Goal: Task Accomplishment & Management: Use online tool/utility

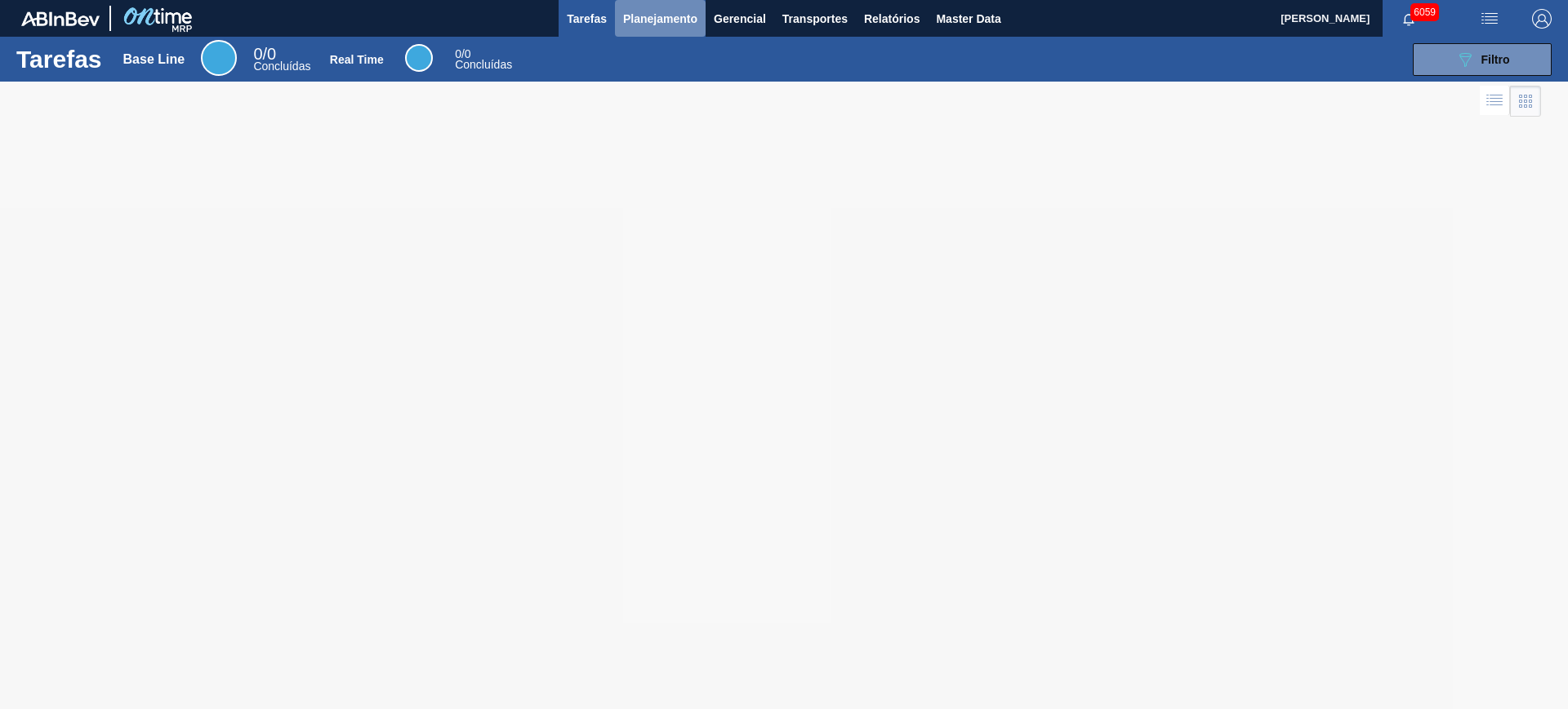
click at [648, 27] on button "Planejamento" at bounding box center [660, 18] width 91 height 37
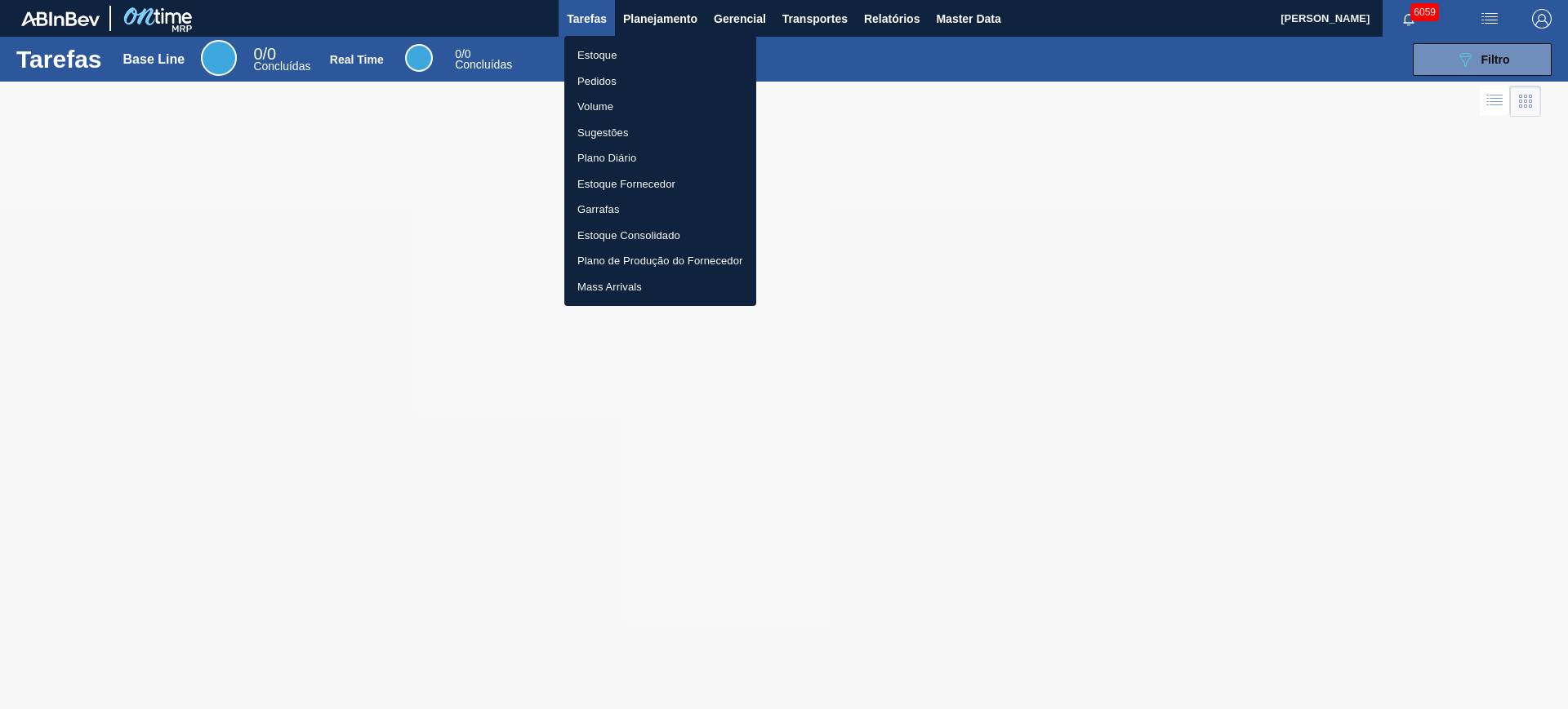
click at [649, 48] on li "Estoque" at bounding box center [659, 56] width 192 height 26
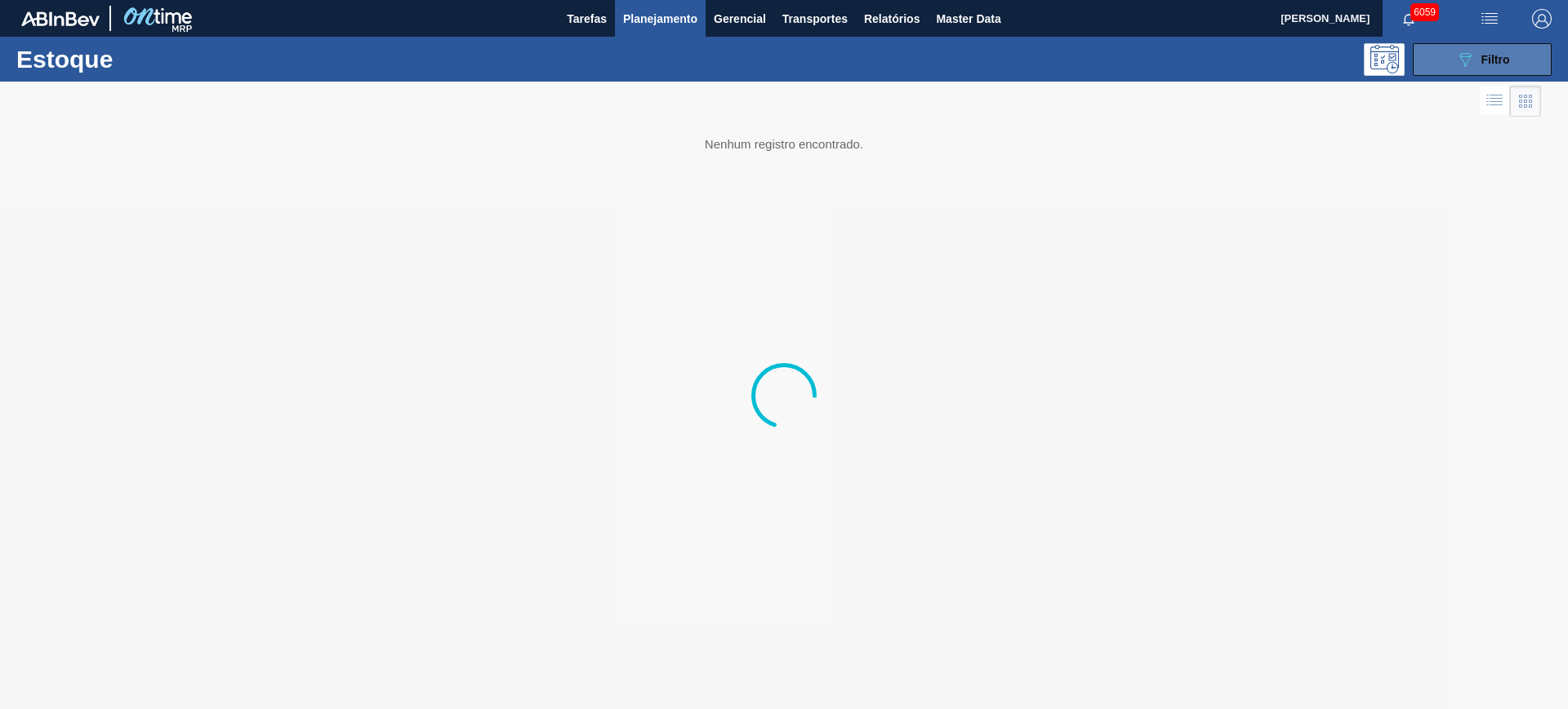
click at [1520, 58] on button "089F7B8B-B2A5-4AFE-B5C0-19BA573D28AC Filtro" at bounding box center [1482, 59] width 139 height 33
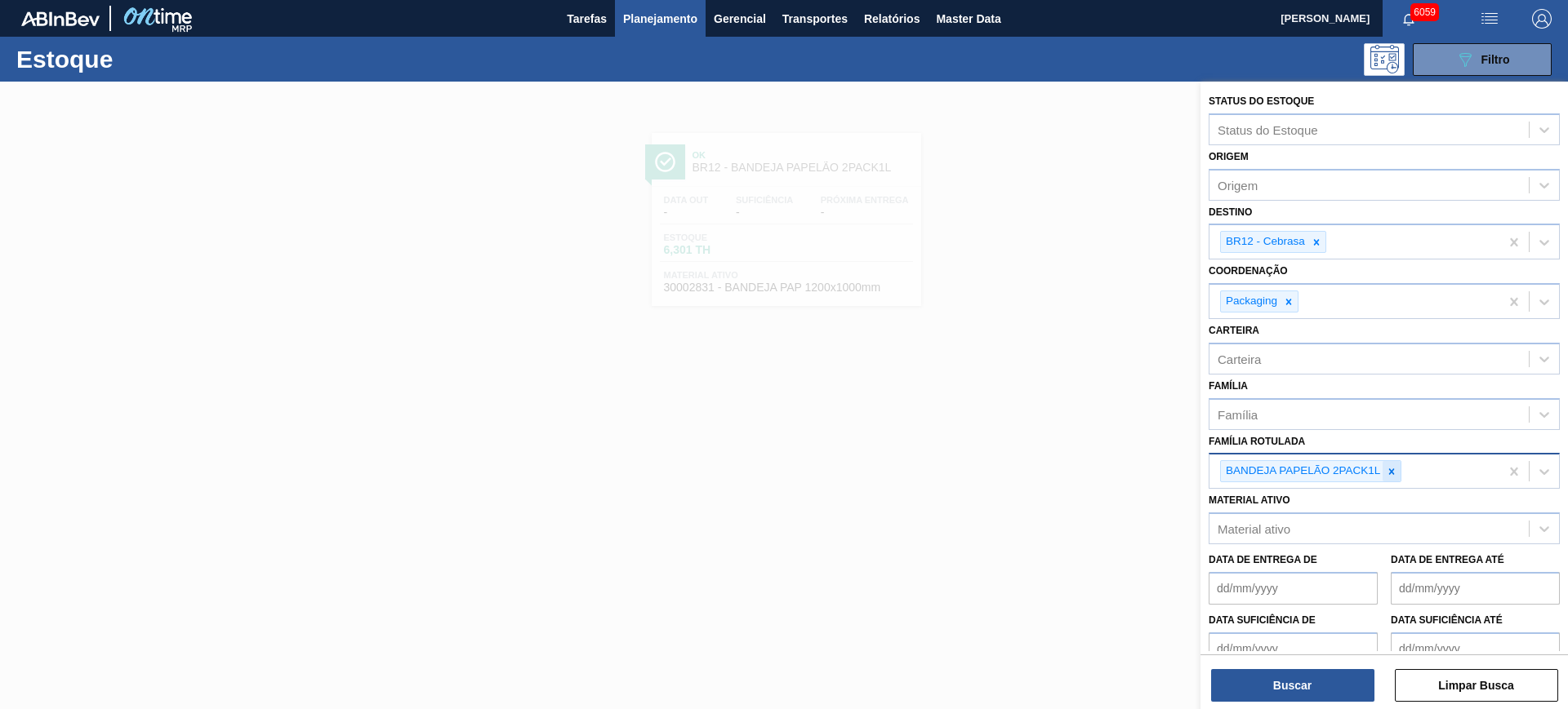
click at [1391, 468] on icon at bounding box center [1392, 471] width 11 height 11
click at [1351, 523] on div "Material ativo" at bounding box center [1369, 525] width 319 height 24
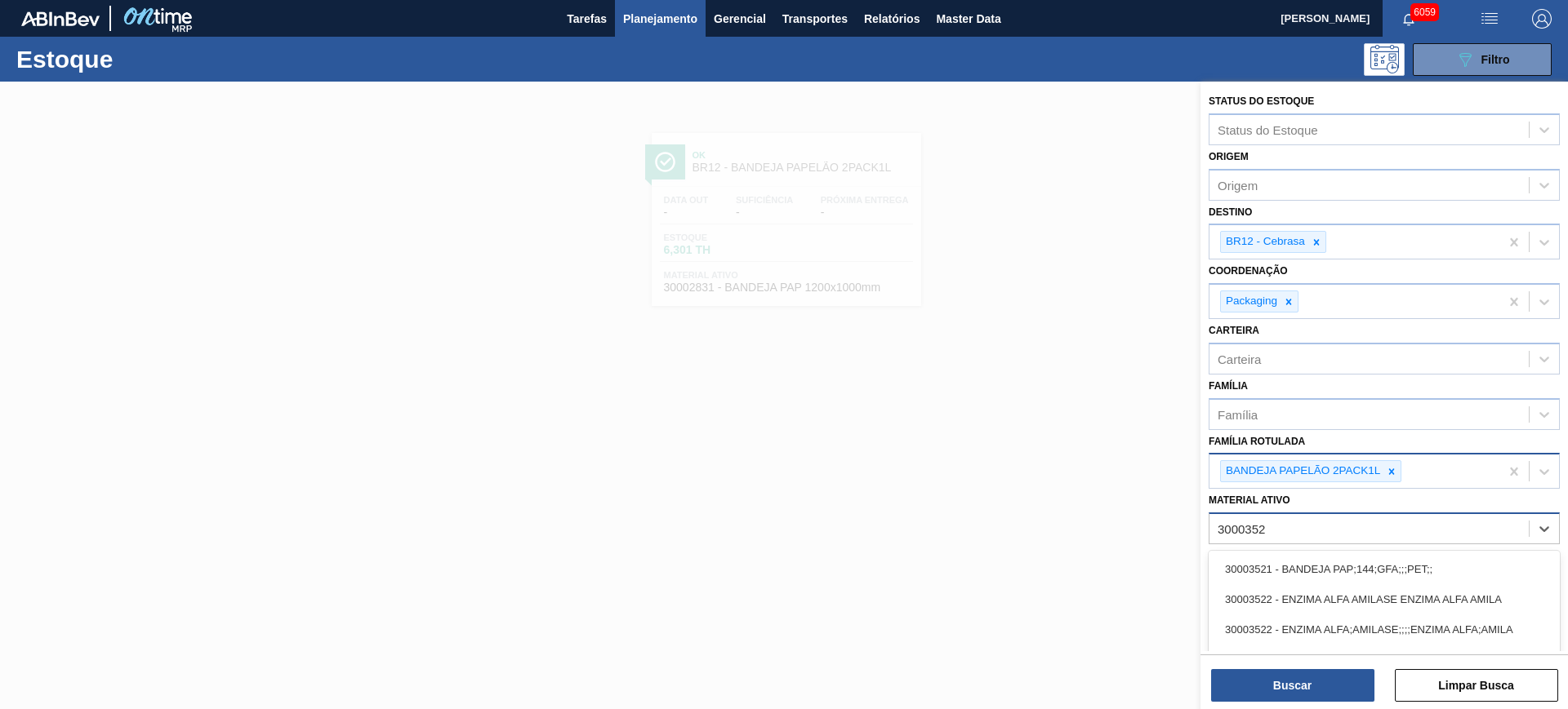
type ativo "30003526"
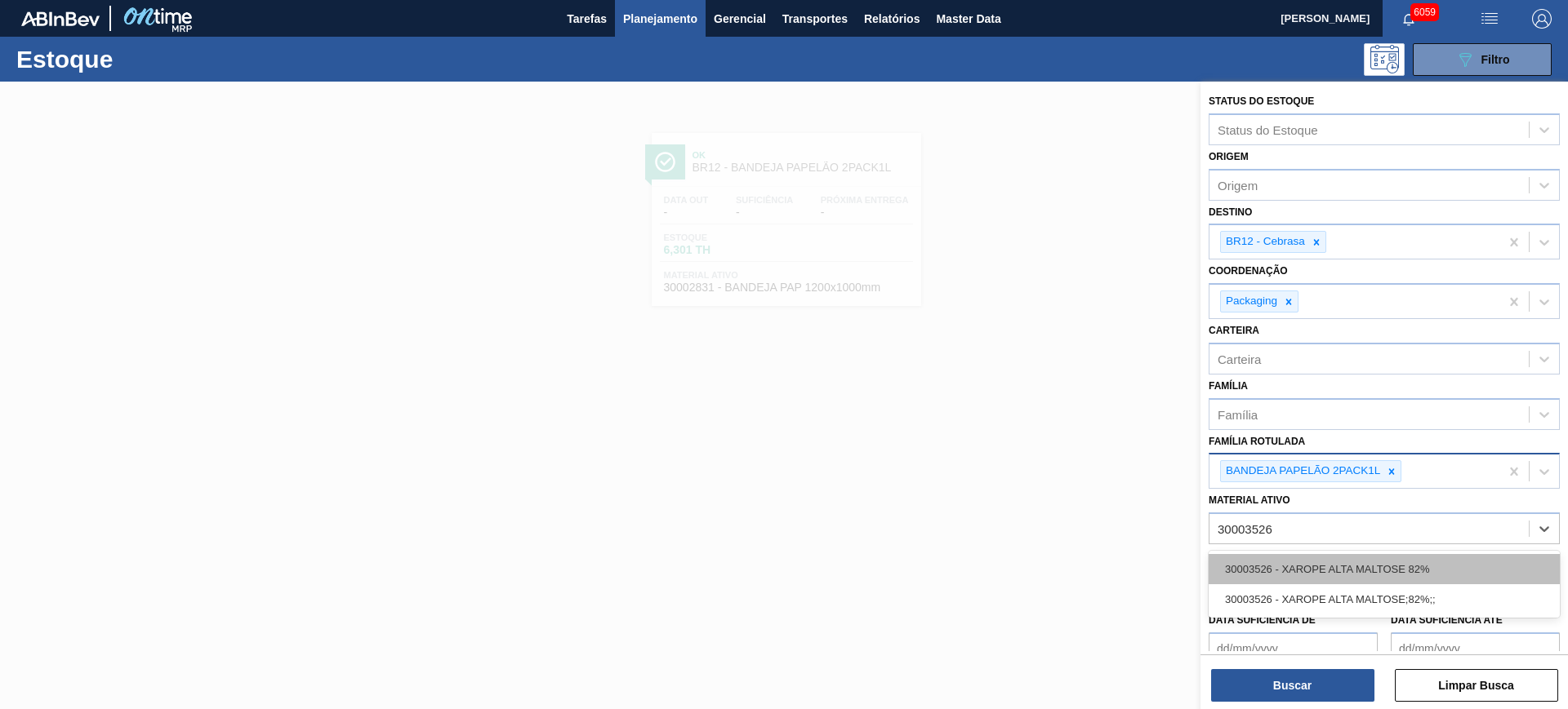
click at [1303, 573] on div "30003526 - XAROPE ALTA MALTOSE 82%" at bounding box center [1384, 569] width 351 height 30
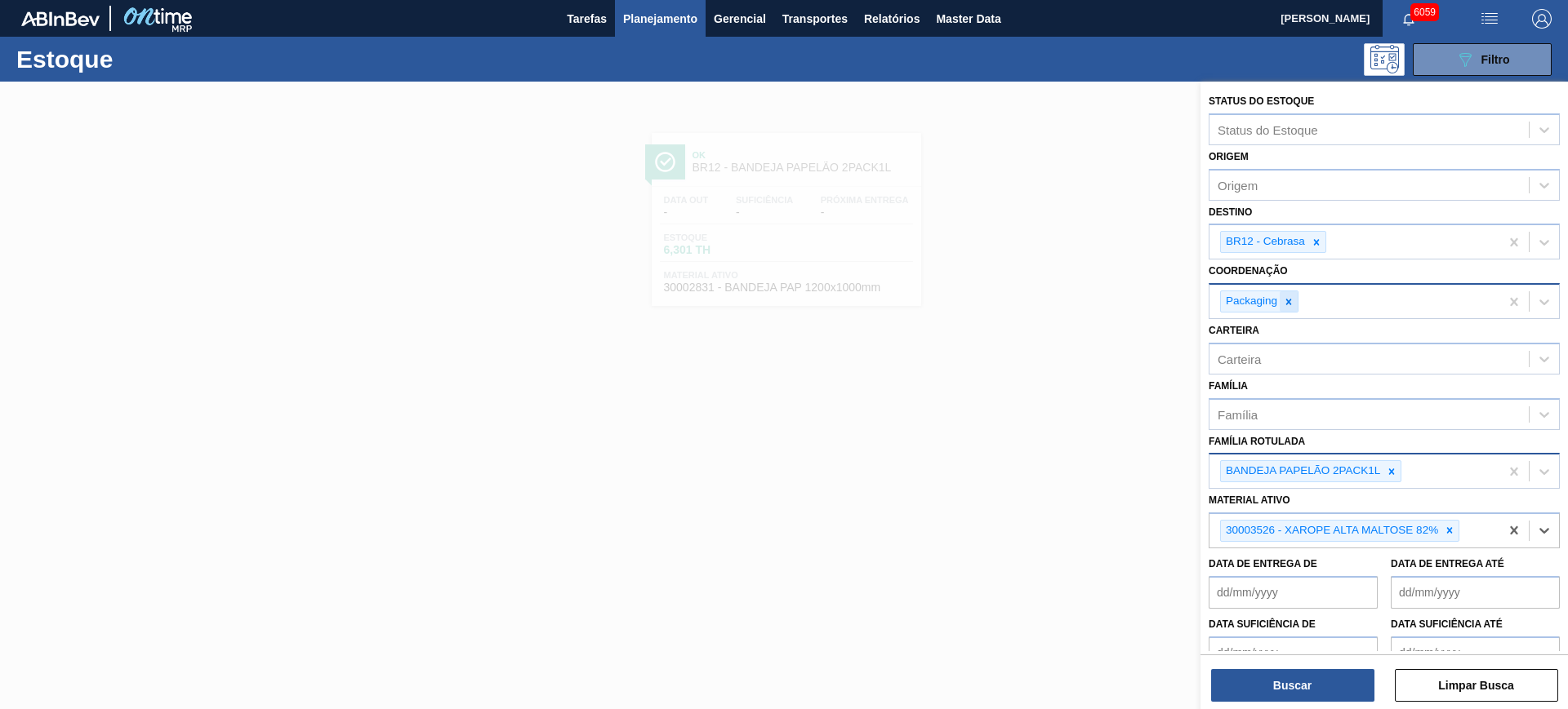
click at [1292, 306] on icon at bounding box center [1289, 302] width 11 height 11
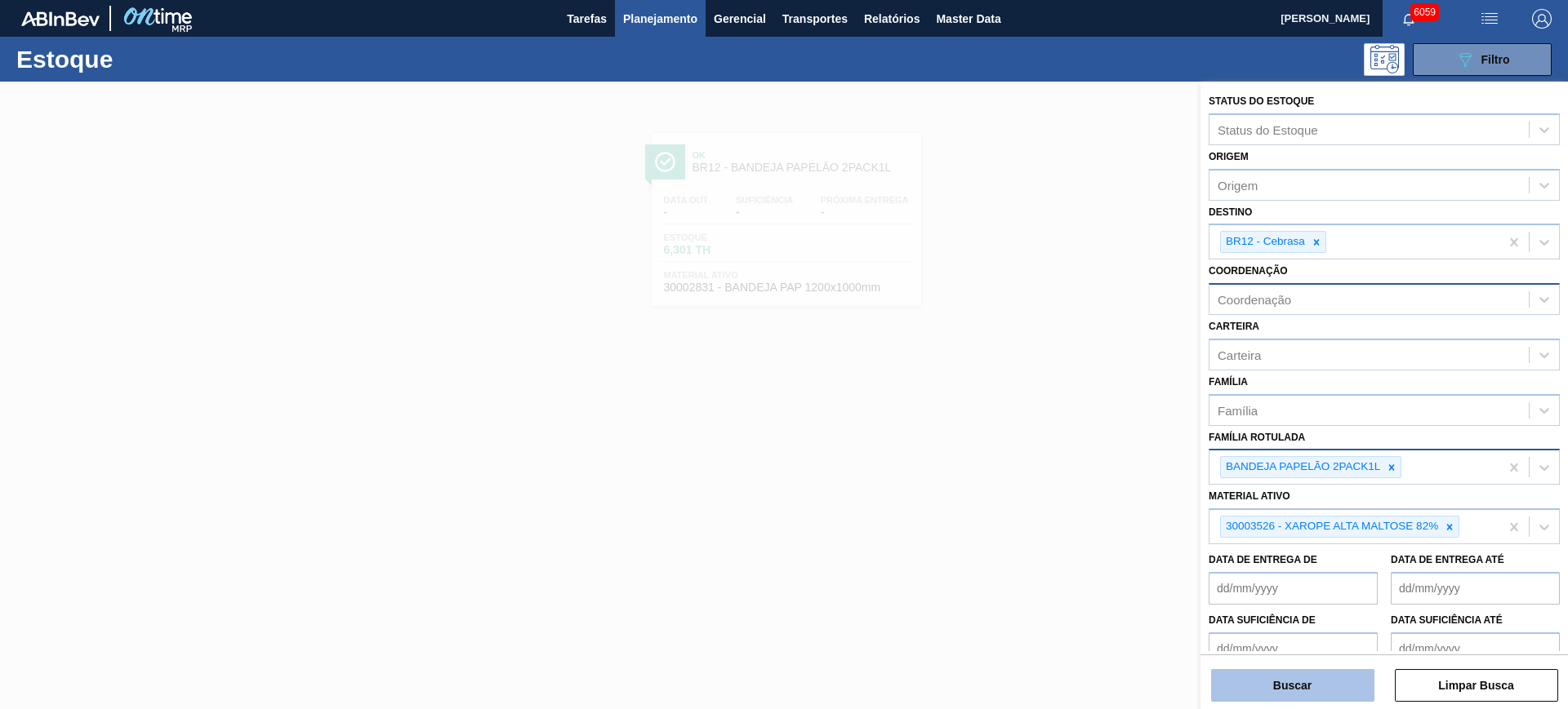
click at [1300, 686] on button "Buscar" at bounding box center [1293, 685] width 163 height 33
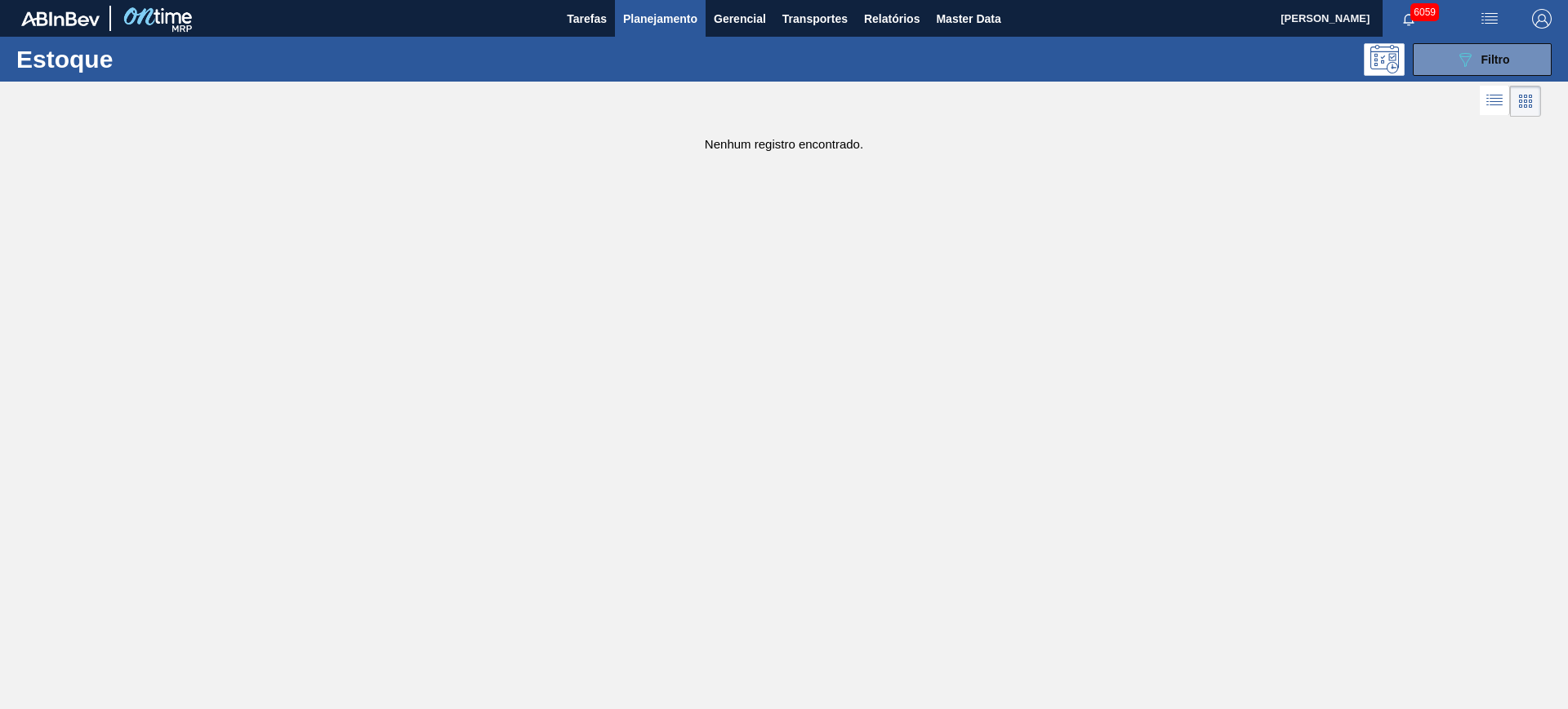
drag, startPoint x: 1447, startPoint y: 58, endPoint x: 1432, endPoint y: 91, distance: 36.2
click at [1446, 60] on button "089F7B8B-B2A5-4AFE-B5C0-19BA573D28AC Filtro" at bounding box center [1482, 59] width 139 height 33
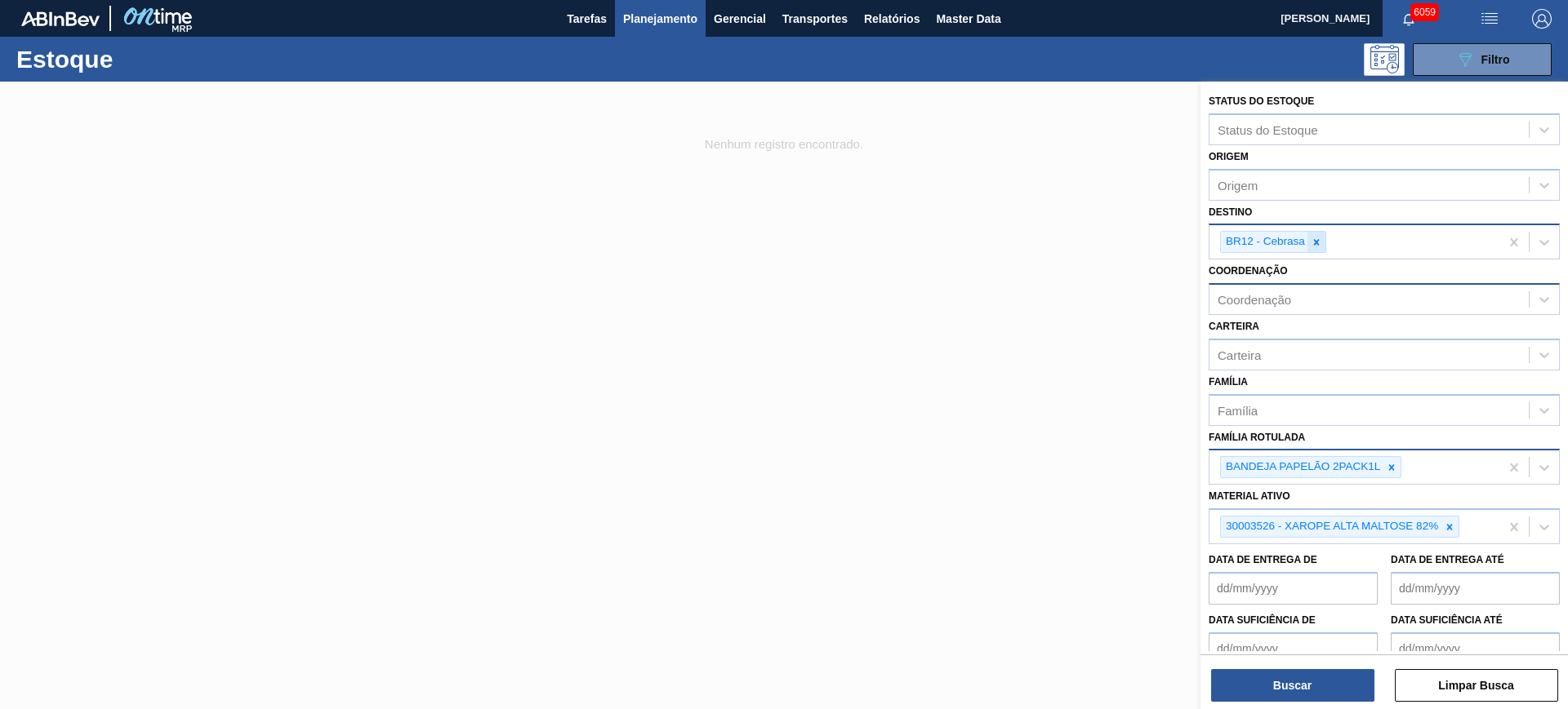
click at [1321, 238] on icon at bounding box center [1316, 242] width 11 height 11
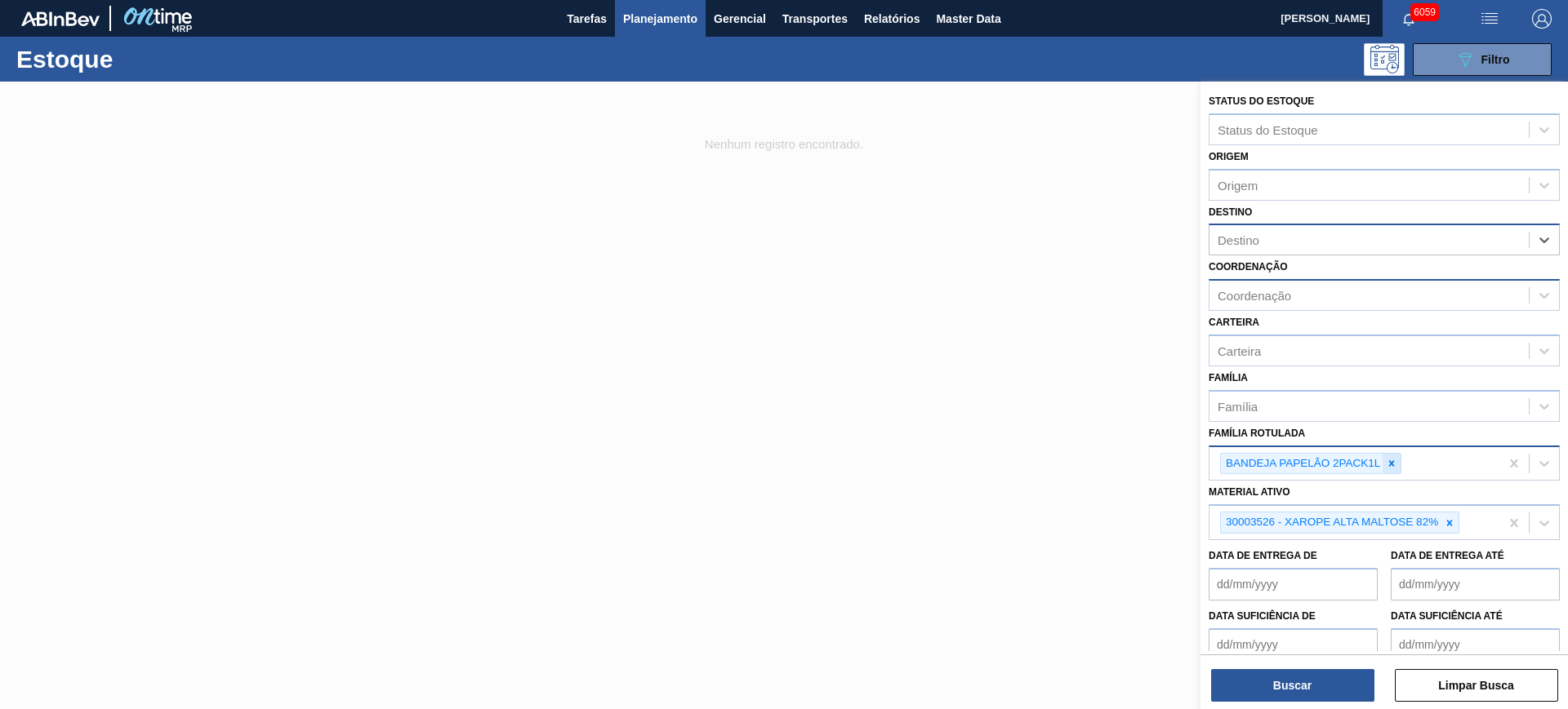
click at [1390, 465] on icon at bounding box center [1393, 463] width 6 height 6
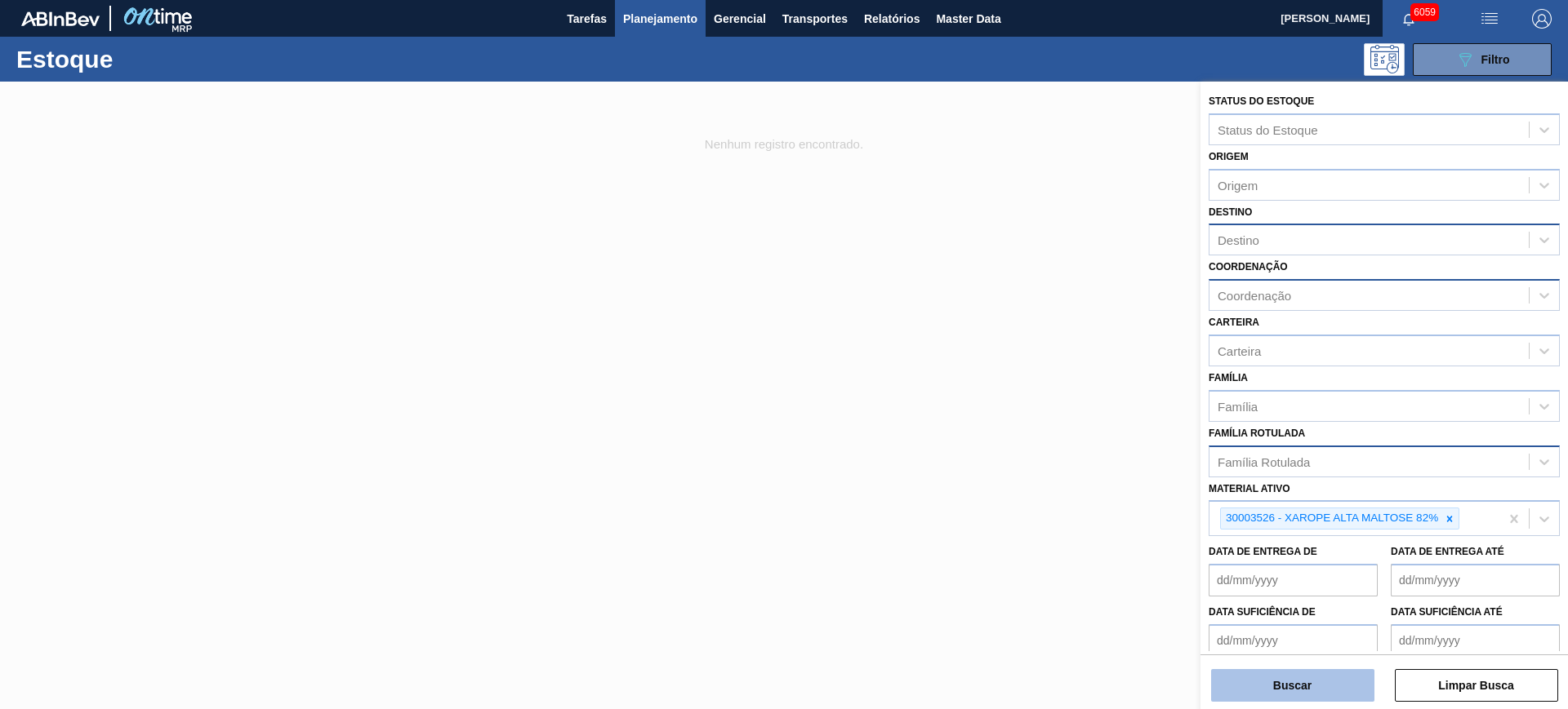
click at [1340, 671] on button "Buscar" at bounding box center [1293, 685] width 163 height 33
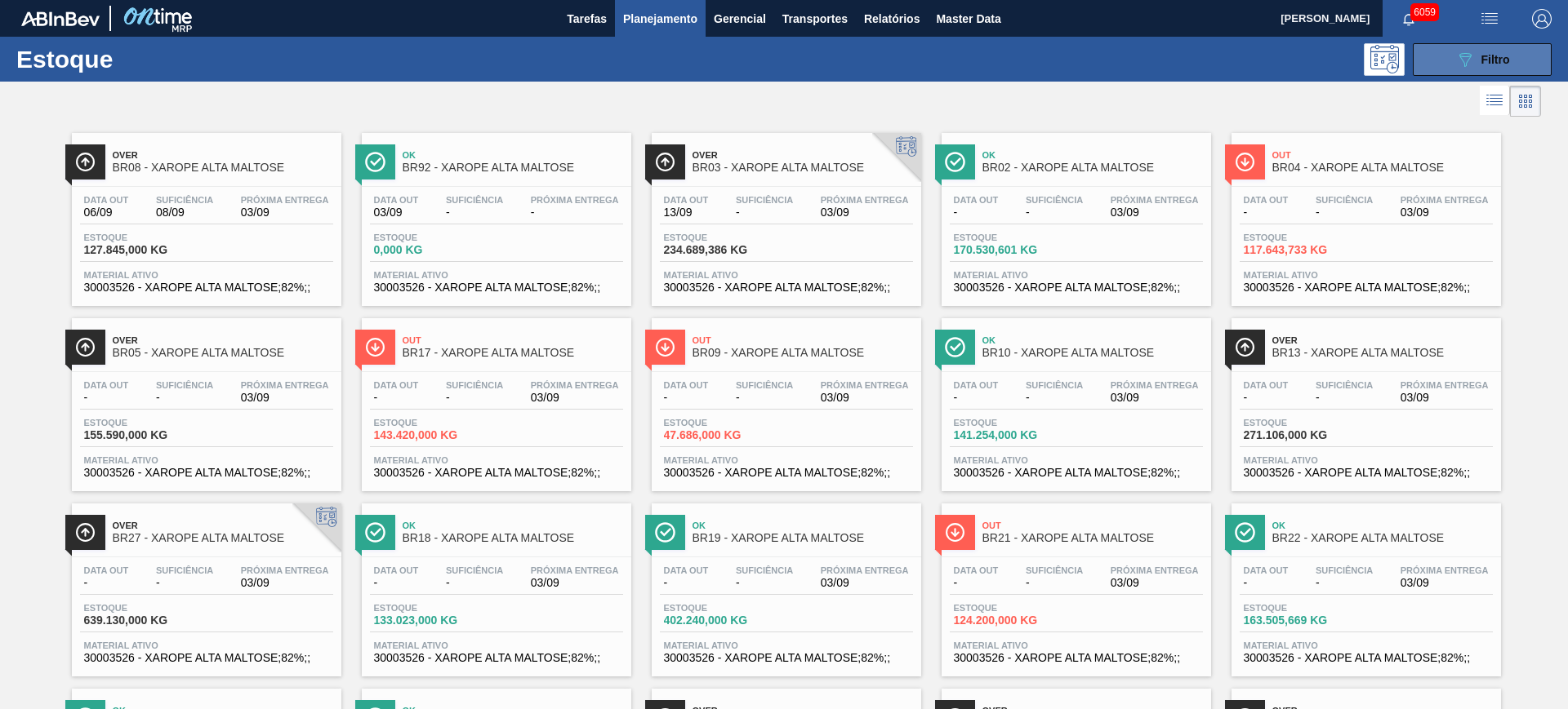
click at [1460, 63] on icon "089F7B8B-B2A5-4AFE-B5C0-19BA573D28AC" at bounding box center [1465, 59] width 20 height 20
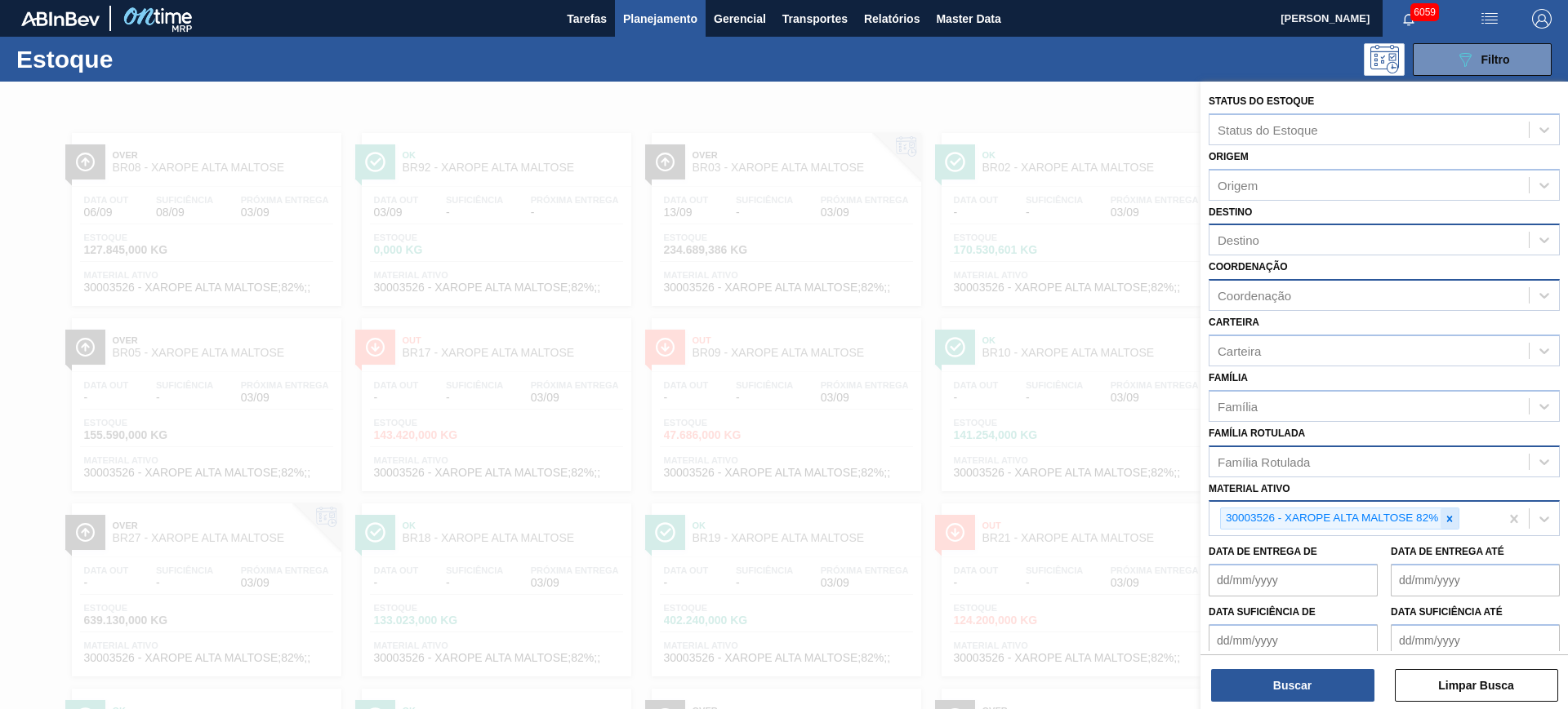
click at [1448, 525] on div at bounding box center [1449, 519] width 18 height 21
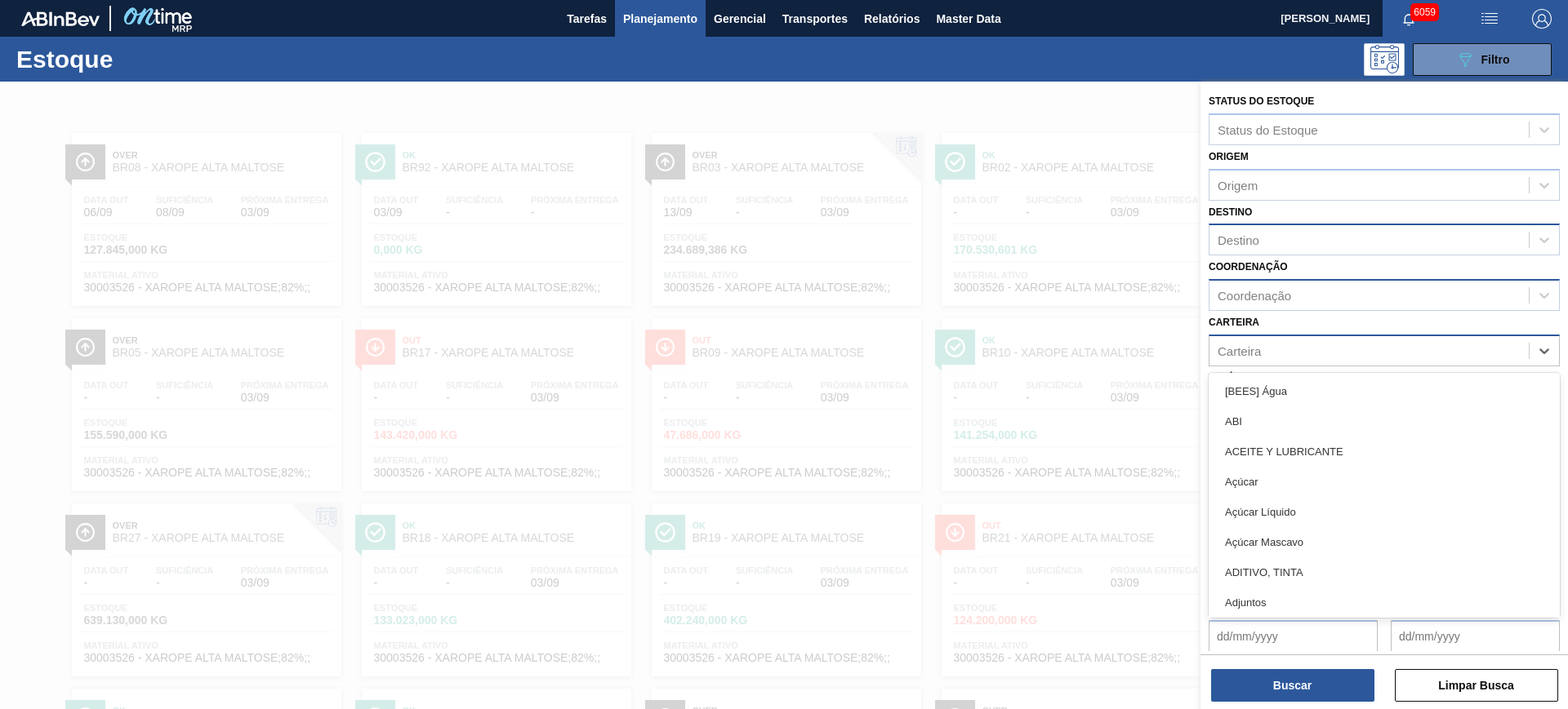
click at [1279, 345] on div "Carteira" at bounding box center [1369, 350] width 319 height 24
click at [1262, 286] on div "Coordenação" at bounding box center [1369, 295] width 319 height 24
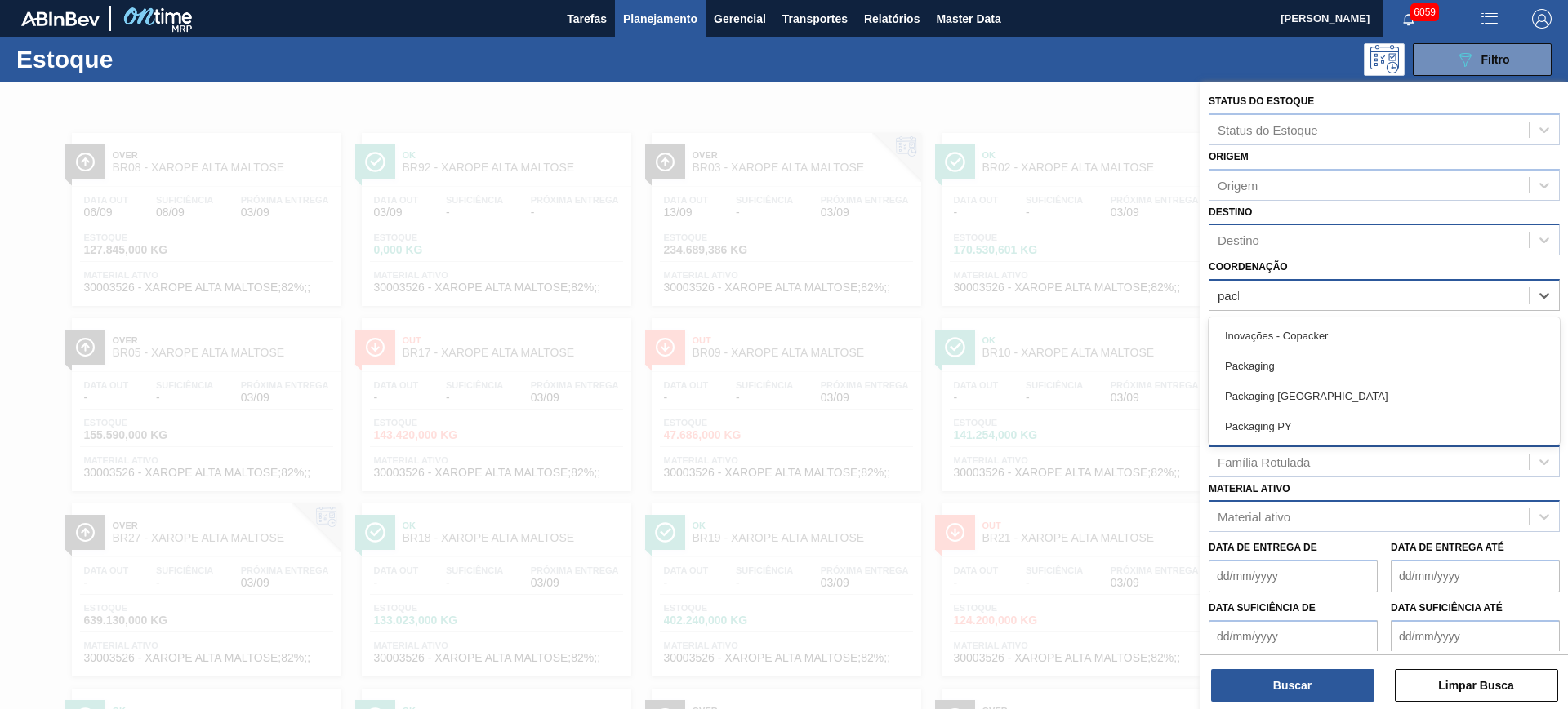
type input "packa"
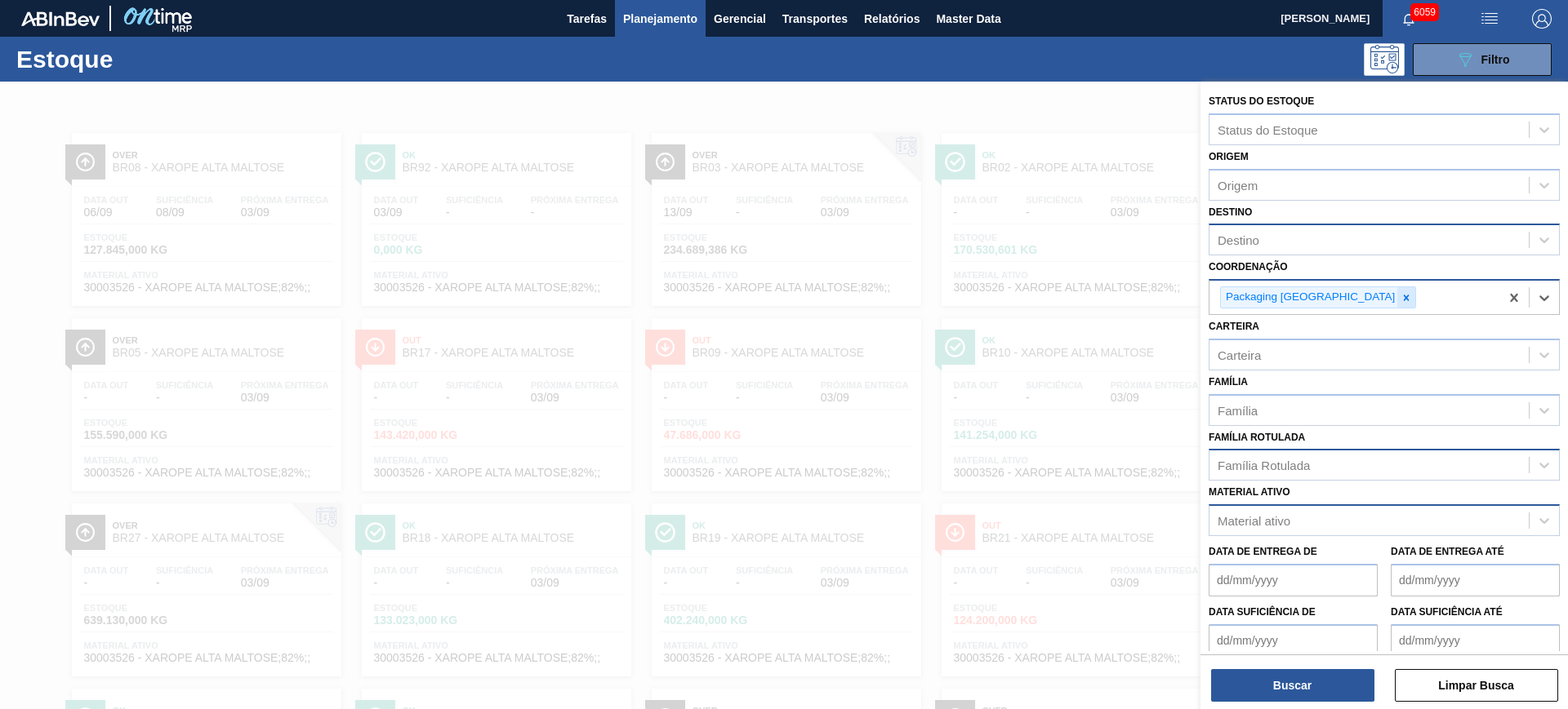
click at [1401, 301] on icon at bounding box center [1407, 298] width 11 height 11
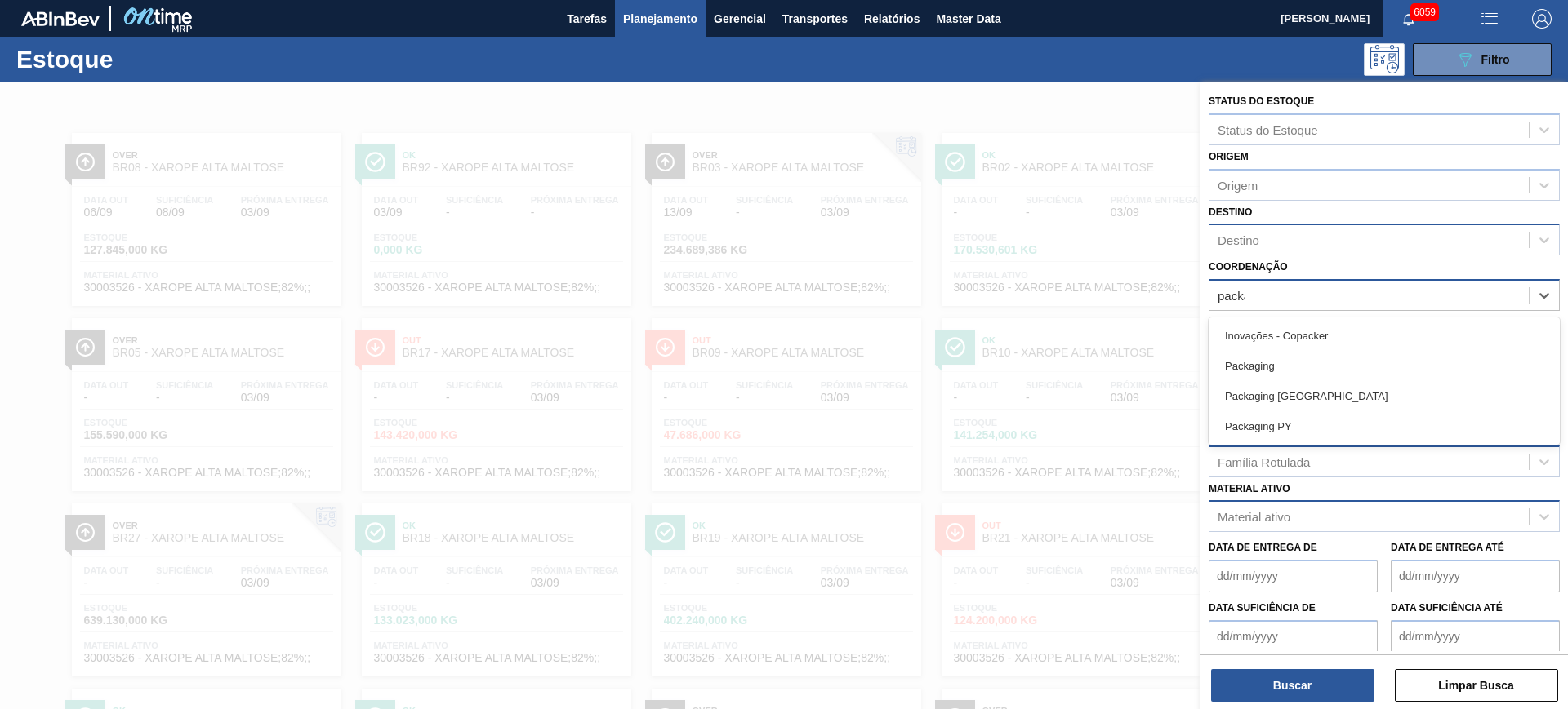
type input "packag"
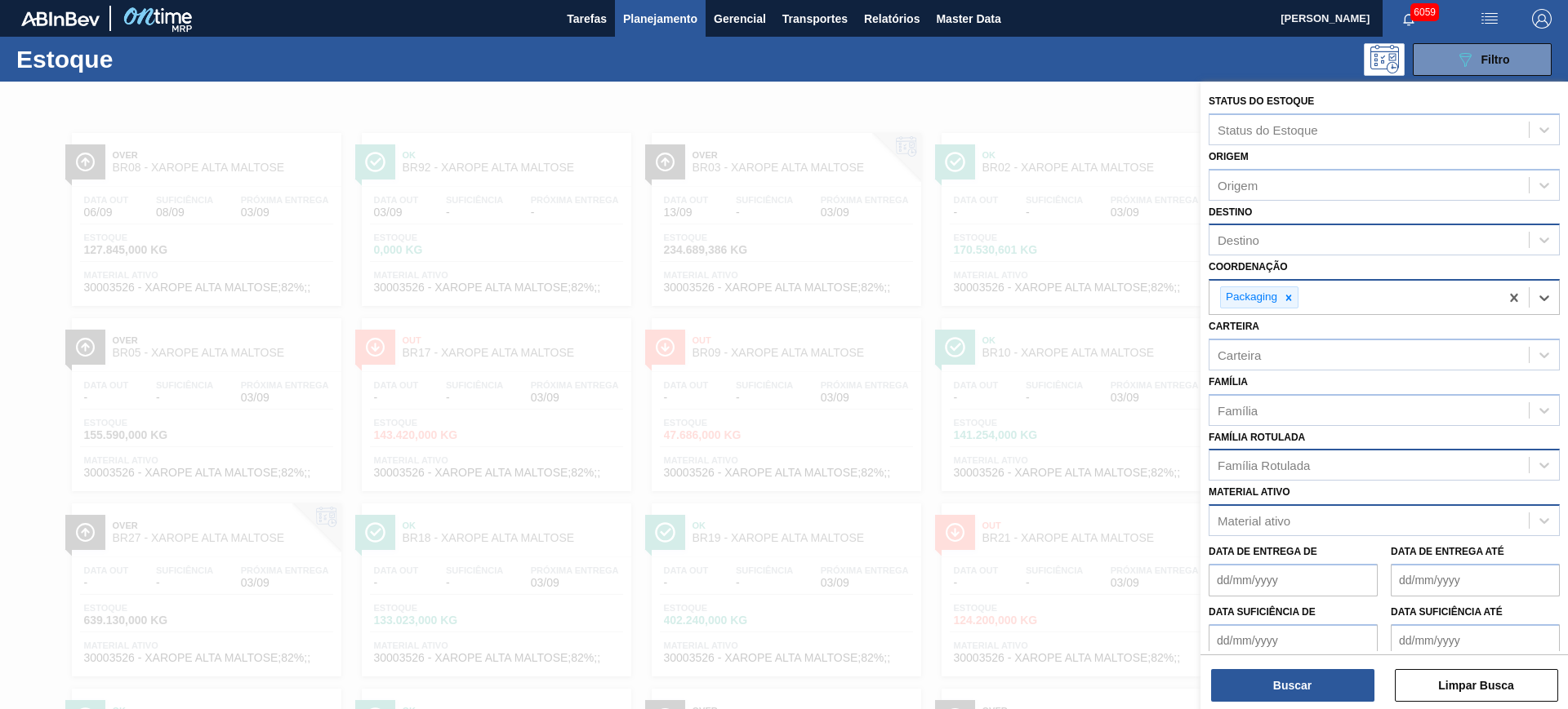
click at [1359, 465] on div "Família Rotulada" at bounding box center [1369, 465] width 319 height 24
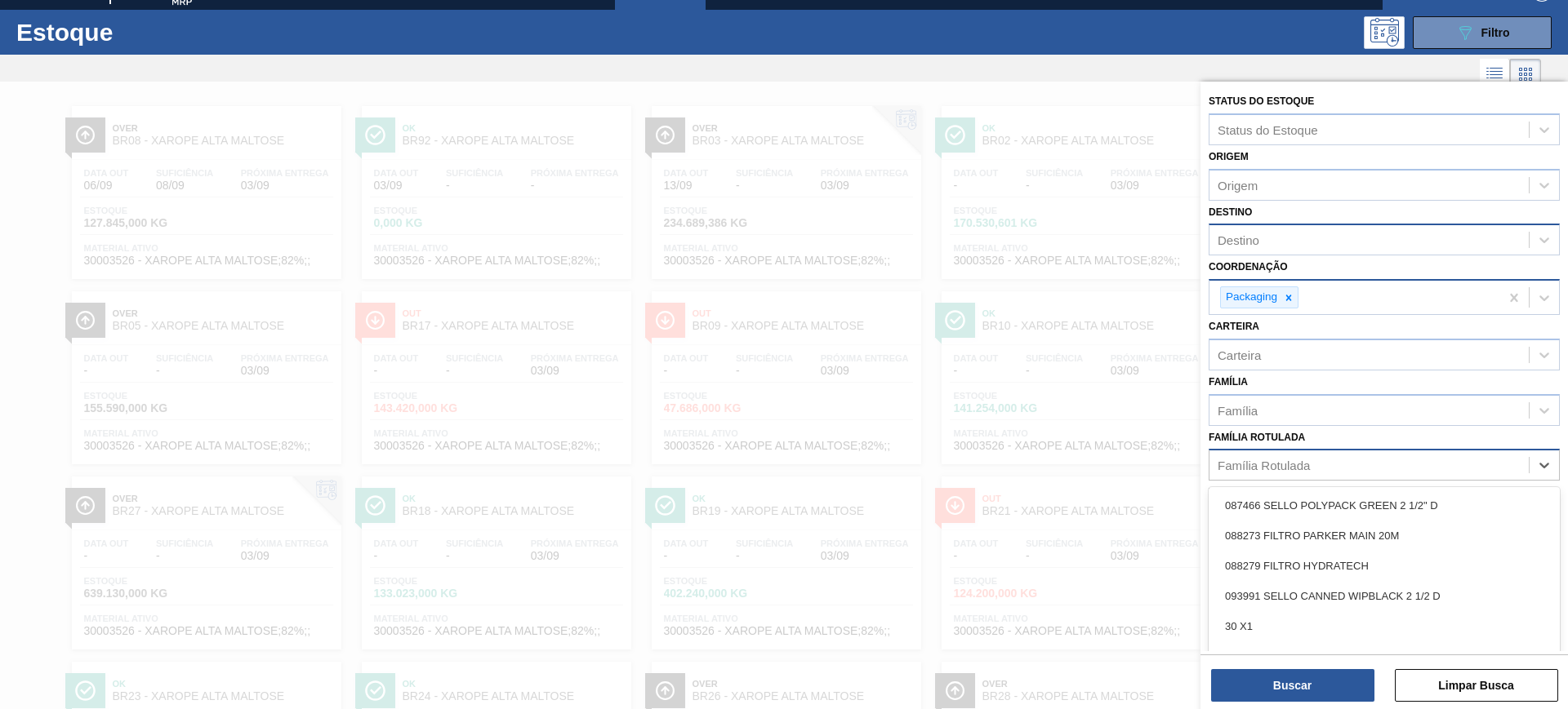
scroll to position [29, 0]
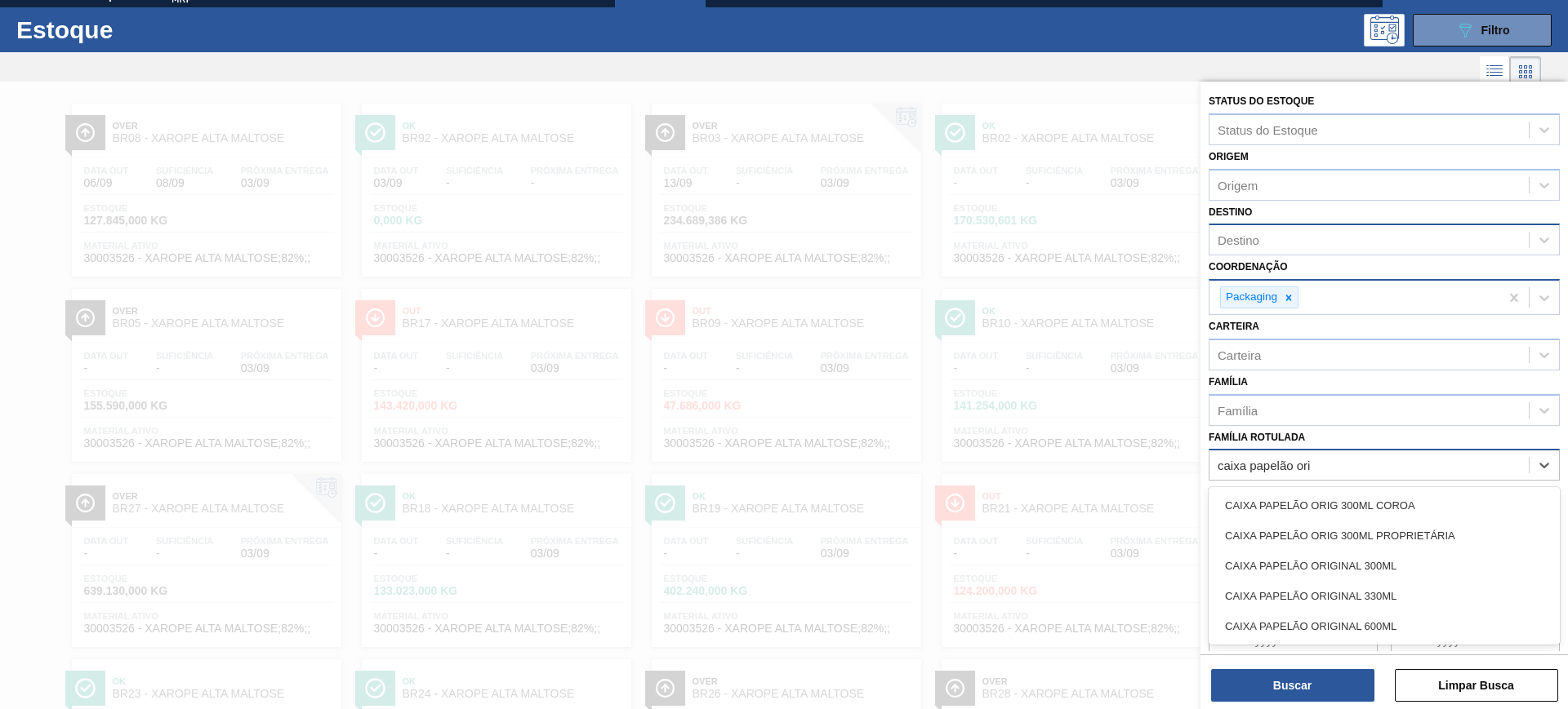
type Rotulada "caixa papelão orig"
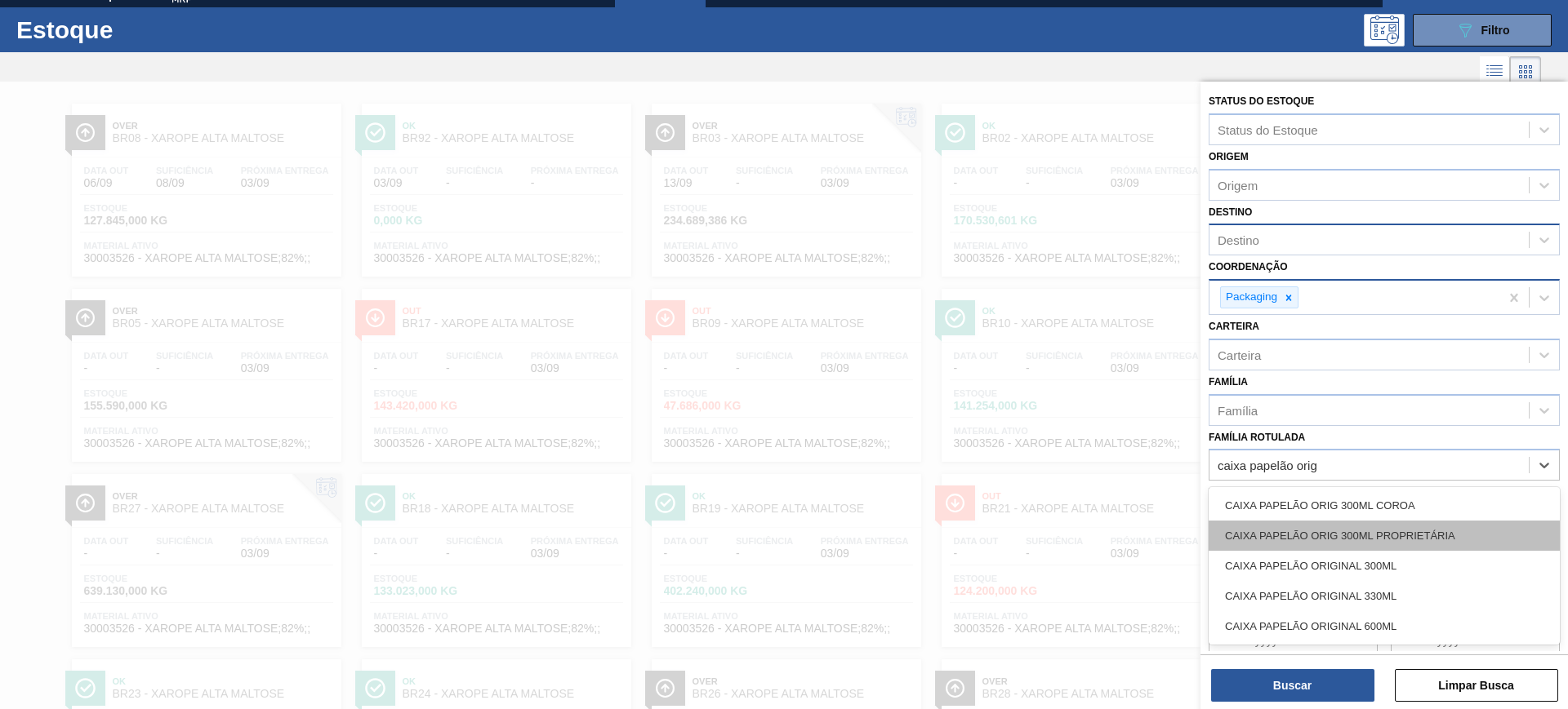
click at [1421, 526] on div "CAIXA PAPELÃO ORIG 300ML PROPRIETÁRIA" at bounding box center [1384, 536] width 351 height 30
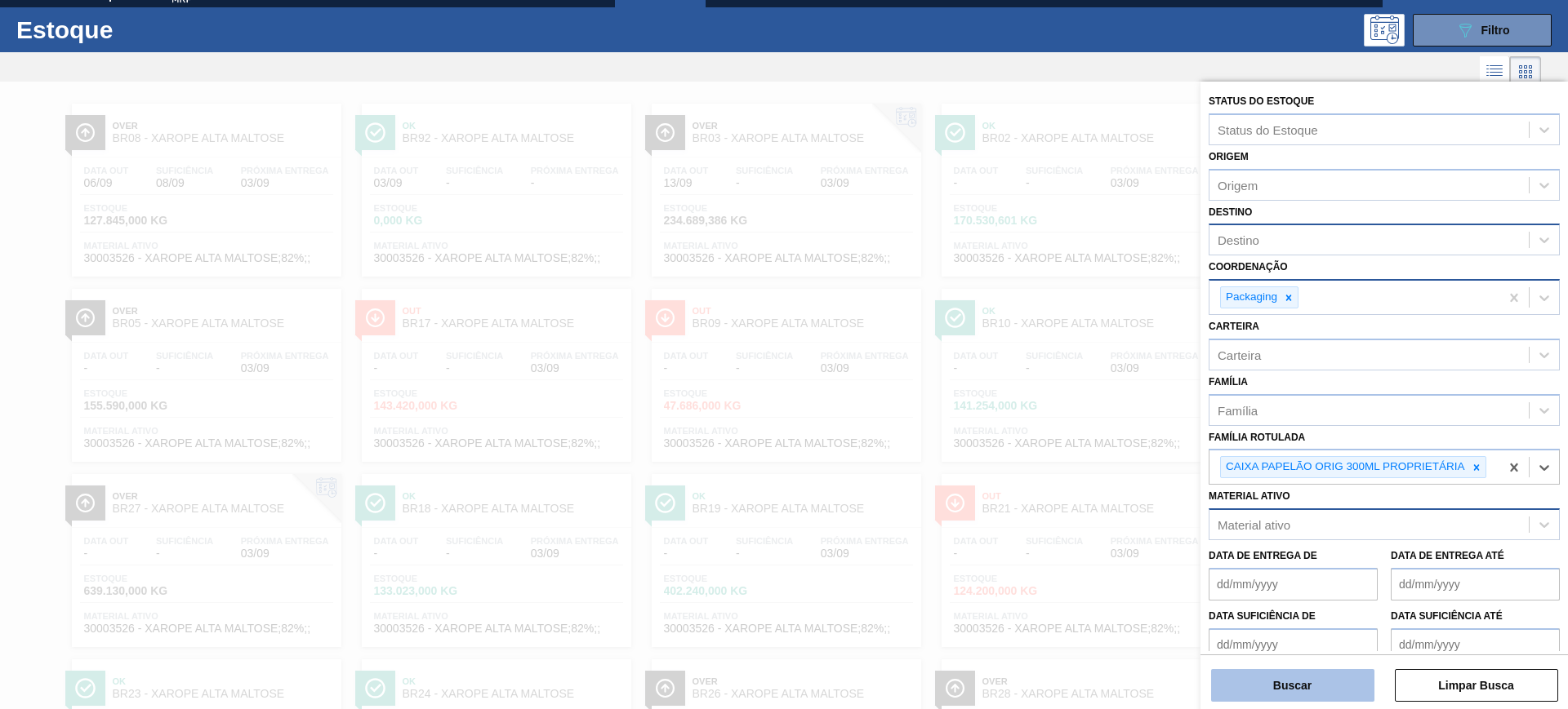
click at [1330, 687] on button "Buscar" at bounding box center [1293, 685] width 163 height 33
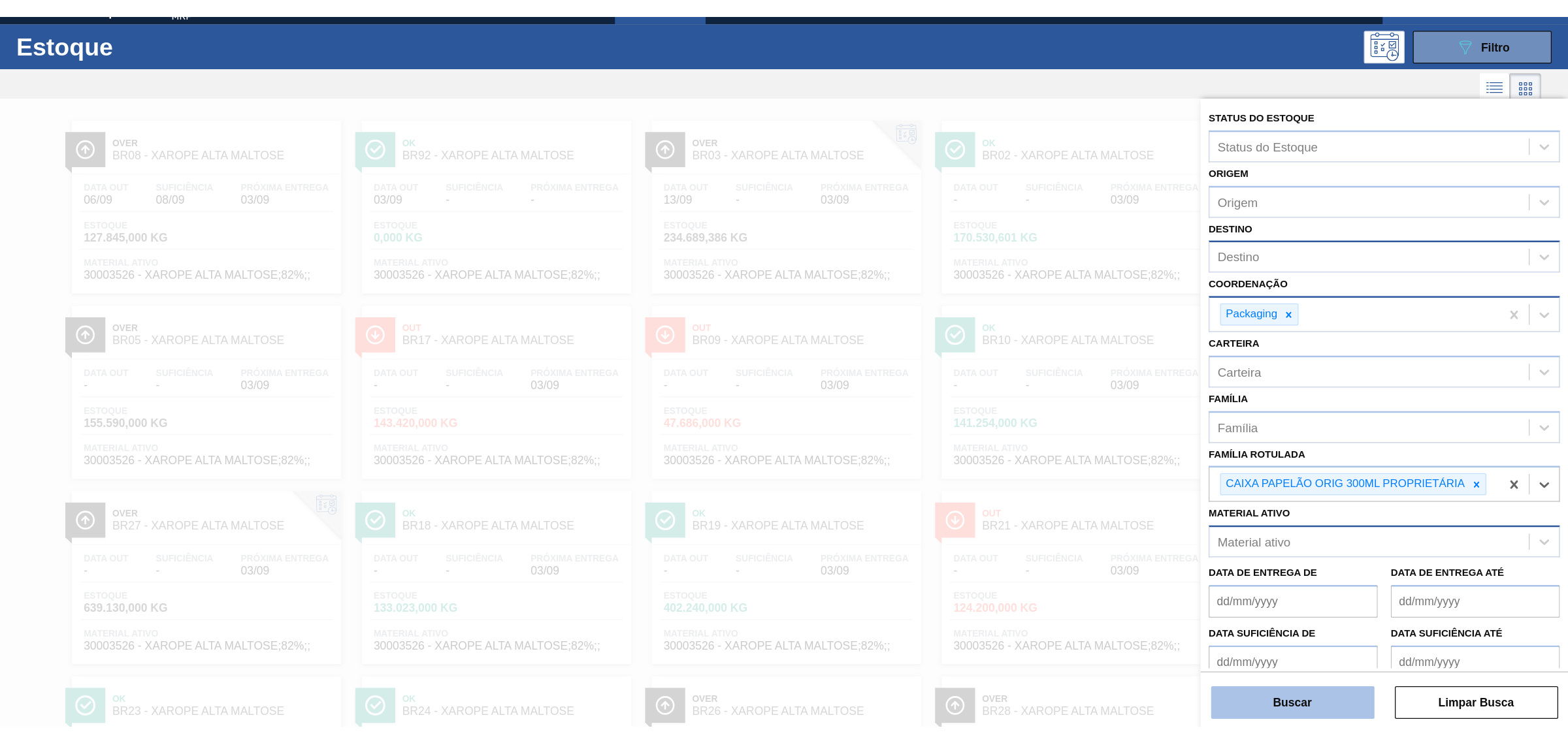
scroll to position [0, 0]
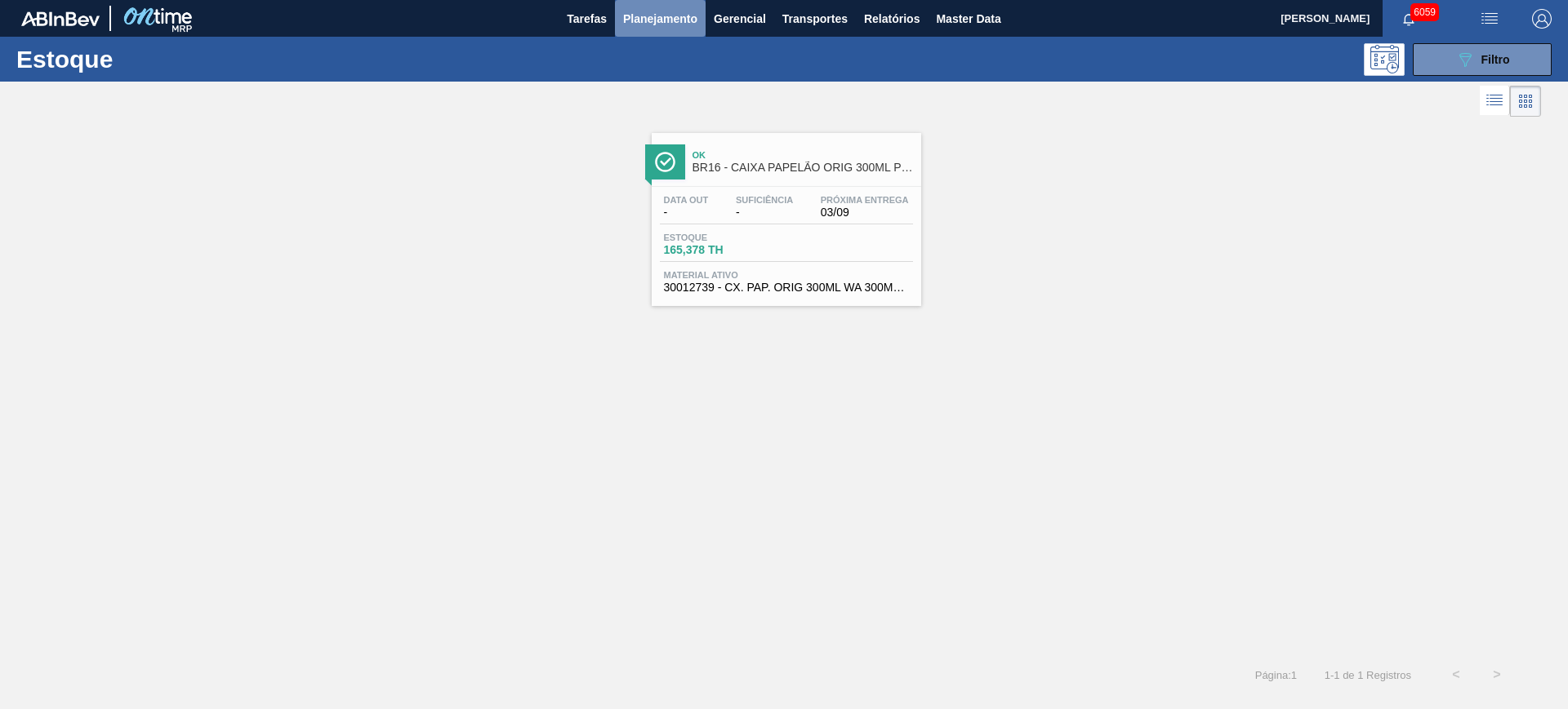
click at [633, 10] on span "Planejamento" at bounding box center [660, 19] width 75 height 20
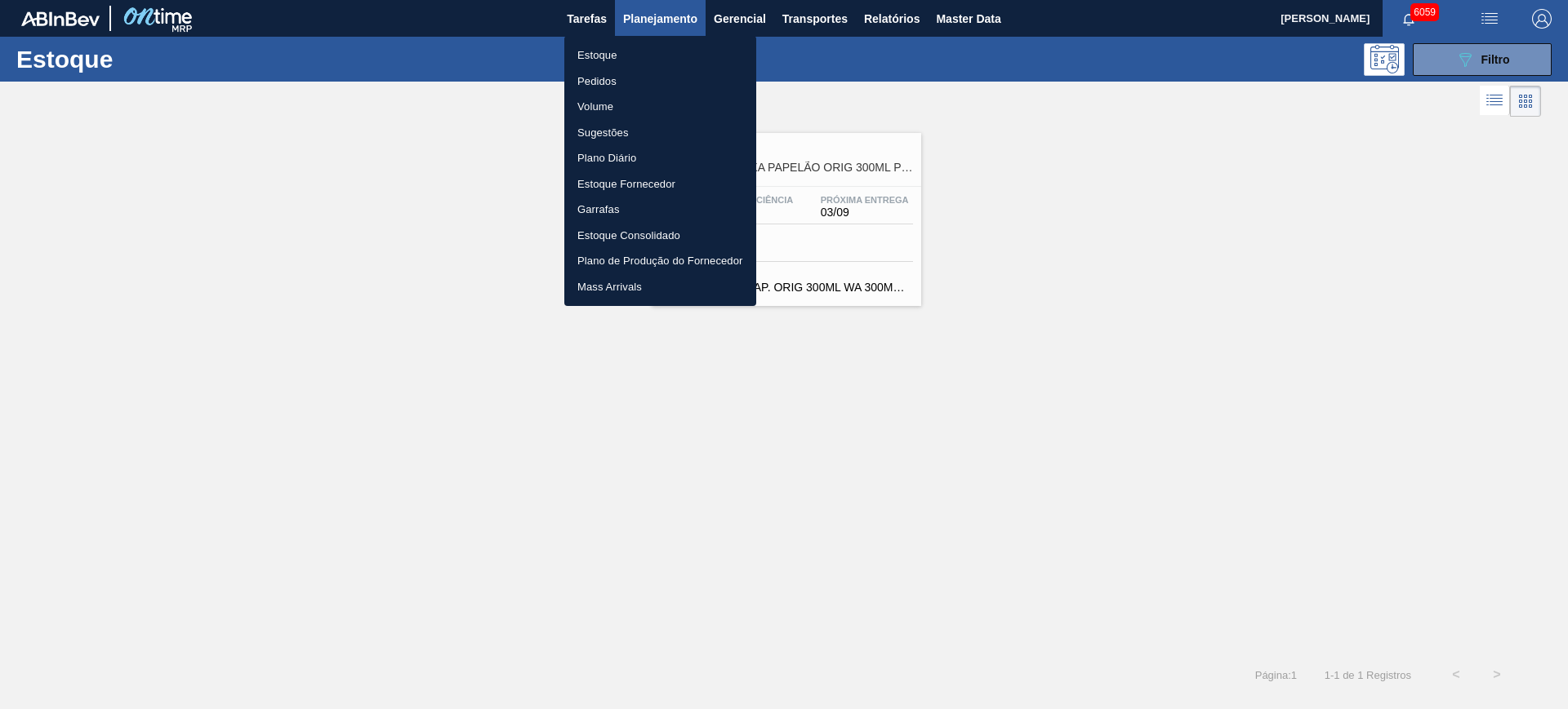
click at [613, 74] on li "Pedidos" at bounding box center [659, 82] width 192 height 26
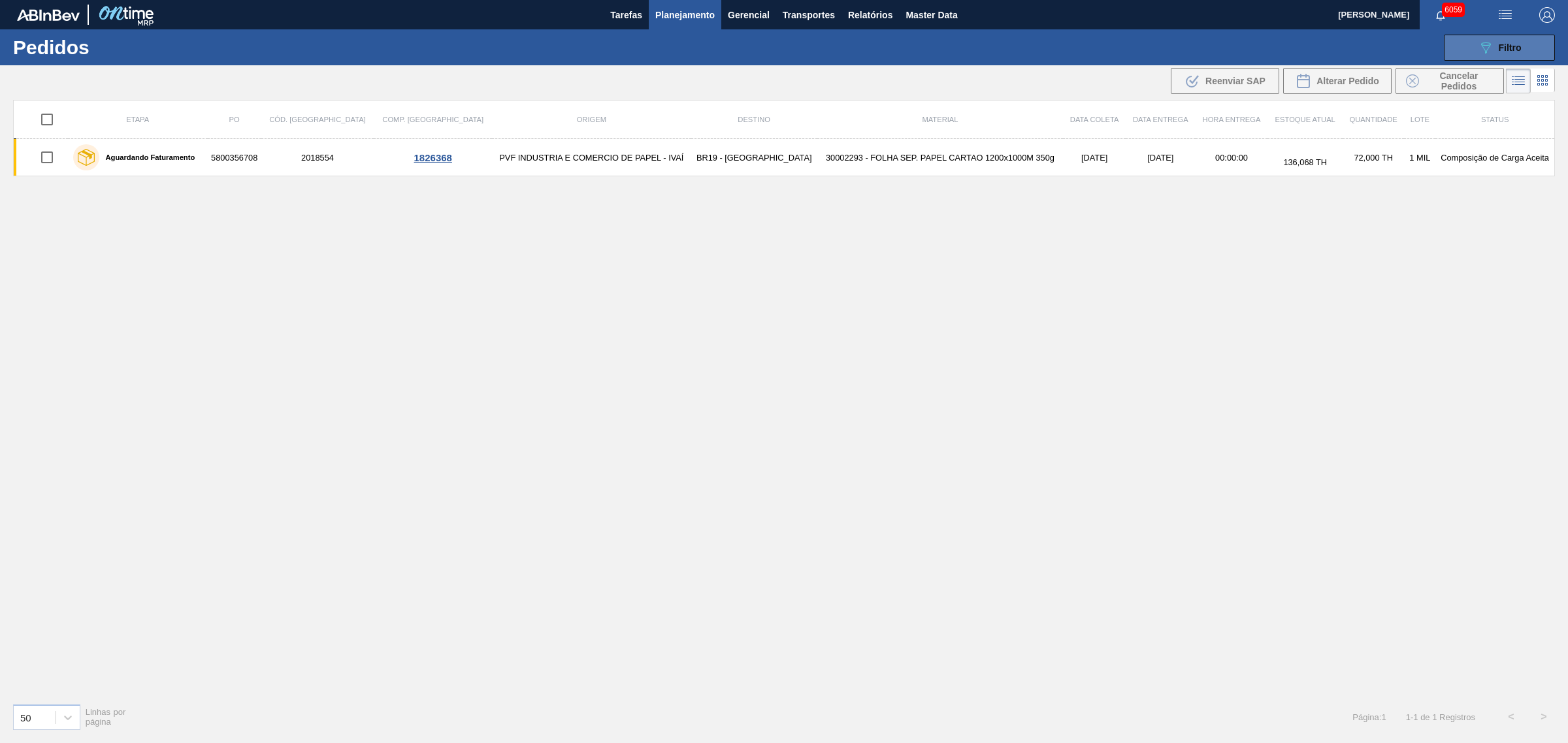
click at [1253, 46] on span "Filtro" at bounding box center [1510, 48] width 23 height 11
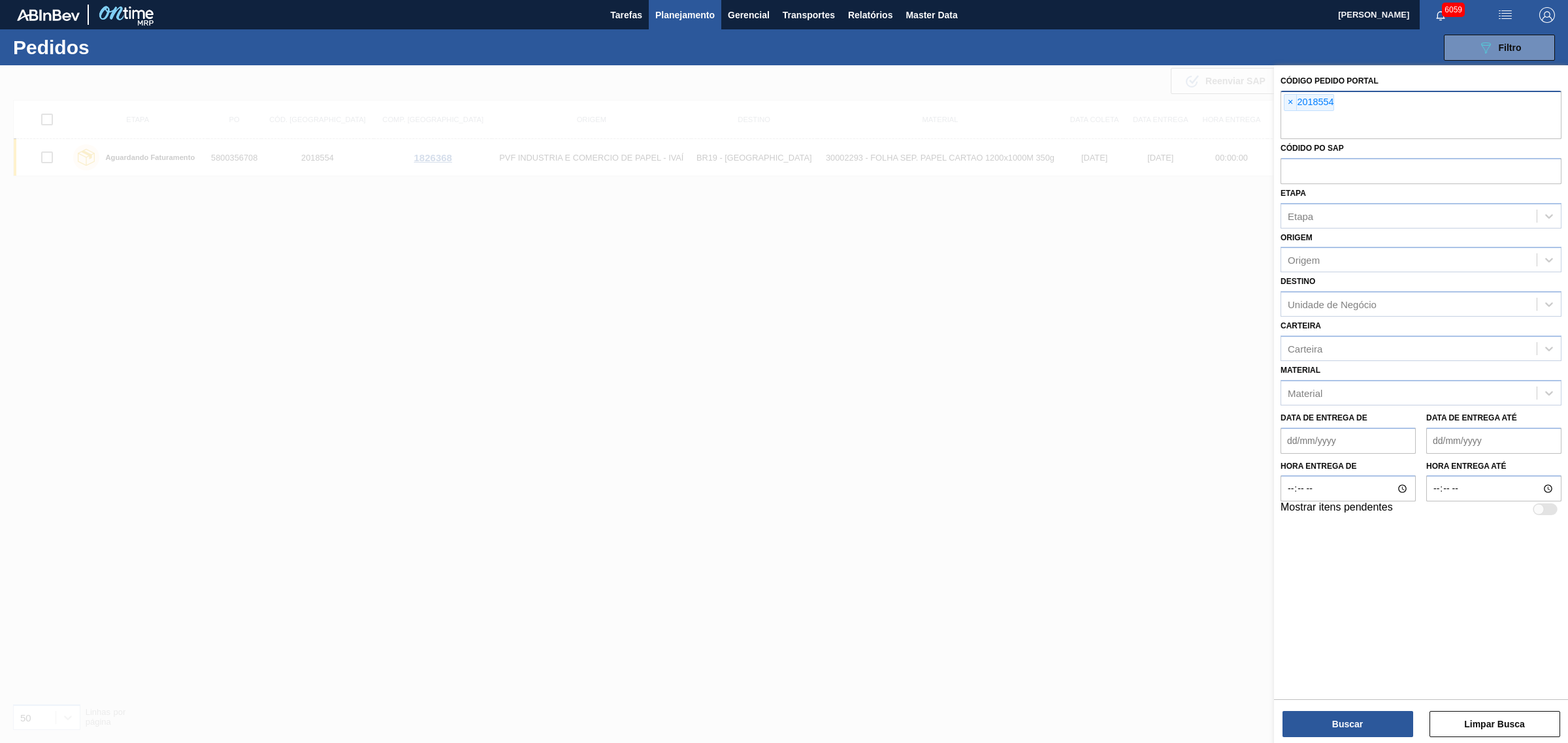
click at [1253, 103] on div "× 2018554" at bounding box center [1308, 103] width 51 height 17
click at [1253, 172] on input "text" at bounding box center [1421, 170] width 281 height 25
paste input "5800317683"
type input "5800317683"
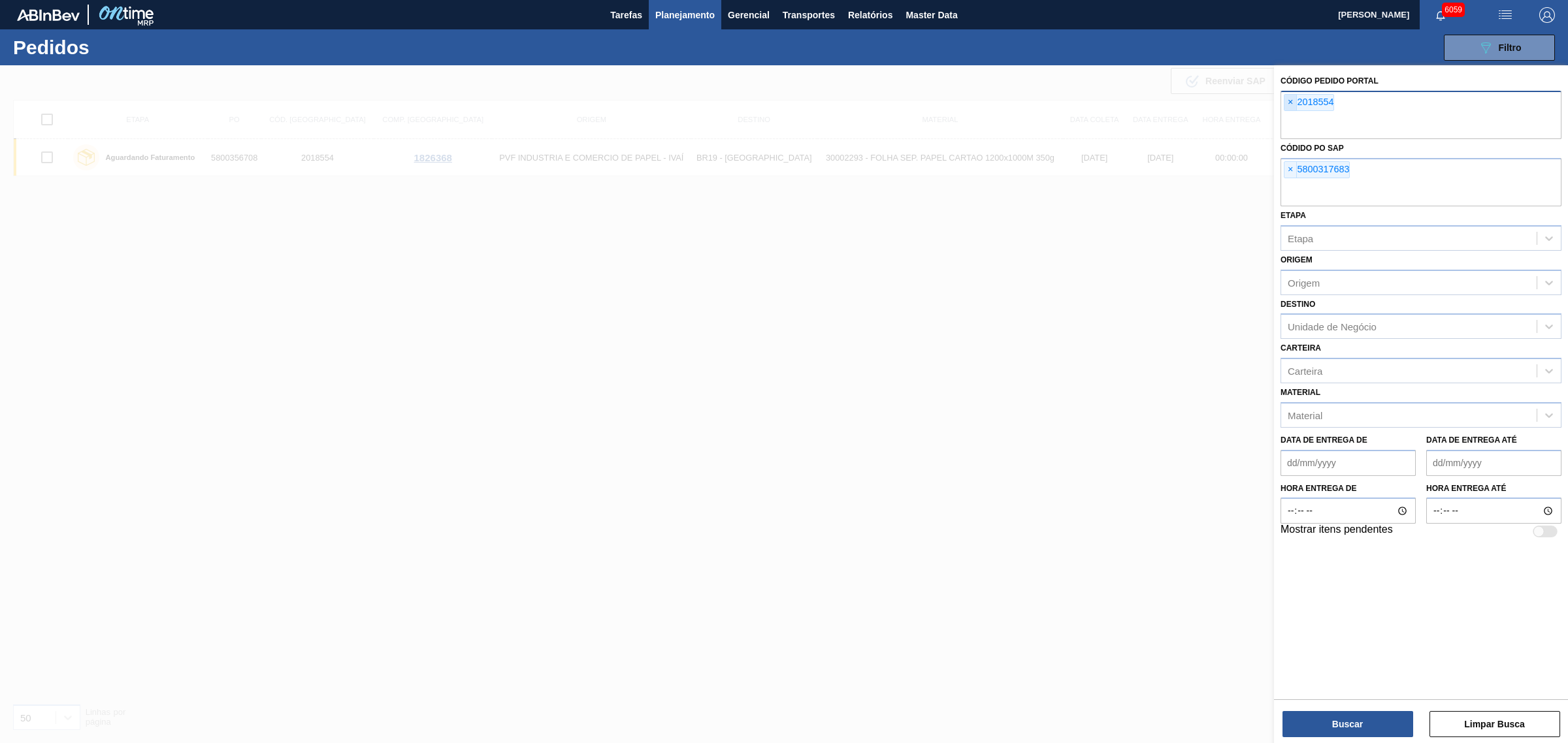
click at [1253, 105] on span "×" at bounding box center [1290, 103] width 12 height 16
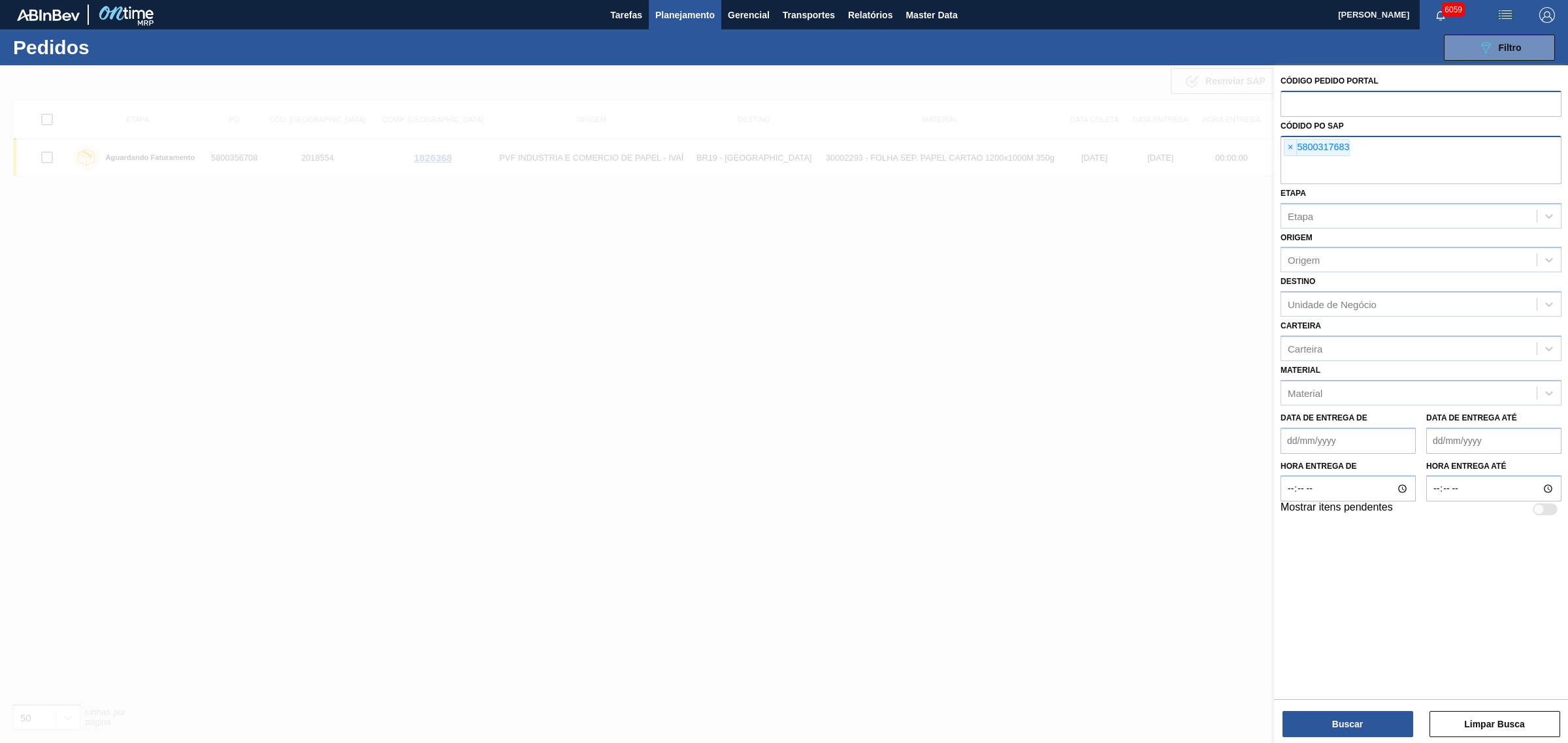
click at [1253, 164] on input "text" at bounding box center [1421, 171] width 281 height 25
paste input "5800328712"
type input "5800328712"
click at [1253, 163] on input "text" at bounding box center [1421, 171] width 281 height 25
paste input "5800317674"
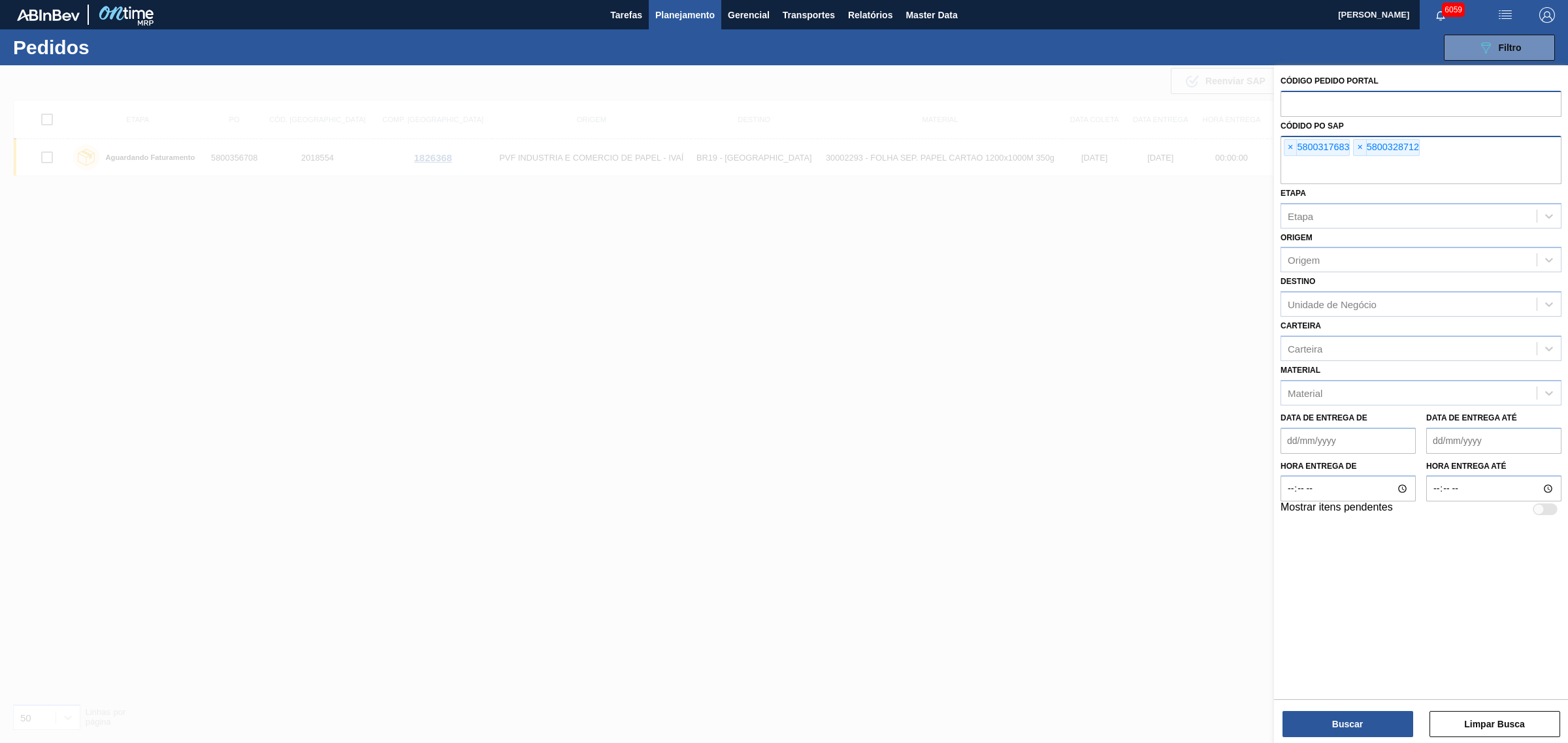
type input "5800317674"
click at [1253, 162] on input "text" at bounding box center [1421, 171] width 281 height 25
paste input "5800328711"
type input "5800328711"
click at [1253, 174] on input "text" at bounding box center [1421, 171] width 281 height 25
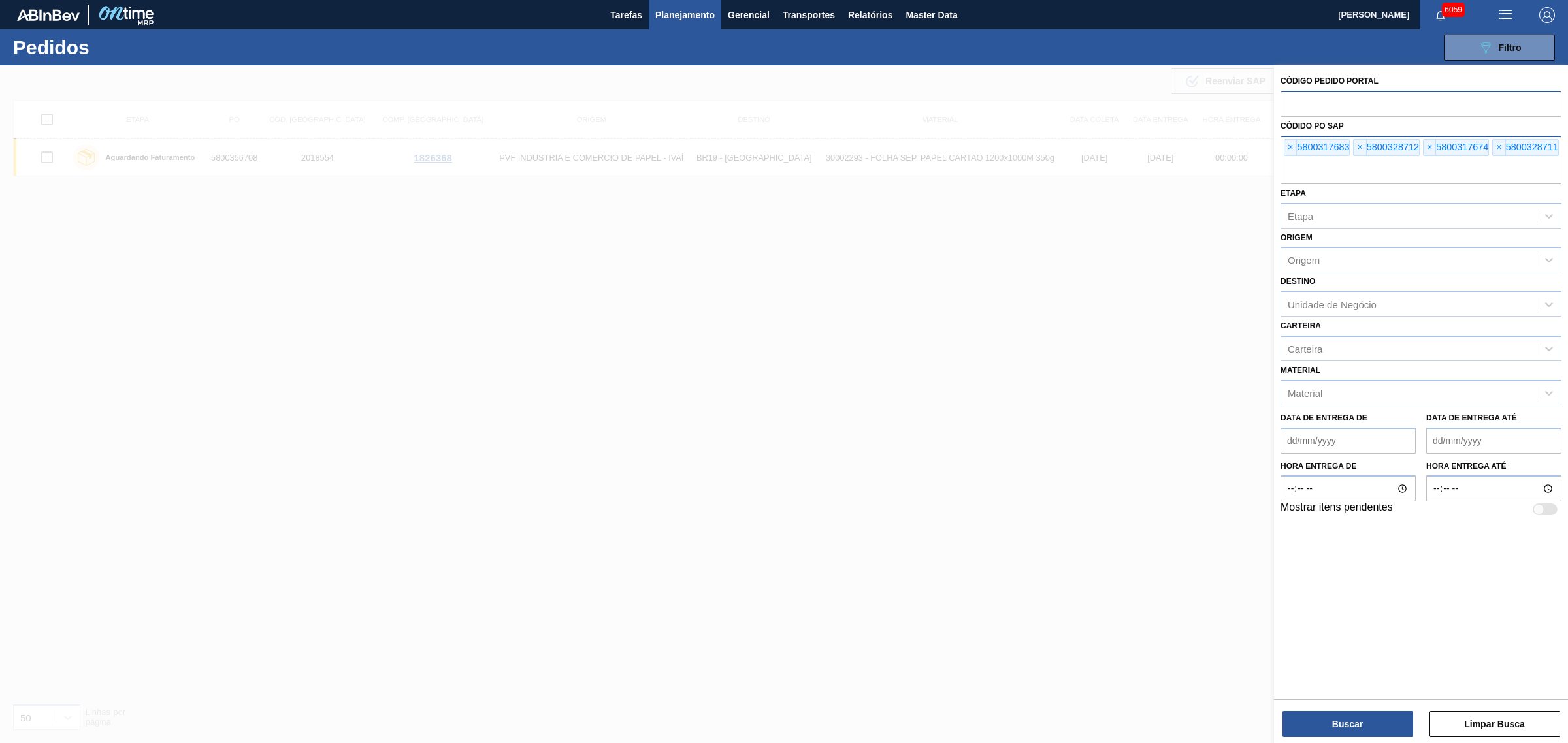
paste input "5800317690"
type input "5800317690"
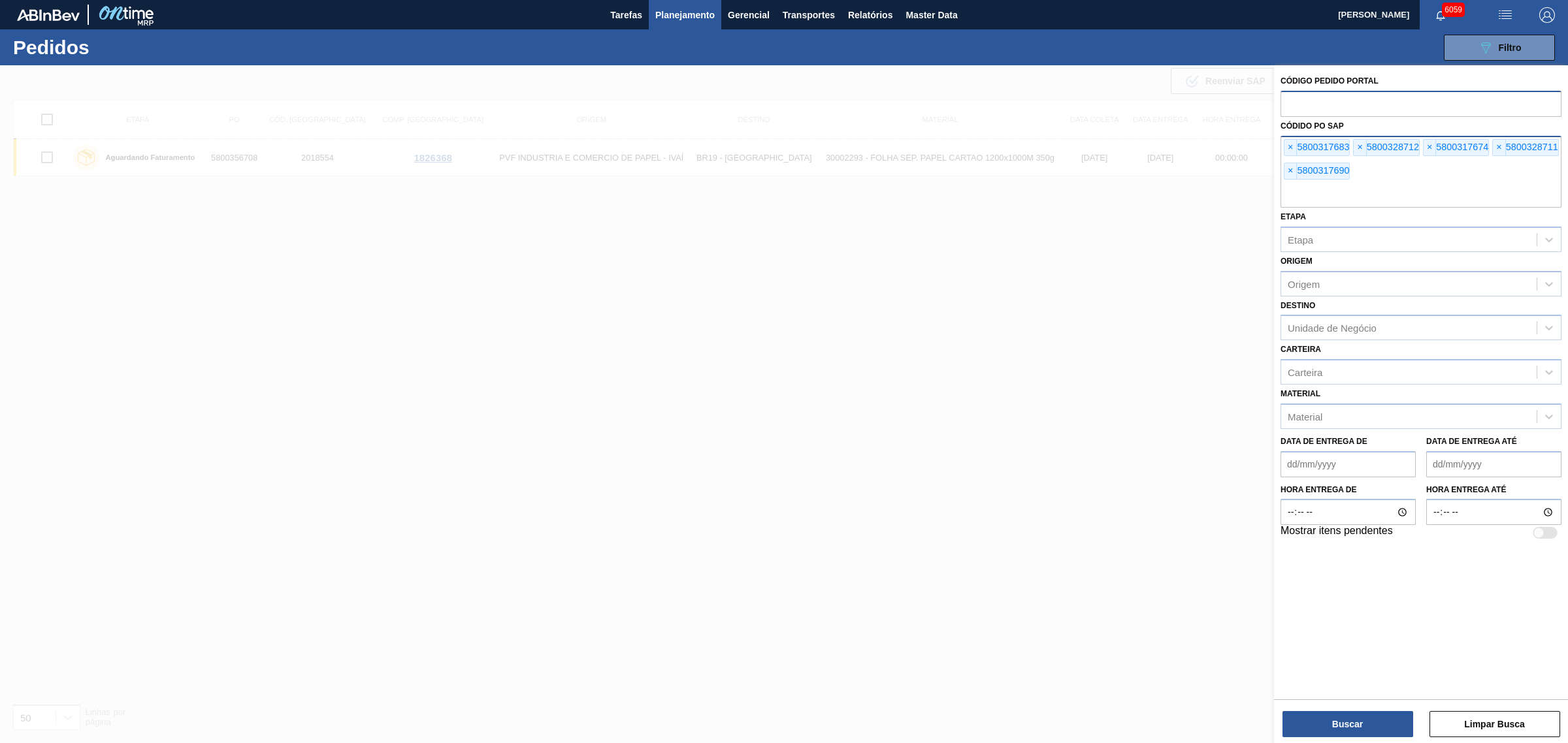
click at [1253, 203] on input "text" at bounding box center [1421, 195] width 281 height 25
paste input "5800317689"
type input "5800317689"
click at [1253, 566] on button "Buscar" at bounding box center [1347, 724] width 131 height 26
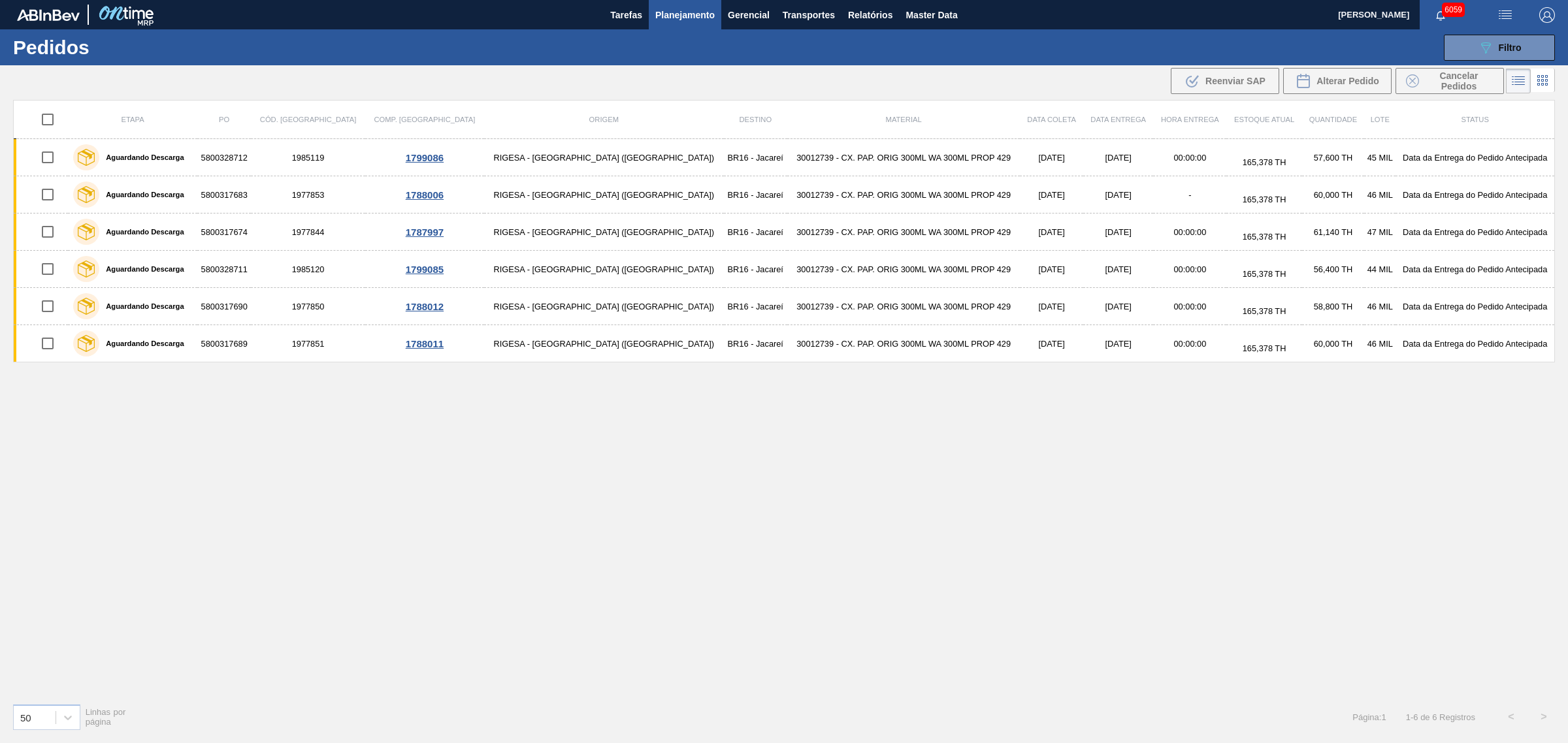
drag, startPoint x: 56, startPoint y: 118, endPoint x: 147, endPoint y: 125, distance: 91.3
click at [56, 118] on input "checkbox" at bounding box center [48, 119] width 27 height 27
checkbox input "true"
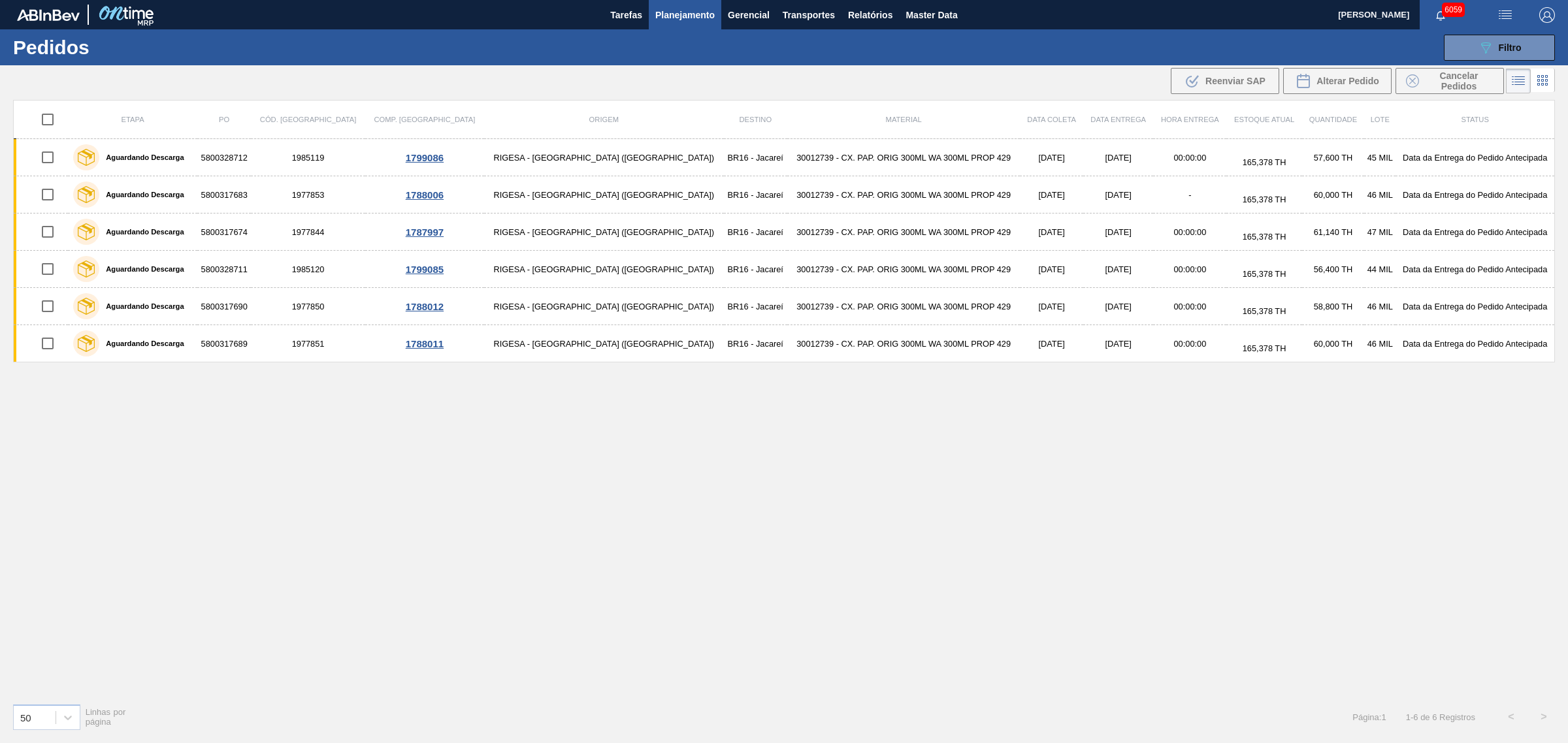
checkbox input "true"
click at [1253, 85] on span "Cancelar Pedidos" at bounding box center [1459, 81] width 69 height 21
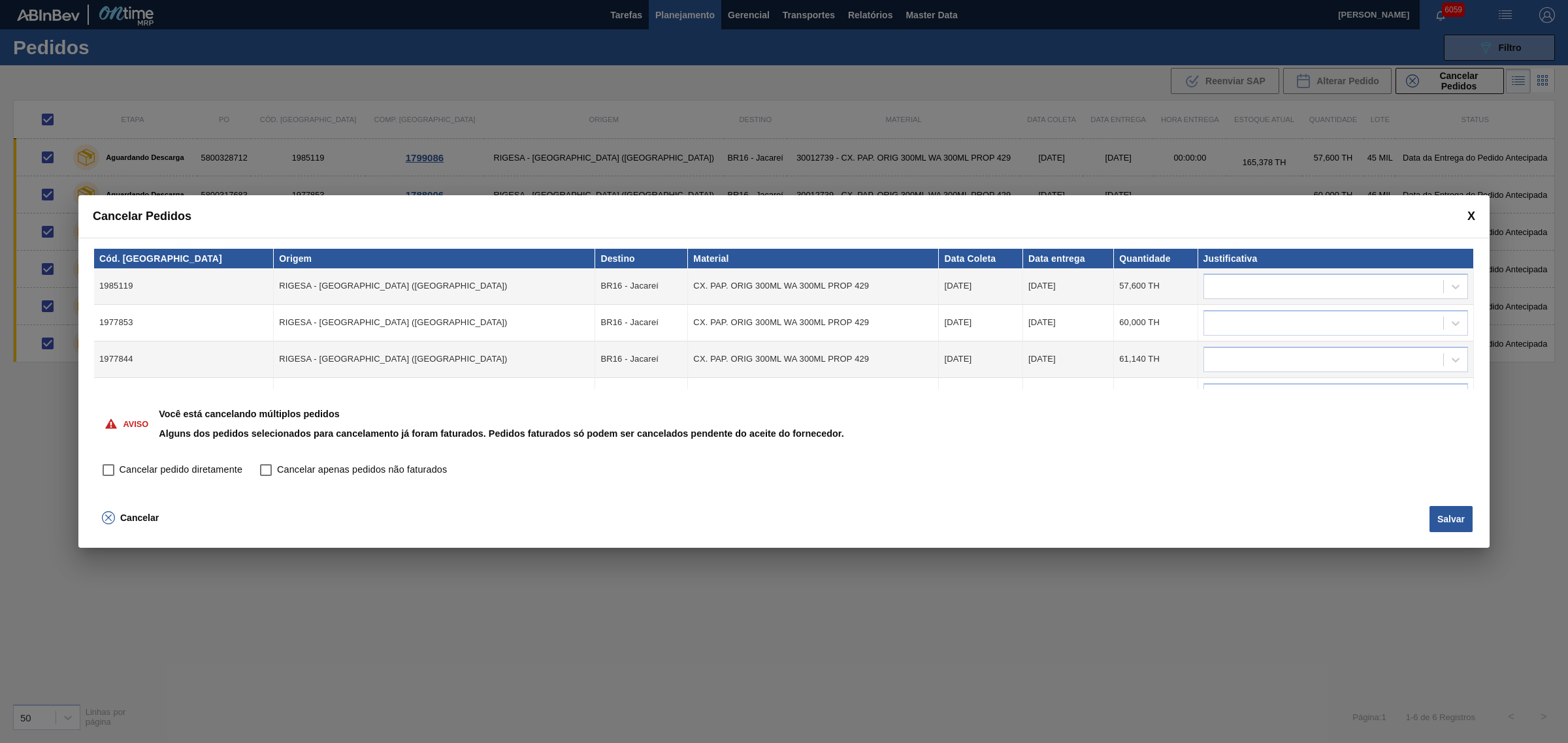
click at [113, 465] on input "Cancelar pedido diretamente" at bounding box center [108, 470] width 22 height 22
checkbox input "true"
click at [1253, 521] on button "Salvar" at bounding box center [1450, 519] width 43 height 26
click at [1253, 289] on div at bounding box center [1323, 286] width 239 height 19
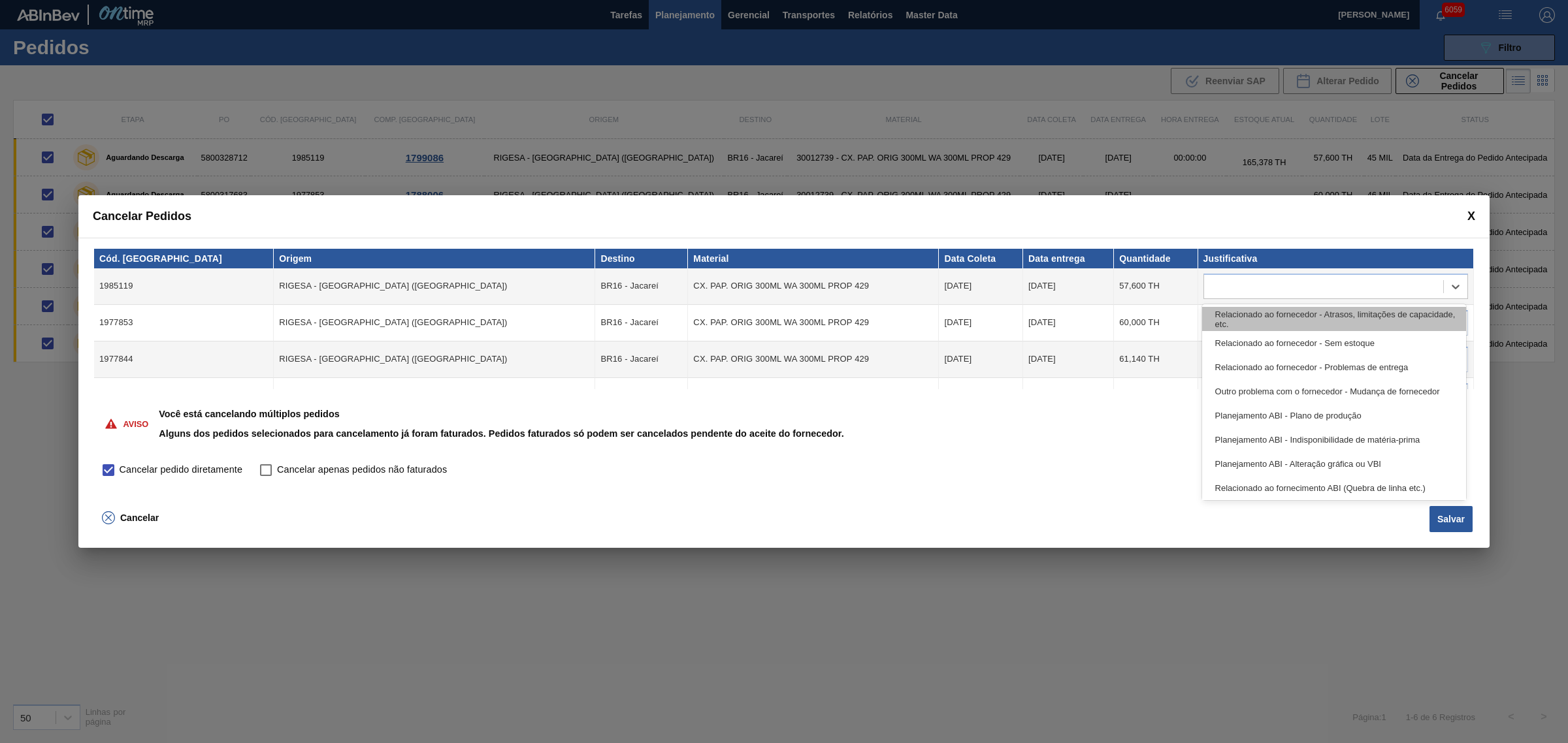
click at [1253, 320] on div "Relacionado ao fornecedor - Atrasos, limitações de capacidade, etc." at bounding box center [1334, 319] width 265 height 24
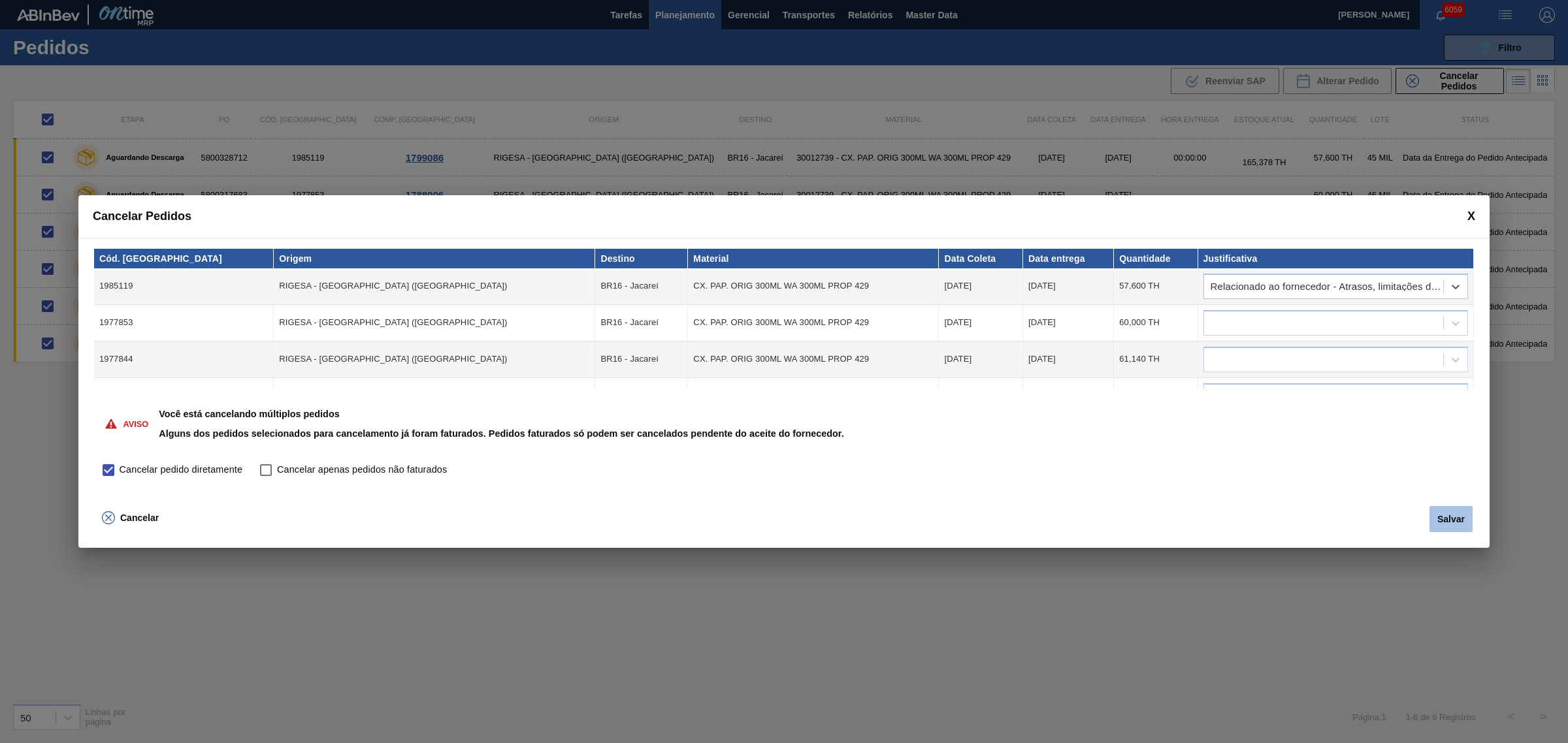
click at [1253, 514] on button "Salvar" at bounding box center [1450, 519] width 43 height 26
click at [1253, 322] on div at bounding box center [1323, 323] width 239 height 19
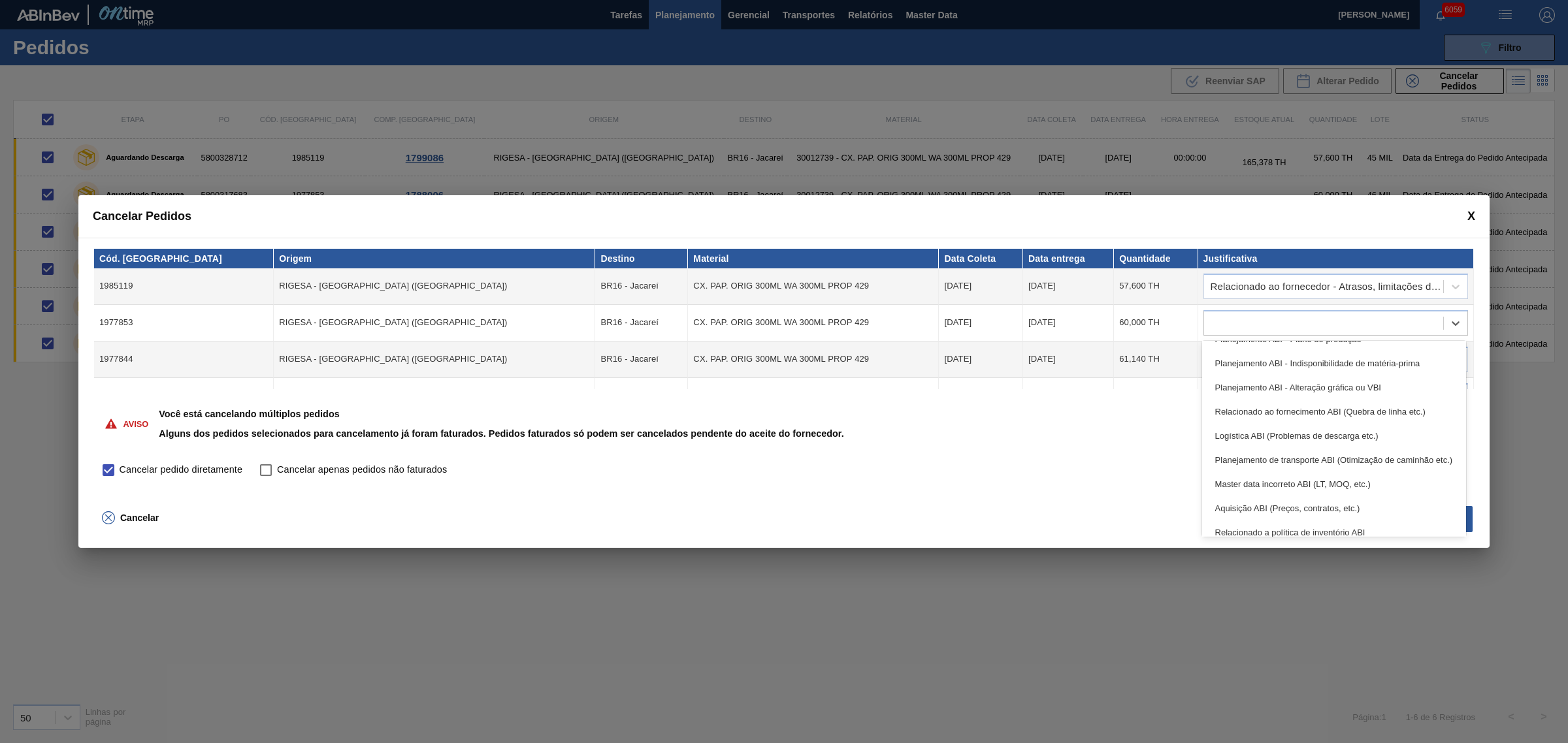
scroll to position [244, 0]
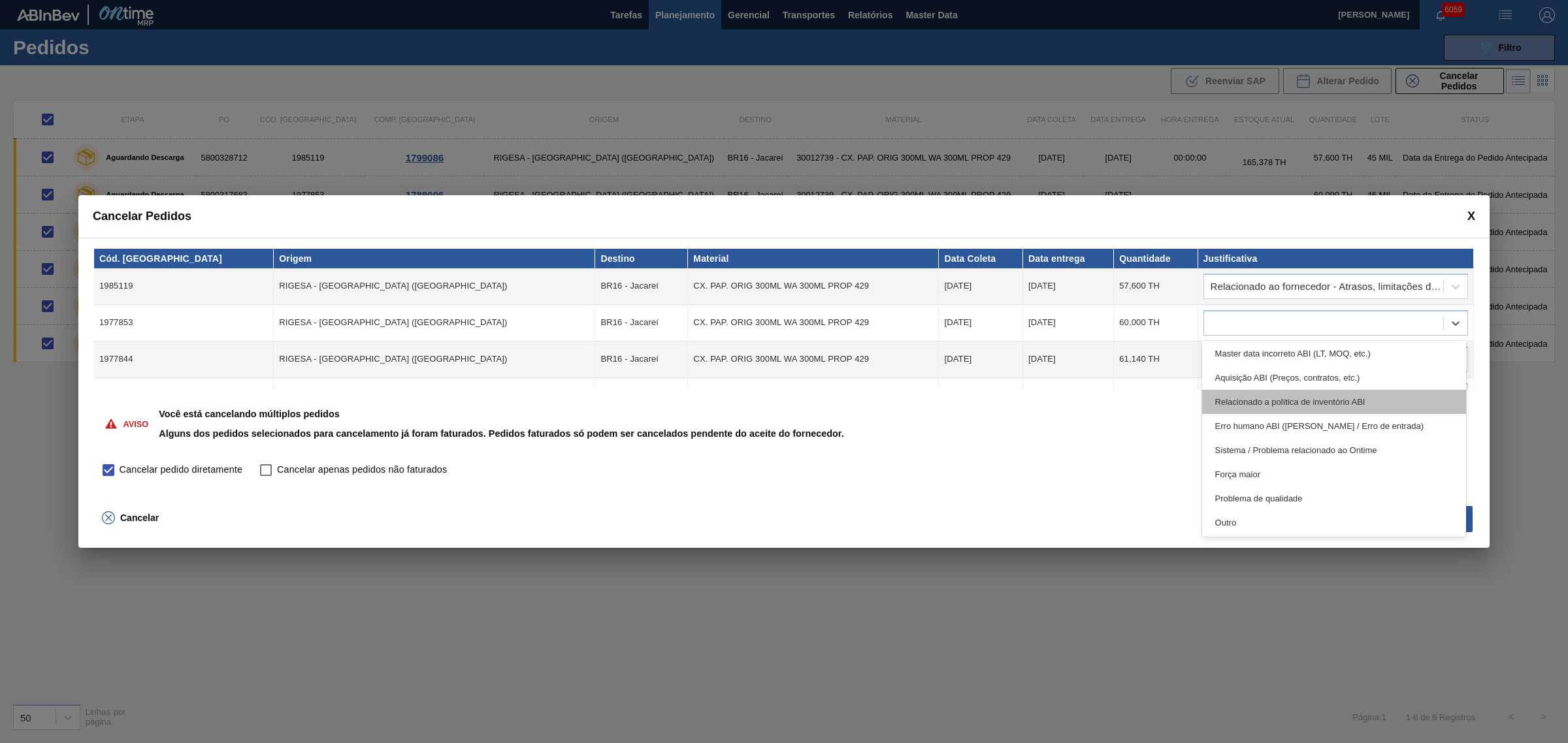
click at [1253, 402] on div "Relacionado a política de inventório ABI" at bounding box center [1334, 402] width 265 height 24
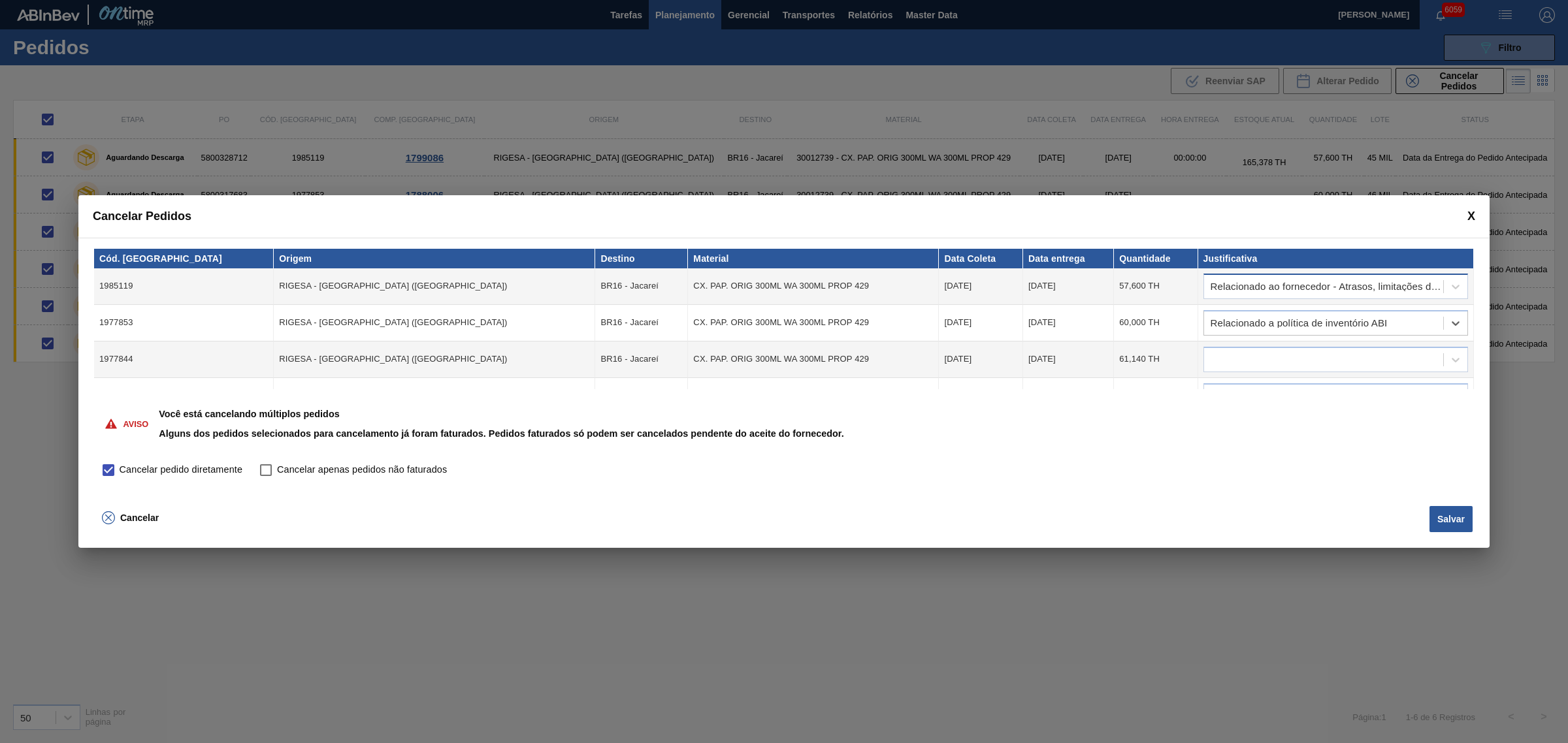
click at [1253, 283] on div "Relacionado ao fornecedor - Atrasos, limitações de capacidade, etc." at bounding box center [1327, 287] width 234 height 9
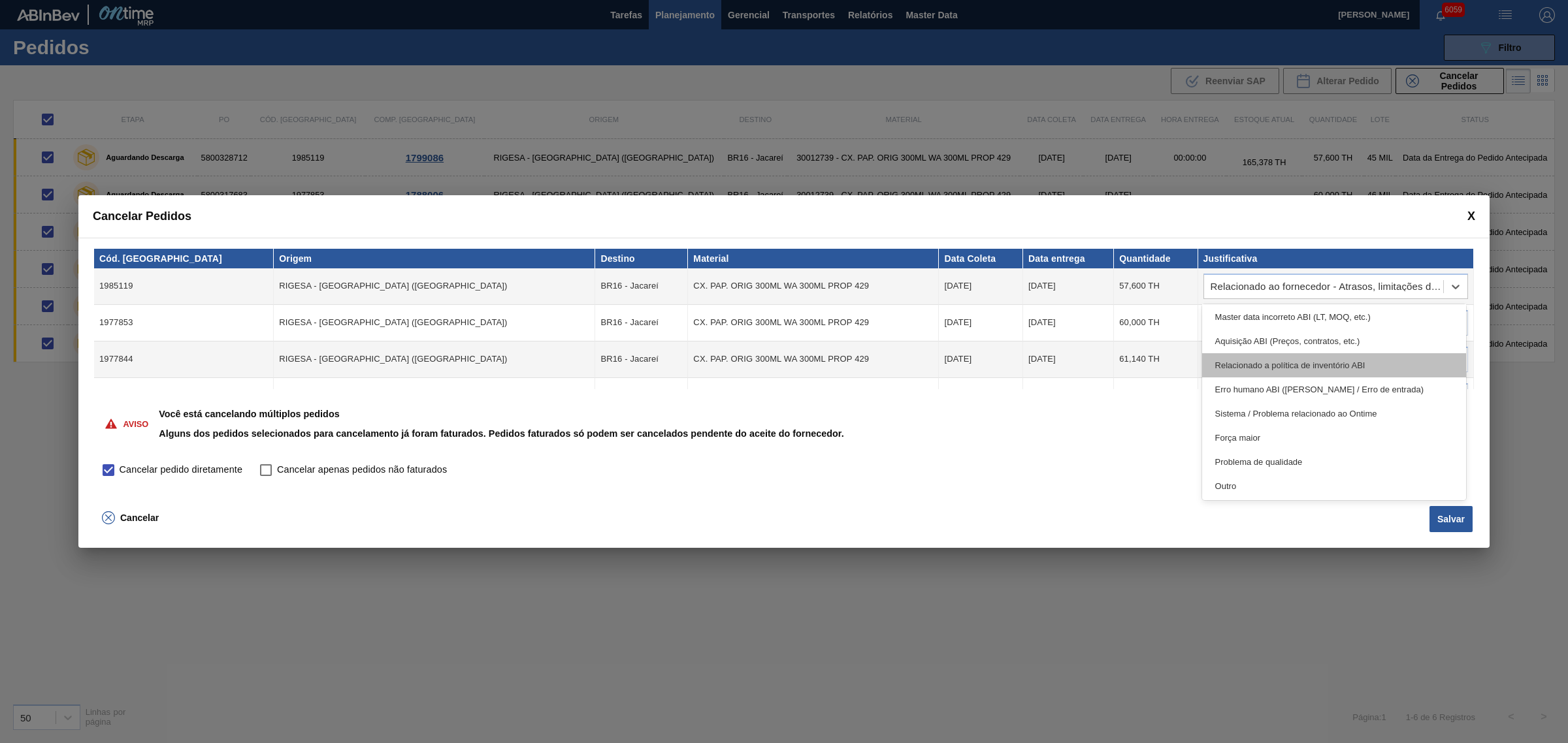
click at [1253, 360] on div "Relacionado a política de inventório ABI" at bounding box center [1334, 365] width 265 height 24
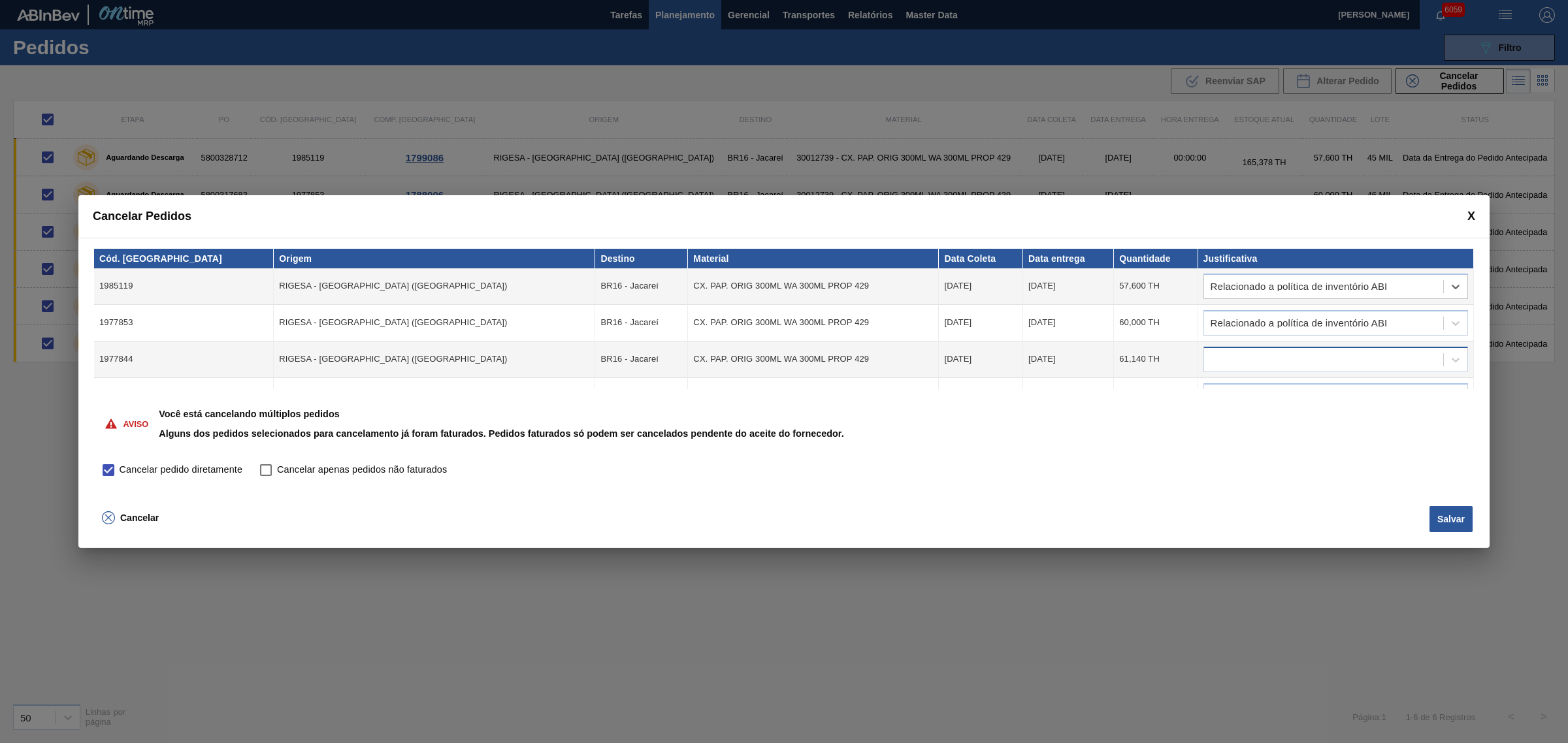
click at [1253, 358] on div at bounding box center [1323, 359] width 239 height 19
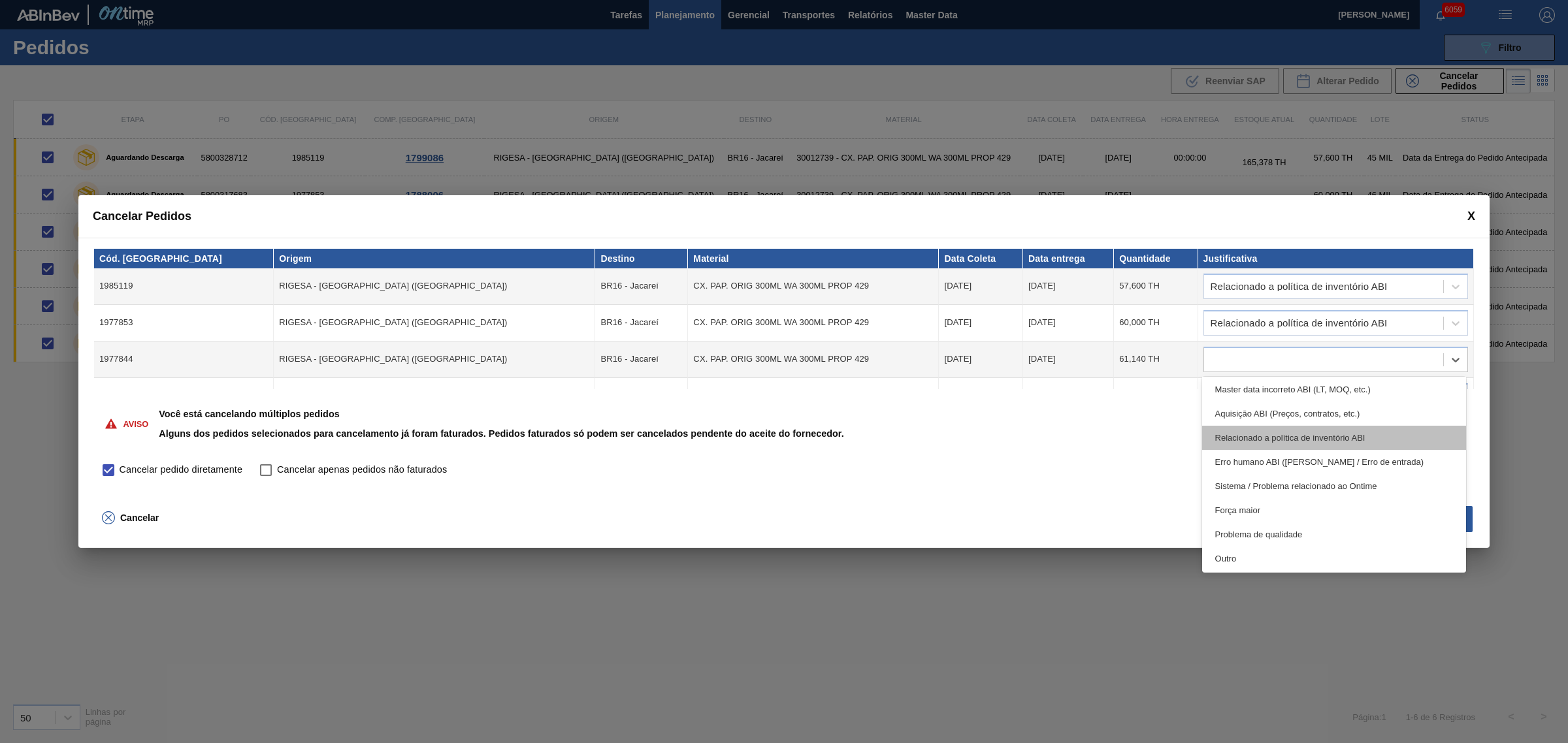
click at [1253, 433] on div "Relacionado a política de inventório ABI" at bounding box center [1334, 438] width 265 height 24
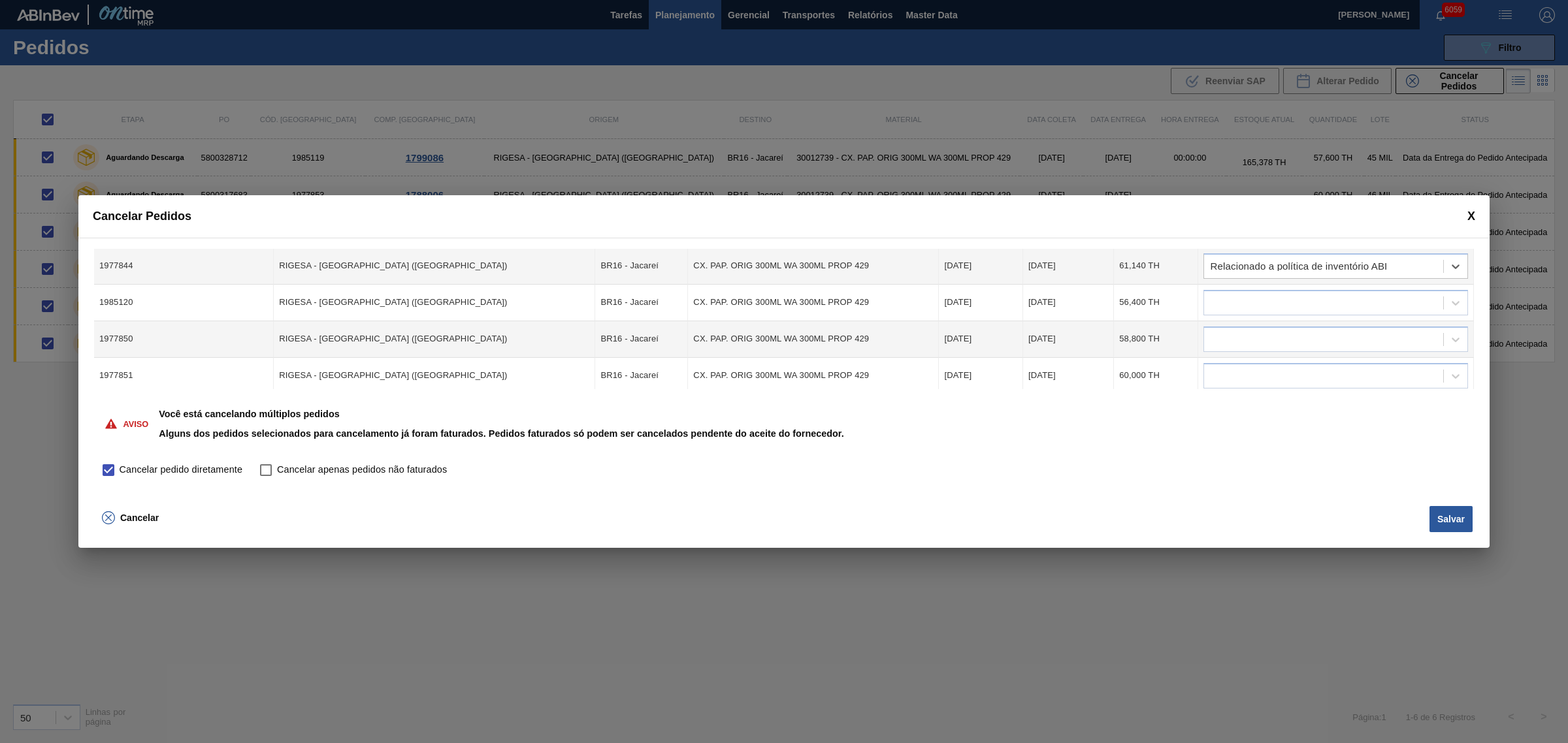
scroll to position [97, 0]
click at [1253, 305] on div at bounding box center [1323, 299] width 239 height 19
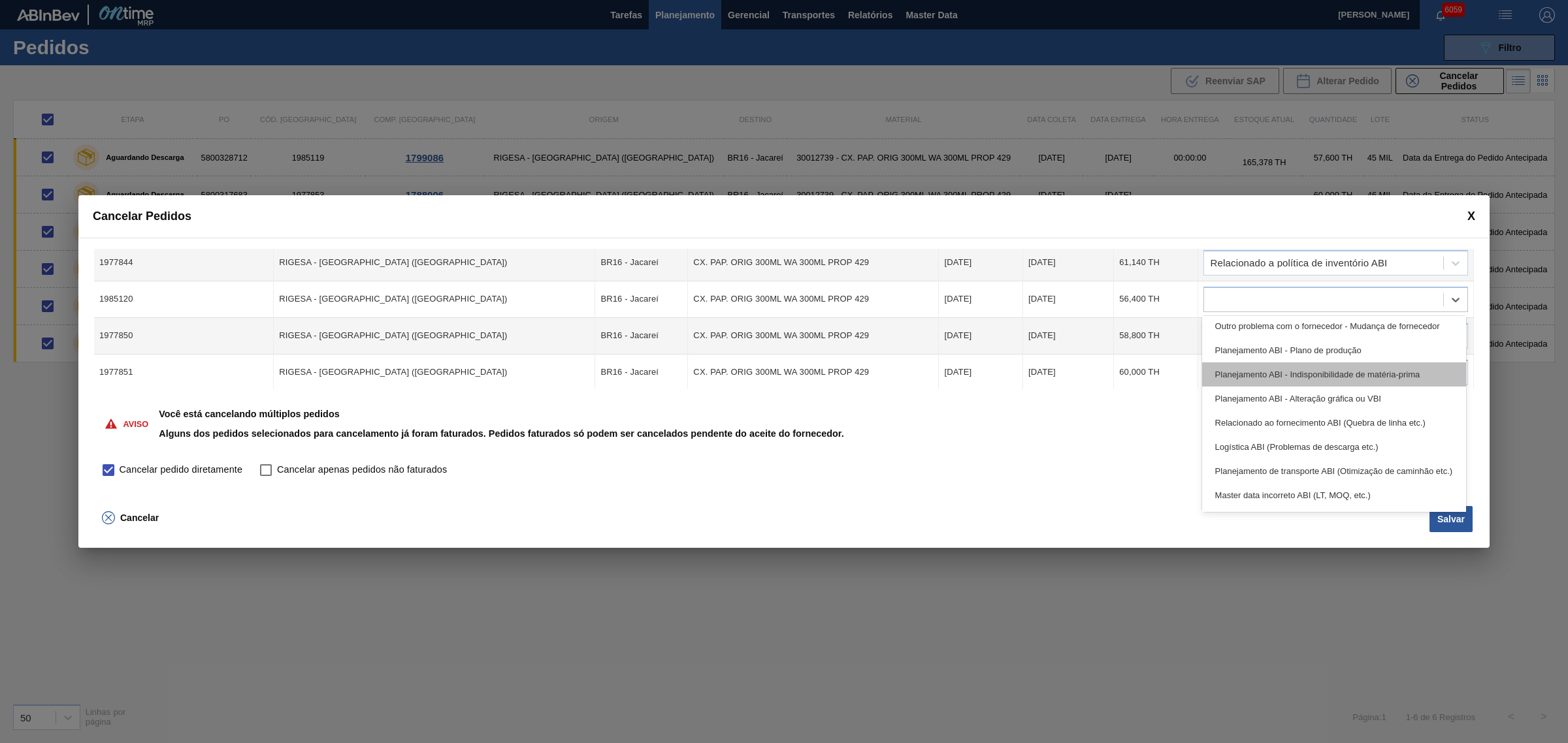
scroll to position [244, 0]
click at [1253, 380] on div "Relacionado a política de inventório ABI" at bounding box center [1334, 377] width 265 height 24
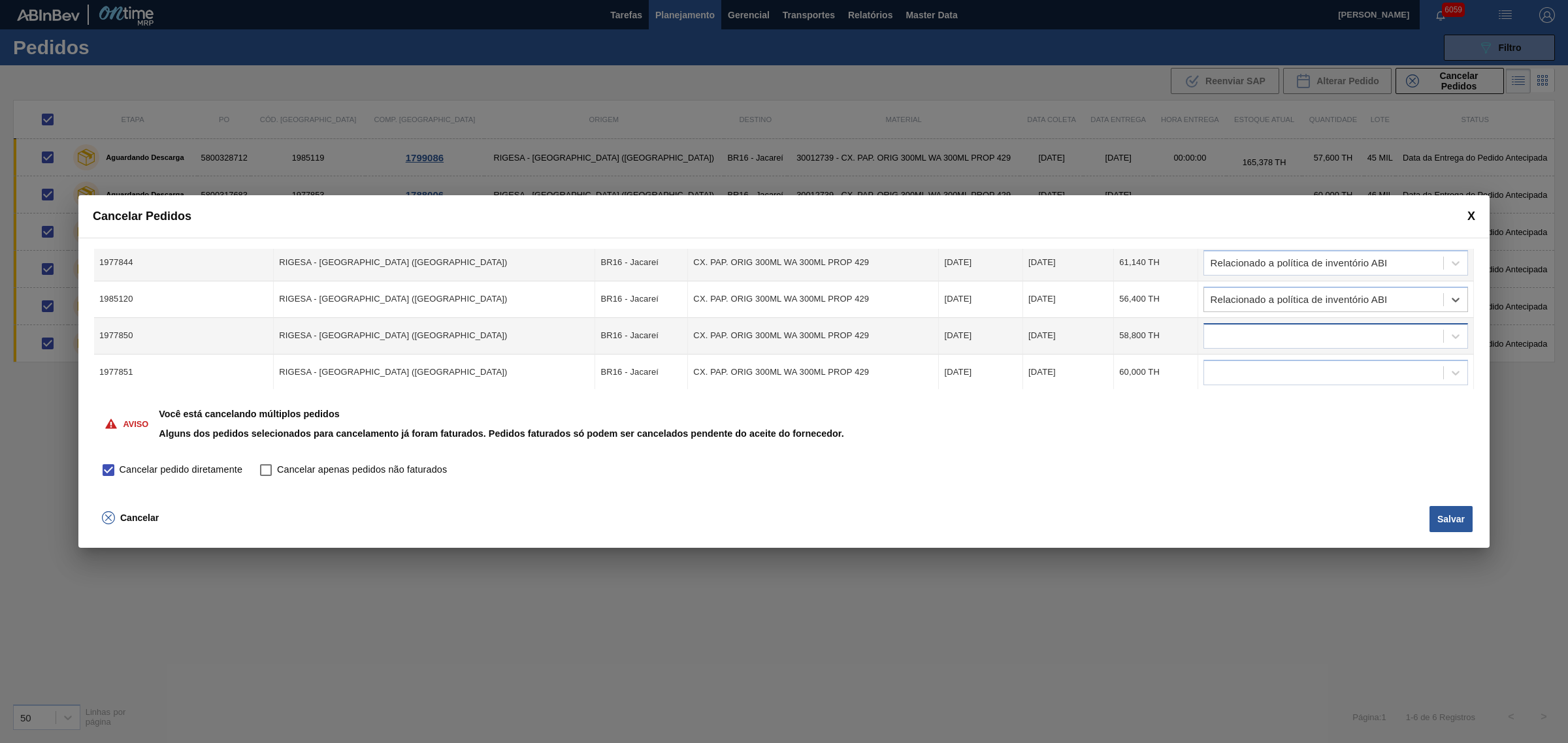
drag, startPoint x: 1342, startPoint y: 333, endPoint x: 1370, endPoint y: 351, distance: 33.3
click at [1253, 336] on div at bounding box center [1323, 336] width 239 height 19
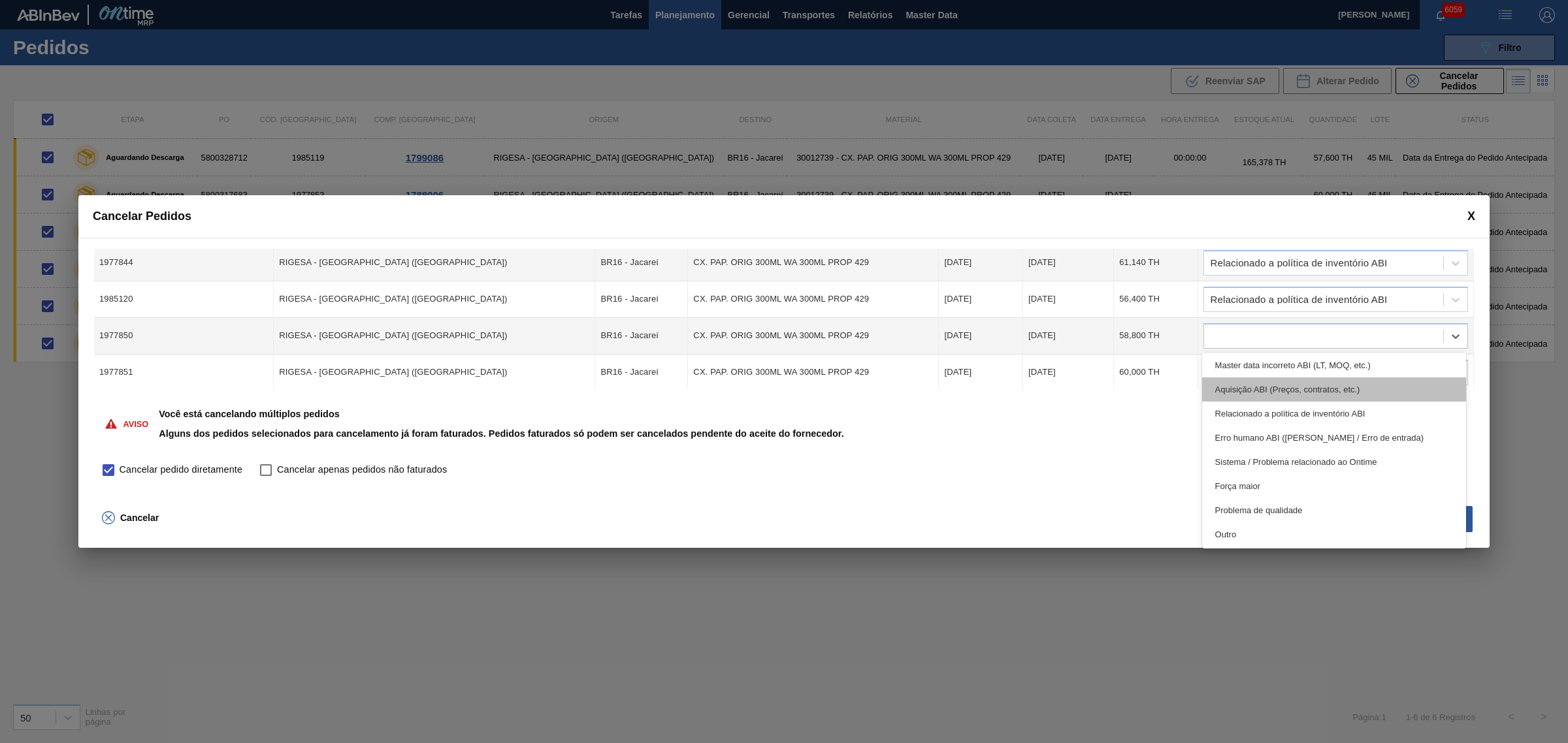
click at [1253, 395] on div "Aquisição ABI (Preços, contratos, etc.)" at bounding box center [1334, 389] width 265 height 24
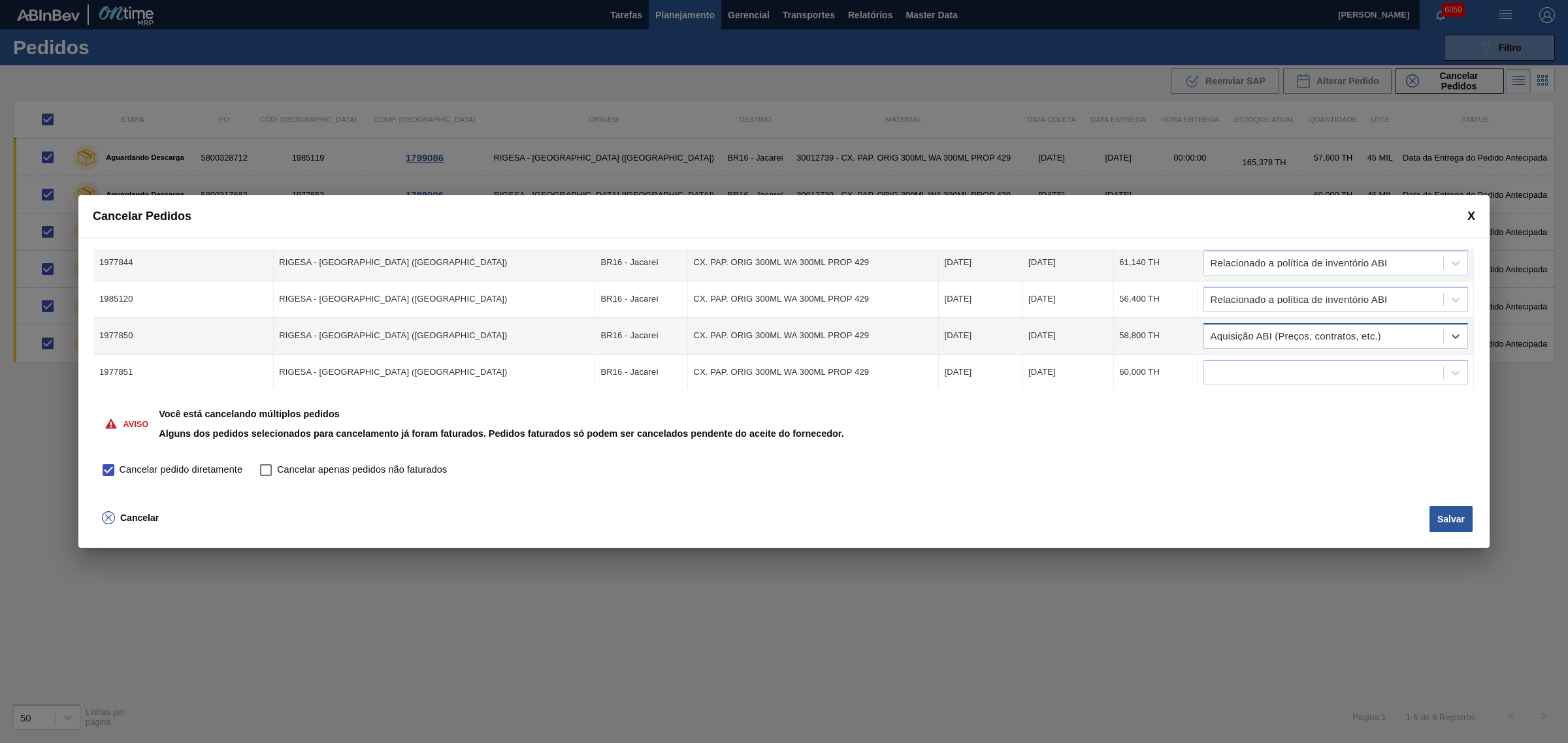
click at [1253, 336] on div "Aquisição ABI (Preços, contratos, etc.)" at bounding box center [1296, 336] width 171 height 9
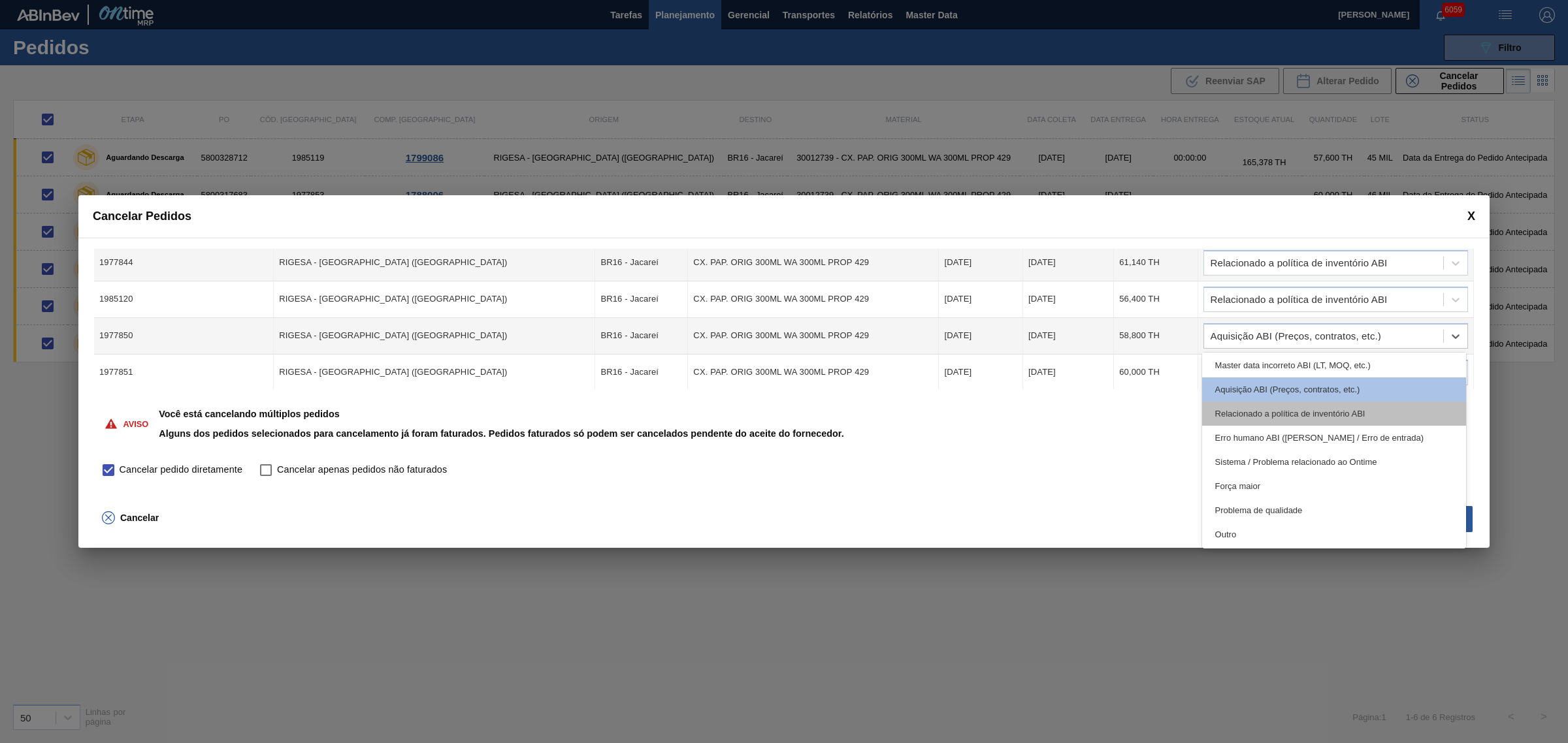
click at [1253, 410] on div "Relacionado a política de inventório ABI" at bounding box center [1334, 413] width 265 height 24
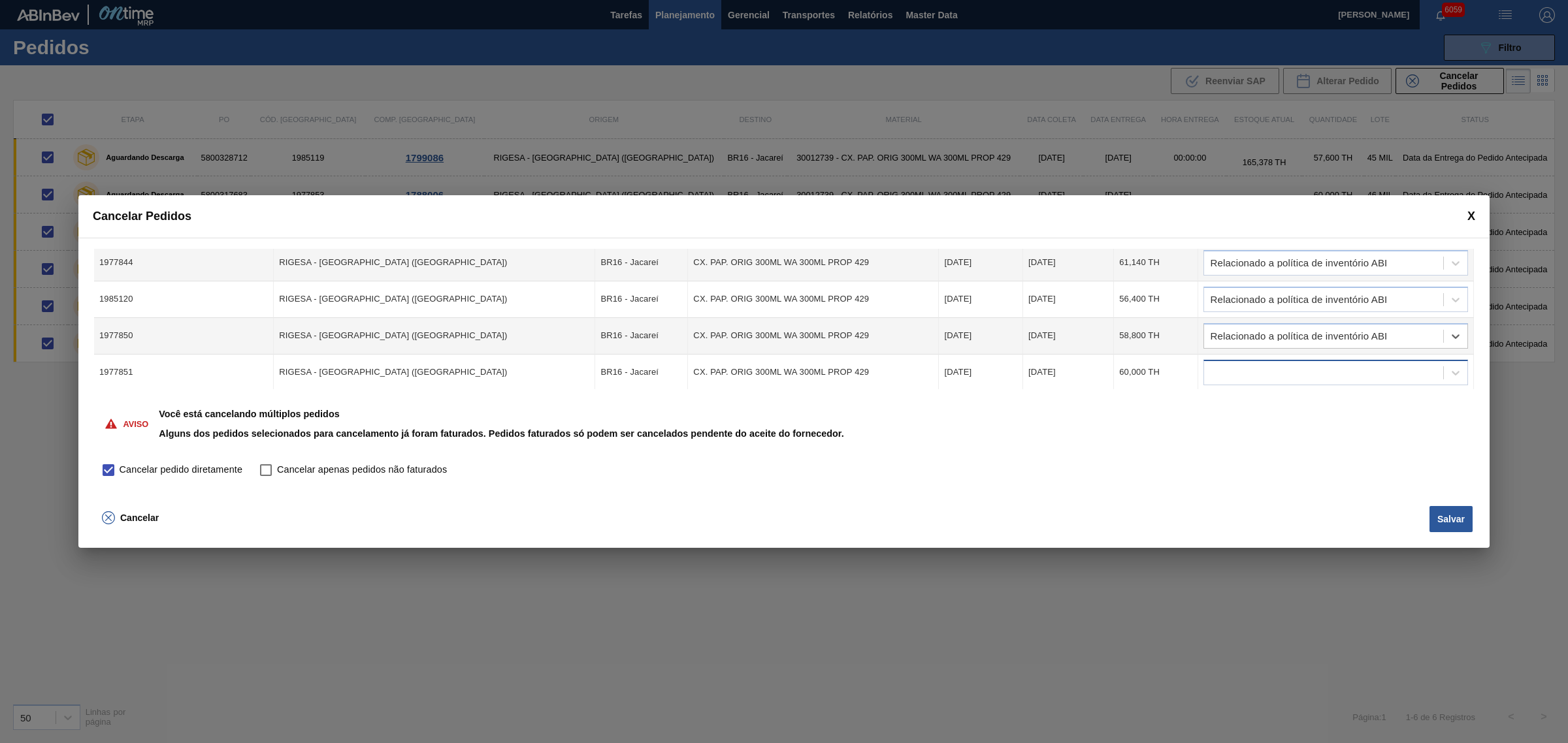
click at [1253, 364] on div at bounding box center [1323, 372] width 239 height 19
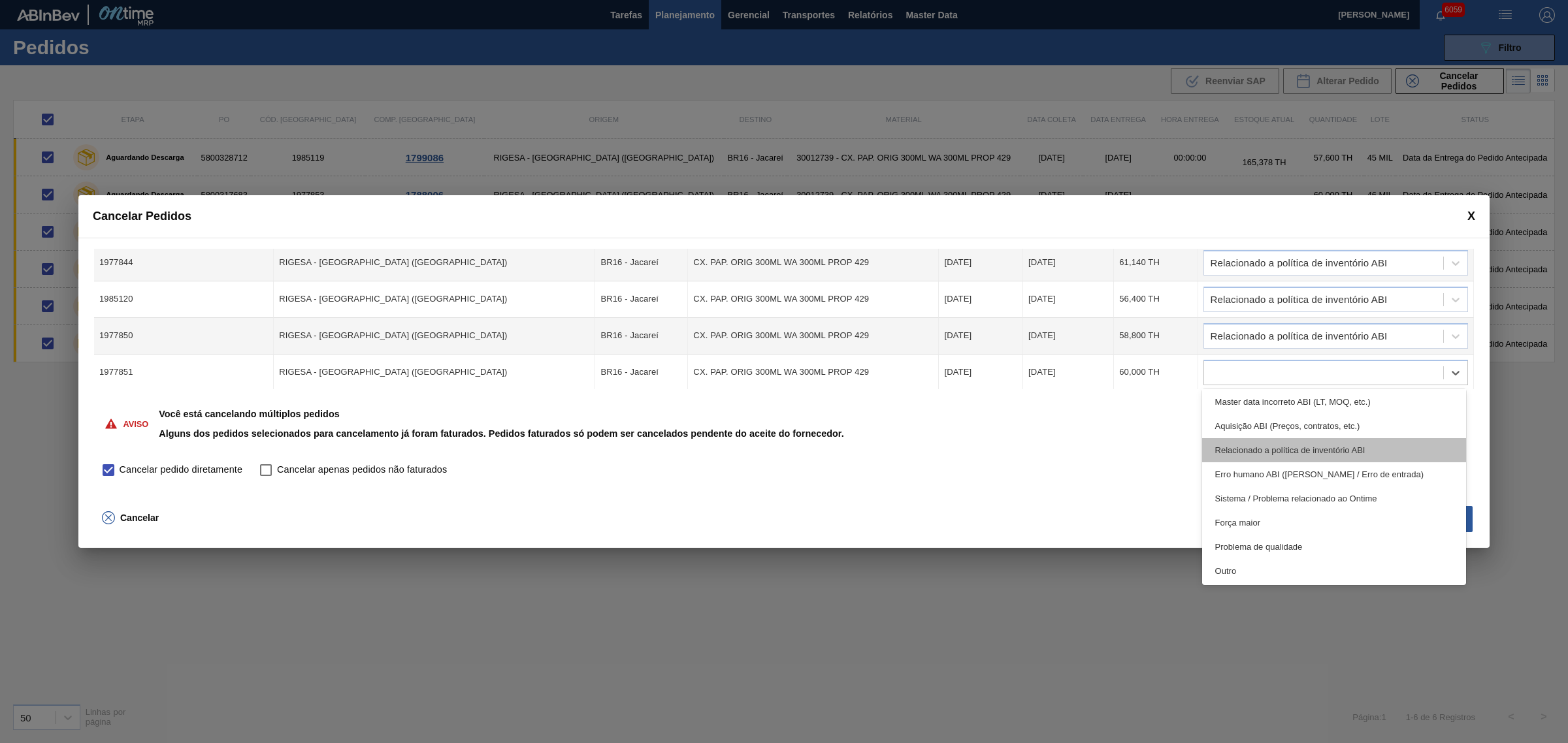
click at [1253, 446] on div "Relacionado a política de inventório ABI" at bounding box center [1334, 450] width 265 height 24
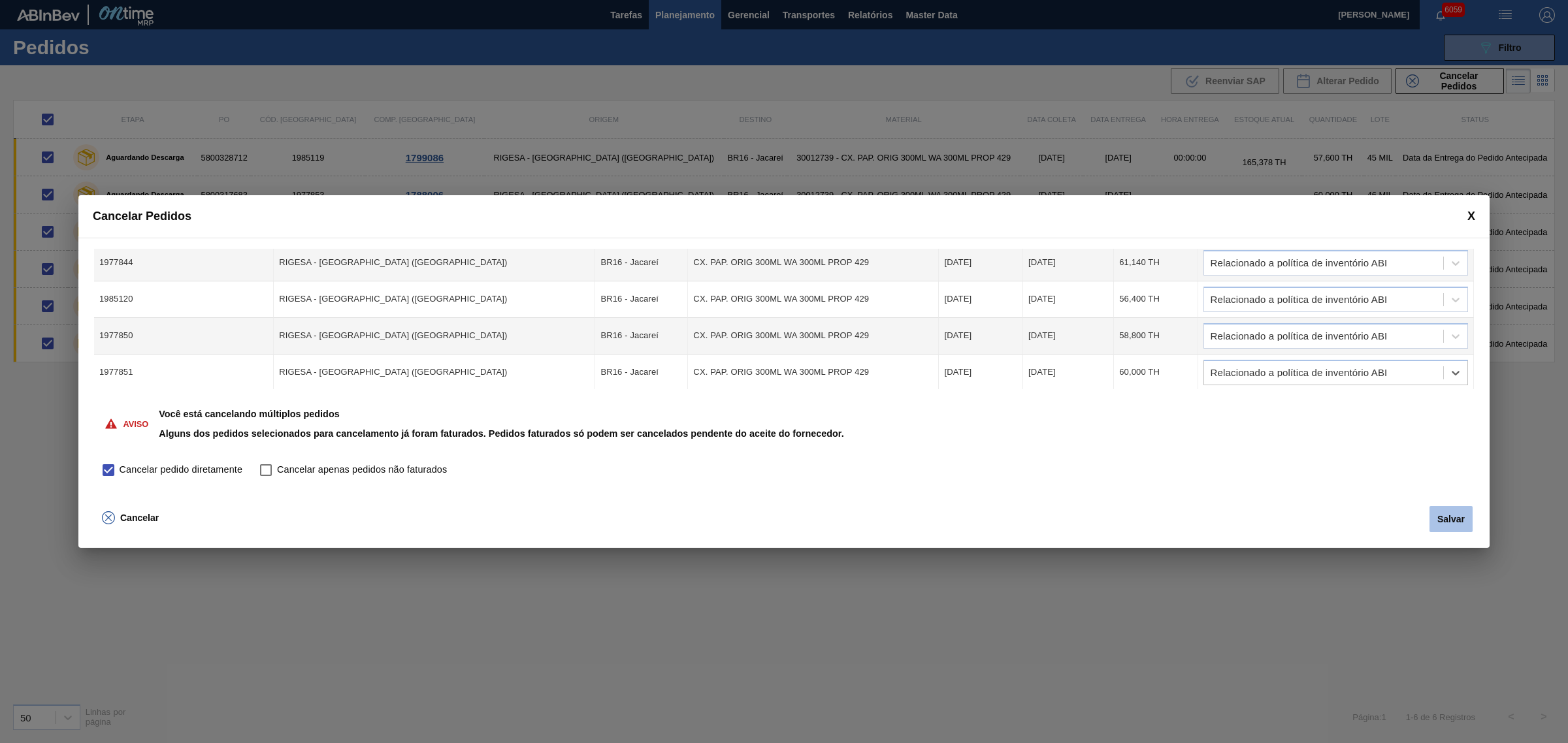
click at [1253, 508] on button "Salvar" at bounding box center [1450, 519] width 43 height 26
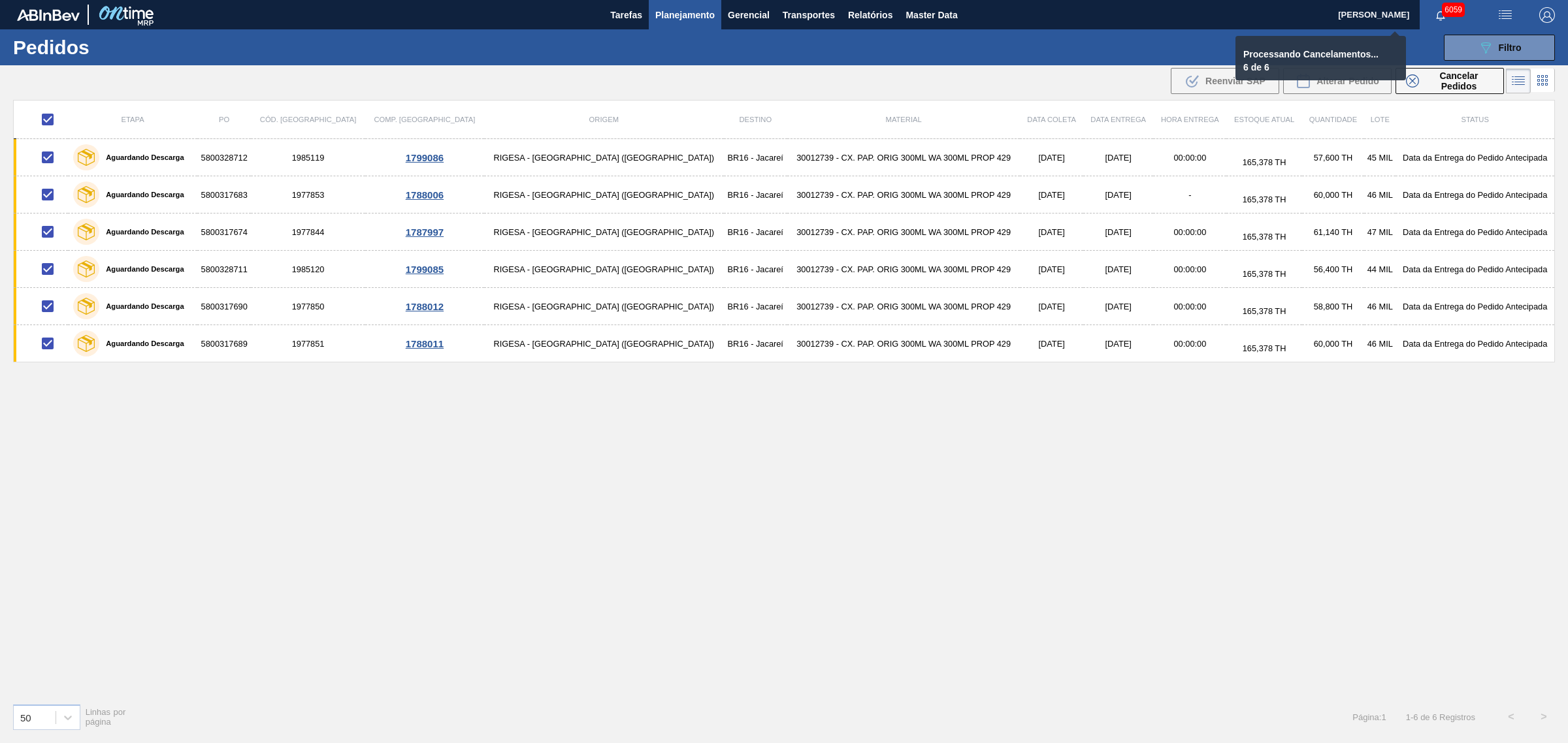
checkbox input "false"
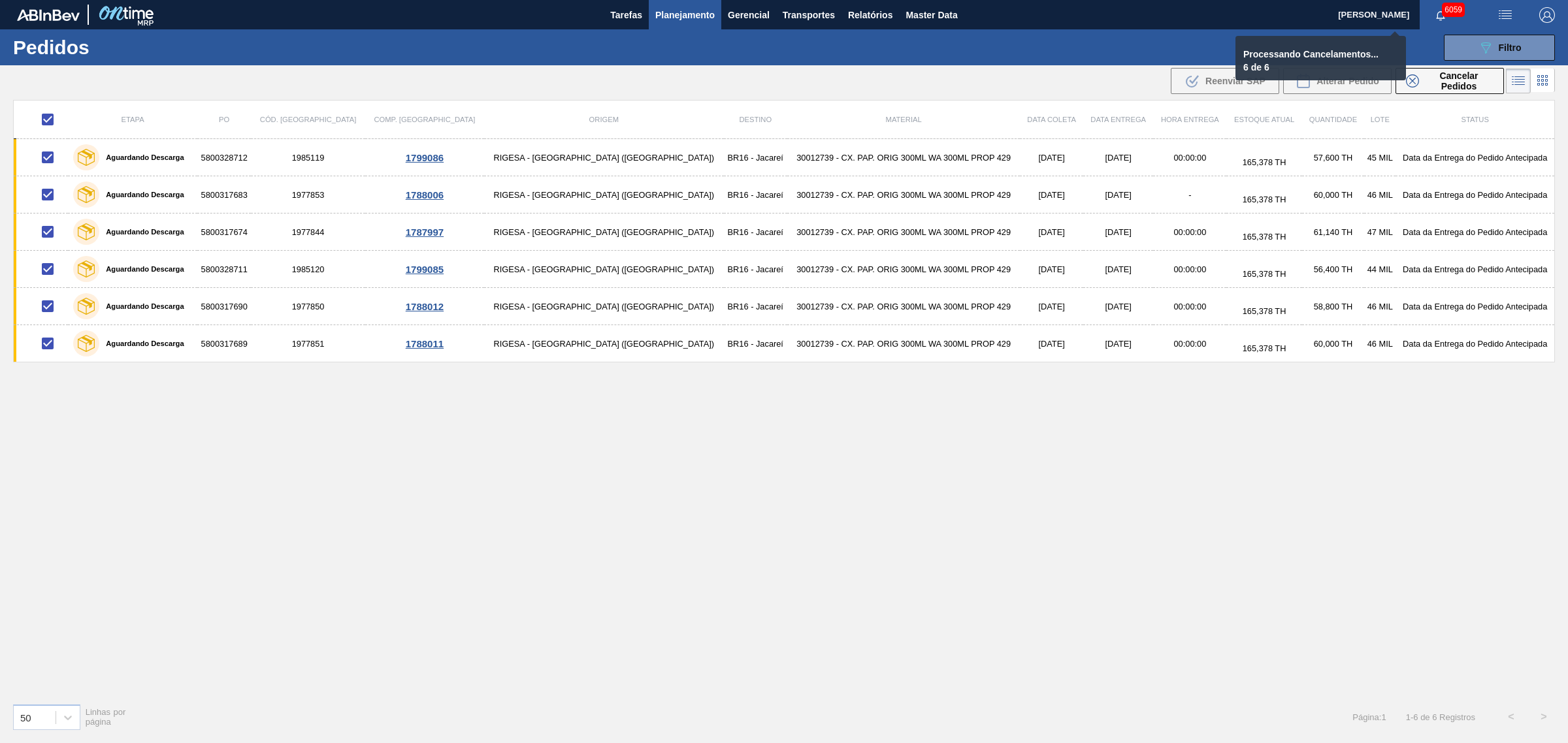
checkbox input "false"
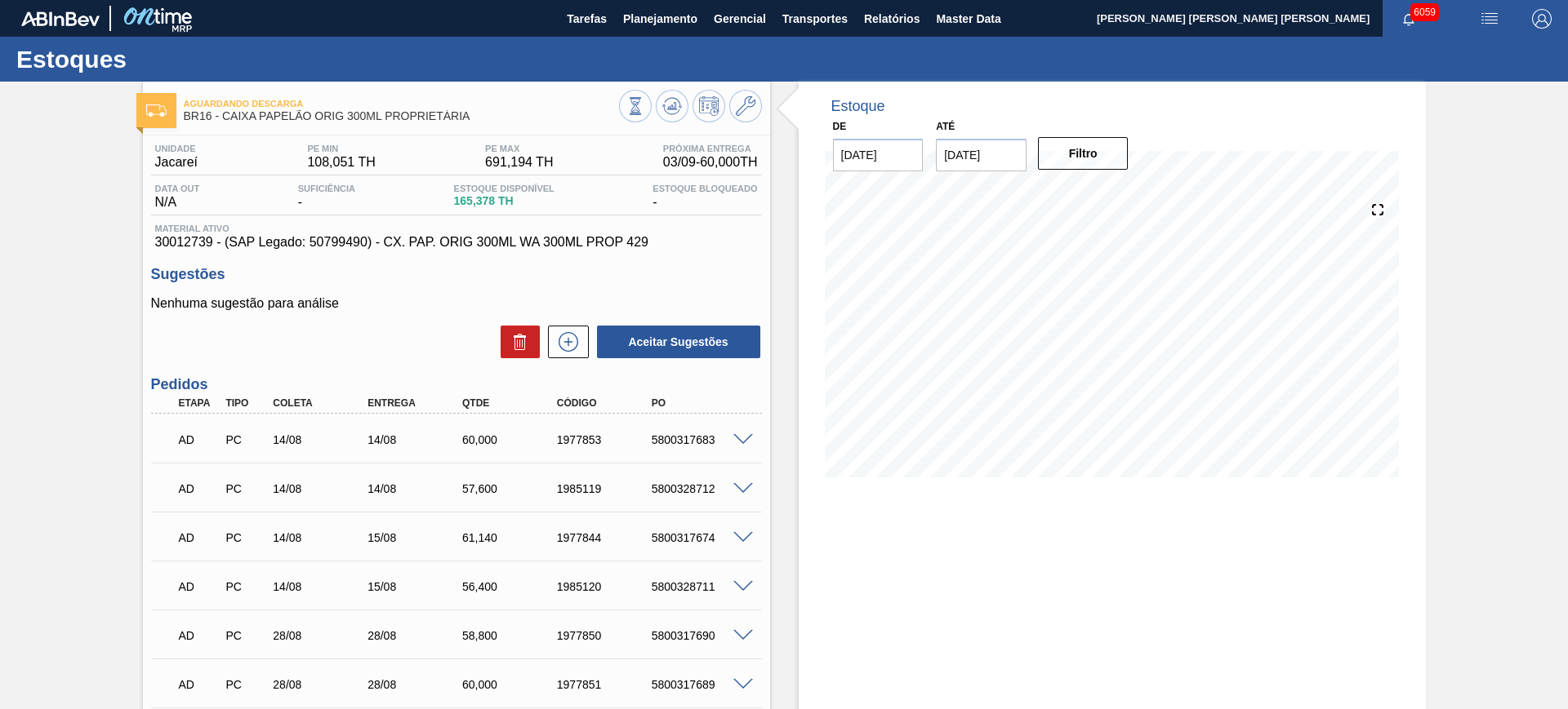
click at [742, 437] on span at bounding box center [742, 440] width 20 height 12
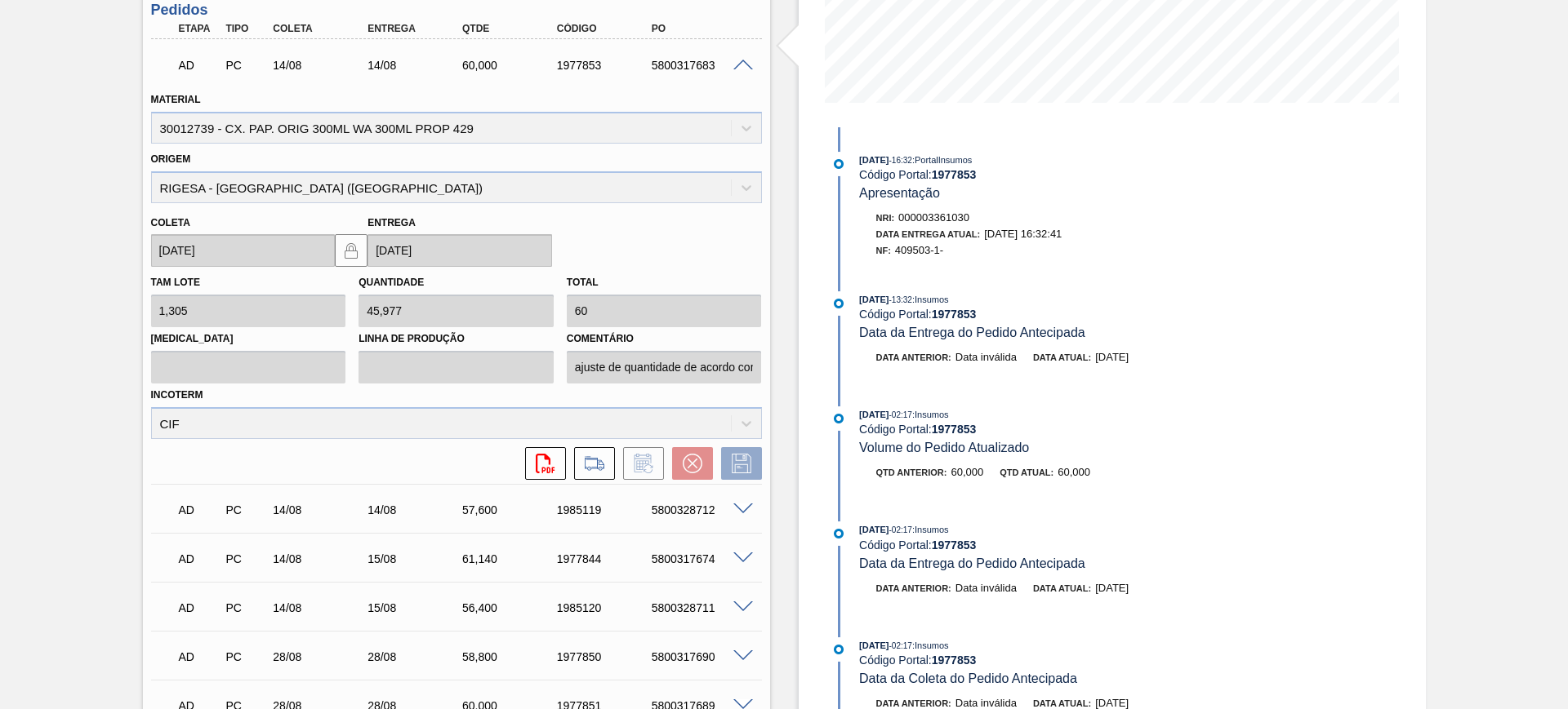
scroll to position [204, 0]
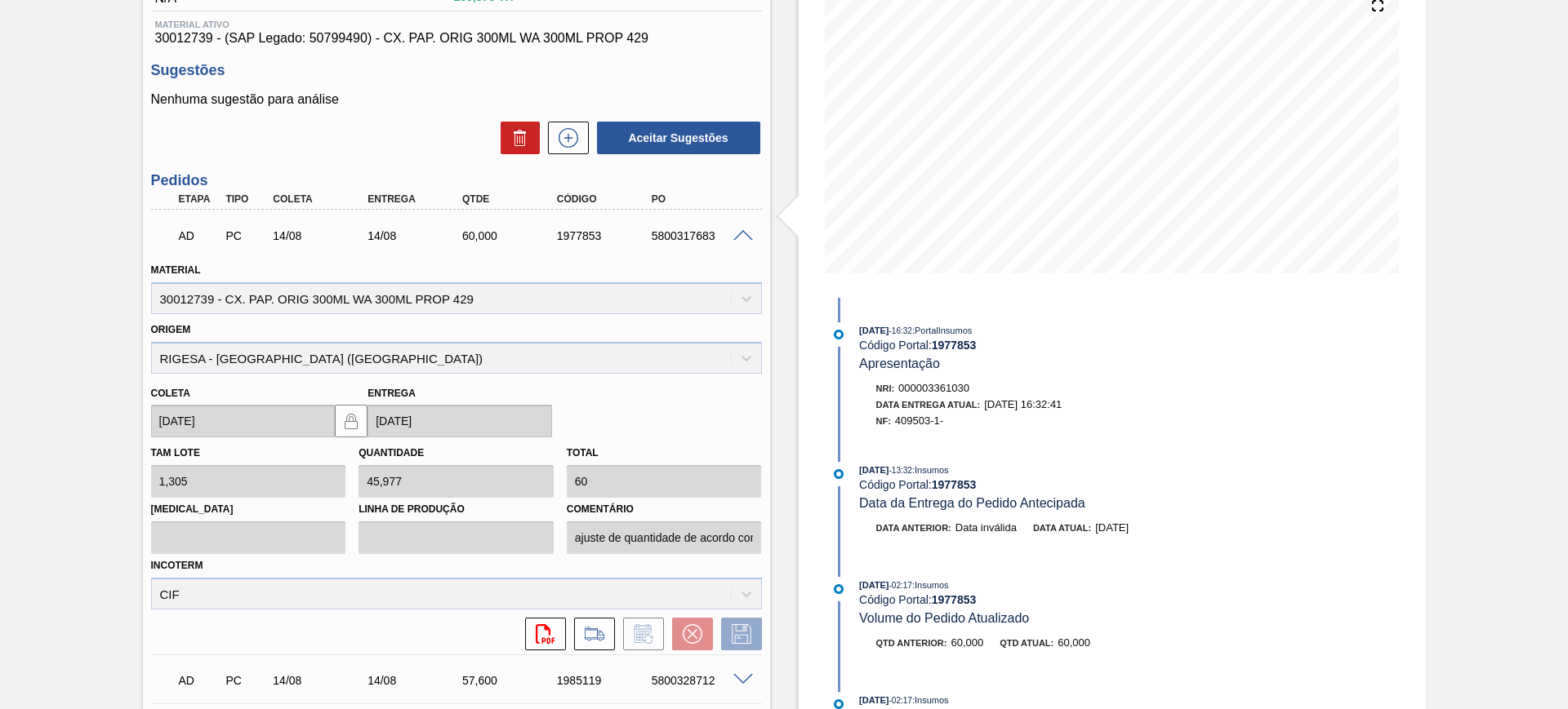
click at [739, 234] on span at bounding box center [742, 236] width 20 height 12
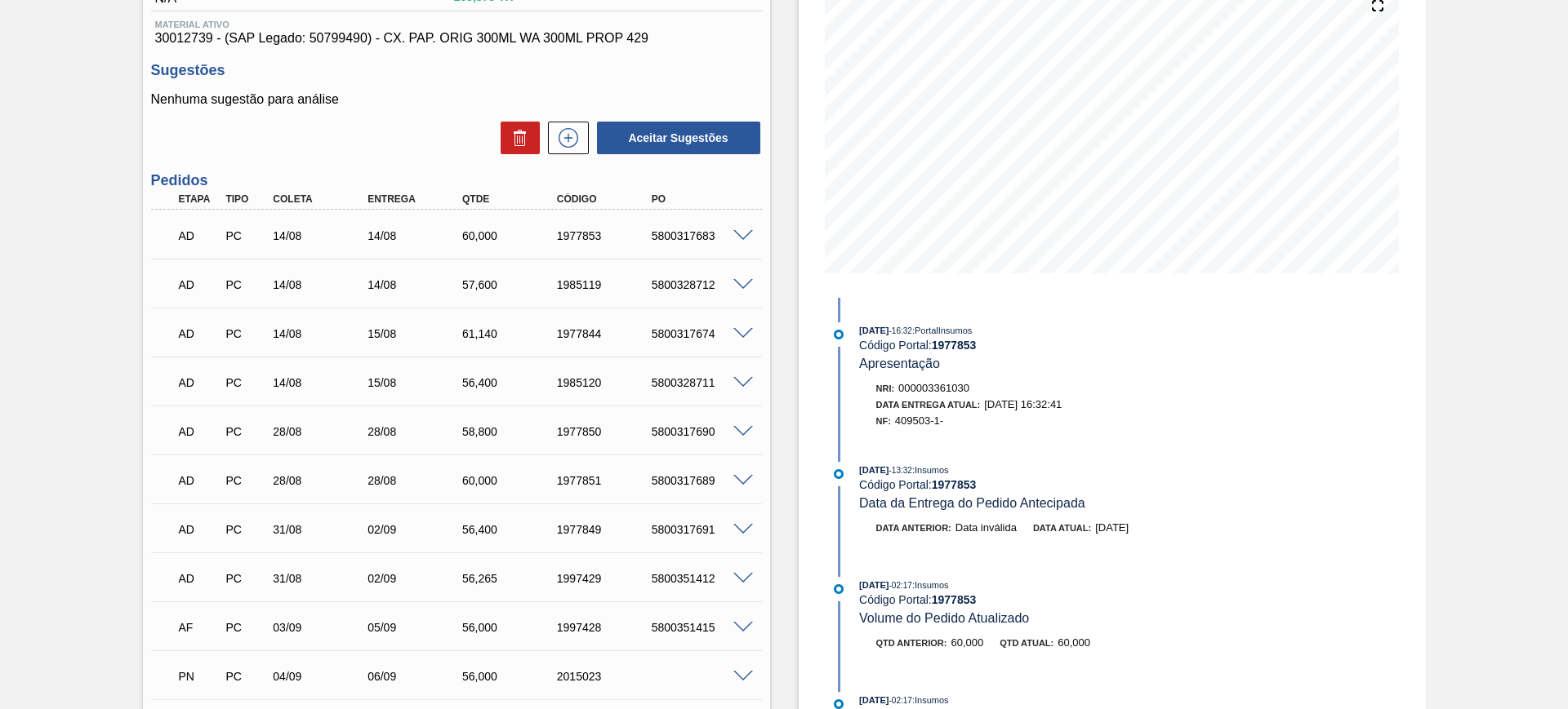
click at [697, 239] on div "5800317683" at bounding box center [700, 236] width 107 height 13
copy div "5800317683"
click at [701, 287] on div "5800328712" at bounding box center [700, 285] width 107 height 13
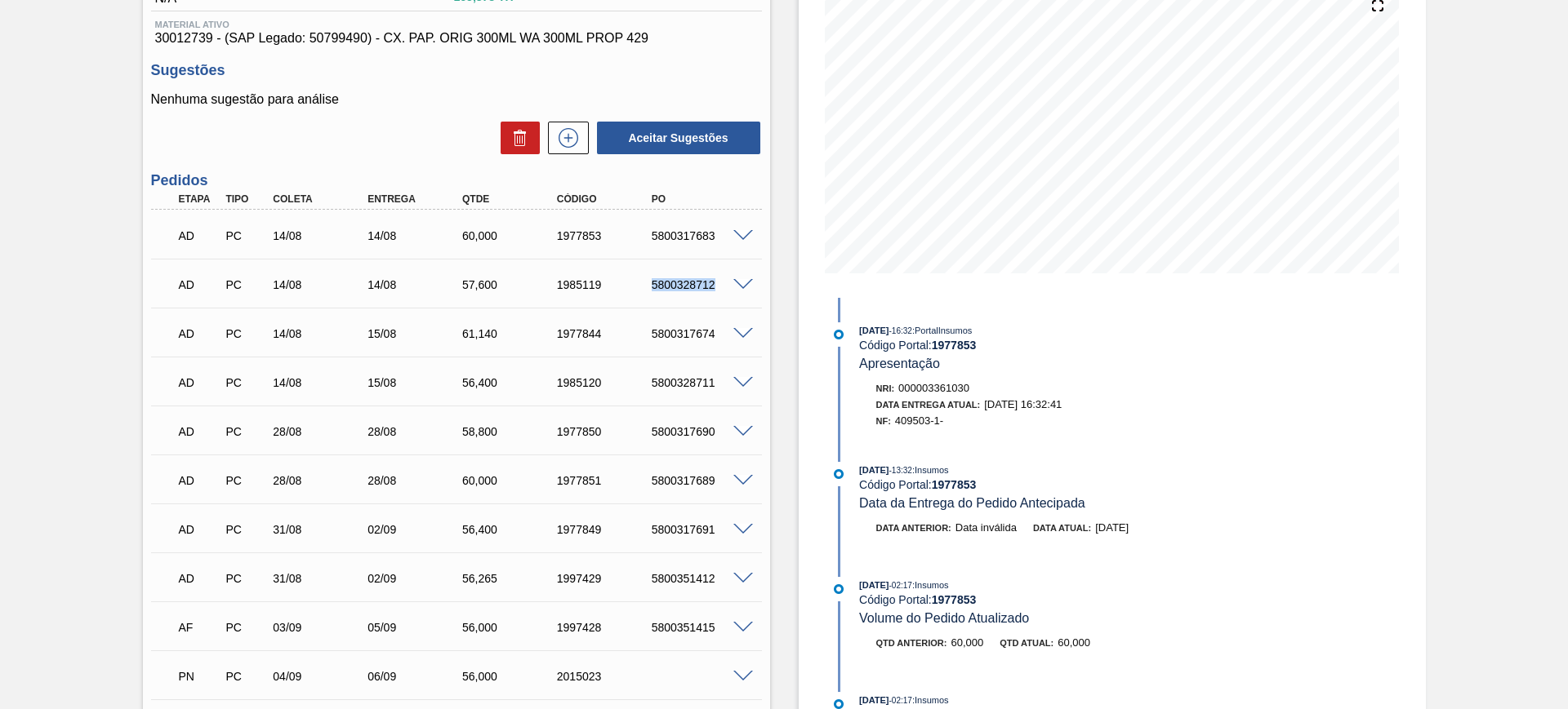
copy div "5800328712"
click at [700, 328] on div "5800317674" at bounding box center [700, 334] width 107 height 13
copy div "5800317674"
click at [700, 385] on div "5800328711" at bounding box center [700, 383] width 107 height 13
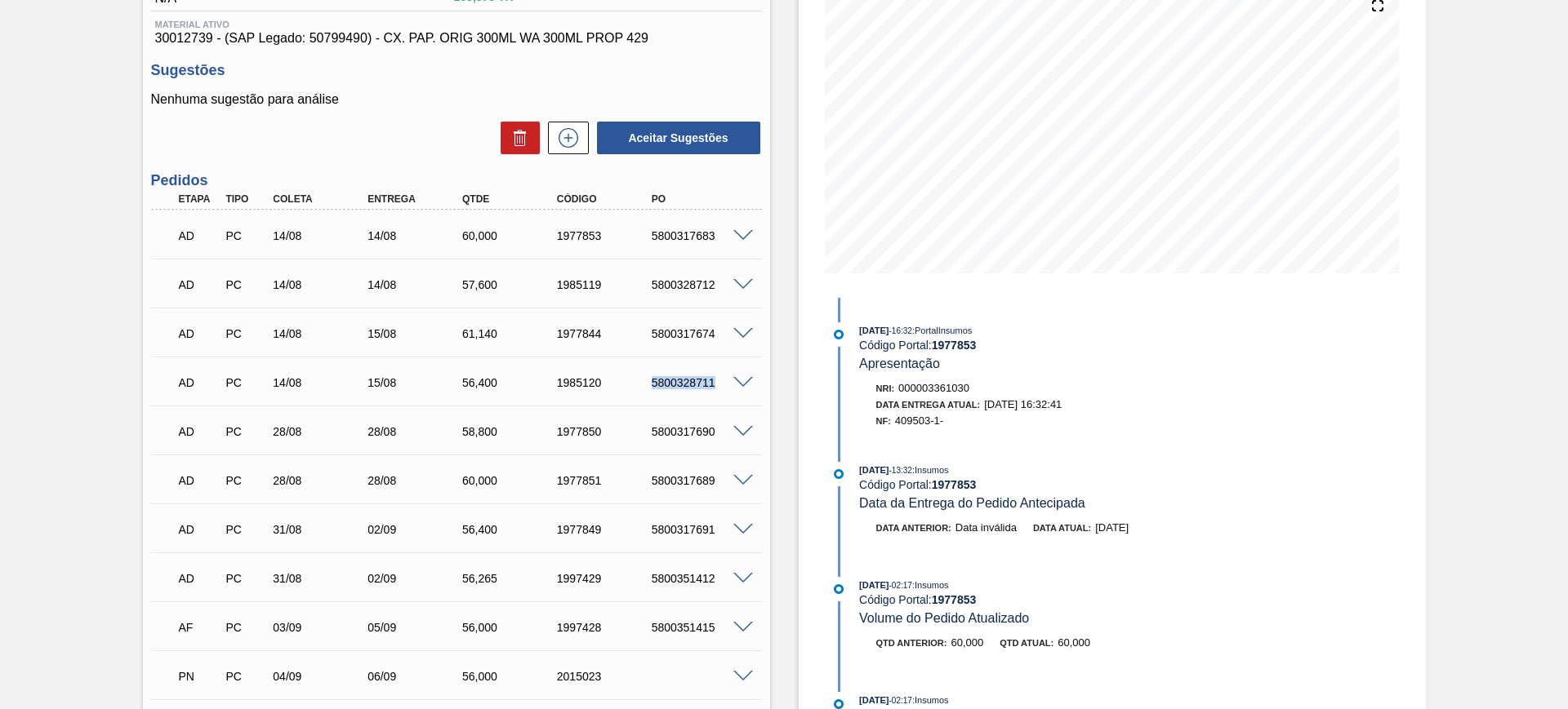
click at [700, 385] on div "5800328711" at bounding box center [700, 383] width 107 height 13
copy div "5800328711"
click at [683, 425] on div "5800317690" at bounding box center [700, 432] width 107 height 13
copy div "5800317690"
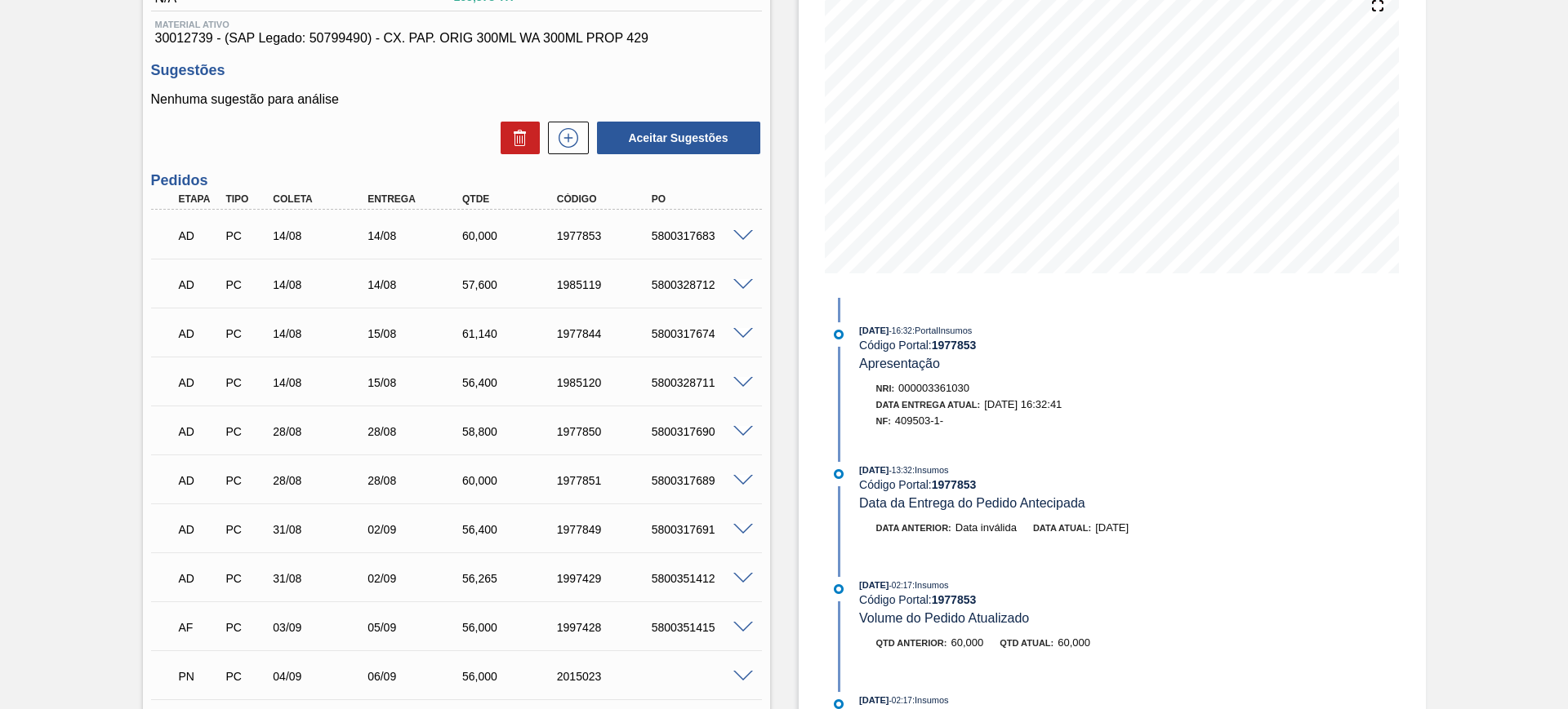
click at [688, 484] on div "5800317689" at bounding box center [700, 481] width 107 height 13
copy div "5800317689"
click at [688, 533] on div "5800317691" at bounding box center [700, 530] width 107 height 13
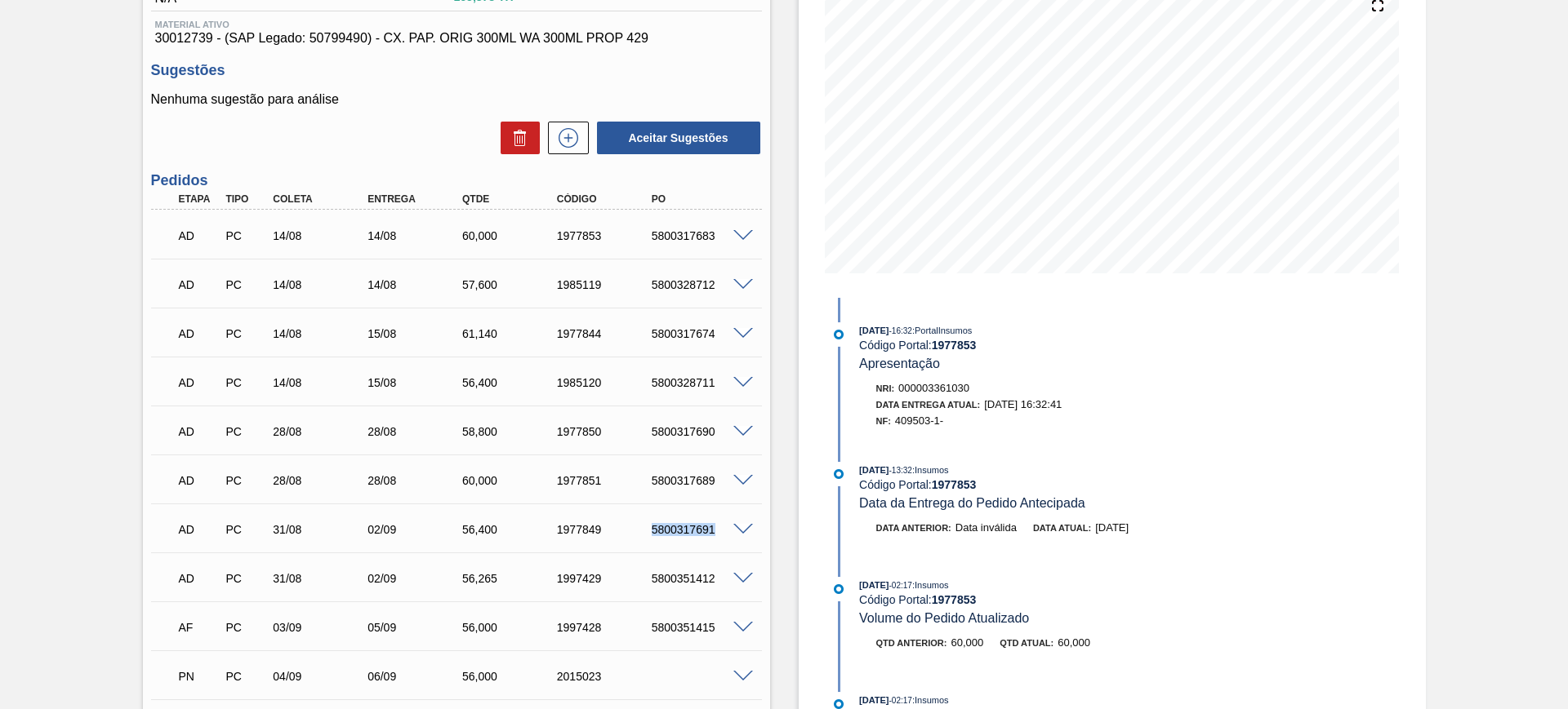
copy div "5800317691"
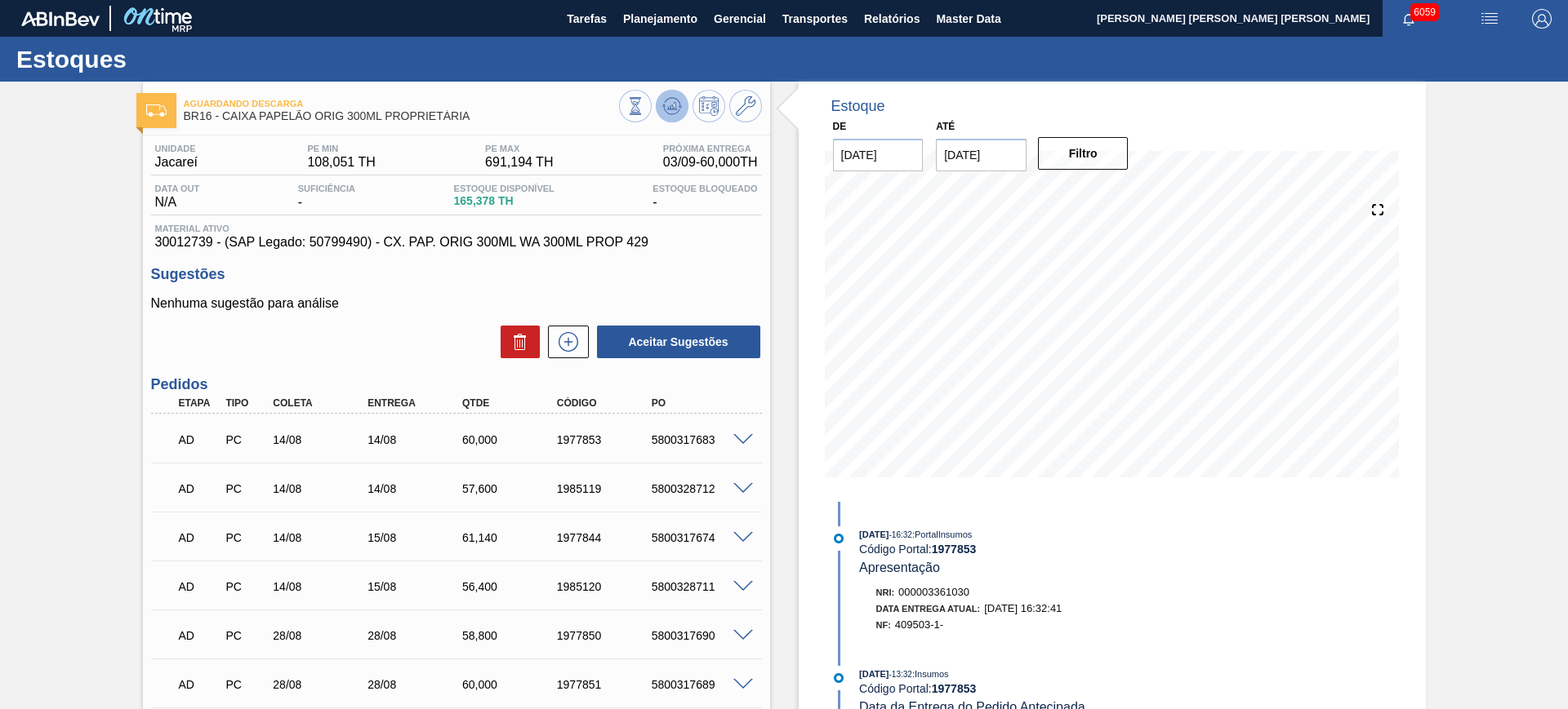
click at [670, 108] on icon at bounding box center [671, 106] width 10 height 8
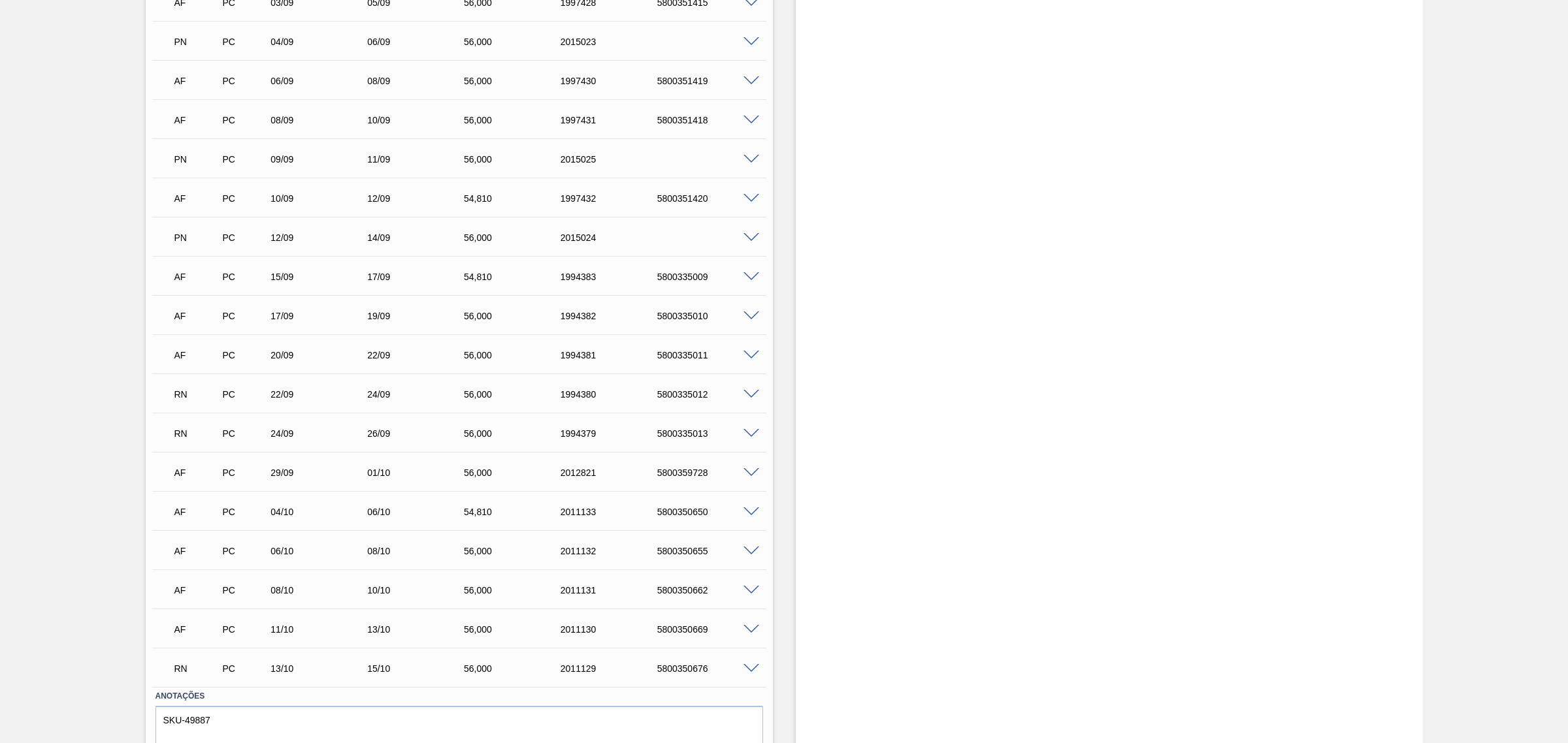
scroll to position [398, 0]
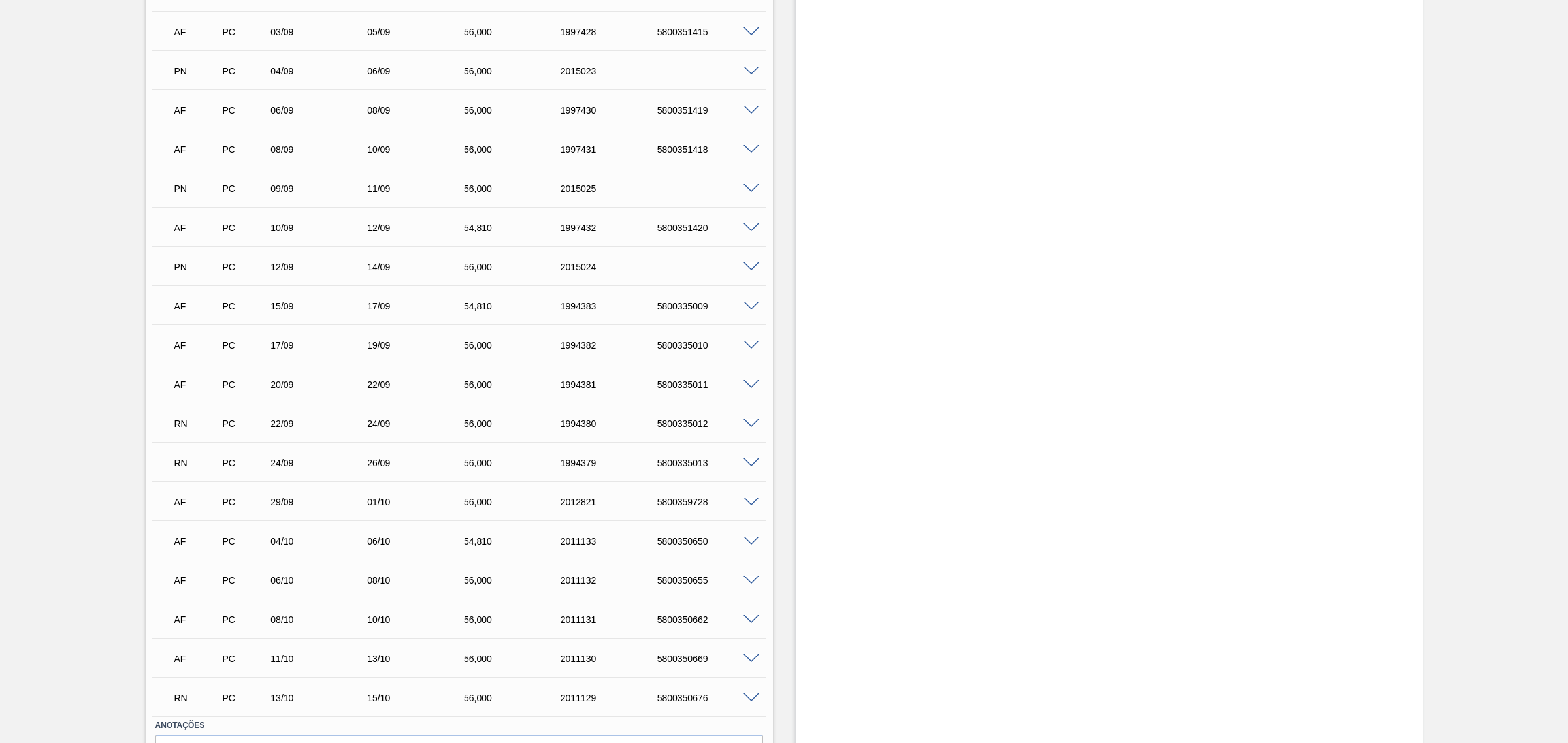
click at [749, 425] on span at bounding box center [751, 424] width 16 height 10
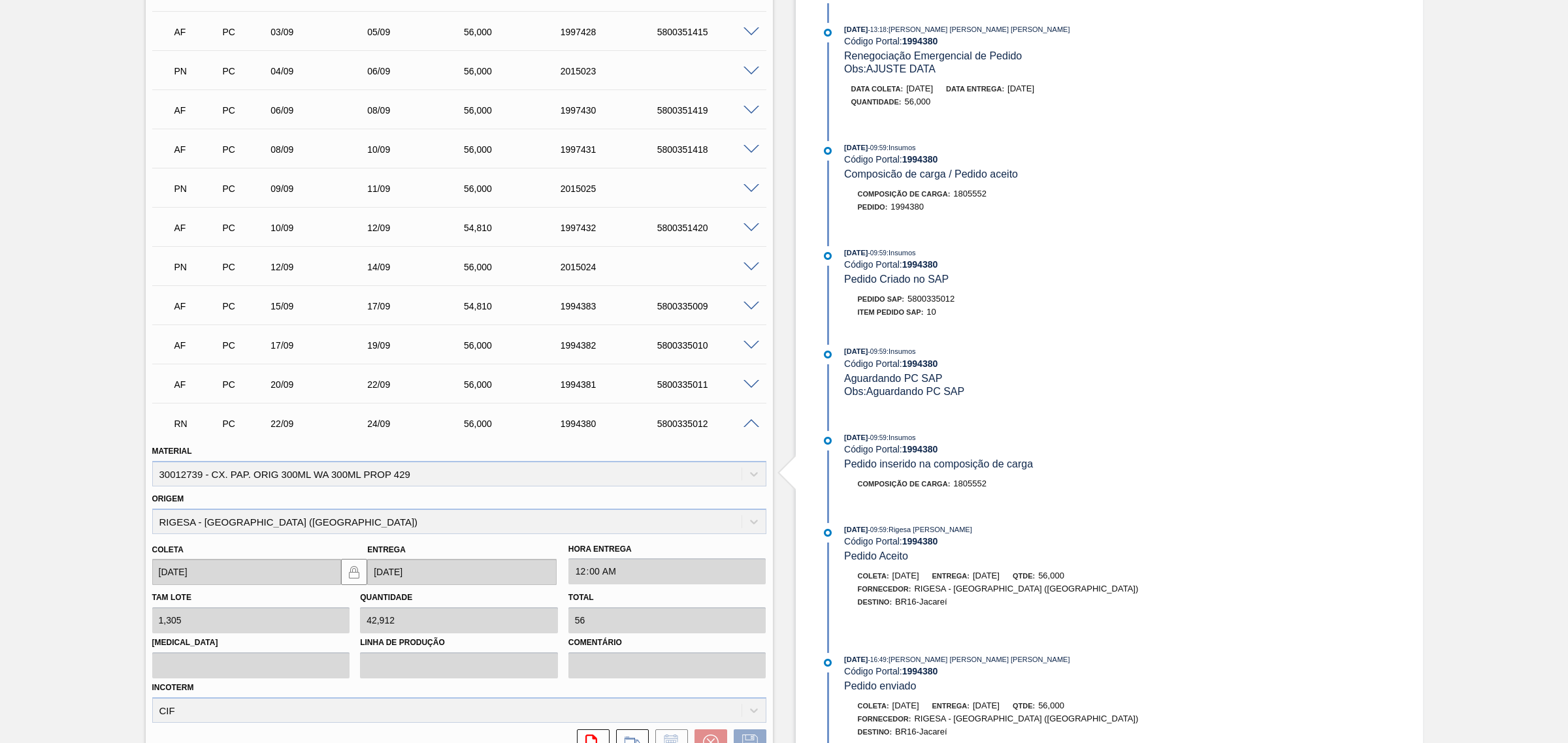
click at [746, 422] on span at bounding box center [751, 424] width 16 height 10
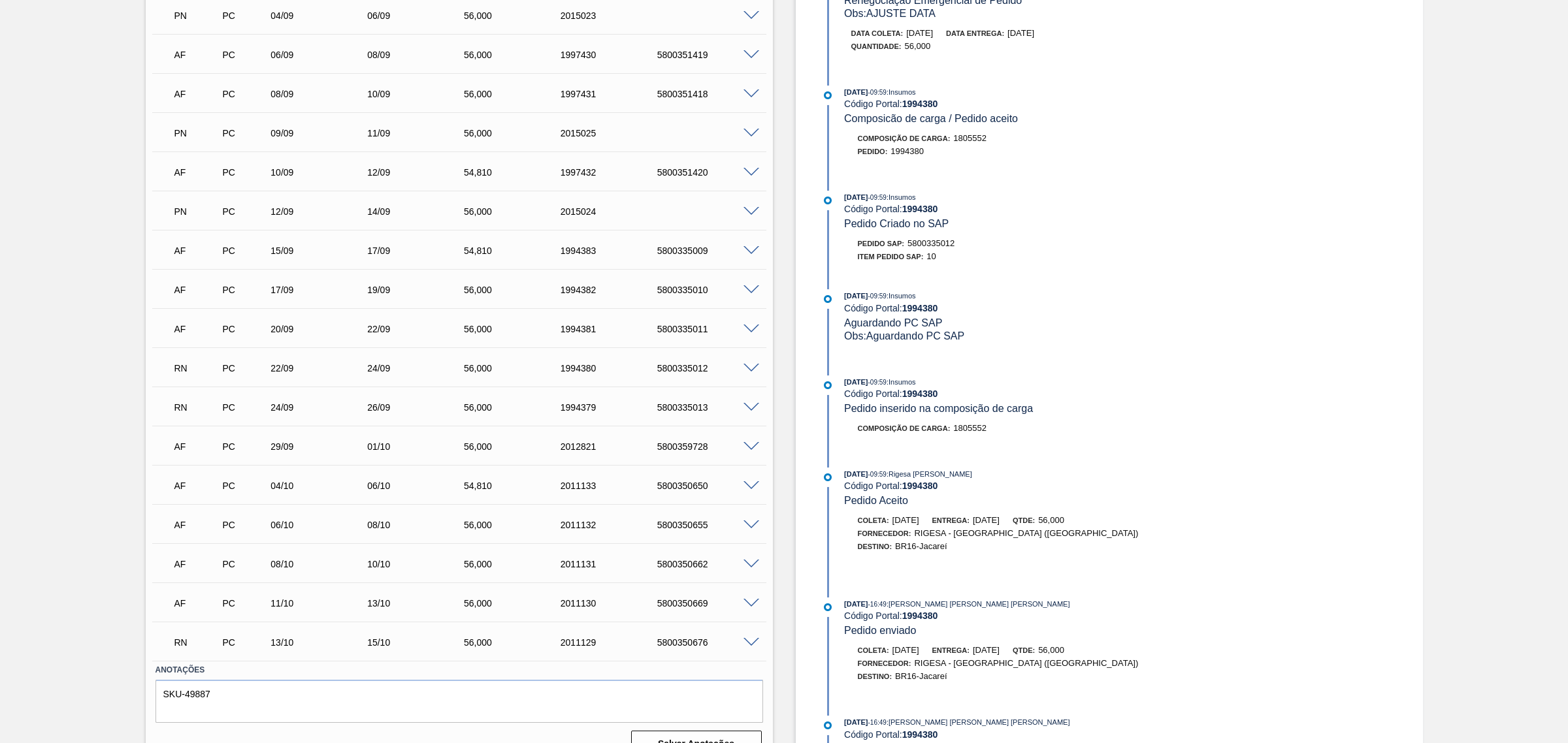
scroll to position [480, 0]
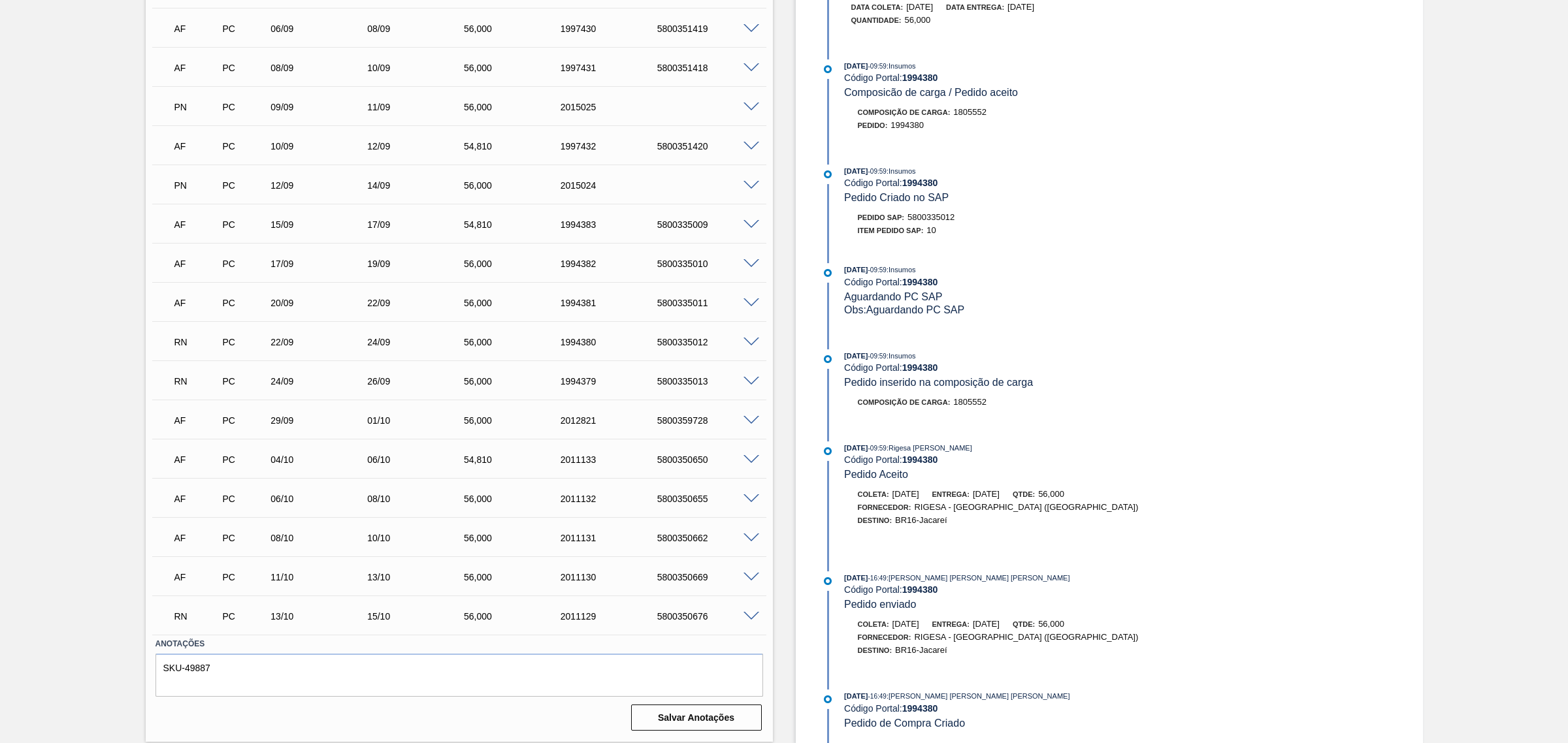
click at [752, 566] on span at bounding box center [751, 616] width 16 height 10
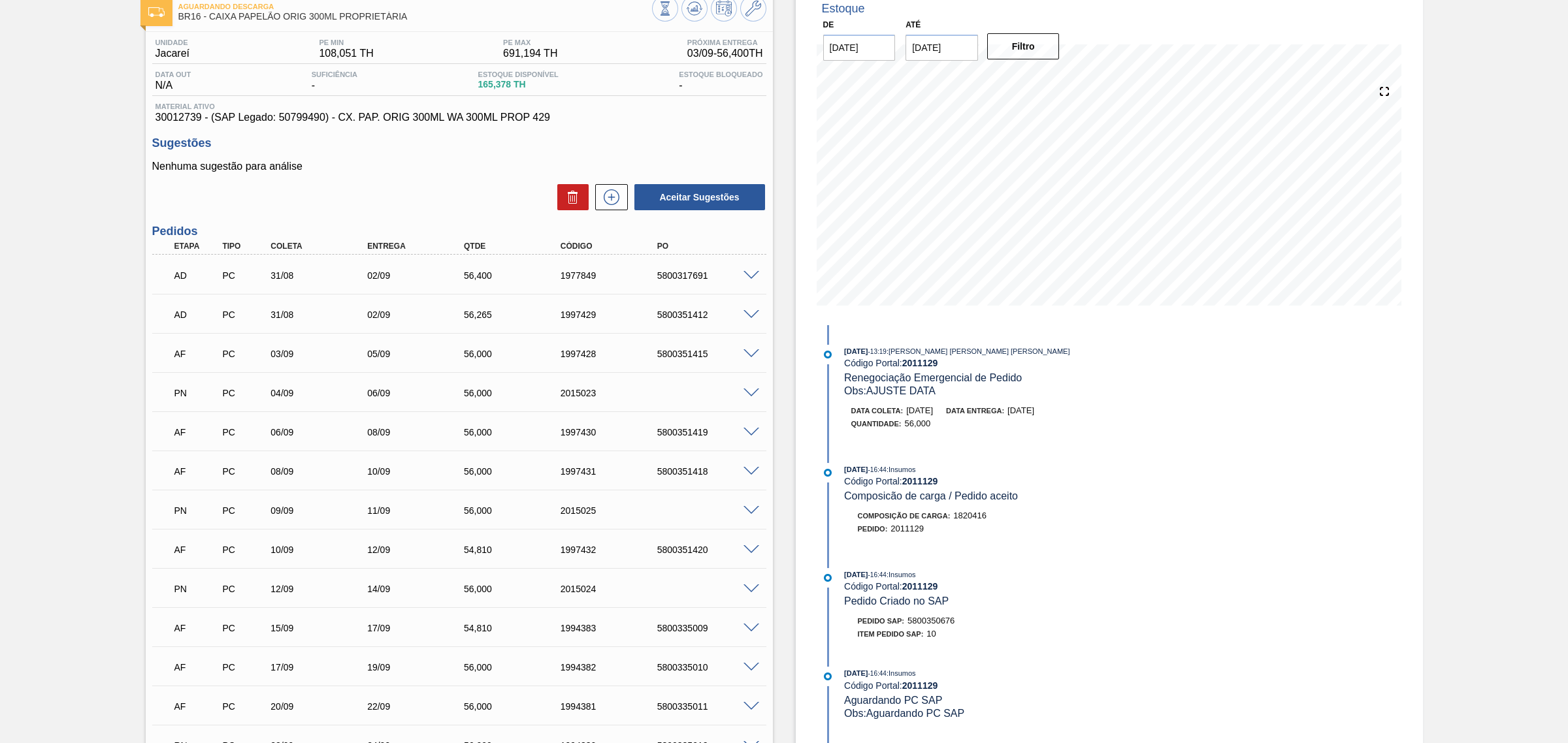
scroll to position [398, 0]
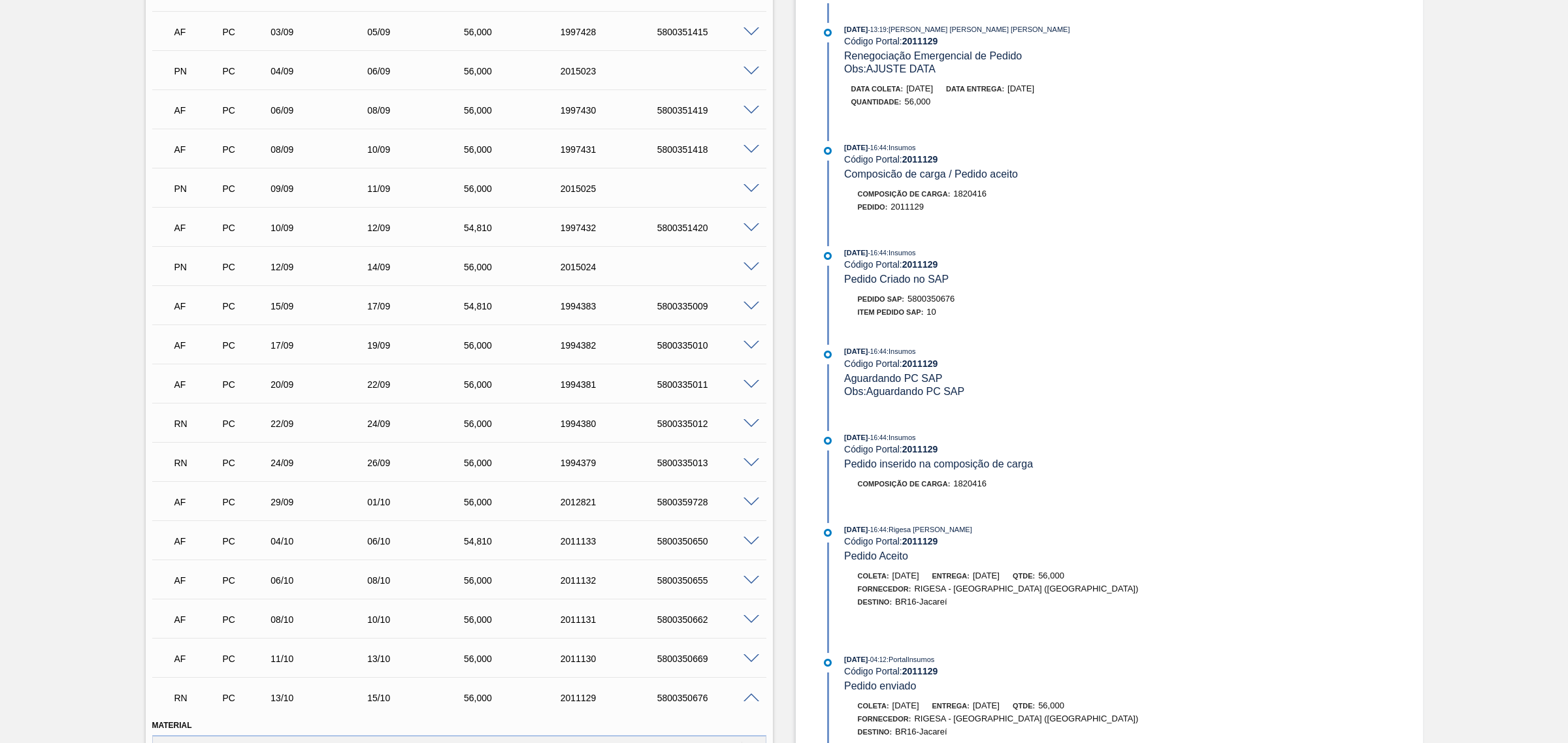
click at [748, 566] on span at bounding box center [751, 698] width 16 height 10
click at [746, 268] on span at bounding box center [751, 267] width 16 height 10
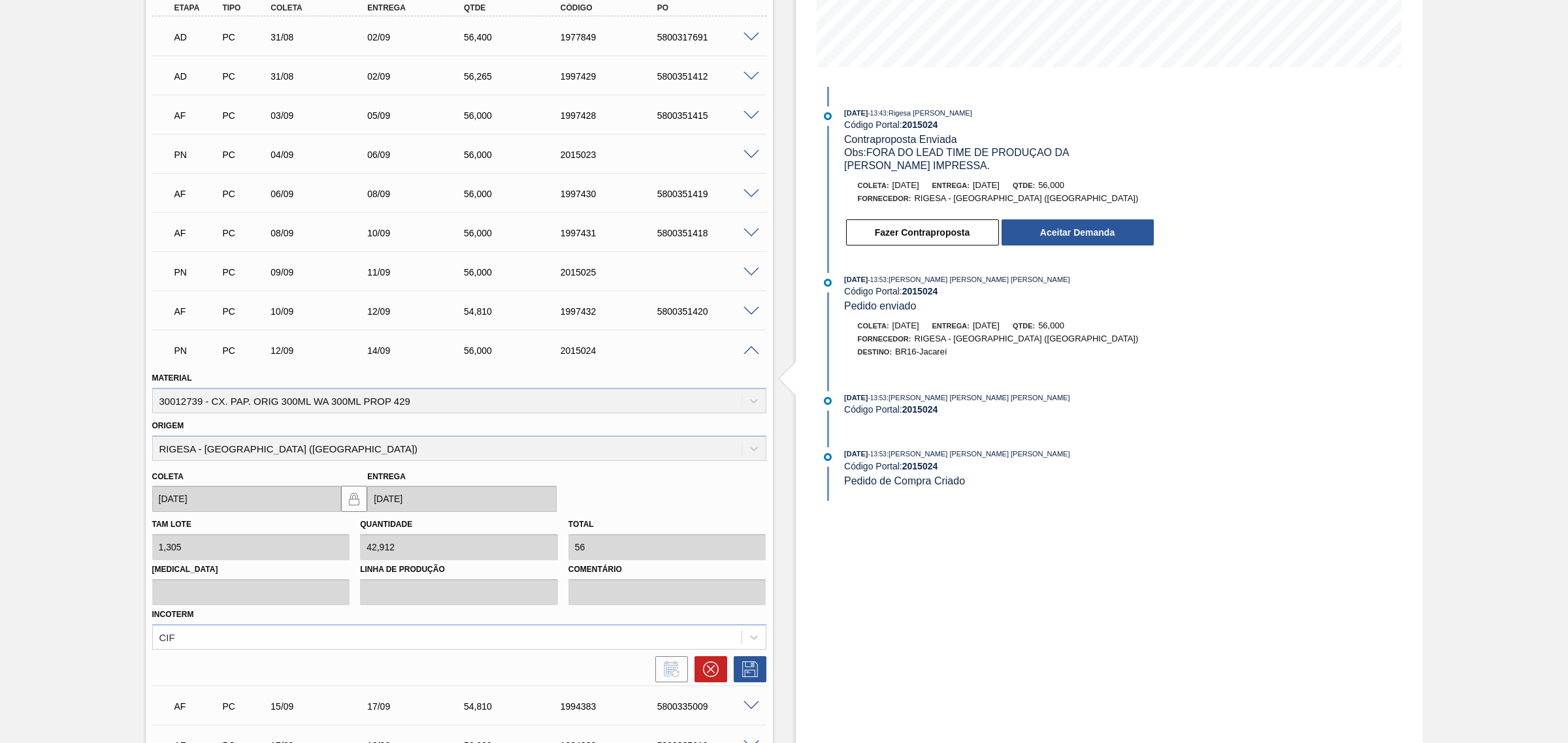
scroll to position [317, 0]
click at [929, 240] on button "Fazer Contraproposta" at bounding box center [922, 230] width 153 height 26
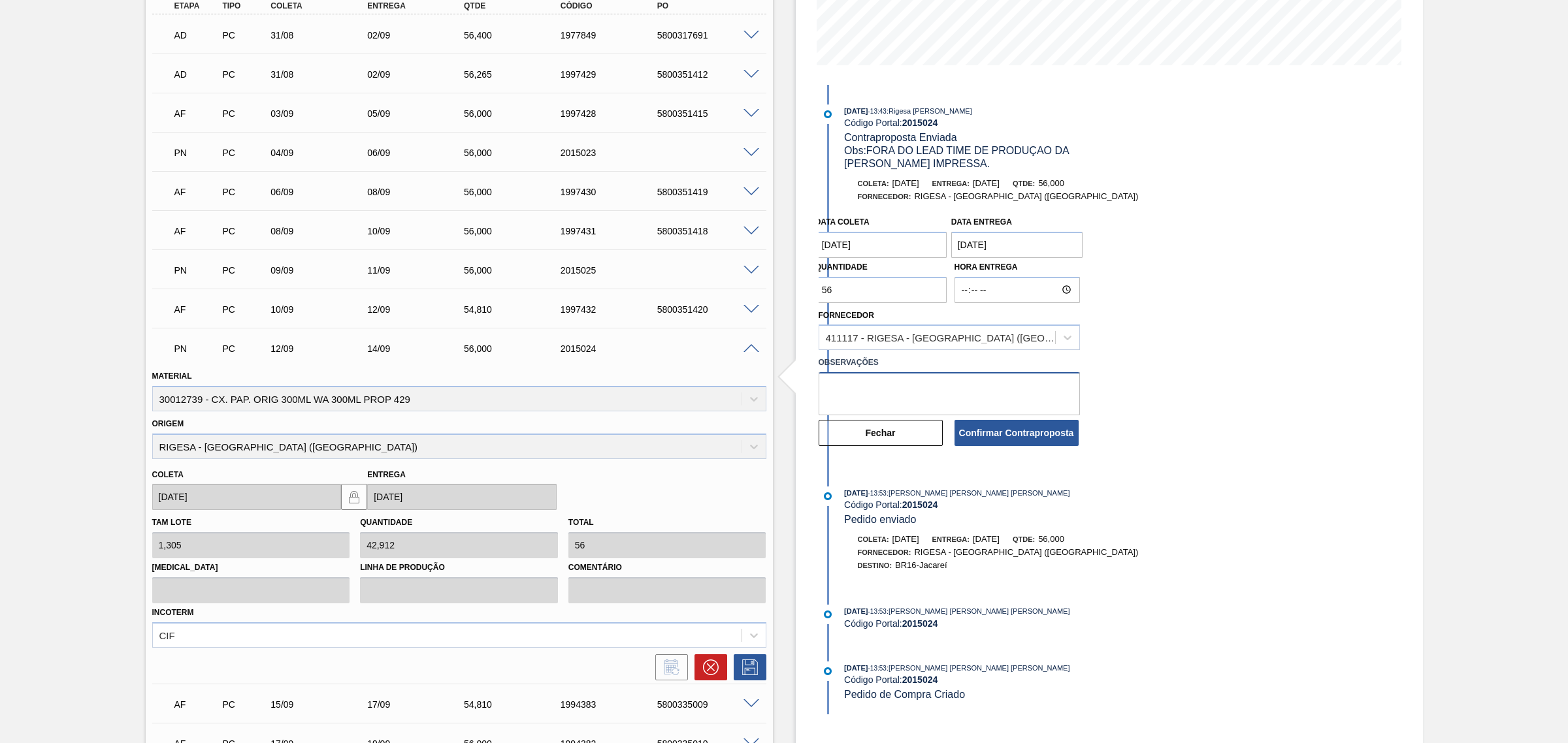
click at [941, 382] on textarea at bounding box center [949, 393] width 261 height 43
type textarea "ok"
drag, startPoint x: 1028, startPoint y: 245, endPoint x: 952, endPoint y: 250, distance: 76.2
click at [952, 250] on entrega "23/09/2025" at bounding box center [1016, 244] width 132 height 26
click at [965, 358] on div "14" at bounding box center [966, 360] width 17 height 17
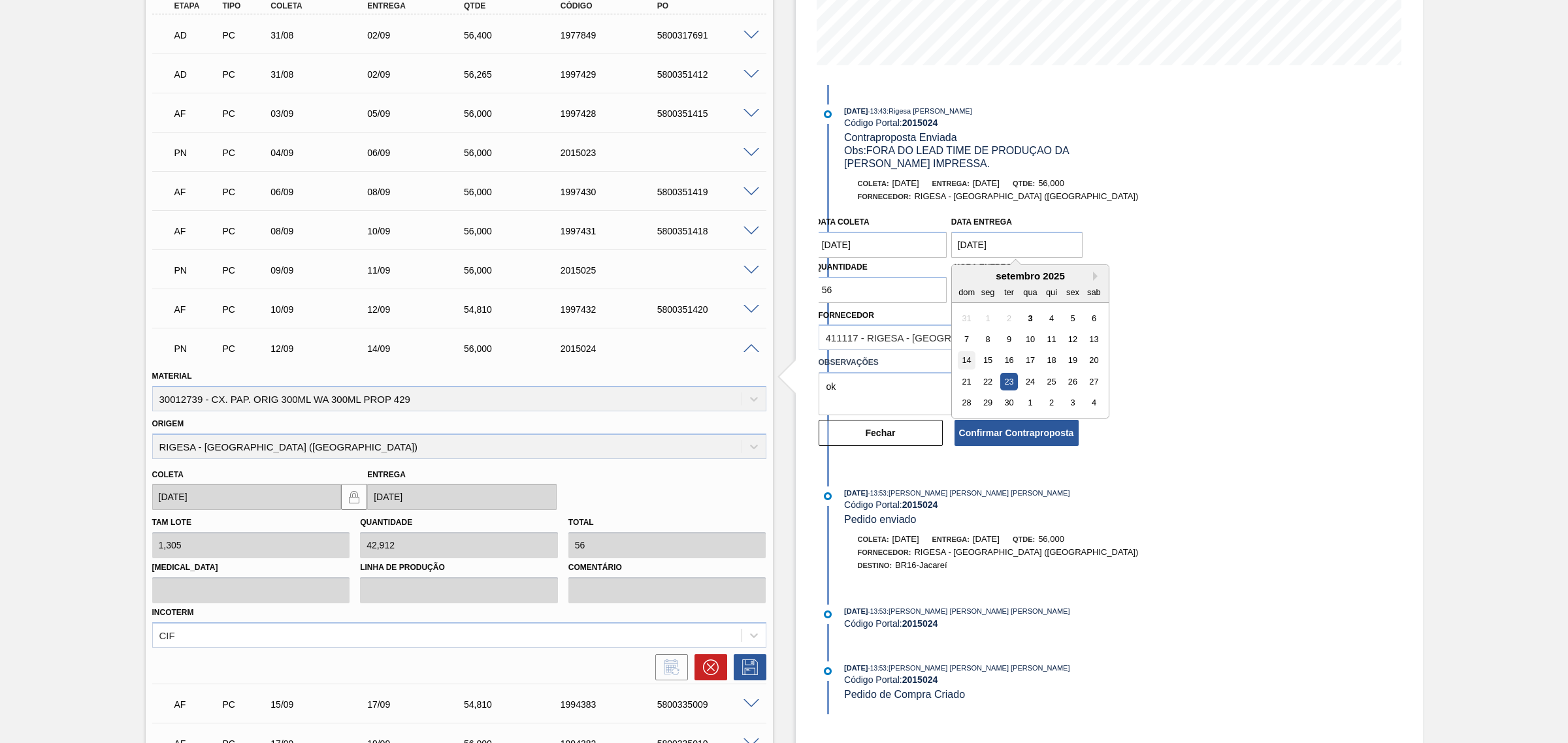
type entrega "[DATE]"
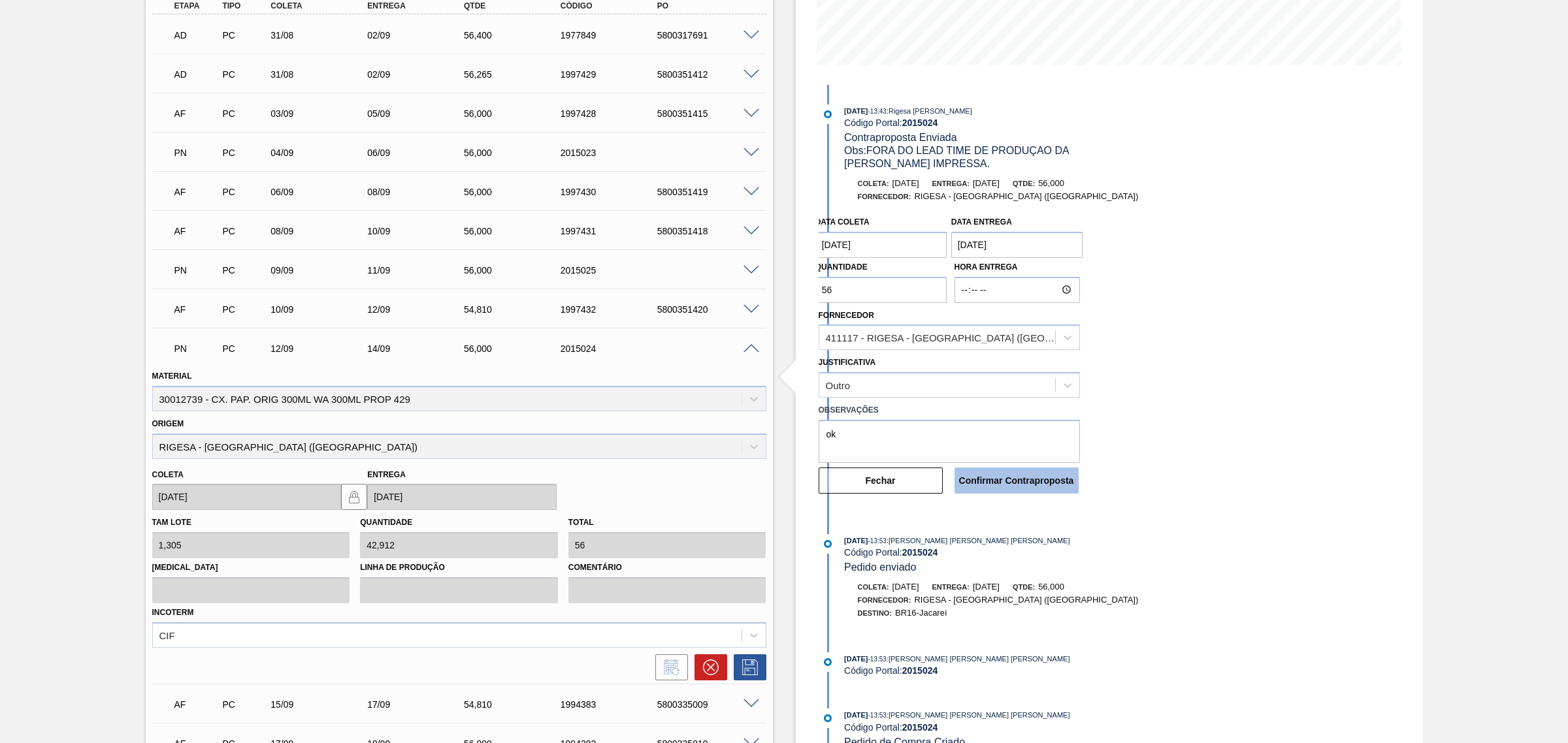
click at [990, 484] on button "Confirmar Contraproposta" at bounding box center [1016, 480] width 124 height 26
click at [915, 439] on textarea "ok" at bounding box center [949, 441] width 261 height 43
click at [888, 242] on coleta "[DATE]" at bounding box center [881, 244] width 132 height 26
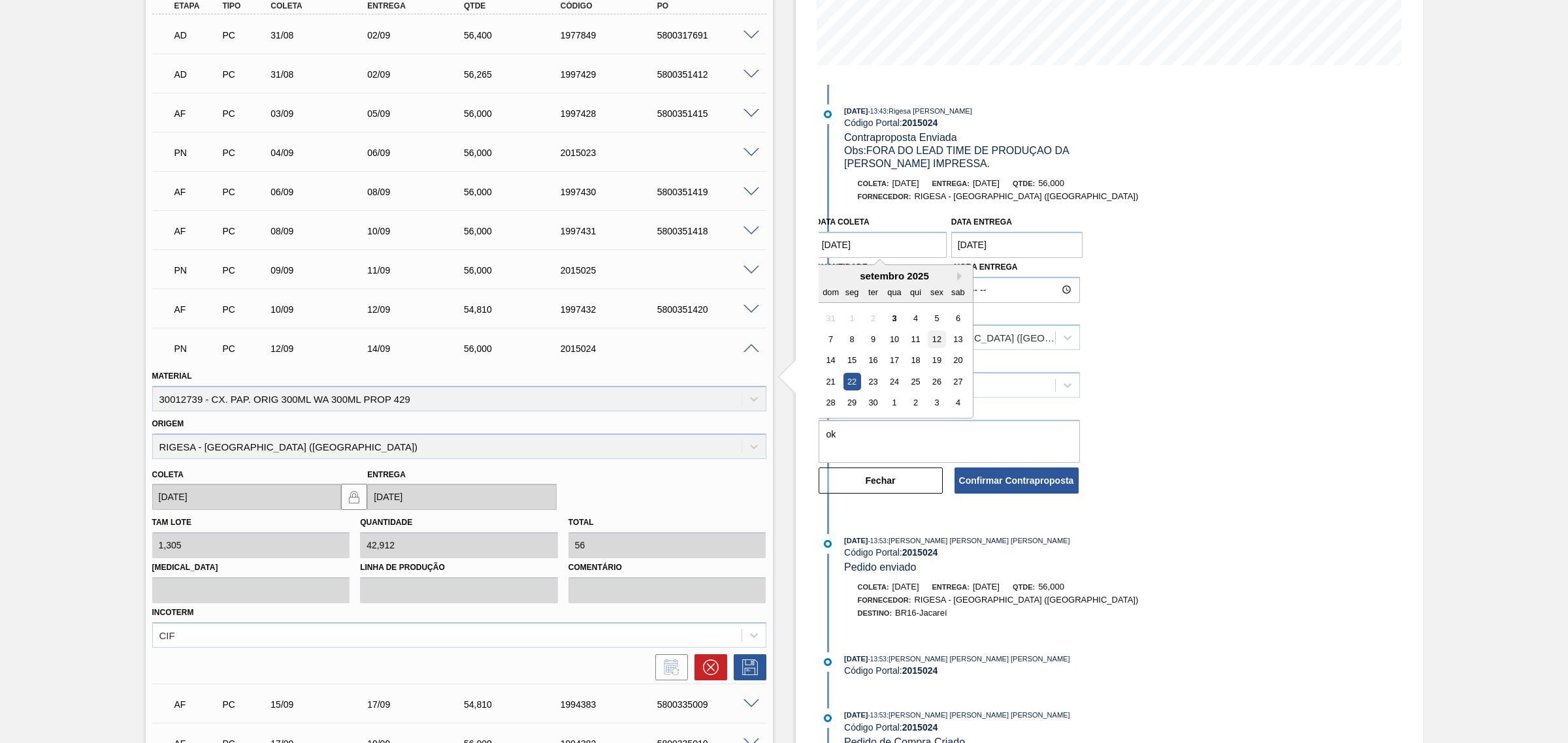
click at [931, 342] on div "12" at bounding box center [936, 339] width 17 height 17
type coleta "12/09/2025"
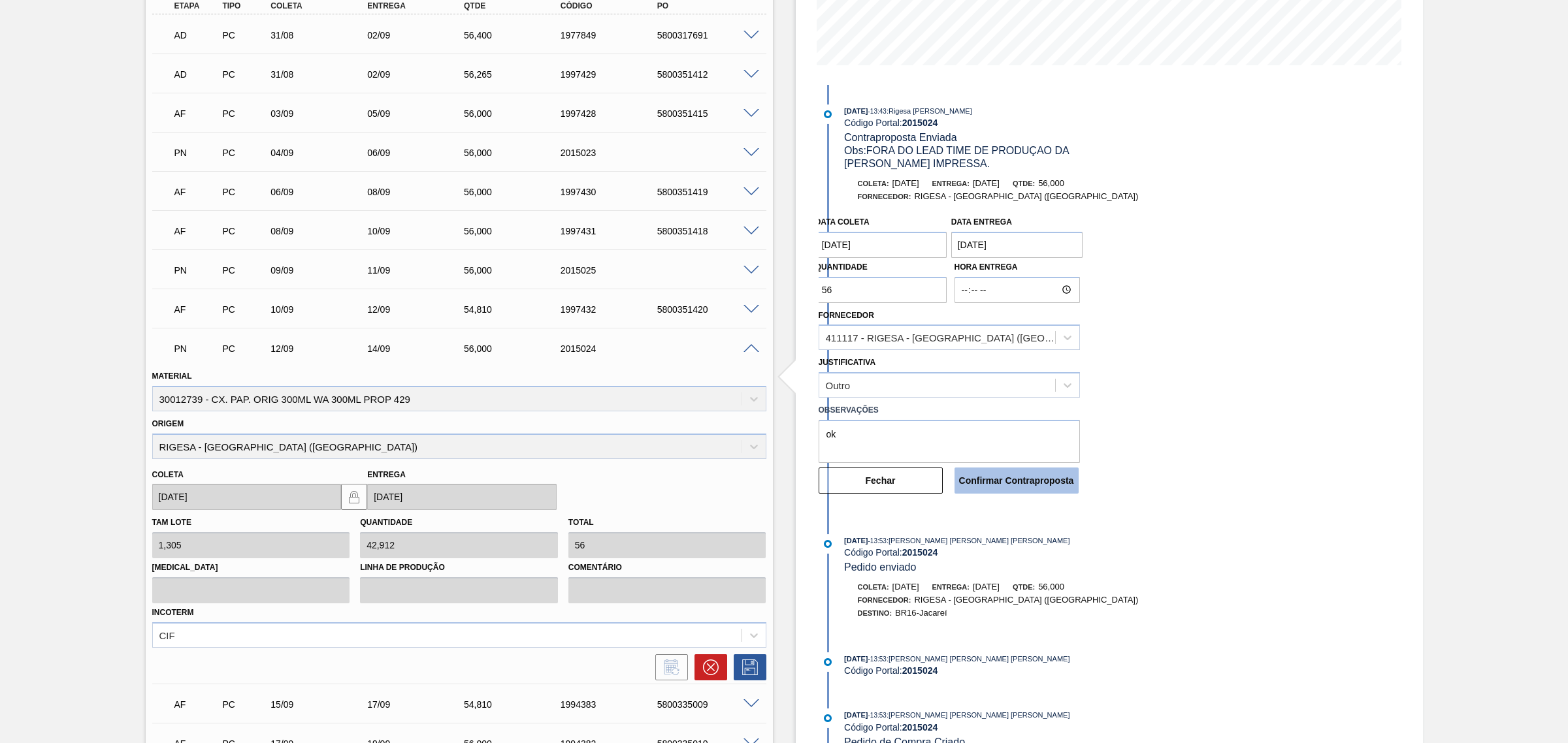
click at [1011, 484] on button "Confirmar Contraproposta" at bounding box center [1016, 480] width 124 height 26
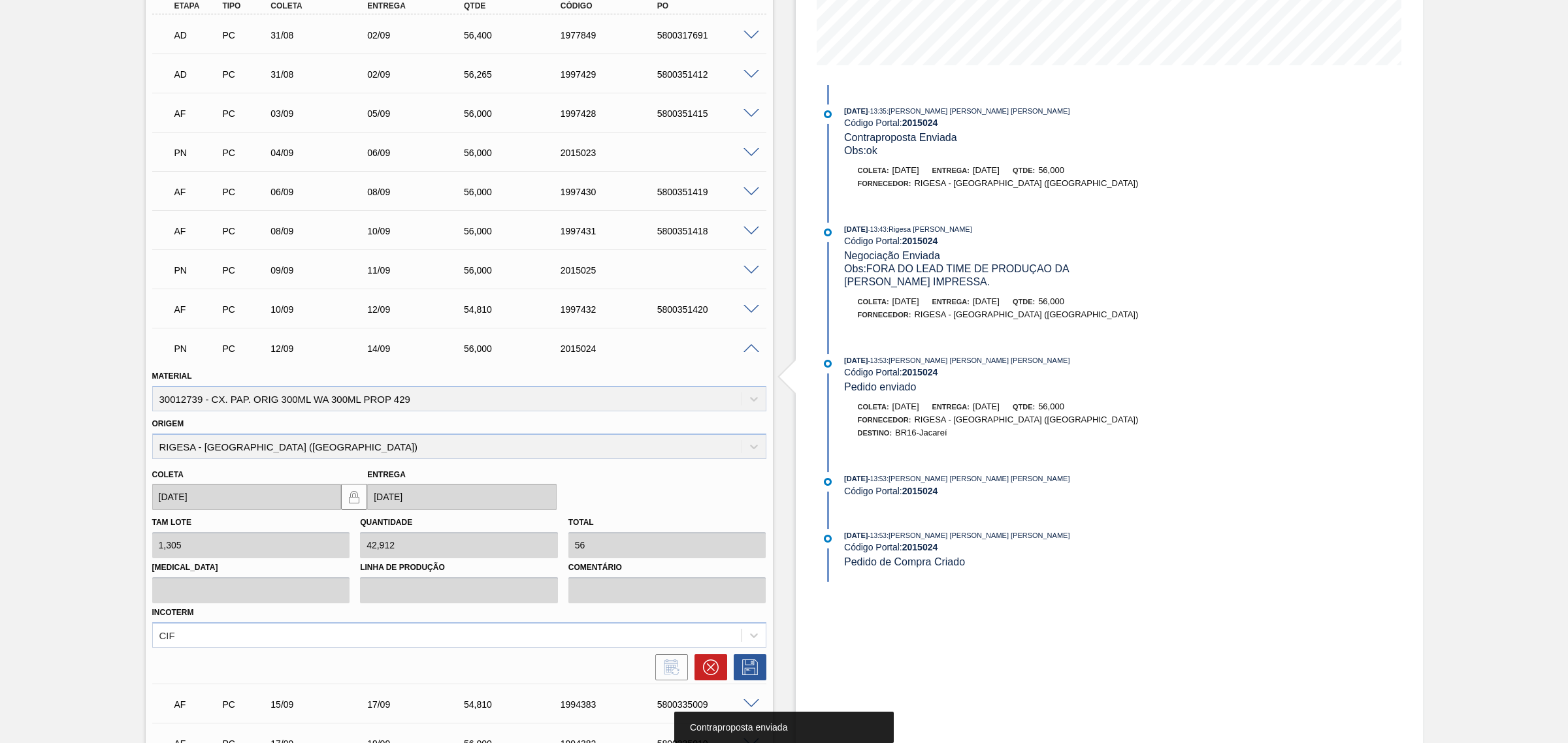
click at [748, 347] on span at bounding box center [751, 348] width 16 height 10
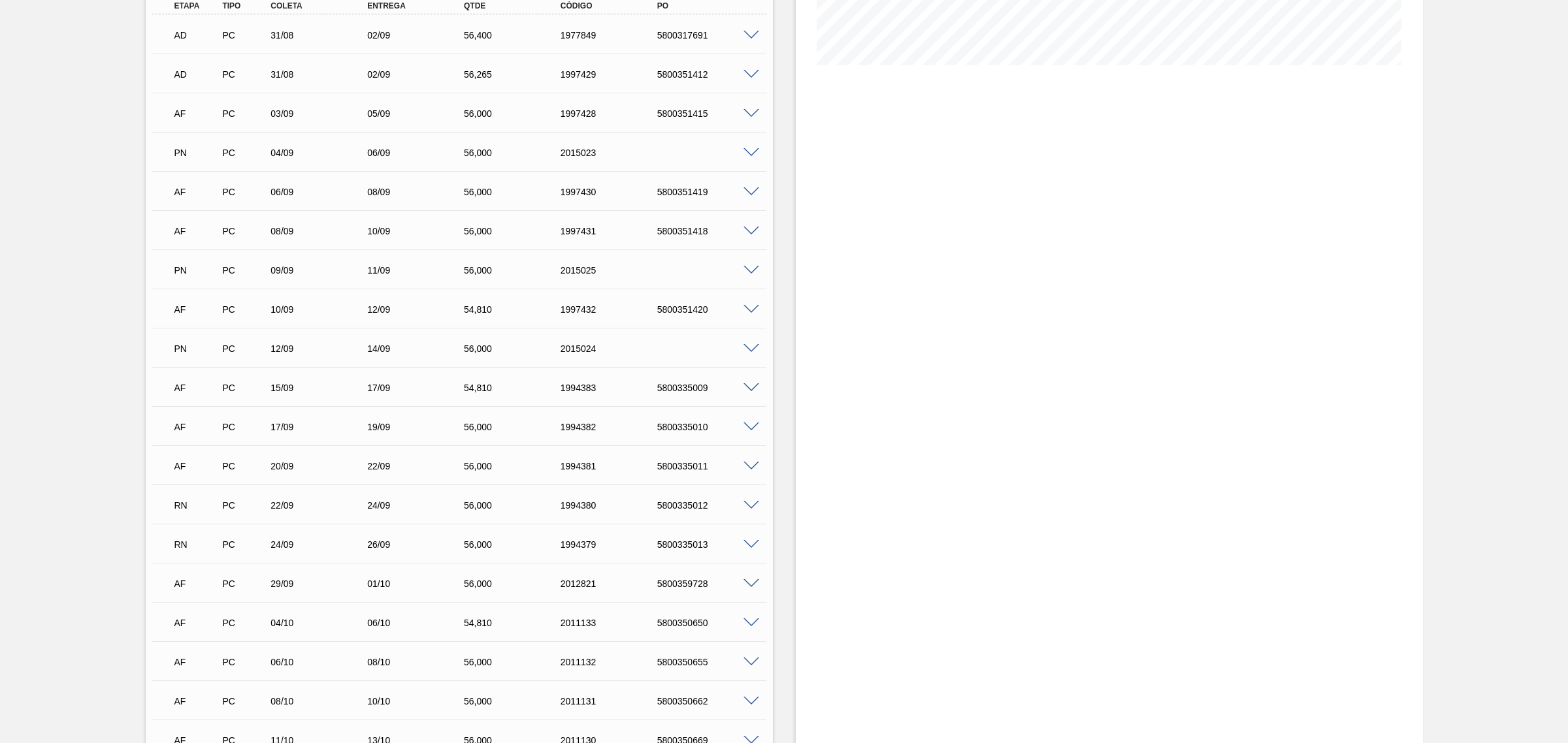
click at [750, 266] on span at bounding box center [751, 270] width 16 height 10
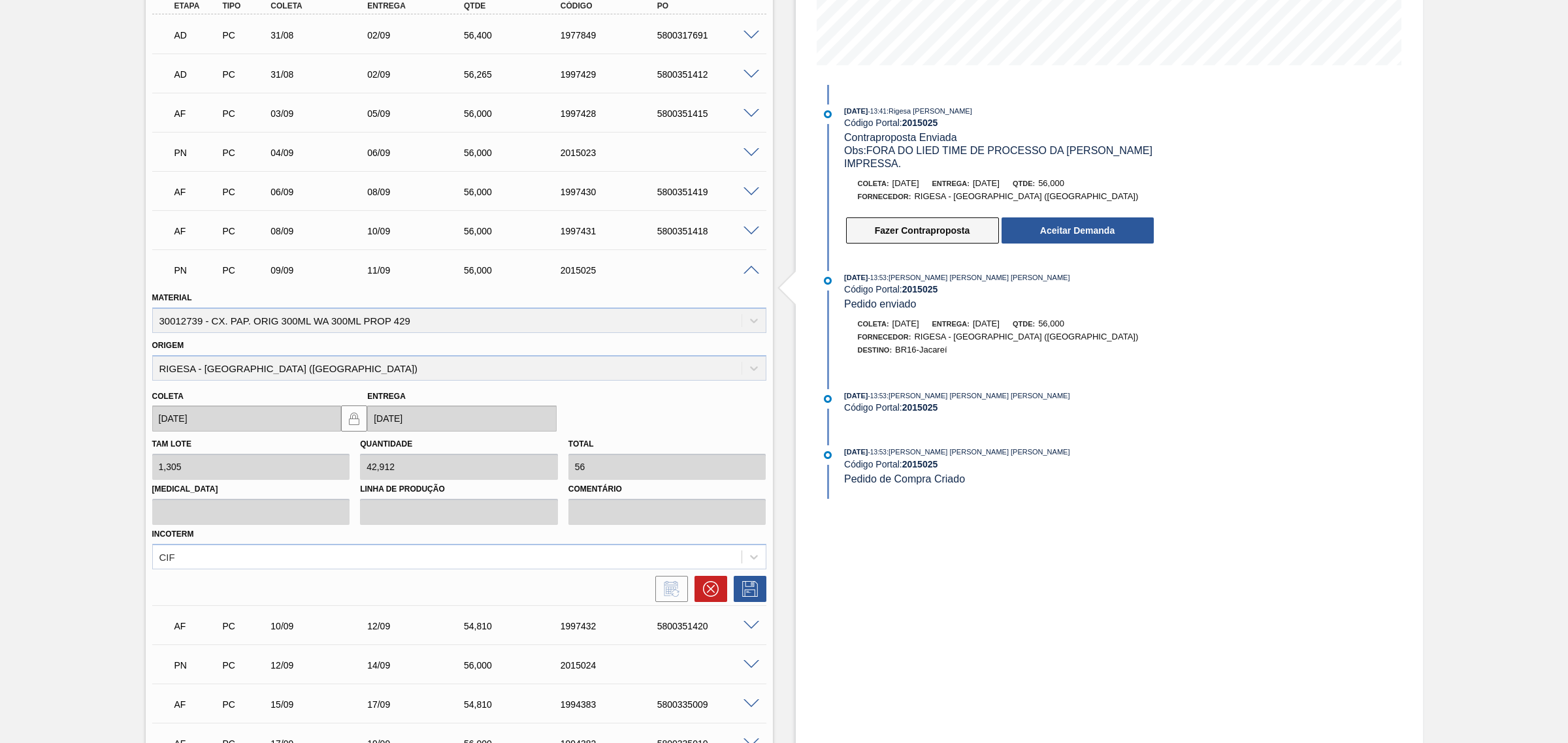
click at [970, 239] on button "Fazer Contraproposta" at bounding box center [922, 230] width 153 height 26
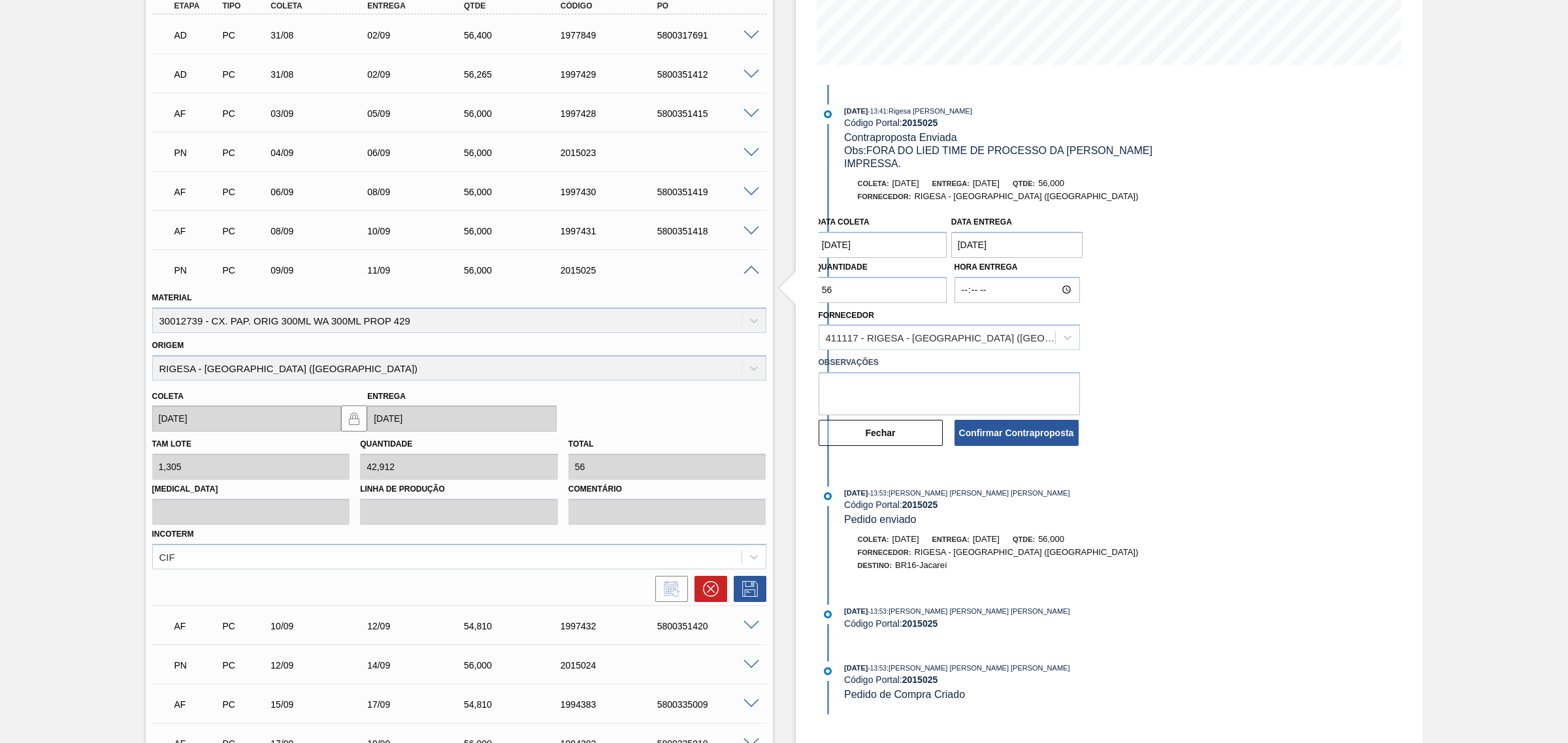
click at [882, 246] on coleta "[DATE]" at bounding box center [881, 244] width 132 height 26
drag, startPoint x: 868, startPoint y: 338, endPoint x: 958, endPoint y: 314, distance: 93.1
click at [867, 338] on div "9" at bounding box center [872, 339] width 17 height 17
type coleta "09/09/2025"
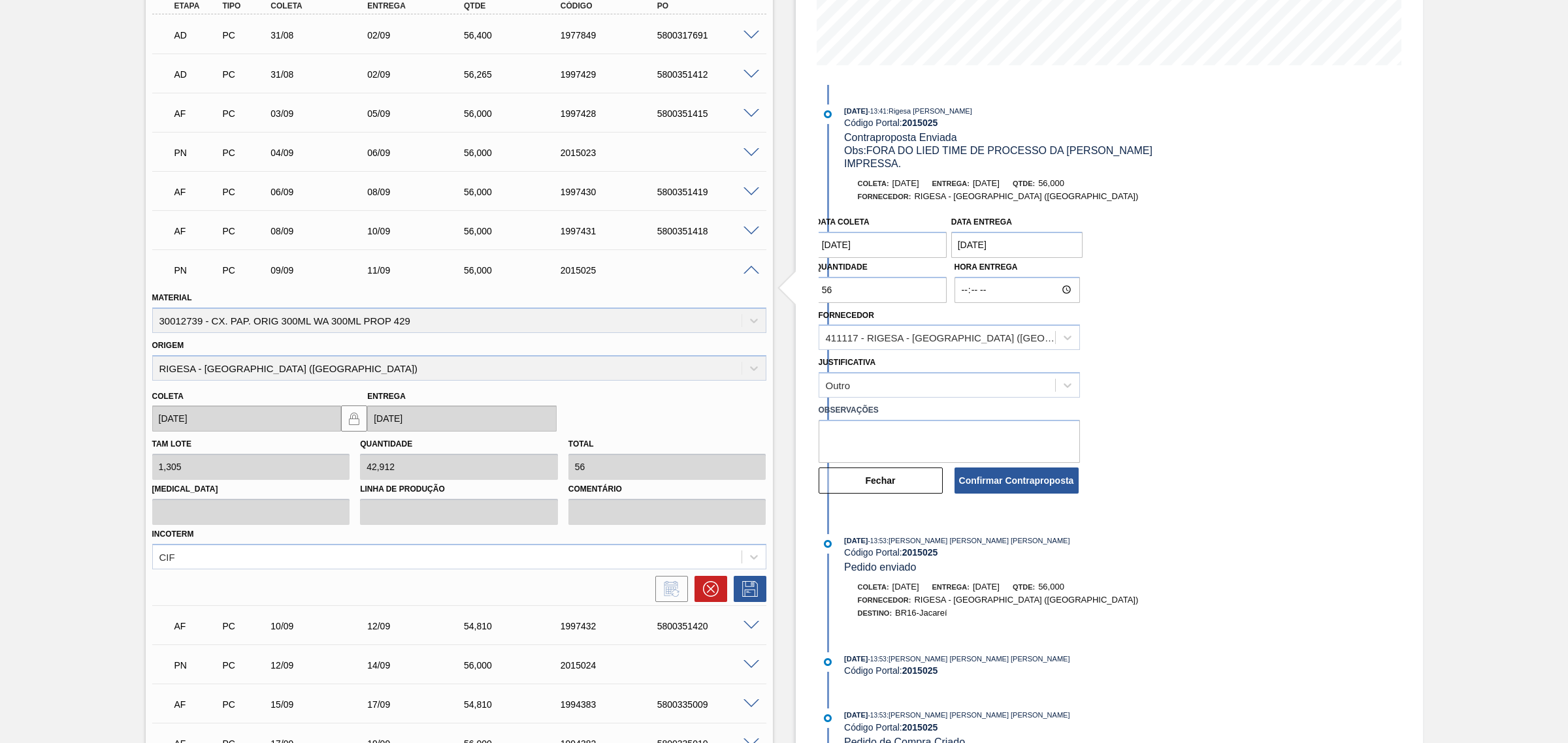
click at [1031, 249] on entrega "23/09/2025" at bounding box center [1016, 244] width 132 height 26
click at [1053, 342] on div "11" at bounding box center [1051, 339] width 17 height 17
type entrega "[DATE]"
click at [939, 428] on textarea at bounding box center [949, 441] width 261 height 43
type textarea "ok"
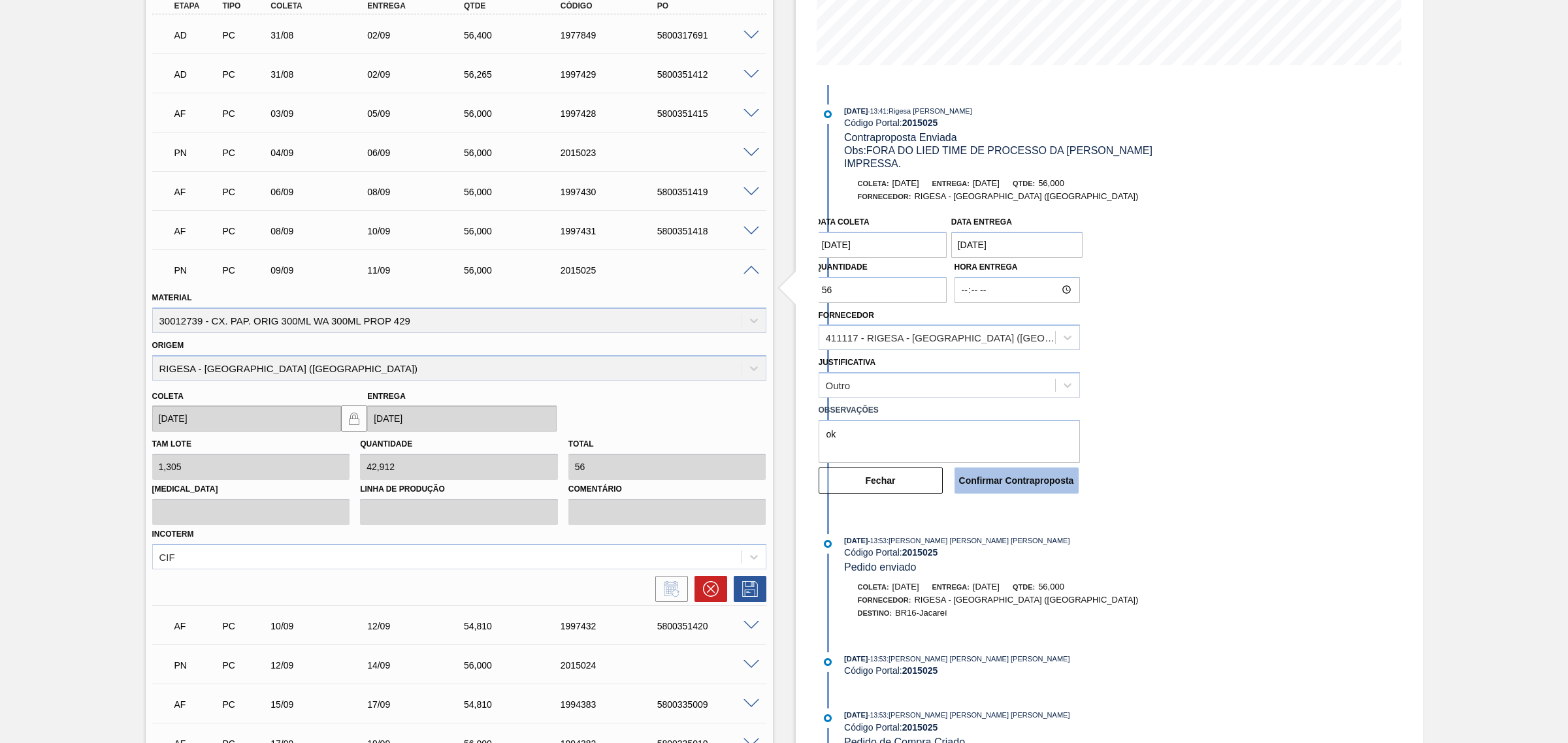
click at [1035, 475] on button "Confirmar Contraproposta" at bounding box center [1016, 480] width 124 height 26
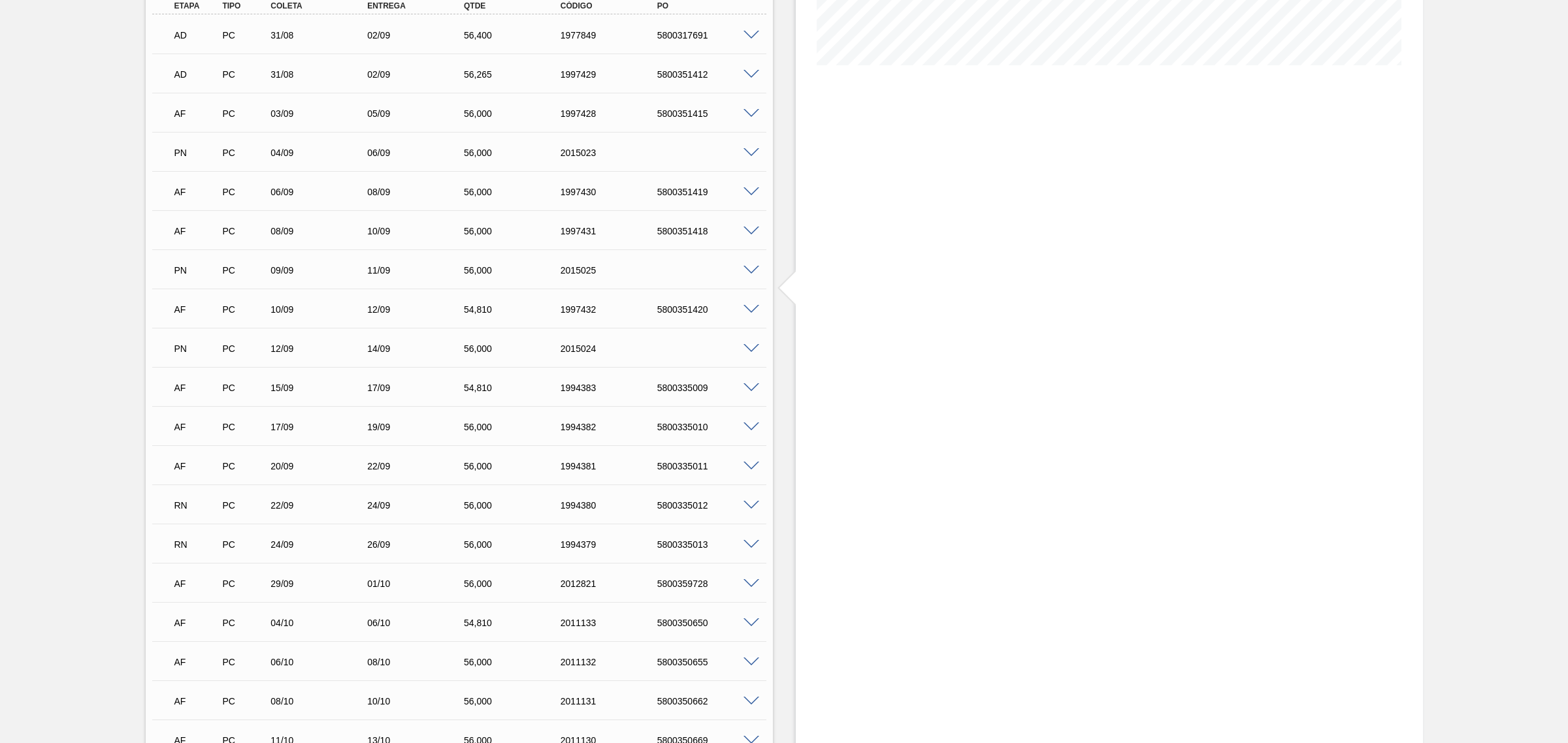
click at [753, 348] on span at bounding box center [751, 348] width 16 height 10
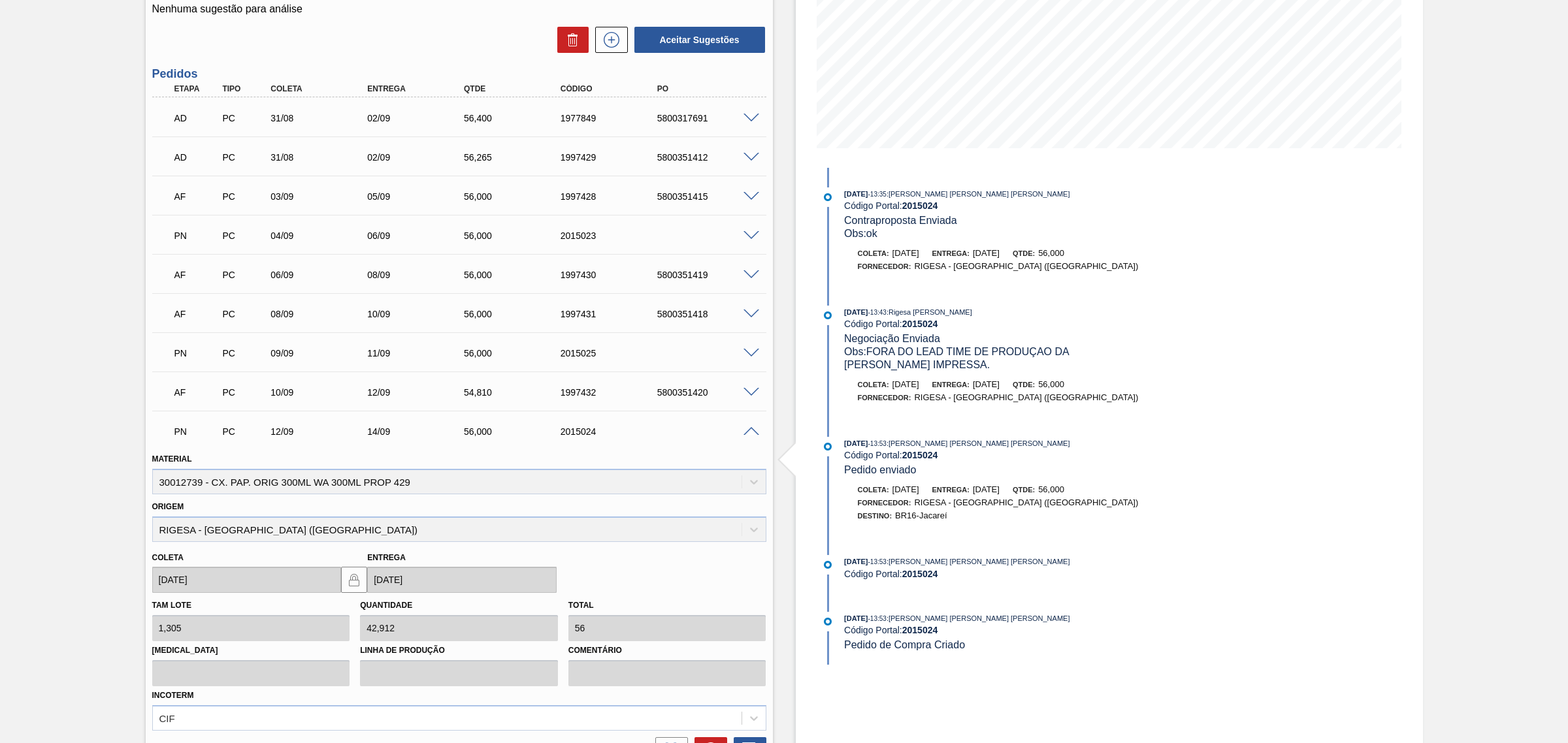
scroll to position [235, 0]
click at [750, 434] on span at bounding box center [751, 430] width 16 height 10
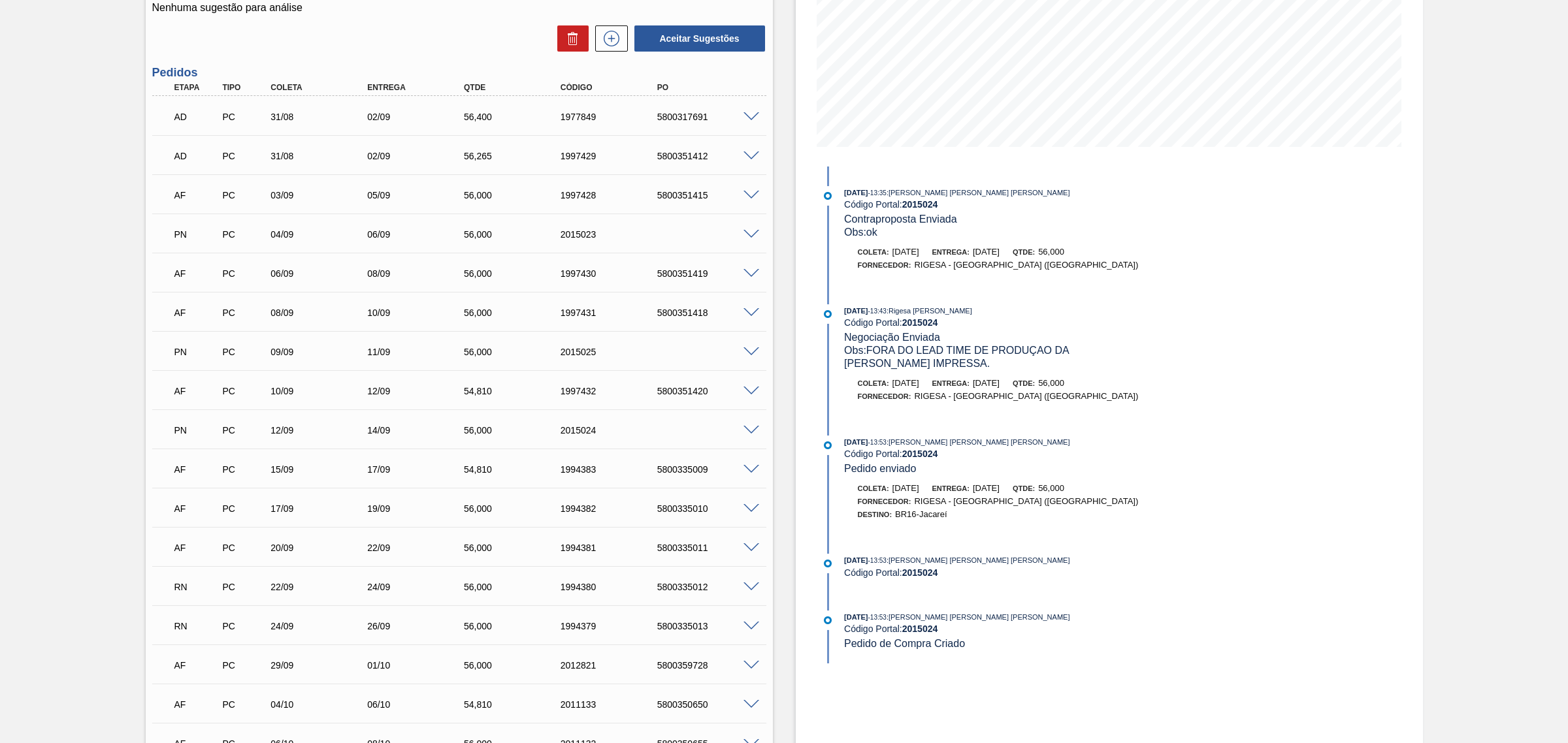
click at [750, 349] on span at bounding box center [751, 352] width 16 height 10
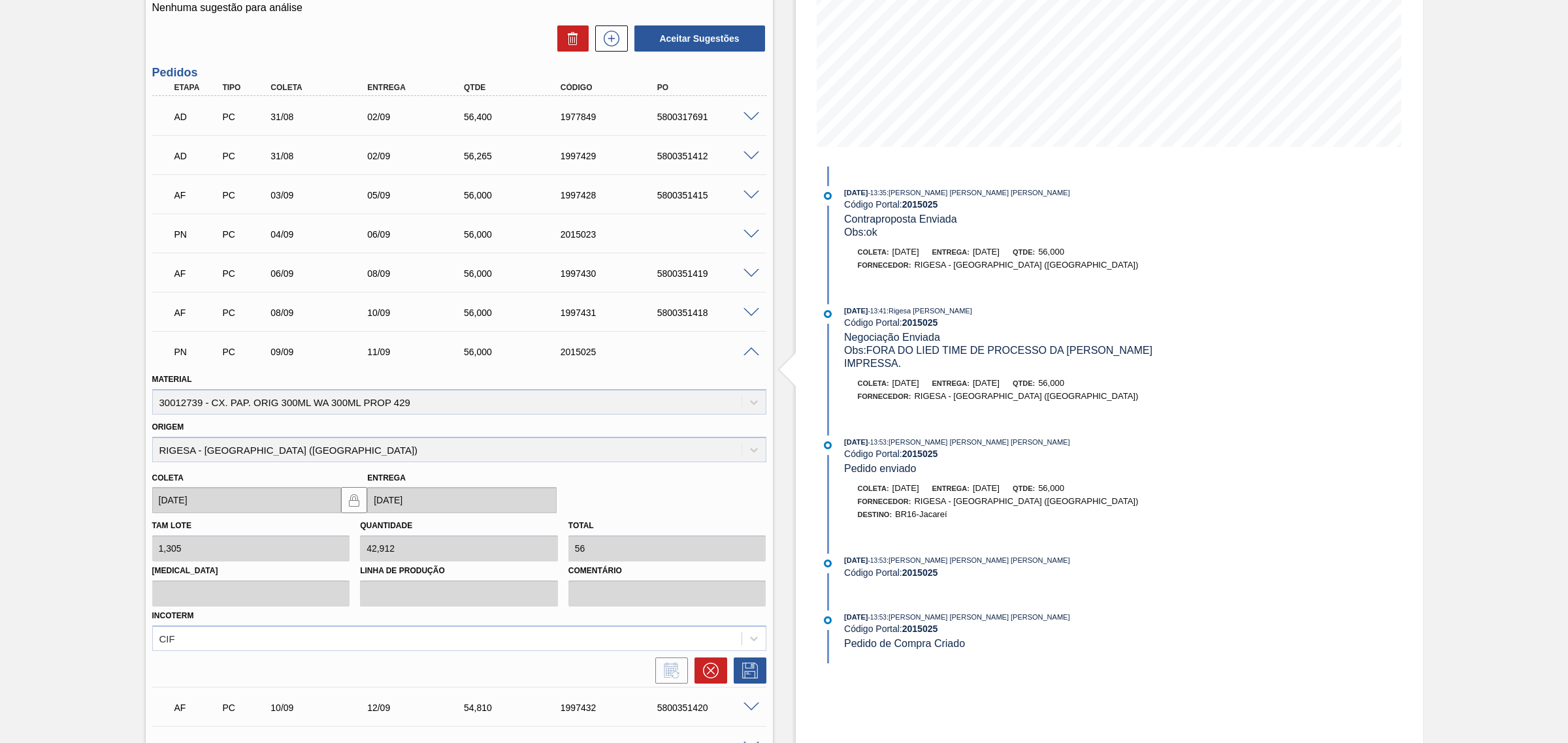
click at [750, 349] on span at bounding box center [751, 352] width 16 height 10
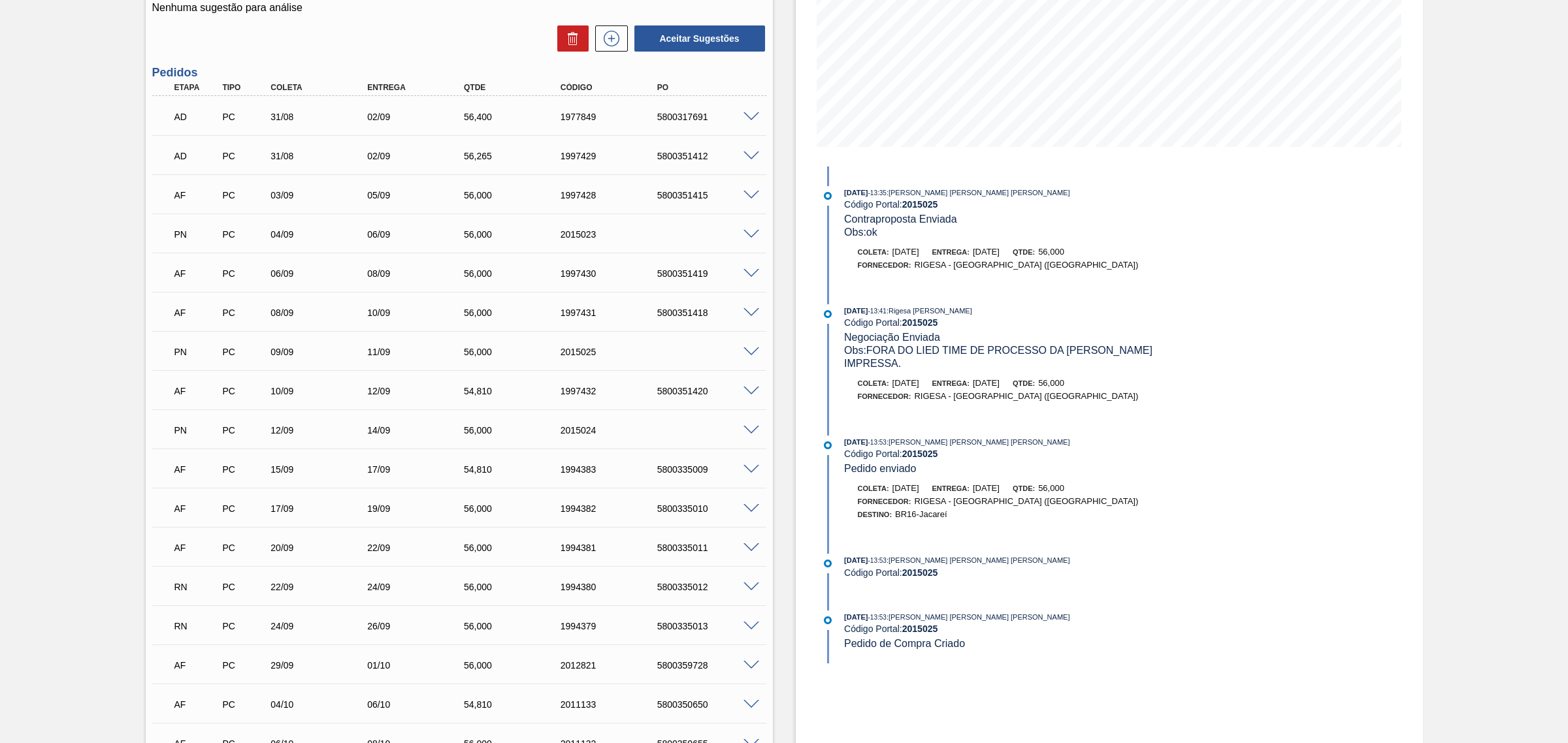
click at [746, 234] on span at bounding box center [751, 235] width 16 height 10
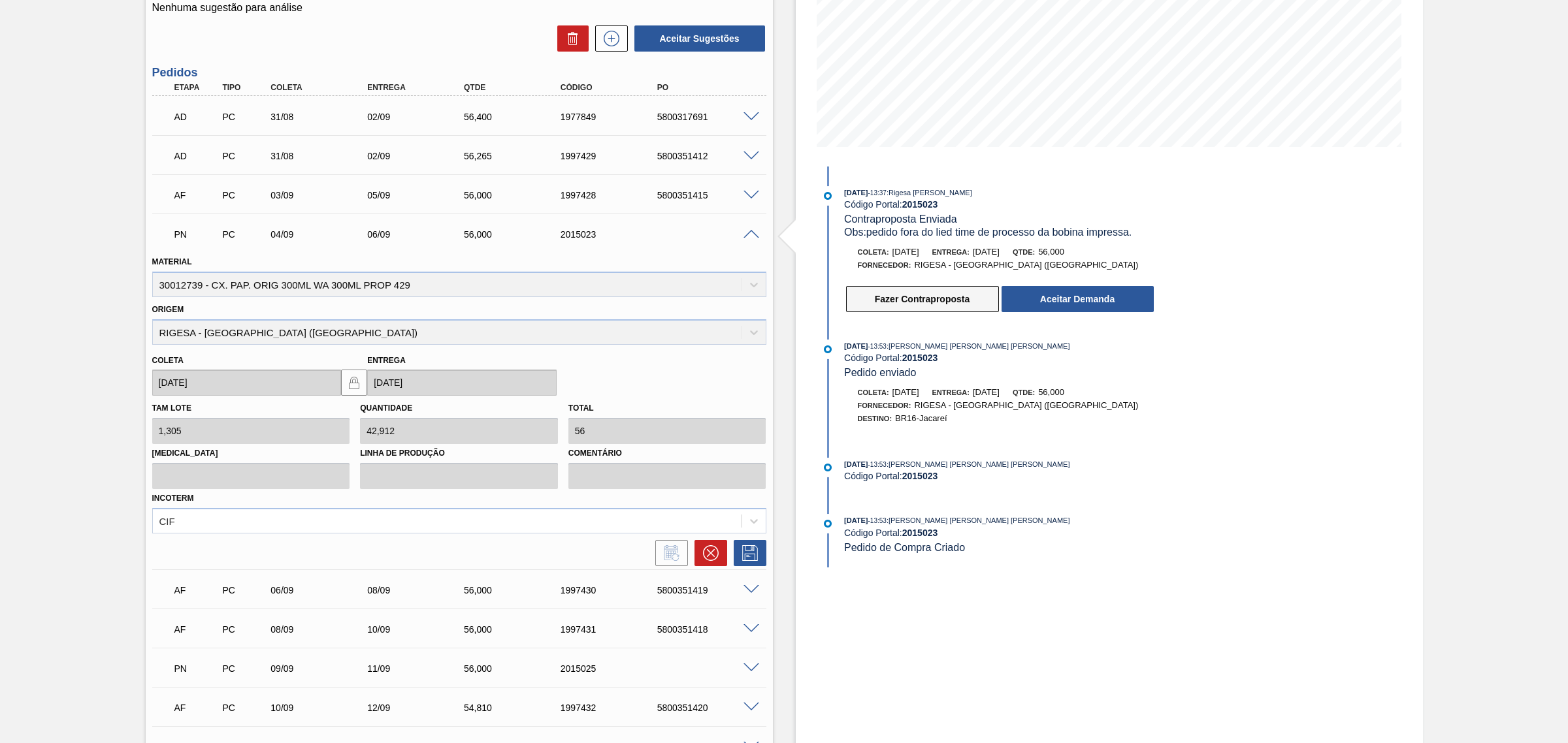
click at [931, 300] on button "Fazer Contraproposta" at bounding box center [922, 299] width 153 height 26
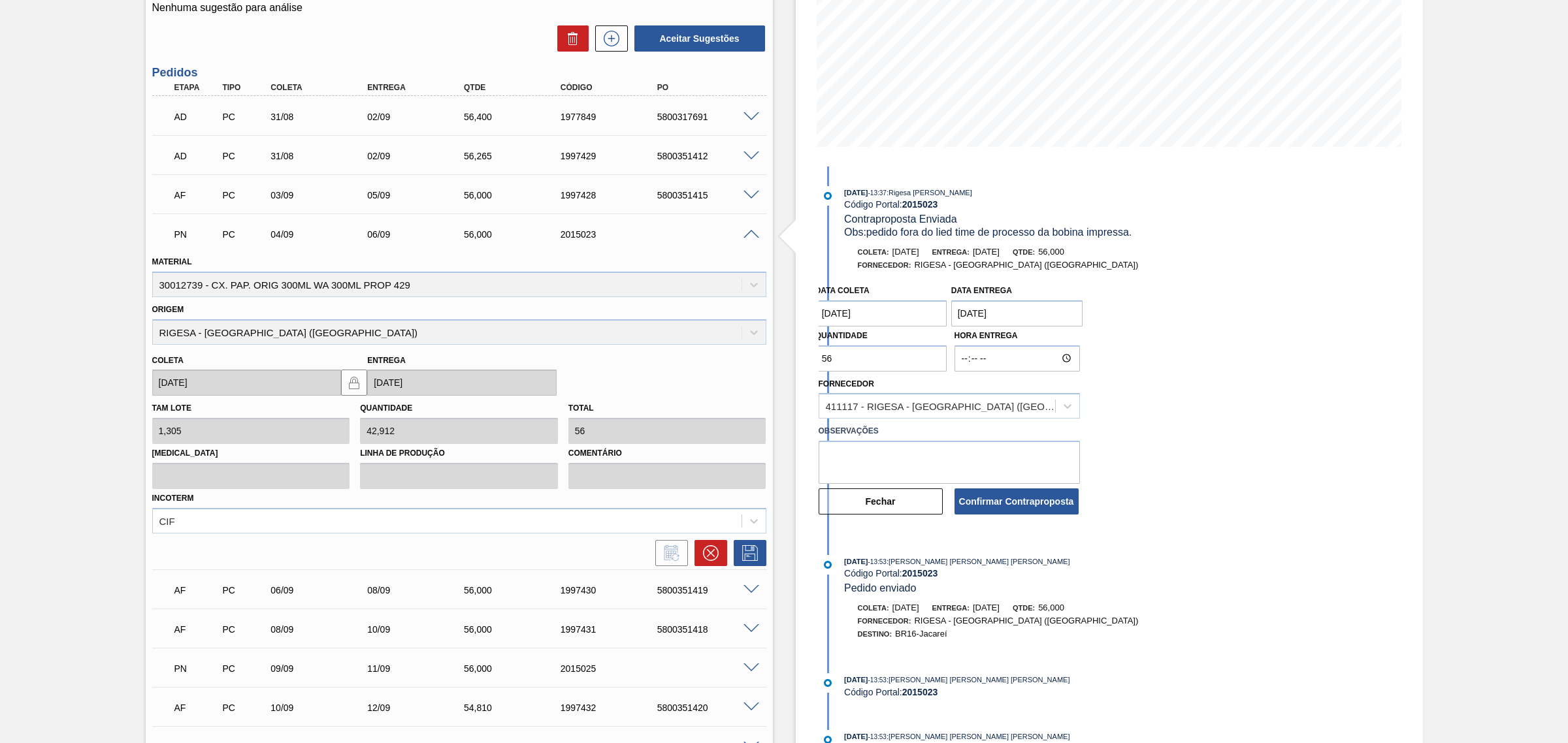
click at [875, 312] on coleta "[DATE]" at bounding box center [881, 313] width 132 height 26
click at [915, 391] on div "4" at bounding box center [915, 385] width 17 height 17
type coleta "[DATE]"
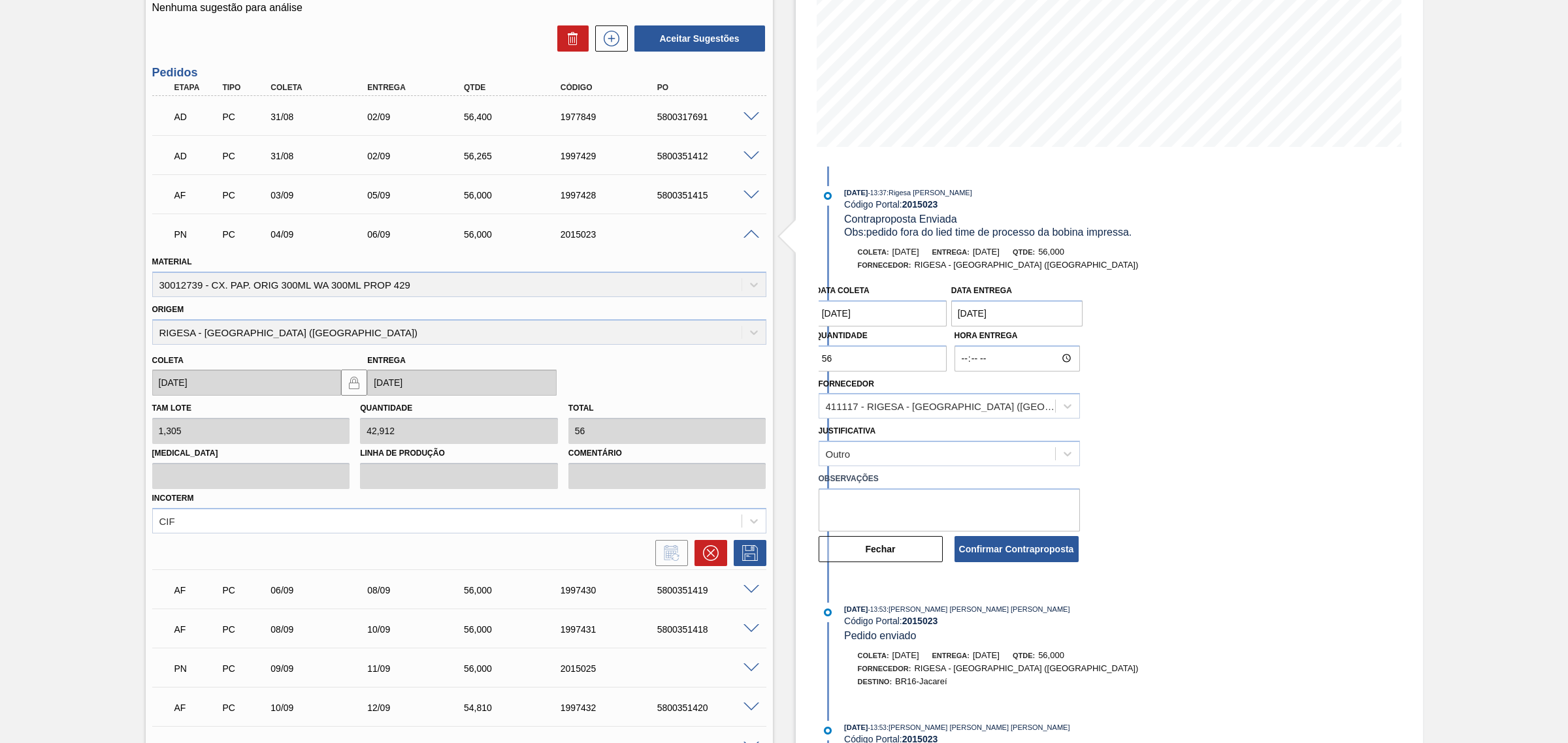
click at [1010, 312] on entrega "23/09/2025" at bounding box center [1016, 313] width 132 height 26
click at [1094, 388] on div "6" at bounding box center [1093, 385] width 17 height 17
type entrega "[DATE]"
click at [990, 513] on textarea at bounding box center [949, 510] width 261 height 43
type textarea "ok"
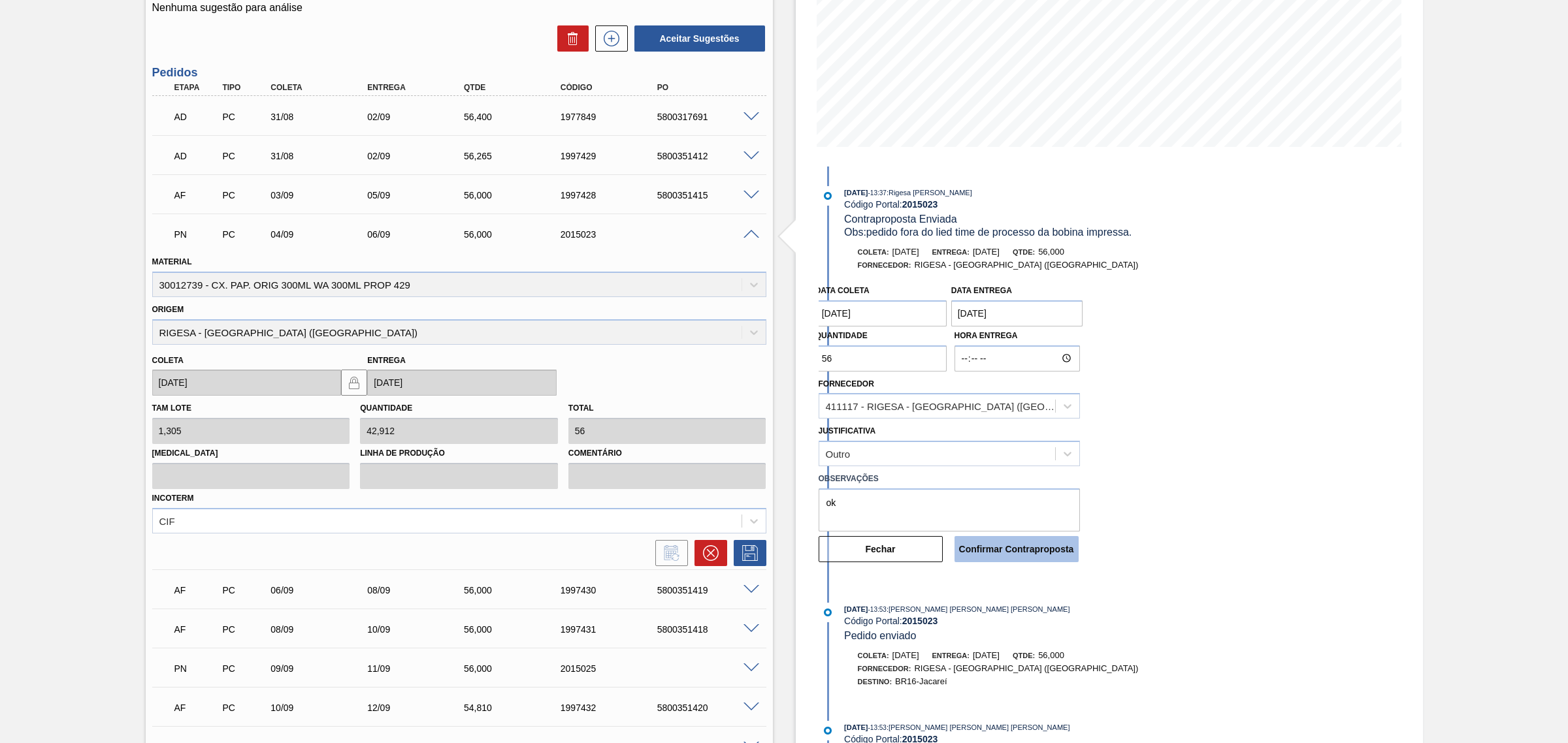
click at [1037, 550] on button "Confirmar Contraproposta" at bounding box center [1016, 549] width 124 height 26
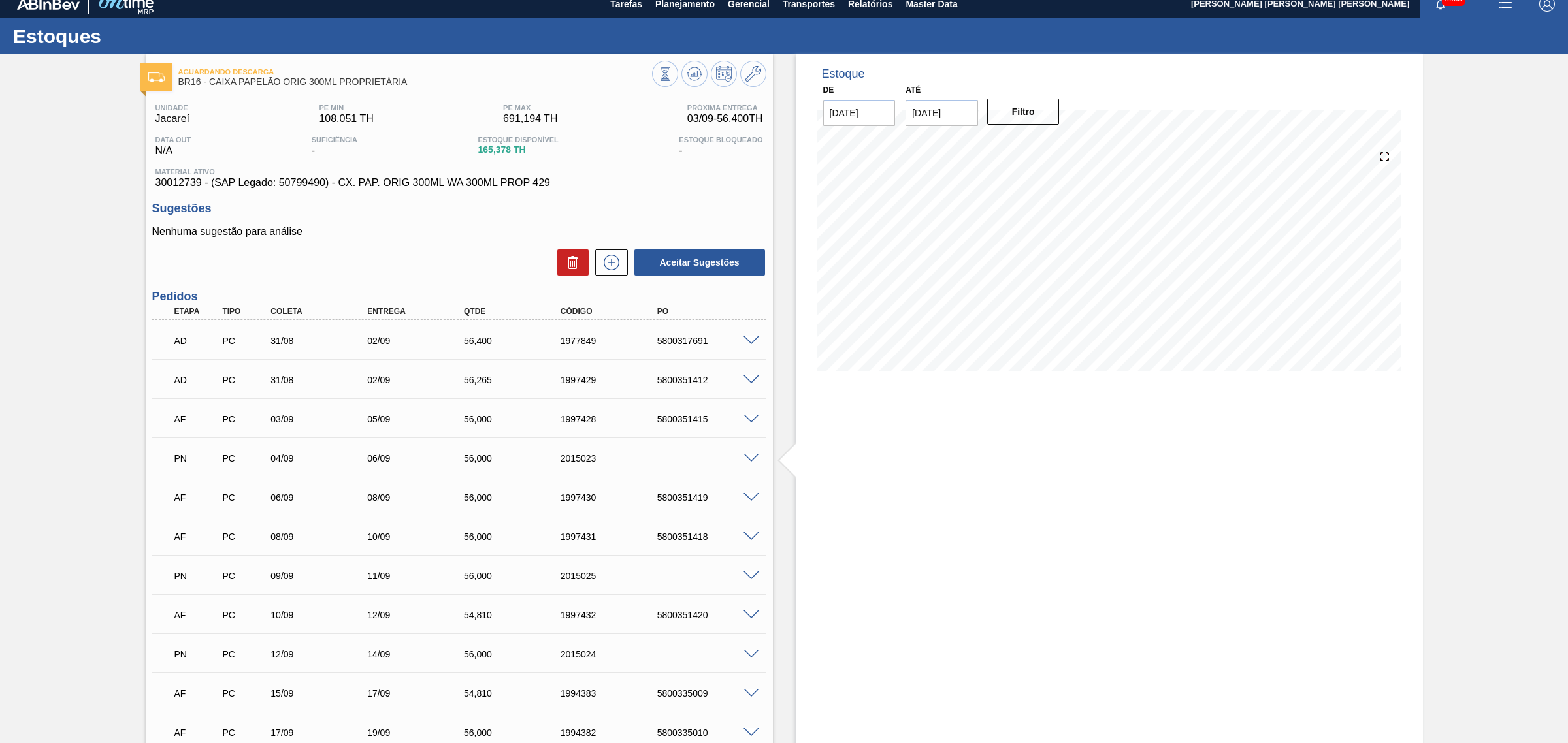
scroll to position [0, 0]
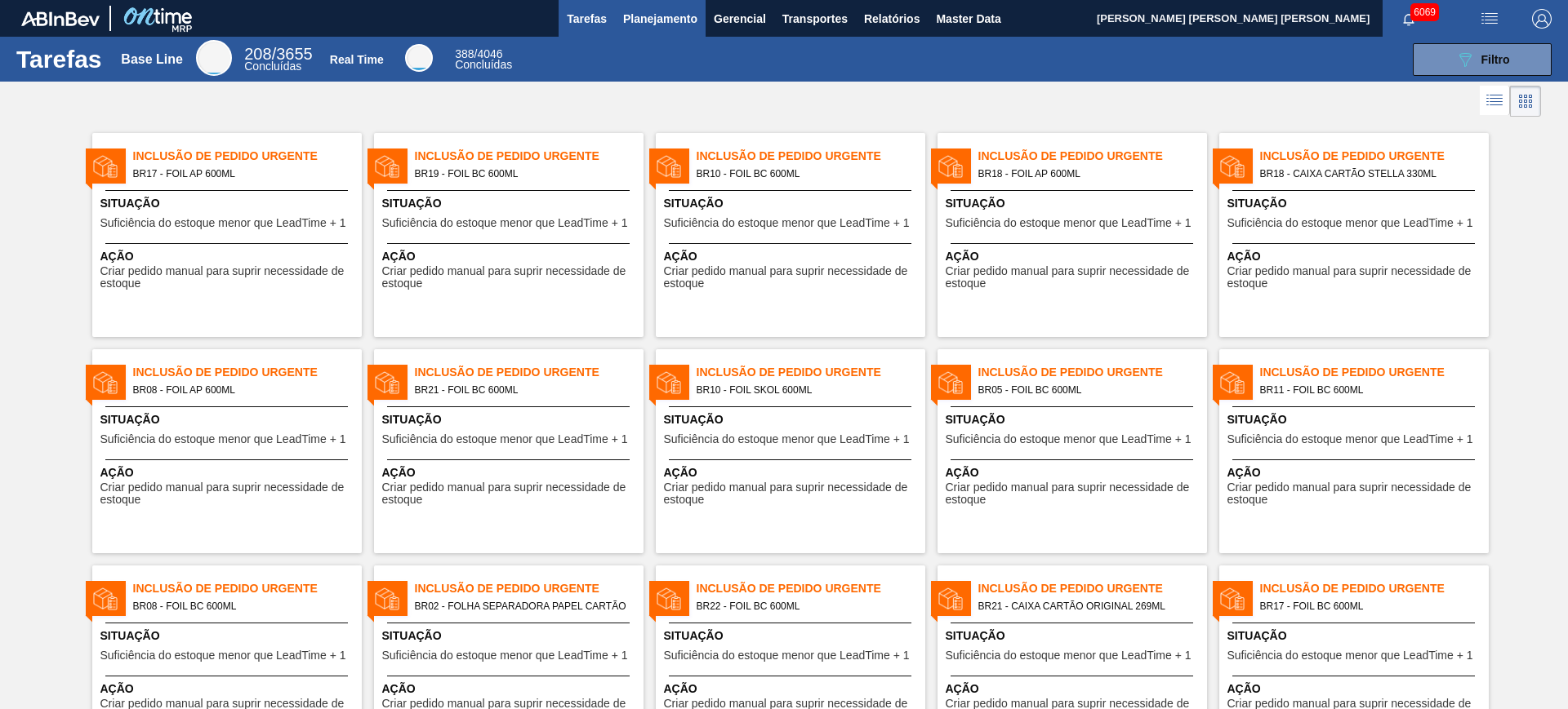
click at [666, 29] on button "Planejamento" at bounding box center [660, 18] width 91 height 37
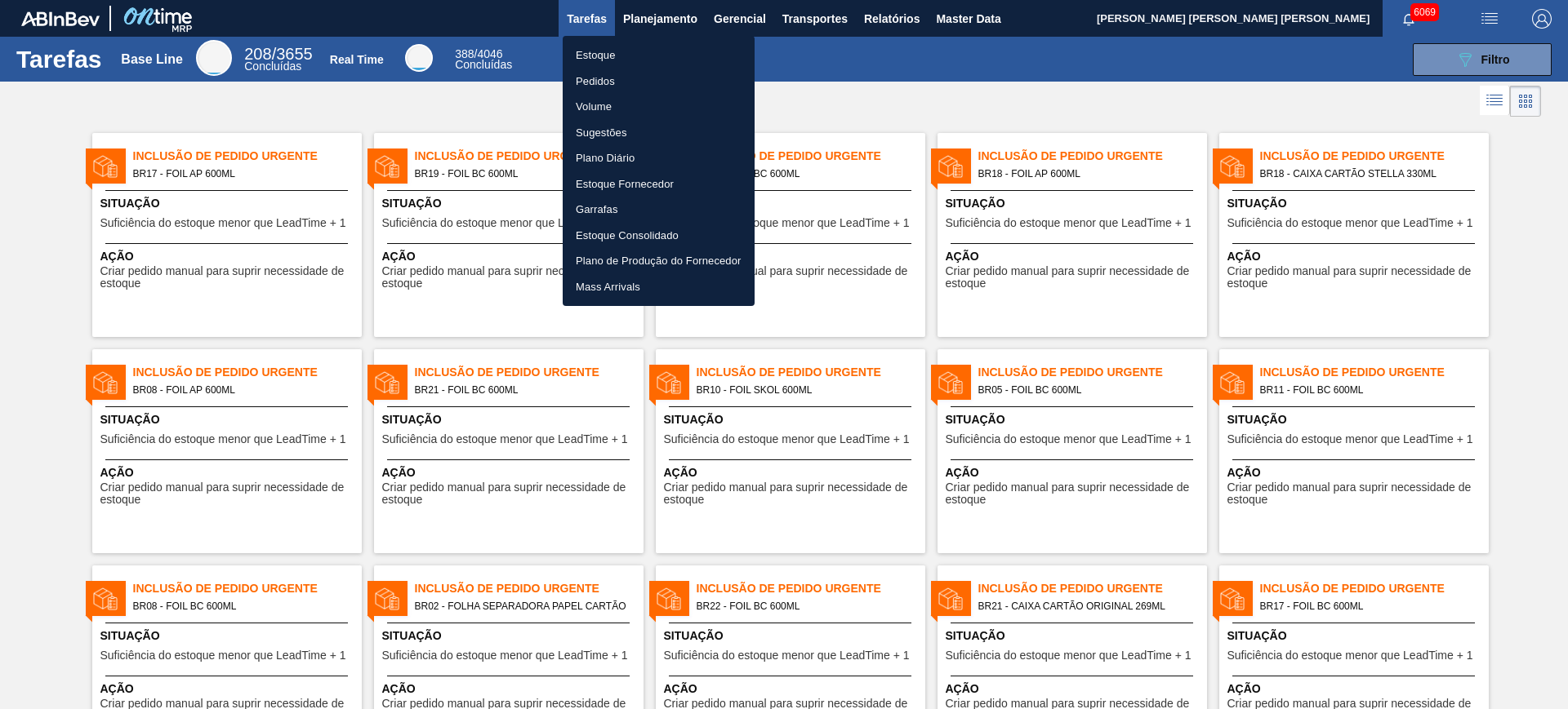
click at [624, 57] on li "Estoque" at bounding box center [658, 56] width 192 height 26
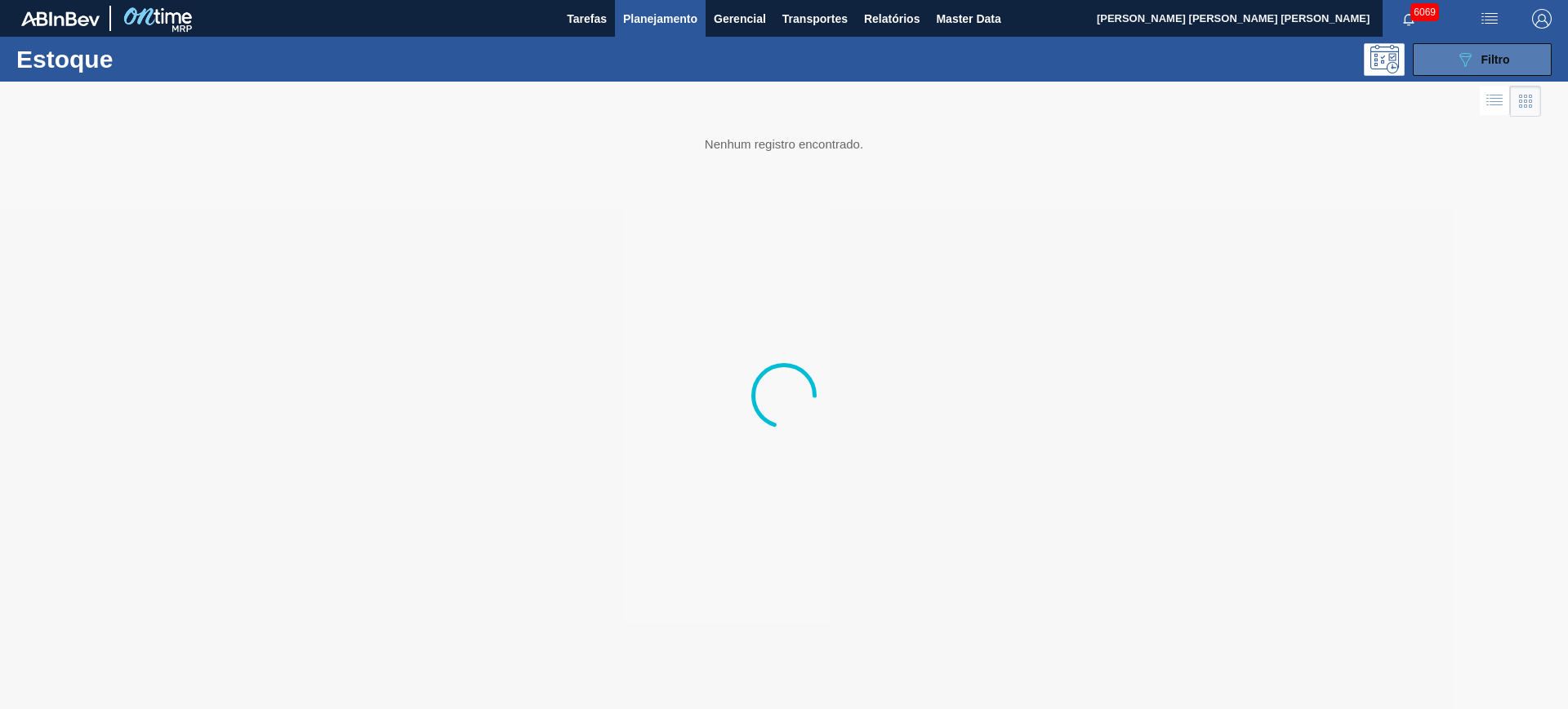
click at [1454, 68] on button "089F7B8B-B2A5-4AFE-B5C0-19BA573D28AC Filtro" at bounding box center [1482, 59] width 139 height 33
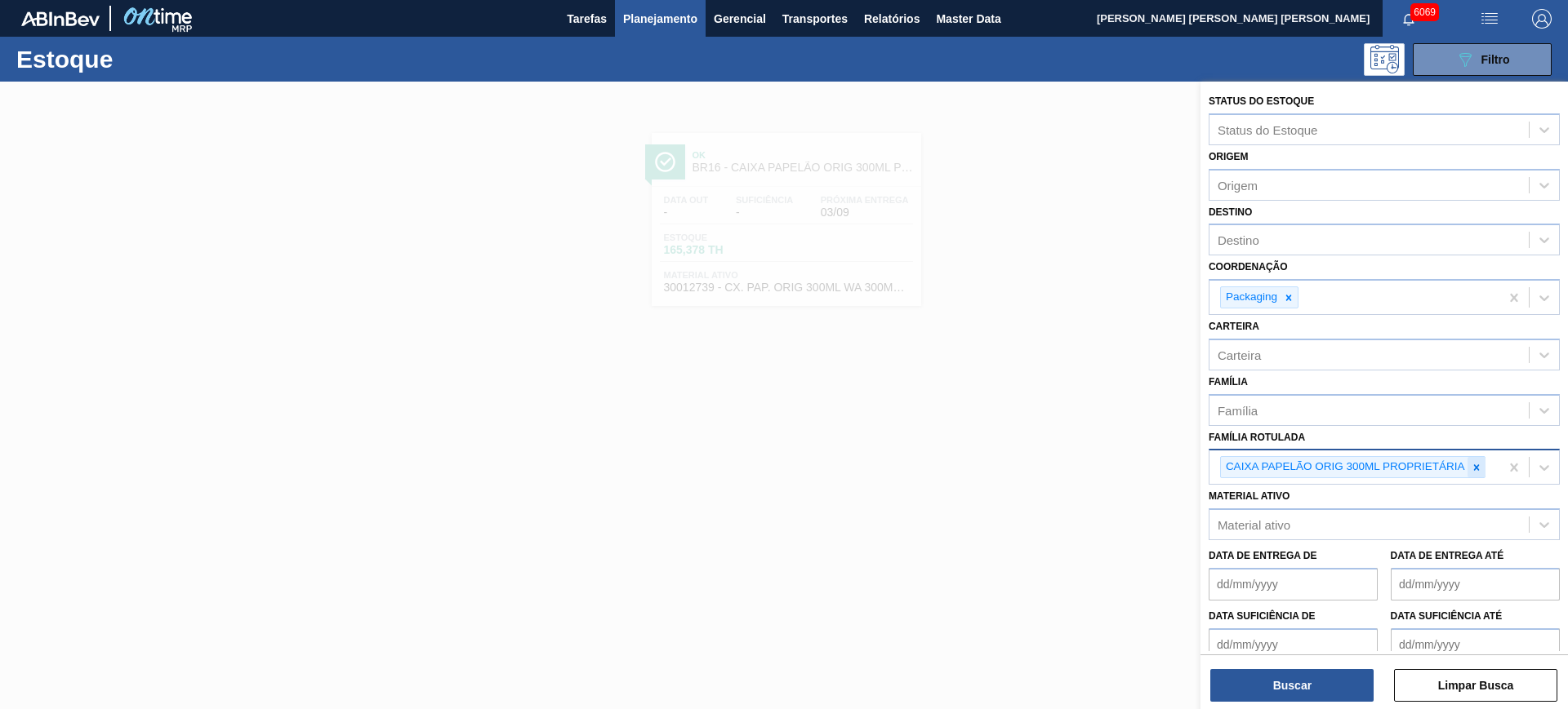
click at [1483, 464] on div at bounding box center [1476, 468] width 18 height 21
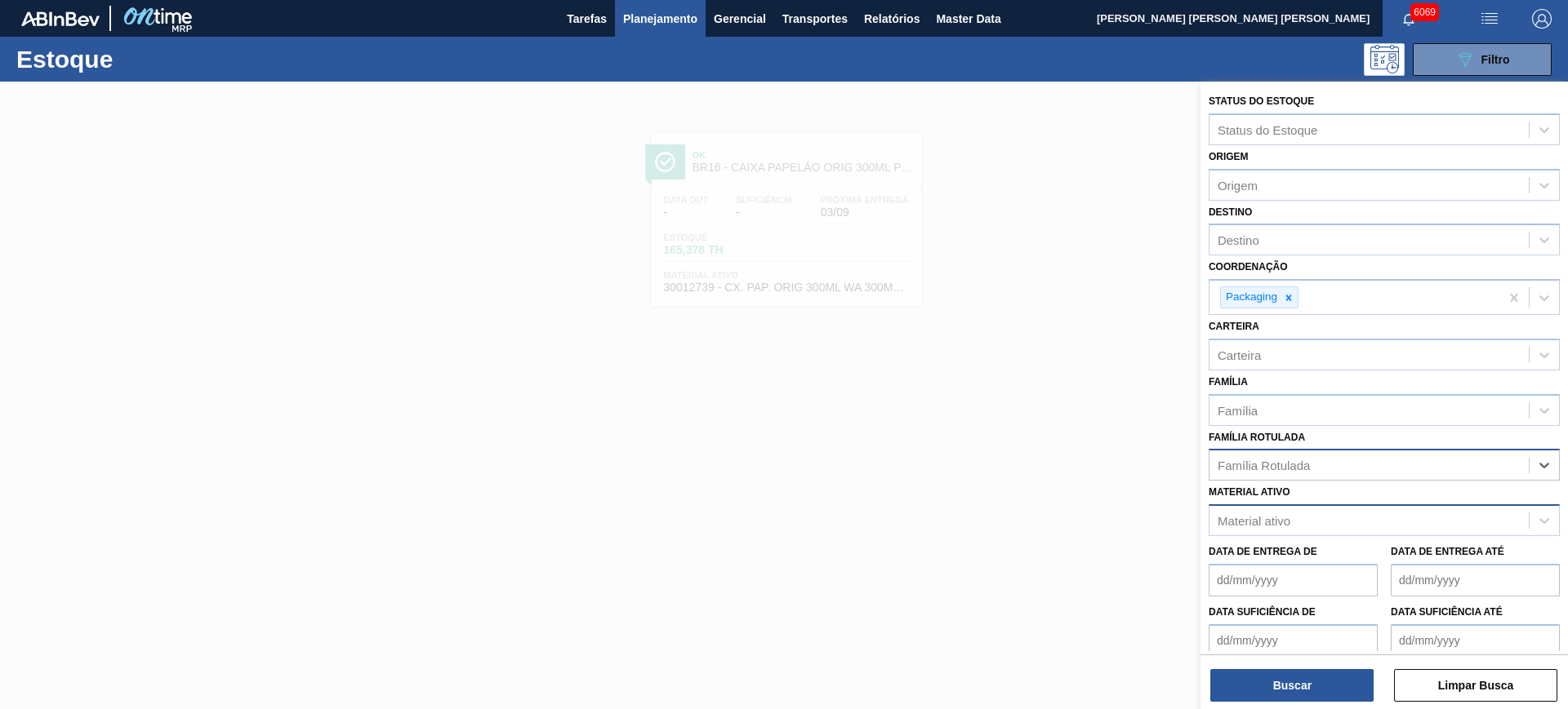
click at [1335, 515] on div "Material ativo" at bounding box center [1369, 520] width 319 height 24
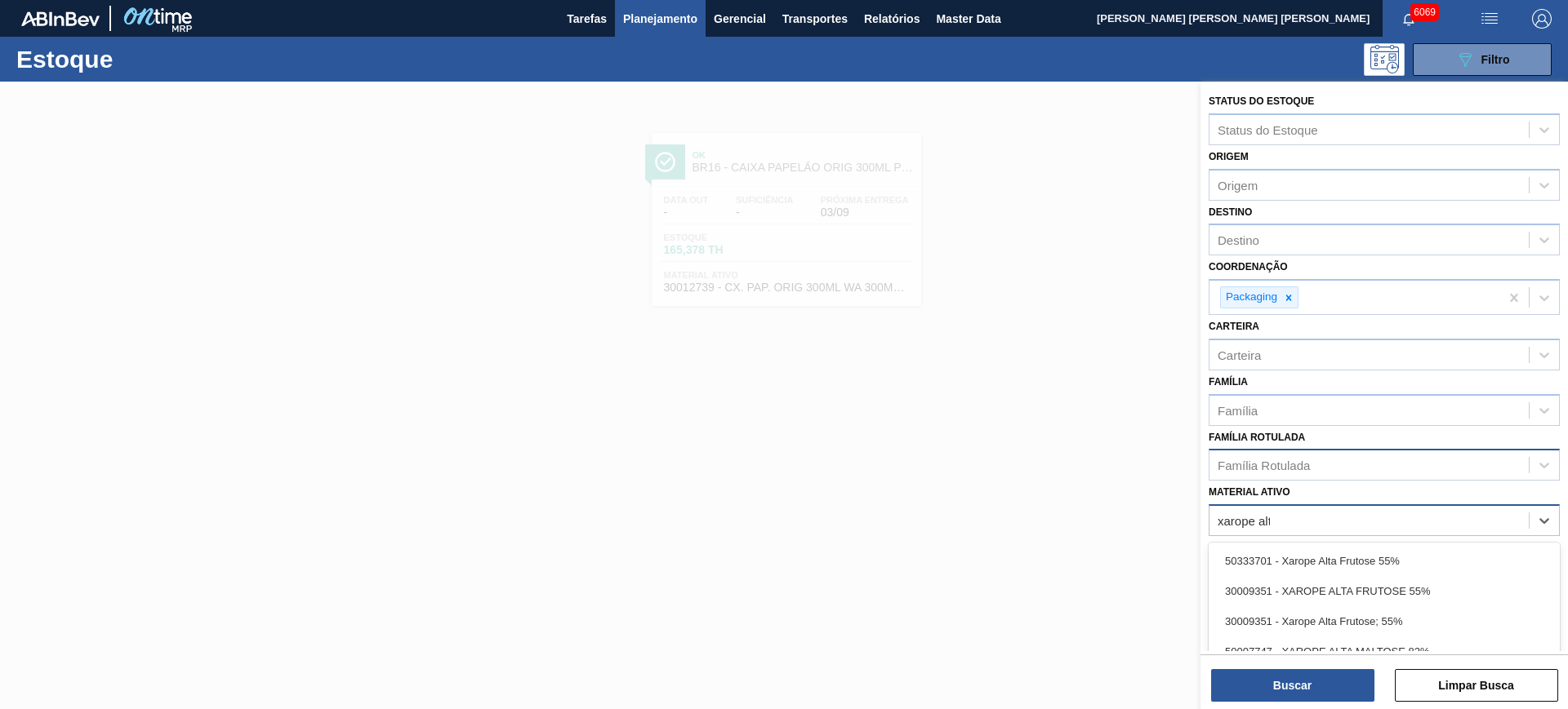
type ativo "xarope alta"
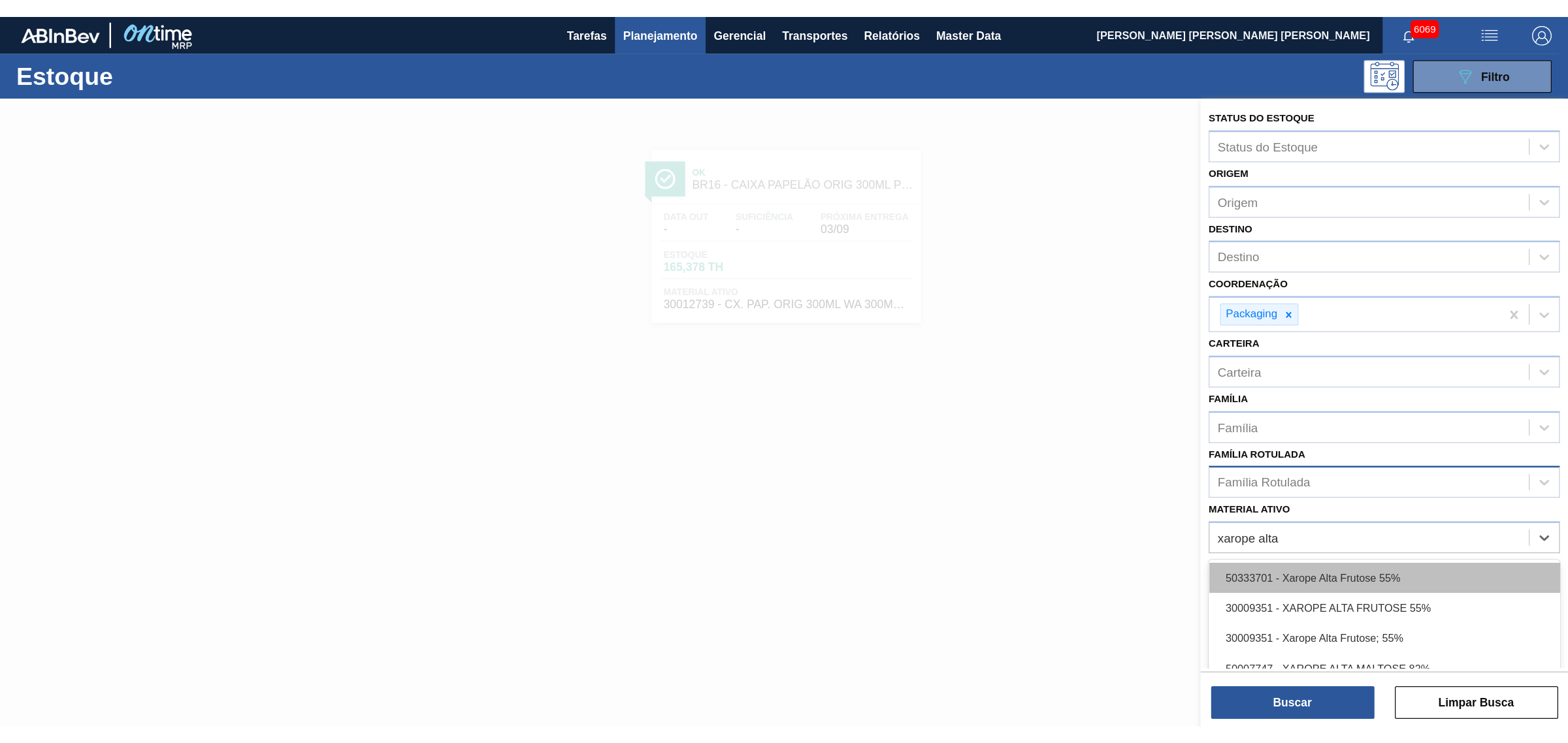
scroll to position [70, 0]
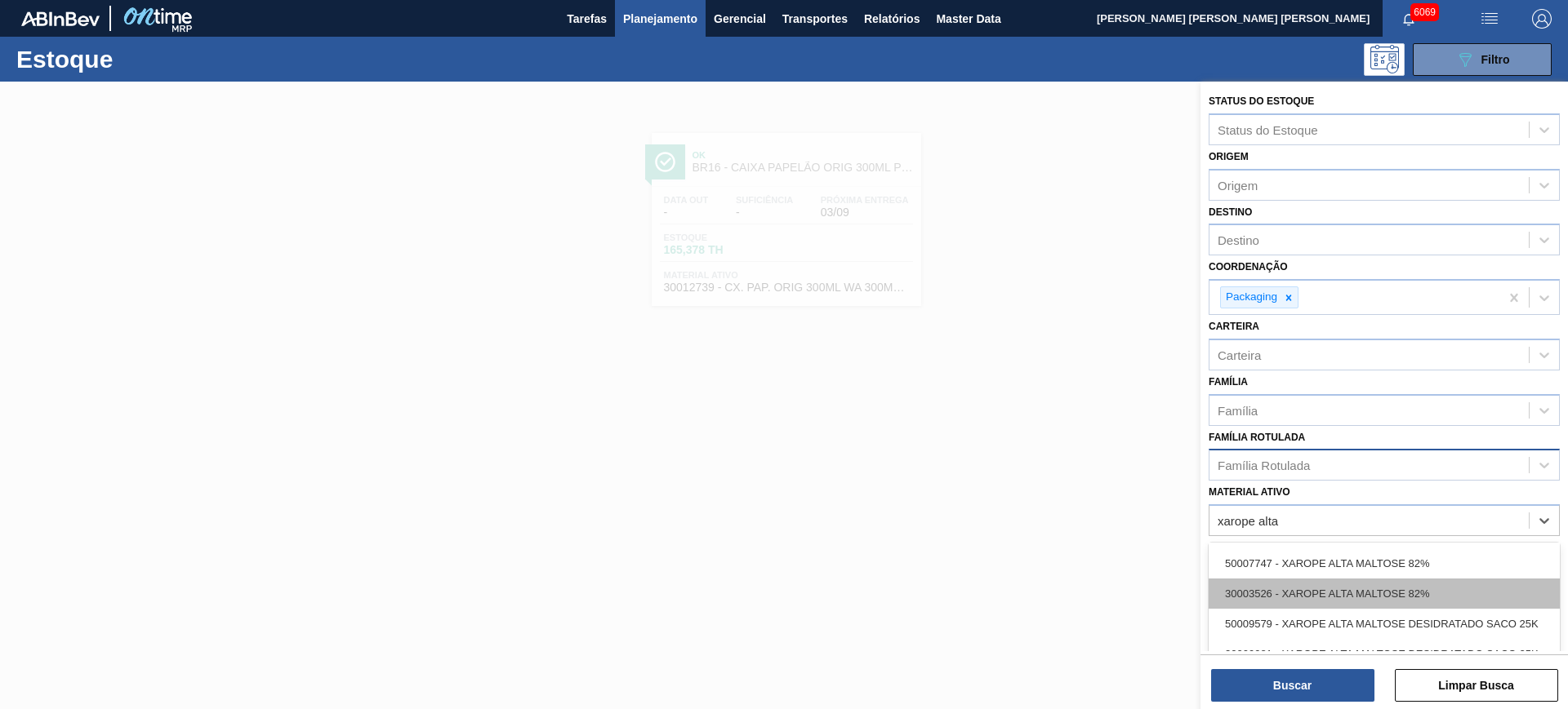
click at [1443, 590] on div "30003526 - XAROPE ALTA MALTOSE 82%" at bounding box center [1384, 594] width 351 height 30
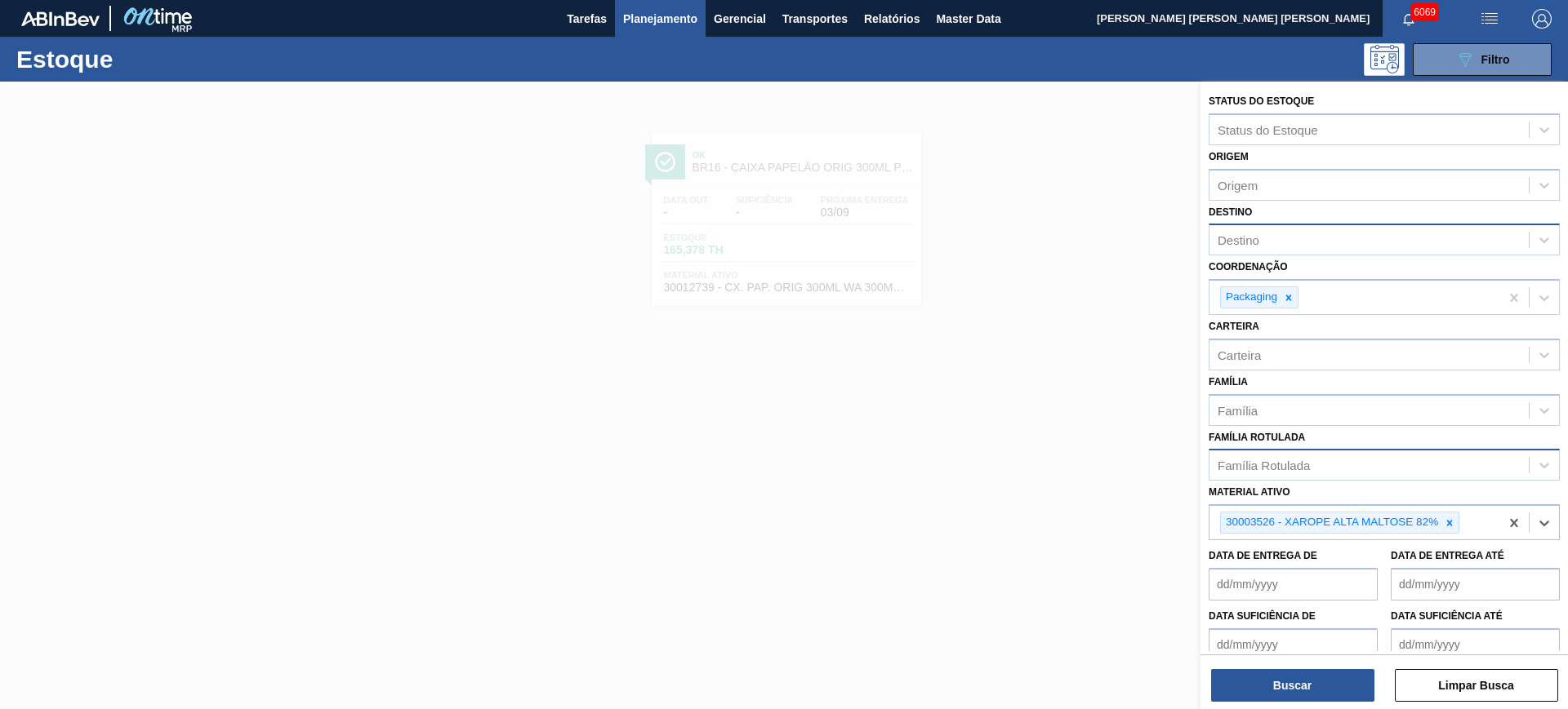
click at [1293, 245] on div "Destino" at bounding box center [1369, 239] width 319 height 24
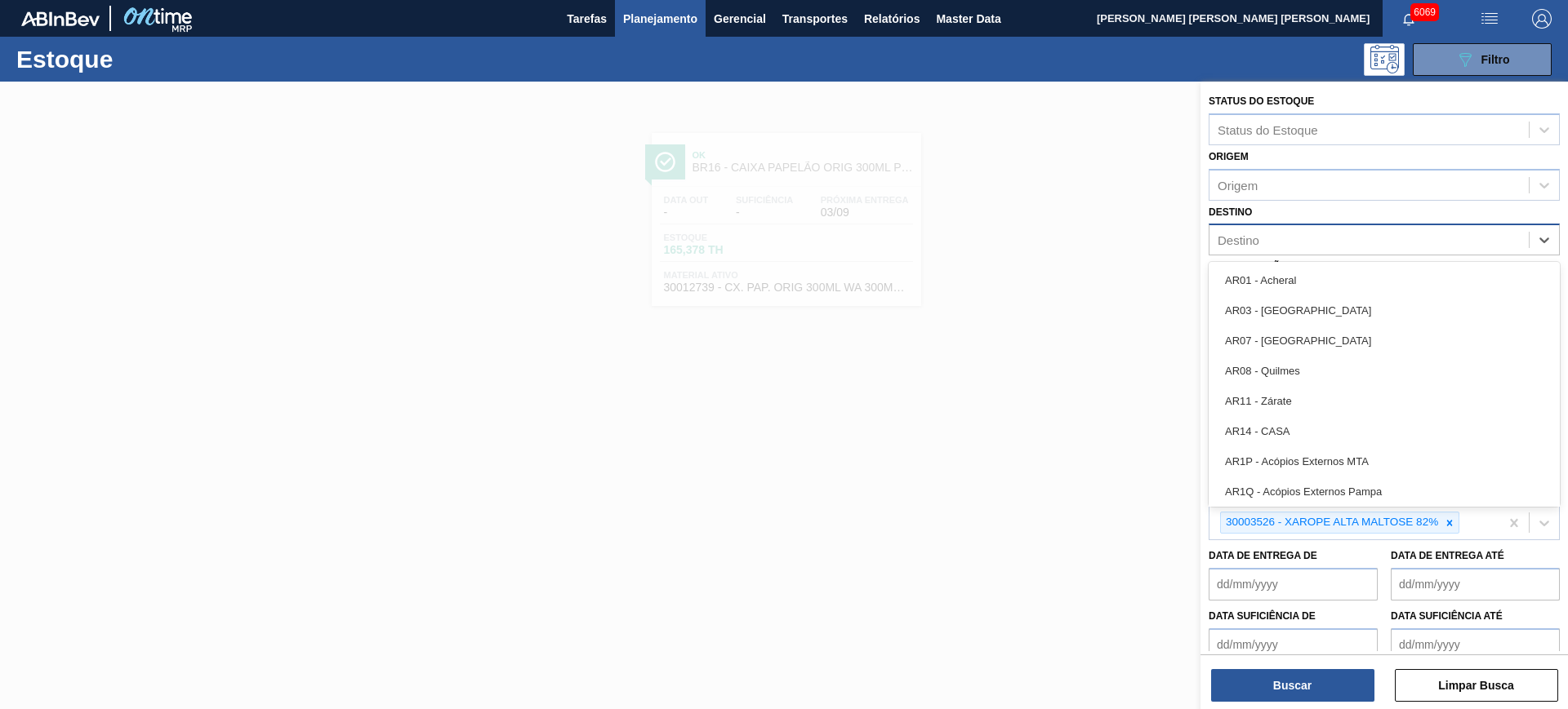
type input "a"
type input "lag"
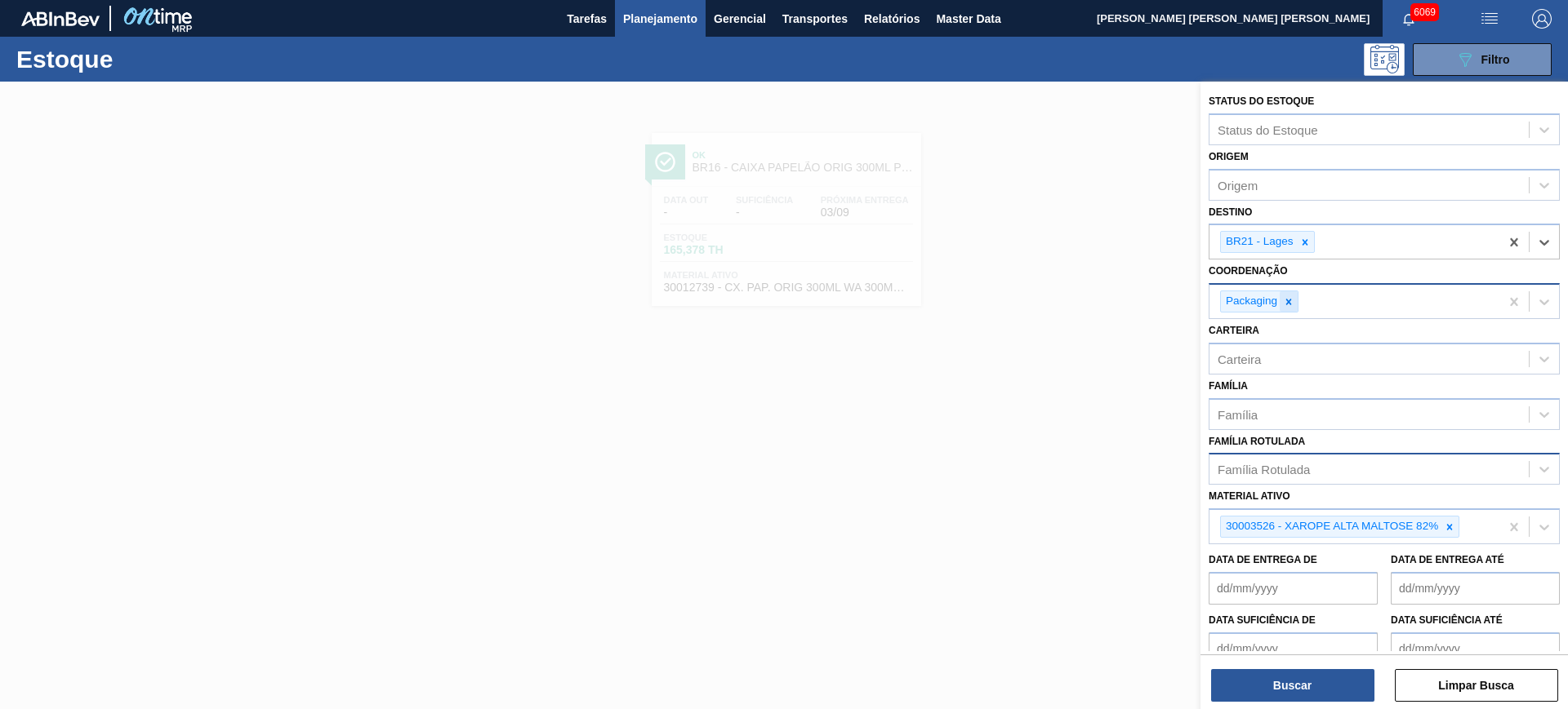
click at [1289, 306] on icon at bounding box center [1289, 302] width 11 height 11
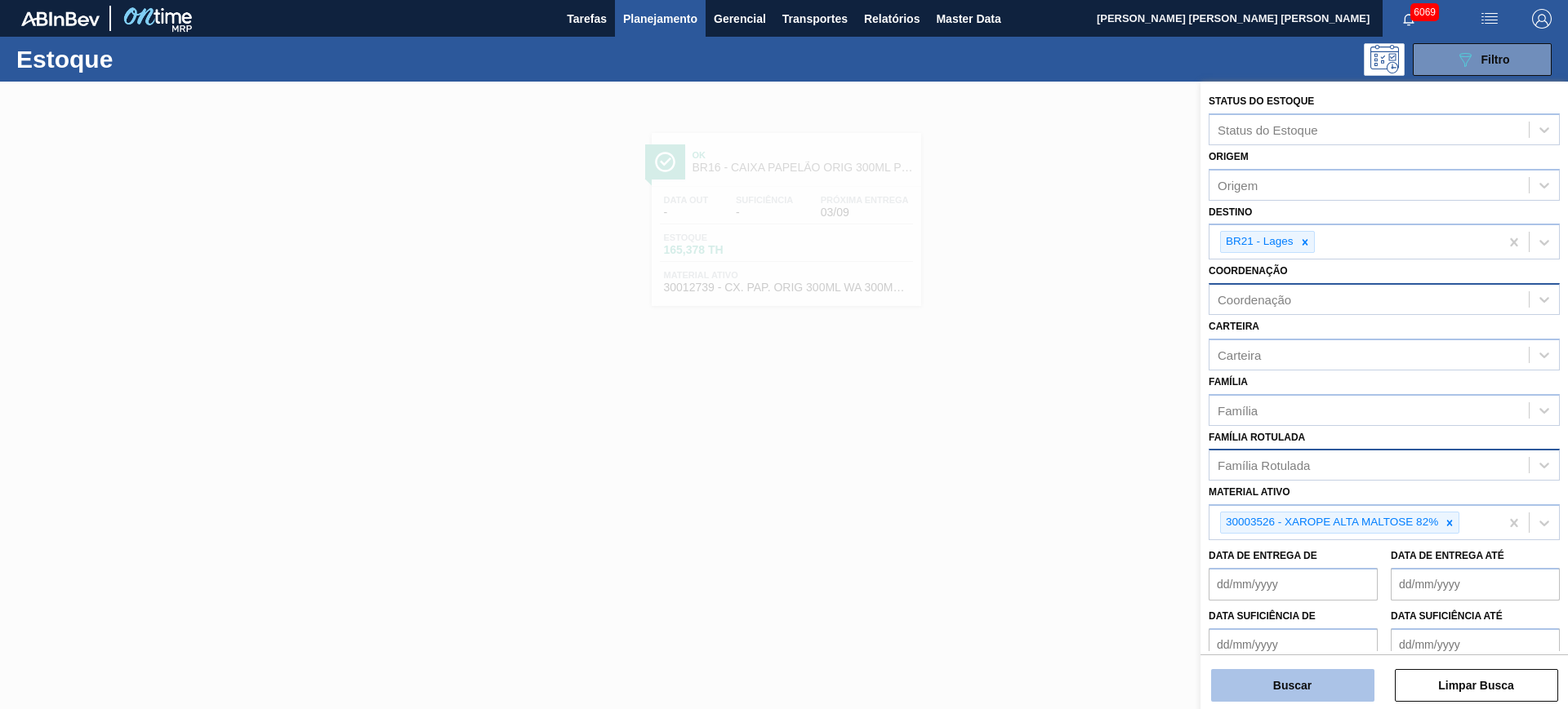
click at [1320, 679] on button "Buscar" at bounding box center [1293, 685] width 163 height 33
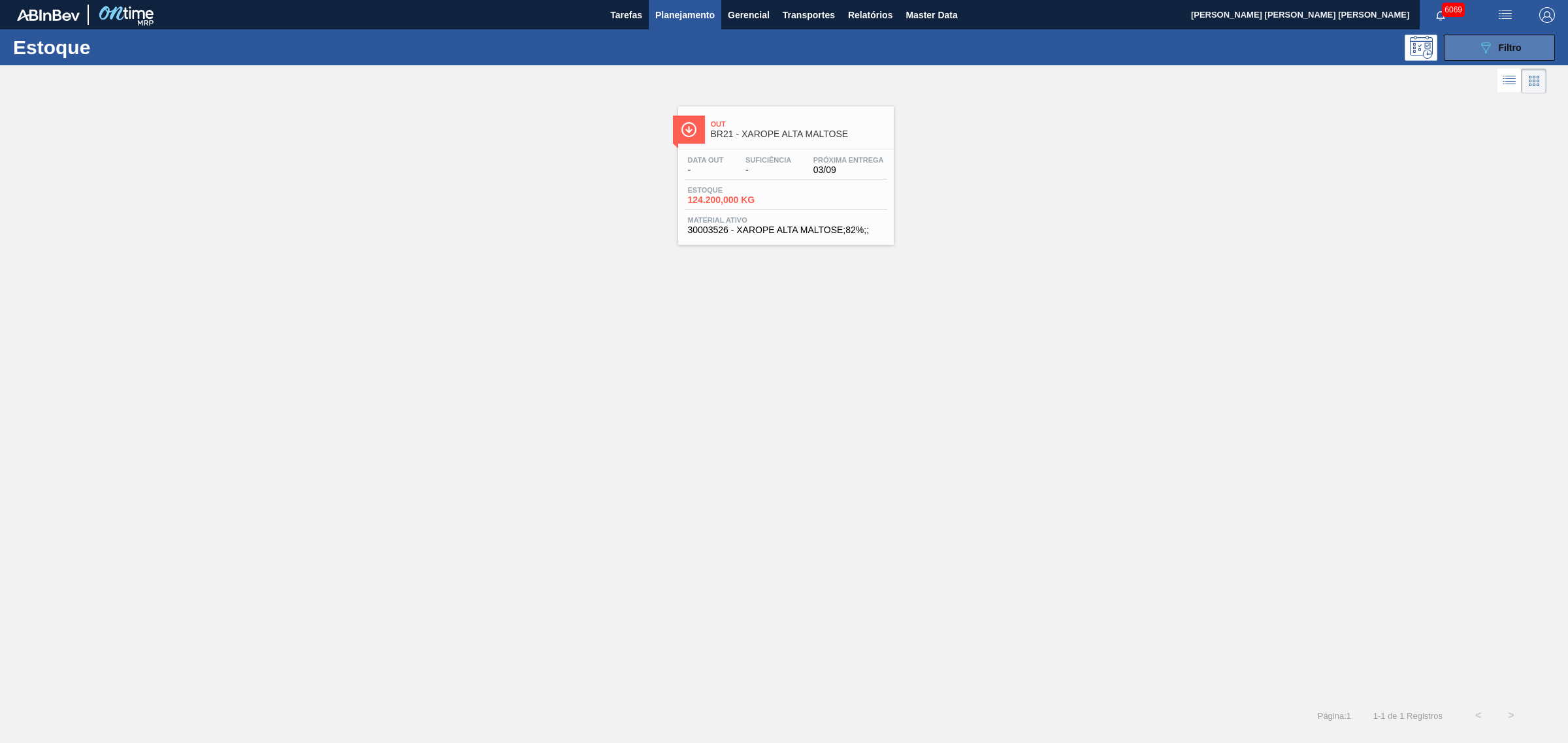
click at [1253, 43] on button "089F7B8B-B2A5-4AFE-B5C0-19BA573D28AC Filtro" at bounding box center [1499, 48] width 111 height 26
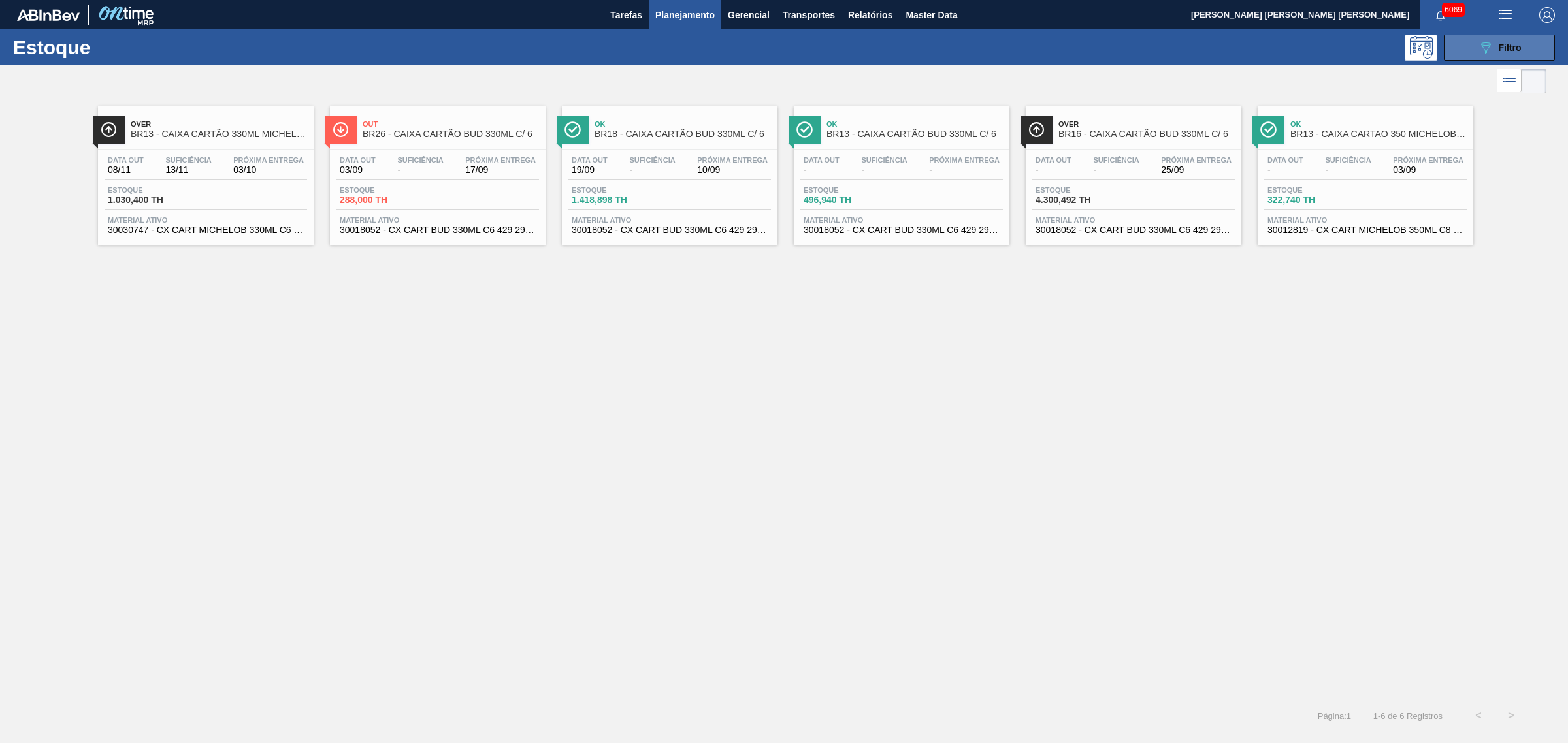
click at [1253, 40] on icon "089F7B8B-B2A5-4AFE-B5C0-19BA573D28AC" at bounding box center [1485, 48] width 16 height 16
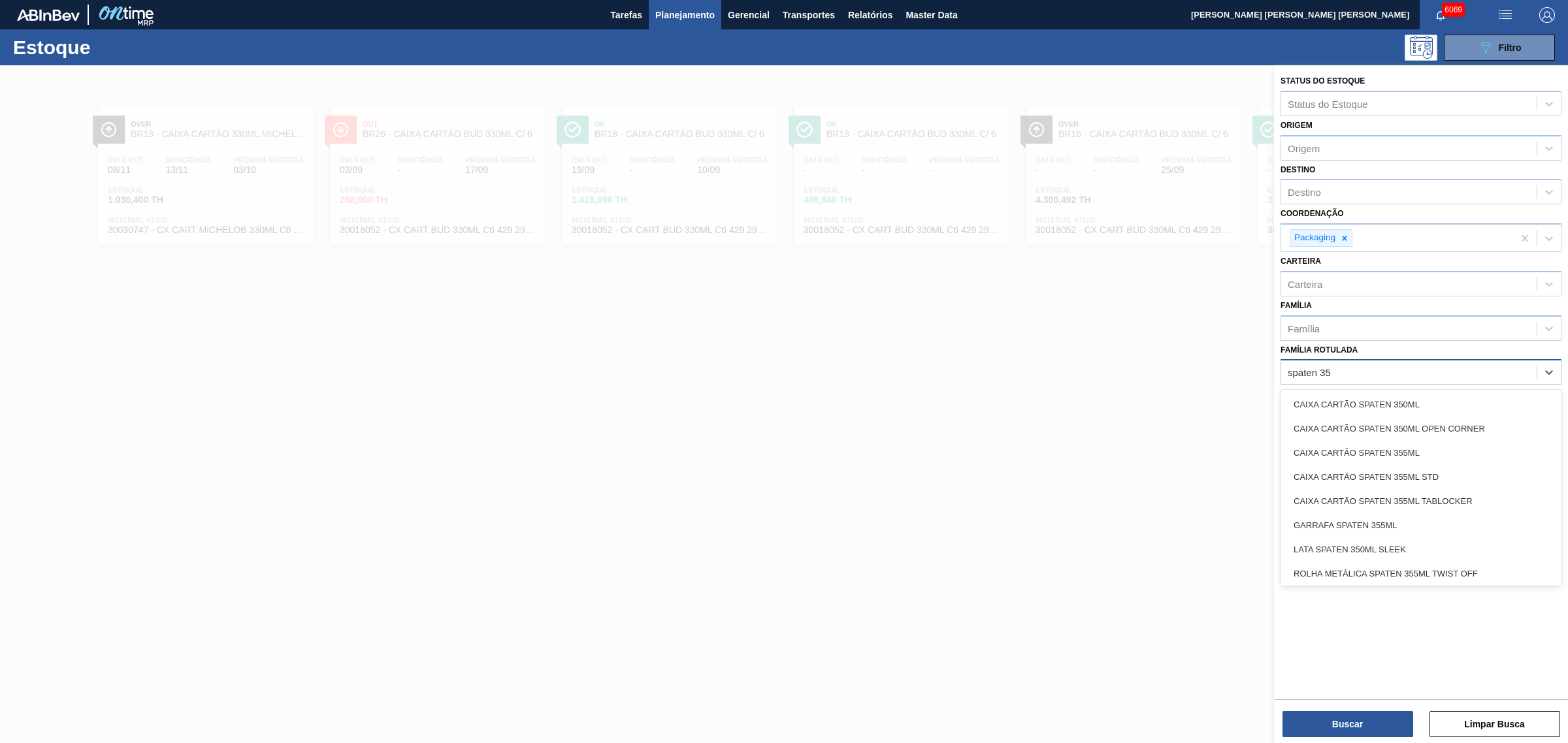
type Rotulada "spaten 350"
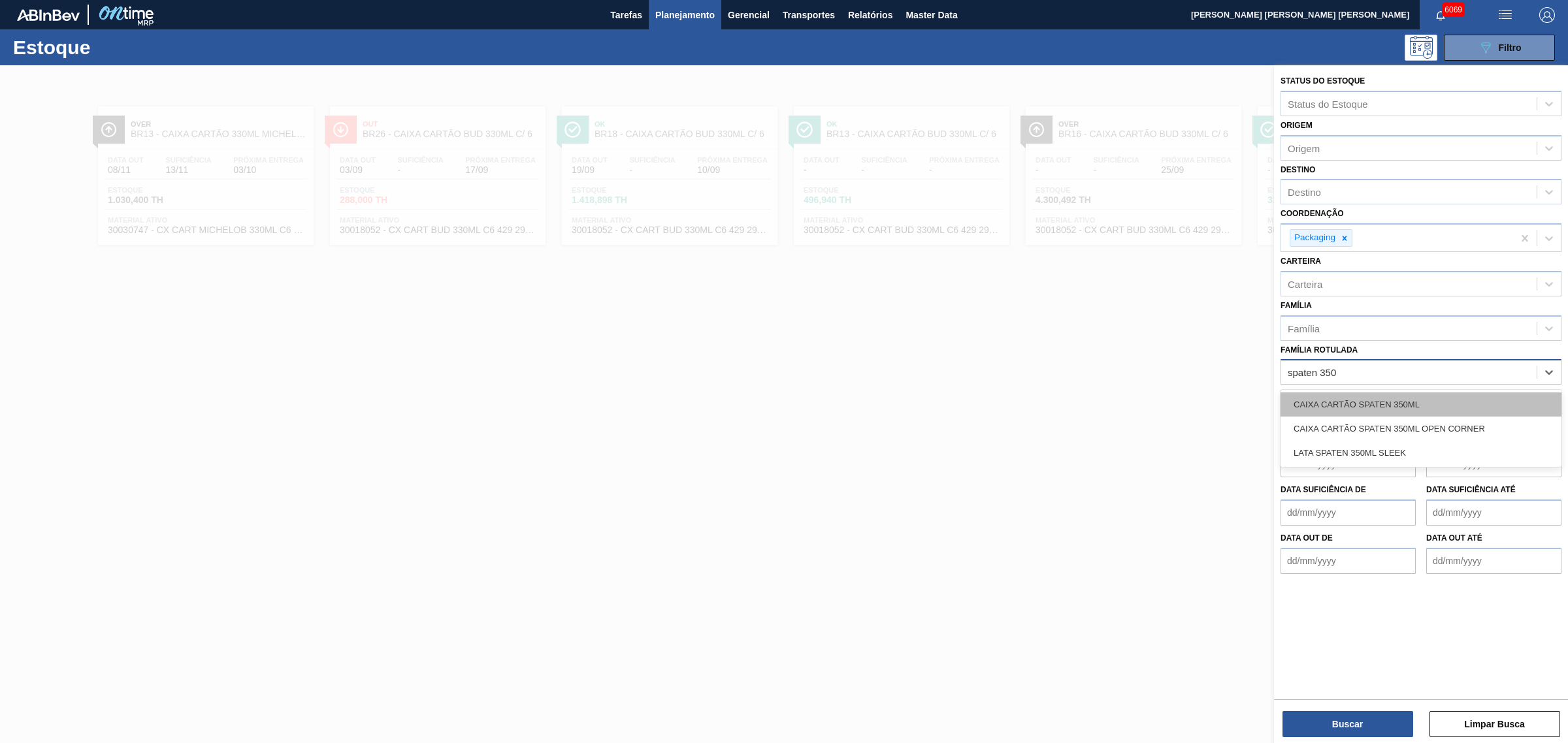
click at [1253, 408] on div "CAIXA CARTÃO SPATEN 350ML" at bounding box center [1421, 404] width 281 height 24
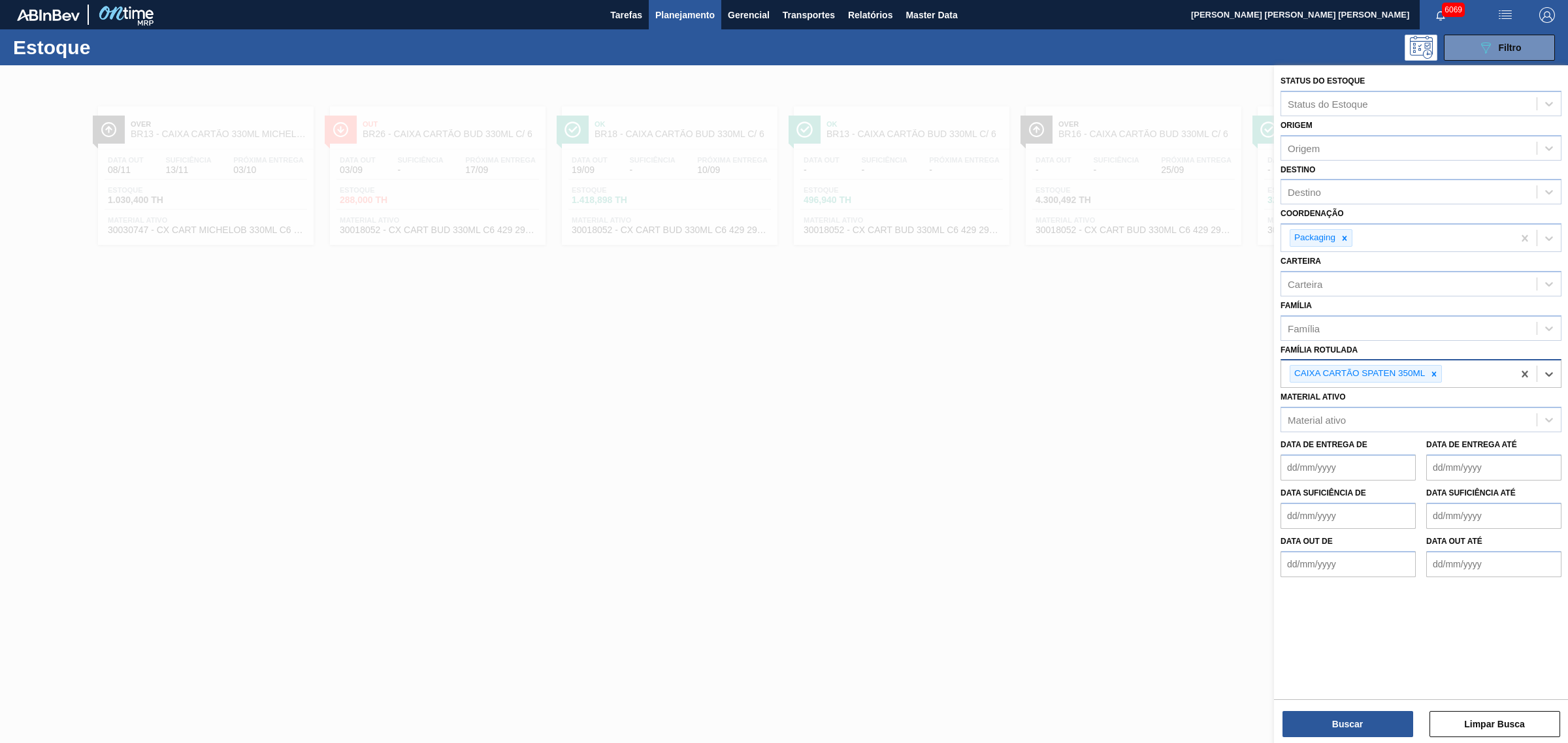
click at [1253, 379] on div "CAIXA CARTÃO SPATEN 350ML" at bounding box center [1397, 373] width 232 height 26
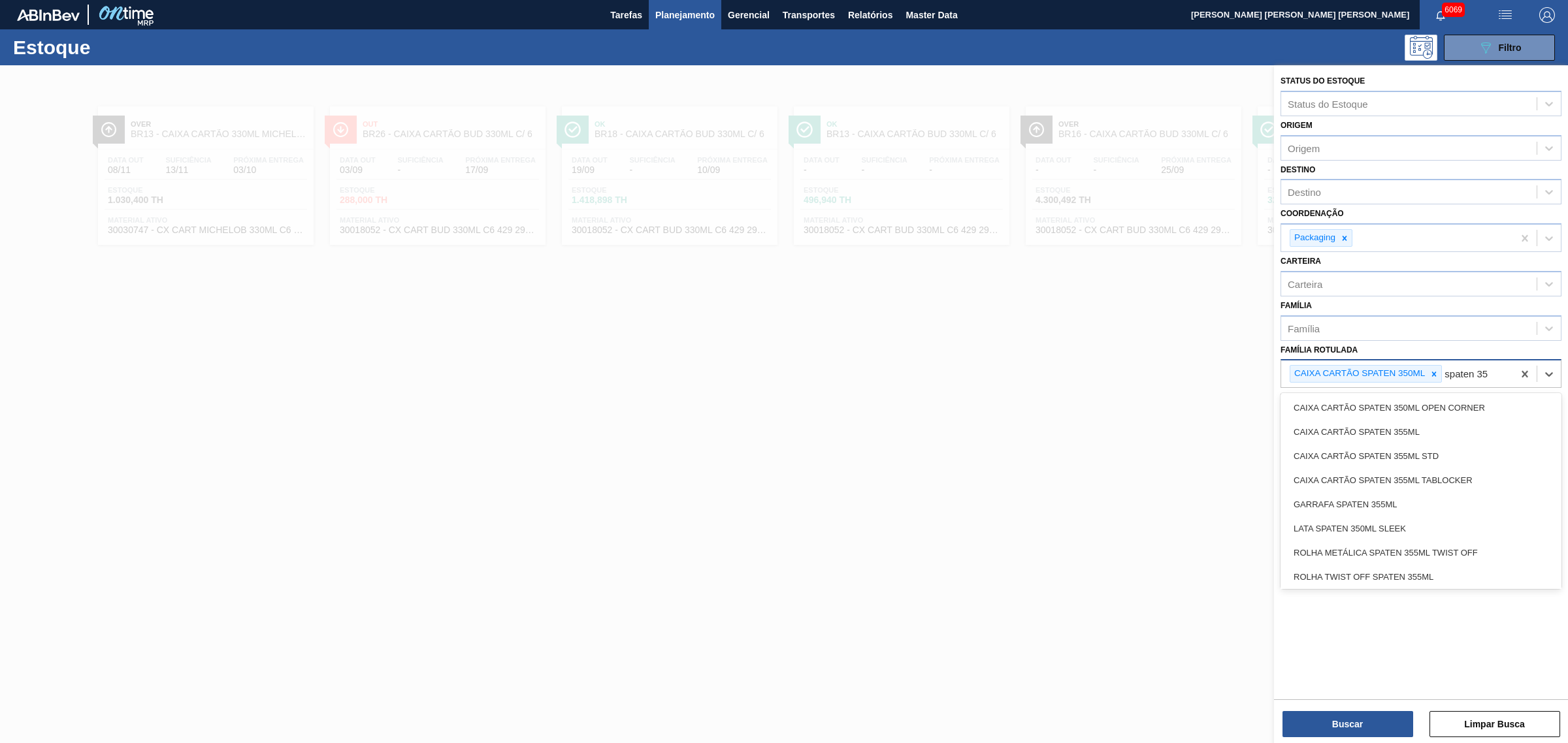
type Rotulada "spaten 350"
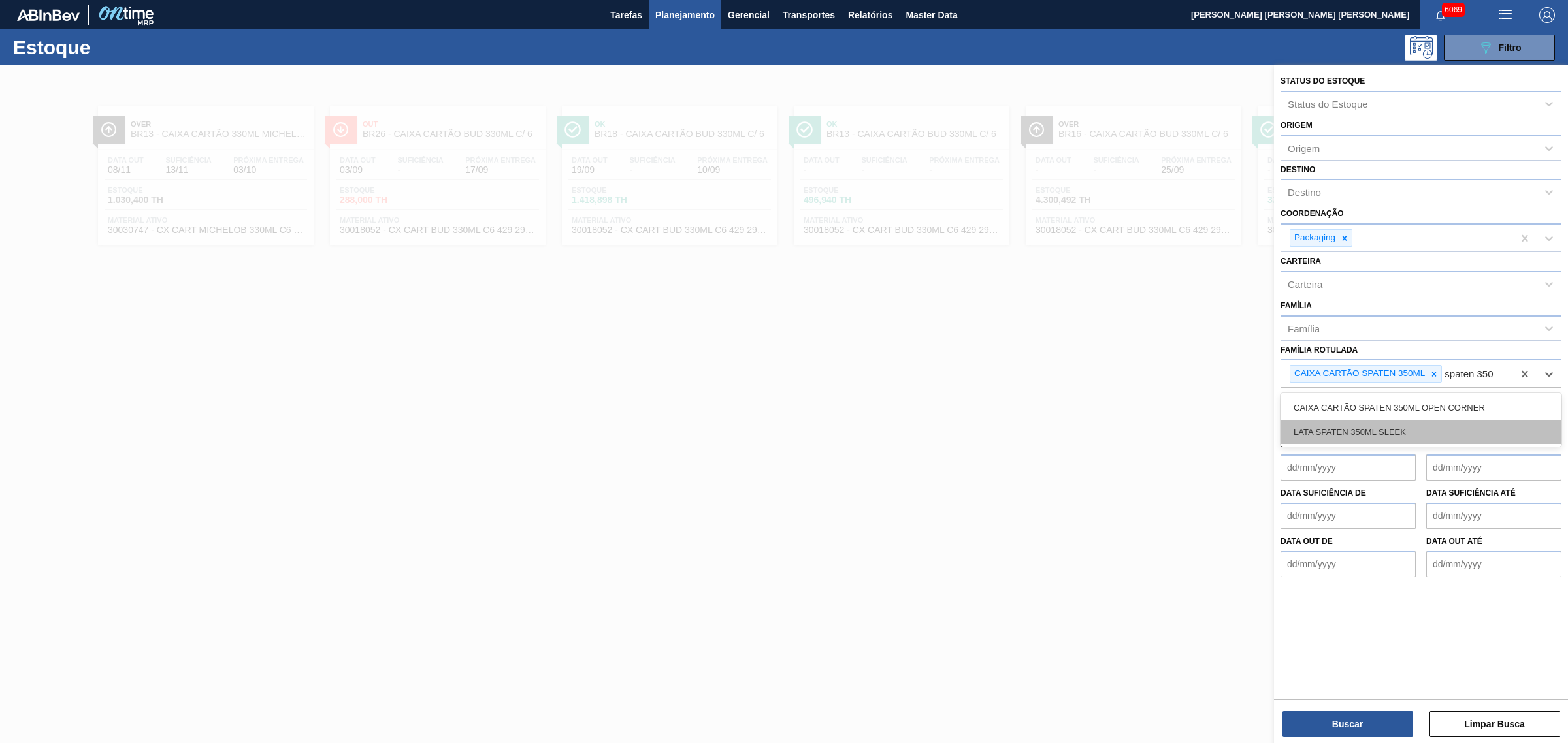
click at [1253, 422] on div "LATA SPATEN 350ML SLEEK" at bounding box center [1421, 432] width 281 height 24
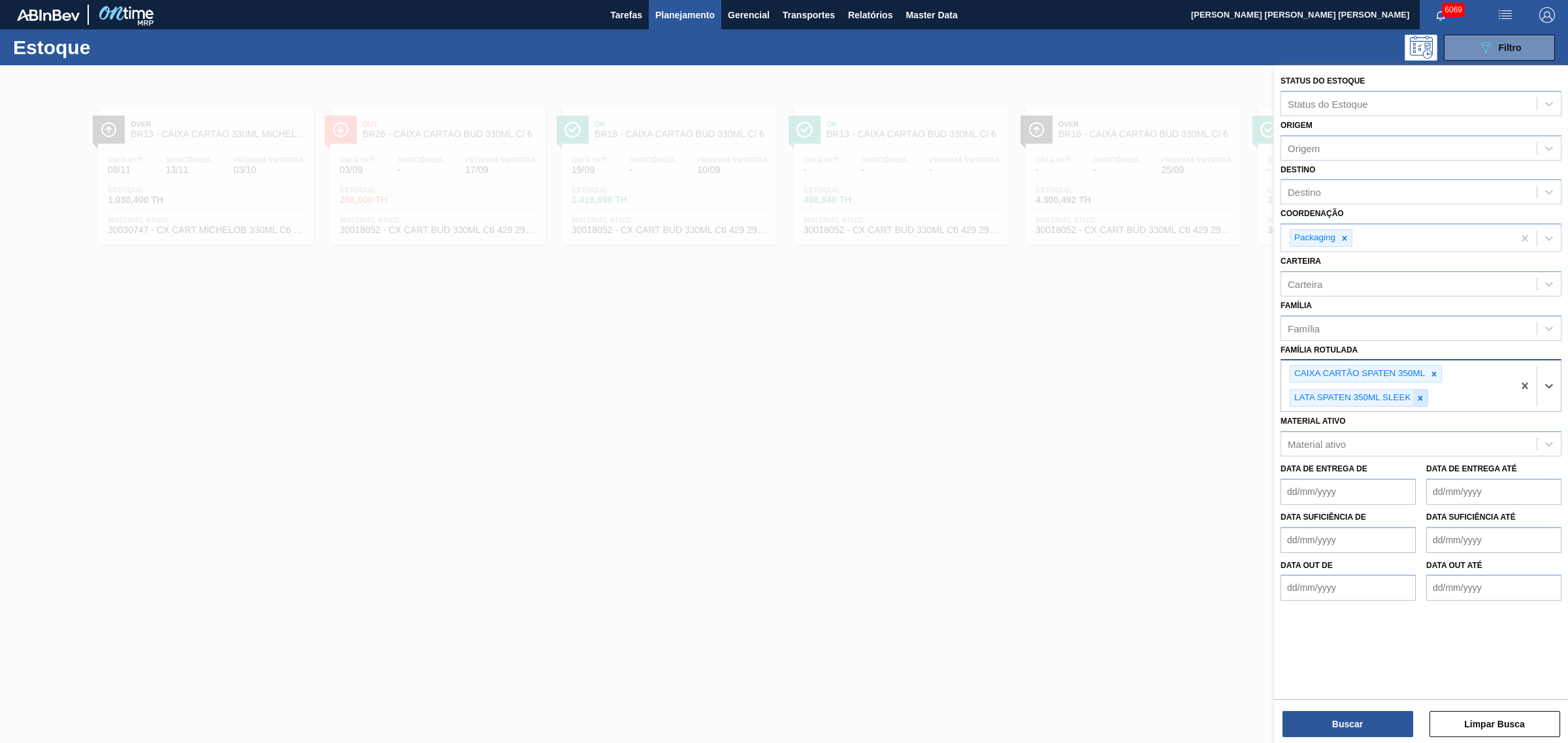
click at [1253, 399] on icon at bounding box center [1420, 398] width 9 height 9
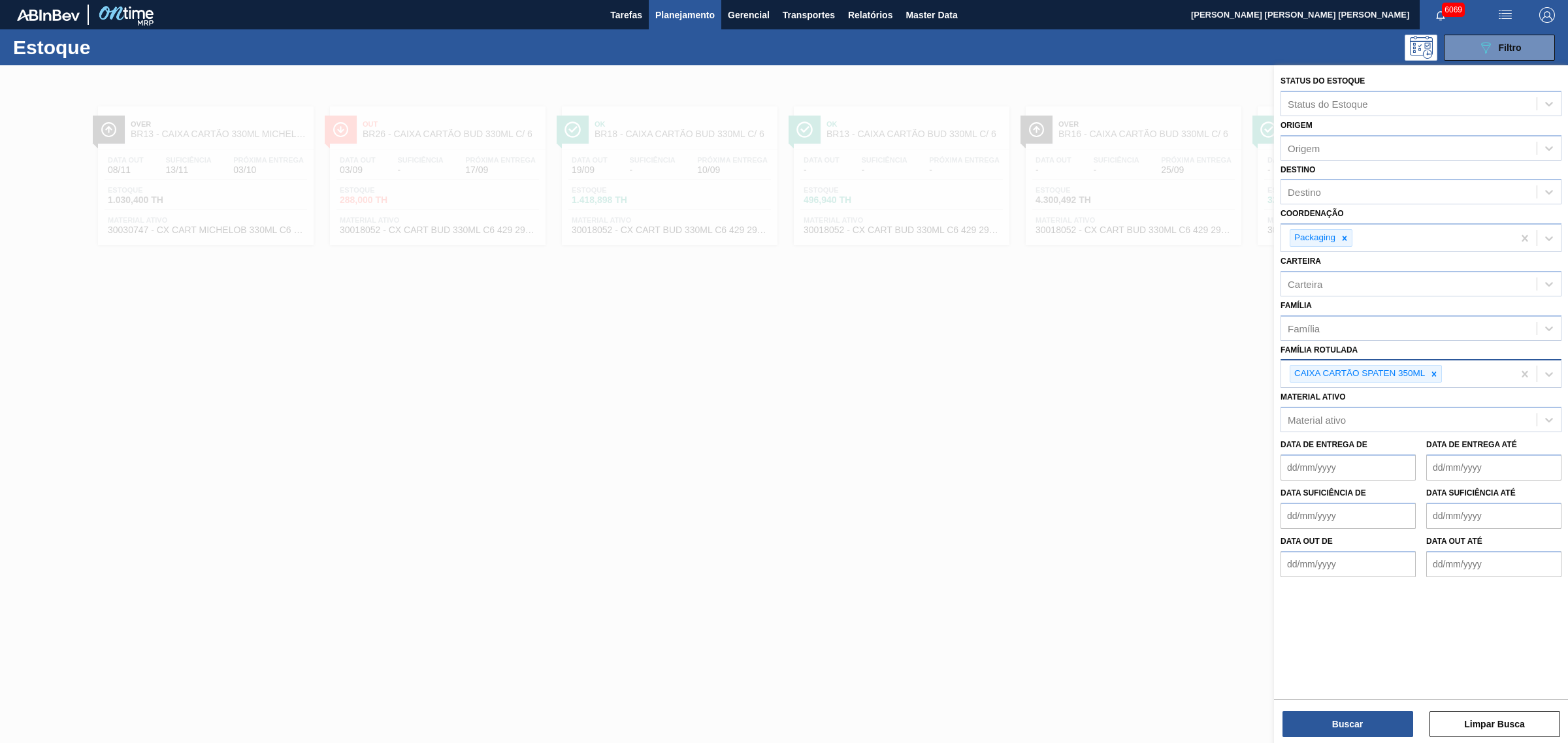
click at [1253, 566] on div "Buscar Limpar Busca" at bounding box center [1421, 717] width 294 height 36
click at [1253, 566] on button "Buscar" at bounding box center [1347, 724] width 131 height 26
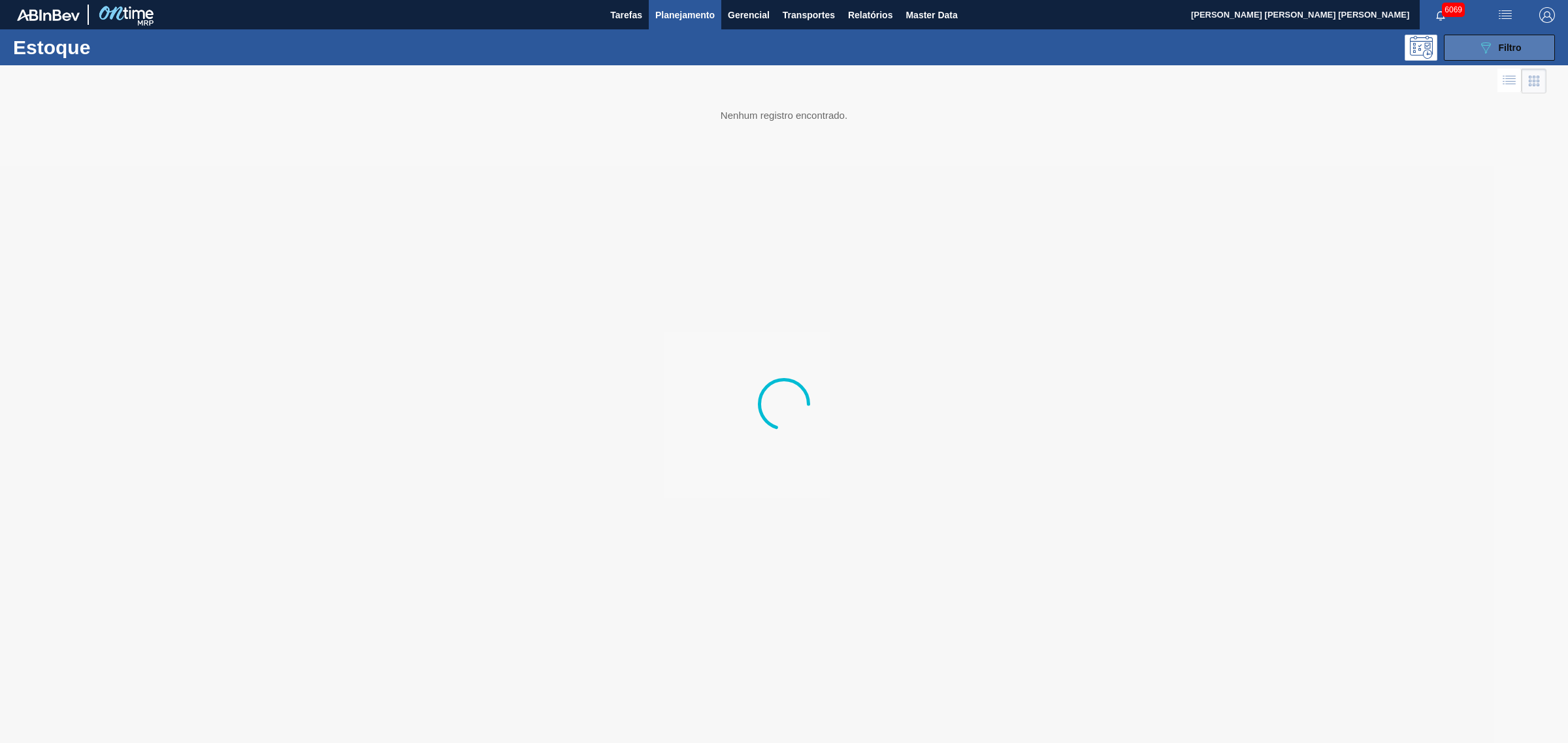
click at [1253, 38] on button "089F7B8B-B2A5-4AFE-B5C0-19BA573D28AC Filtro" at bounding box center [1499, 48] width 111 height 26
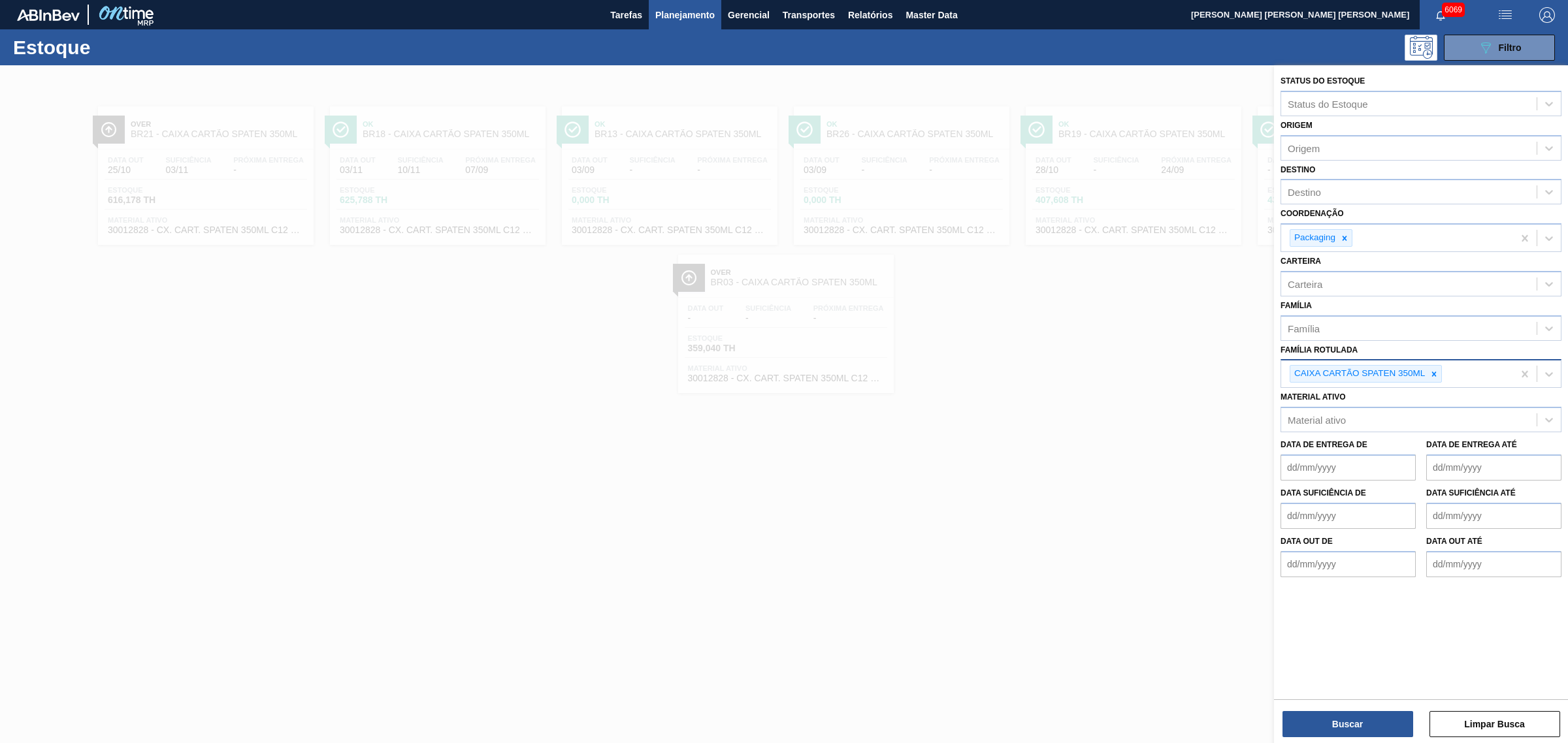
click at [1080, 269] on div at bounding box center [784, 437] width 1568 height 743
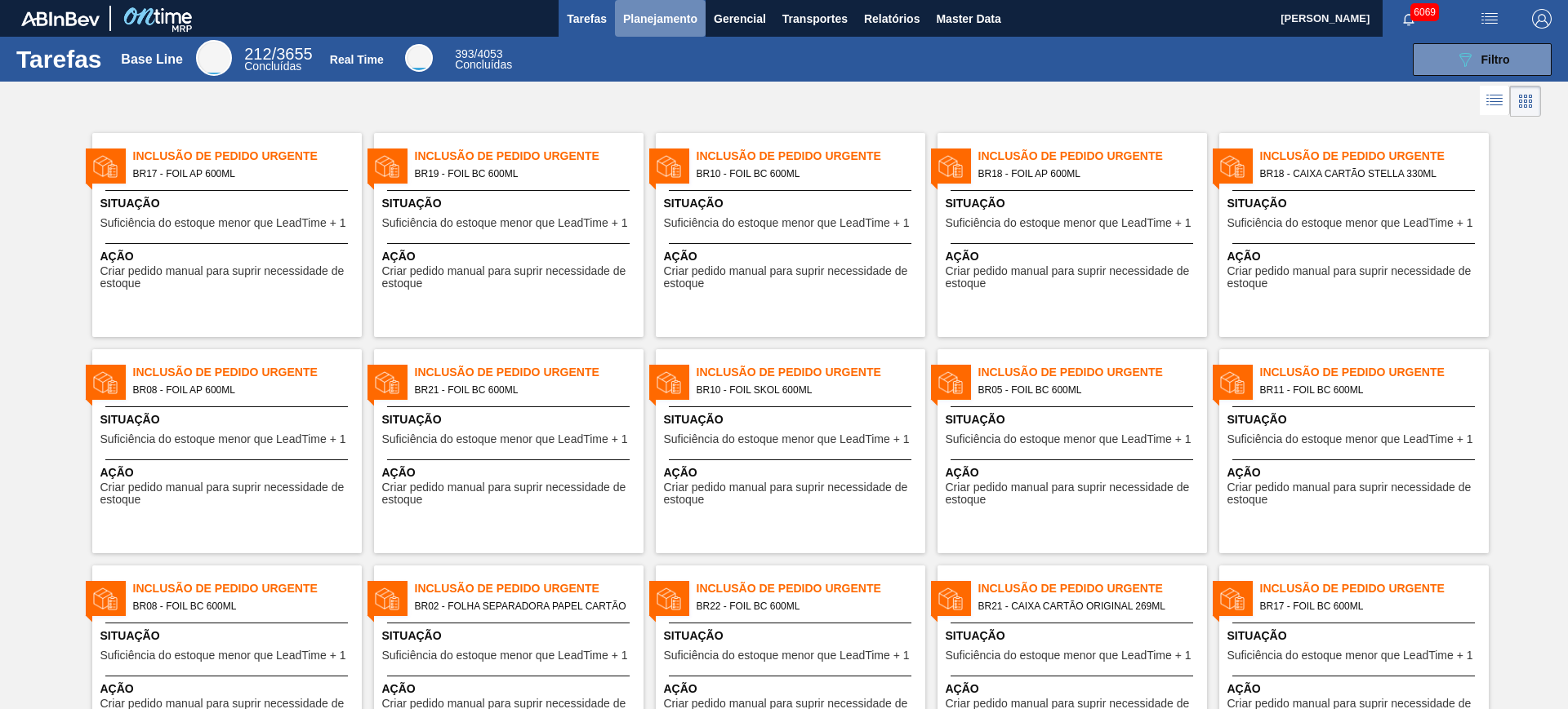
click at [669, 32] on button "Planejamento" at bounding box center [660, 18] width 91 height 37
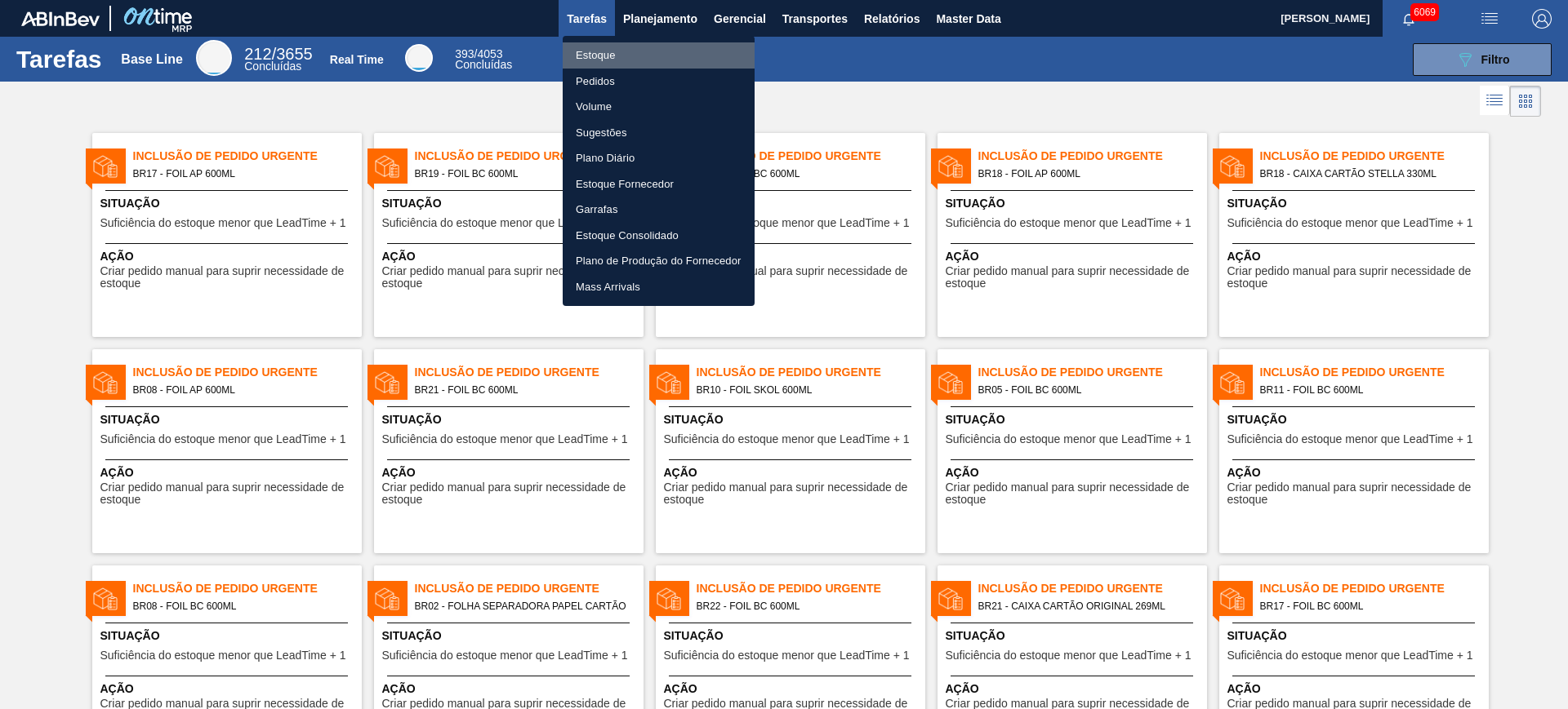
click at [605, 64] on li "Estoque" at bounding box center [658, 56] width 192 height 26
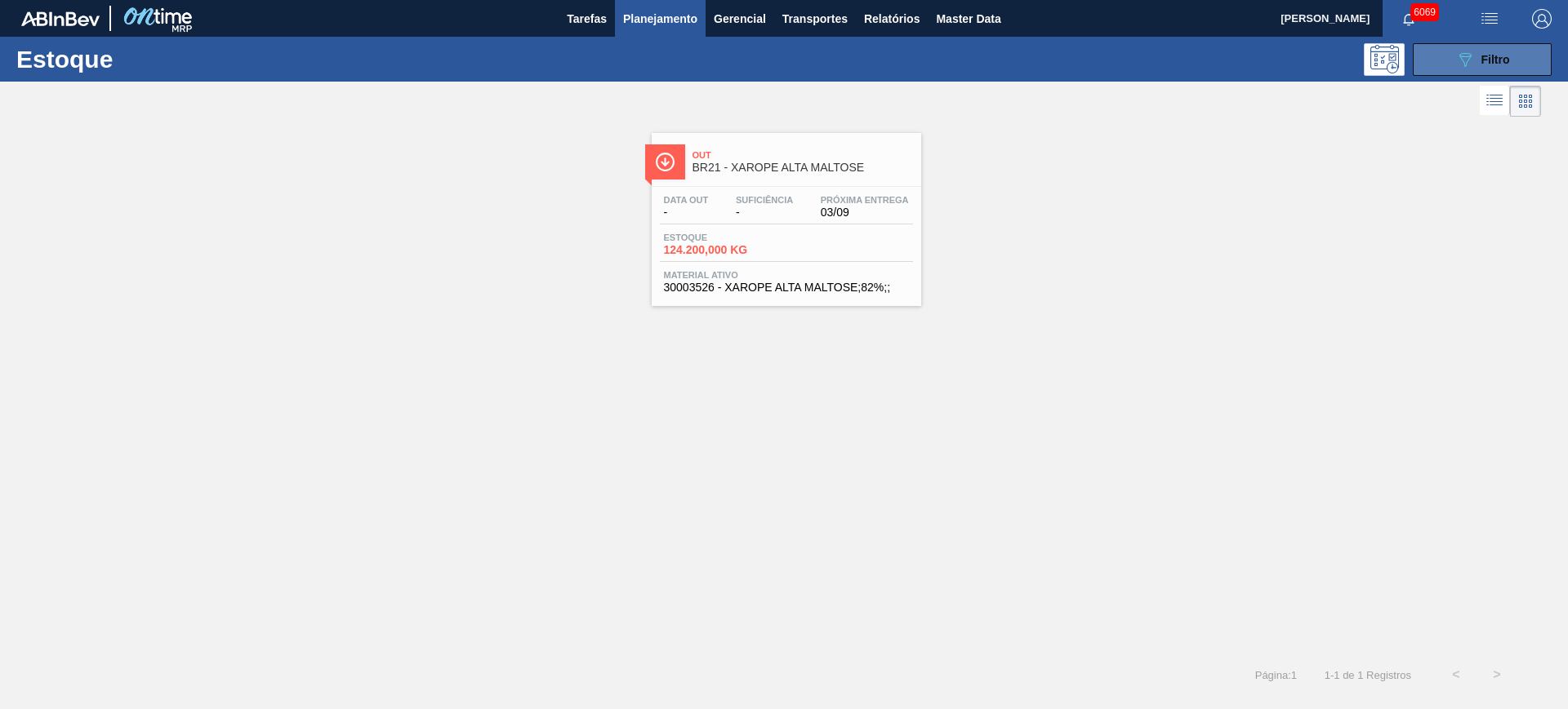
click at [1495, 64] on span "Filtro" at bounding box center [1495, 59] width 28 height 13
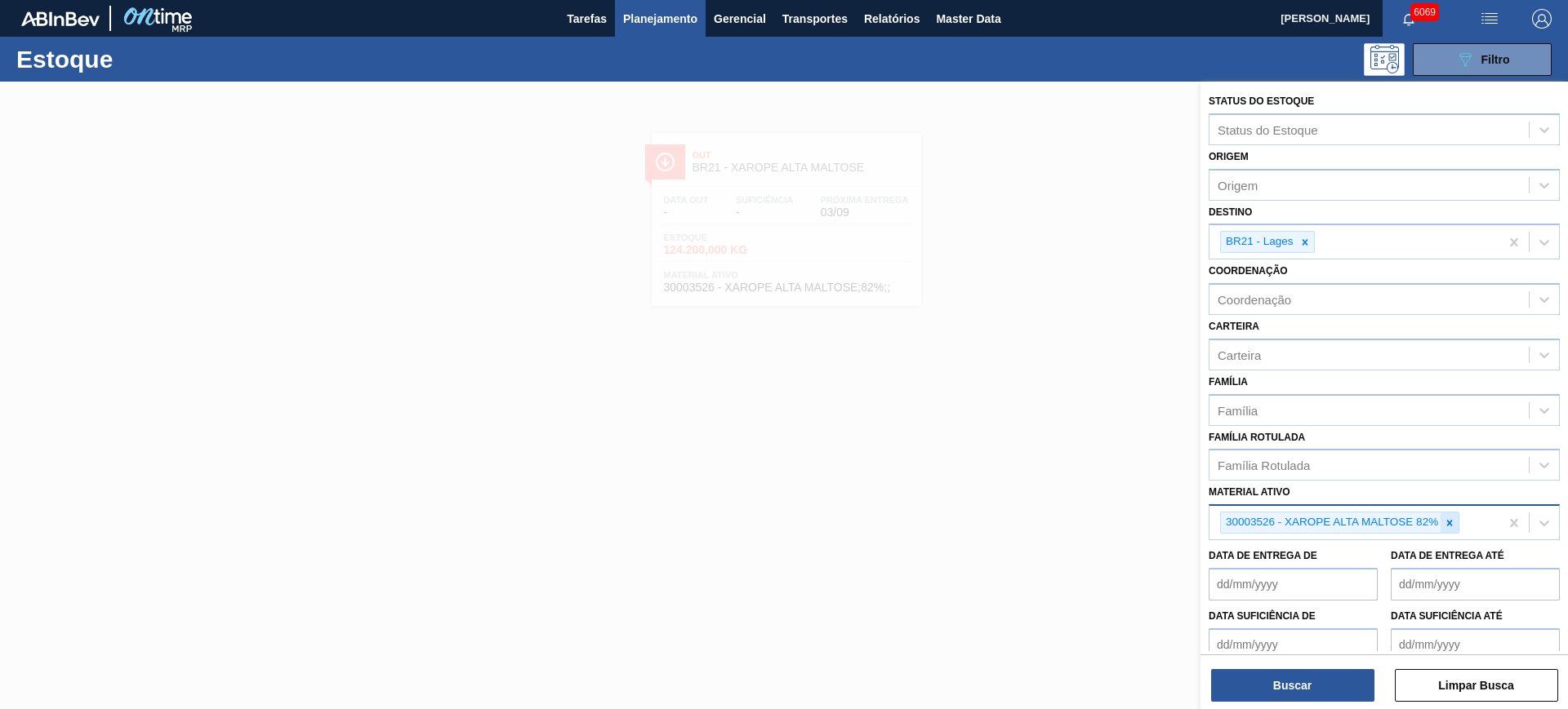
click at [1449, 526] on icon at bounding box center [1450, 523] width 11 height 11
click at [1287, 305] on div "Coordenação" at bounding box center [1255, 300] width 74 height 14
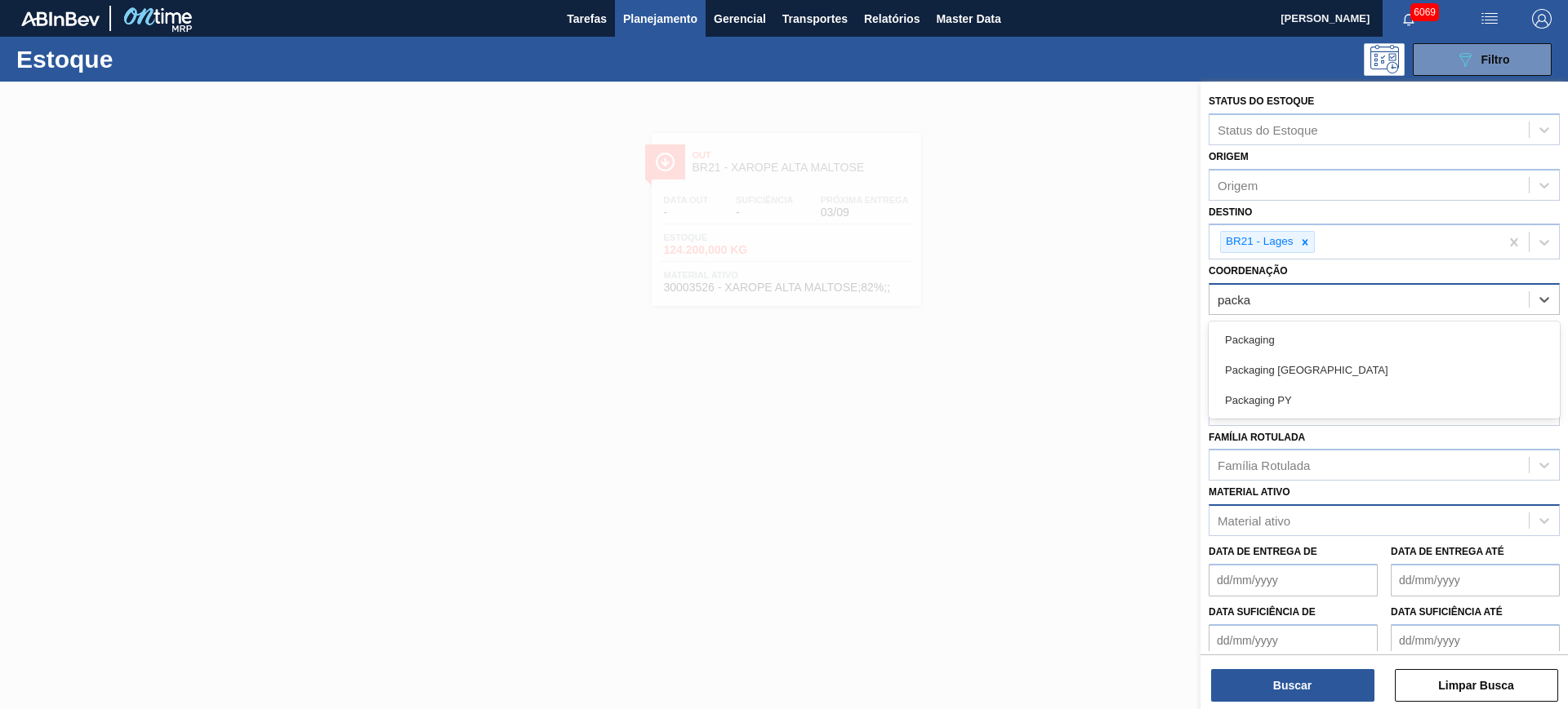
type input "packag"
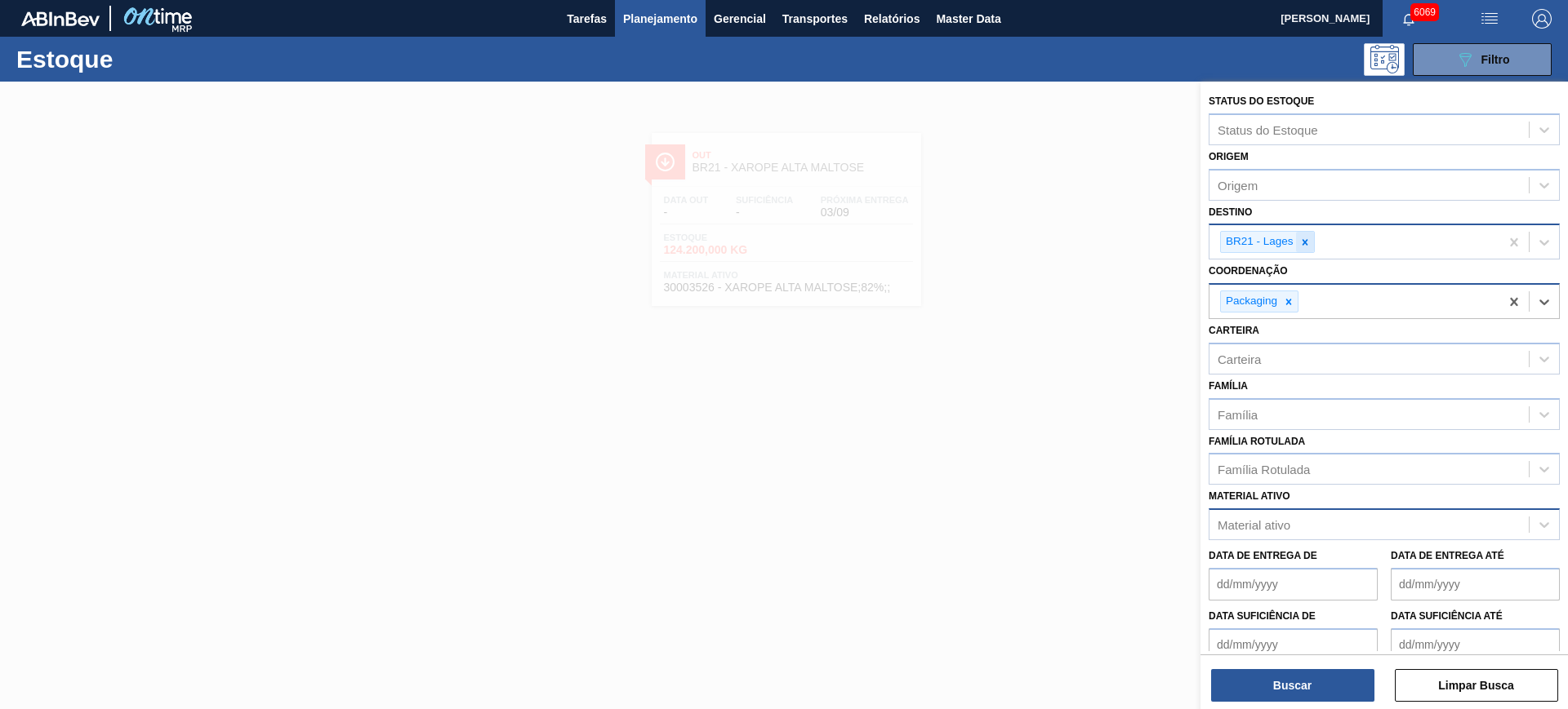
click at [1304, 248] on div at bounding box center [1305, 242] width 18 height 21
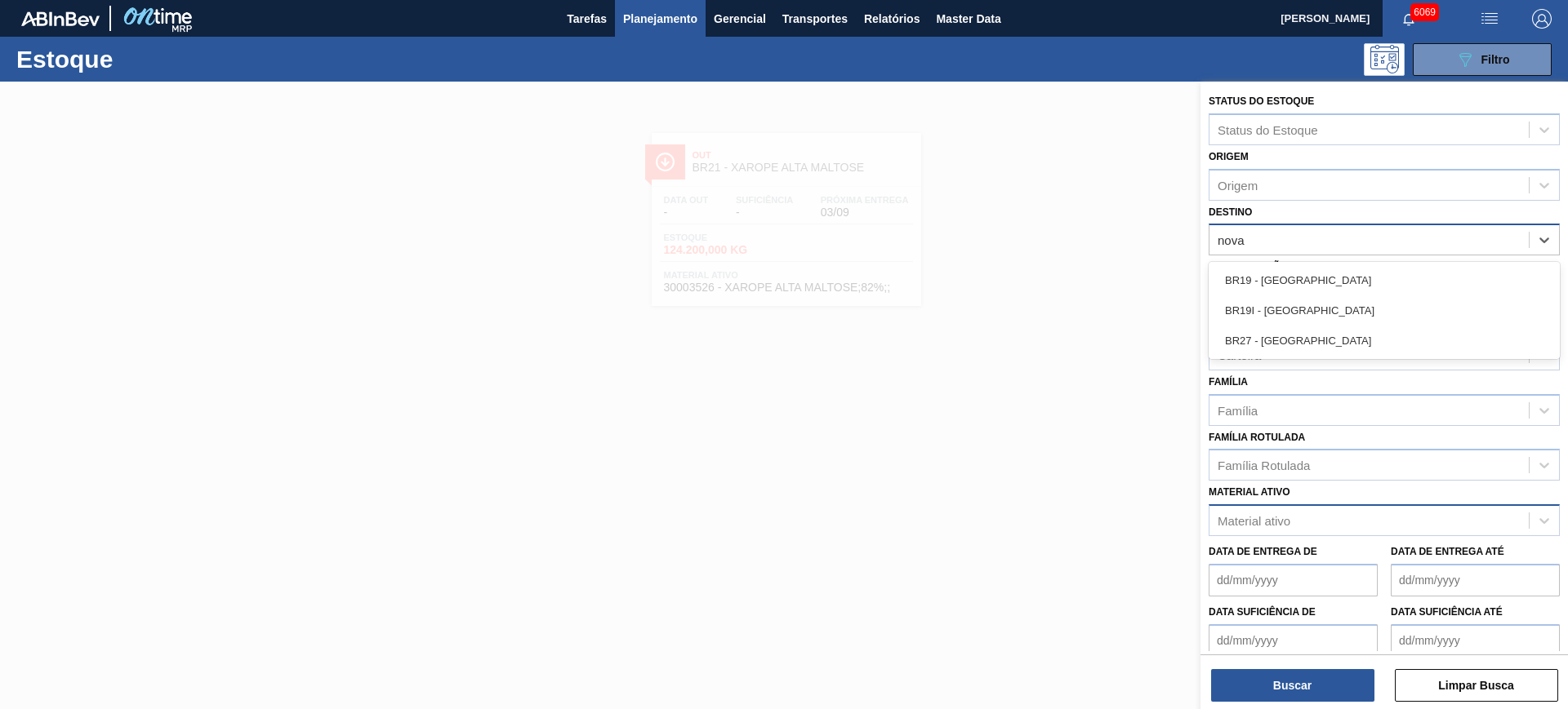
type input "nova r"
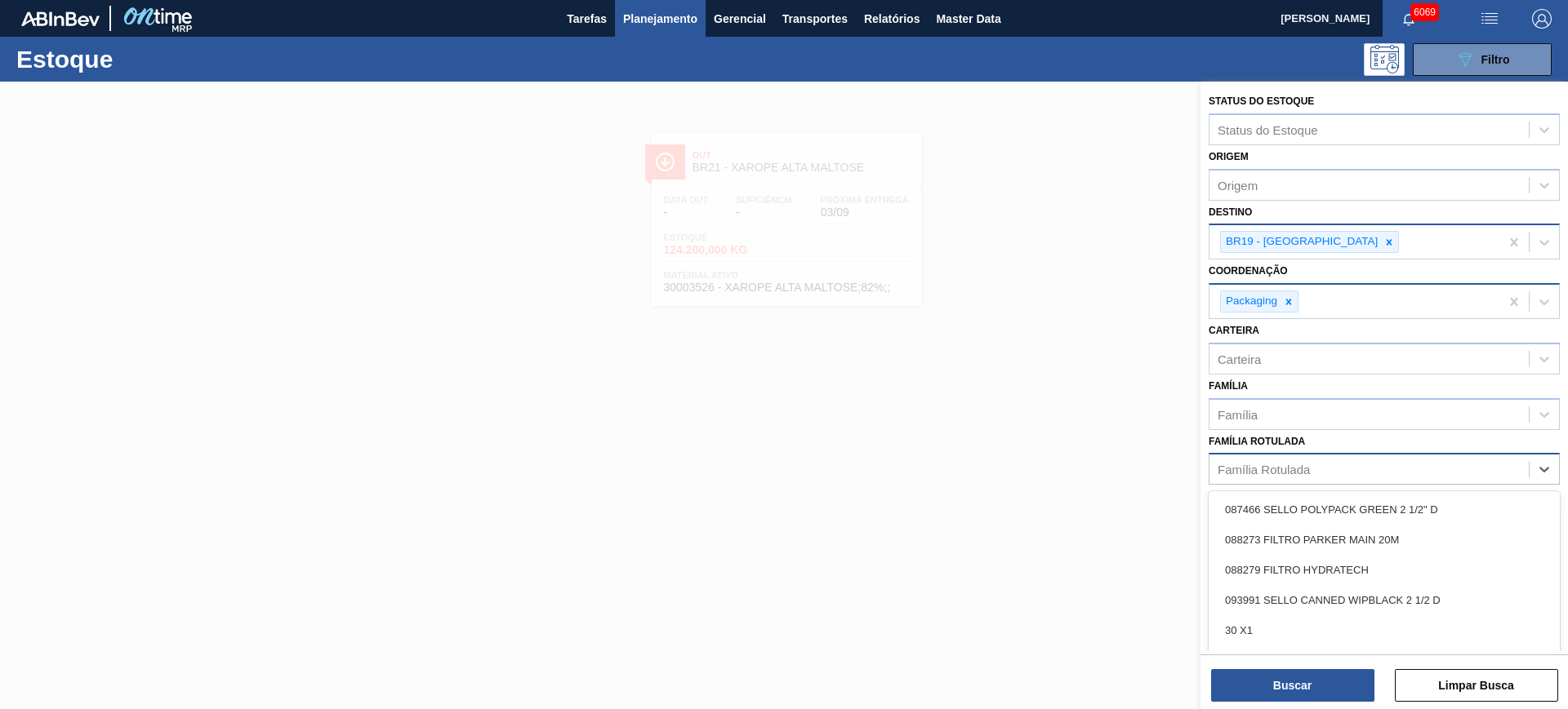
click at [1286, 467] on div "Família Rotulada" at bounding box center [1264, 470] width 92 height 14
type Rotulada "caixa cartão corona 33"
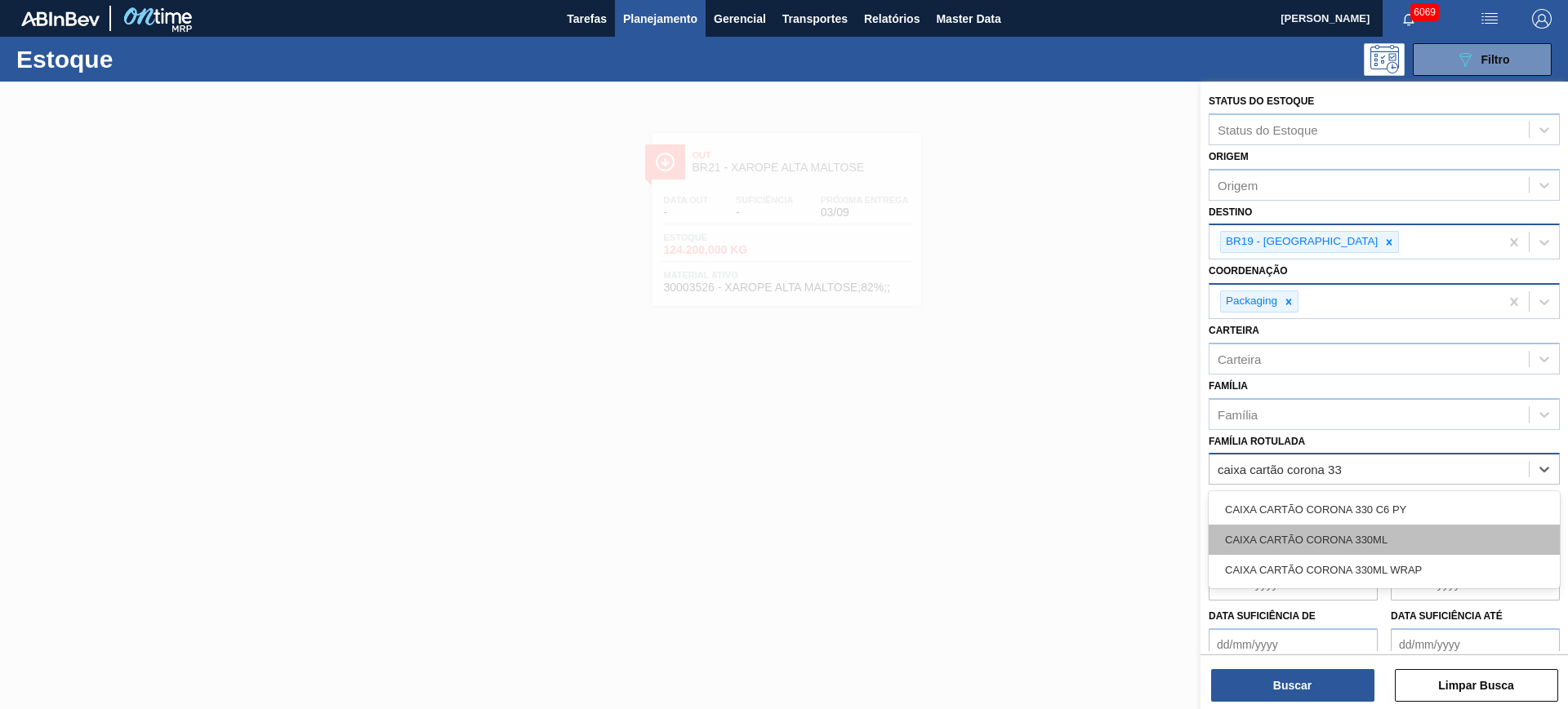
click at [1339, 532] on div "CAIXA CARTÃO CORONA 330ML" at bounding box center [1384, 540] width 351 height 30
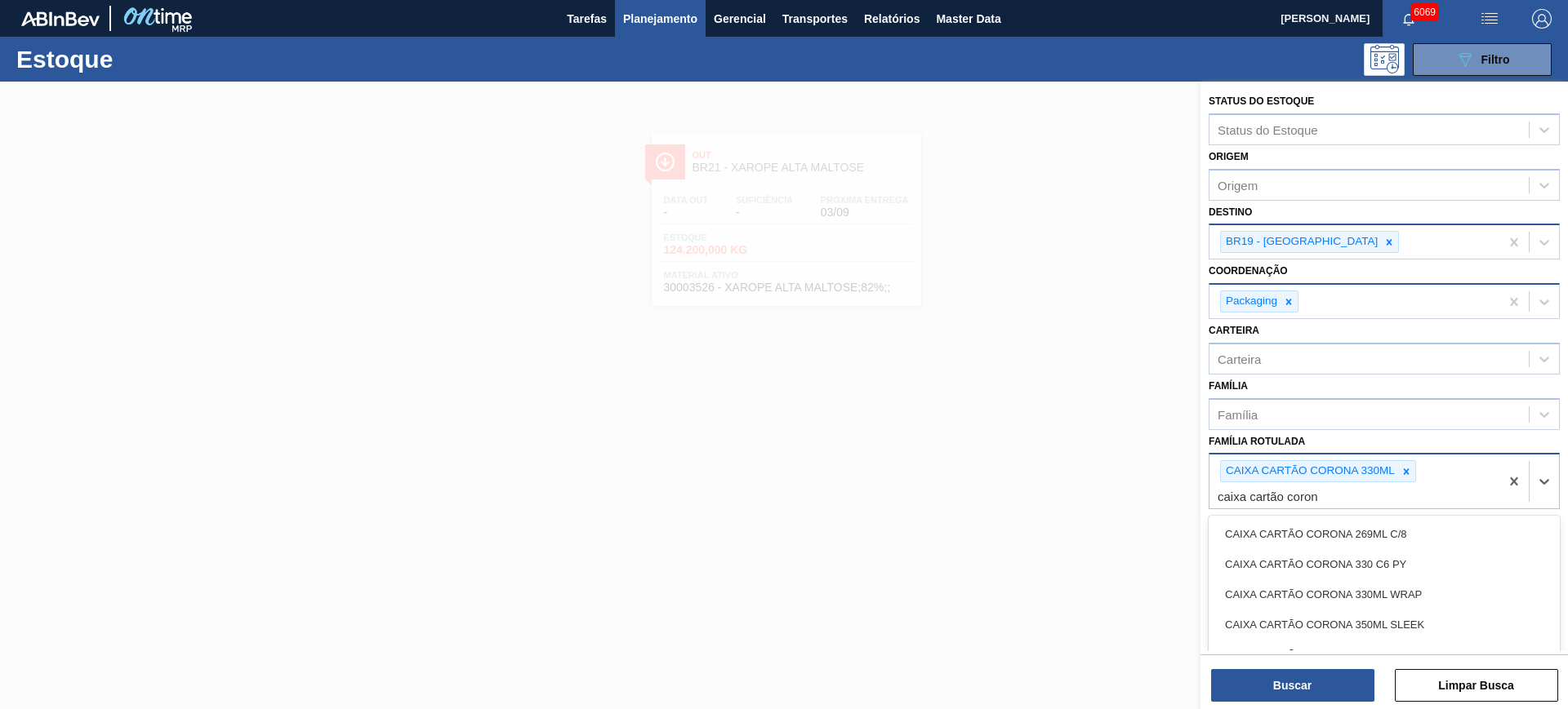
type Rotulada "caixa cartão coroni"
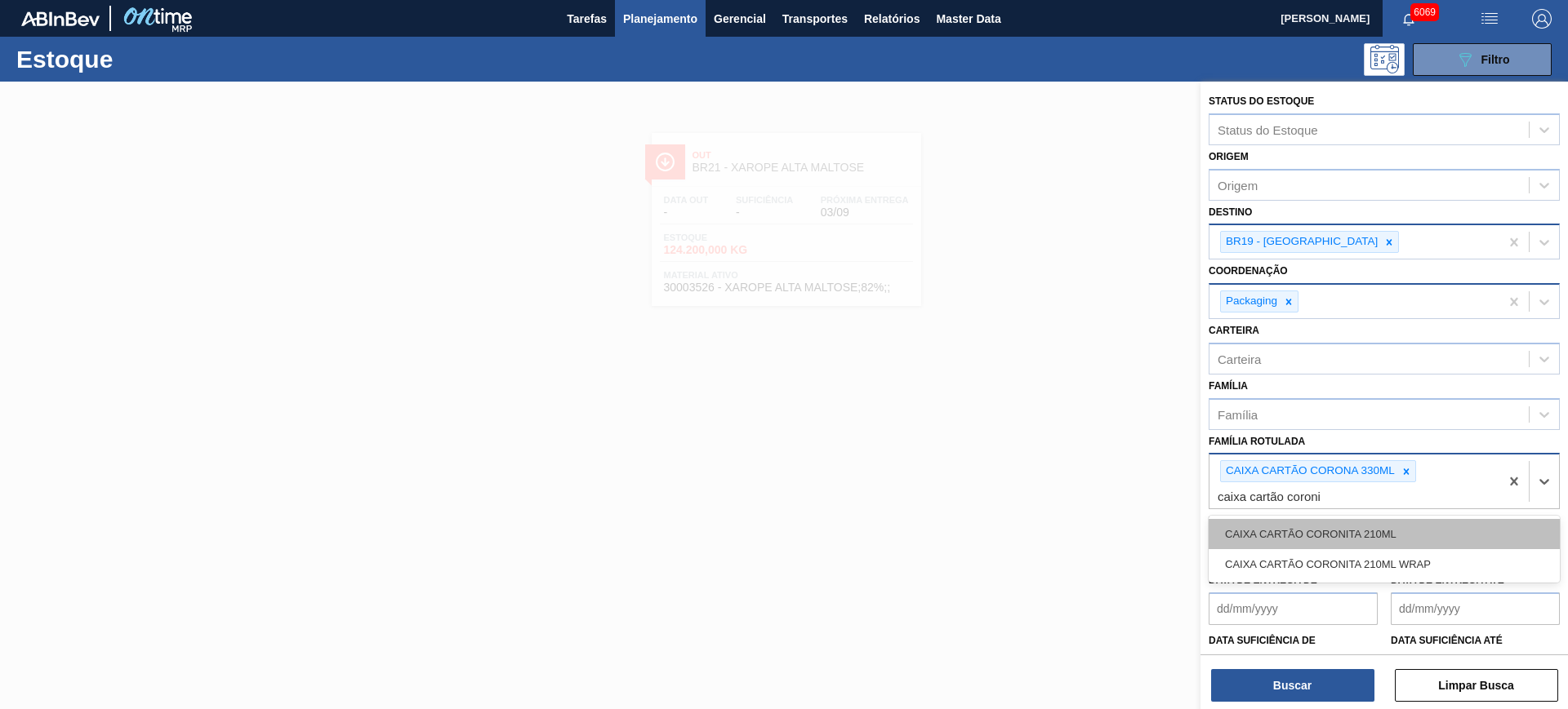
click at [1343, 534] on div "CAIXA CARTÃO CORONITA 210ML" at bounding box center [1384, 535] width 351 height 30
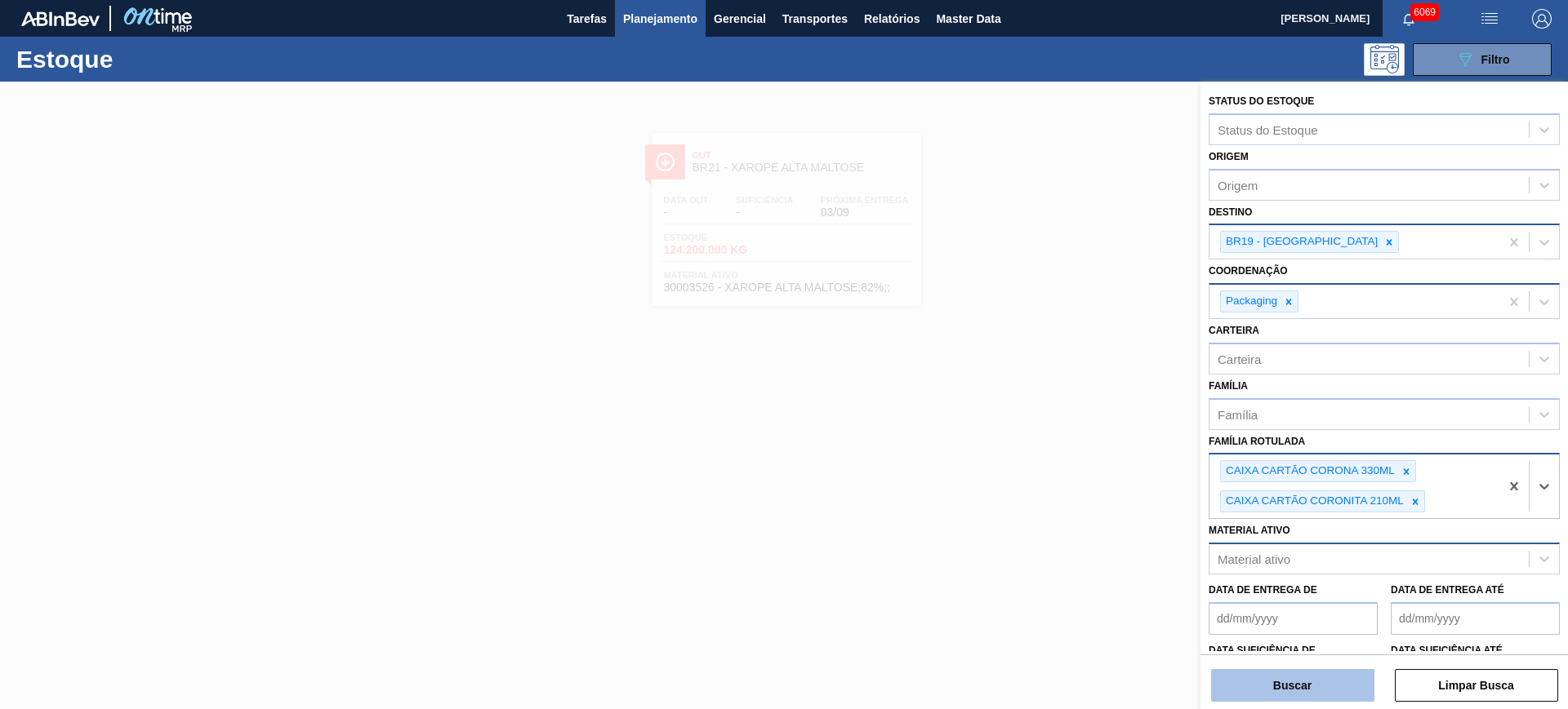
click at [1308, 684] on button "Buscar" at bounding box center [1293, 685] width 163 height 33
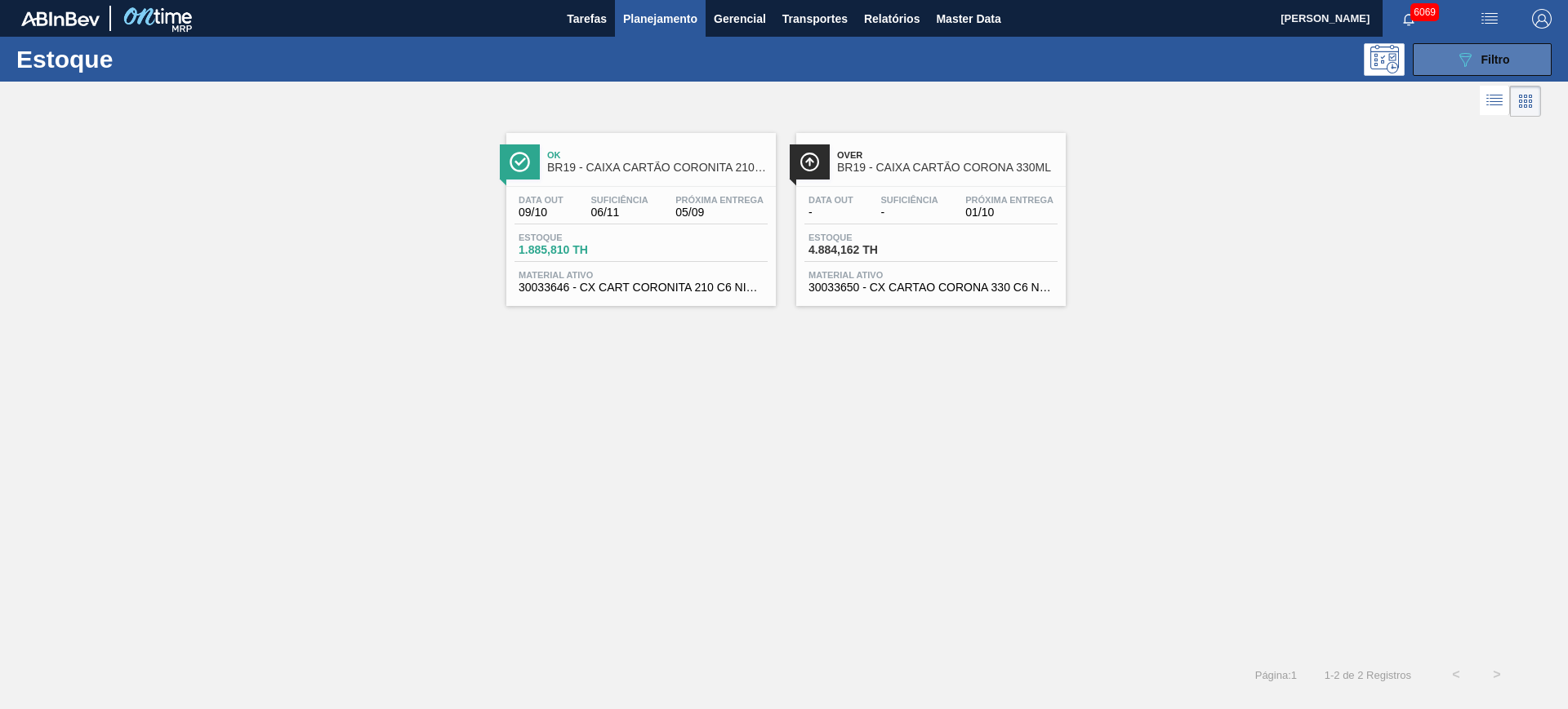
click at [1449, 67] on button "089F7B8B-B2A5-4AFE-B5C0-19BA573D28AC Filtro" at bounding box center [1482, 59] width 139 height 33
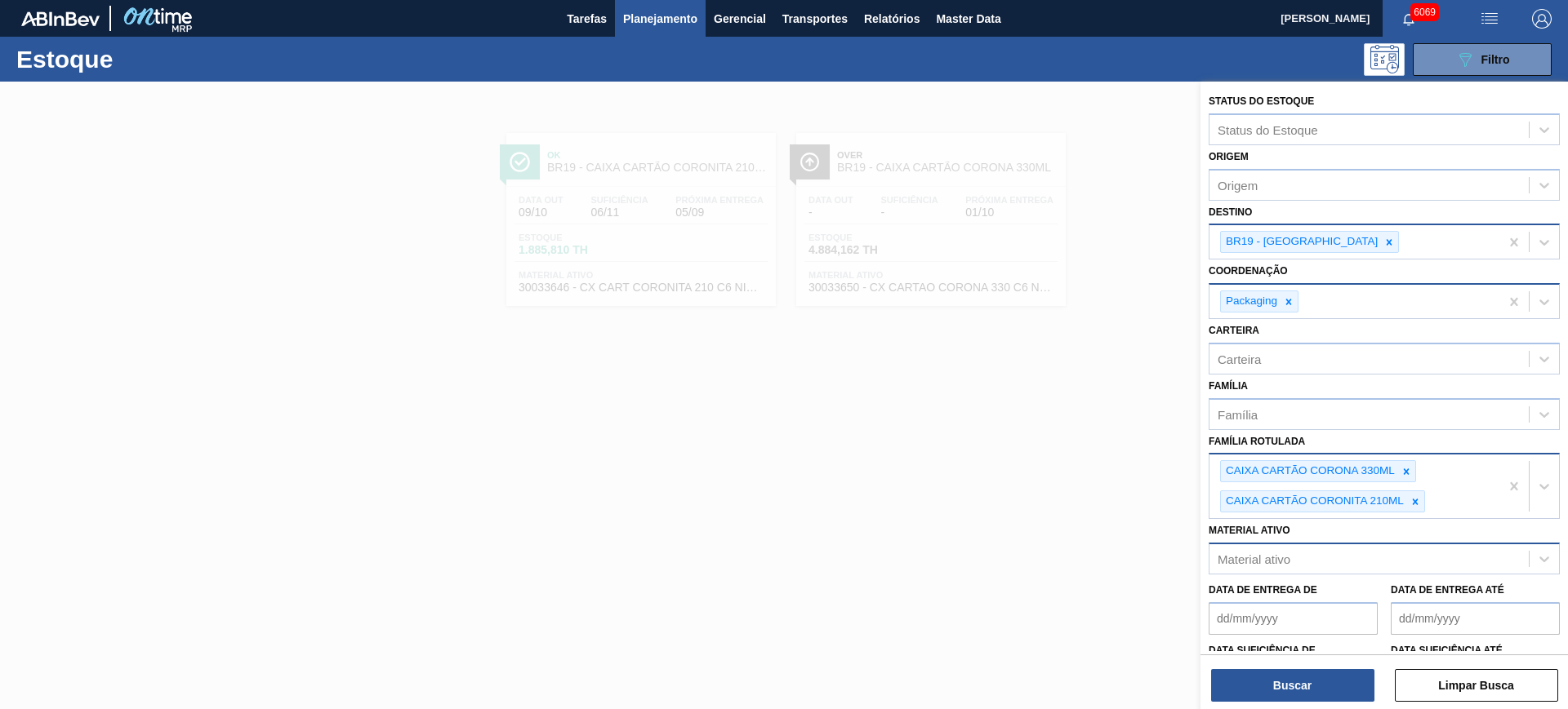
click at [692, 402] on div at bounding box center [784, 437] width 1568 height 709
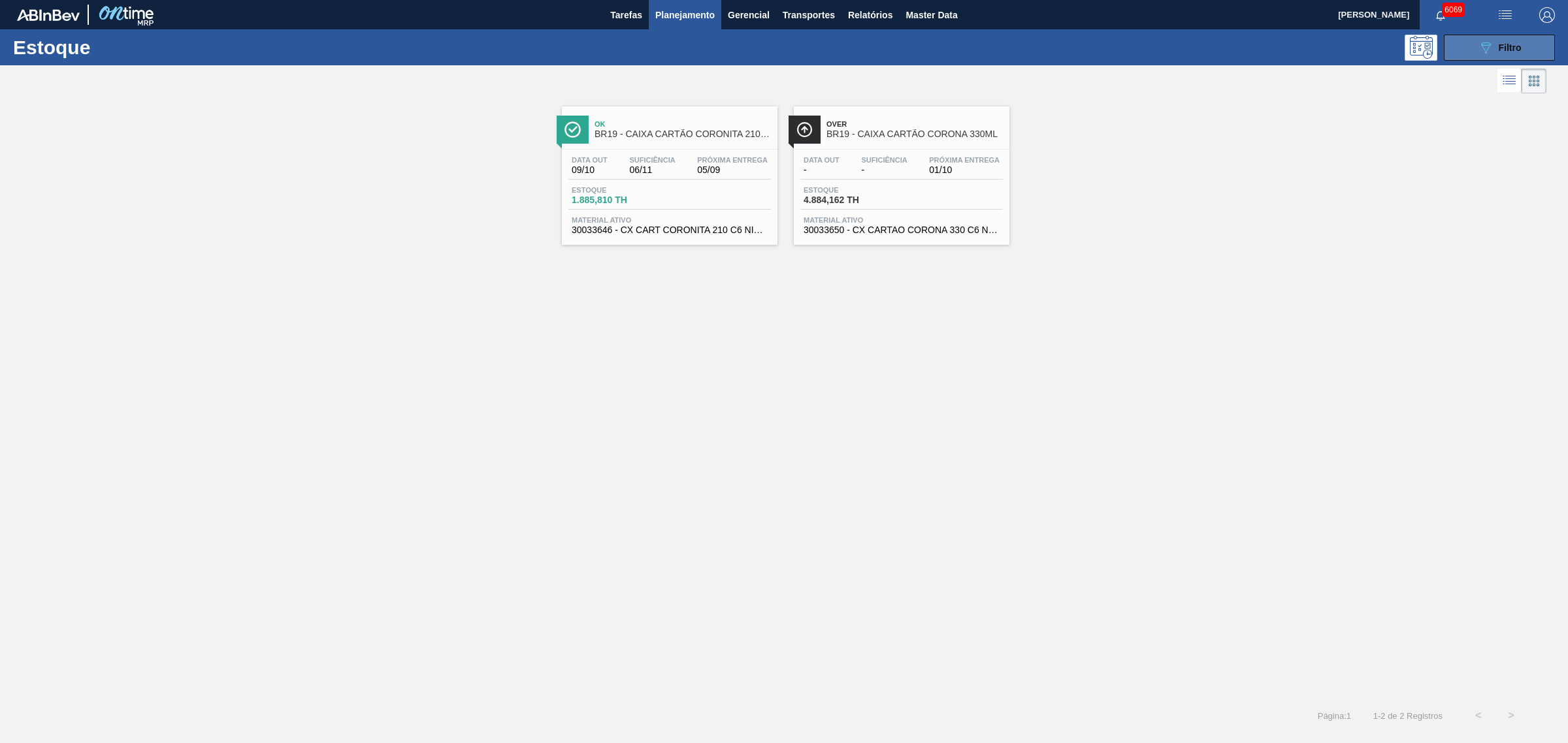
click at [1253, 45] on icon at bounding box center [1486, 48] width 10 height 11
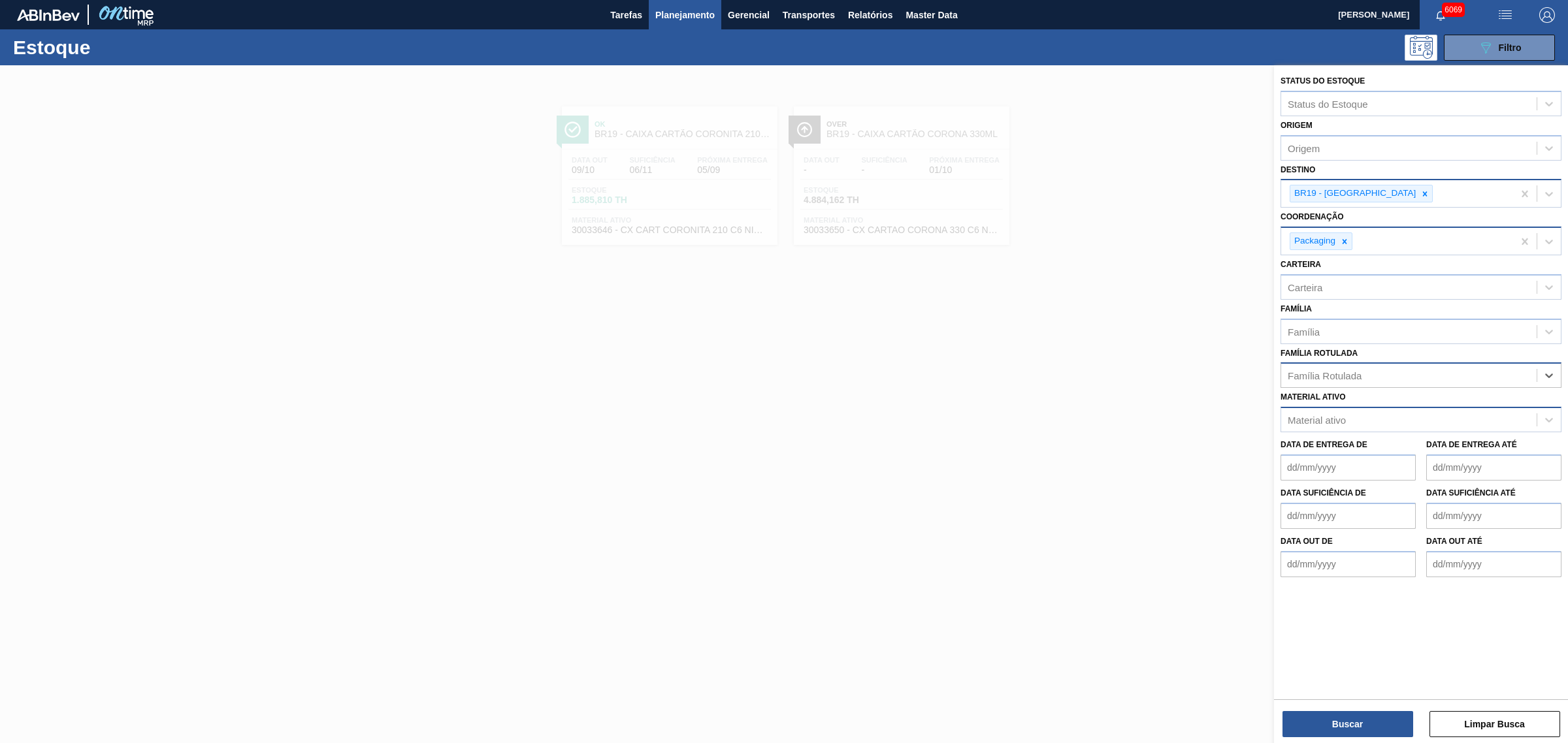
type Rotulada "v"
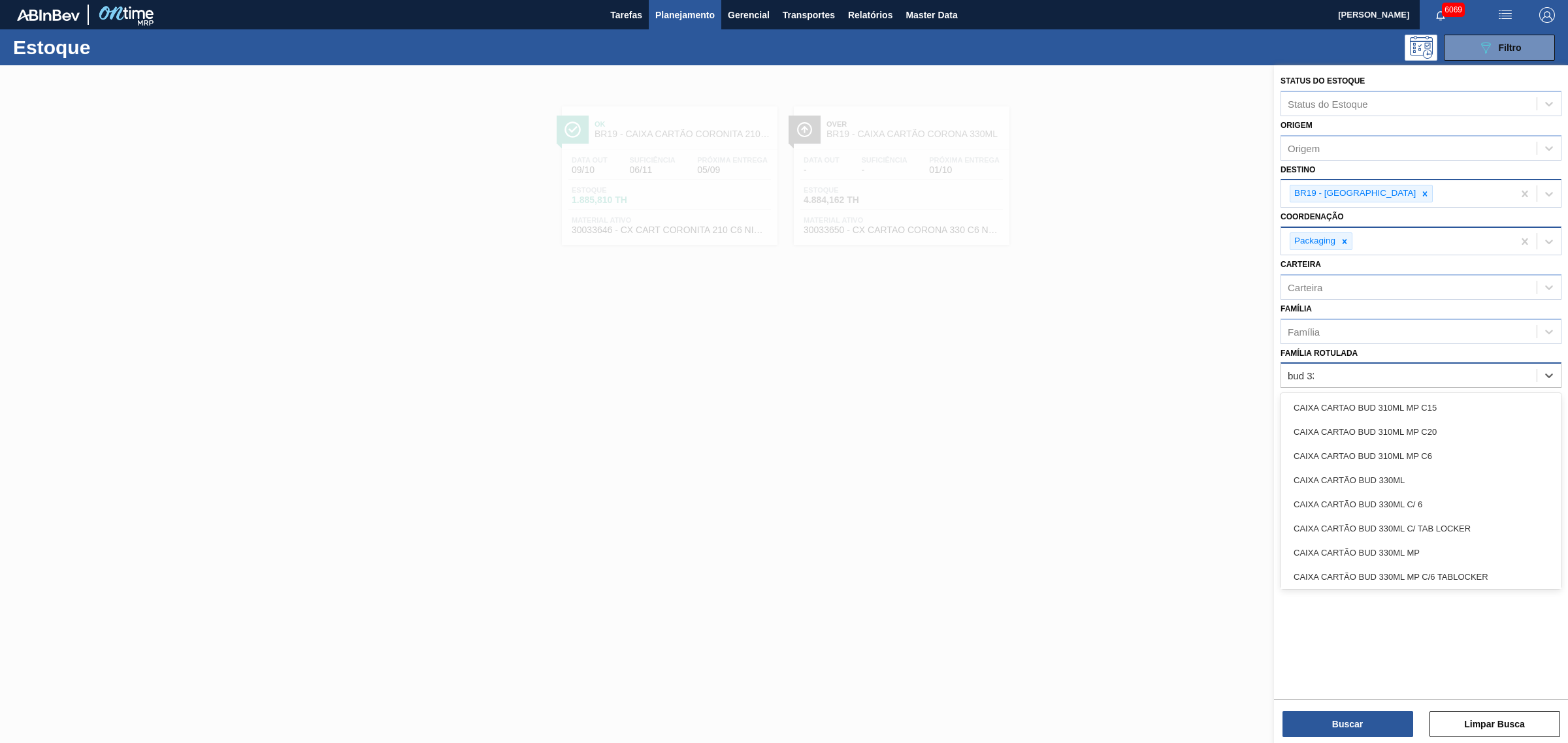
type Rotulada "bud 330"
click at [1253, 430] on div "CAIXA CARTÃO BUD 330ML C/ 6" at bounding box center [1421, 432] width 281 height 24
type Rotulada "3"
click at [1253, 192] on icon at bounding box center [1425, 194] width 5 height 5
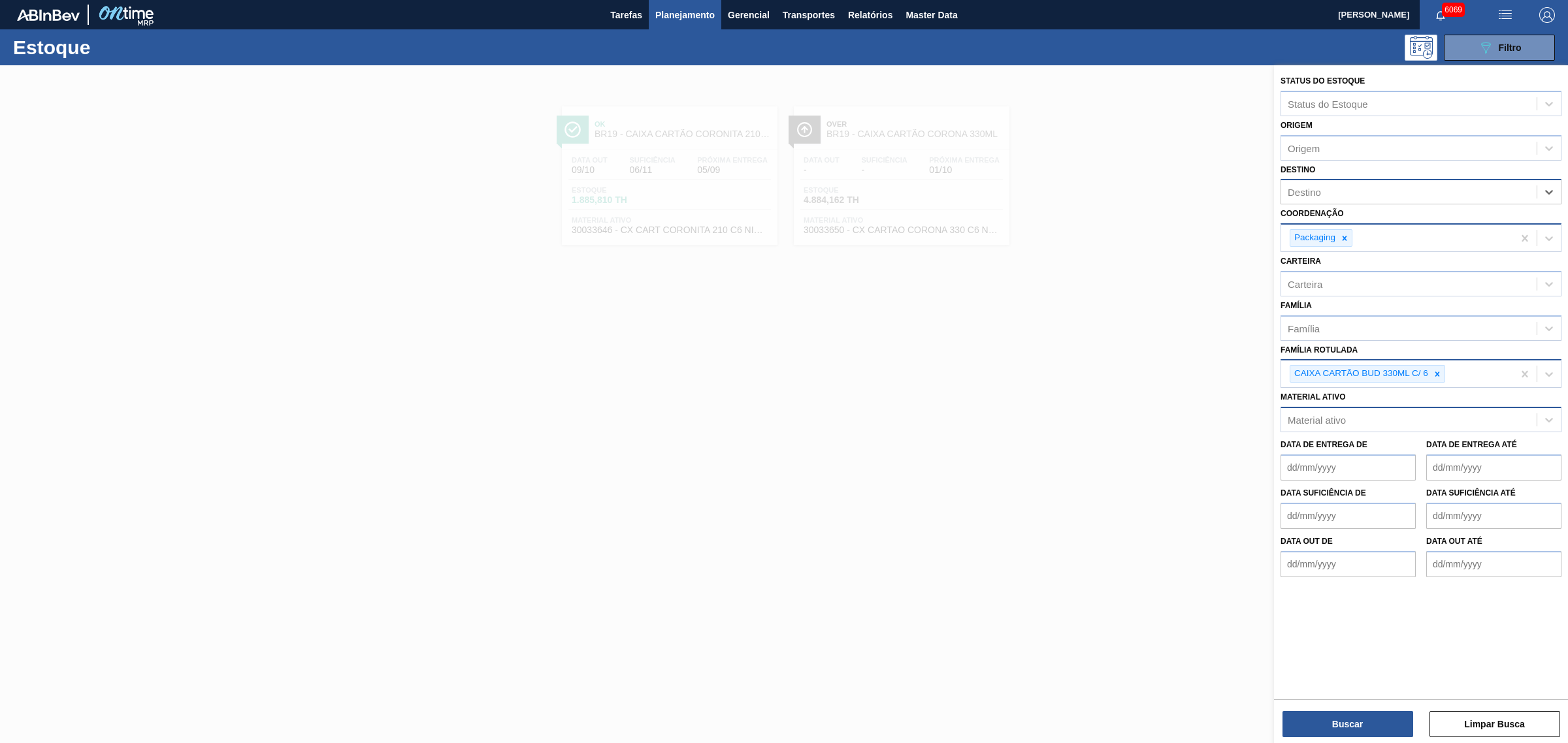
click at [1253, 379] on div "CAIXA CARTÃO BUD 330ML C/ 6" at bounding box center [1397, 373] width 232 height 26
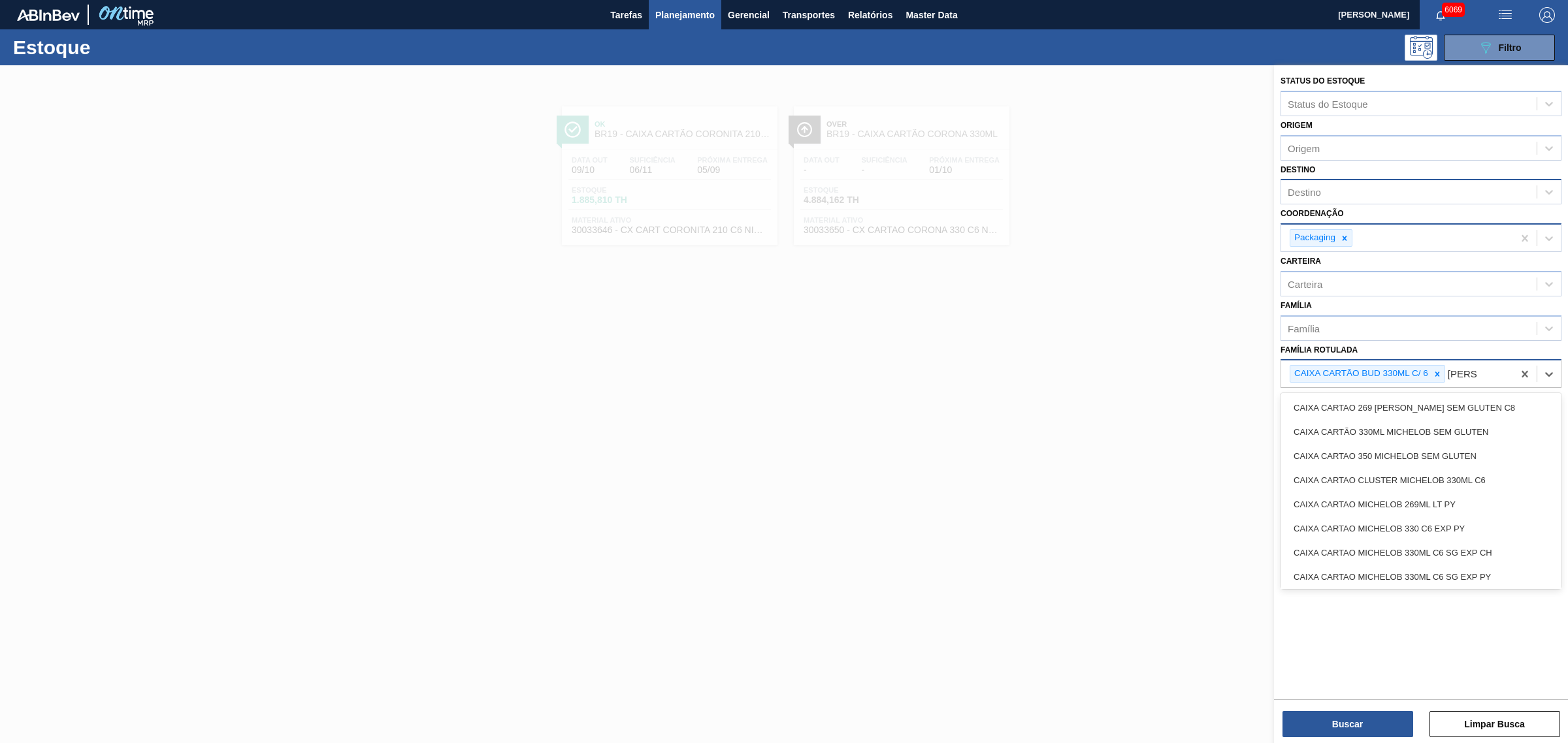
type Rotulada "michelo"
click at [1253, 404] on div "CAIXA CARTAO 269 [PERSON_NAME] SEM GLUTEN C8" at bounding box center [1421, 408] width 281 height 24
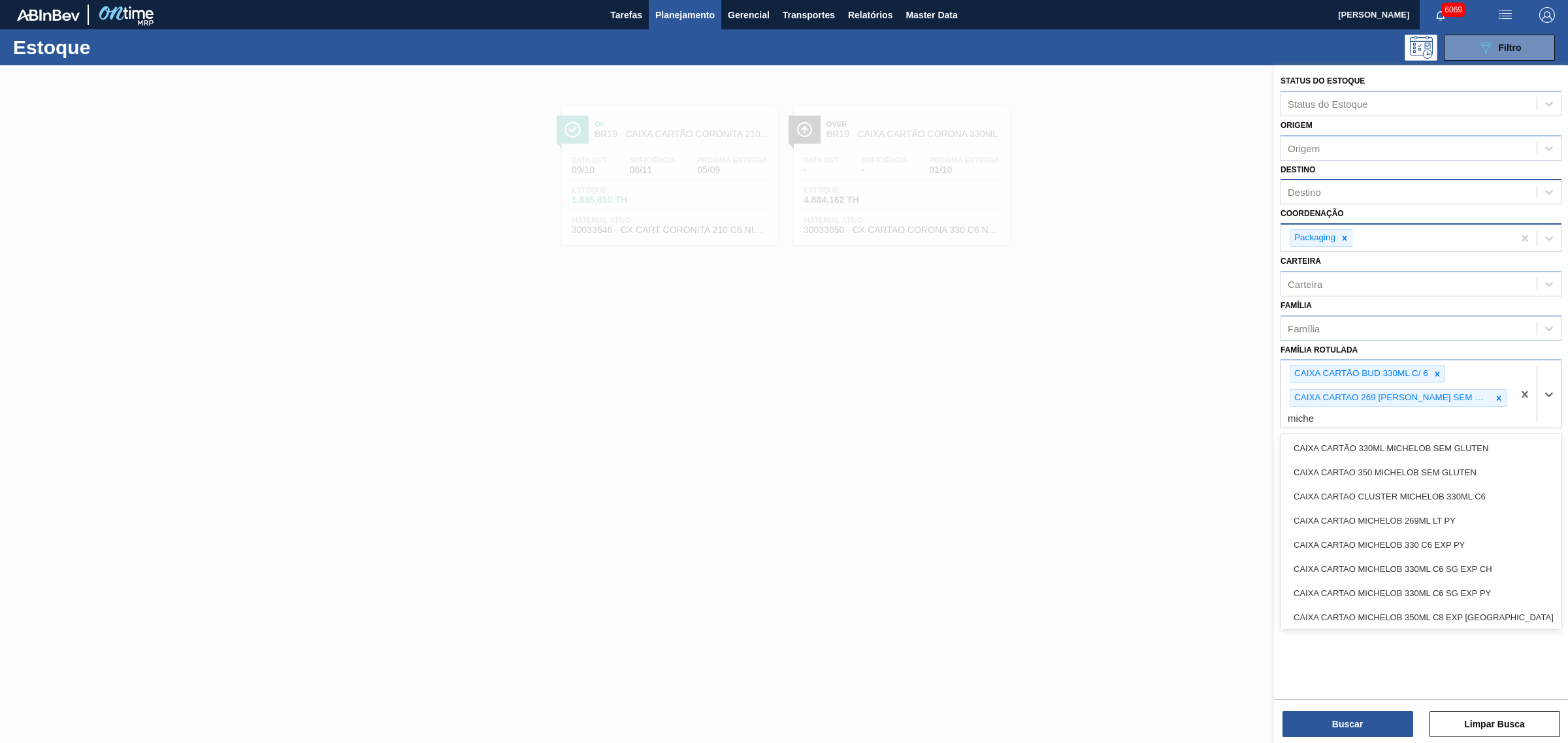
type Rotulada "[PERSON_NAME]"
click at [1253, 443] on div "CAIXA CARTÃO 330ML MICHELOB SEM GLUTEN" at bounding box center [1421, 448] width 281 height 24
type Rotulada "[PERSON_NAME]"
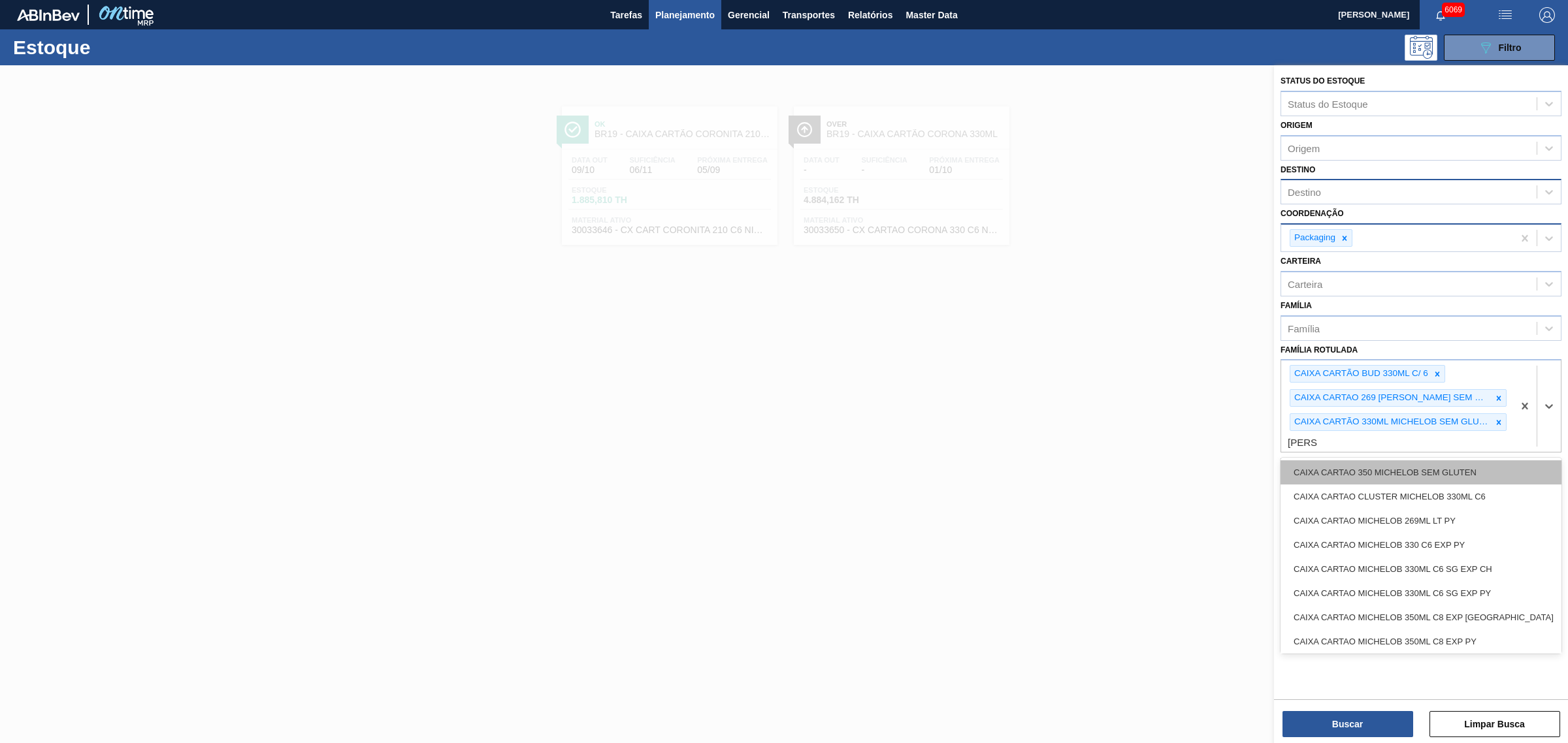
click at [1253, 467] on div "CAIXA CARTAO 350 MICHELOB SEM GLUTEN" at bounding box center [1421, 472] width 281 height 24
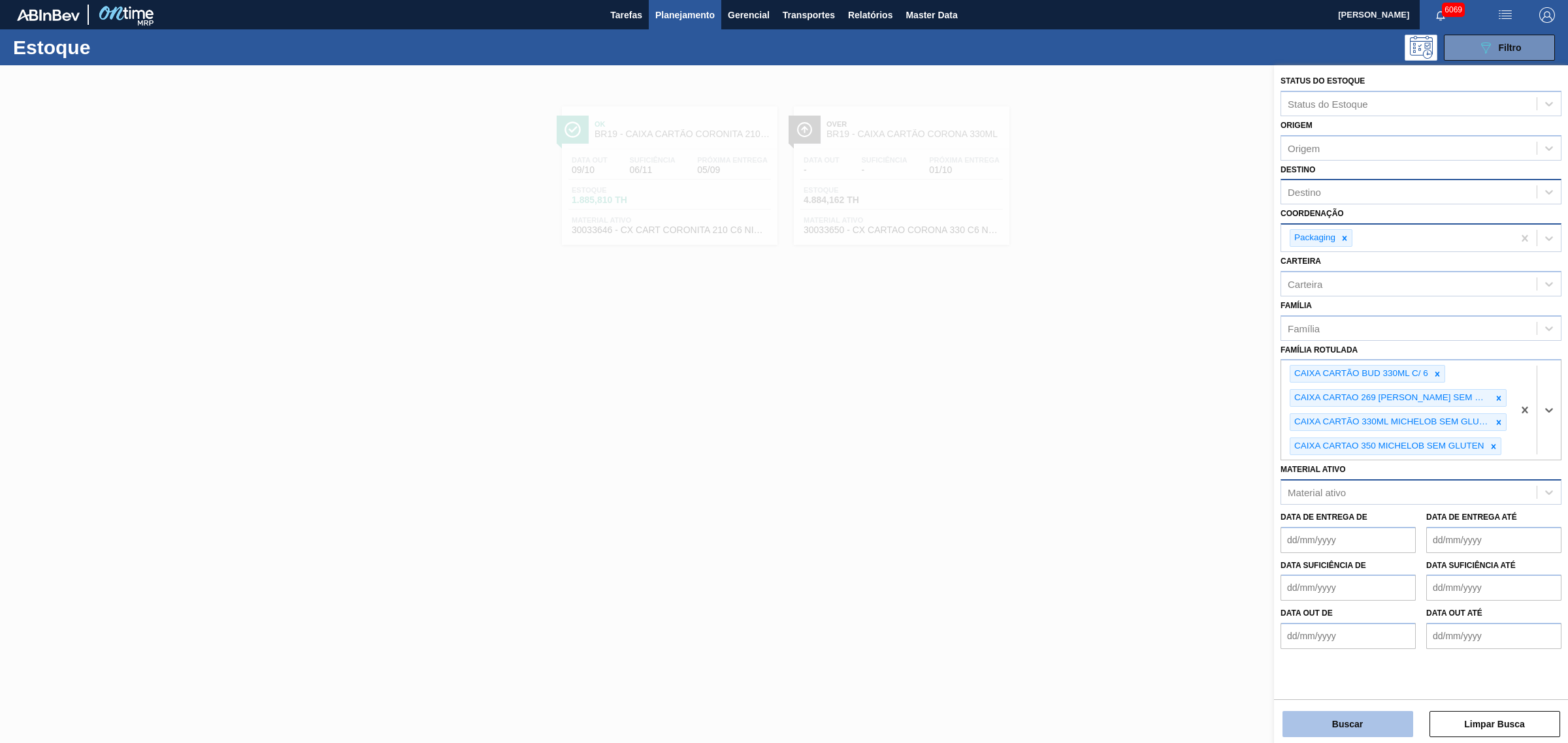
click at [1253, 566] on button "Buscar" at bounding box center [1347, 724] width 131 height 26
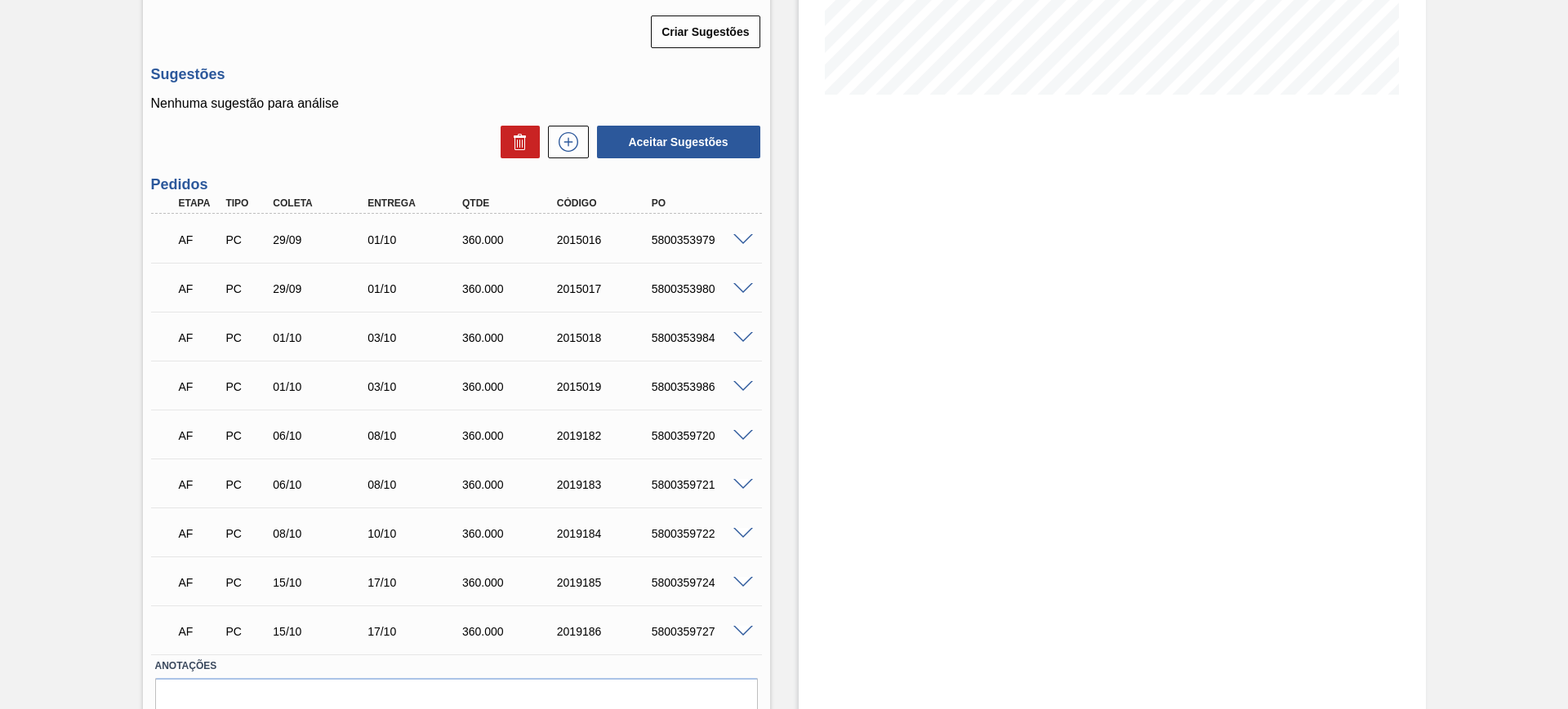
scroll to position [360, 0]
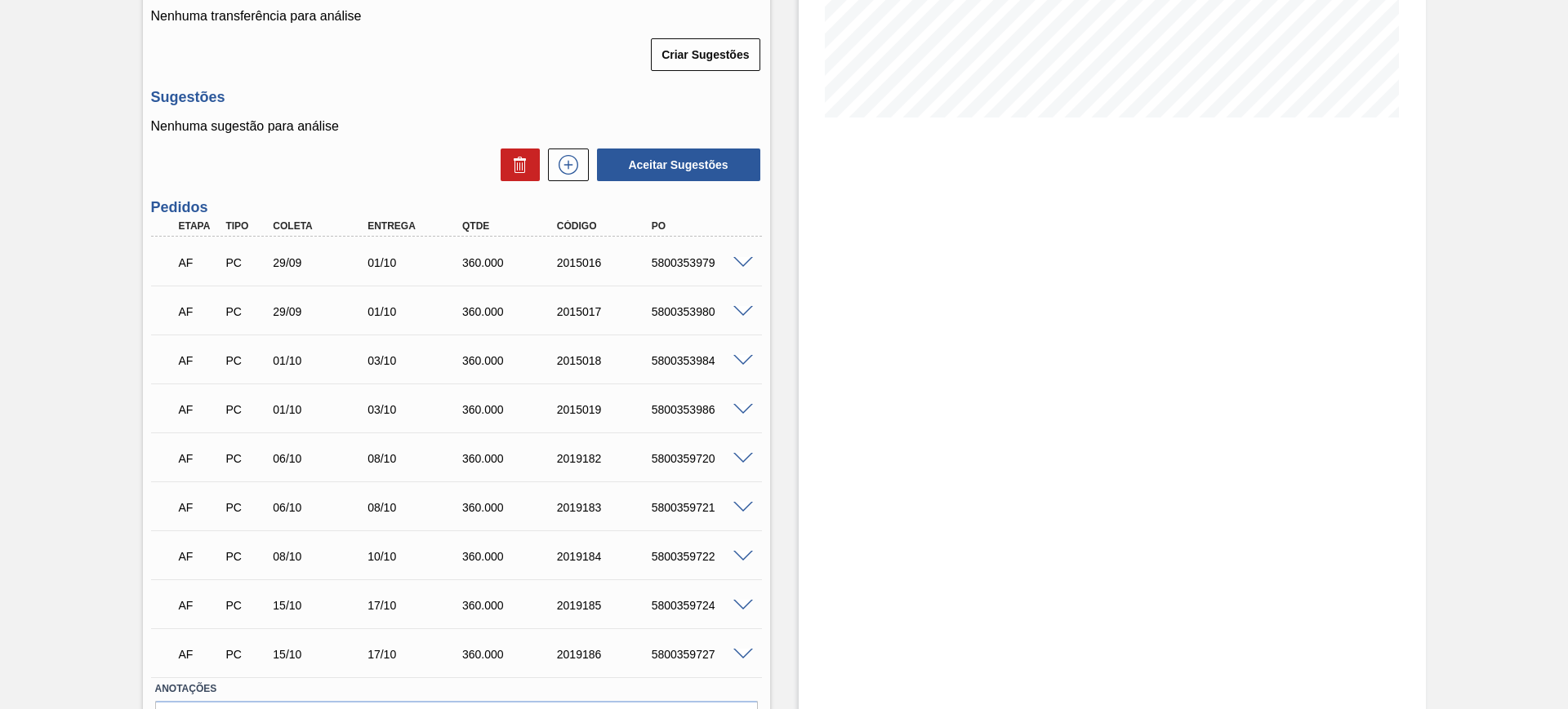
click at [745, 258] on span at bounding box center [742, 263] width 20 height 12
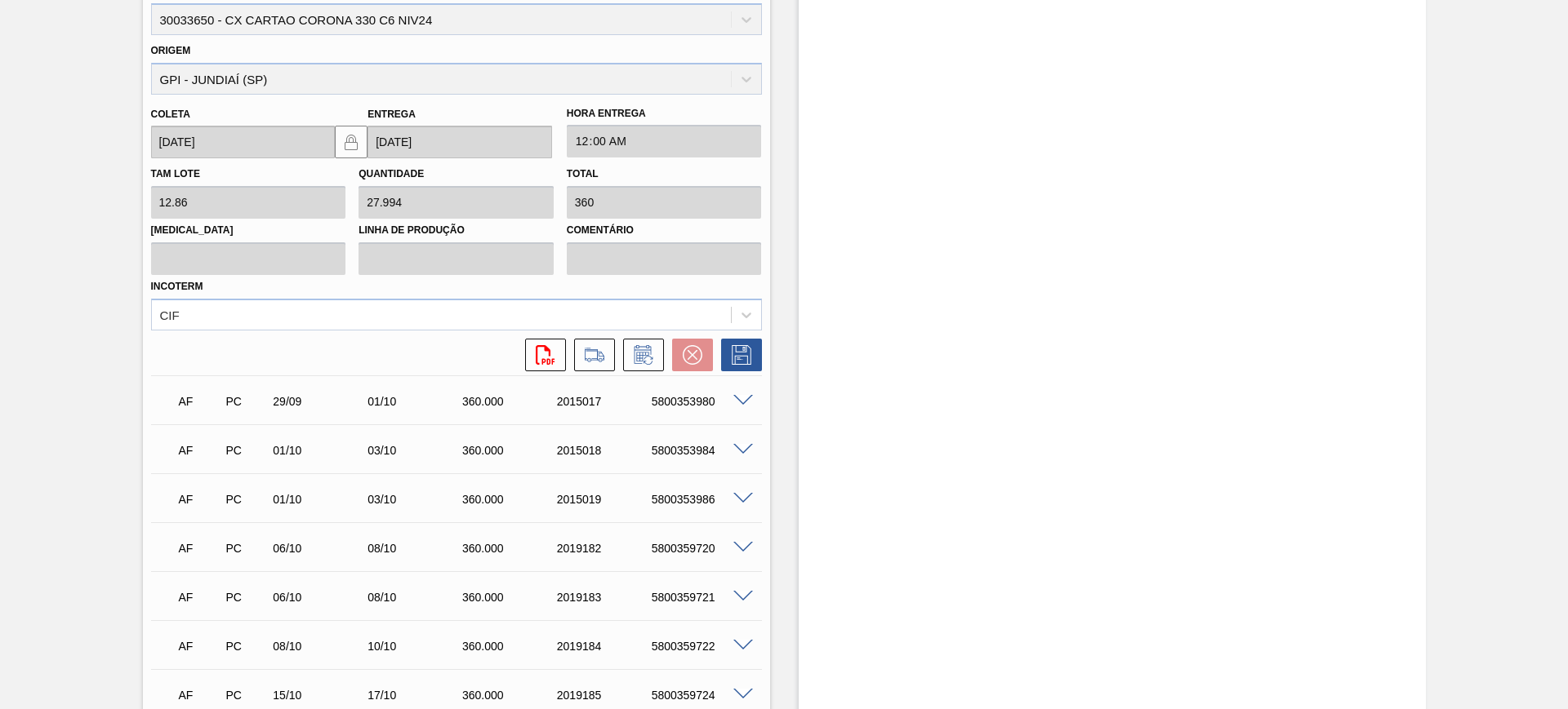
scroll to position [858, 0]
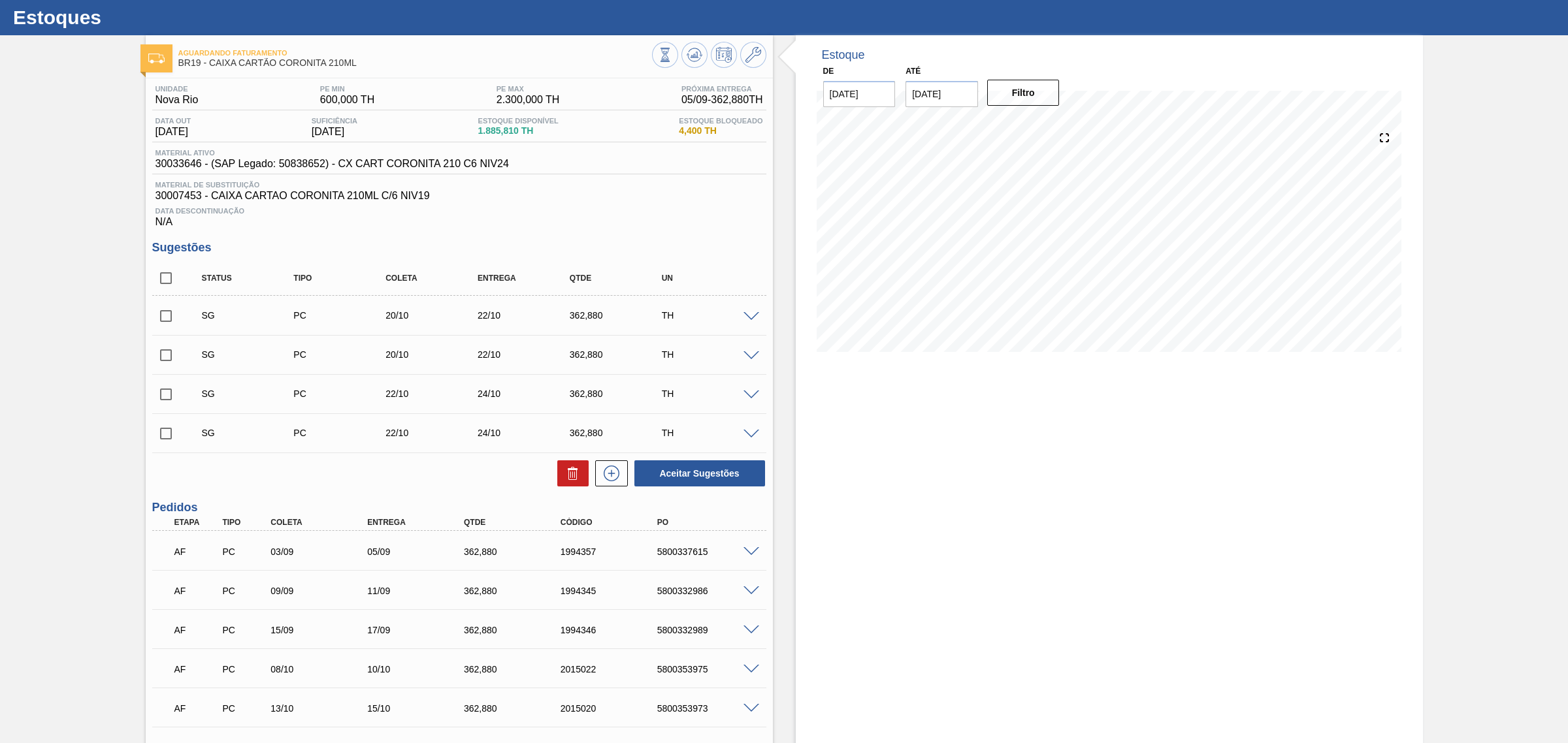
scroll to position [81, 0]
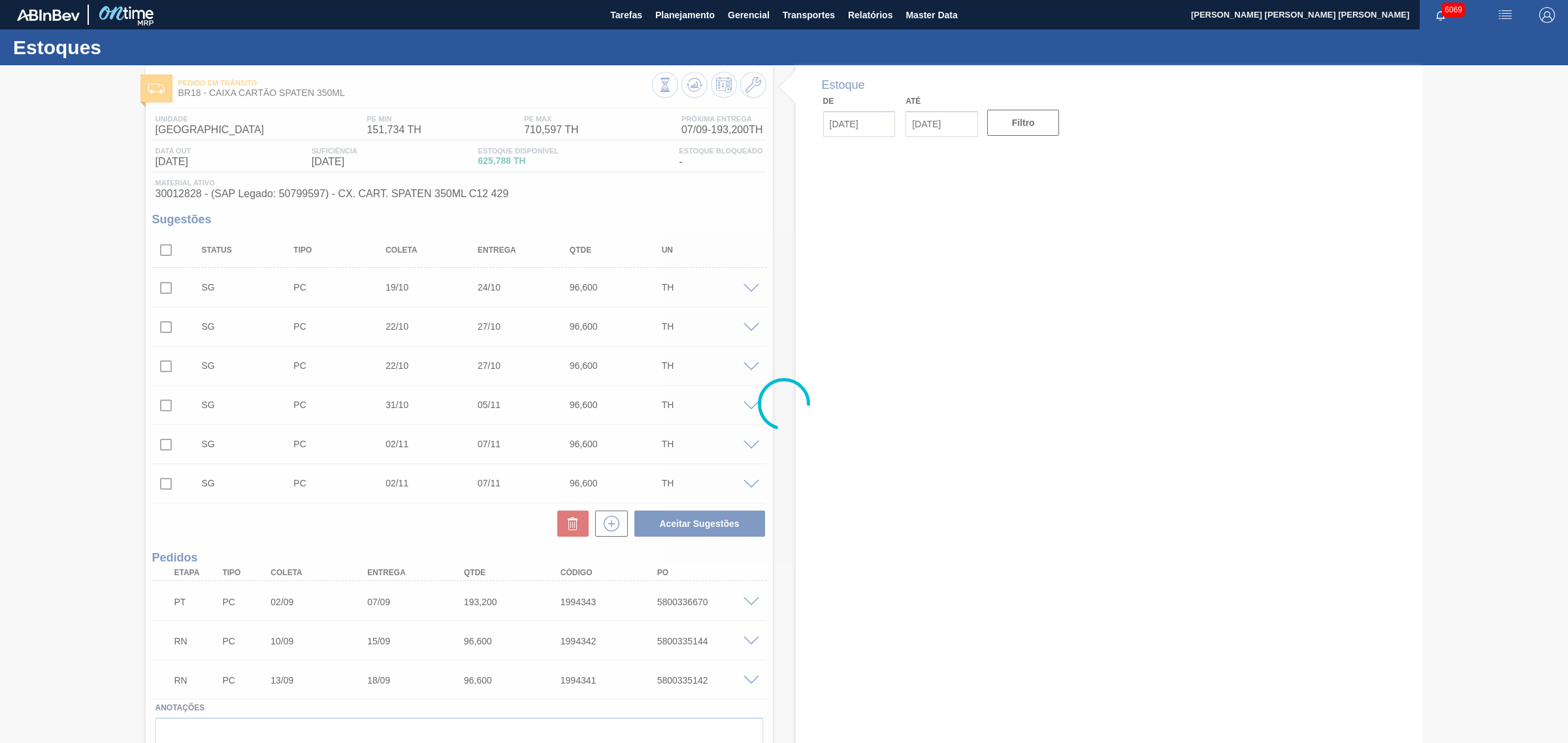
type input "[DATE]"
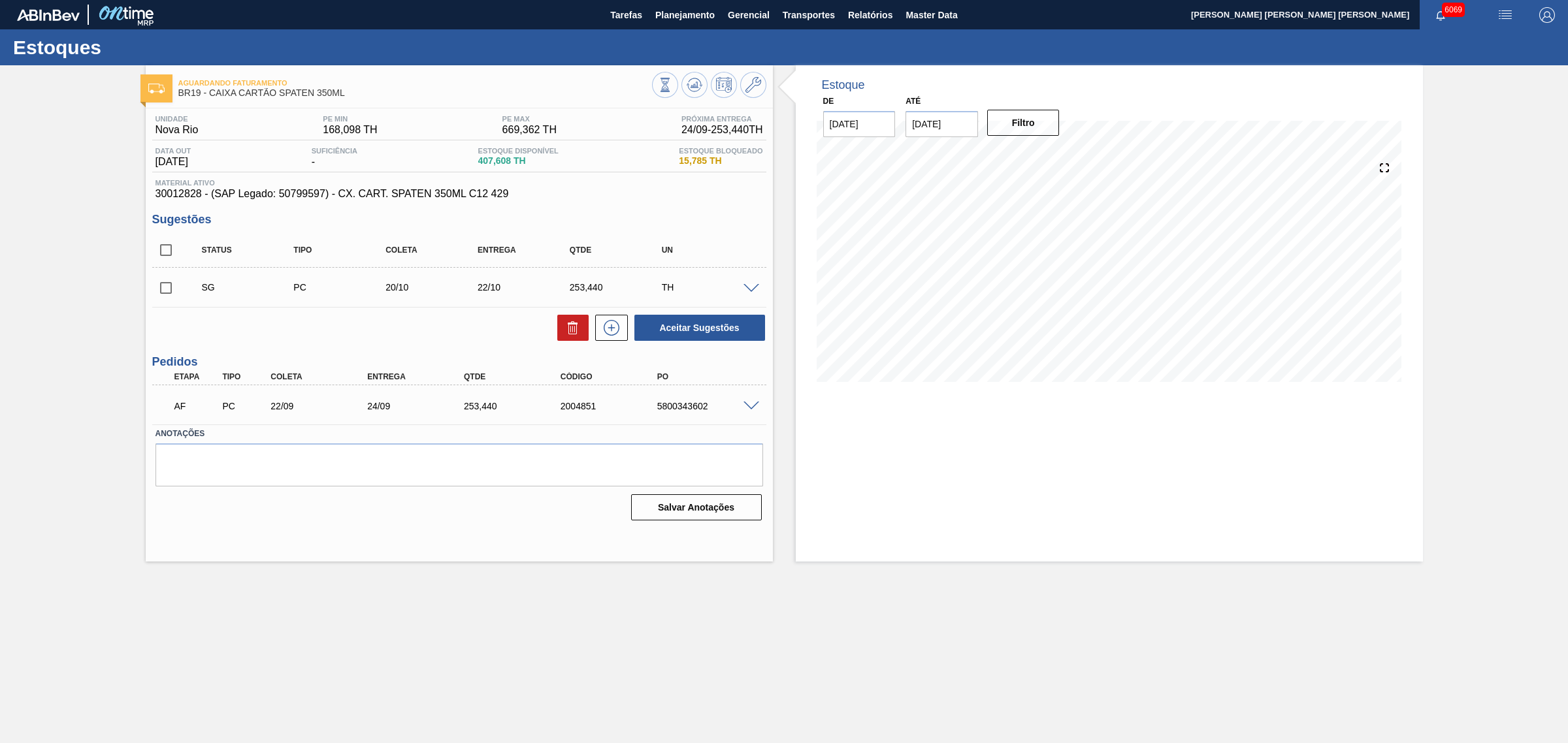
click at [755, 403] on span at bounding box center [751, 406] width 16 height 10
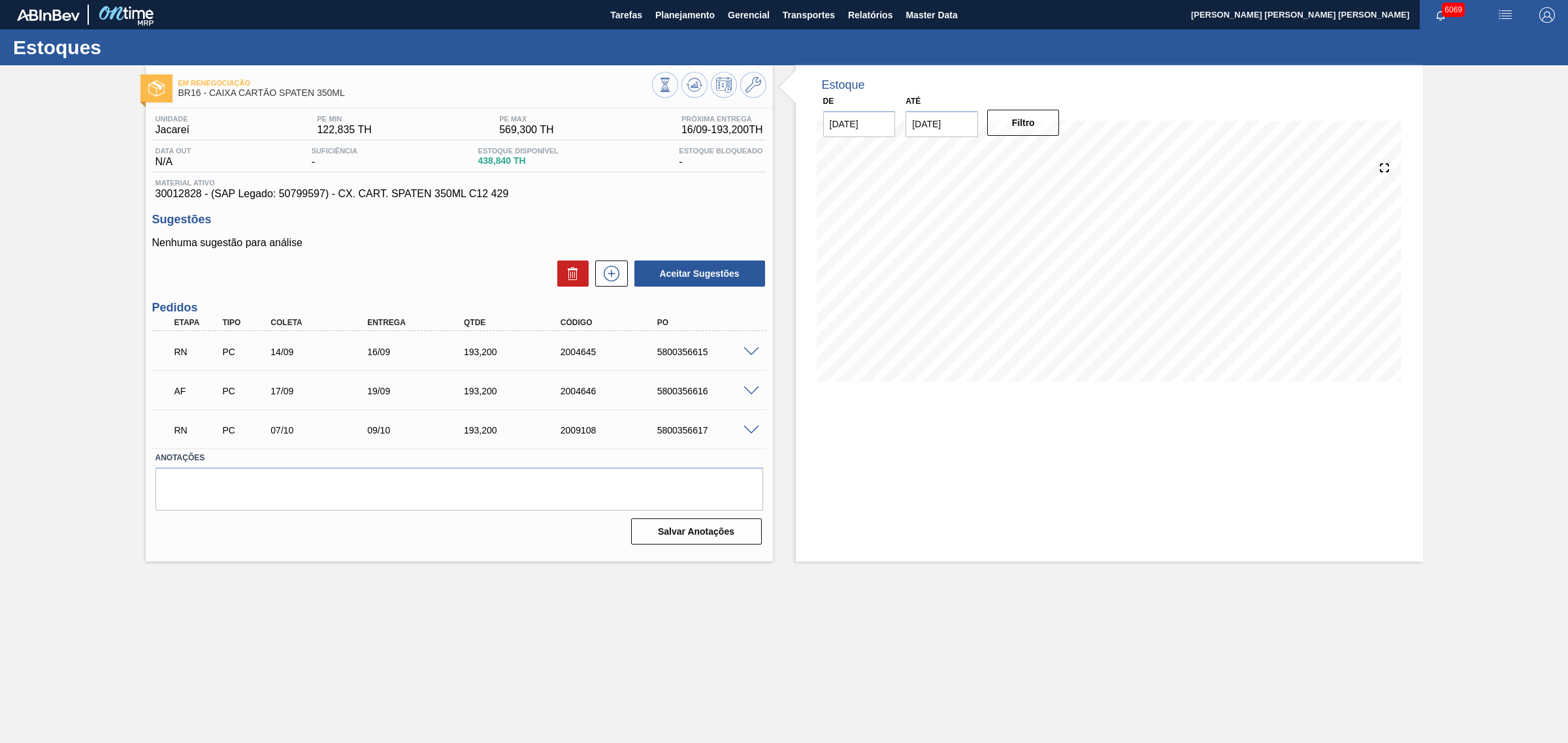
click at [749, 352] on span at bounding box center [751, 352] width 16 height 10
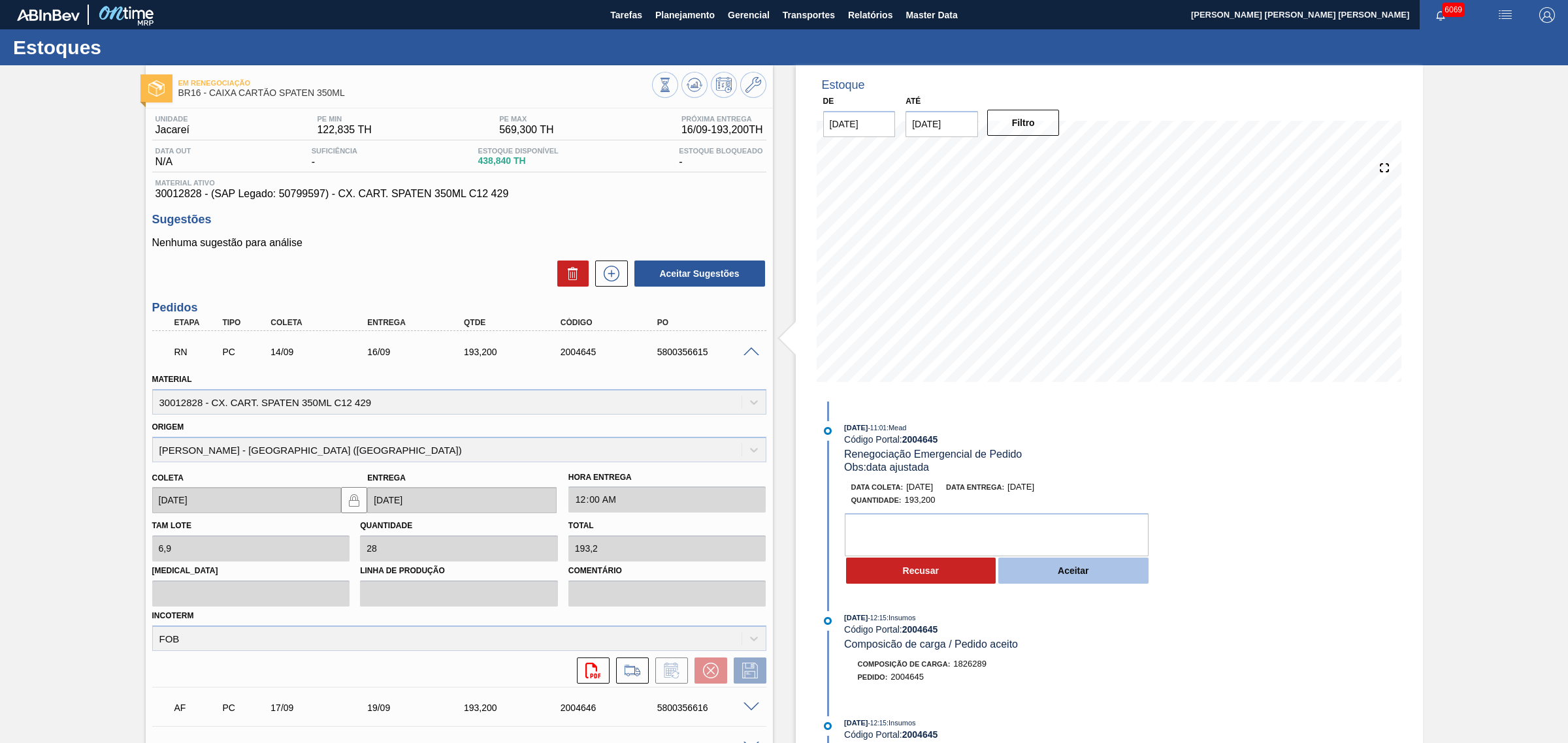
click at [1056, 575] on button "Aceitar" at bounding box center [1073, 570] width 150 height 26
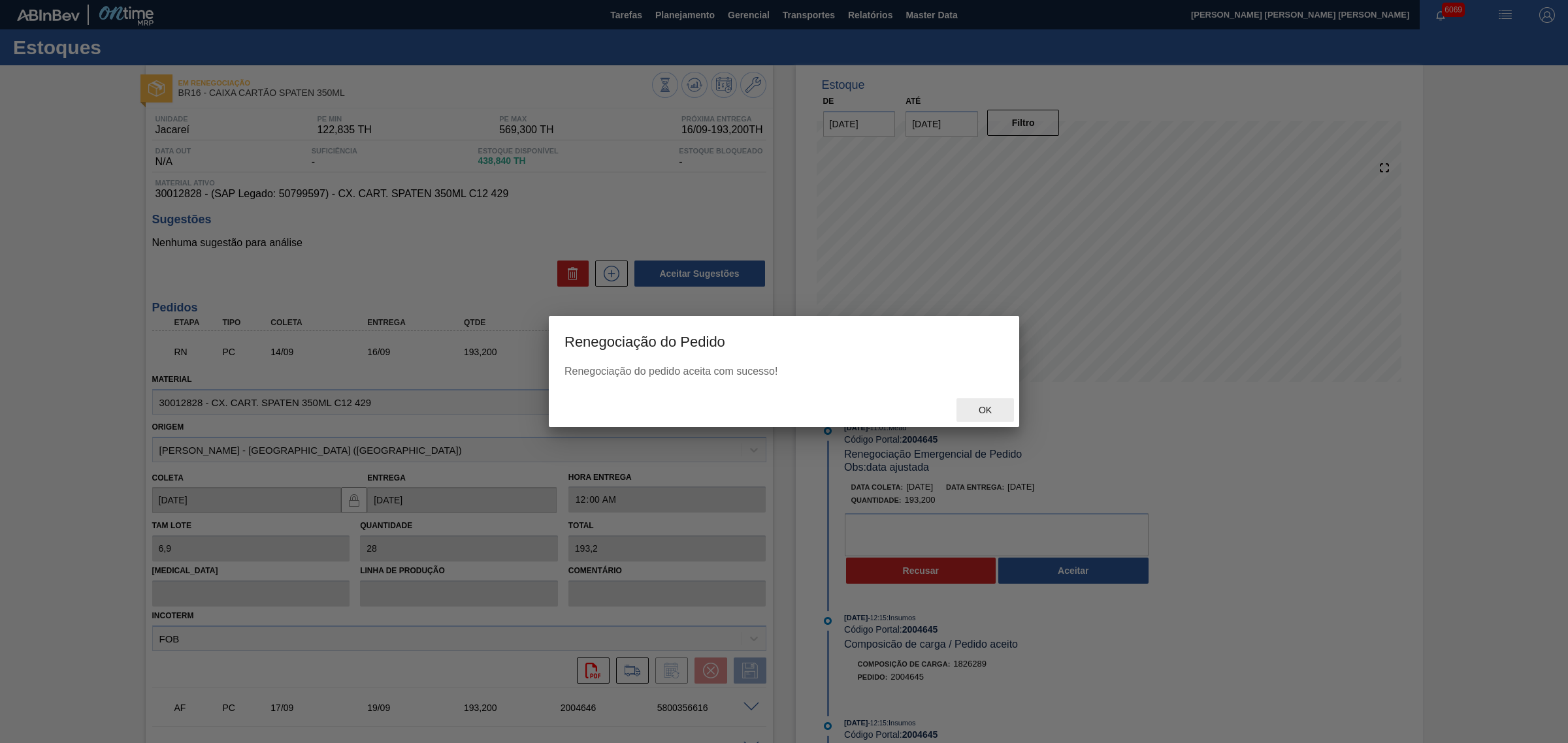
click at [998, 405] on span "Ok" at bounding box center [985, 410] width 34 height 11
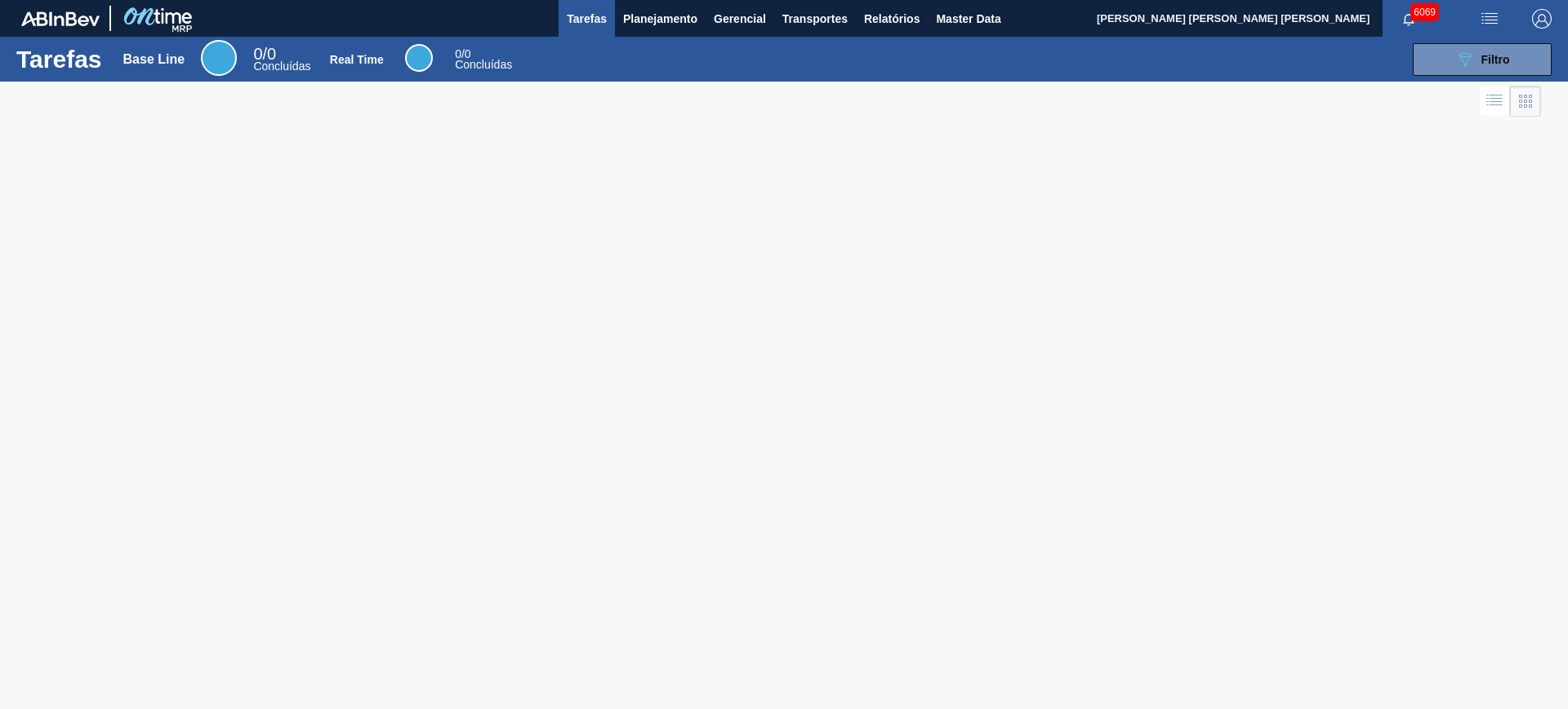
drag, startPoint x: 647, startPoint y: 22, endPoint x: 641, endPoint y: 40, distance: 19.0
click at [646, 22] on span "Planejamento" at bounding box center [660, 19] width 75 height 20
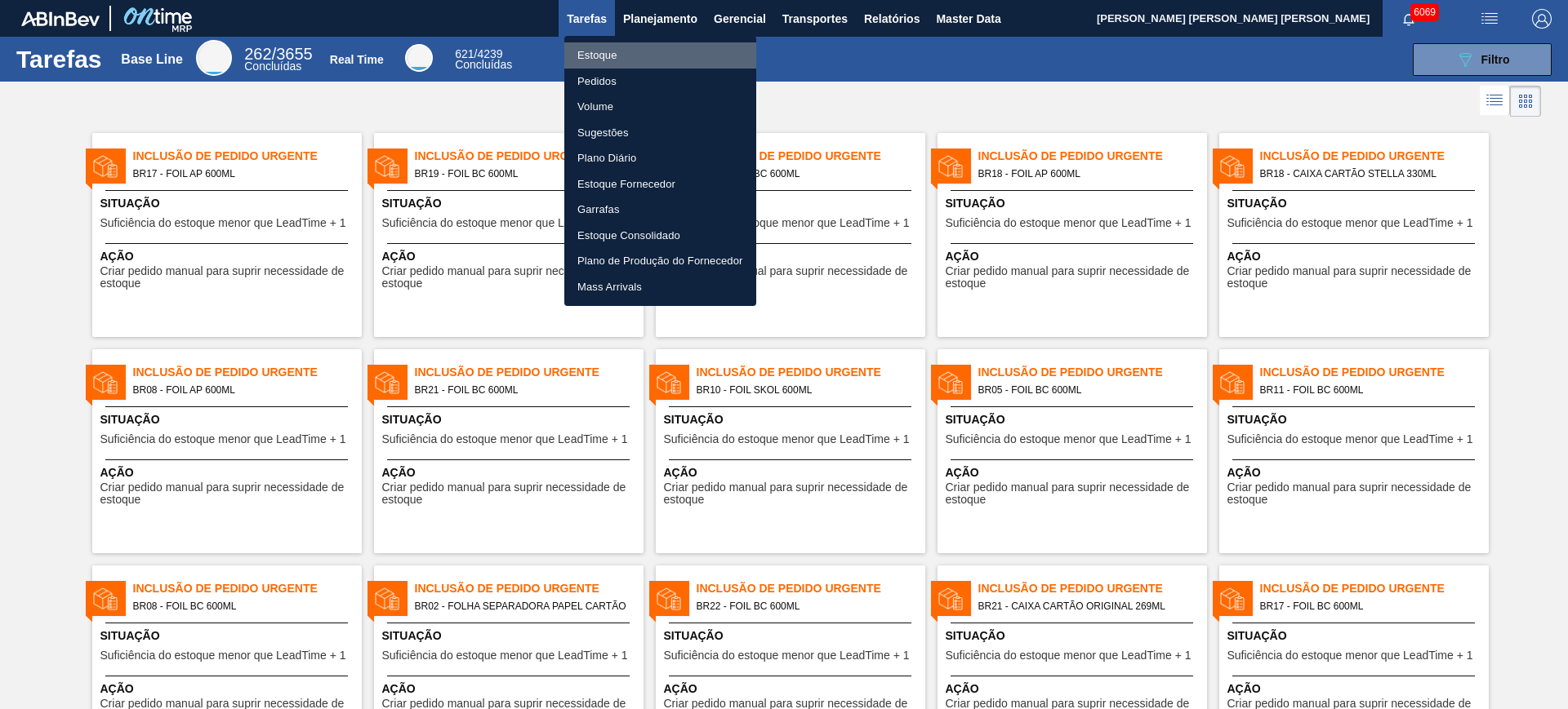
drag, startPoint x: 613, startPoint y: 48, endPoint x: 1387, endPoint y: 82, distance: 774.7
click at [612, 48] on li "Estoque" at bounding box center [659, 56] width 192 height 26
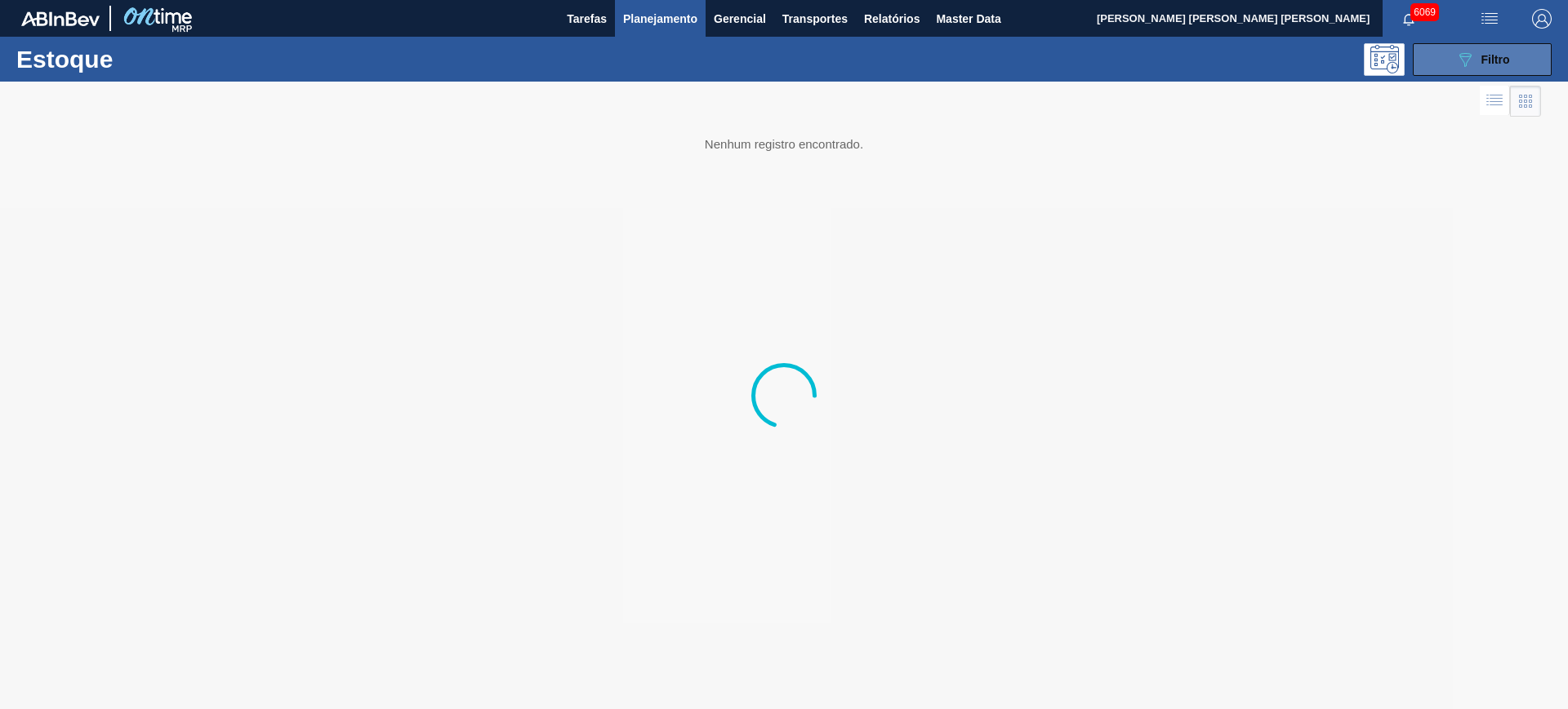
click at [1485, 66] on div "089F7B8B-B2A5-4AFE-B5C0-19BA573D28AC Filtro" at bounding box center [1483, 59] width 55 height 20
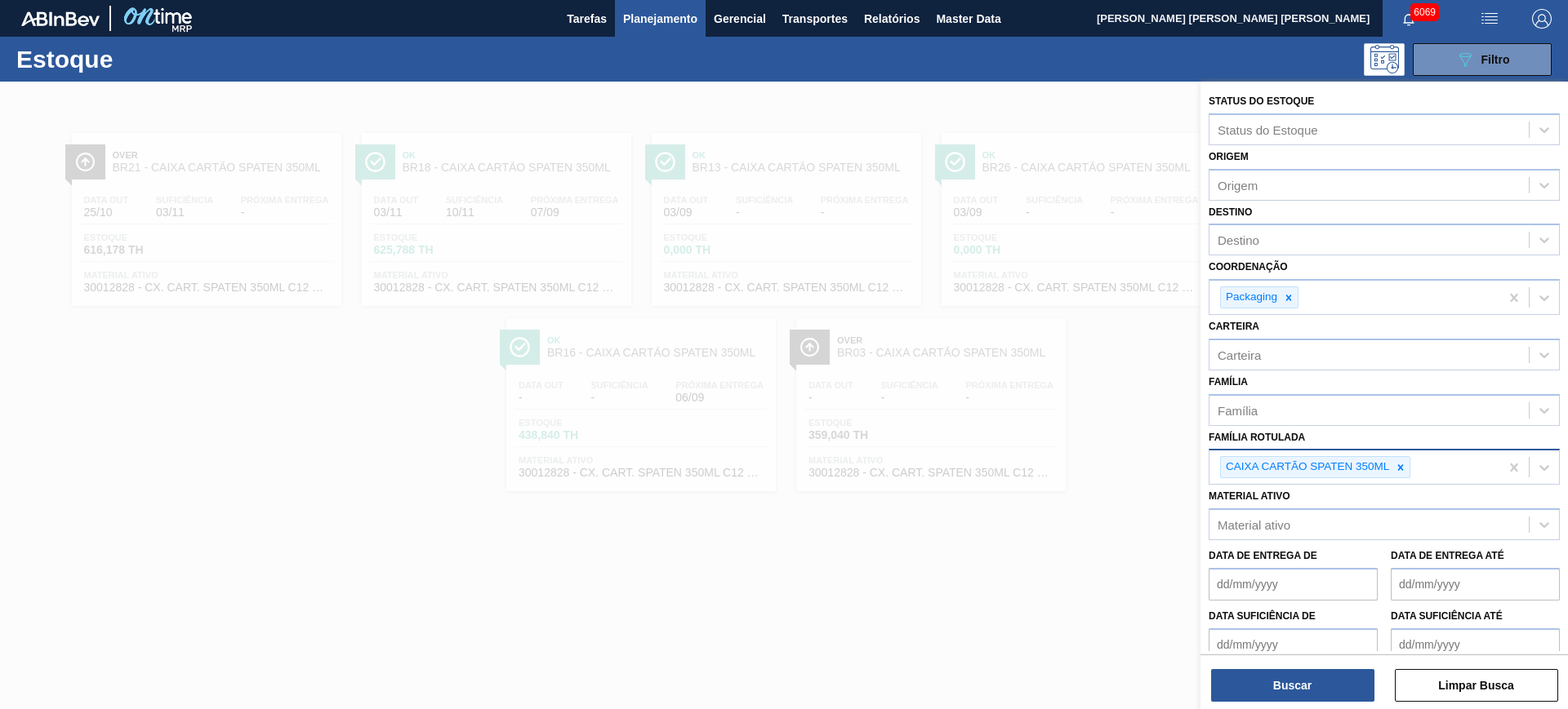
click at [1407, 465] on div at bounding box center [1400, 468] width 18 height 21
paste Rotulada "CAIXA PAPELÃO BAG IN BOX 18L"
type Rotulada "CAIXA PAPELÃO BAG IN BOX 18L"
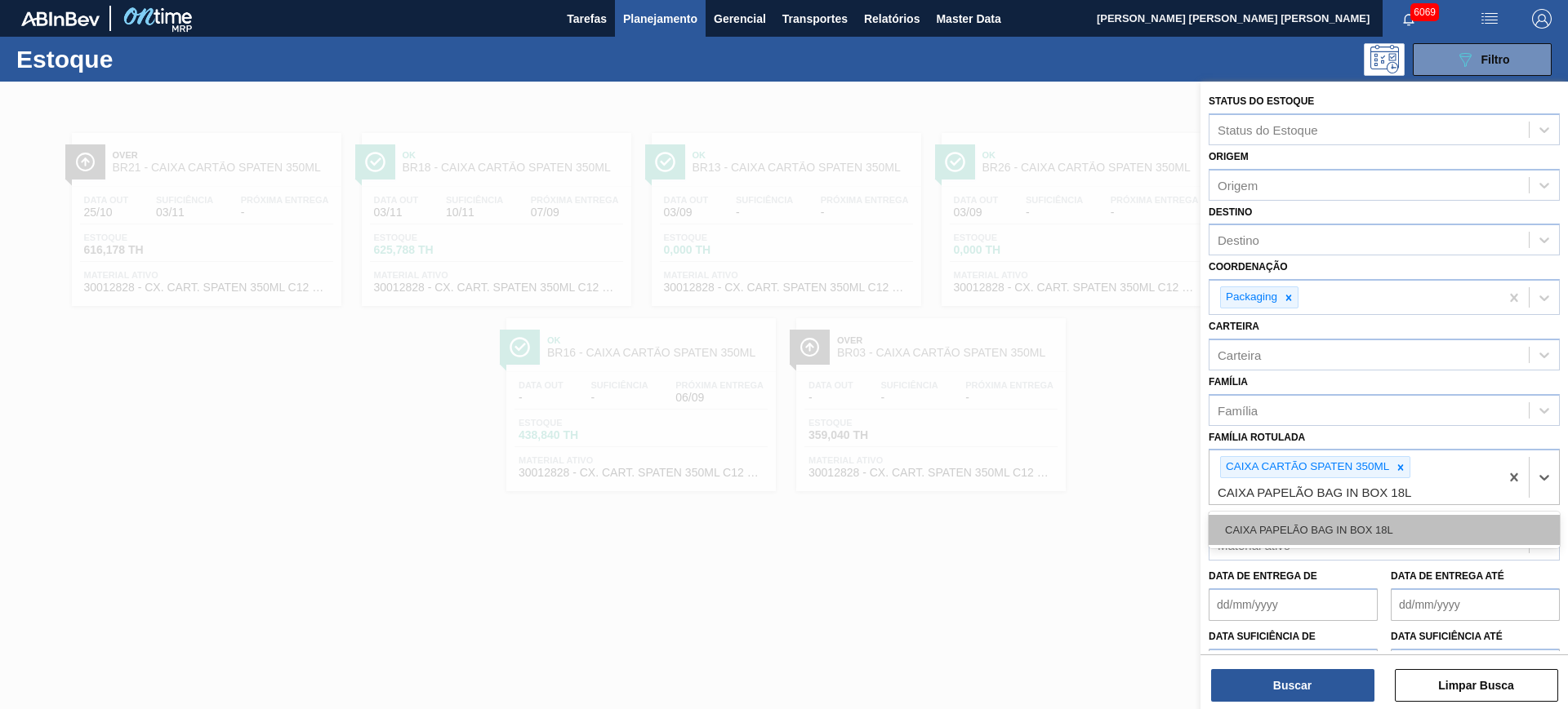
click at [1378, 529] on div "CAIXA PAPELÃO BAG IN BOX 18L" at bounding box center [1384, 530] width 351 height 30
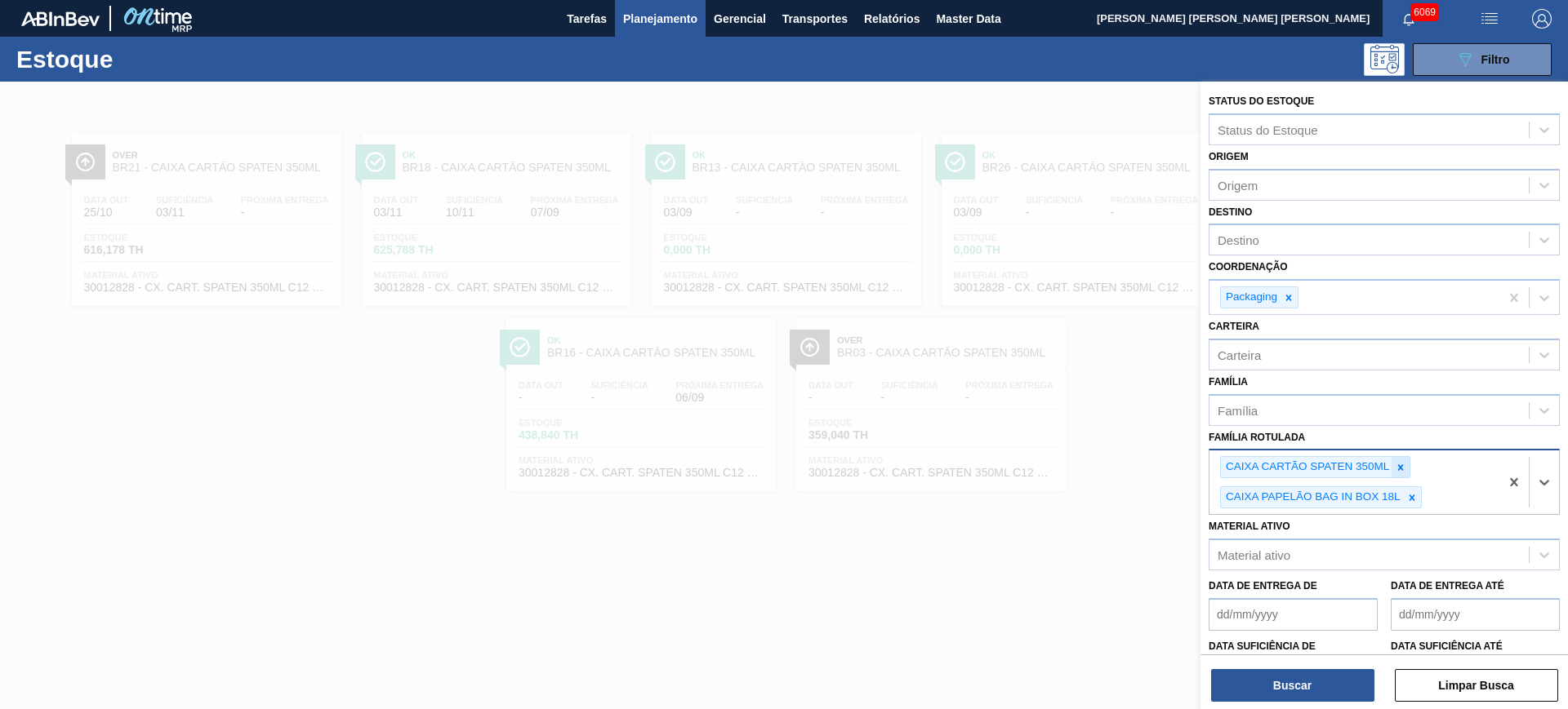
click at [1402, 458] on div at bounding box center [1400, 468] width 18 height 21
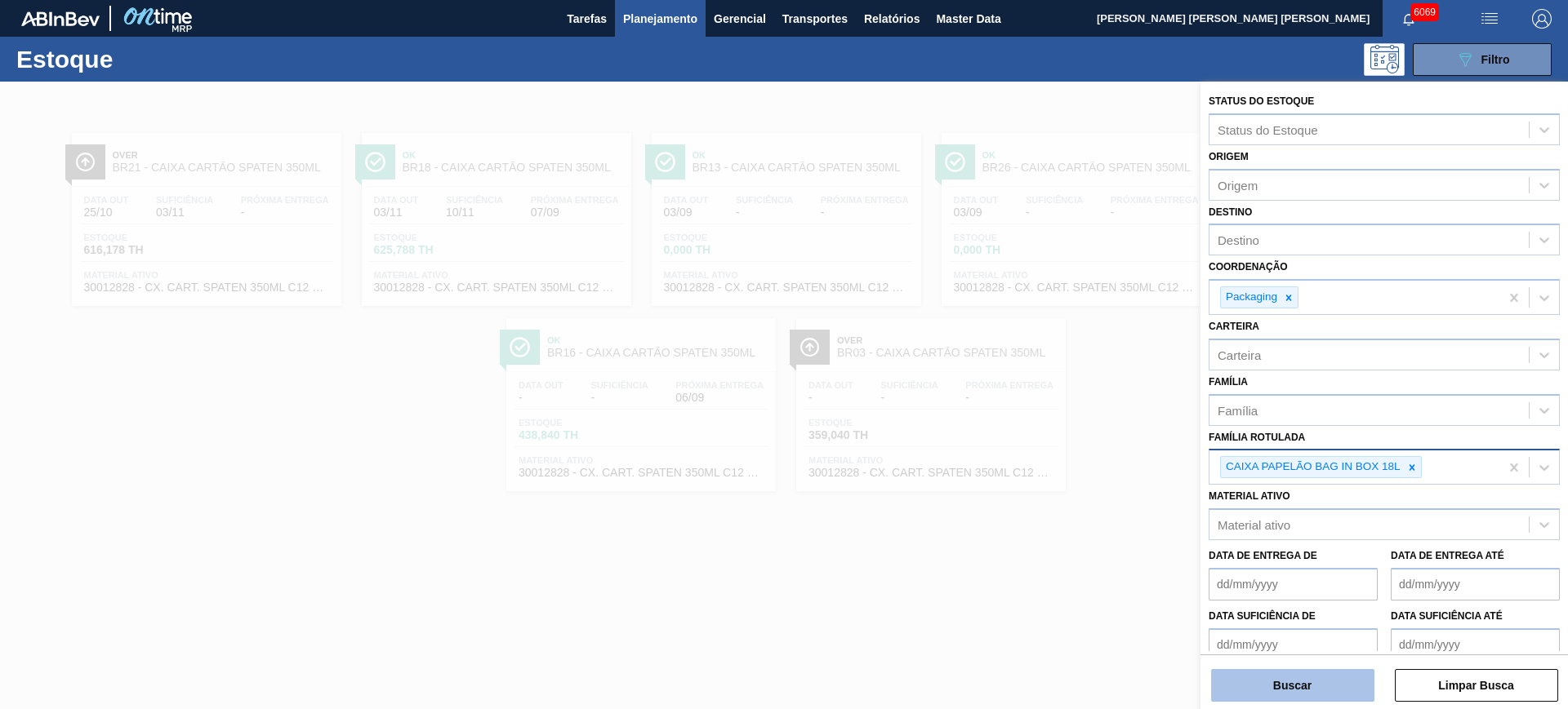
click at [1323, 676] on button "Buscar" at bounding box center [1293, 685] width 163 height 33
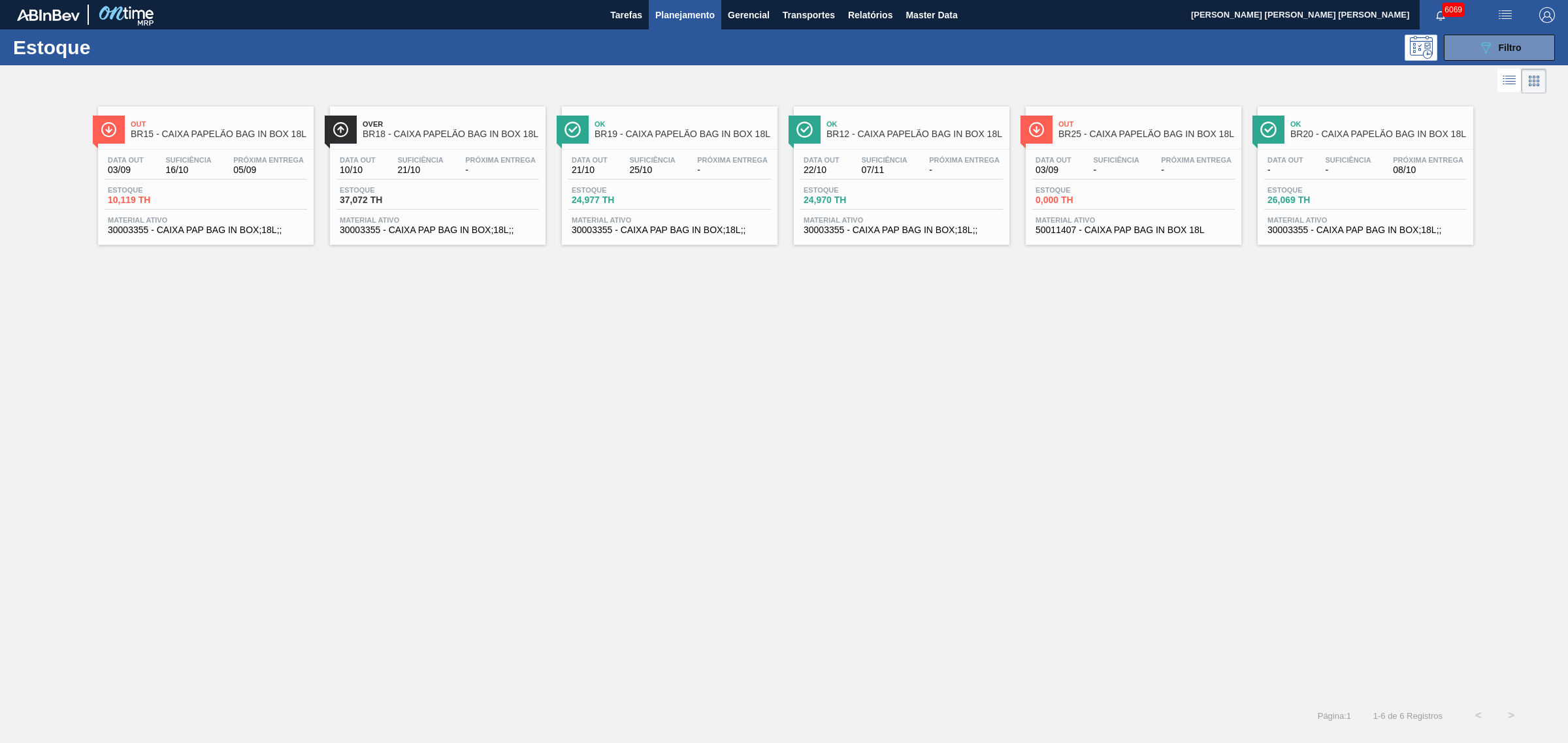
drag, startPoint x: 435, startPoint y: 180, endPoint x: 712, endPoint y: 347, distance: 323.4
click at [712, 347] on div "Out BR15 - CAIXA PAPELÃO BAG IN BOX 18L Data out 03/09 Suficiência 16/10 Próxim…" at bounding box center [784, 398] width 1568 height 603
click at [1253, 48] on span "Filtro" at bounding box center [1510, 48] width 23 height 11
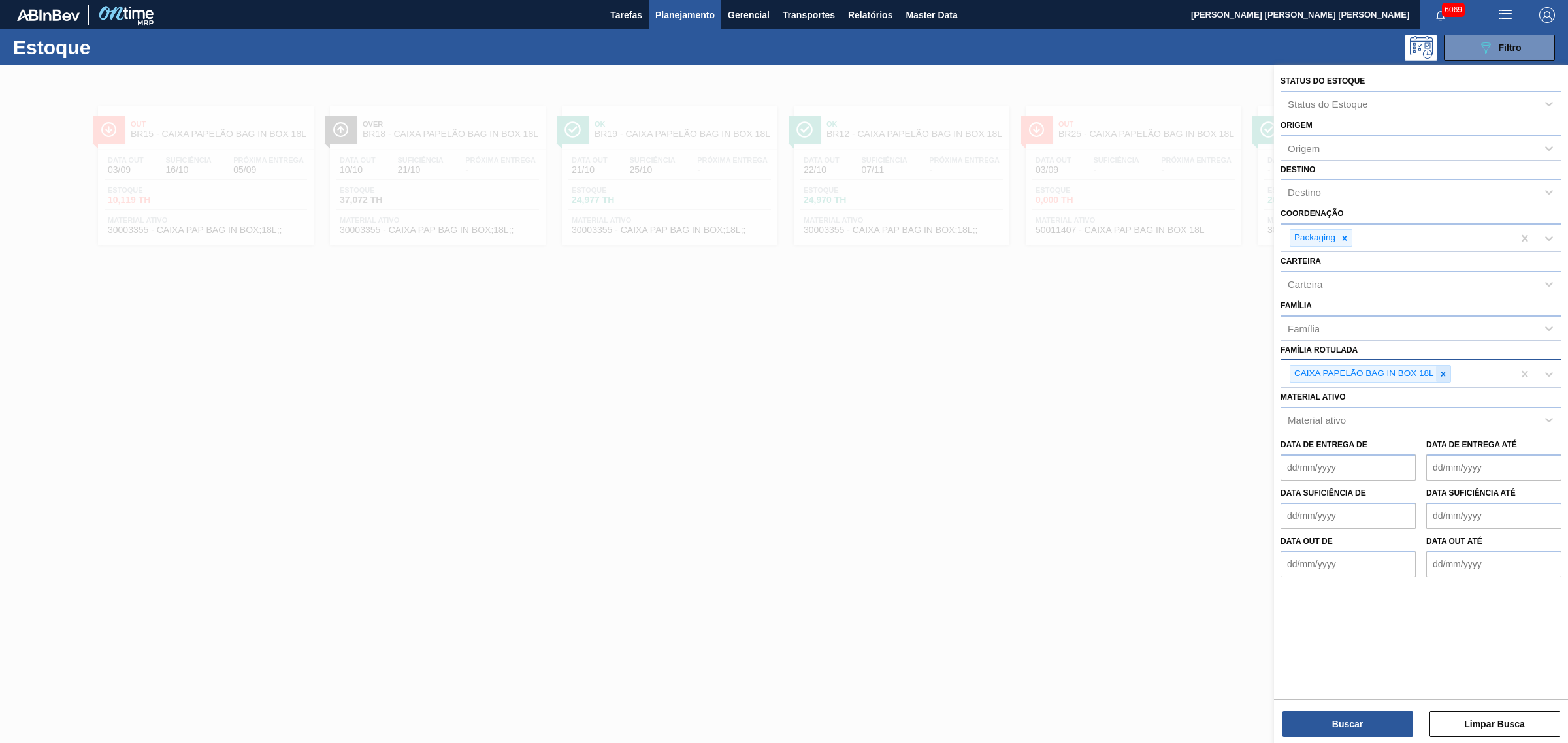
click at [1253, 370] on icon at bounding box center [1443, 374] width 9 height 9
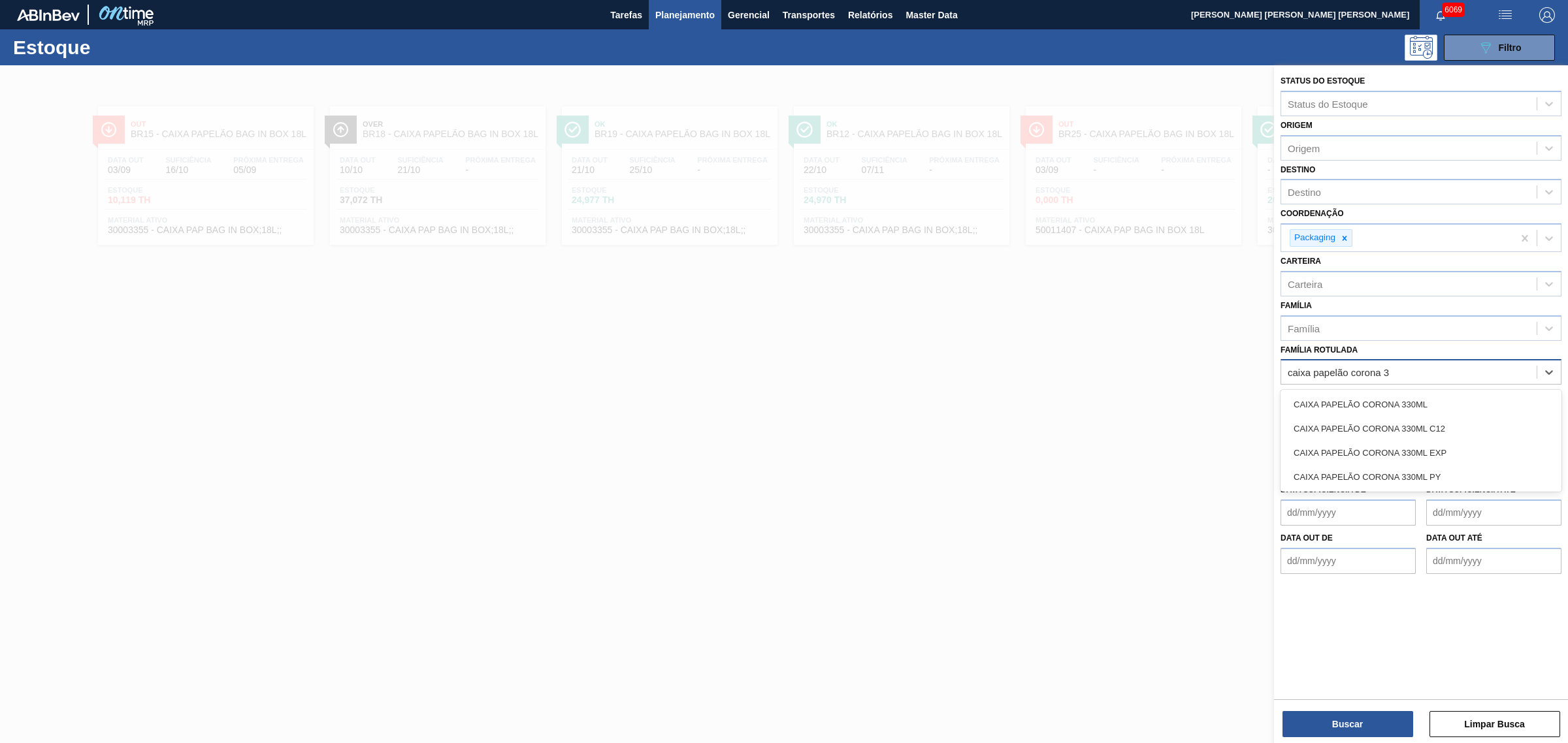
type Rotulada "caixa papelão corona 33"
click at [1253, 402] on div "CAIXA PAPELÃO CORONA 330ML" at bounding box center [1421, 404] width 281 height 24
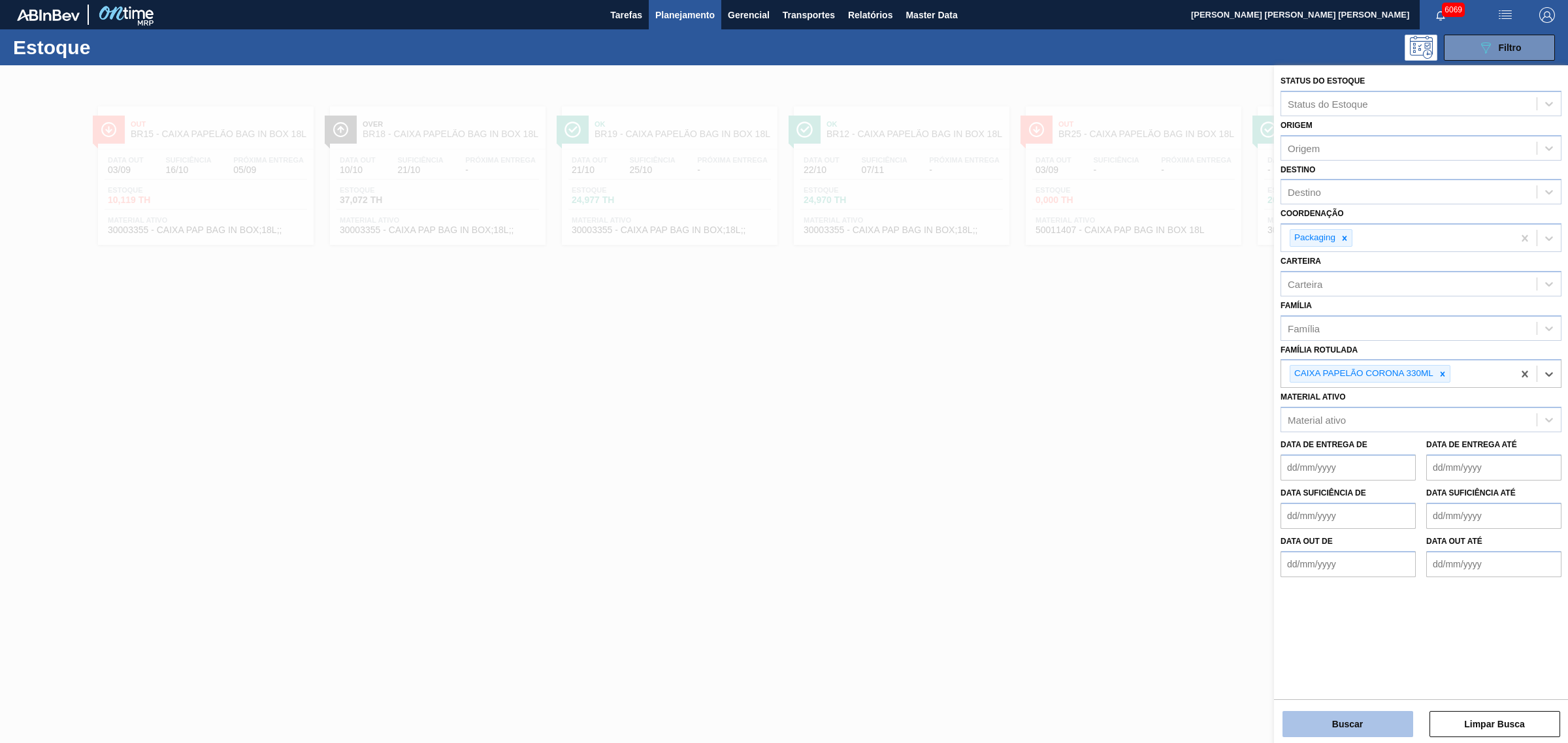
click at [1253, 566] on button "Buscar" at bounding box center [1347, 724] width 131 height 26
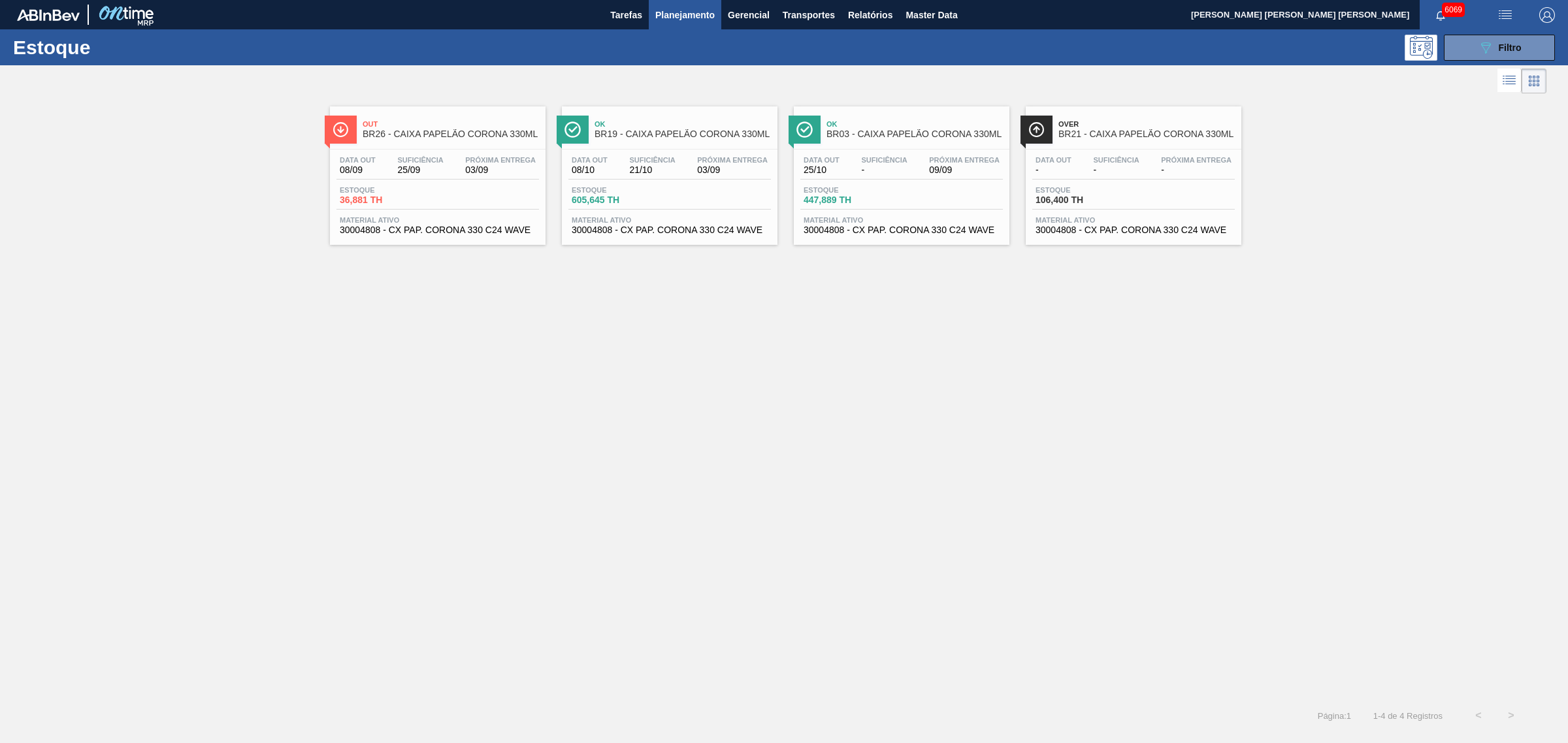
drag, startPoint x: 1477, startPoint y: 41, endPoint x: 1481, endPoint y: 66, distance: 25.3
click at [1253, 40] on icon "089F7B8B-B2A5-4AFE-B5C0-19BA573D28AC" at bounding box center [1485, 48] width 16 height 16
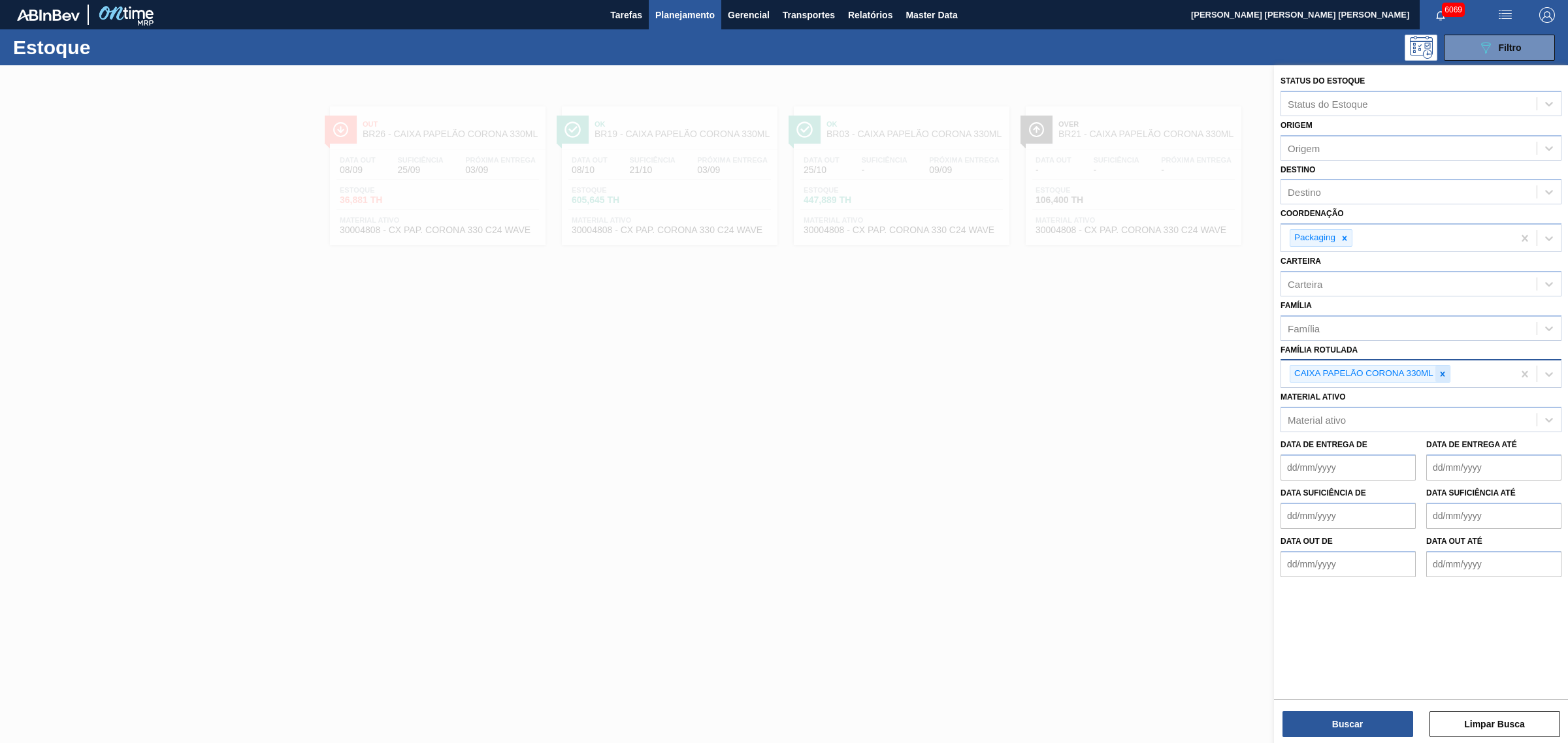
click at [1253, 370] on icon at bounding box center [1442, 374] width 9 height 9
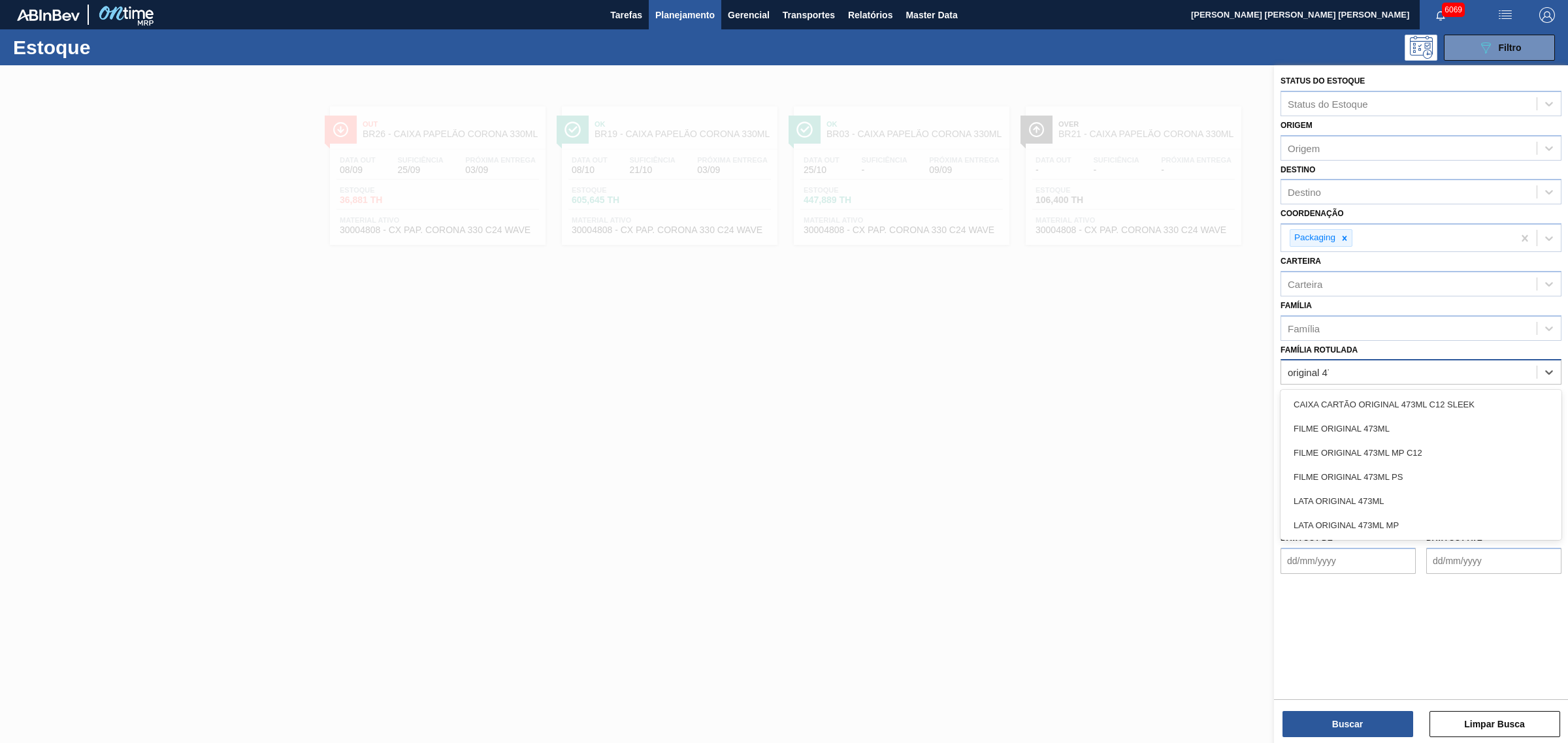
type Rotulada "original 473"
click at [1253, 401] on div "CAIXA CARTÃO ORIGINAL 473ML C12 SLEEK" at bounding box center [1421, 404] width 281 height 24
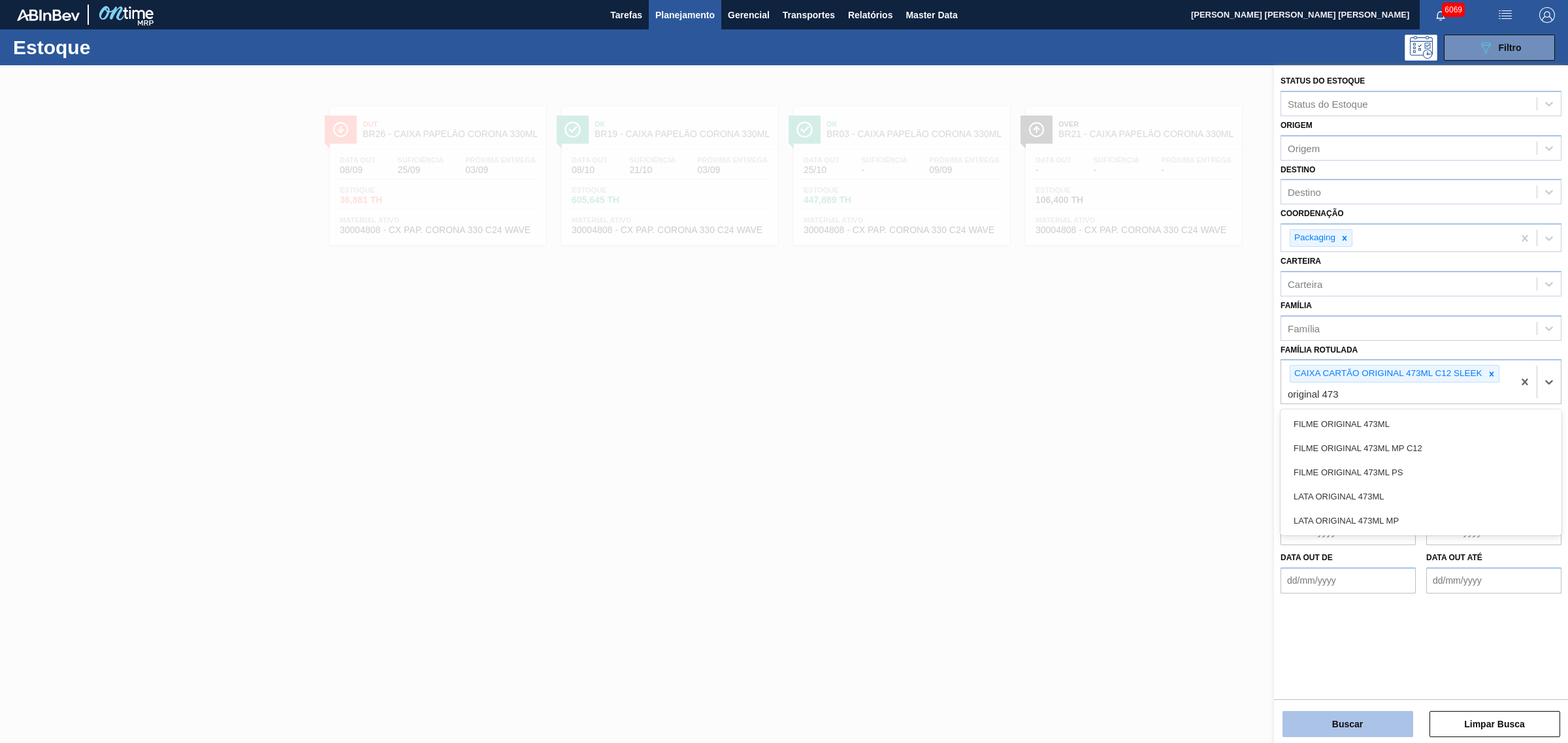
type Rotulada "original 473"
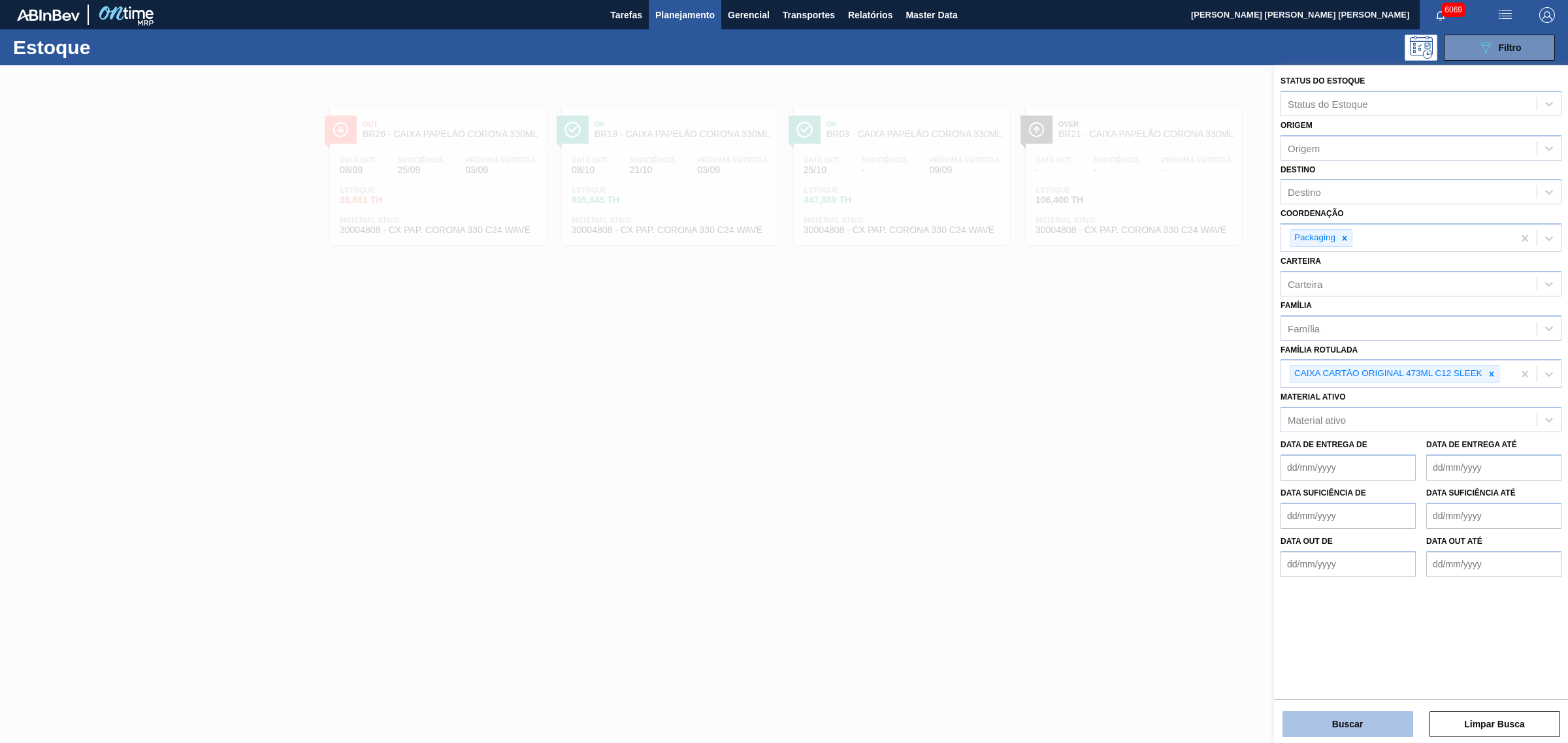
click at [1253, 566] on button "Buscar" at bounding box center [1347, 724] width 131 height 26
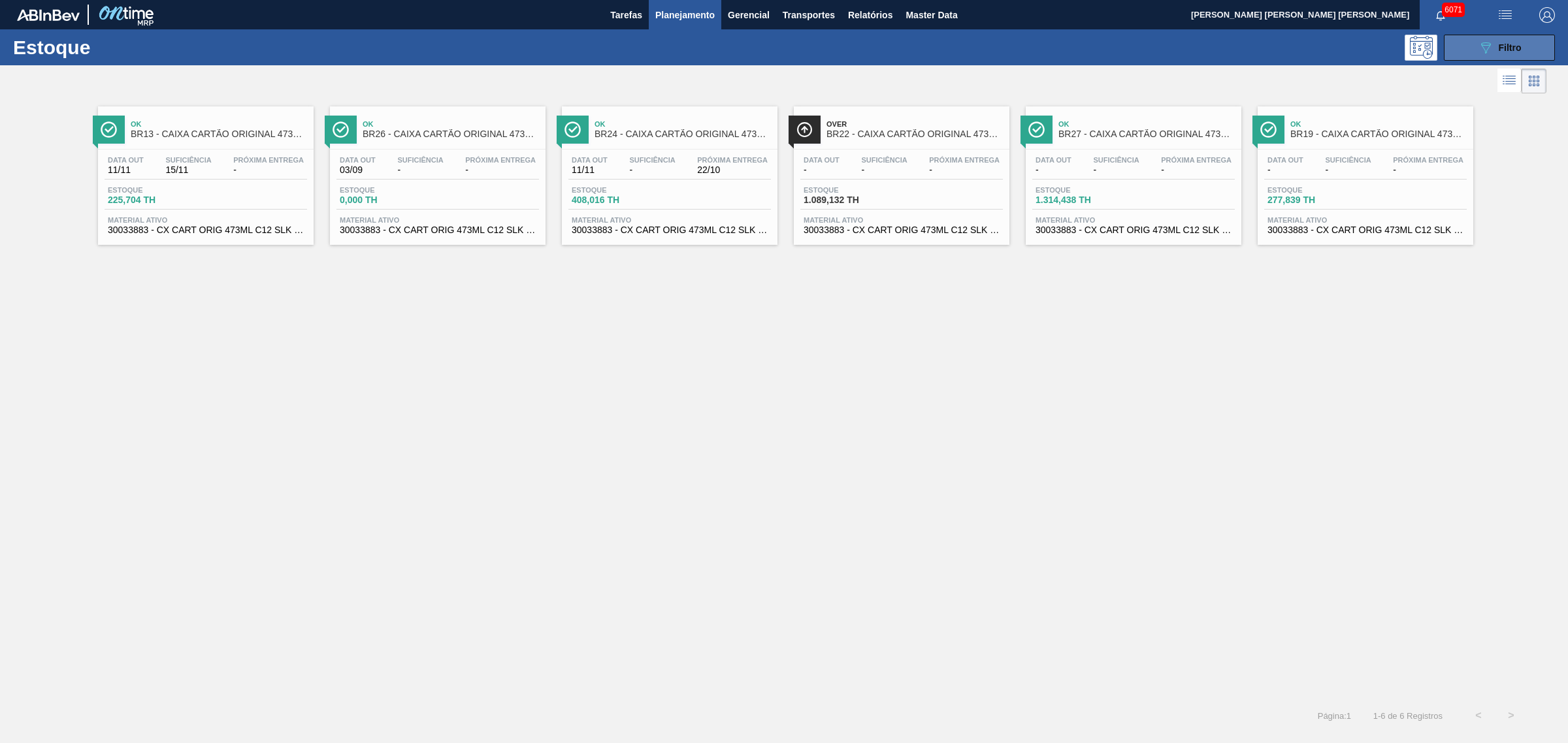
click at [1253, 45] on icon at bounding box center [1486, 48] width 10 height 11
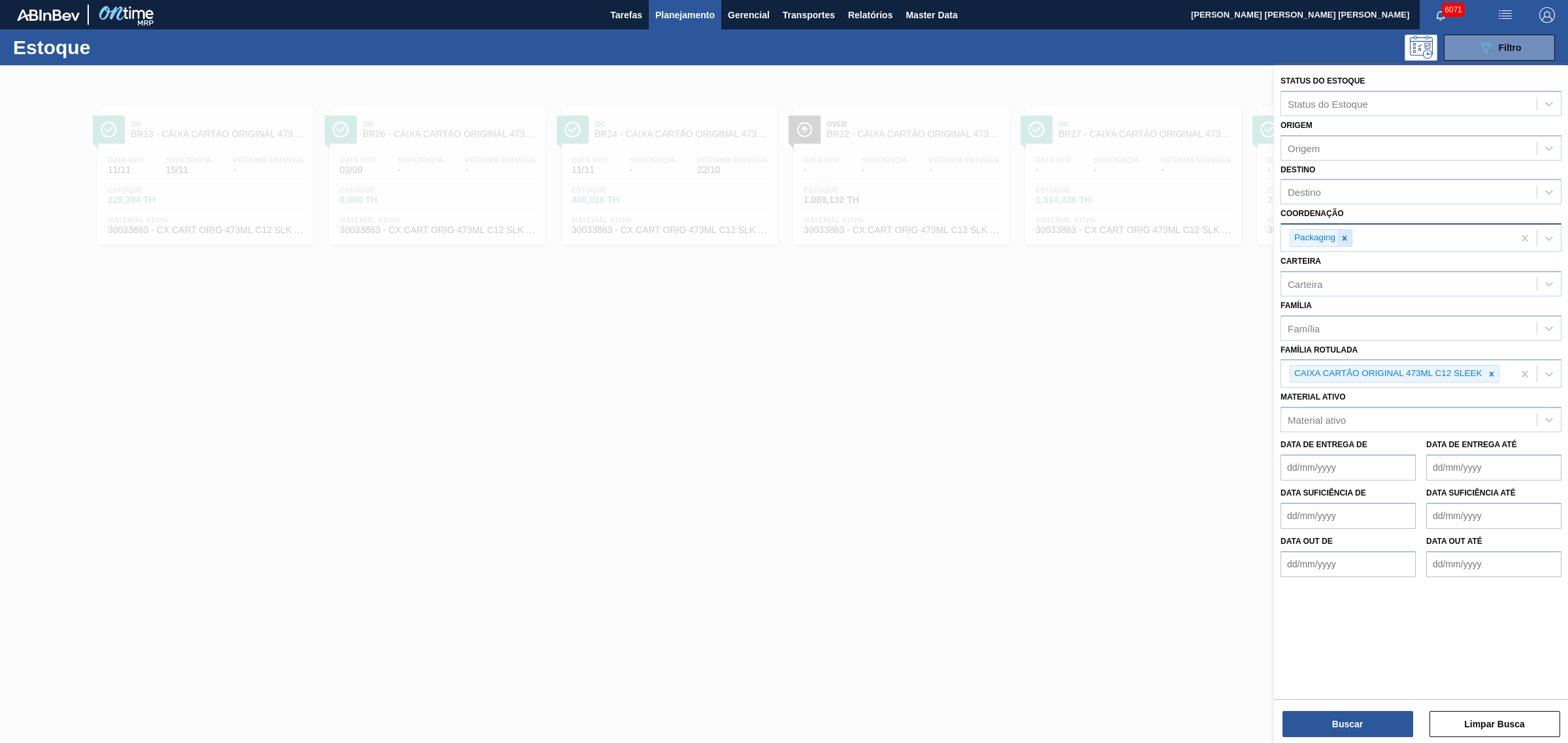
click at [1253, 234] on icon at bounding box center [1345, 238] width 9 height 9
click at [1253, 566] on button "Buscar" at bounding box center [1347, 724] width 131 height 26
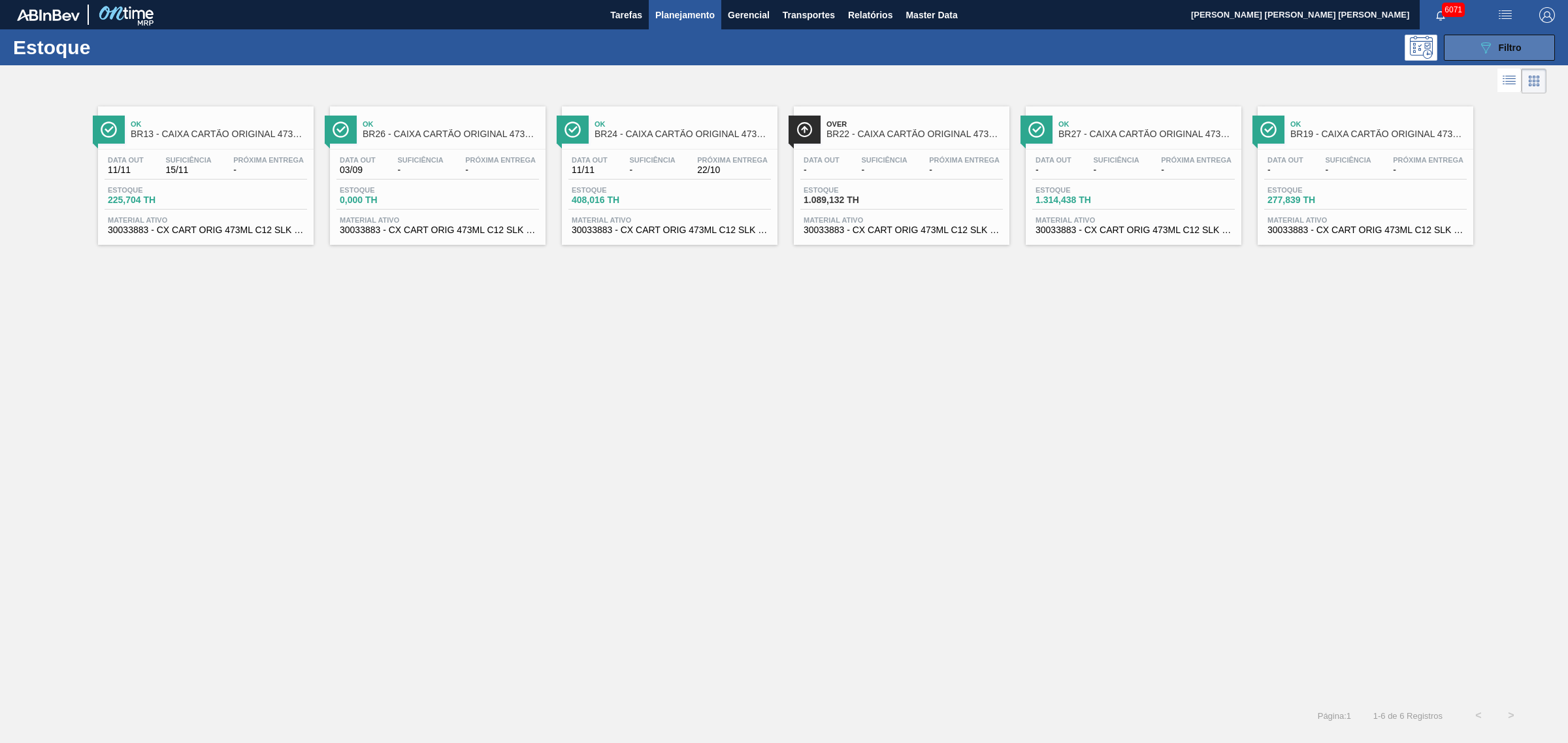
drag, startPoint x: 1510, startPoint y: 46, endPoint x: 1491, endPoint y: 59, distance: 23.0
click at [1253, 46] on span "Filtro" at bounding box center [1510, 48] width 23 height 11
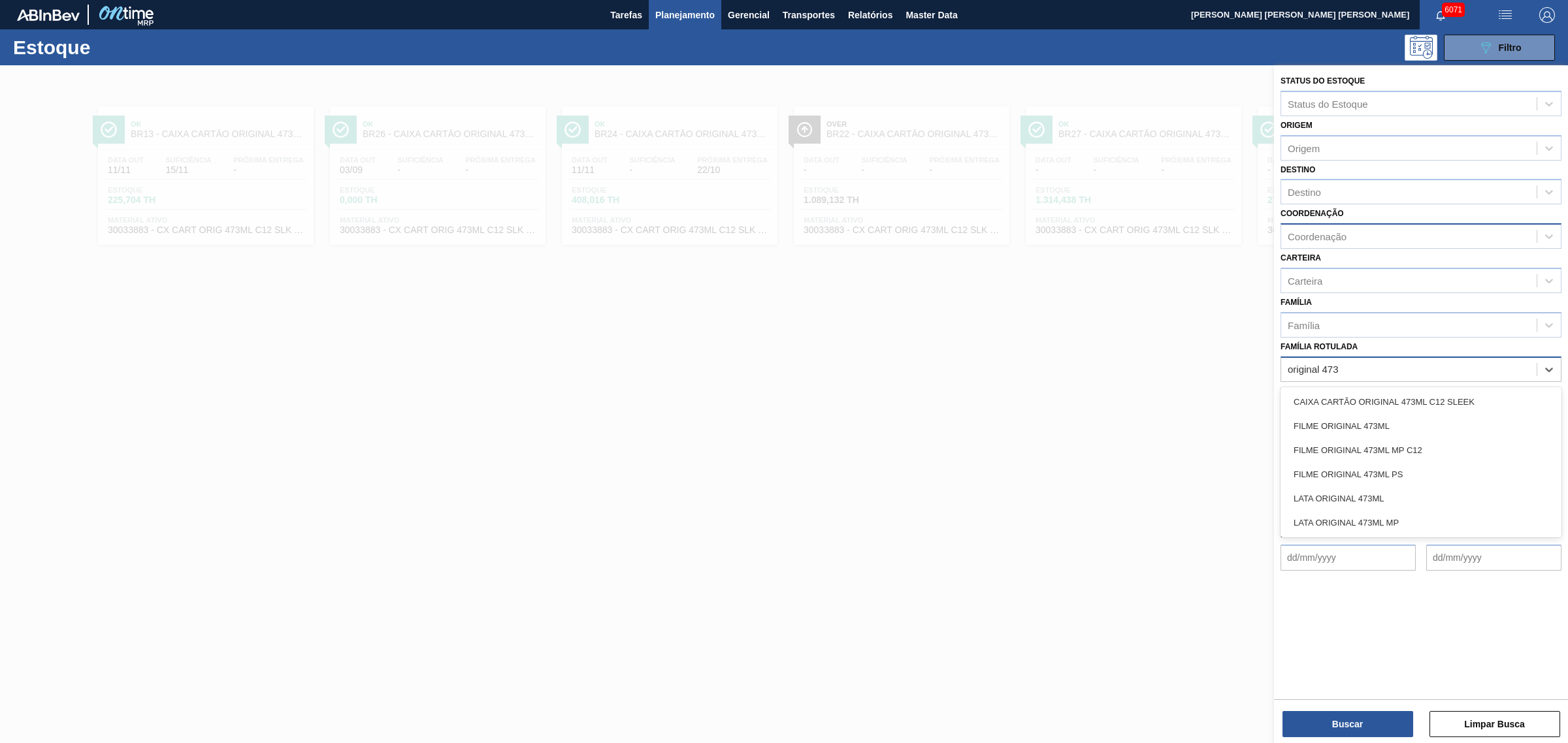
type Rotulada "original 473"
click at [987, 459] on div at bounding box center [784, 437] width 1568 height 743
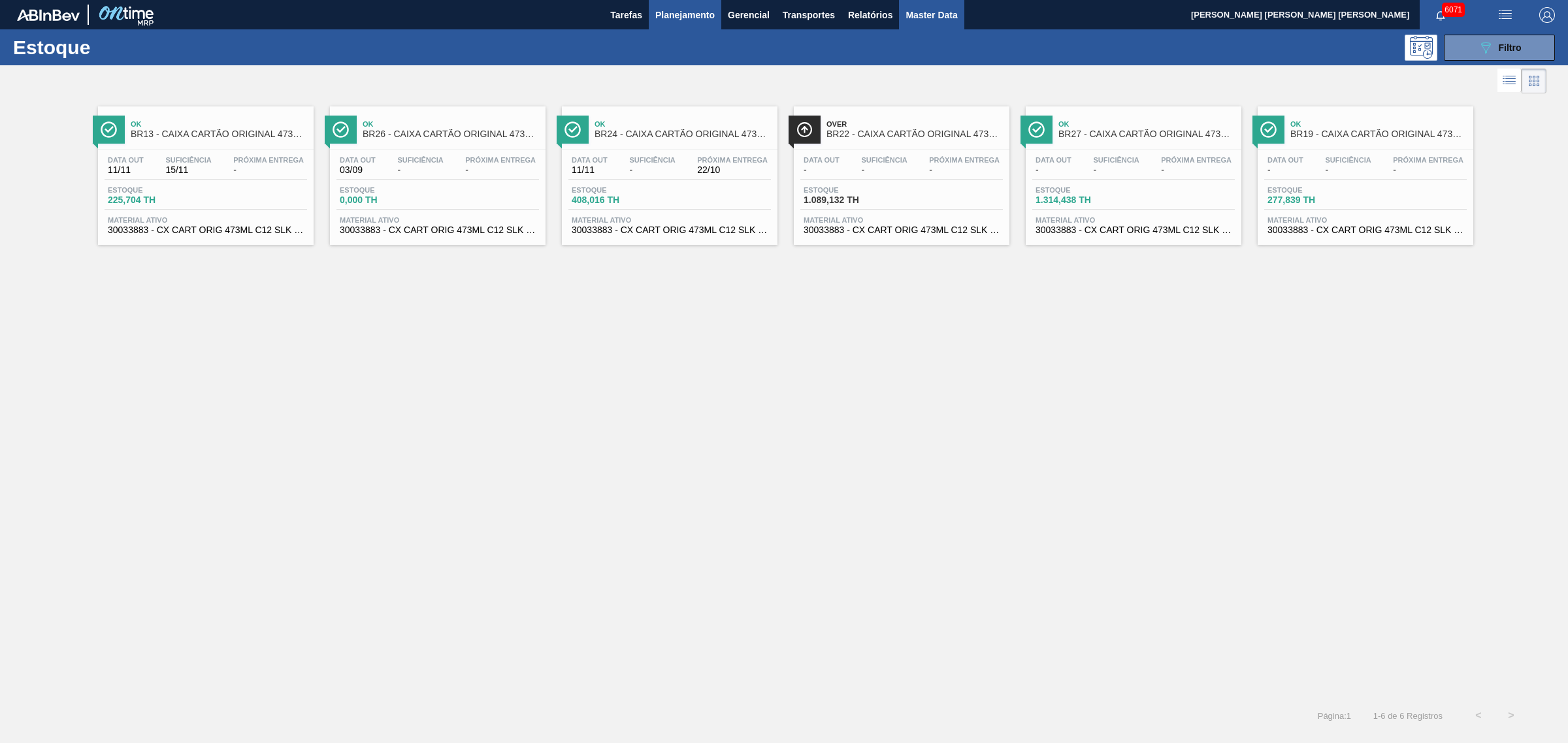
click at [931, 8] on span "Master Data" at bounding box center [931, 15] width 51 height 16
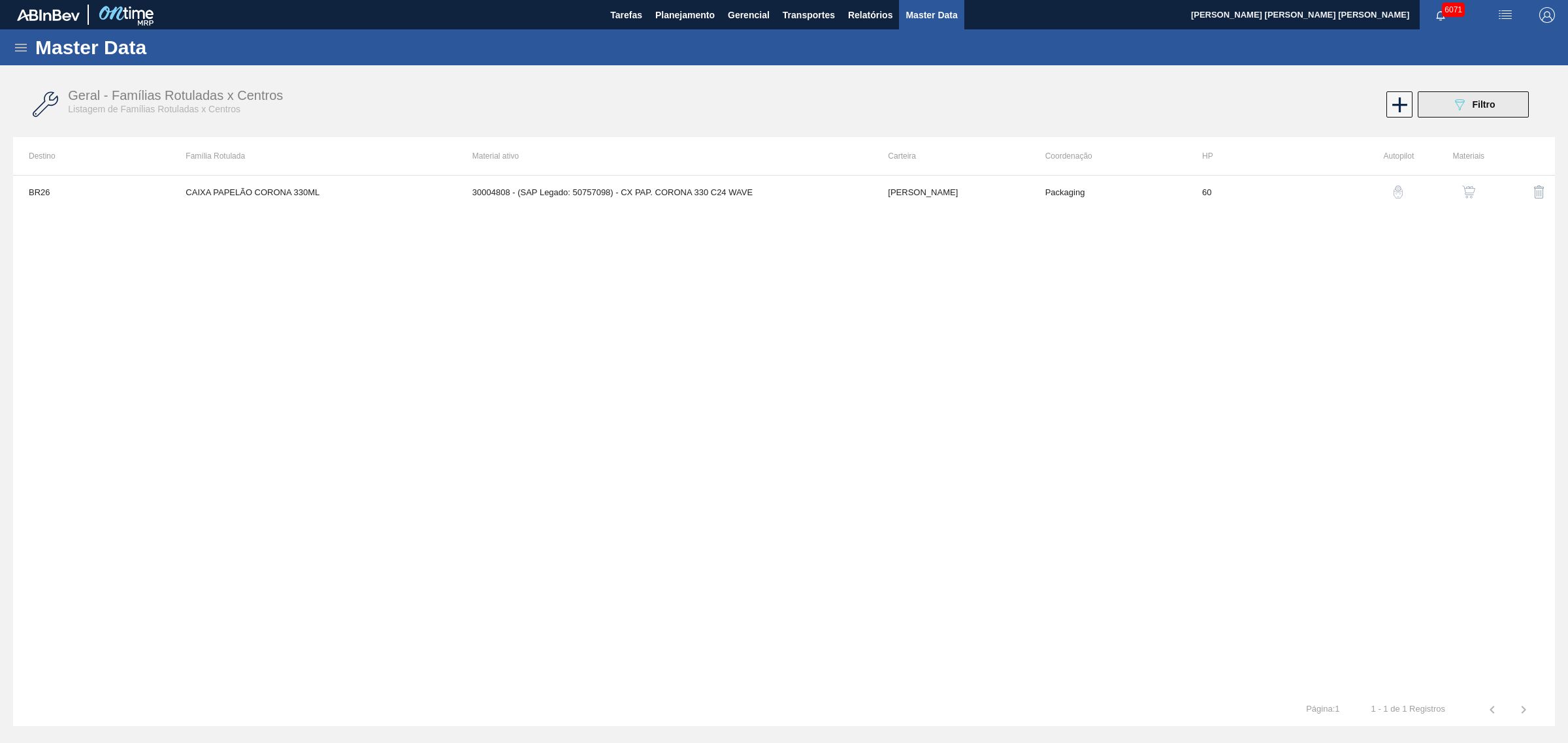
click at [1253, 105] on button "089F7B8B-B2A5-4AFE-B5C0-19BA573D28AC Filtro" at bounding box center [1473, 104] width 111 height 26
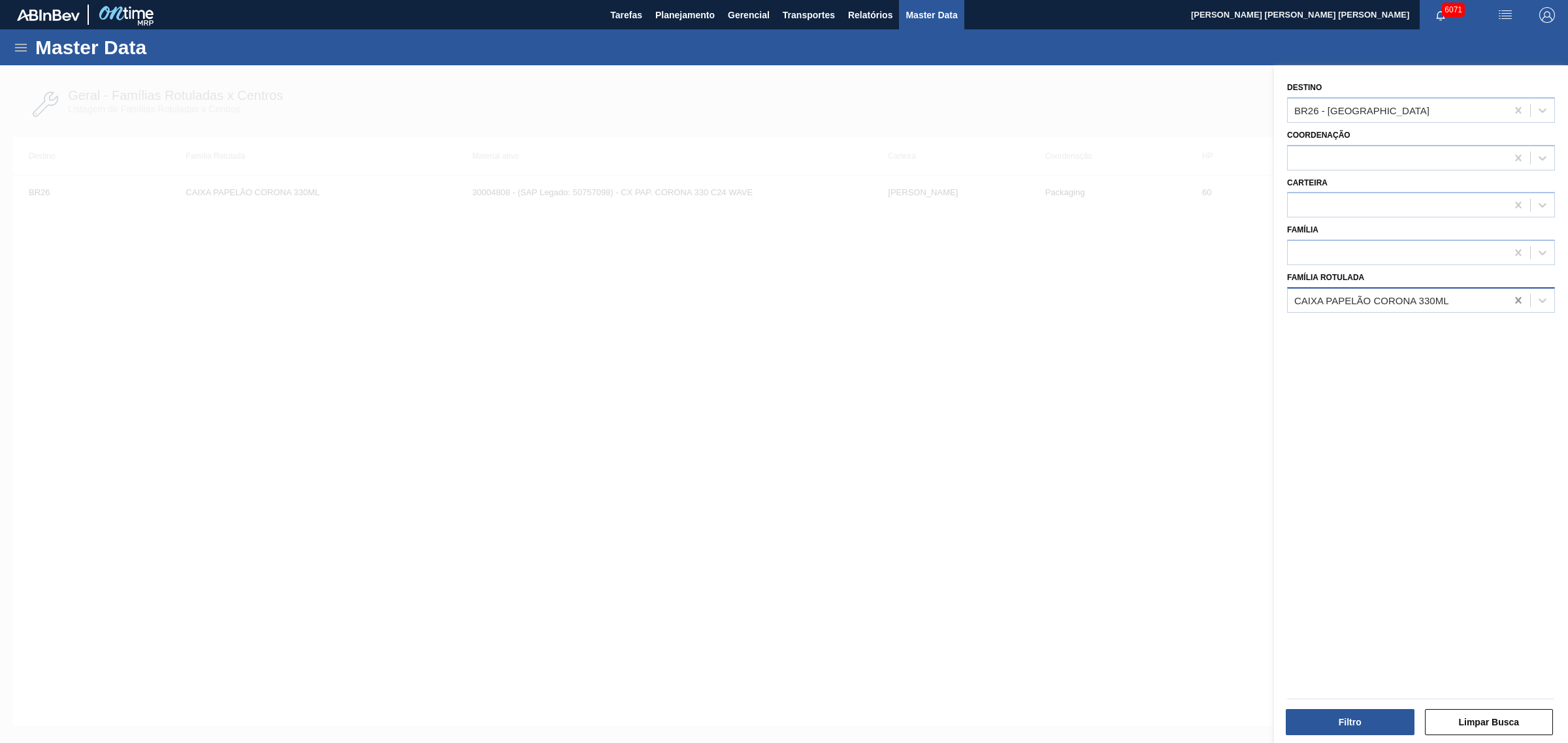
click at [1253, 299] on icon at bounding box center [1517, 300] width 13 height 13
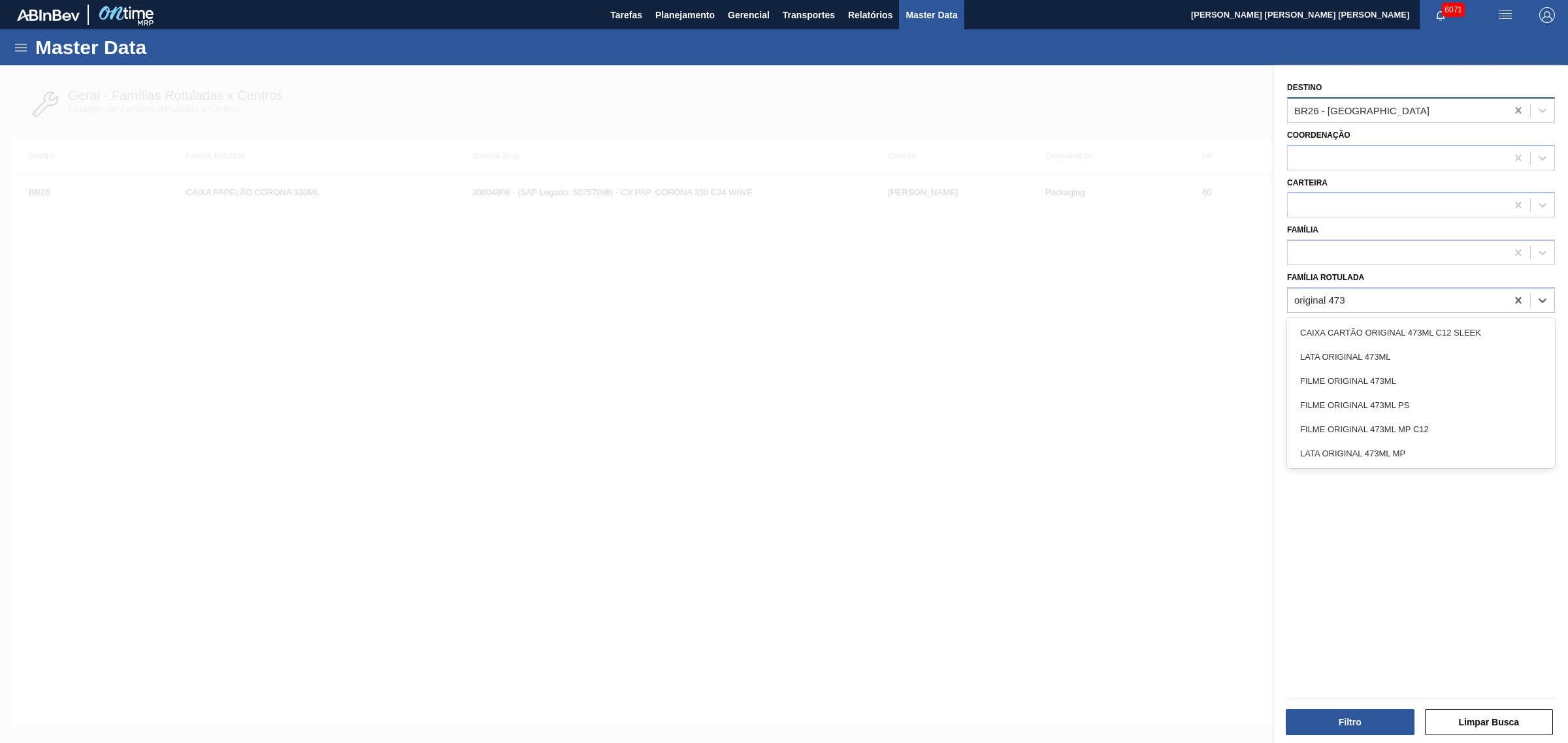
type Rotulada "original 473"
click at [1253, 112] on icon at bounding box center [1518, 110] width 6 height 7
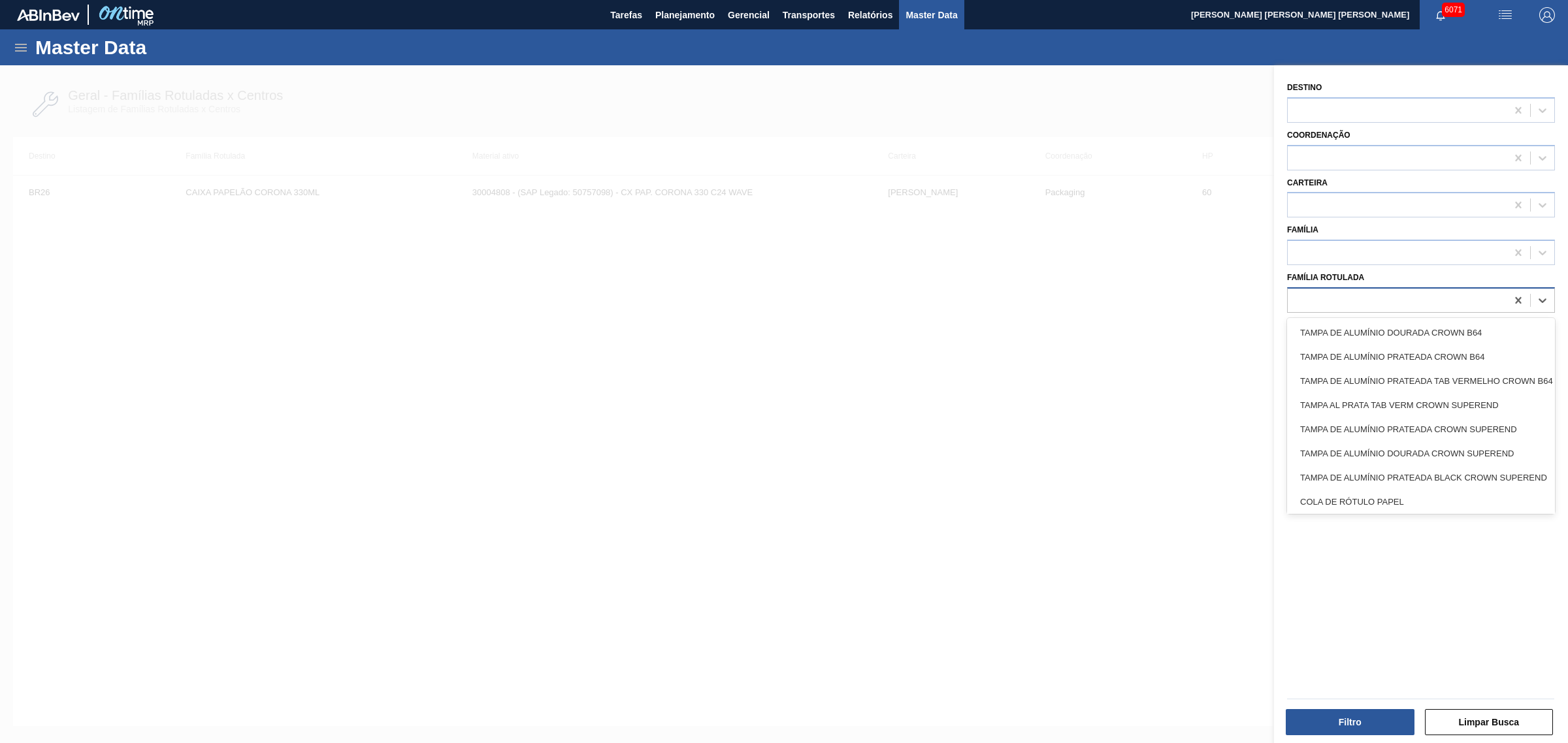
click at [1253, 302] on div at bounding box center [1397, 299] width 219 height 19
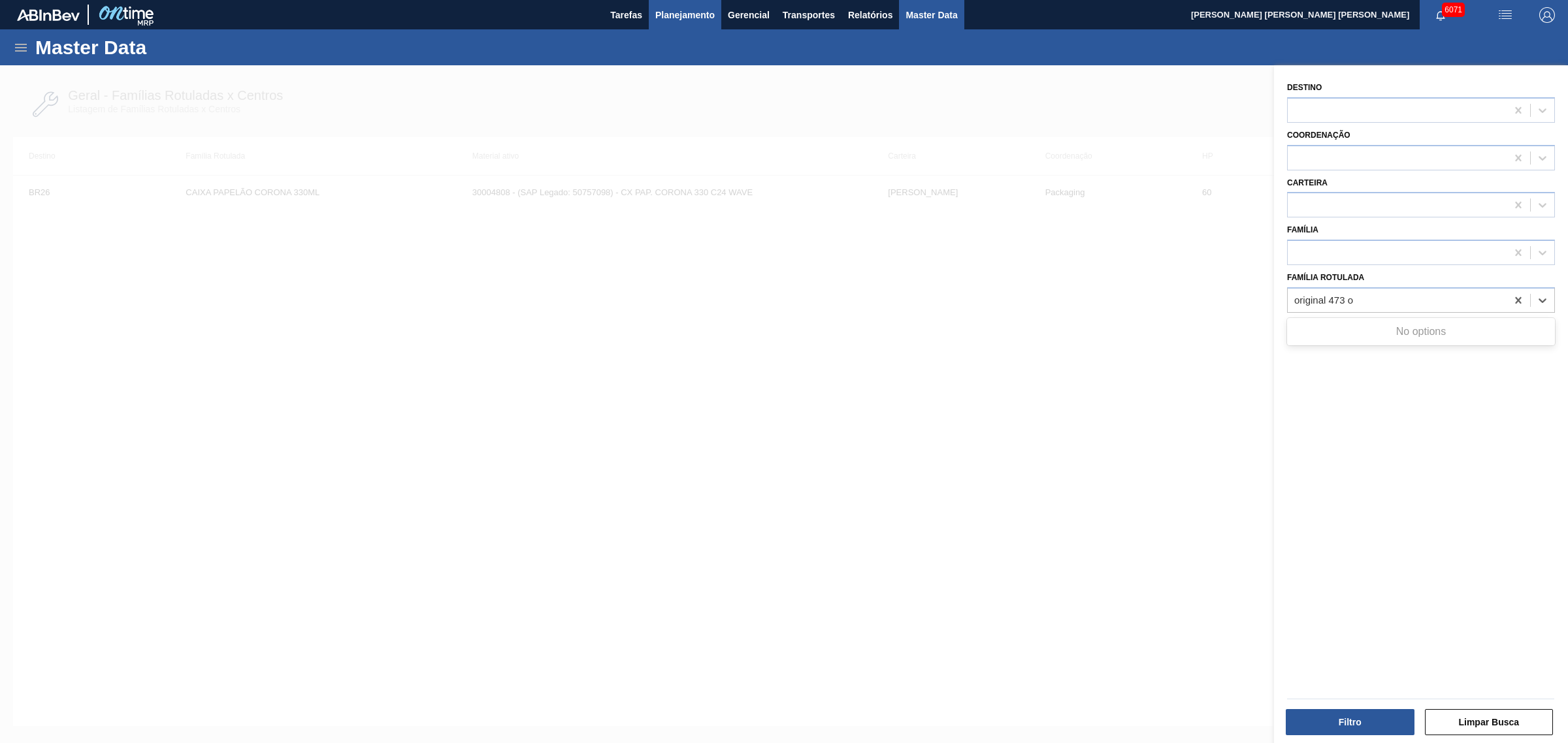
type Rotulada "original 473 o"
click at [661, 18] on span "Planejamento" at bounding box center [684, 15] width 60 height 16
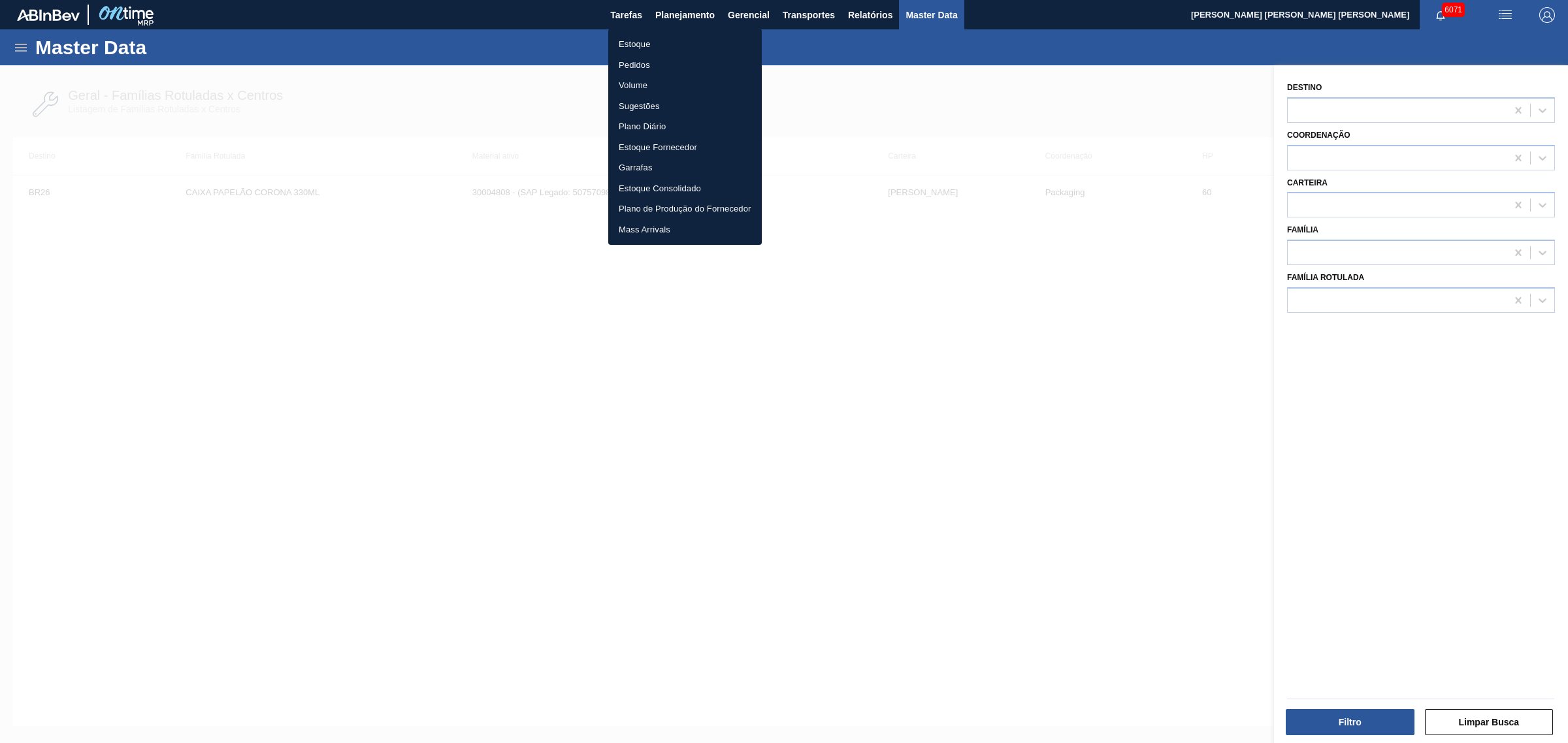
click at [653, 45] on li "Estoque" at bounding box center [684, 45] width 153 height 21
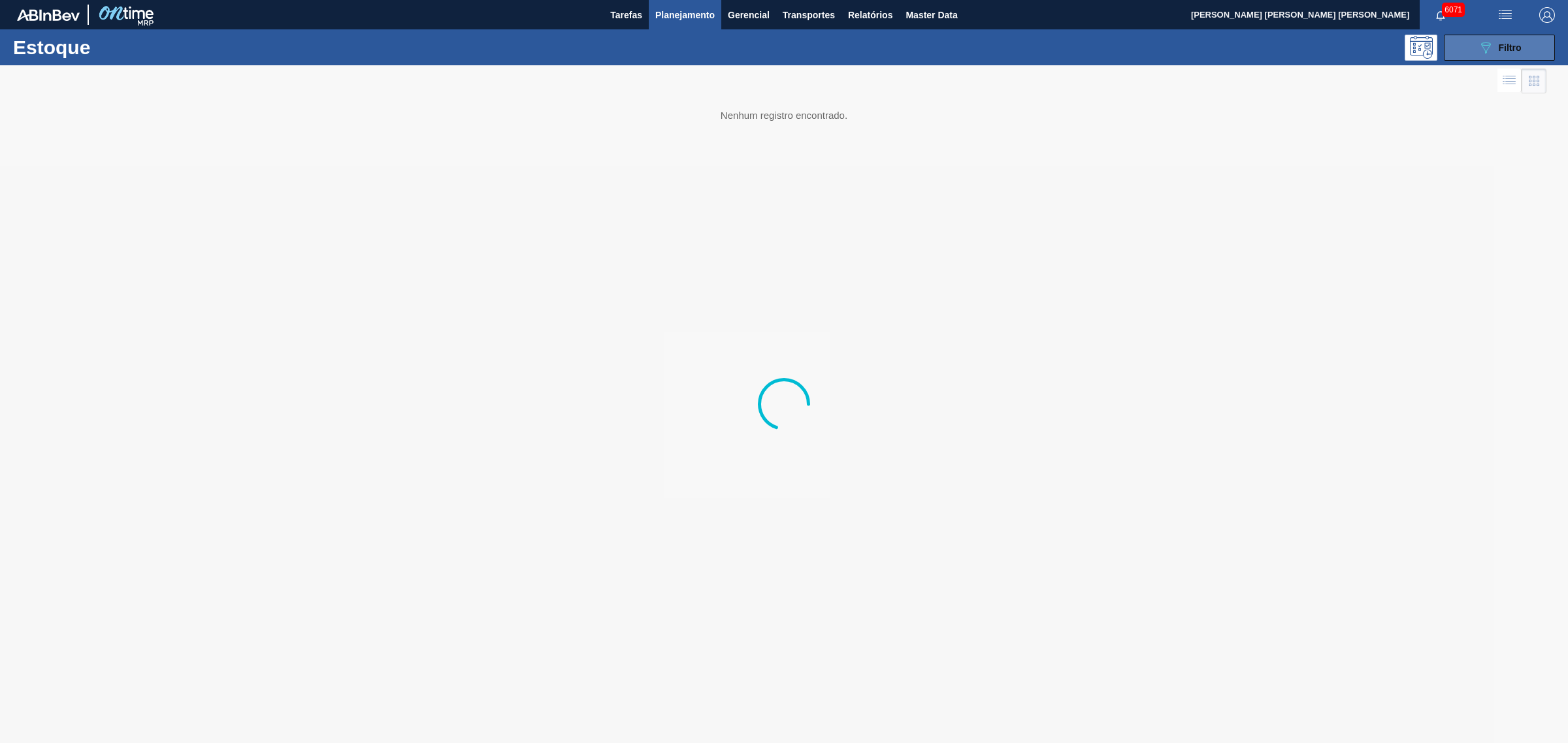
click at [1253, 46] on button "089F7B8B-B2A5-4AFE-B5C0-19BA573D28AC Filtro" at bounding box center [1499, 48] width 111 height 26
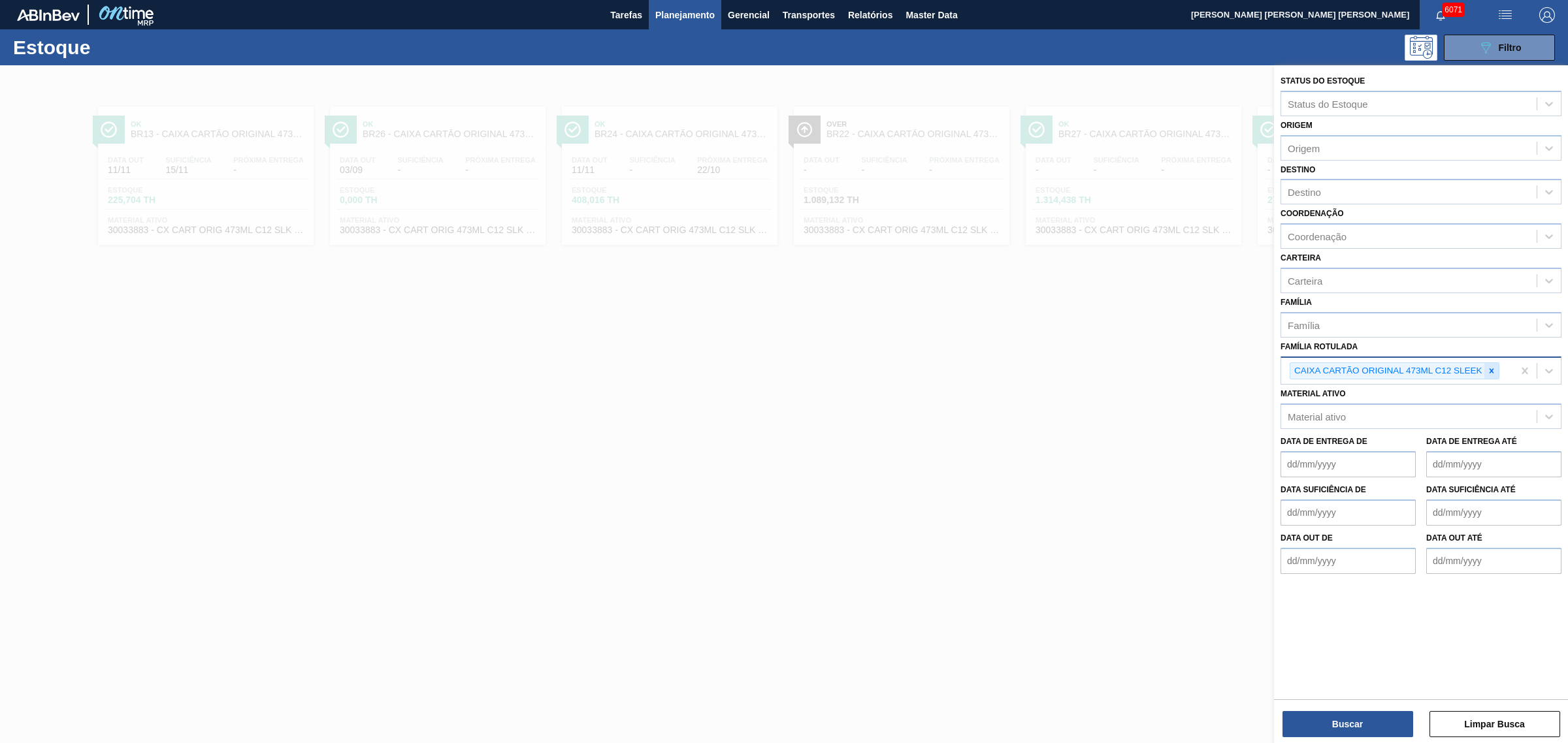
click at [1253, 368] on icon at bounding box center [1491, 370] width 5 height 5
click at [1253, 405] on div "Material ativo" at bounding box center [1409, 413] width 255 height 19
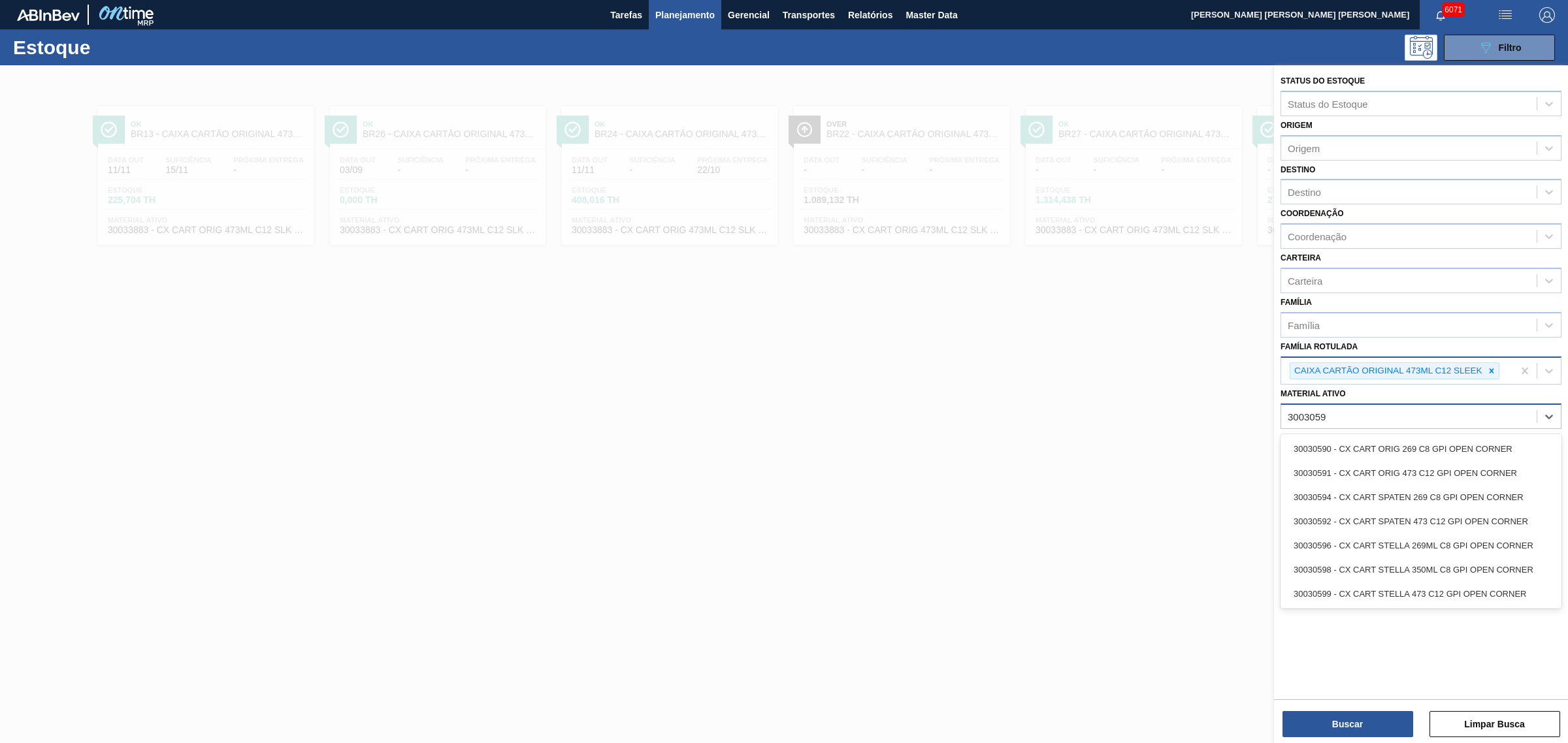
type ativo "30030591"
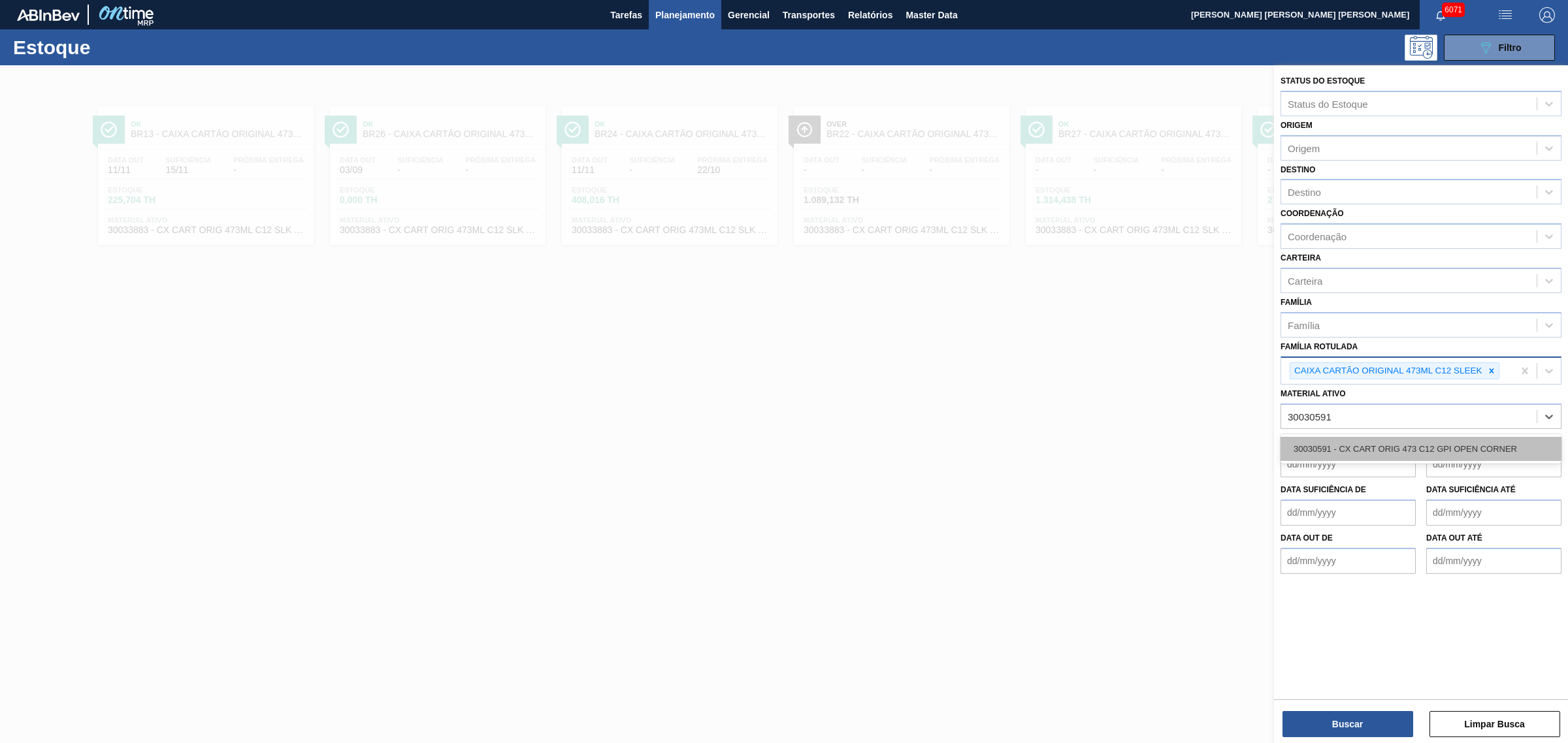
click at [1253, 445] on div "30030591 - CX CART ORIG 473 C12 GPI OPEN CORNER" at bounding box center [1421, 449] width 281 height 24
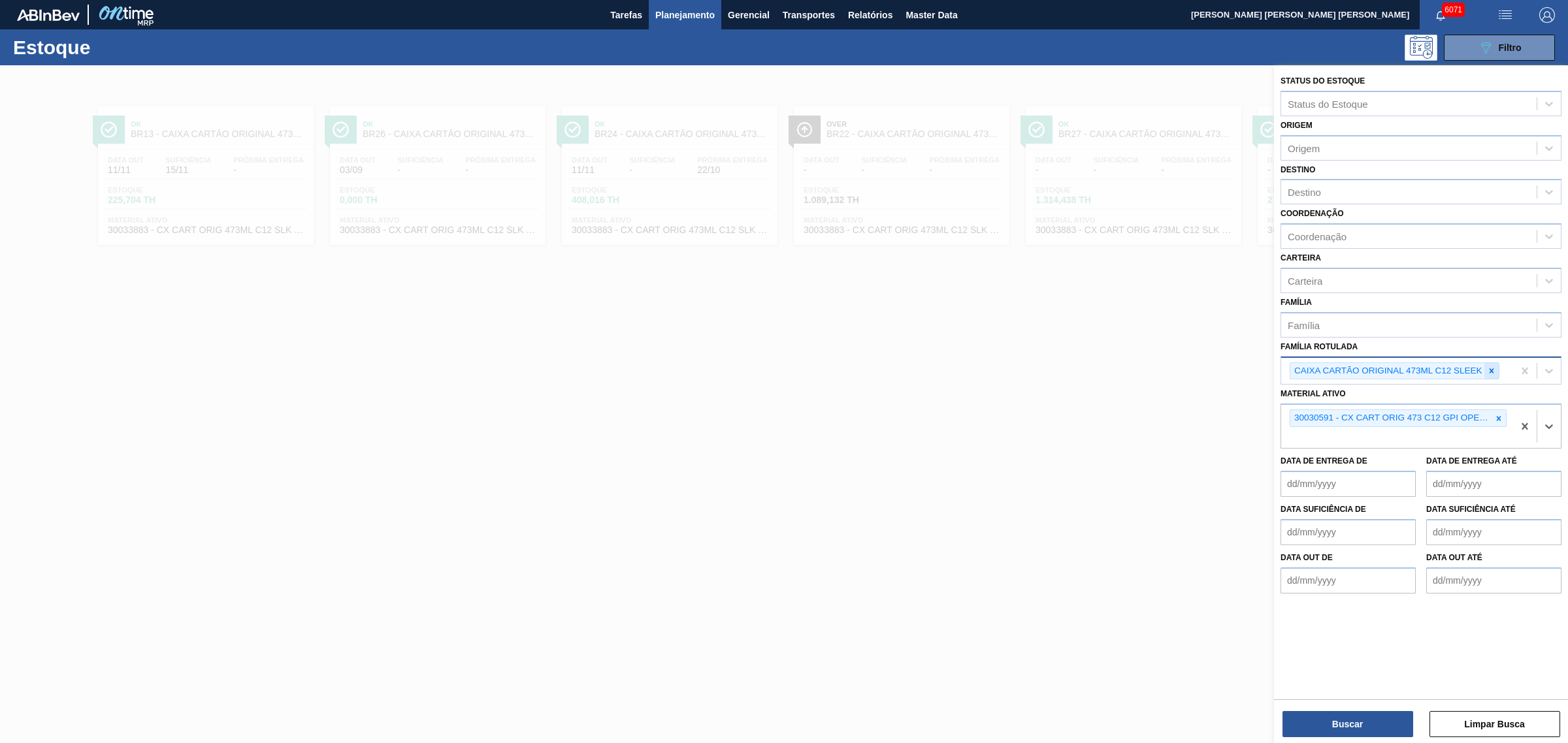
click at [1253, 367] on icon at bounding box center [1491, 371] width 9 height 9
click at [1253, 566] on button "Buscar" at bounding box center [1347, 724] width 131 height 26
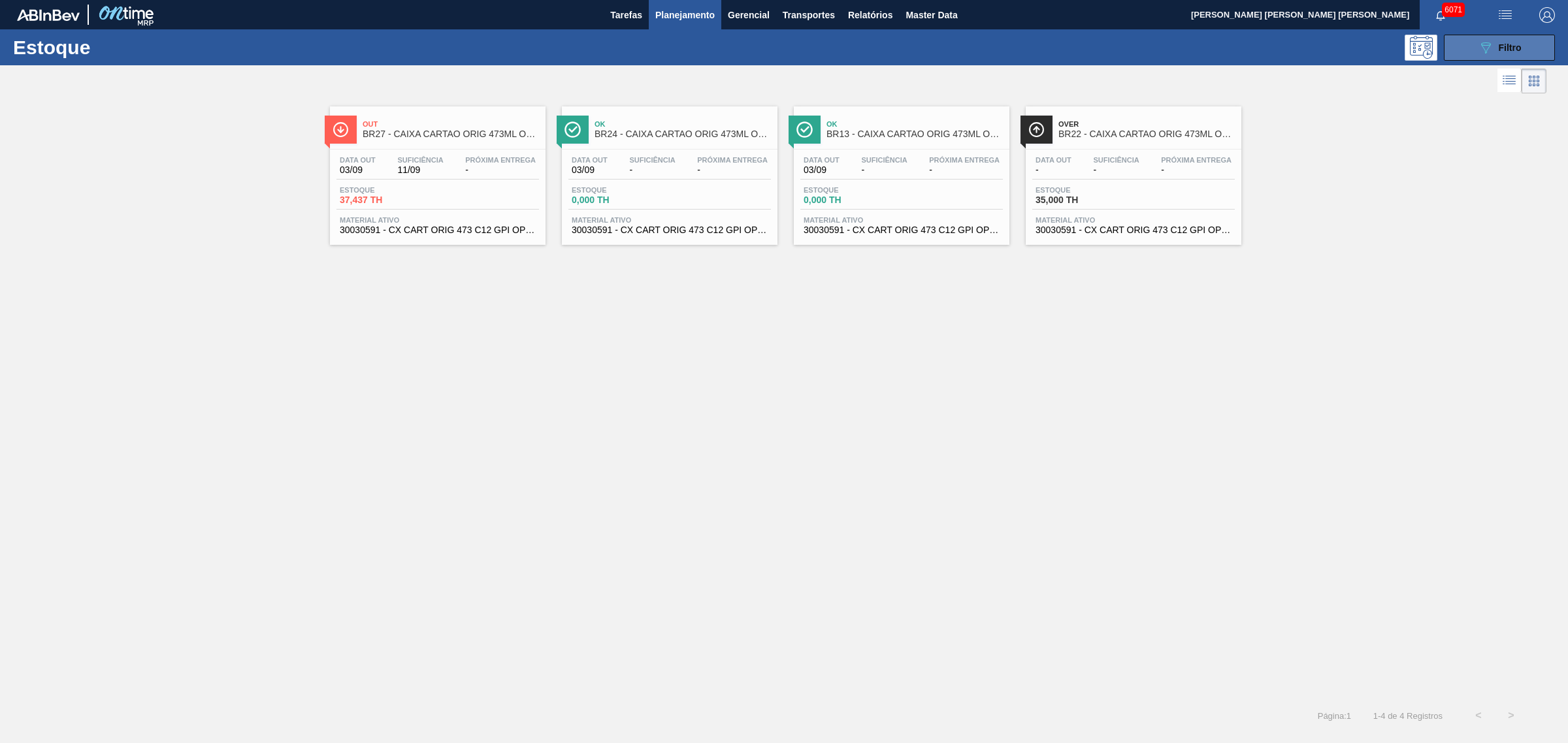
click at [1253, 54] on icon "089F7B8B-B2A5-4AFE-B5C0-19BA573D28AC" at bounding box center [1485, 48] width 16 height 16
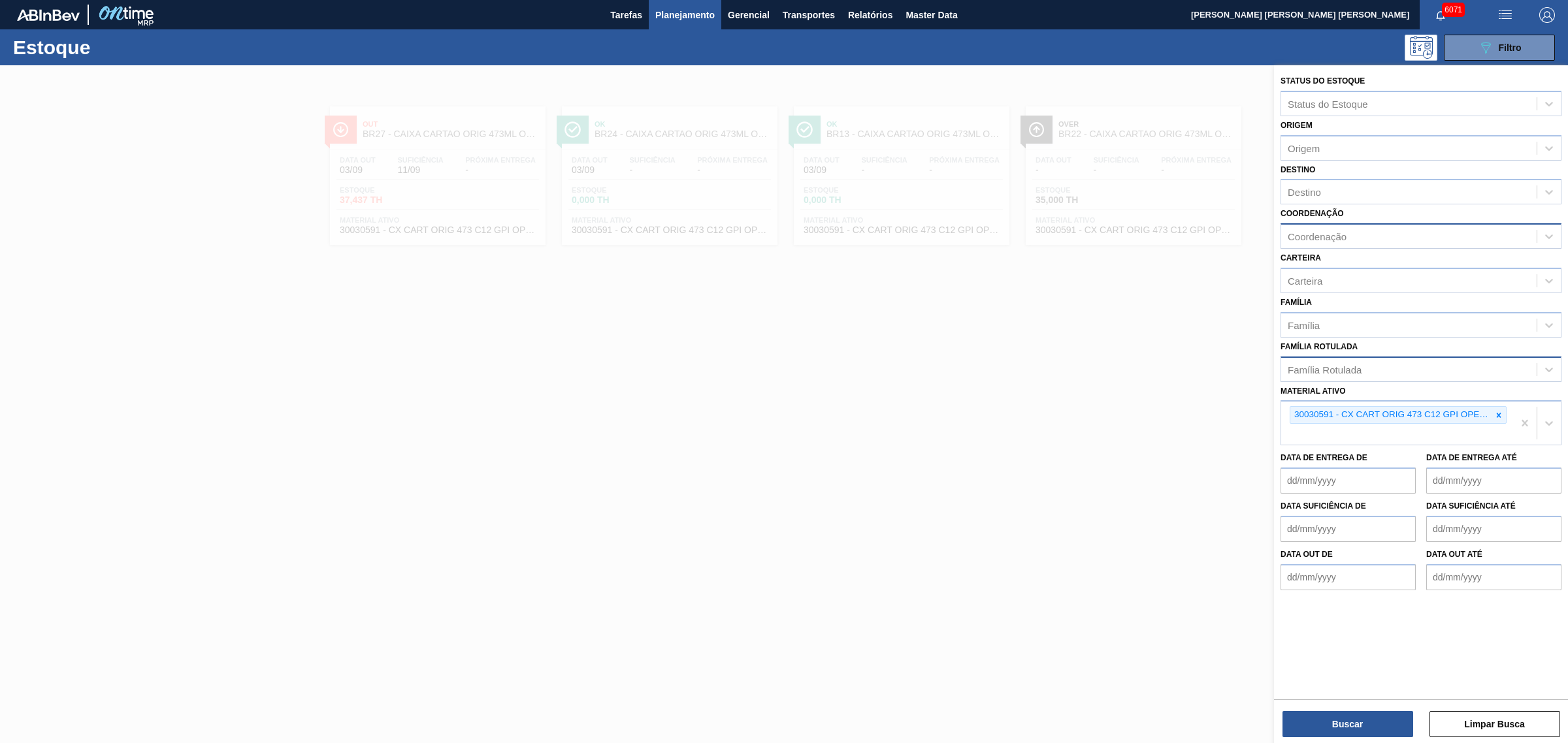
click at [1253, 233] on div "Coordenação" at bounding box center [1409, 236] width 255 height 19
type input "packa"
click at [1253, 566] on button "Buscar" at bounding box center [1347, 724] width 131 height 26
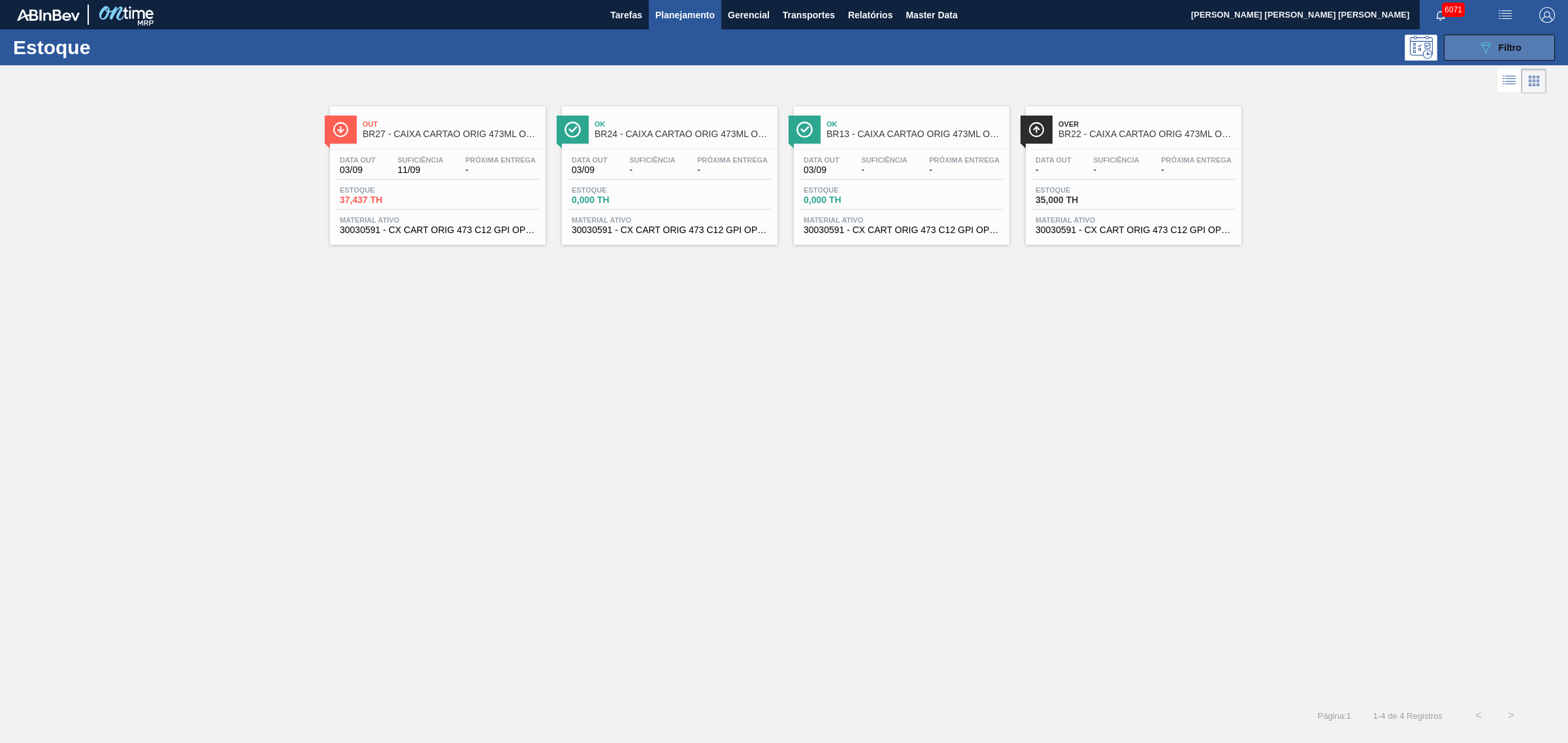
click at [1253, 51] on button "089F7B8B-B2A5-4AFE-B5C0-19BA573D28AC Filtro" at bounding box center [1499, 48] width 111 height 26
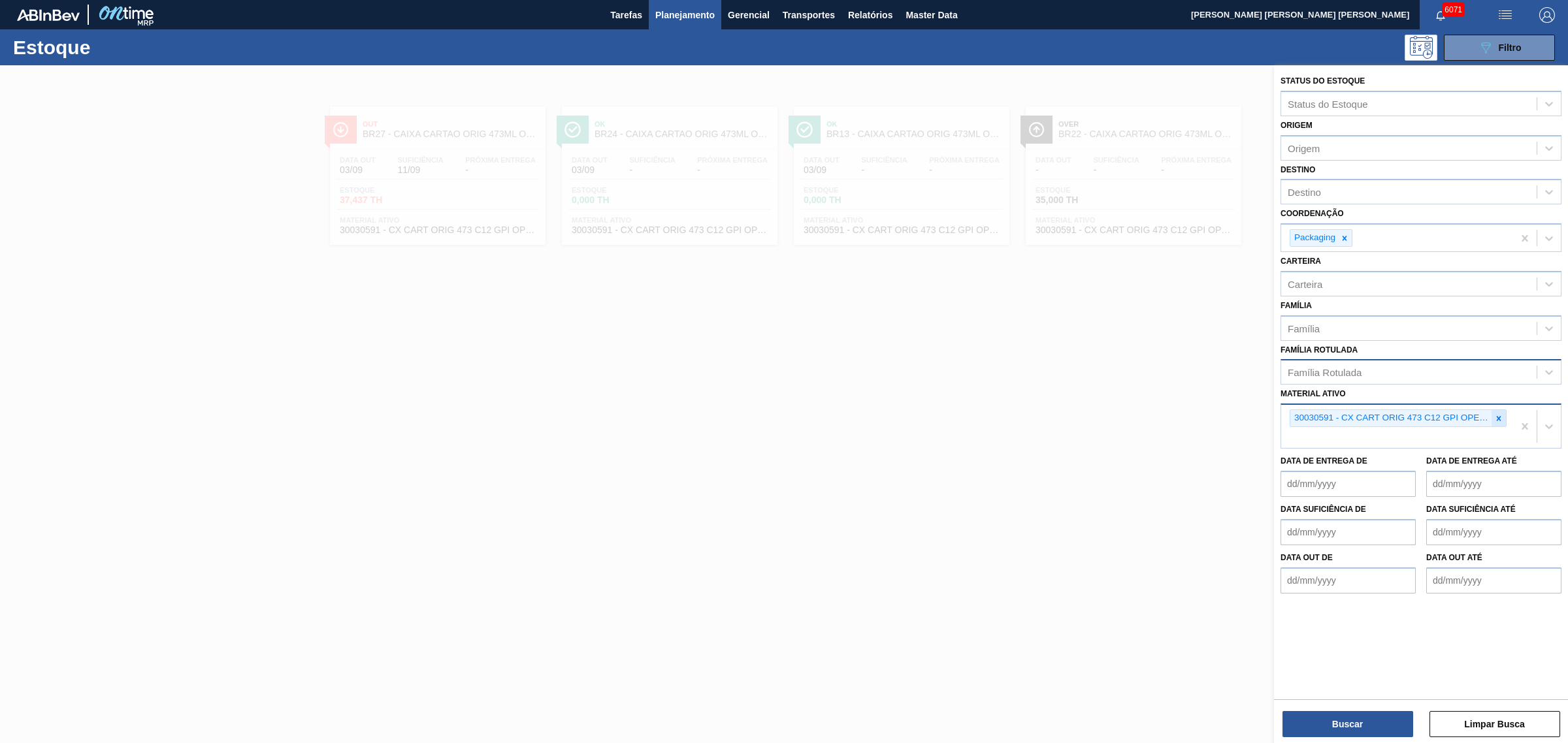
click at [1253, 419] on icon at bounding box center [1499, 419] width 9 height 9
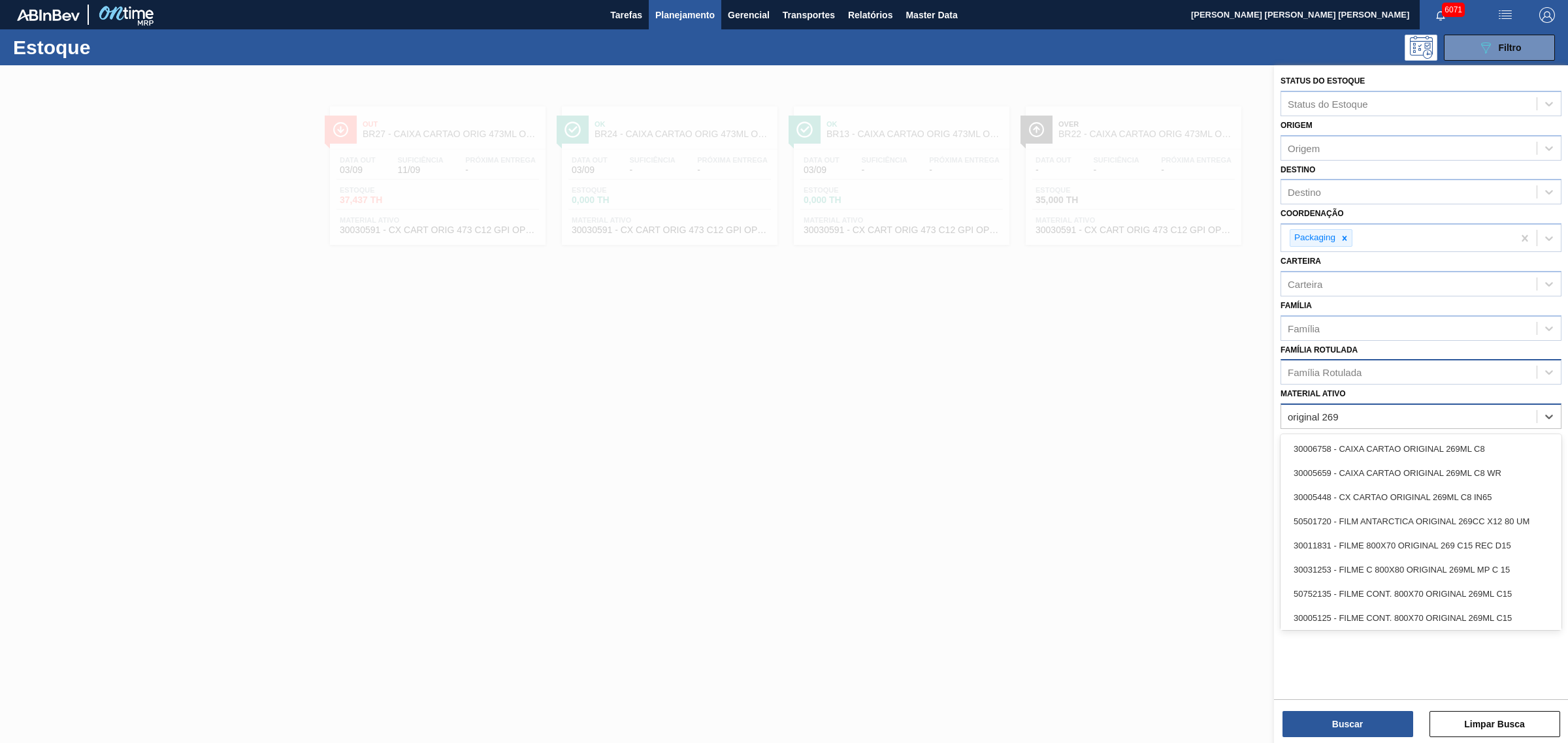
type ativo "original 269"
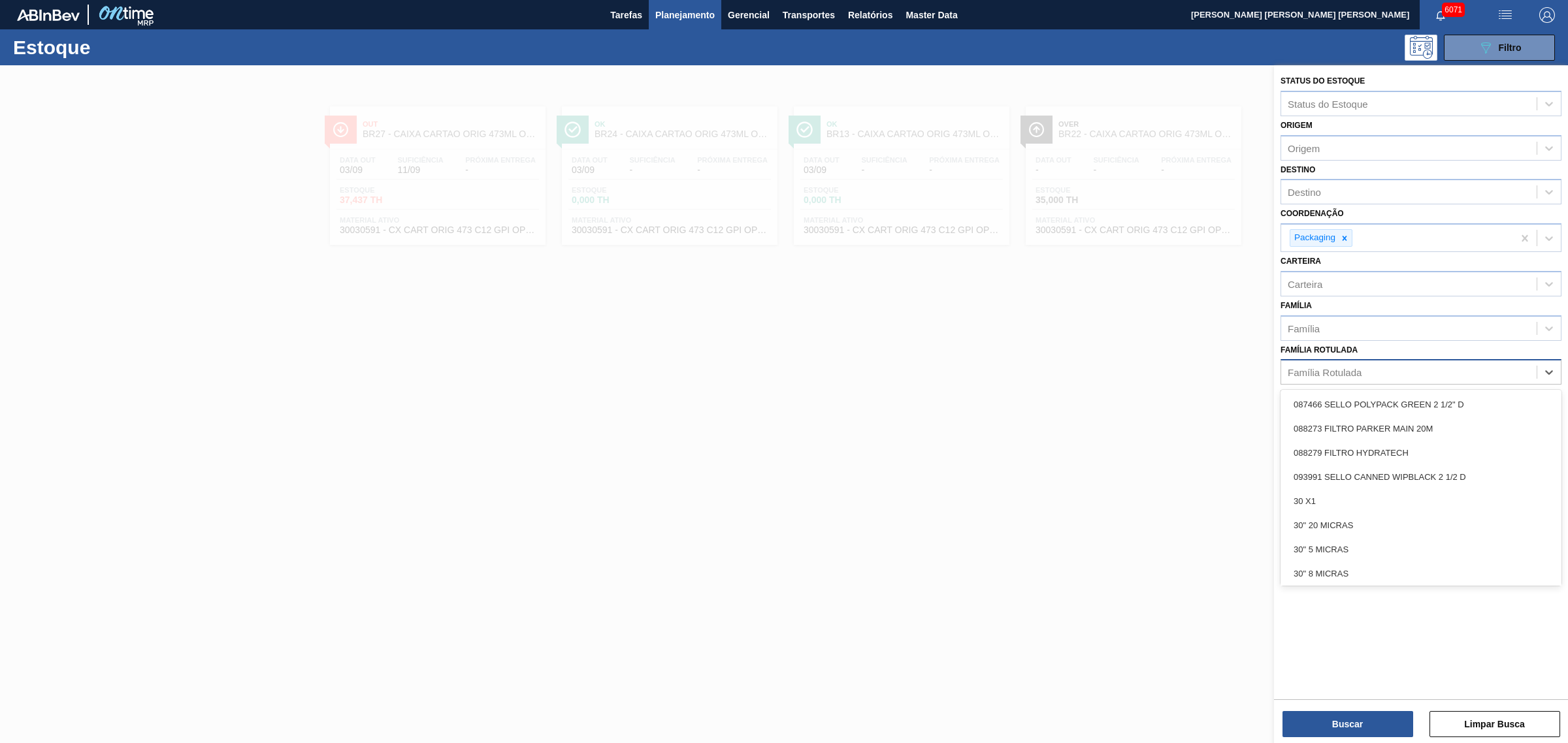
click at [1253, 367] on div "Família Rotulada" at bounding box center [1409, 372] width 255 height 19
type Rotulada "original 269"
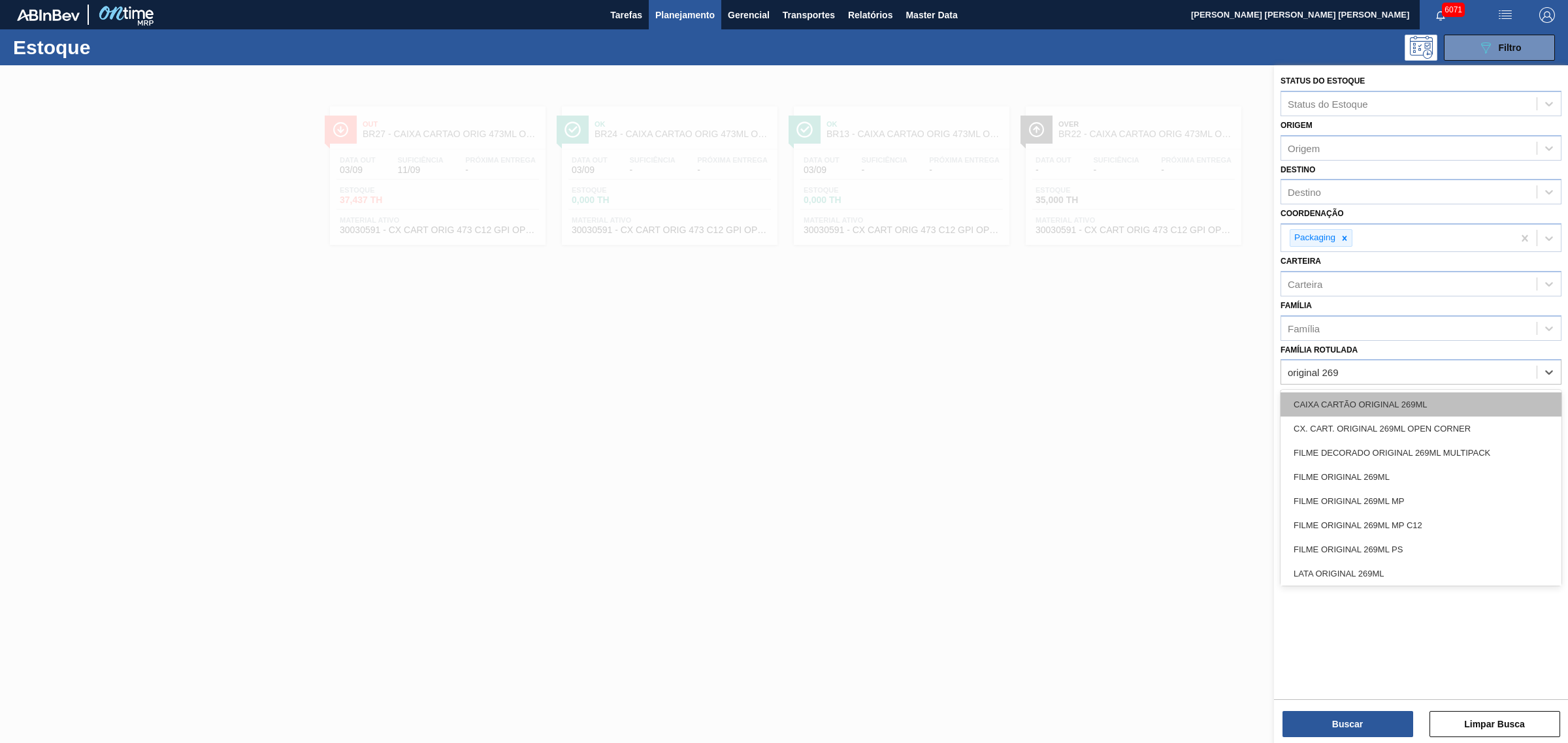
click at [1253, 400] on div "CAIXA CARTÃO ORIGINAL 269ML" at bounding box center [1421, 404] width 281 height 24
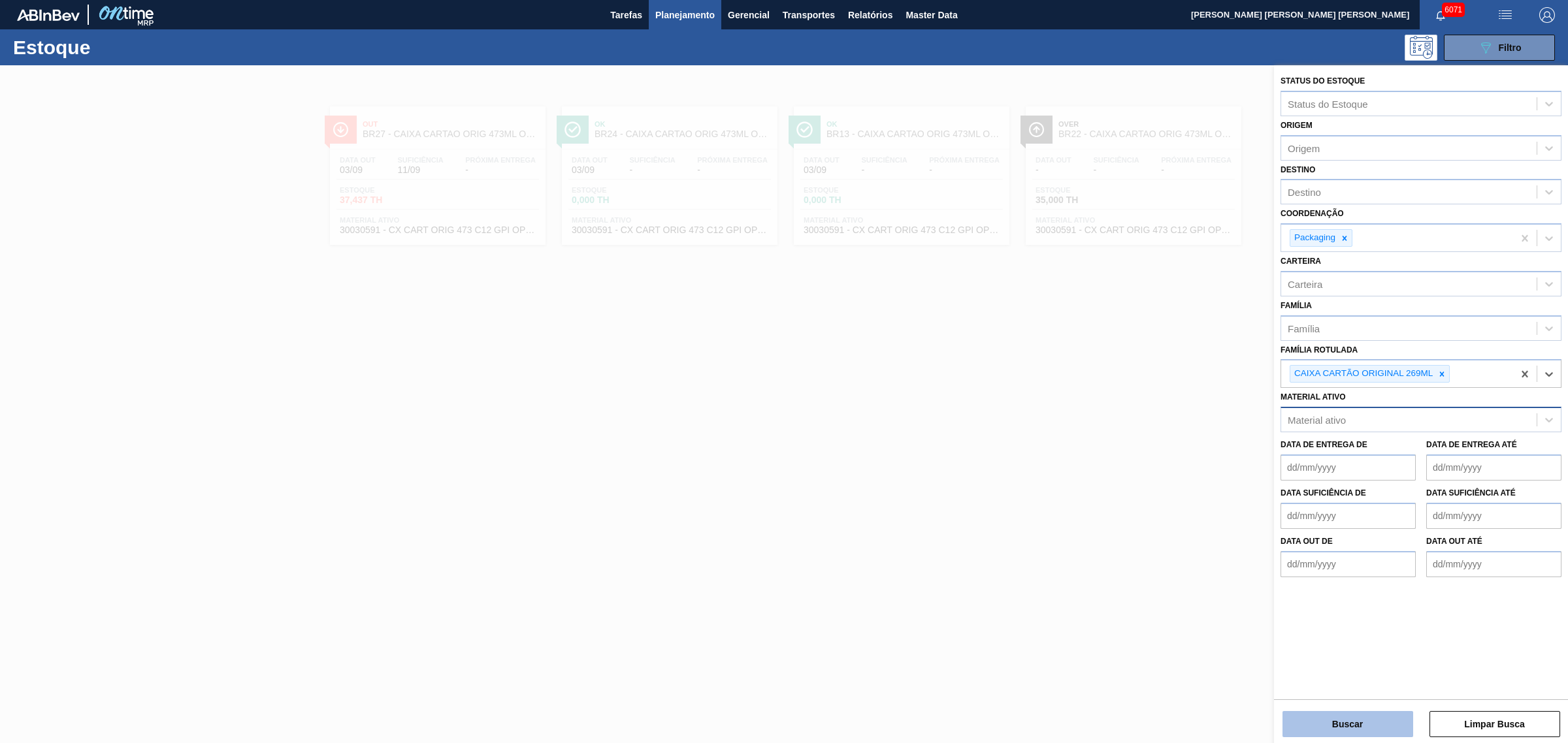
click at [1253, 566] on button "Buscar" at bounding box center [1347, 724] width 131 height 26
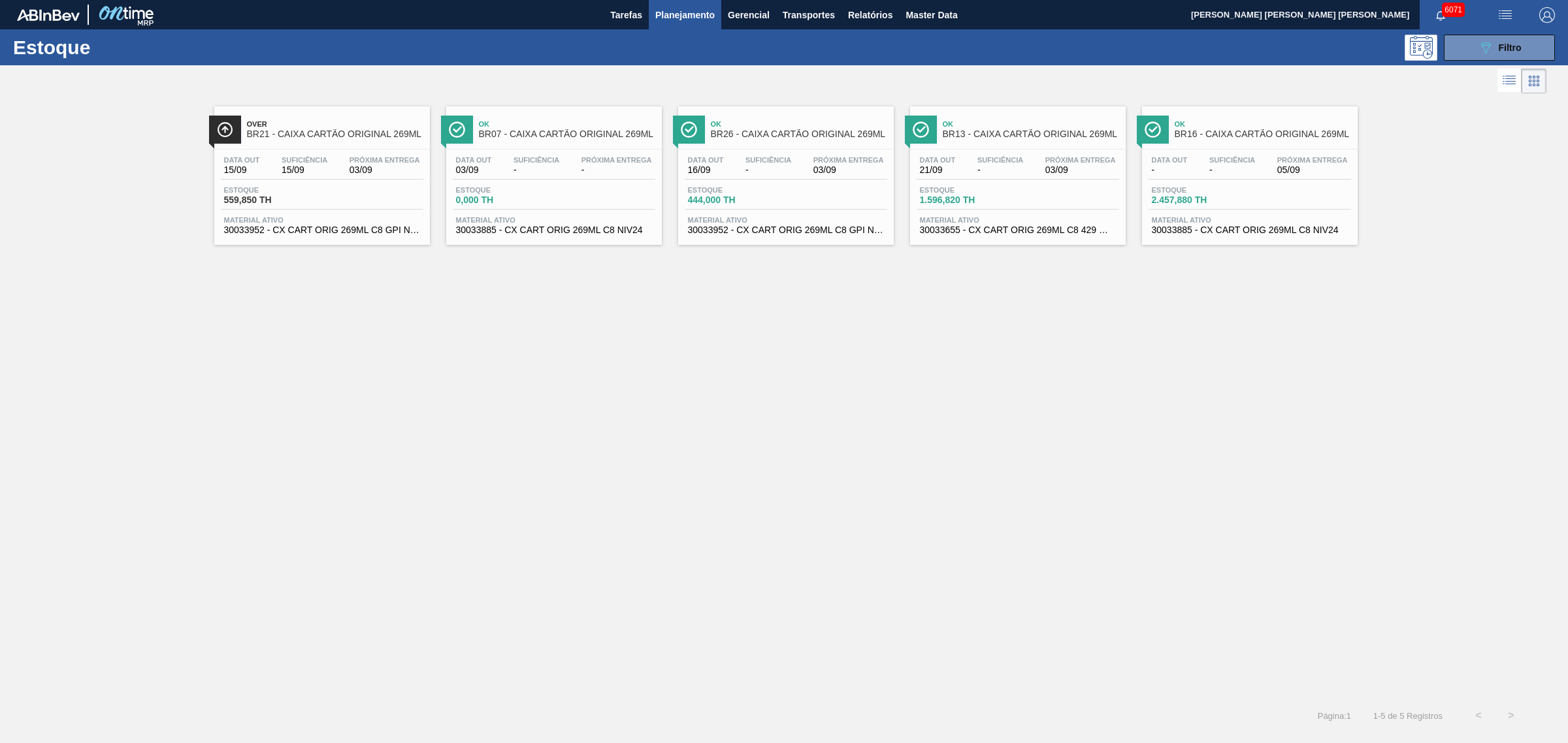
click at [1253, 45] on button "089F7B8B-B2A5-4AFE-B5C0-19BA573D28AC Filtro" at bounding box center [1499, 48] width 111 height 26
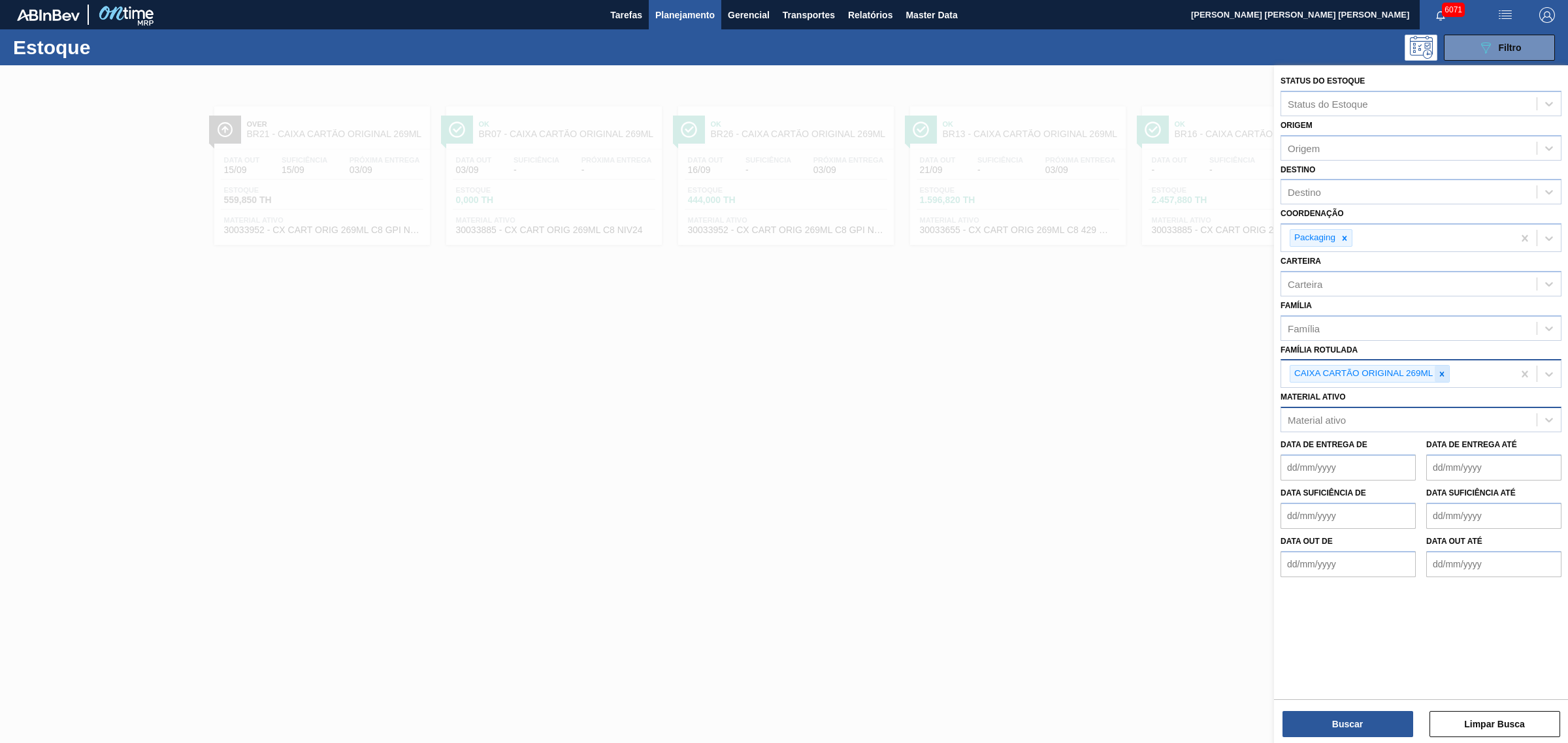
click at [1253, 376] on div at bounding box center [1441, 374] width 14 height 17
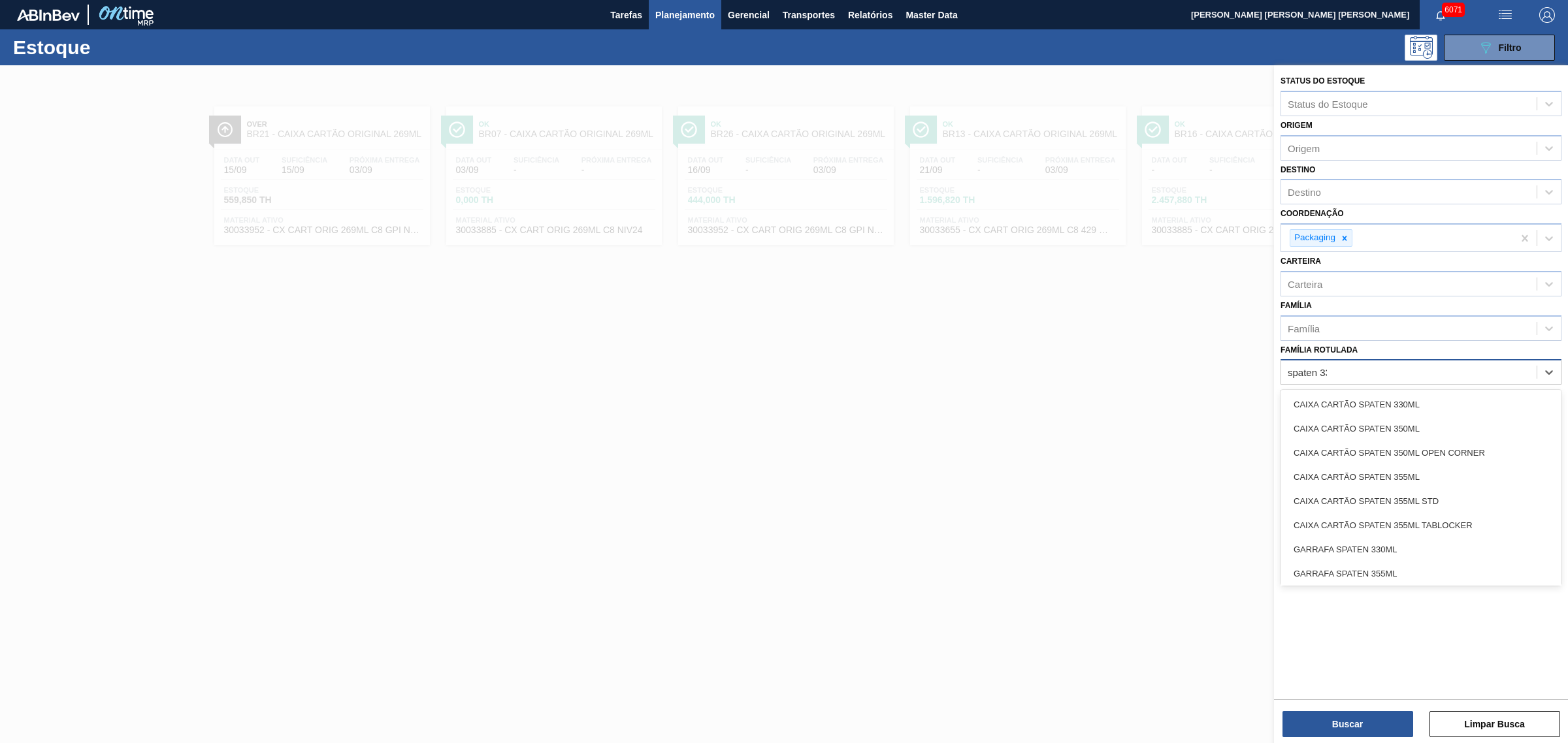
type Rotulada "spaten 330"
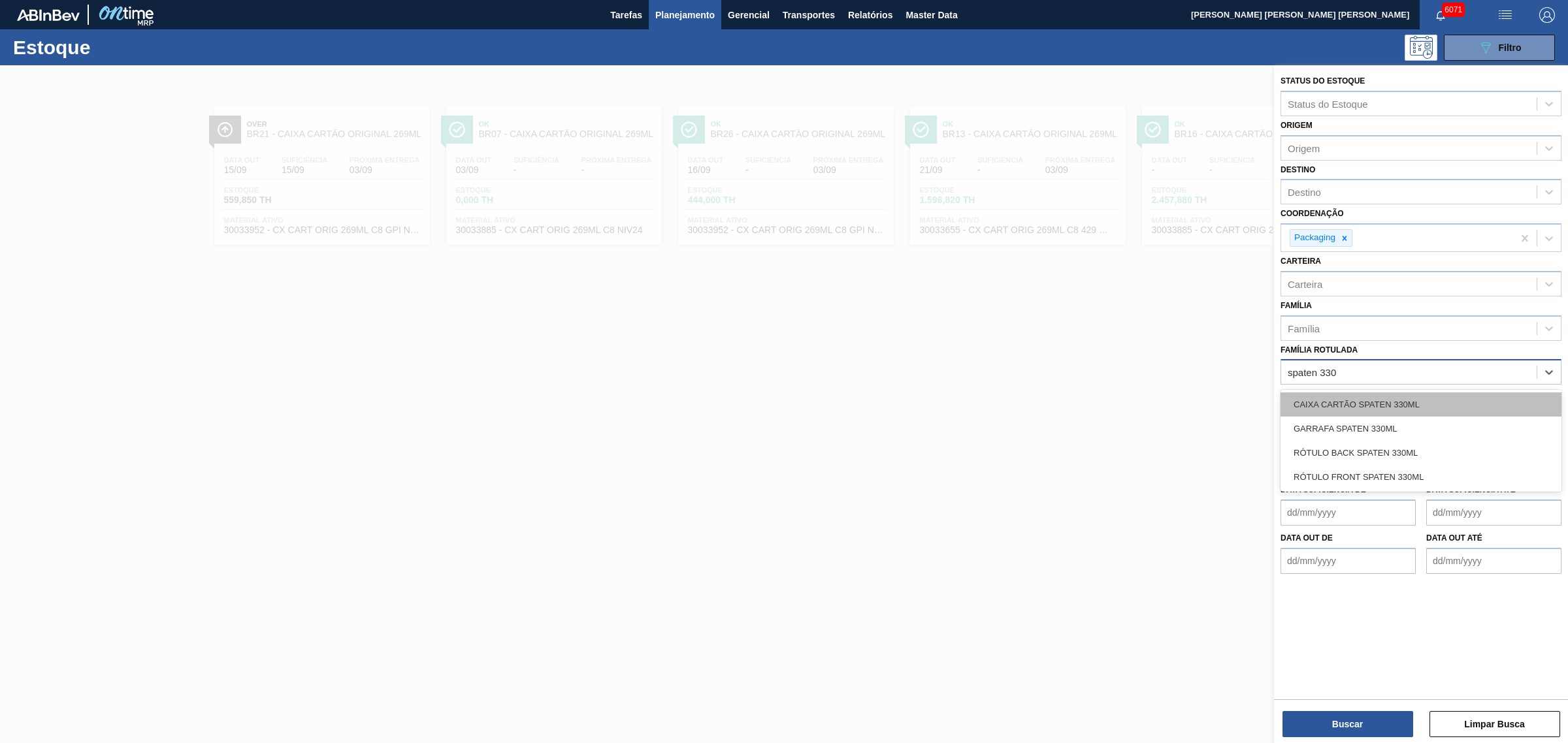
click at [1253, 398] on div "CAIXA CARTÃO SPATEN 330ML" at bounding box center [1421, 404] width 281 height 24
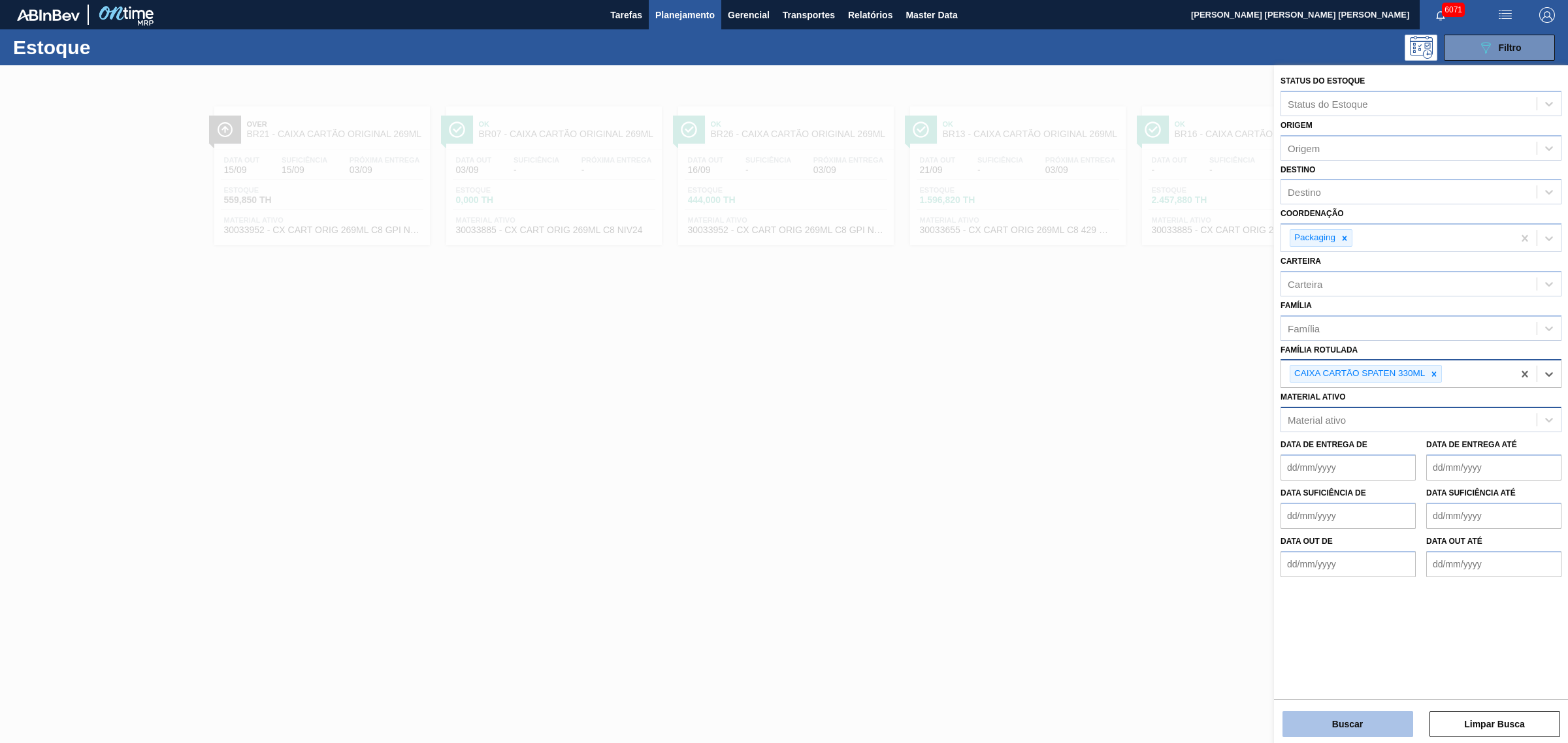
click at [1253, 566] on button "Buscar" at bounding box center [1347, 724] width 131 height 26
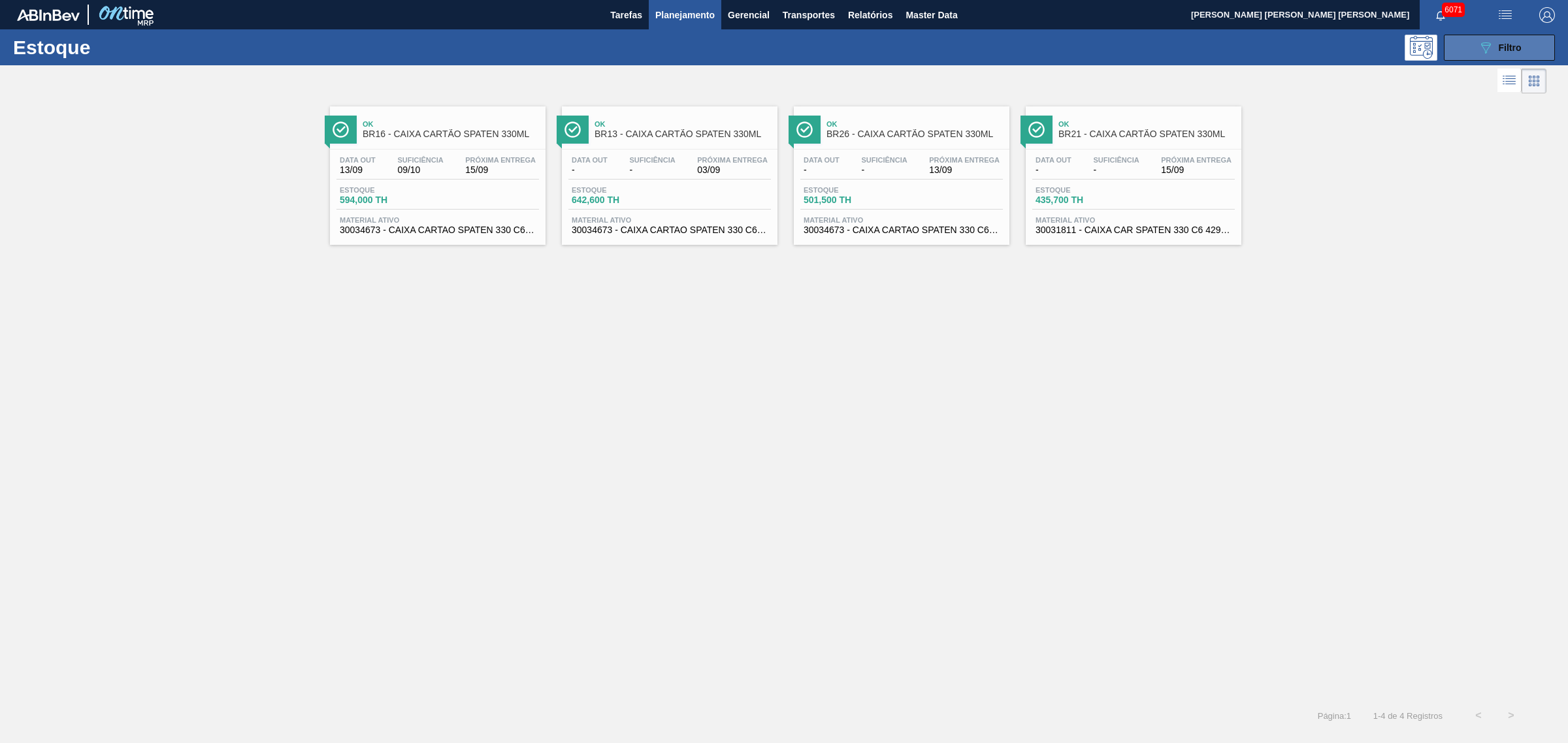
click at [1253, 51] on button "089F7B8B-B2A5-4AFE-B5C0-19BA573D28AC Filtro" at bounding box center [1499, 48] width 111 height 26
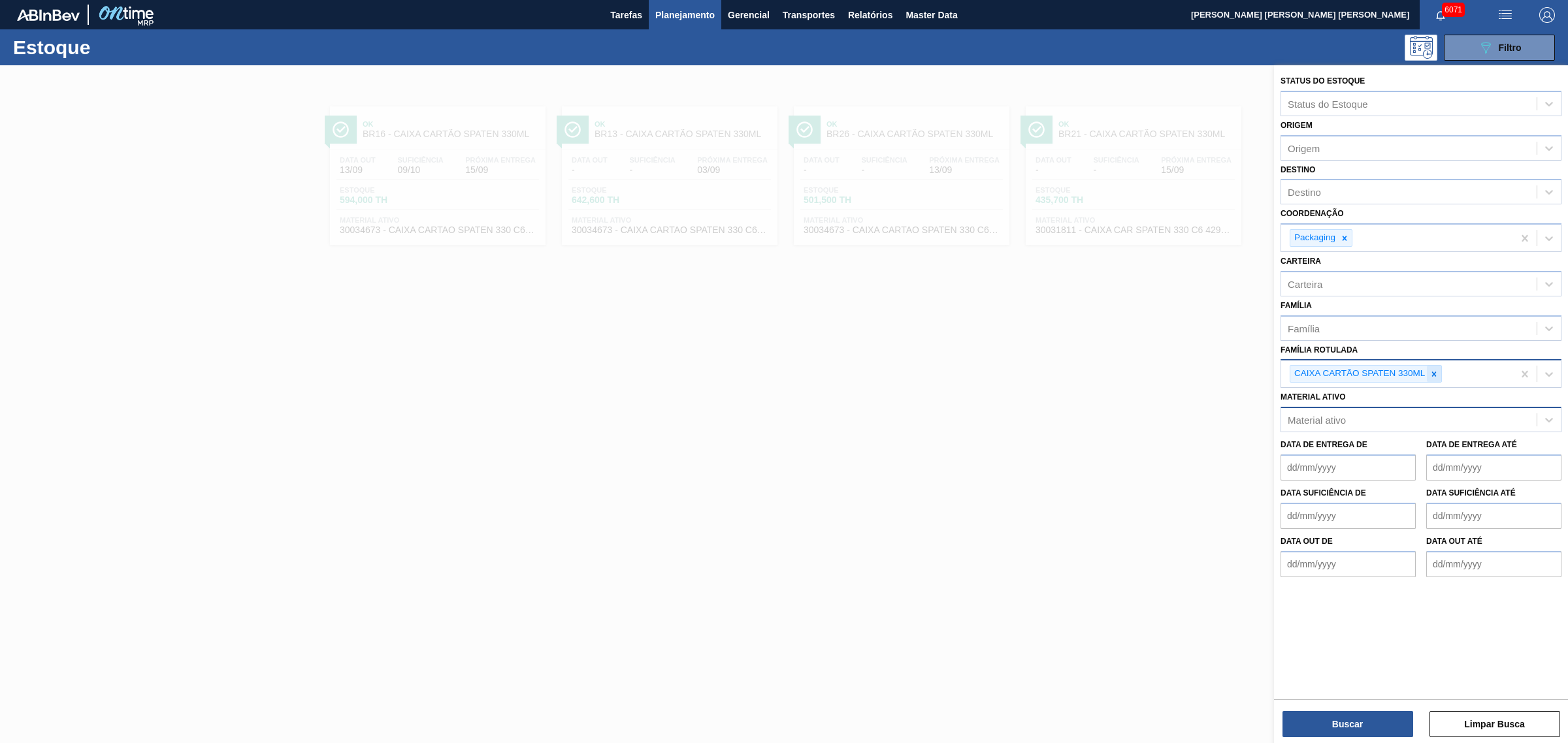
click at [1253, 369] on div at bounding box center [1434, 374] width 14 height 17
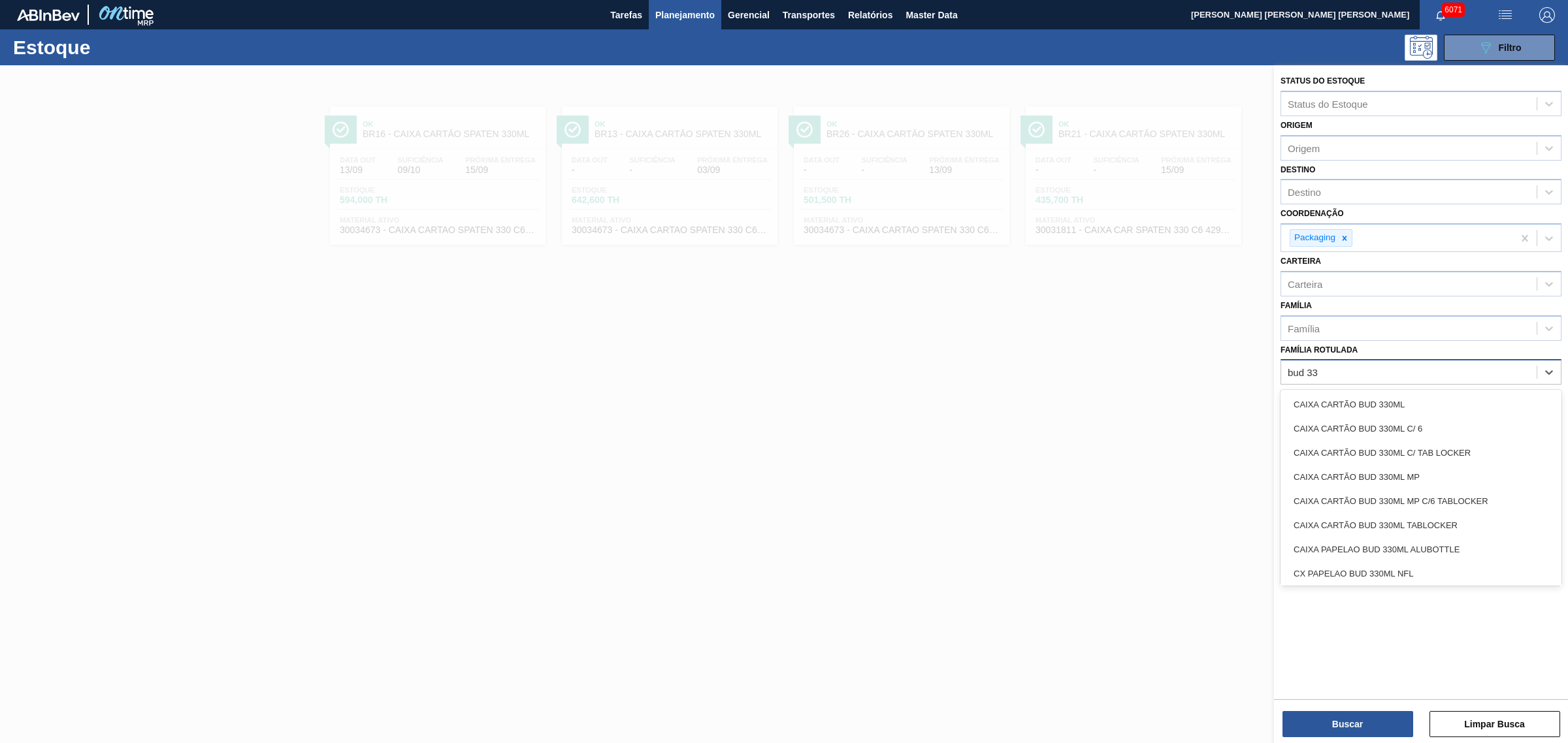
type Rotulada "bud 330"
click at [1253, 423] on div "CAIXA CARTÃO BUD 330ML C/ 6" at bounding box center [1421, 428] width 281 height 24
type Rotulada "original 473"
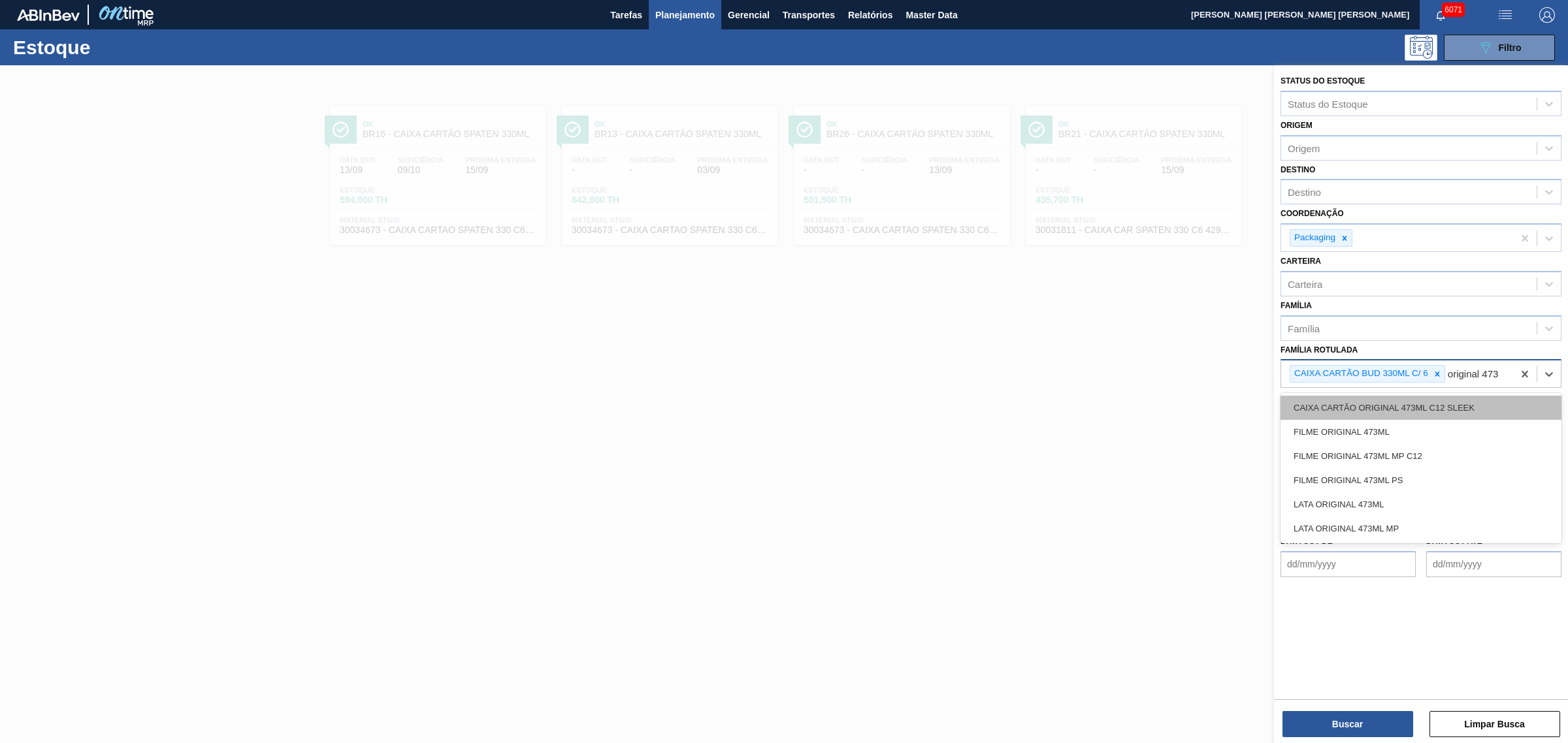
click at [1253, 398] on div "CAIXA CARTÃO ORIGINAL 473ML C12 SLEEK" at bounding box center [1421, 408] width 281 height 24
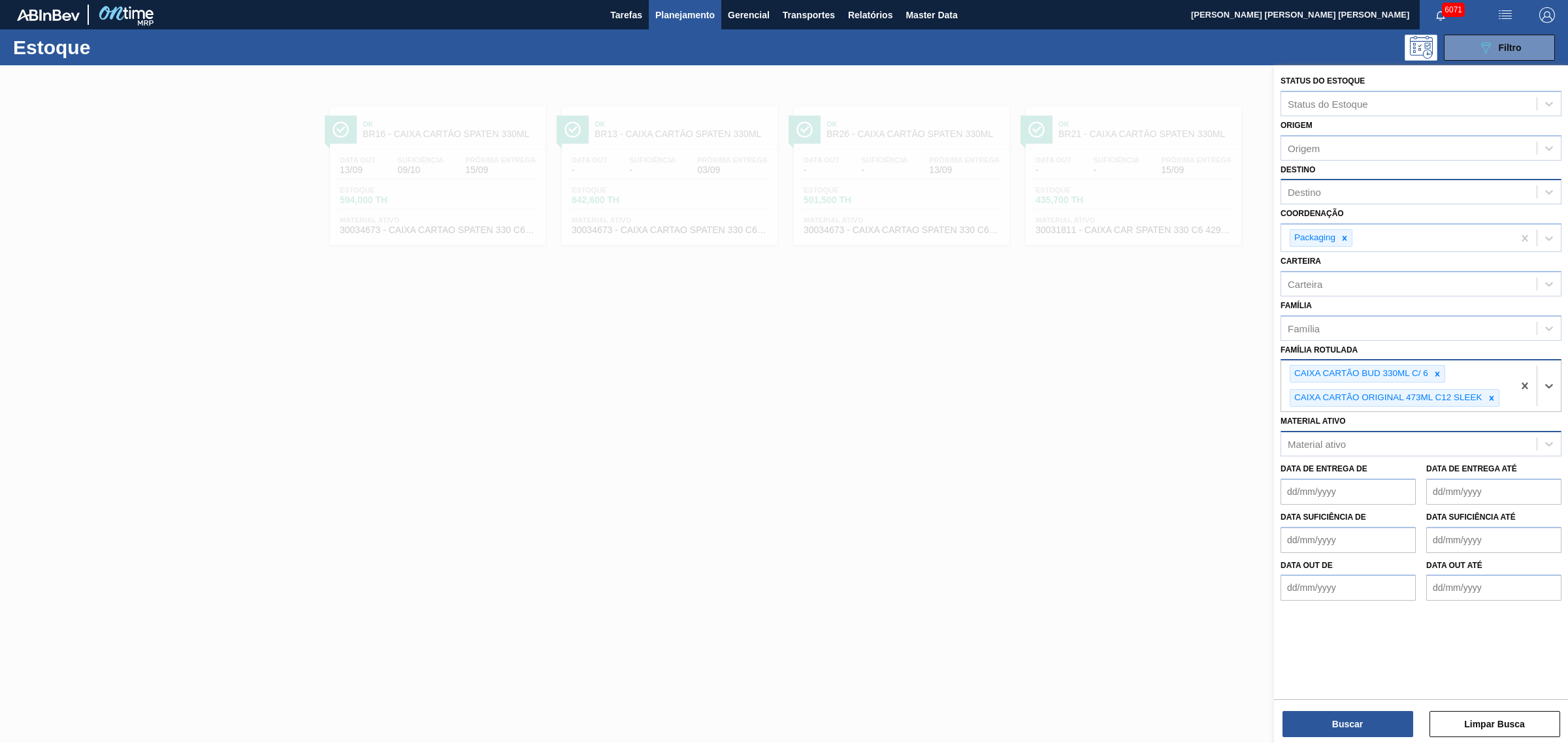
click at [1253, 196] on div "Destino" at bounding box center [1409, 192] width 255 height 19
type input "jaca"
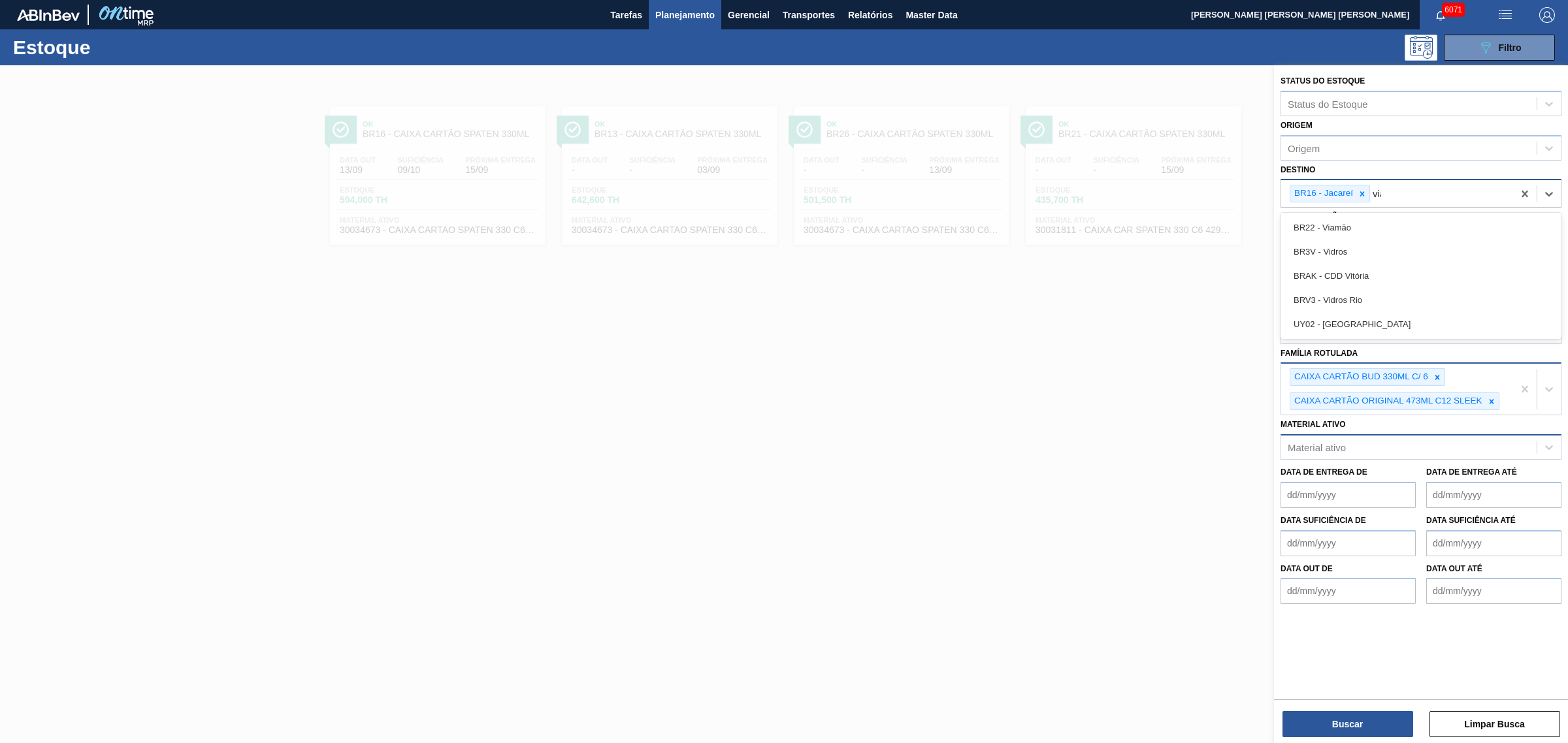
type input "viam"
click at [1253, 566] on button "Buscar" at bounding box center [1347, 724] width 131 height 26
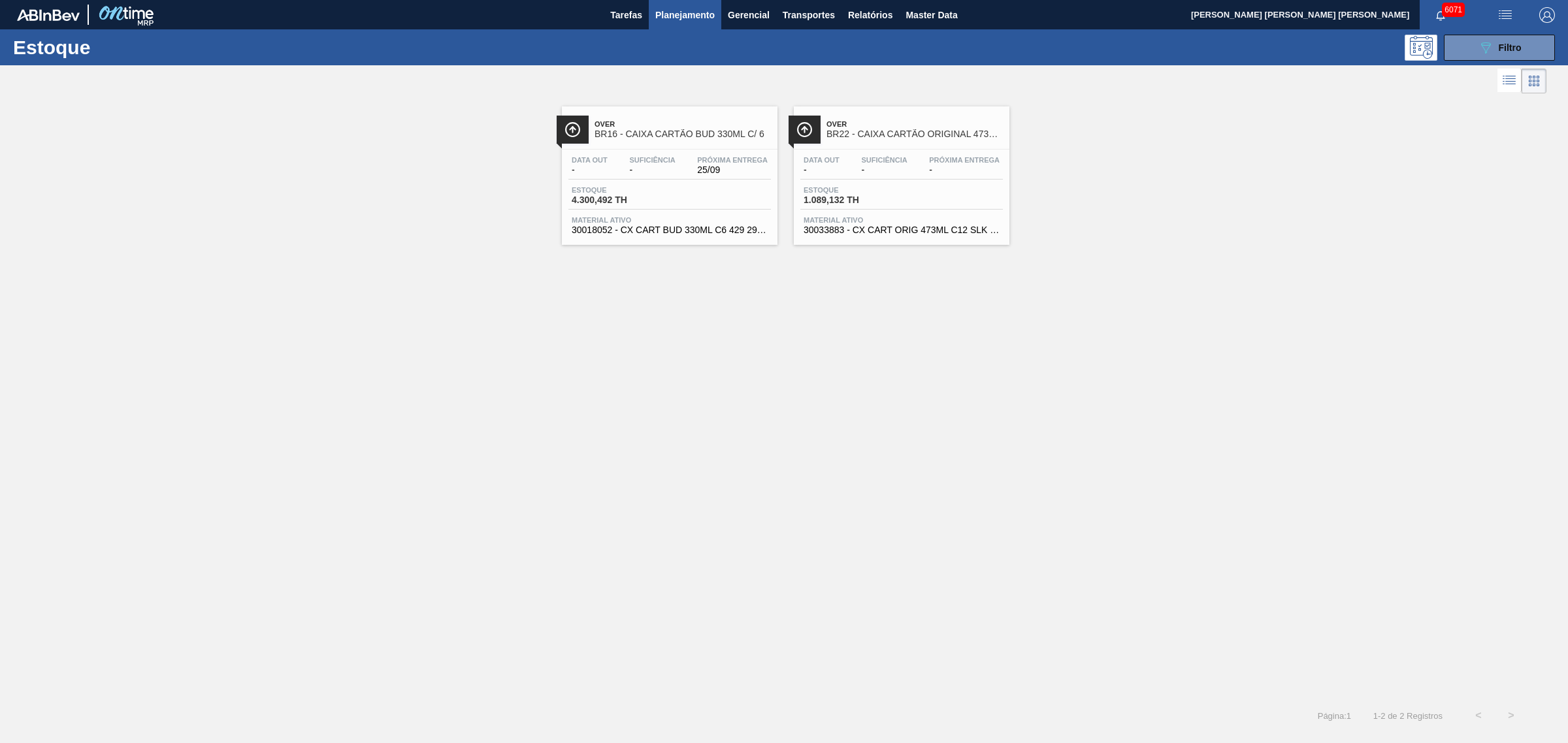
drag, startPoint x: 1050, startPoint y: 157, endPoint x: 954, endPoint y: 172, distance: 97.2
click at [1253, 41] on icon "089F7B8B-B2A5-4AFE-B5C0-19BA573D28AC" at bounding box center [1485, 48] width 16 height 16
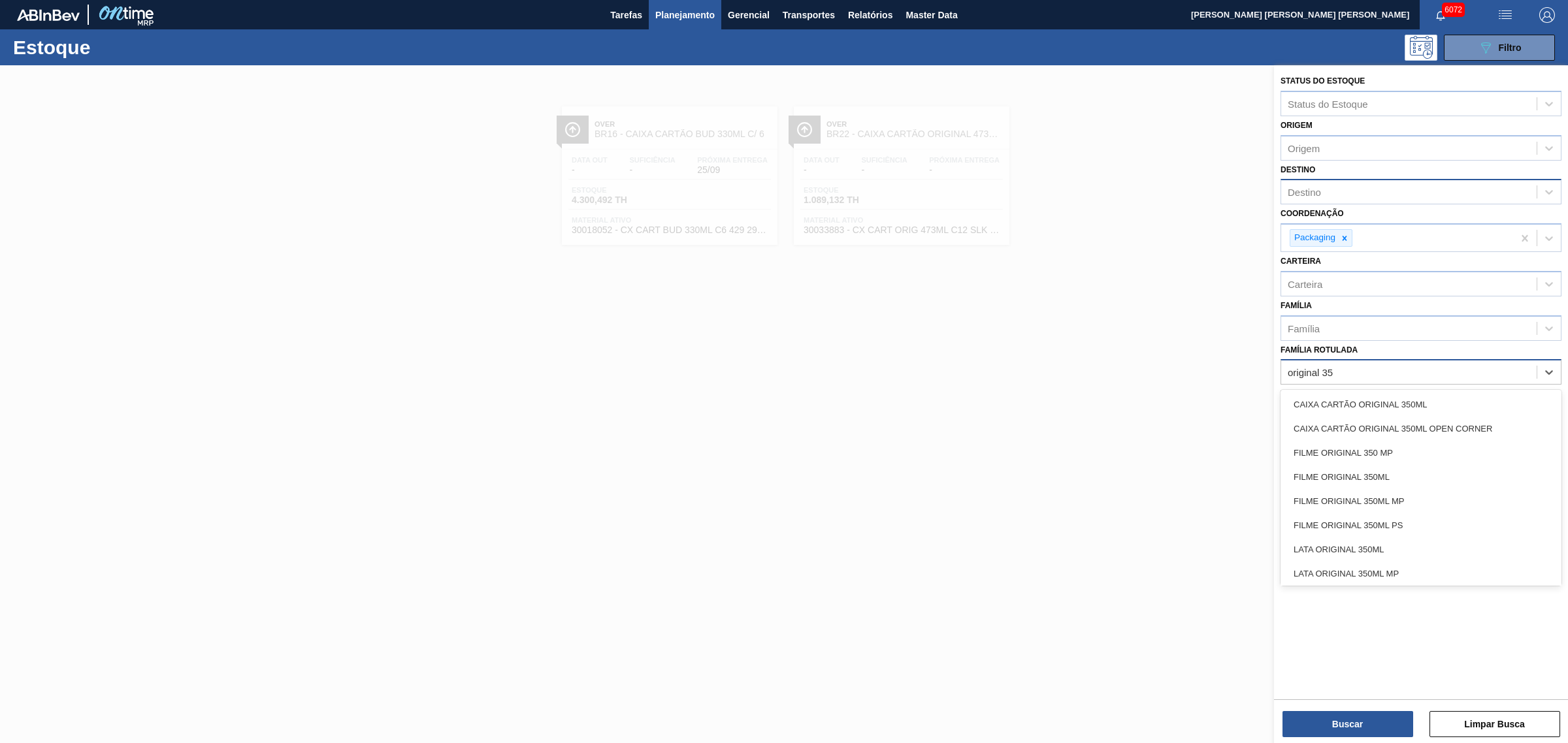
type Rotulada "original 350"
click at [1253, 398] on div "CAIXA CARTÃO ORIGINAL 350ML" at bounding box center [1421, 404] width 281 height 24
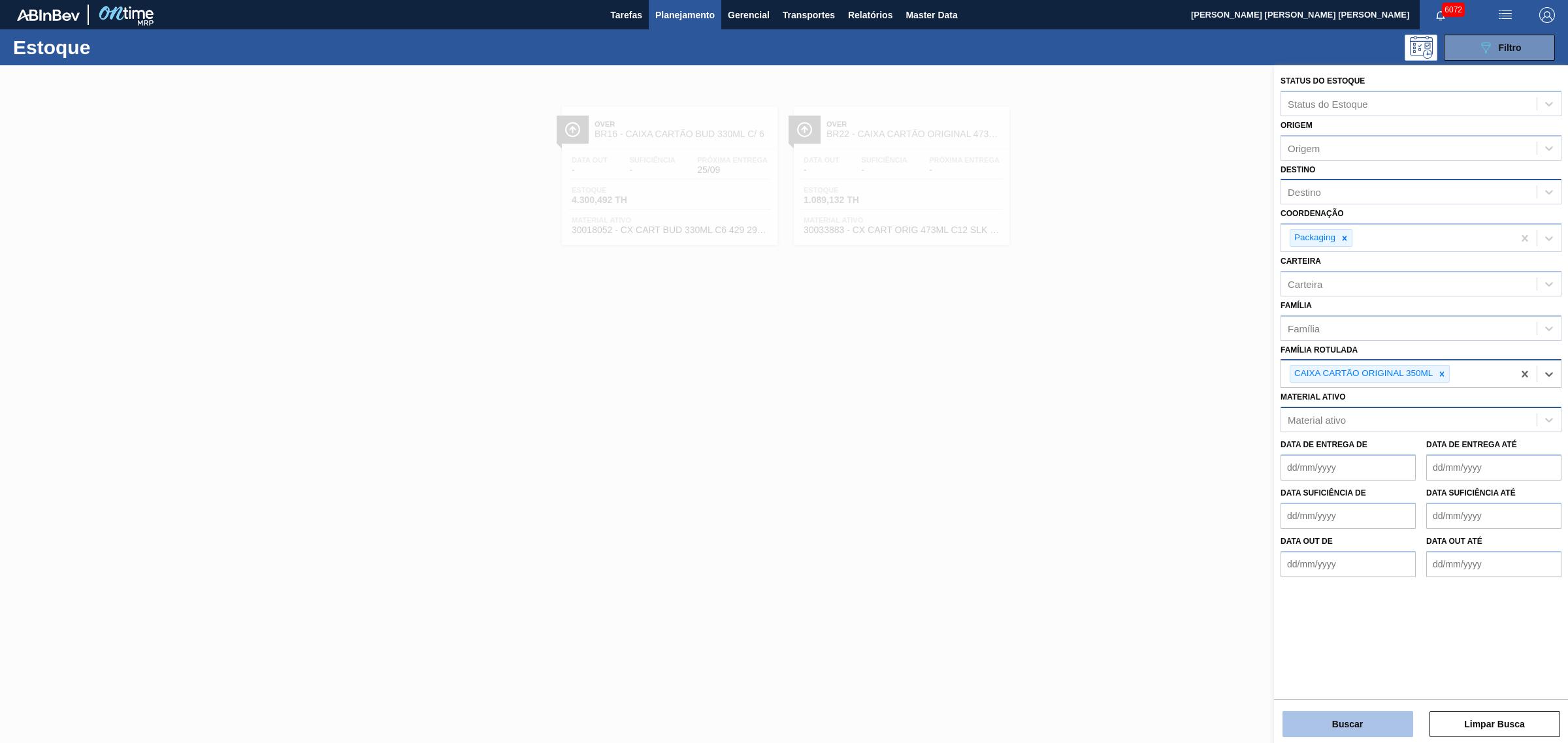
click at [1253, 566] on button "Buscar" at bounding box center [1347, 724] width 131 height 26
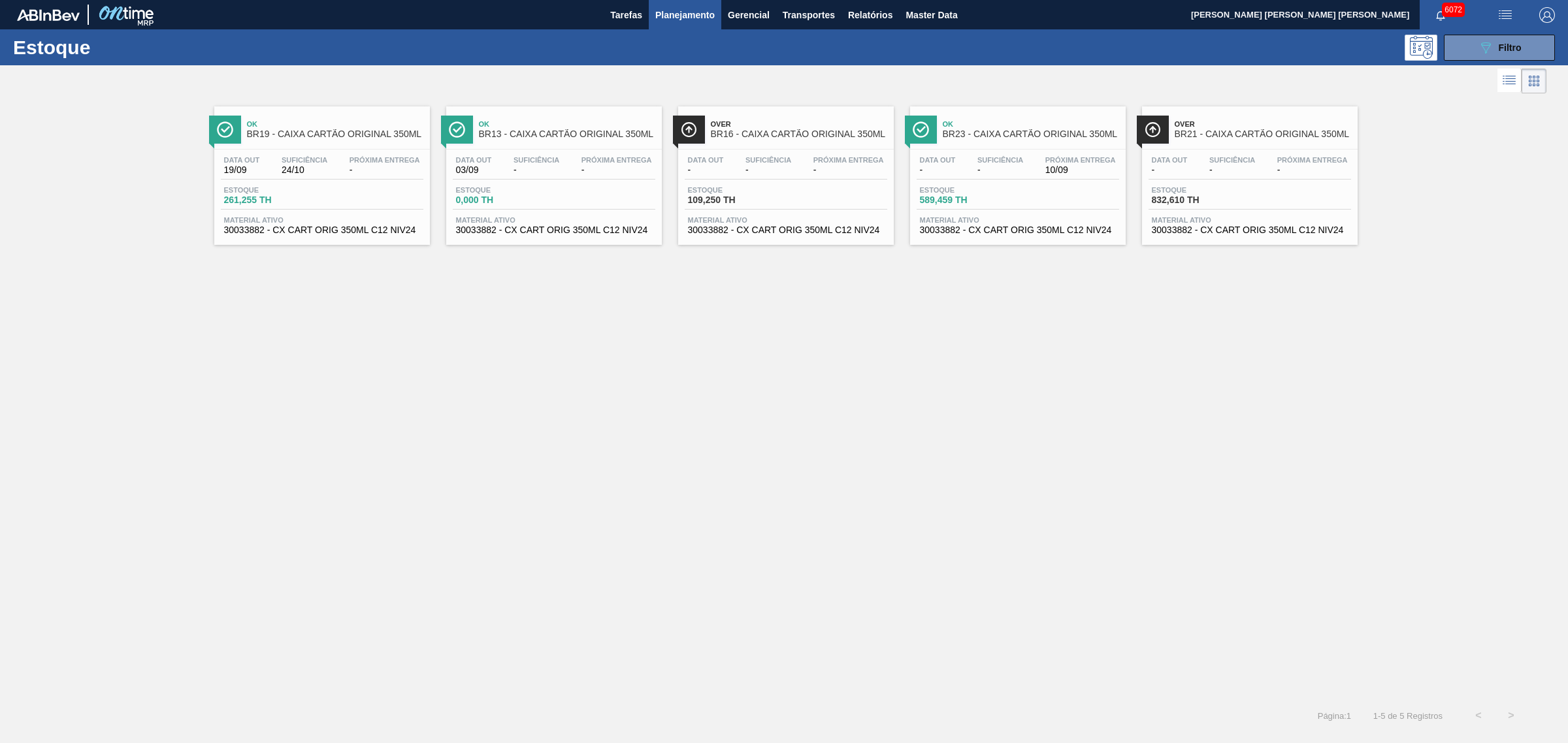
drag, startPoint x: 1481, startPoint y: 50, endPoint x: 1477, endPoint y: 125, distance: 75.1
click at [1253, 49] on icon "089F7B8B-B2A5-4AFE-B5C0-19BA573D28AC" at bounding box center [1485, 48] width 16 height 16
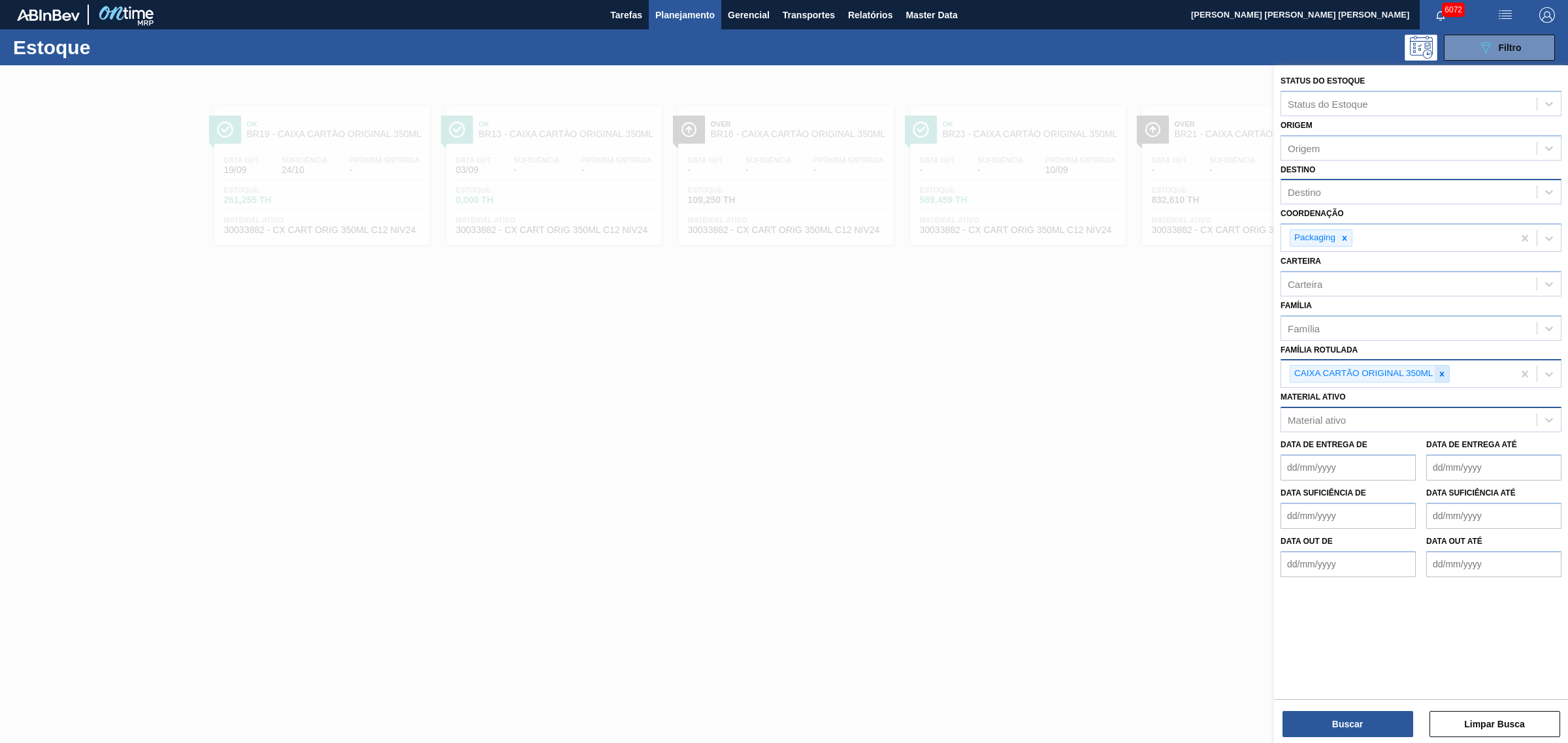
click at [1253, 372] on icon at bounding box center [1442, 374] width 9 height 9
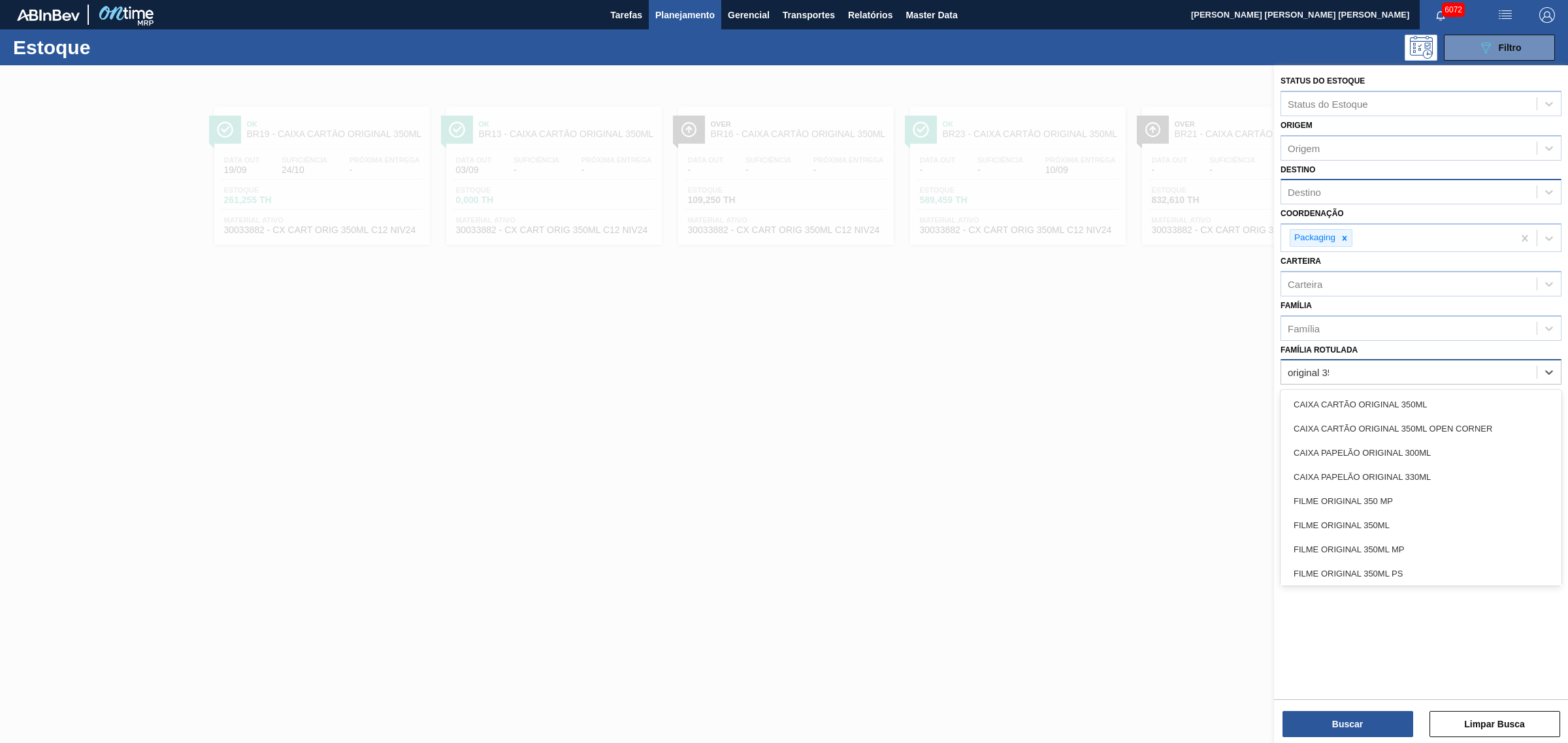
type Rotulada "original 350"
click at [1253, 421] on div "CAIXA CARTÃO ORIGINAL 350ML OPEN CORNER" at bounding box center [1421, 428] width 281 height 24
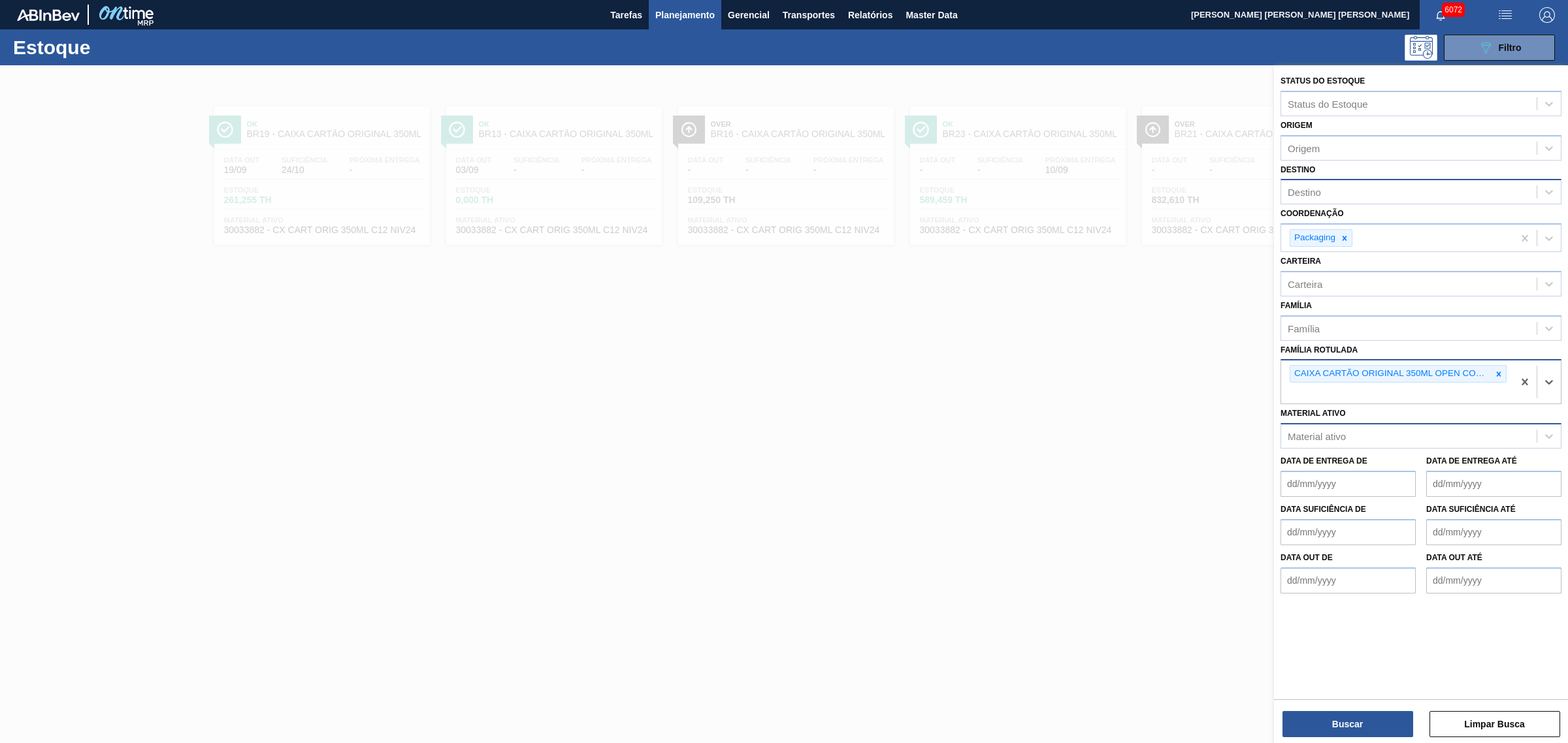
click at [1253, 192] on div "Destino" at bounding box center [1409, 192] width 255 height 19
type input "mina"
click at [1253, 216] on div "BR27 - Nova Minas" at bounding box center [1421, 224] width 281 height 24
click at [1253, 566] on button "Buscar" at bounding box center [1347, 724] width 131 height 26
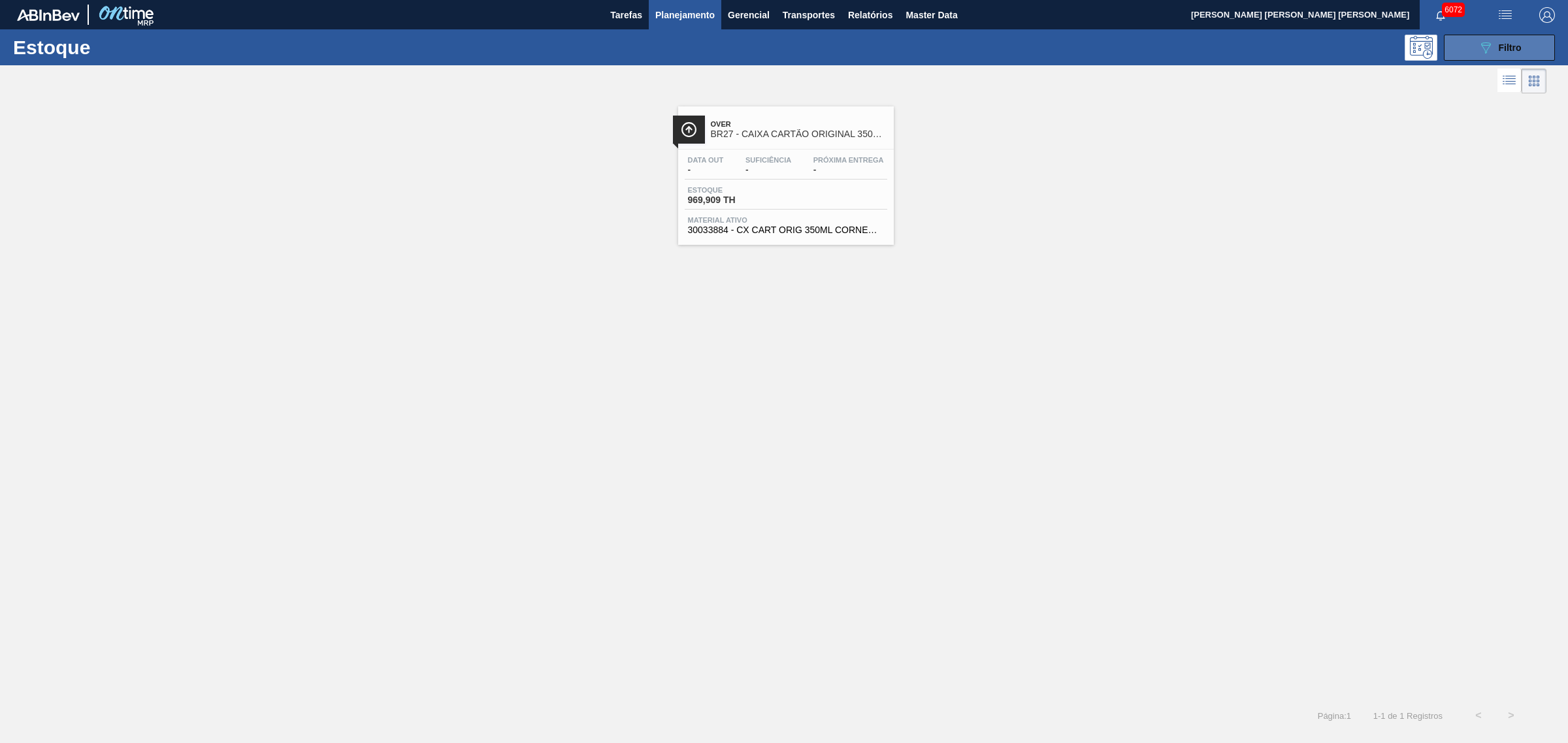
click at [1253, 46] on span "Filtro" at bounding box center [1510, 48] width 23 height 11
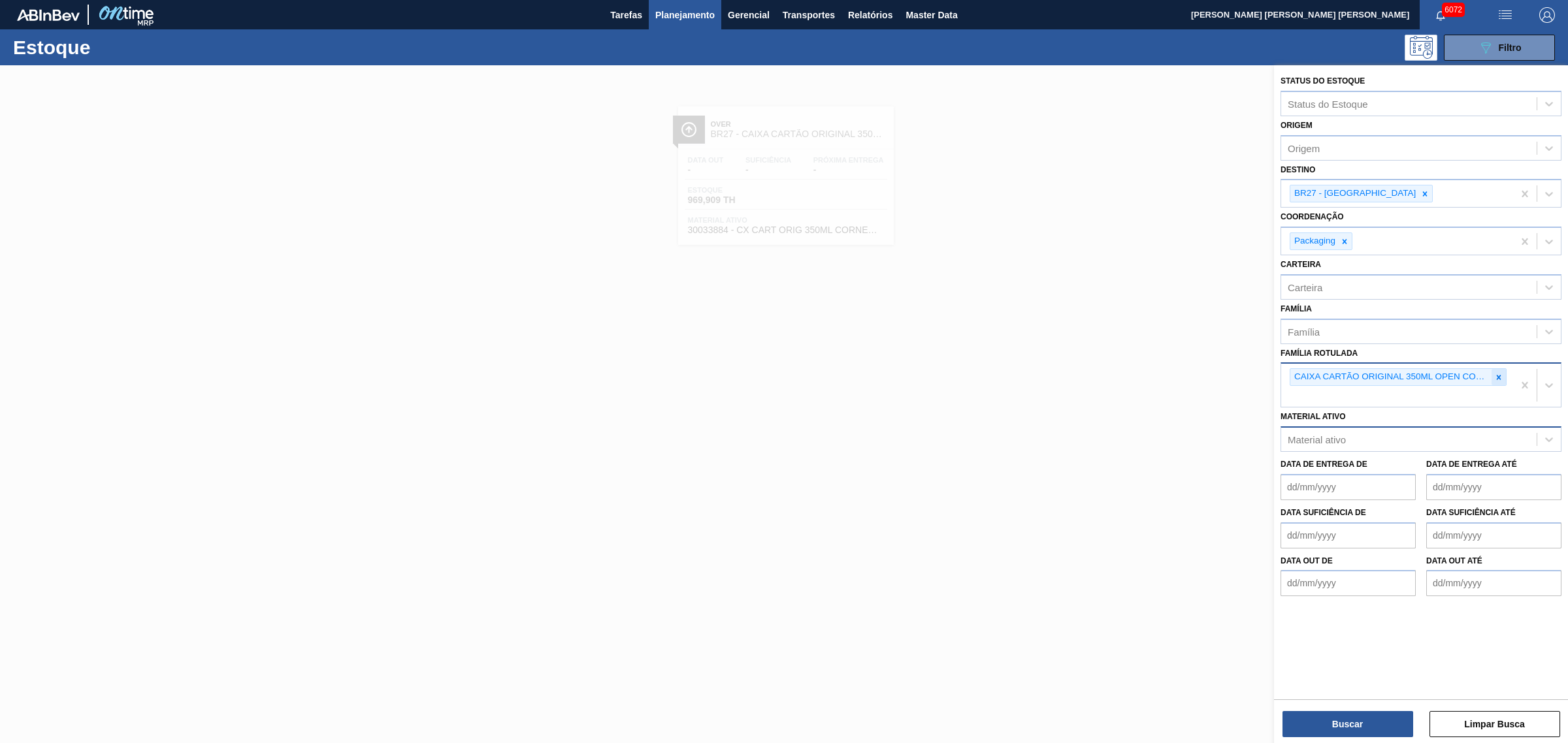
click at [1253, 375] on icon at bounding box center [1499, 377] width 5 height 5
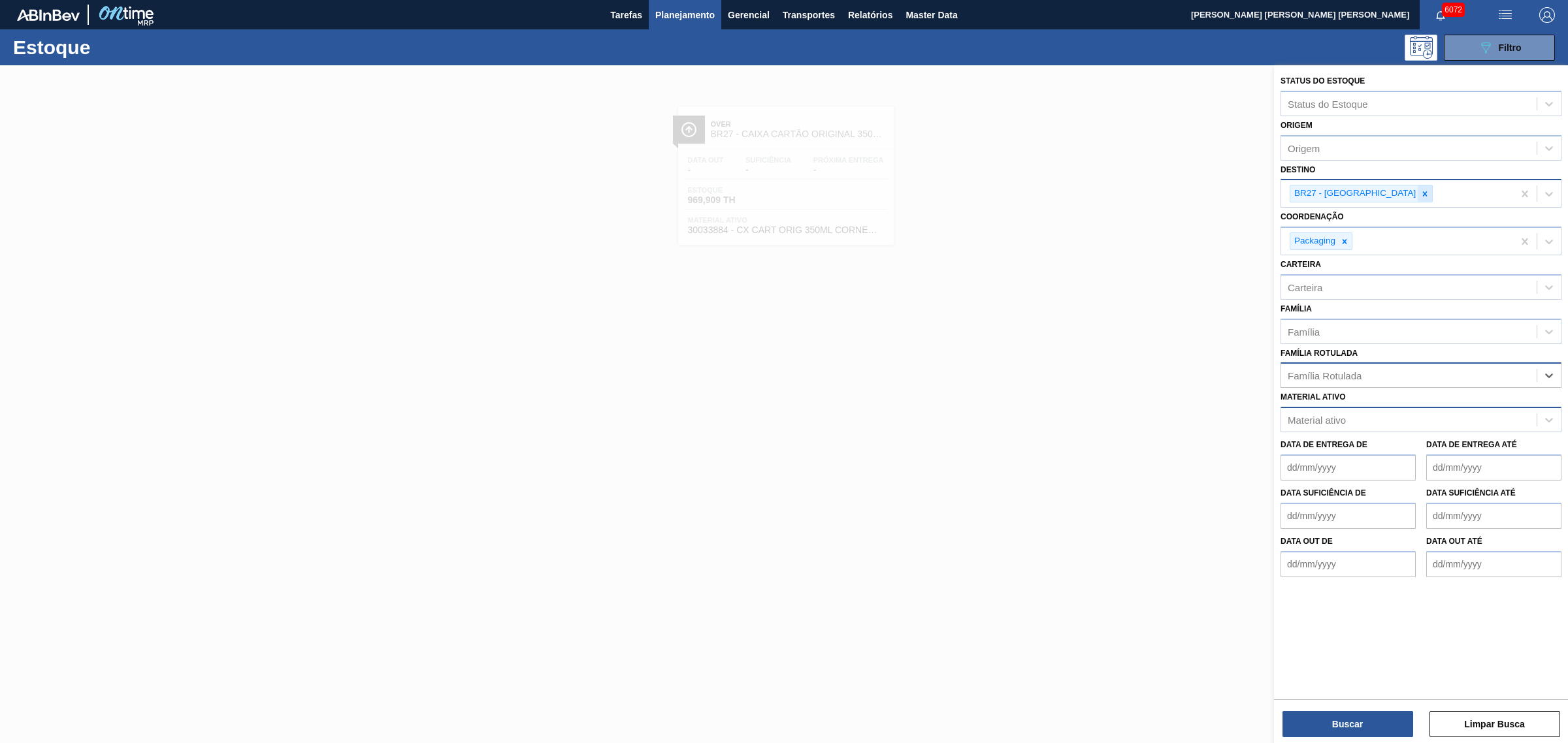
click at [1253, 192] on div at bounding box center [1425, 194] width 14 height 17
type input "UBER"
type input "NOVA R"
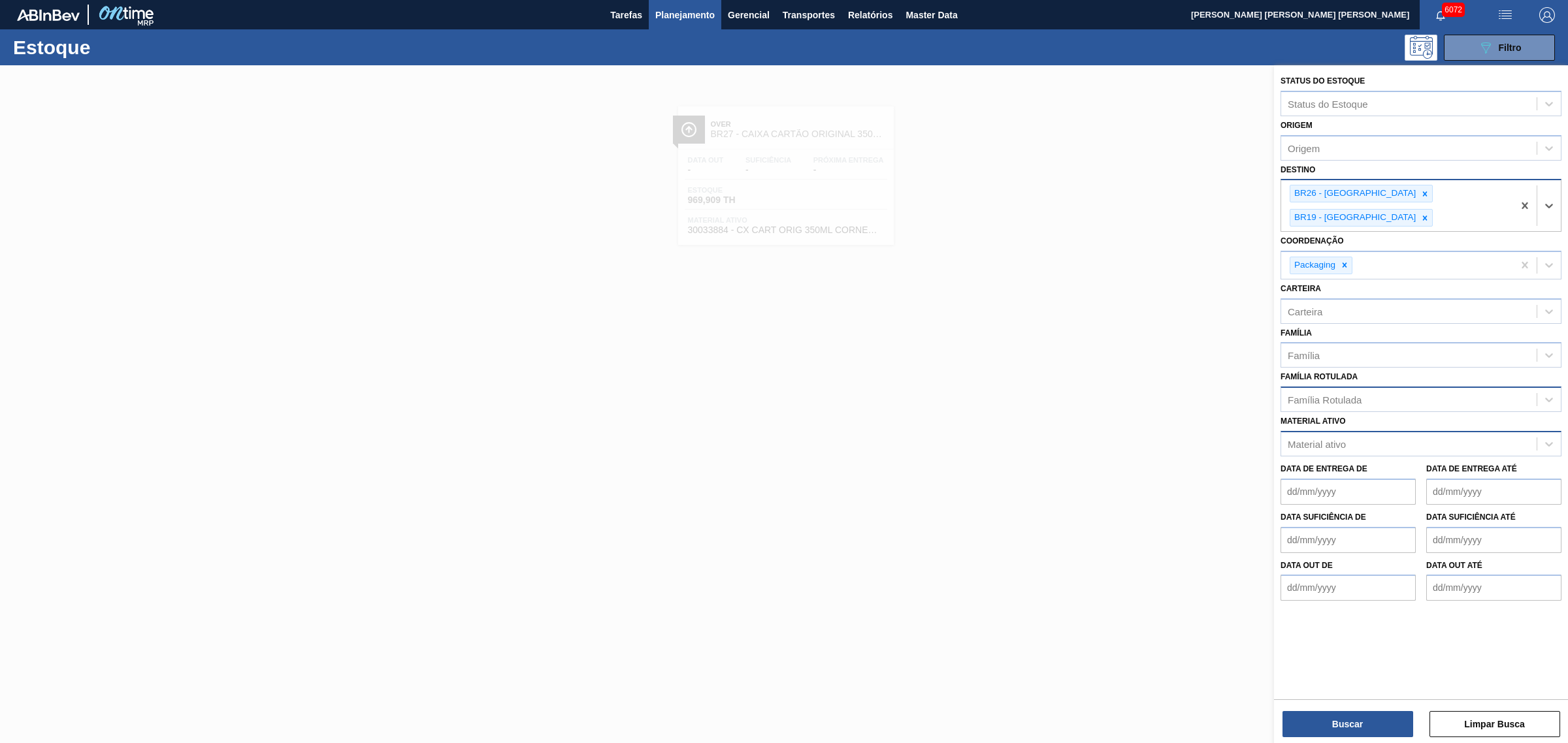
click at [1253, 395] on div "Família Rotulada" at bounding box center [1324, 400] width 74 height 11
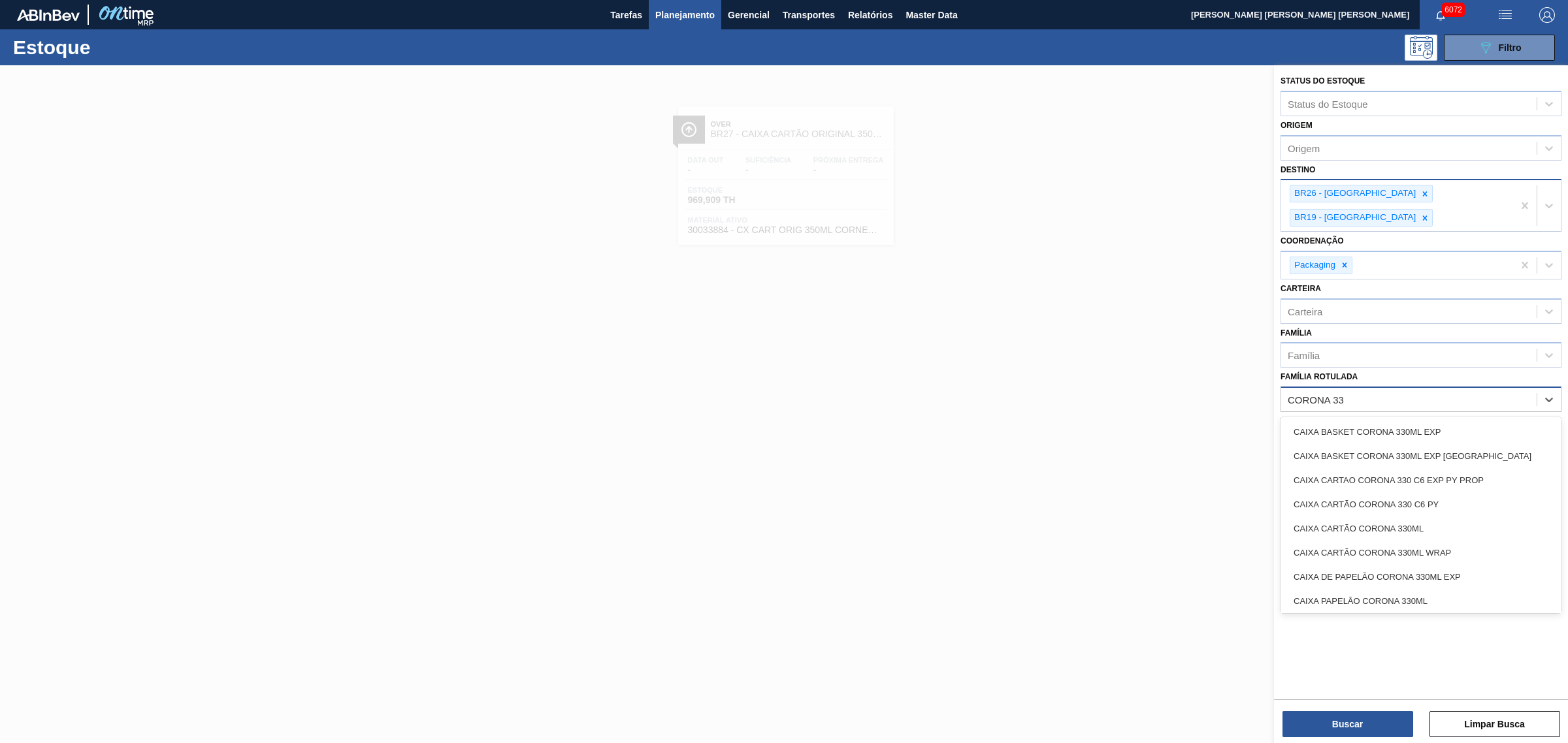
type Rotulada "CORONA 330"
click at [1253, 517] on div "CAIXA CARTÃO CORONA 330ML" at bounding box center [1421, 529] width 281 height 24
type Rotulada "CORONITA"
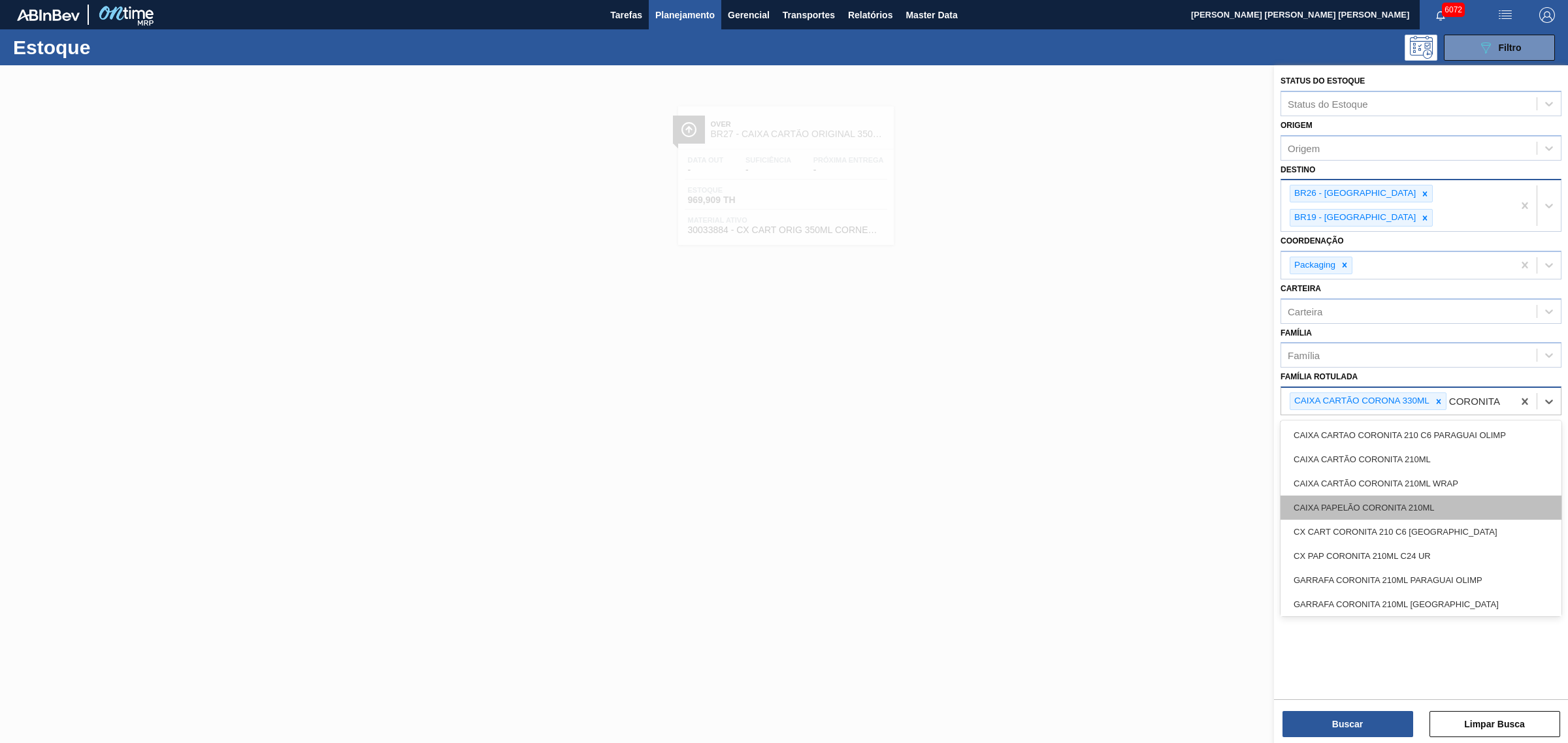
click at [1253, 496] on div "CAIXA PAPELÃO CORONITA 210ML" at bounding box center [1421, 508] width 281 height 24
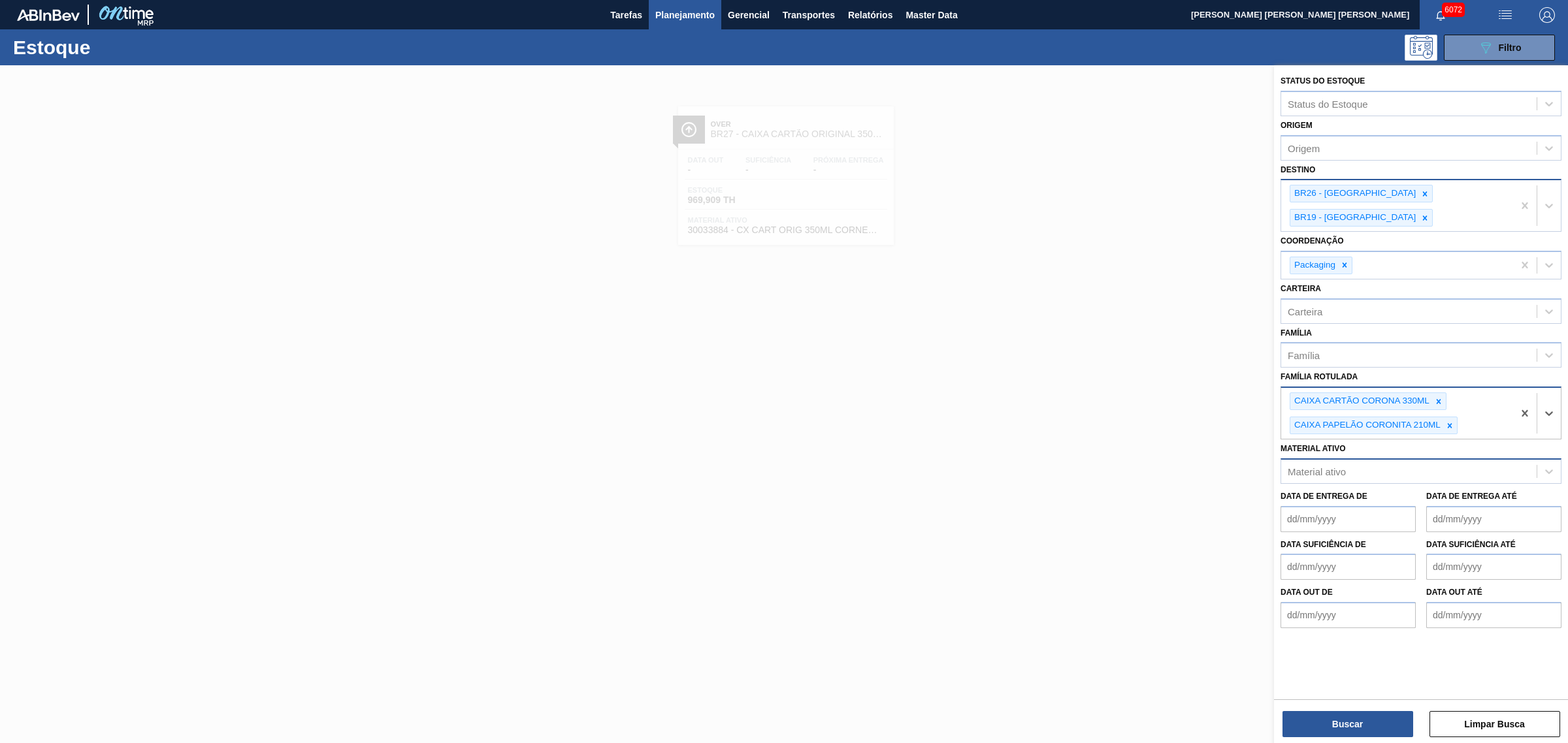
click at [1253, 566] on div "Buscar Limpar Busca" at bounding box center [1421, 717] width 294 height 36
click at [1253, 566] on button "Buscar" at bounding box center [1347, 724] width 131 height 26
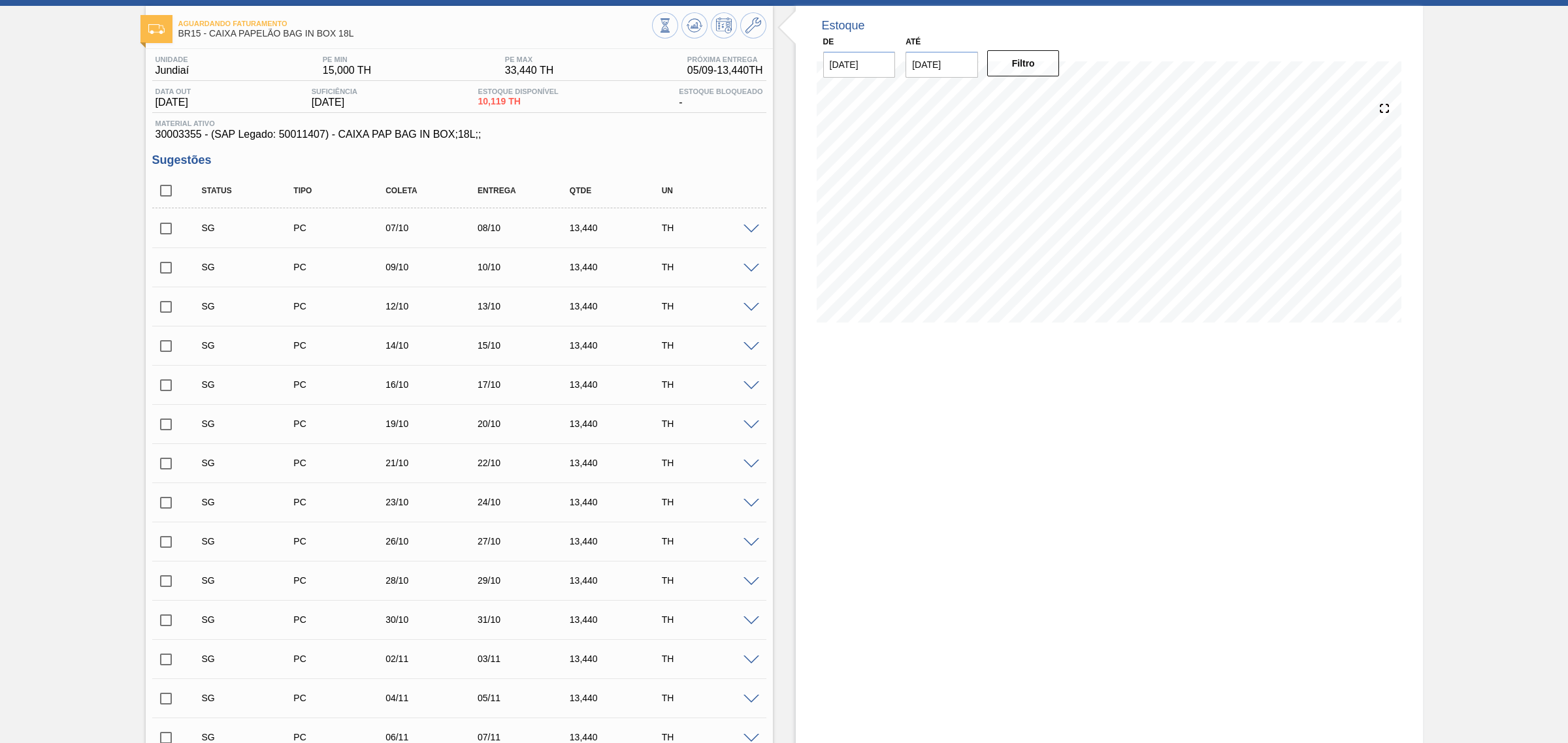
scroll to position [86, 0]
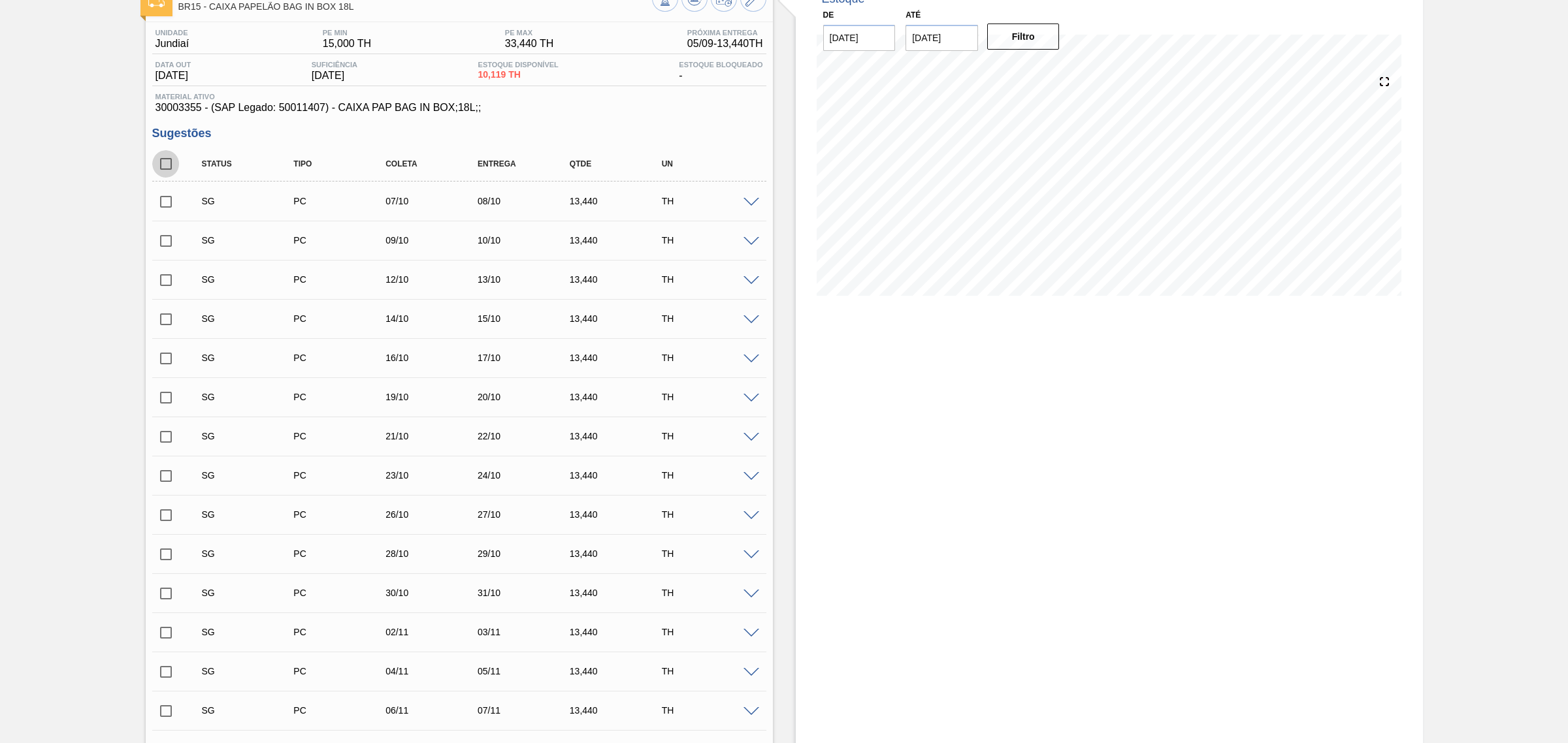
click at [168, 155] on input "checkbox" at bounding box center [166, 164] width 27 height 27
checkbox input "true"
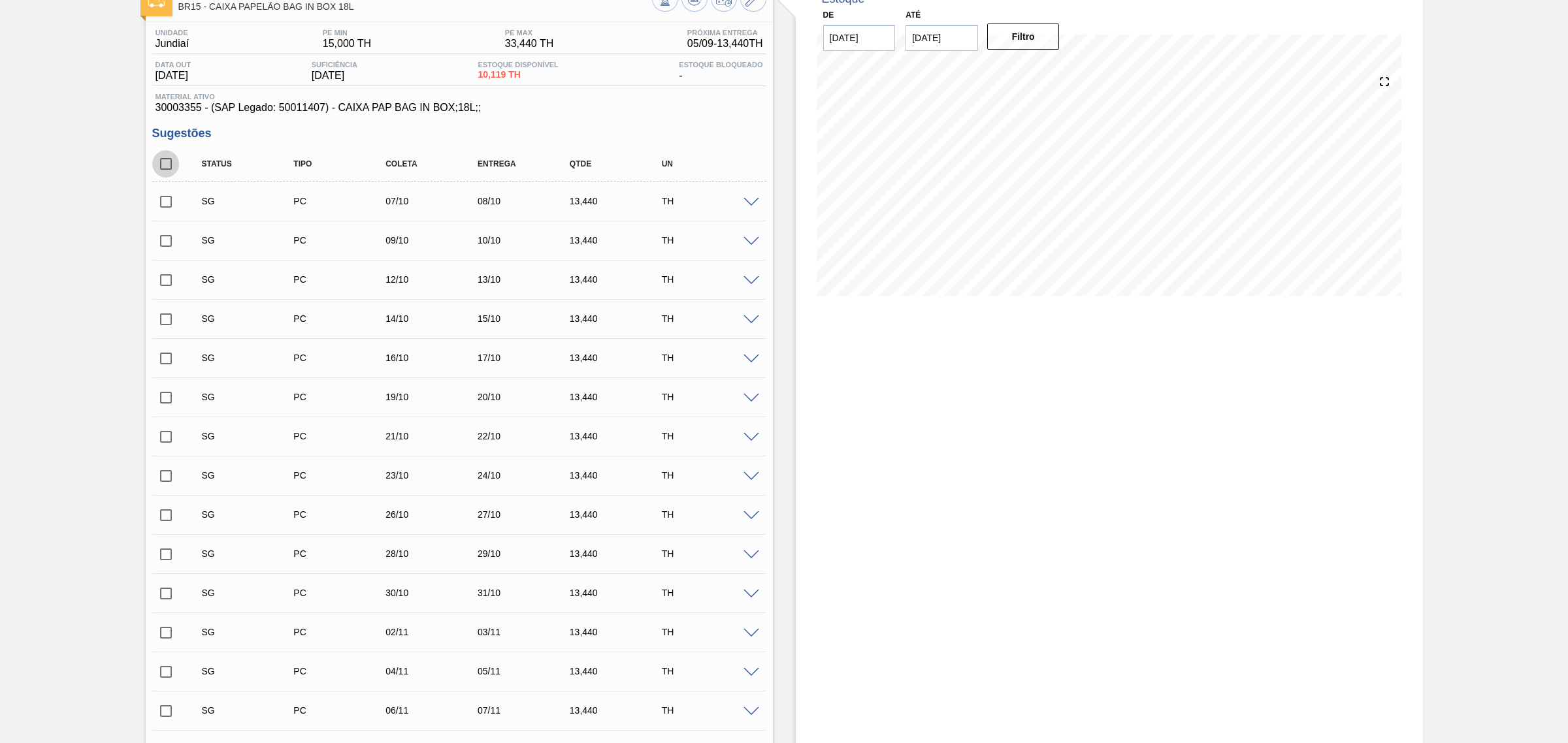
checkbox input "true"
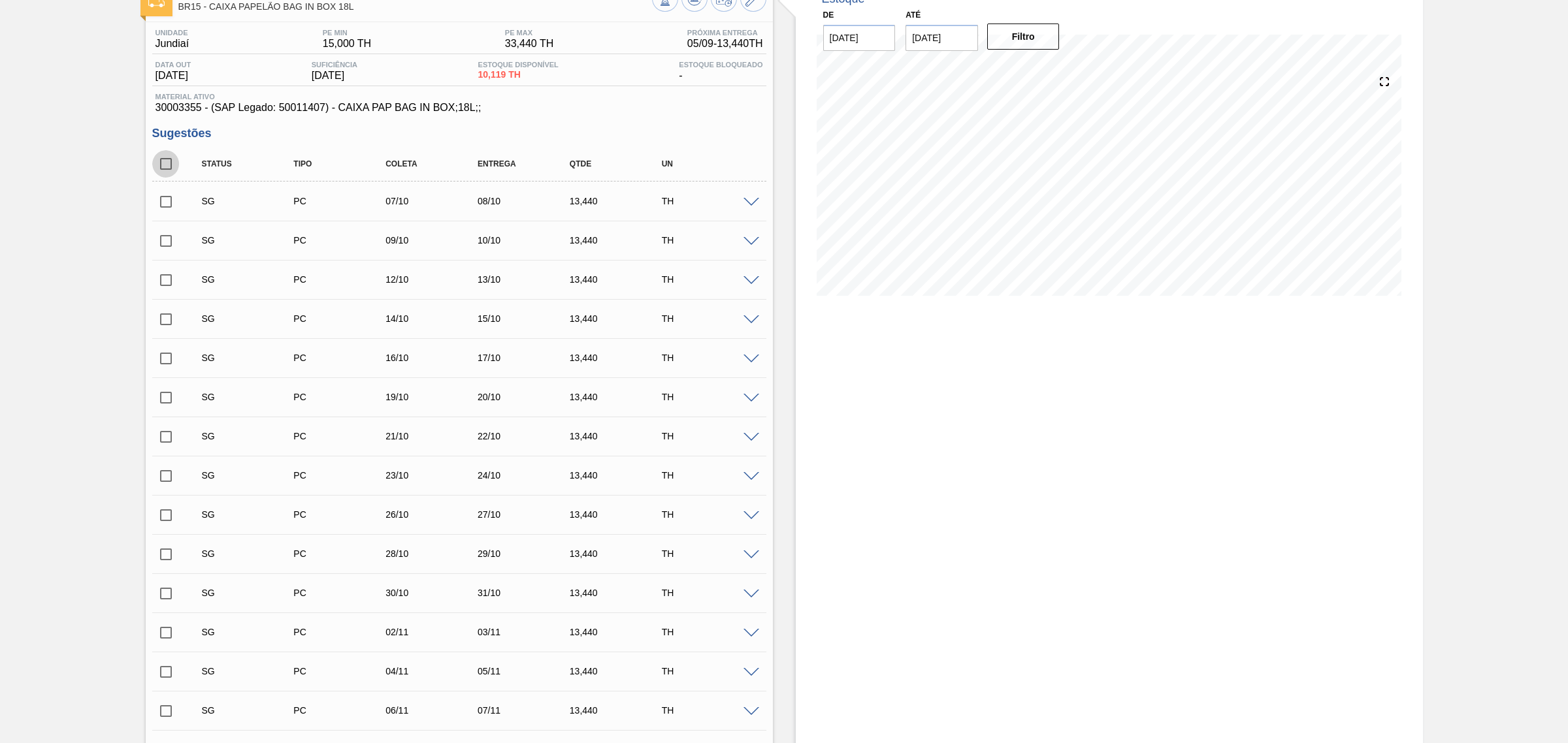
checkbox input "true"
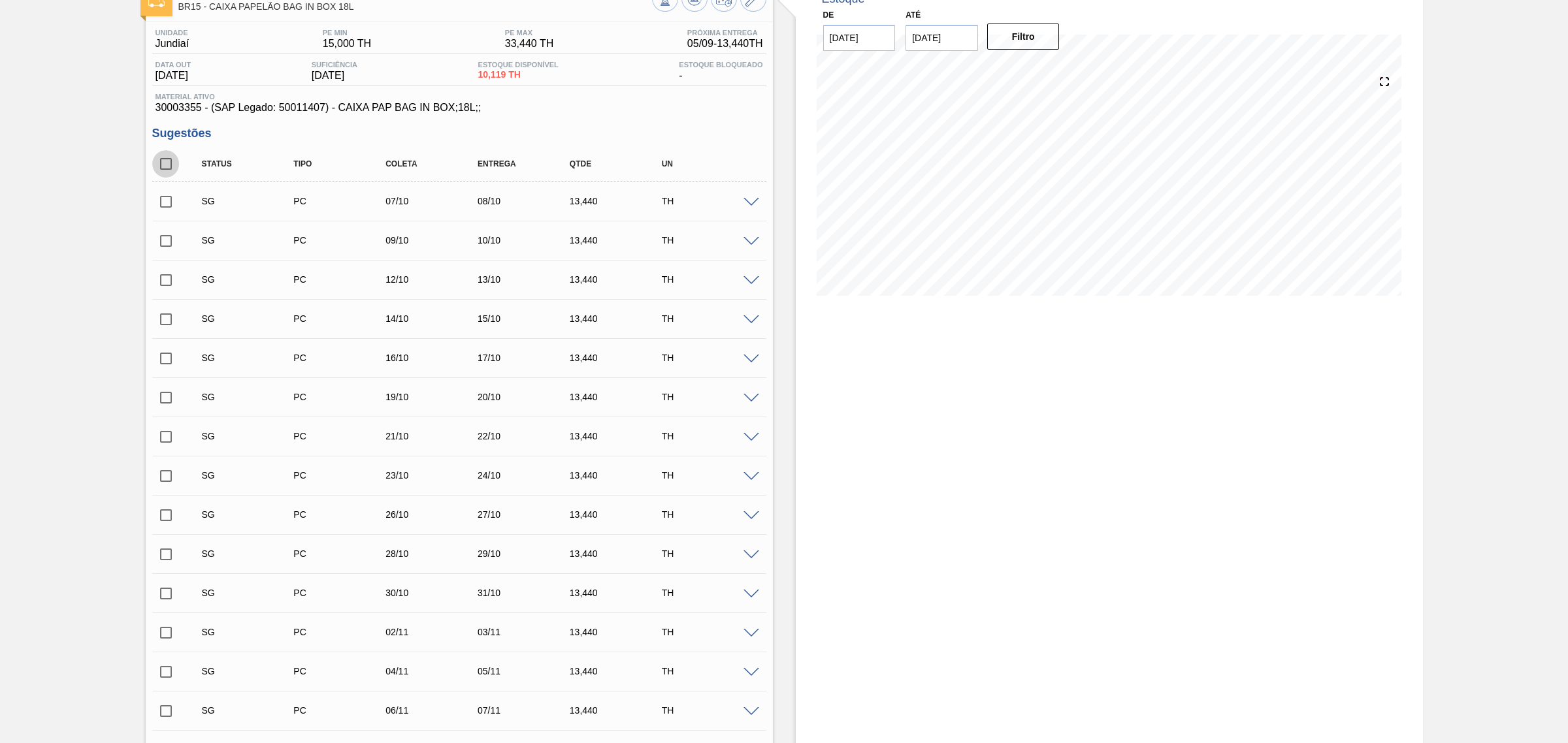
checkbox input "true"
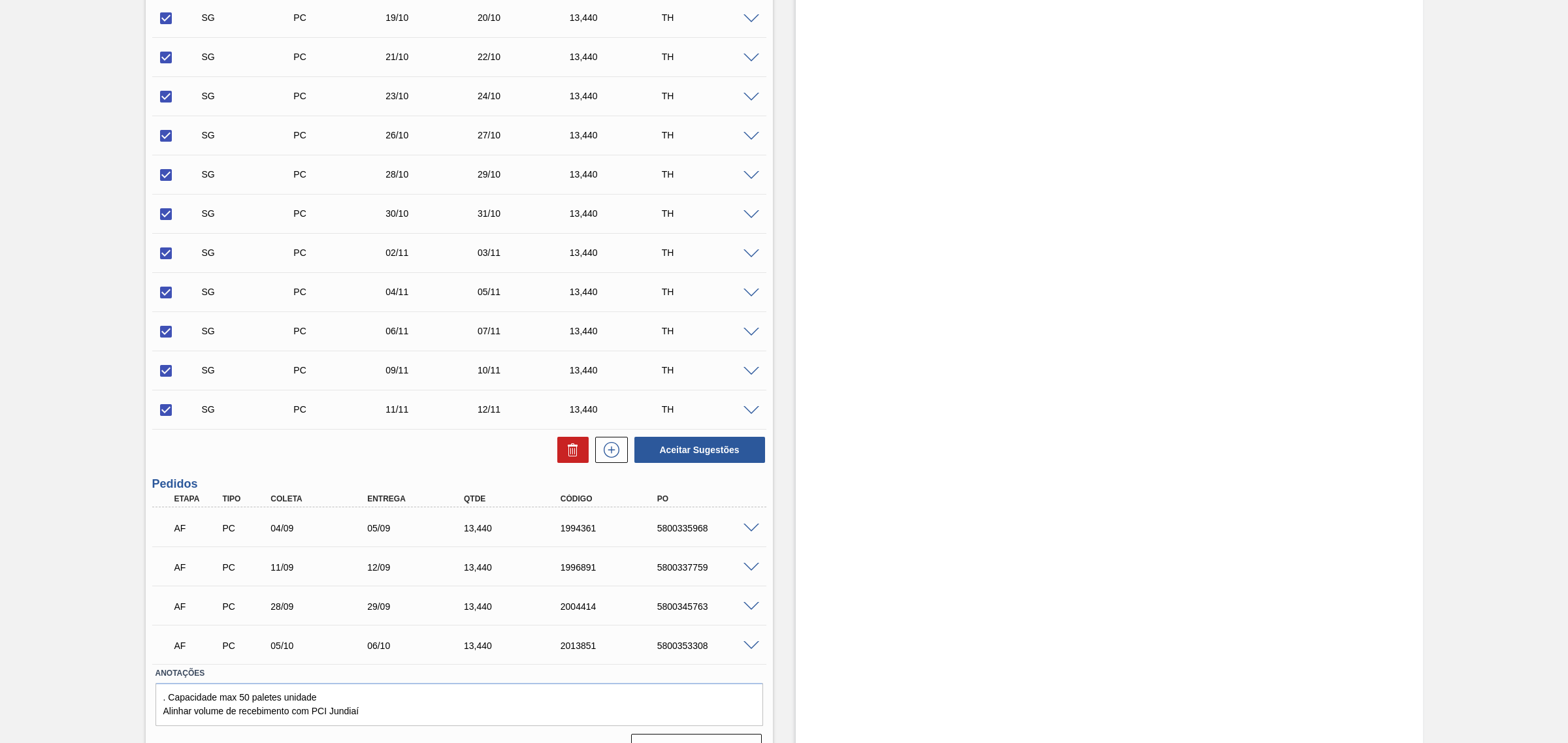
scroll to position [494, 0]
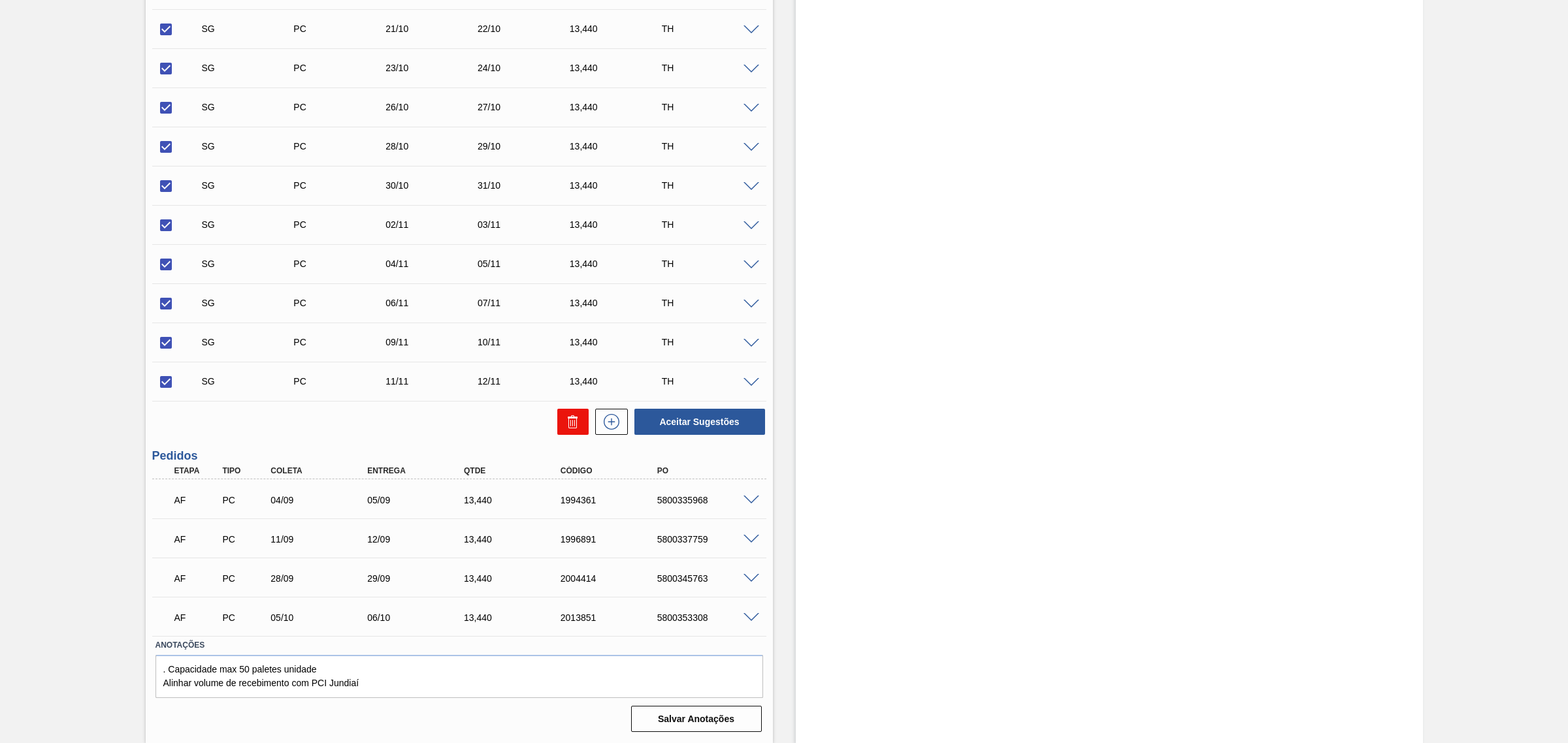
click at [566, 415] on icon at bounding box center [573, 422] width 16 height 16
checkbox input "false"
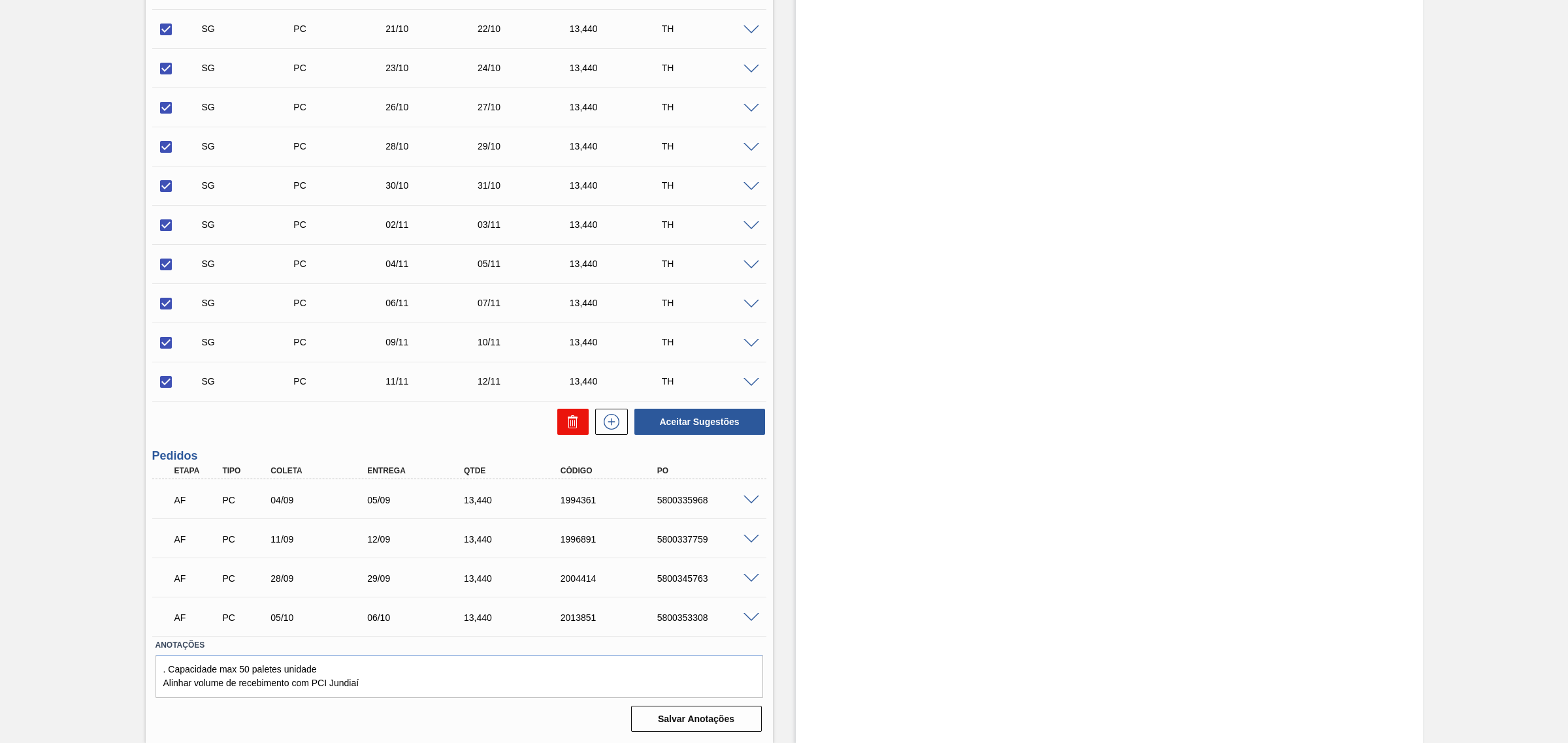
checkbox input "false"
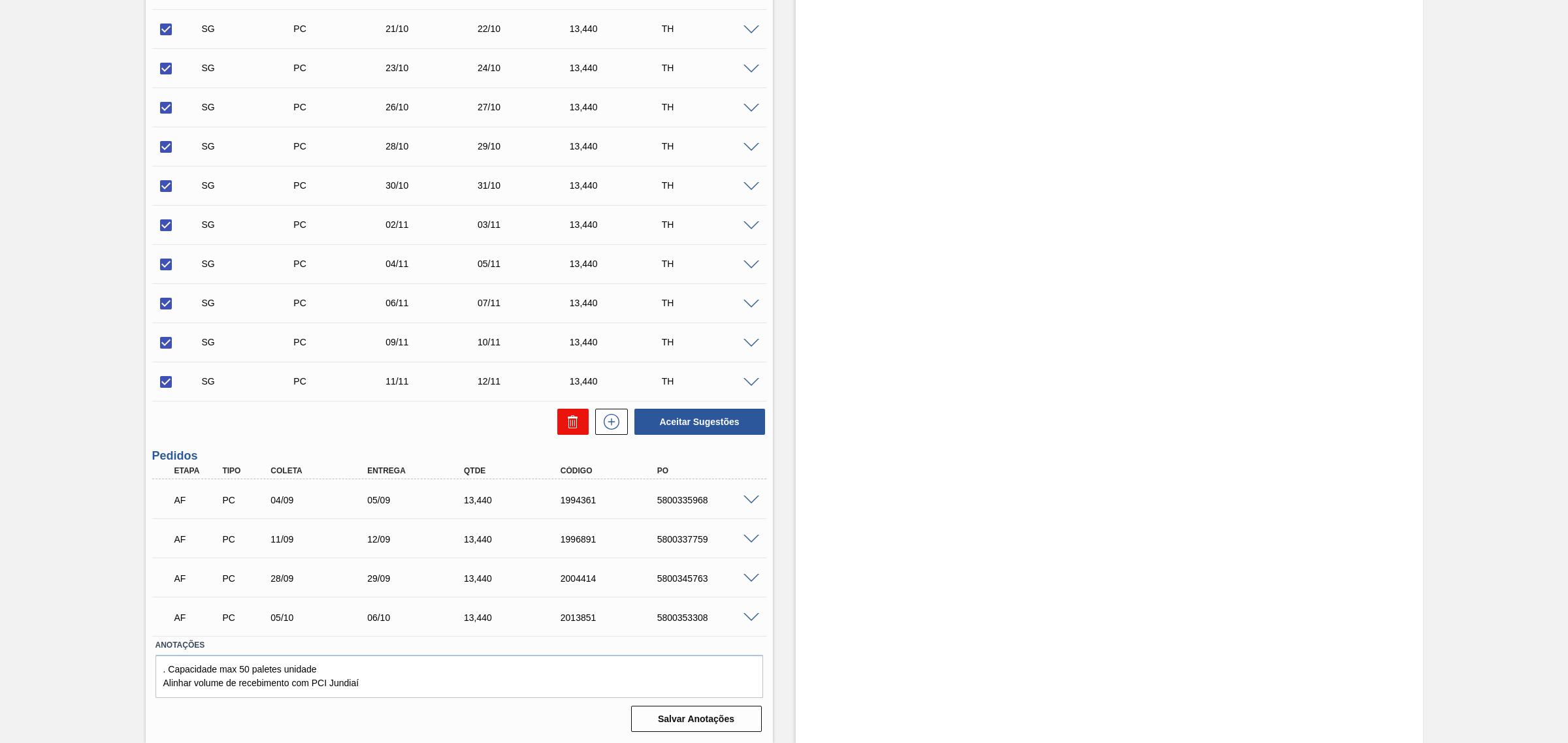
checkbox input "false"
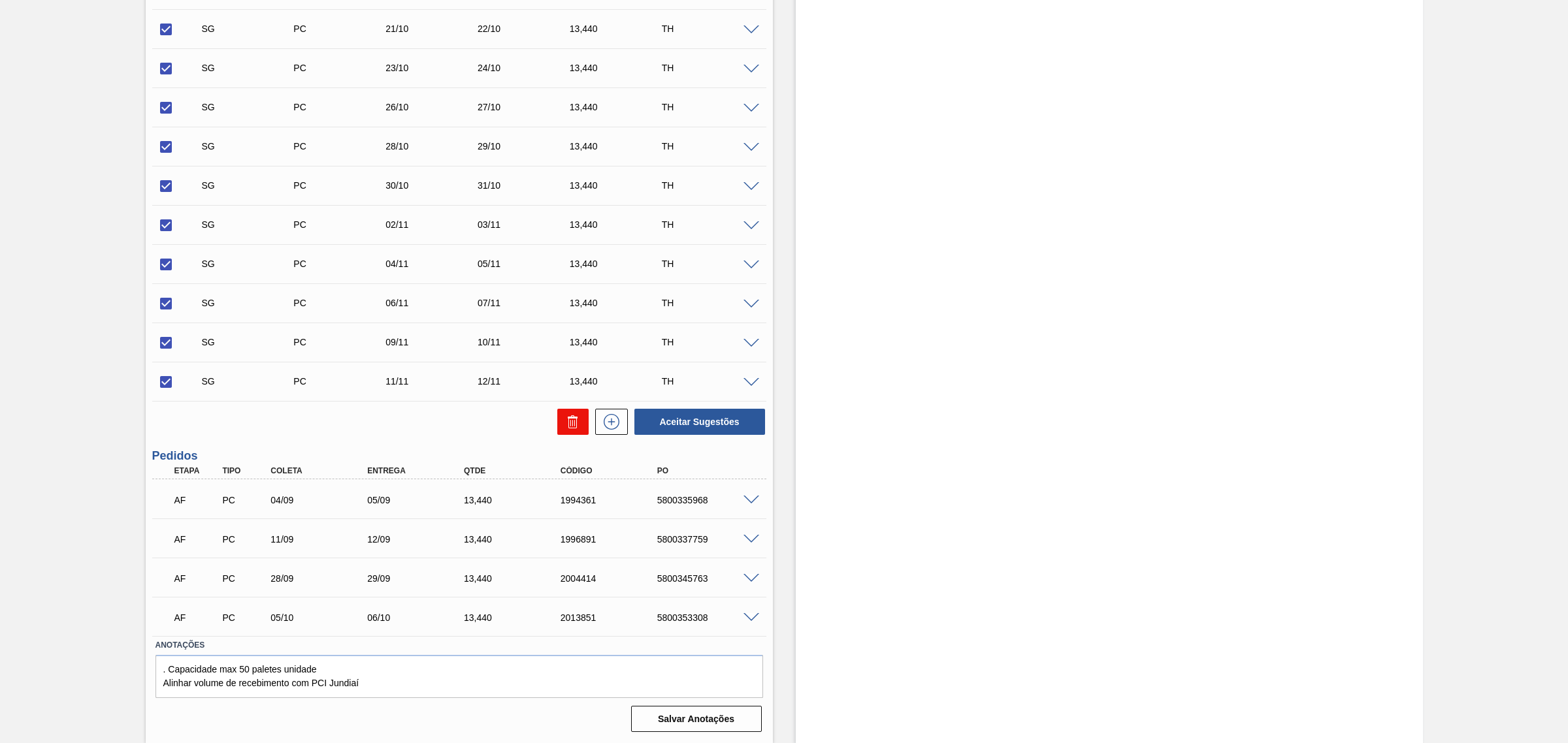
checkbox input "false"
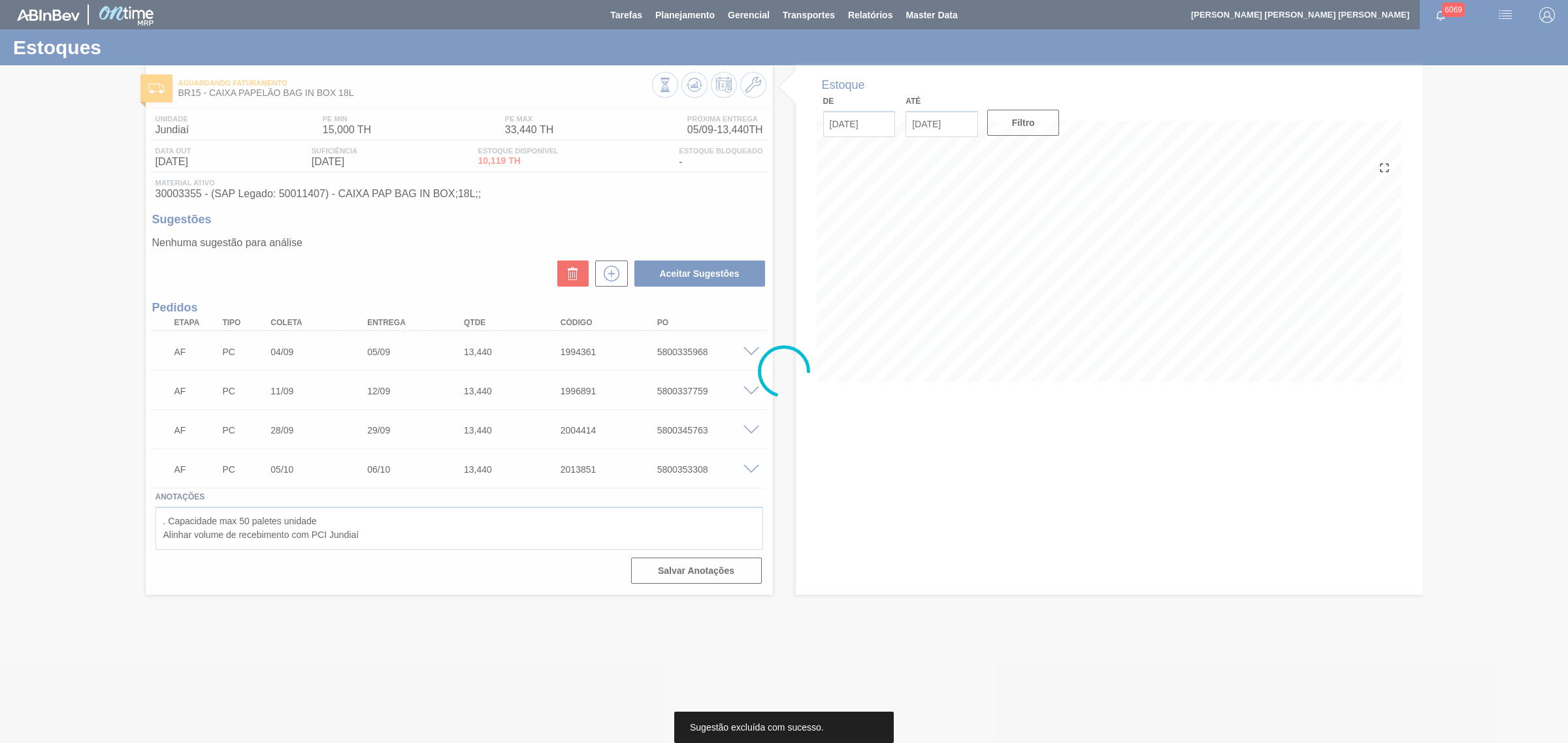
scroll to position [0, 0]
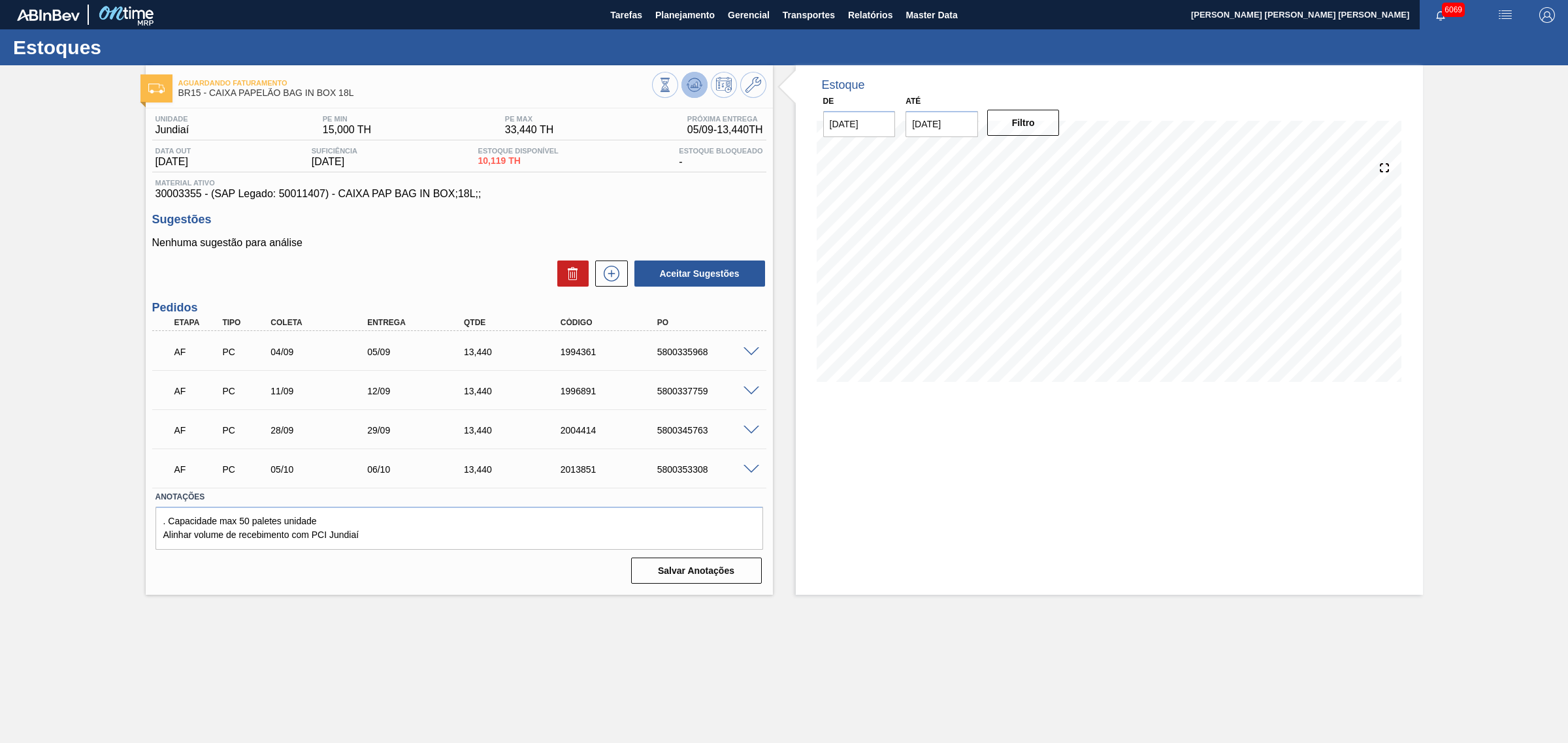
click at [703, 92] on button at bounding box center [694, 84] width 26 height 26
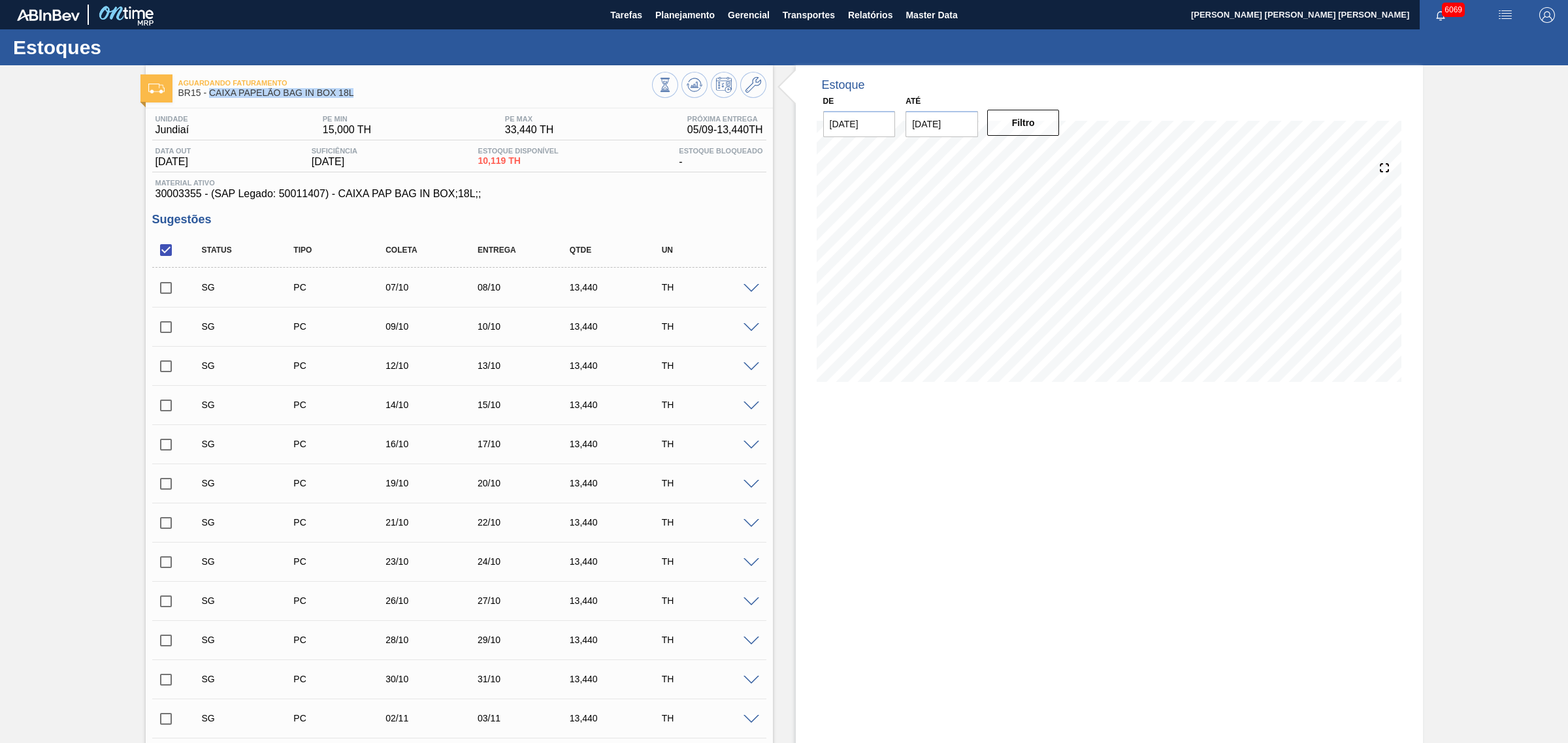
drag, startPoint x: 360, startPoint y: 96, endPoint x: 211, endPoint y: 93, distance: 149.0
click at [211, 93] on span "BR15 - CAIXA PAPELÃO BAG IN BOX 18L" at bounding box center [415, 93] width 474 height 10
copy span "CAIXA PAPELÃO BAG IN BOX 18L"
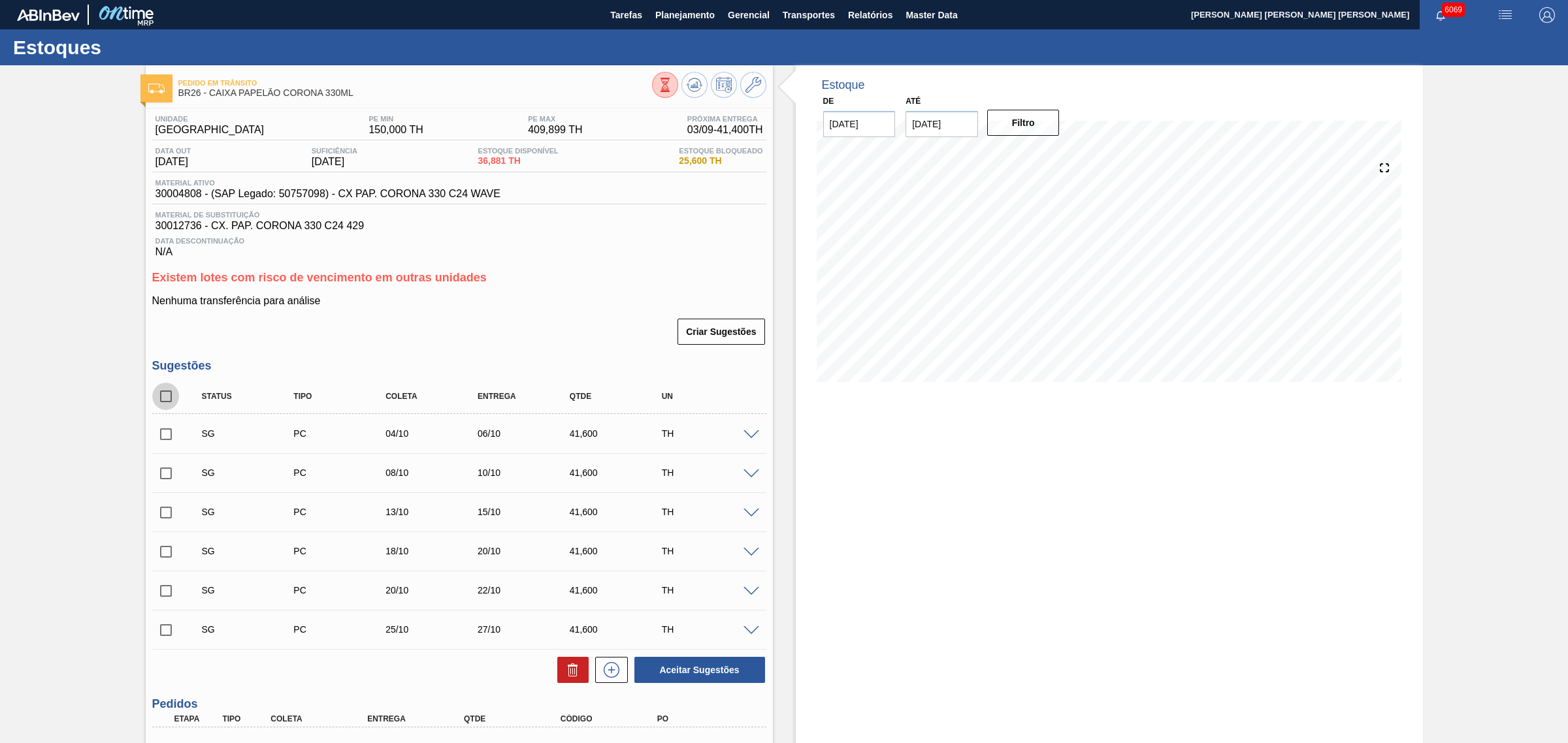
click at [167, 400] on input "checkbox" at bounding box center [166, 396] width 27 height 27
checkbox input "true"
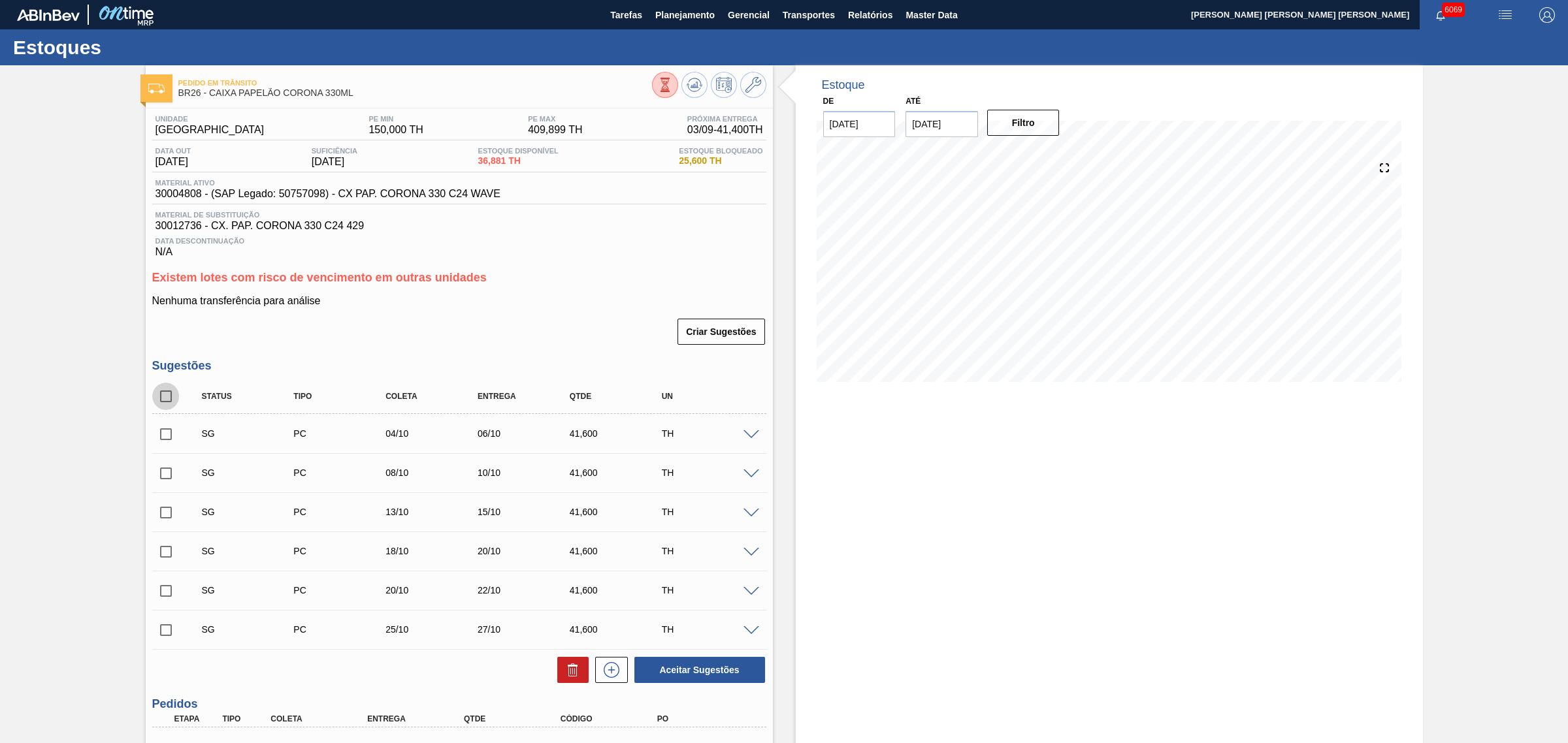
checkbox input "true"
click at [566, 667] on icon at bounding box center [573, 670] width 16 height 16
checkbox input "false"
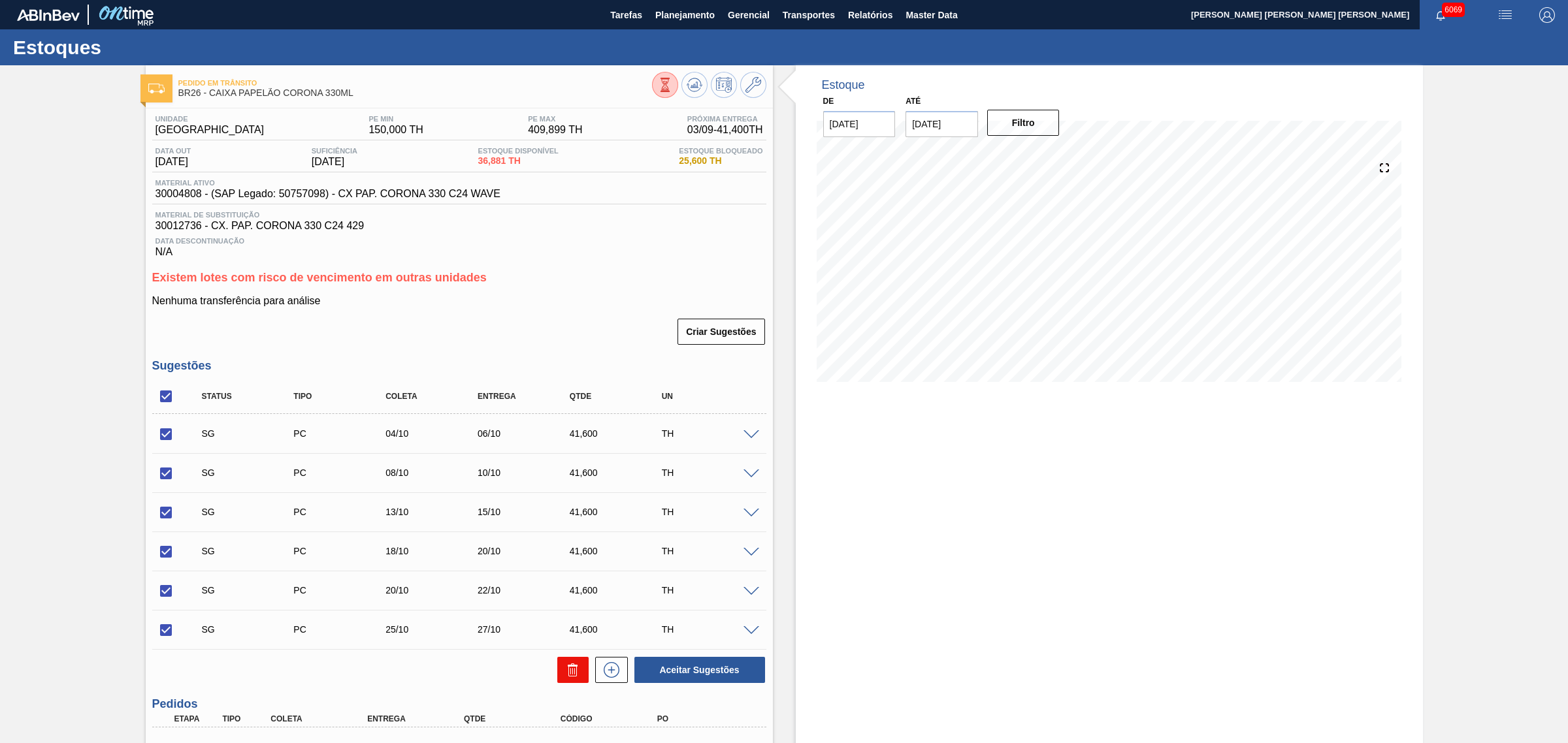
checkbox input "false"
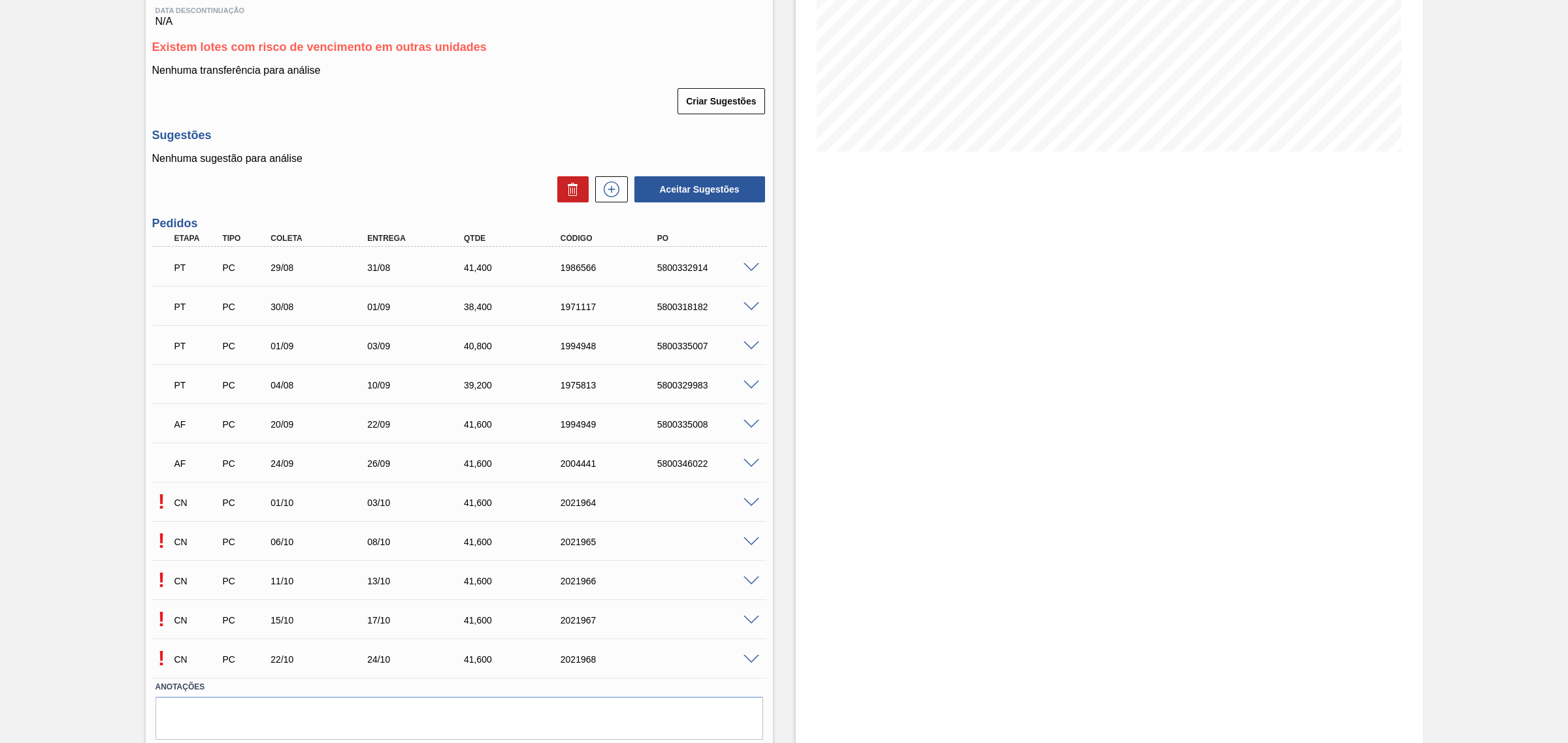
scroll to position [245, 0]
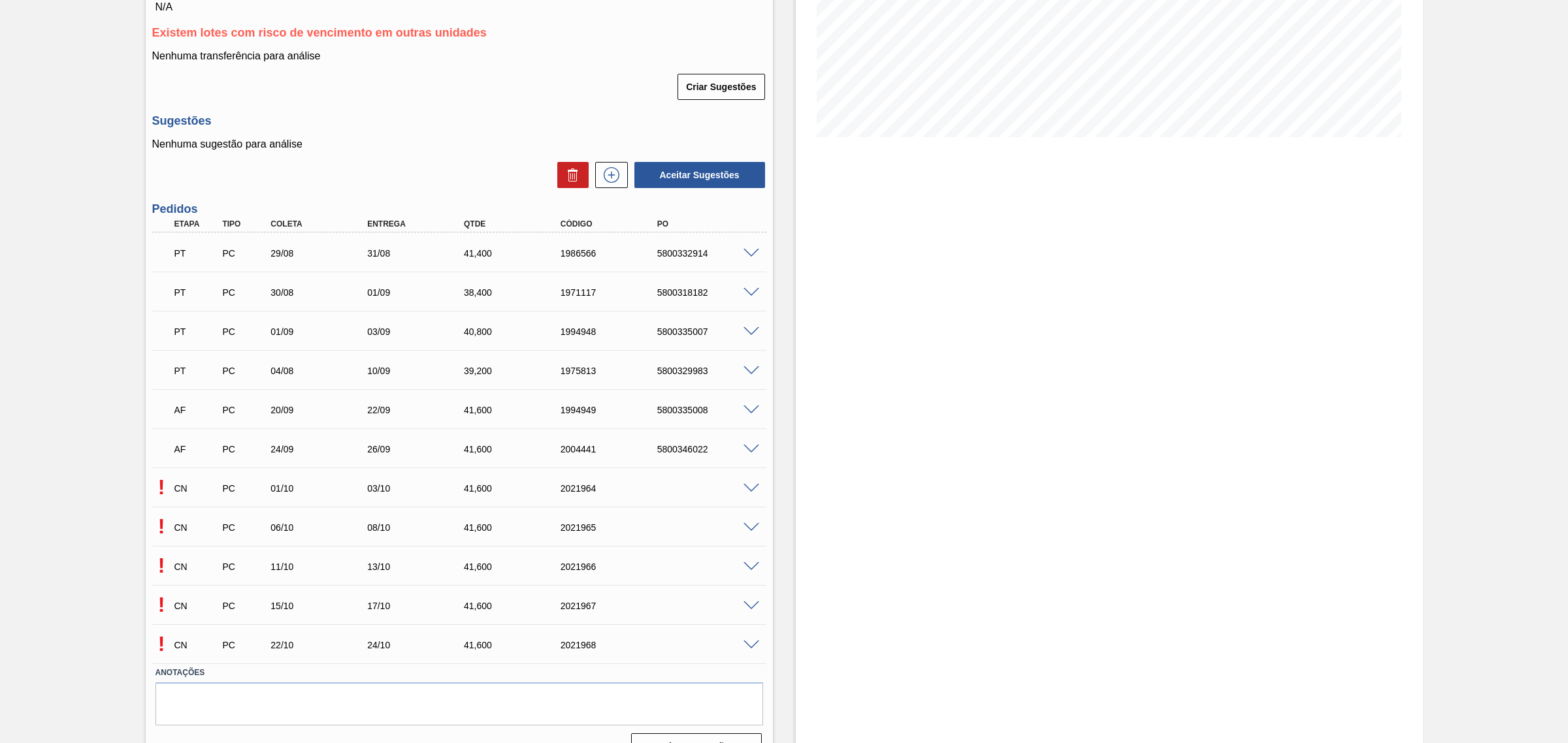
click at [752, 484] on div "! CN PC 01/10 03/10 41,[PHONE_NUMBER]" at bounding box center [460, 487] width 614 height 32
click at [756, 492] on span at bounding box center [751, 488] width 16 height 10
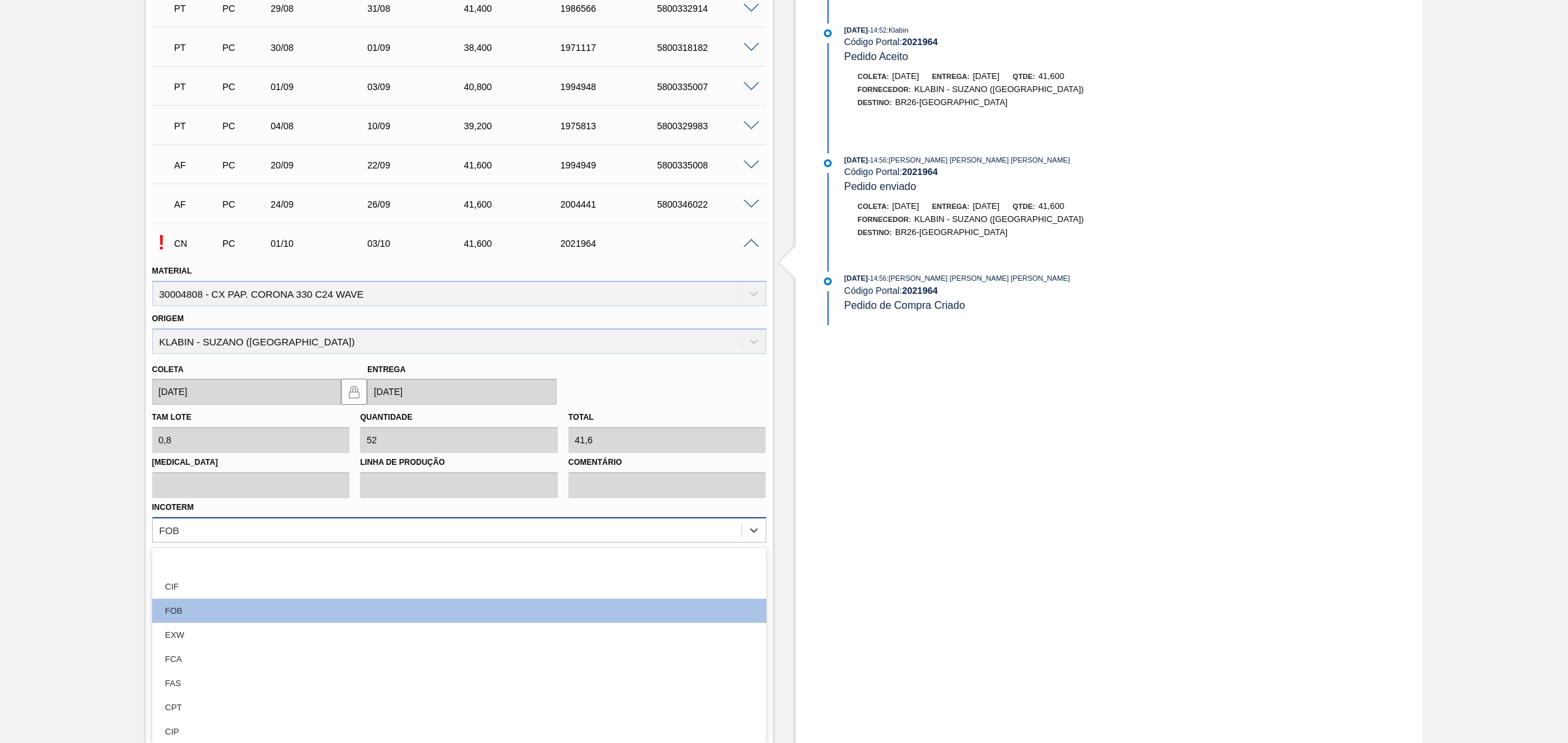
scroll to position [498, 0]
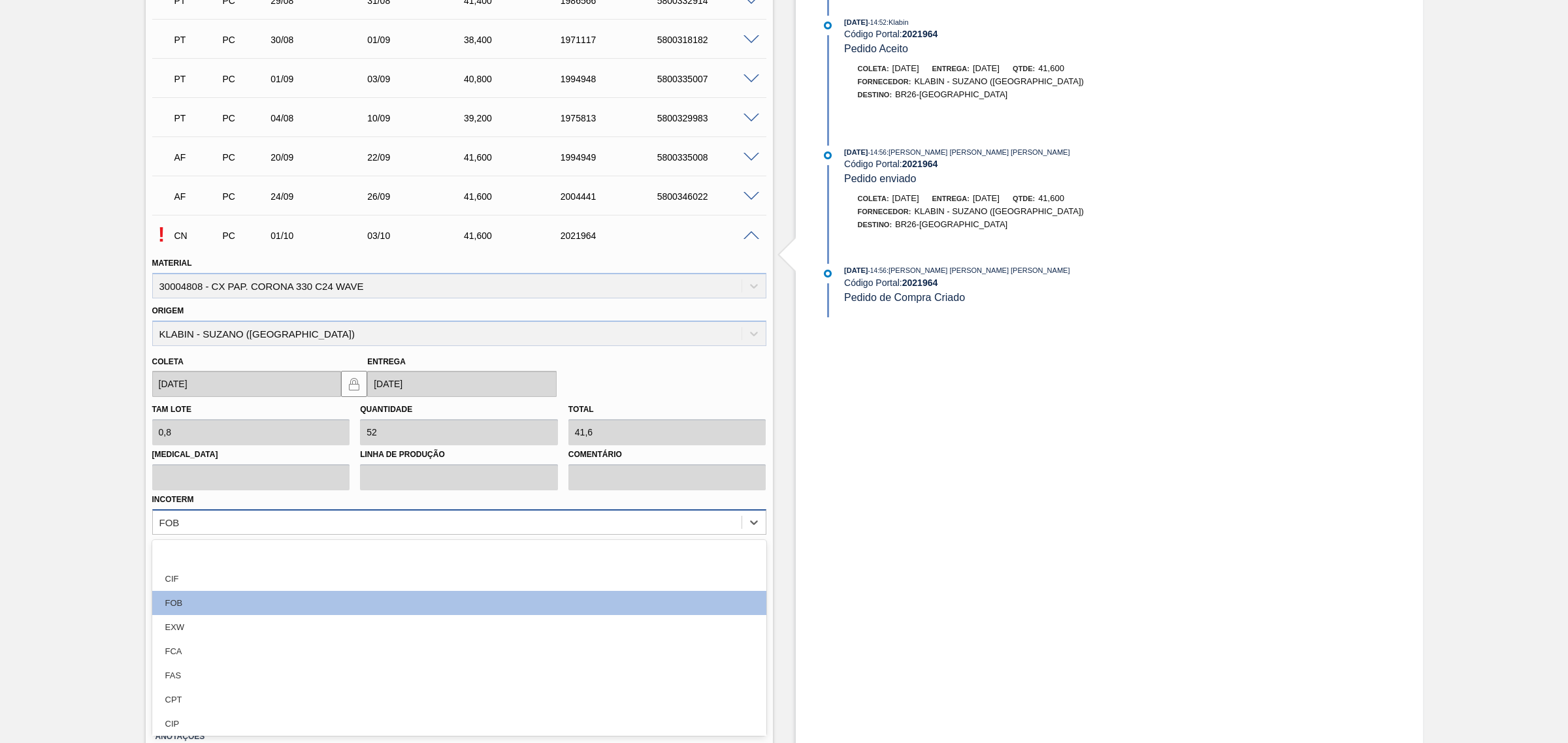
click at [557, 531] on div "FOB" at bounding box center [447, 522] width 589 height 19
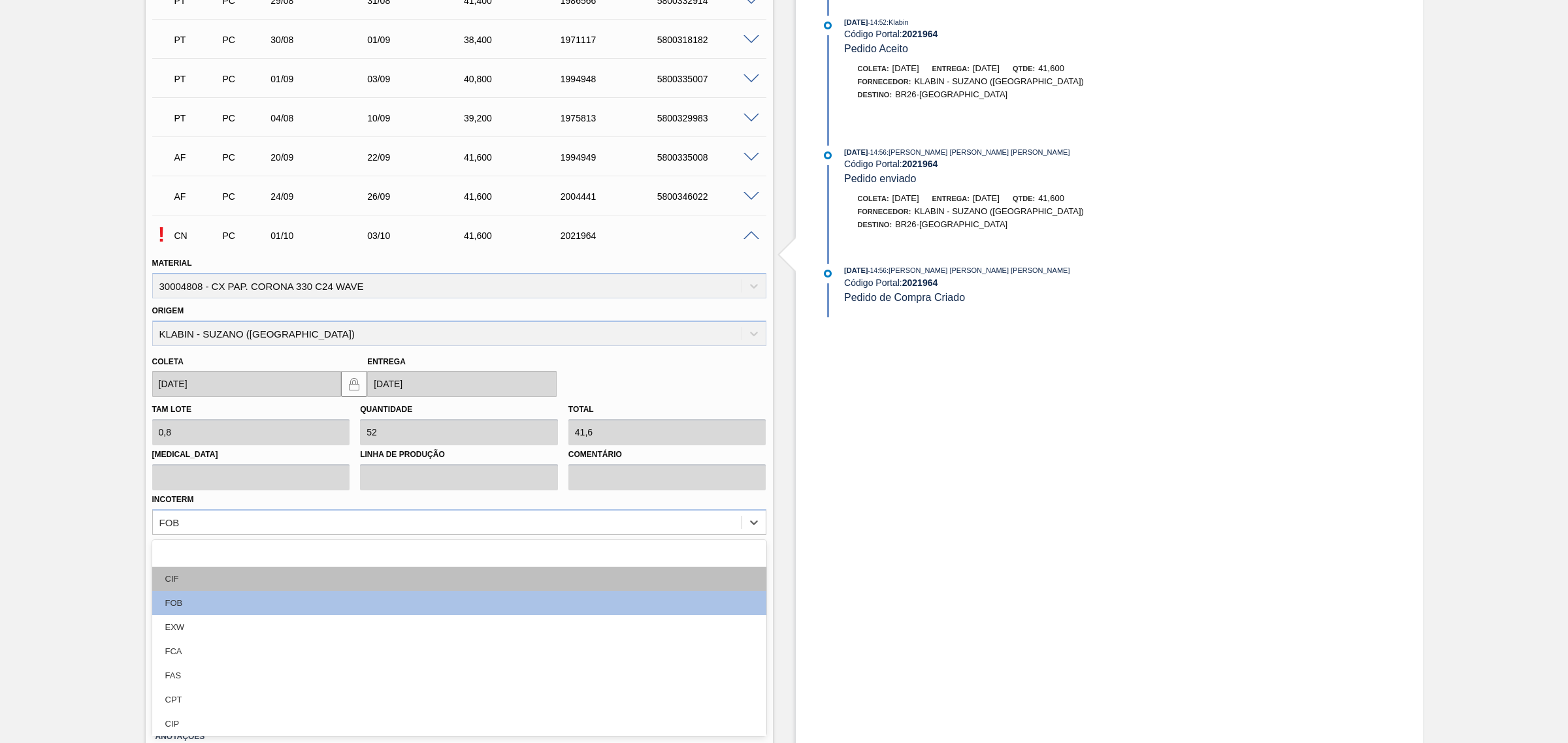
click at [475, 571] on div "CIF" at bounding box center [460, 579] width 614 height 24
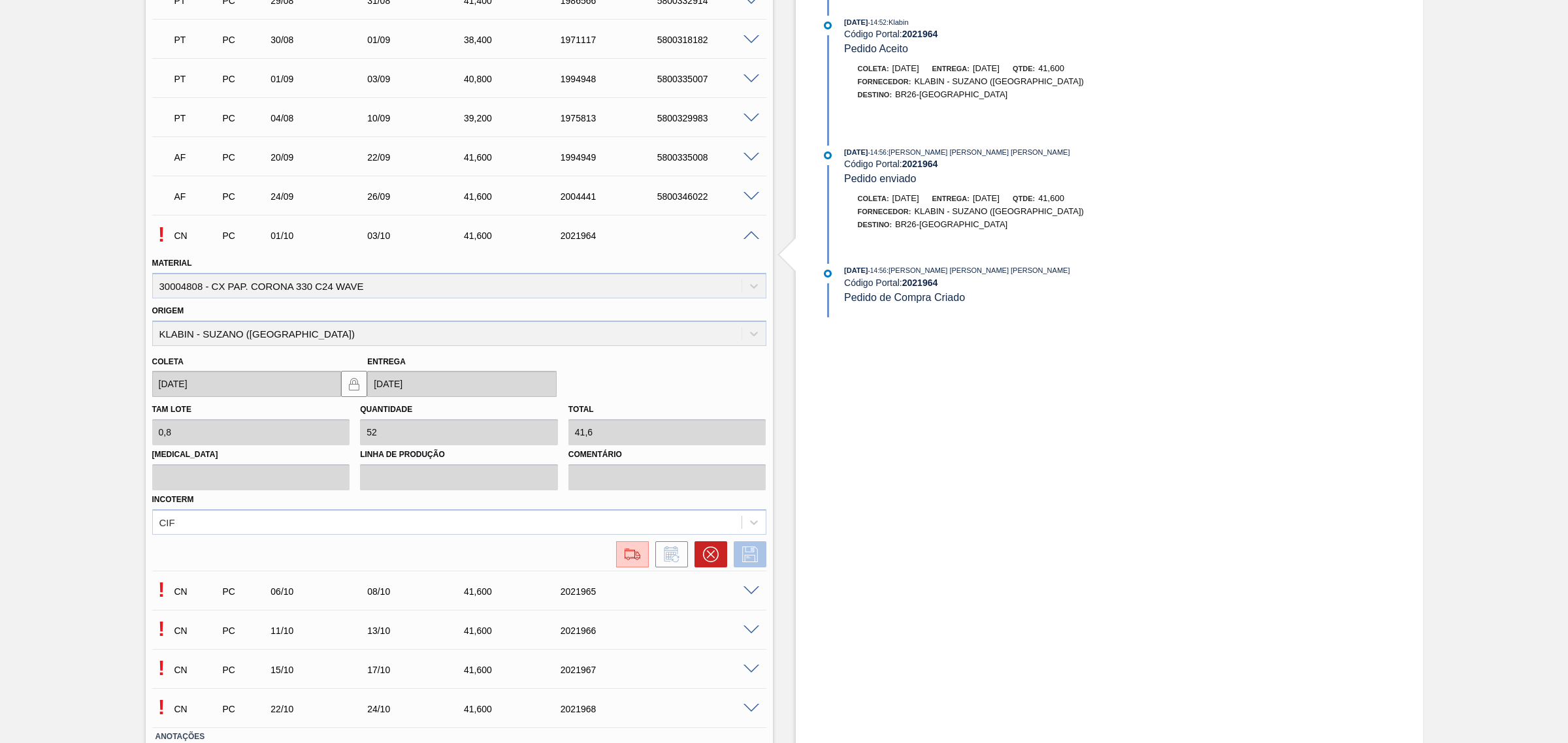
click at [742, 562] on icon at bounding box center [749, 554] width 16 height 16
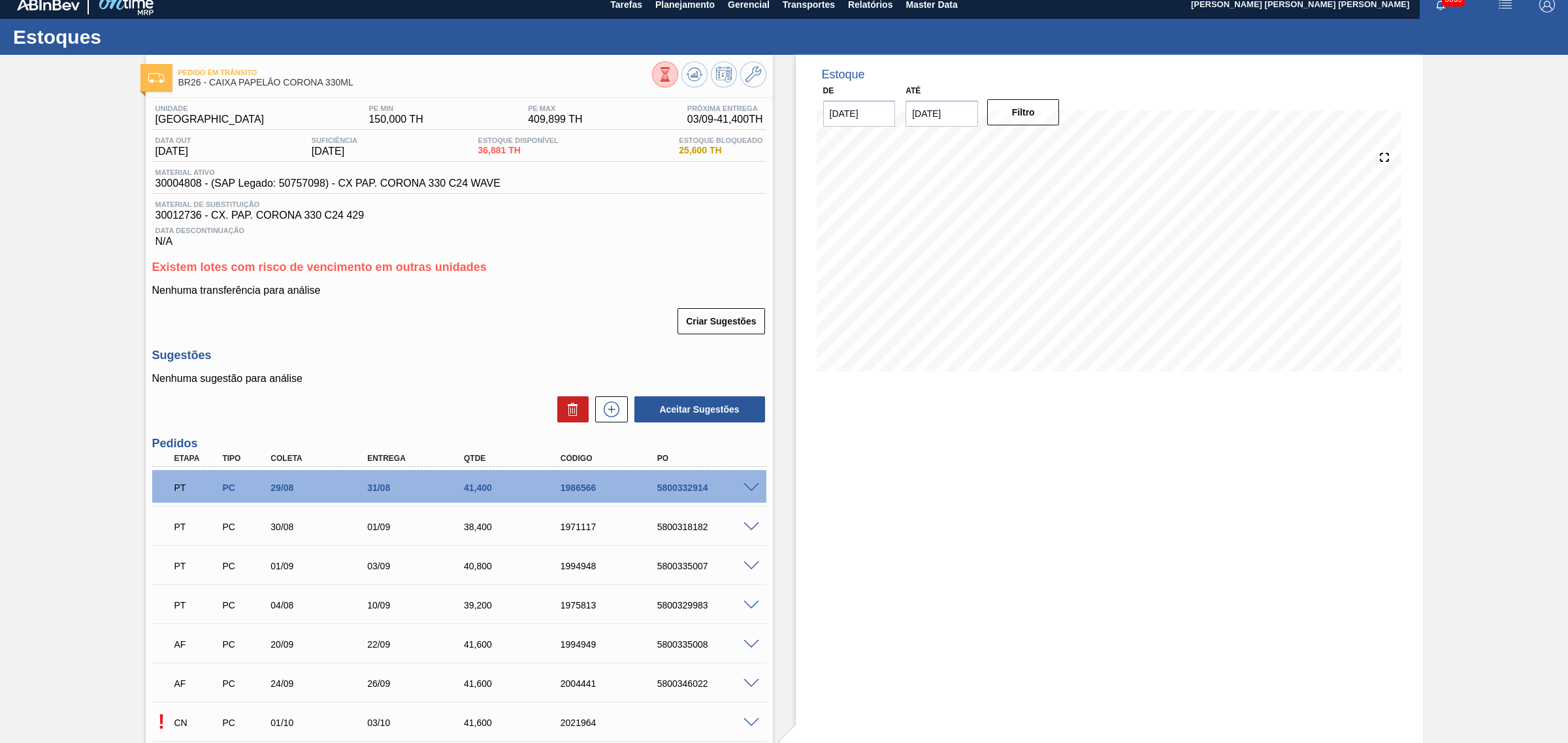
scroll to position [0, 0]
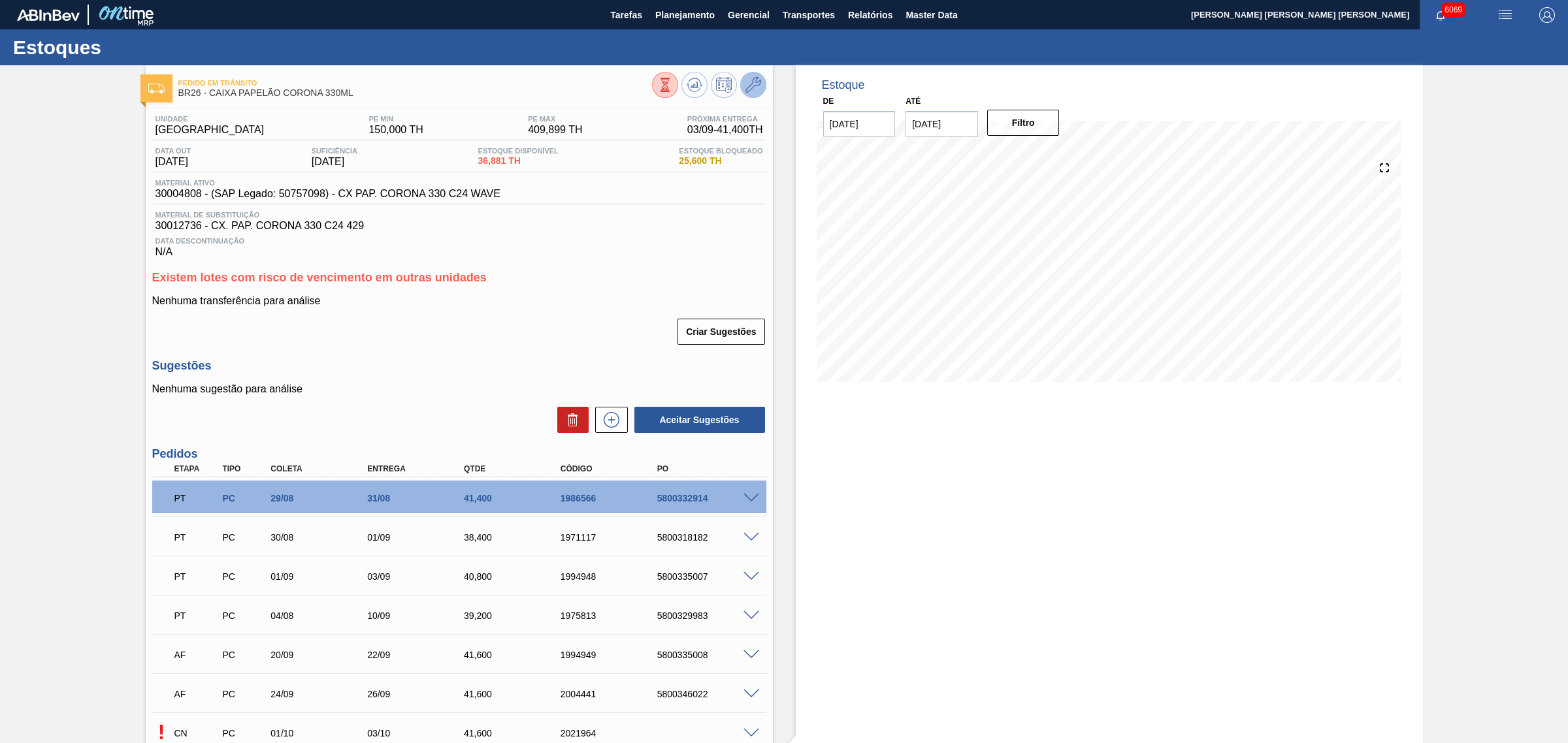
click at [752, 82] on icon at bounding box center [753, 84] width 16 height 16
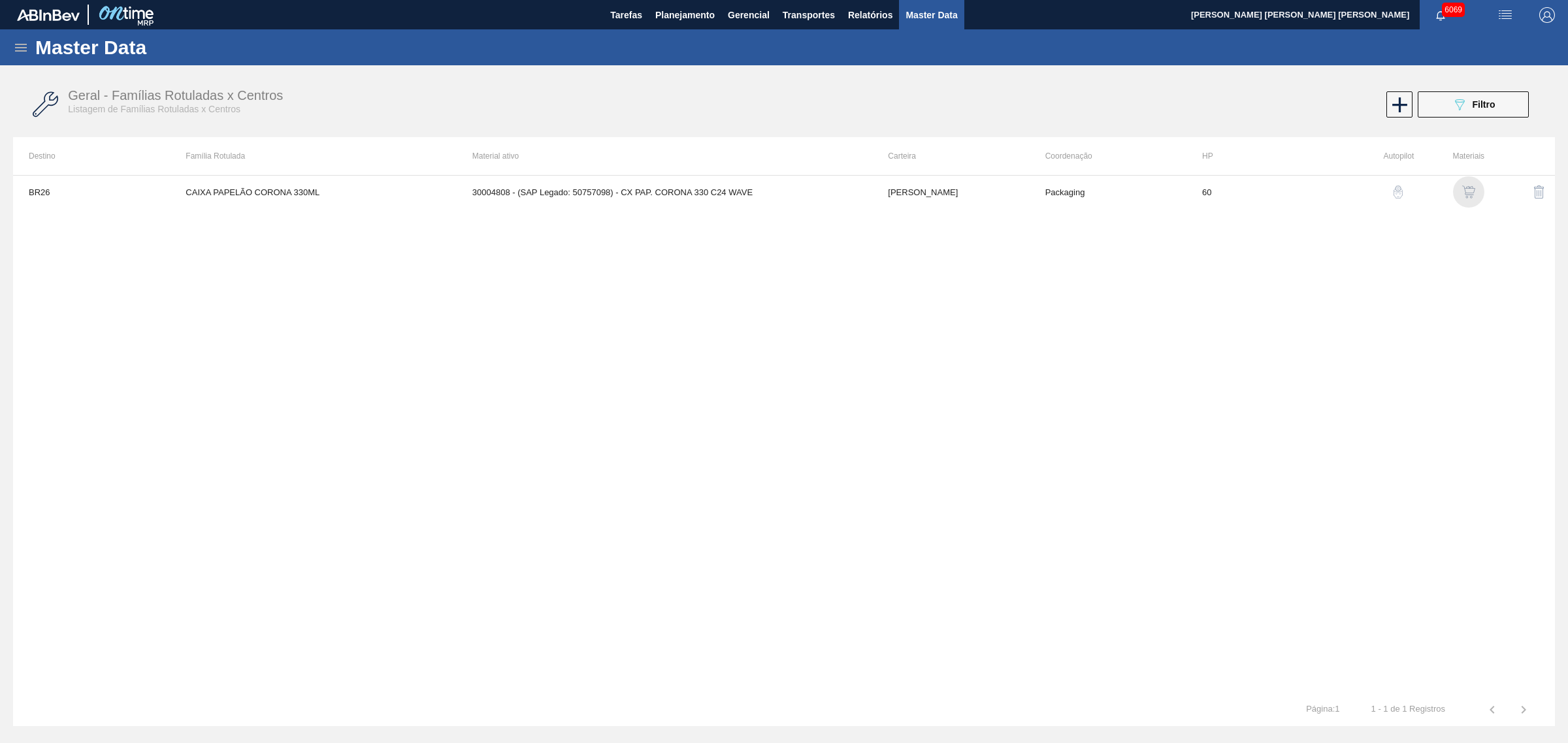
click at [1468, 188] on img "button" at bounding box center [1468, 192] width 13 height 13
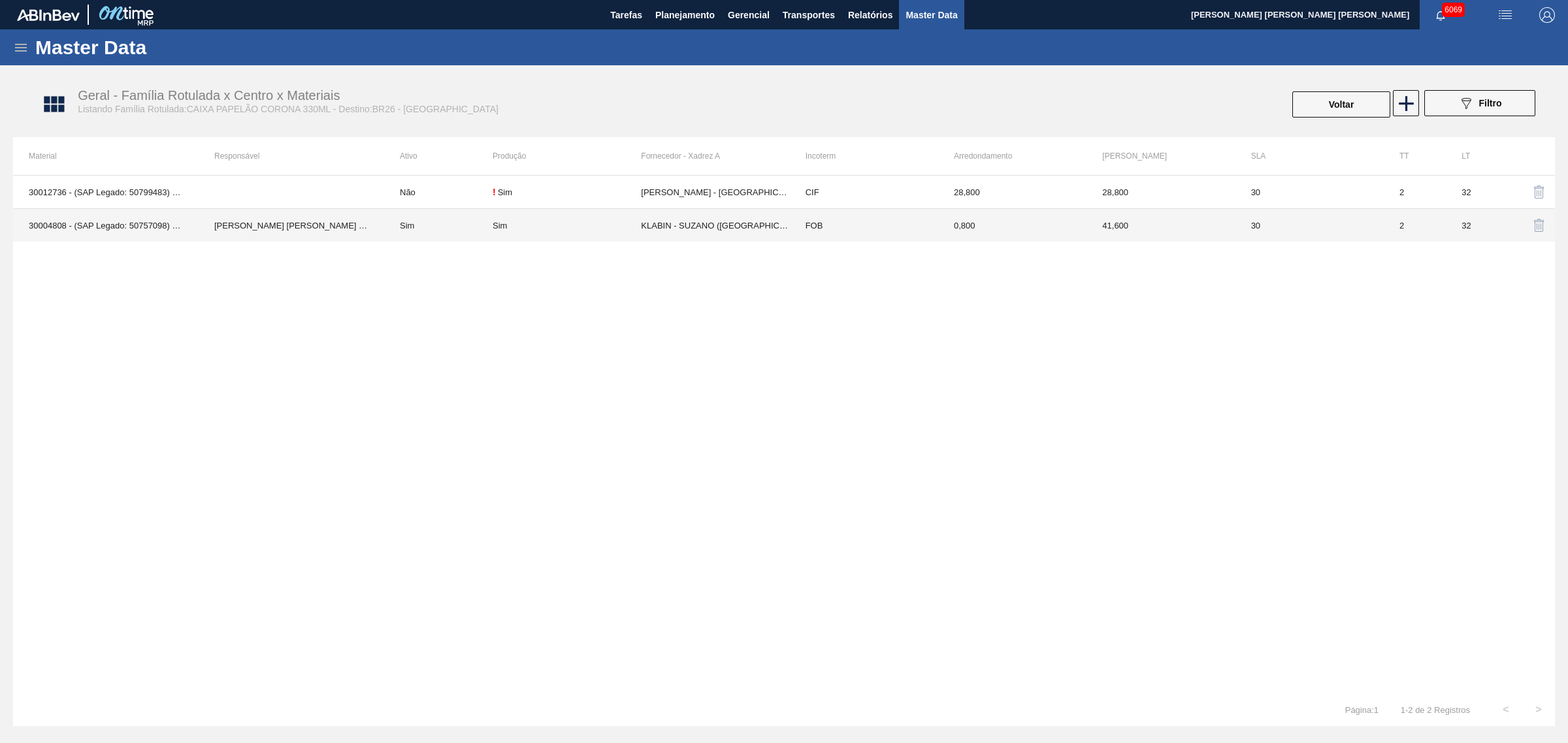
click at [583, 224] on div "Sim" at bounding box center [567, 226] width 149 height 10
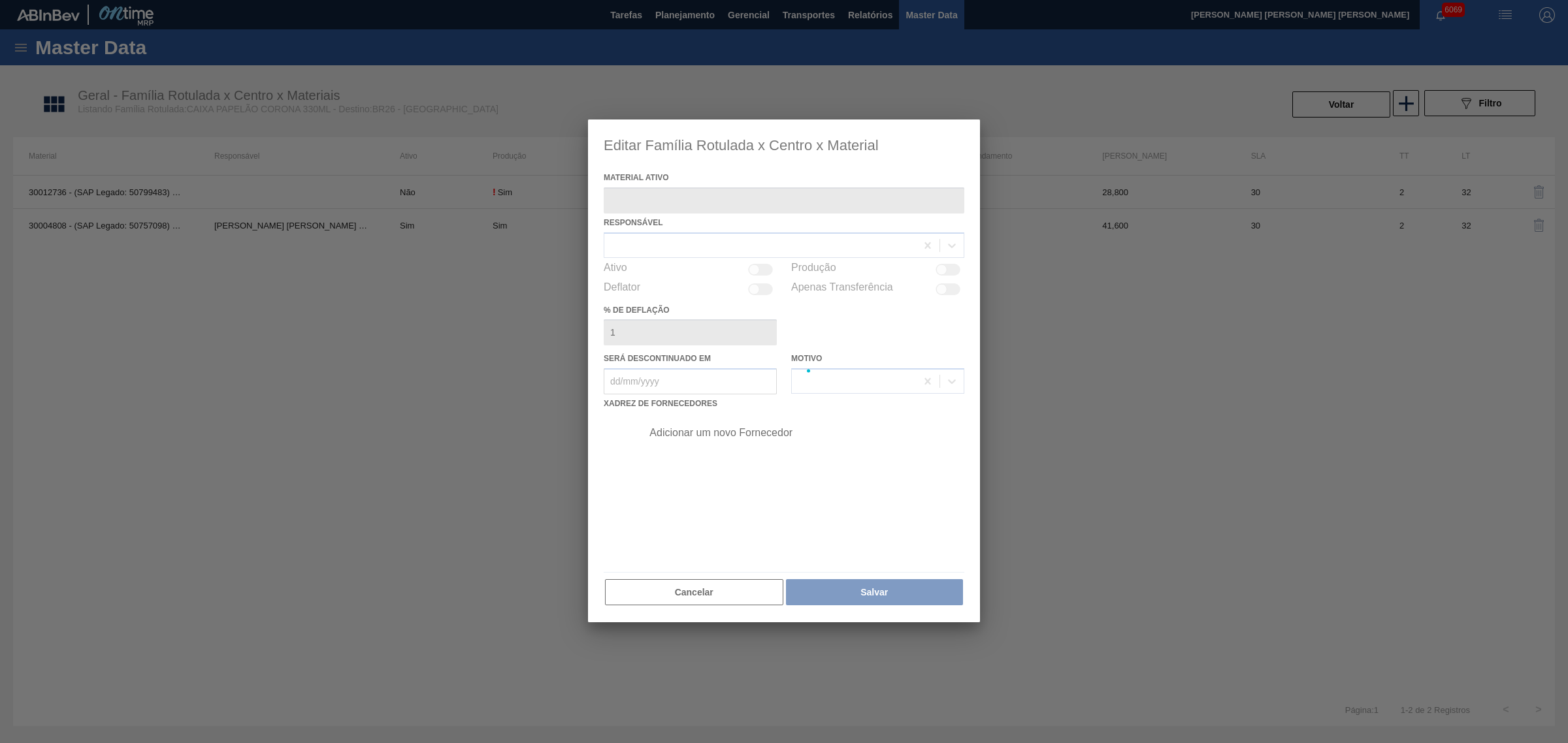
type ativo "30004808 - (SAP Legado: 50757098) - CX PAP. CORONA 330 C24 WAVE"
checkbox input "true"
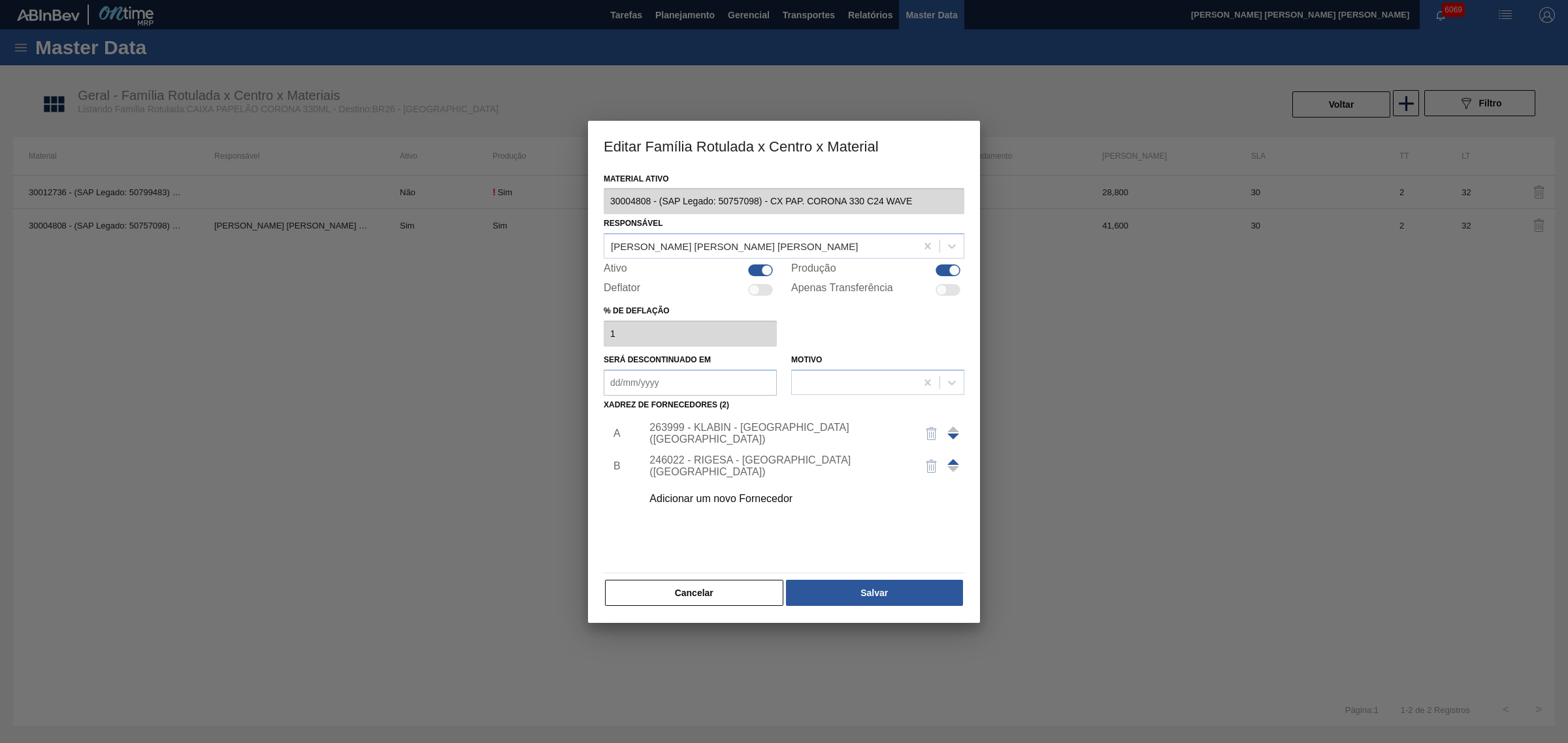
click at [732, 438] on div "263999 - KLABIN - [GEOGRAPHIC_DATA] ([GEOGRAPHIC_DATA])" at bounding box center [776, 433] width 256 height 23
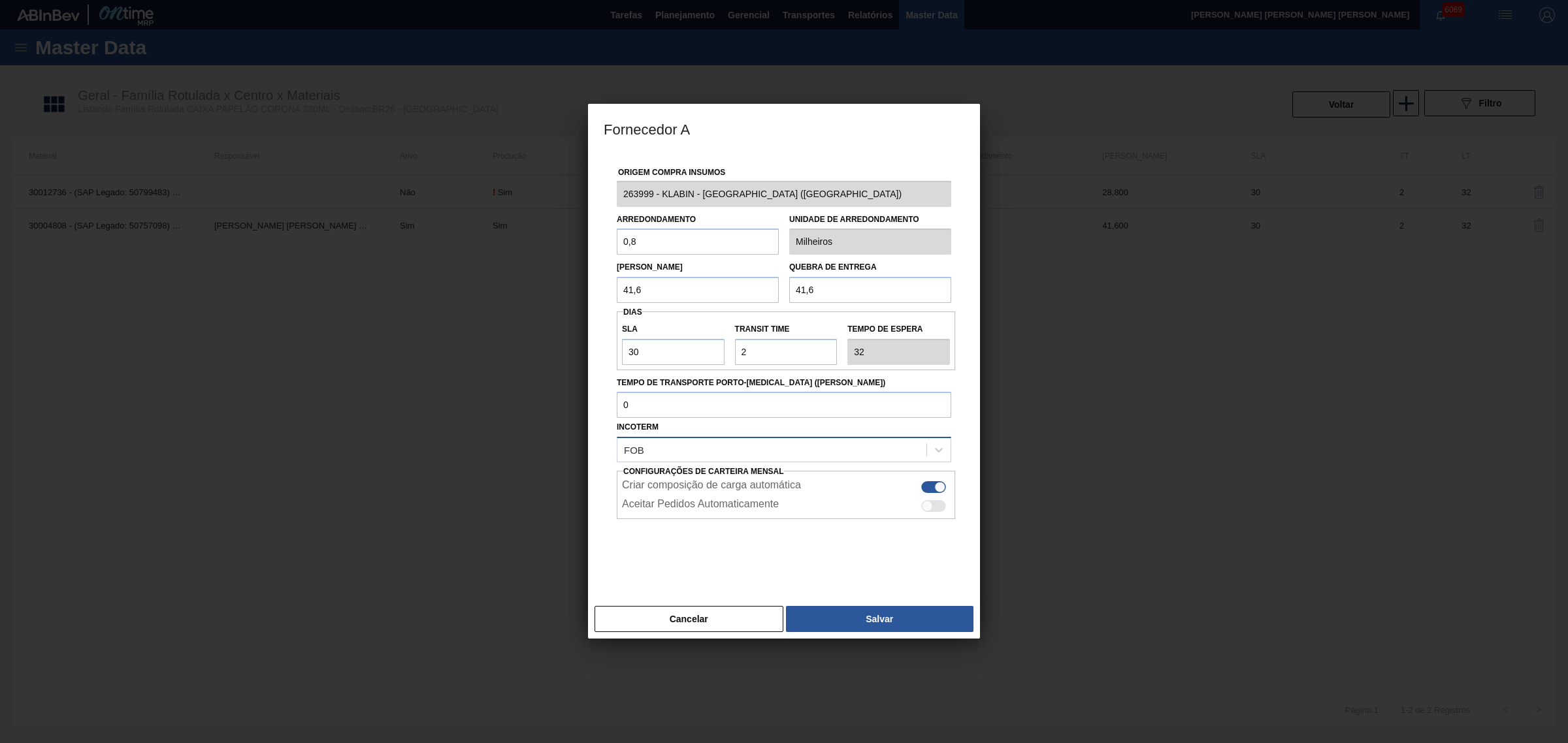
click at [726, 450] on div "FOB" at bounding box center [771, 450] width 309 height 19
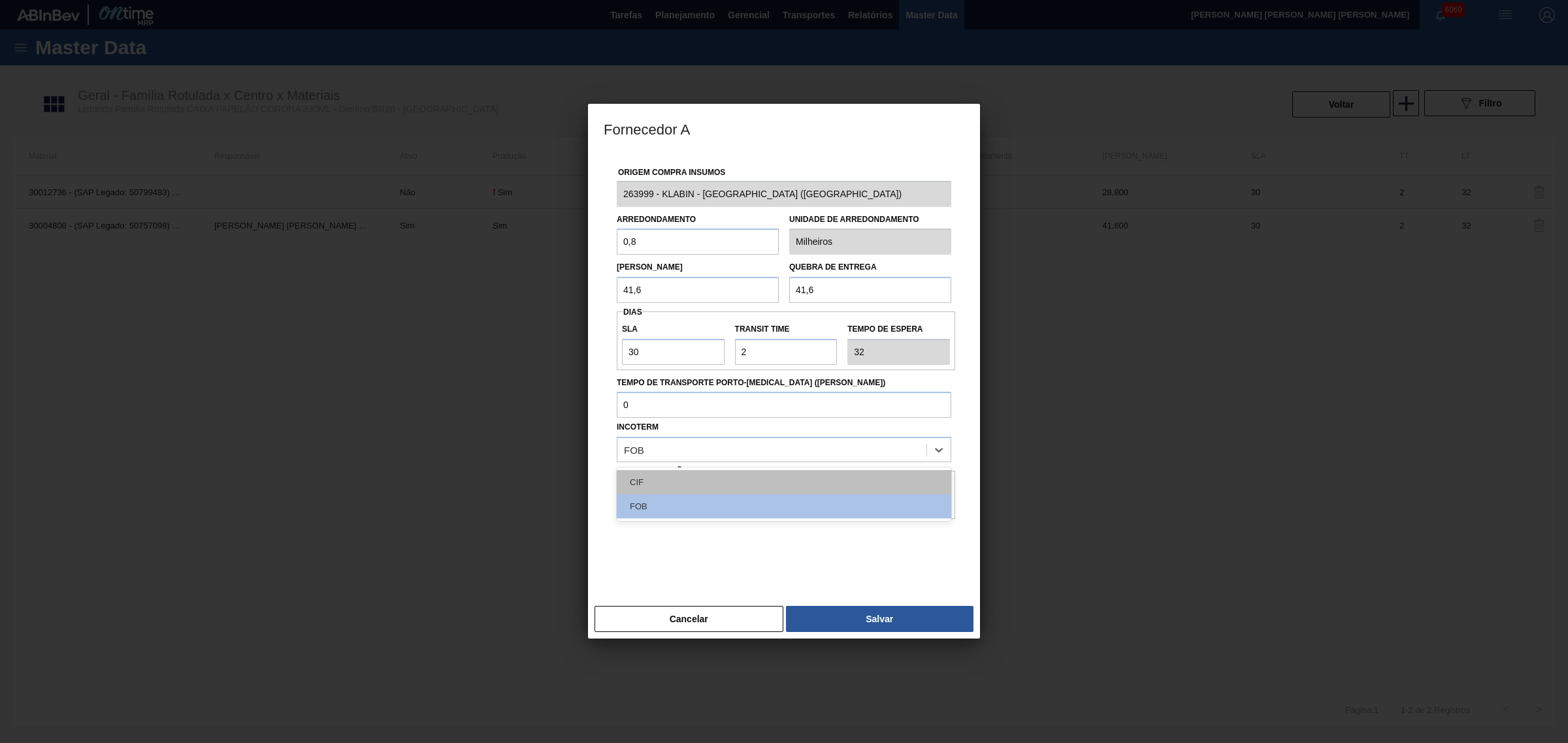
click at [716, 475] on div "CIF" at bounding box center [783, 482] width 334 height 24
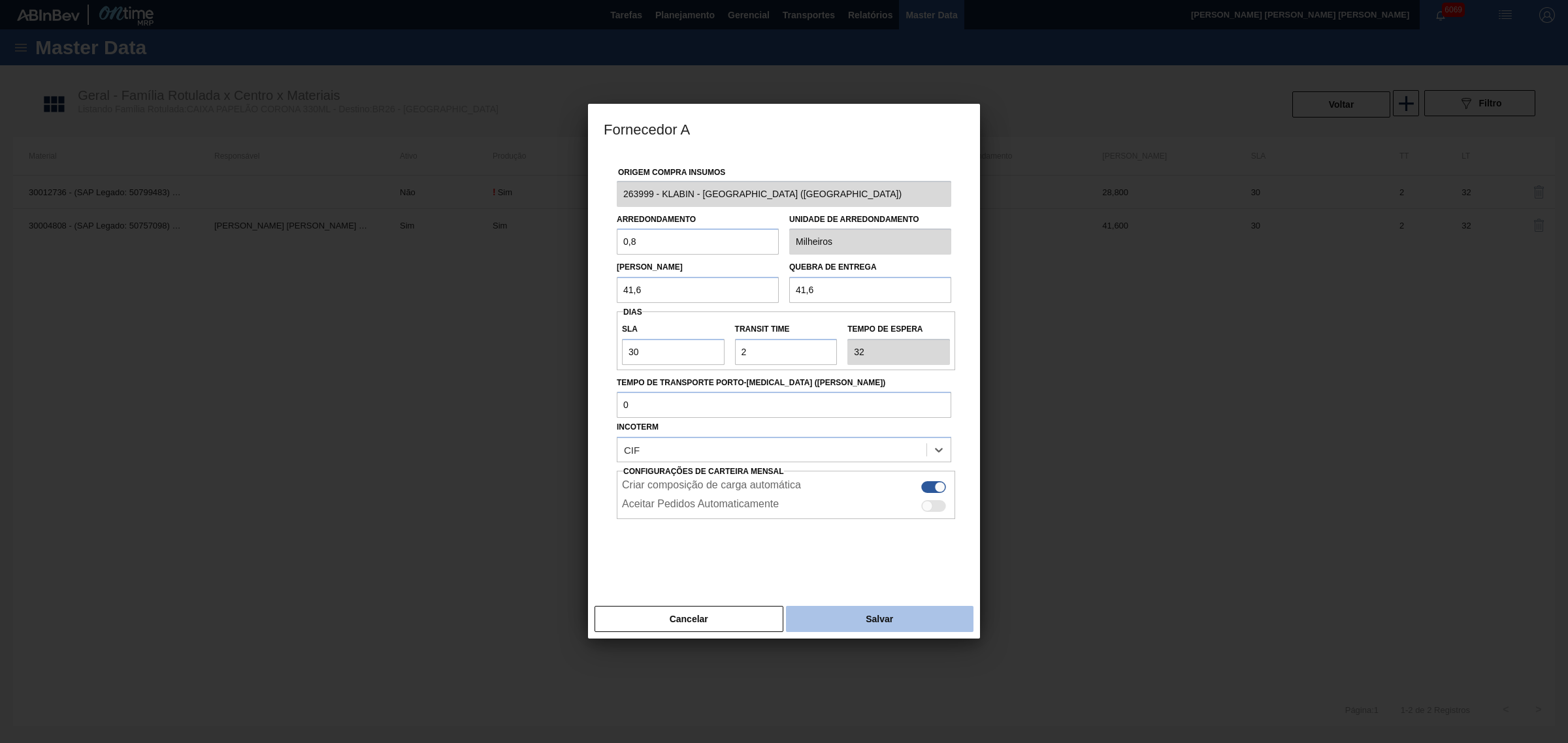
click at [892, 619] on button "Salvar" at bounding box center [879, 619] width 187 height 26
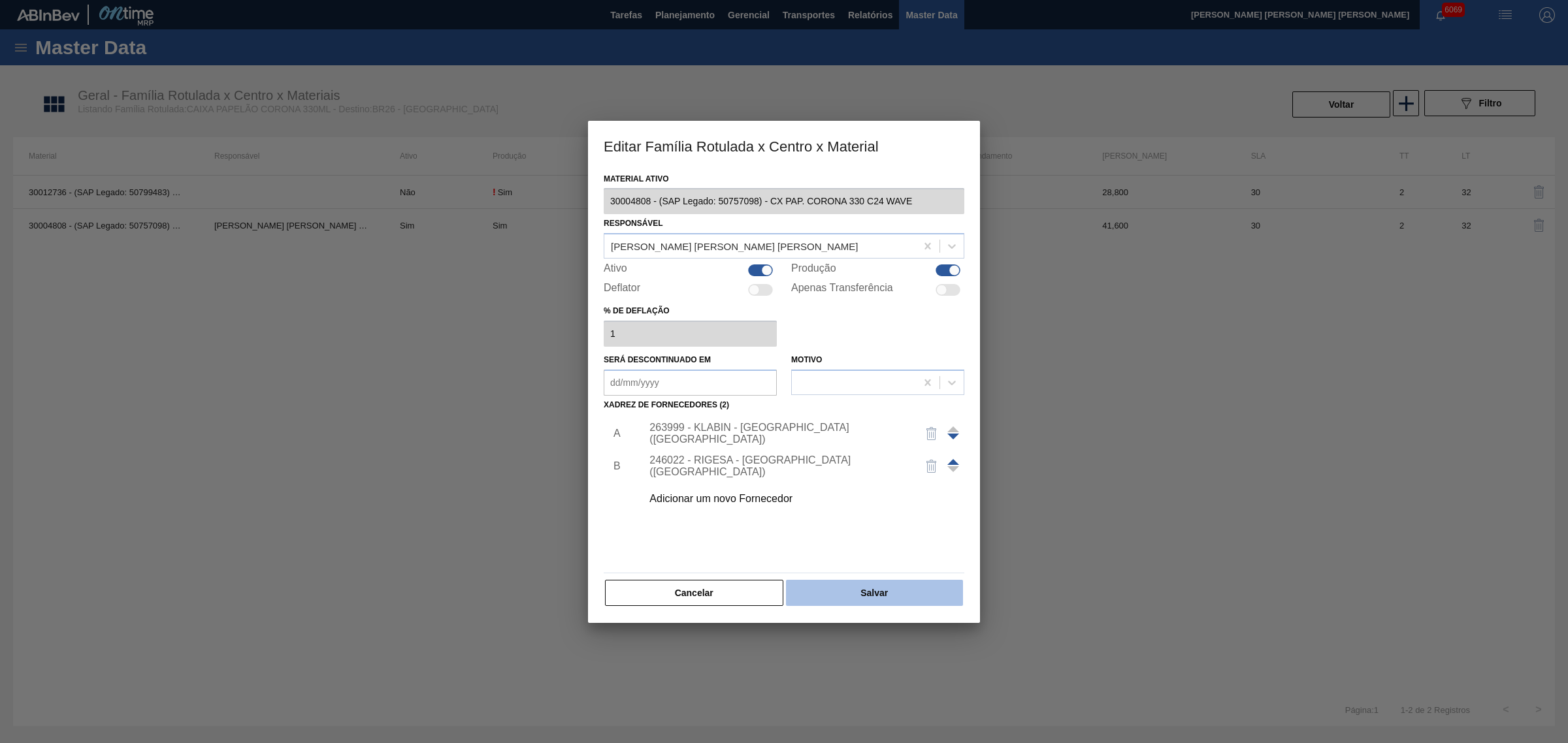
click at [882, 582] on button "Salvar" at bounding box center [874, 593] width 177 height 26
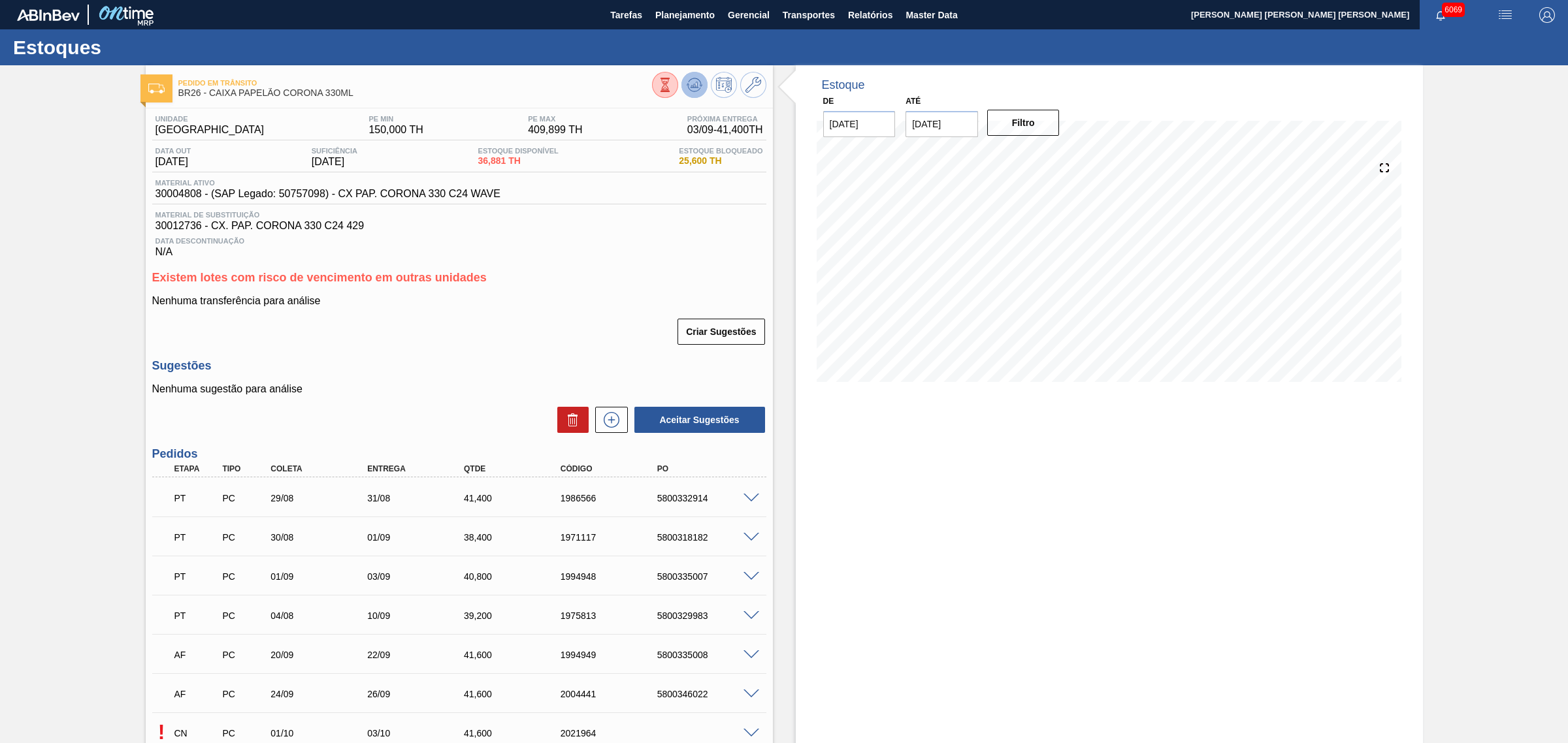
click at [695, 85] on polygon at bounding box center [695, 84] width 1 height 5
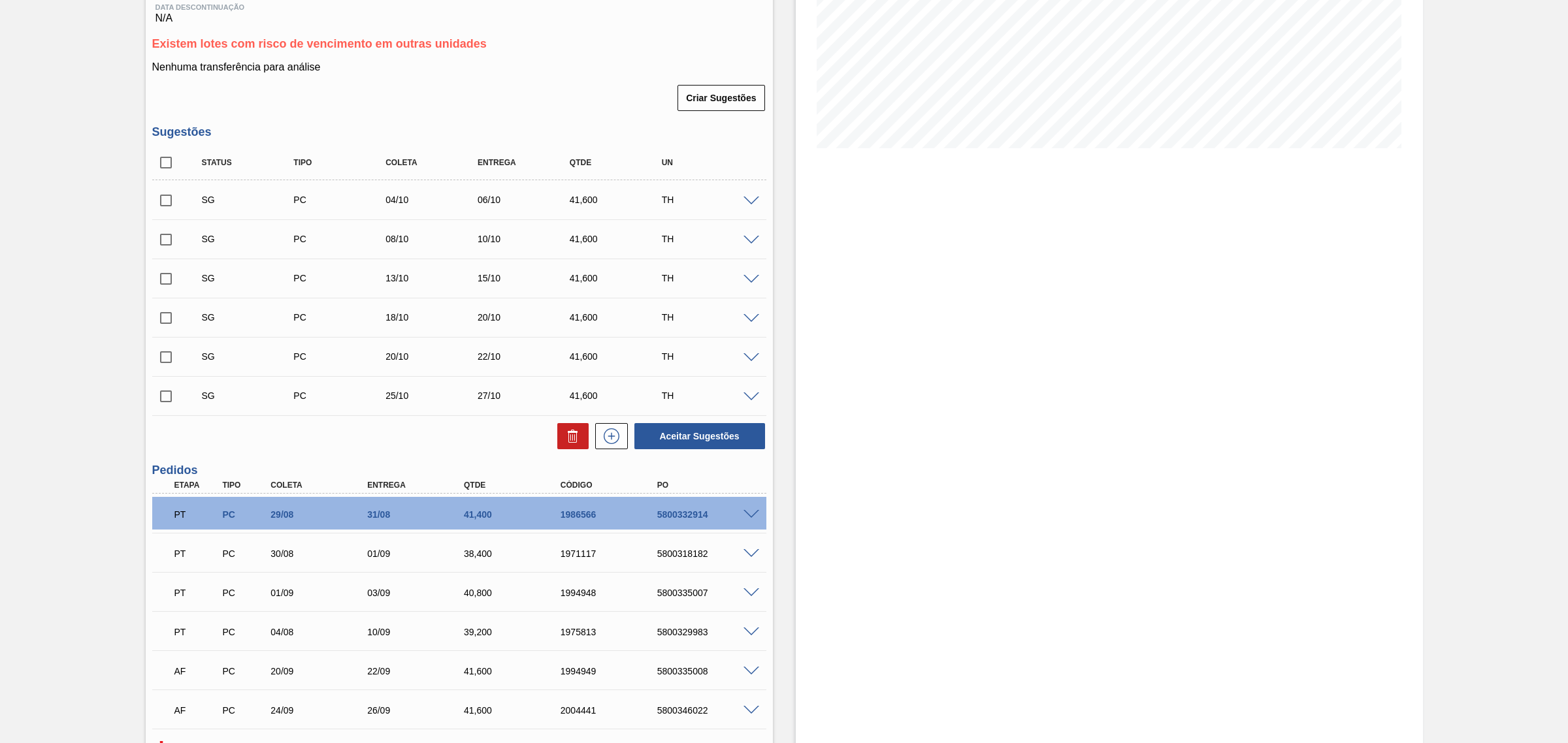
scroll to position [327, 0]
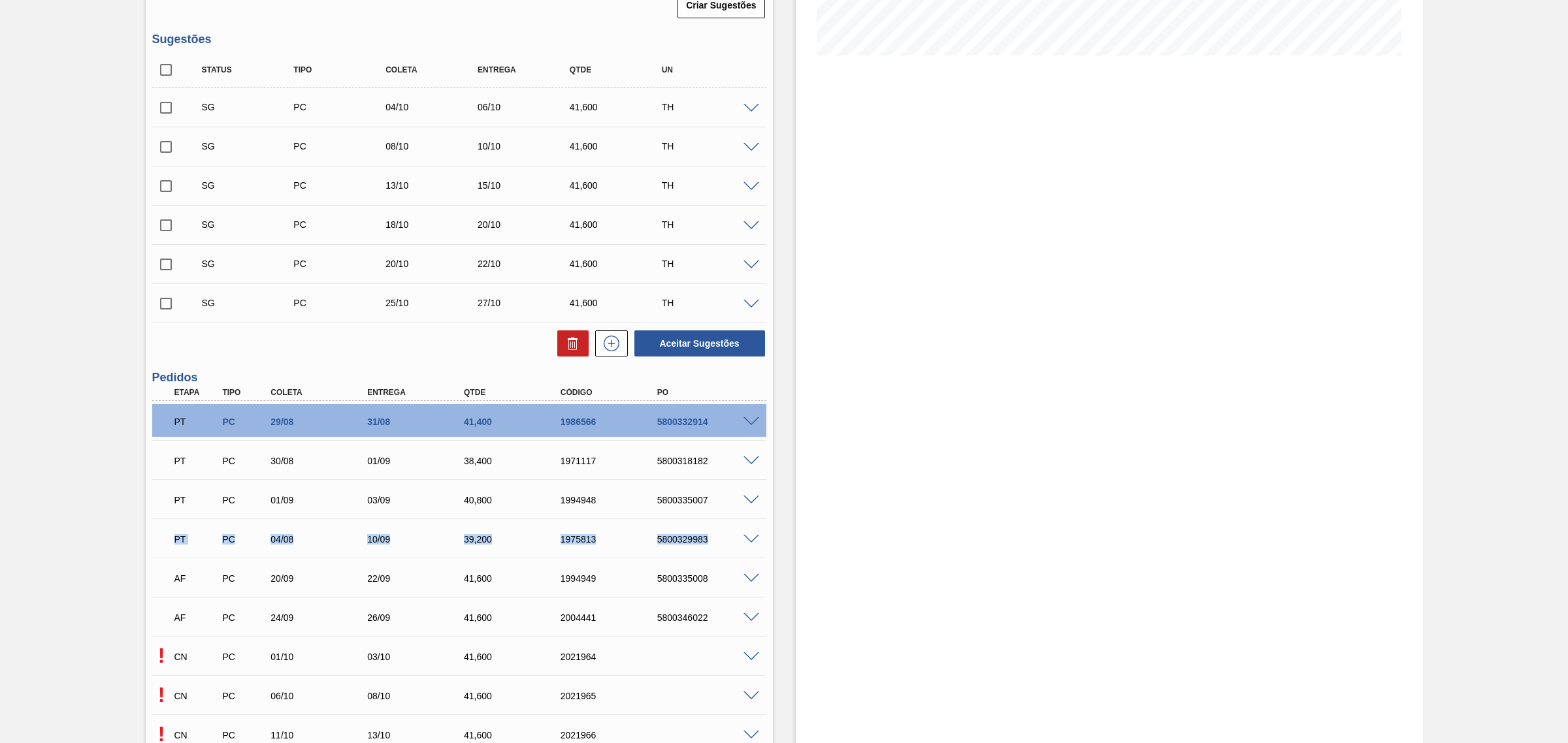
drag, startPoint x: 164, startPoint y: 540, endPoint x: 727, endPoint y: 544, distance: 563.0
click at [733, 547] on div "PT PC 04/08 10/09 39,200 1975813 5800329983" at bounding box center [456, 538] width 580 height 26
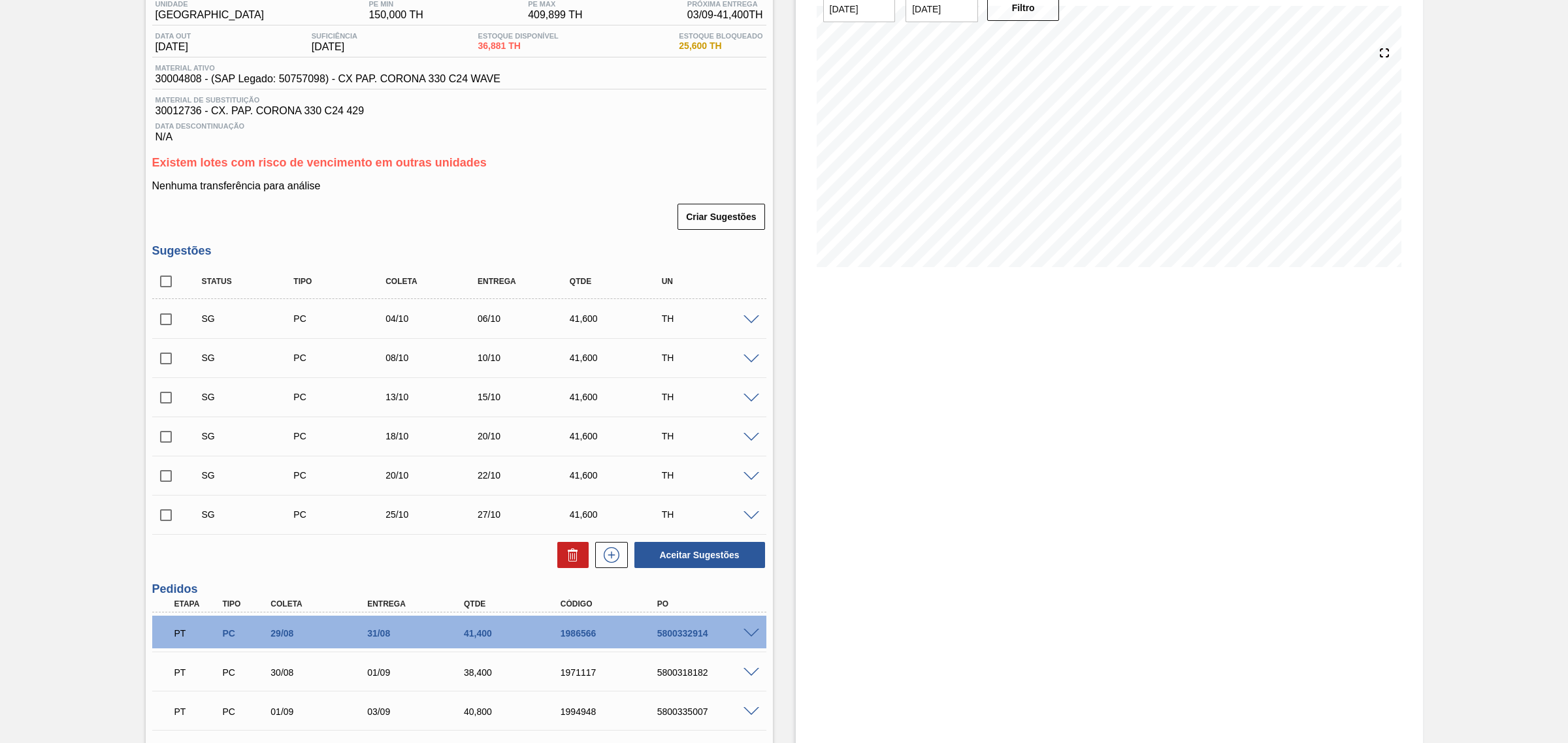
scroll to position [81, 0]
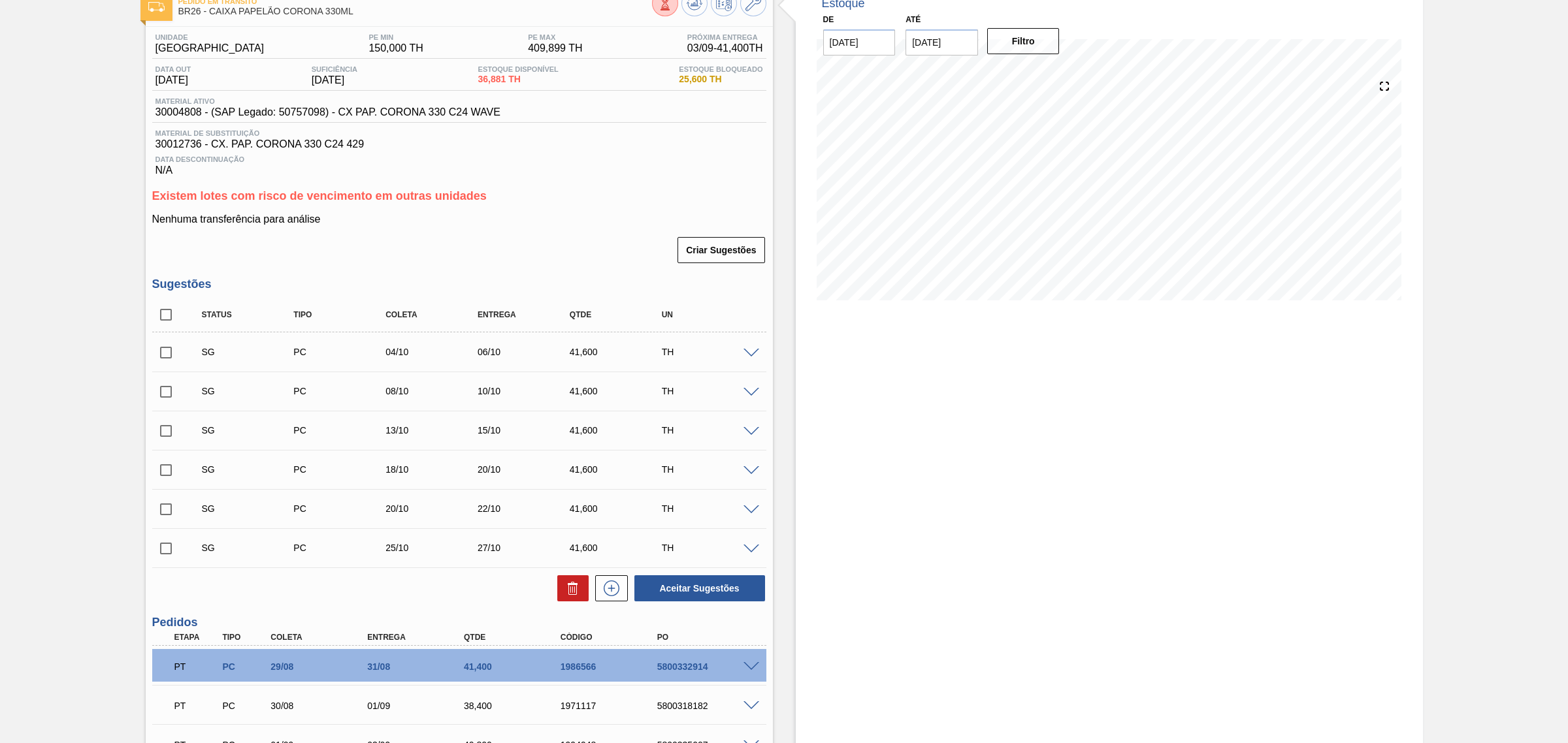
click at [752, 355] on span at bounding box center [751, 353] width 16 height 10
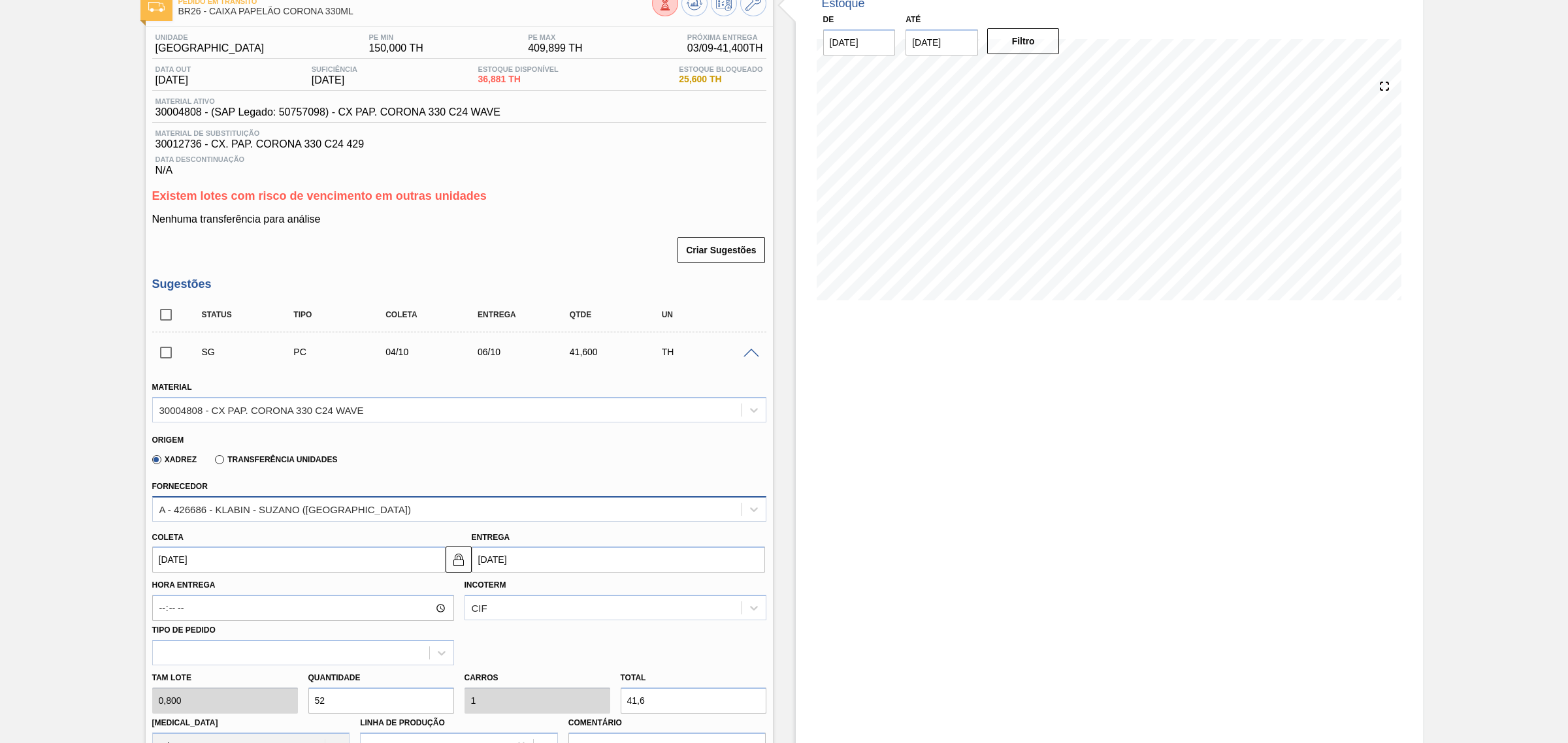
scroll to position [245, 0]
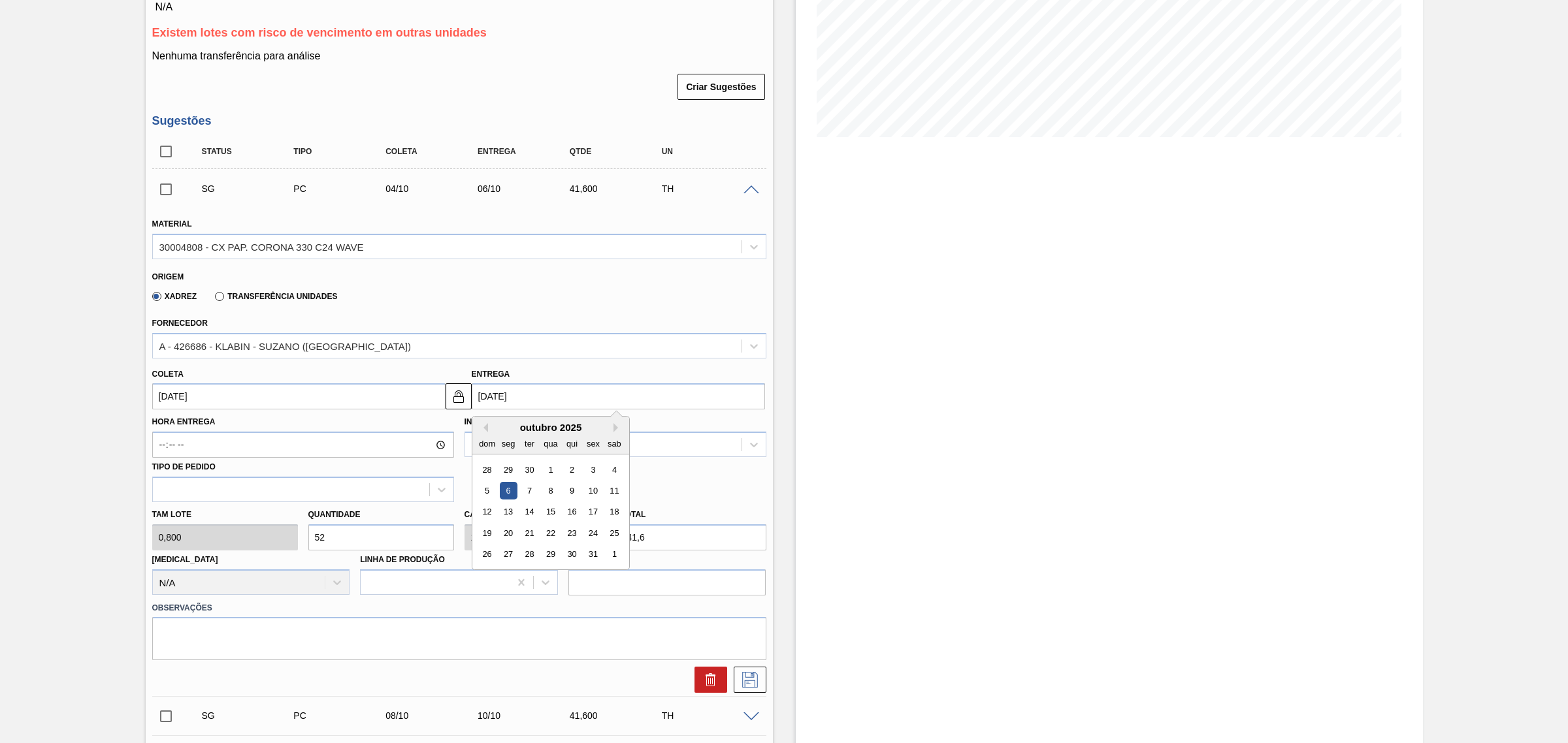
click at [550, 397] on input "[DATE]" at bounding box center [618, 396] width 294 height 26
click at [481, 429] on button "Previous Month" at bounding box center [484, 428] width 9 height 9
click at [488, 492] on div "7" at bounding box center [487, 490] width 17 height 17
type input "[DATE]"
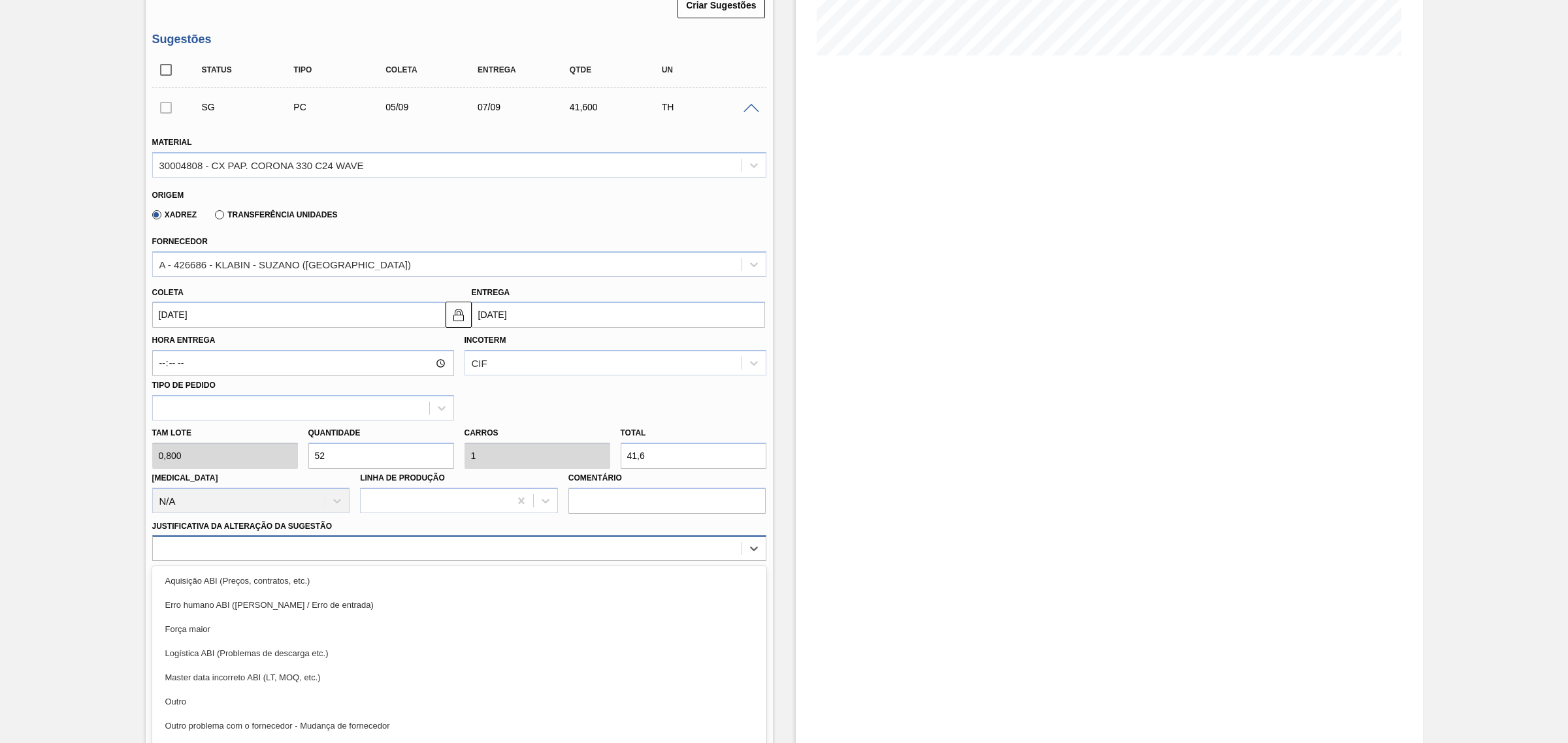
click at [423, 546] on div "option Aquisição ABI (Preços, contratos, etc.) focused, 1 of 18. 18 results ava…" at bounding box center [460, 548] width 614 height 26
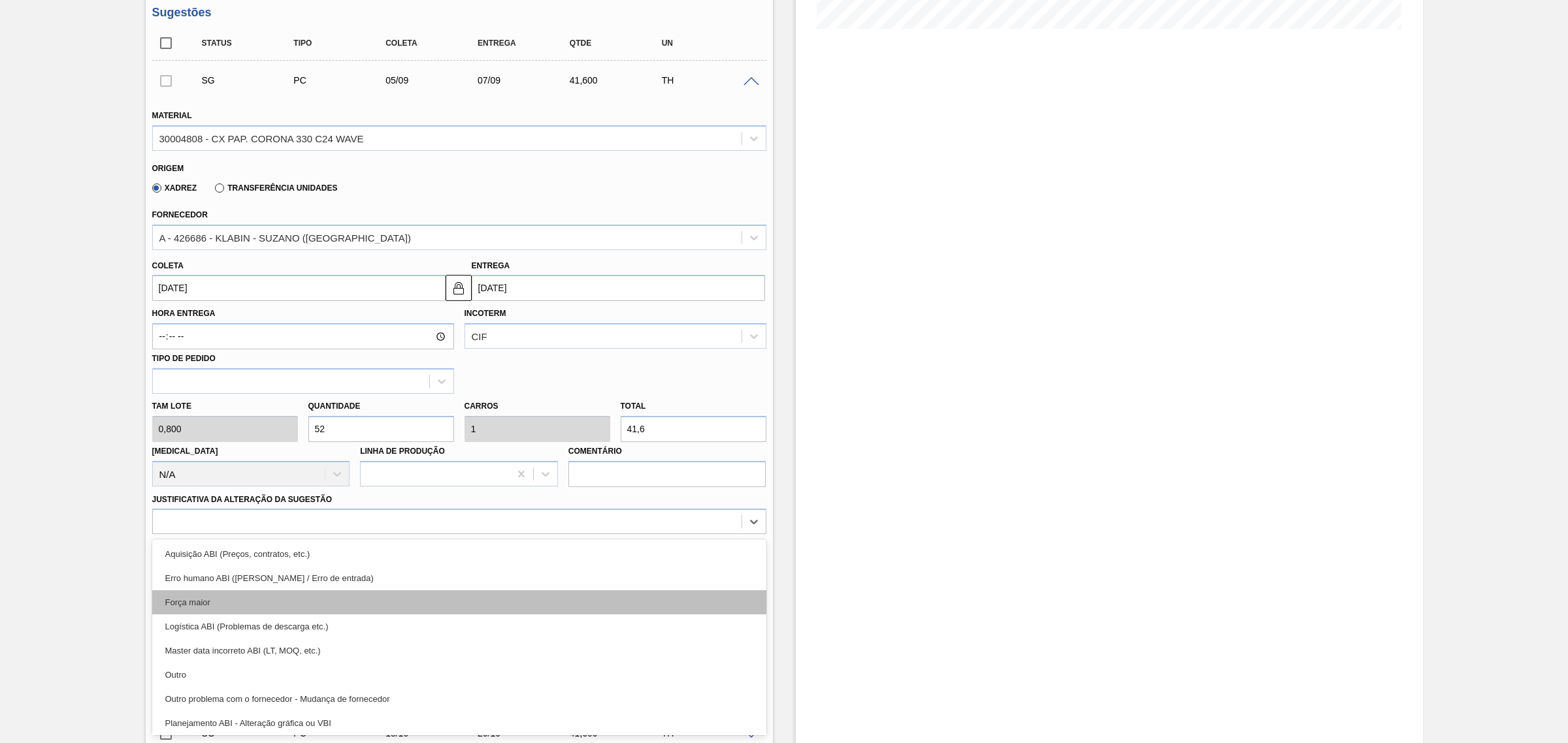
scroll to position [81, 0]
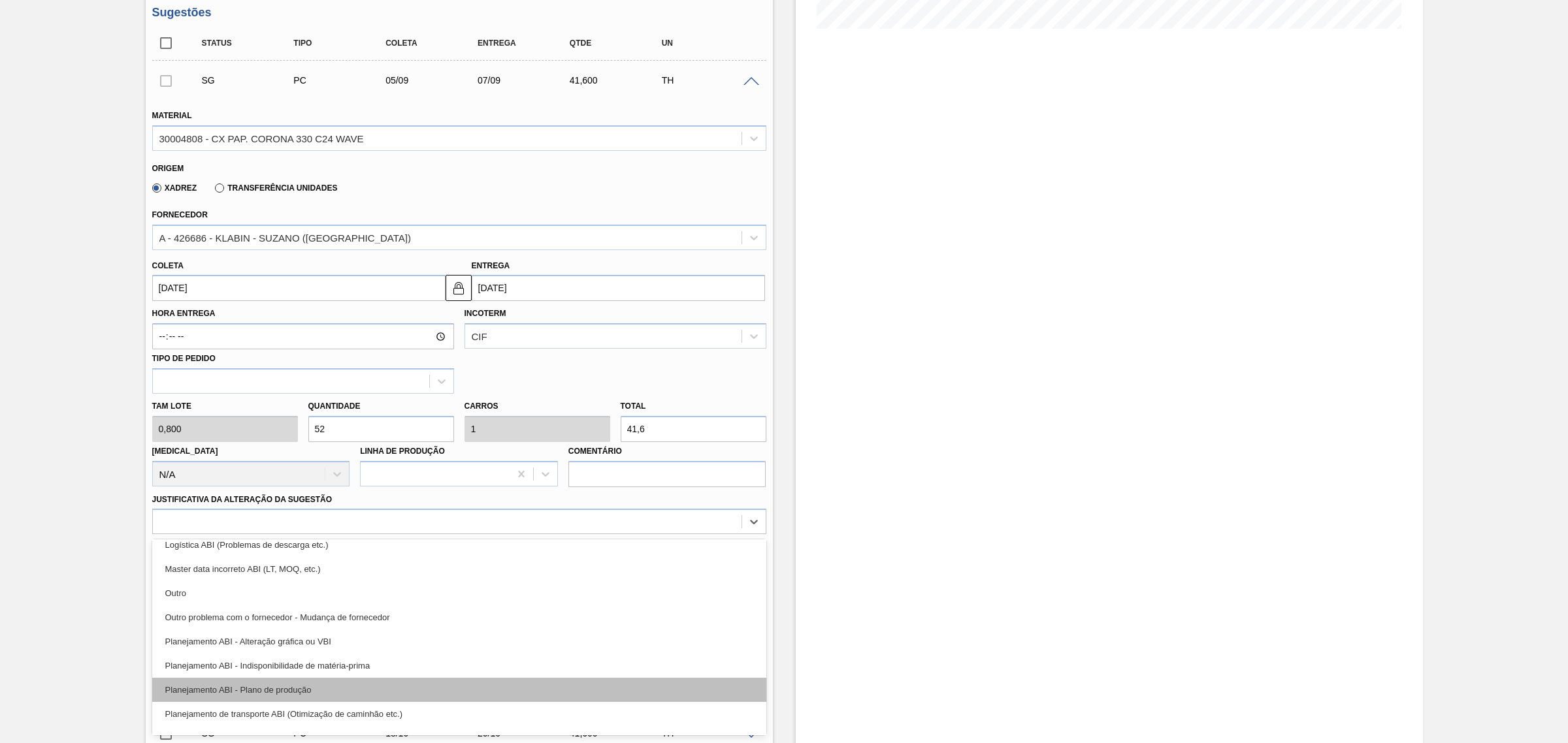
click at [429, 684] on div "Planejamento ABI - Plano de produção" at bounding box center [460, 690] width 614 height 24
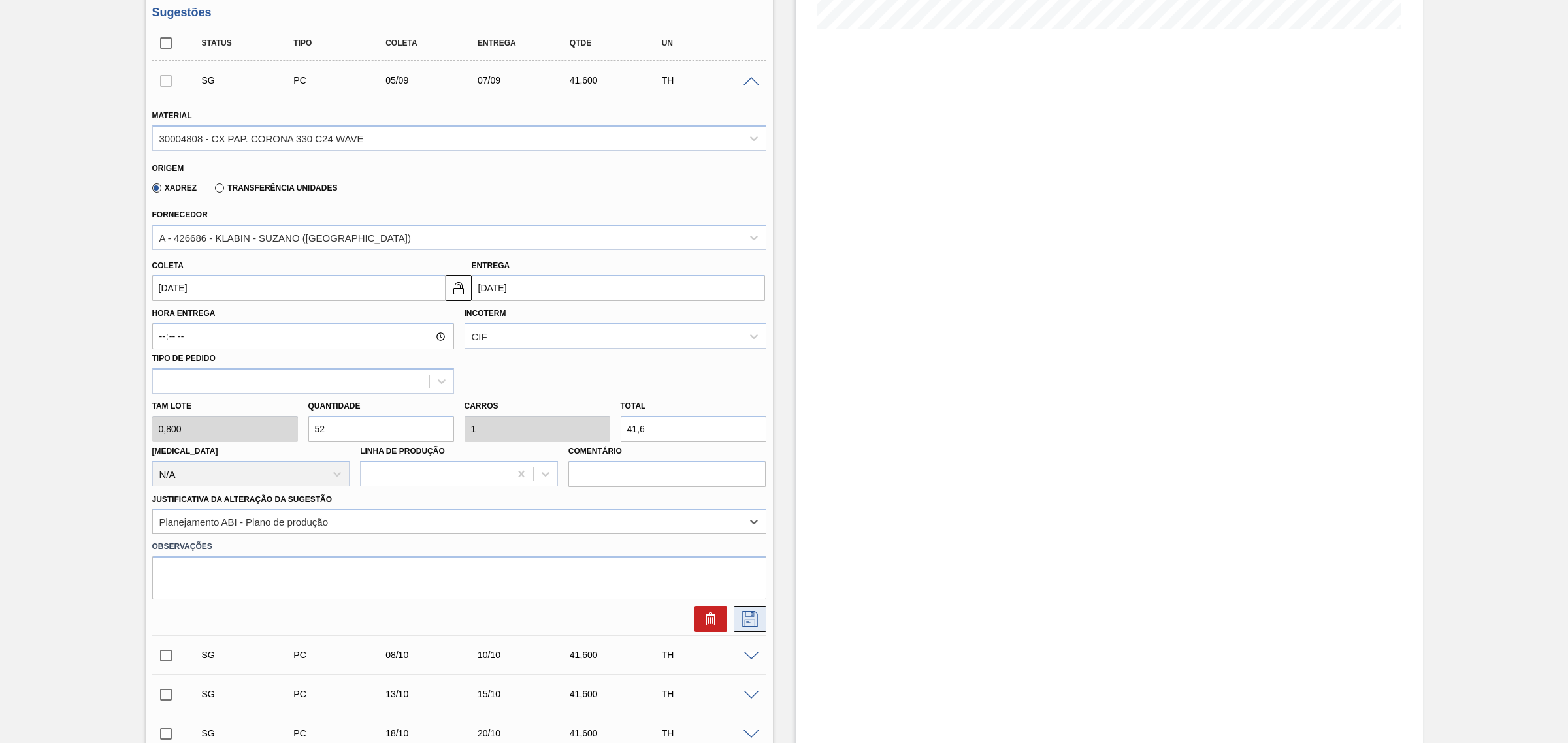
click at [758, 625] on icon at bounding box center [750, 619] width 21 height 16
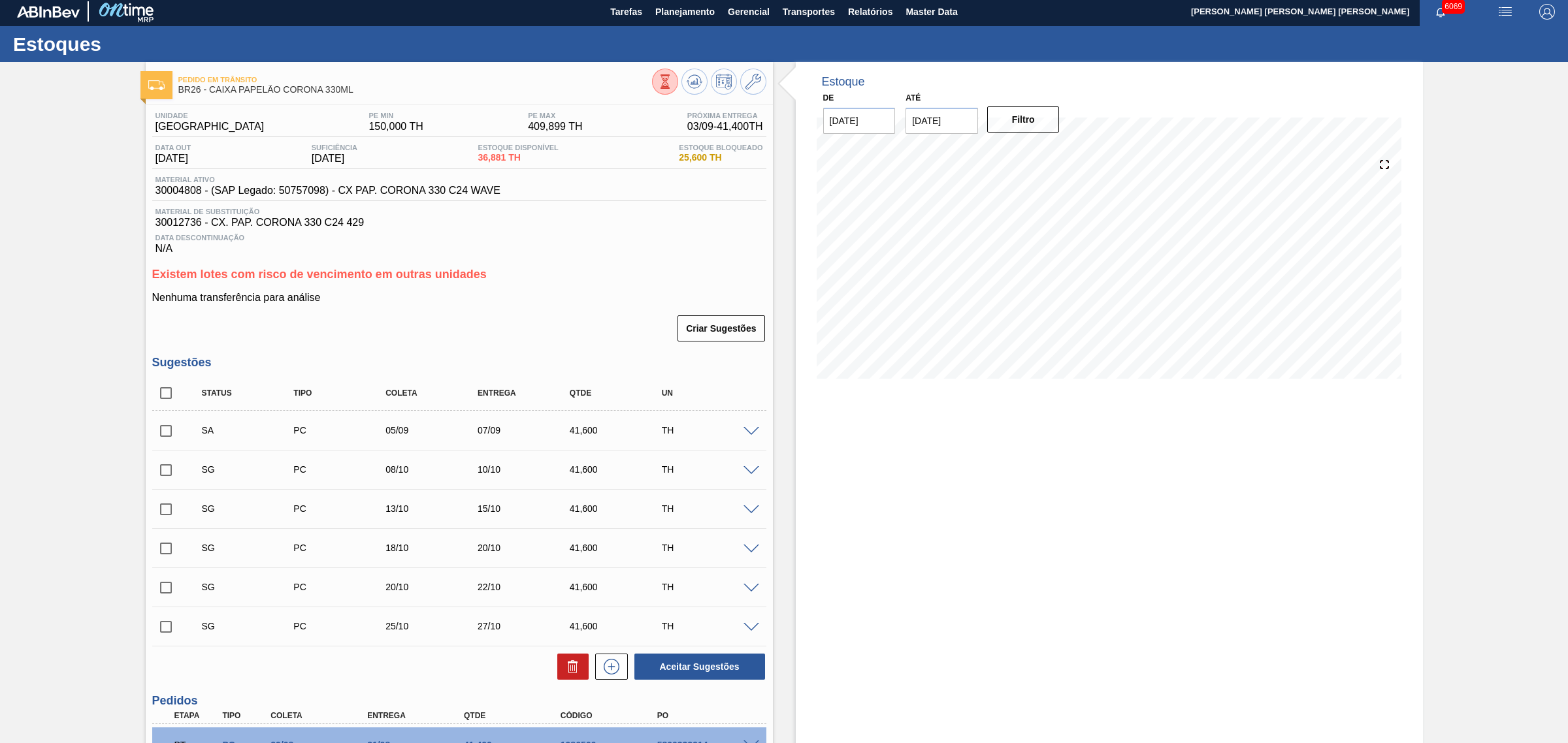
scroll to position [0, 0]
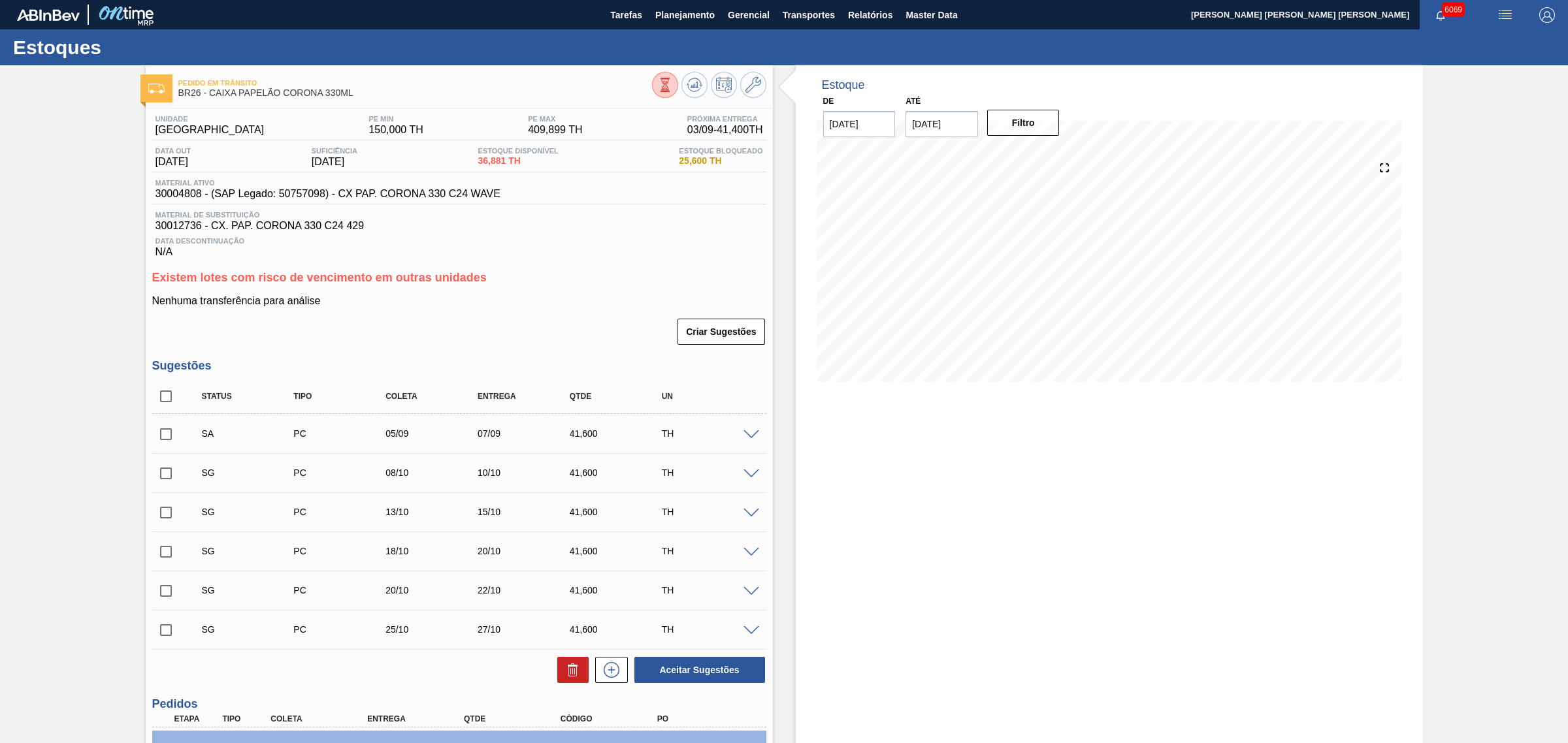
drag, startPoint x: 746, startPoint y: 474, endPoint x: 645, endPoint y: 527, distance: 114.1
click at [748, 477] on span at bounding box center [751, 474] width 16 height 10
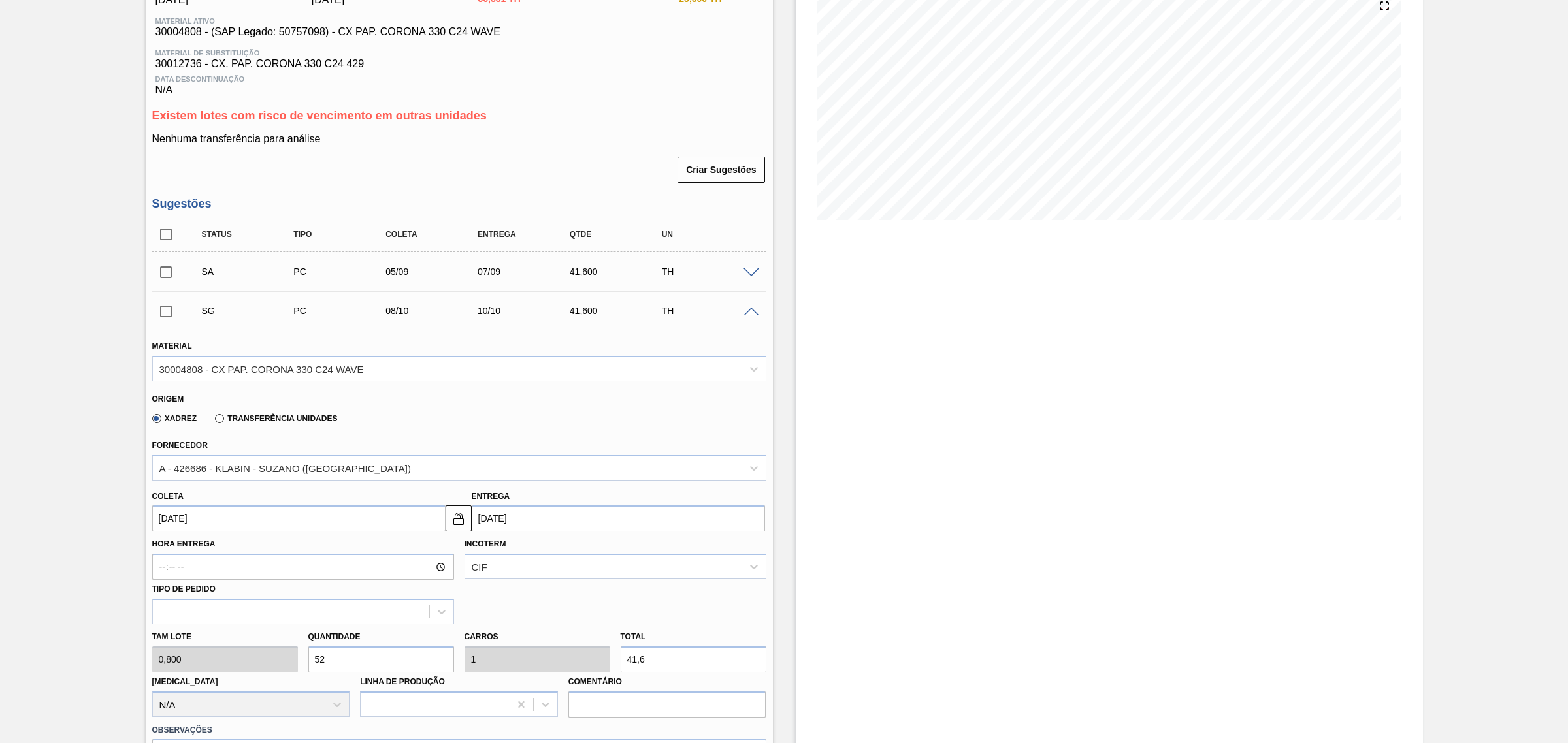
scroll to position [163, 0]
click at [526, 524] on input "[DATE]" at bounding box center [618, 517] width 294 height 26
click at [487, 549] on div "outubro 2025" at bounding box center [551, 548] width 157 height 11
click at [484, 549] on div "Previous Month Next Month outubro 2025 dom seg ter qua qui sex sab 28 29 30 1 2…" at bounding box center [550, 614] width 158 height 154
click at [482, 549] on button "Previous Month" at bounding box center [484, 548] width 9 height 9
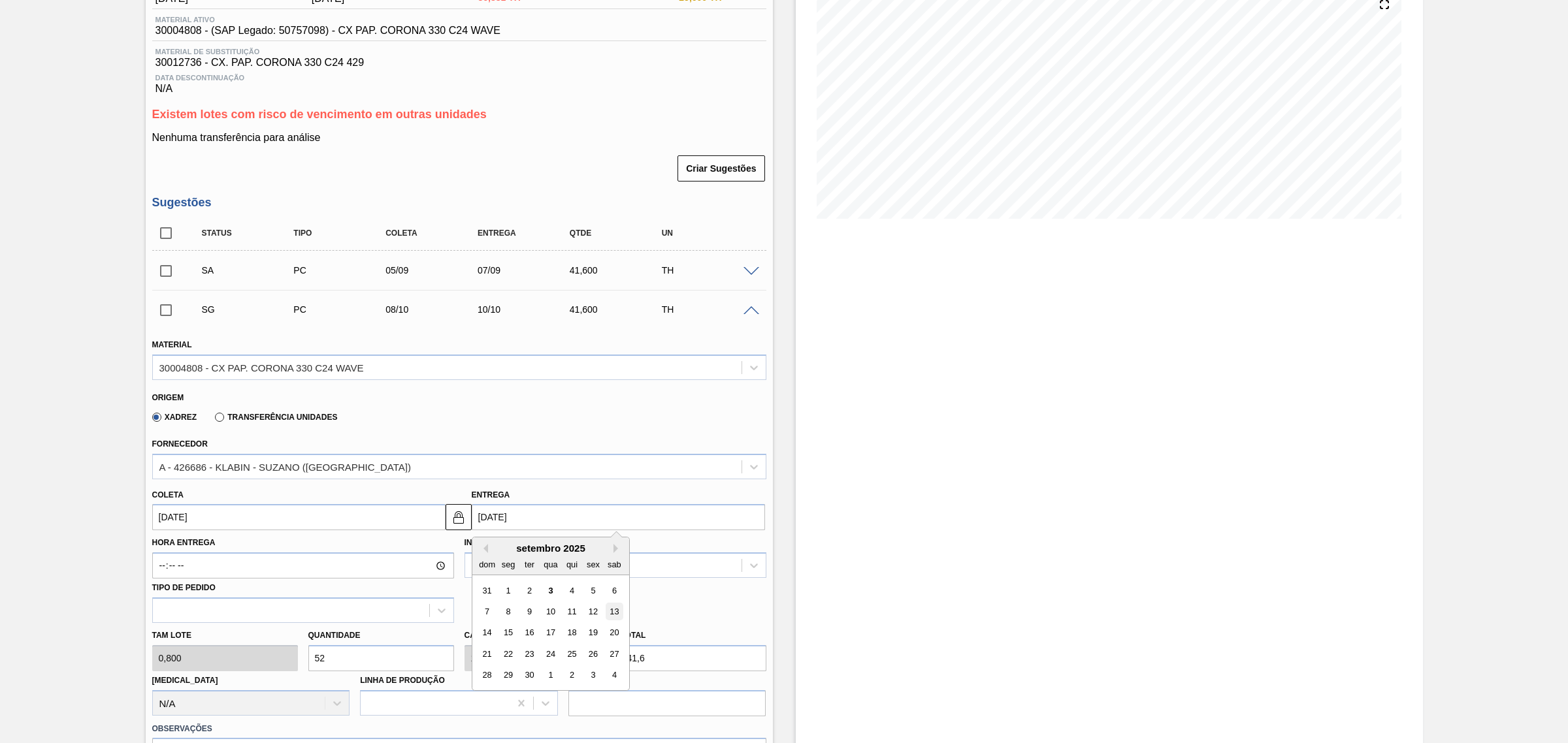
click at [610, 617] on div "13" at bounding box center [613, 611] width 17 height 17
type input "[DATE]"
type input "13/09/2025"
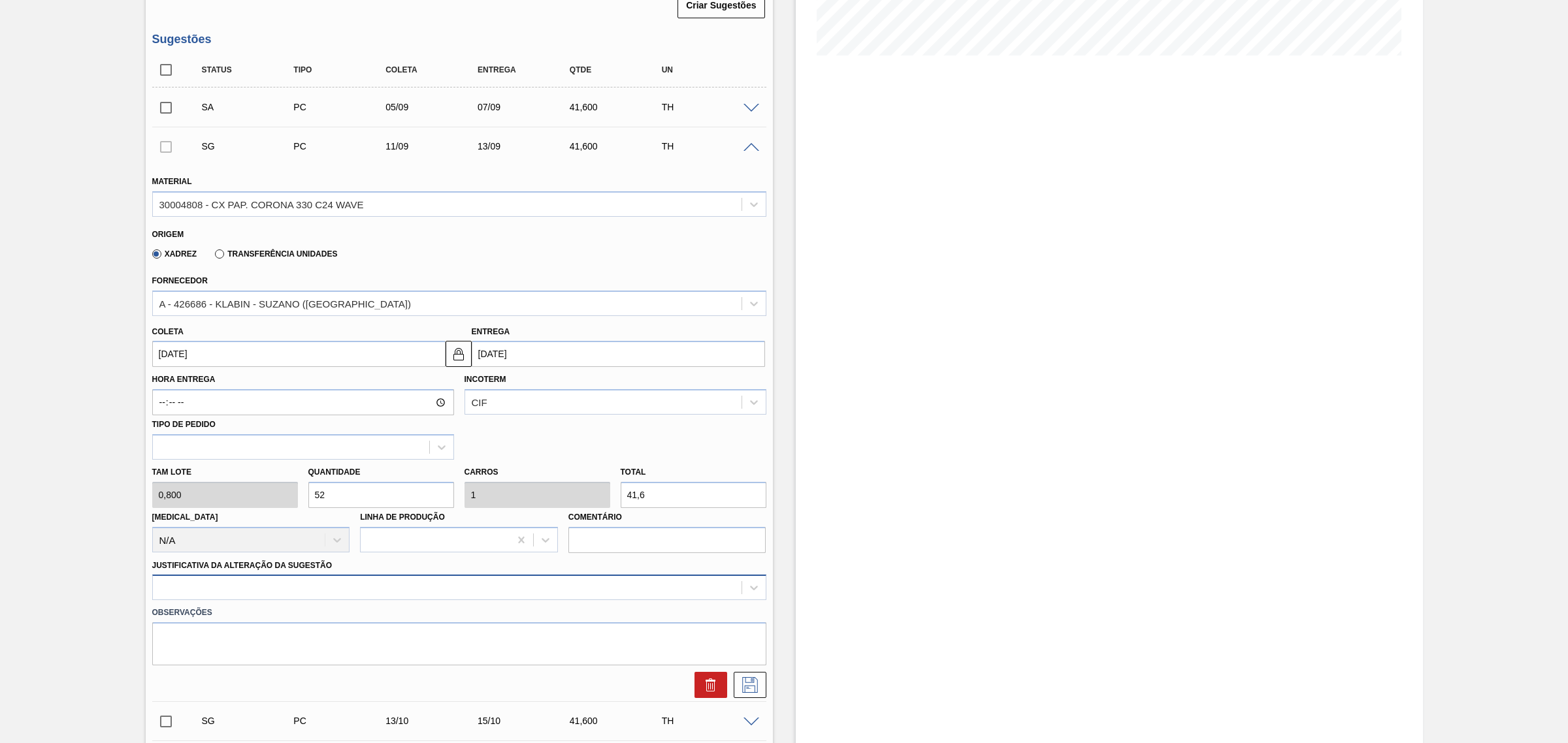
click at [634, 591] on div at bounding box center [460, 588] width 614 height 26
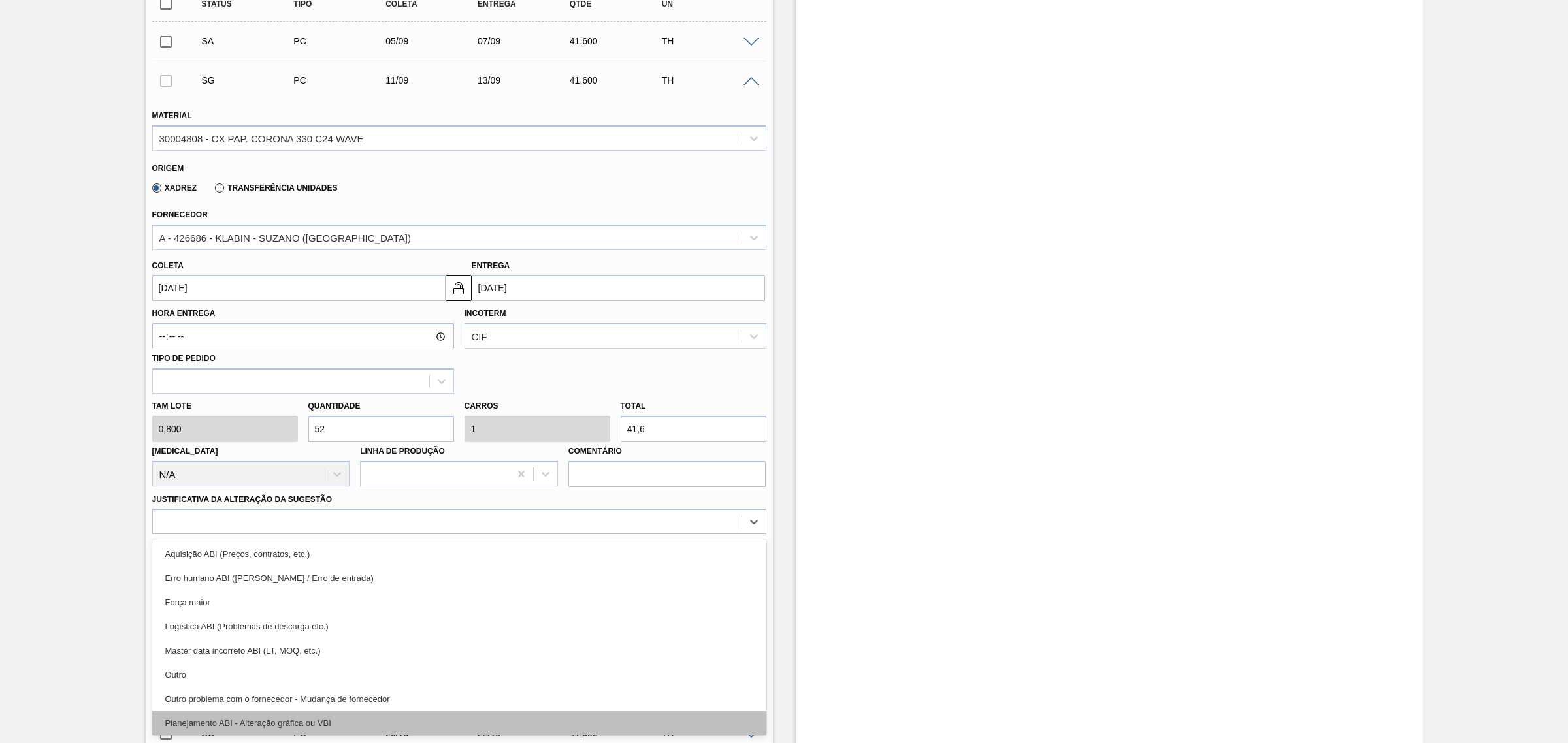
scroll to position [81, 0]
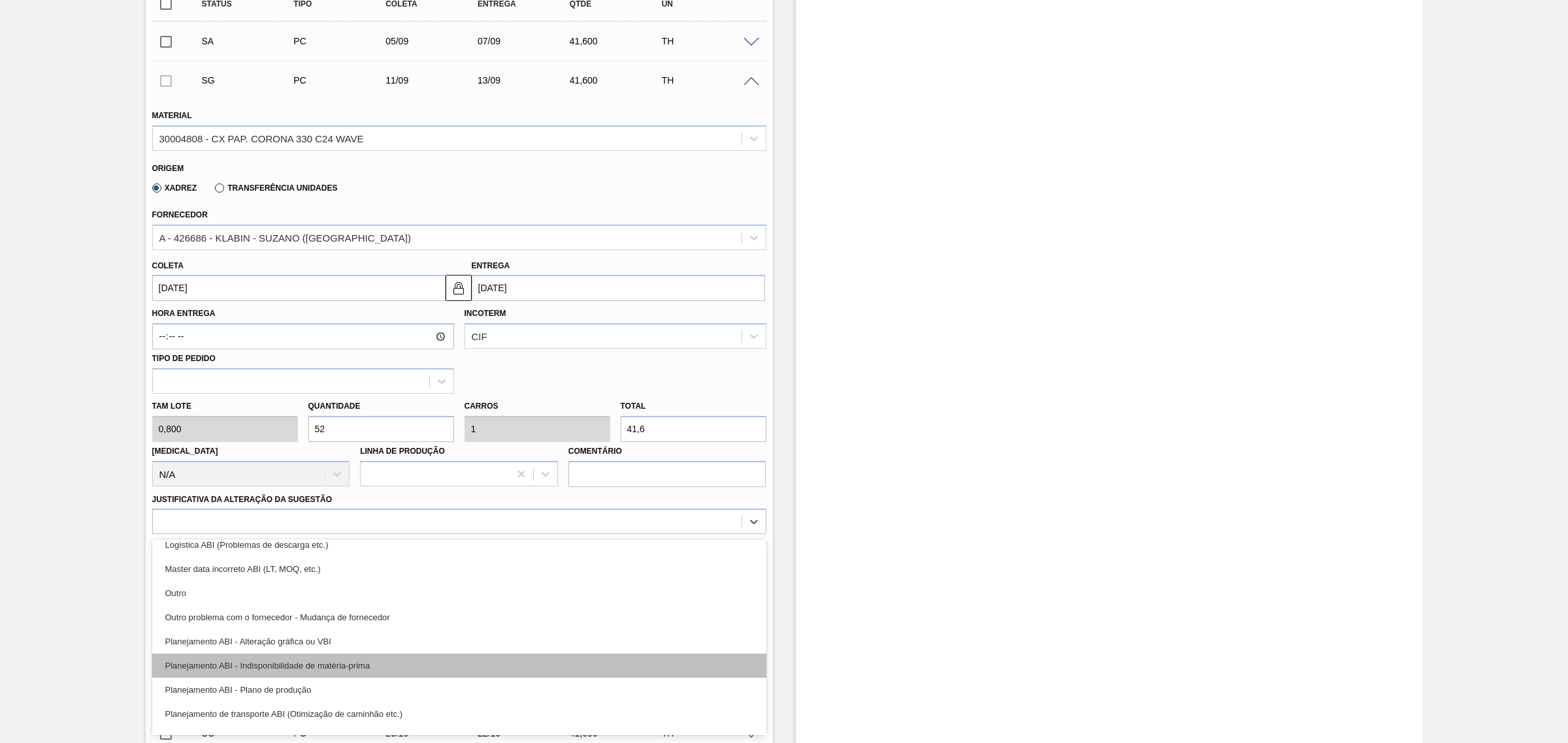
click at [456, 678] on div "Planejamento ABI - Indisponibilidade de matéria-prima" at bounding box center [460, 666] width 614 height 24
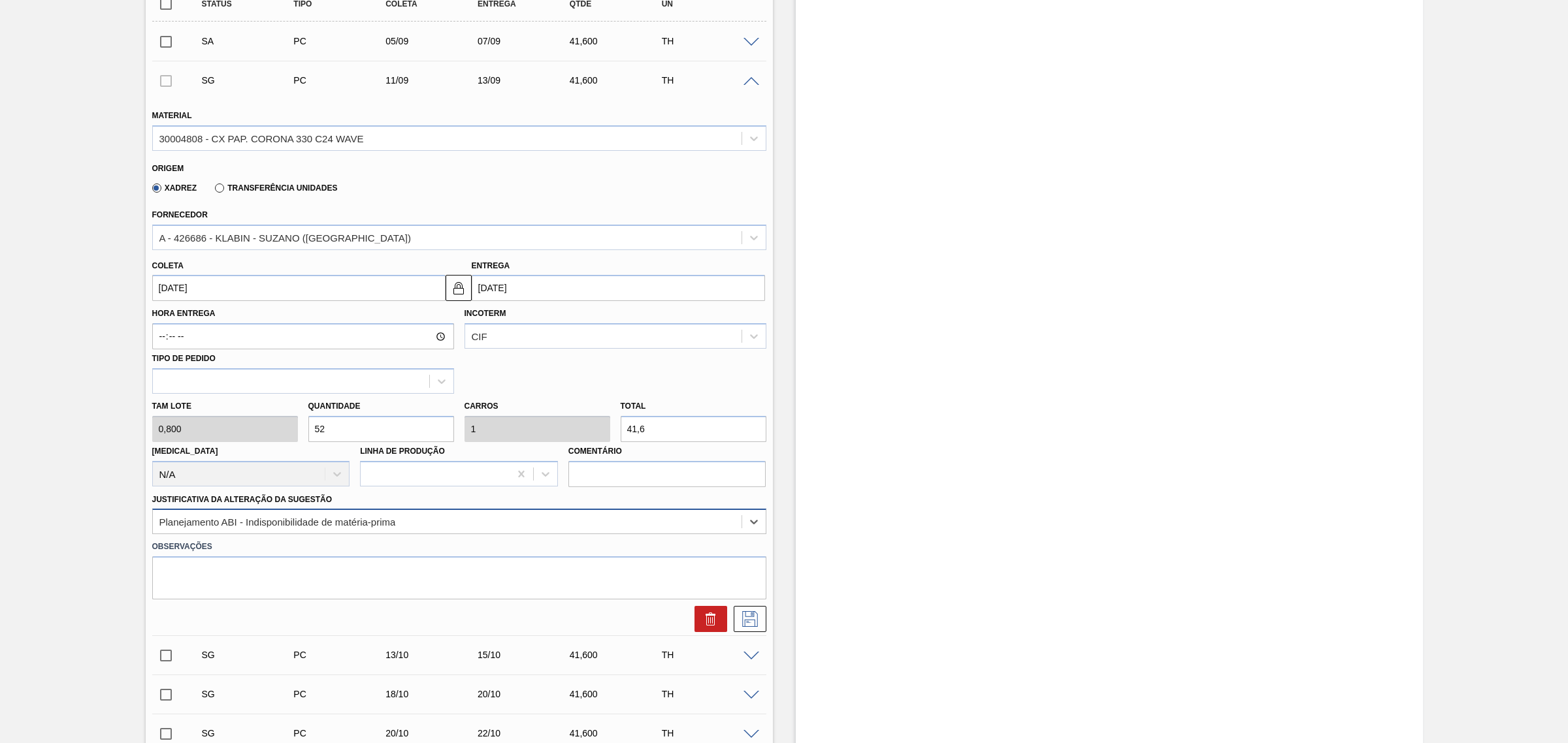
click at [524, 534] on div "Planejamento ABI - Indisponibilidade de matéria-prima" at bounding box center [460, 521] width 614 height 26
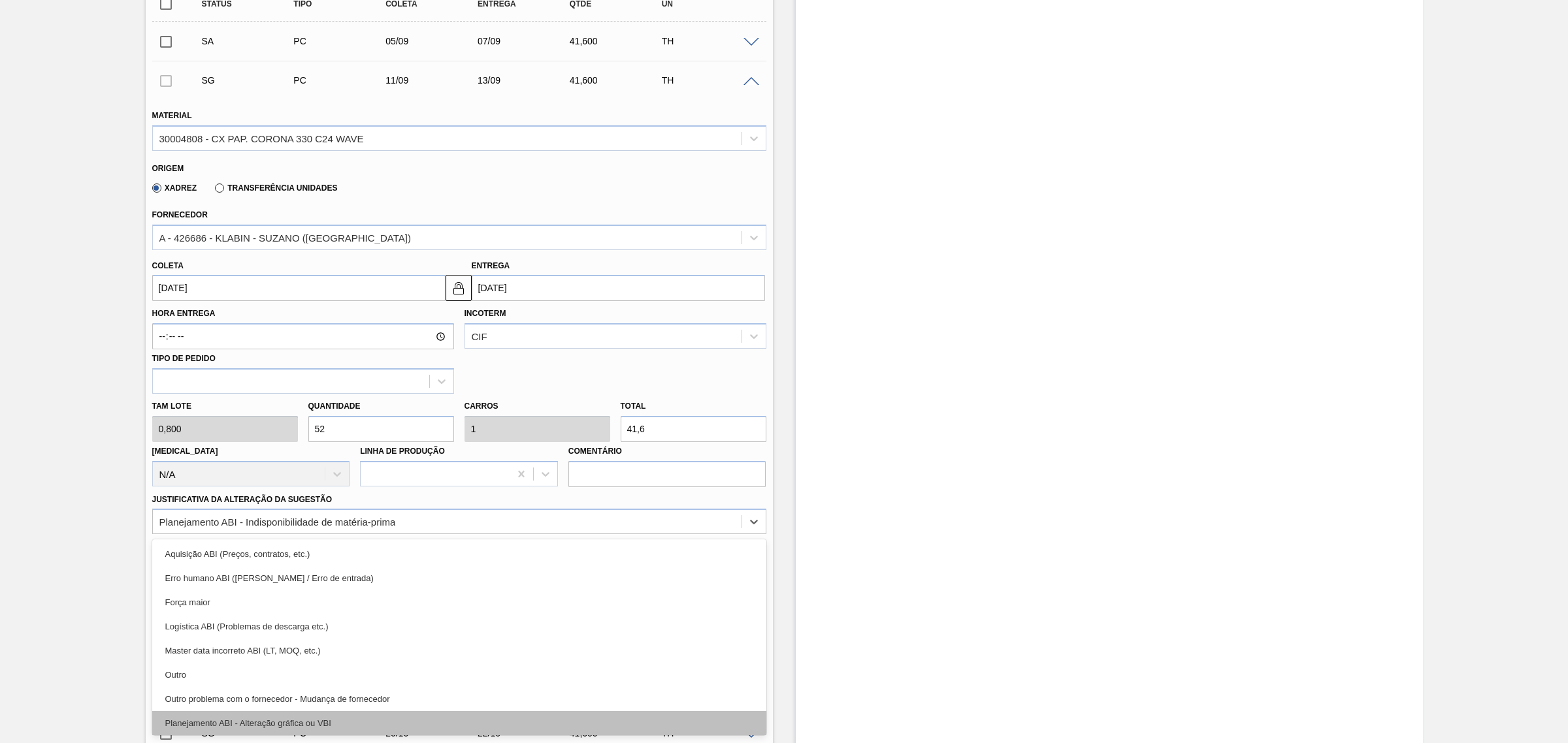
click at [433, 726] on div "Planejamento ABI - Alteração gráfica ou VBI" at bounding box center [460, 723] width 614 height 24
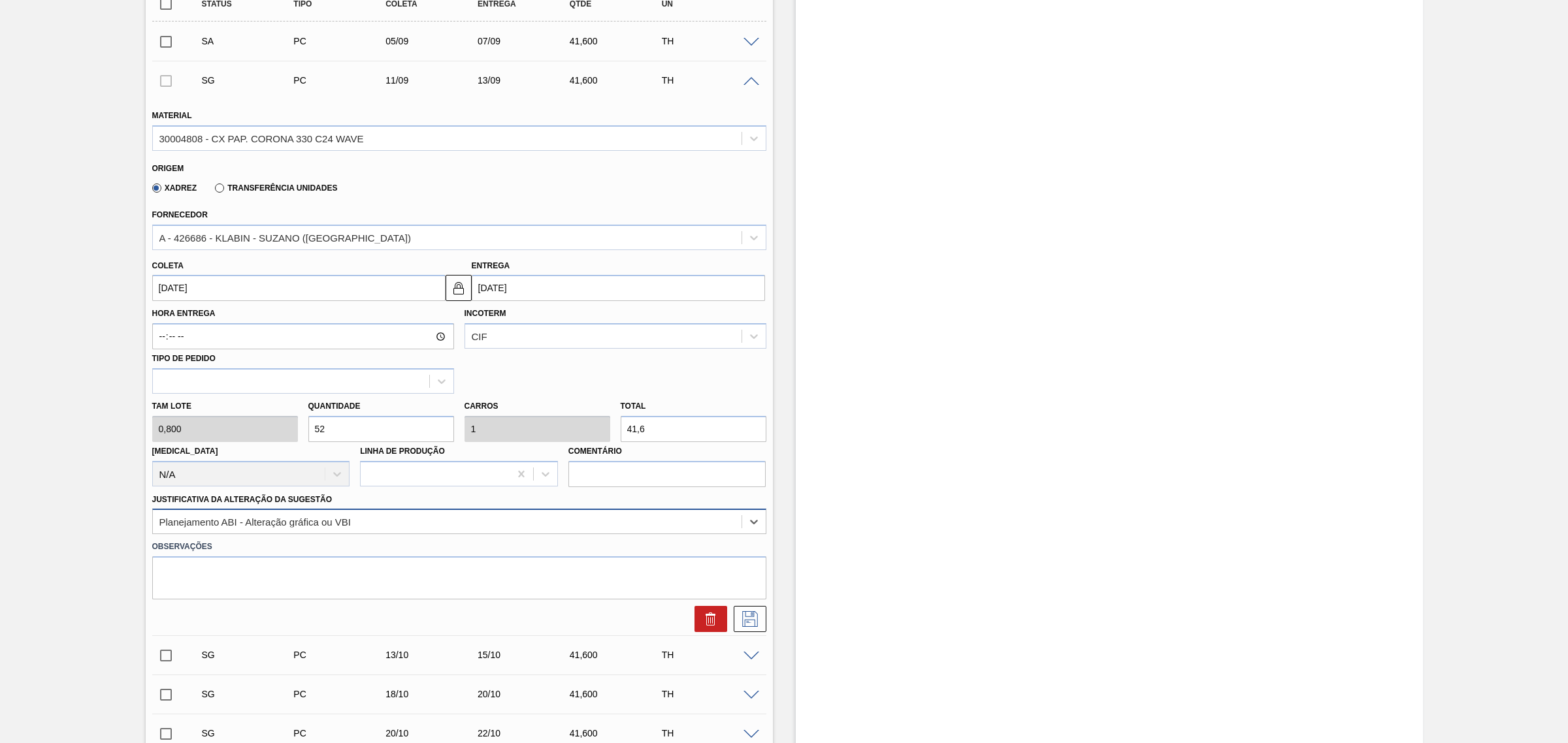
click at [557, 523] on div "Planejamento ABI - Alteração gráfica ou VBI" at bounding box center [447, 522] width 589 height 19
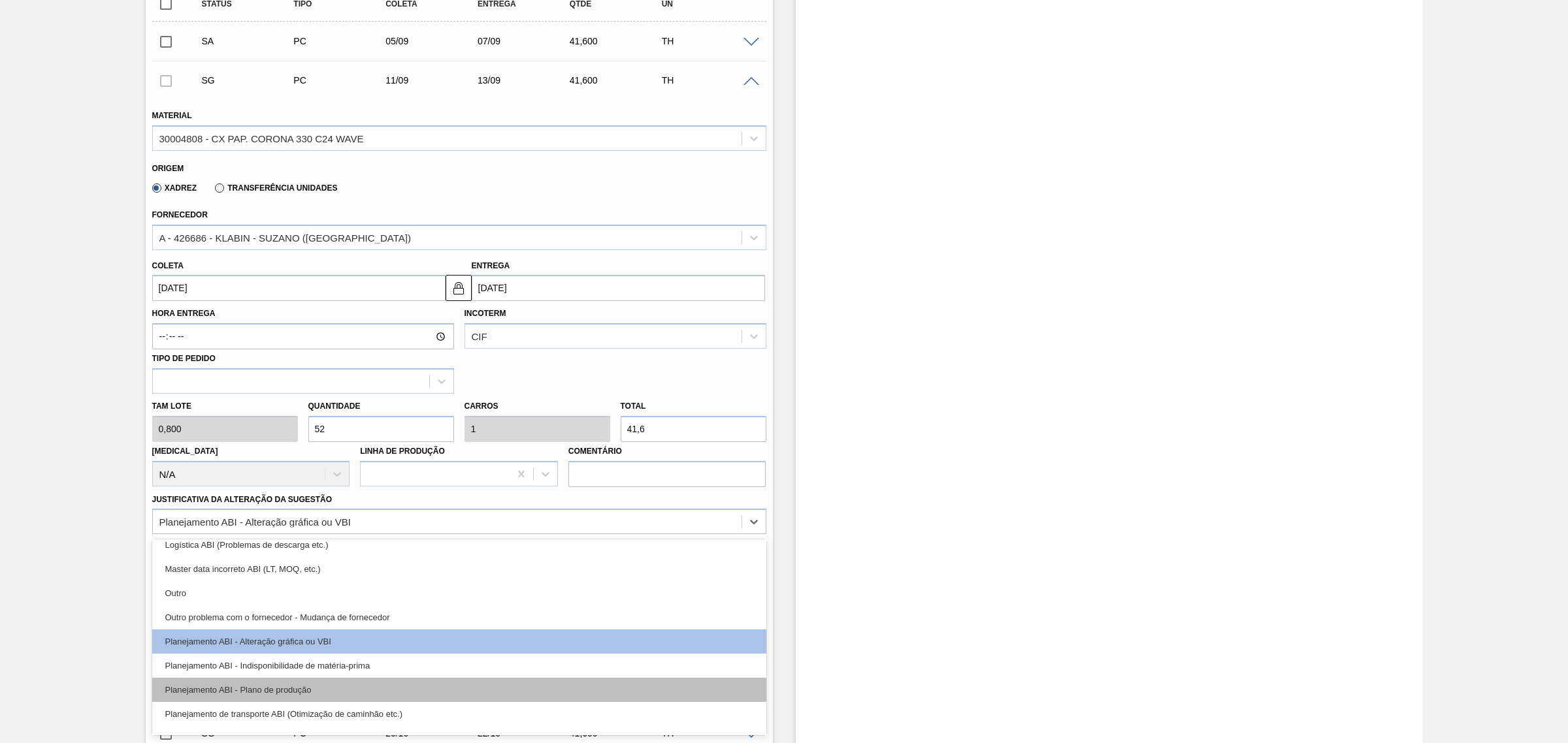
click at [416, 689] on div "Planejamento ABI - Plano de produção" at bounding box center [460, 690] width 614 height 24
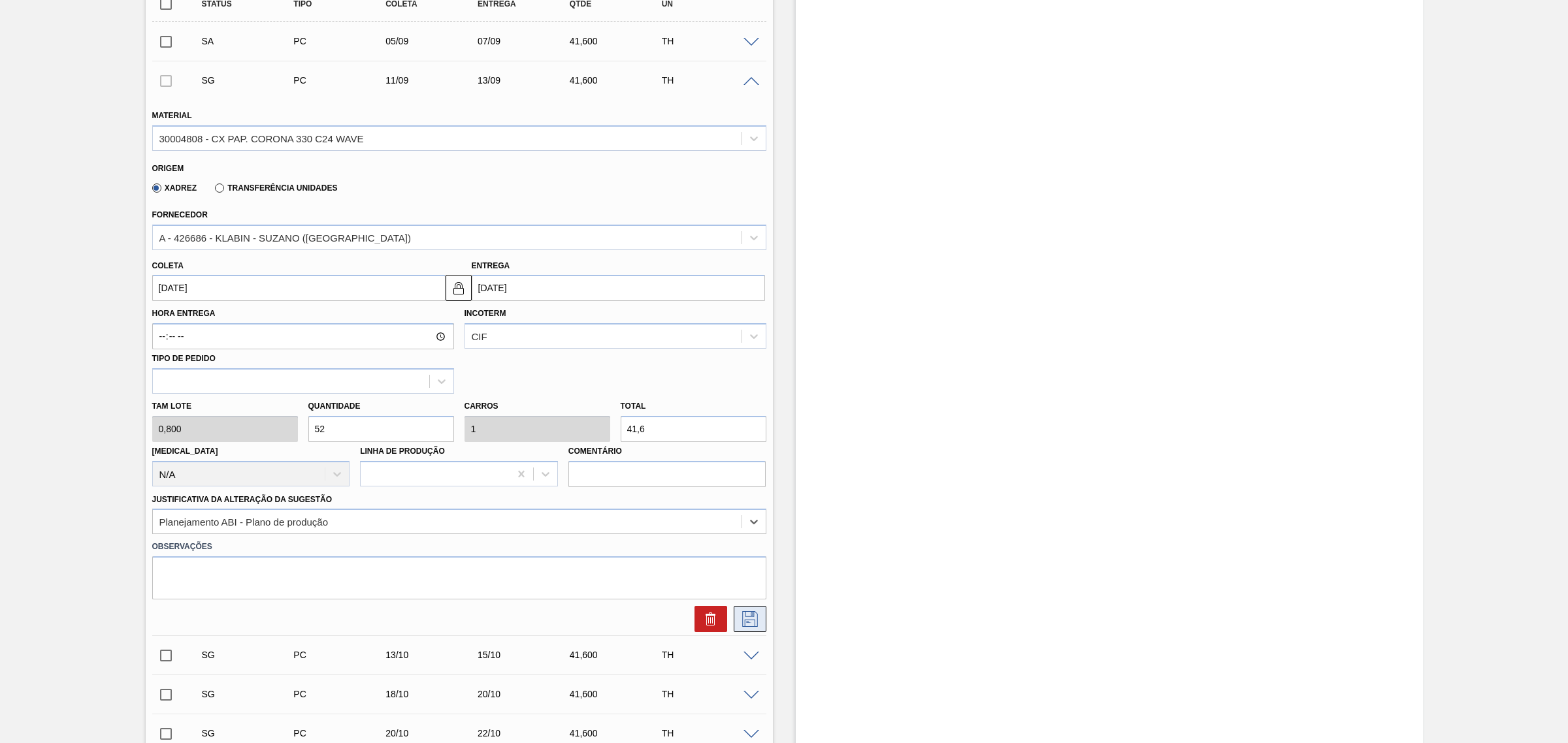
click at [761, 627] on button at bounding box center [749, 619] width 32 height 26
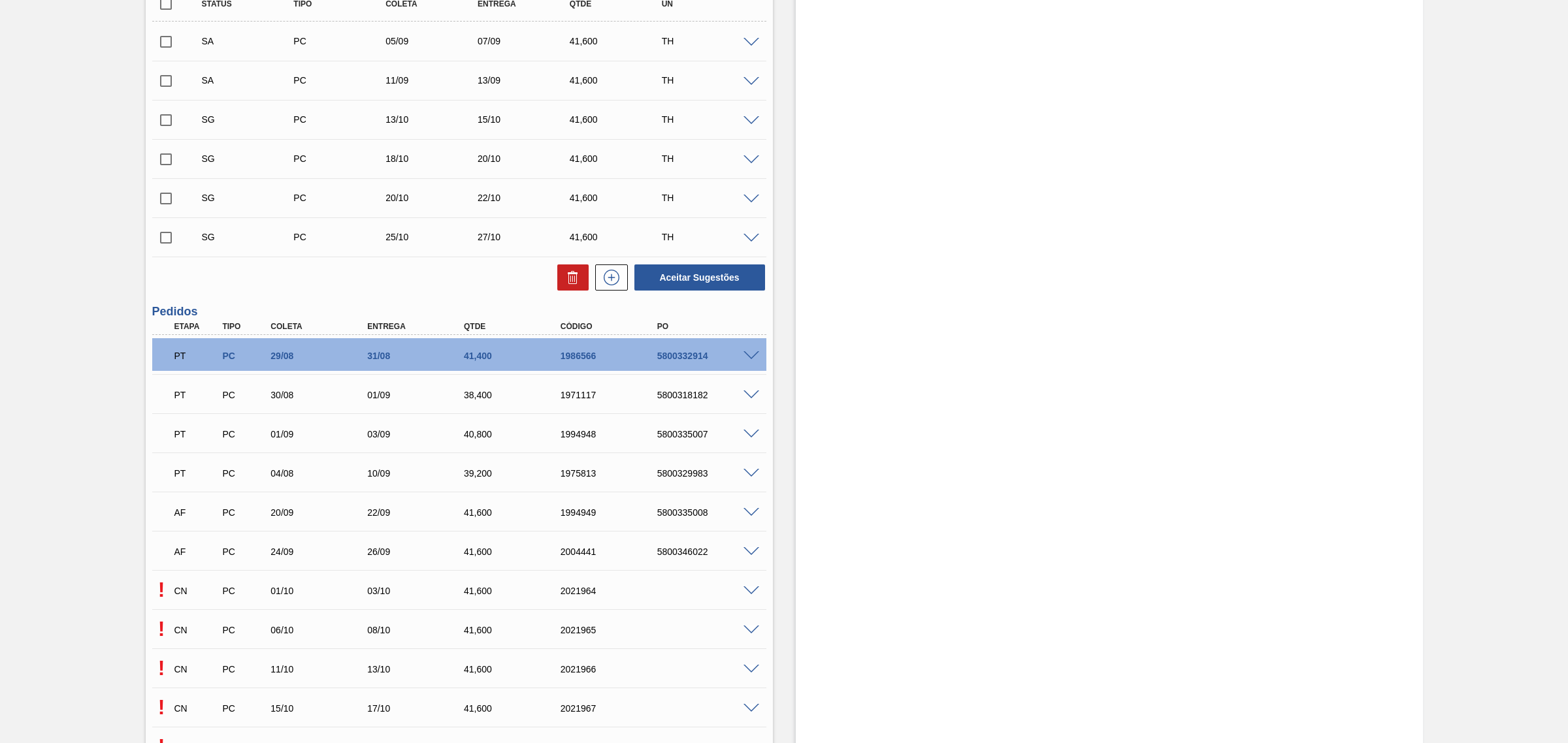
scroll to position [66, 0]
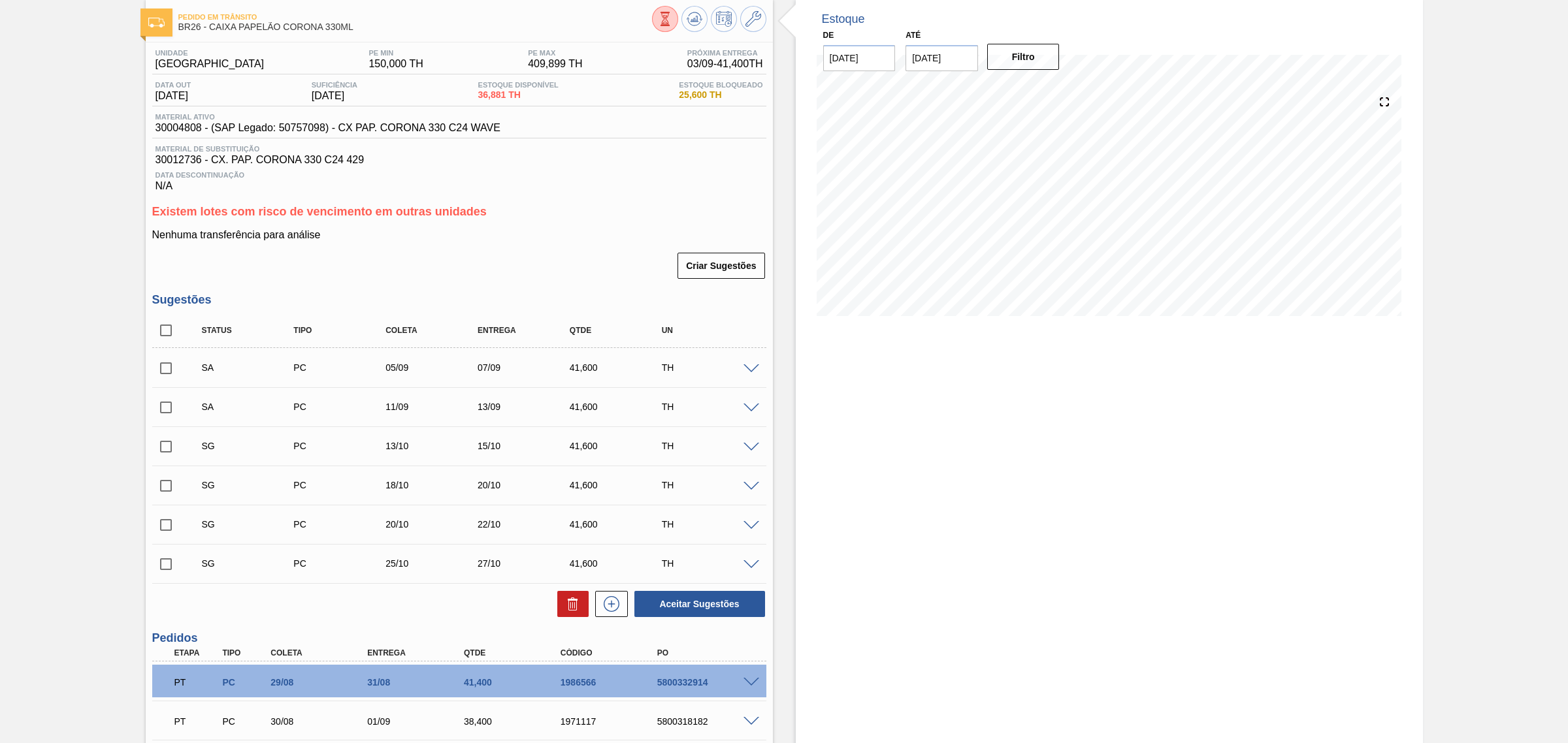
click at [168, 373] on input "checkbox" at bounding box center [166, 368] width 27 height 27
checkbox input "true"
click at [168, 406] on input "checkbox" at bounding box center [166, 407] width 27 height 27
checkbox input "true"
click at [684, 608] on button "Aceitar Sugestões" at bounding box center [699, 603] width 131 height 26
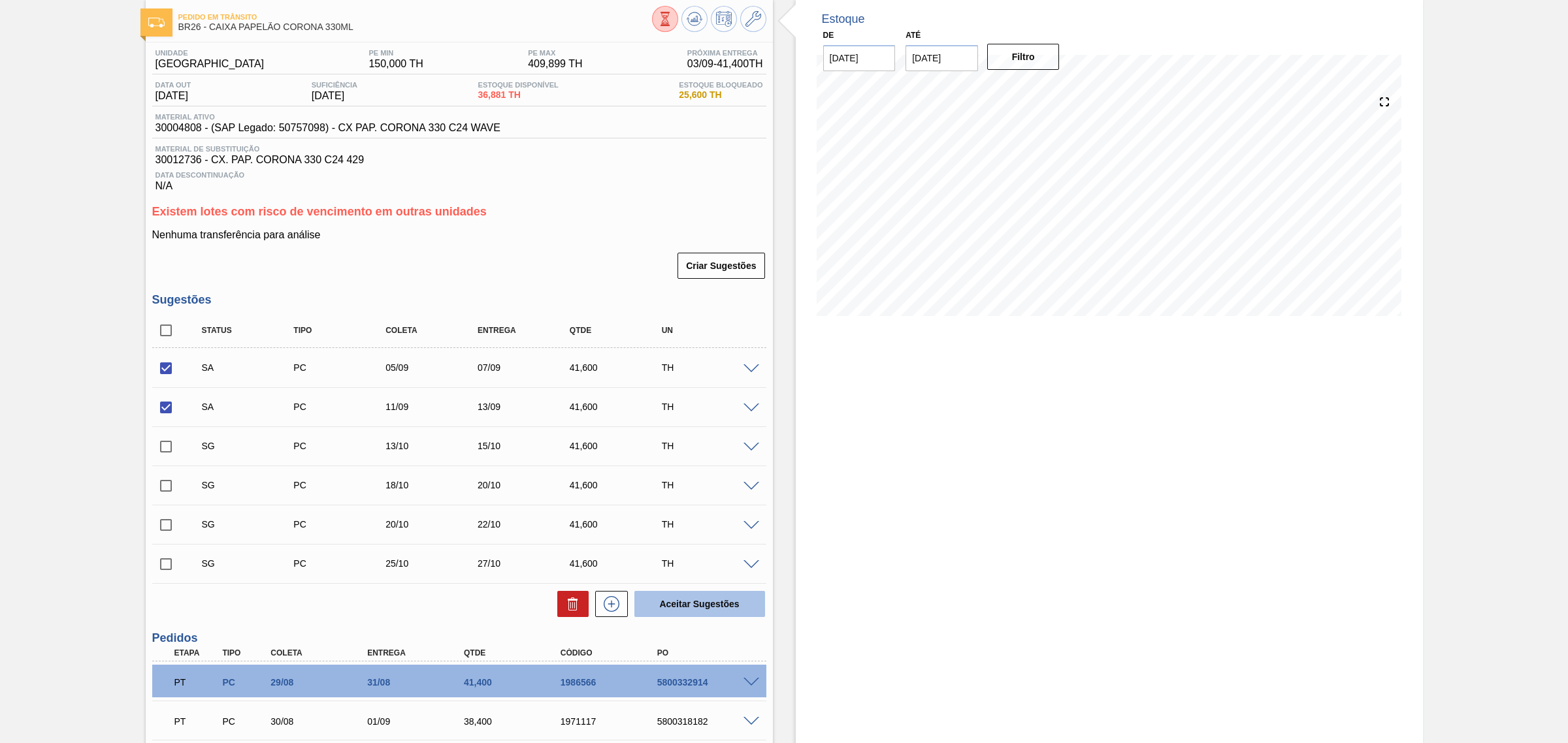
checkbox input "false"
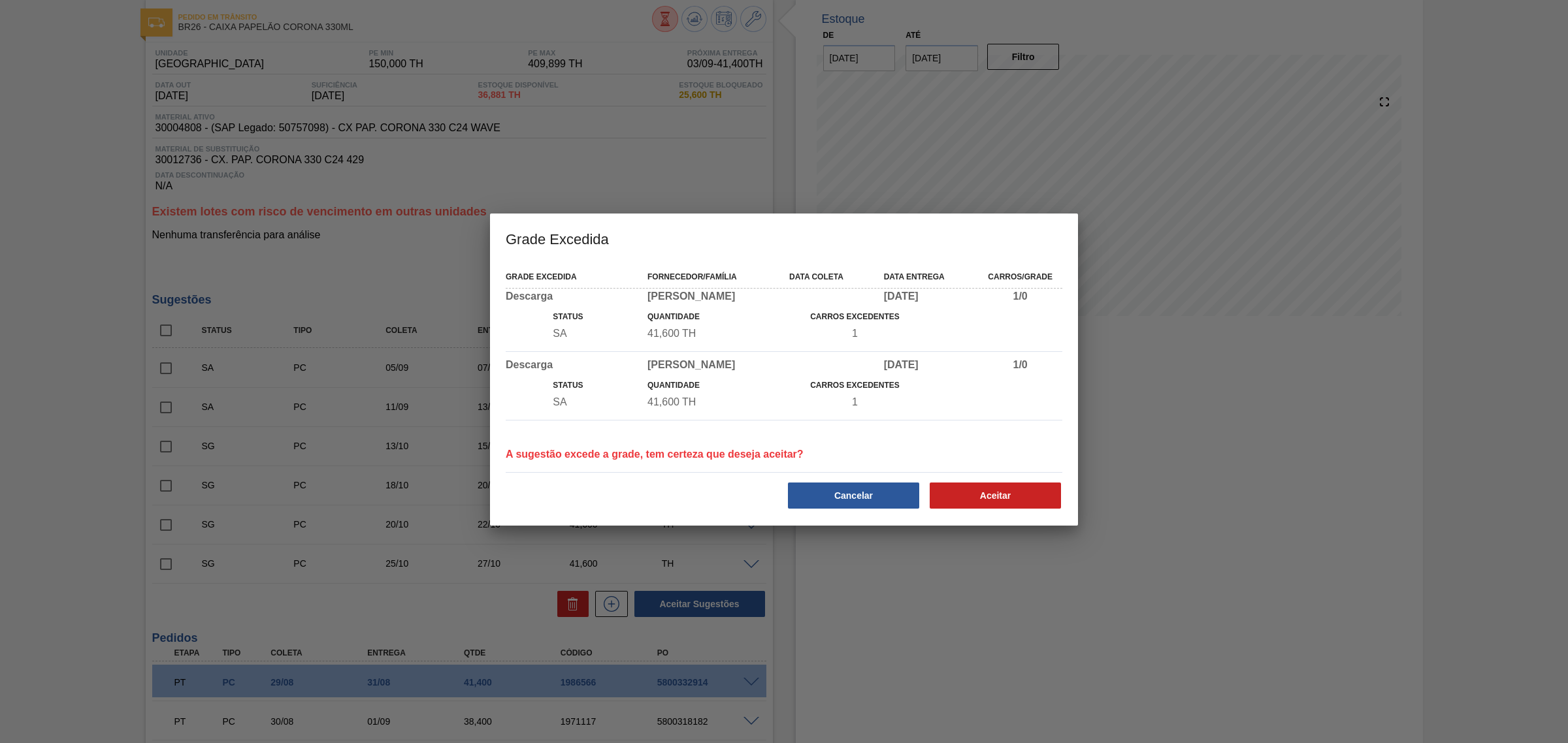
click at [1032, 477] on div at bounding box center [783, 472] width 567 height 11
click at [1021, 492] on button "Aceitar" at bounding box center [995, 496] width 131 height 26
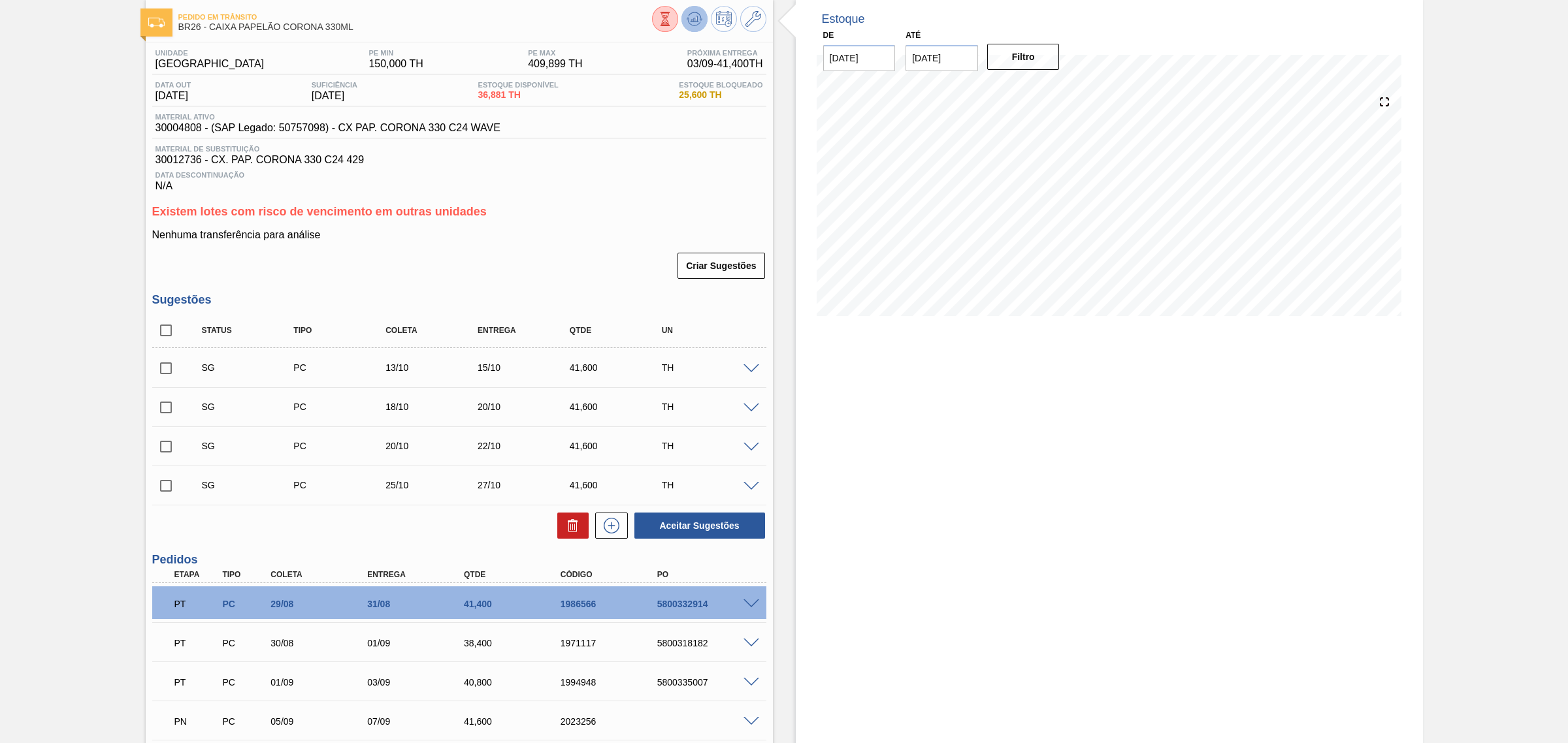
click at [697, 23] on icon at bounding box center [694, 19] width 16 height 16
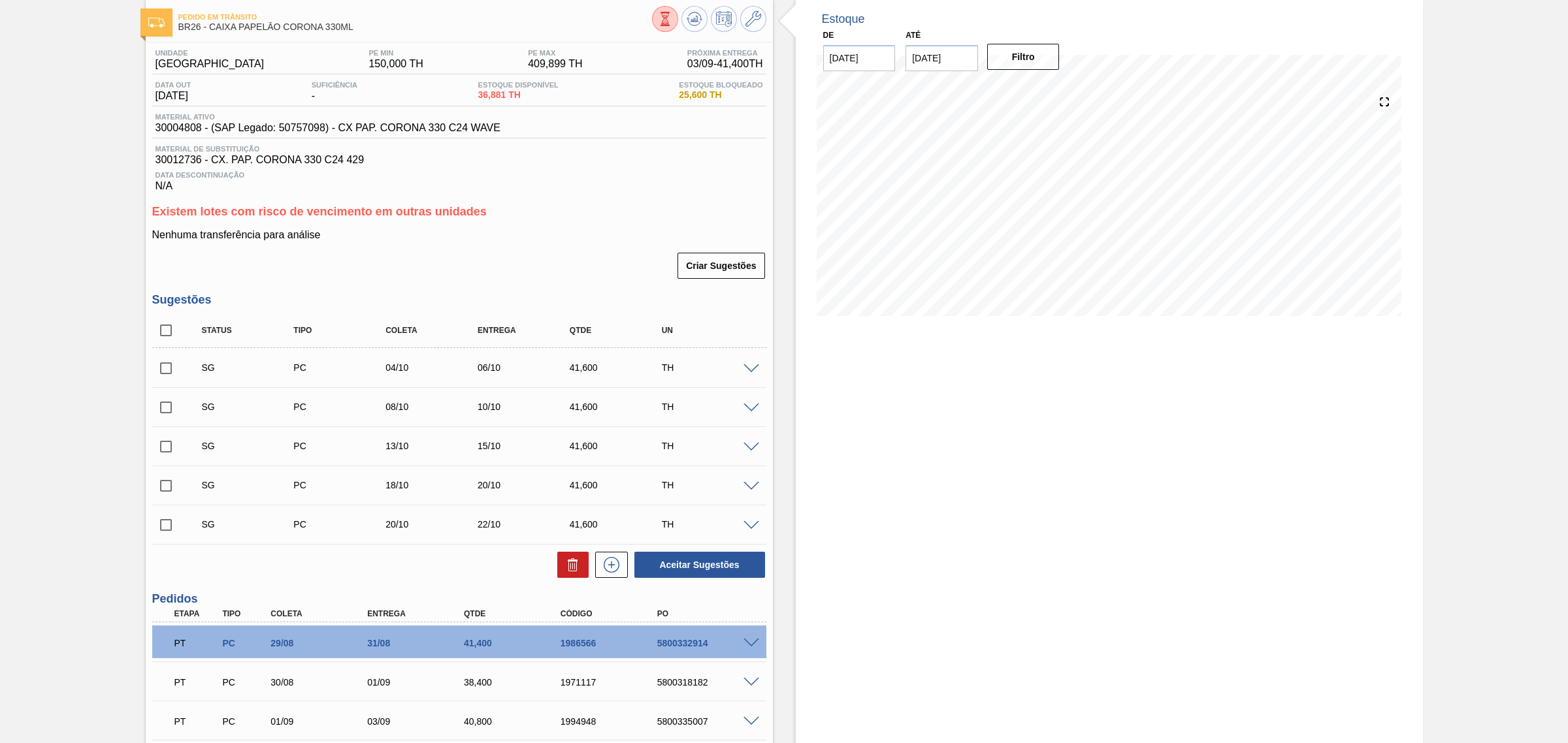
click at [752, 367] on span at bounding box center [751, 369] width 16 height 10
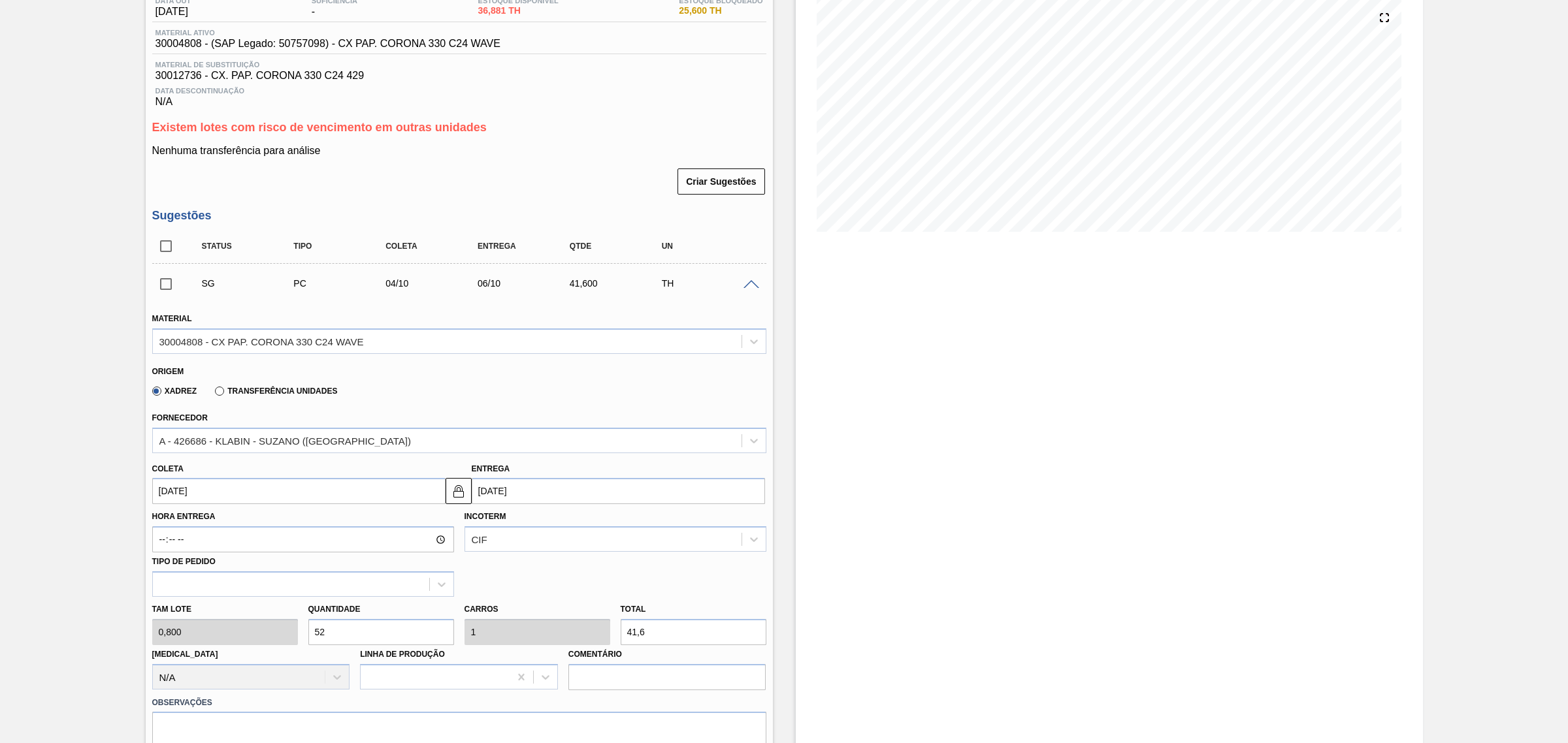
scroll to position [229, 0]
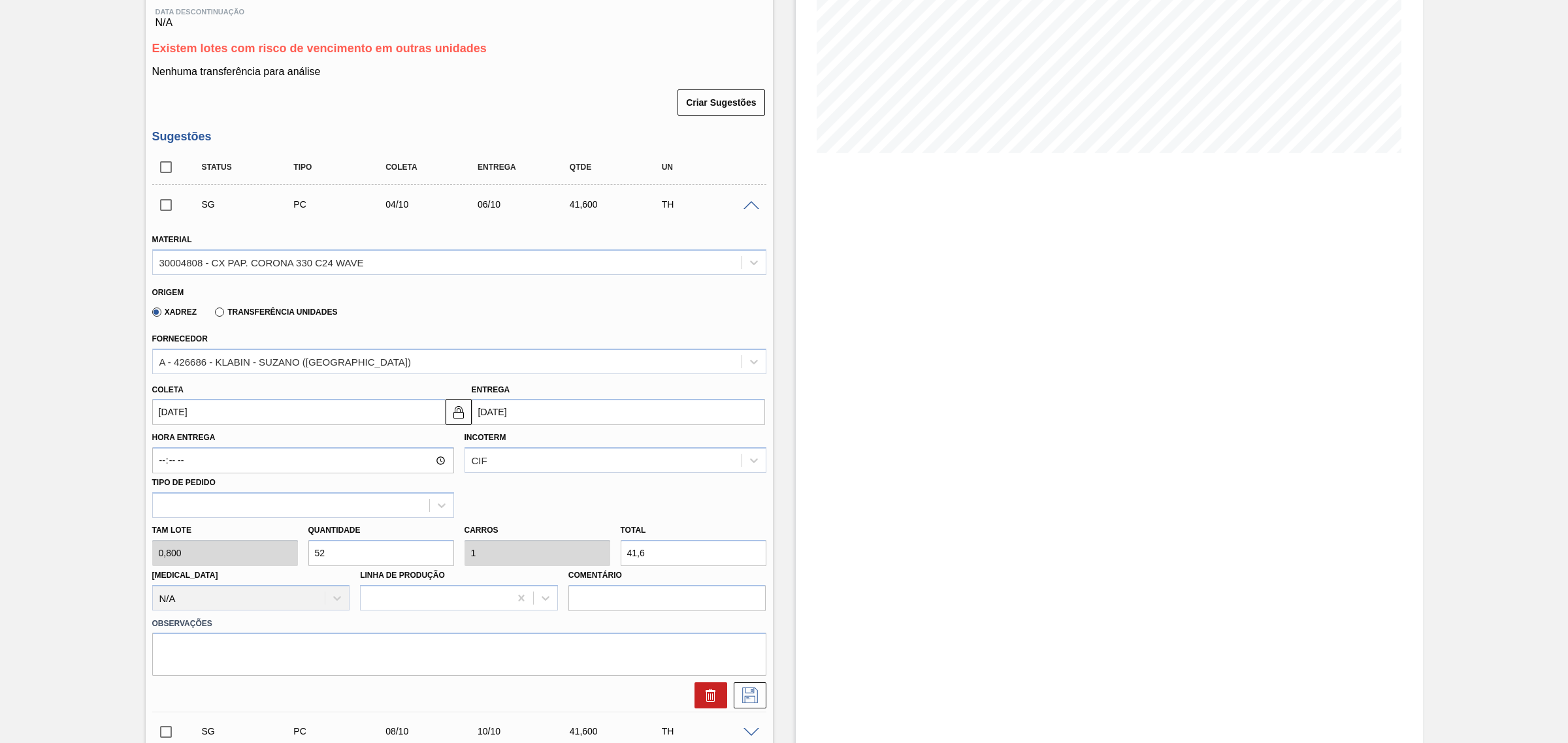
click at [571, 416] on input "06/10/2025" at bounding box center [618, 412] width 294 height 26
click at [484, 447] on button "Previous Month" at bounding box center [484, 444] width 9 height 9
click at [530, 531] on div "16" at bounding box center [528, 527] width 17 height 17
type input "14/09/2025"
type input "[DATE]"
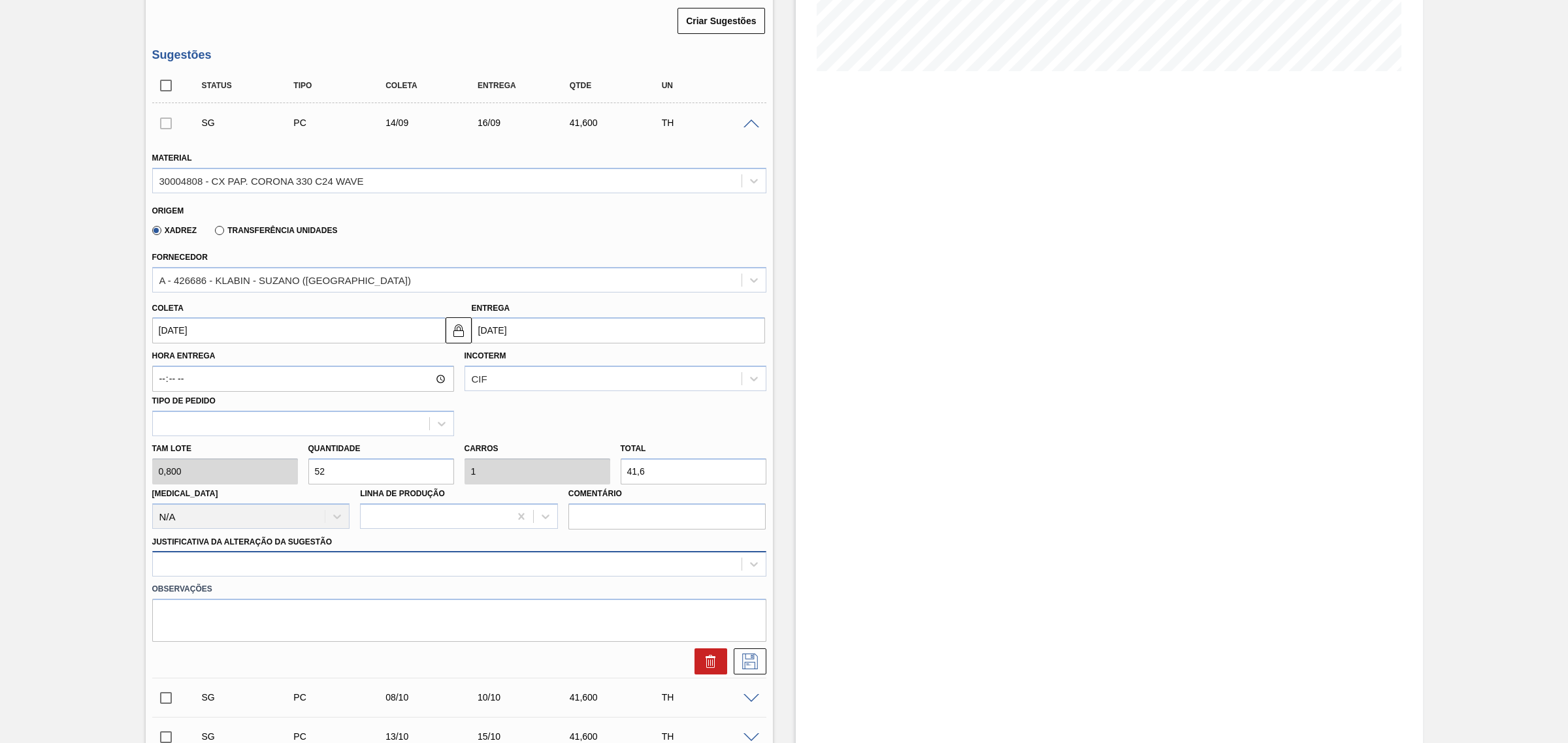
click at [527, 566] on div at bounding box center [460, 564] width 614 height 26
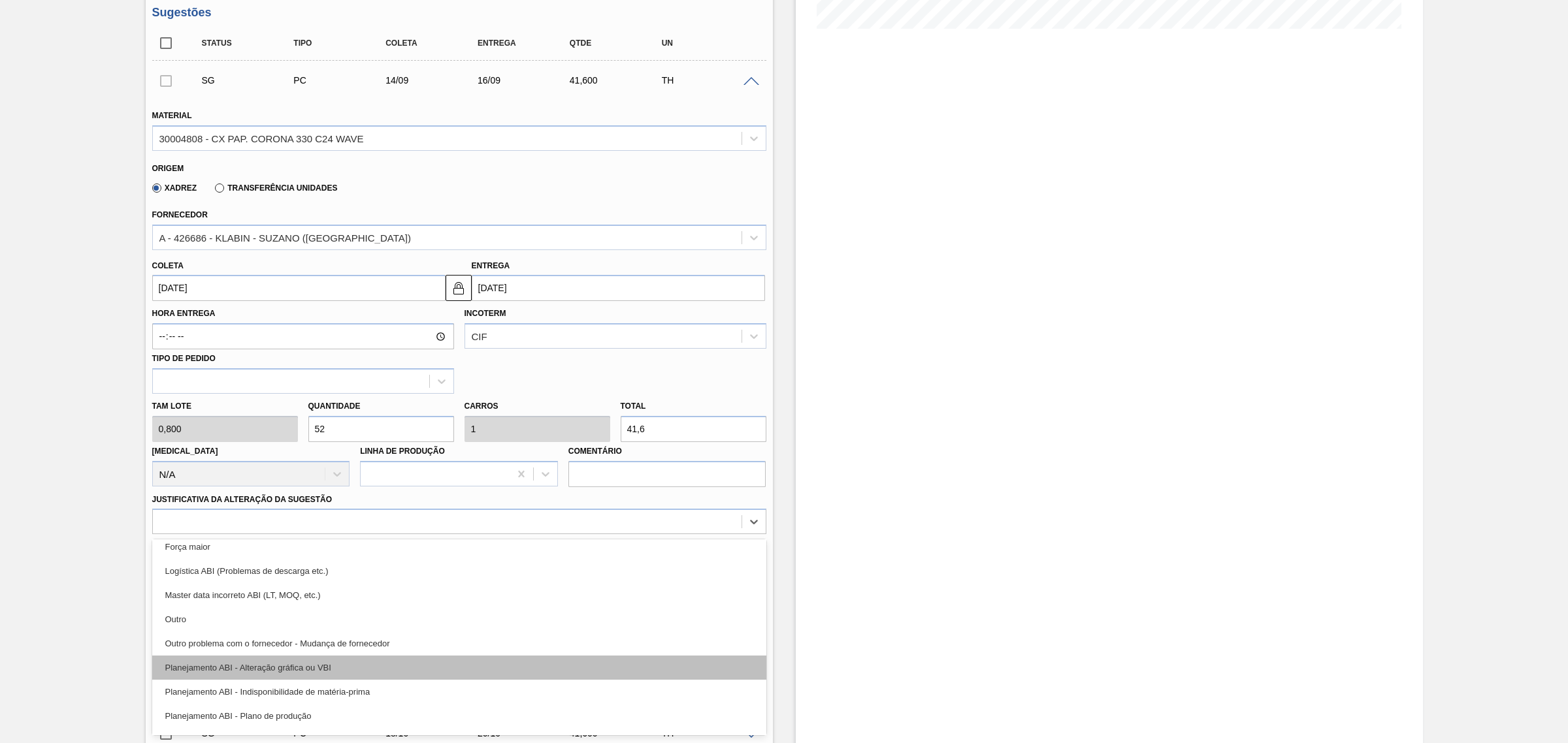
scroll to position [81, 0]
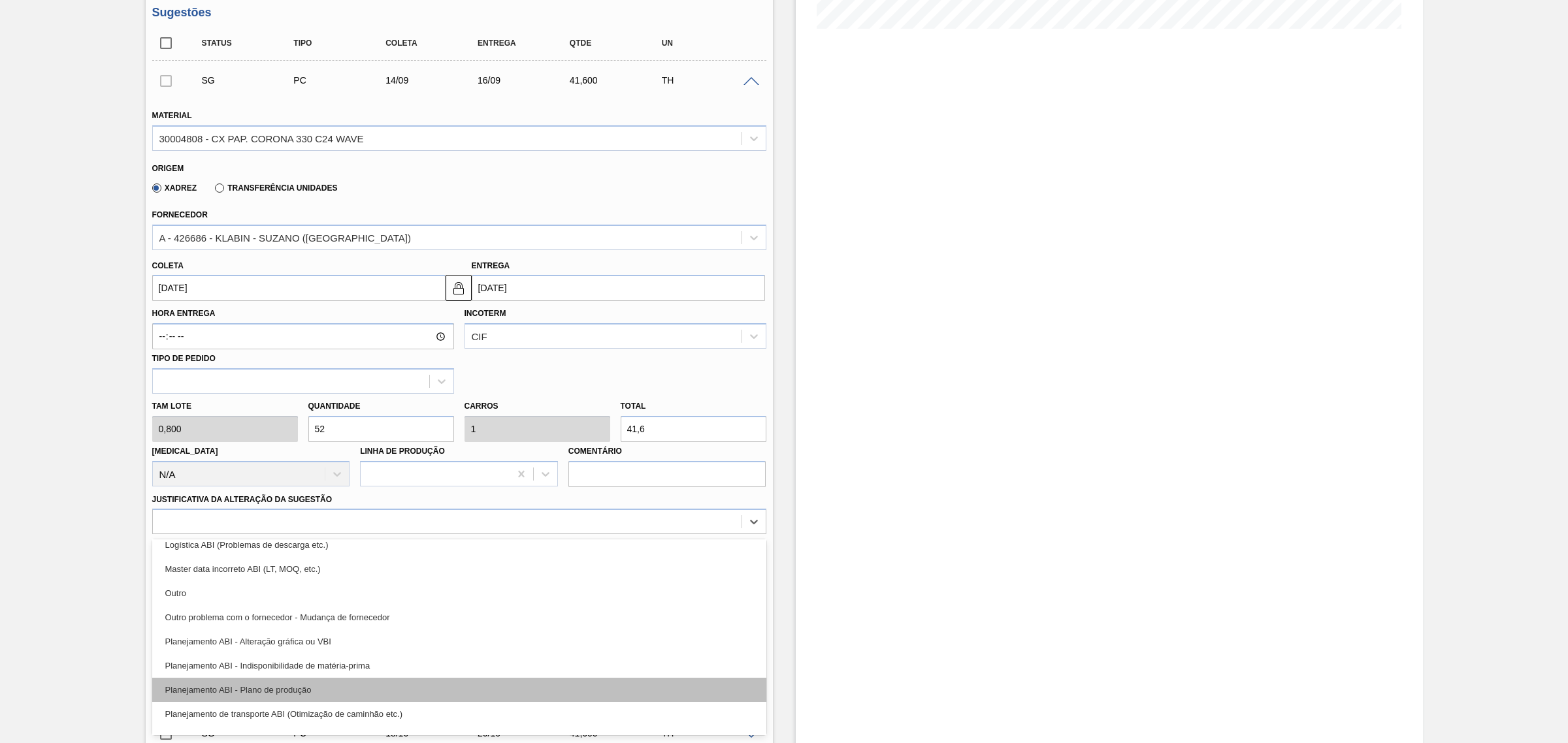
click at [502, 684] on div "Planejamento ABI - Plano de produção" at bounding box center [460, 690] width 614 height 24
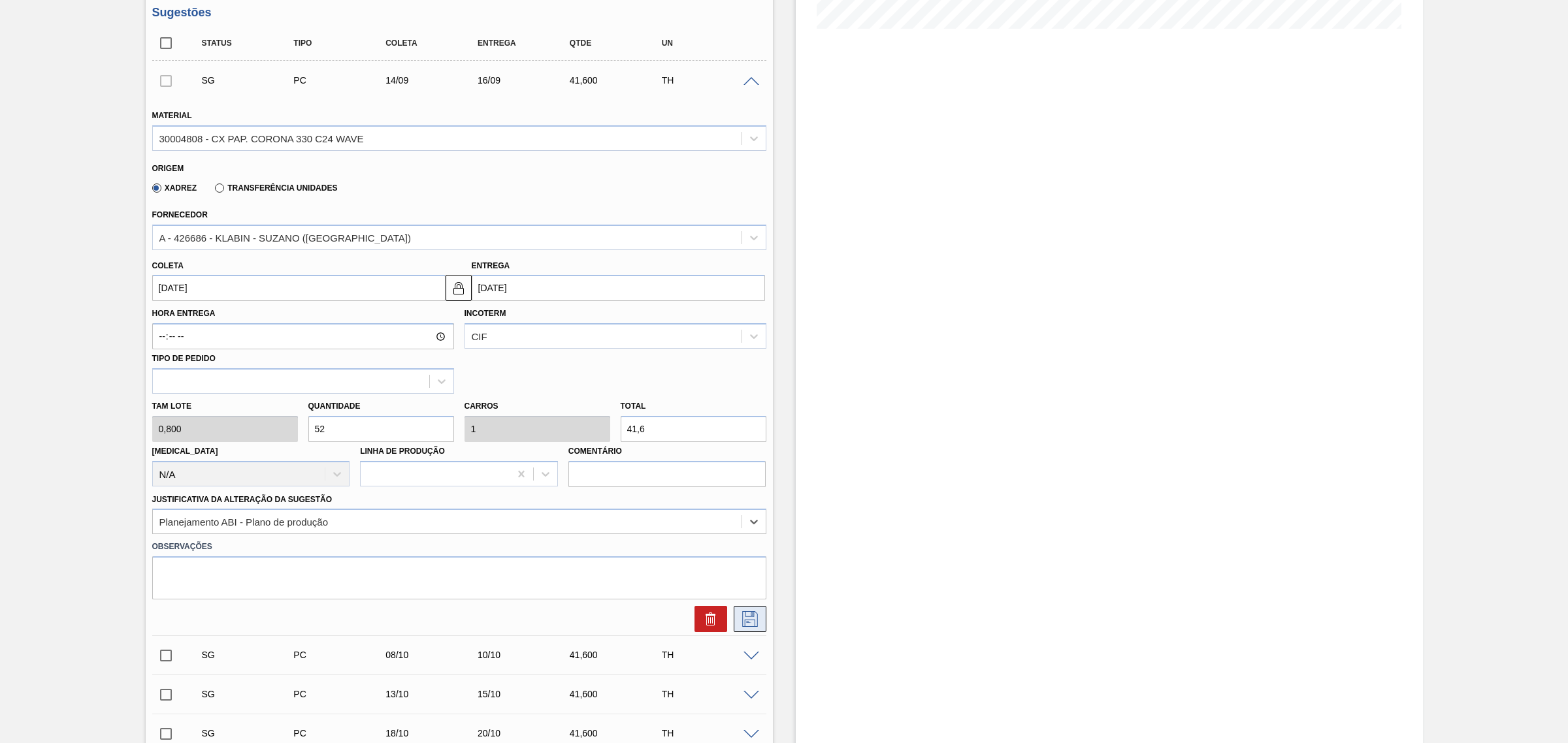
click at [746, 623] on icon at bounding box center [749, 618] width 7 height 11
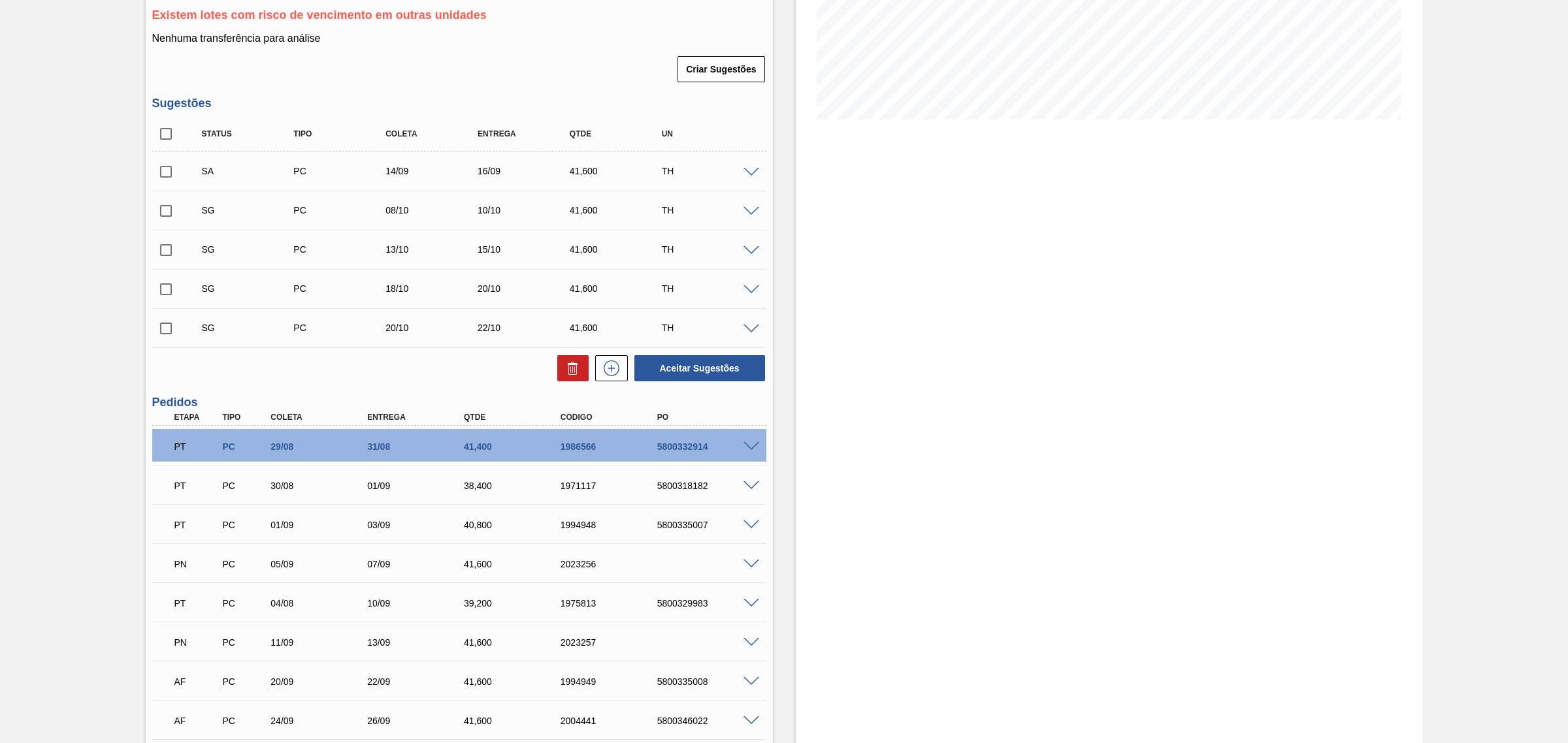
scroll to position [109, 0]
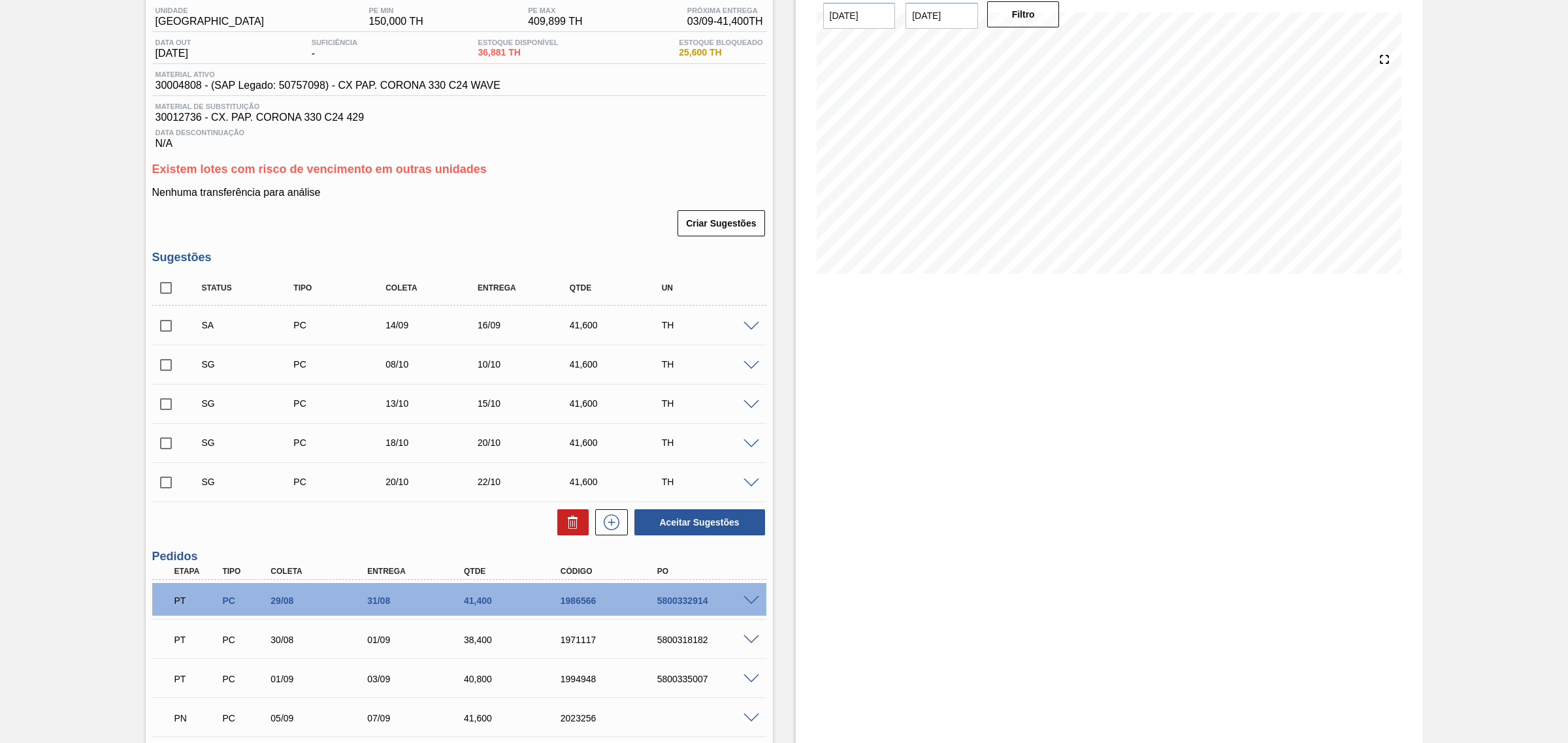
click at [174, 328] on input "checkbox" at bounding box center [166, 326] width 27 height 27
click at [712, 520] on button "Aceitar Sugestões" at bounding box center [699, 522] width 131 height 26
checkbox input "false"
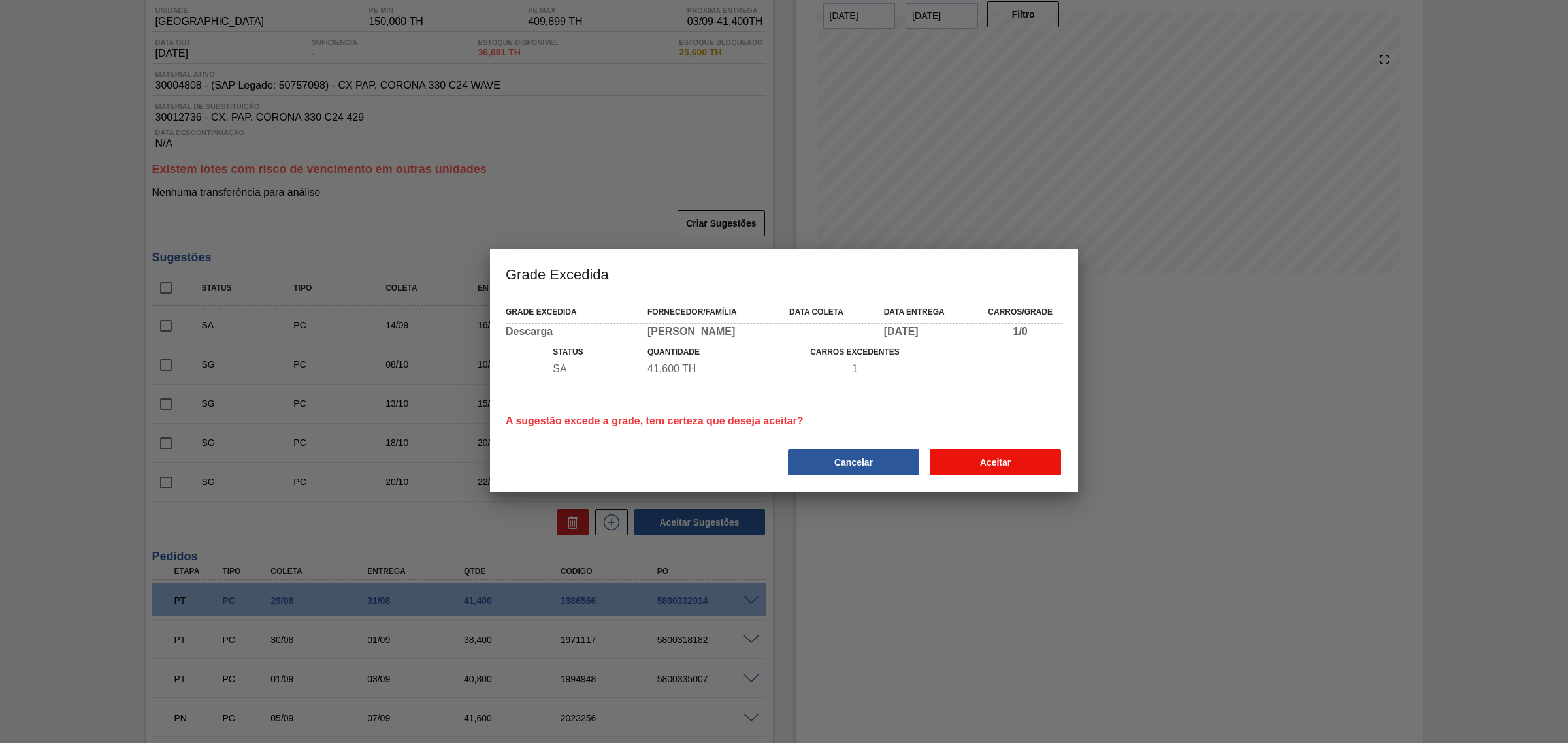
drag, startPoint x: 964, startPoint y: 449, endPoint x: 957, endPoint y: 462, distance: 14.8
click at [965, 449] on div "Aceitar" at bounding box center [997, 462] width 142 height 29
click at [957, 462] on button "Aceitar" at bounding box center [995, 462] width 131 height 26
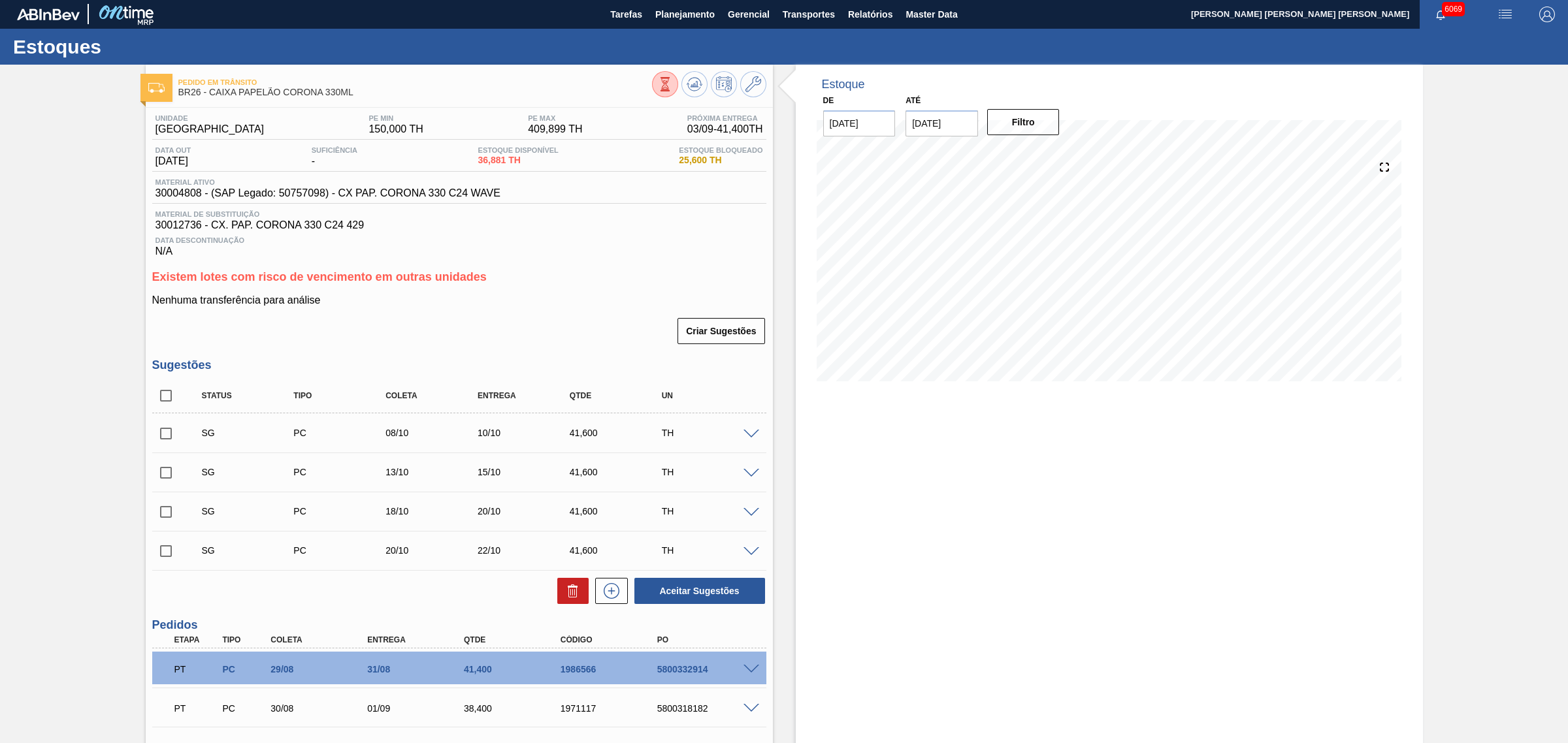
scroll to position [0, 0]
click at [693, 100] on div at bounding box center [709, 86] width 114 height 29
click at [693, 96] on button at bounding box center [694, 84] width 26 height 26
drag, startPoint x: 360, startPoint y: 93, endPoint x: 210, endPoint y: 94, distance: 150.0
click at [210, 94] on span "BR26 - CAIXA PAPELÃO CORONA 330ML" at bounding box center [415, 93] width 474 height 10
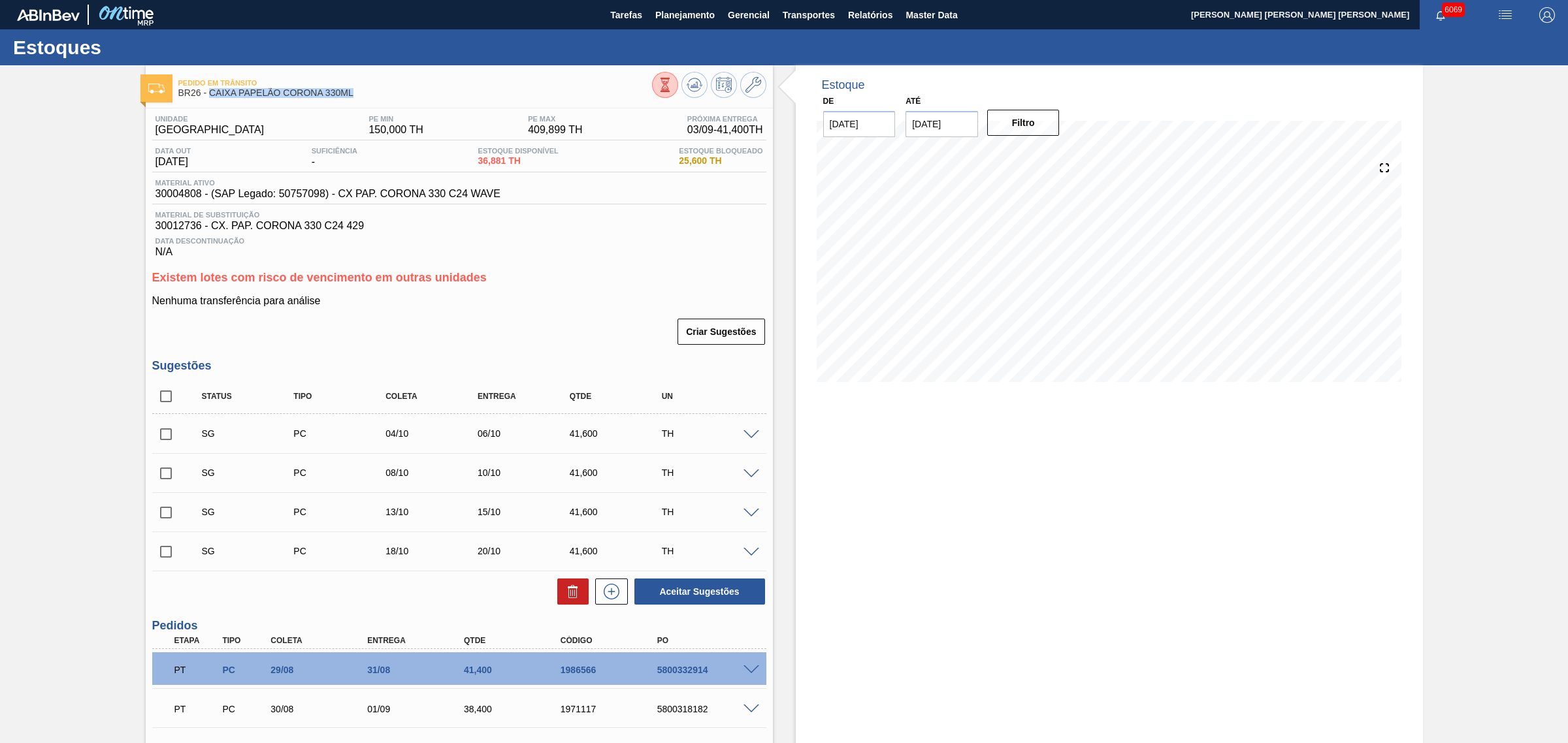
copy span "CAIXA PAPELÃO CORONA 330ML"
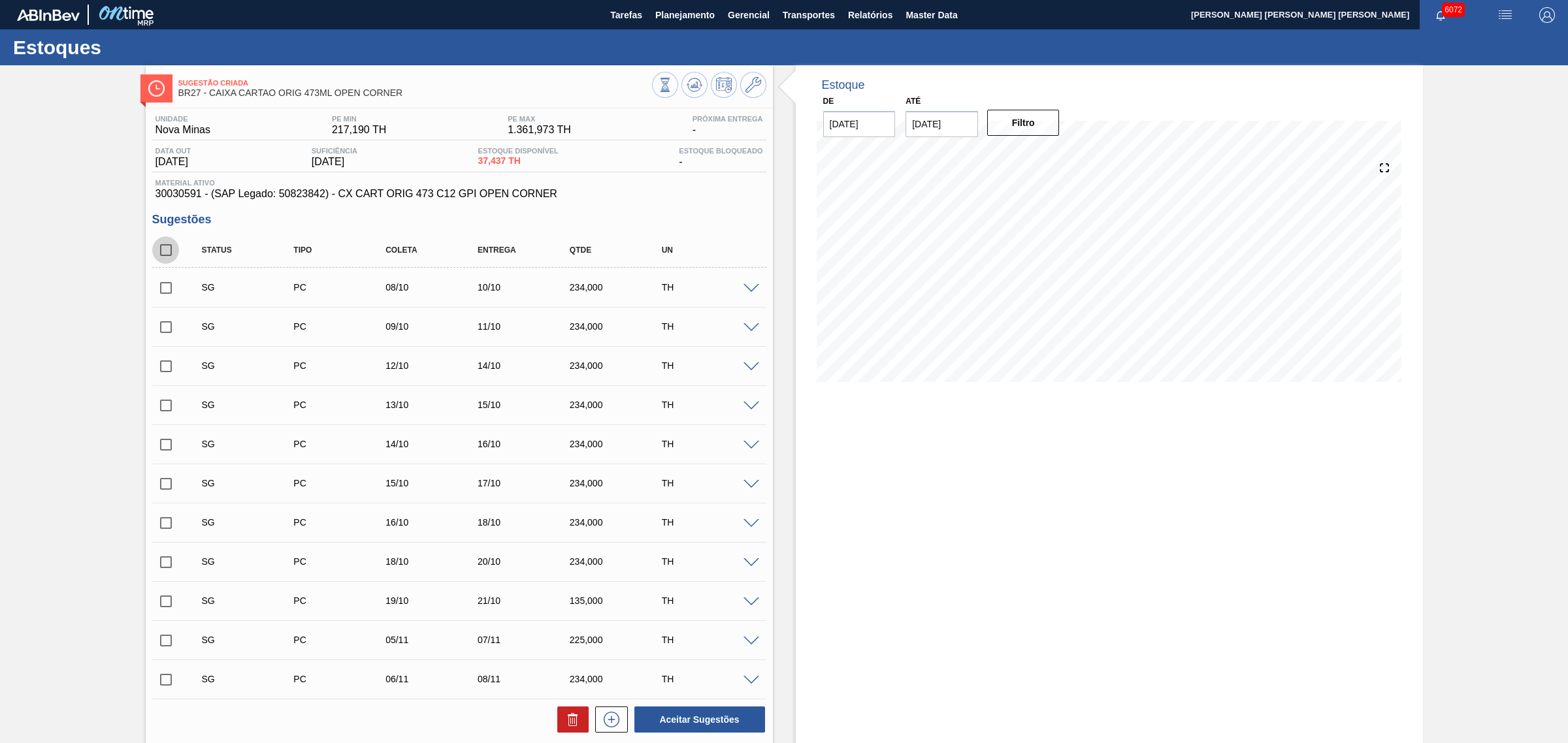
drag, startPoint x: 167, startPoint y: 251, endPoint x: 592, endPoint y: 674, distance: 599.6
click at [167, 251] on input "checkbox" at bounding box center [166, 250] width 27 height 27
checkbox input "true"
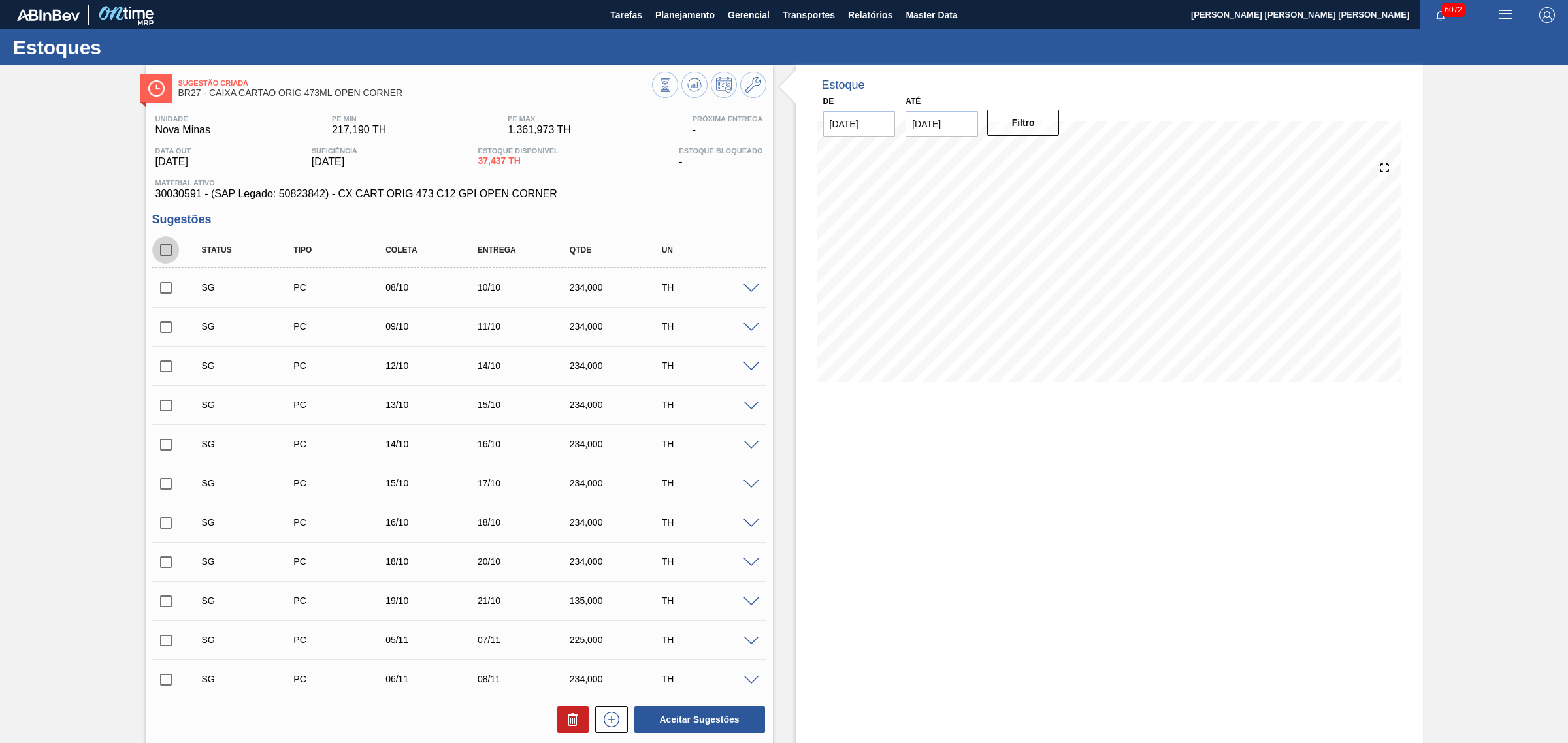
checkbox input "true"
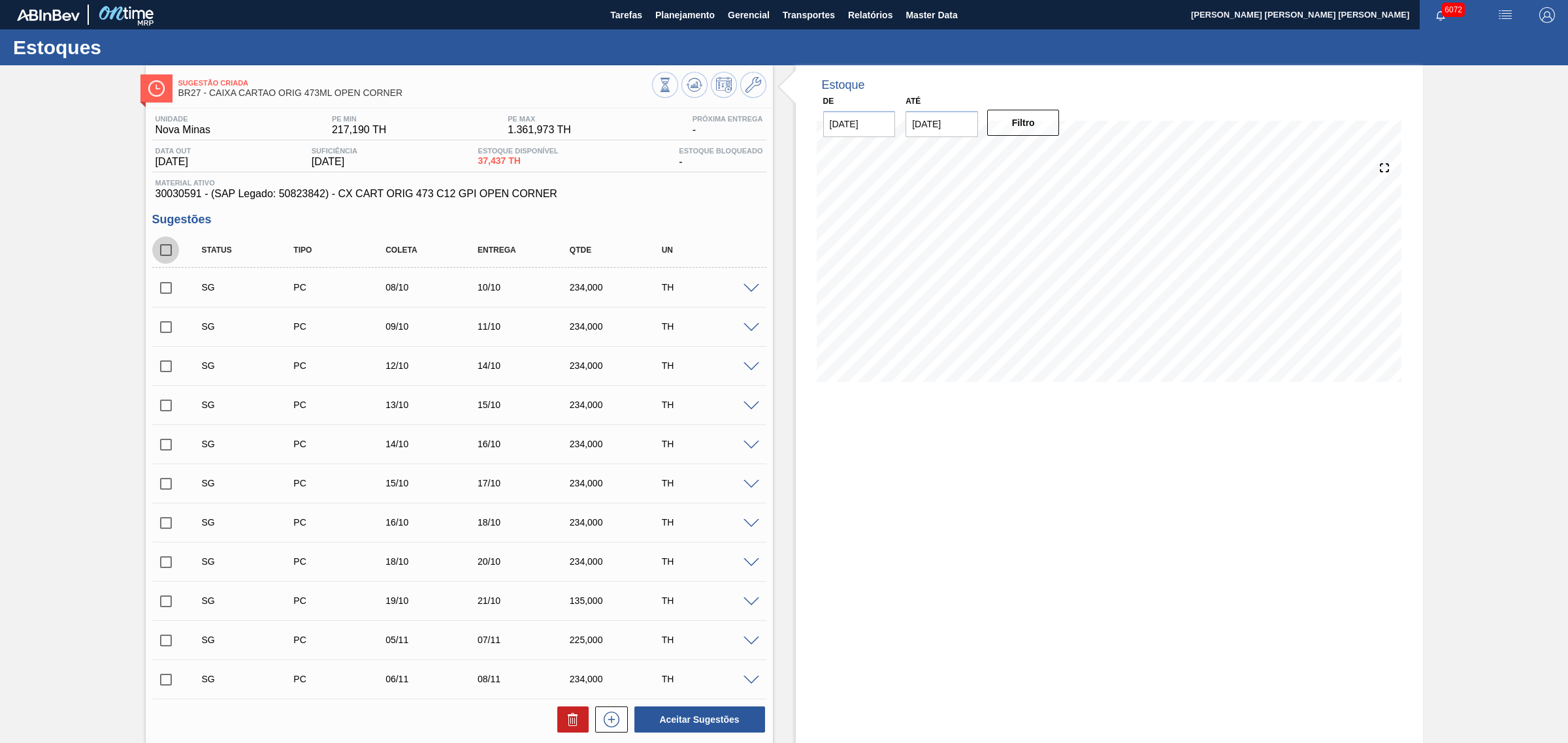
checkbox input "true"
click at [557, 722] on button at bounding box center [573, 720] width 32 height 26
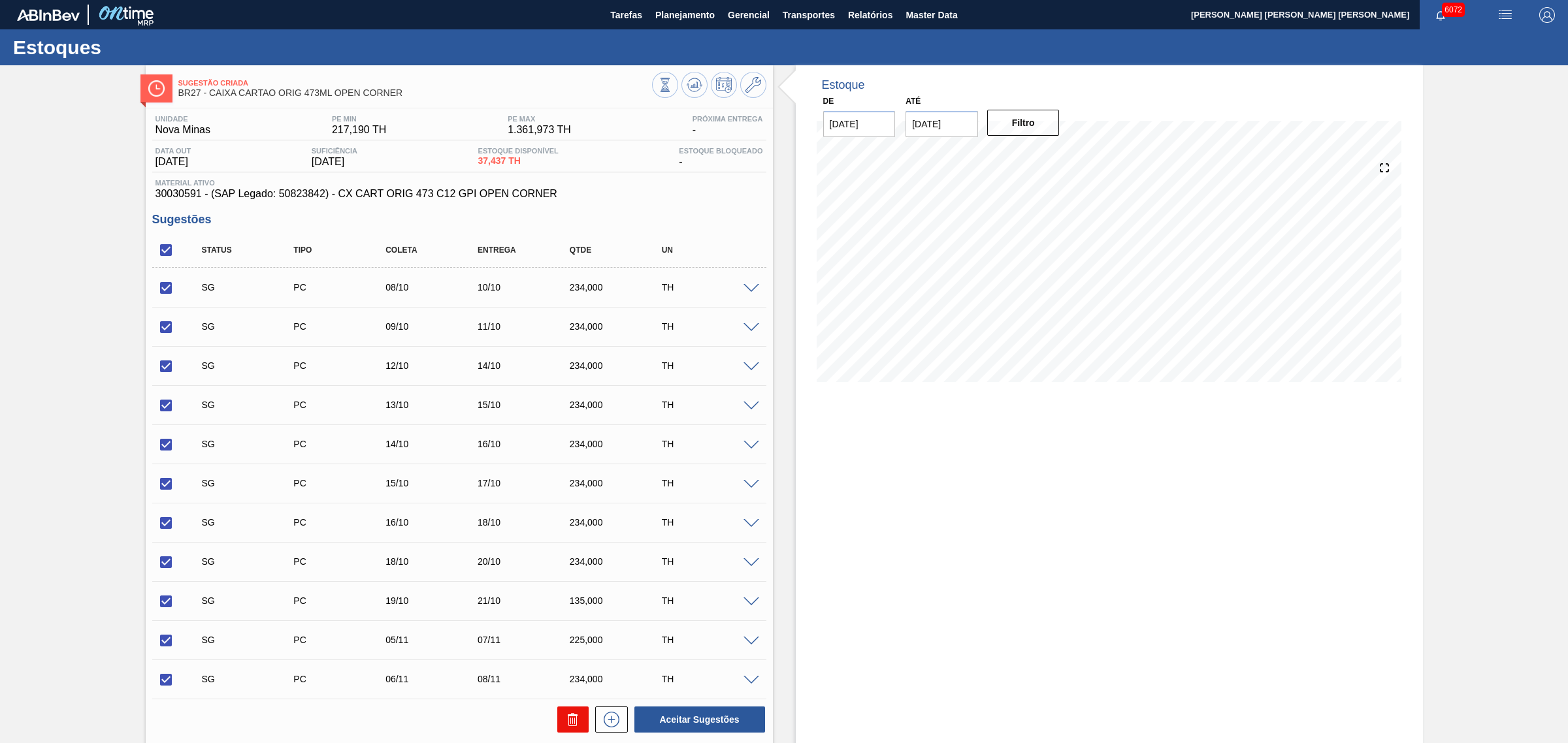
checkbox input "false"
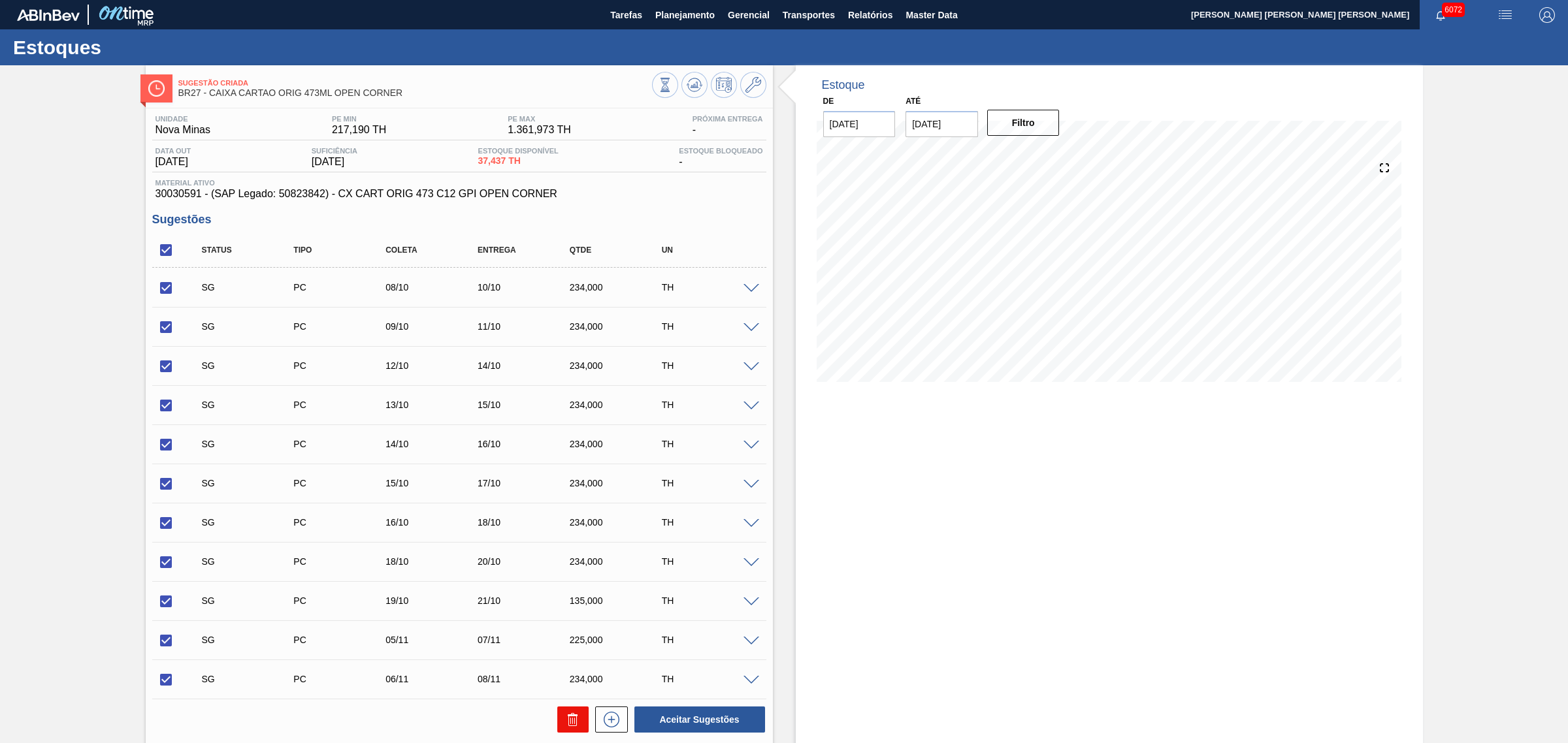
checkbox input "false"
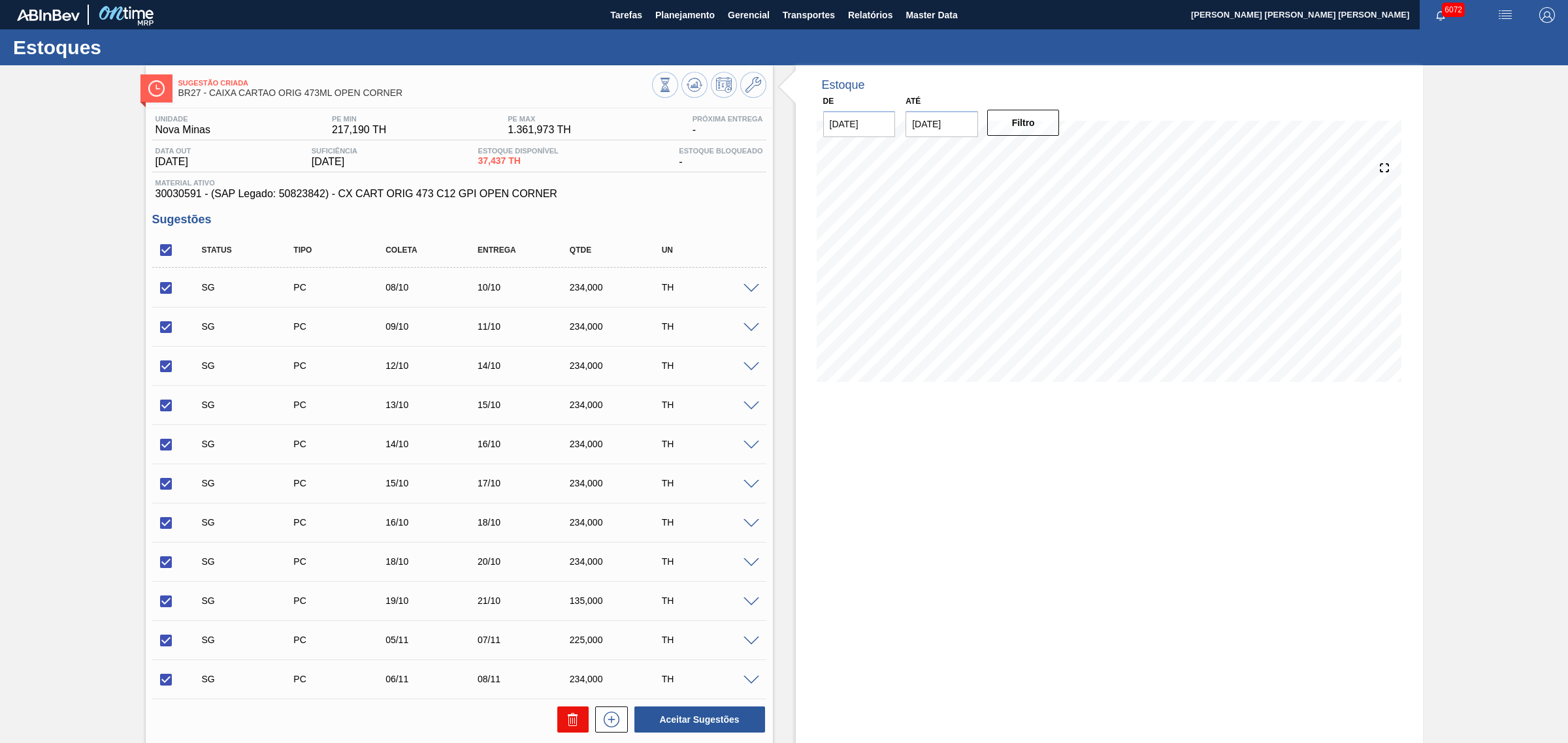
checkbox input "false"
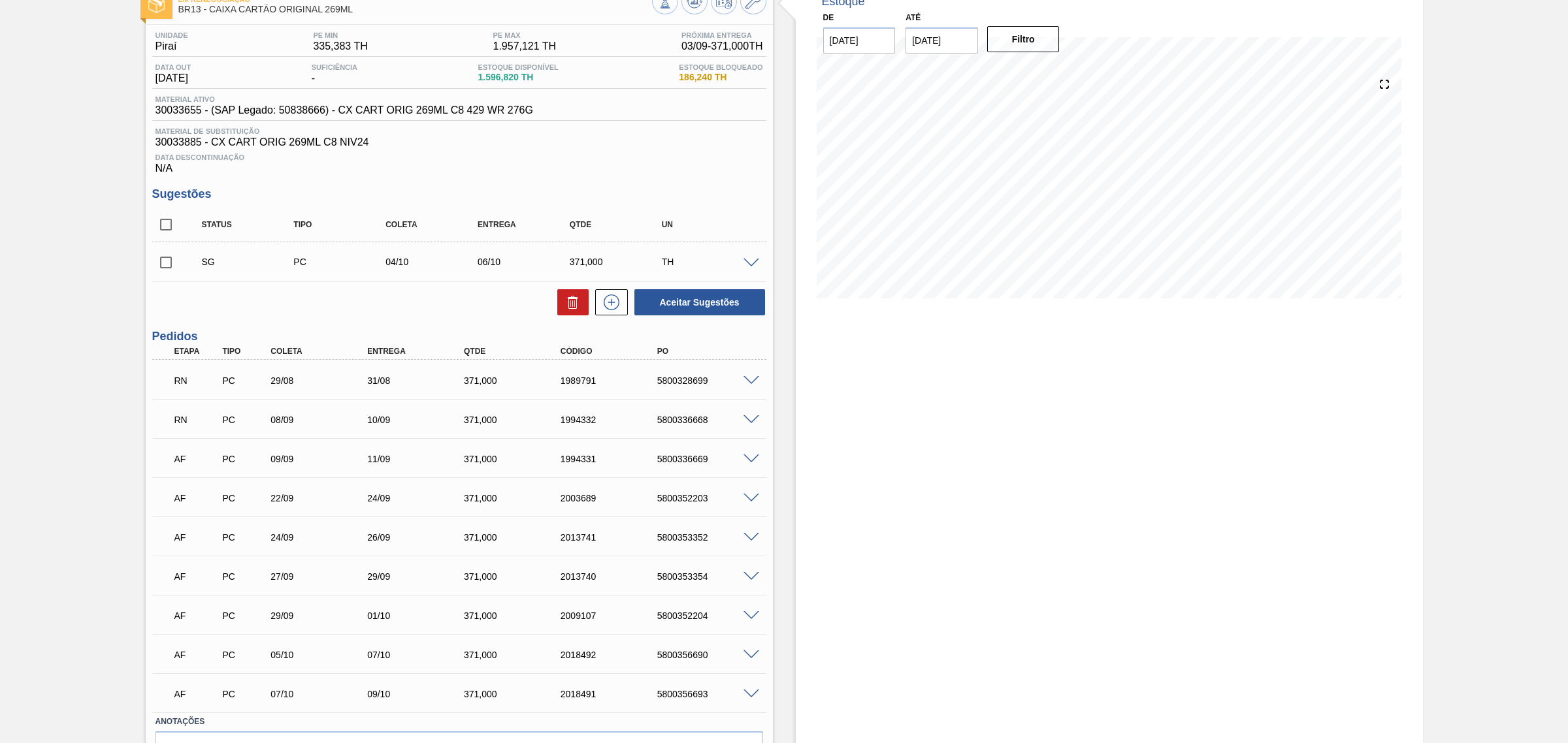
scroll to position [162, 0]
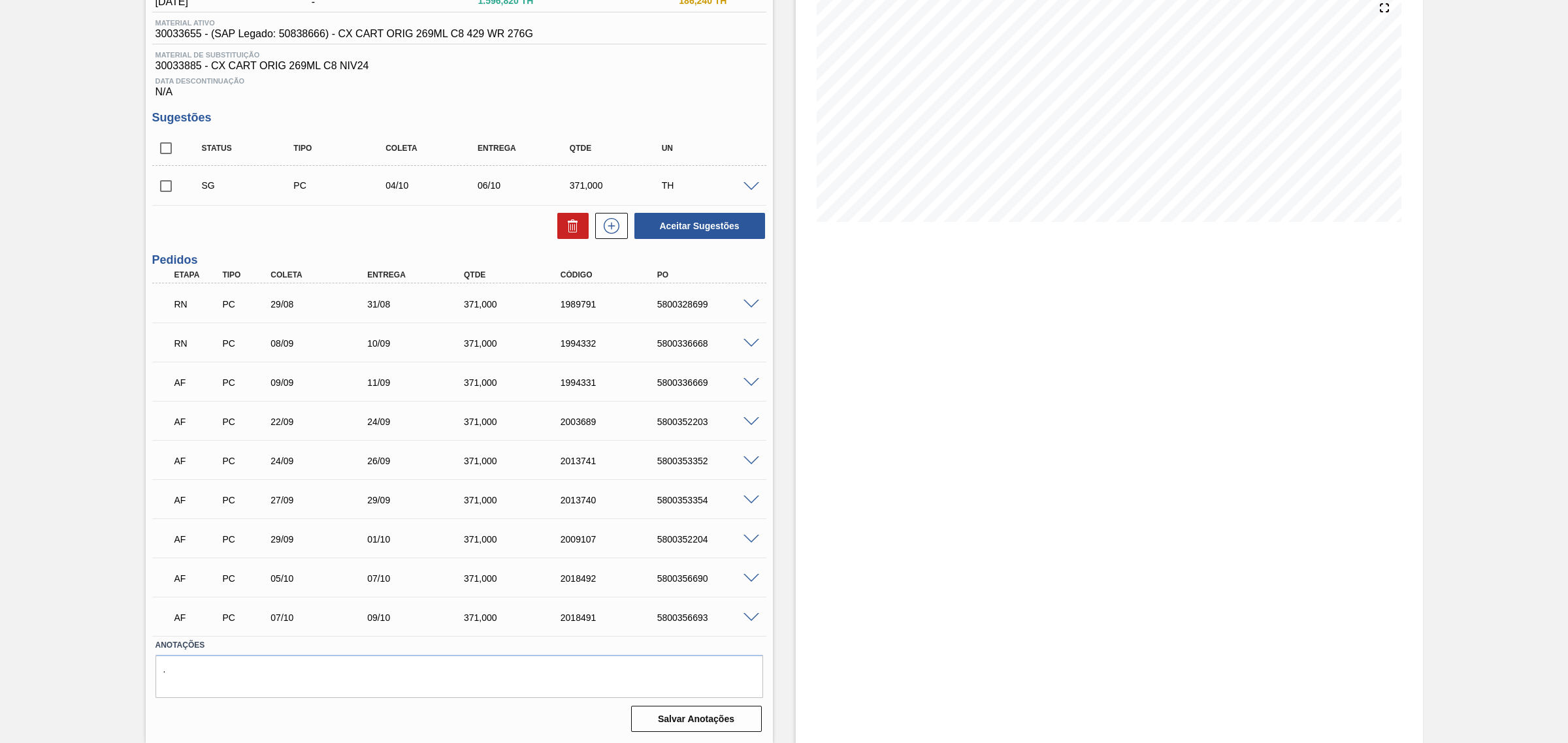
click at [746, 304] on span at bounding box center [751, 304] width 16 height 10
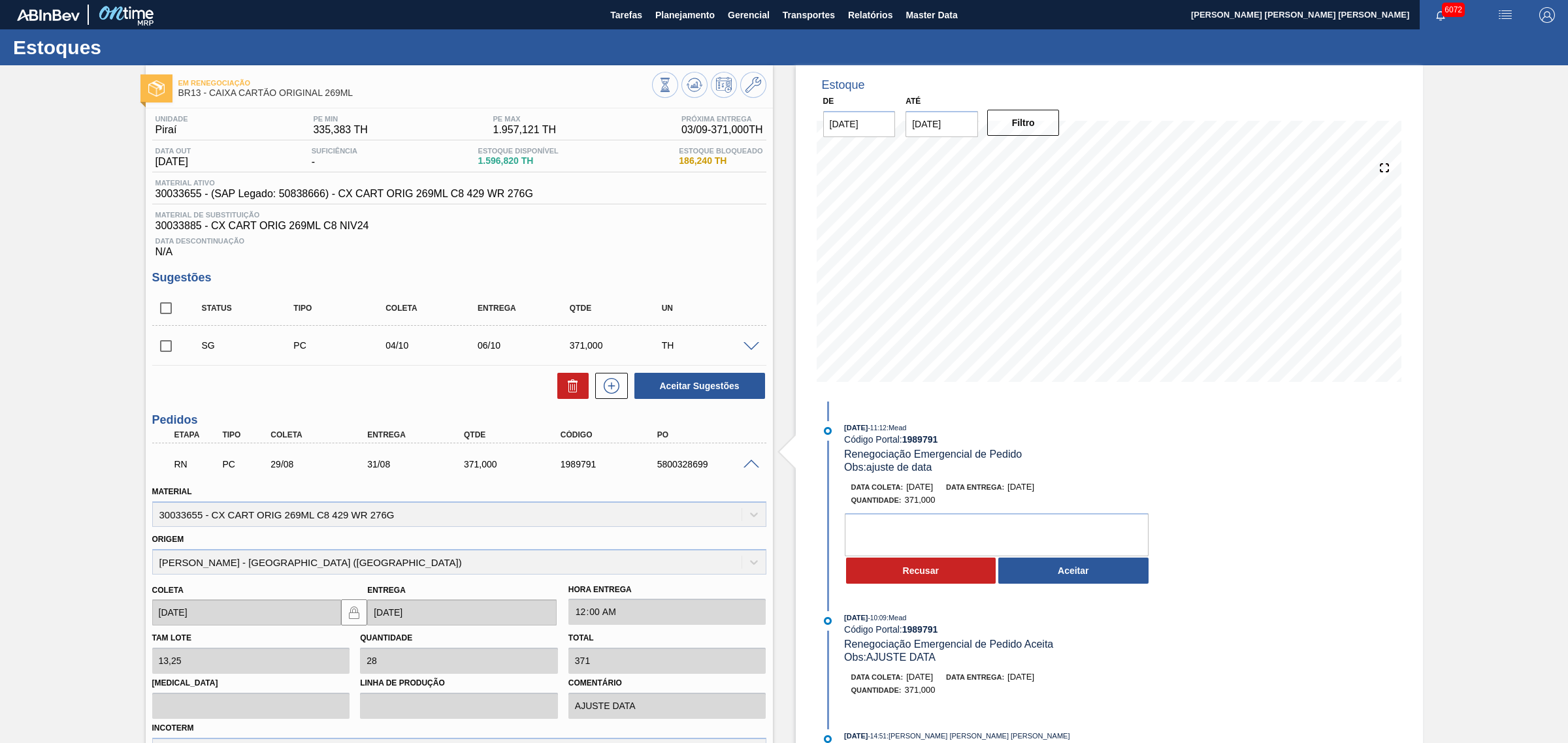
scroll to position [81, 0]
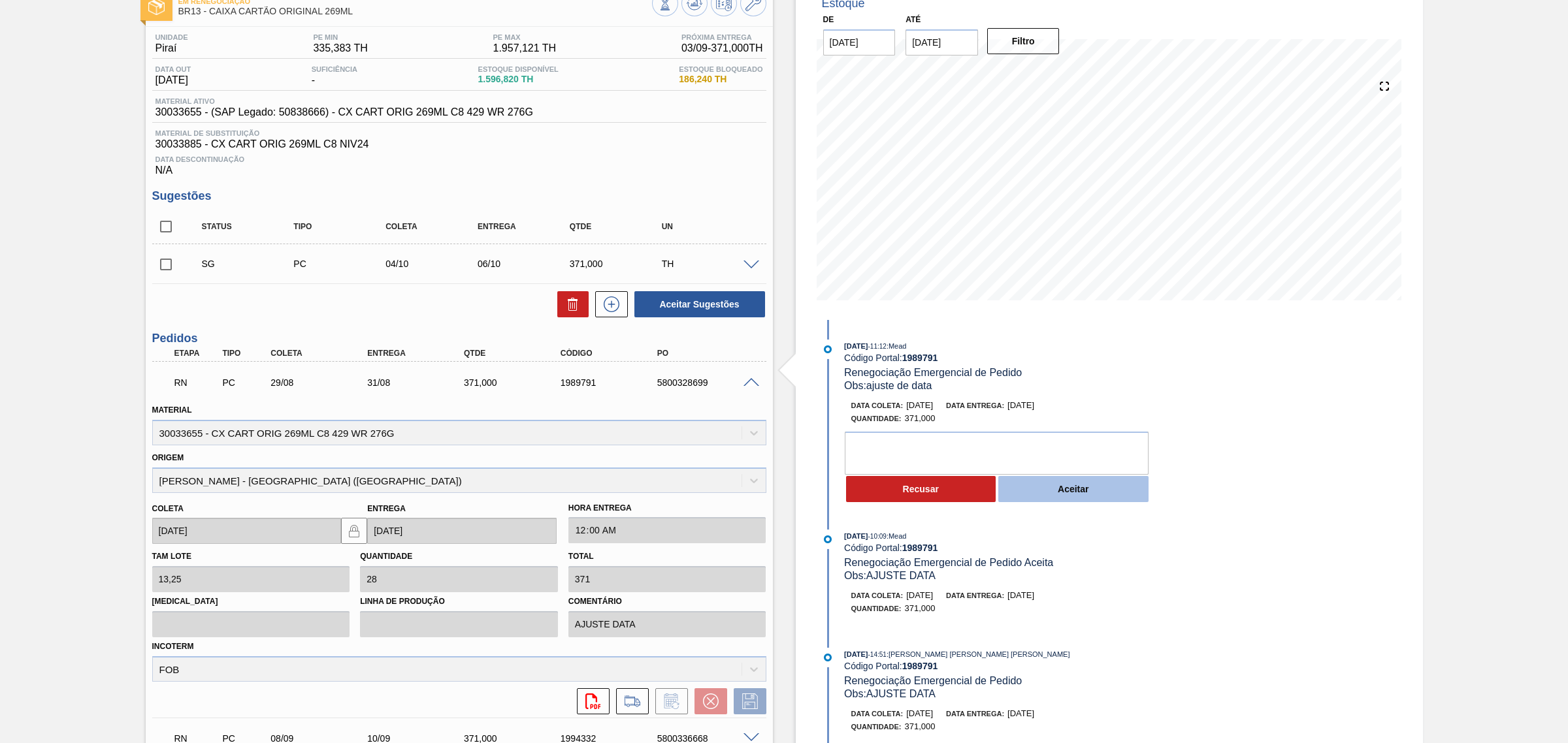
click at [1014, 493] on button "Aceitar" at bounding box center [1073, 489] width 150 height 26
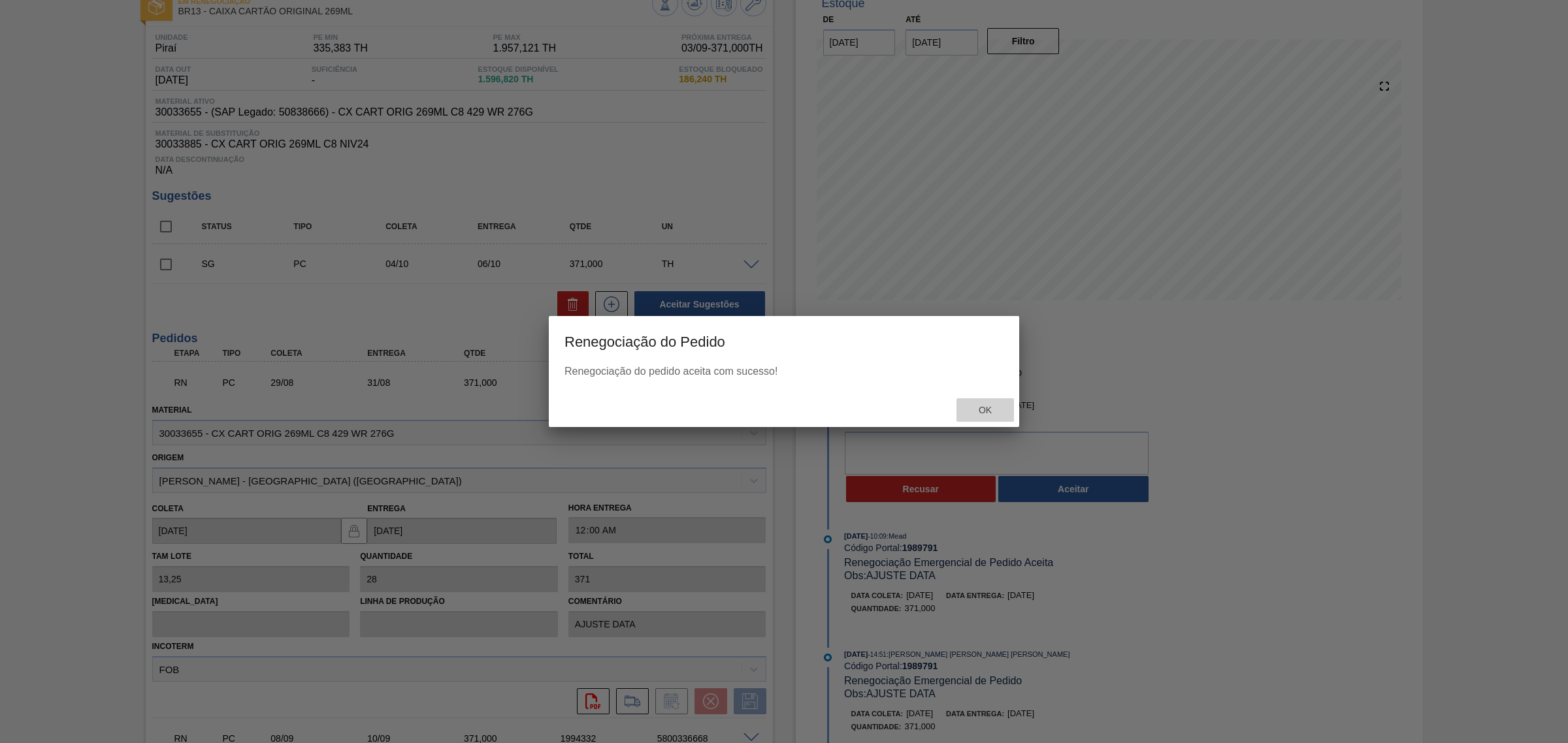
click at [995, 409] on span "Ok" at bounding box center [985, 410] width 34 height 11
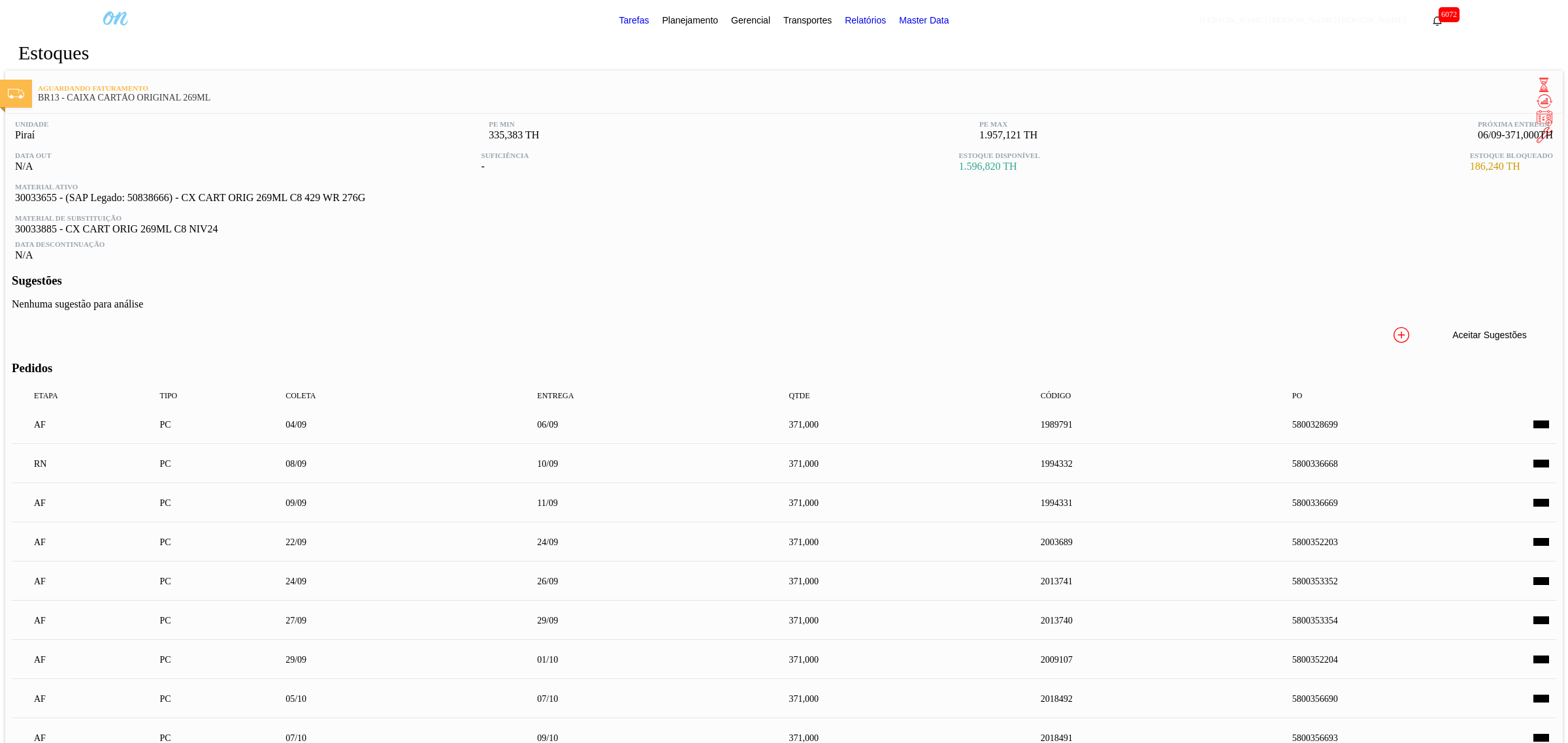
click at [749, 451] on span at bounding box center [751, 450] width 16 height 10
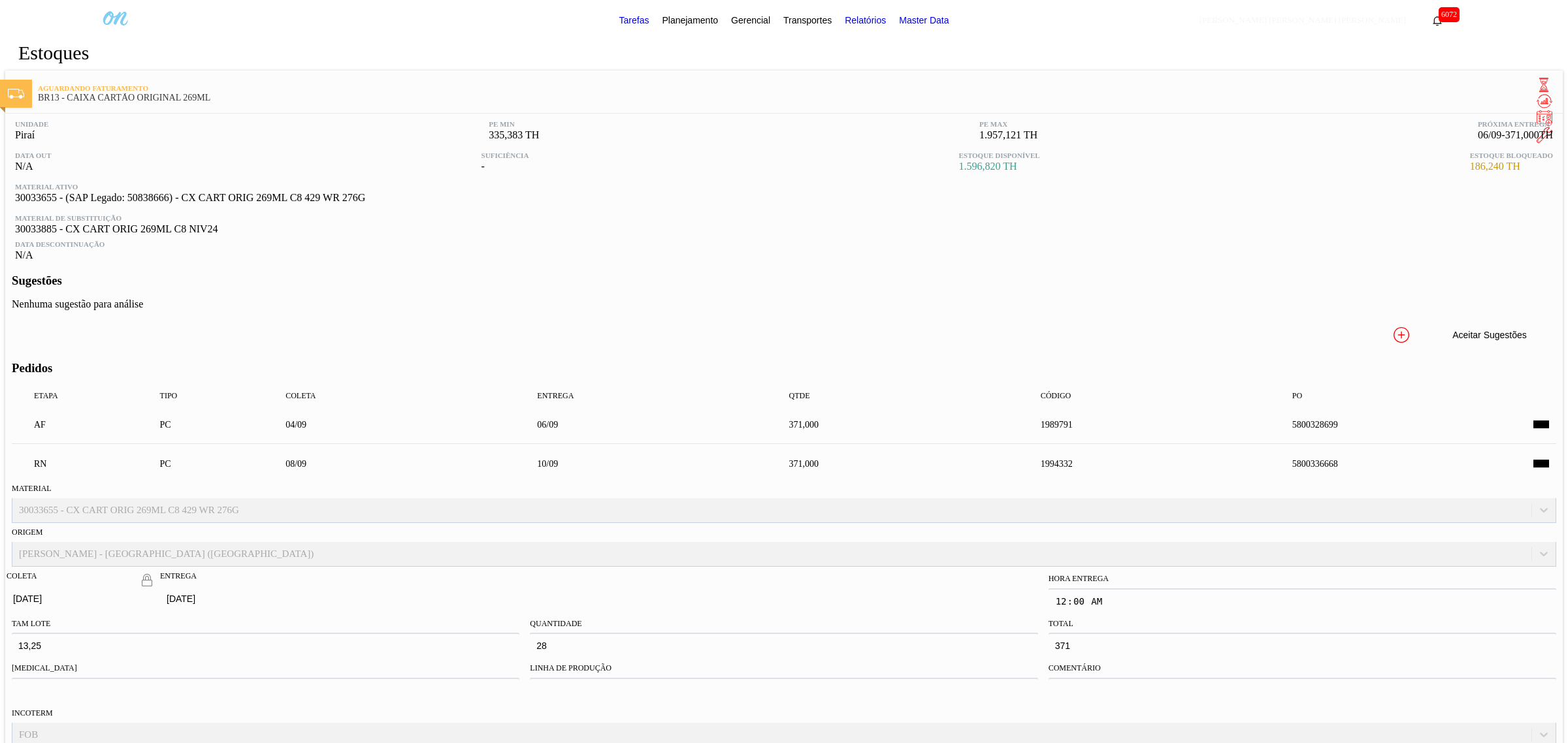
click at [1078, 580] on button "Aceitar" at bounding box center [1073, 570] width 150 height 26
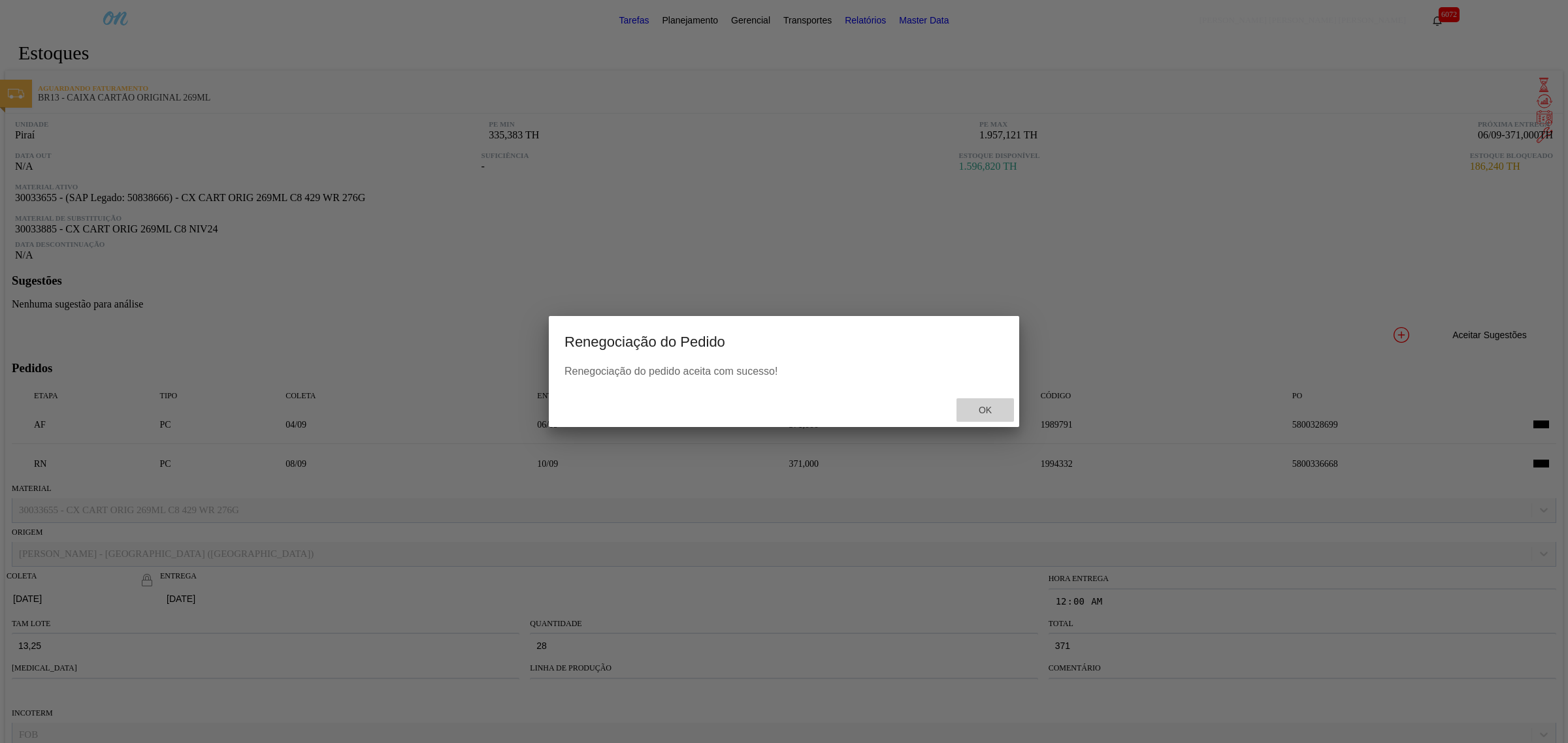
click at [990, 410] on span "Ok" at bounding box center [985, 410] width 34 height 11
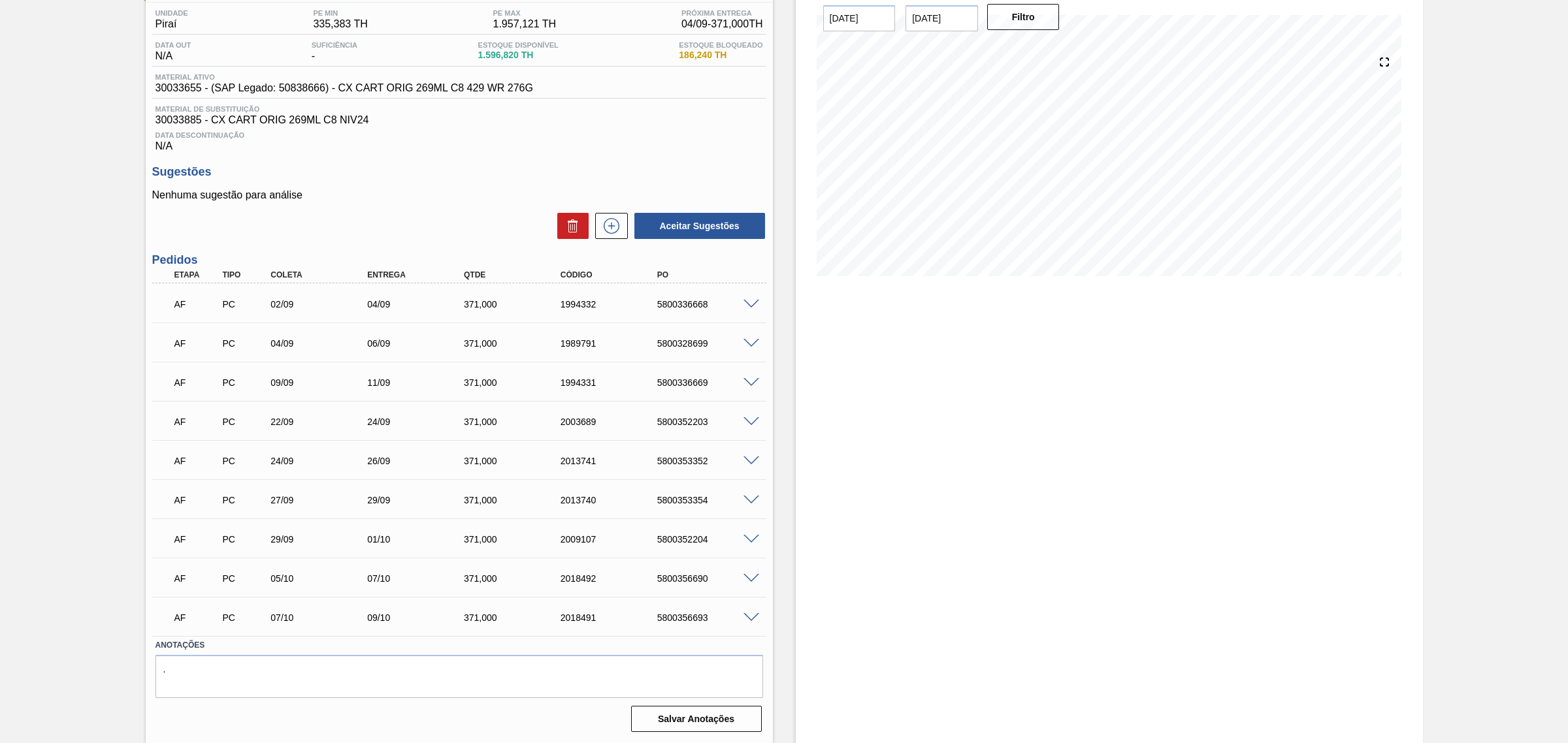
scroll to position [109, 0]
click at [1047, 406] on div "Estoque De [DATE] Até [DATE] Filtro 10/09 Projeção de Estoque 1,507.035 [DOMAIN…" at bounding box center [1108, 351] width 627 height 784
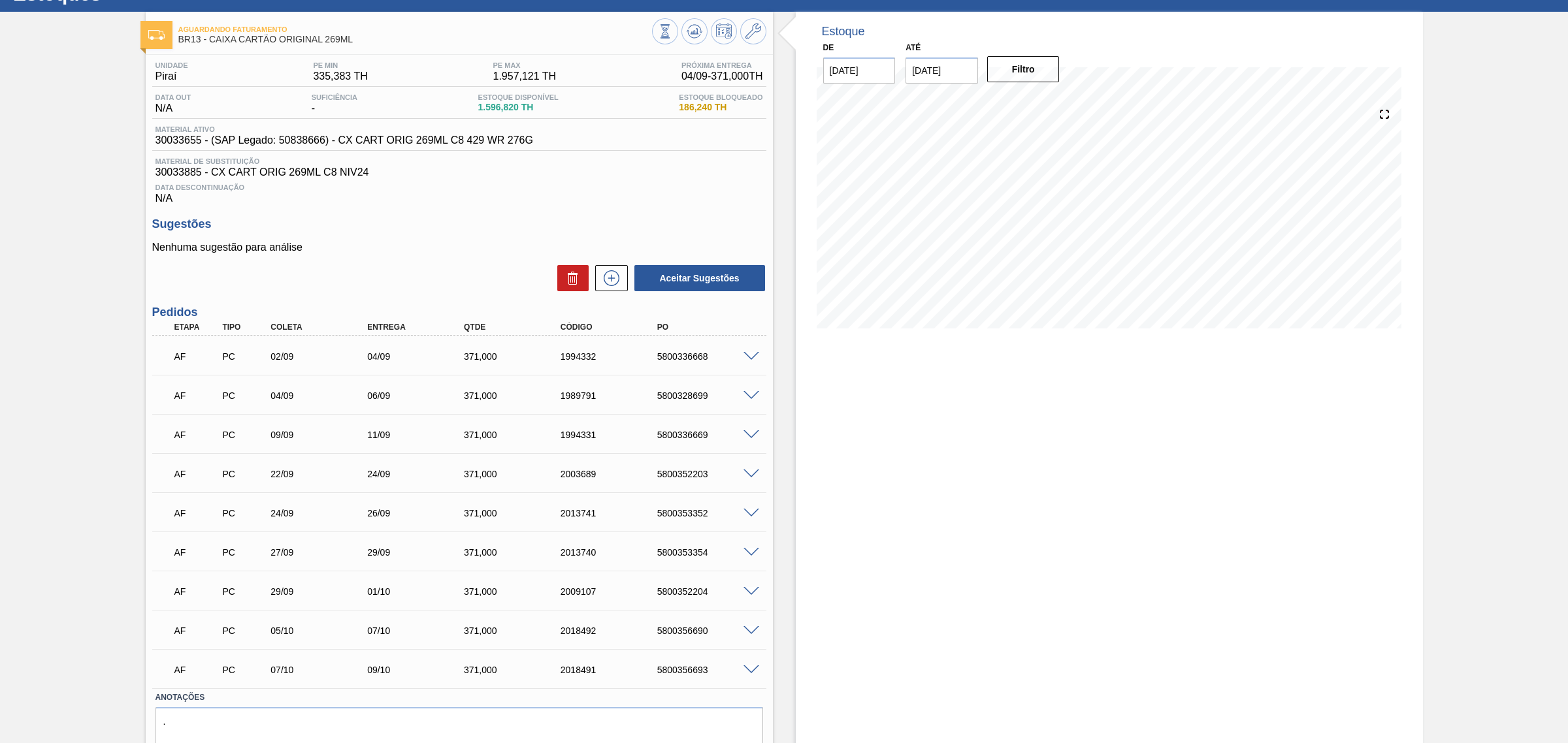
scroll to position [0, 0]
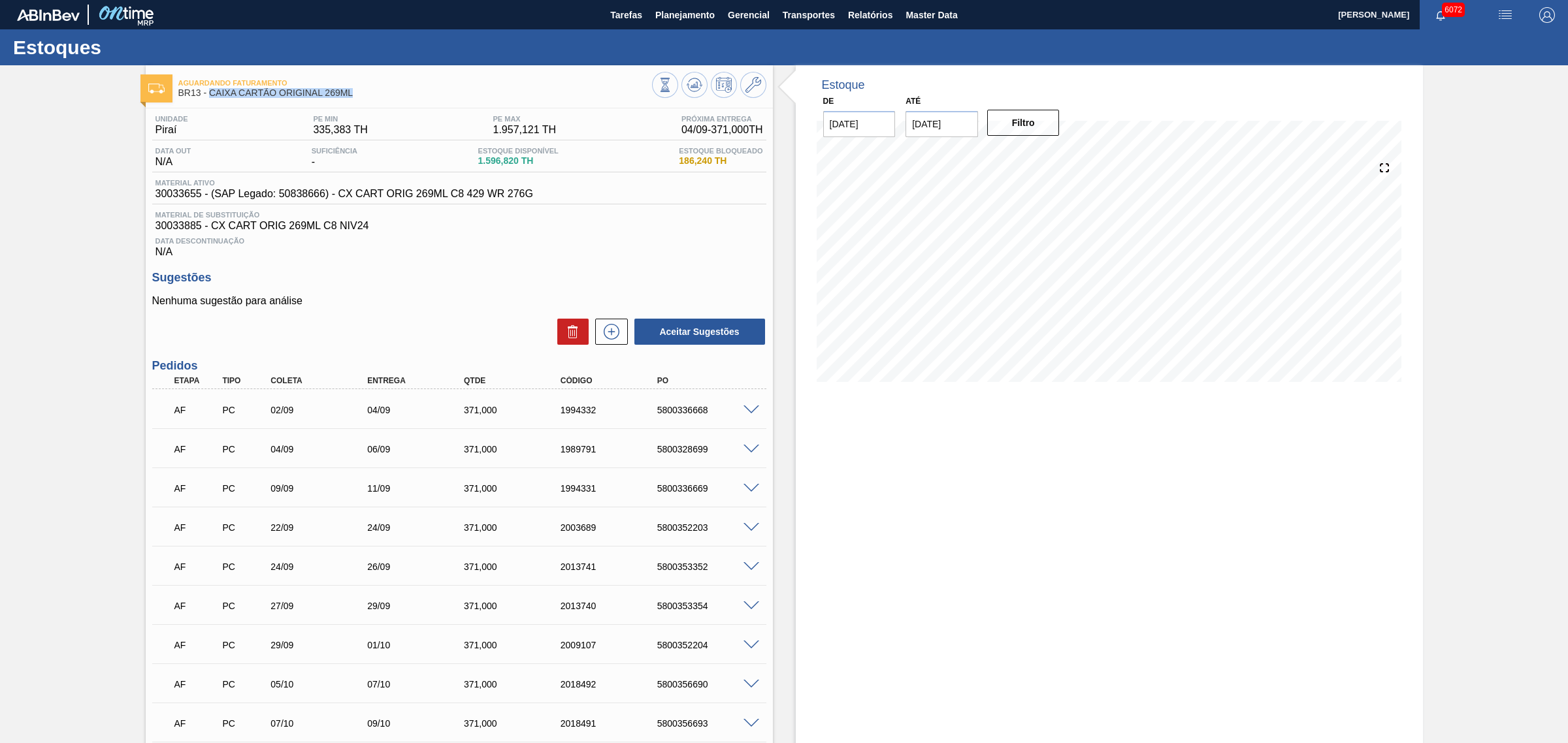
drag, startPoint x: 367, startPoint y: 91, endPoint x: 211, endPoint y: 93, distance: 156.0
click at [211, 93] on span "BR13 - CAIXA CARTÃO ORIGINAL 269ML" at bounding box center [415, 93] width 474 height 10
copy span "CAIXA CARTÃO ORIGINAL 269ML"
drag, startPoint x: 1151, startPoint y: 449, endPoint x: 1154, endPoint y: 74, distance: 375.0
click at [1151, 442] on div "Estoque De [DATE] Até [DATE] Filtro 01/11 Projeção de Estoque 1,260.166 [DOMAIN…" at bounding box center [1108, 457] width 627 height 784
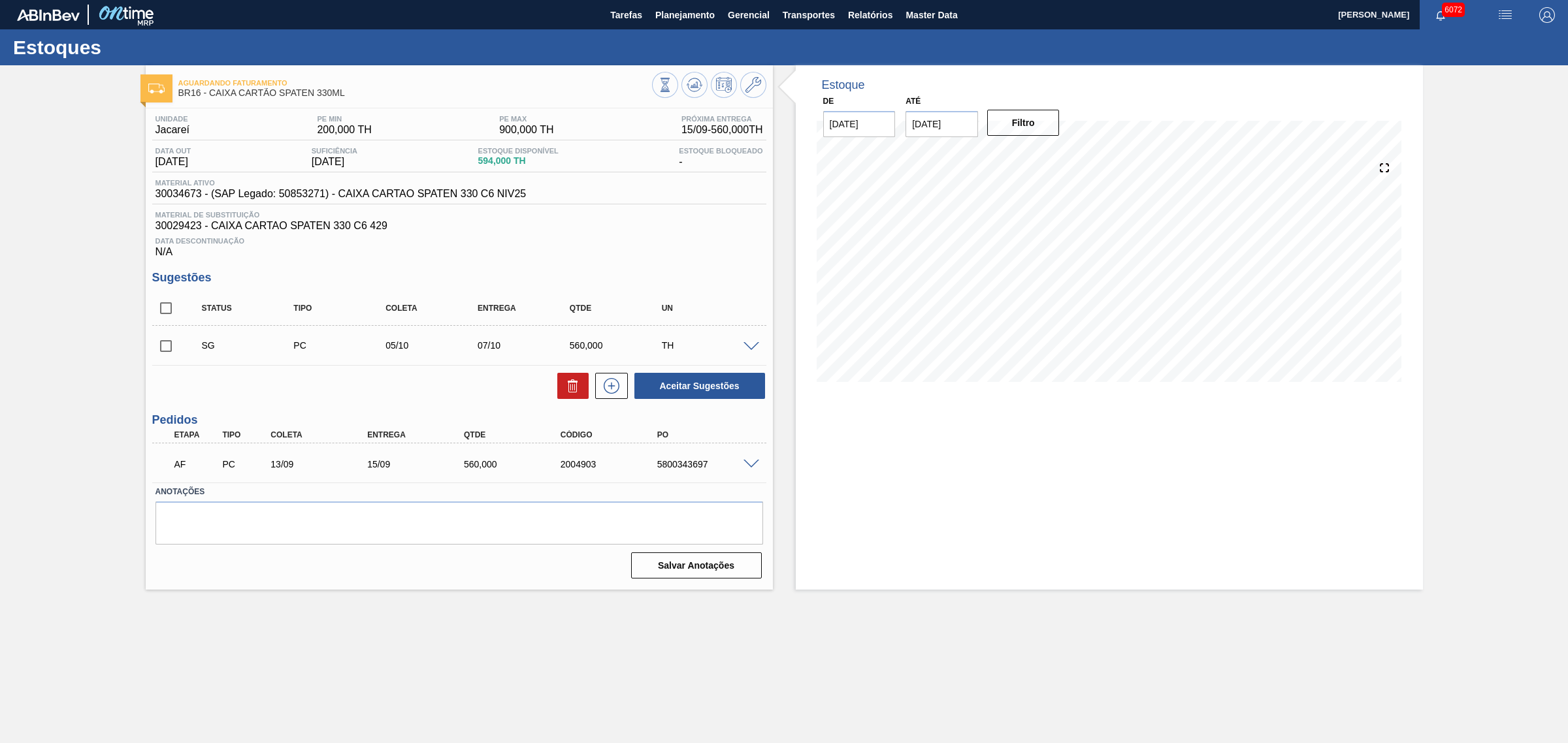
click at [162, 308] on input "checkbox" at bounding box center [166, 308] width 27 height 27
checkbox input "true"
click at [748, 352] on span at bounding box center [751, 347] width 16 height 10
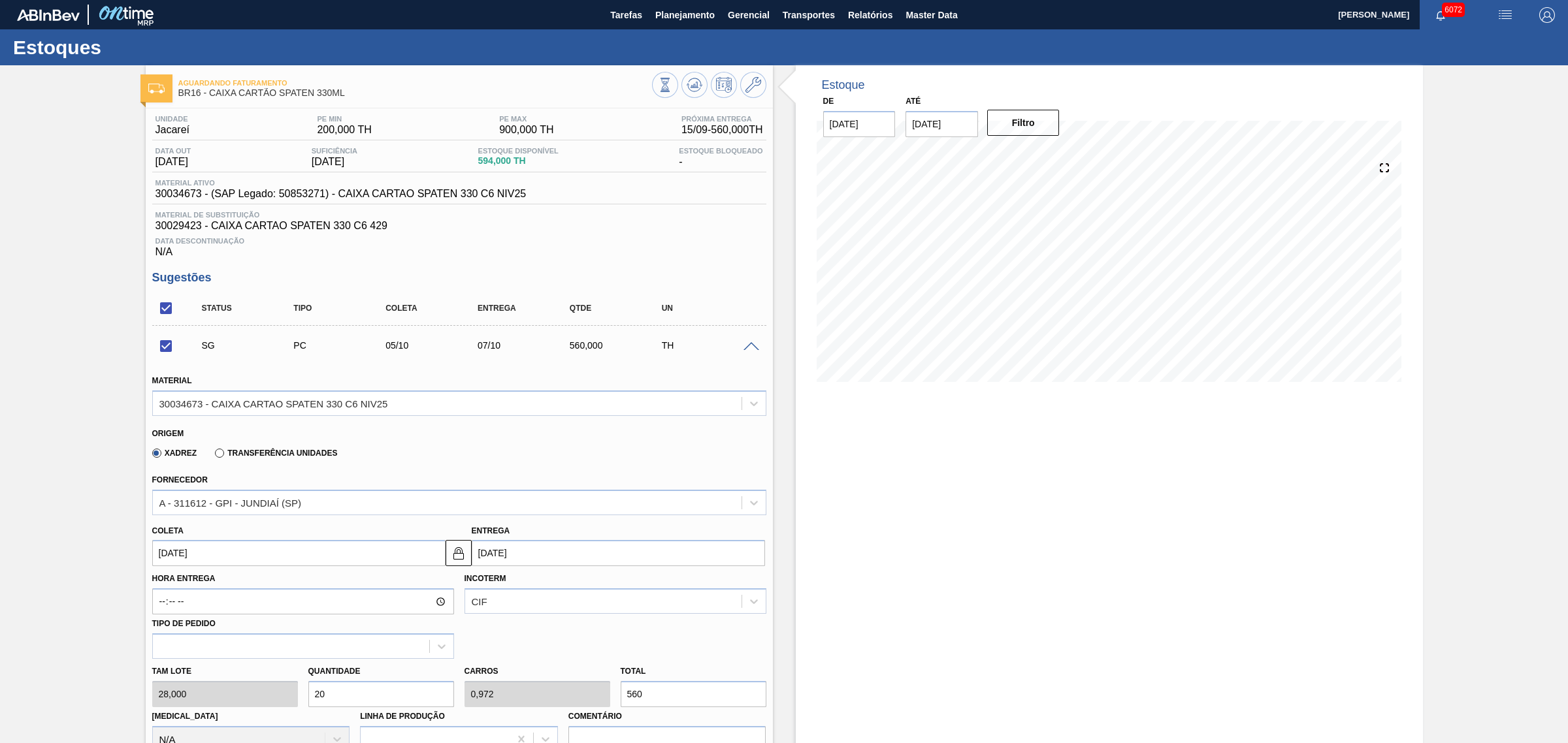
click at [748, 344] on div at bounding box center [753, 345] width 26 height 10
drag, startPoint x: 746, startPoint y: 352, endPoint x: 735, endPoint y: 393, distance: 42.4
click at [746, 352] on span at bounding box center [751, 347] width 16 height 10
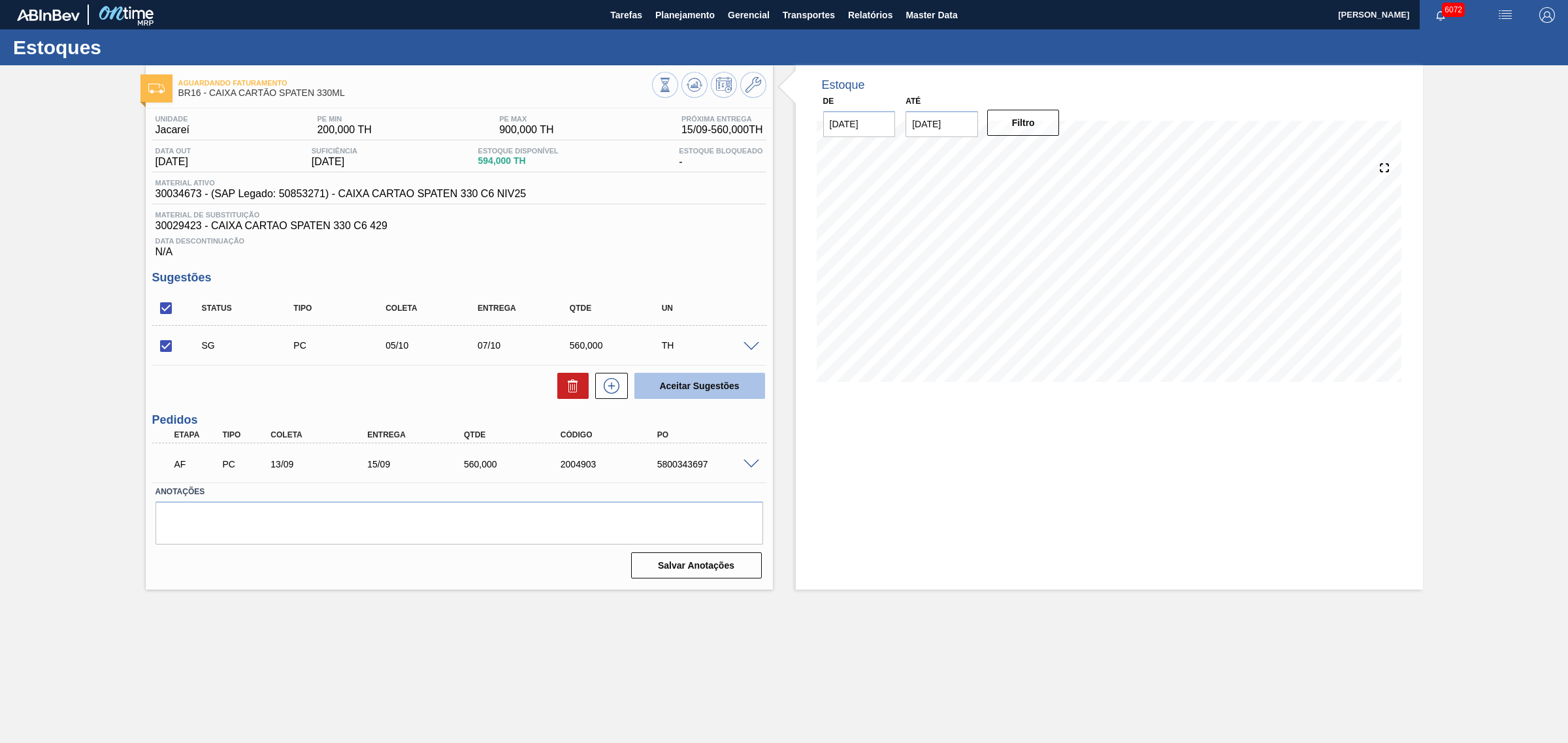
click at [716, 383] on button "Aceitar Sugestões" at bounding box center [699, 385] width 131 height 26
checkbox input "false"
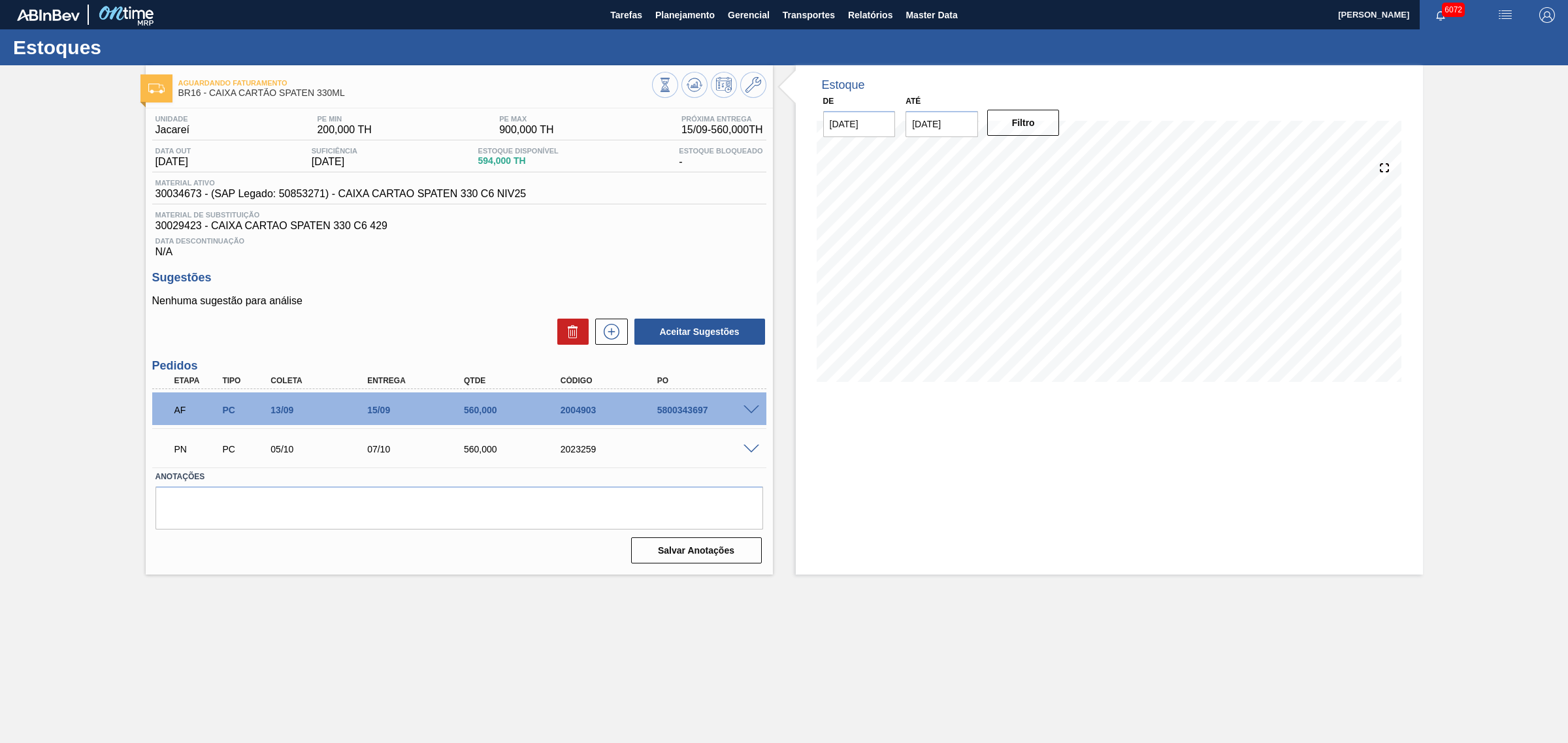
click at [753, 410] on span at bounding box center [751, 410] width 16 height 10
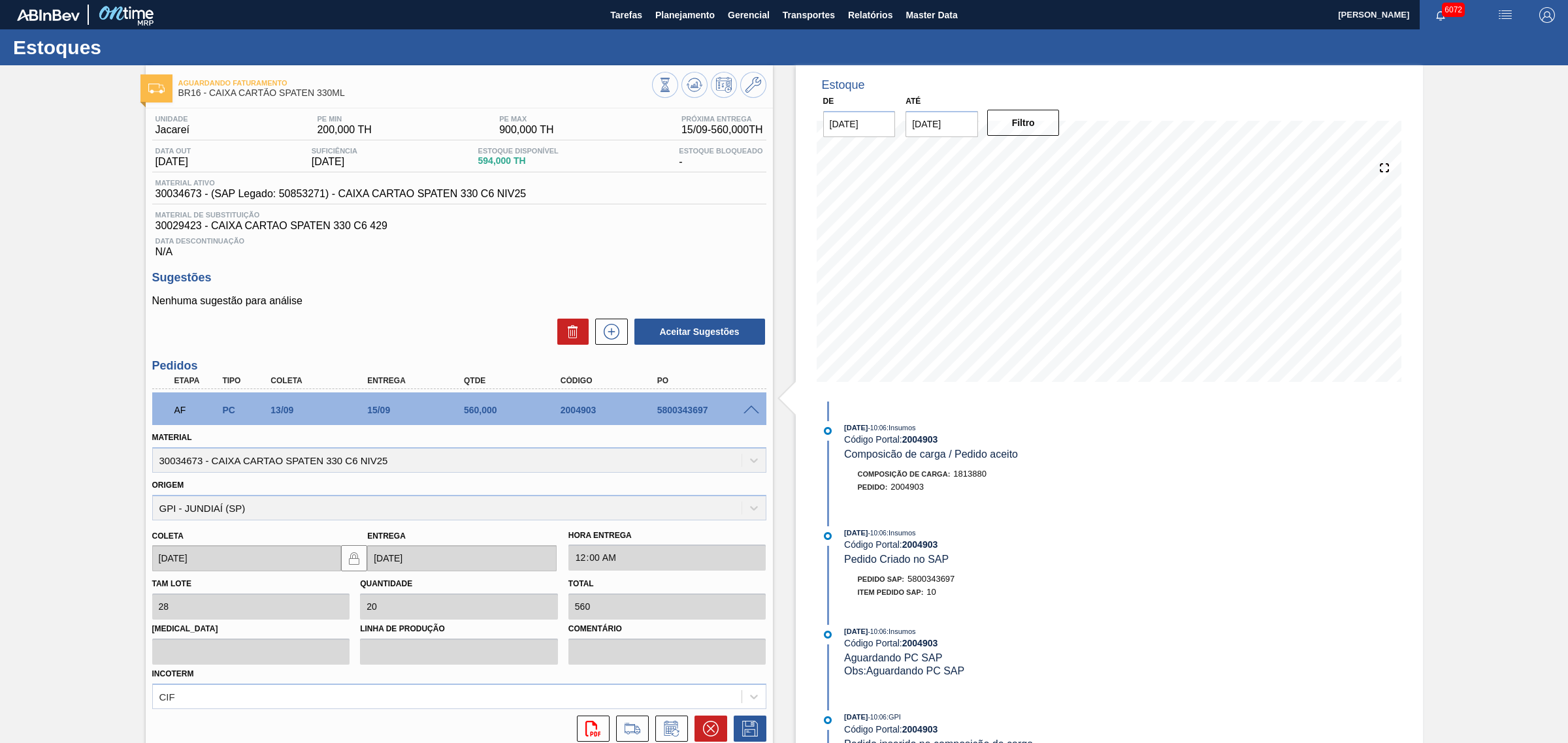
scroll to position [81, 0]
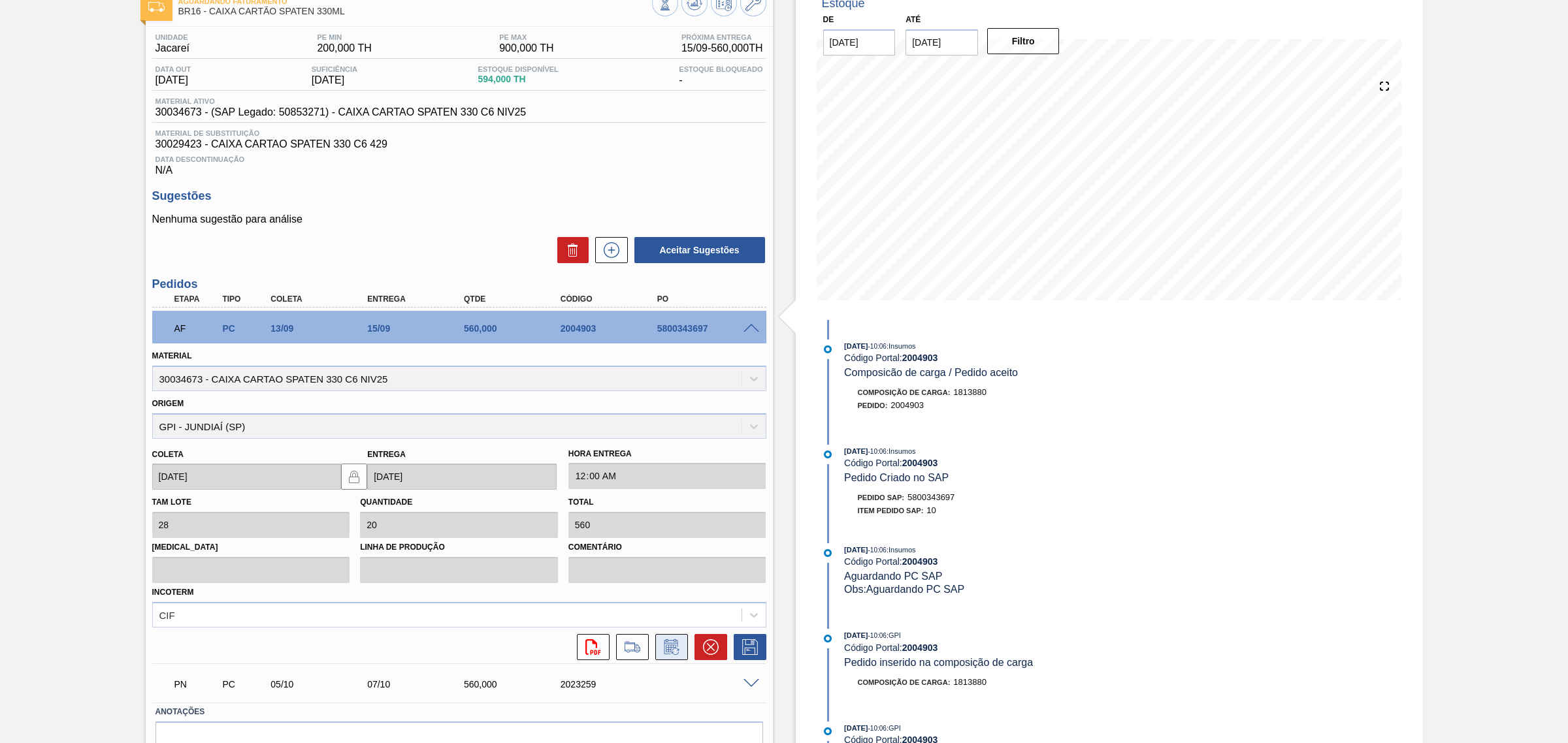
click at [674, 650] on icon at bounding box center [675, 652] width 8 height 8
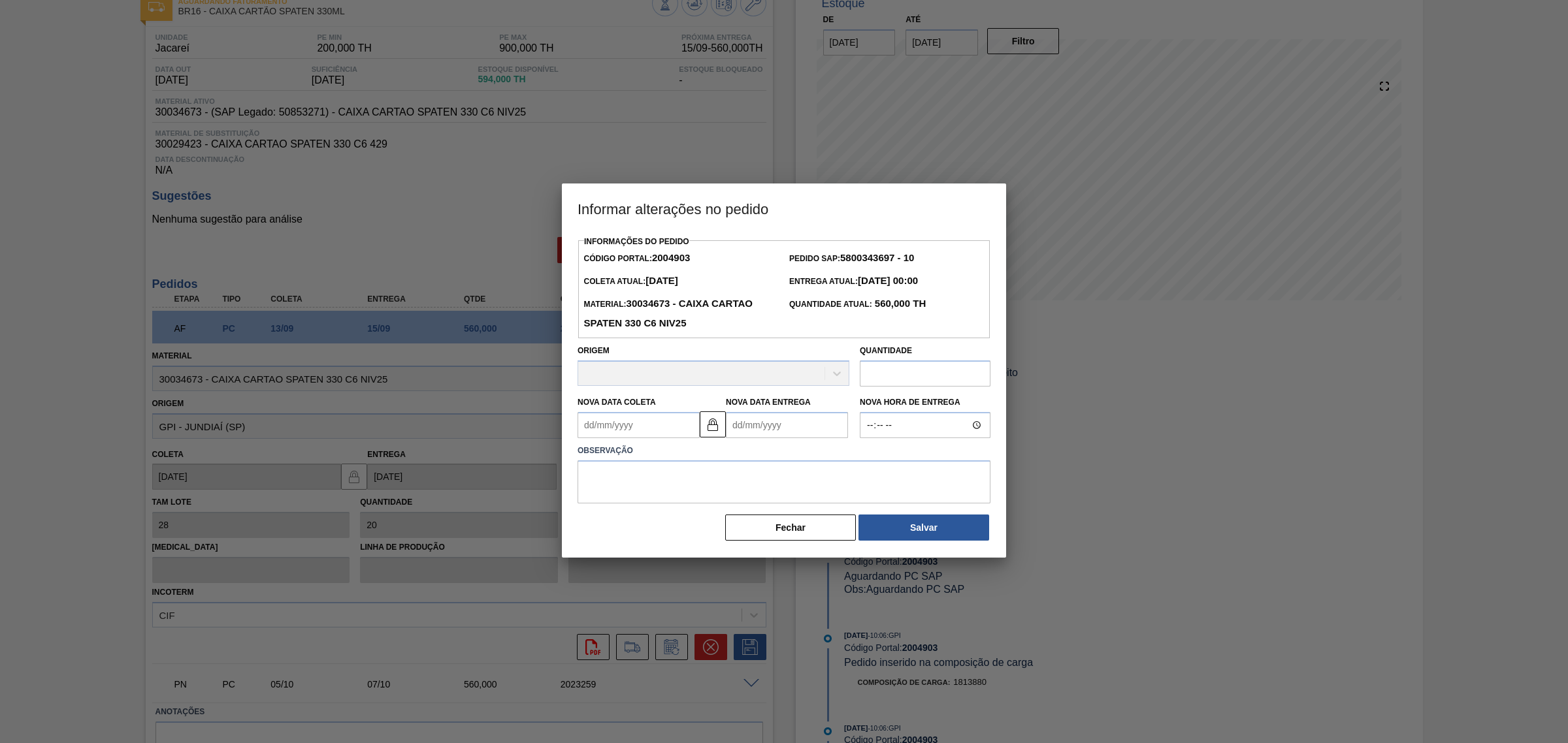
click at [779, 428] on Entrega2004903 "Nova Data Entrega" at bounding box center [787, 425] width 122 height 26
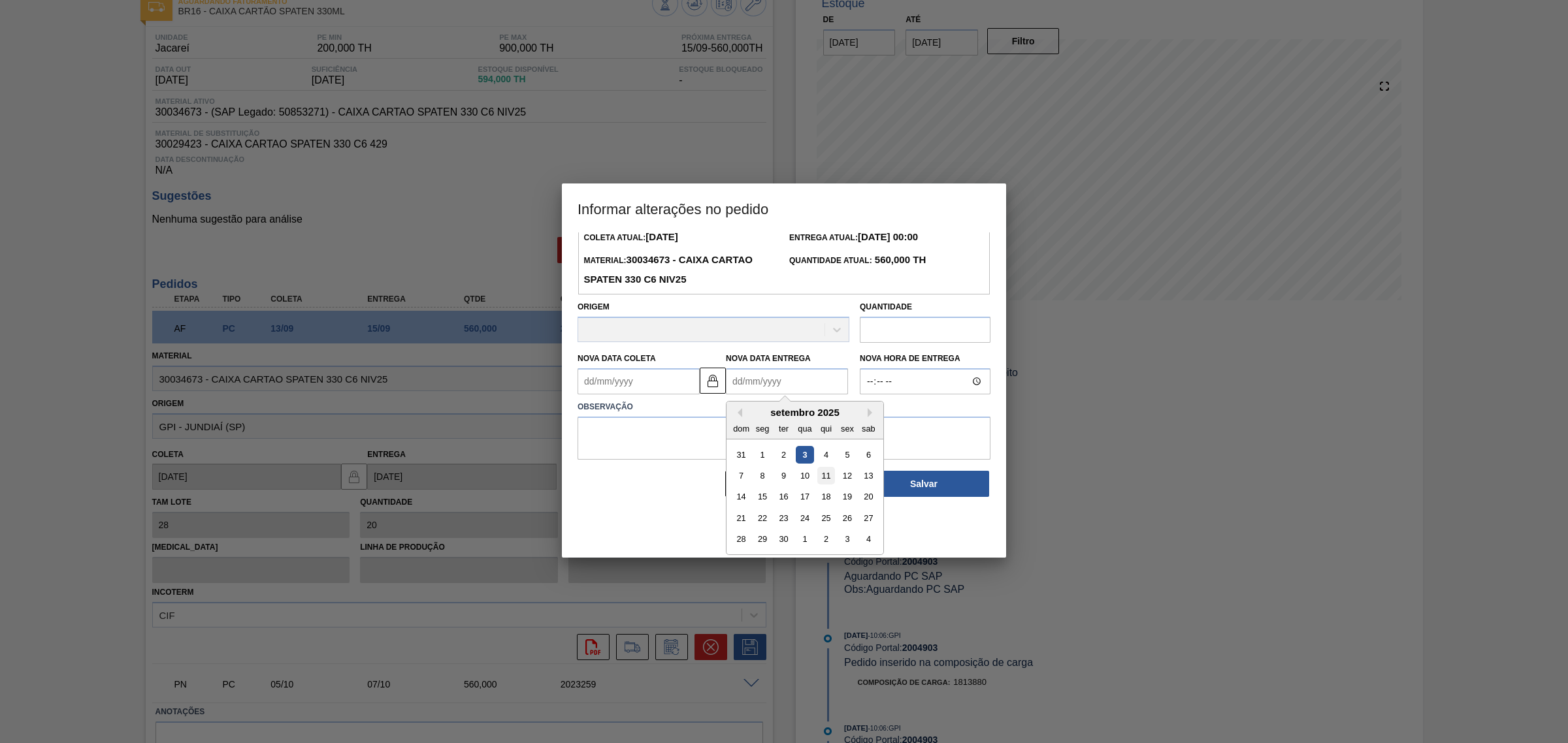
click at [827, 479] on div "11" at bounding box center [826, 475] width 17 height 17
type Coleta2004903 "09/09/2025"
type Entrega2004903 "11/09/2025"
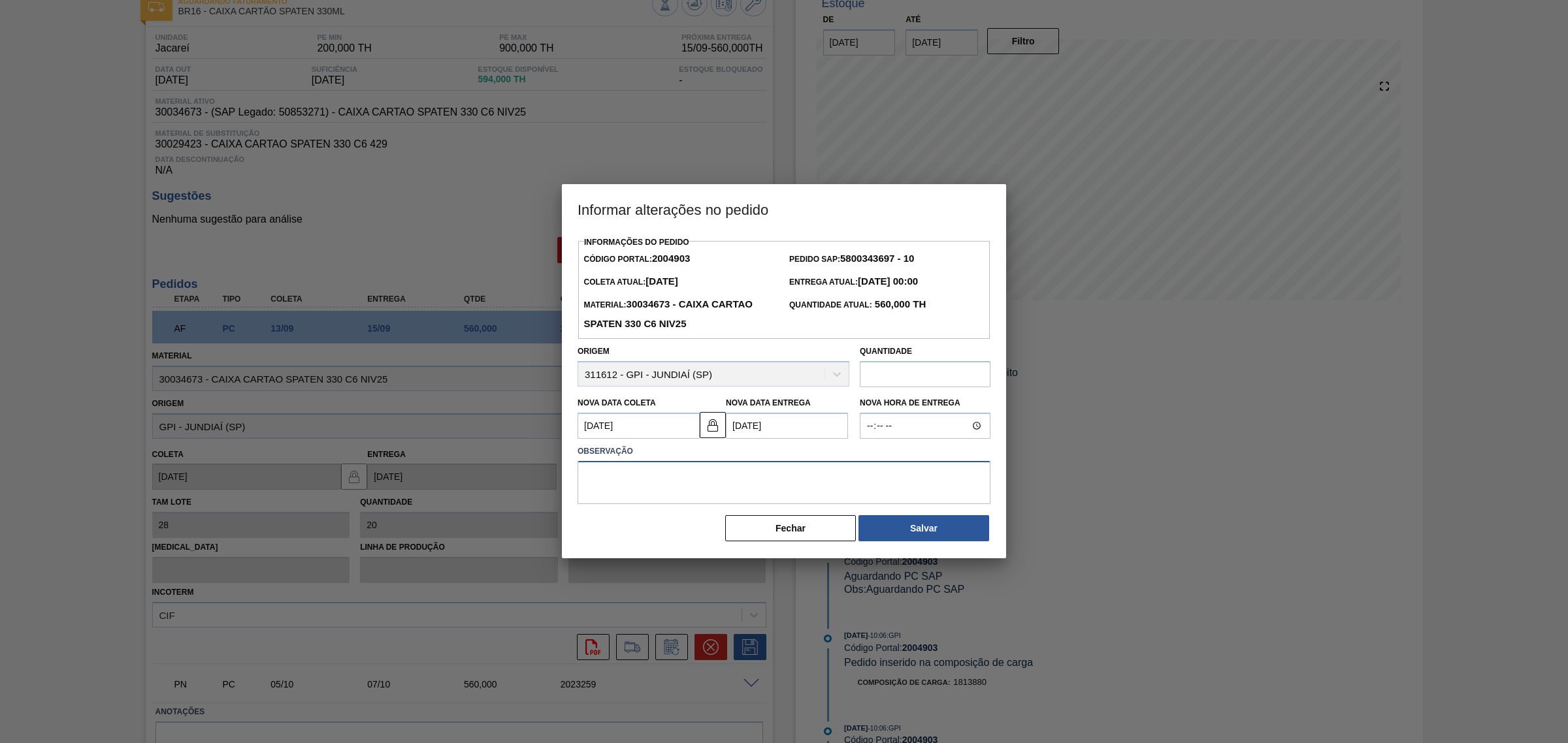
click at [784, 492] on textarea at bounding box center [783, 482] width 413 height 43
type textarea "AJUSTE DATA"
click at [931, 527] on button "Salvar" at bounding box center [924, 528] width 131 height 26
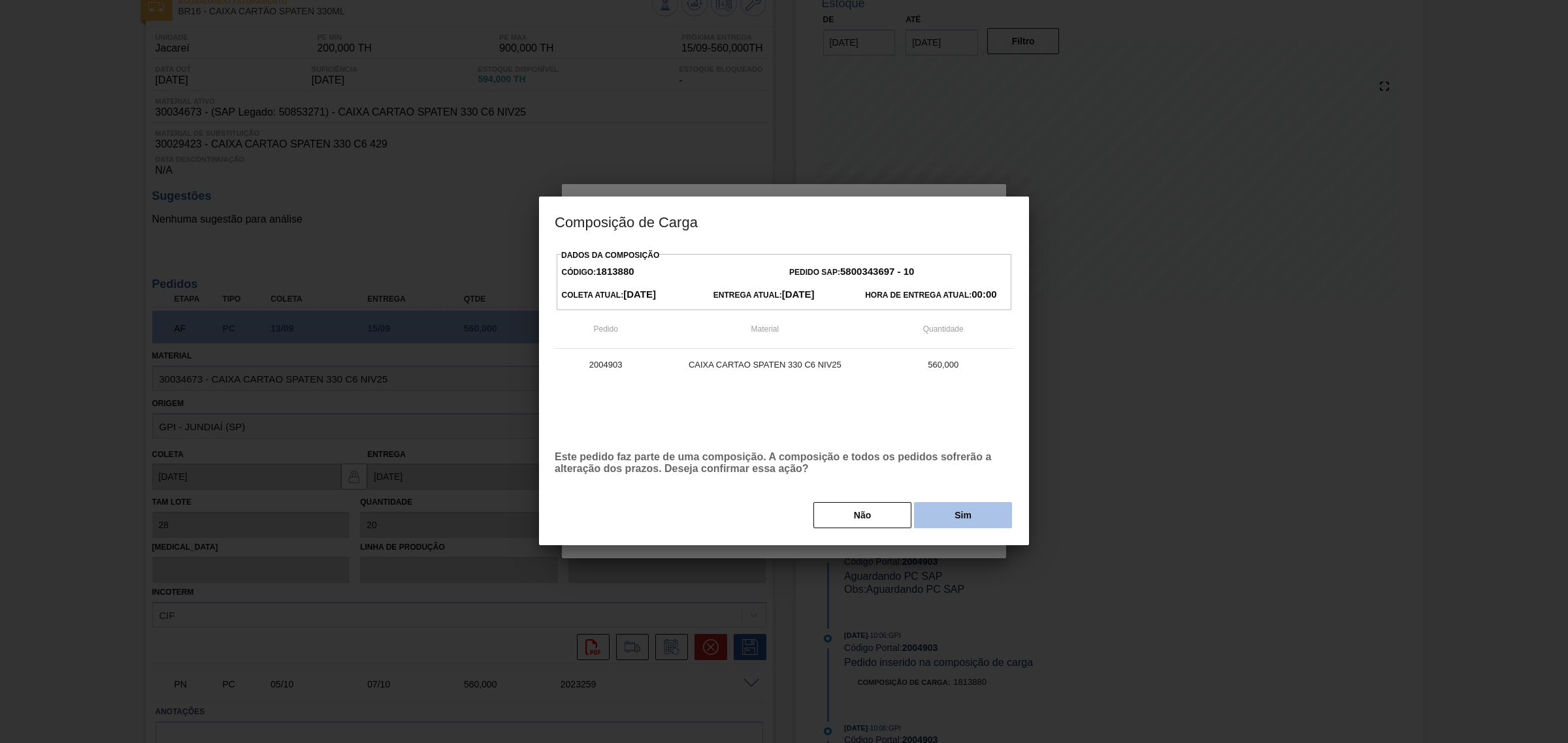
click at [968, 502] on div "Não Sim" at bounding box center [784, 515] width 459 height 29
click at [948, 501] on div "Dados da Composição Código: 1813880 Pedido SAP: 5800343697 - 10 Coleta Atual: 1…" at bounding box center [784, 388] width 459 height 284
click at [961, 513] on button "Sim" at bounding box center [963, 515] width 98 height 26
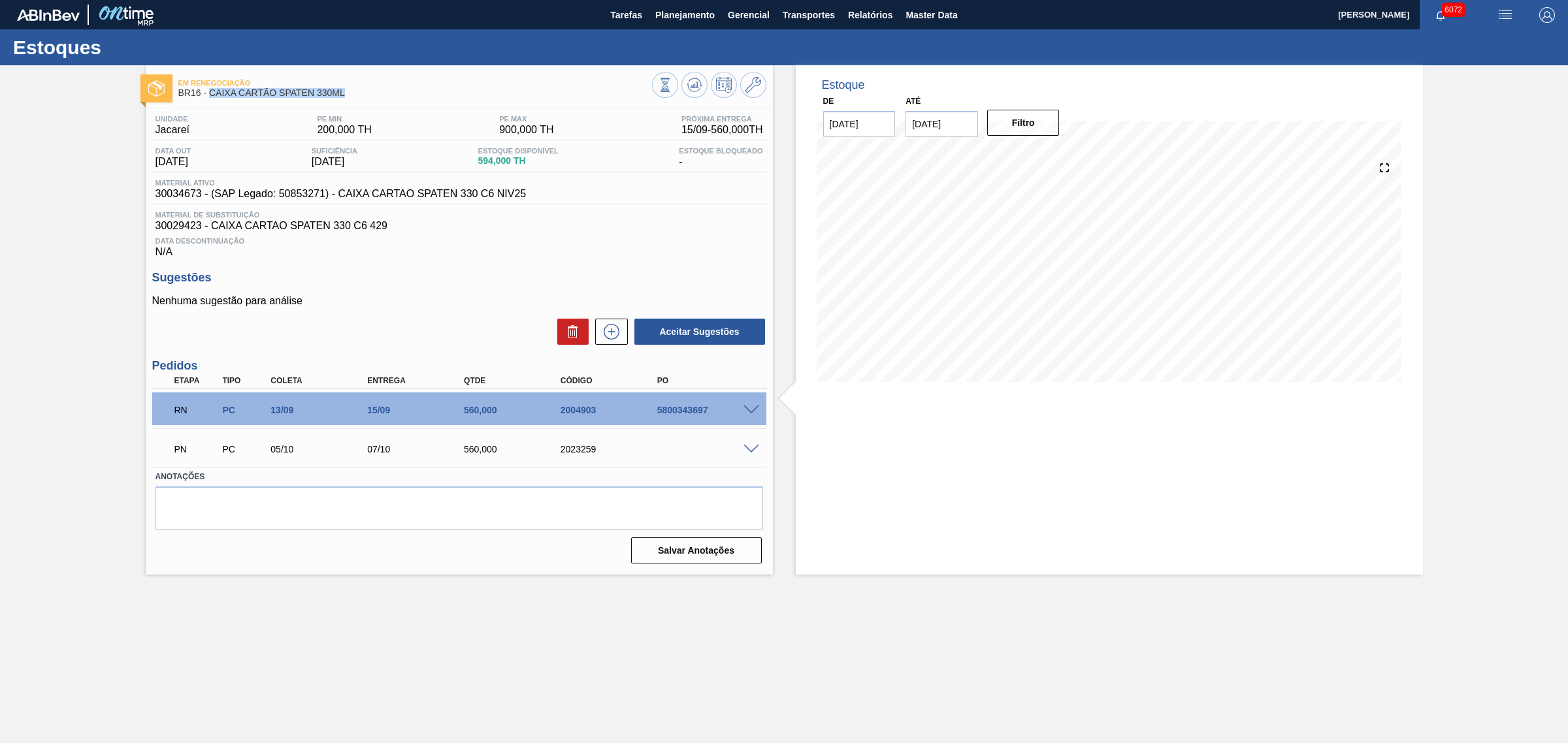
drag, startPoint x: 347, startPoint y: 96, endPoint x: 211, endPoint y: 98, distance: 136.0
click at [211, 98] on span "BR16 - CAIXA CARTÃO SPATEN 330ML" at bounding box center [415, 93] width 474 height 10
copy span "CAIXA CARTÃO SPATEN 330ML"
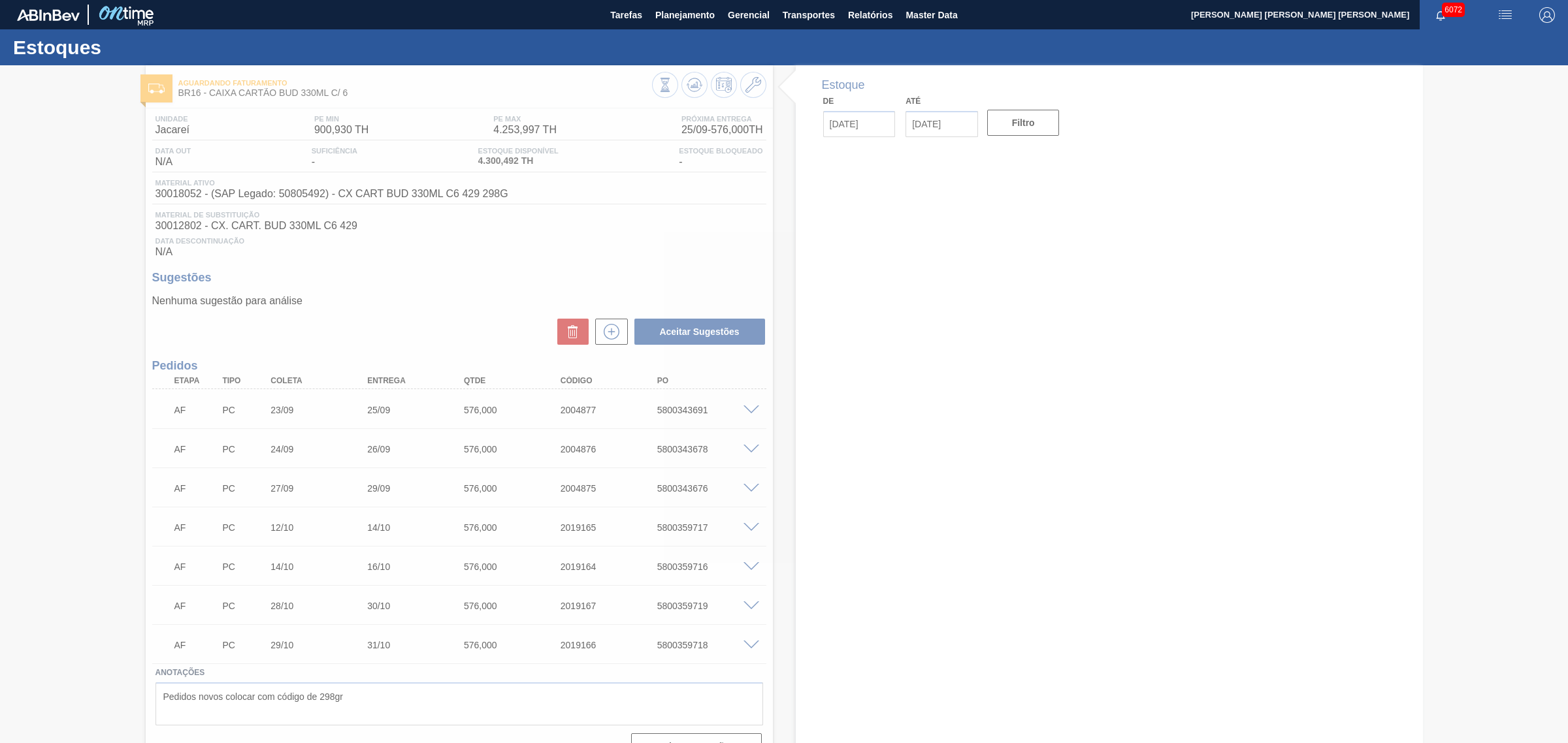
type input "[DATE]"
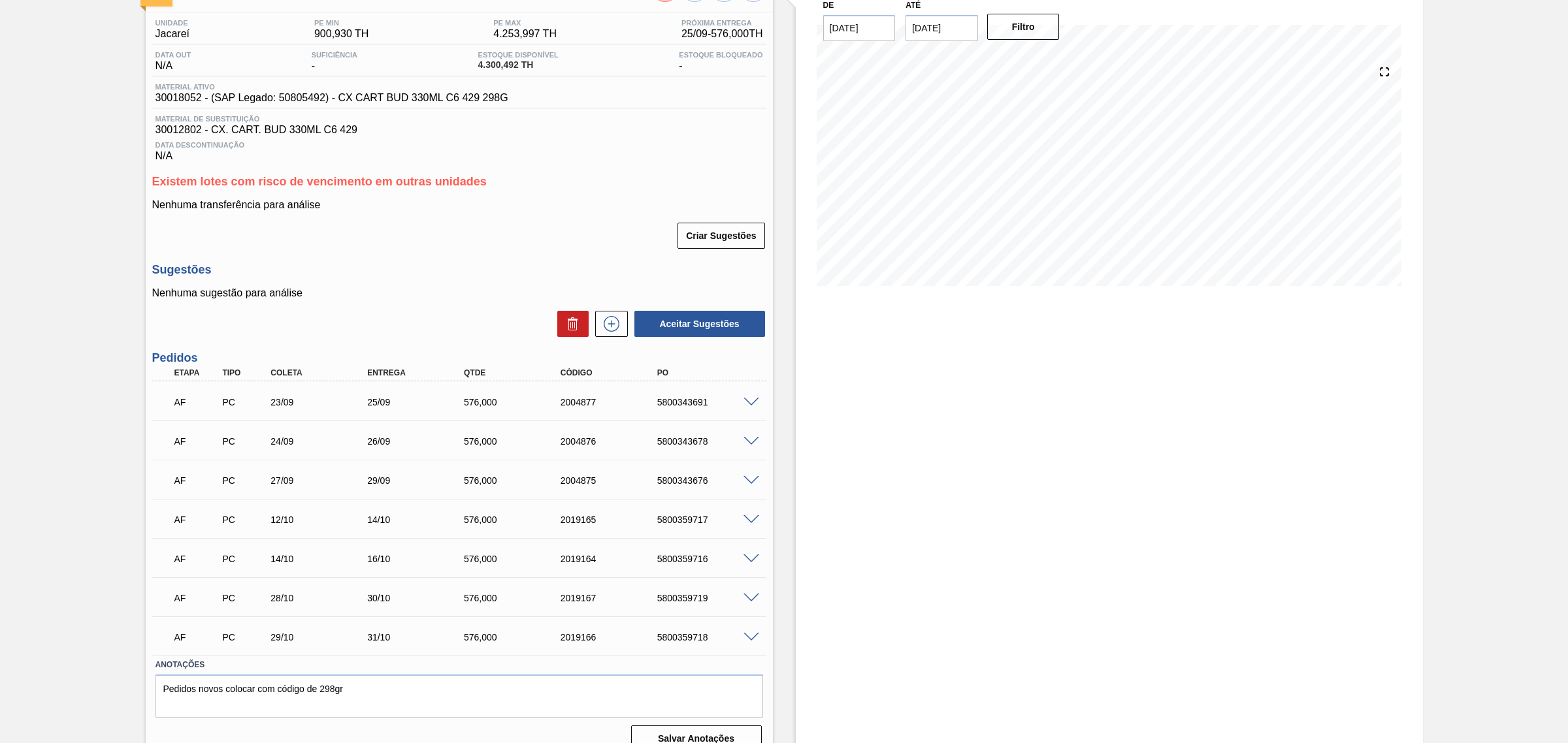
scroll to position [118, 0]
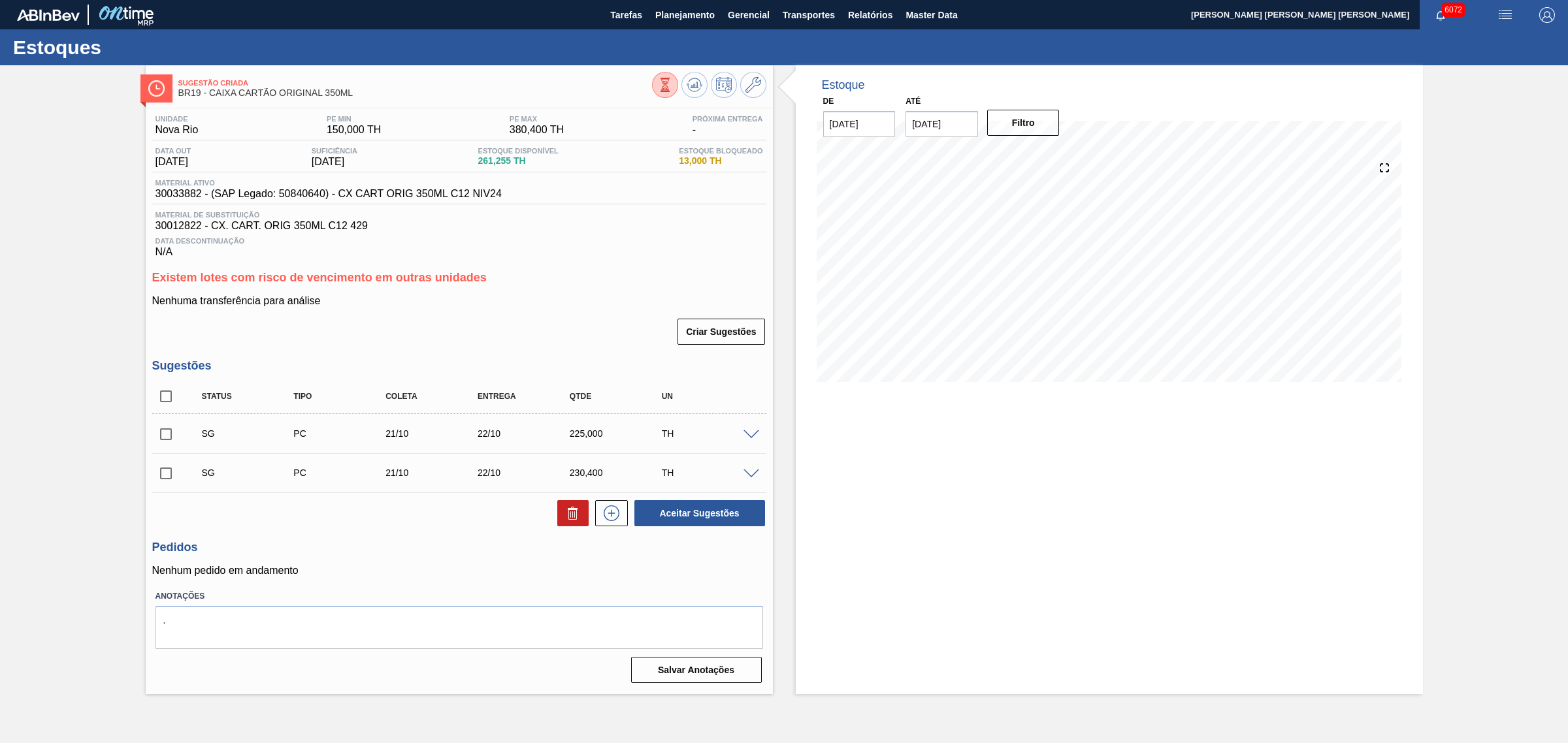
click at [749, 440] on span at bounding box center [751, 434] width 16 height 10
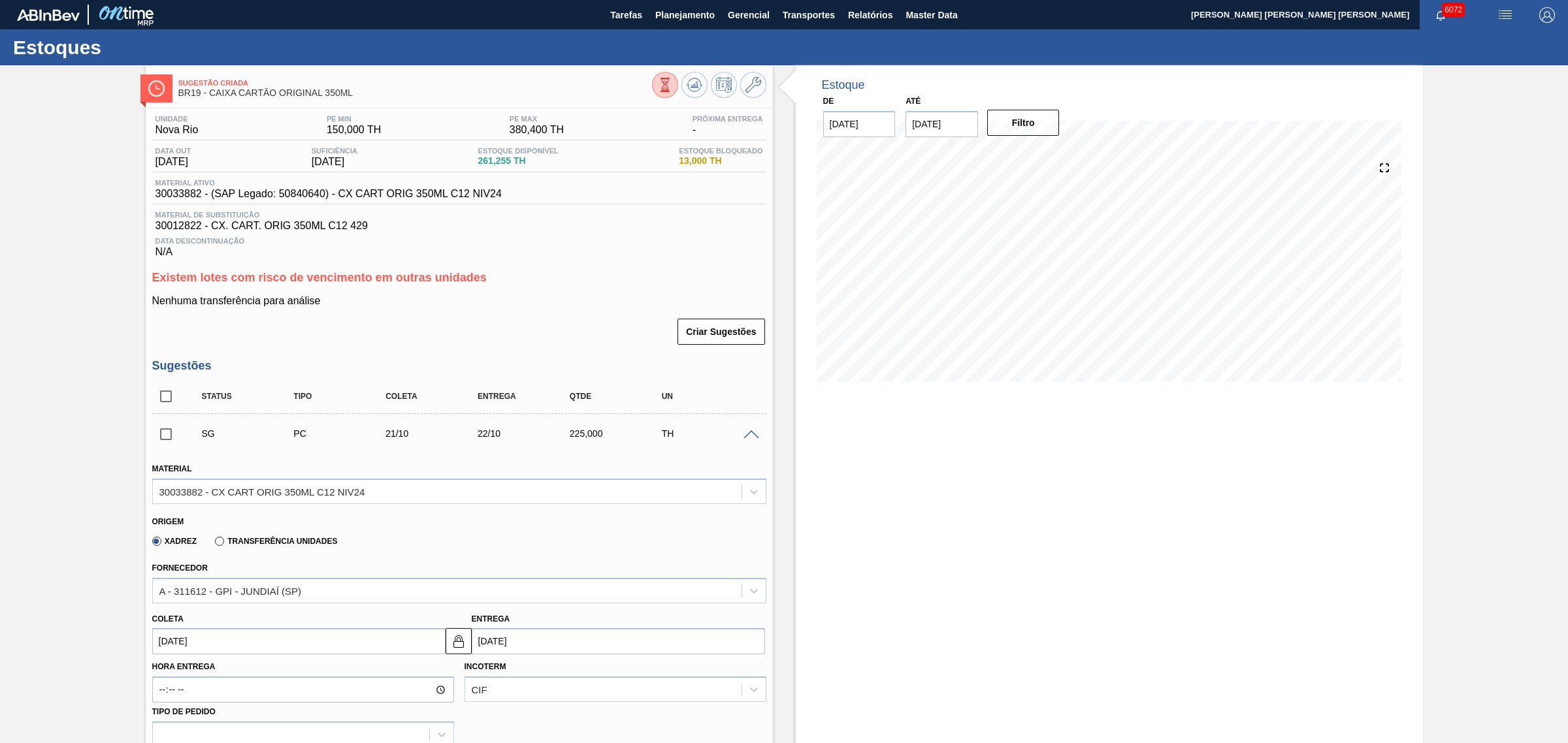
click at [748, 438] on span at bounding box center [751, 434] width 16 height 10
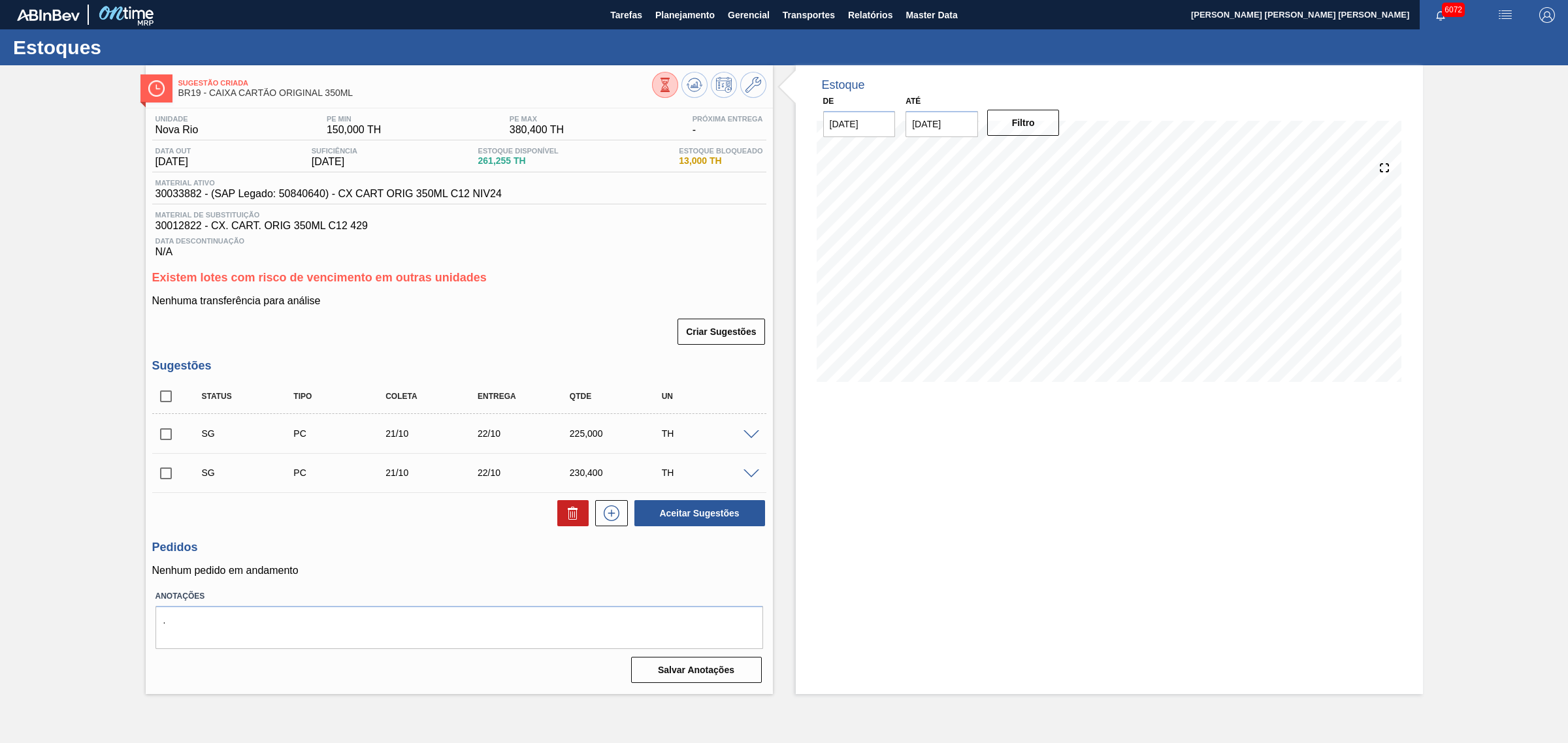
click at [753, 435] on span at bounding box center [751, 434] width 16 height 10
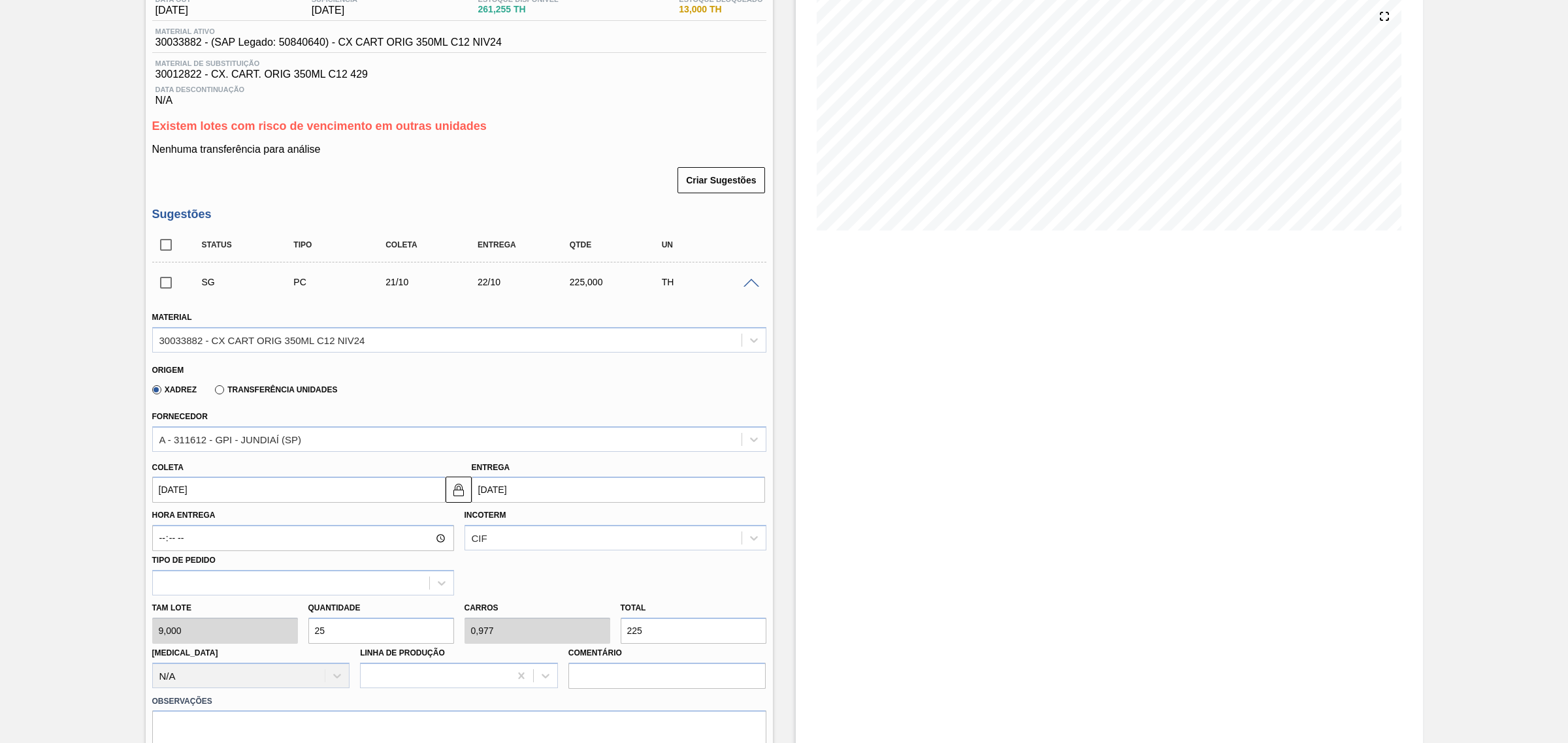
scroll to position [163, 0]
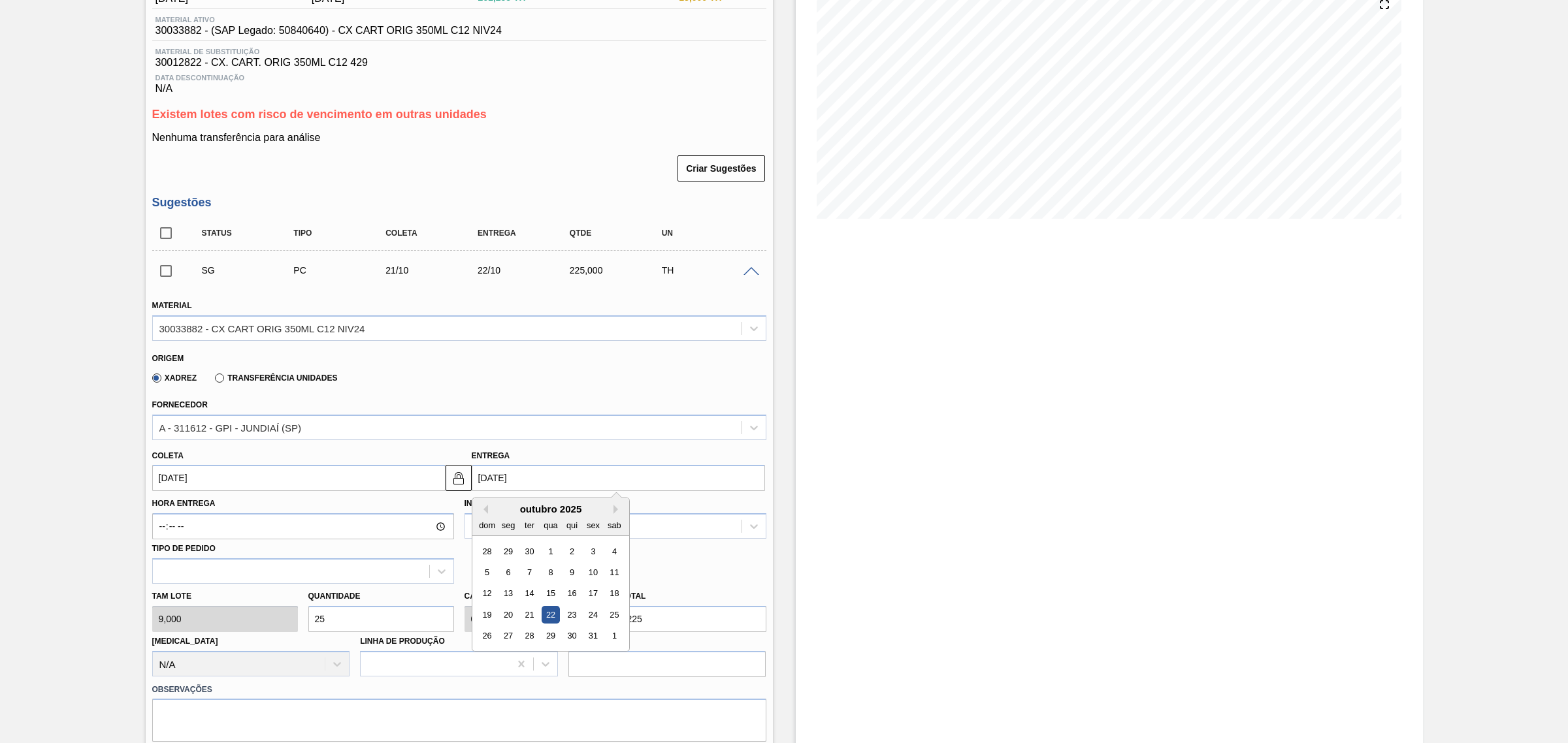
click at [543, 484] on input "[DATE]" at bounding box center [618, 477] width 294 height 26
click at [481, 509] on button "Previous Month" at bounding box center [484, 509] width 9 height 9
click at [612, 601] on div "20" at bounding box center [613, 594] width 17 height 17
type input "19/09/2025"
type input "20/09/2025"
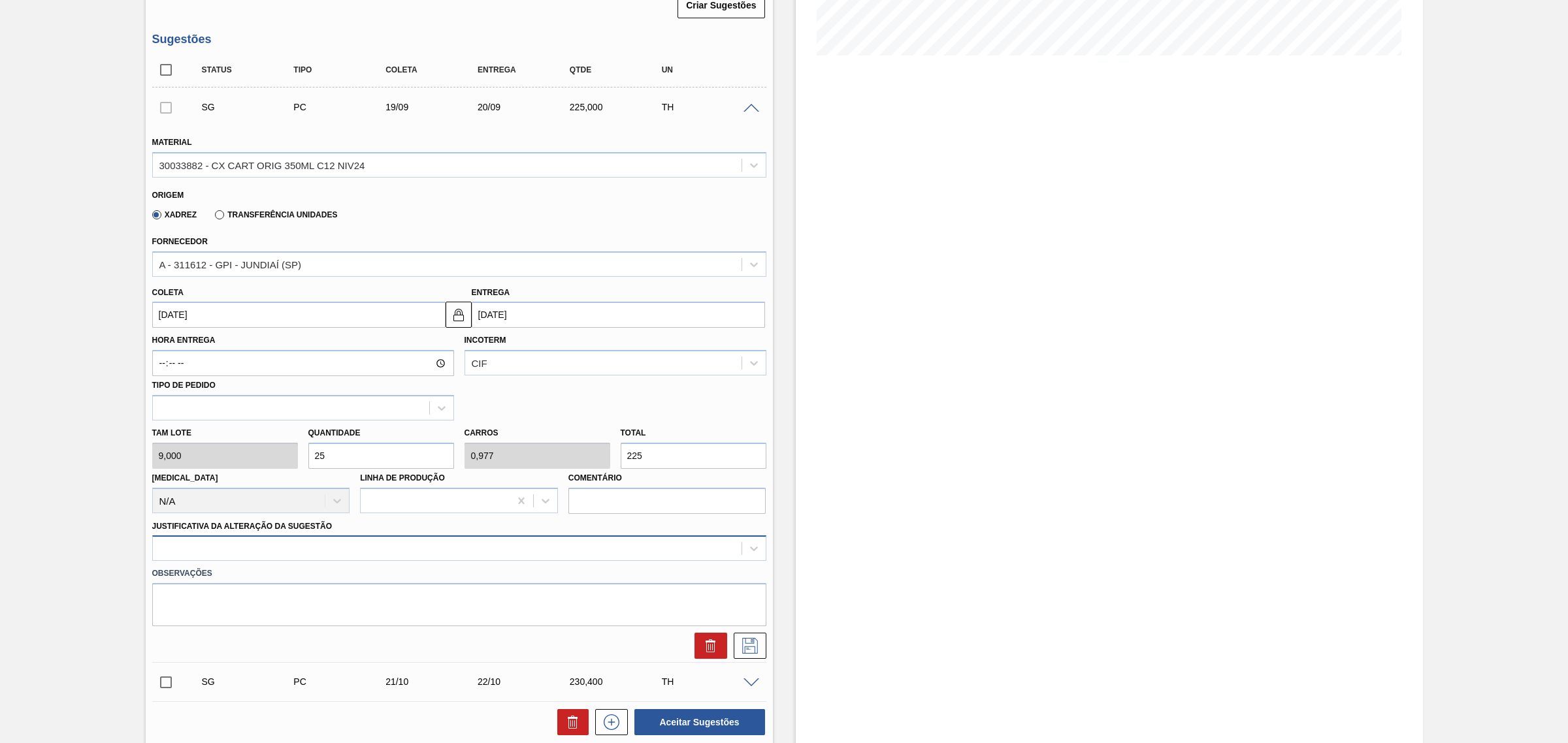
click at [497, 560] on div at bounding box center [460, 548] width 614 height 26
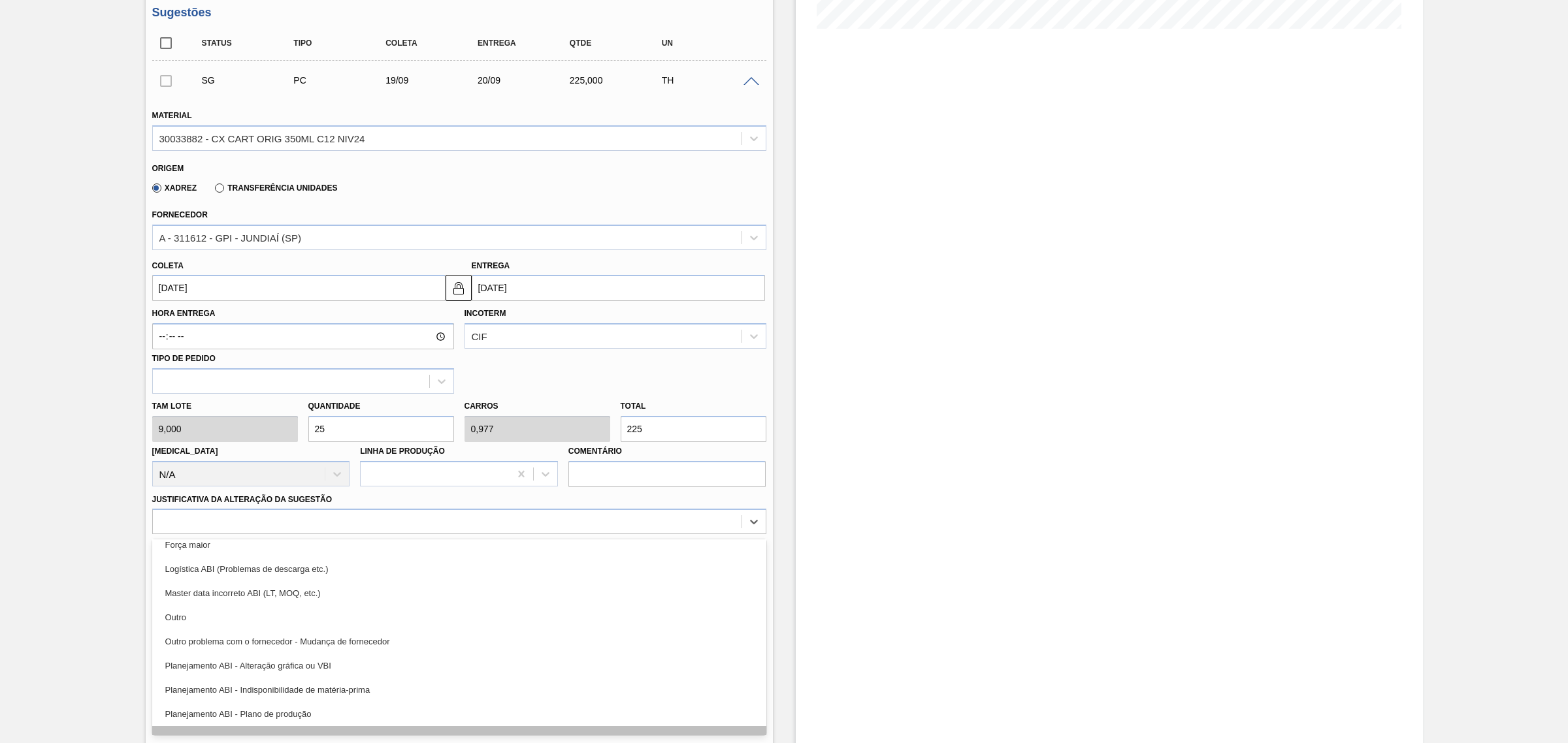
scroll to position [81, 0]
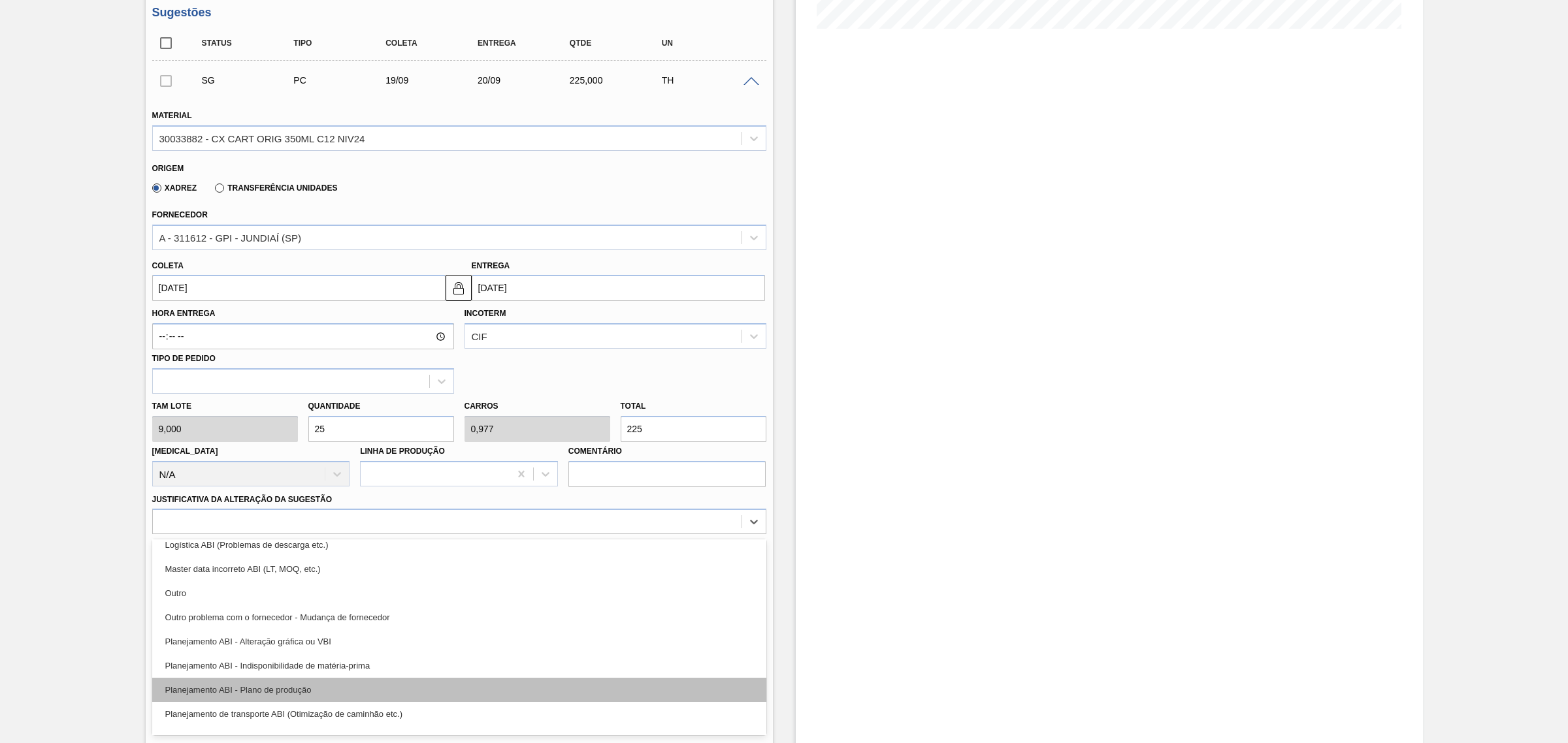
click at [498, 689] on div "Planejamento ABI - Plano de produção" at bounding box center [460, 690] width 614 height 24
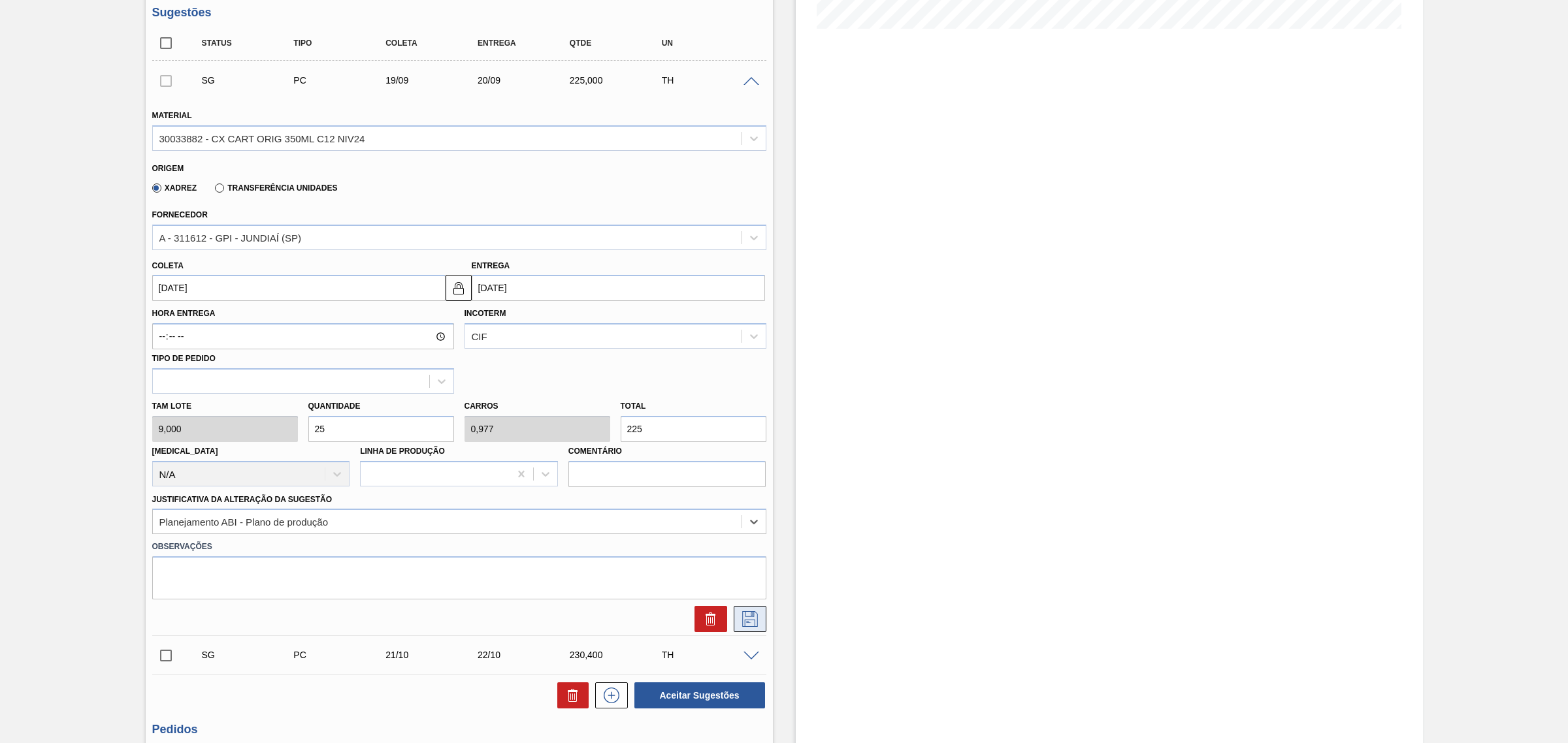
click at [756, 625] on icon at bounding box center [750, 619] width 21 height 16
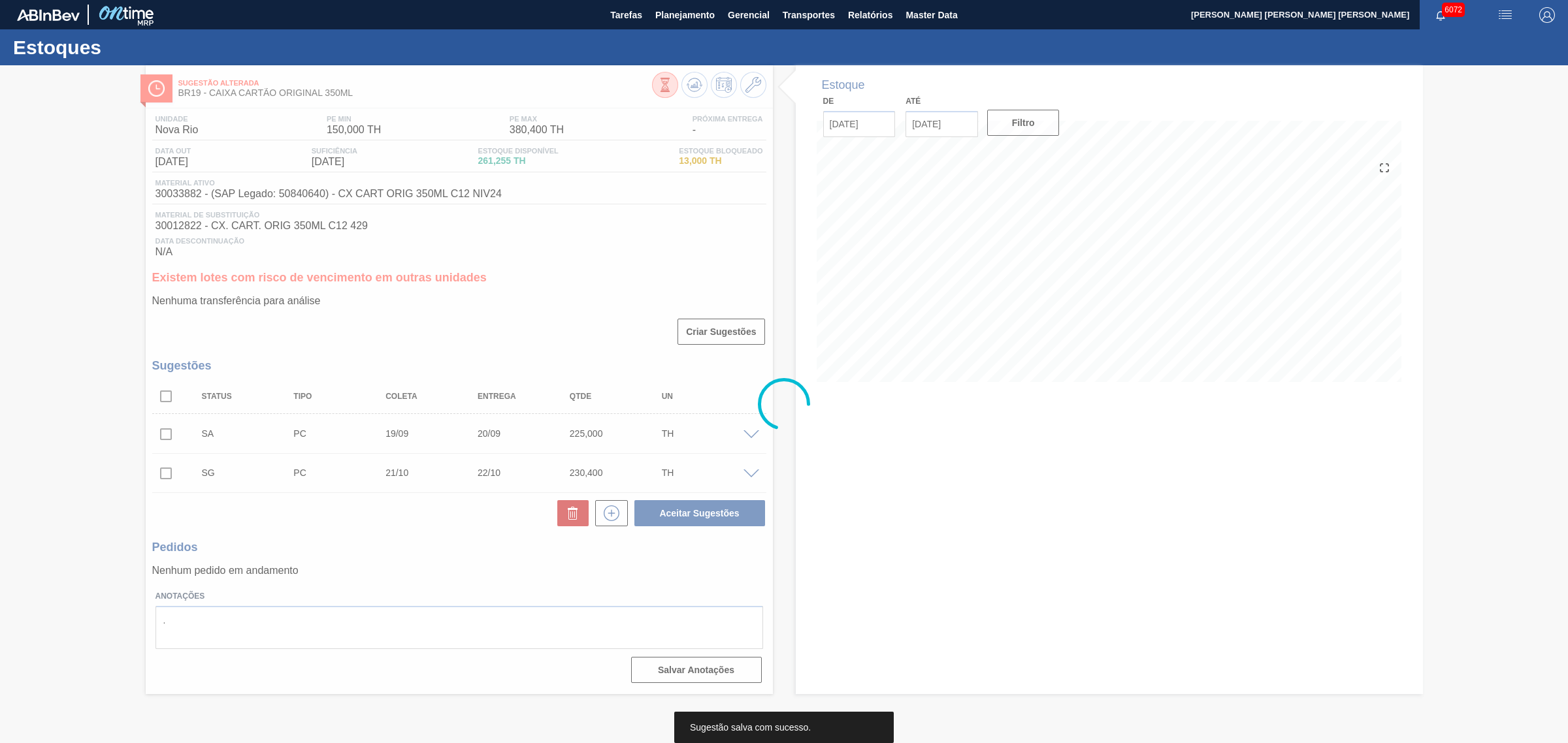
scroll to position [0, 0]
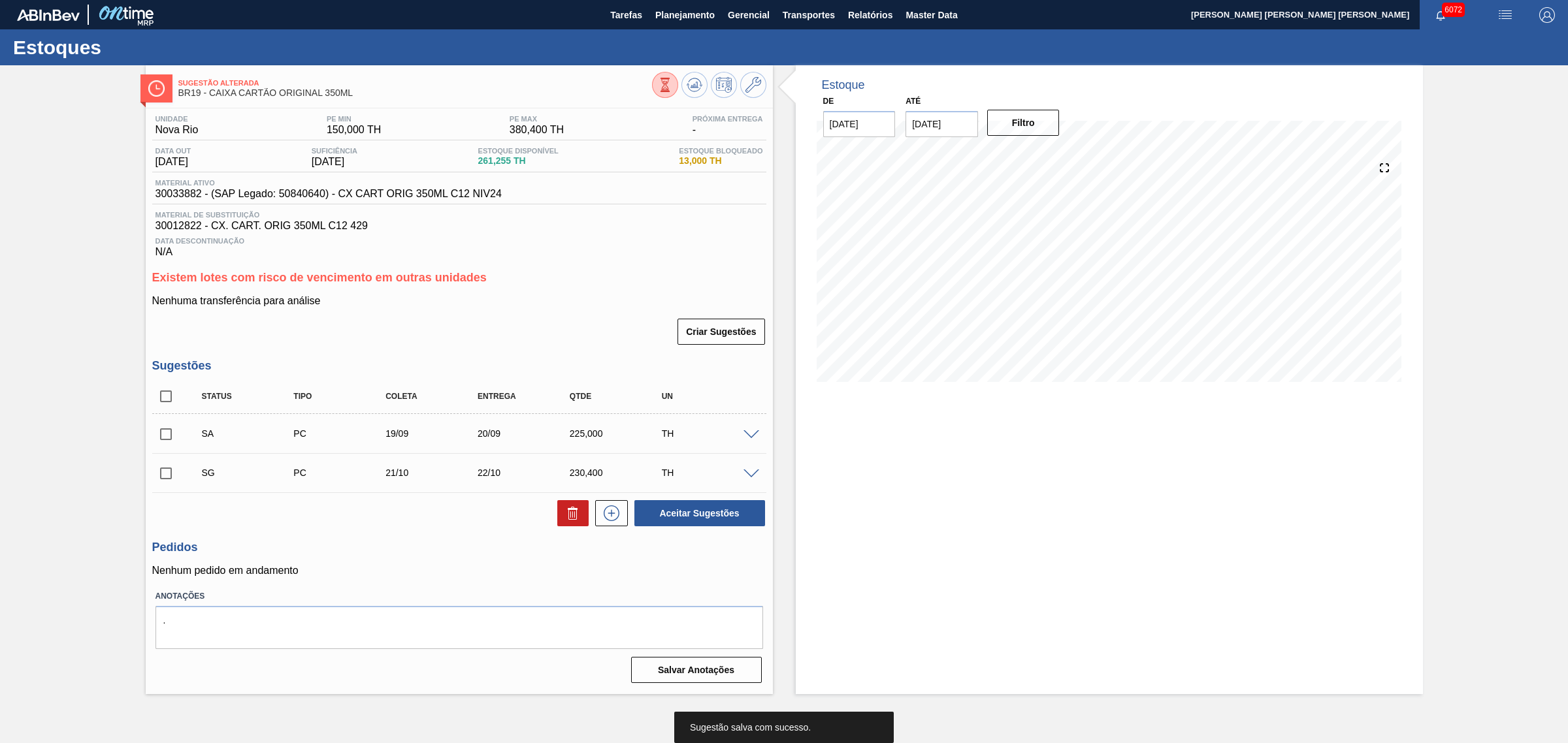
click at [171, 428] on input "checkbox" at bounding box center [166, 434] width 27 height 27
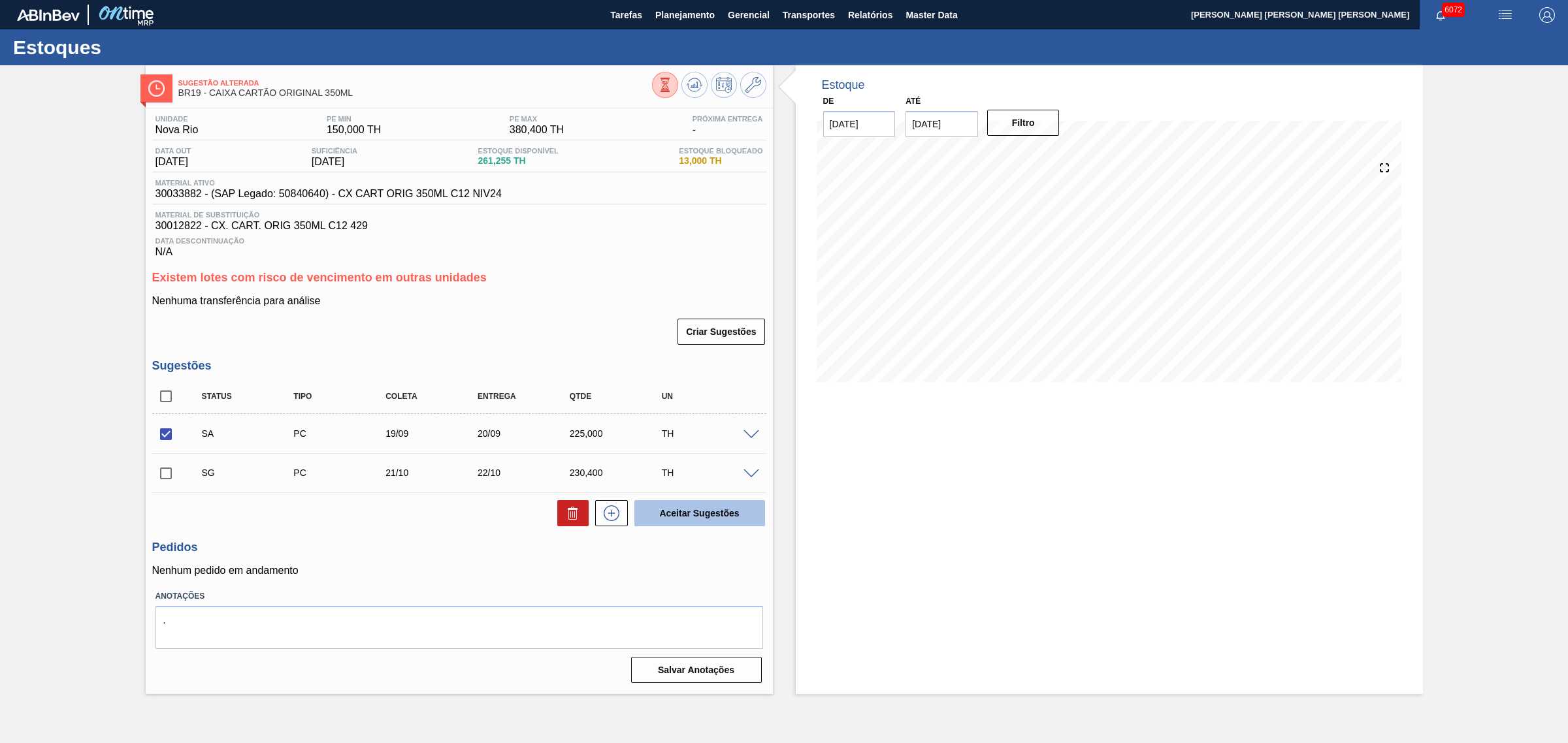
click at [710, 523] on button "Aceitar Sugestões" at bounding box center [699, 513] width 131 height 26
checkbox input "false"
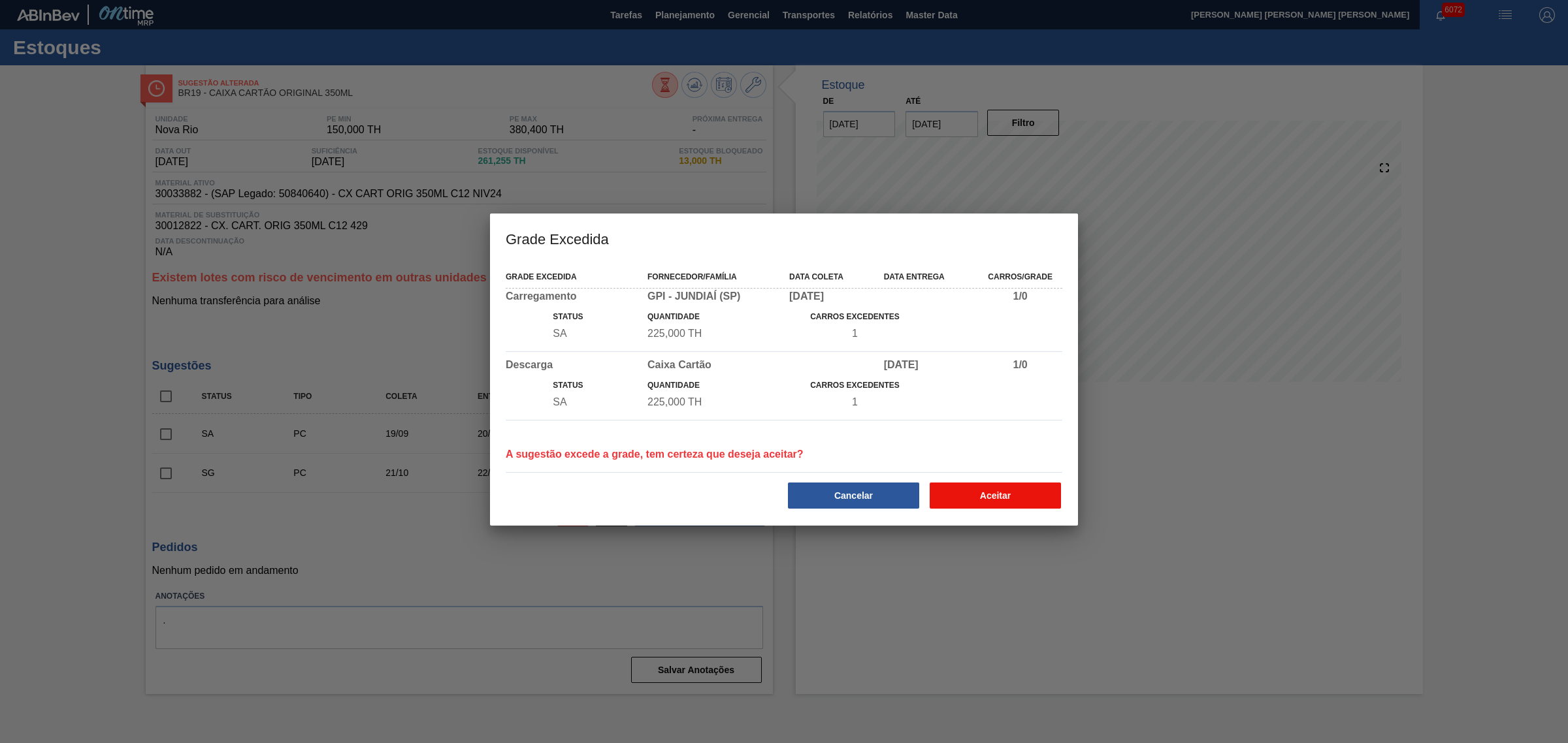
click at [984, 496] on button "Aceitar" at bounding box center [995, 496] width 131 height 26
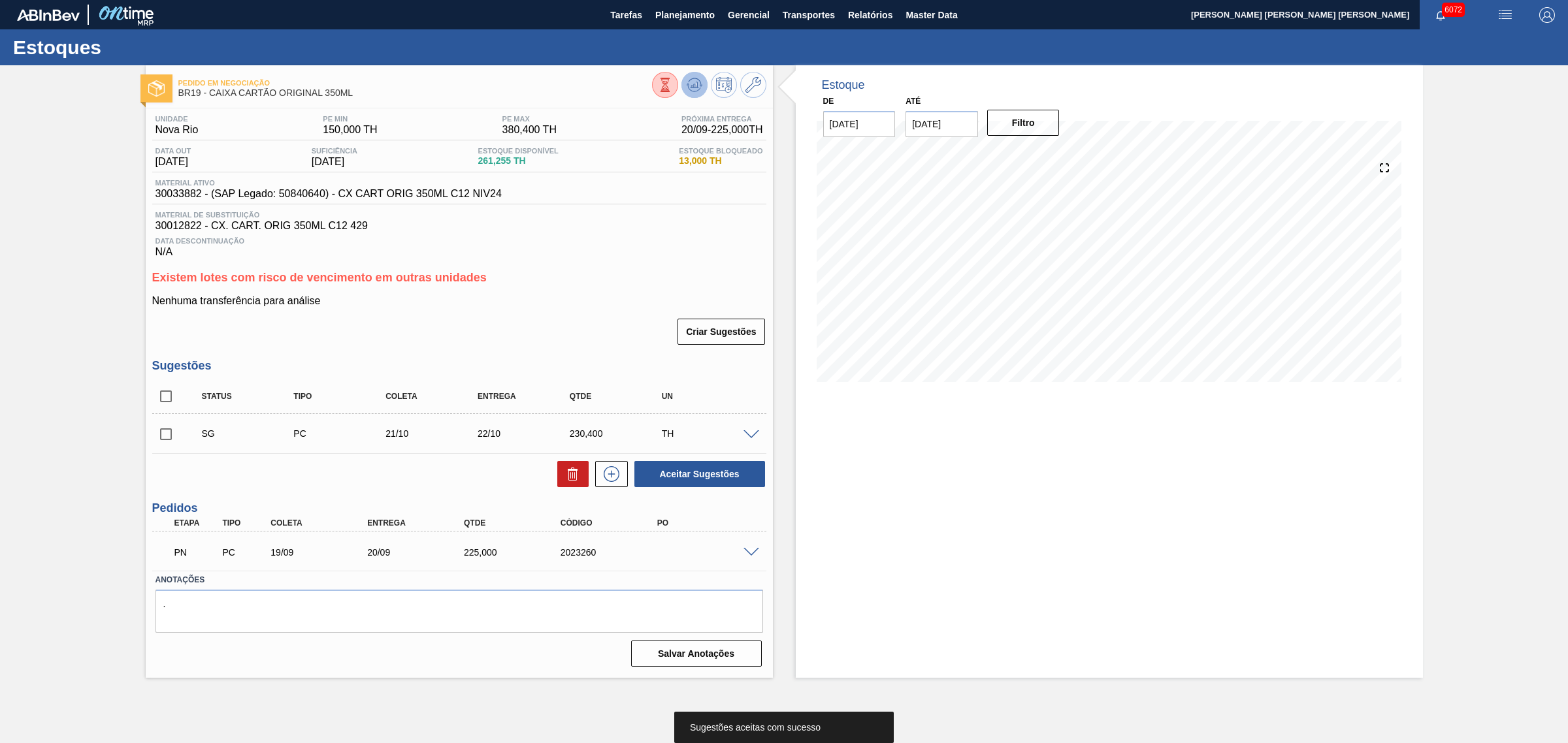
click at [696, 88] on icon at bounding box center [694, 84] width 16 height 16
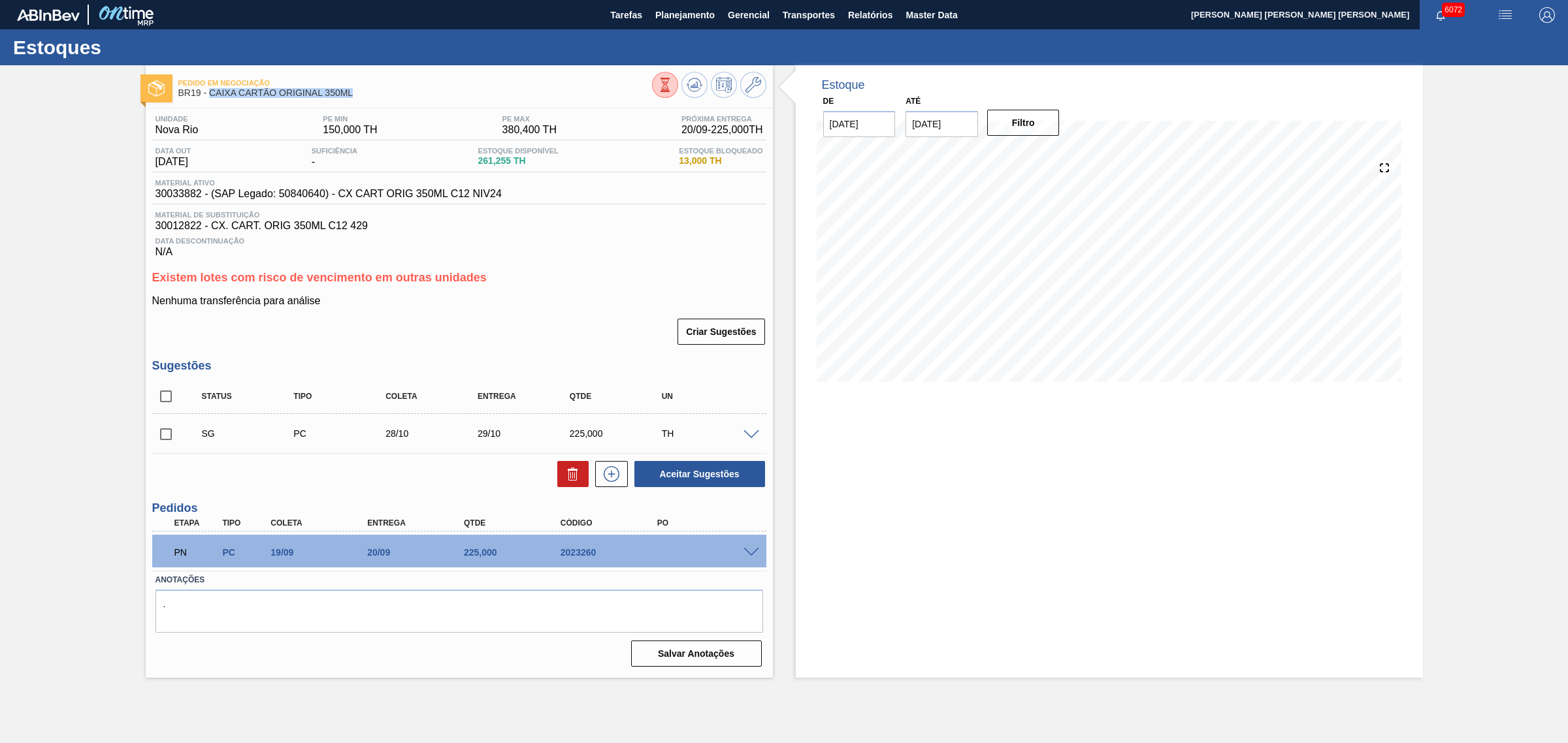
drag, startPoint x: 363, startPoint y: 92, endPoint x: 210, endPoint y: 93, distance: 153.0
click at [210, 93] on span "BR19 - CAIXA CARTÃO ORIGINAL 350ML" at bounding box center [415, 93] width 474 height 10
copy span "CAIXA CARTÃO ORIGINAL 350ML"
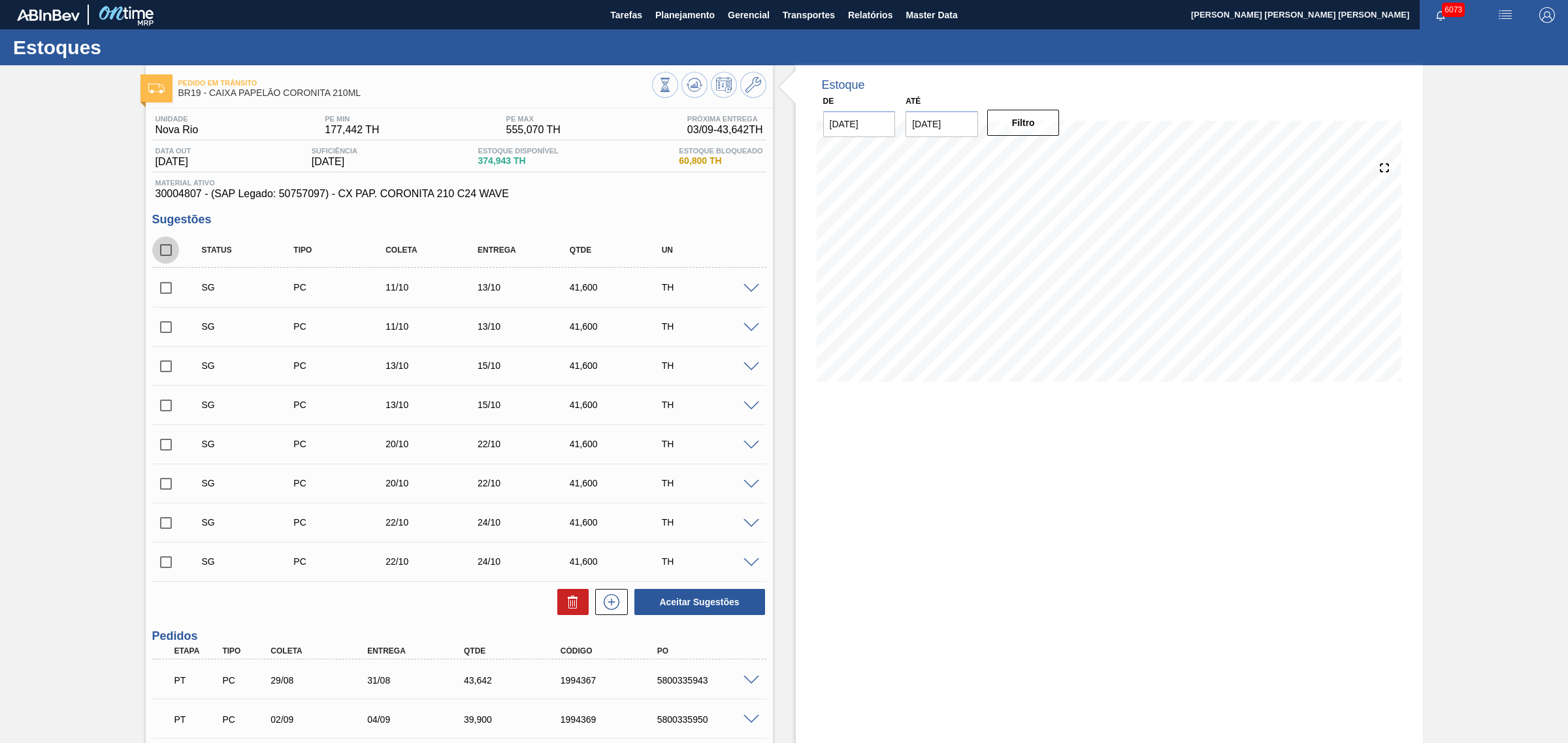
click at [158, 253] on input "checkbox" at bounding box center [166, 250] width 27 height 27
checkbox input "true"
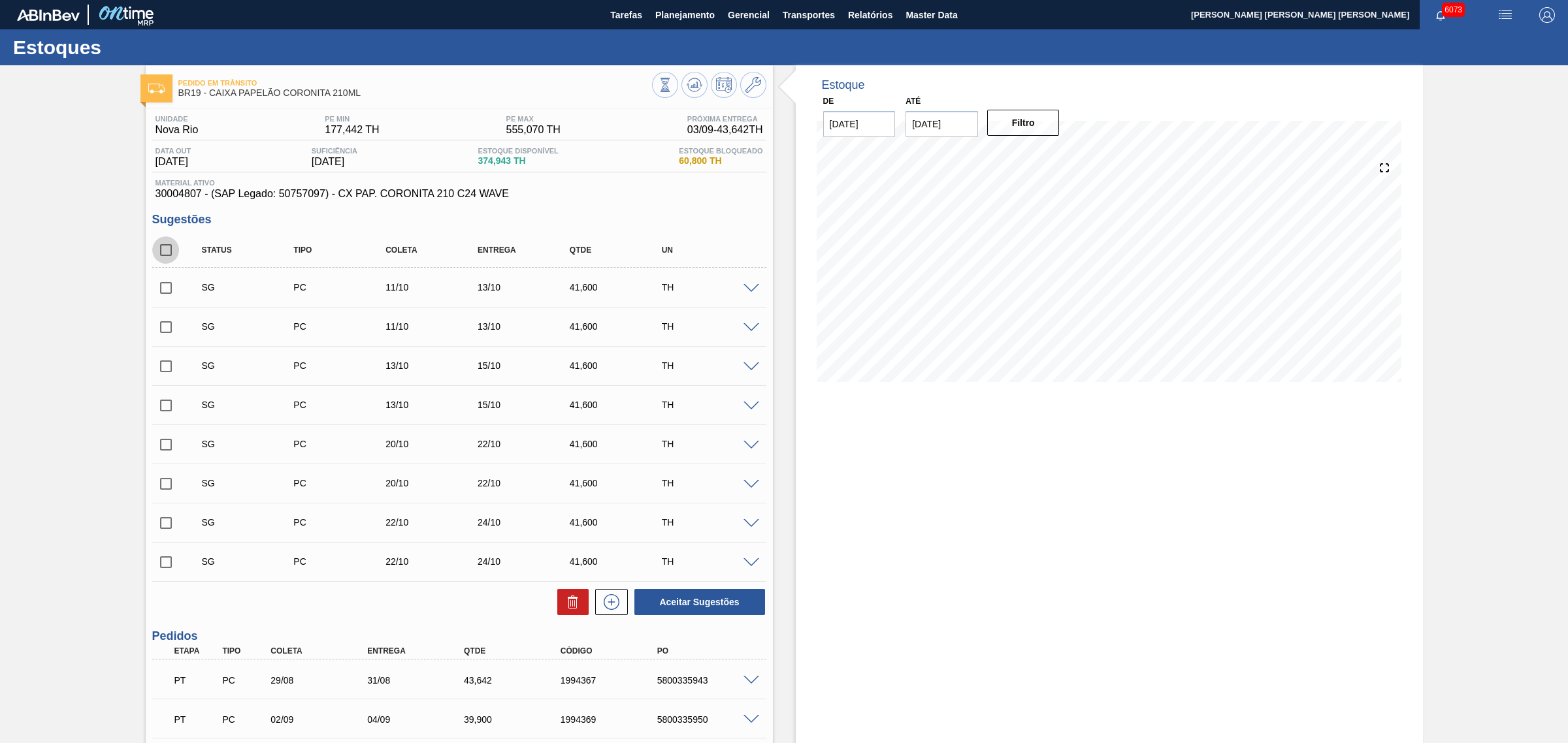
checkbox input "true"
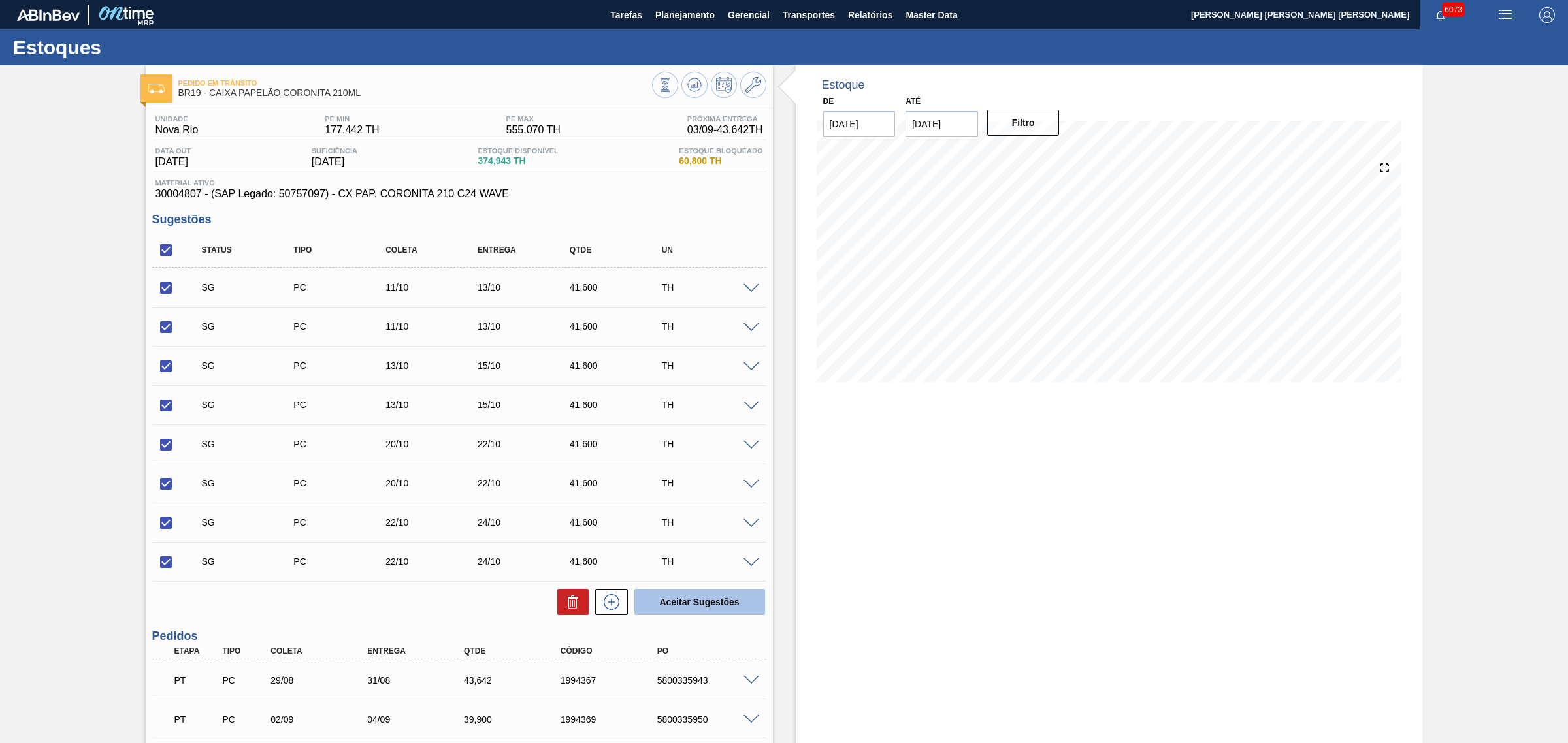
click at [693, 595] on button "Aceitar Sugestões" at bounding box center [699, 602] width 131 height 26
checkbox input "false"
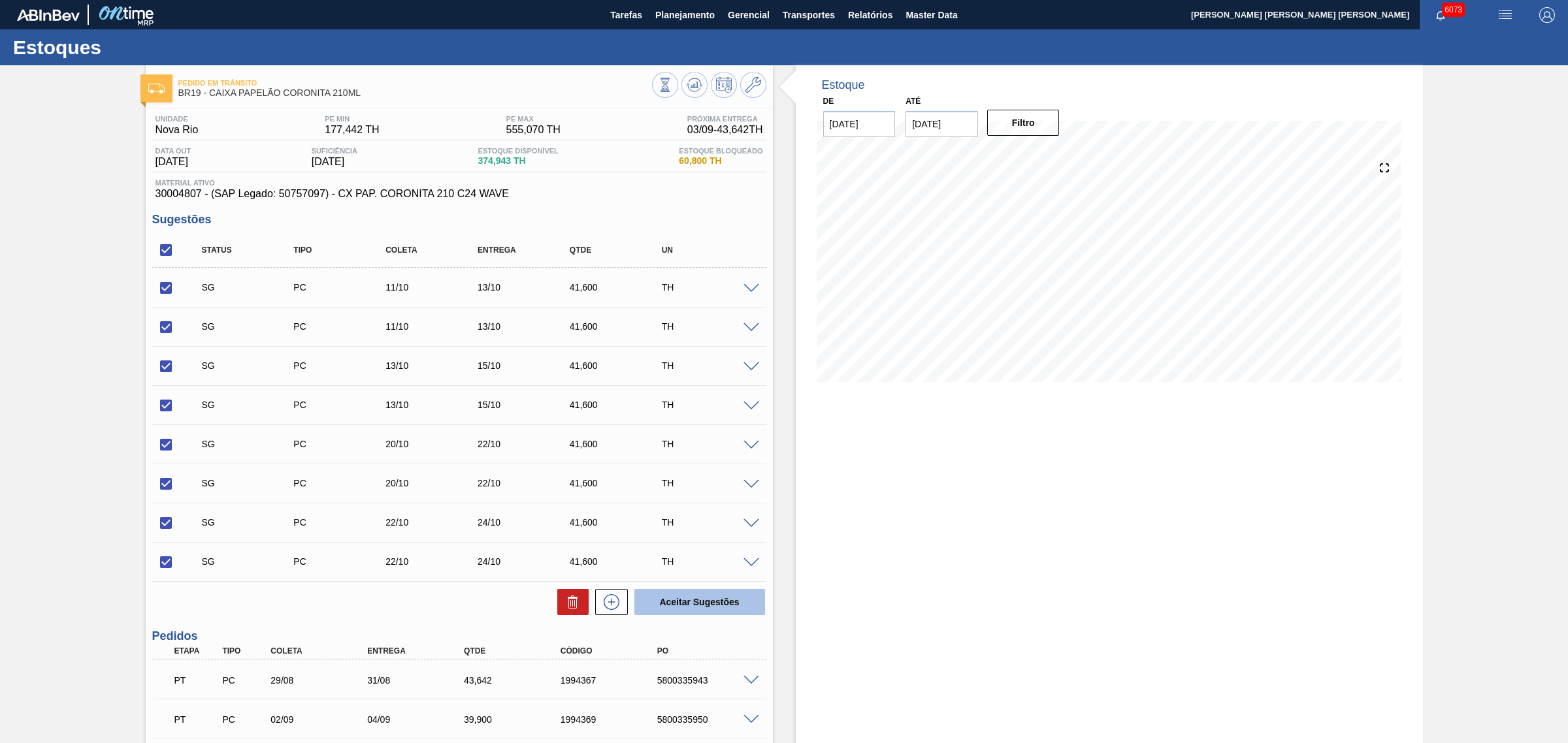
checkbox input "false"
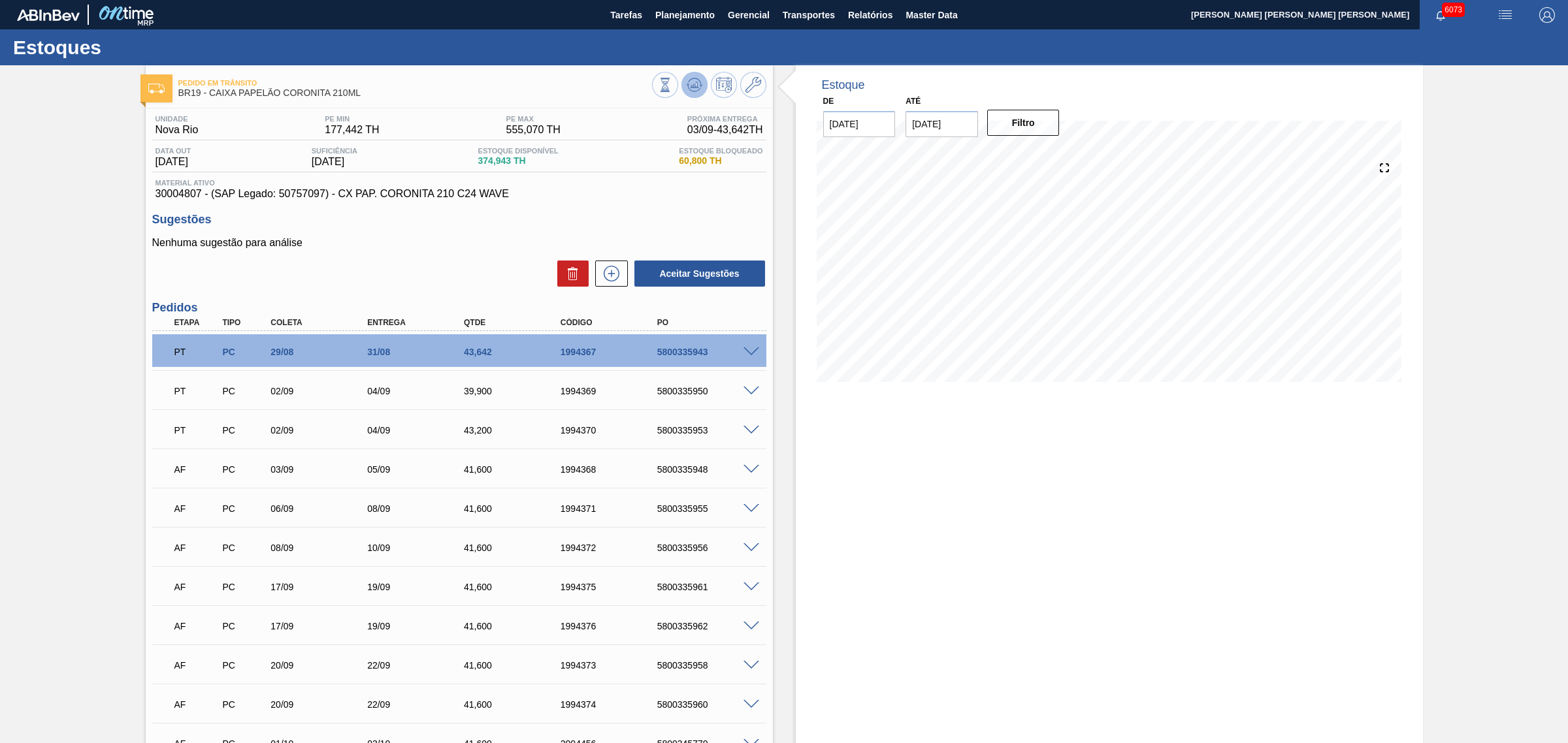
click at [699, 80] on icon at bounding box center [694, 84] width 16 height 16
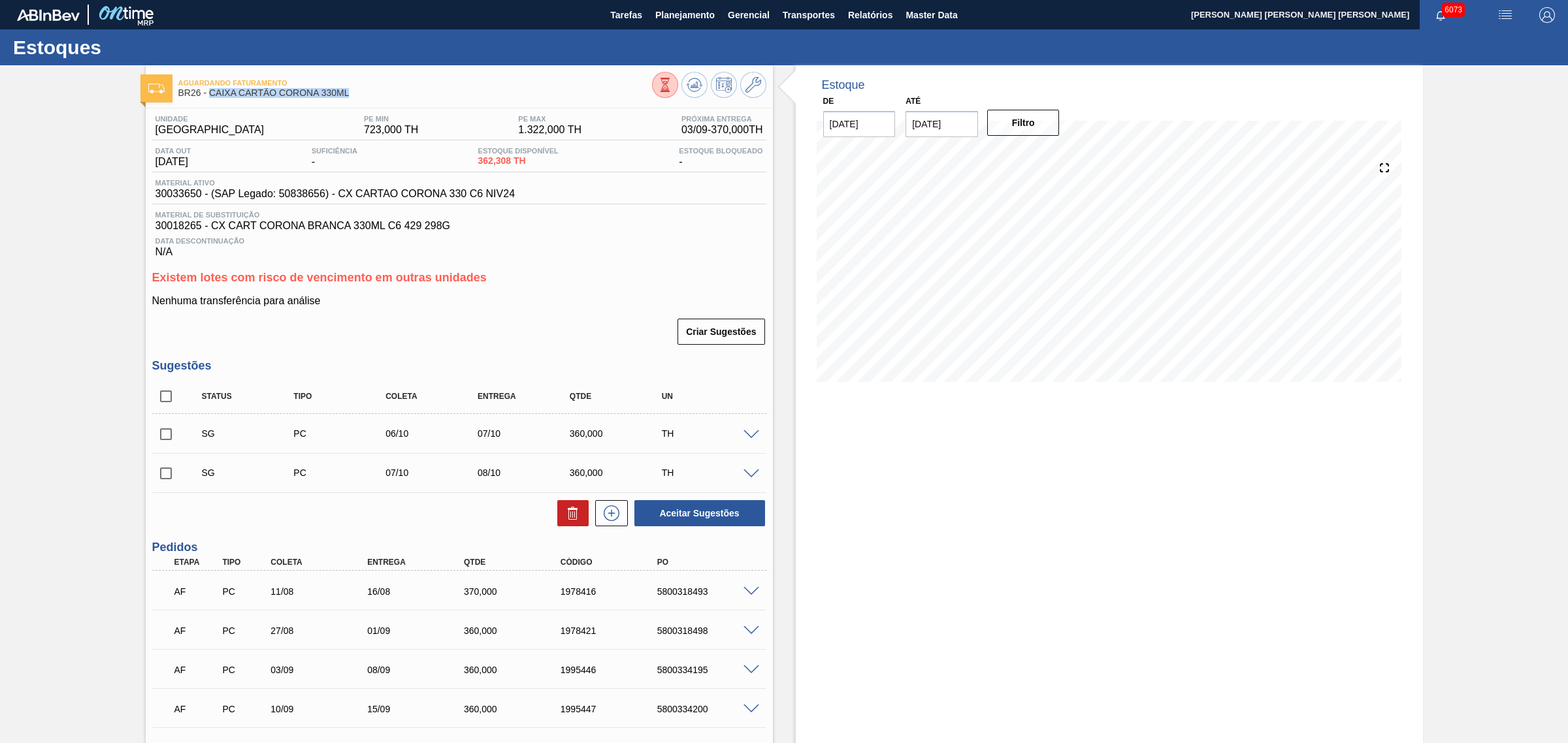
drag, startPoint x: 355, startPoint y: 93, endPoint x: 211, endPoint y: 95, distance: 144.0
click at [211, 95] on span "BR26 - CAIXA CARTÃO CORONA 330ML" at bounding box center [415, 93] width 474 height 10
copy span "CAIXA CARTÃO CORONA 330ML"
click at [752, 596] on span at bounding box center [751, 591] width 16 height 10
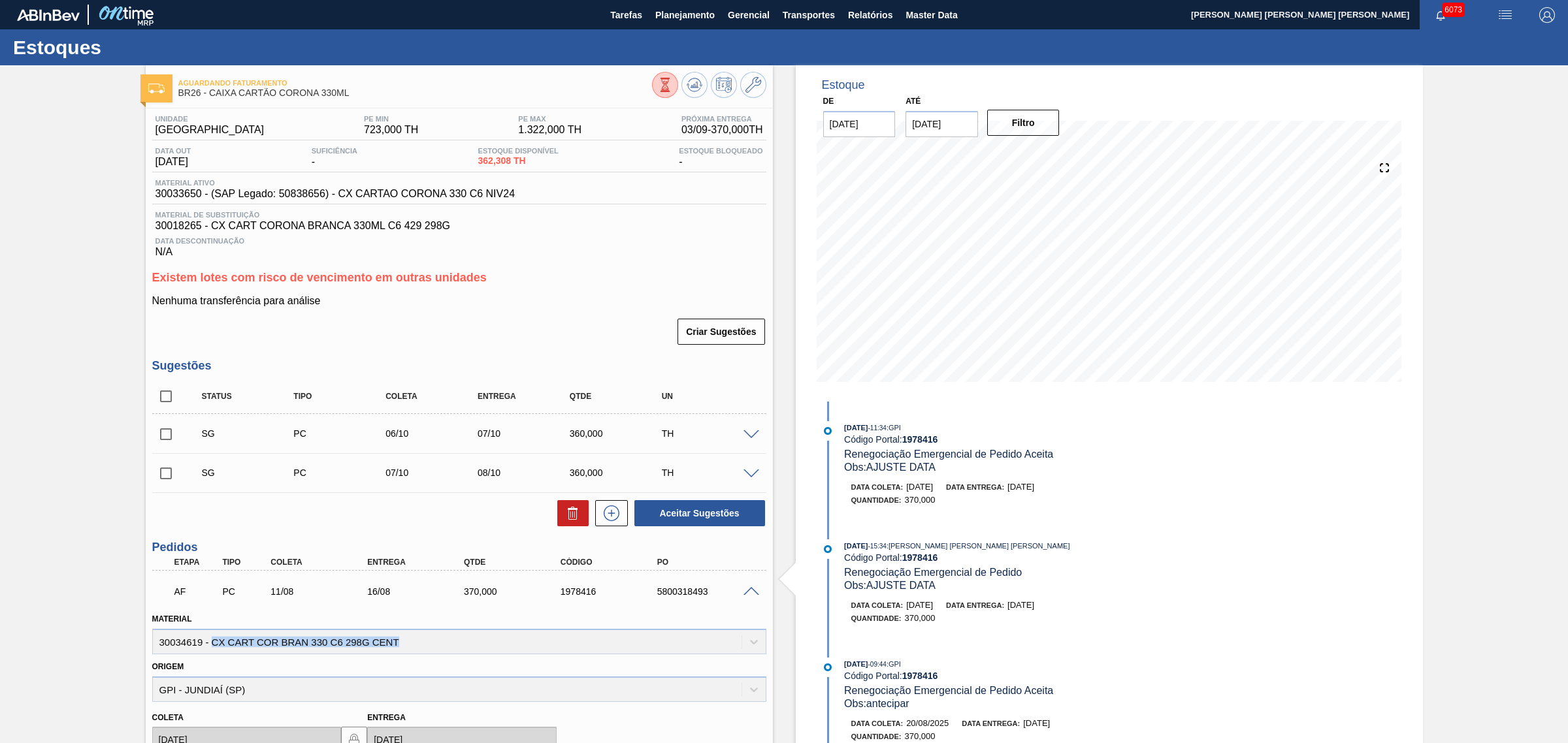
drag, startPoint x: 403, startPoint y: 647, endPoint x: 213, endPoint y: 648, distance: 190.0
click at [213, 648] on div "Material 30034619 - CX CART COR BRAN 330 C6 298G CENT" at bounding box center [460, 632] width 614 height 45
copy div "CX CART COR BRAN 330 C6 298G CENT"
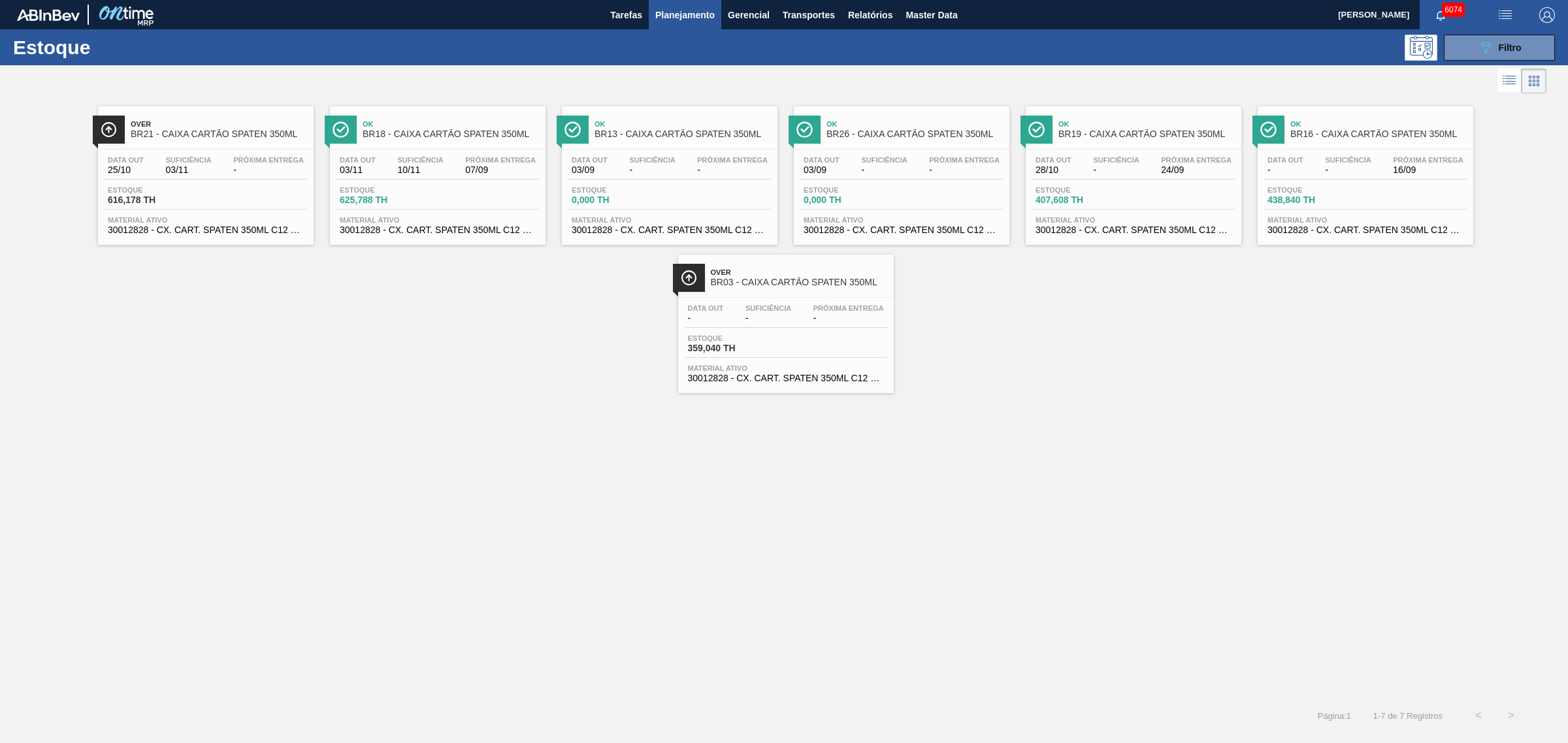
drag, startPoint x: 1526, startPoint y: 42, endPoint x: 1465, endPoint y: 213, distance: 181.6
click at [1526, 42] on button "089F7B8B-B2A5-4AFE-B5C0-19BA573D28AC Filtro" at bounding box center [1499, 48] width 111 height 26
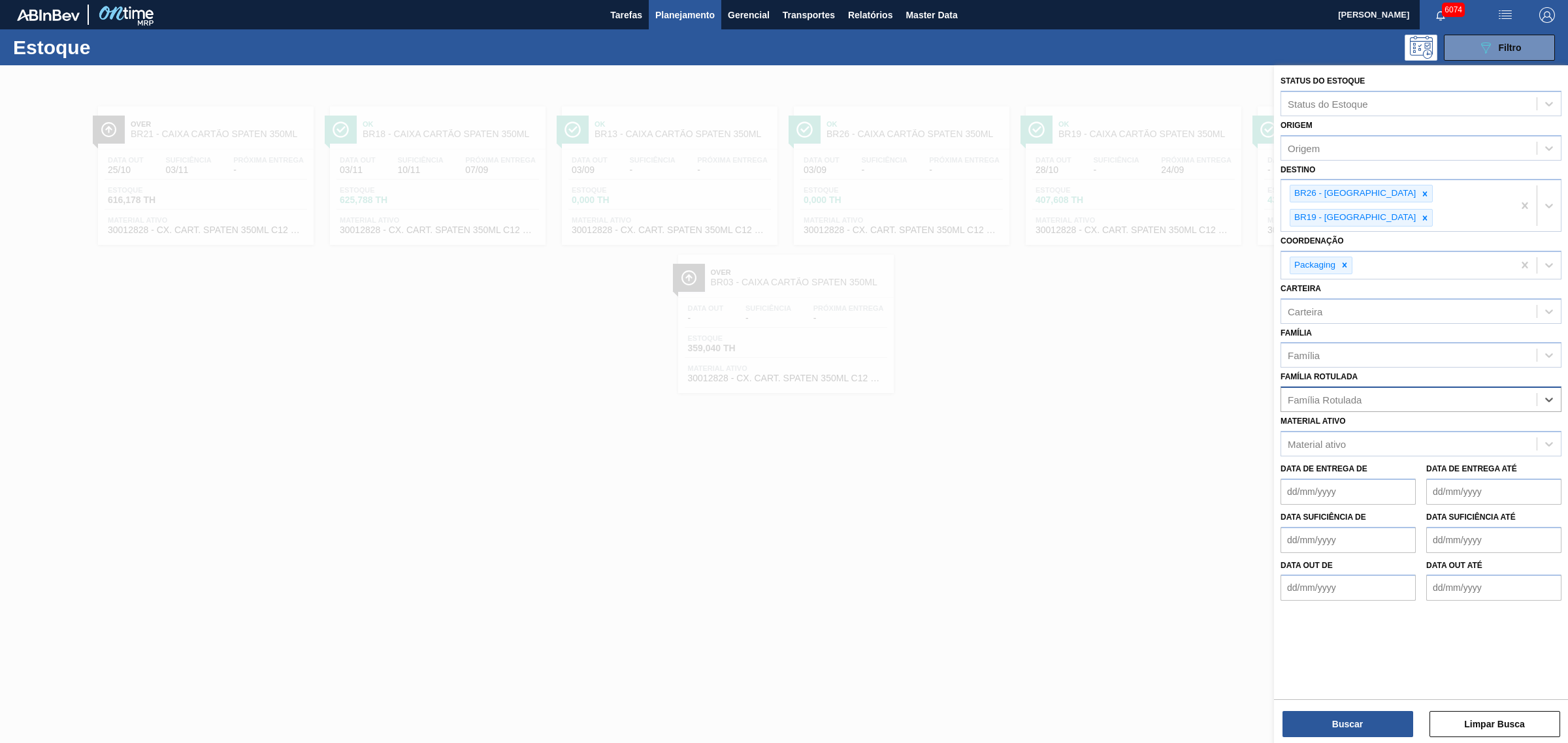
drag, startPoint x: 1517, startPoint y: 390, endPoint x: 1496, endPoint y: 308, distance: 84.6
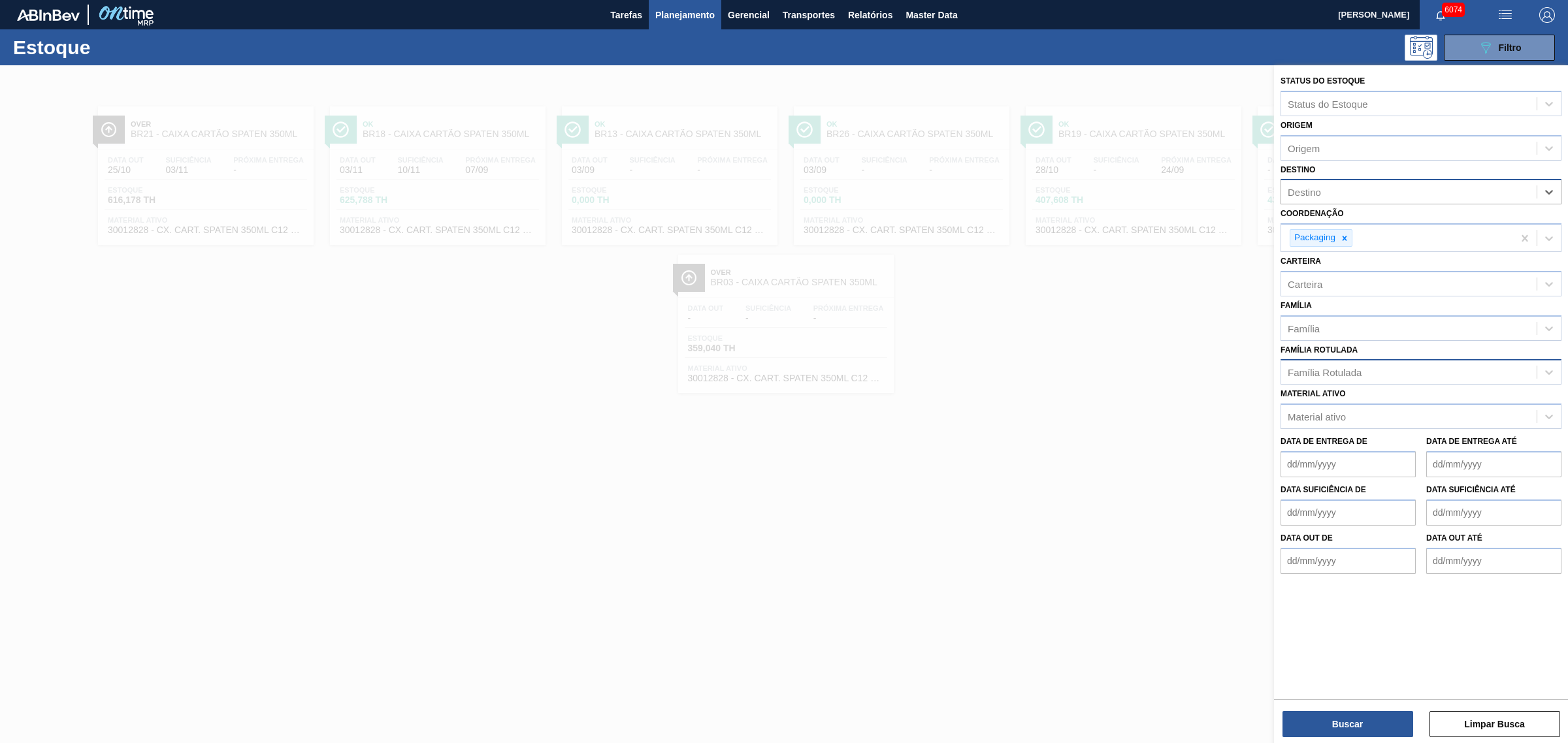
click at [1382, 372] on div "Família Rotulada" at bounding box center [1409, 372] width 255 height 19
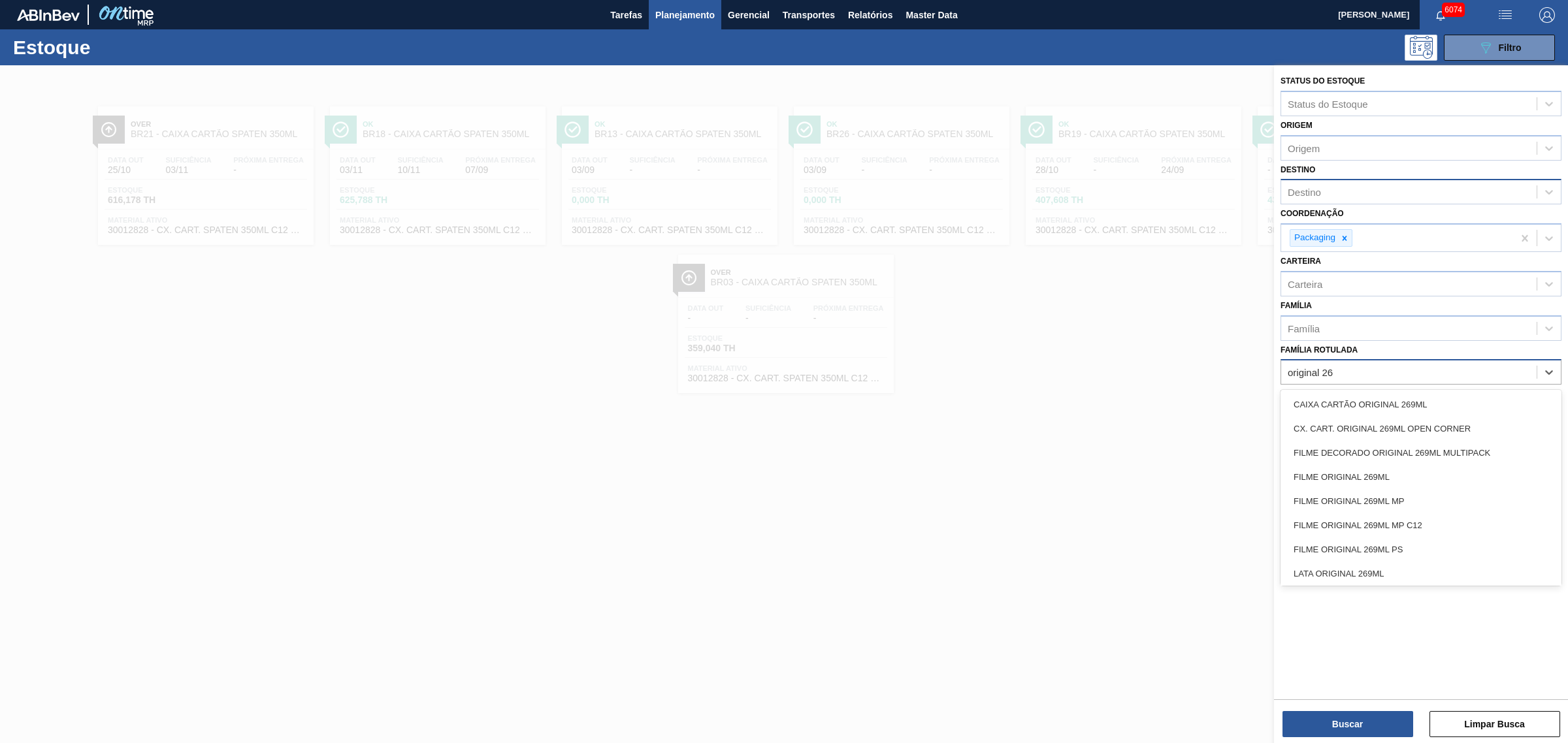
type Rotulada "original 269"
click at [1407, 395] on div "CAIXA CARTÃO ORIGINAL 269ML" at bounding box center [1421, 404] width 281 height 24
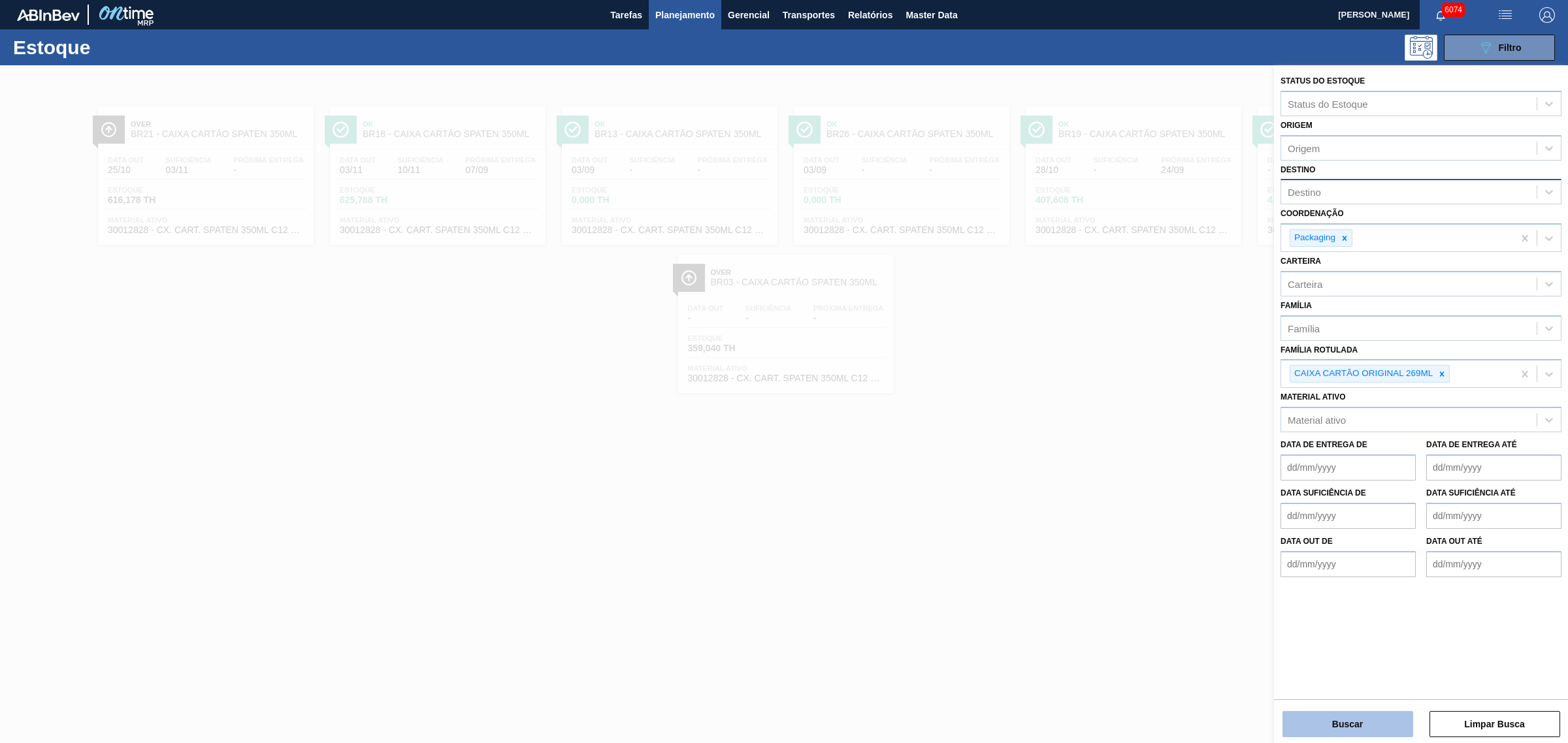
click at [1355, 716] on button "Buscar" at bounding box center [1347, 724] width 131 height 26
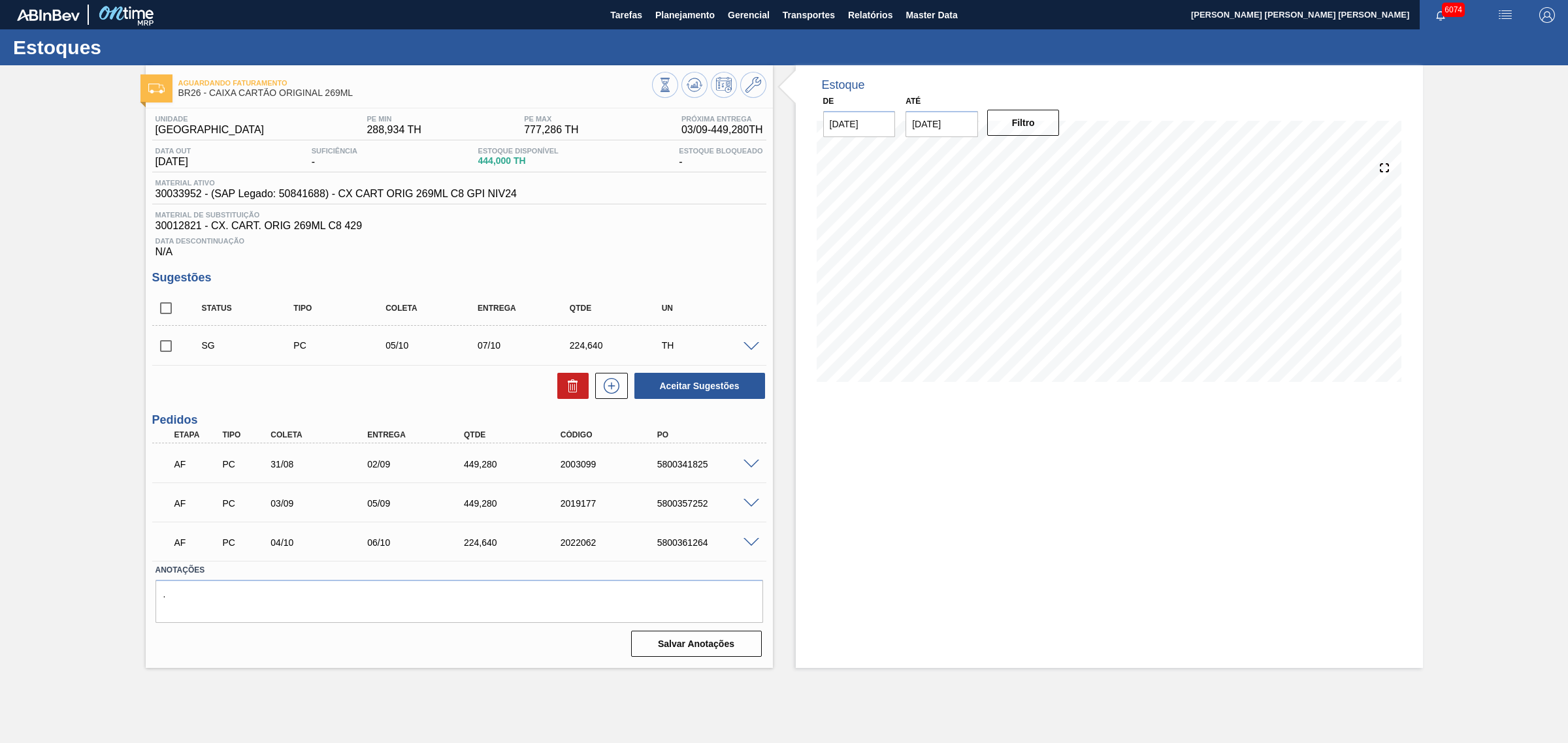
drag, startPoint x: 172, startPoint y: 312, endPoint x: 184, endPoint y: 312, distance: 12.0
click at [172, 312] on input "checkbox" at bounding box center [166, 308] width 27 height 27
checkbox input "true"
click at [567, 382] on icon at bounding box center [572, 382] width 10 height 2
checkbox input "false"
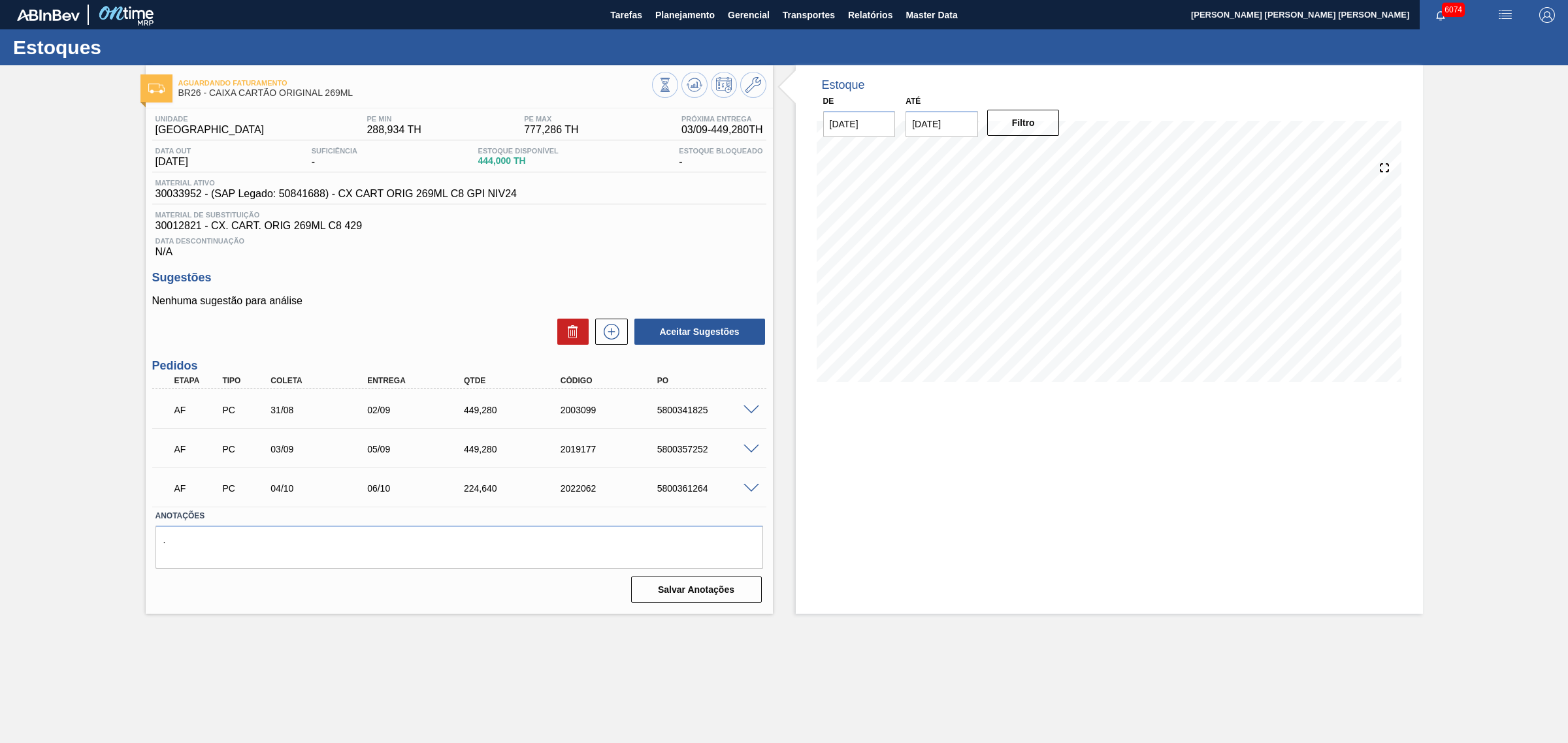
click at [752, 411] on span at bounding box center [751, 410] width 16 height 10
type input "17.28"
type input "449.28"
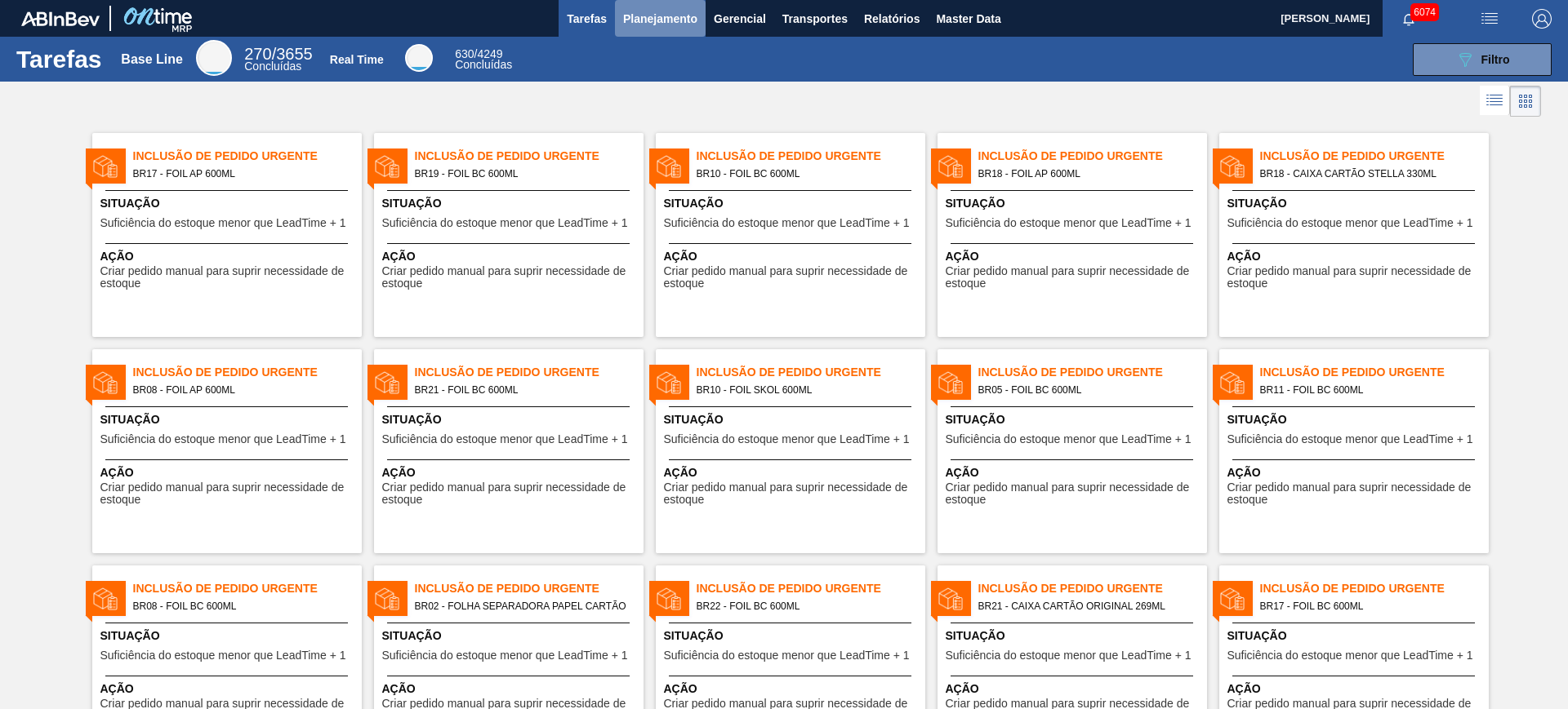
click at [676, 19] on span "Planejamento" at bounding box center [660, 19] width 75 height 20
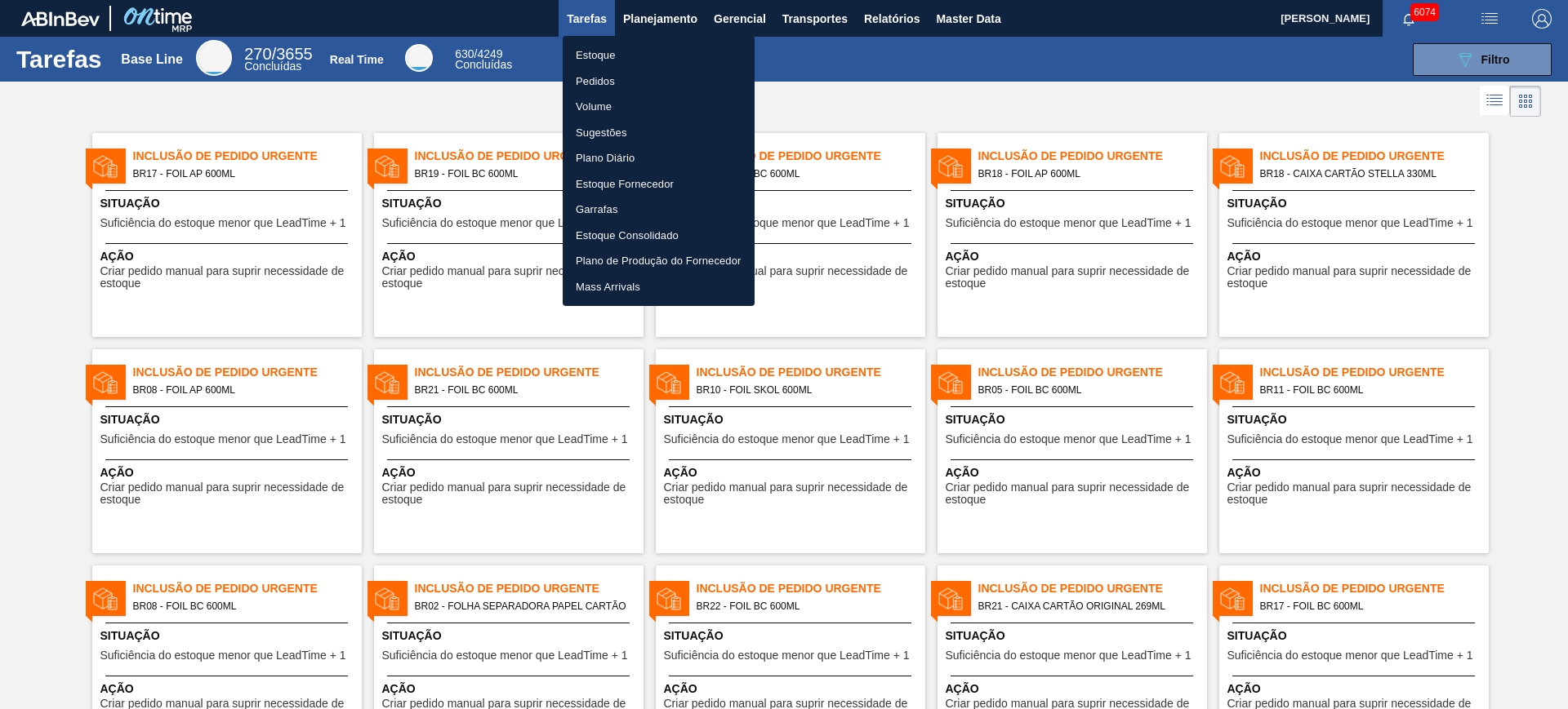
click at [618, 51] on li "Estoque" at bounding box center [658, 56] width 192 height 26
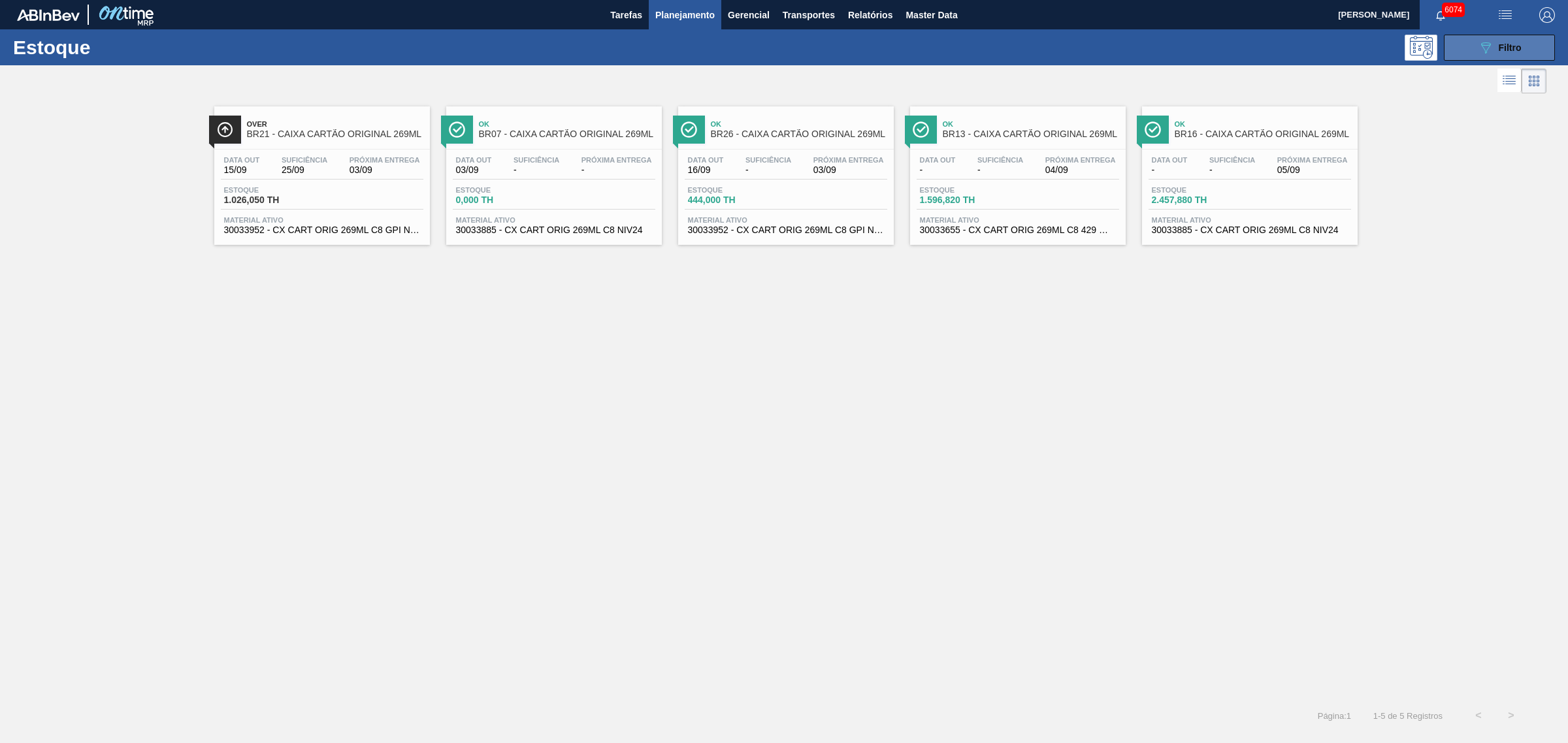
click at [1253, 46] on icon "089F7B8B-B2A5-4AFE-B5C0-19BA573D28AC" at bounding box center [1485, 48] width 16 height 16
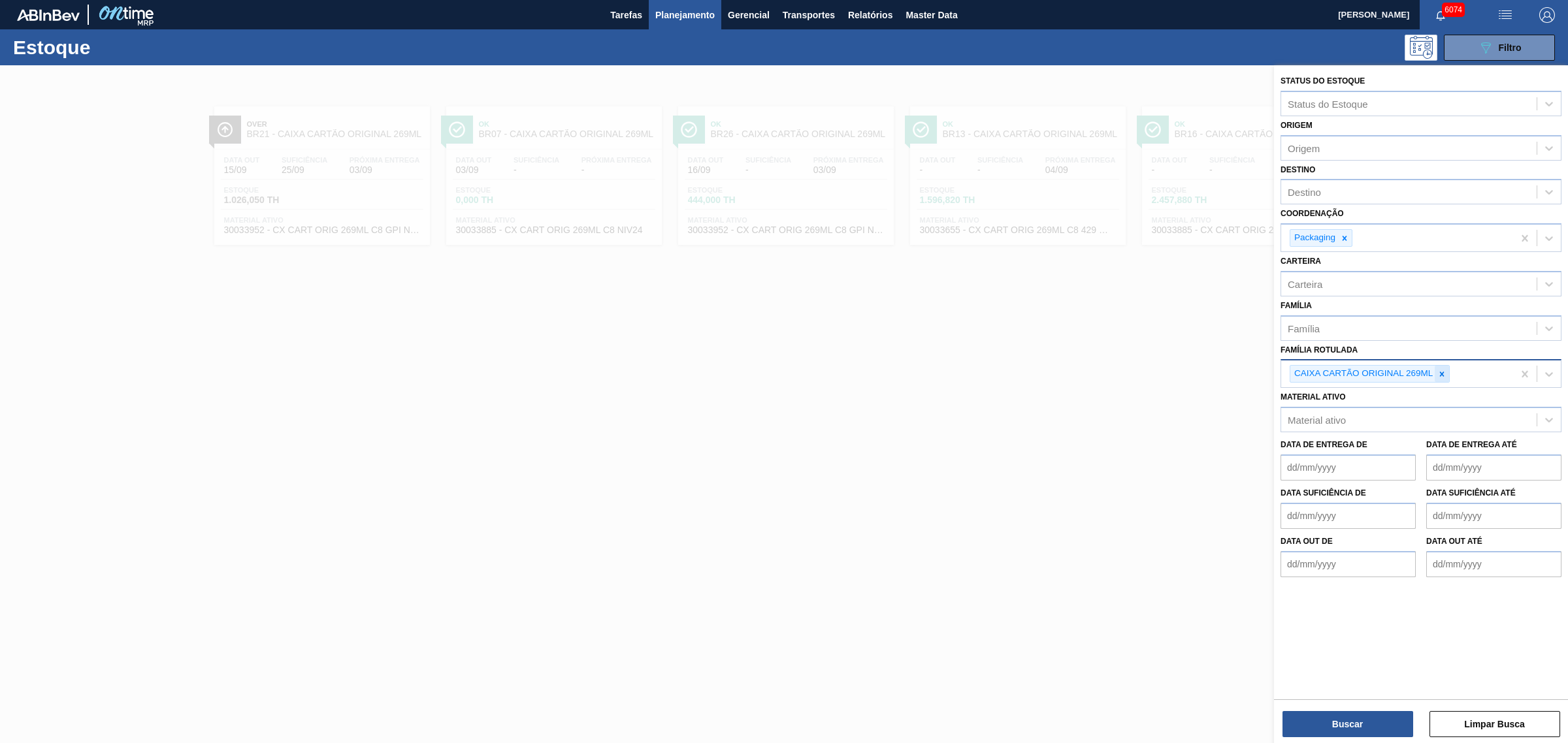
click at [1253, 374] on icon at bounding box center [1442, 374] width 9 height 9
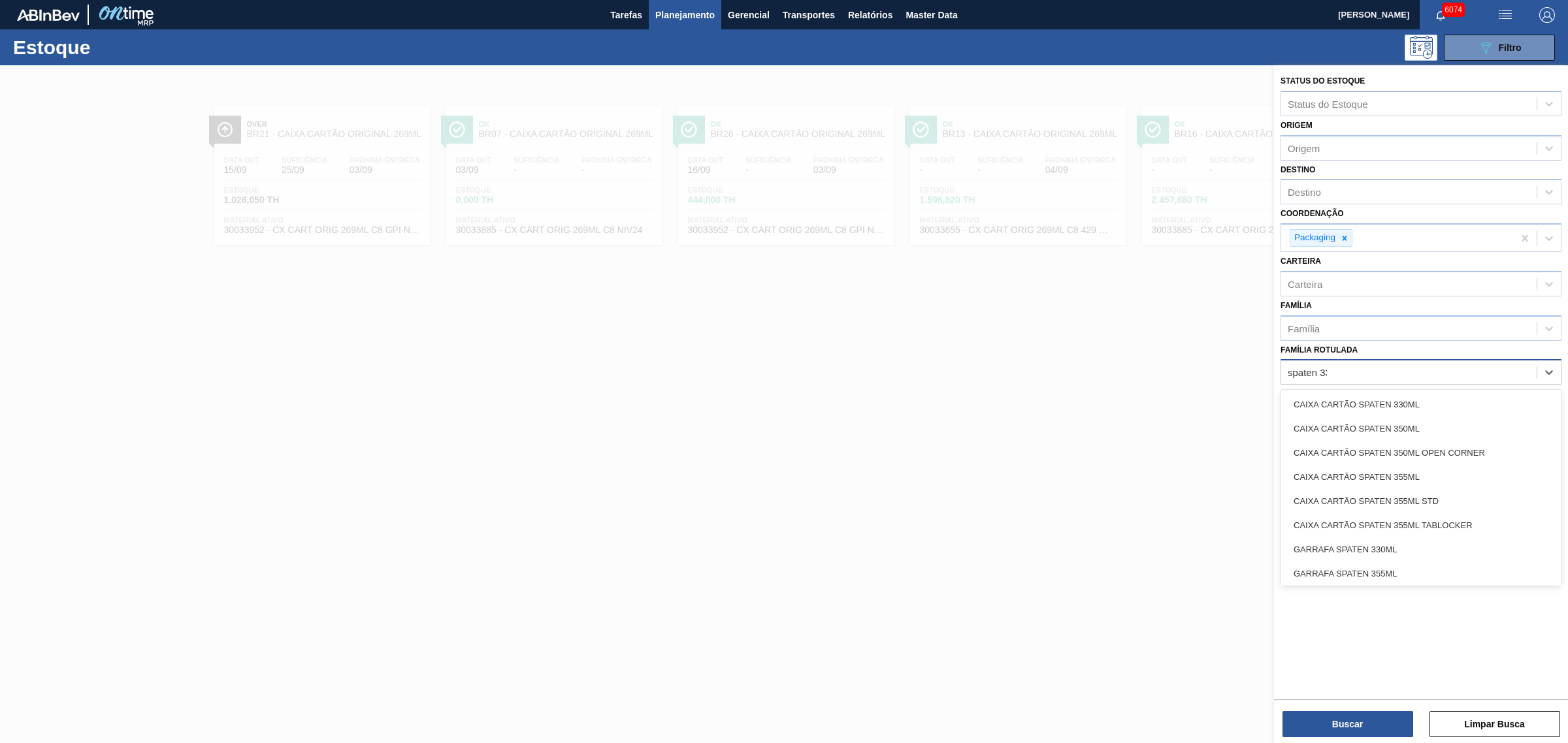
type Rotulada "spaten 330"
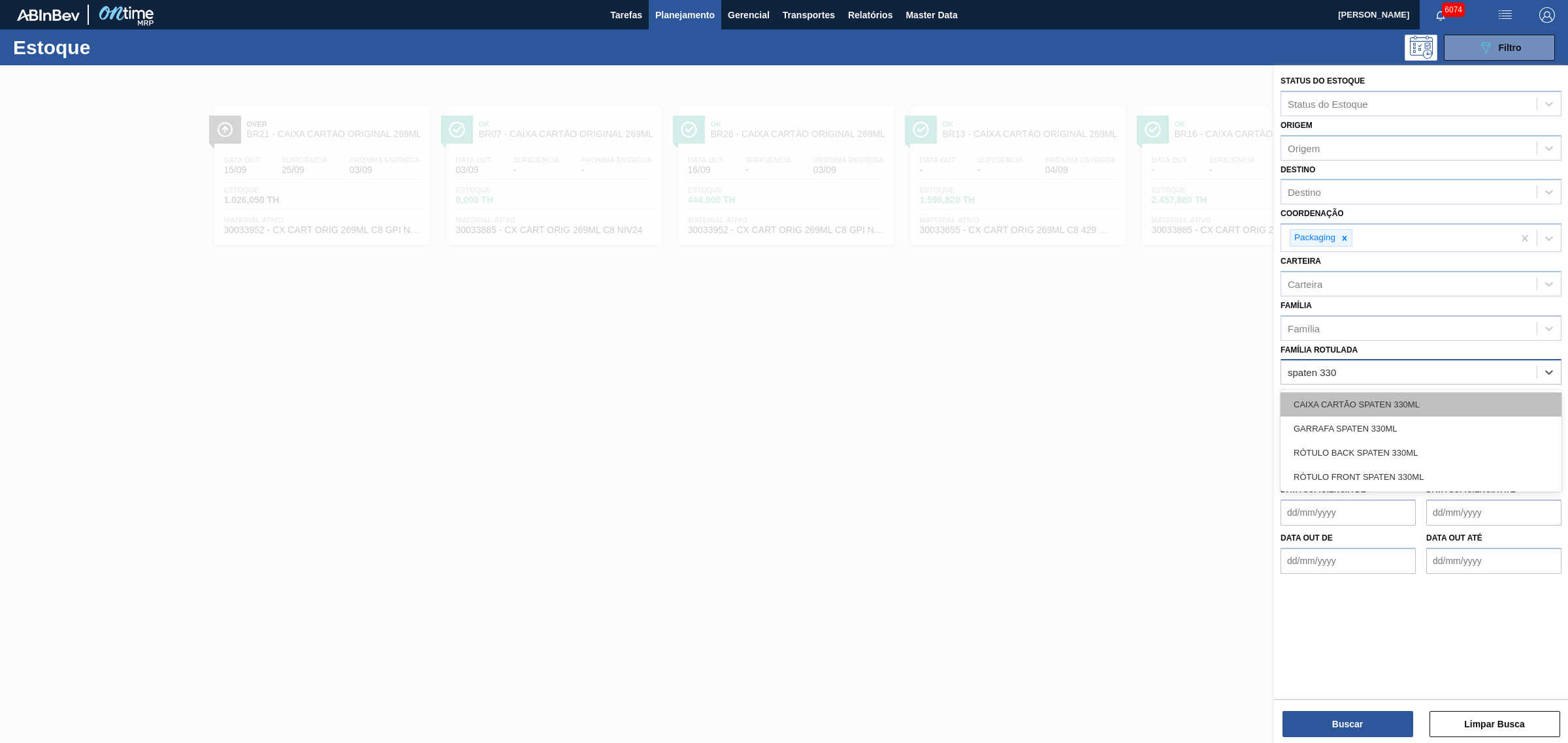
click at [1253, 403] on div "CAIXA CARTÃO SPATEN 330ML" at bounding box center [1421, 404] width 281 height 24
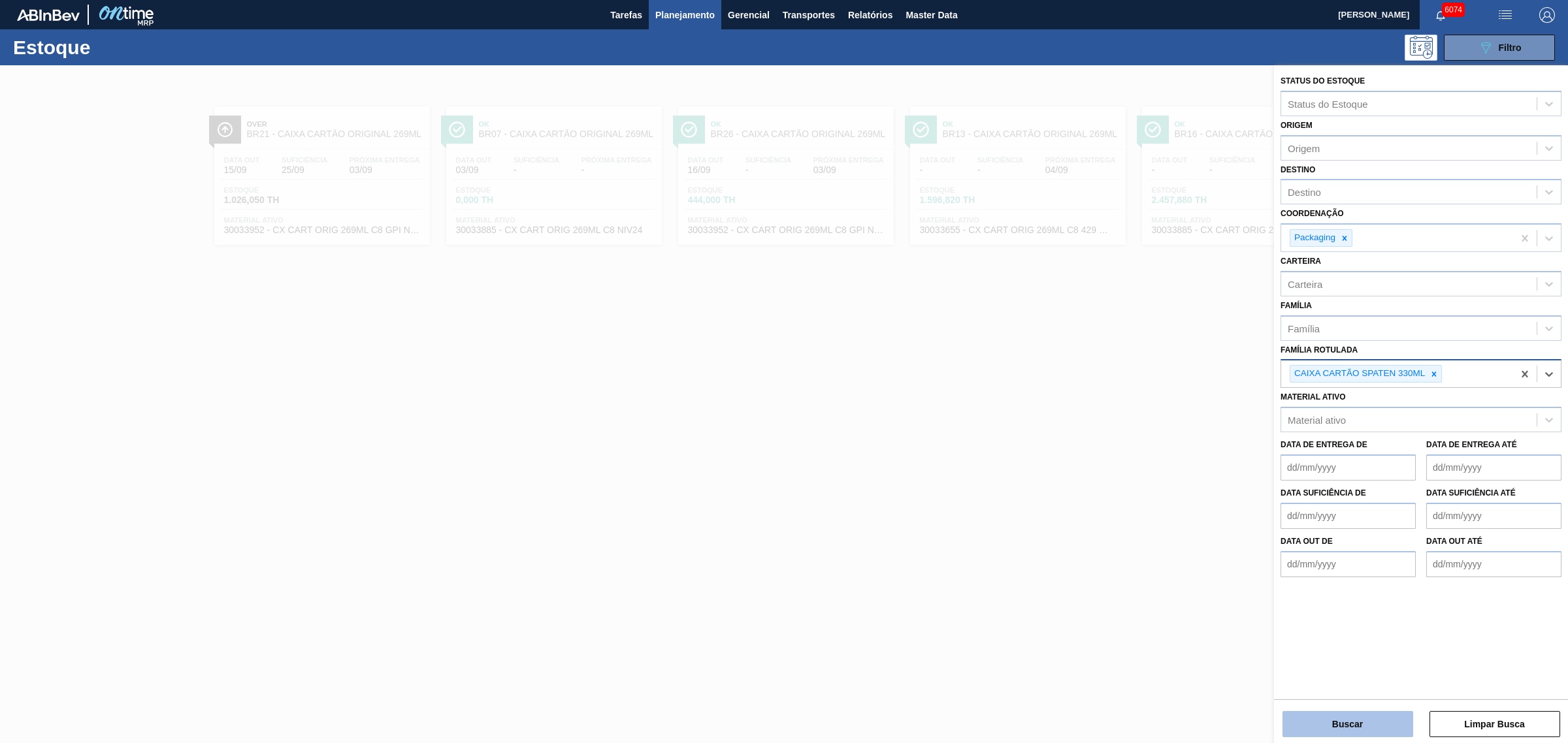
click at [1253, 566] on button "Buscar" at bounding box center [1347, 724] width 131 height 26
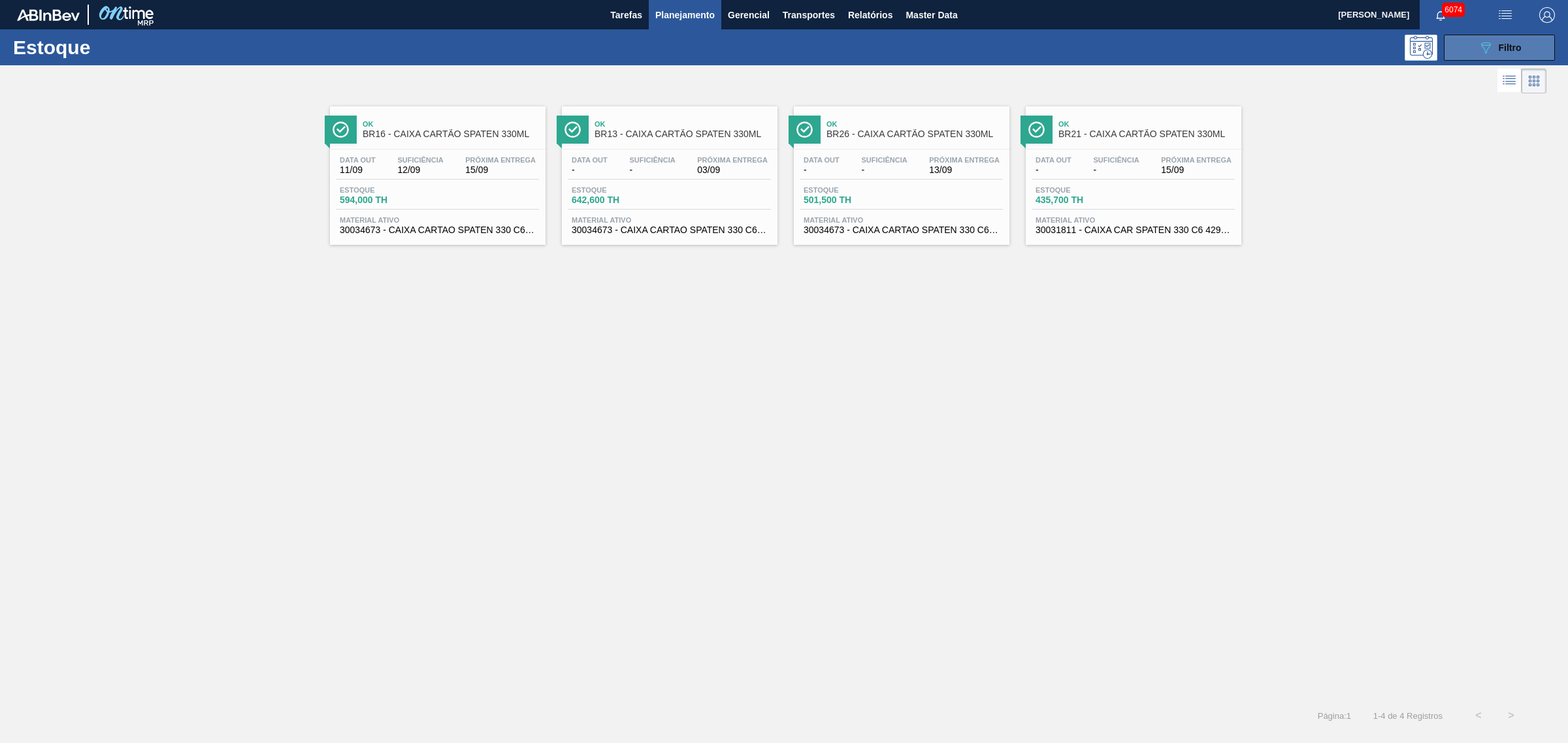
click at [1253, 41] on button "089F7B8B-B2A5-4AFE-B5C0-19BA573D28AC Filtro" at bounding box center [1499, 48] width 111 height 26
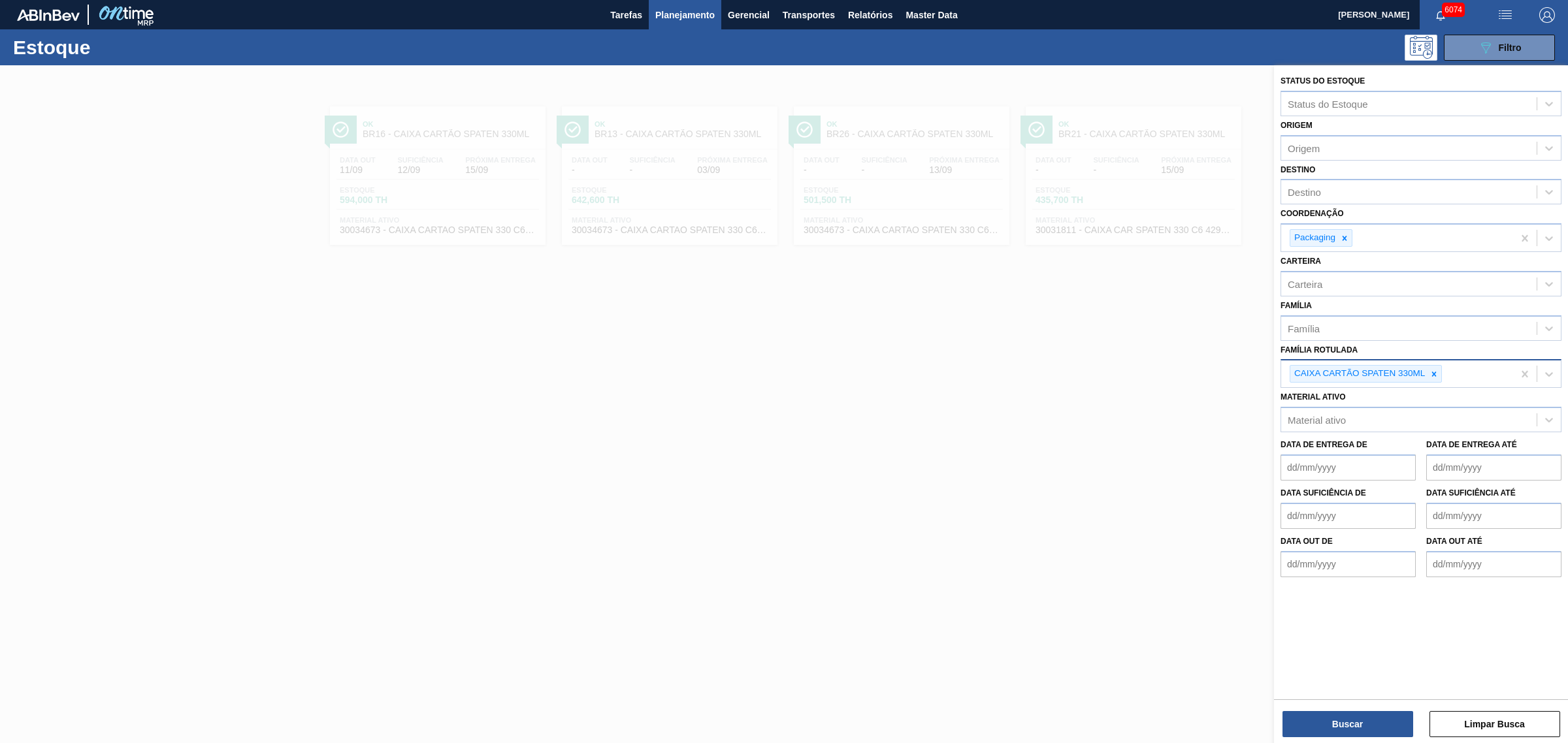
click at [1253, 365] on div "CAIXA CARTÃO SPATEN 330ML" at bounding box center [1366, 373] width 152 height 17
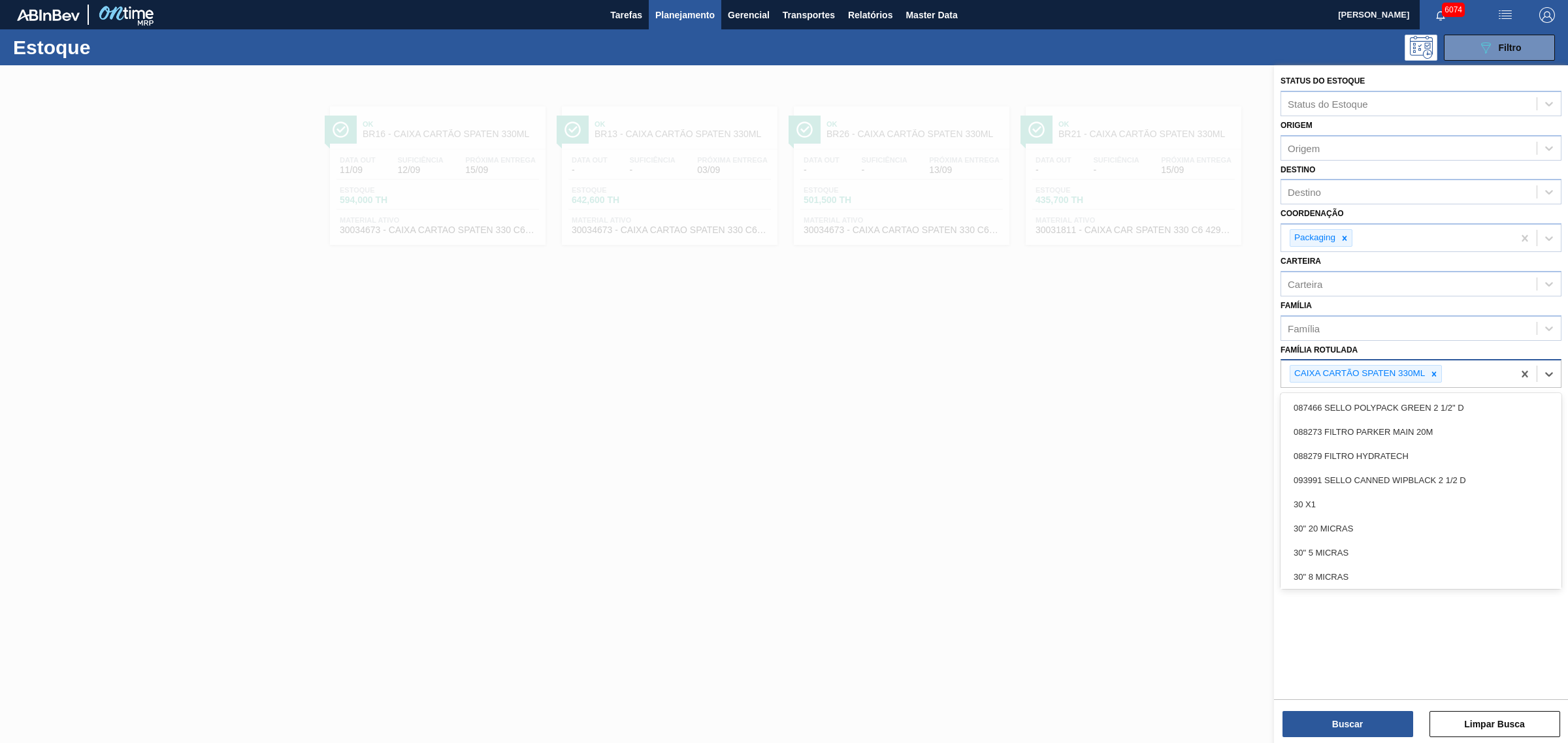
click at [1253, 371] on icon at bounding box center [1434, 374] width 9 height 9
type Rotulada "original 350"
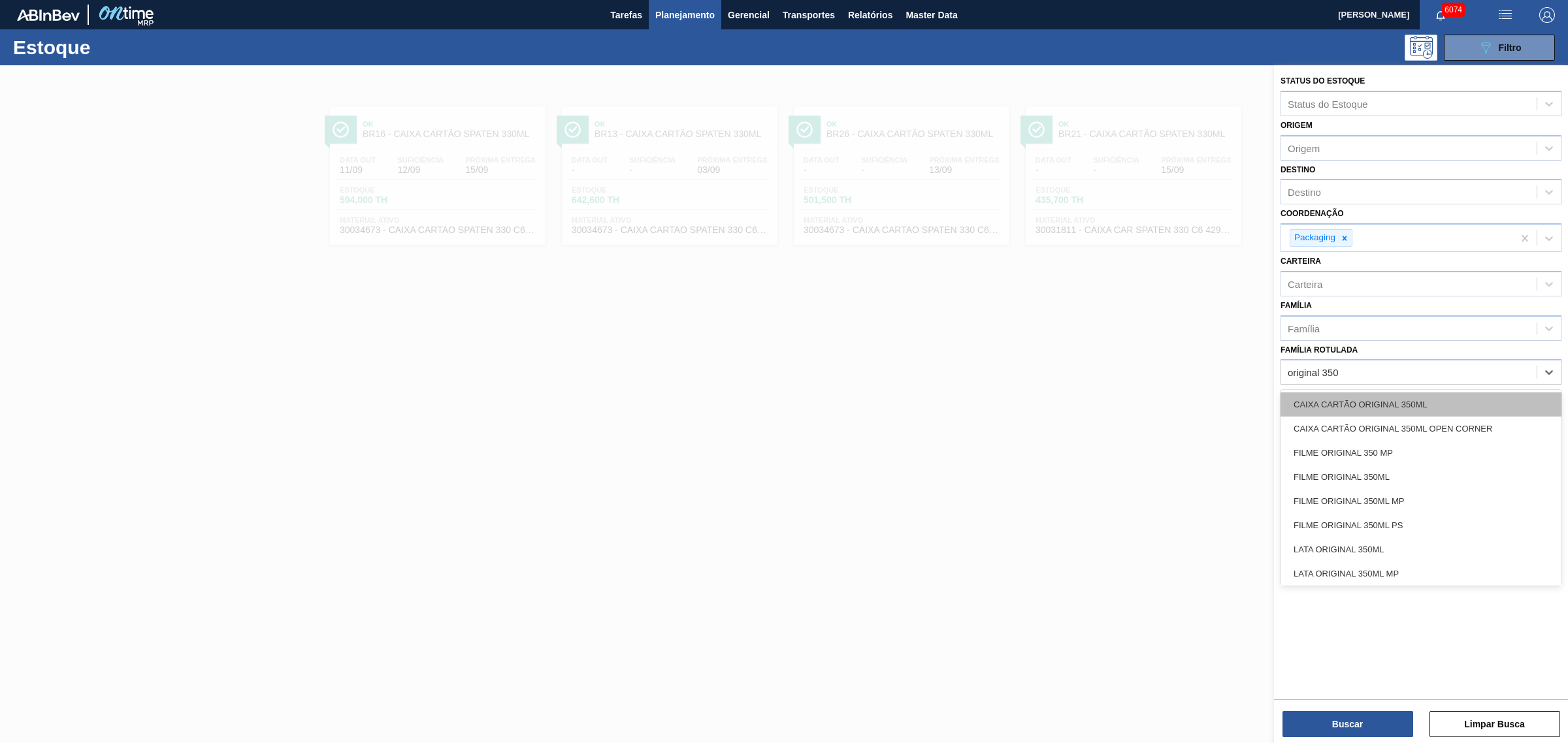
click at [1253, 394] on div "CAIXA CARTÃO ORIGINAL 350ML" at bounding box center [1421, 404] width 281 height 24
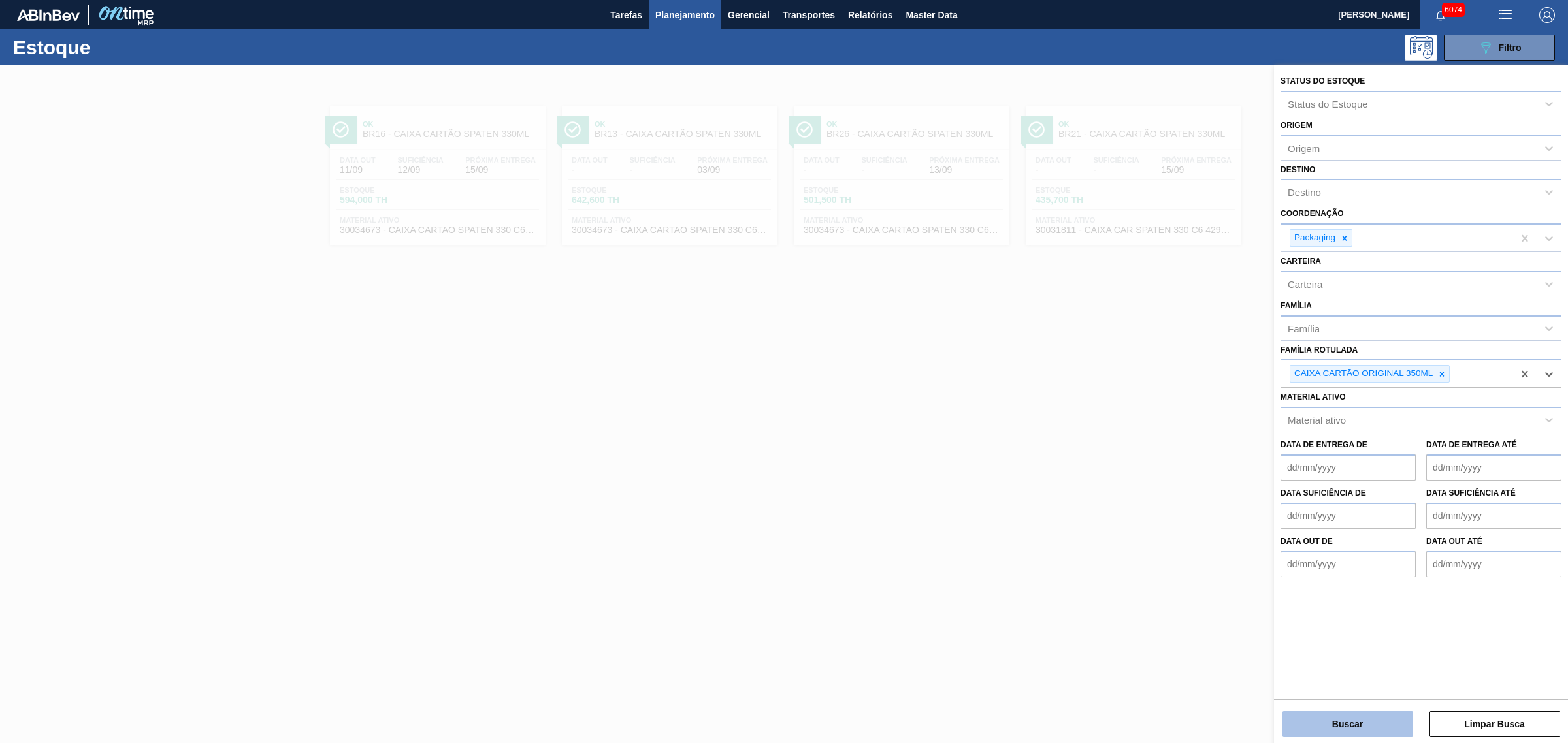
click at [1253, 566] on button "Buscar" at bounding box center [1347, 724] width 131 height 26
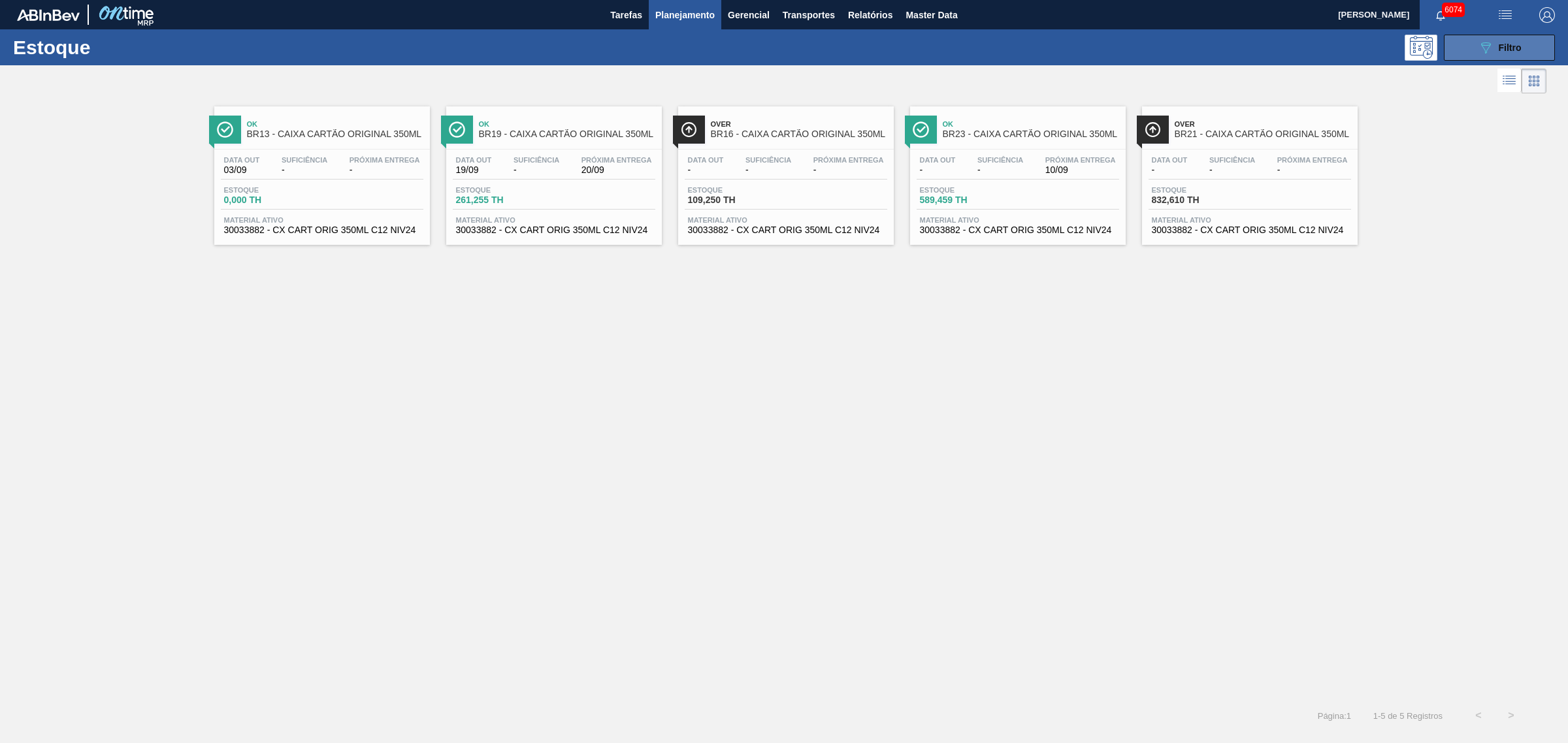
click at [1253, 45] on span "Filtro" at bounding box center [1510, 48] width 23 height 11
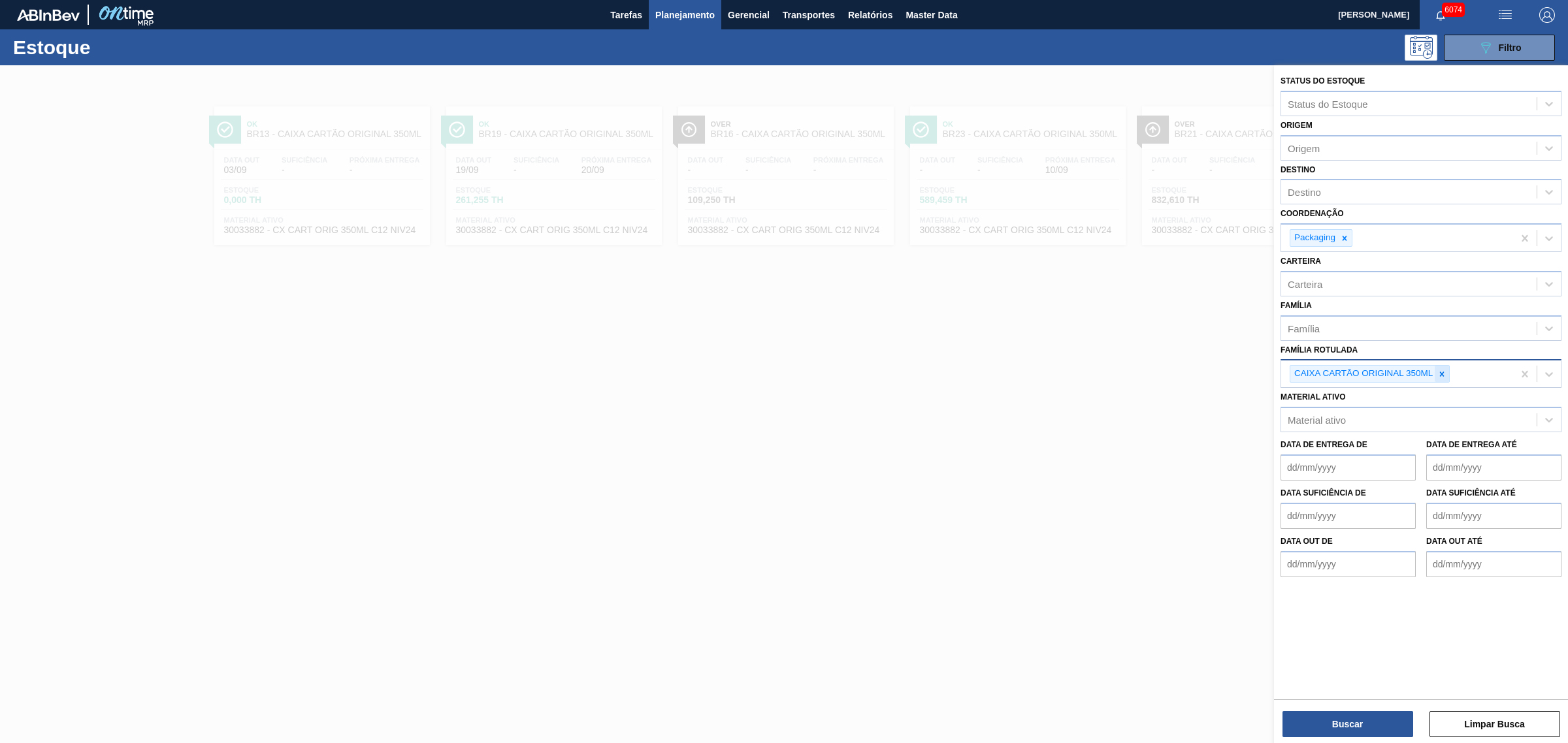
click at [1253, 372] on icon at bounding box center [1442, 374] width 5 height 5
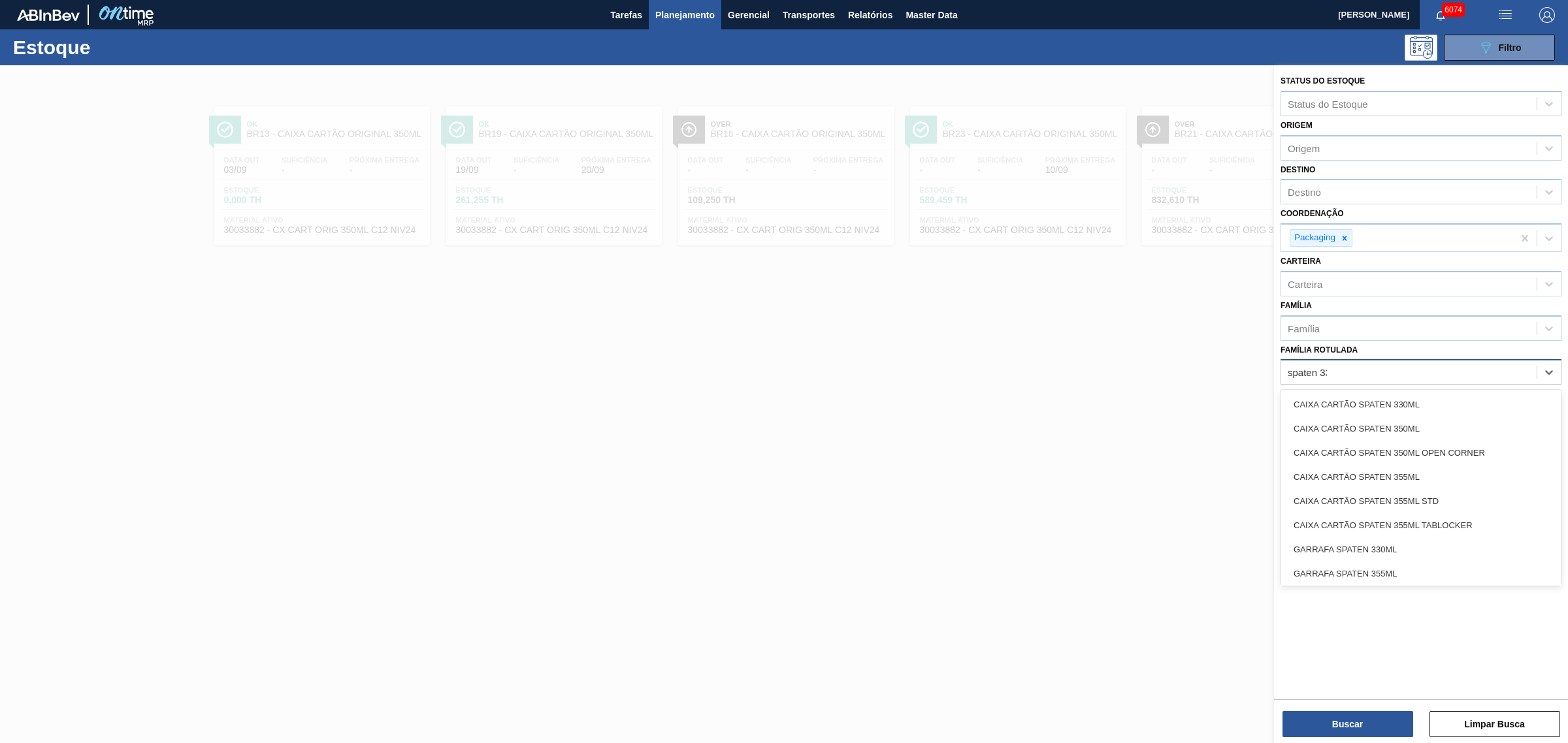
type Rotulada "spaten 330"
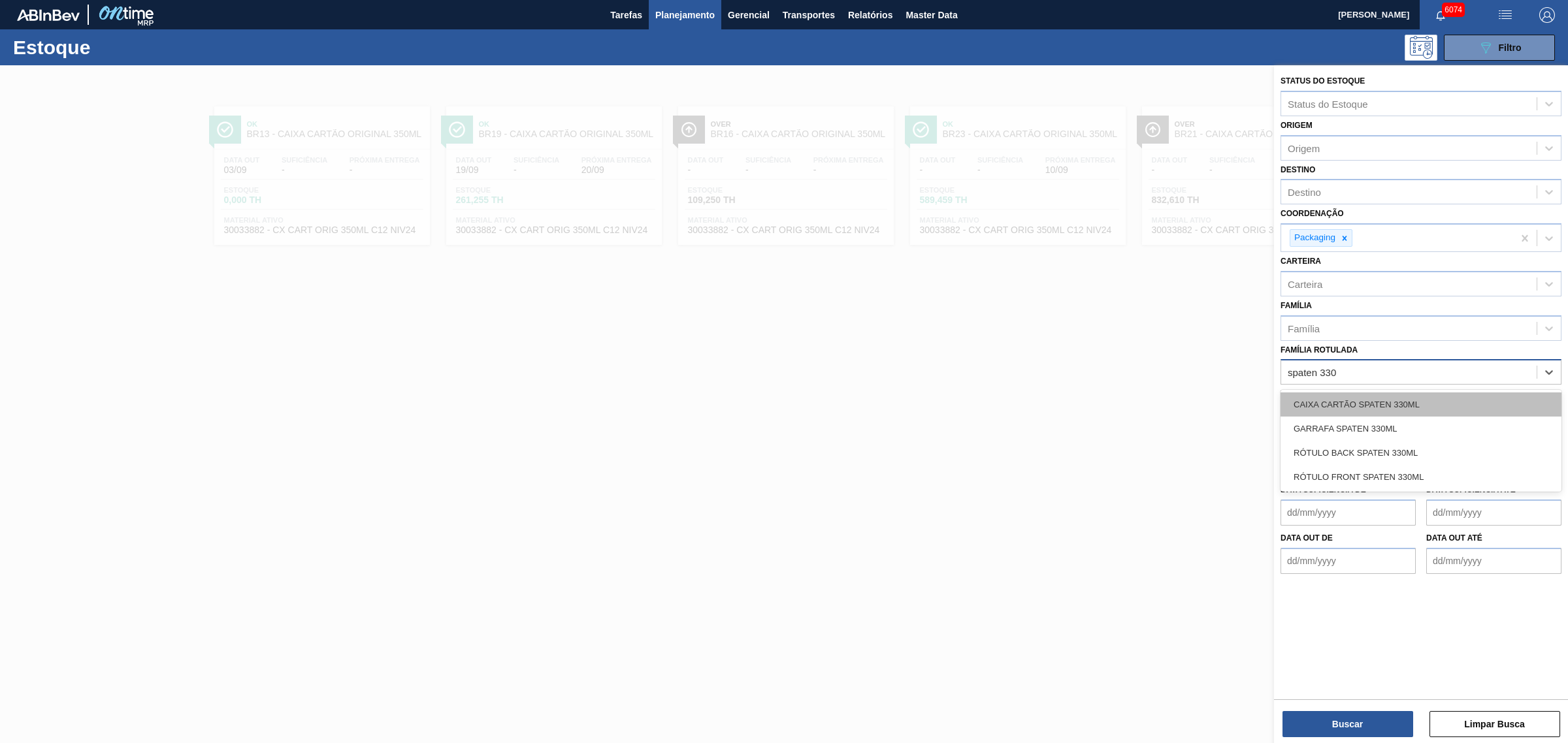
click at [1253, 406] on div "CAIXA CARTÃO SPATEN 330ML" at bounding box center [1421, 404] width 281 height 24
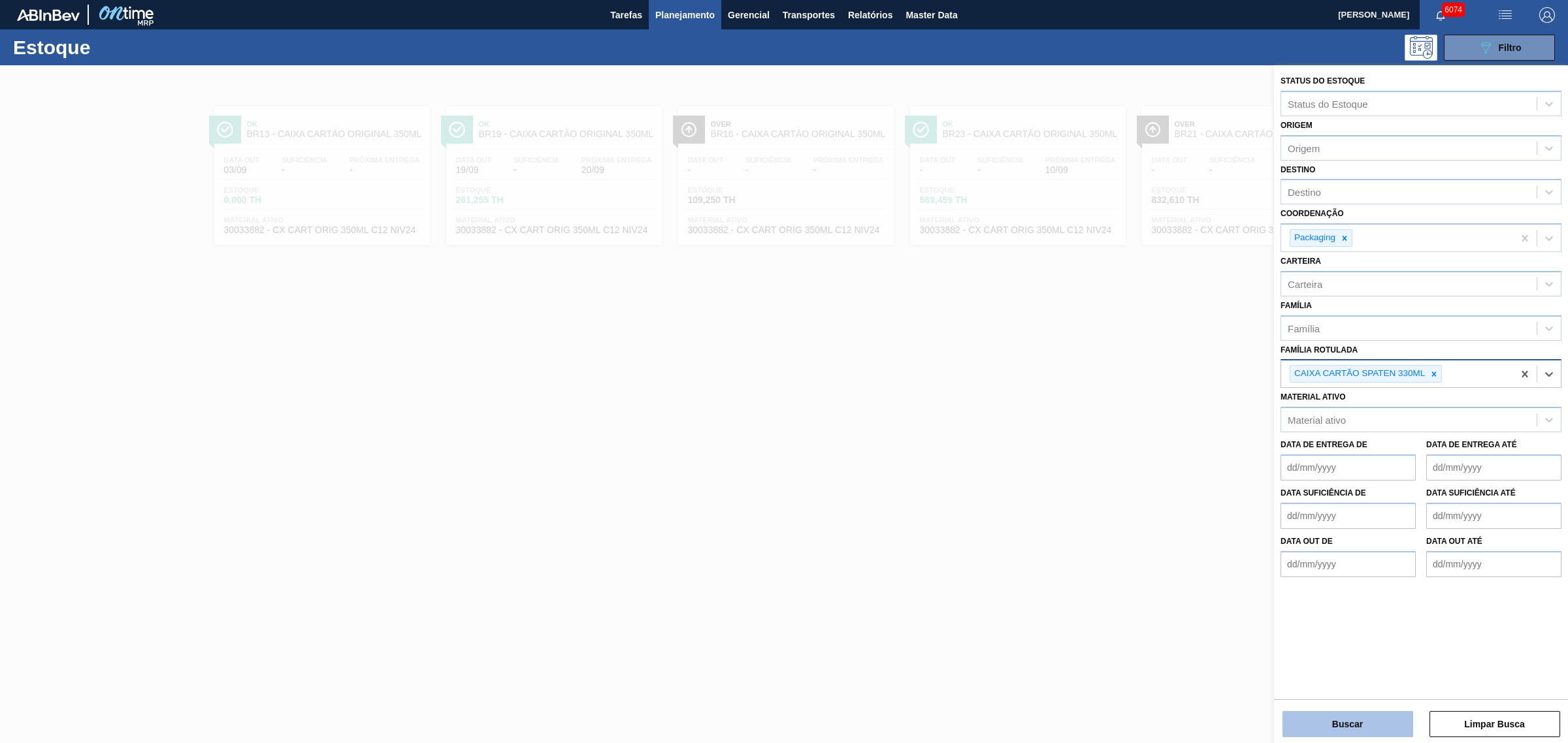
click at [1253, 566] on button "Buscar" at bounding box center [1347, 724] width 131 height 26
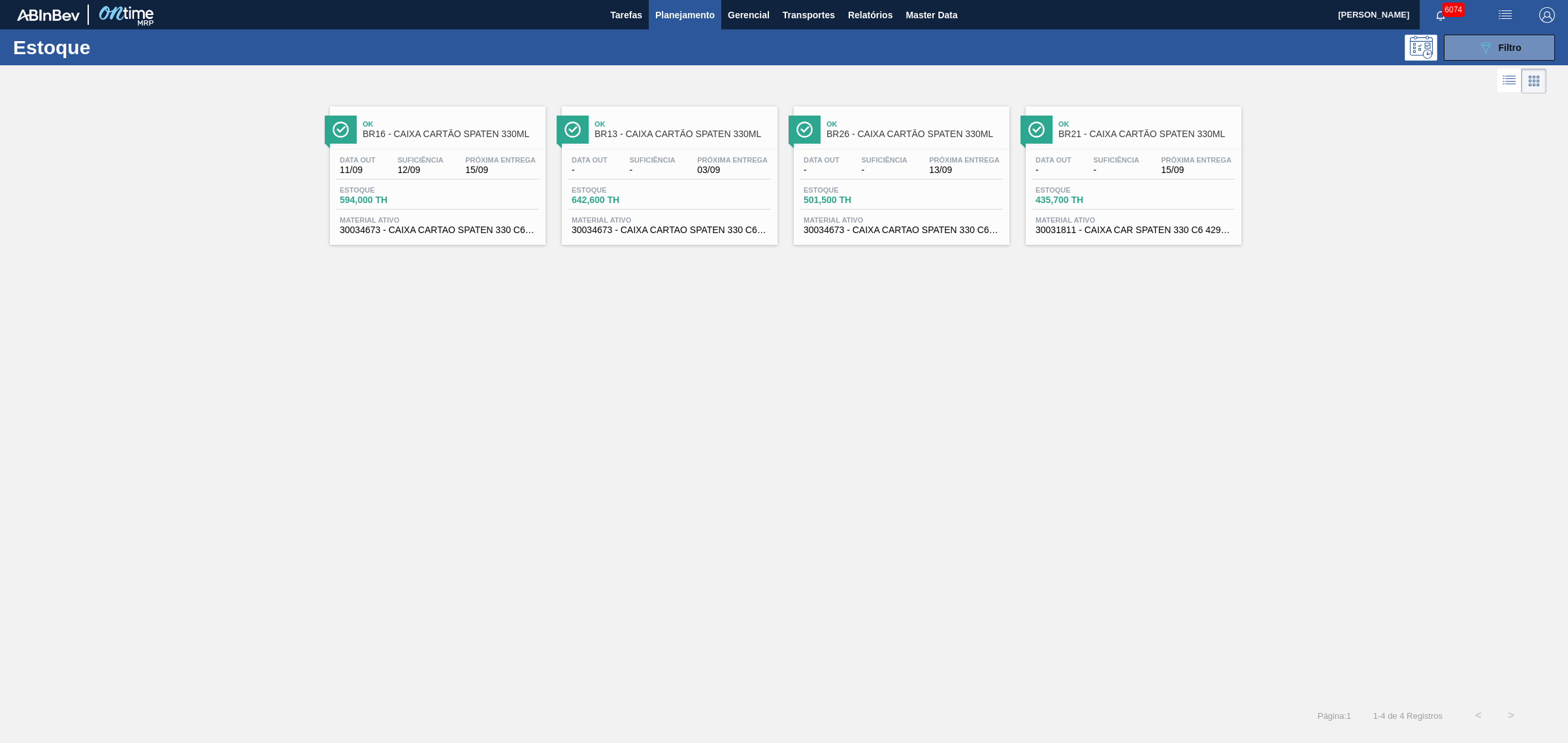
drag, startPoint x: 481, startPoint y: 180, endPoint x: 506, endPoint y: 189, distance: 26.6
click at [506, 189] on div "Estoque 594,000 TH" at bounding box center [438, 198] width 202 height 23
click at [1253, 53] on icon "089F7B8B-B2A5-4AFE-B5C0-19BA573D28AC" at bounding box center [1485, 48] width 16 height 16
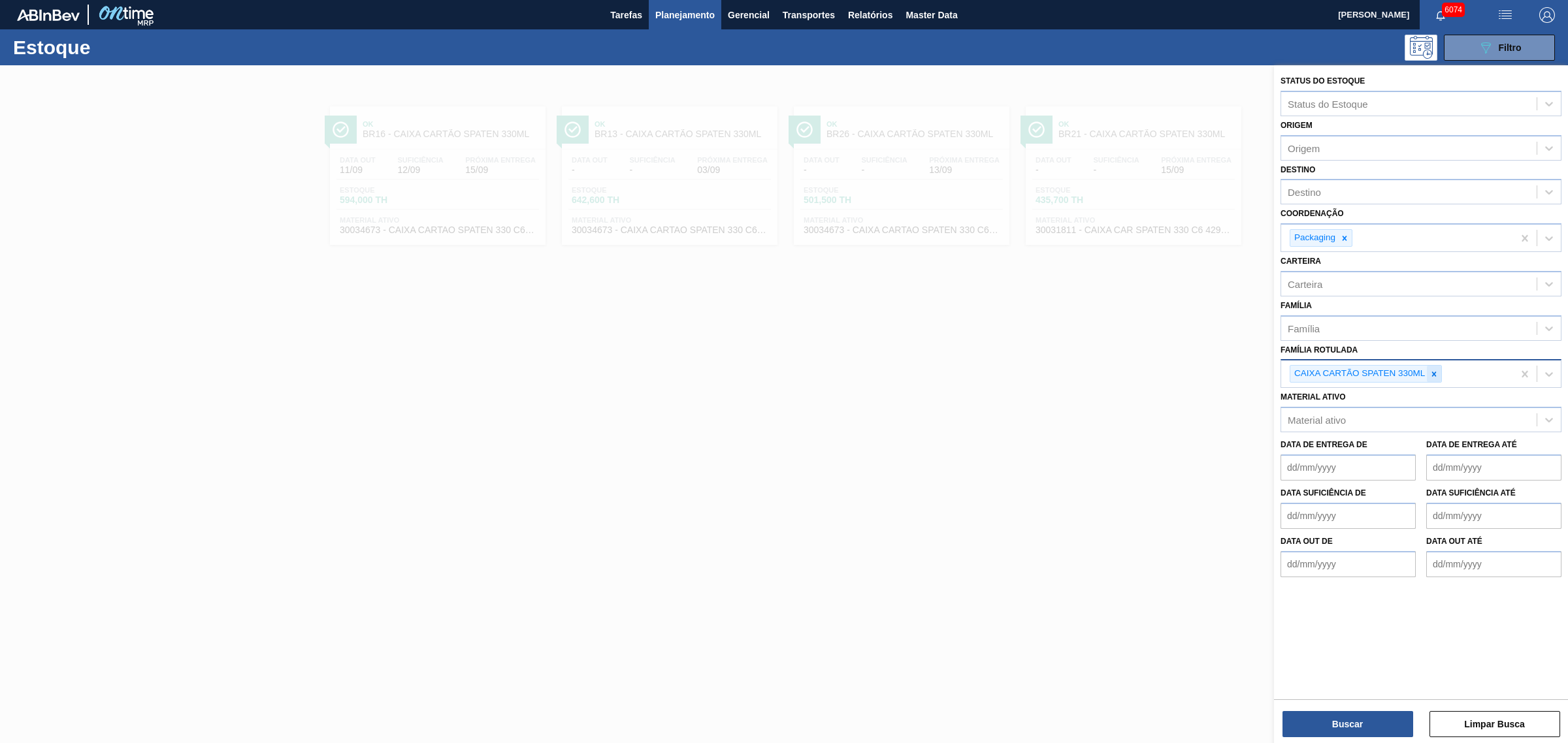
click at [1253, 370] on icon at bounding box center [1434, 374] width 9 height 9
type Rotulada "spaten 269"
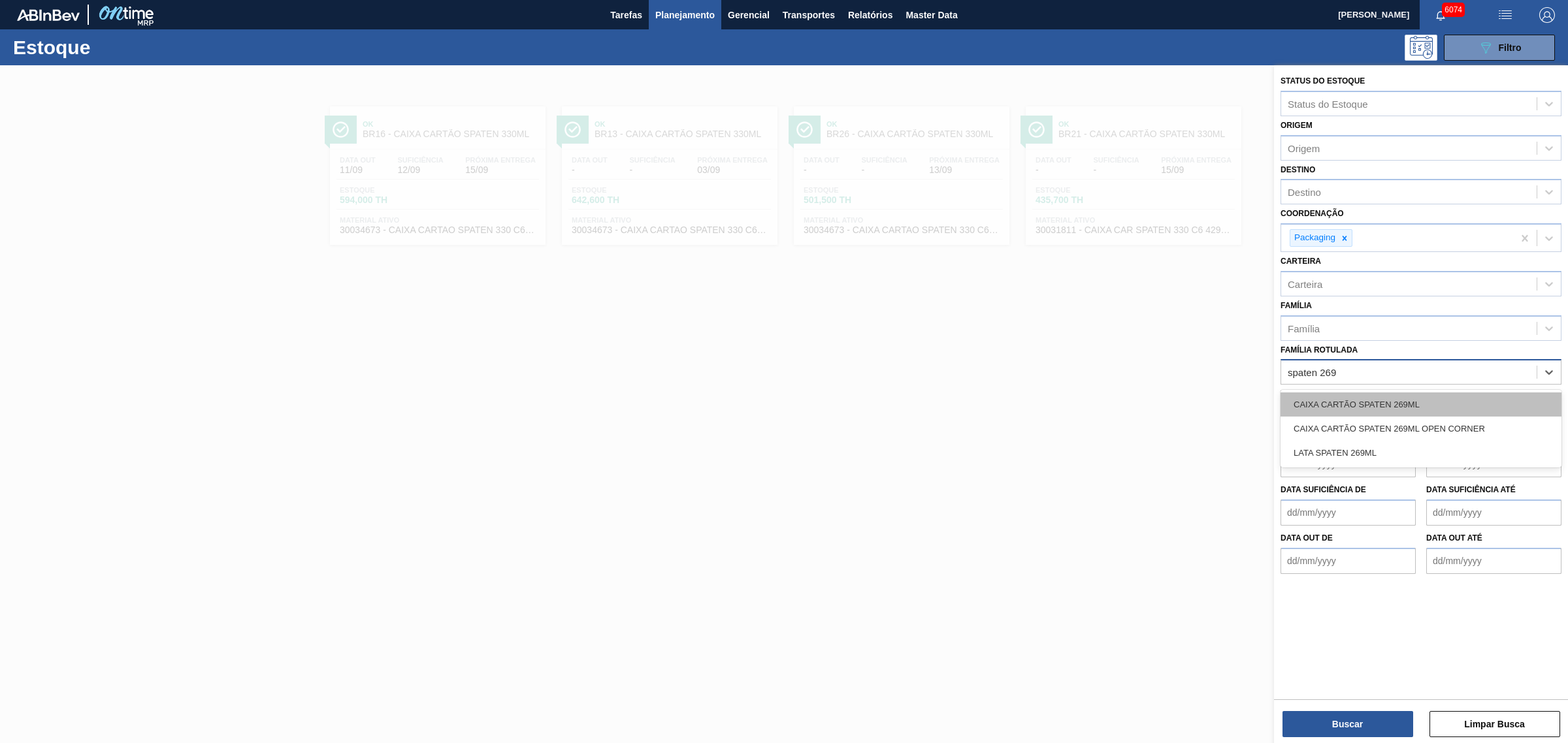
click at [1253, 396] on div "CAIXA CARTÃO SPATEN 269ML" at bounding box center [1421, 404] width 281 height 24
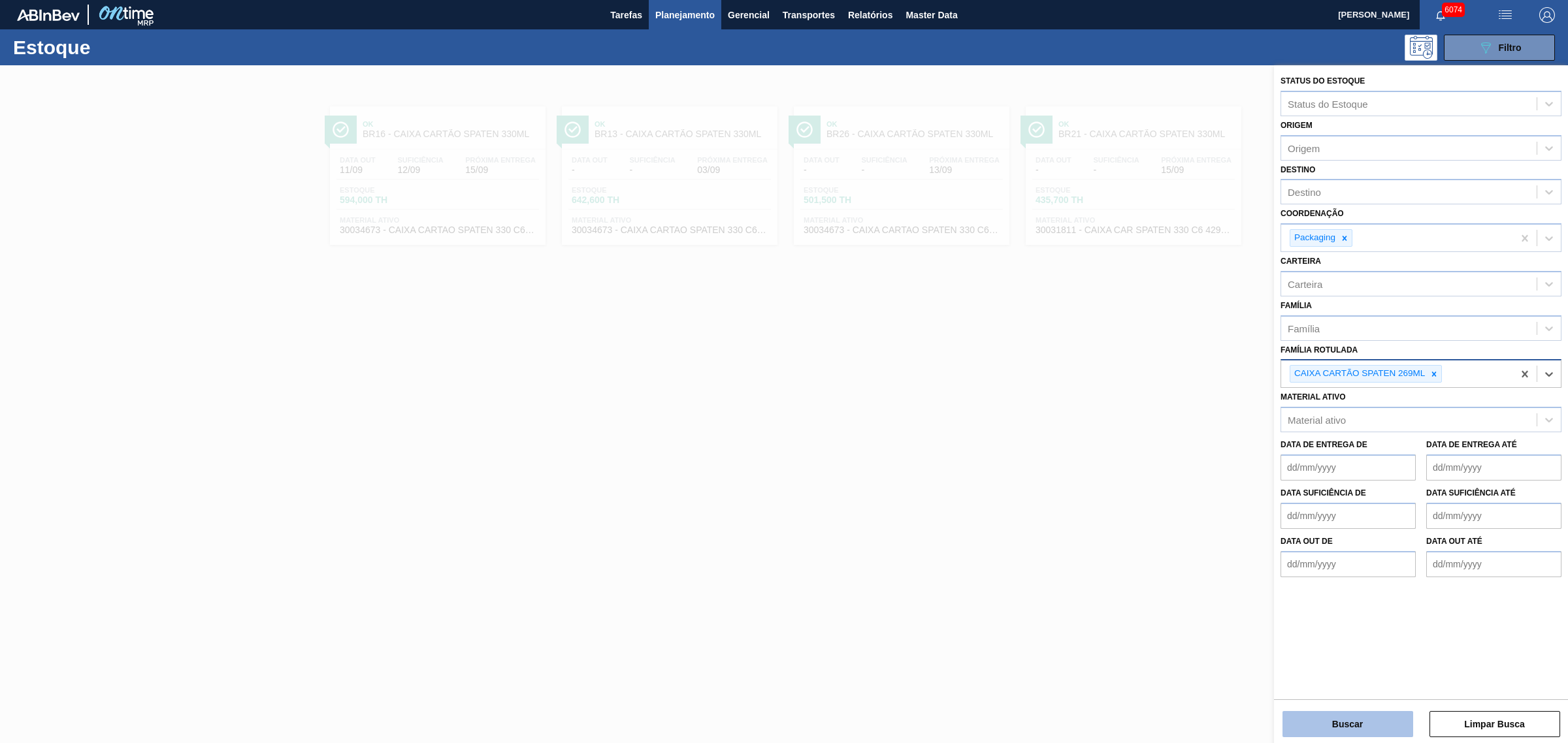
click at [1253, 566] on button "Buscar" at bounding box center [1347, 724] width 131 height 26
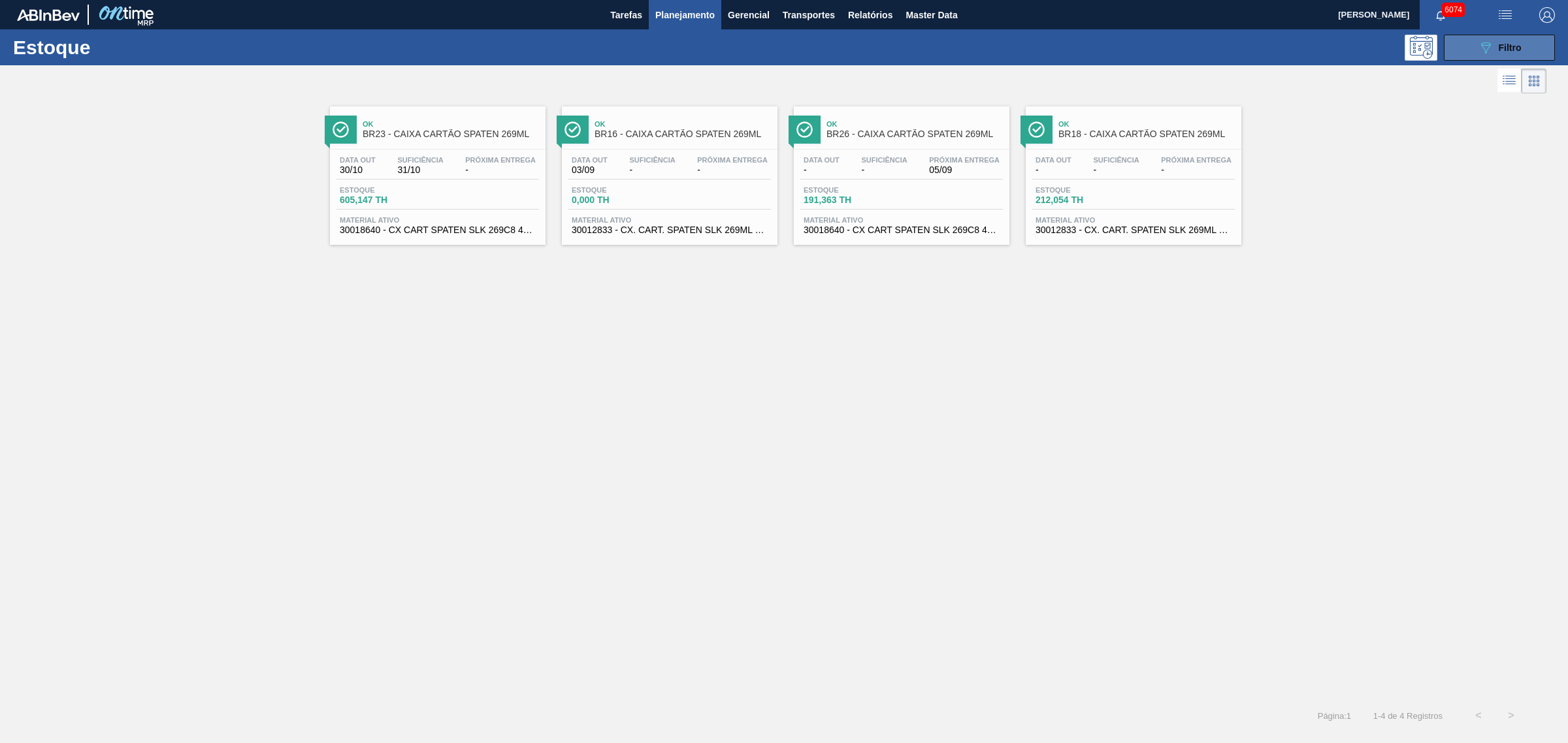
click at [1253, 49] on span "Filtro" at bounding box center [1510, 48] width 23 height 11
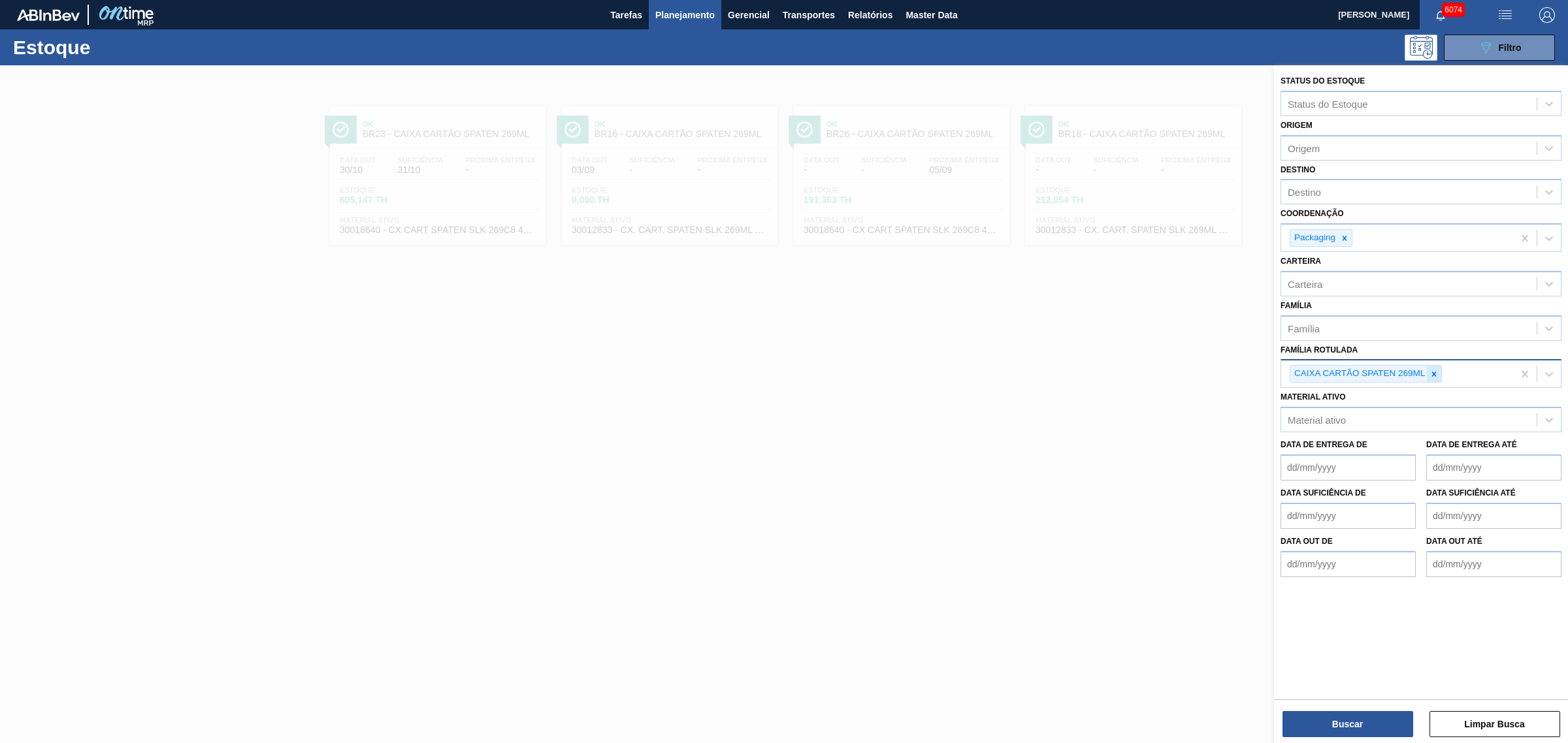
click at [1253, 367] on div at bounding box center [1434, 374] width 14 height 17
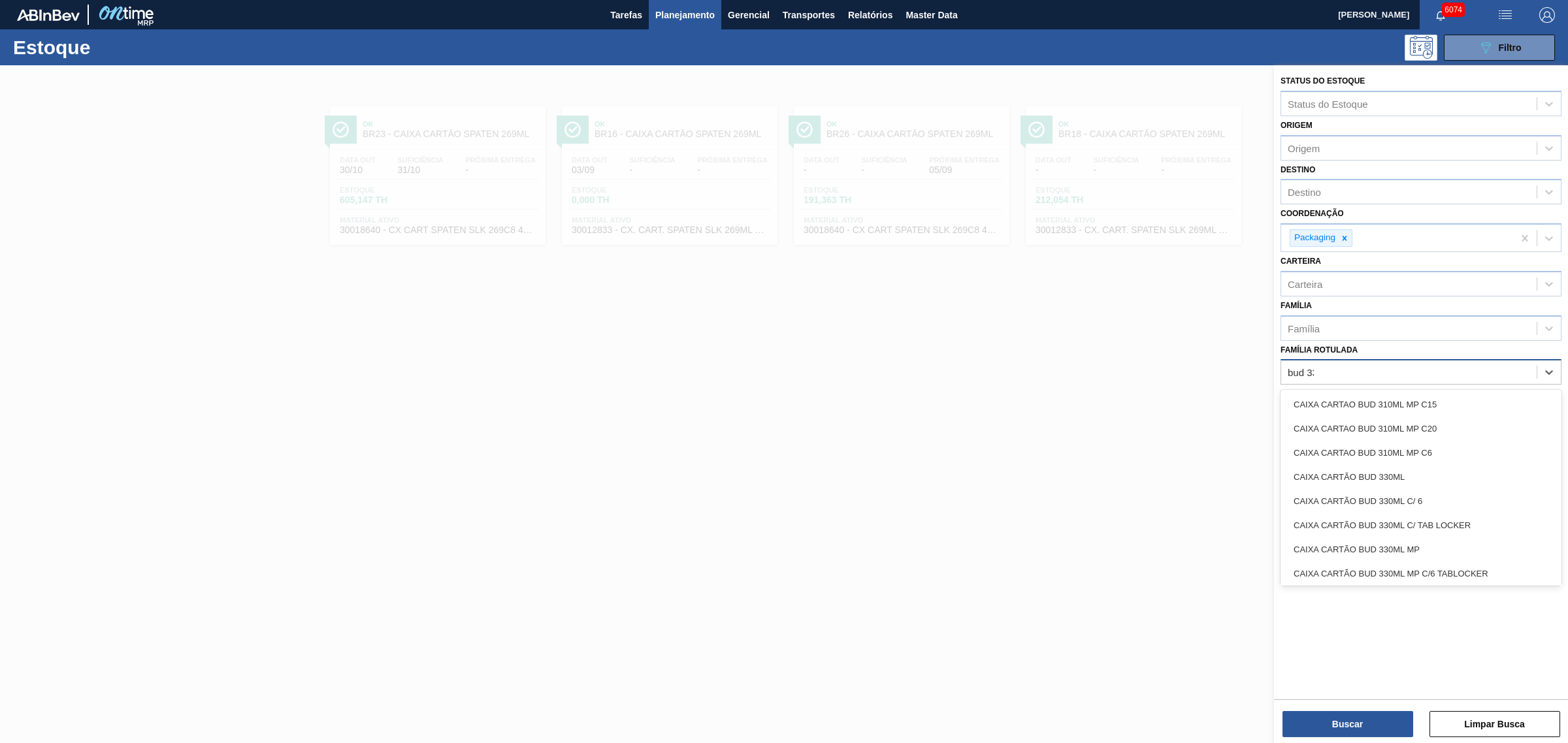
type Rotulada "bud 330"
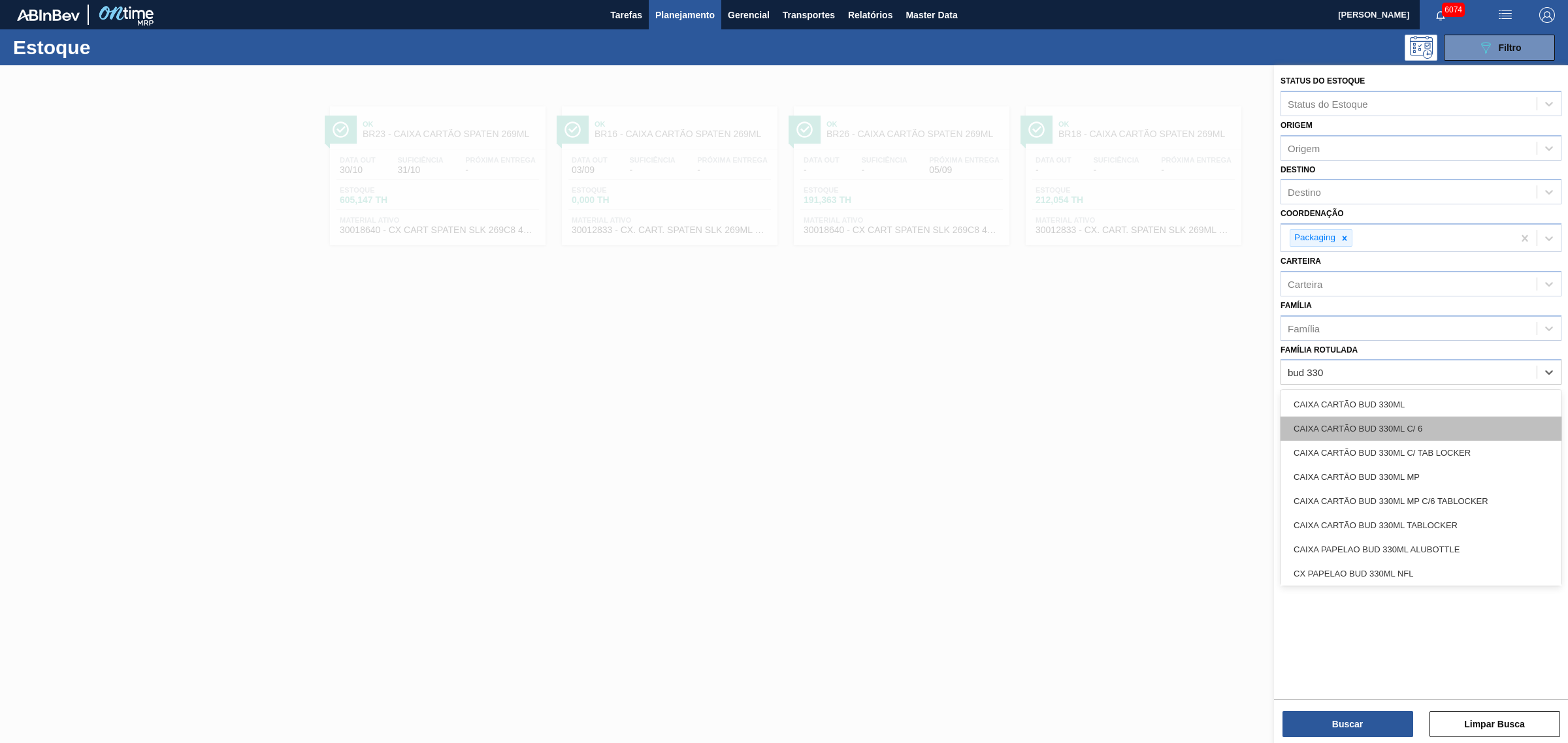
click at [1253, 422] on div "CAIXA CARTÃO BUD 330ML C/ 6" at bounding box center [1421, 428] width 281 height 24
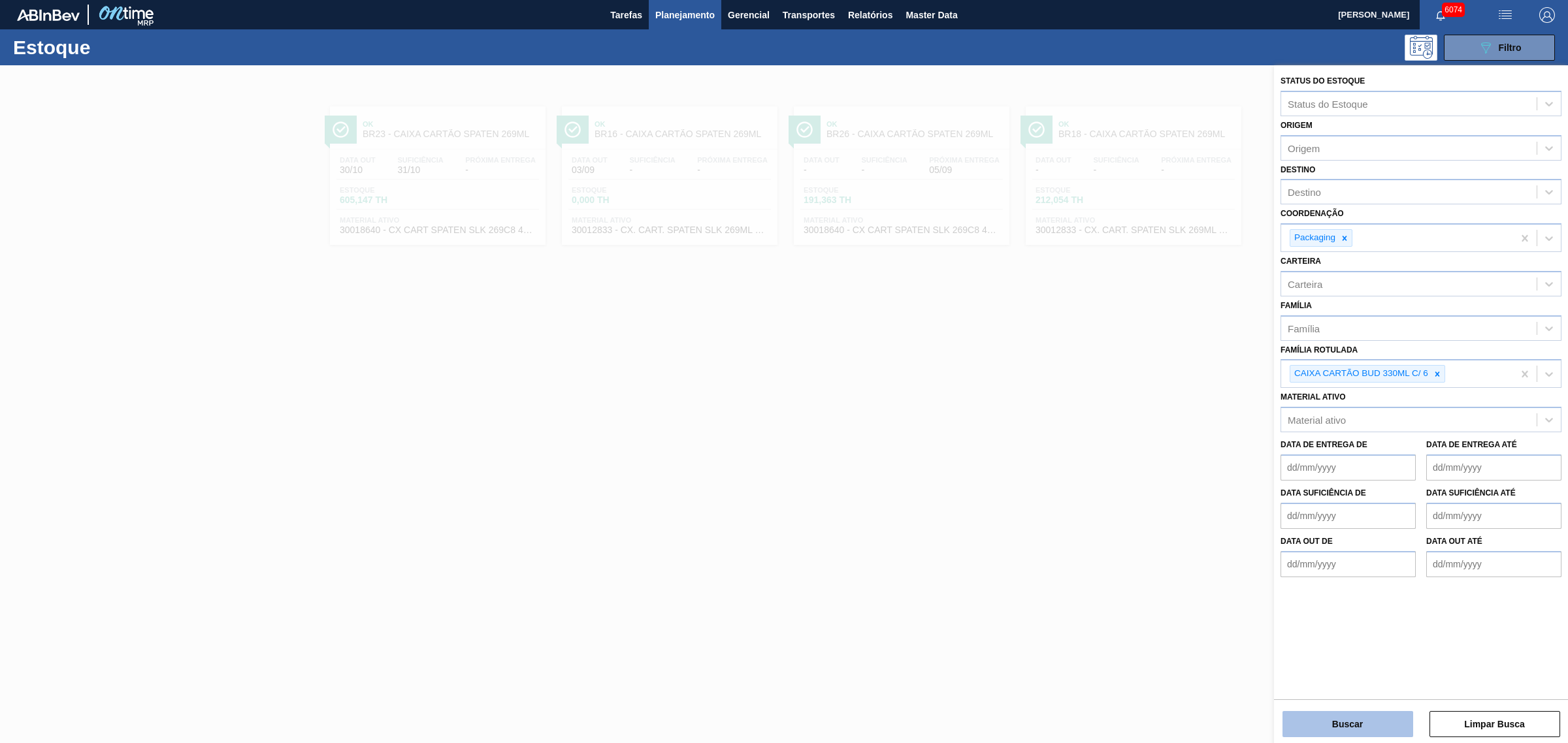
click at [1253, 566] on button "Buscar" at bounding box center [1347, 724] width 131 height 26
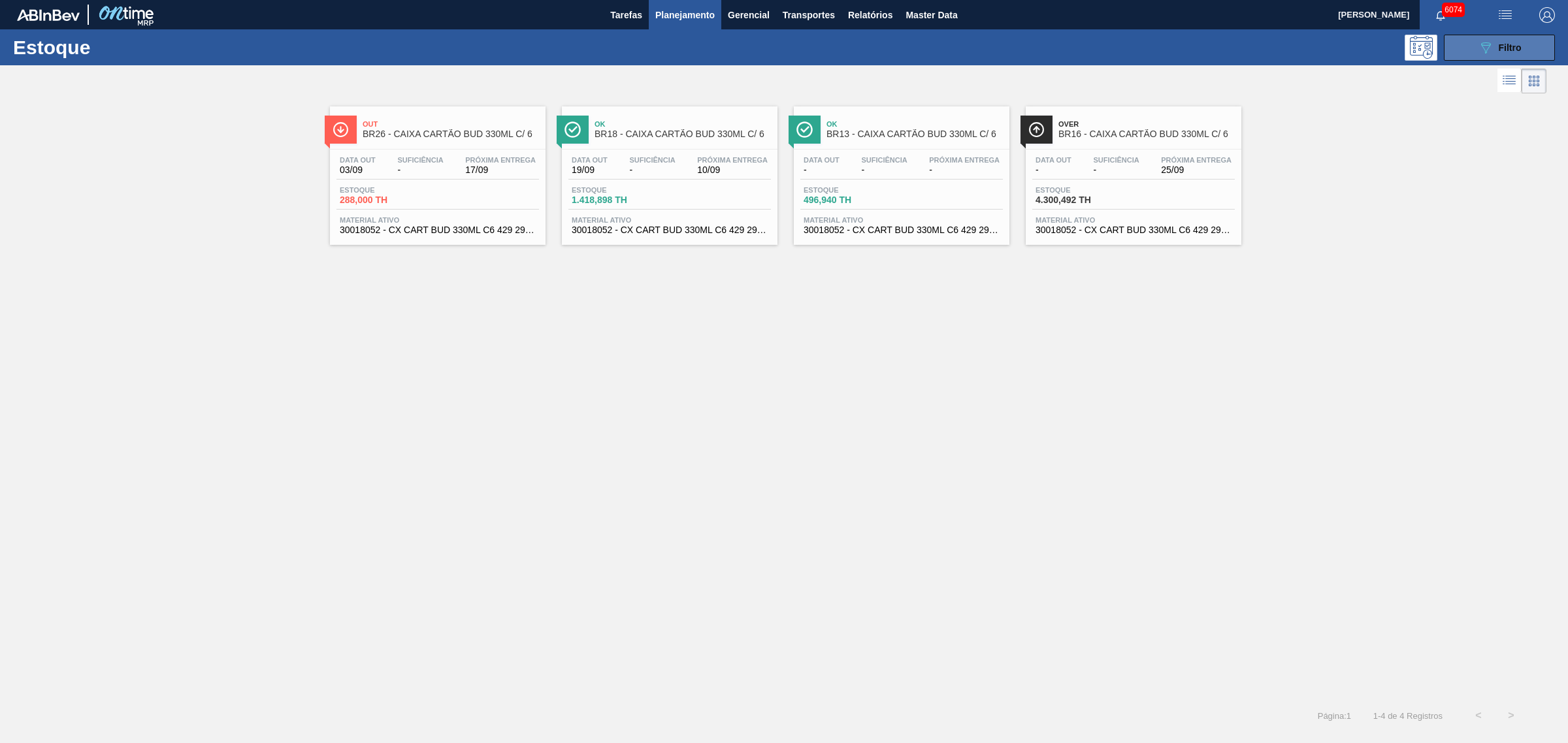
drag, startPoint x: 1526, startPoint y: 36, endPoint x: 1517, endPoint y: 57, distance: 22.8
click at [1253, 36] on button "089F7B8B-B2A5-4AFE-B5C0-19BA573D28AC Filtro" at bounding box center [1499, 48] width 111 height 26
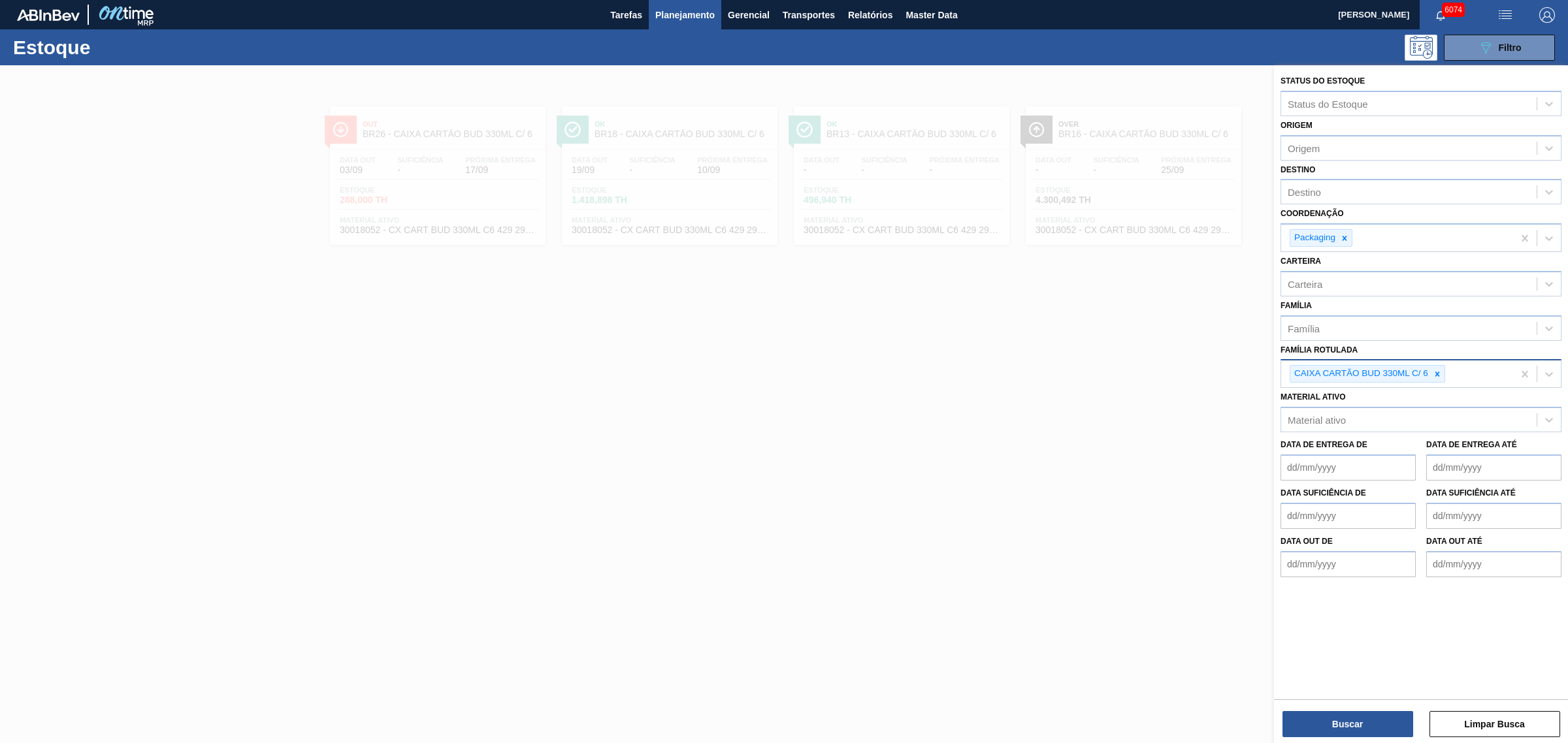
click at [1253, 370] on icon at bounding box center [1437, 374] width 9 height 9
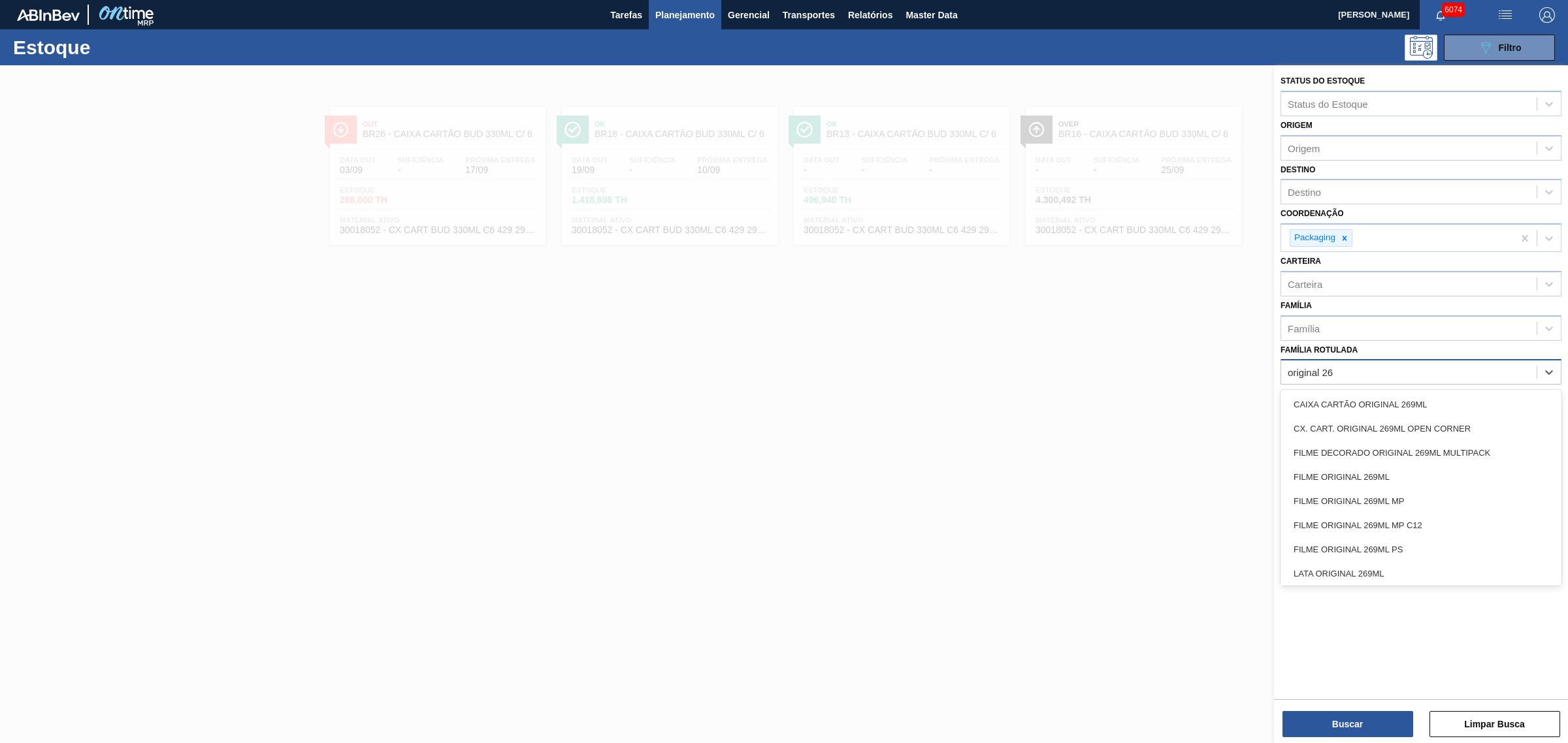
type Rotulada "original 269"
click at [1253, 403] on div "CAIXA CARTÃO ORIGINAL 269ML" at bounding box center [1421, 404] width 281 height 24
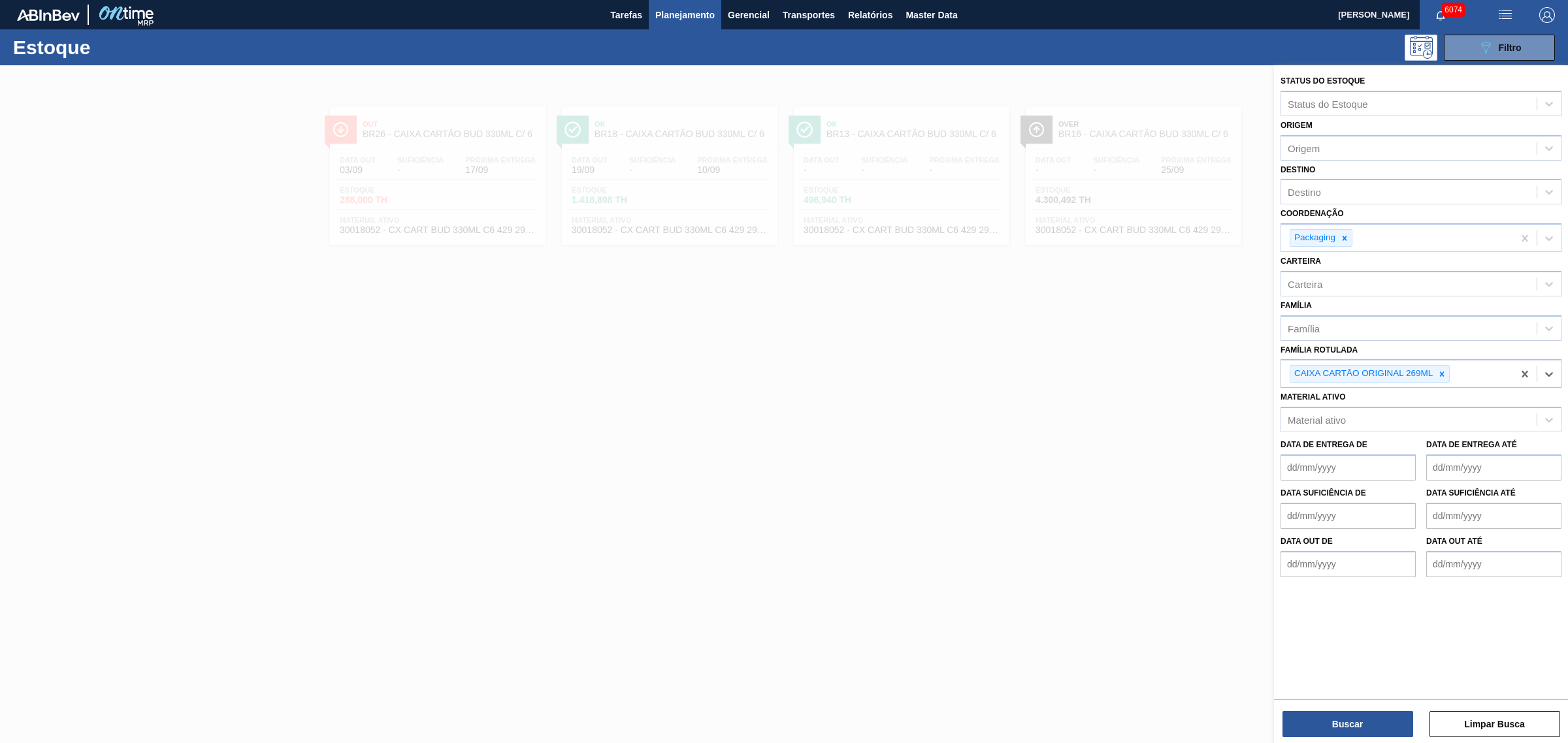
drag, startPoint x: 1384, startPoint y: 708, endPoint x: 1364, endPoint y: 695, distance: 23.9
click at [1253, 566] on div "Buscar Limpar Busca" at bounding box center [1421, 717] width 294 height 36
click at [1253, 566] on button "Buscar" at bounding box center [1347, 724] width 131 height 26
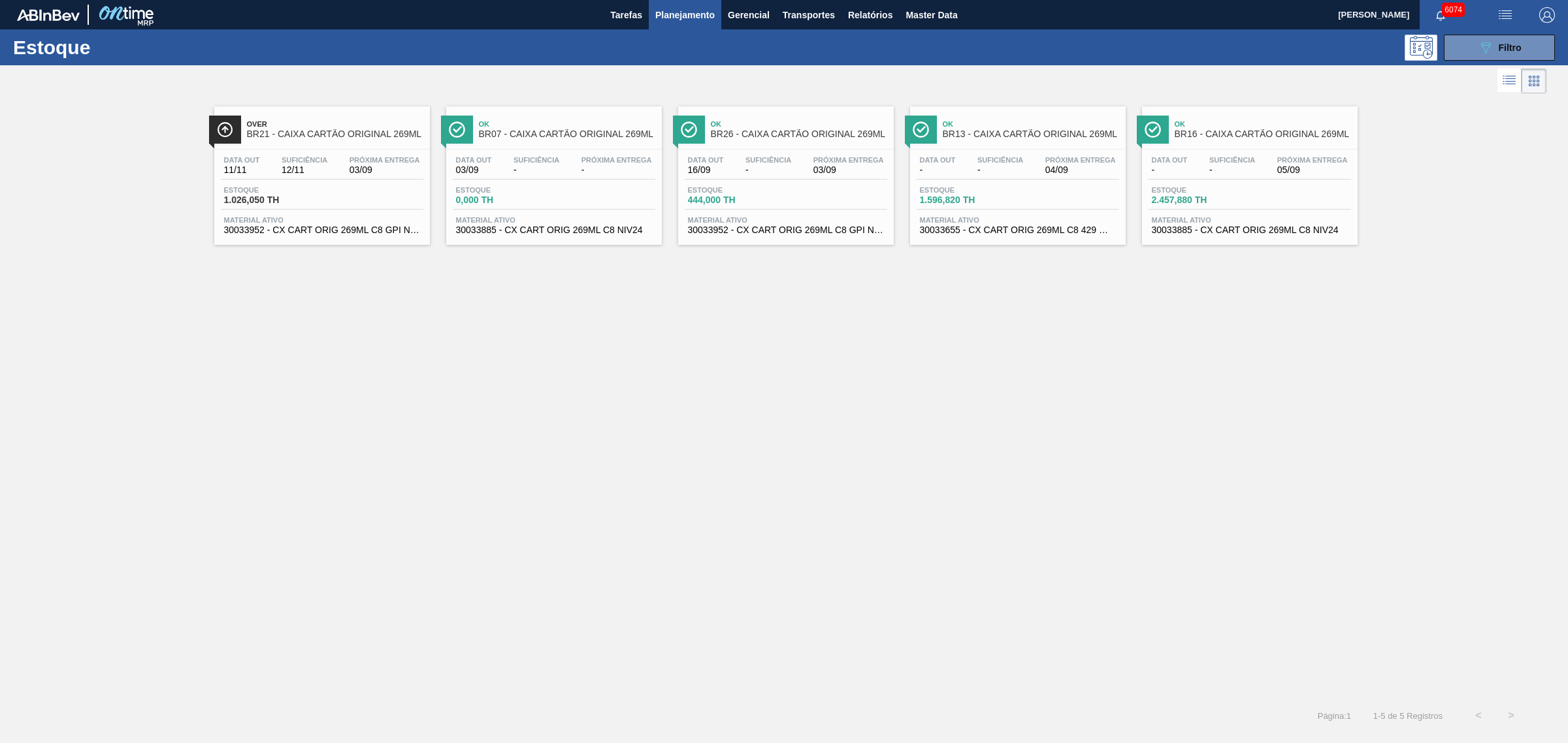
drag, startPoint x: 753, startPoint y: 161, endPoint x: 586, endPoint y: 355, distance: 256.0
click at [586, 355] on div "Over BR21 - CAIXA CARTÃO ORIGINAL 269ML Data out 11/11 Suficiência 12/11 Próxim…" at bounding box center [784, 398] width 1568 height 603
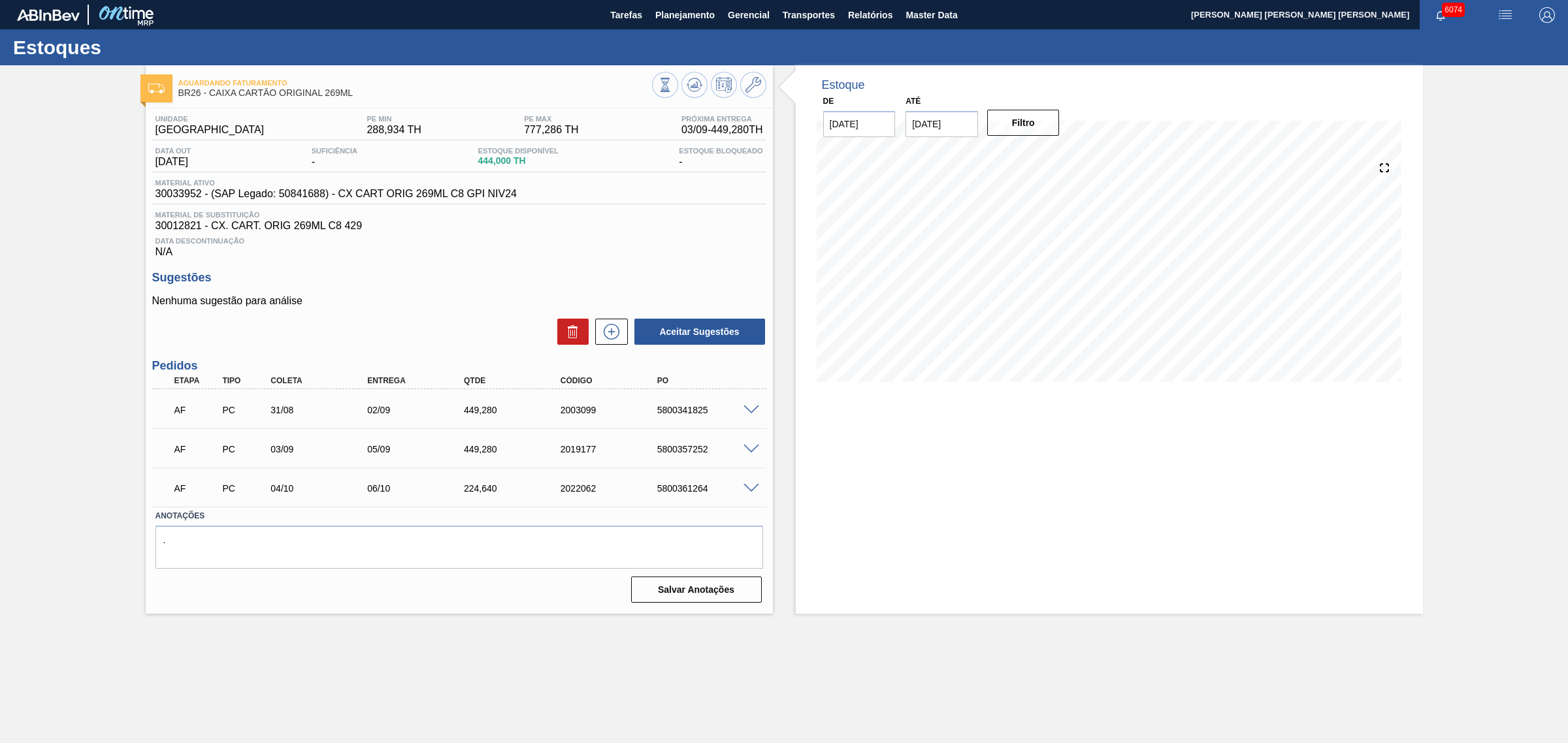
click at [750, 410] on span at bounding box center [751, 410] width 16 height 10
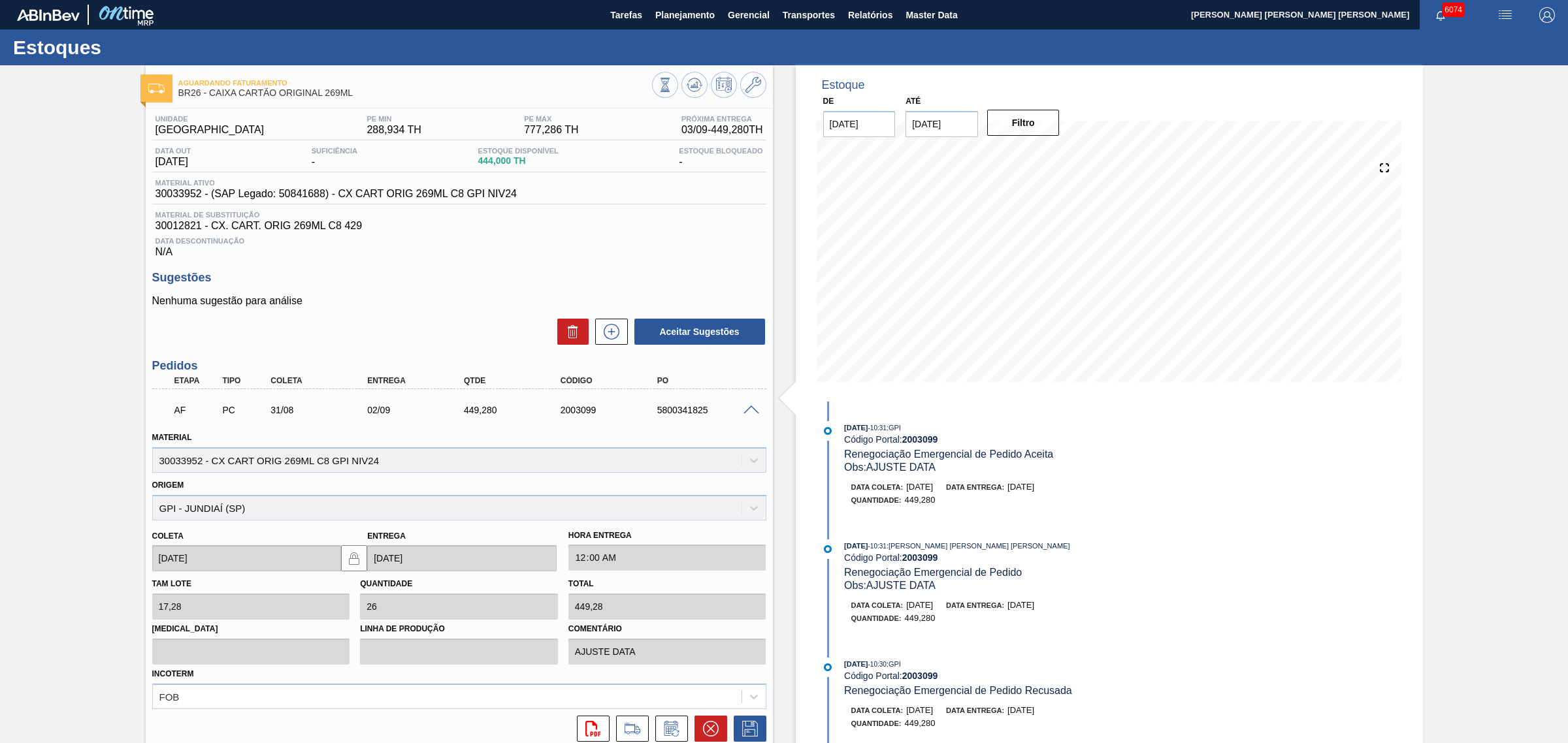
click at [750, 410] on span at bounding box center [751, 410] width 16 height 10
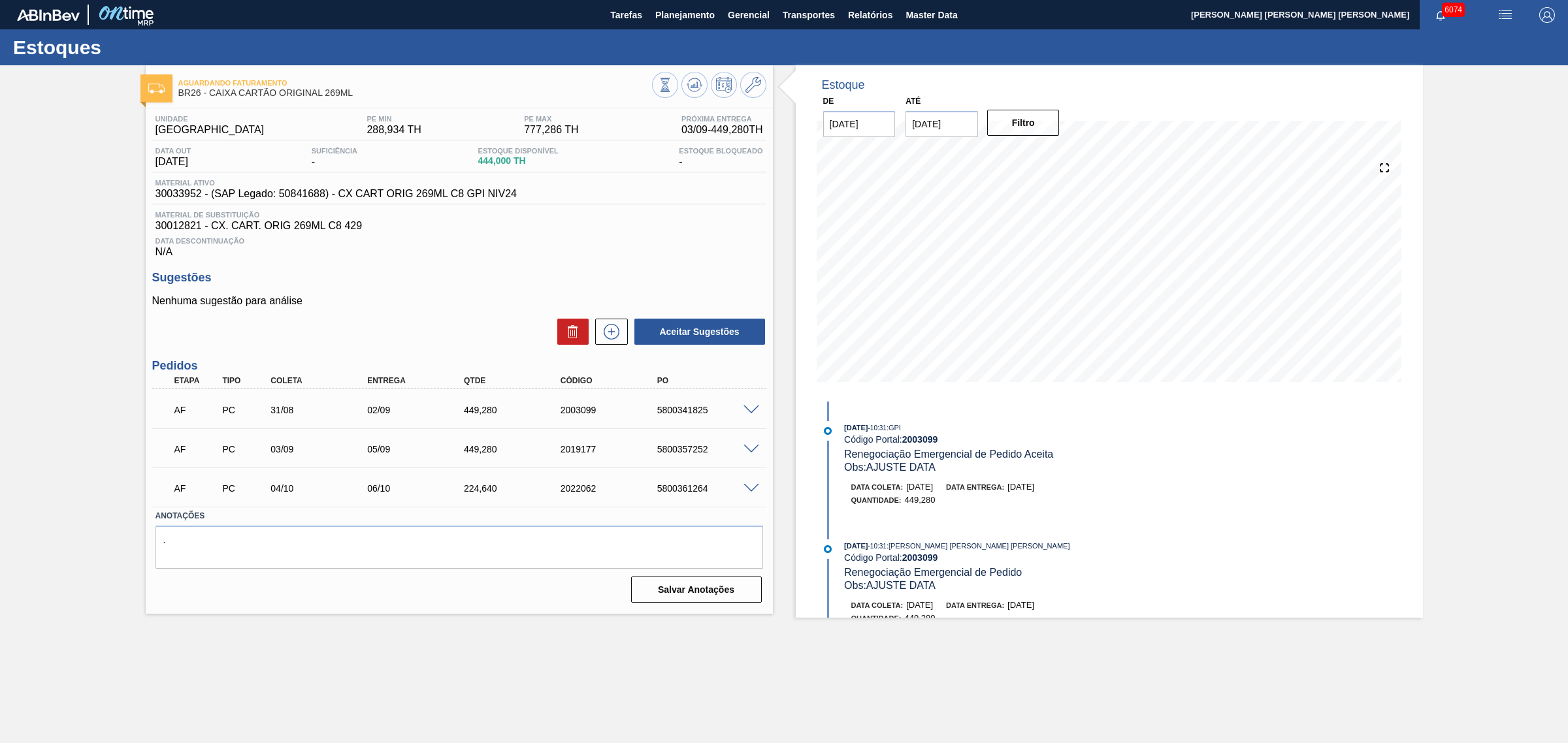
click at [752, 453] on span at bounding box center [751, 450] width 16 height 10
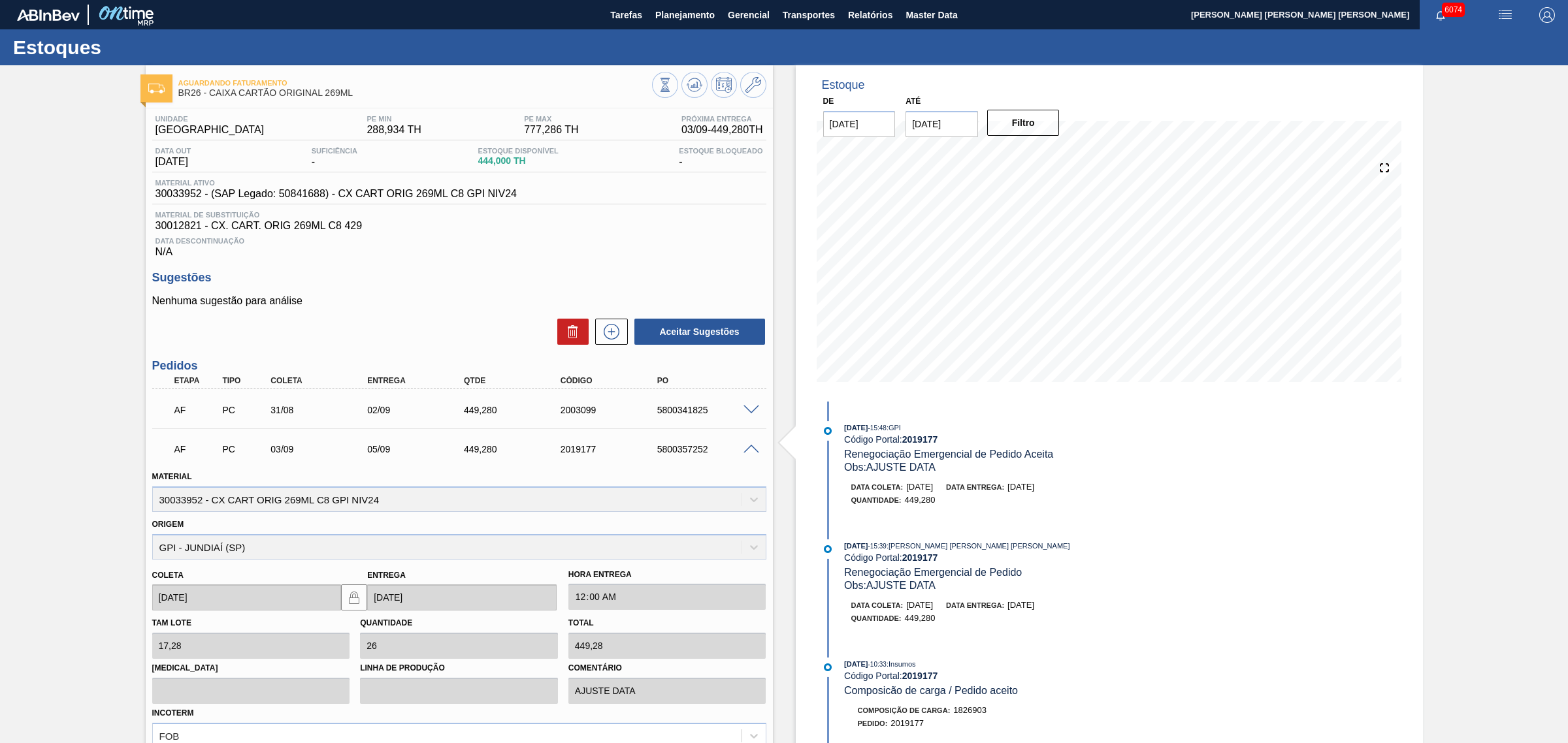
click at [740, 453] on div at bounding box center [753, 448] width 26 height 10
click at [752, 448] on span at bounding box center [751, 450] width 16 height 10
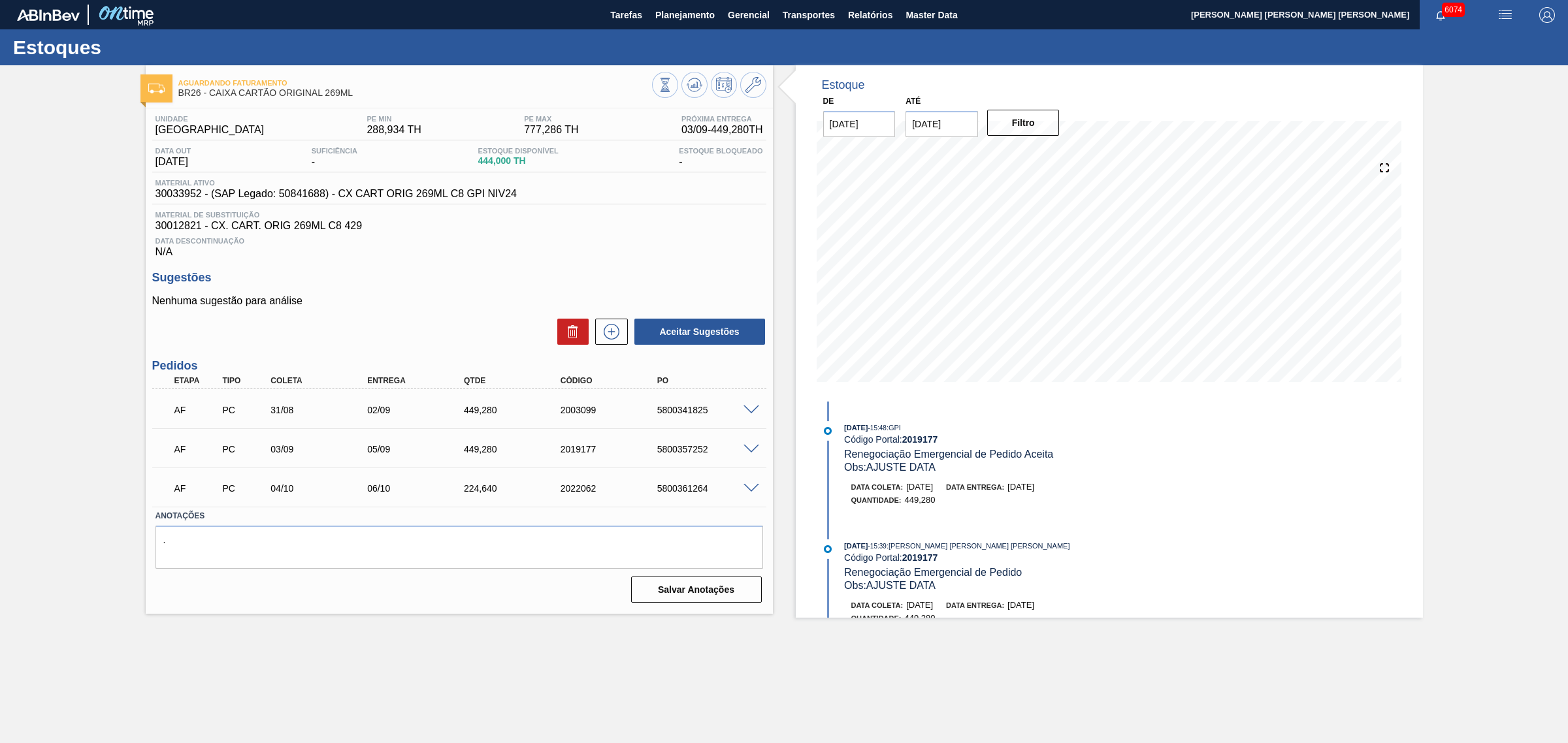
click at [752, 412] on span at bounding box center [751, 410] width 16 height 10
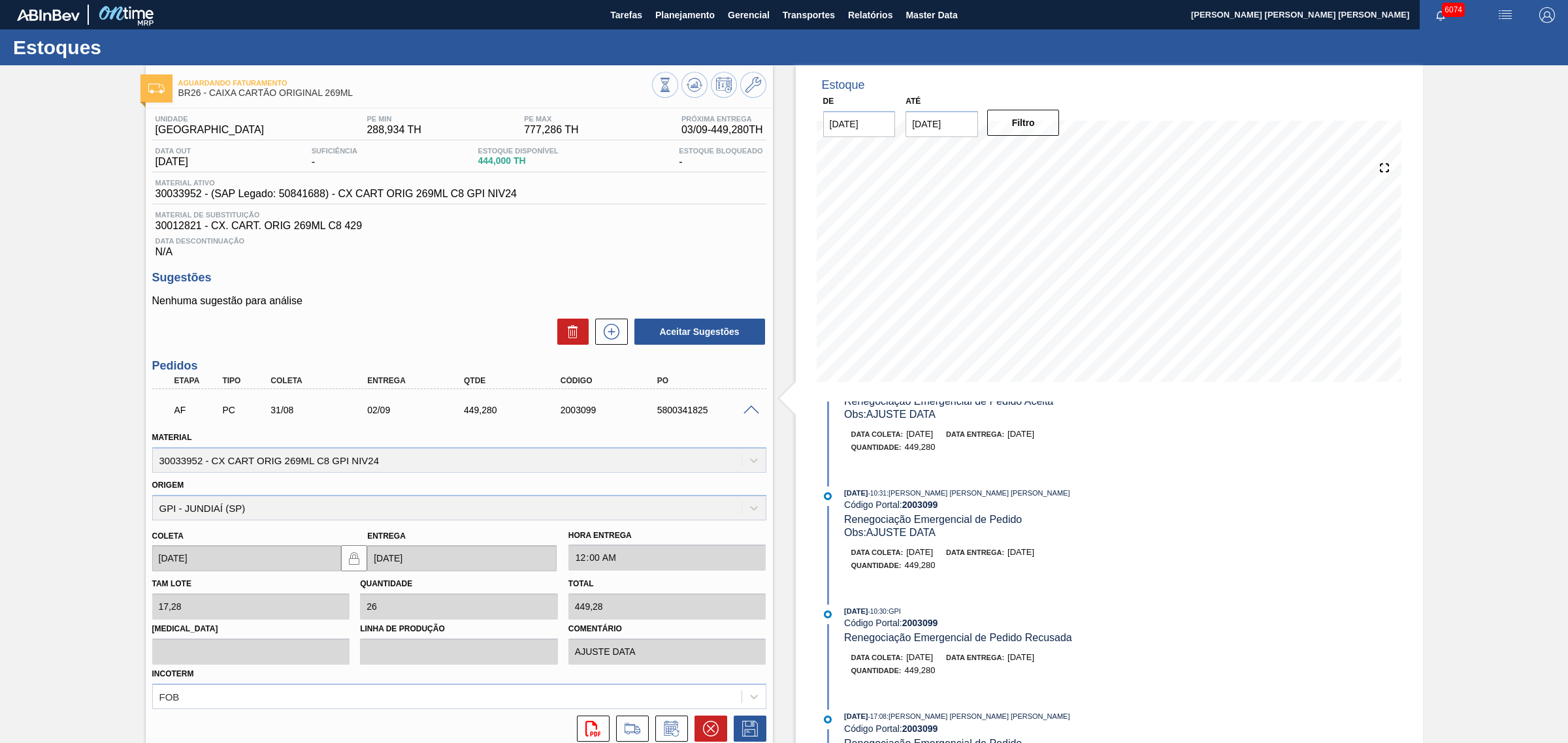
scroll to position [81, 0]
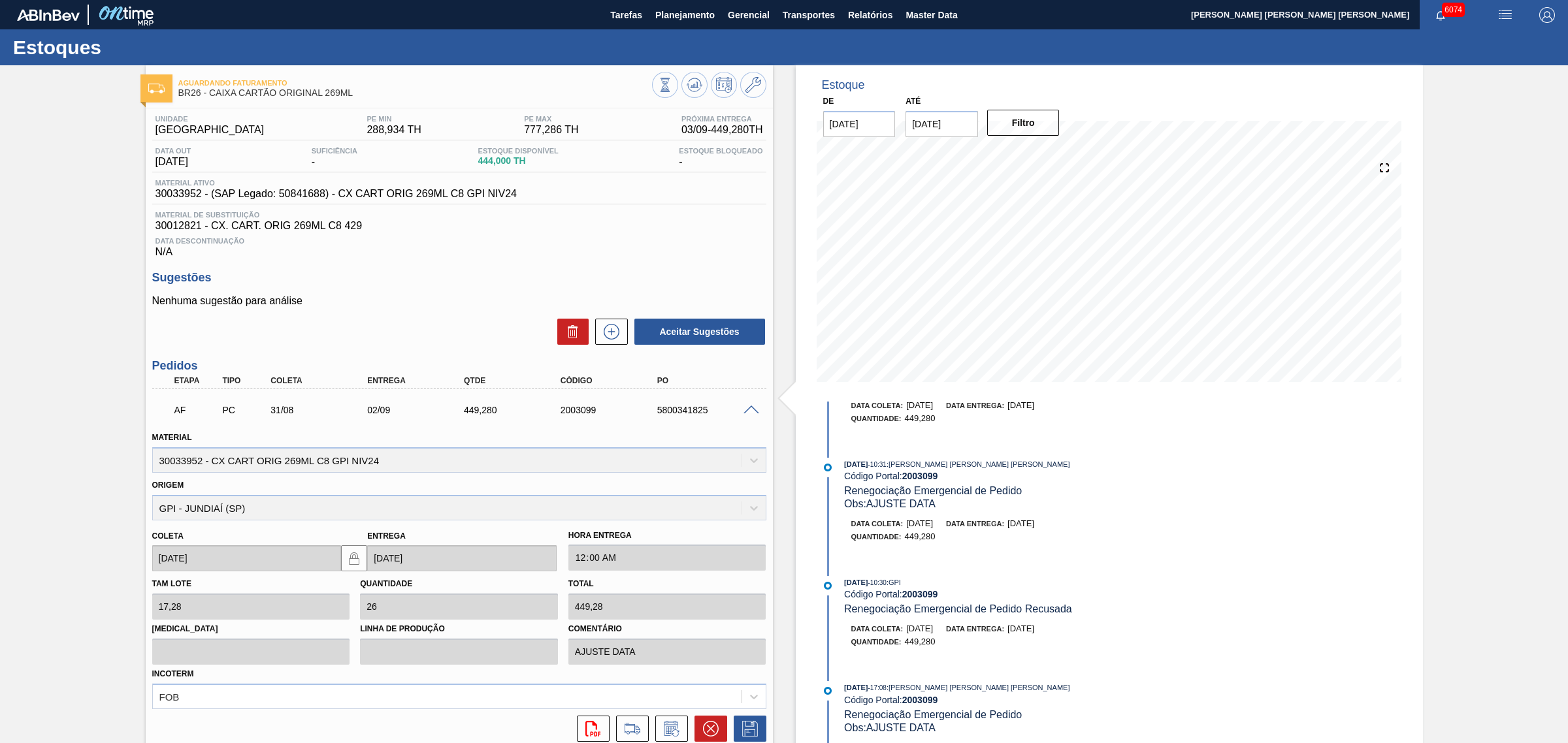
click at [748, 412] on span at bounding box center [751, 410] width 16 height 10
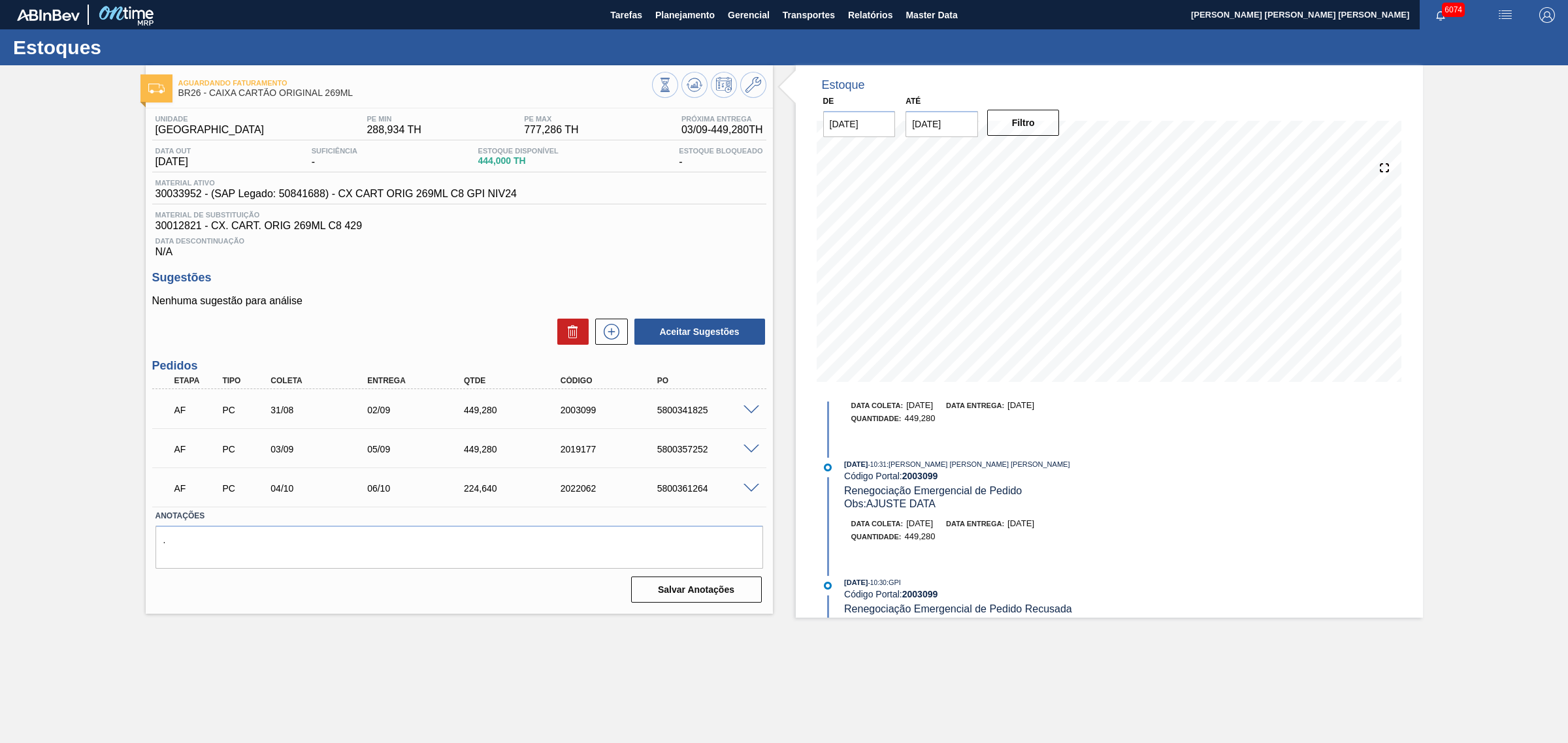
click at [537, 276] on h3 "Sugestões" at bounding box center [460, 278] width 614 height 14
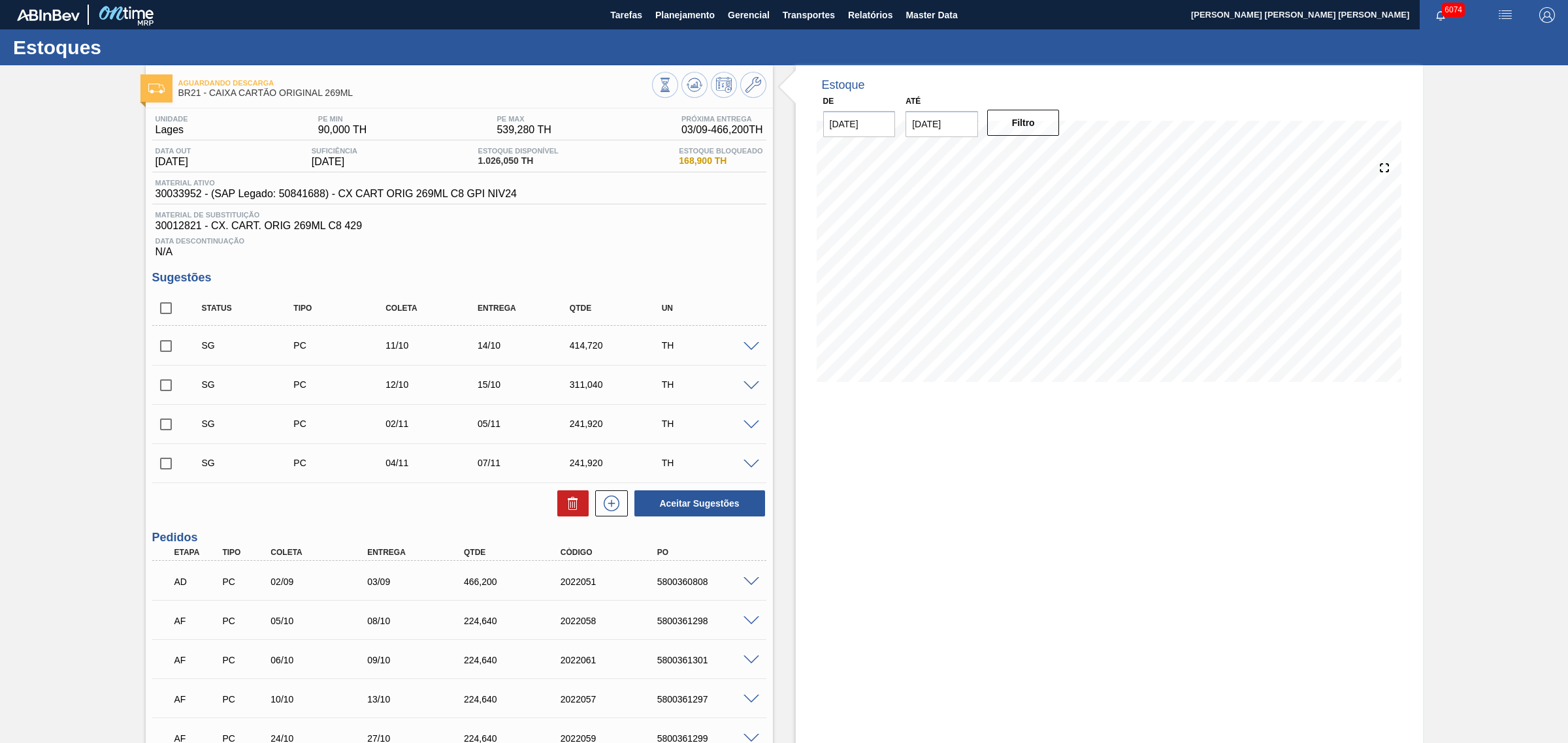
click at [162, 314] on input "checkbox" at bounding box center [166, 308] width 27 height 27
checkbox input "true"
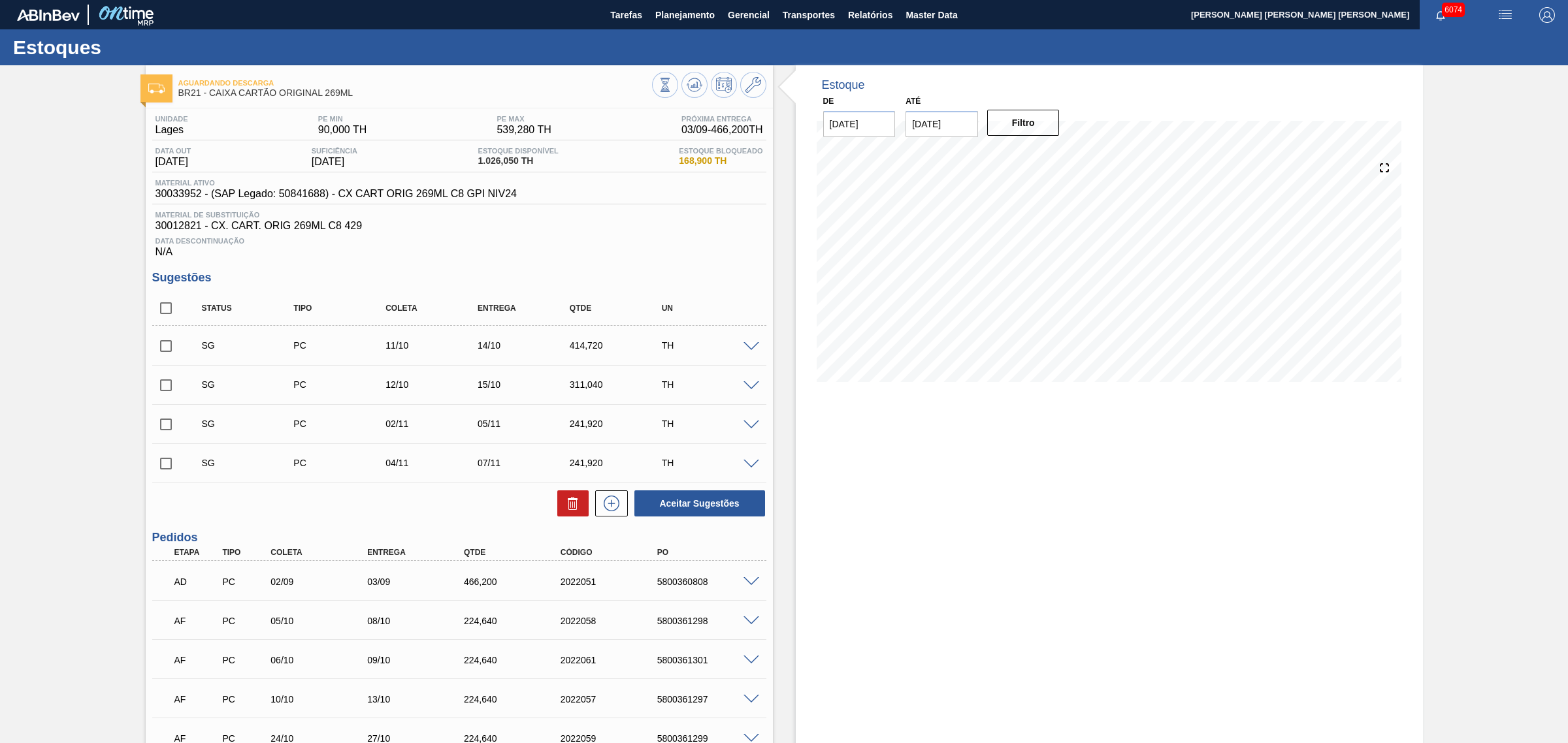
checkbox input "true"
click at [569, 500] on icon at bounding box center [572, 499] width 10 height 2
checkbox input "false"
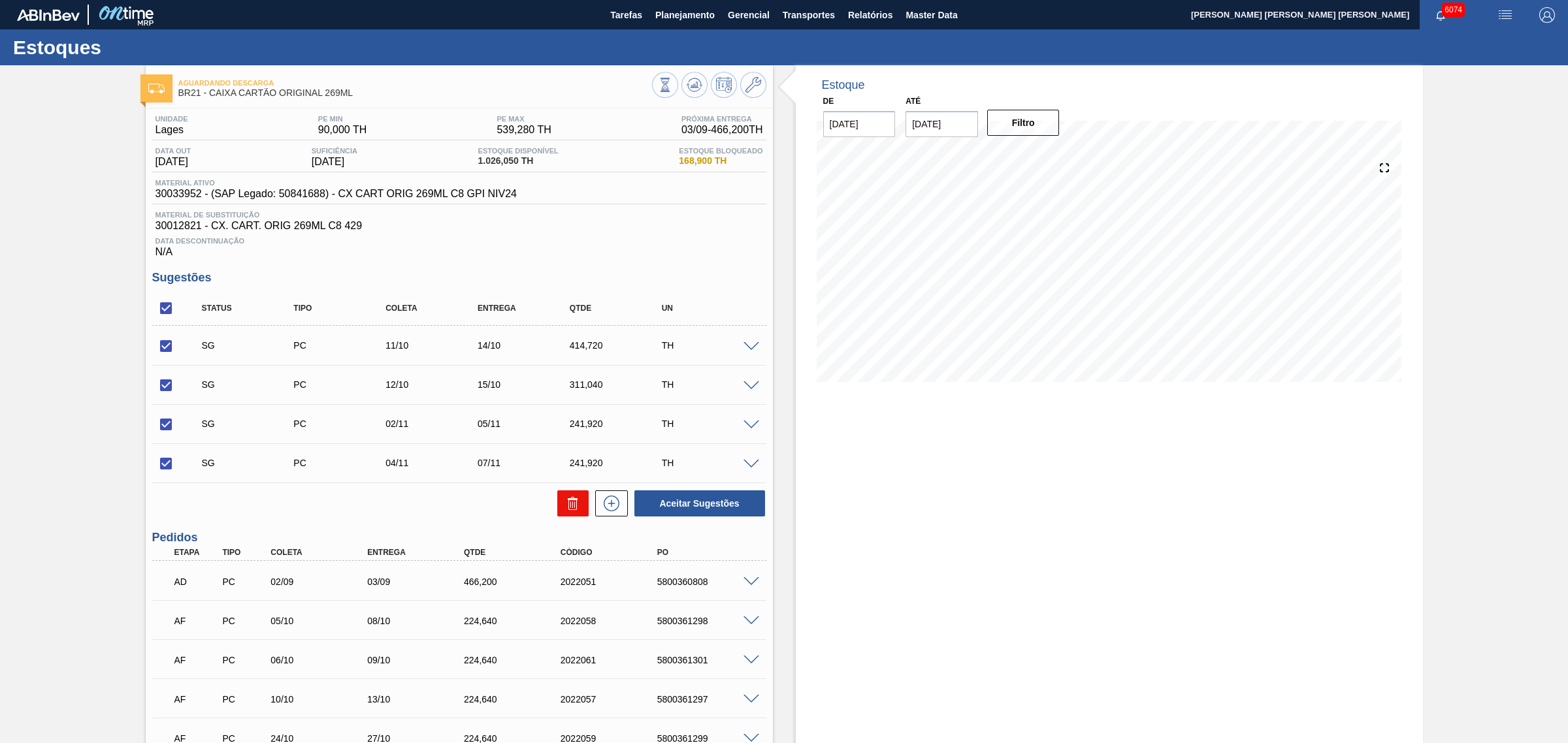
checkbox input "false"
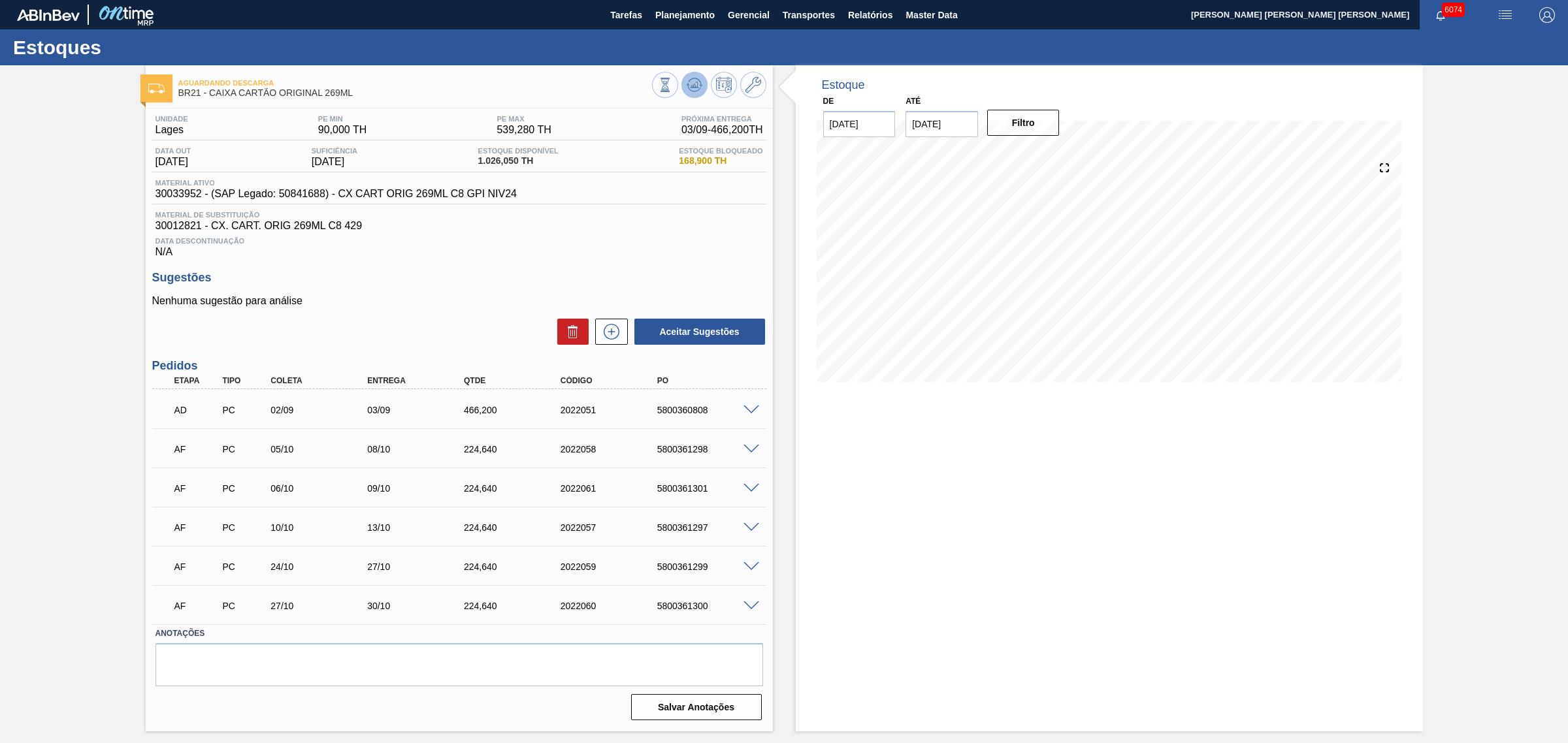
click at [690, 85] on icon at bounding box center [694, 84] width 16 height 16
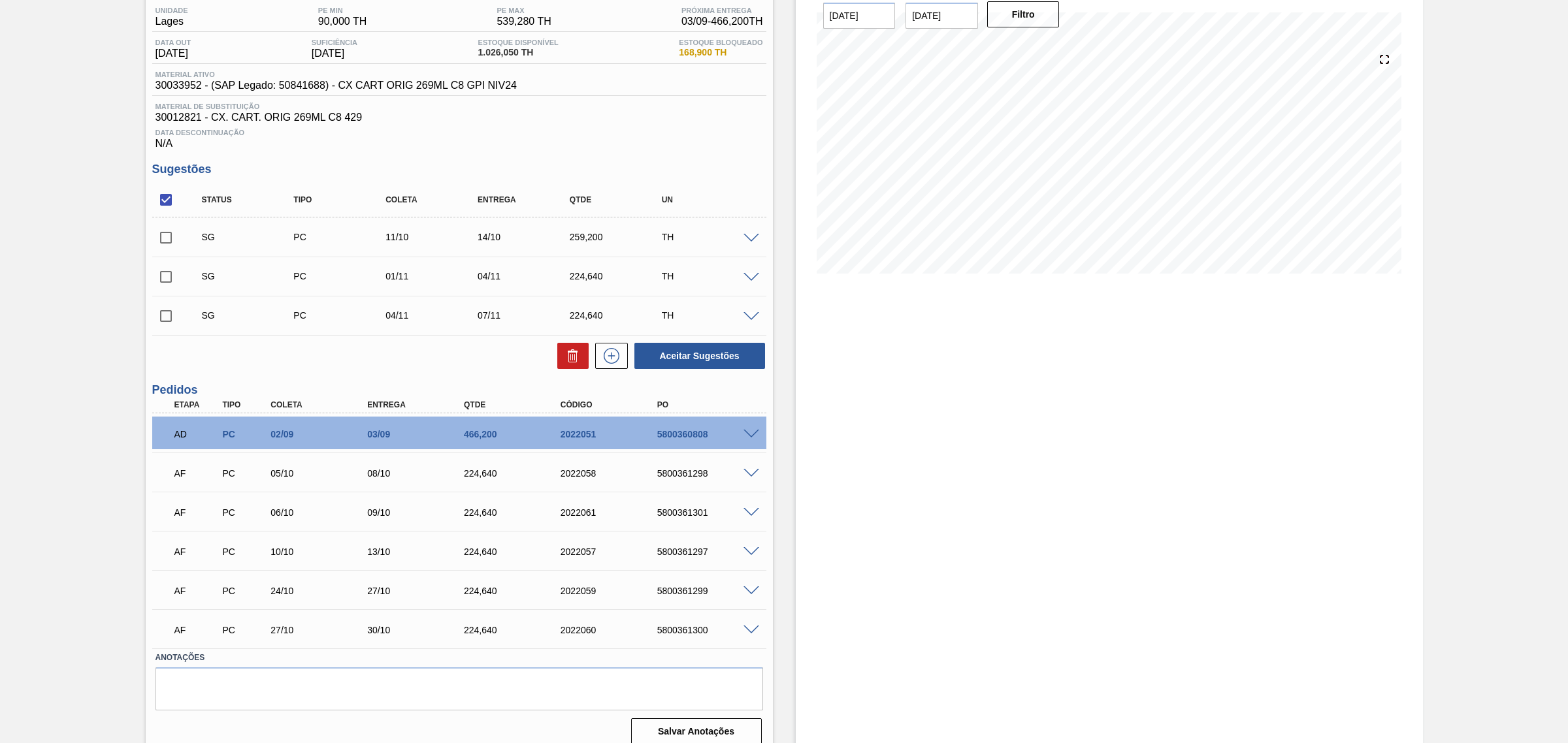
scroll to position [123, 0]
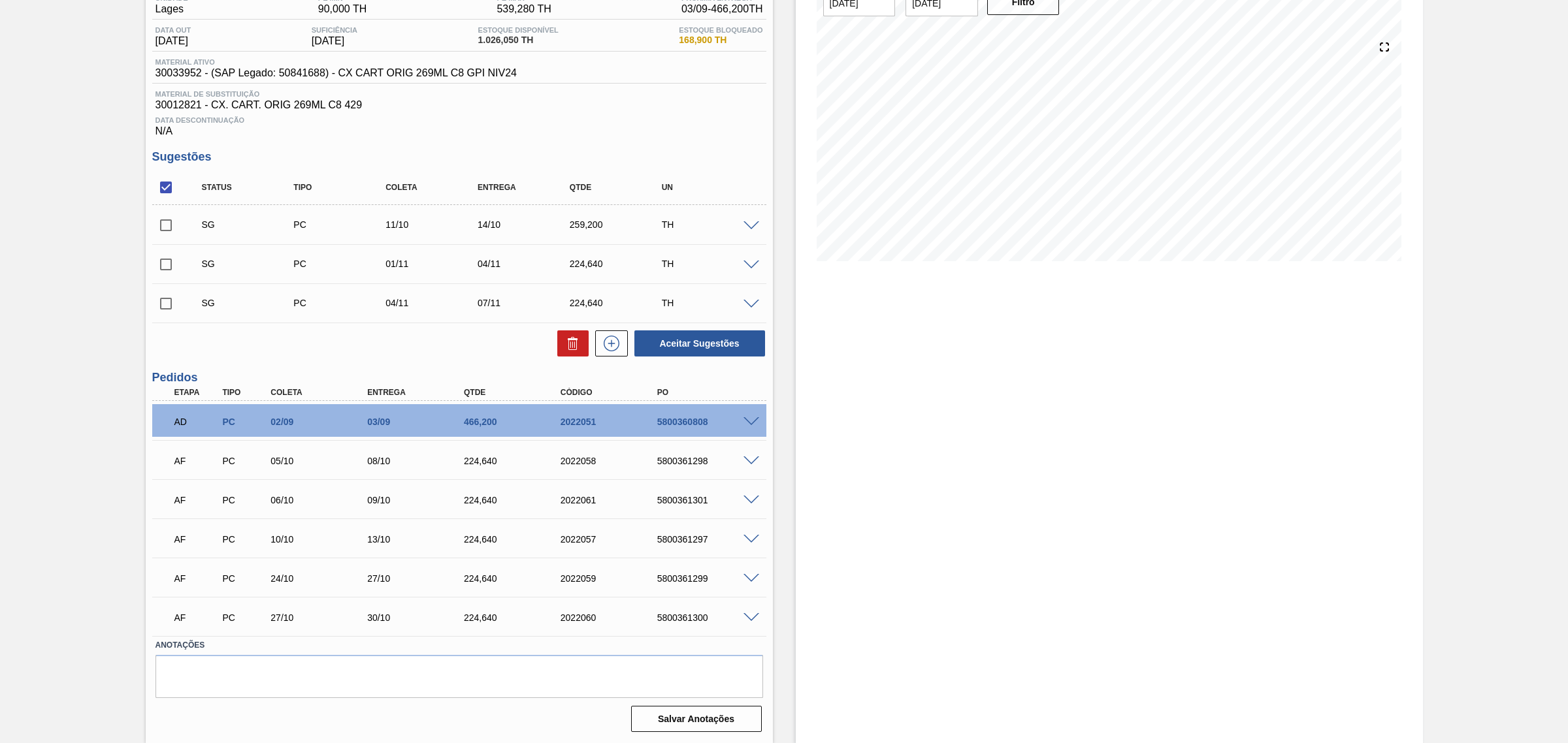
click at [971, 451] on div "Estoque De [DATE] Até [DATE] Filtro" at bounding box center [1108, 343] width 627 height 799
click at [172, 222] on input "checkbox" at bounding box center [166, 225] width 27 height 27
checkbox input "true"
click at [728, 350] on button "Aceitar Sugestões" at bounding box center [699, 343] width 131 height 26
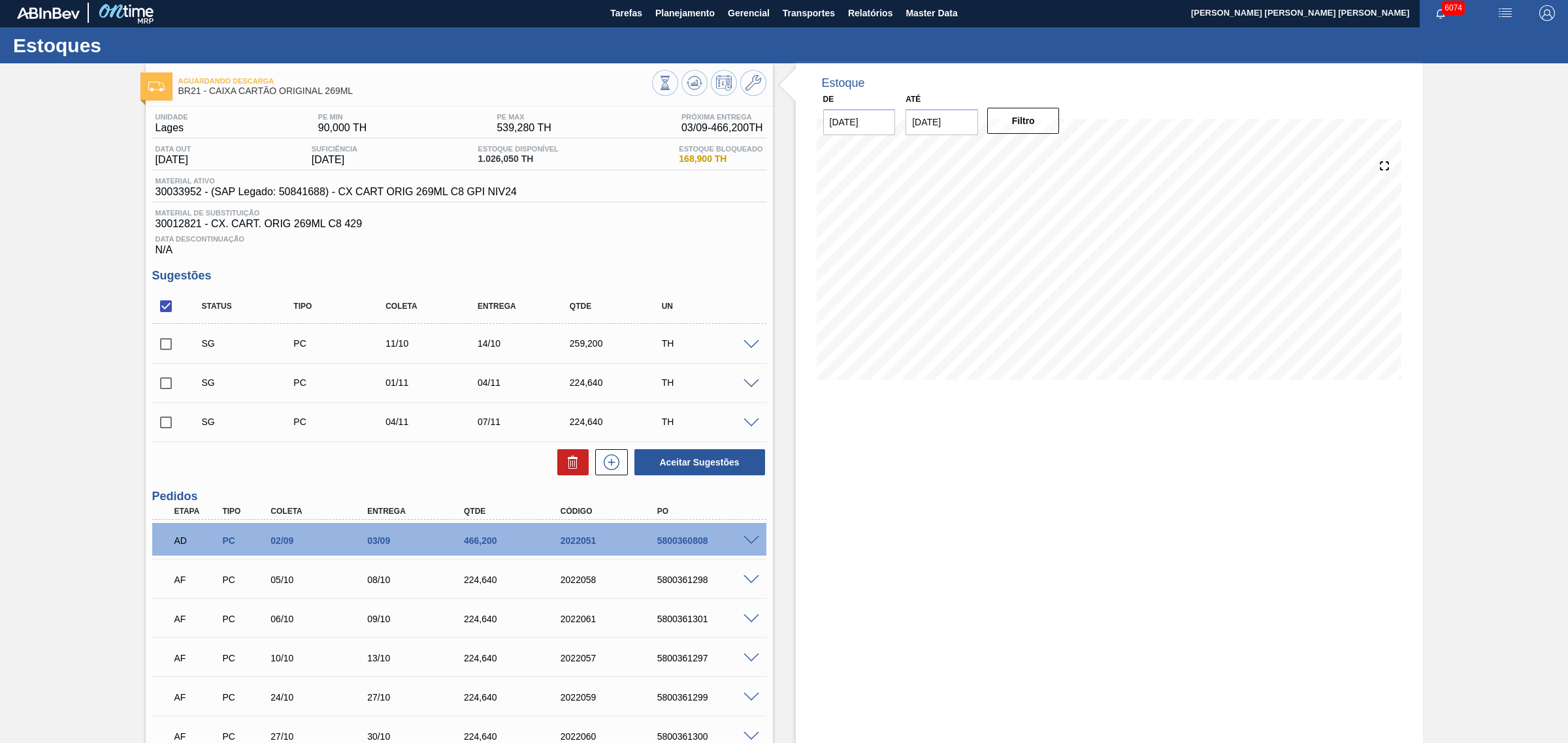
scroll to position [0, 0]
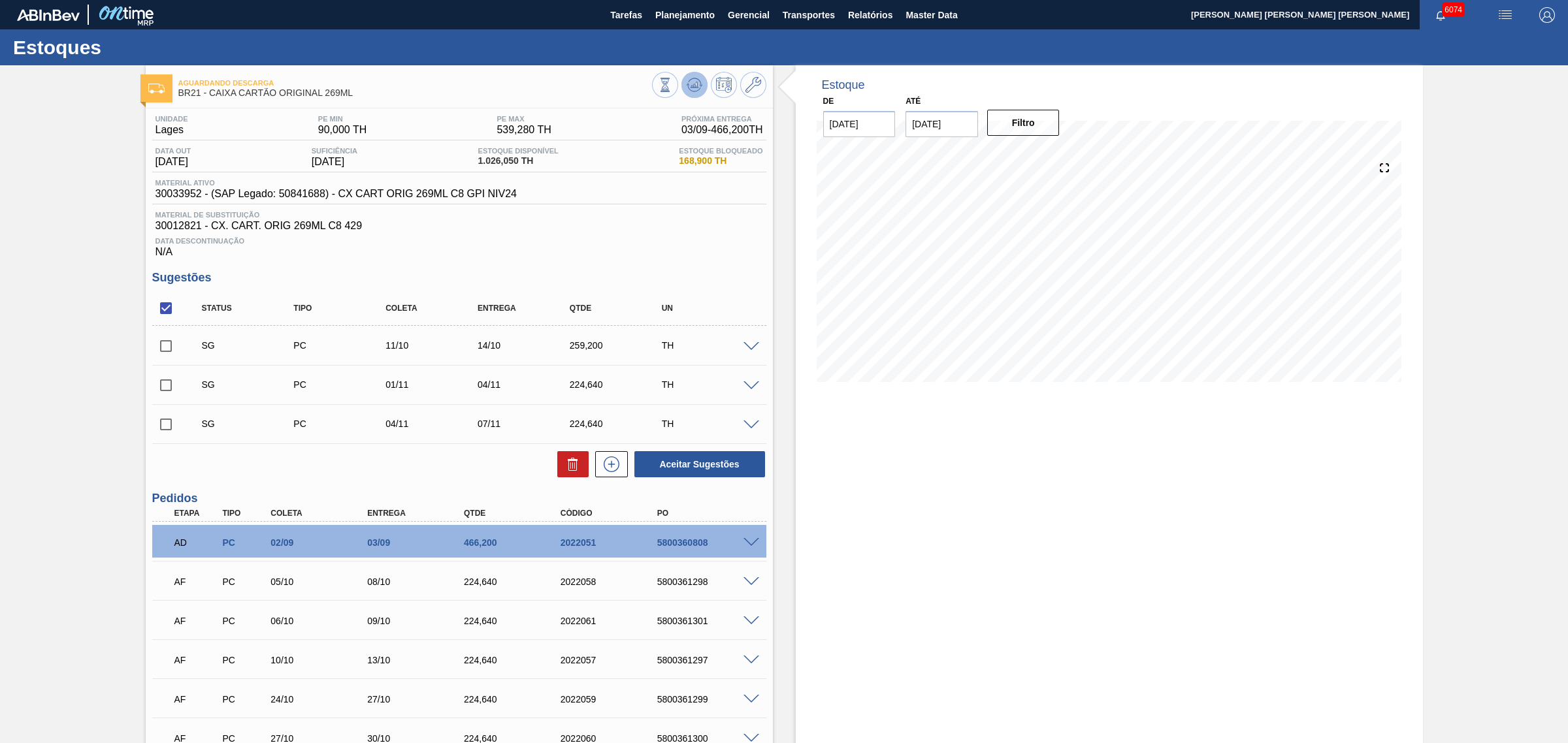
click at [690, 93] on span at bounding box center [694, 84] width 16 height 16
click at [173, 349] on input "checkbox" at bounding box center [166, 346] width 27 height 27
click at [674, 474] on button "Aceitar Sugestões" at bounding box center [699, 464] width 131 height 26
checkbox input "false"
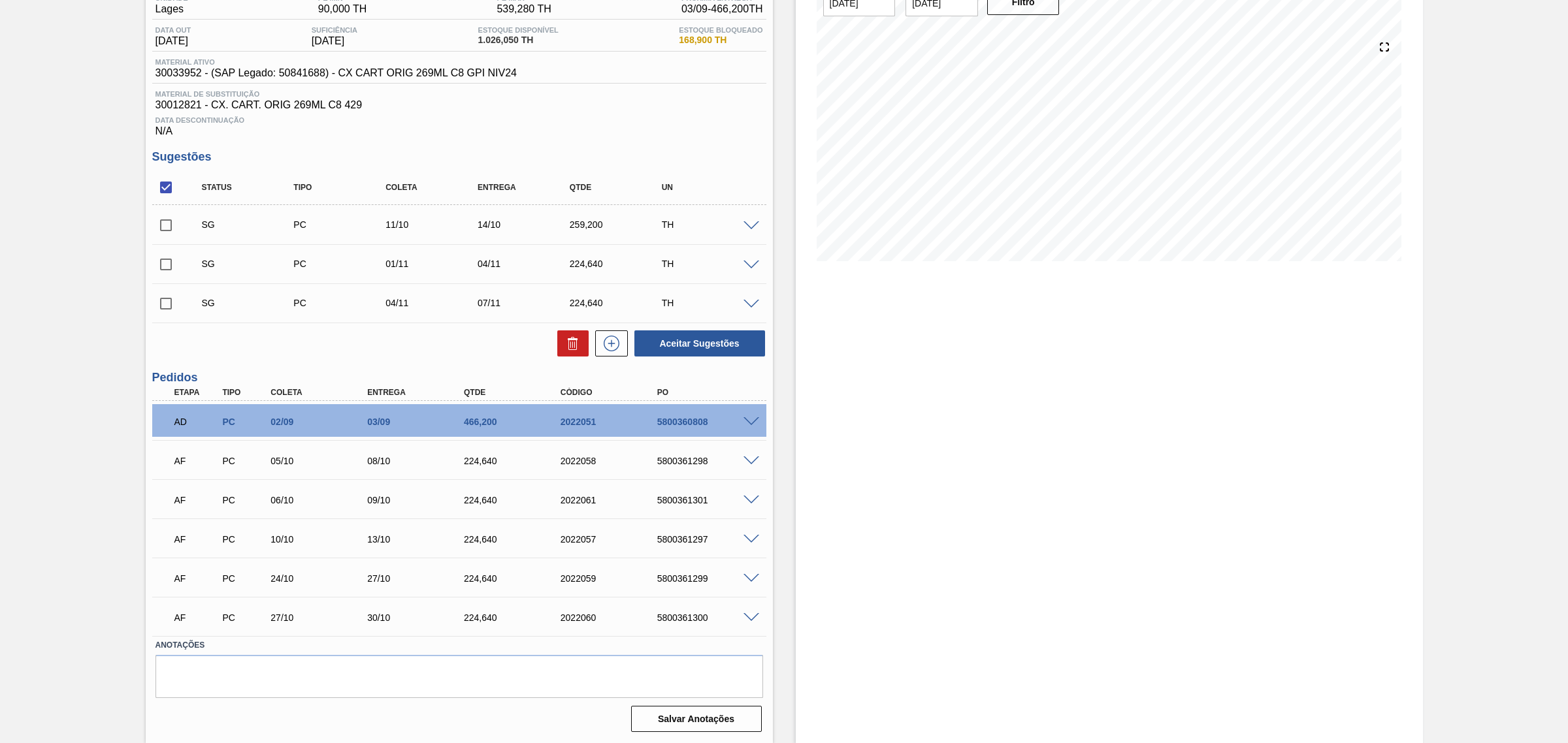
scroll to position [123, 0]
click at [165, 226] on input "checkbox" at bounding box center [166, 225] width 27 height 27
click at [672, 348] on button "Aceitar Sugestões" at bounding box center [699, 343] width 131 height 26
checkbox input "false"
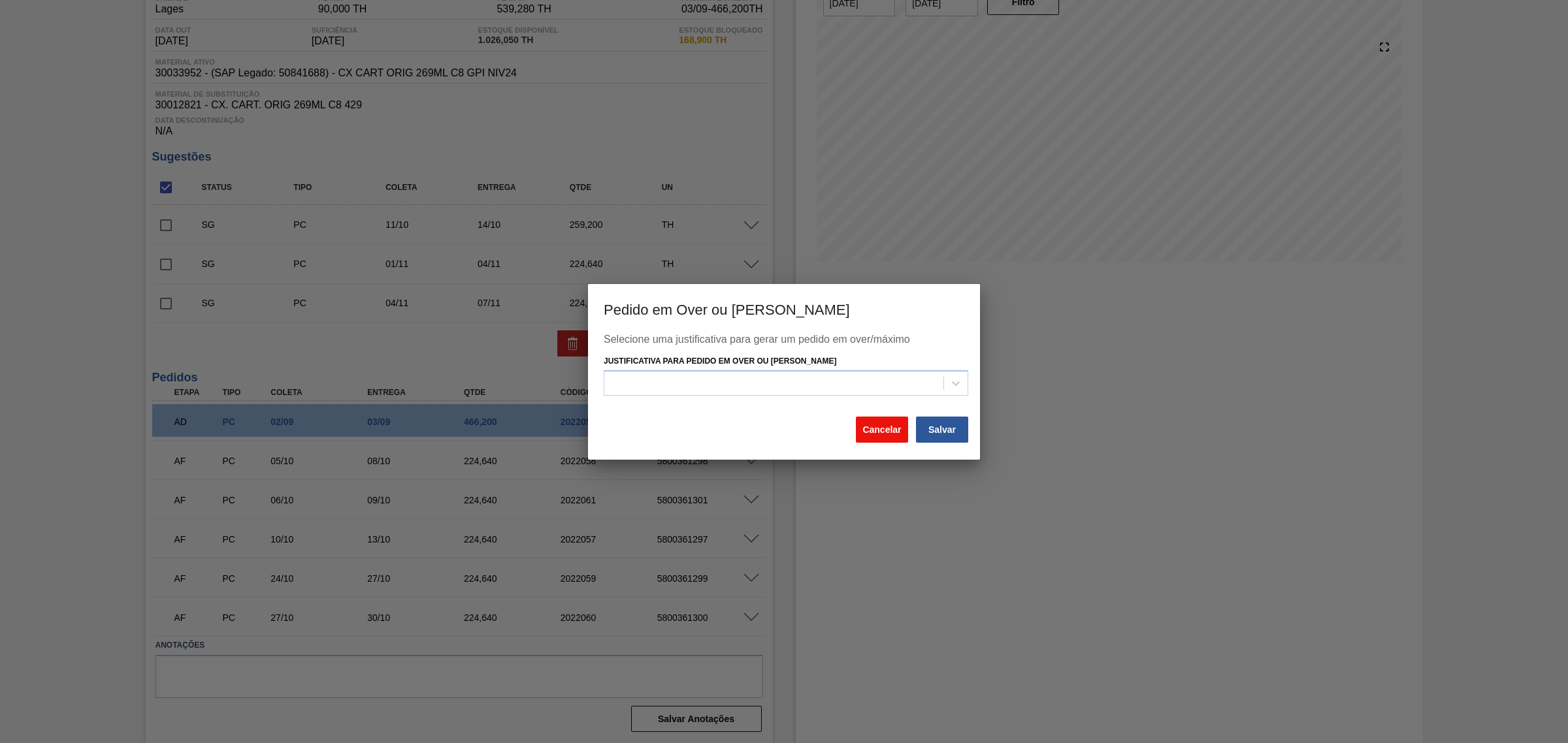
click at [886, 425] on button "Cancelar" at bounding box center [881, 429] width 52 height 26
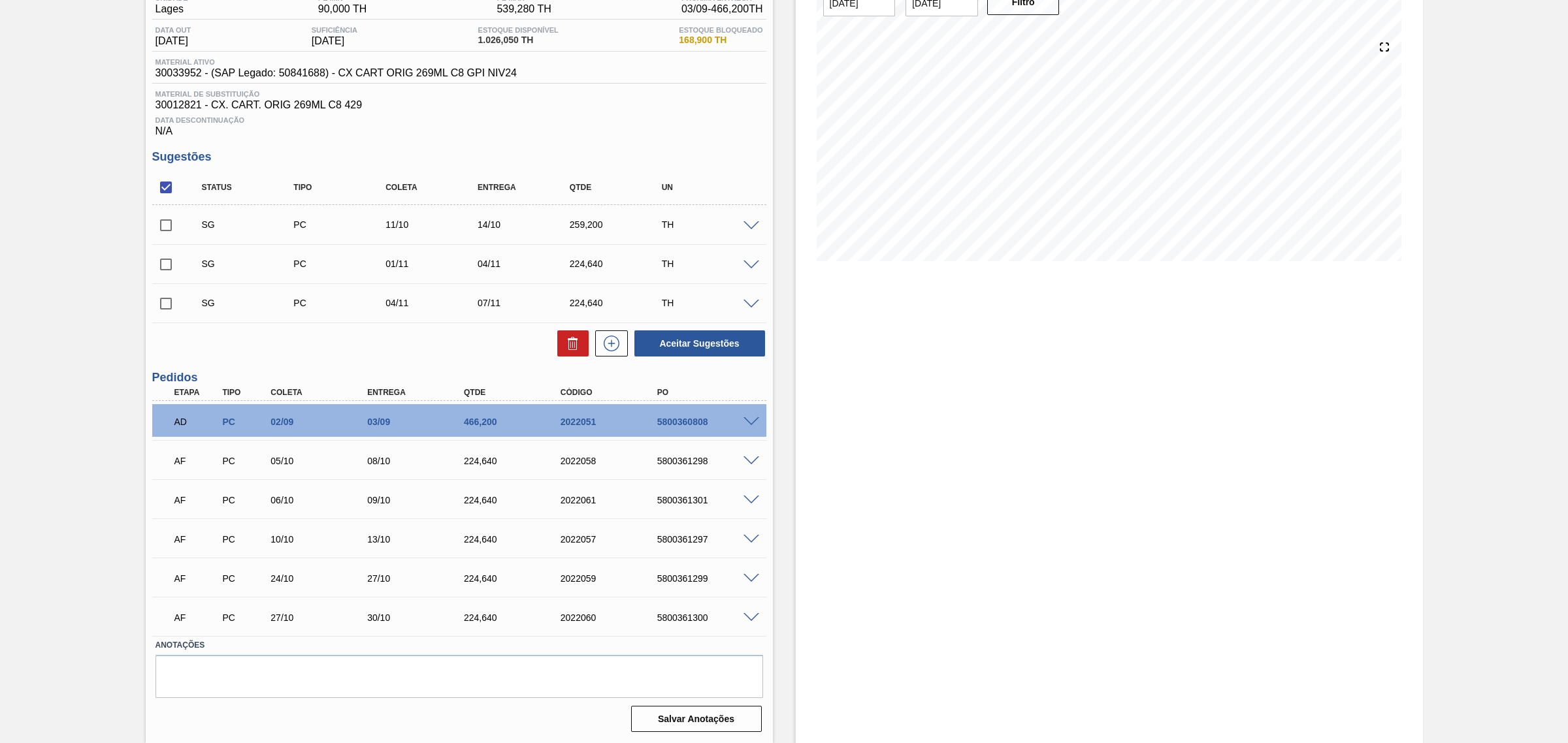
click at [746, 223] on span at bounding box center [751, 226] width 16 height 10
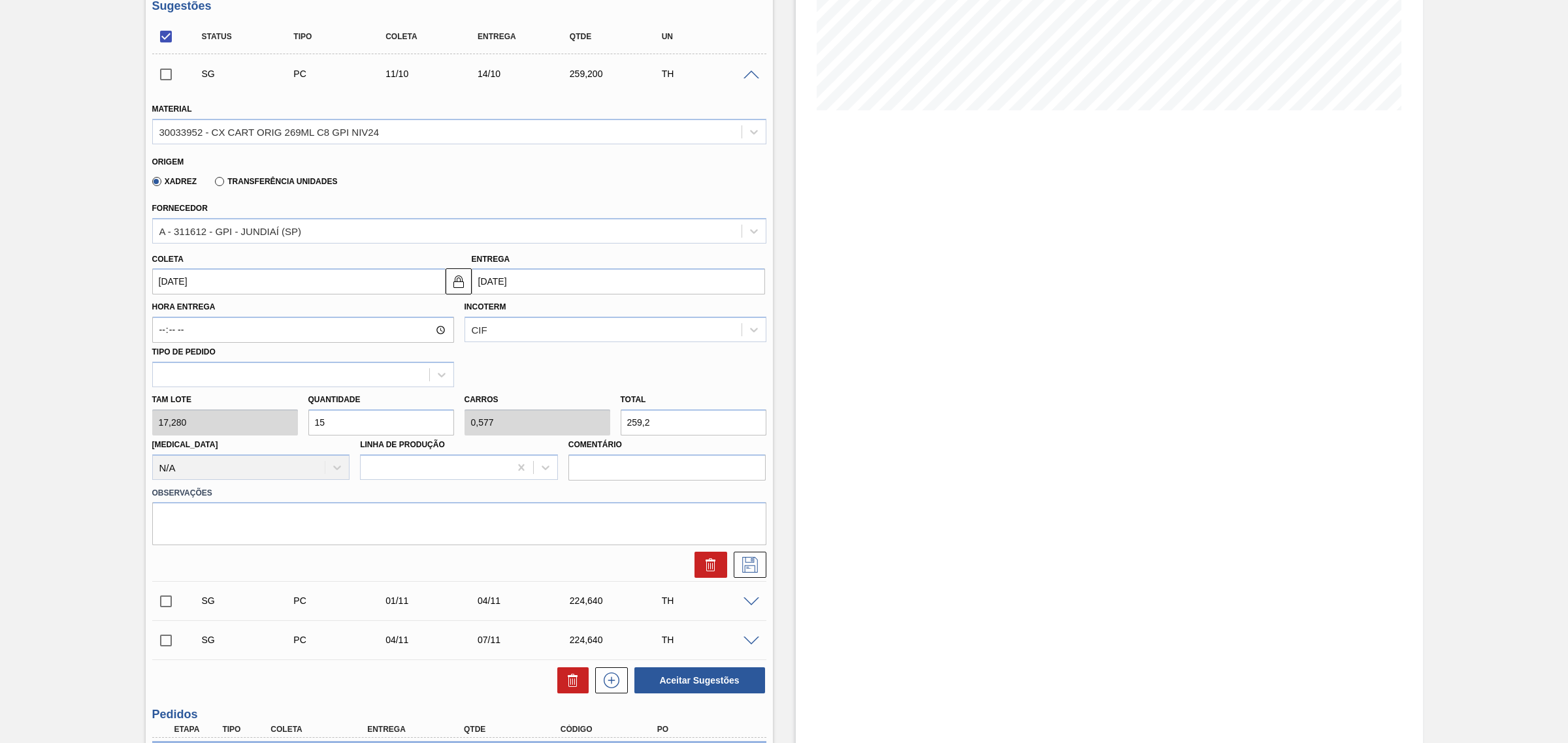
scroll to position [286, 0]
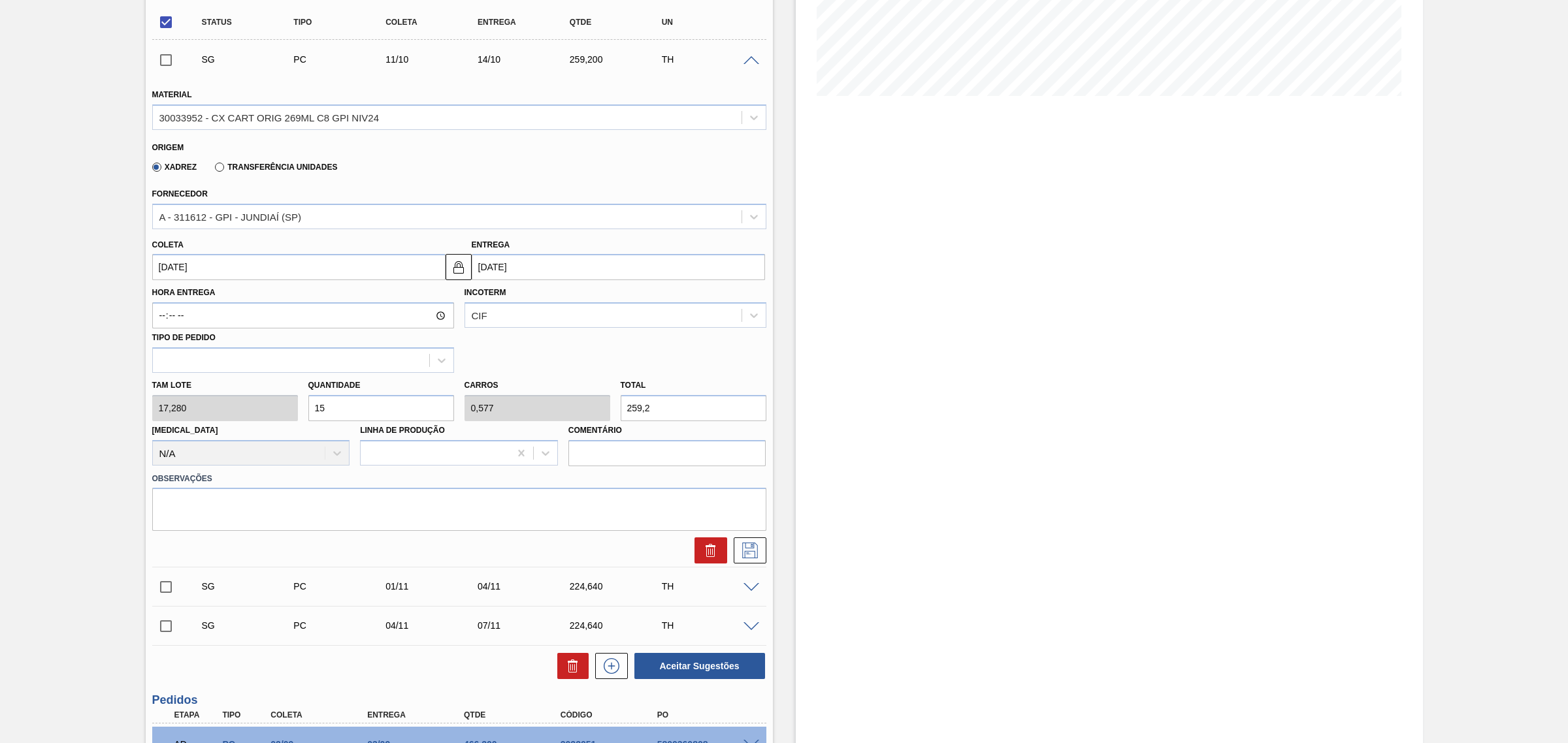
click at [656, 416] on input "259,2" at bounding box center [693, 408] width 146 height 26
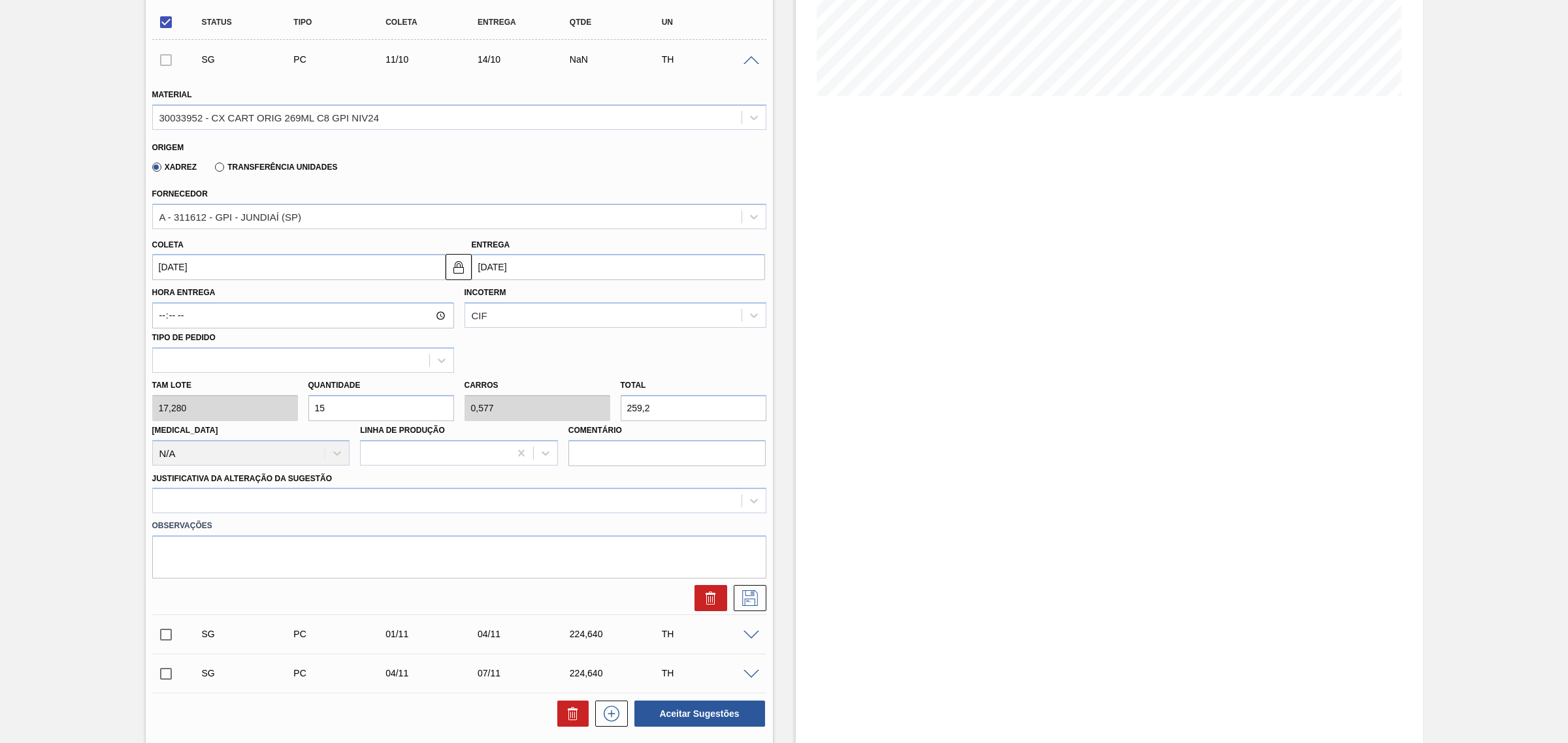
click at [394, 410] on input "15" at bounding box center [381, 408] width 146 height 26
type input "1"
type input "0,038"
type input "17,28"
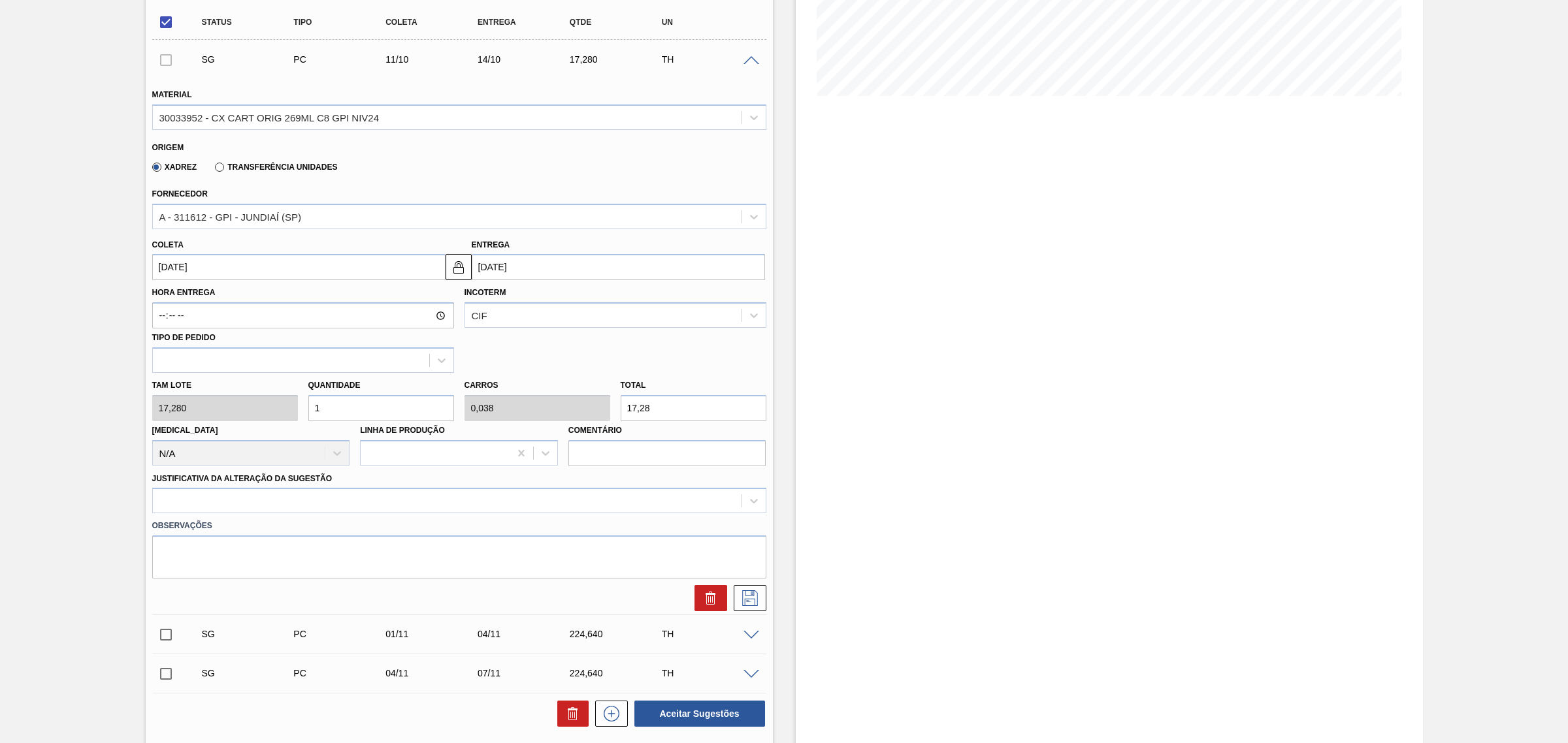
type input "12"
type input "0,462"
type input "207,36"
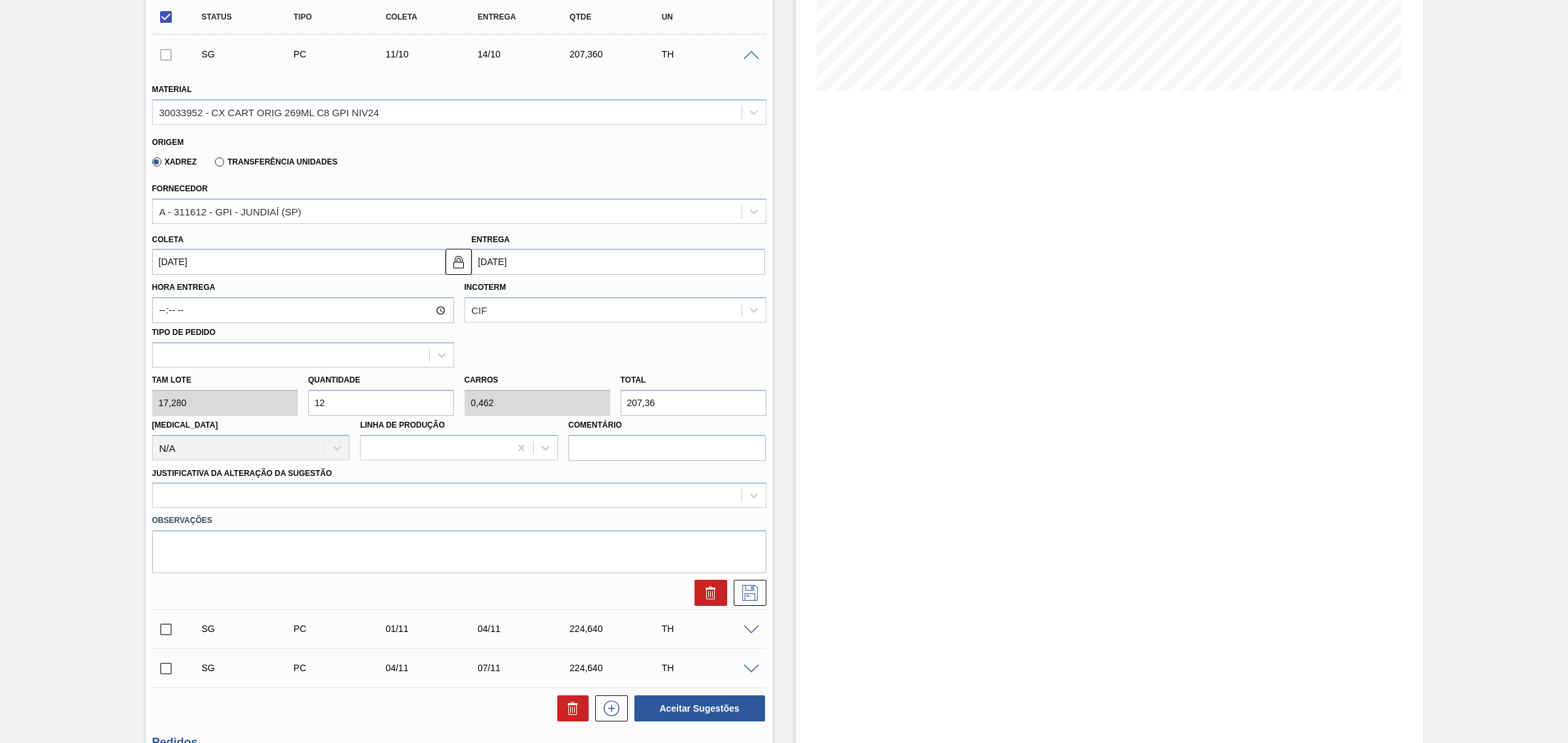
scroll to position [367, 0]
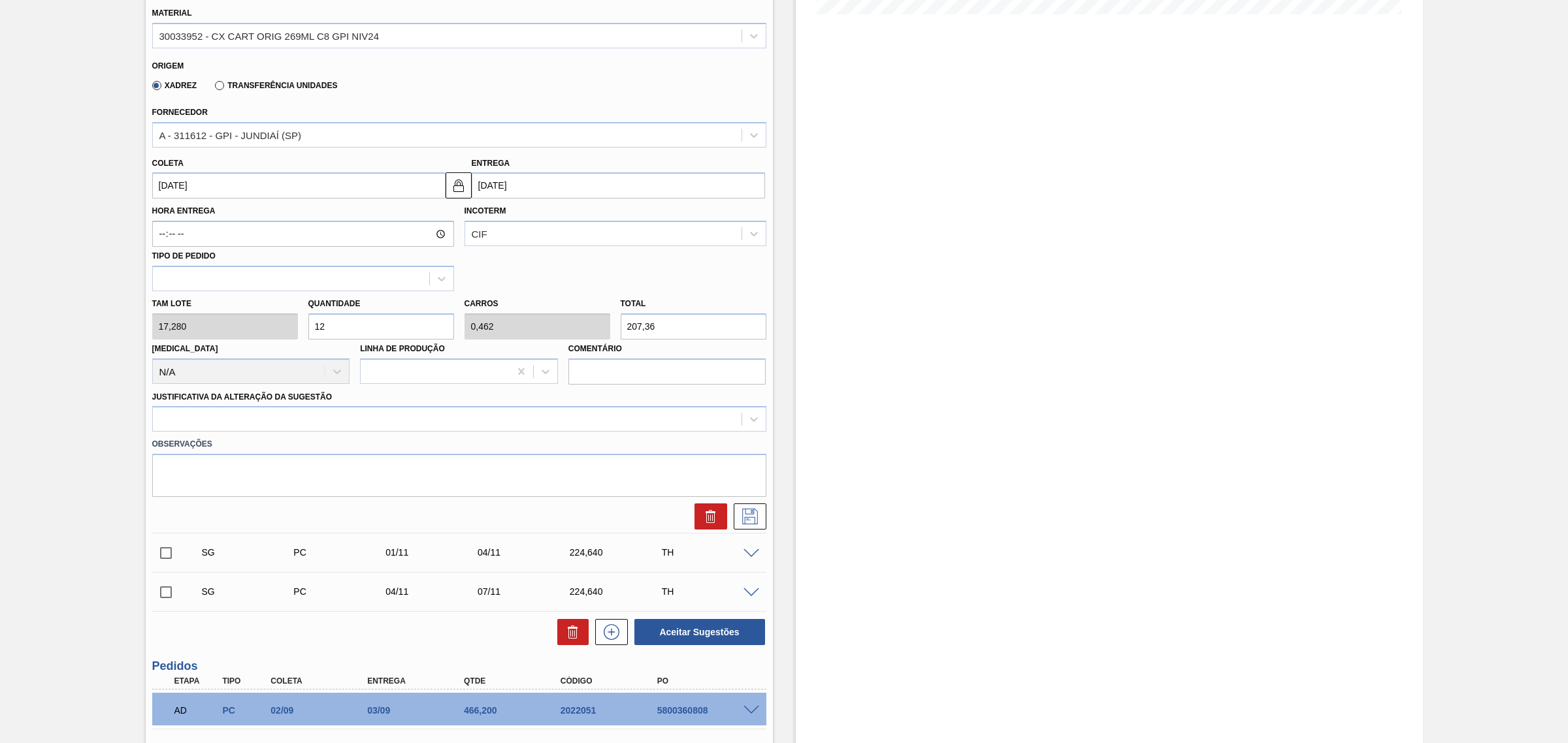
click at [697, 321] on input "207,36" at bounding box center [693, 327] width 146 height 26
type input "0,116"
type input "0,004"
type input "2"
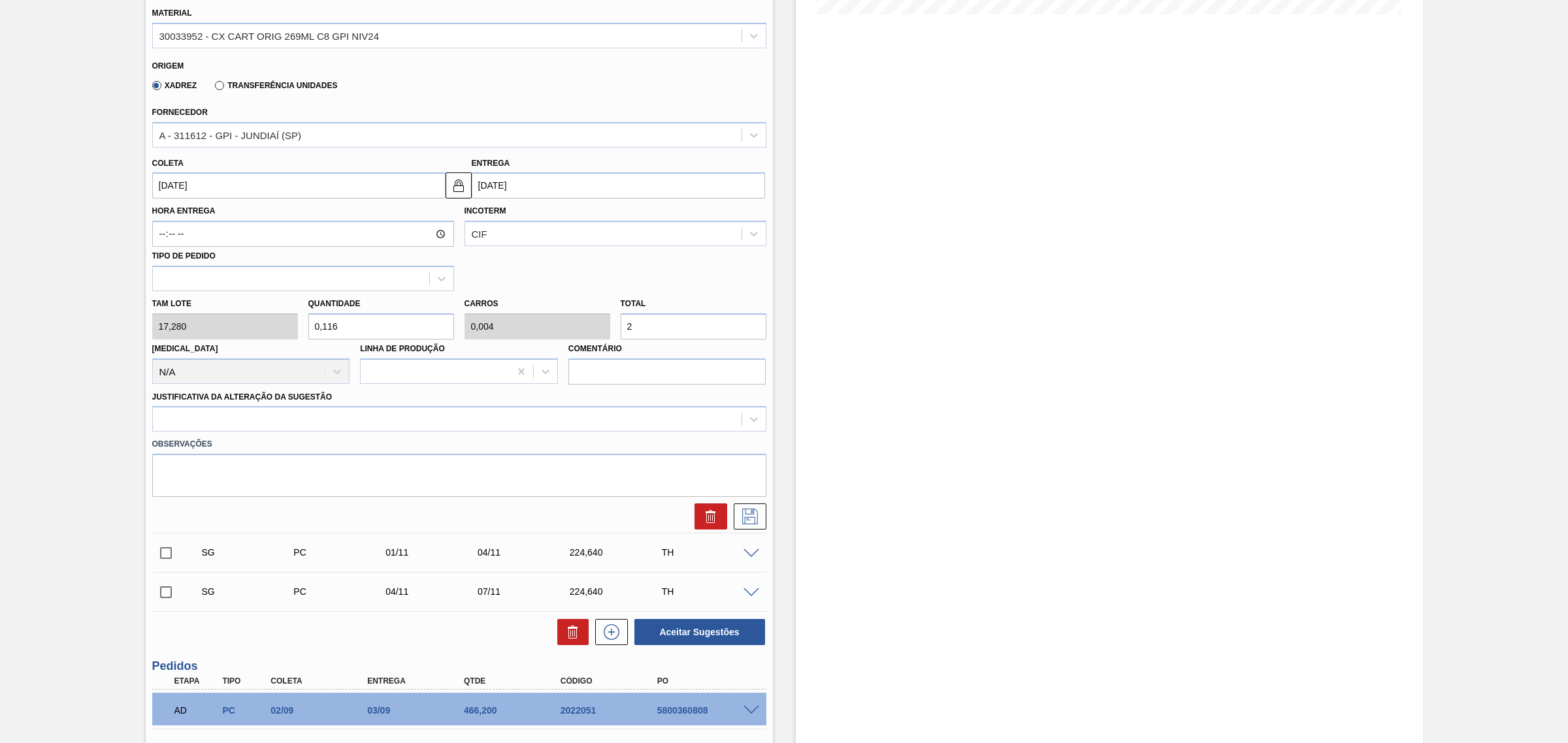
type input "1,273"
type input "0,049"
type input "22"
type input "12,789"
type input "0,492"
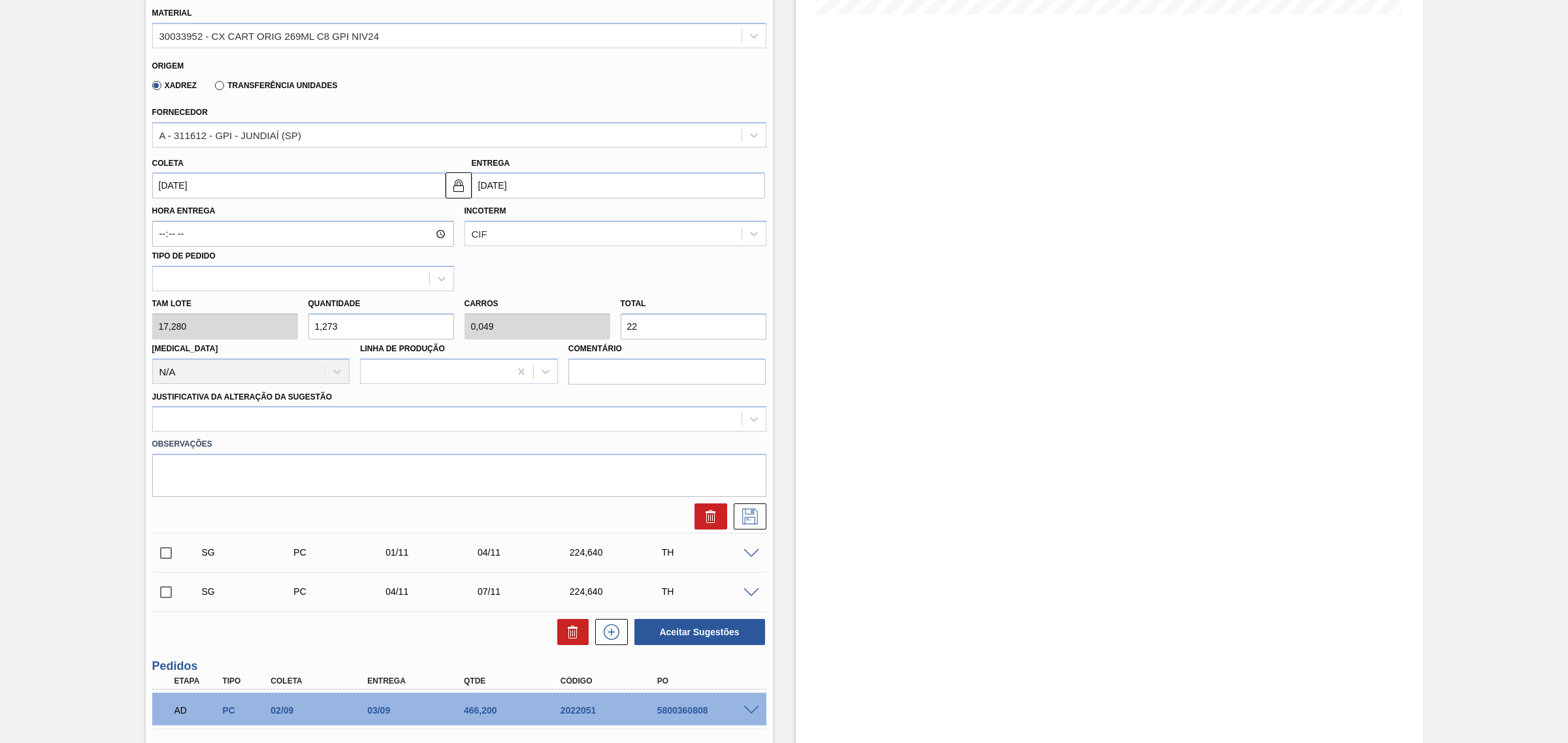
type input "221"
type input "1,273"
type input "0,049"
type input "22"
type input "12,847"
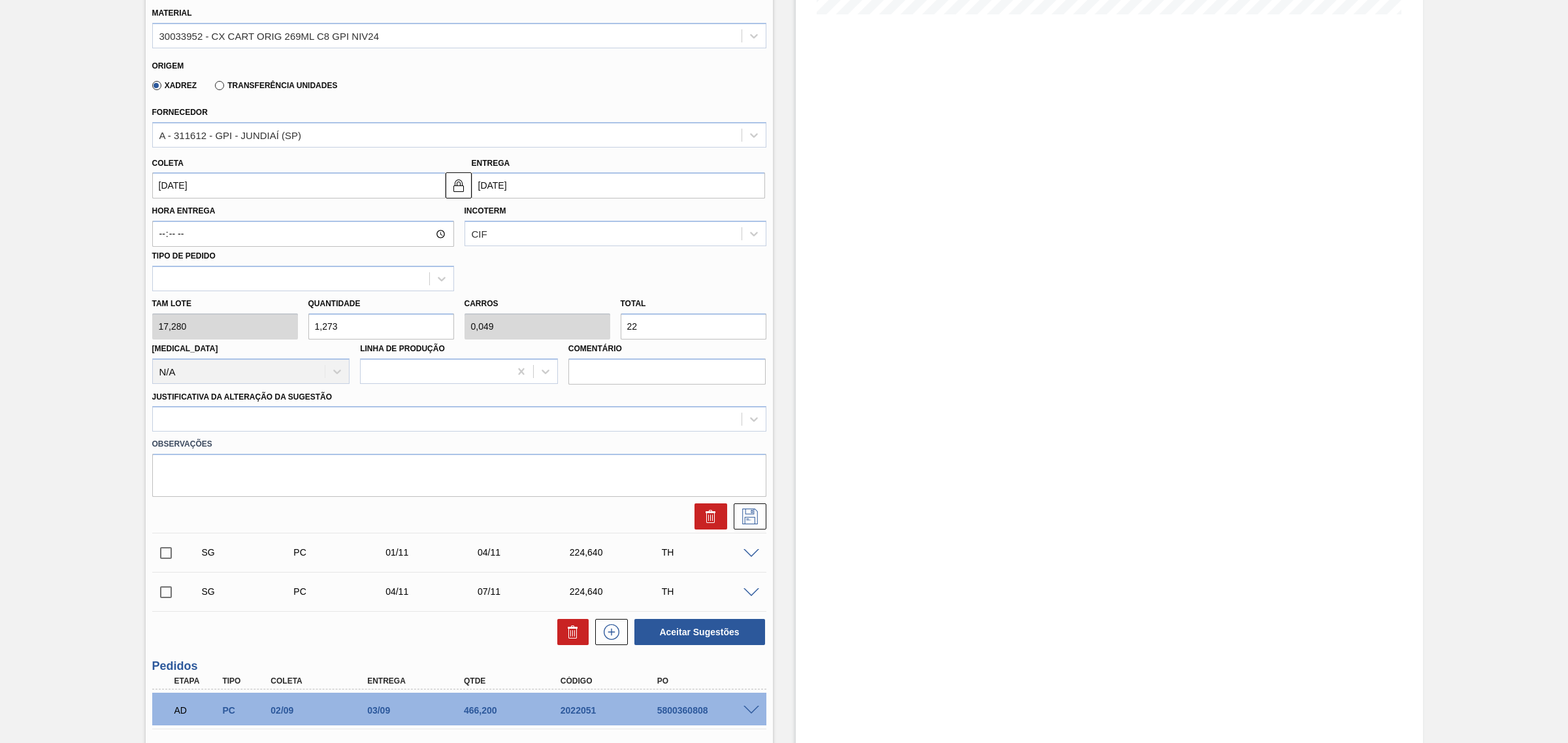
type input "0,494"
type input "222,"
type input "12,882"
type input "0,495"
type input "222,6"
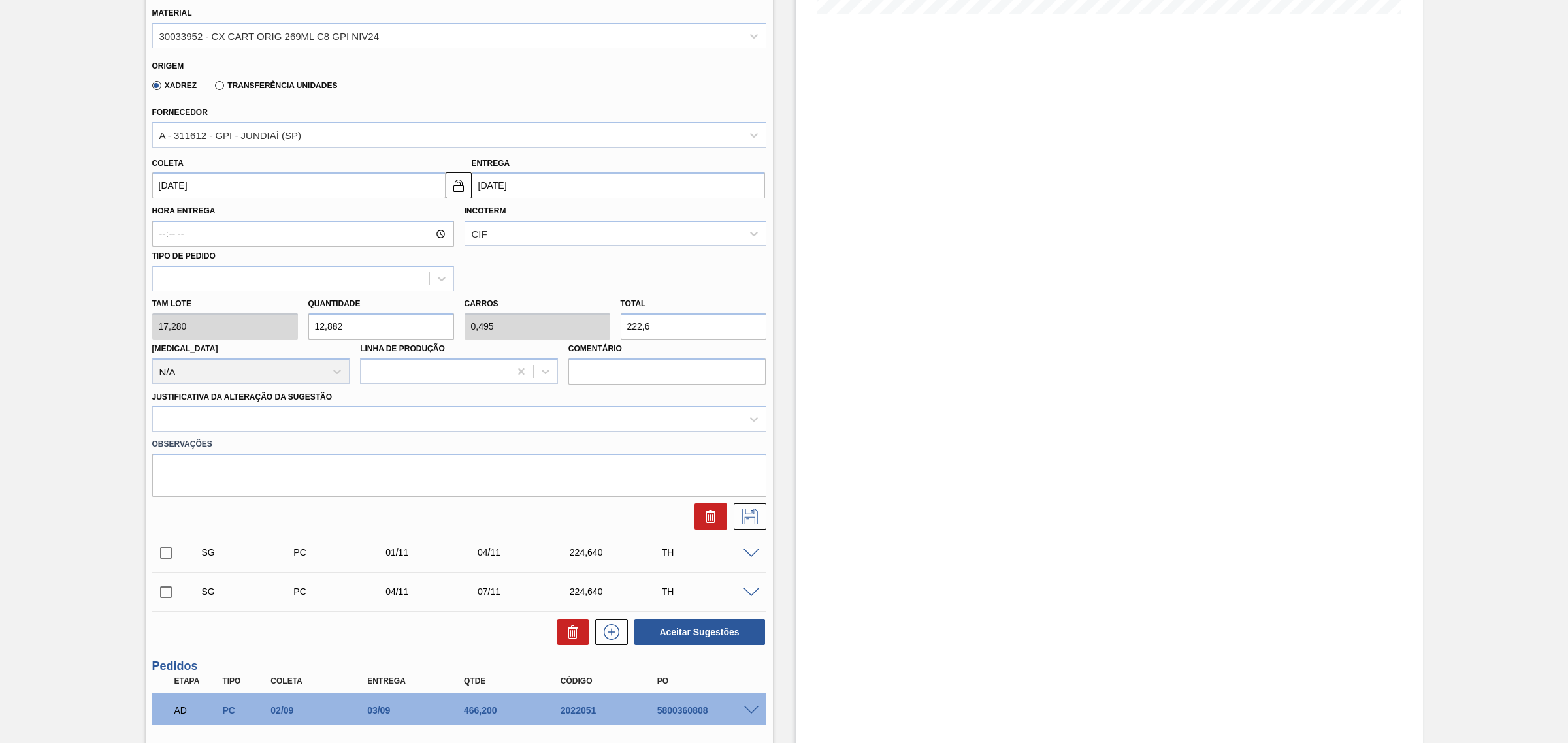
type input "12,884"
type input "0,496"
type input "222,64"
click at [635, 419] on div at bounding box center [447, 419] width 589 height 19
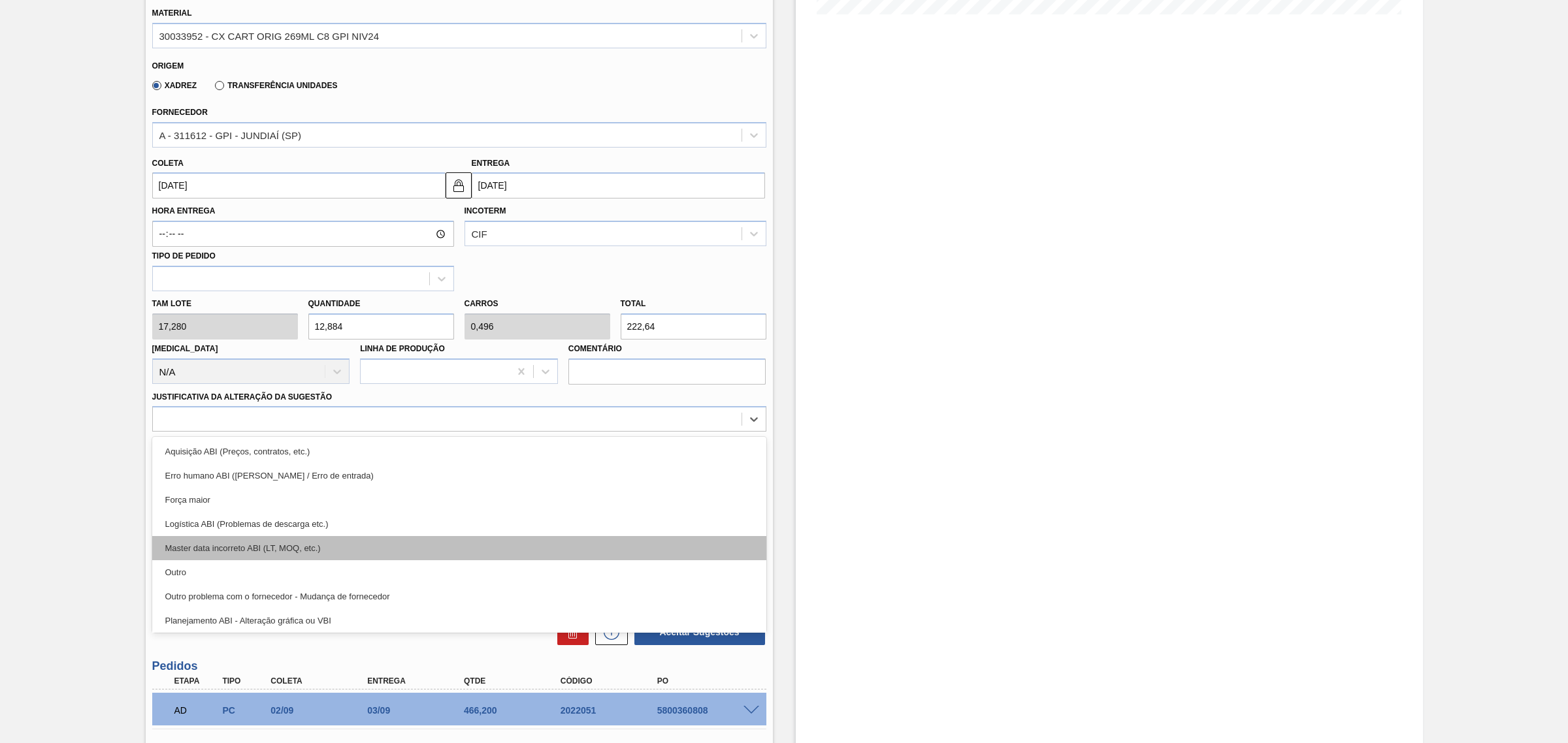
scroll to position [81, 0]
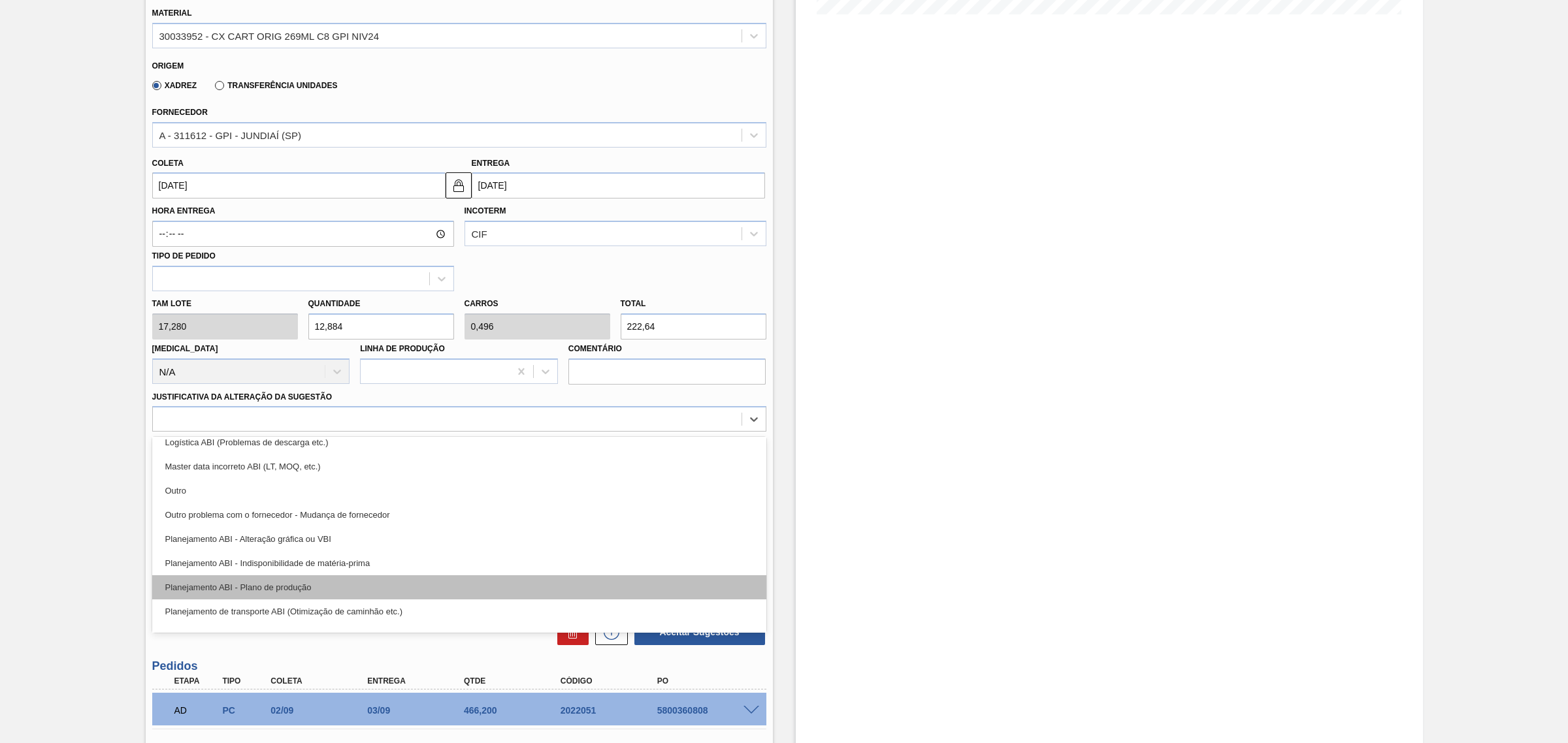
click at [460, 583] on div "Planejamento ABI - Plano de produção" at bounding box center [460, 588] width 614 height 24
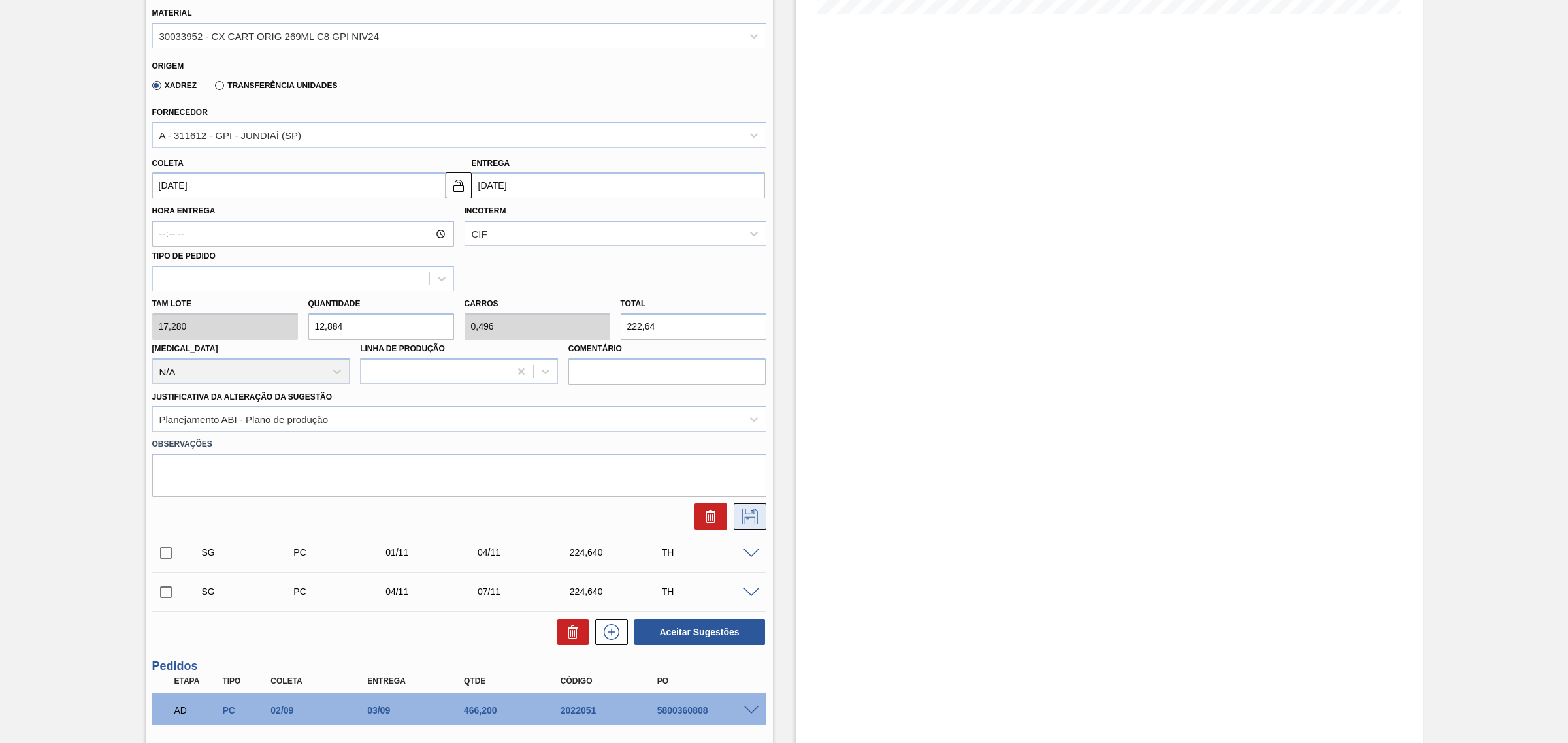
click at [752, 520] on icon at bounding box center [750, 516] width 21 height 16
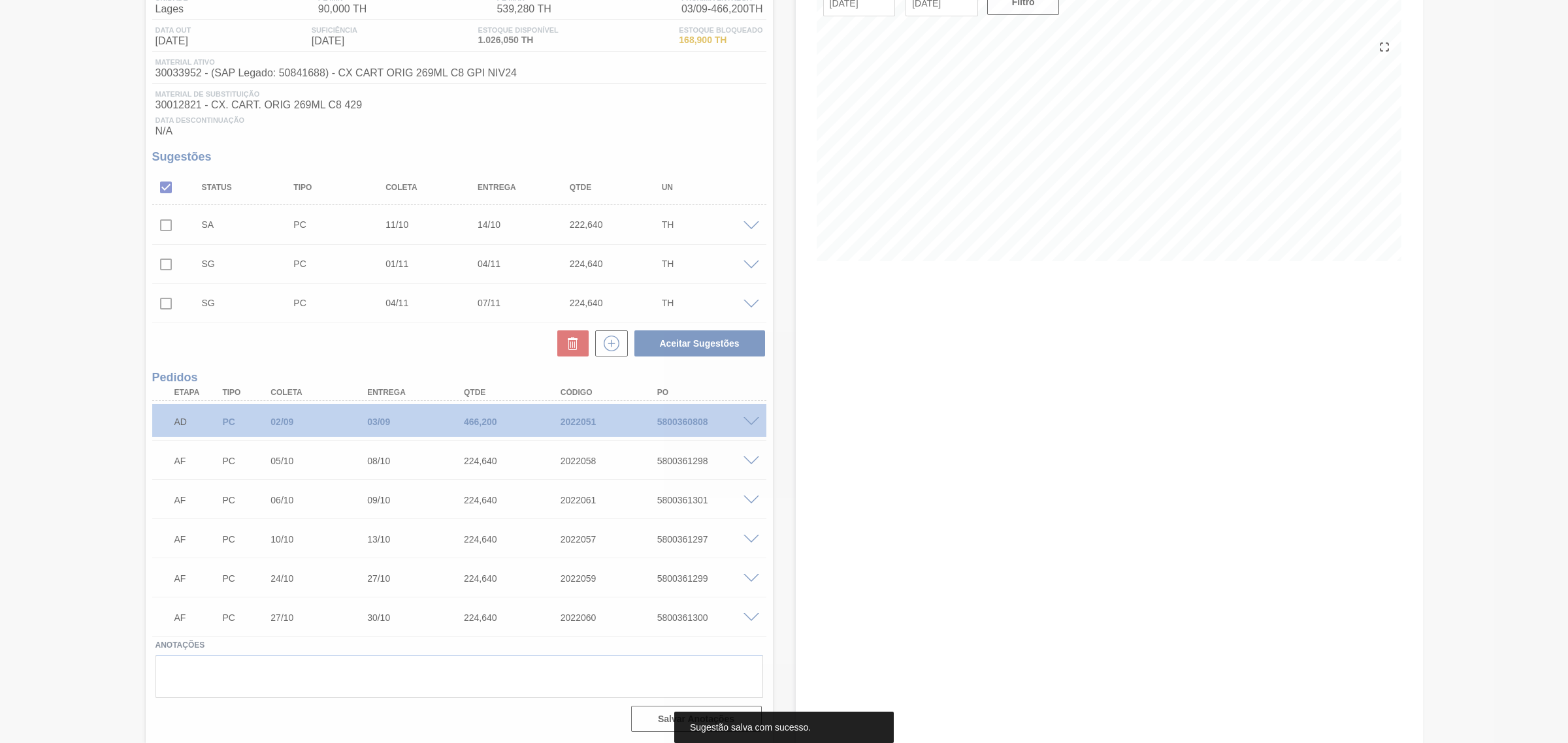
scroll to position [123, 0]
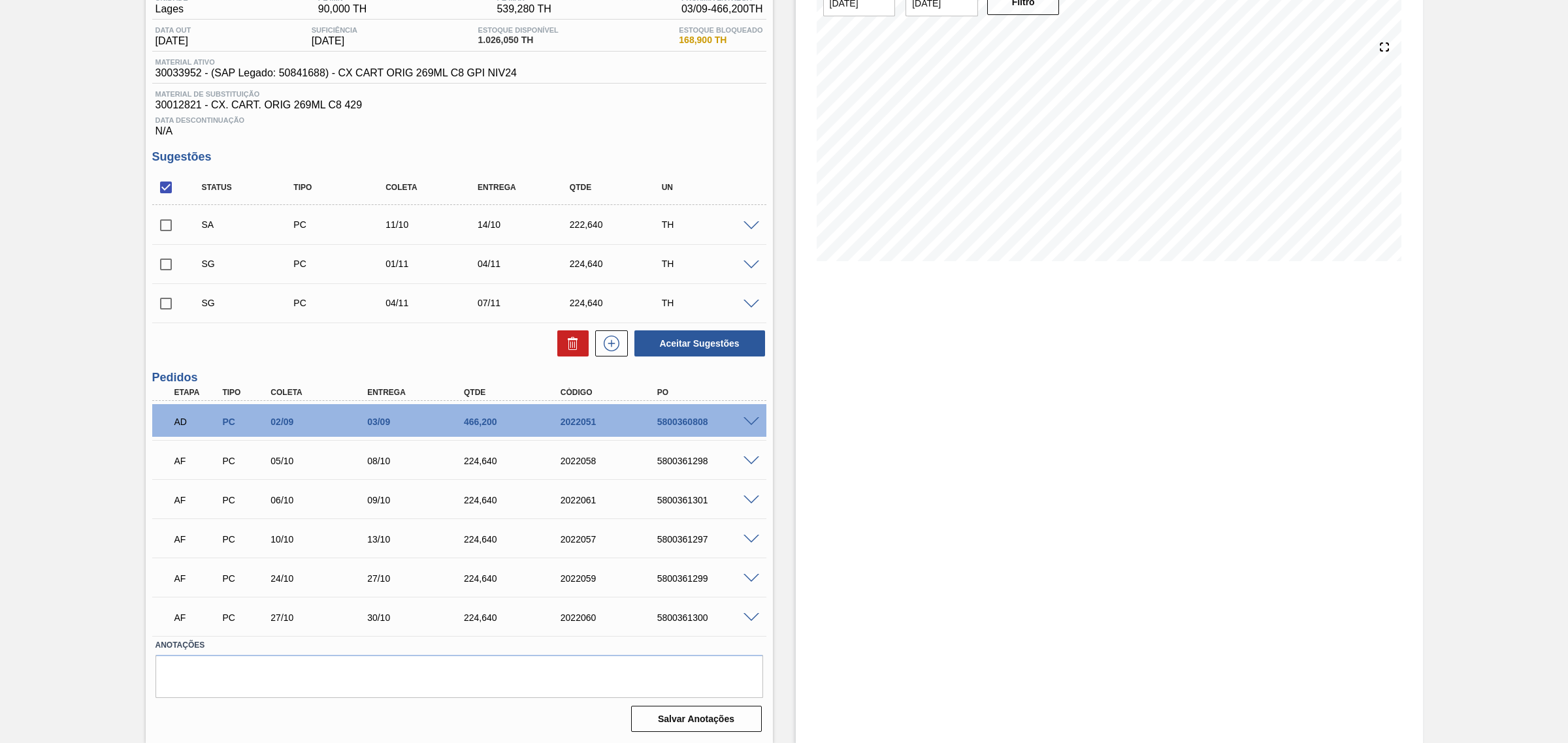
click at [167, 192] on input "checkbox" at bounding box center [166, 187] width 27 height 27
checkbox input "true"
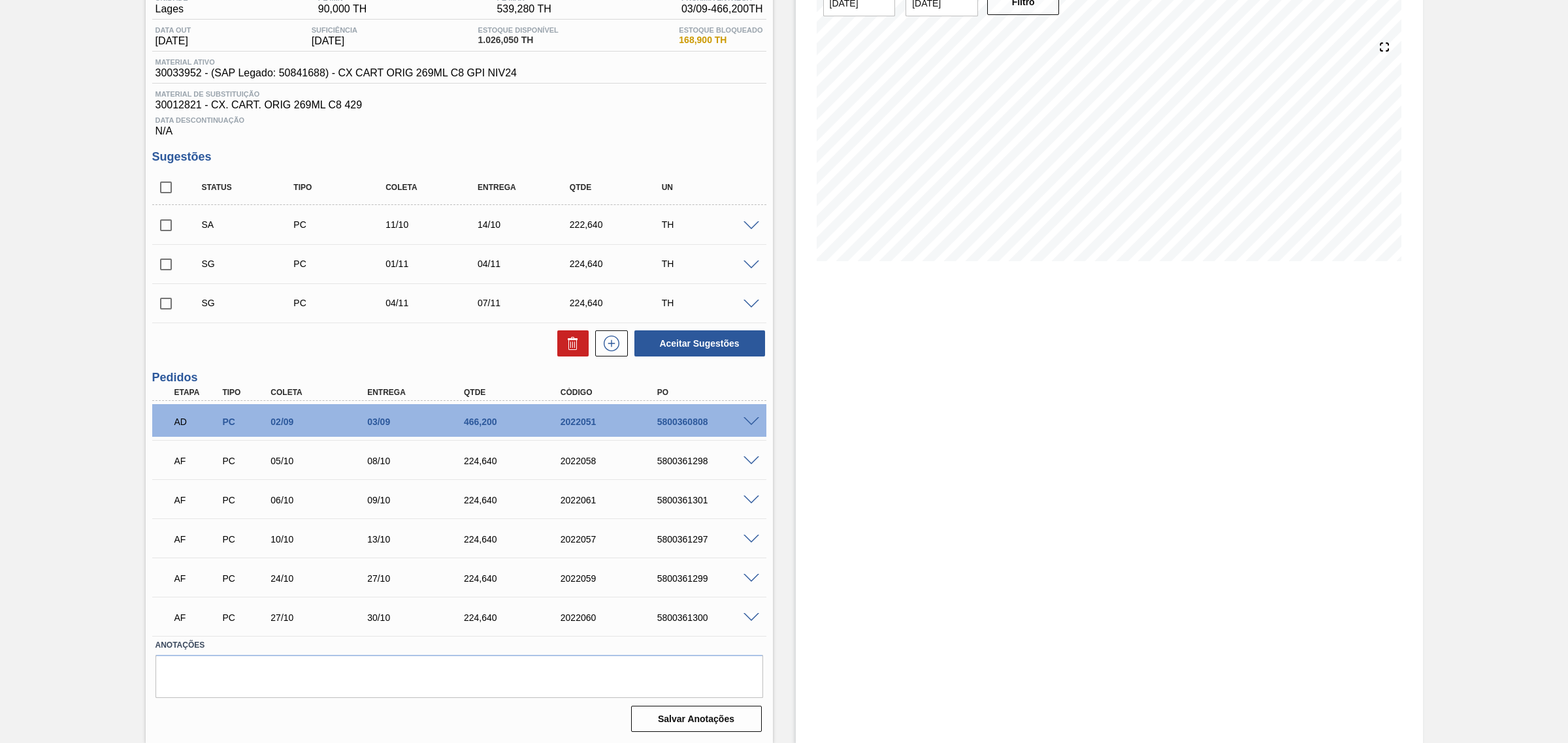
checkbox input "true"
click at [561, 345] on button at bounding box center [573, 343] width 32 height 26
checkbox input "false"
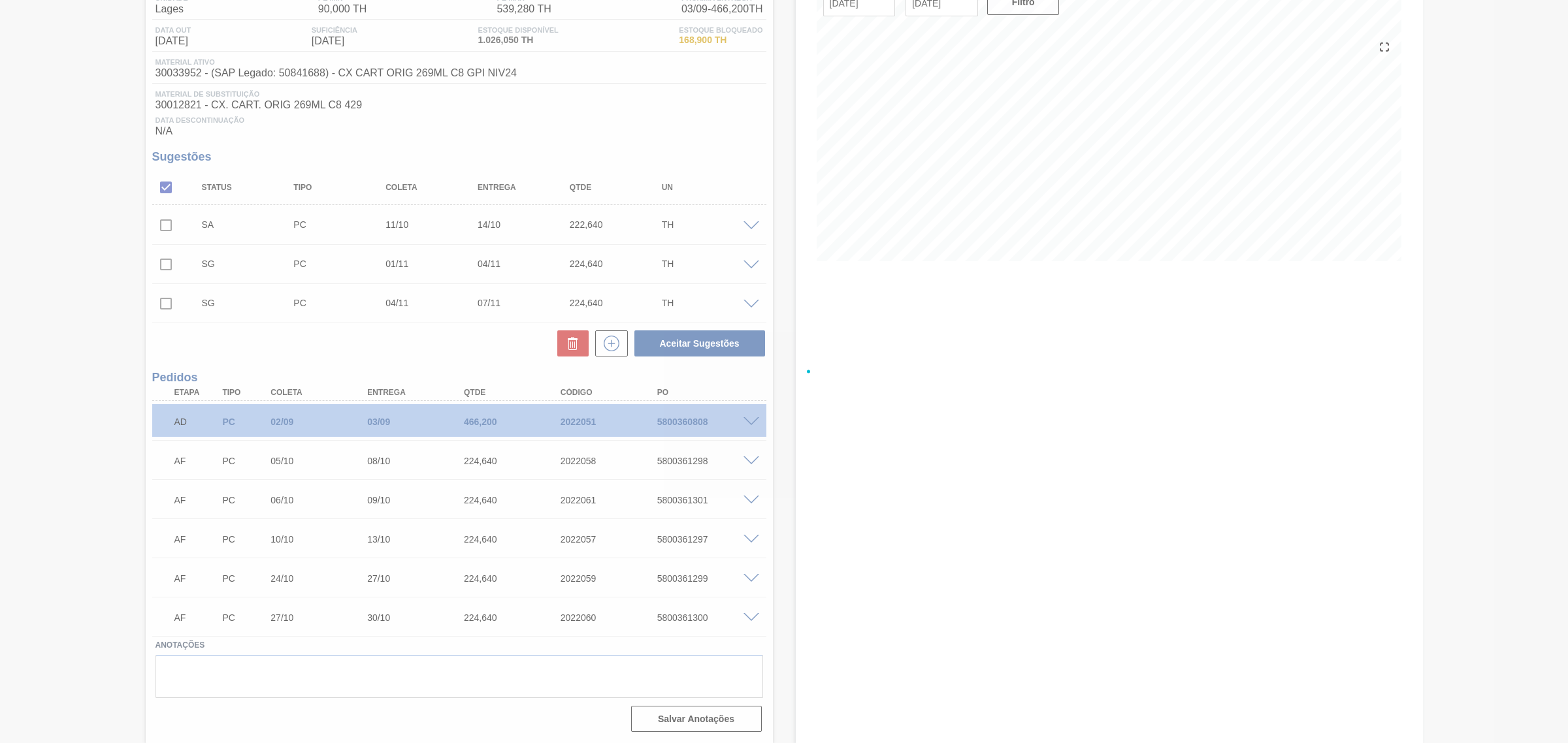
scroll to position [0, 0]
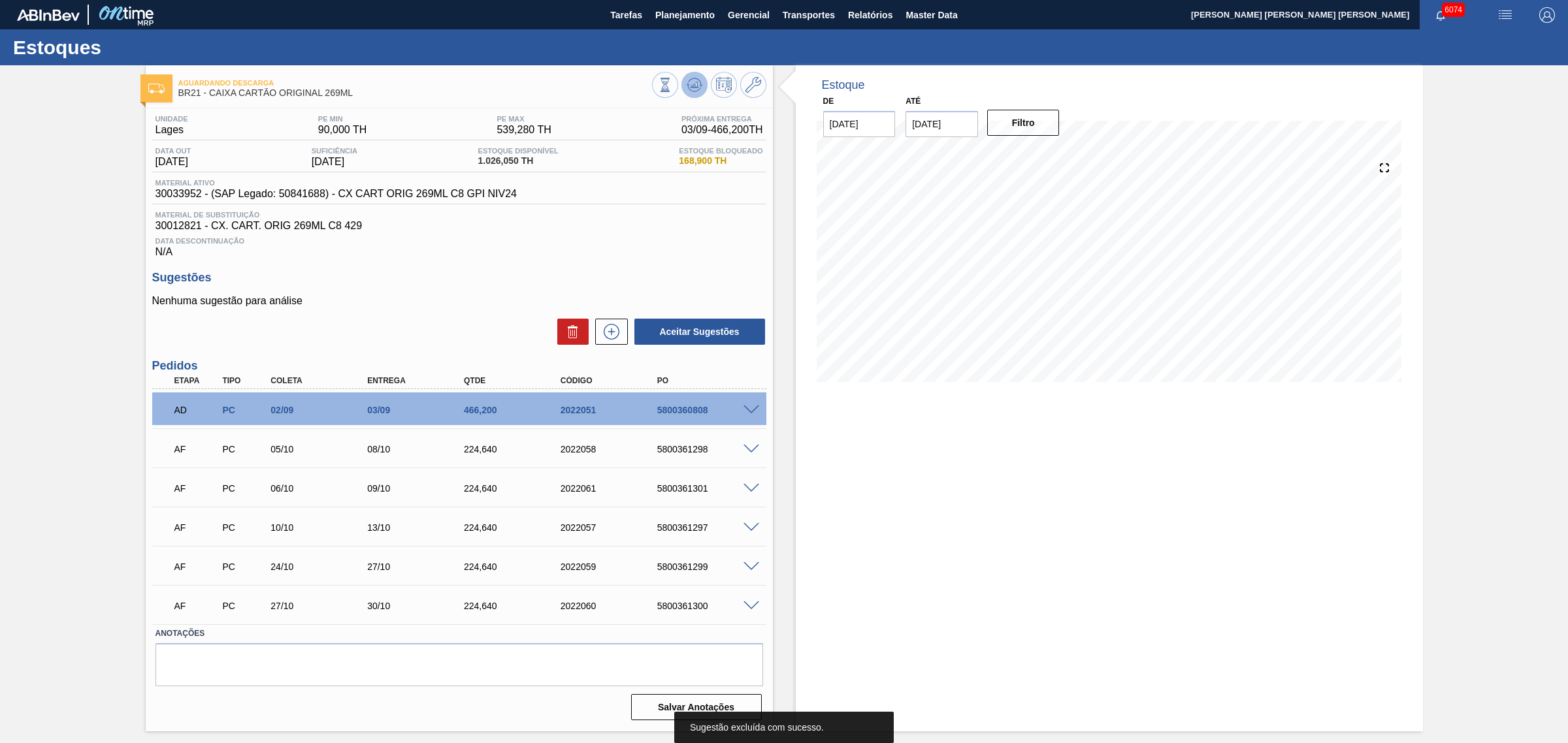
click at [693, 79] on icon at bounding box center [694, 84] width 16 height 16
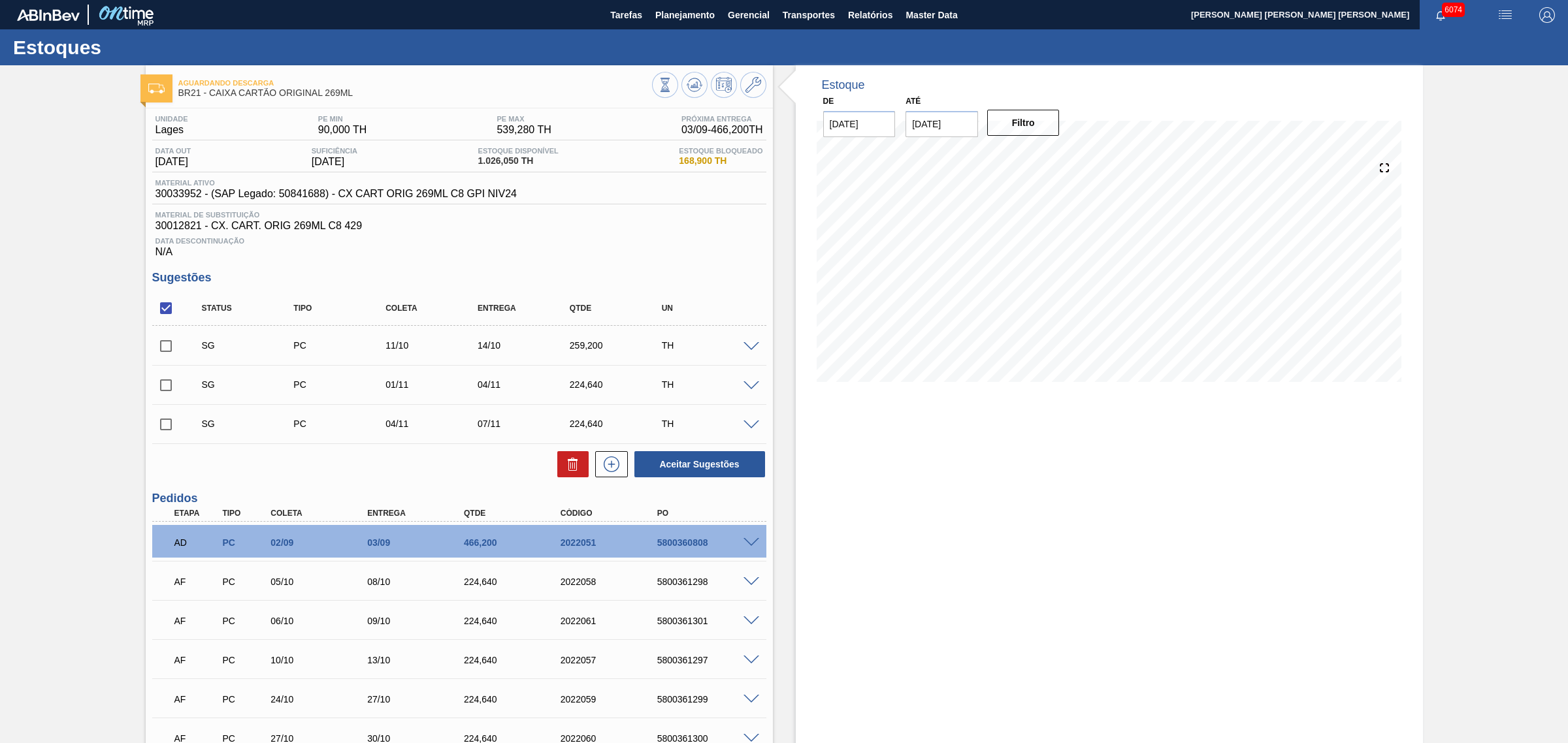
click at [755, 348] on span at bounding box center [751, 347] width 16 height 10
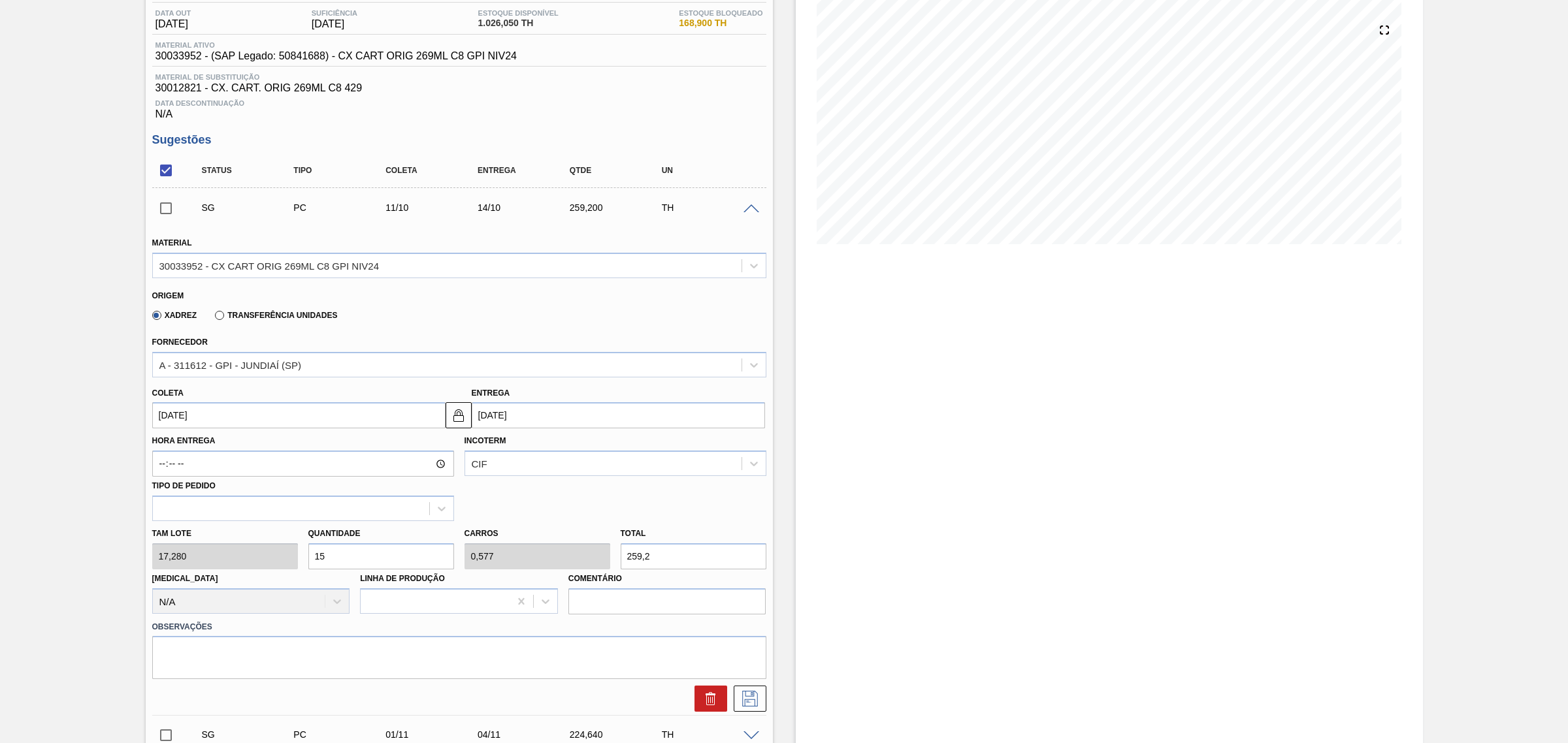
scroll to position [163, 0]
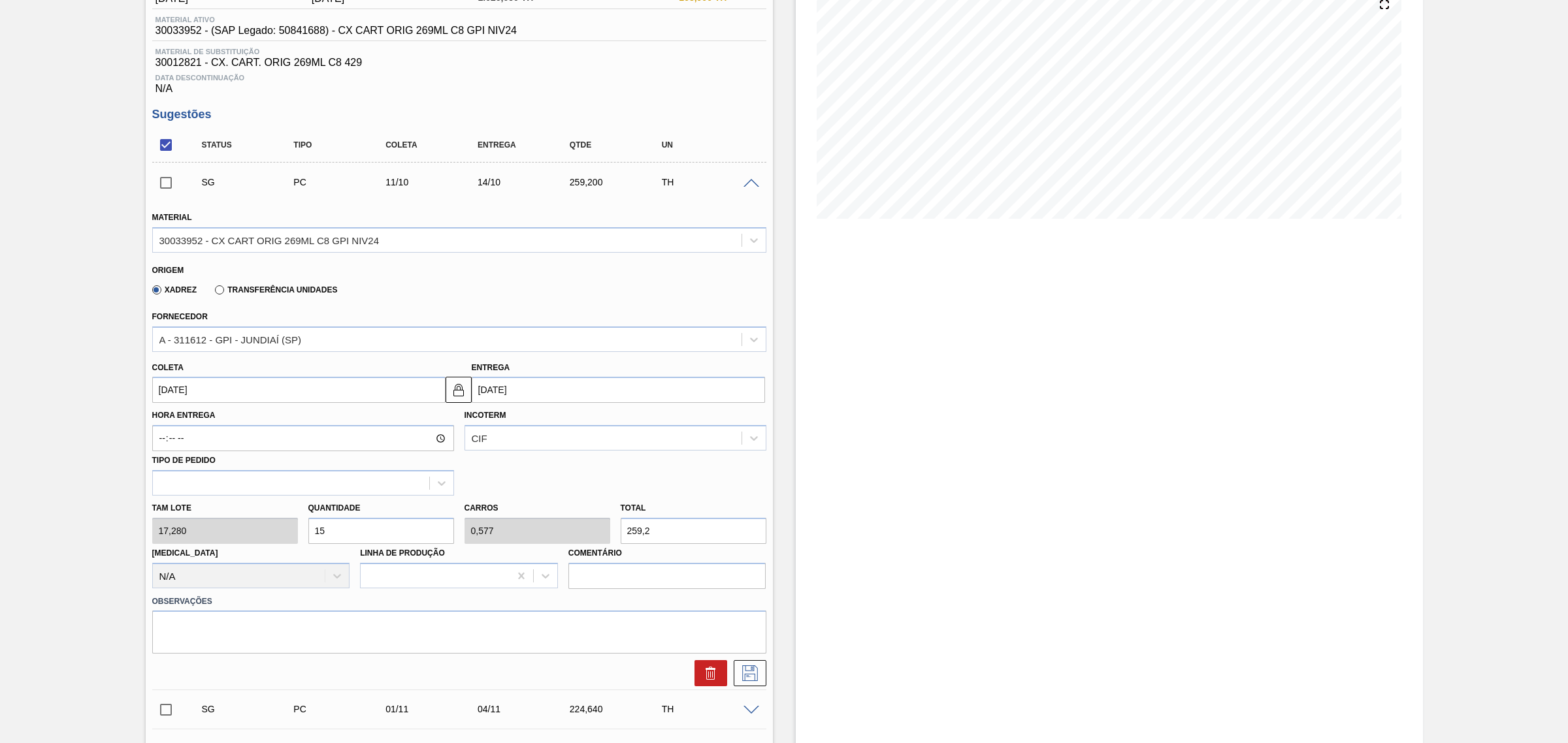
click at [658, 537] on input "259,2" at bounding box center [693, 530] width 146 height 26
click at [660, 537] on input "259,2" at bounding box center [693, 530] width 146 height 26
type input "0,116"
type input "0,004"
type input "2"
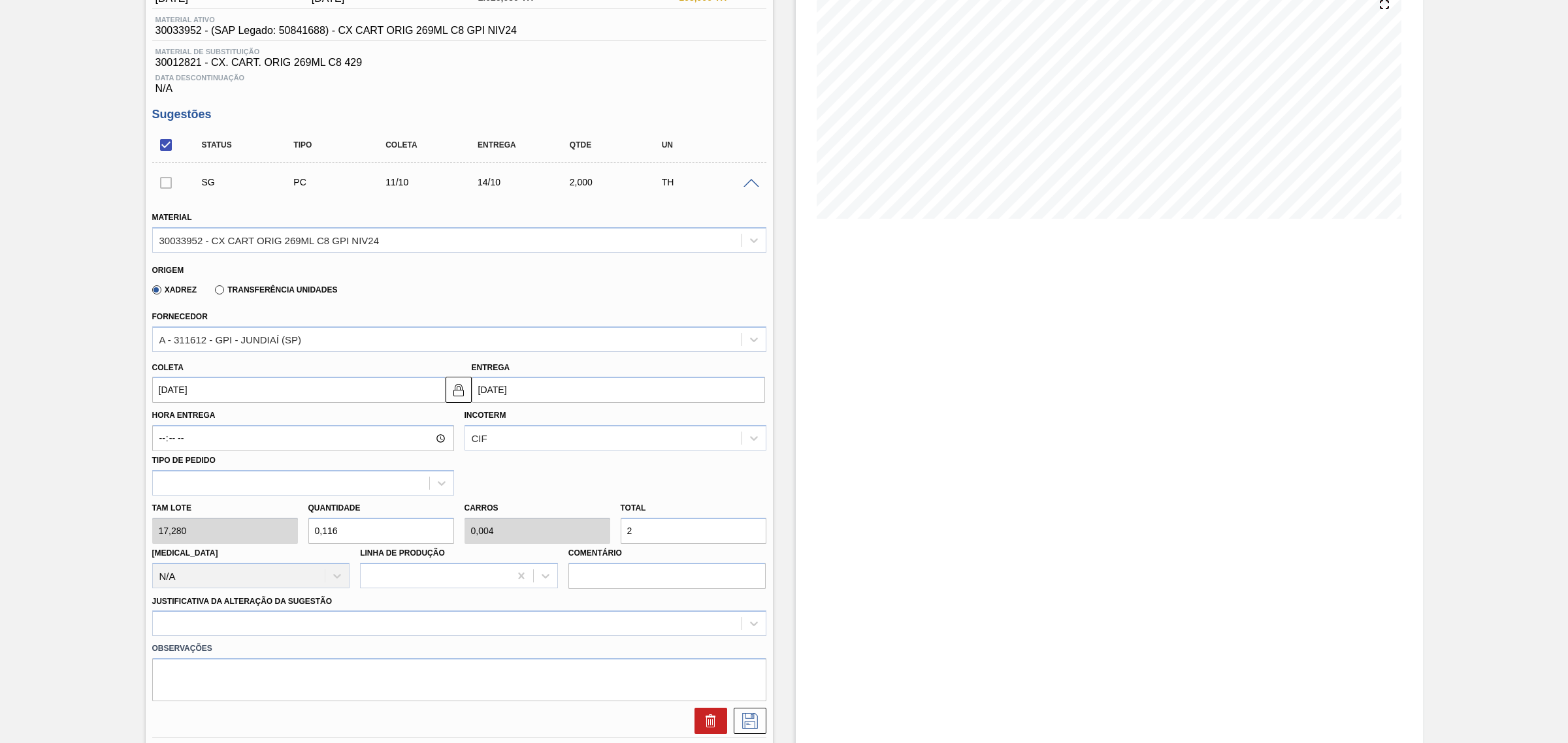
type input "1,273"
type input "0,049"
type input "22"
type input "12,963"
type input "0,499"
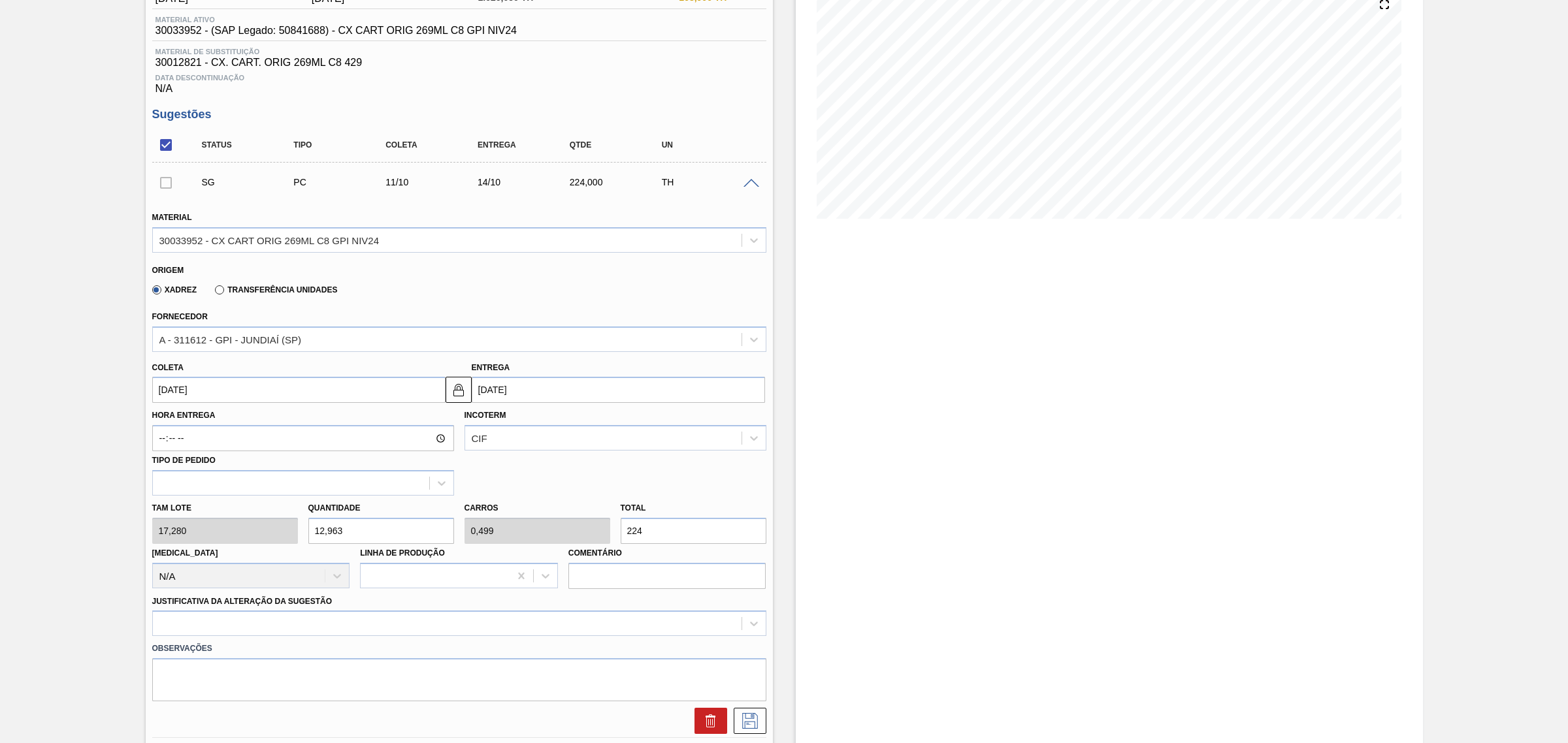
type input "224,"
type input "12,998"
type input "0,5"
type input "224,6"
type input "13"
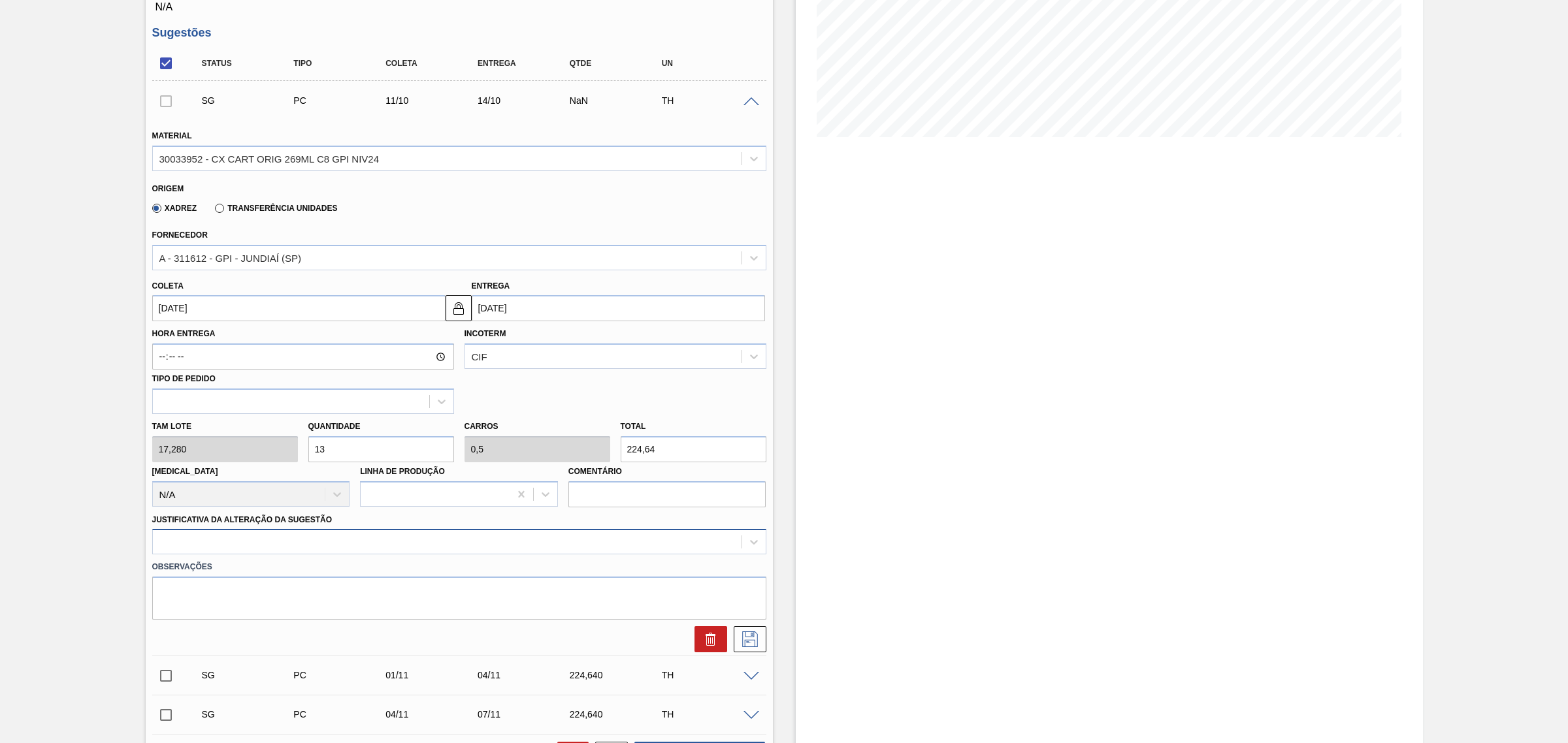
type input "224,64"
click at [593, 547] on div at bounding box center [460, 542] width 614 height 26
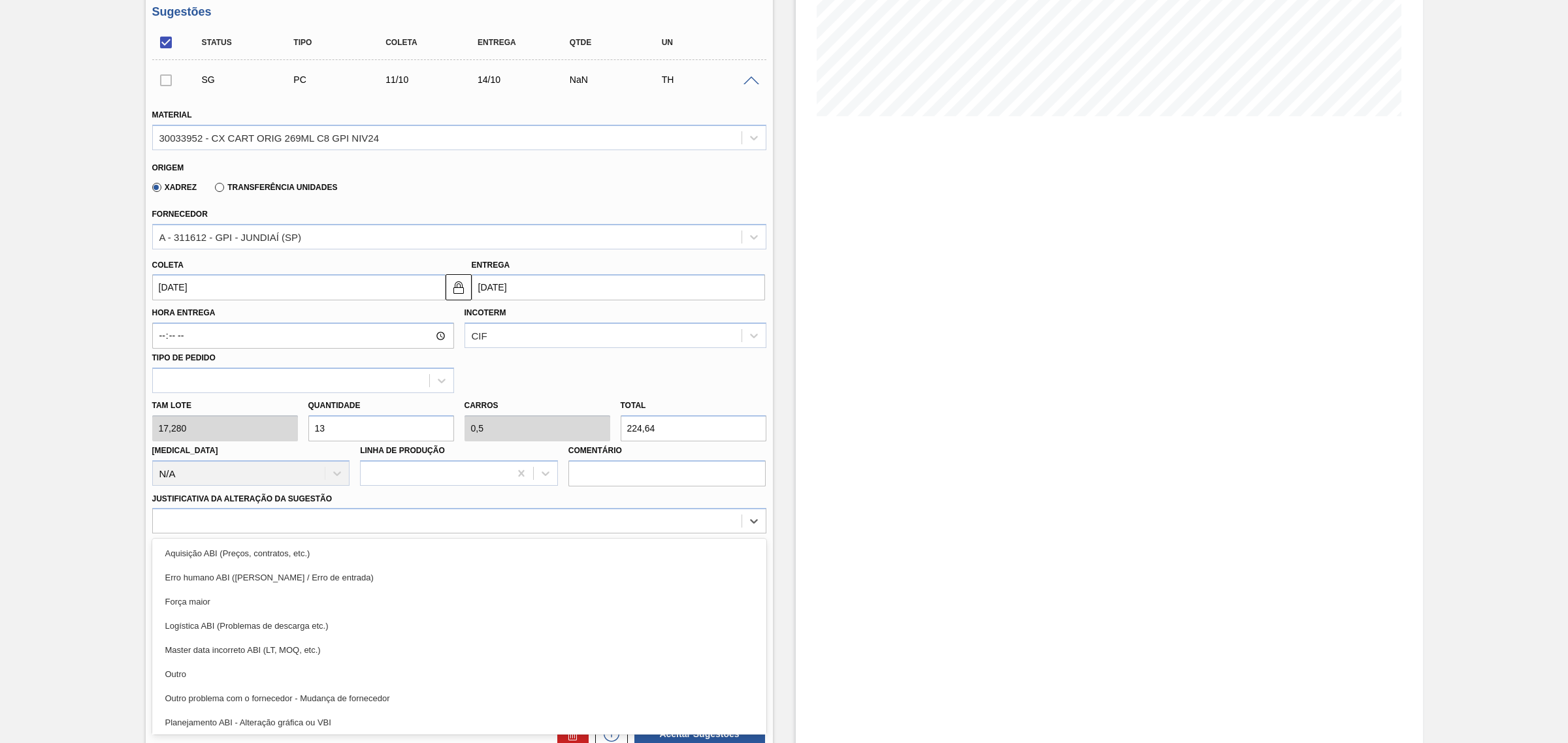
scroll to position [81, 0]
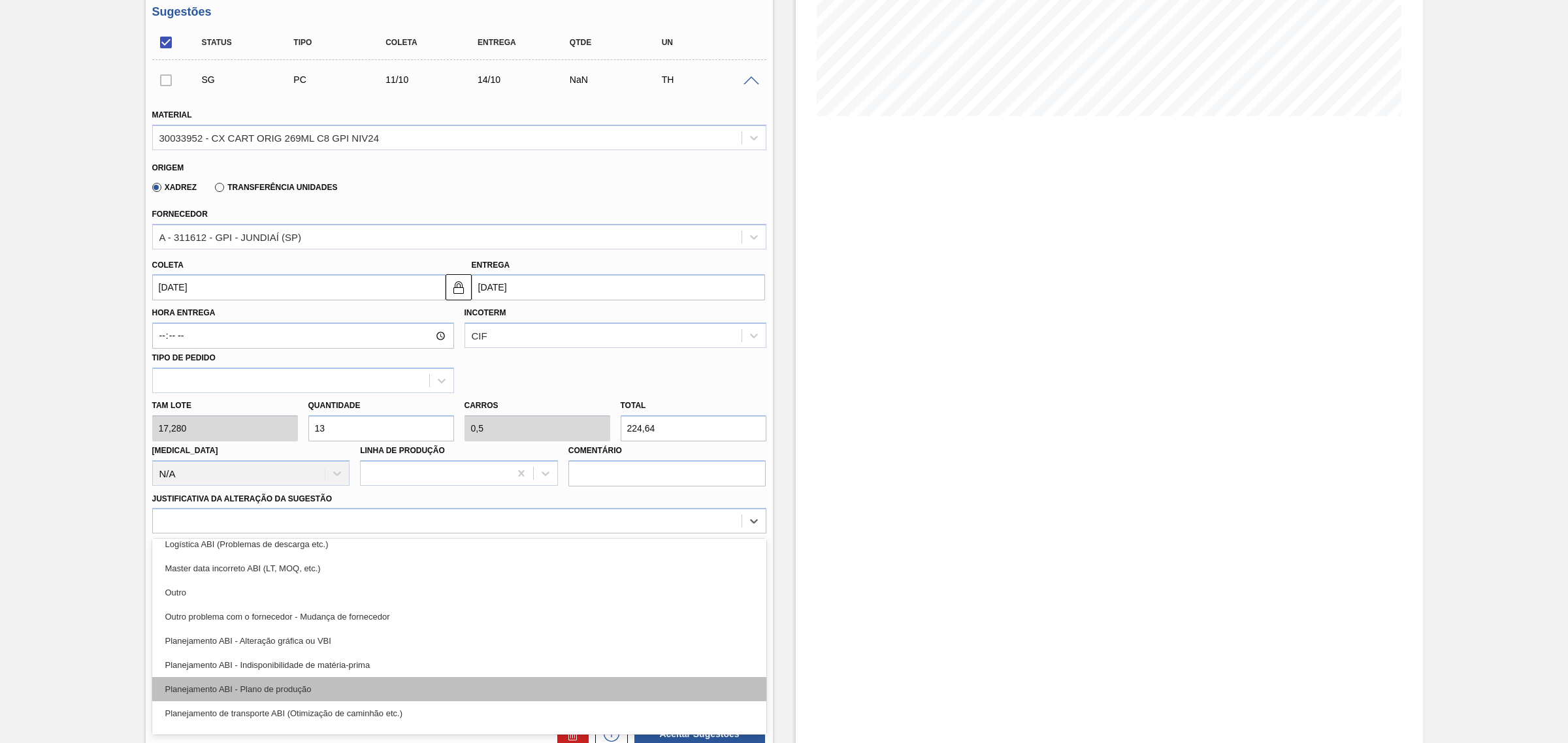
click at [410, 686] on div "Planejamento ABI - Plano de produção" at bounding box center [460, 689] width 614 height 24
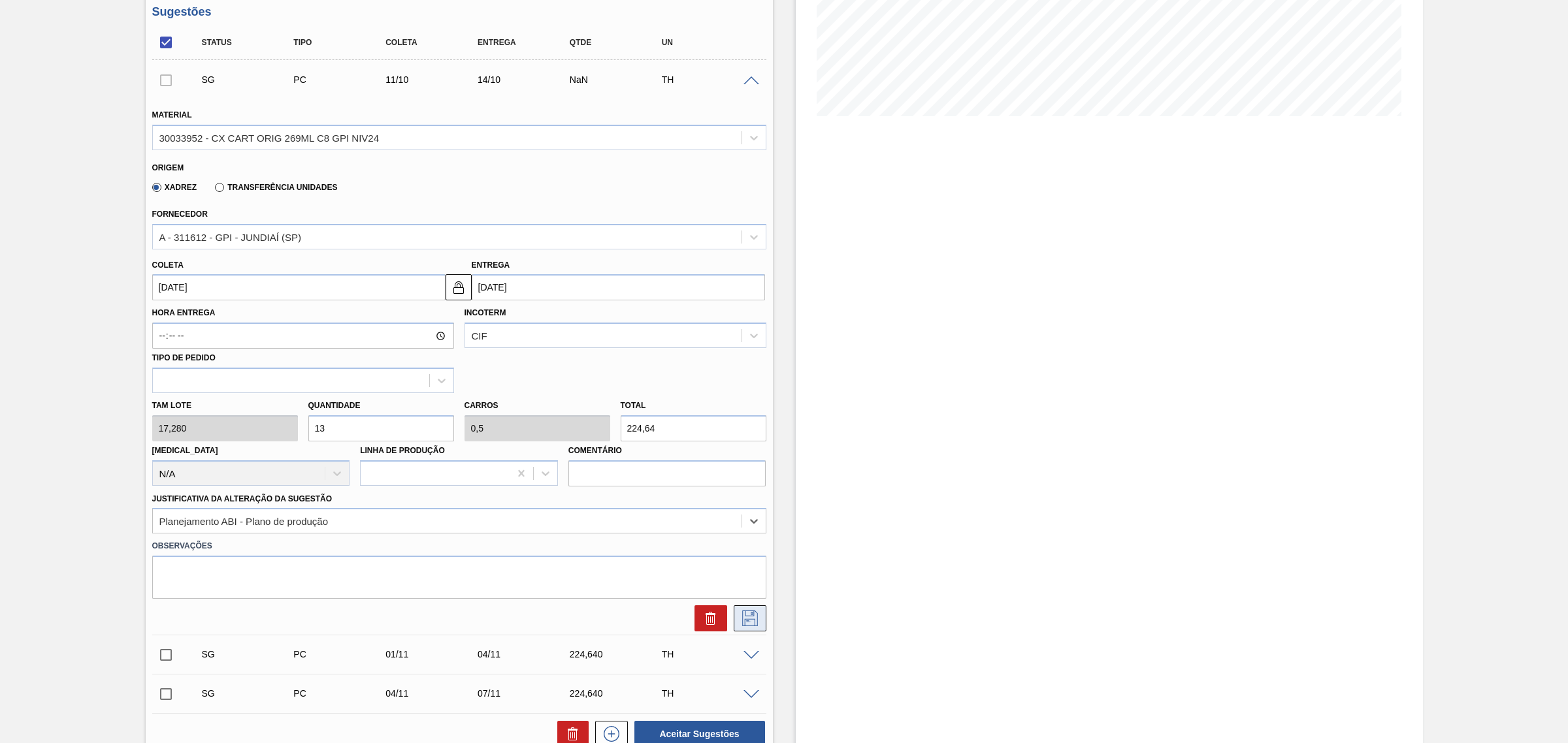
click at [740, 624] on icon at bounding box center [750, 618] width 21 height 16
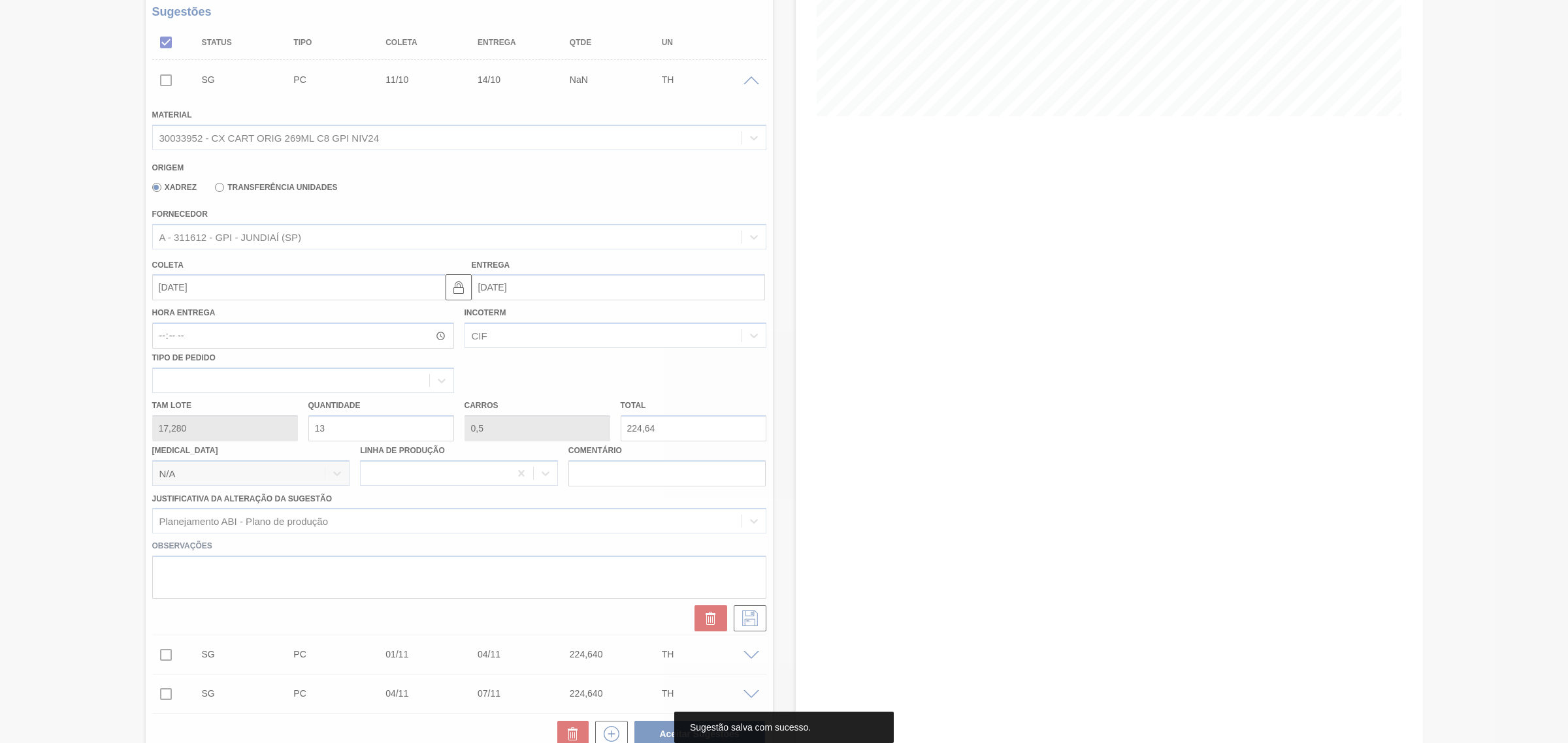
scroll to position [123, 0]
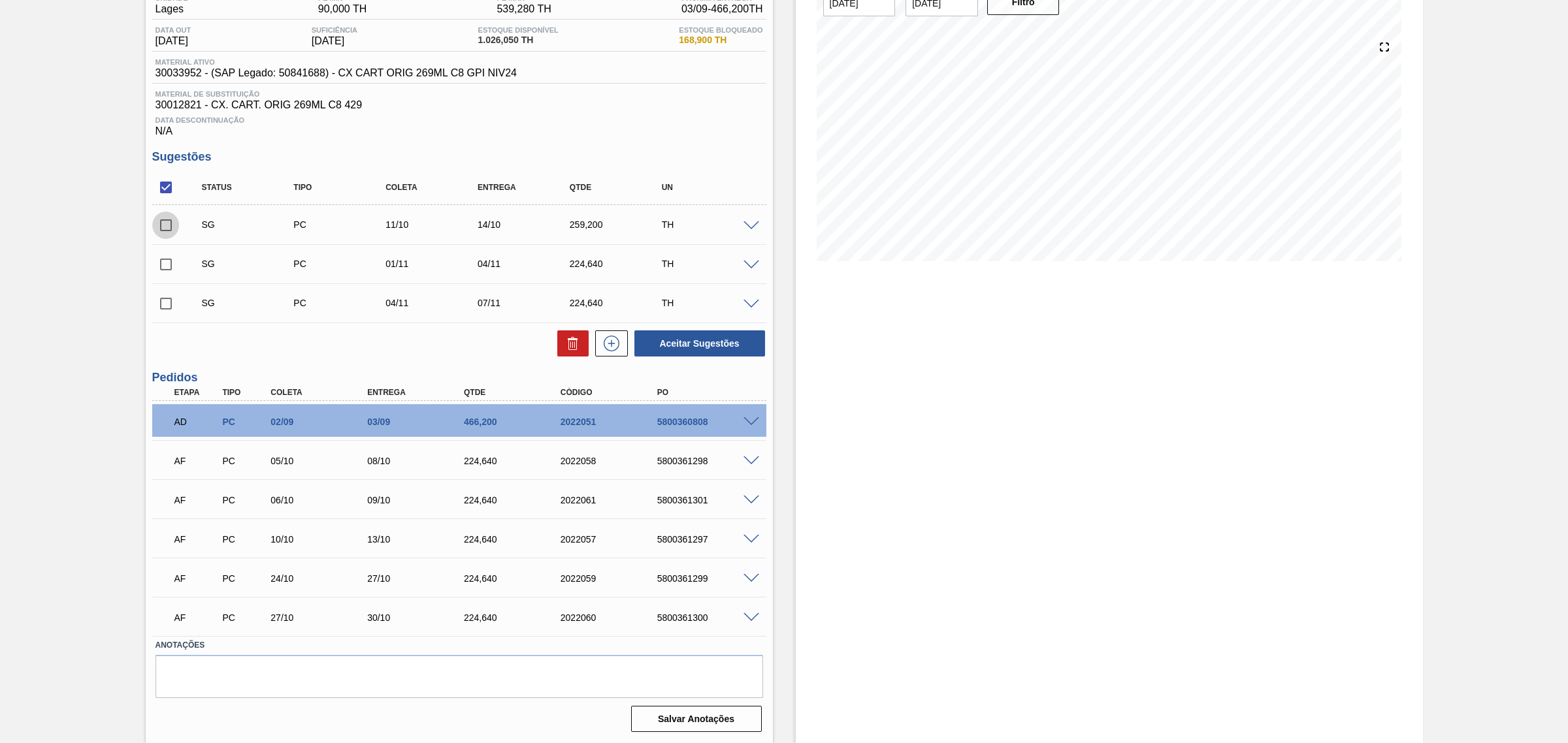
click at [168, 223] on input "checkbox" at bounding box center [166, 225] width 27 height 27
checkbox input "true"
click at [578, 348] on icon at bounding box center [573, 343] width 16 height 16
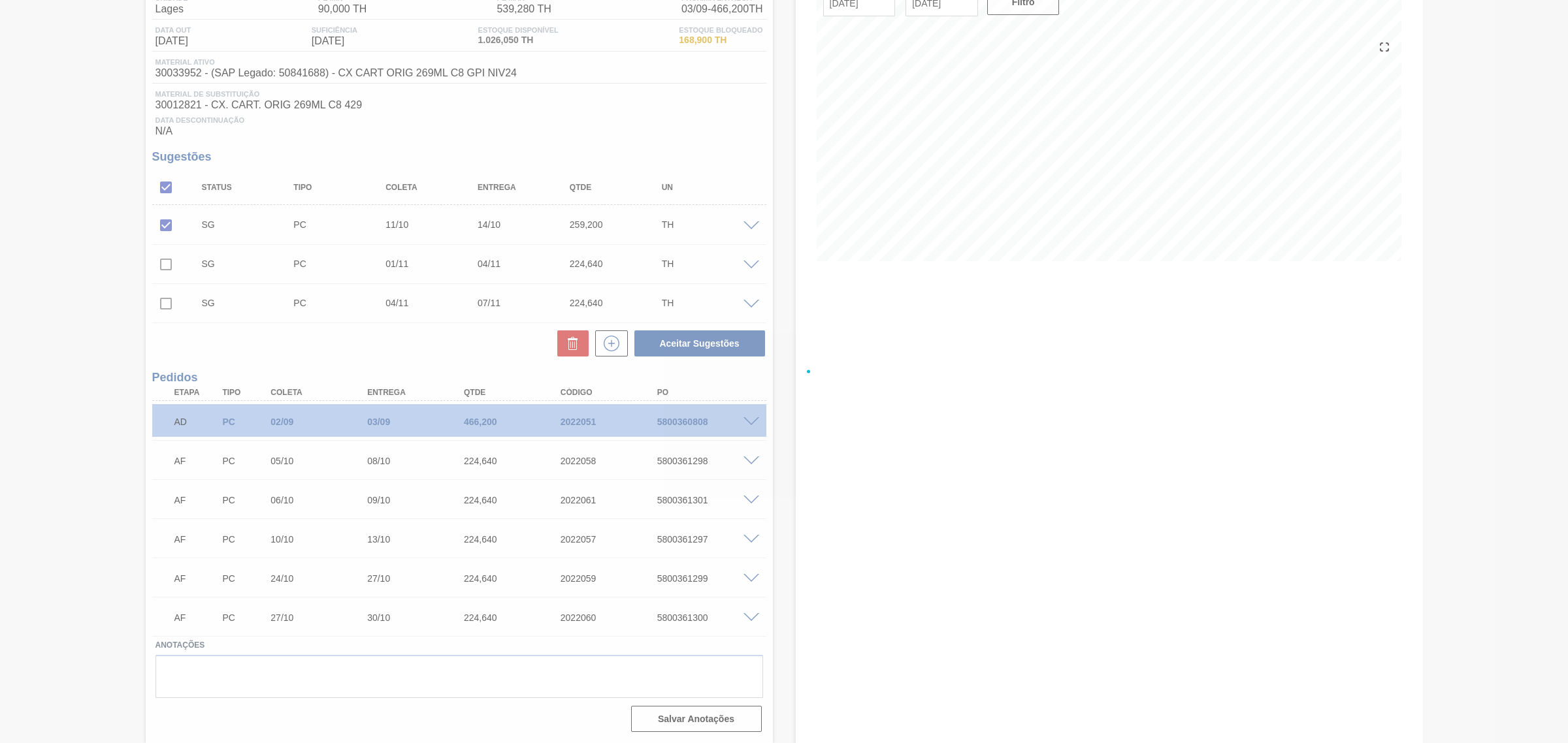
scroll to position [84, 0]
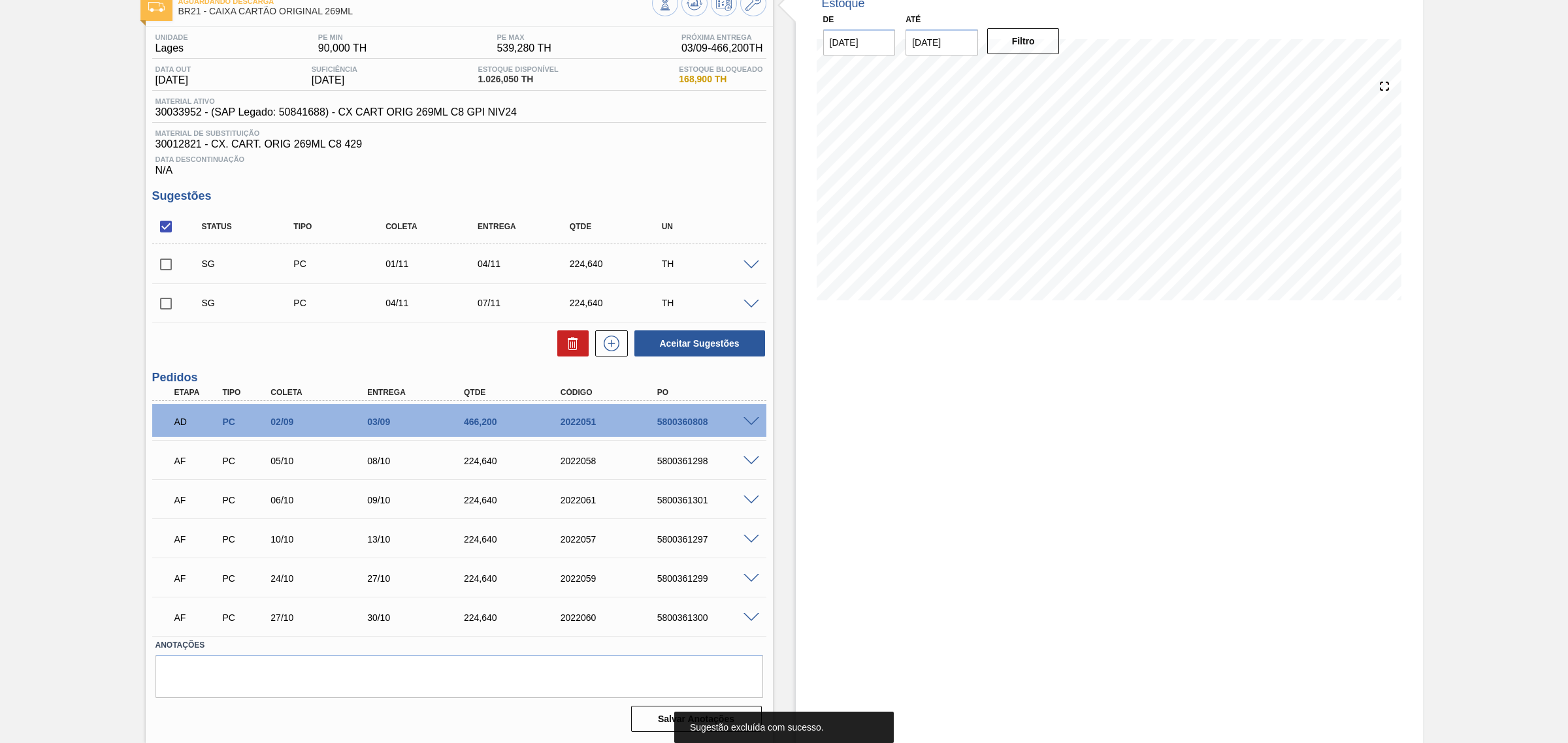
click at [745, 263] on span at bounding box center [751, 265] width 16 height 10
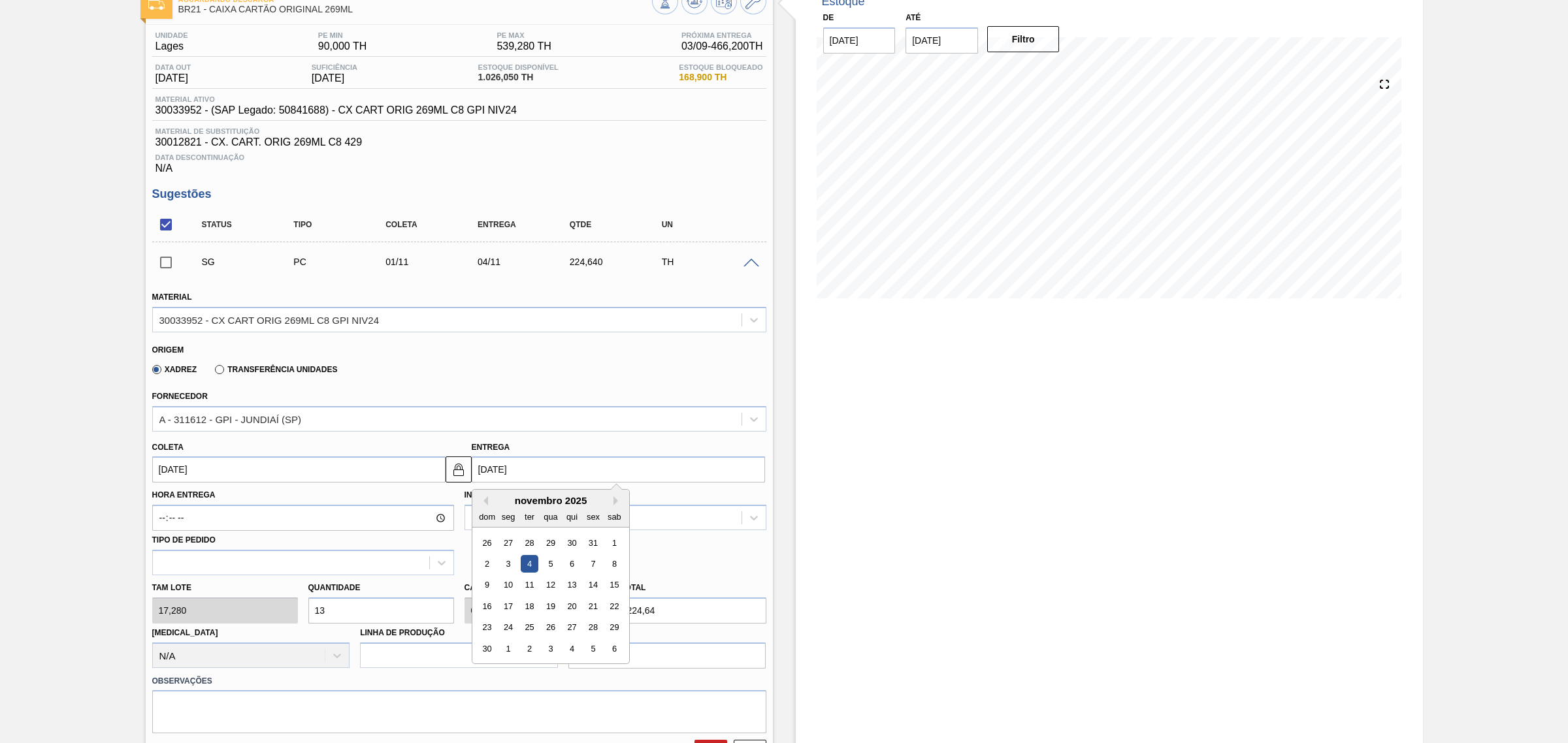
click at [531, 474] on input "04/11/2025" at bounding box center [618, 469] width 294 height 26
click at [481, 499] on button "Previous Month" at bounding box center [484, 501] width 9 height 9
click at [509, 585] on div "13" at bounding box center [507, 585] width 17 height 17
type input "10/10/2025"
type input "13/10/2025"
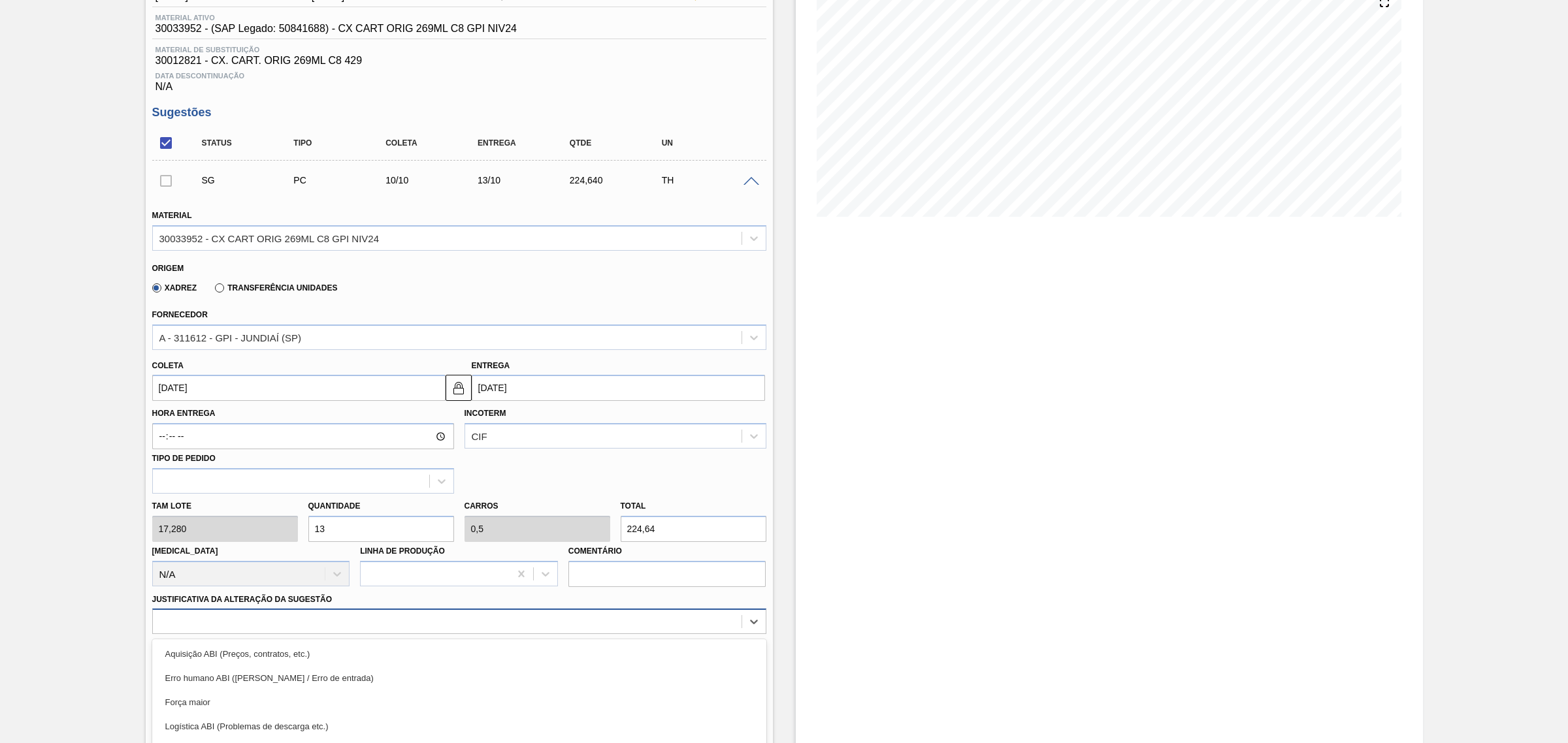
click at [446, 627] on div "option Logística ABI (Problemas de descarga etc.) focused, 4 of 18. 18 results …" at bounding box center [460, 622] width 614 height 26
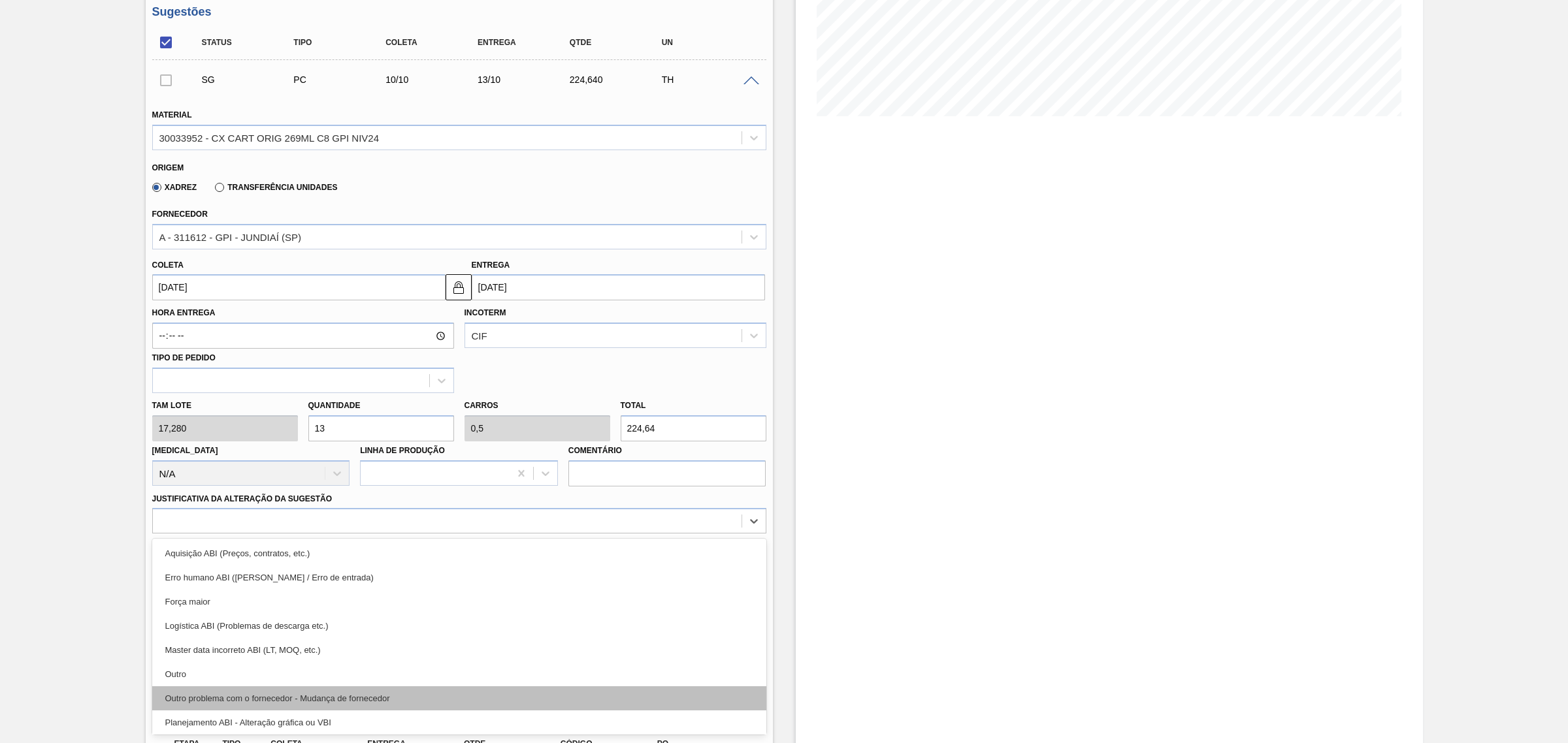
click at [449, 695] on div "Outro problema com o fornecedor - Mudança de fornecedor" at bounding box center [460, 698] width 614 height 24
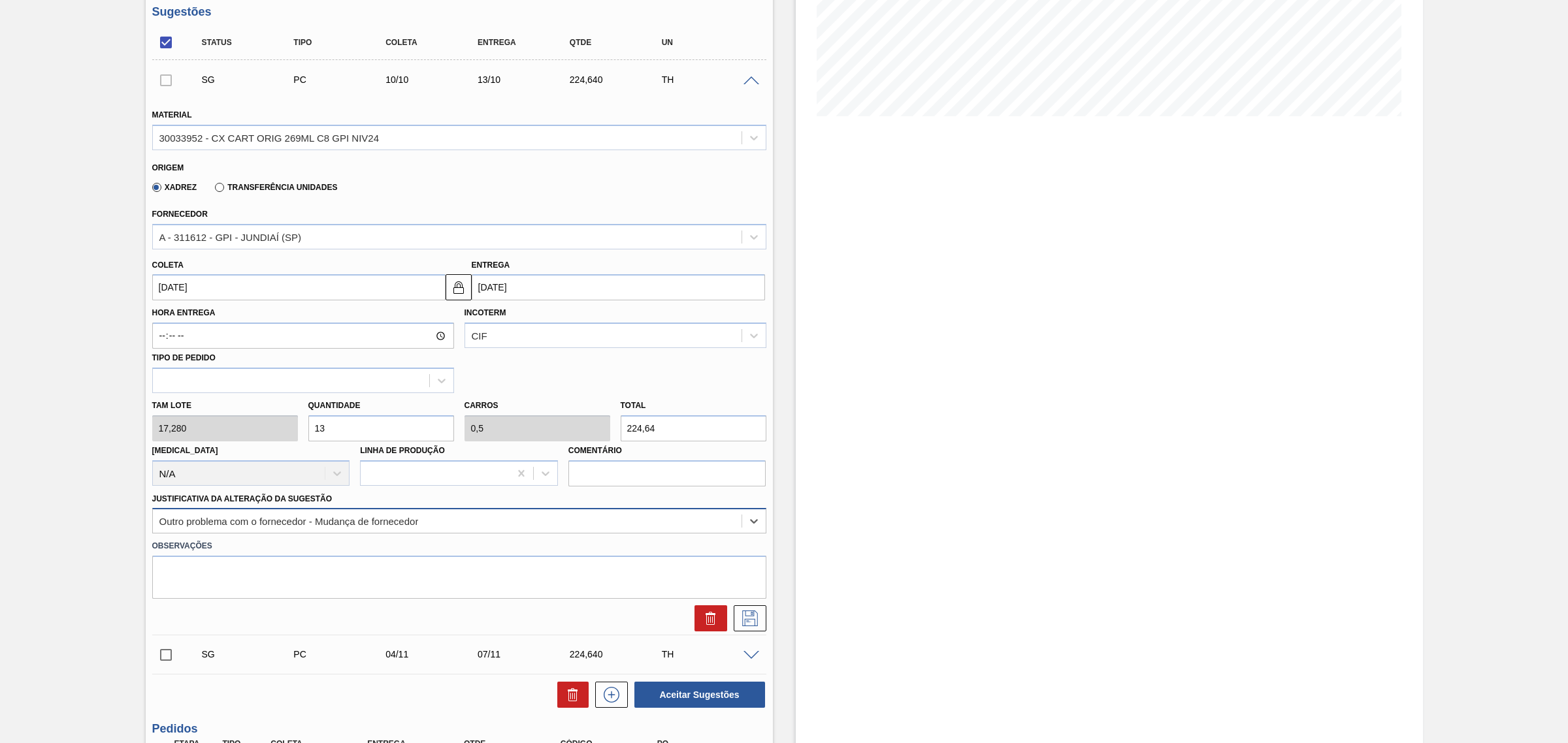
click at [489, 527] on div "Outro problema com o fornecedor - Mudança de fornecedor" at bounding box center [447, 521] width 589 height 19
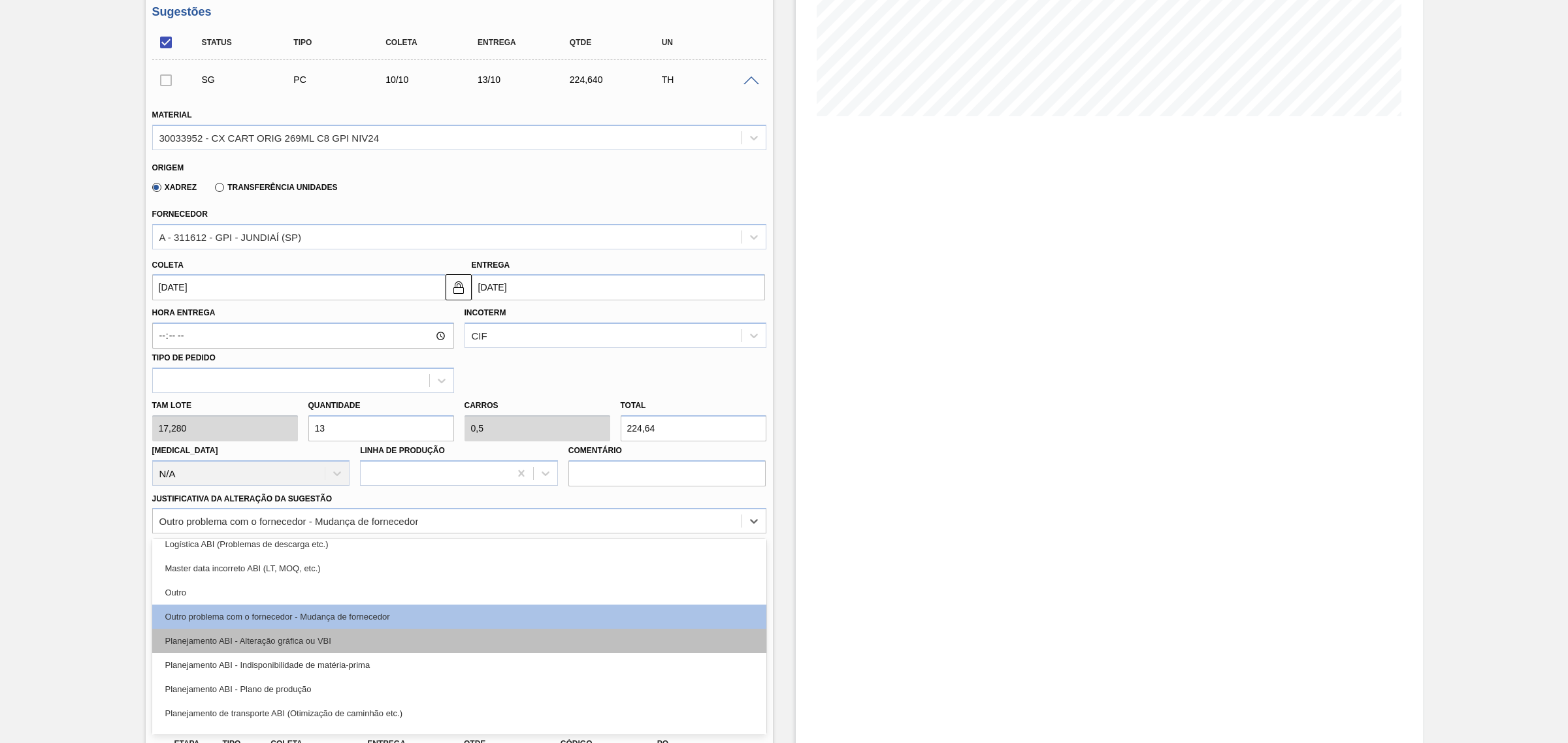
scroll to position [163, 0]
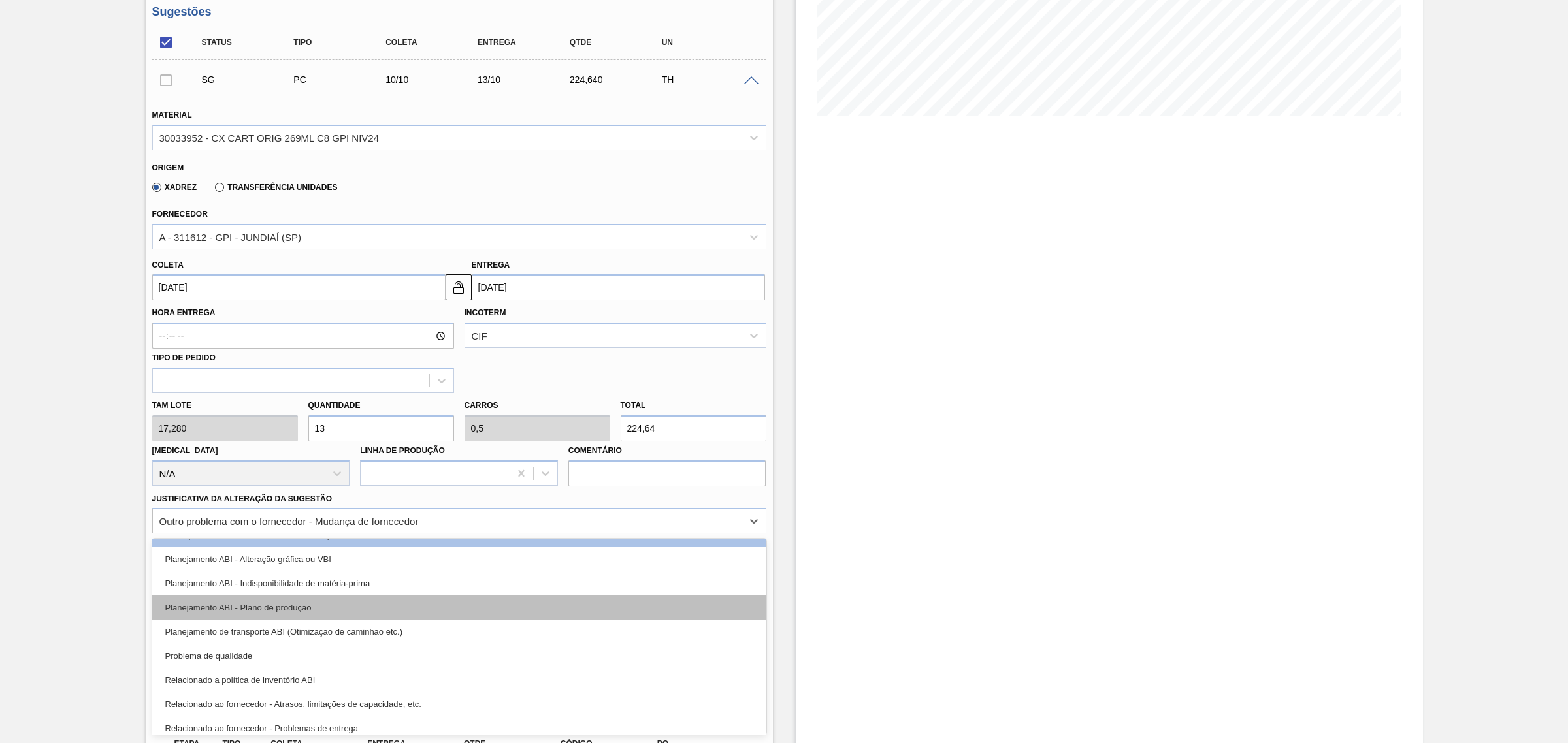
click at [371, 606] on div "Planejamento ABI - Plano de produção" at bounding box center [460, 608] width 614 height 24
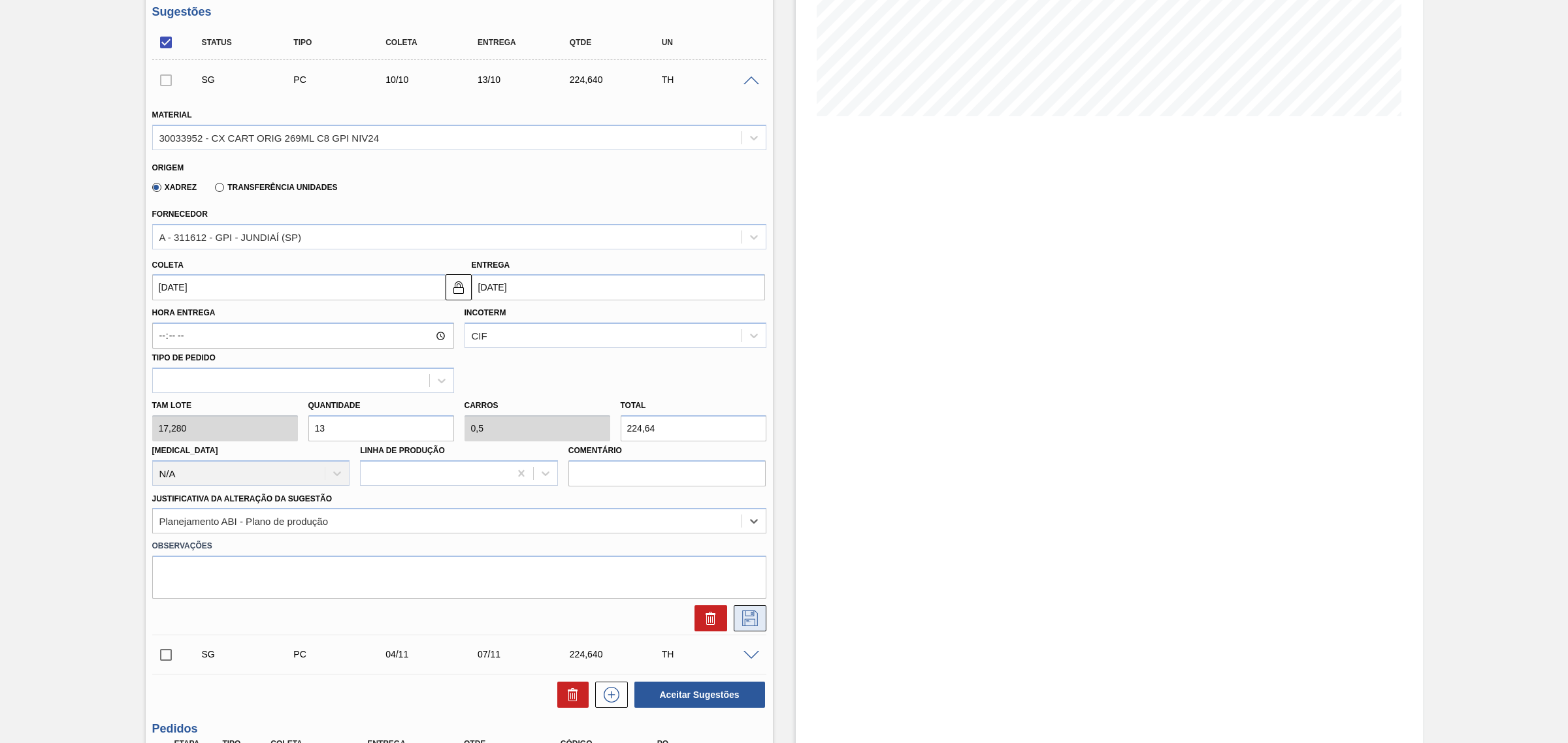
click at [752, 621] on icon at bounding box center [750, 618] width 21 height 16
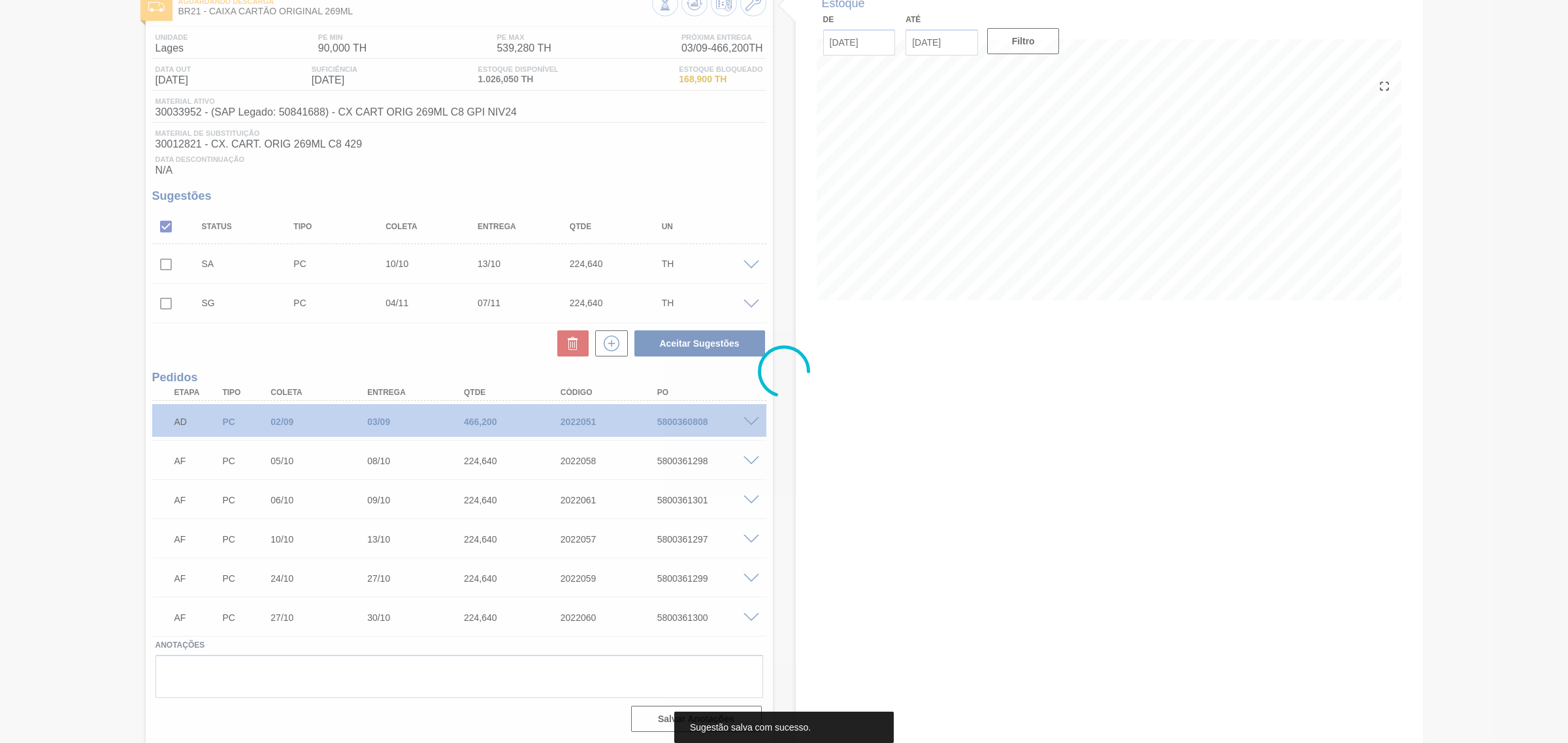
scroll to position [84, 0]
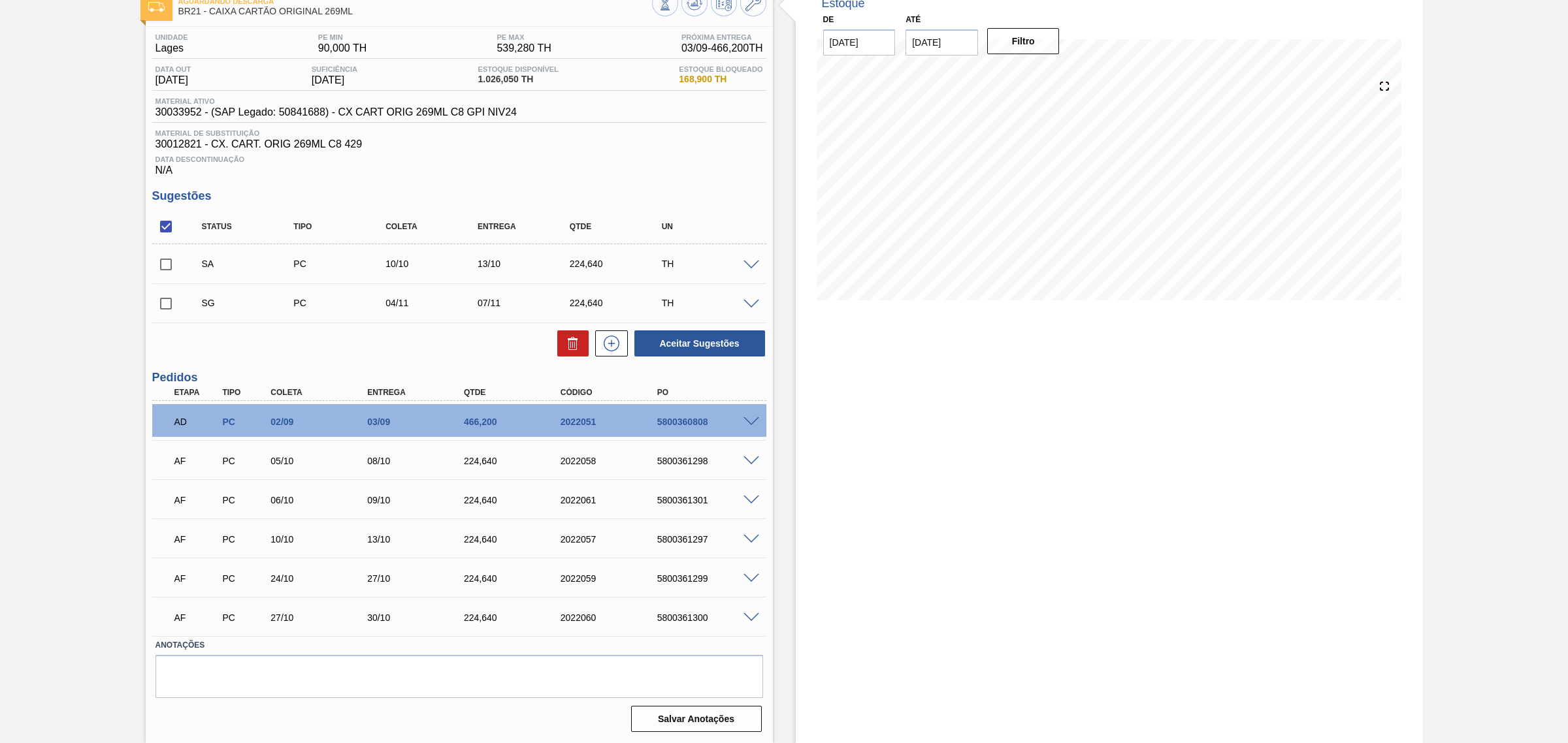
click at [752, 263] on span at bounding box center [751, 265] width 16 height 10
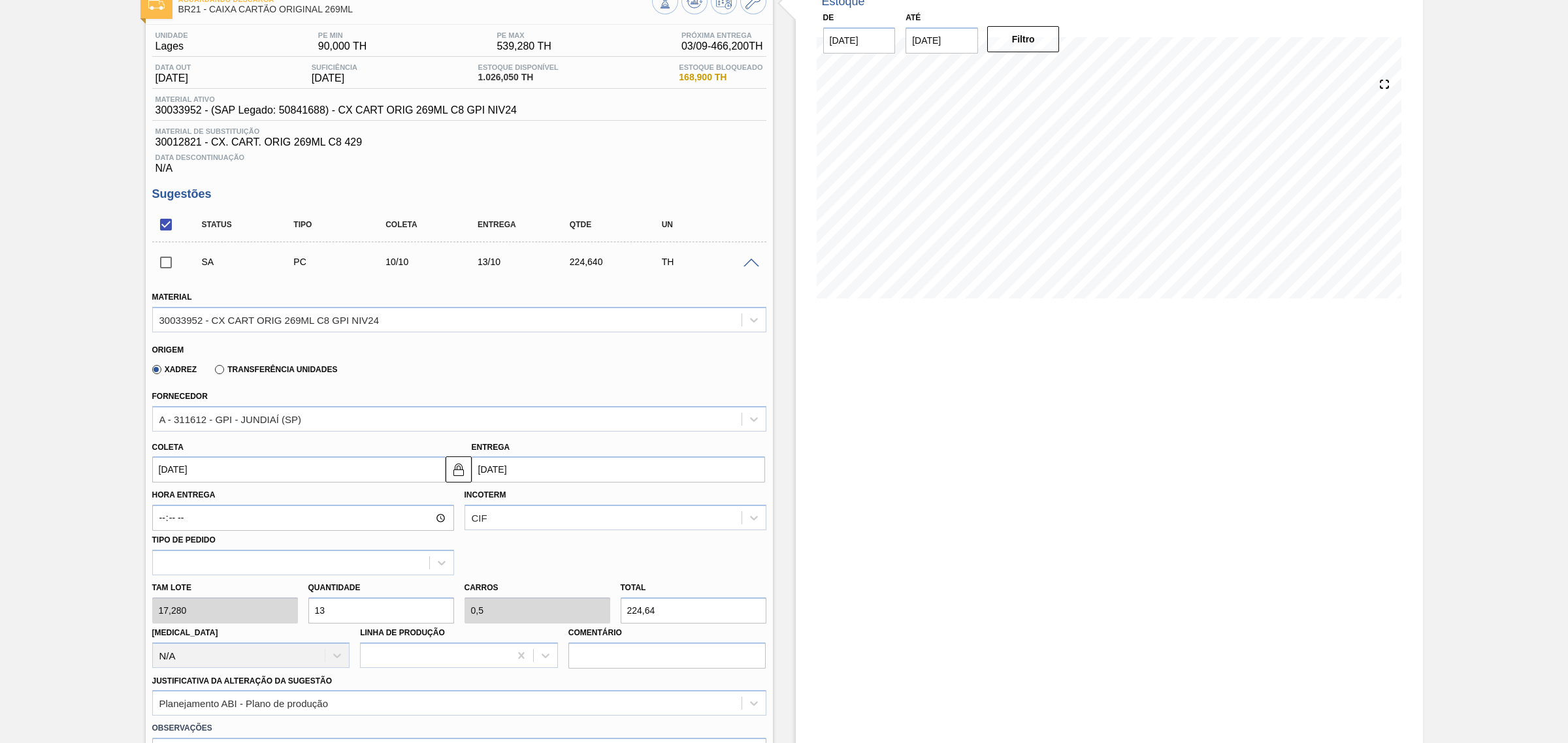
click at [578, 464] on input "13/10/2025" at bounding box center [618, 469] width 294 height 26
click at [558, 591] on div "15" at bounding box center [550, 585] width 17 height 17
type input "12/10/2025"
type input "15/10/2025"
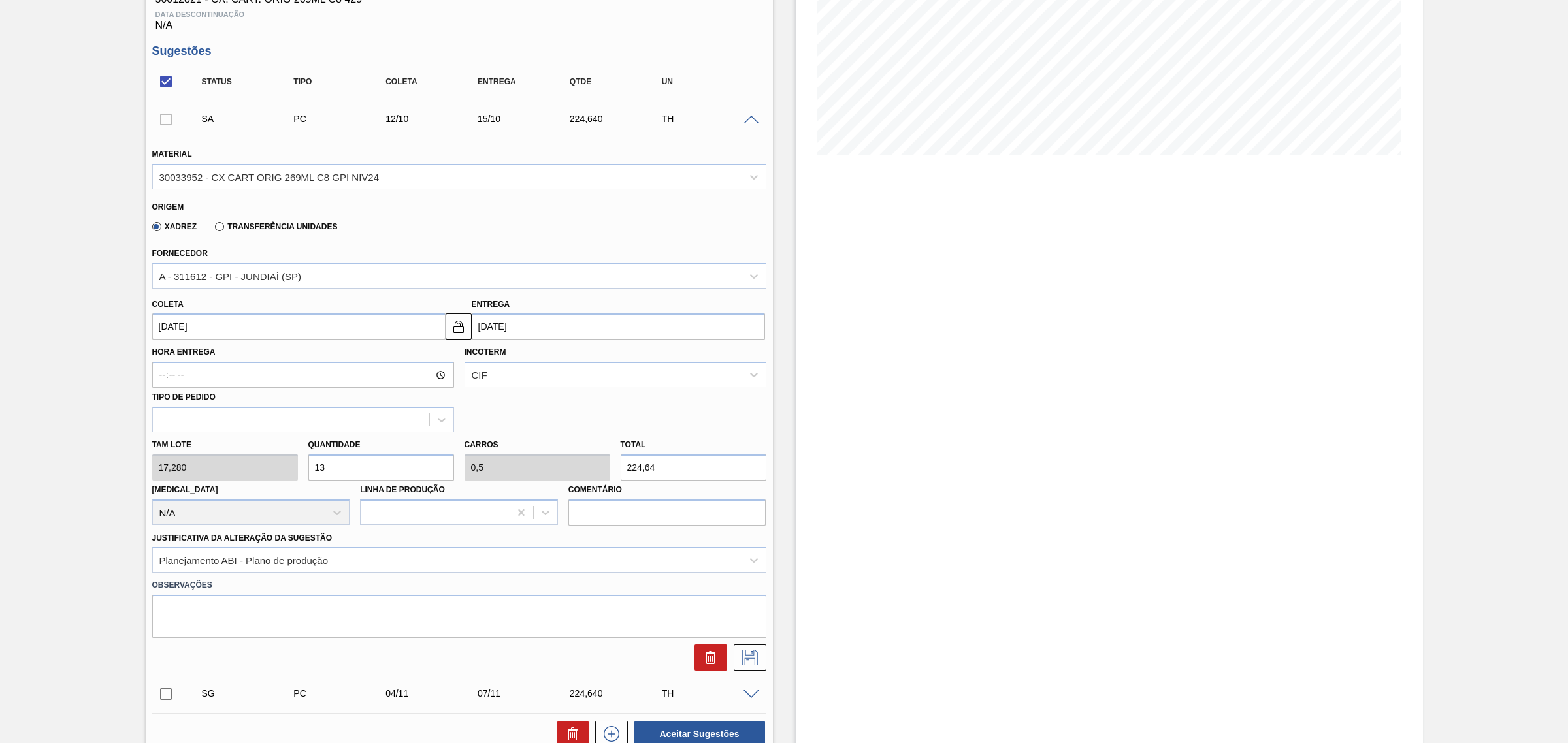
scroll to position [247, 0]
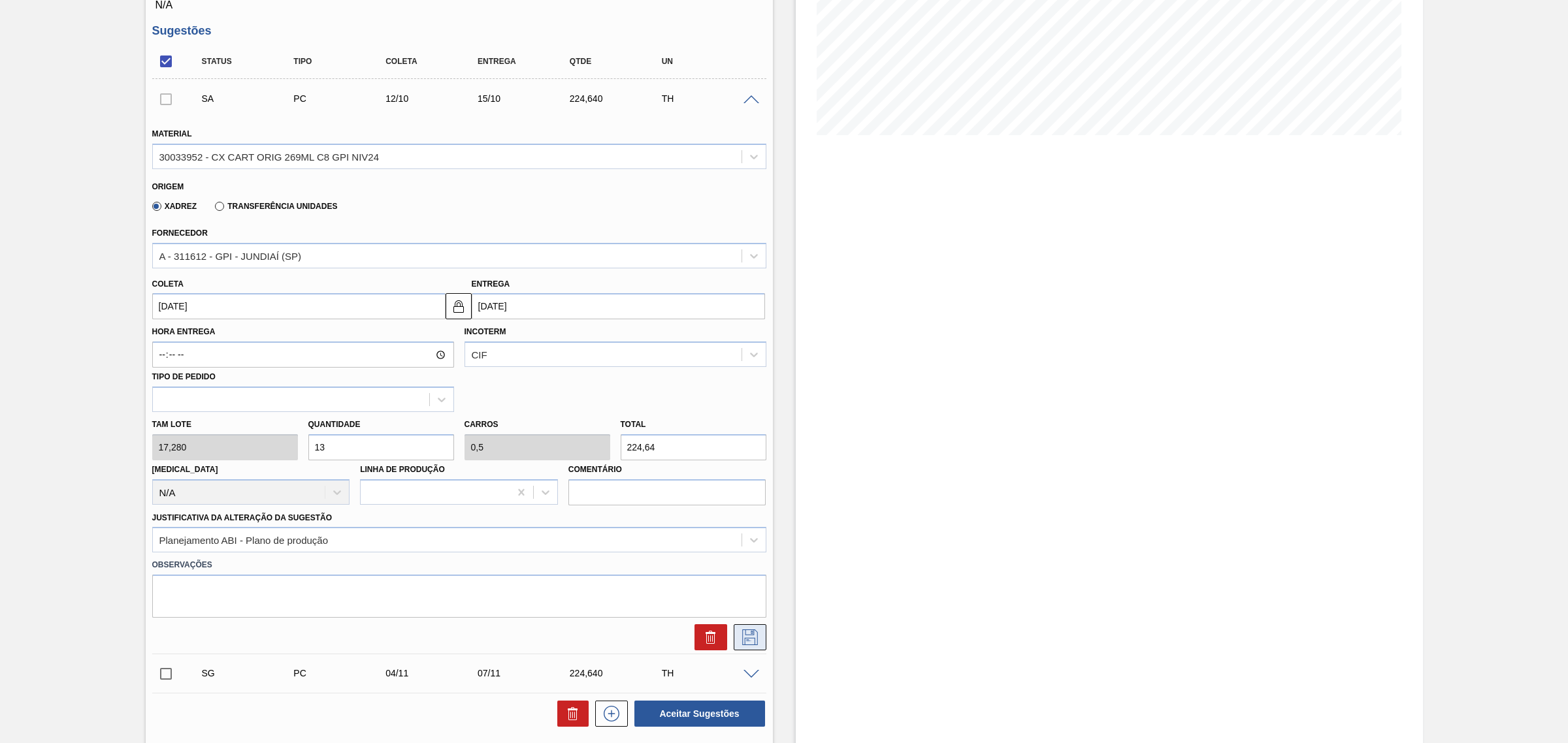
click at [736, 637] on button at bounding box center [749, 637] width 32 height 26
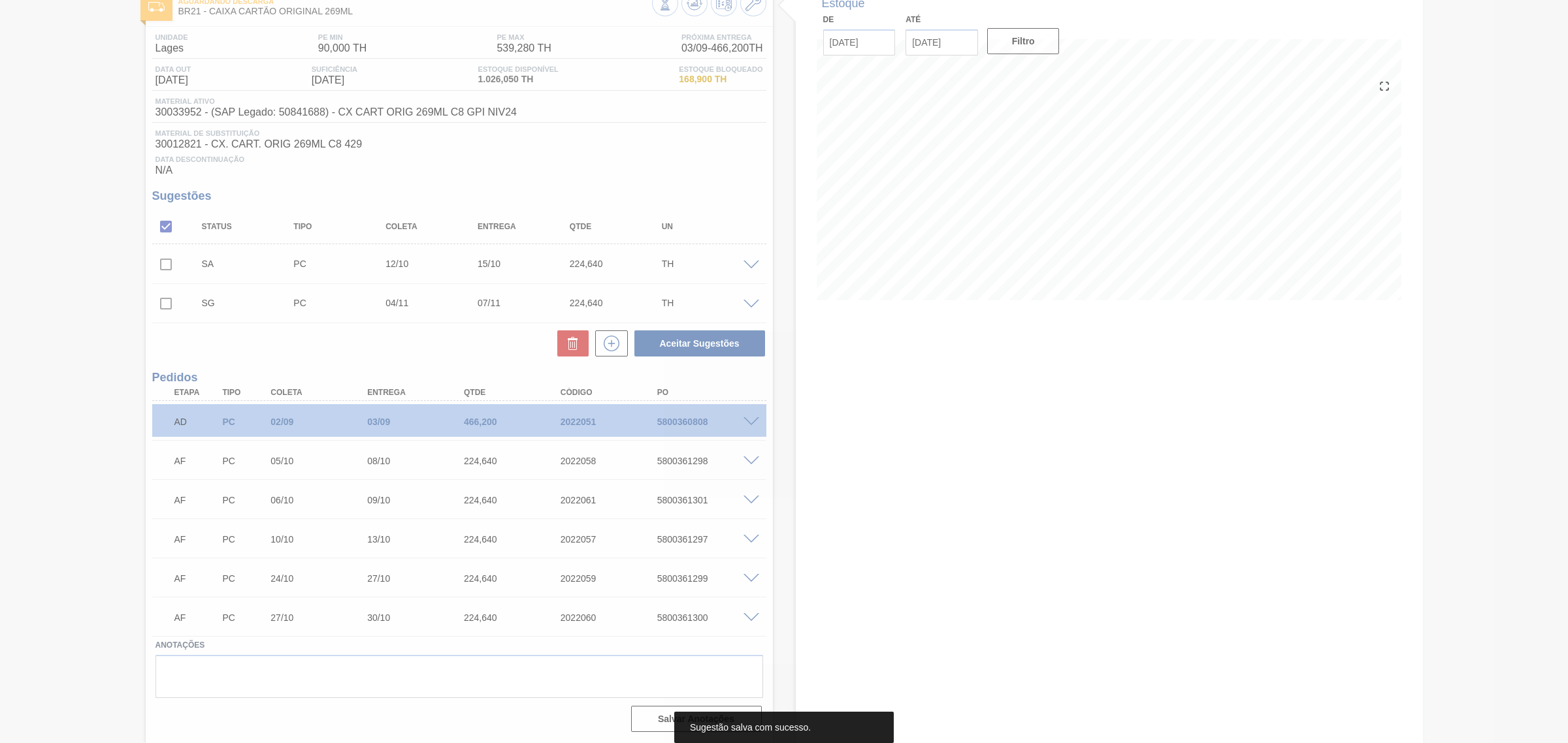
scroll to position [84, 0]
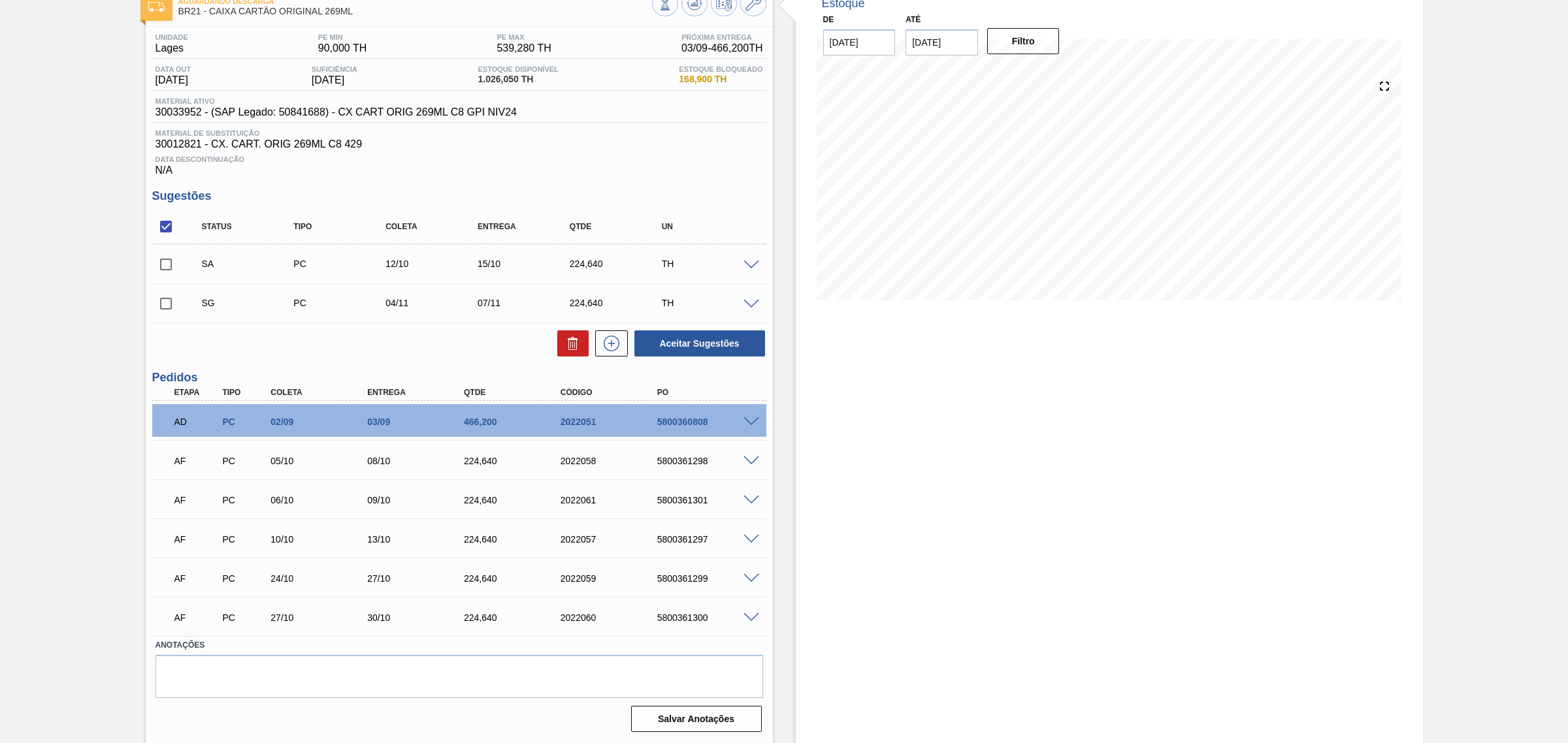
click at [168, 269] on input "checkbox" at bounding box center [166, 264] width 27 height 27
checkbox input "true"
click at [671, 339] on button "Aceitar Sugestões" at bounding box center [699, 343] width 131 height 26
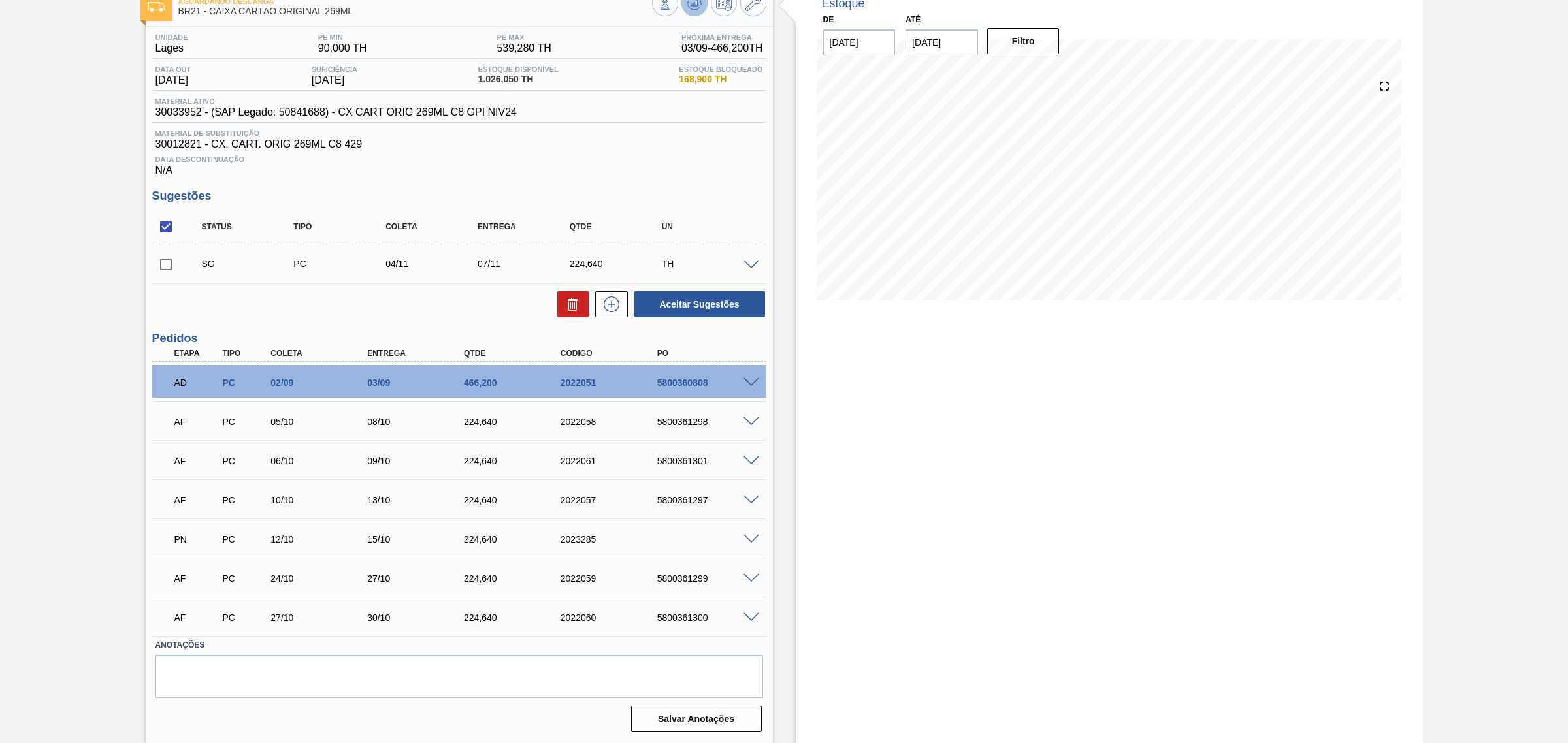
click at [689, 4] on icon at bounding box center [694, 3] width 16 height 16
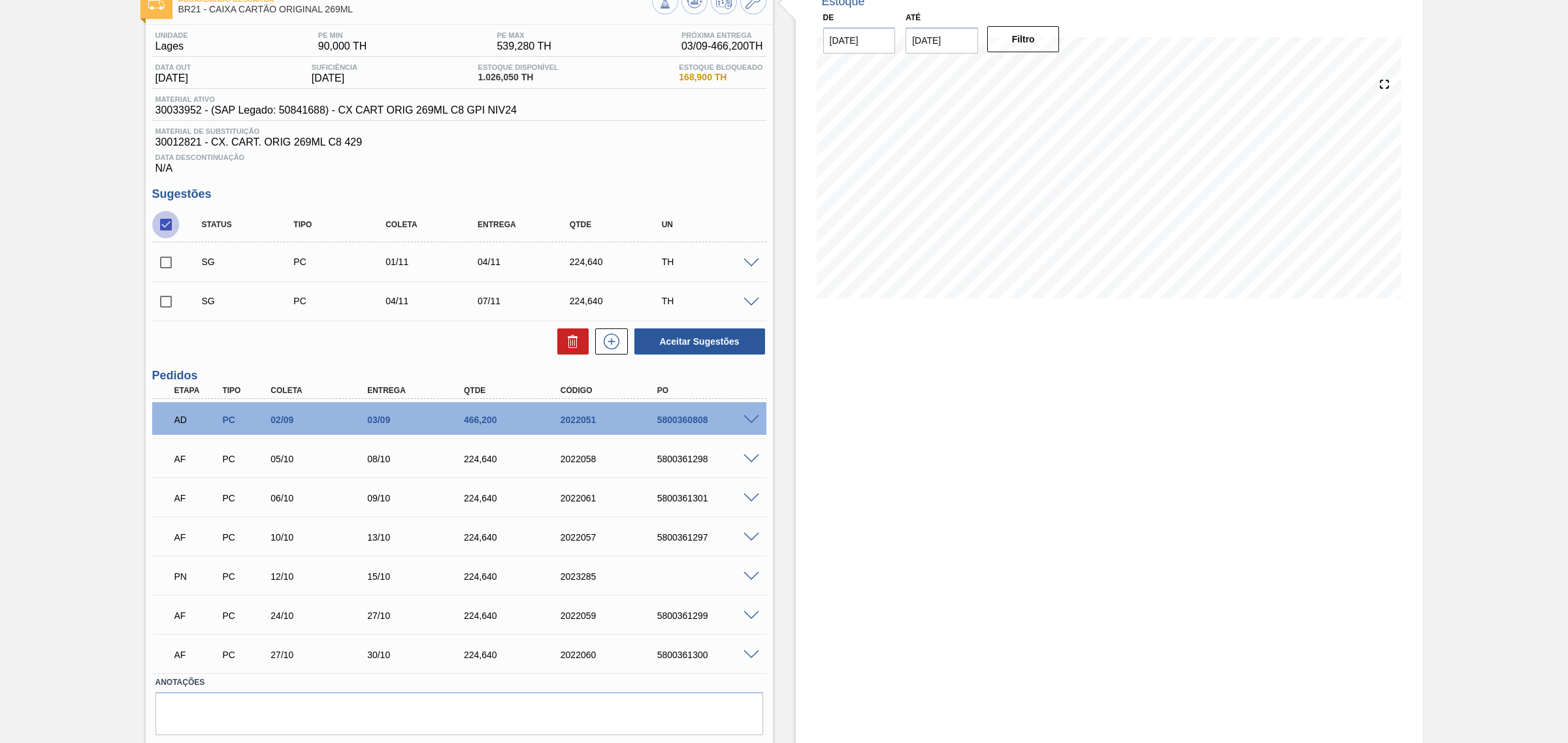
click at [161, 223] on input "checkbox" at bounding box center [166, 225] width 27 height 27
checkbox input "true"
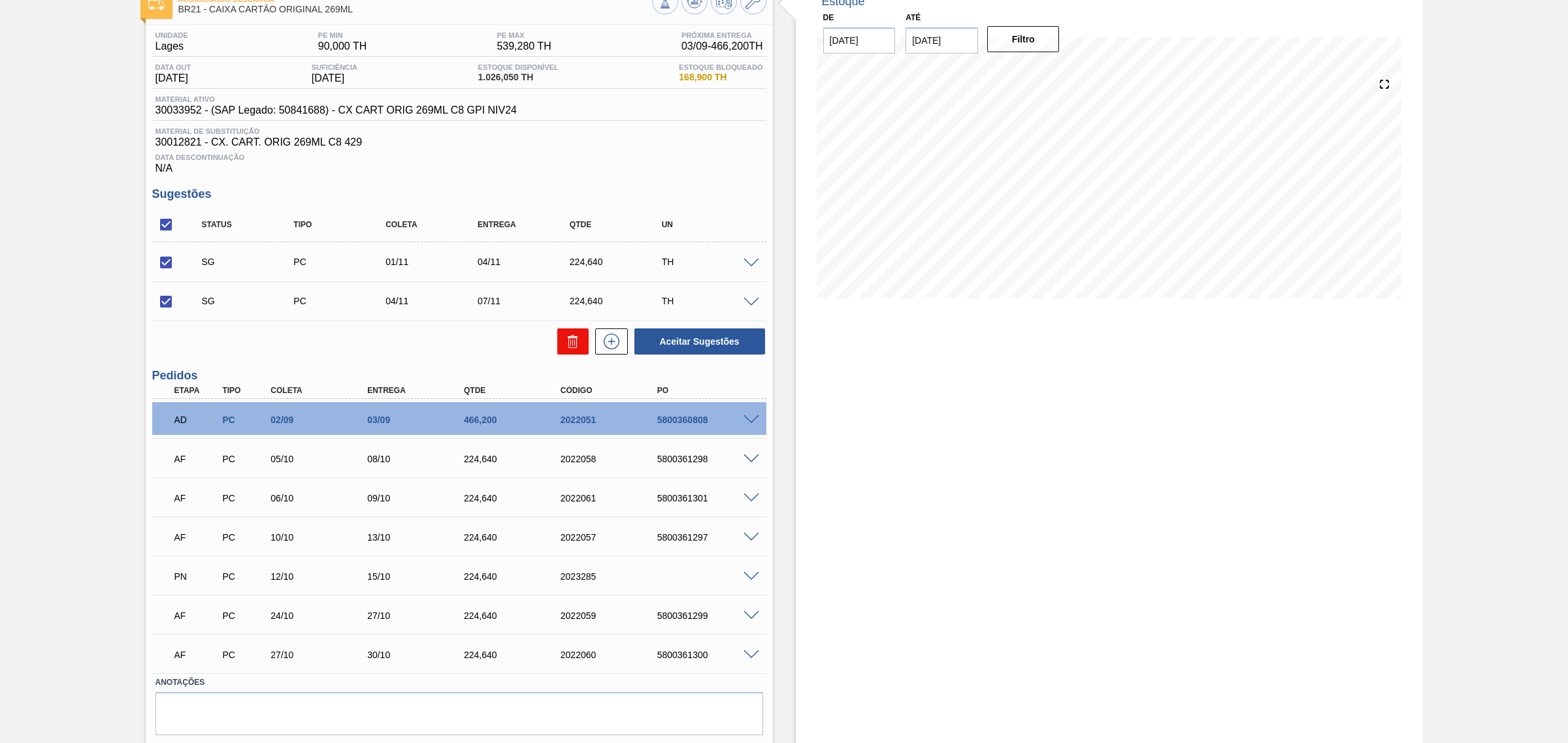
click at [576, 339] on icon at bounding box center [573, 341] width 16 height 16
checkbox input "false"
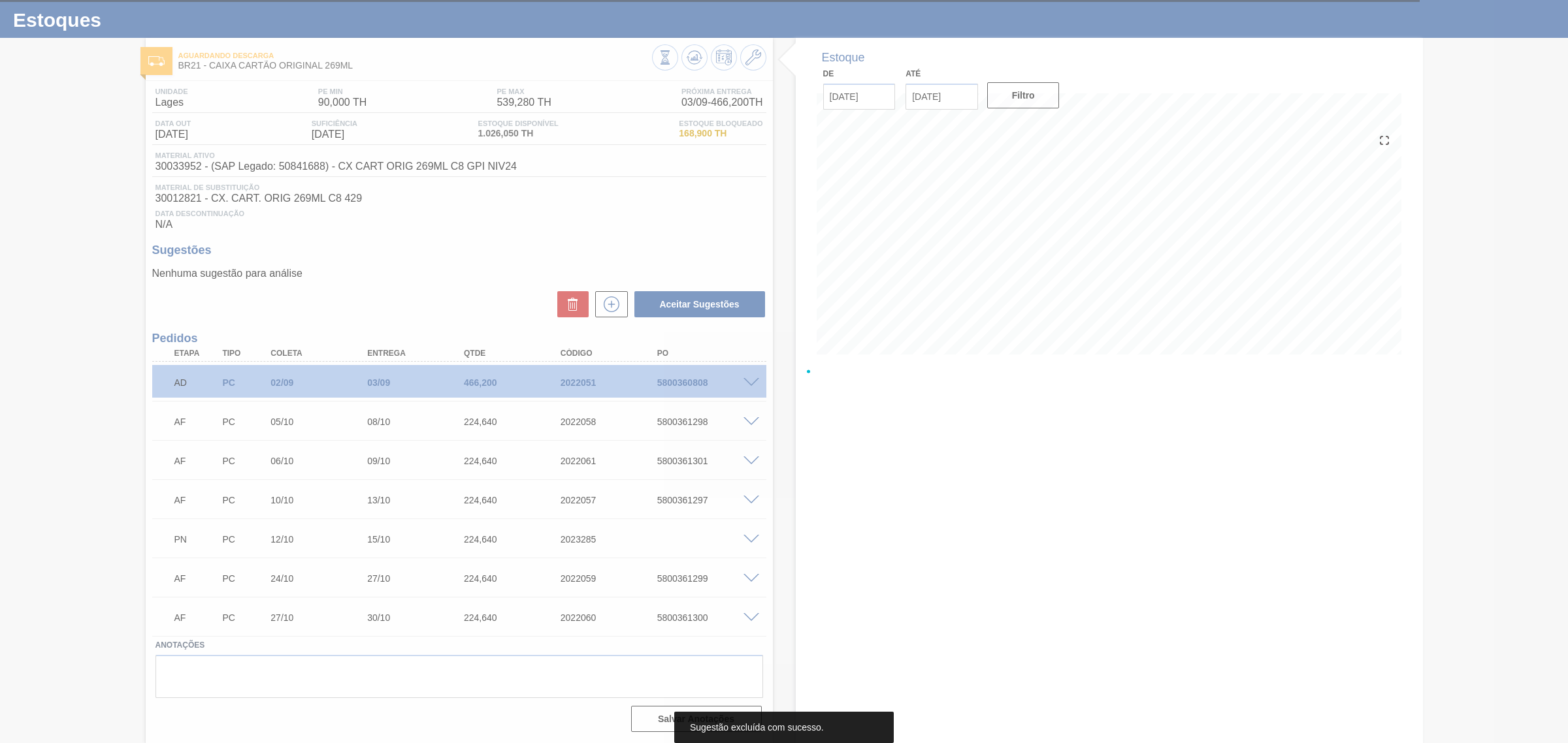
scroll to position [30, 0]
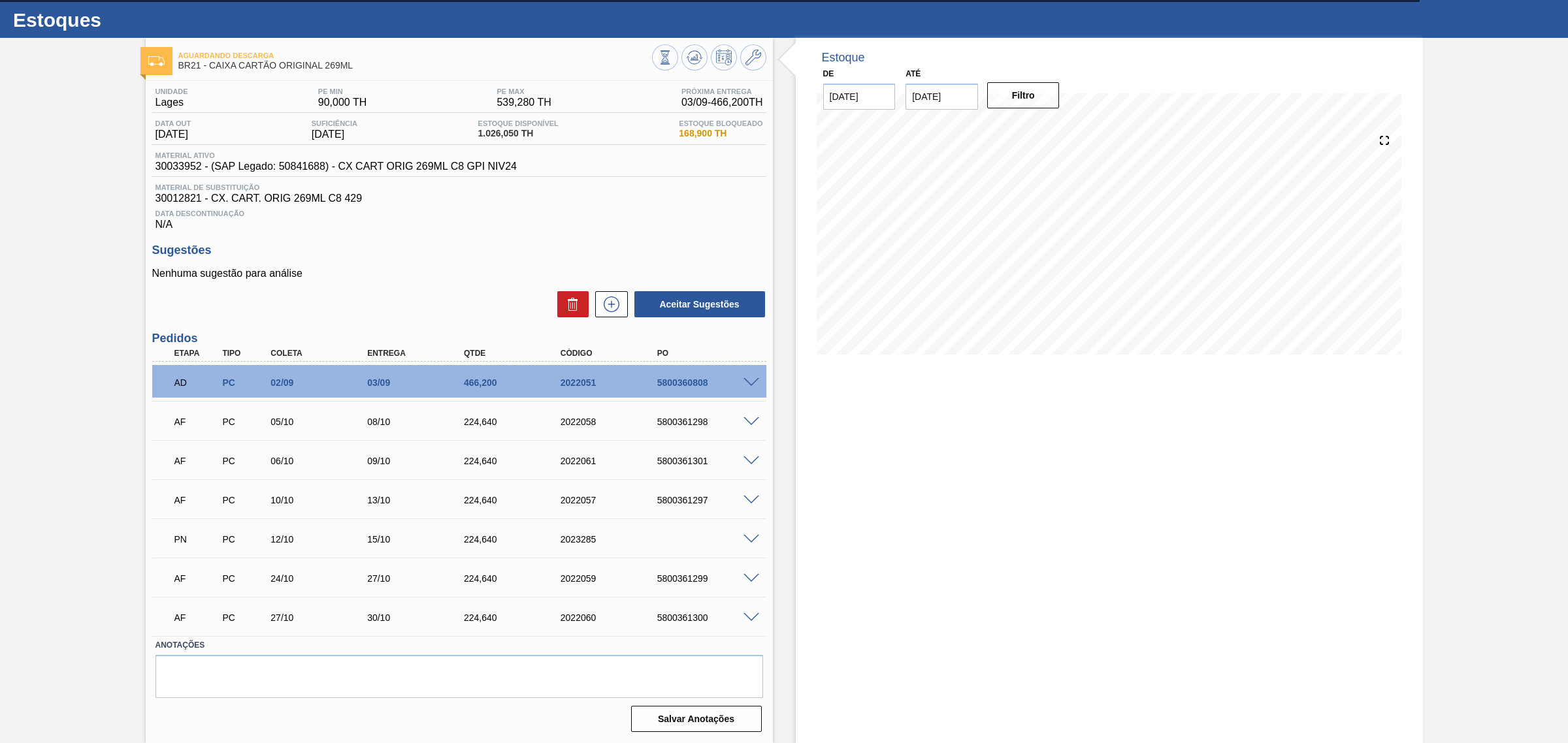
click at [743, 619] on span at bounding box center [751, 618] width 16 height 10
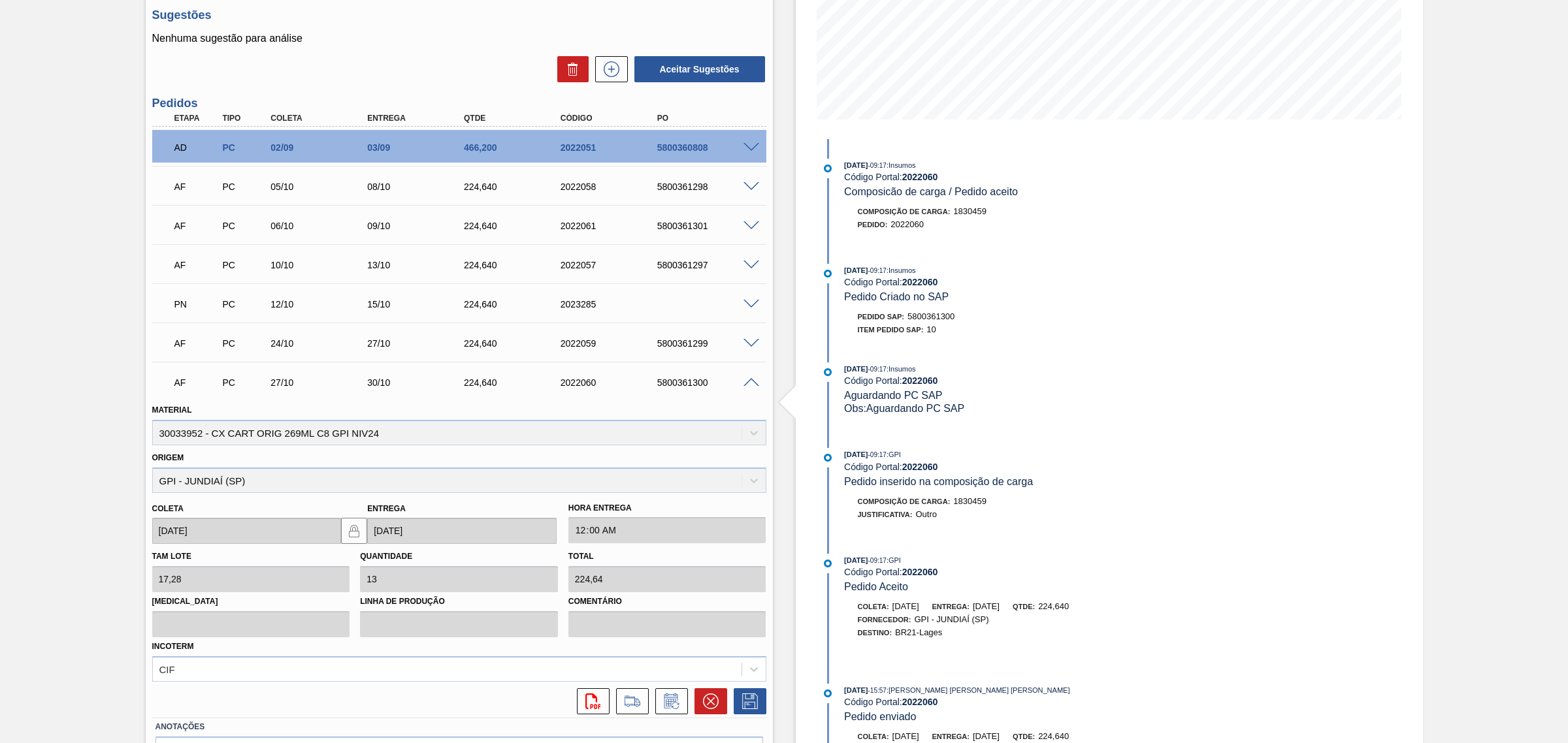
scroll to position [346, 0]
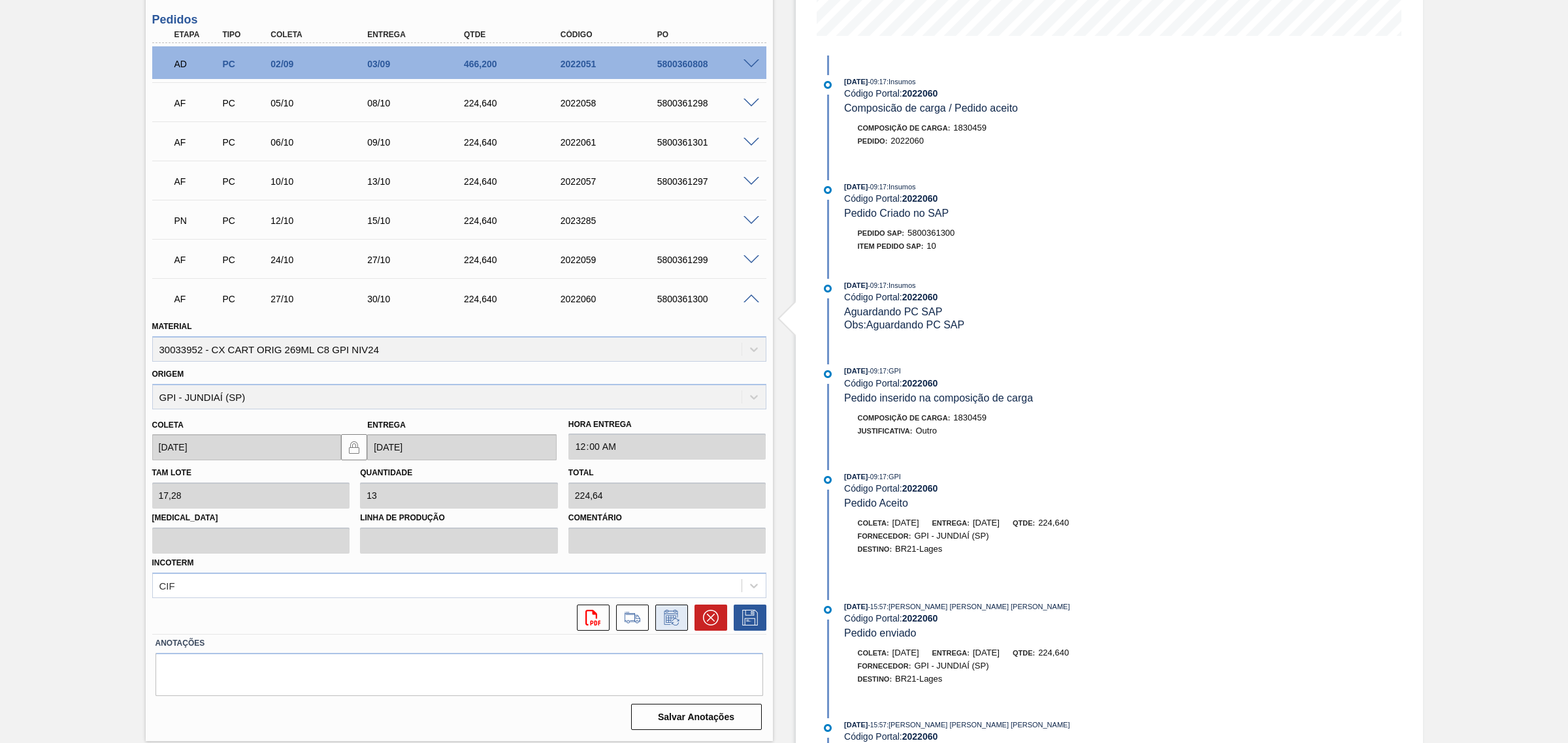
click at [672, 615] on icon at bounding box center [672, 618] width 21 height 16
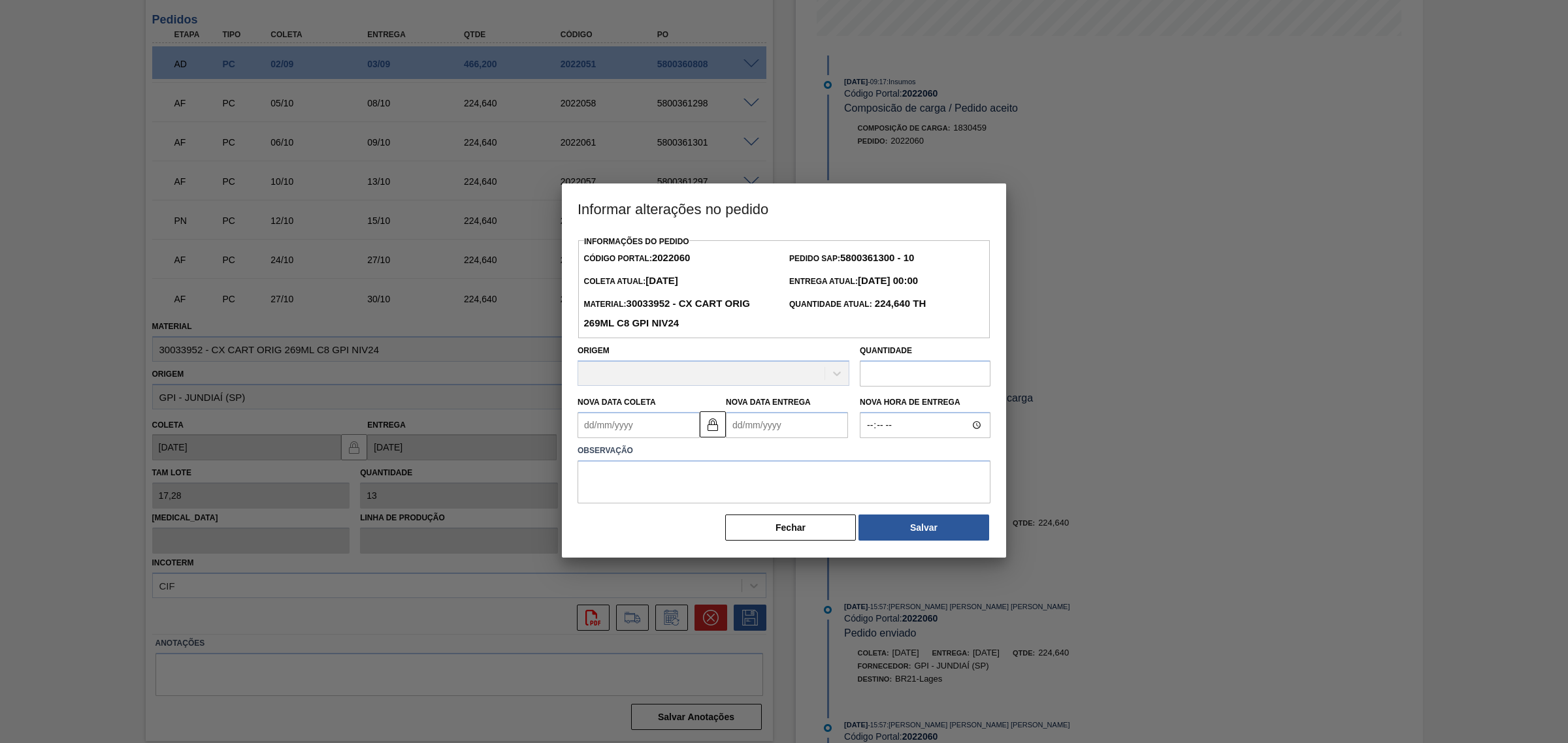
click at [753, 426] on Entrega2022060 "Nova Data Entrega" at bounding box center [787, 425] width 122 height 26
click at [739, 454] on button "Previous Month" at bounding box center [737, 456] width 9 height 9
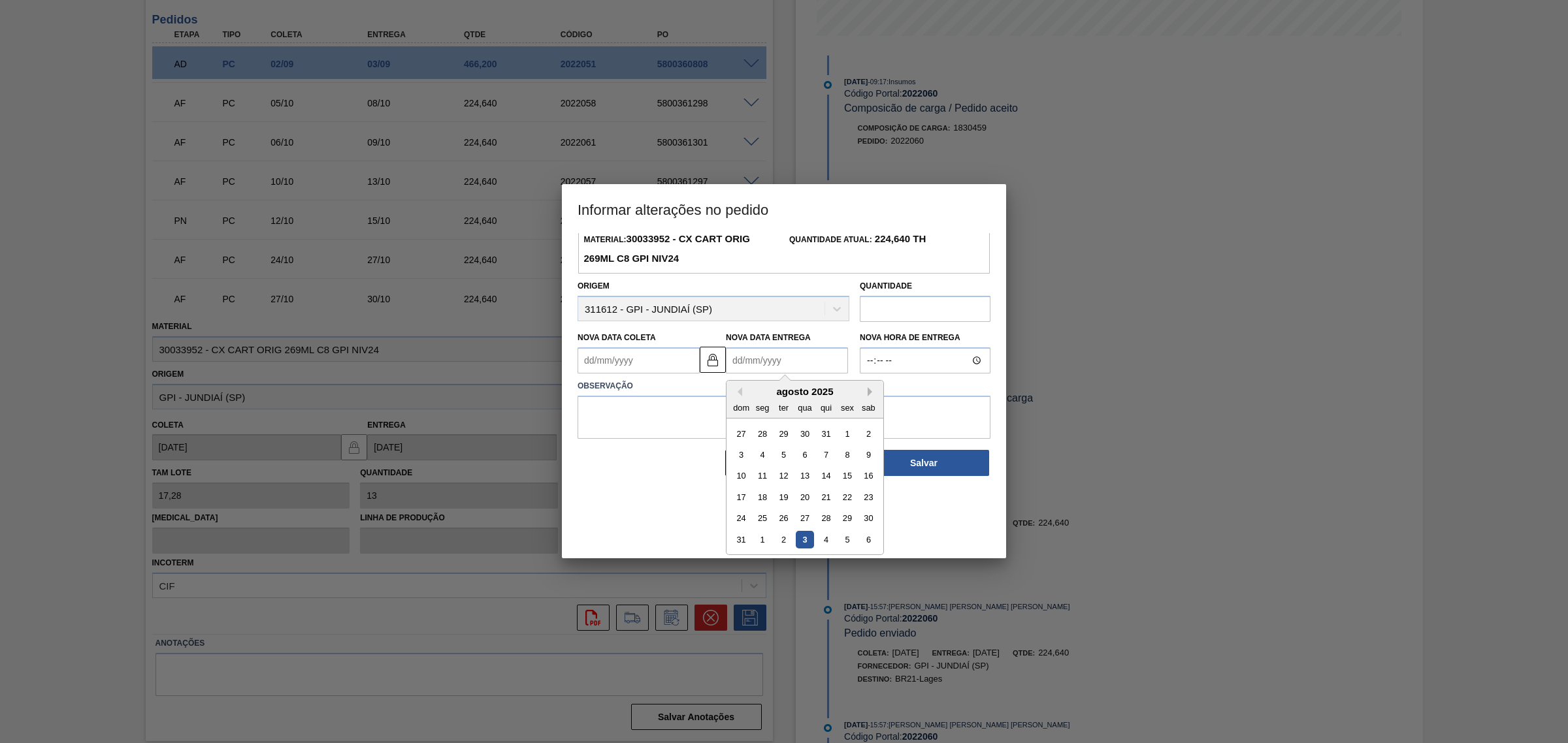
click at [870, 396] on button "Next Month" at bounding box center [872, 391] width 9 height 9
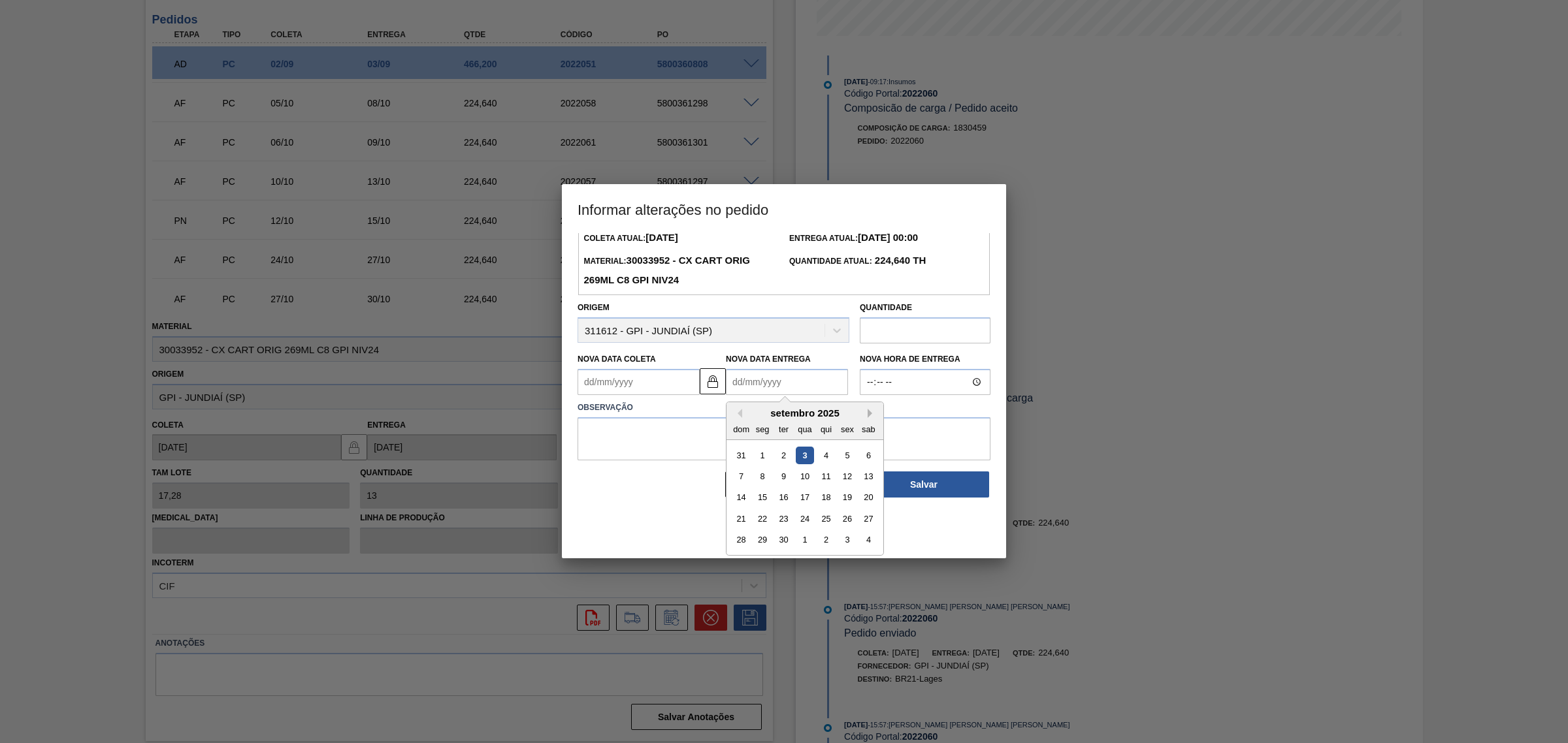
scroll to position [44, 0]
click at [853, 537] on div "3" at bounding box center [847, 540] width 17 height 17
type Coleta2022060 "30/09/2025"
type Entrega2022060 "03/10/2025"
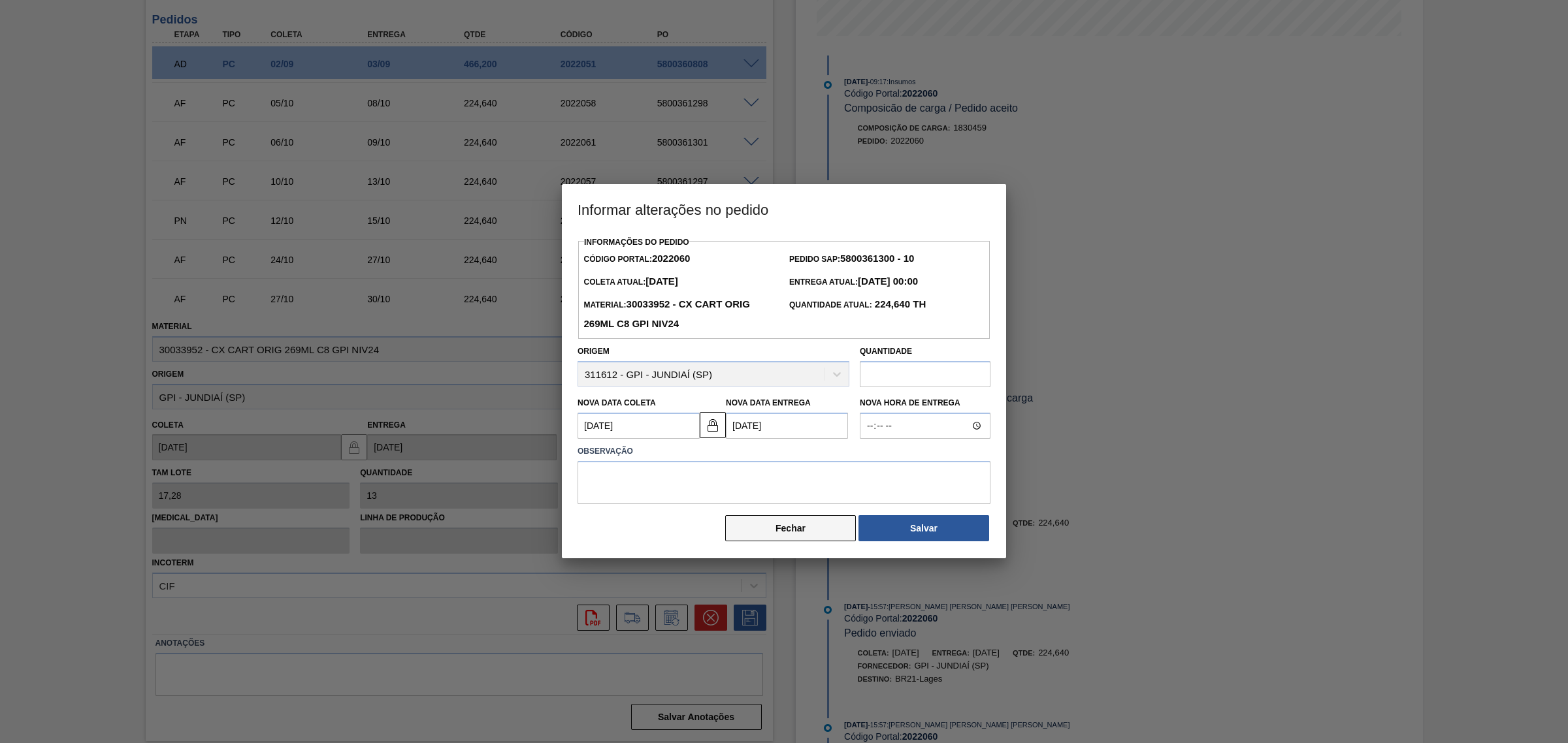
scroll to position [0, 0]
click at [801, 493] on textarea at bounding box center [783, 482] width 413 height 43
type textarea "AJUSTE DATA"
click at [897, 539] on button "Salvar" at bounding box center [924, 528] width 131 height 26
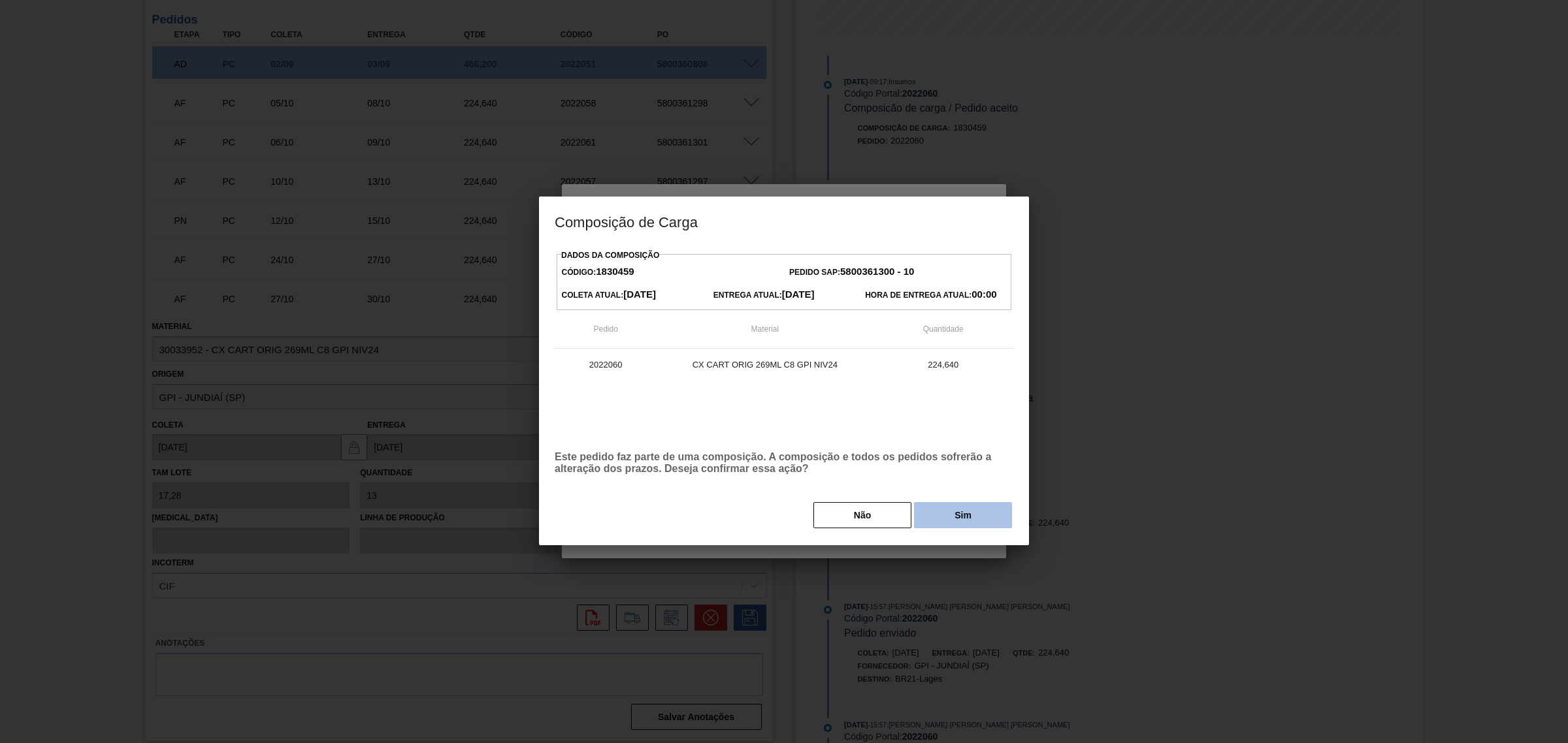
click at [947, 514] on button "Sim" at bounding box center [963, 515] width 98 height 26
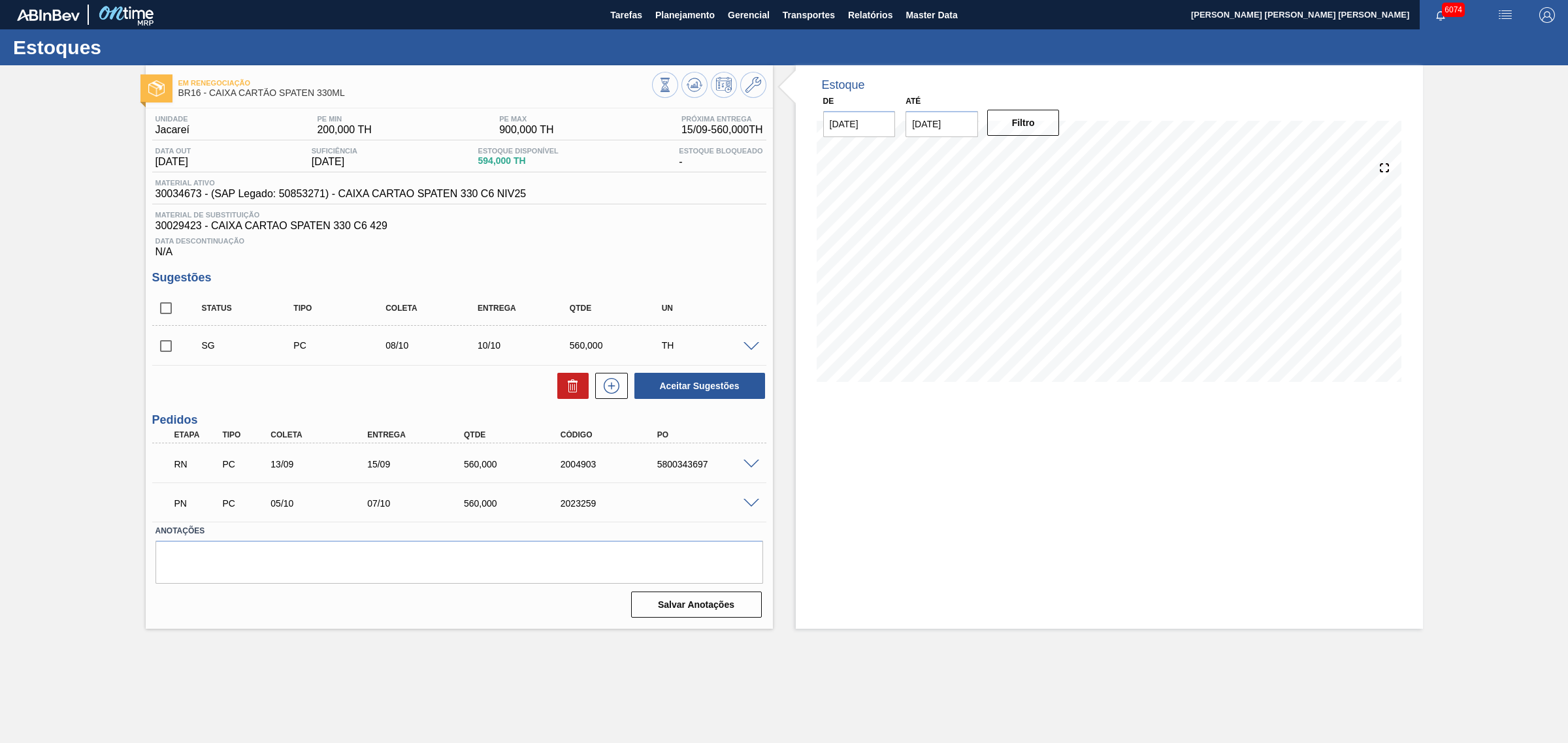
drag, startPoint x: 749, startPoint y: 464, endPoint x: 756, endPoint y: 471, distance: 9.9
click at [749, 465] on div "RN PC 13/09 15/09 560,000 2004903 5800343697" at bounding box center [460, 462] width 614 height 32
click at [756, 469] on span at bounding box center [751, 464] width 16 height 10
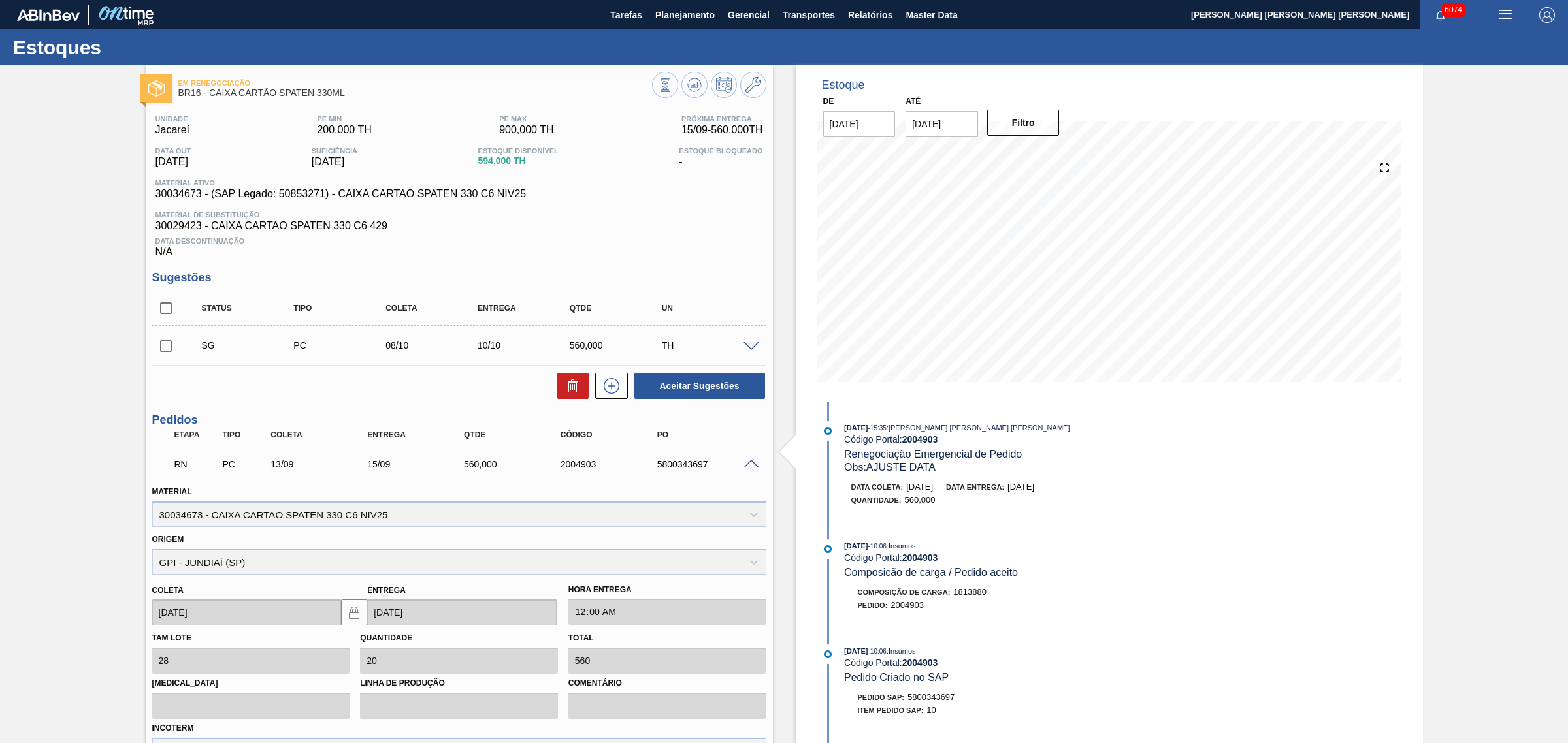
click at [746, 465] on span at bounding box center [751, 464] width 16 height 10
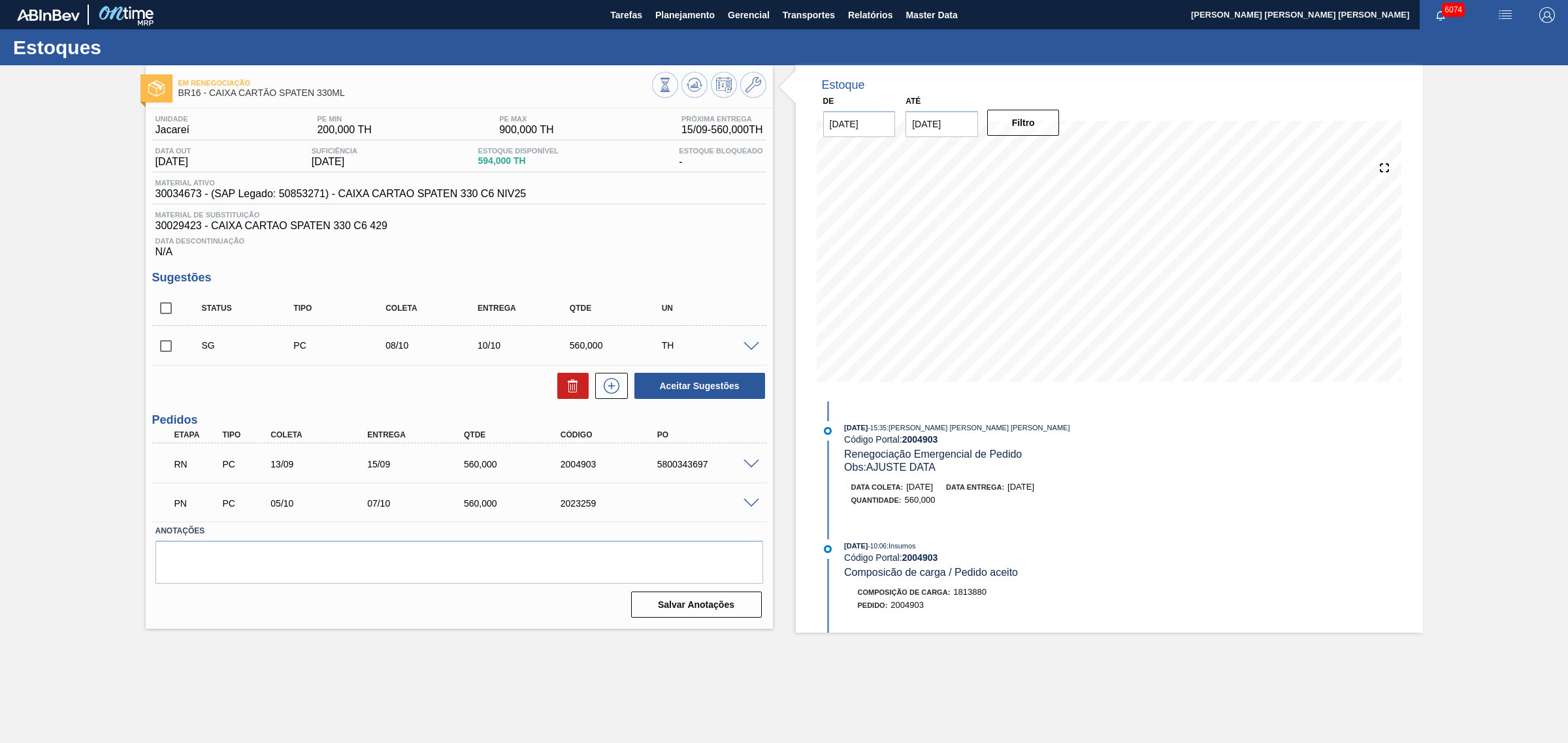
click at [745, 465] on span at bounding box center [751, 464] width 16 height 10
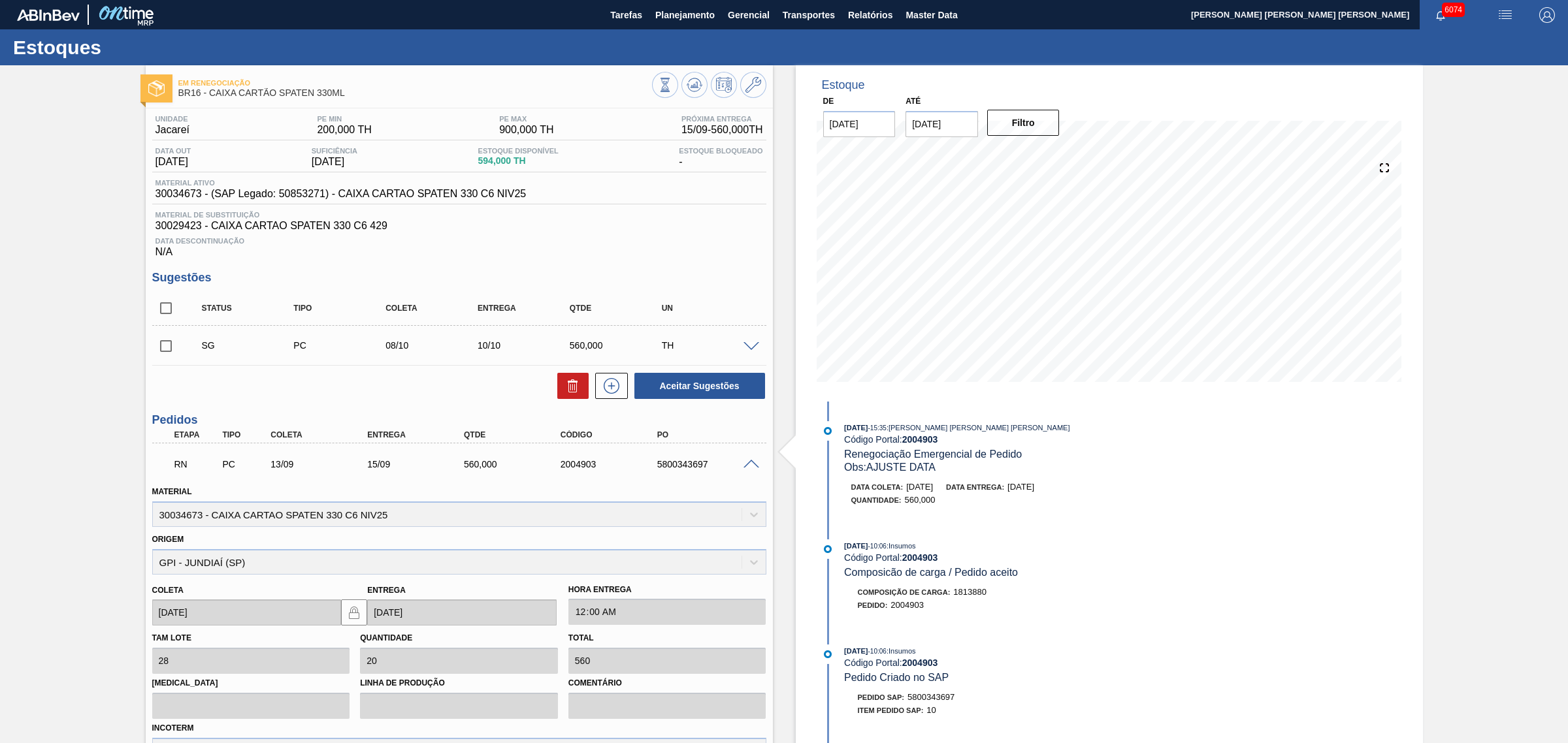
click at [576, 474] on div "RN PC 13/09 15/09 560,000 2004903 5800343697" at bounding box center [456, 462] width 580 height 26
click at [575, 465] on div "2004903" at bounding box center [611, 465] width 109 height 11
click at [749, 467] on span at bounding box center [751, 464] width 16 height 10
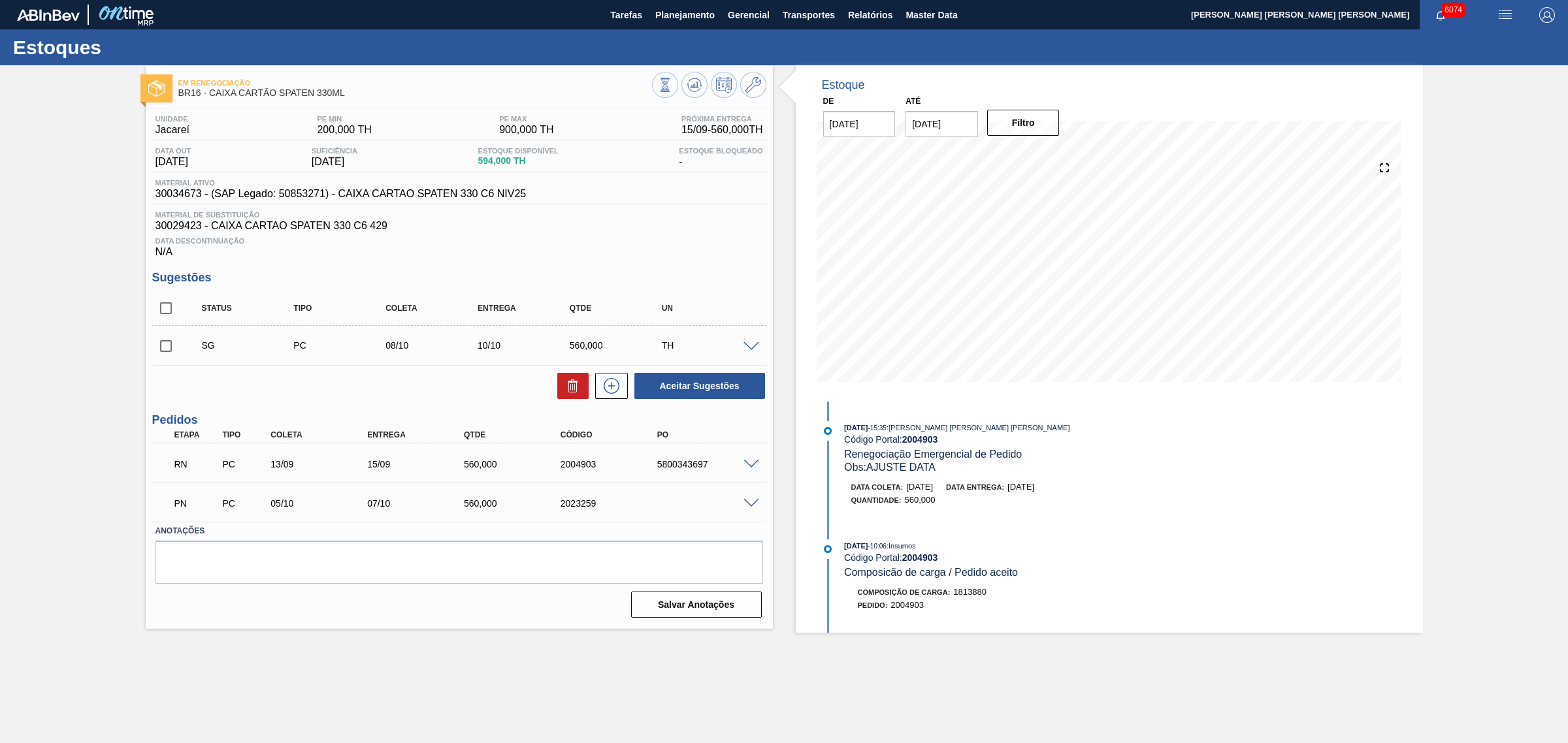
click at [746, 465] on span at bounding box center [751, 464] width 16 height 10
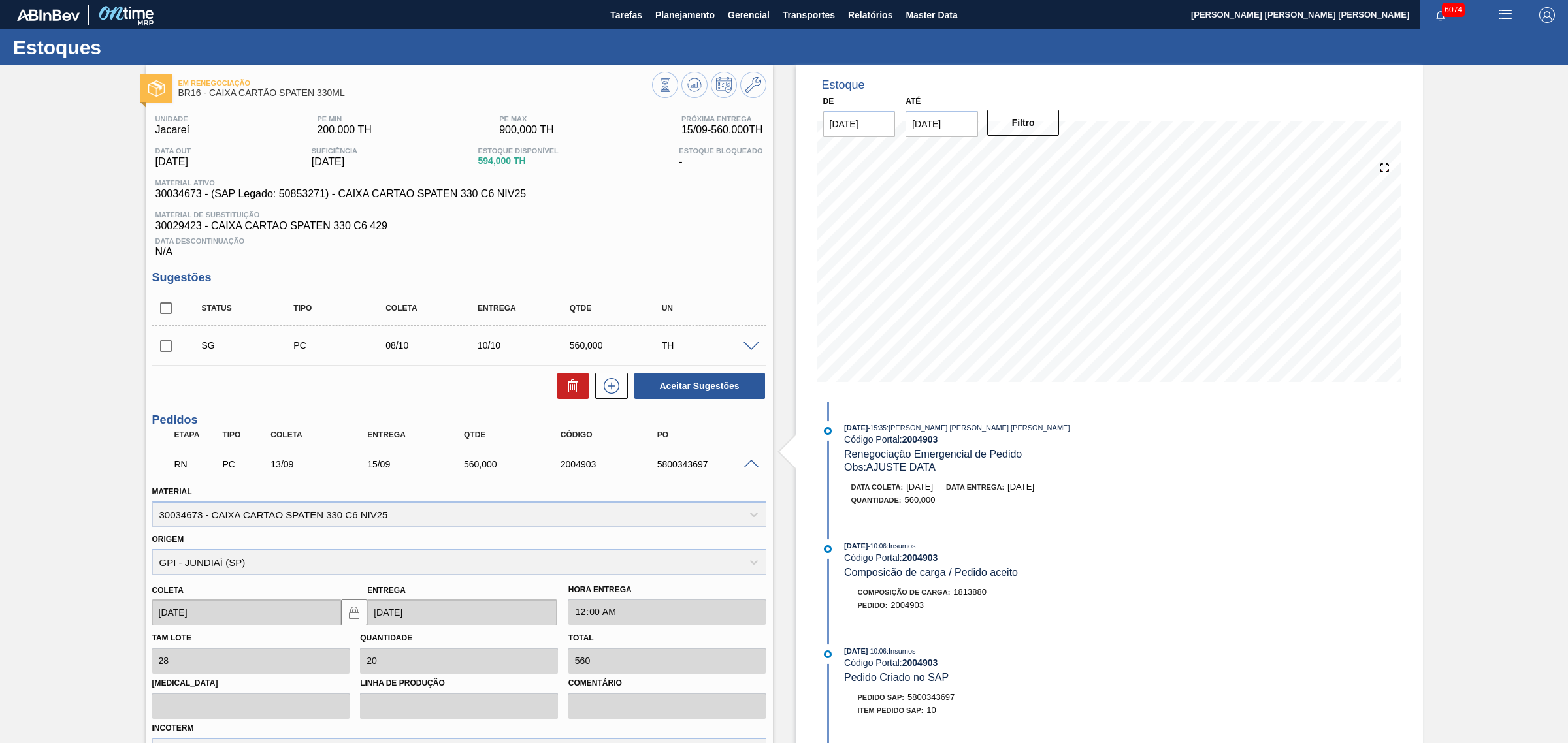
click at [755, 465] on span at bounding box center [751, 464] width 16 height 10
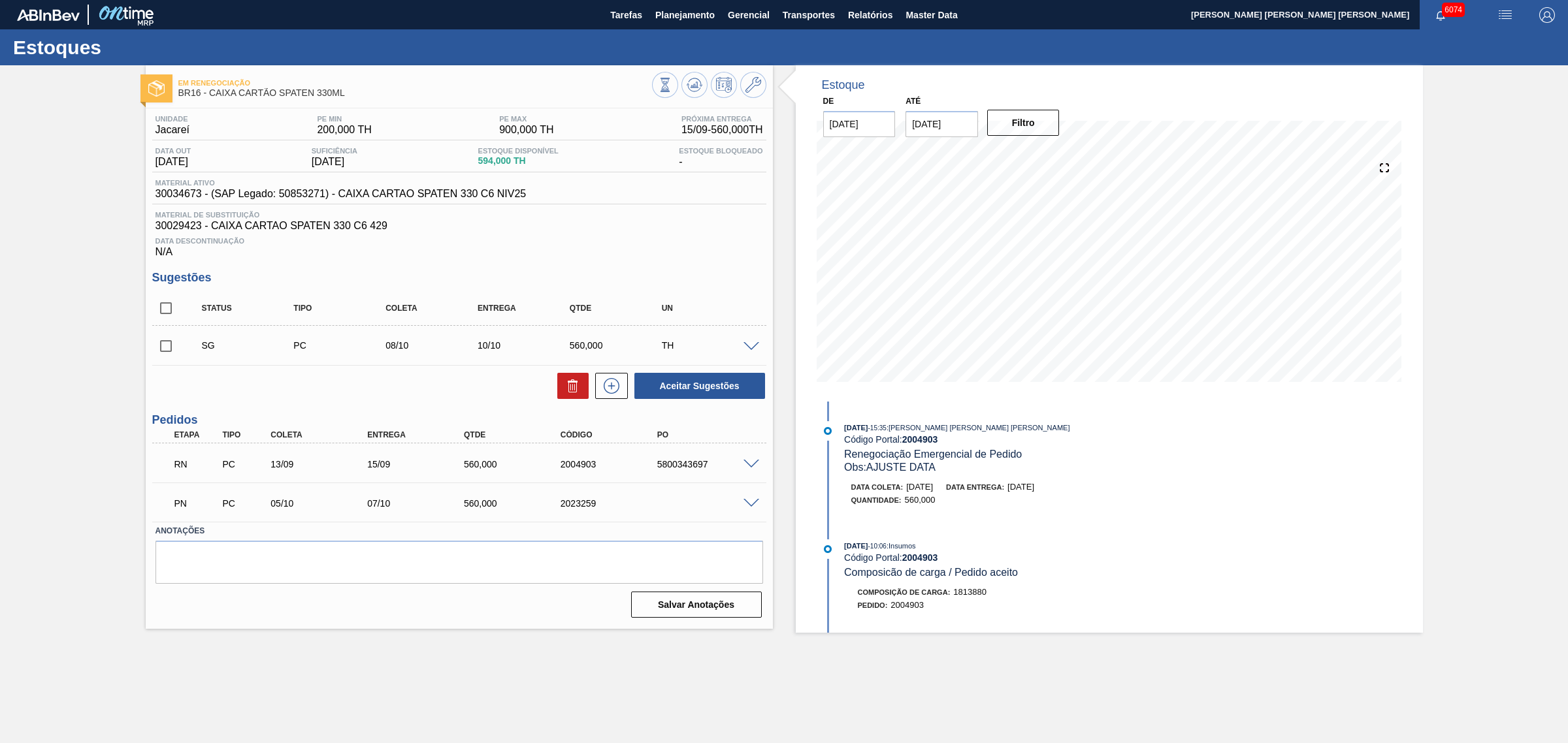
click at [756, 347] on span at bounding box center [751, 347] width 16 height 10
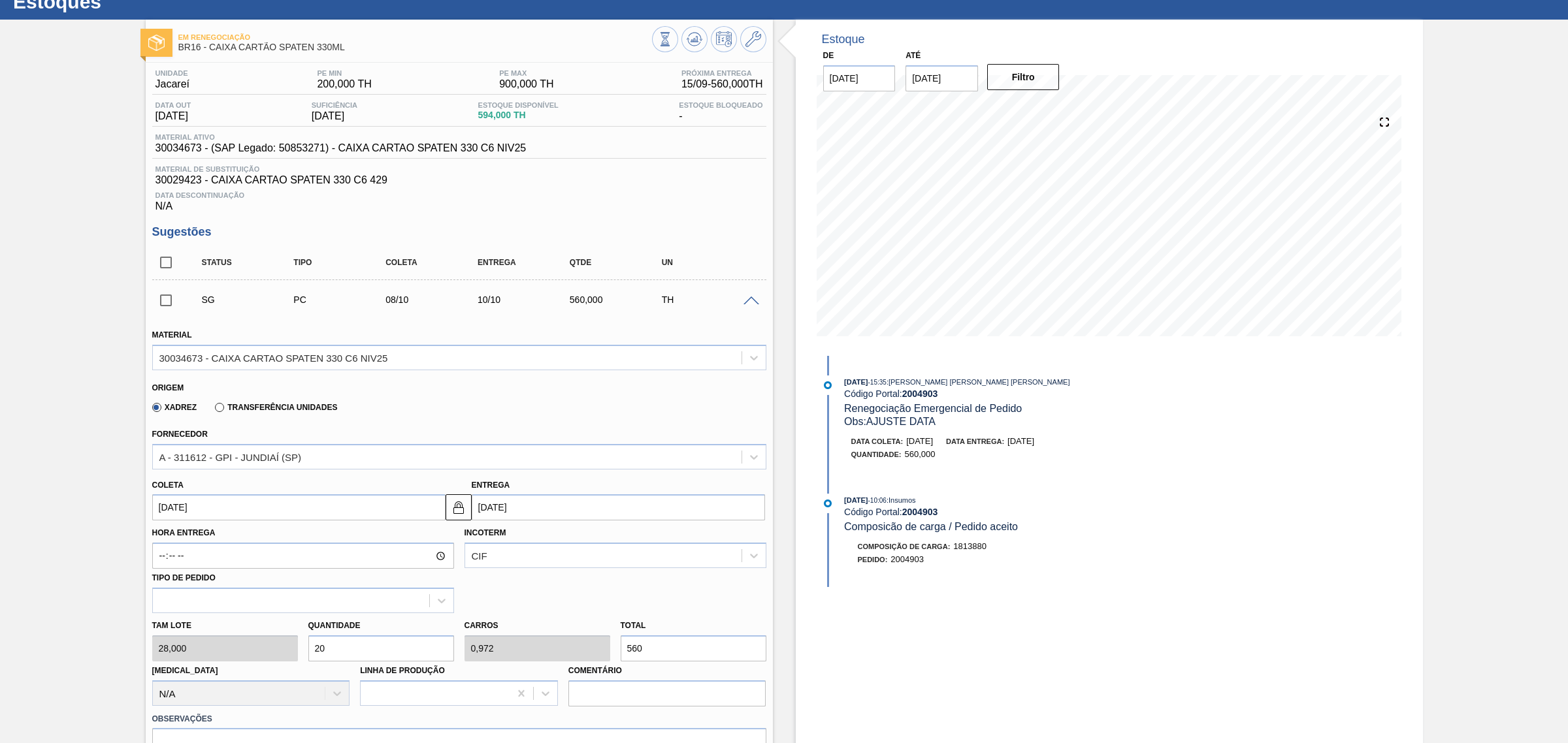
scroll to position [81, 0]
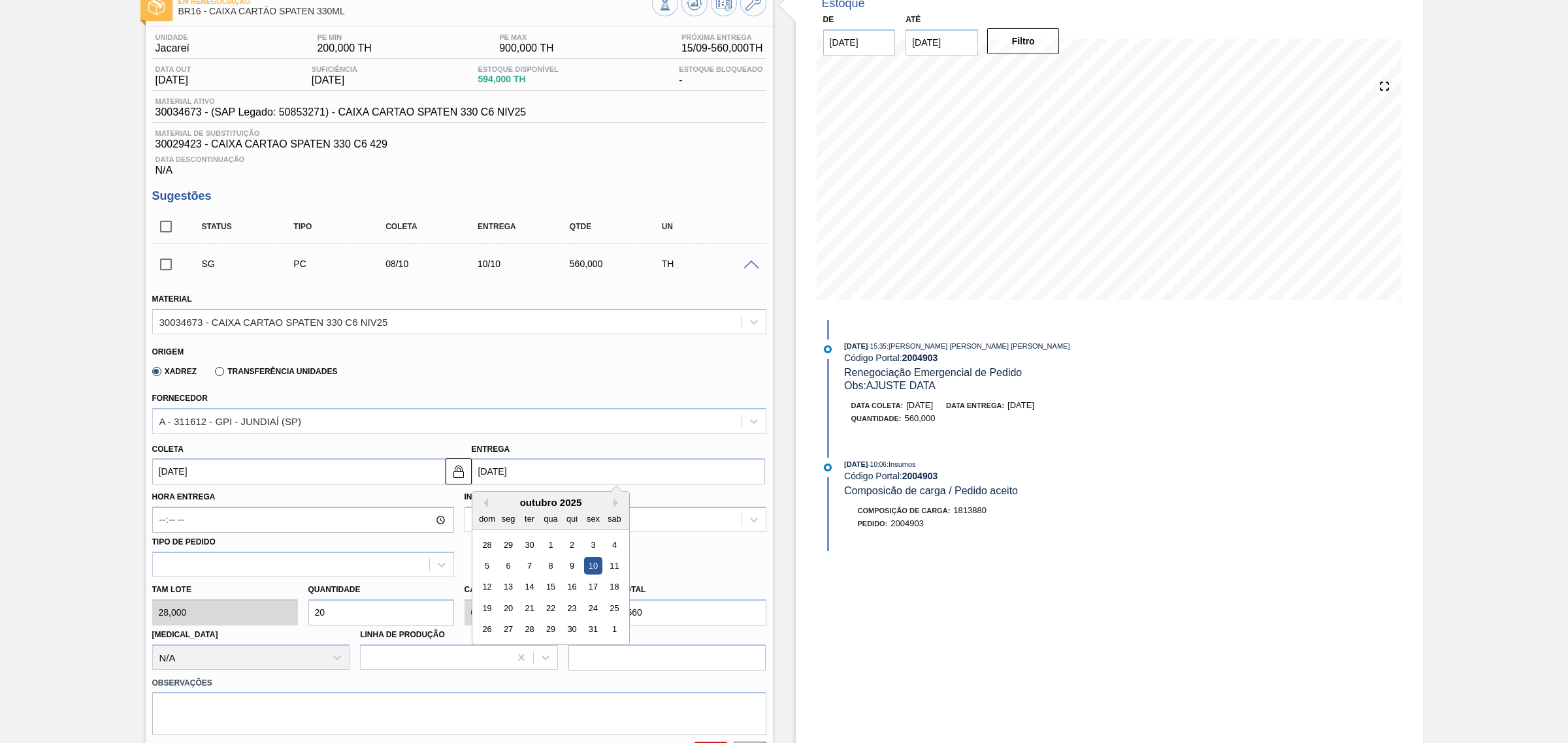
click at [543, 474] on input "[DATE]" at bounding box center [618, 471] width 294 height 26
click at [485, 508] on button "Previous Month" at bounding box center [484, 503] width 9 height 9
click at [592, 610] on div "26" at bounding box center [592, 608] width 17 height 17
type input "[DATE]"
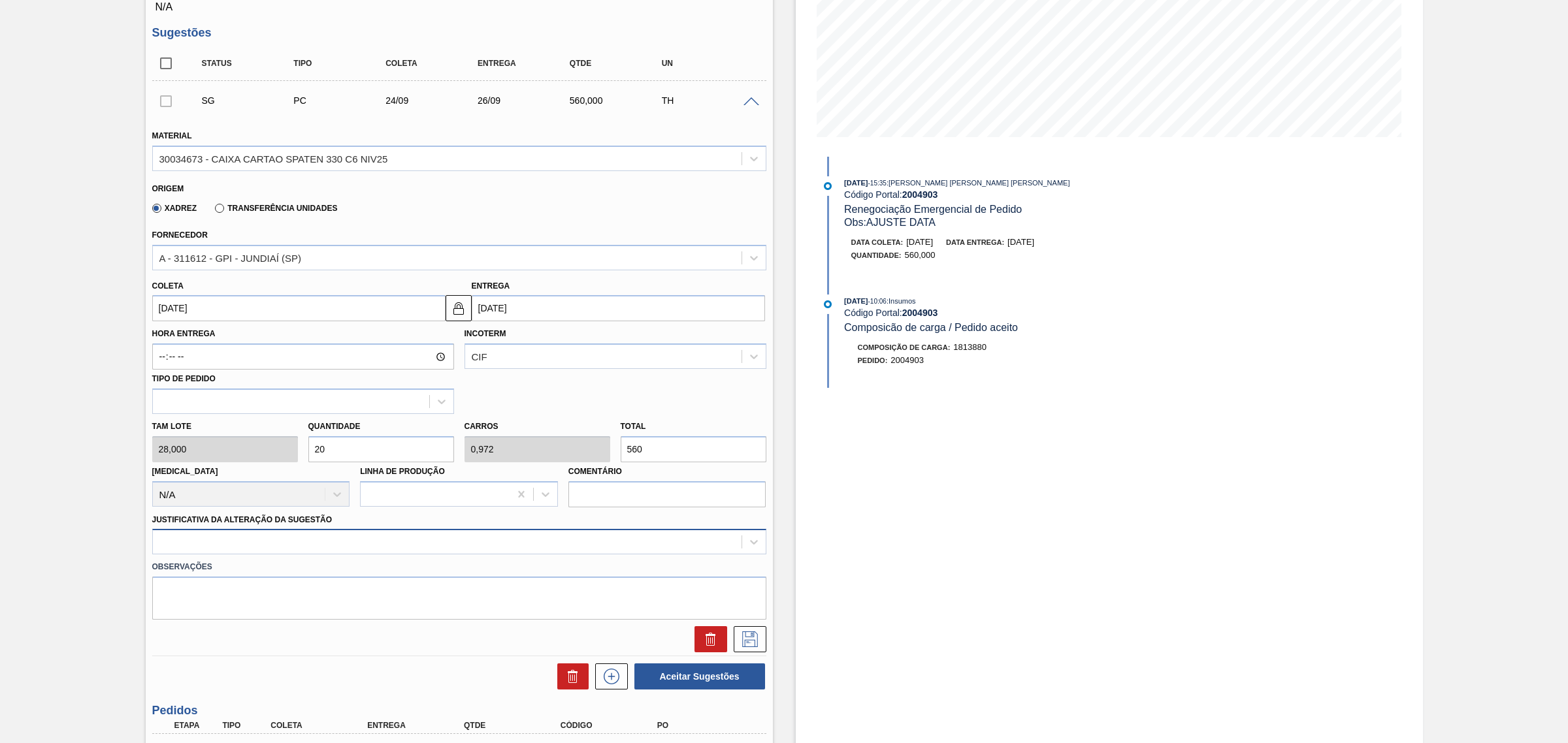
click at [394, 548] on div at bounding box center [460, 542] width 614 height 26
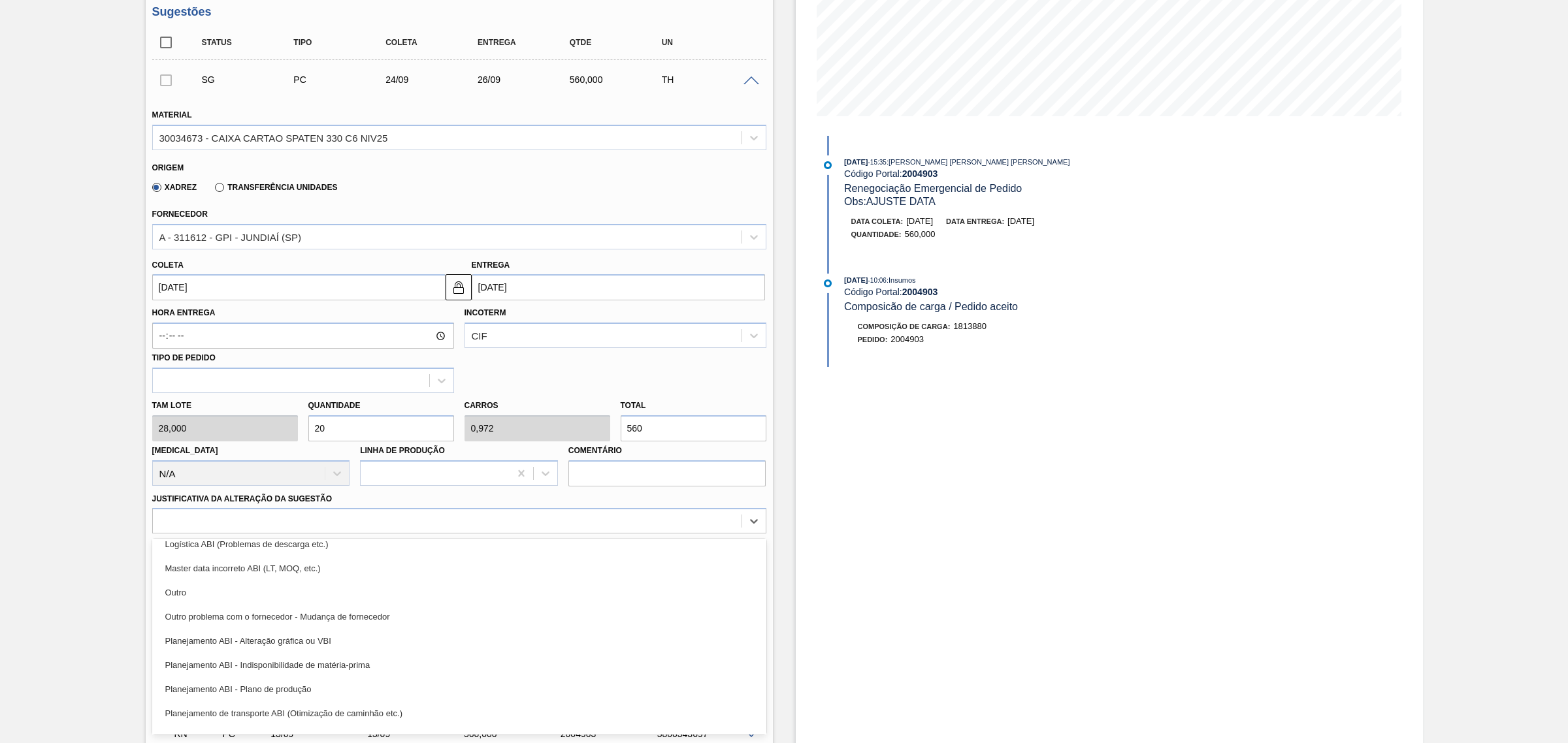
drag, startPoint x: 386, startPoint y: 642, endPoint x: 484, endPoint y: 625, distance: 99.5
click at [386, 641] on div "Planejamento ABI - Alteração gráfica ou VBI" at bounding box center [460, 641] width 614 height 24
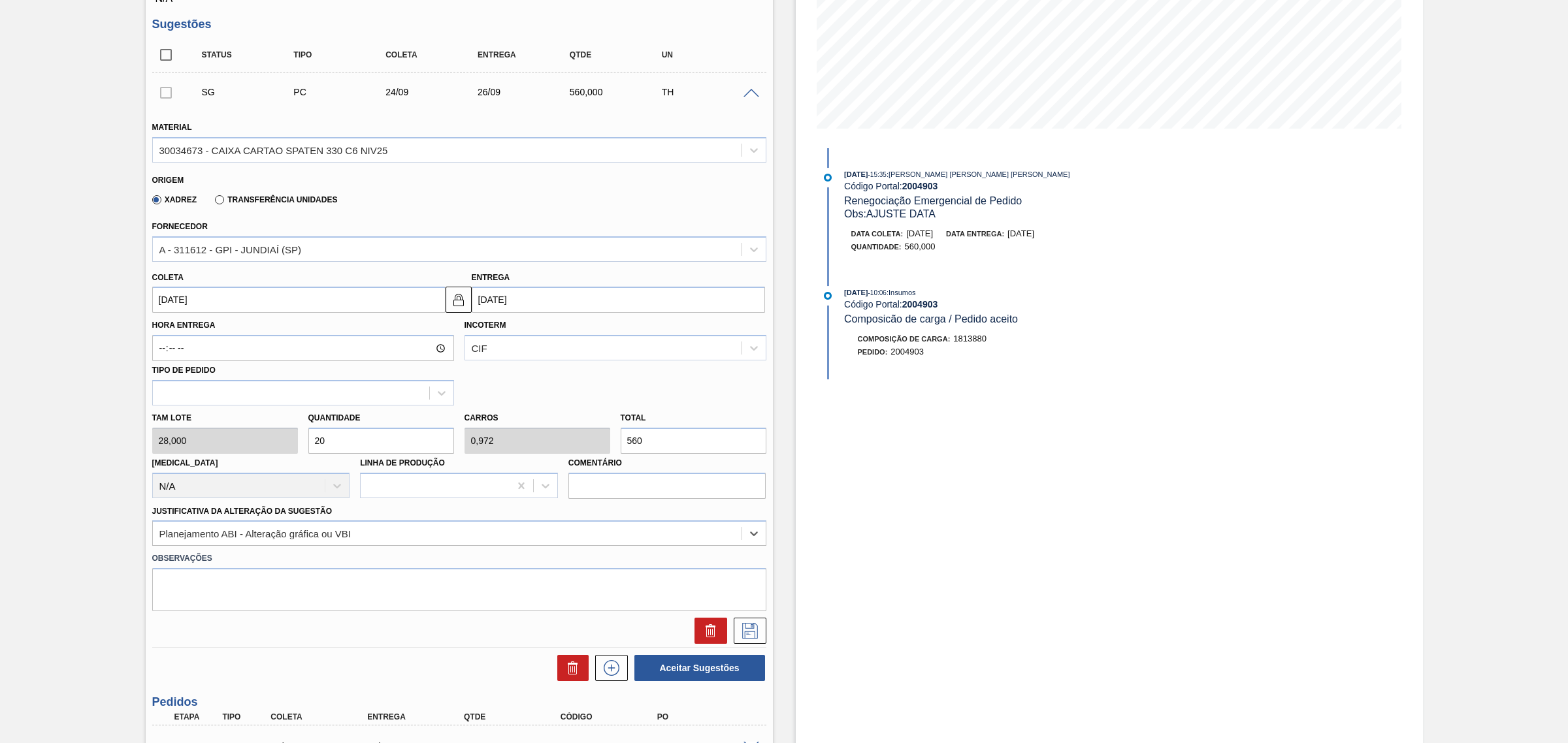
scroll to position [348, 0]
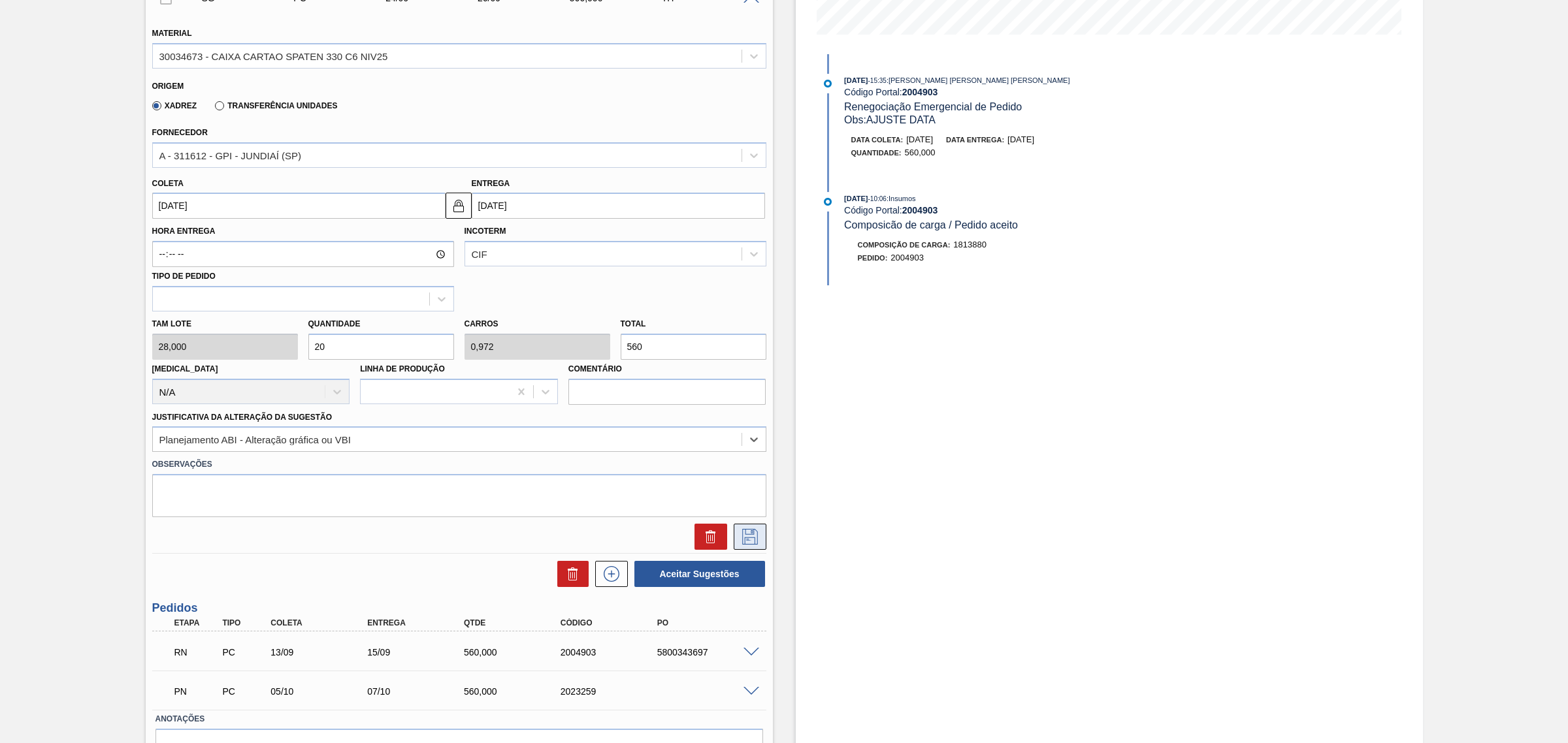
click at [746, 537] on icon at bounding box center [750, 536] width 21 height 16
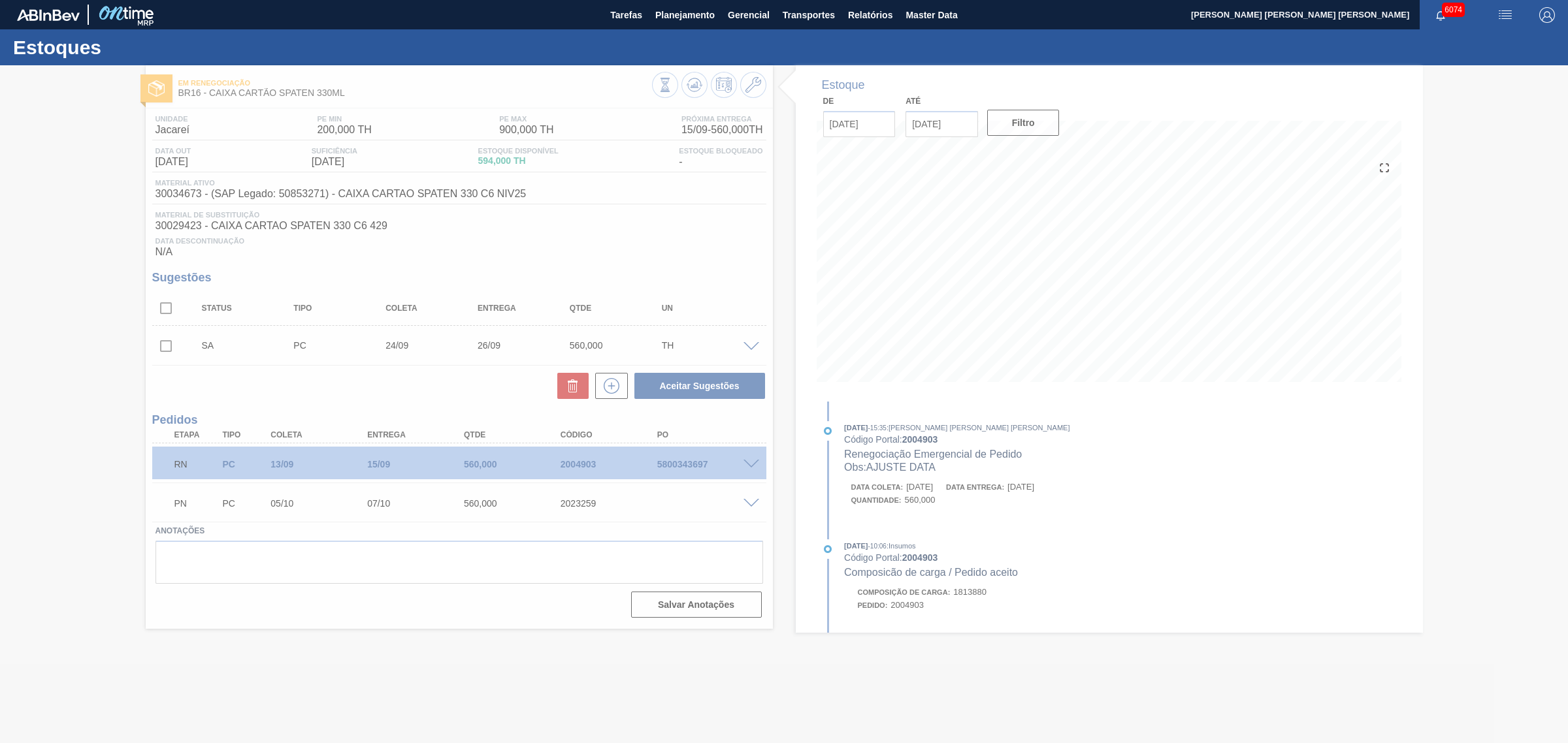
scroll to position [0, 0]
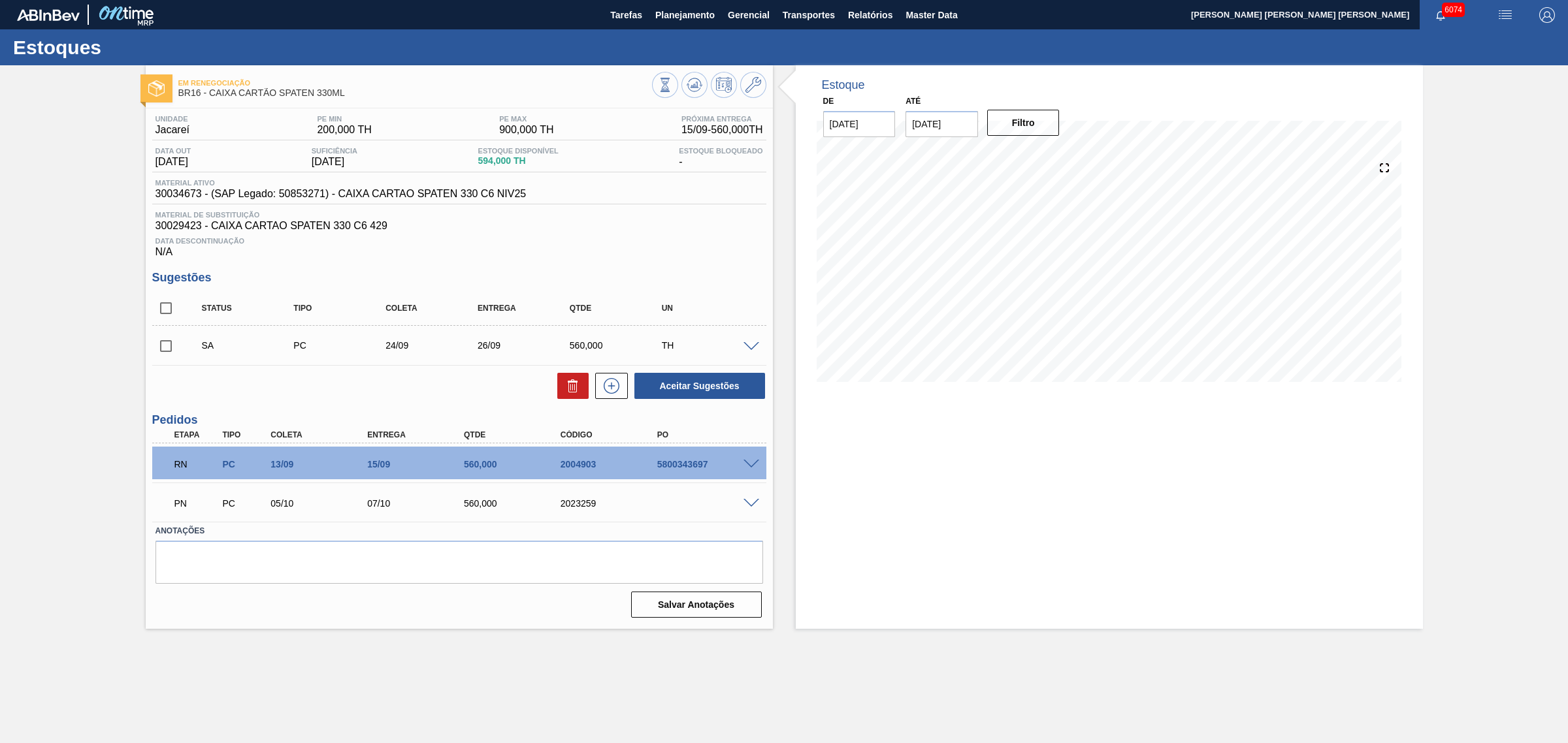
click at [168, 318] on input "checkbox" at bounding box center [166, 308] width 27 height 27
checkbox input "true"
click at [740, 394] on button "Aceitar Sugestões" at bounding box center [699, 385] width 131 height 26
checkbox input "false"
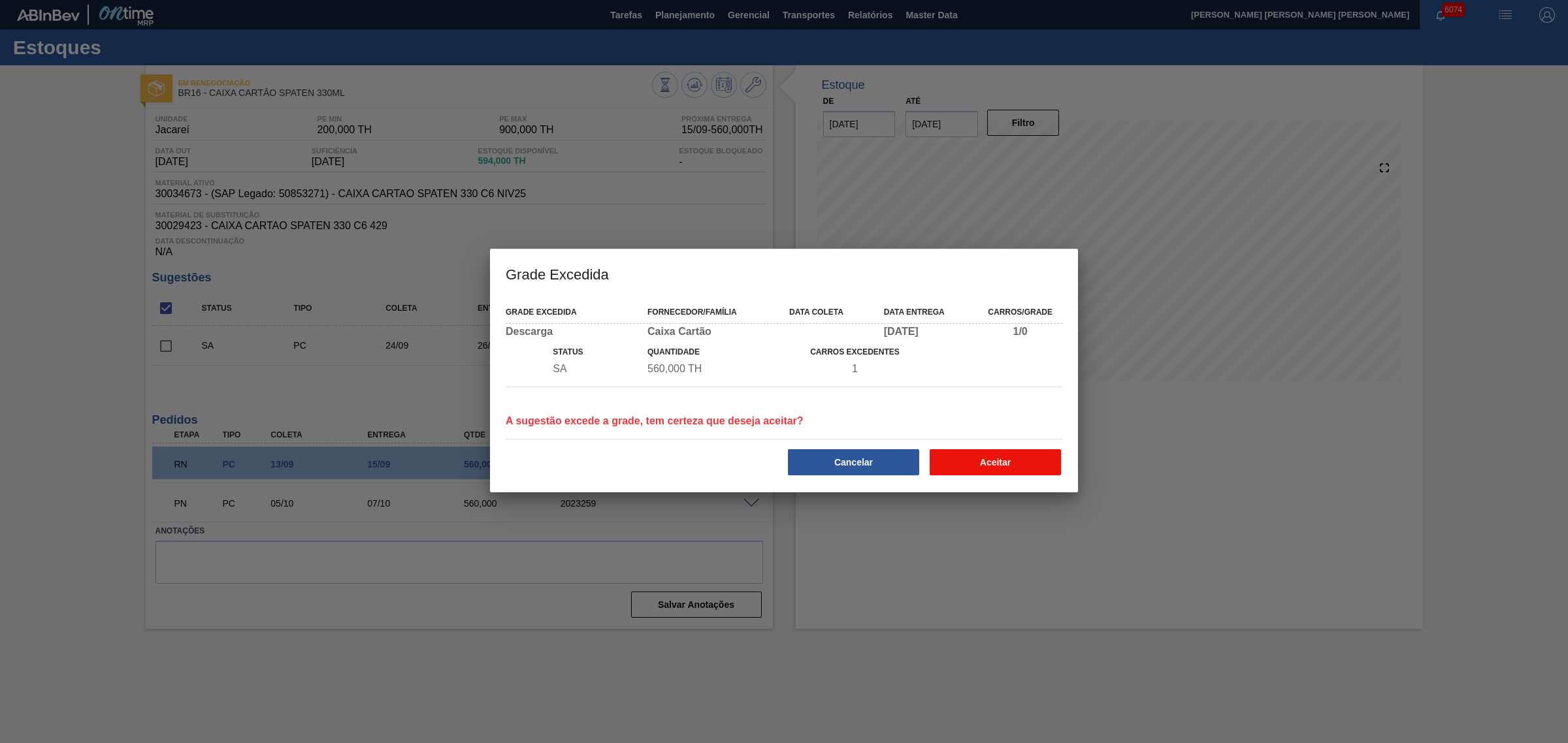
click at [985, 460] on button "Aceitar" at bounding box center [995, 462] width 131 height 26
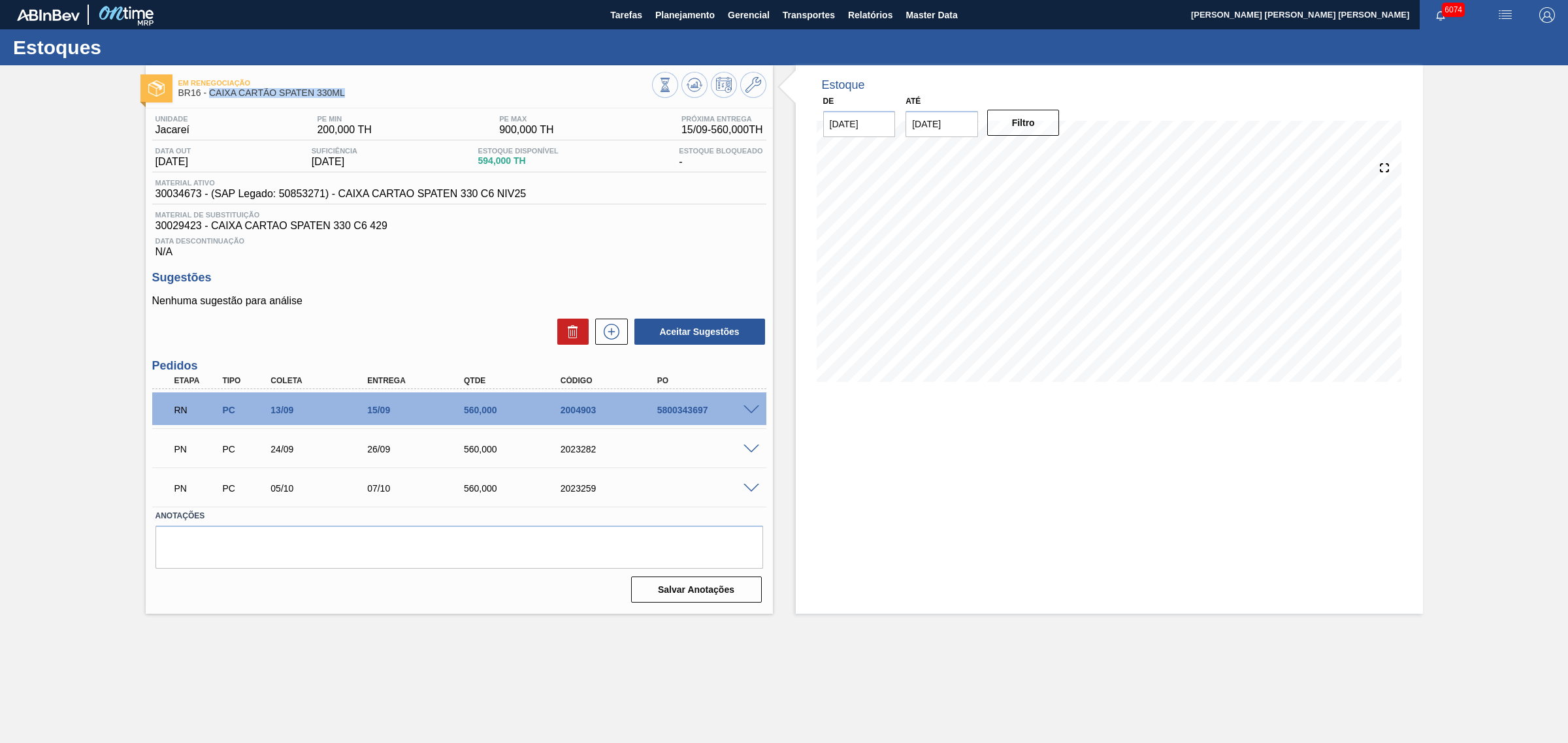
drag, startPoint x: 349, startPoint y: 94, endPoint x: 211, endPoint y: 92, distance: 138.0
click at [211, 92] on span "BR16 - CAIXA CARTÃO SPATEN 330ML" at bounding box center [415, 93] width 474 height 10
copy span "CAIXA CARTÃO SPATEN 330ML"
click at [755, 413] on span at bounding box center [751, 410] width 16 height 10
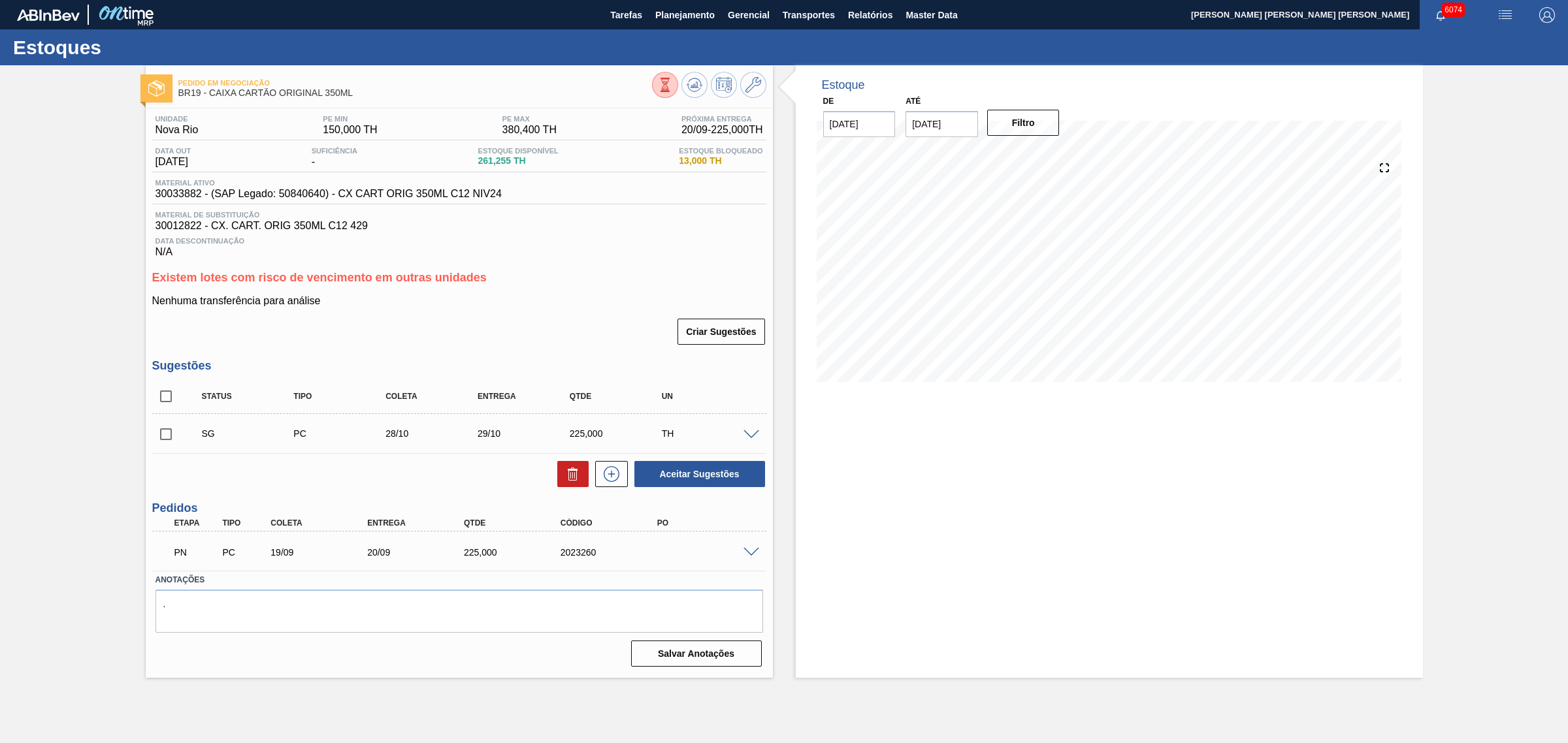
click at [753, 555] on span at bounding box center [751, 552] width 16 height 10
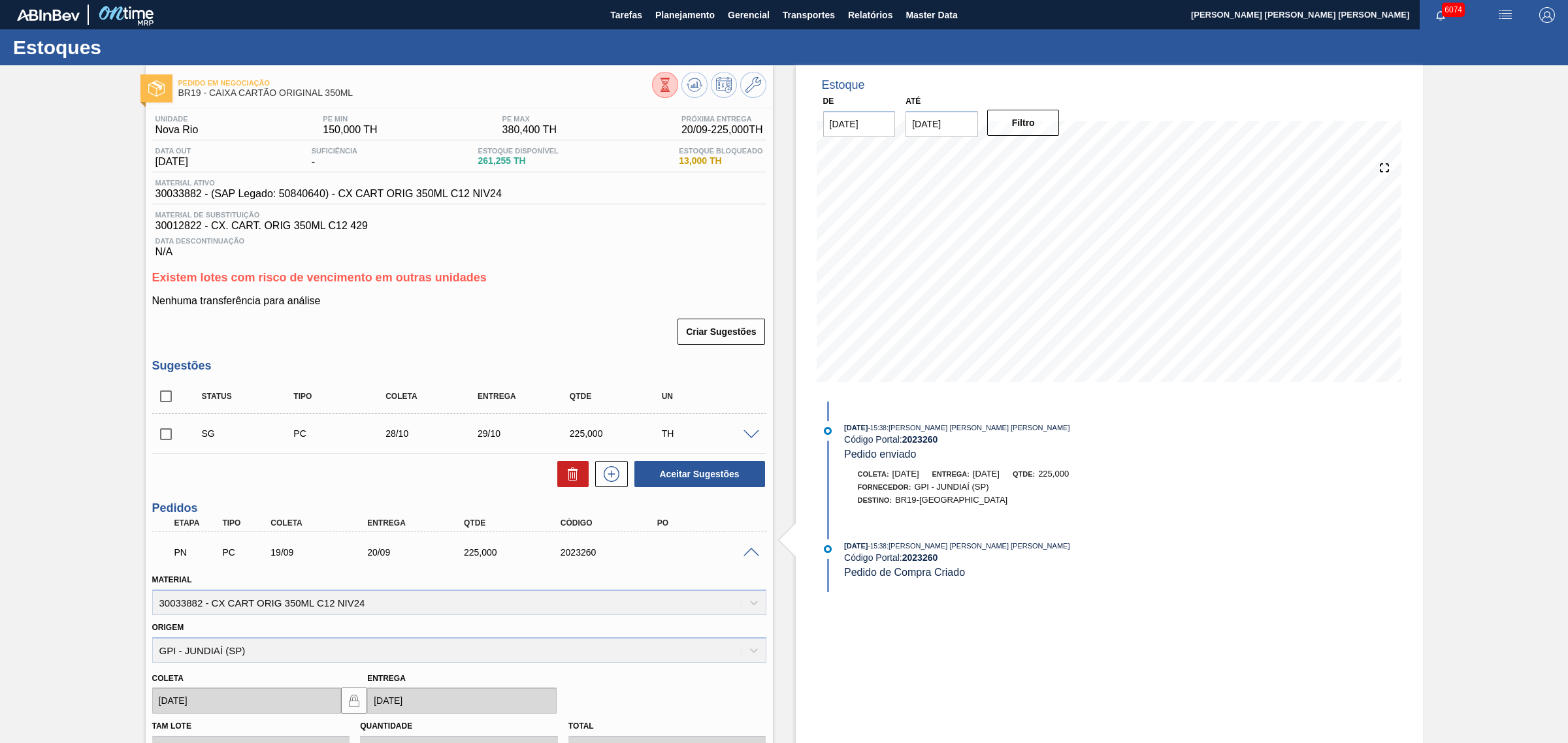
click at [746, 554] on span at bounding box center [751, 552] width 16 height 10
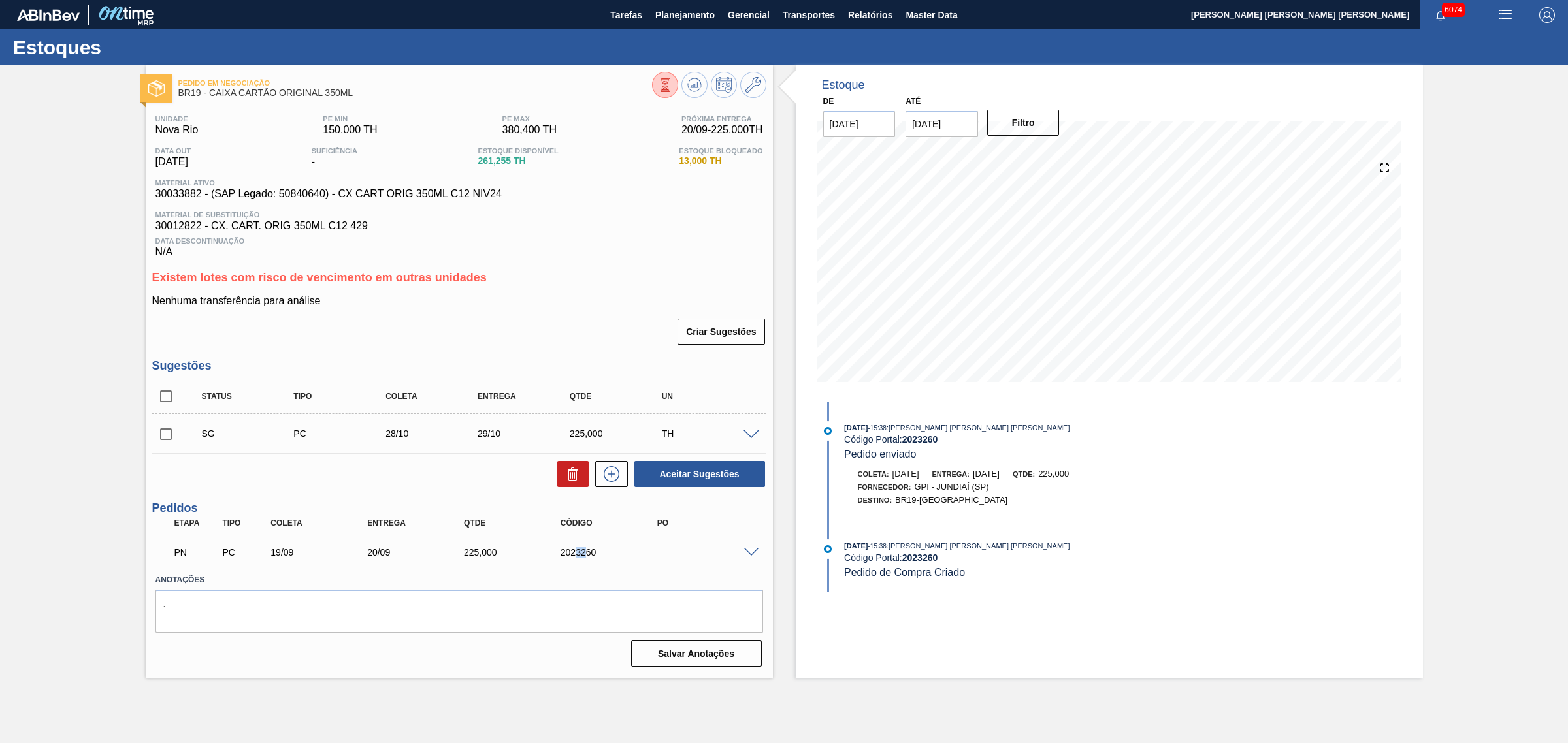
drag, startPoint x: 575, startPoint y: 559, endPoint x: 585, endPoint y: 558, distance: 10.0
click at [585, 557] on div "2023260" at bounding box center [611, 552] width 109 height 11
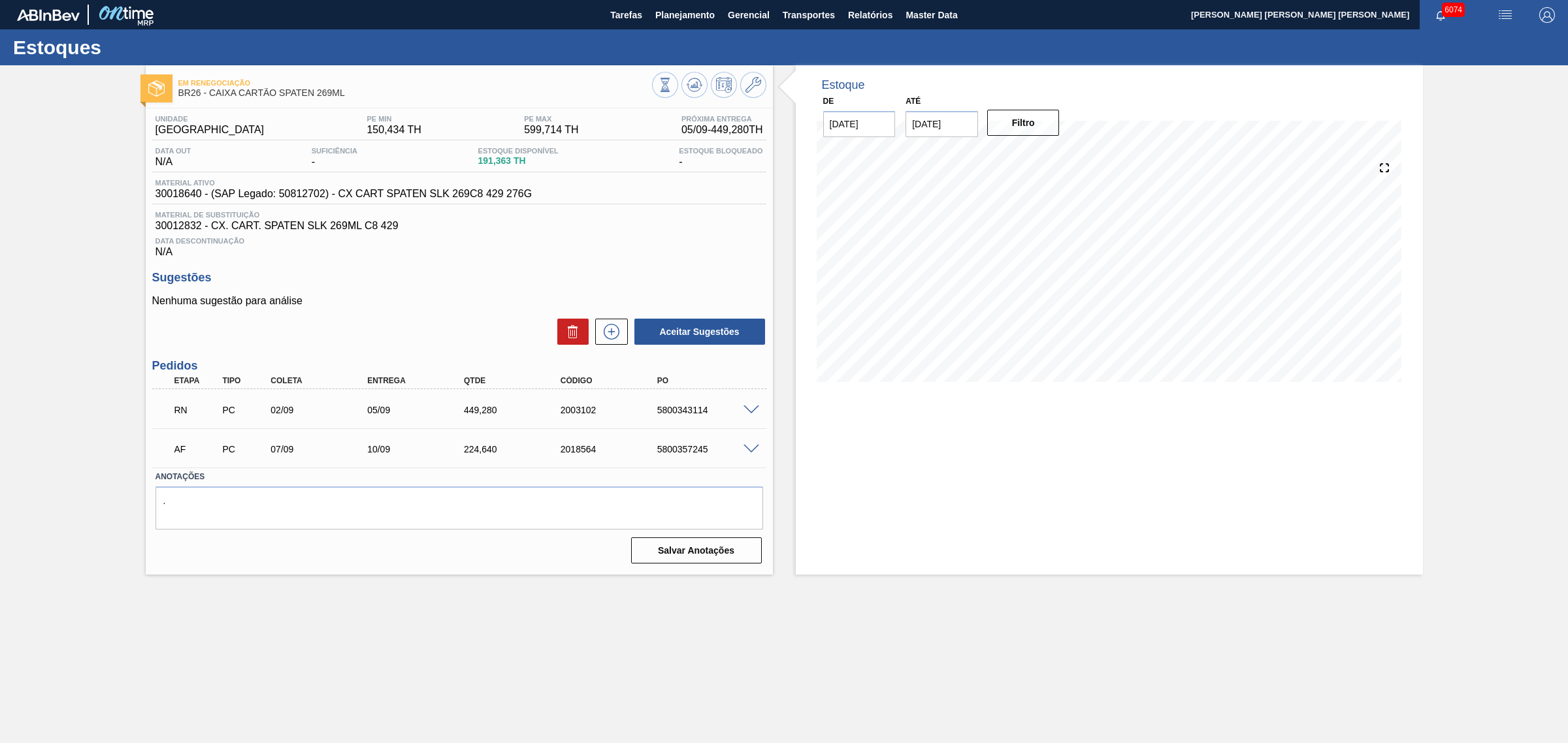
click at [758, 408] on span at bounding box center [751, 410] width 16 height 10
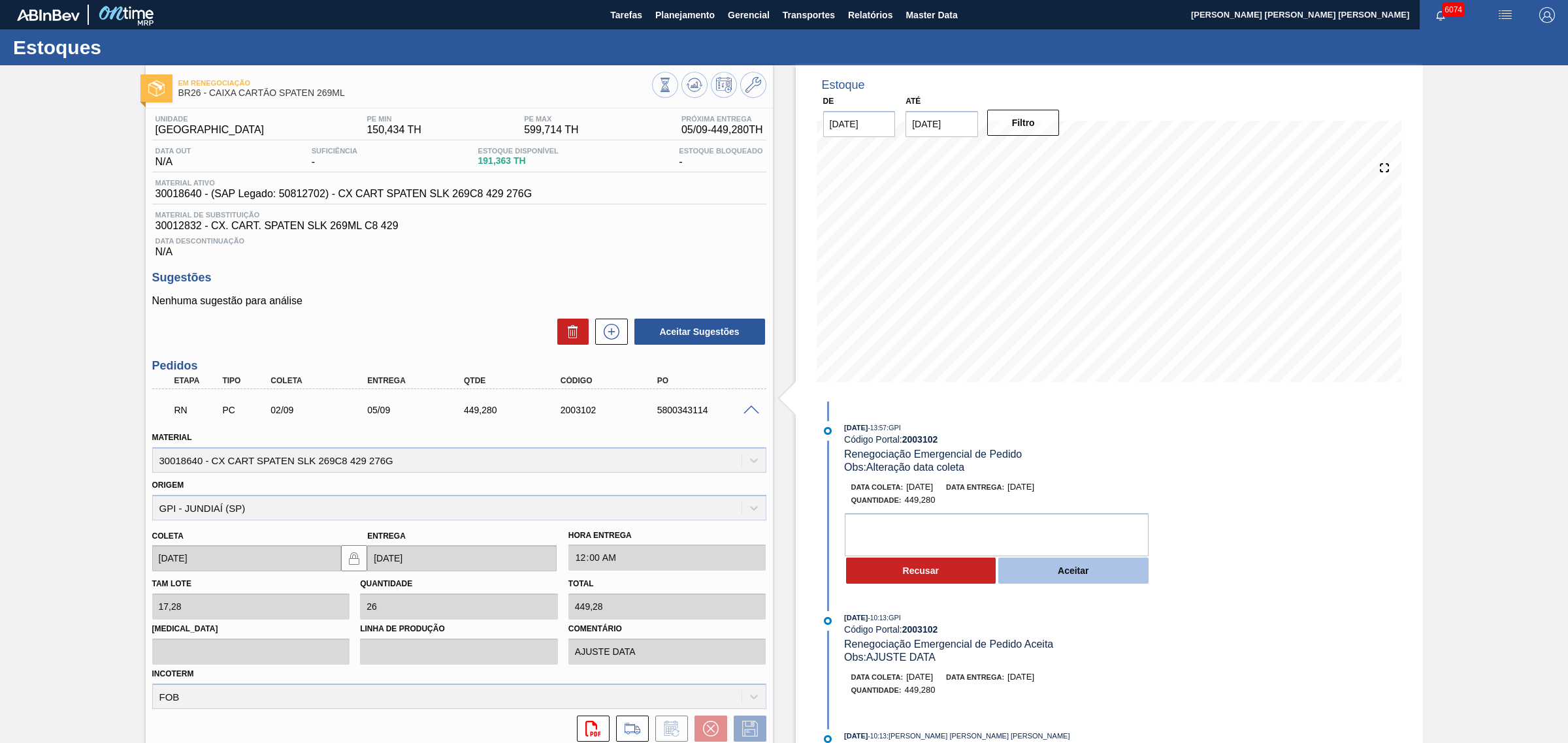
click at [1078, 576] on button "Aceitar" at bounding box center [1073, 570] width 150 height 26
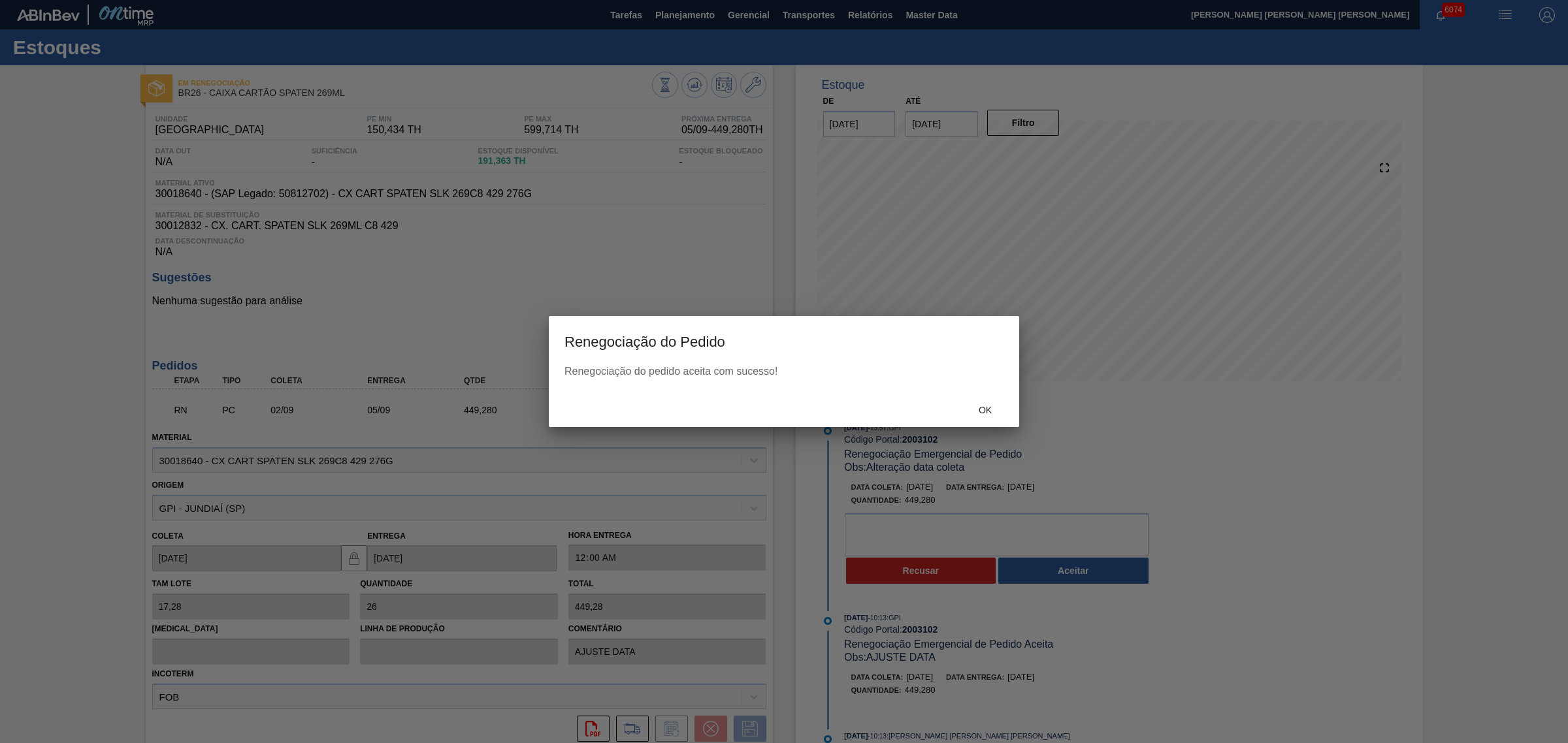
click at [1014, 400] on div "Ok" at bounding box center [783, 410] width 470 height 34
click at [999, 404] on div "Ok" at bounding box center [985, 410] width 57 height 24
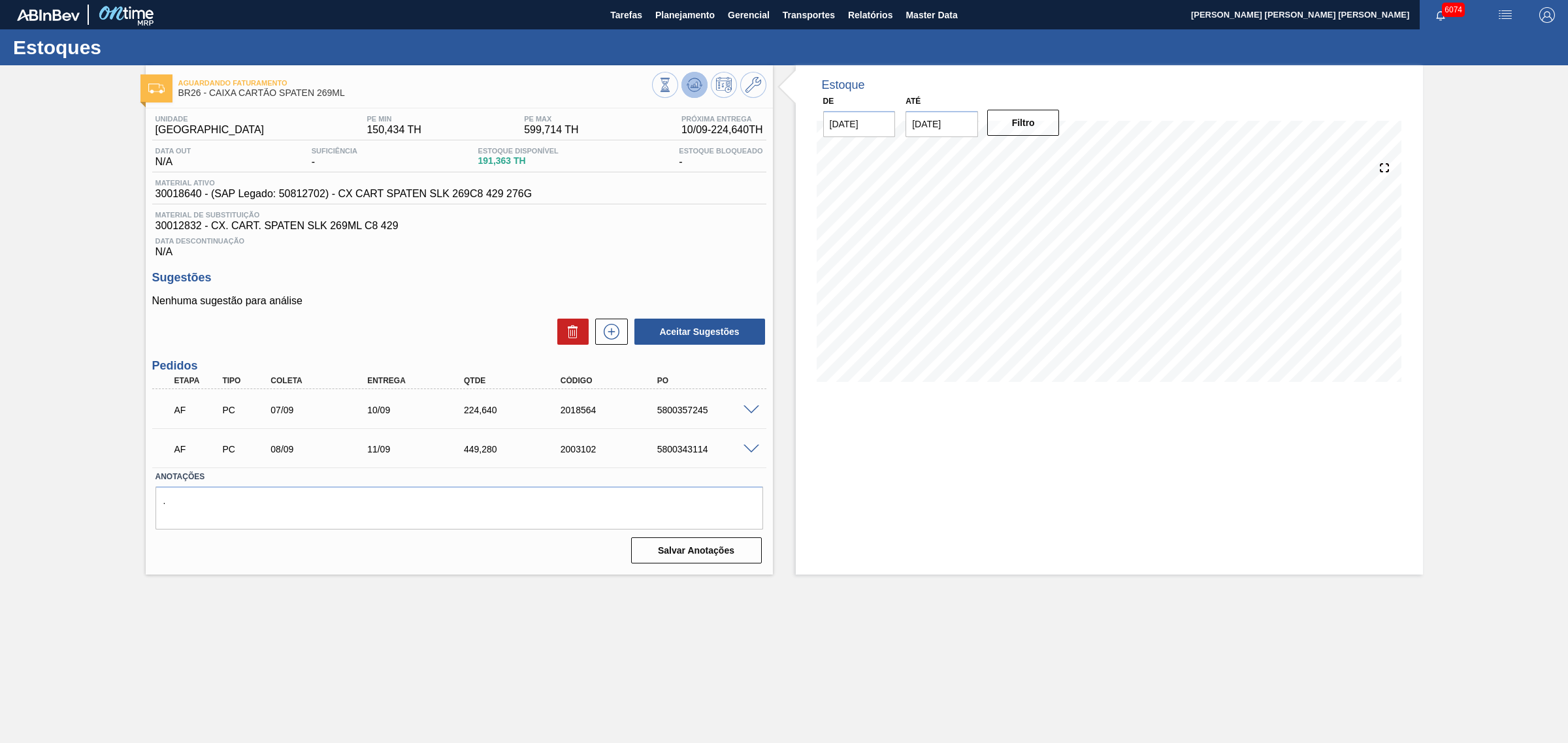
click at [699, 80] on icon at bounding box center [694, 84] width 16 height 16
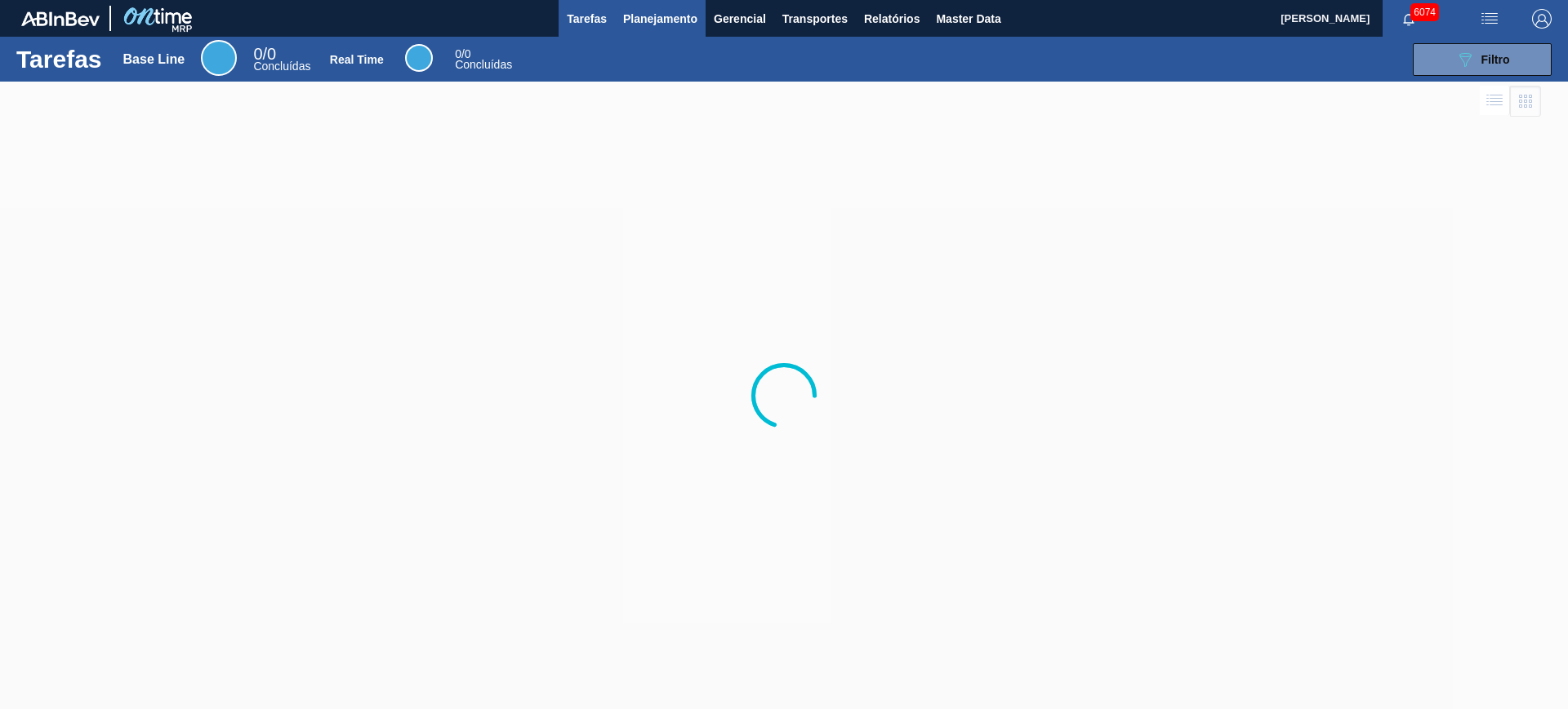
click at [654, 16] on span "Planejamento" at bounding box center [660, 19] width 75 height 20
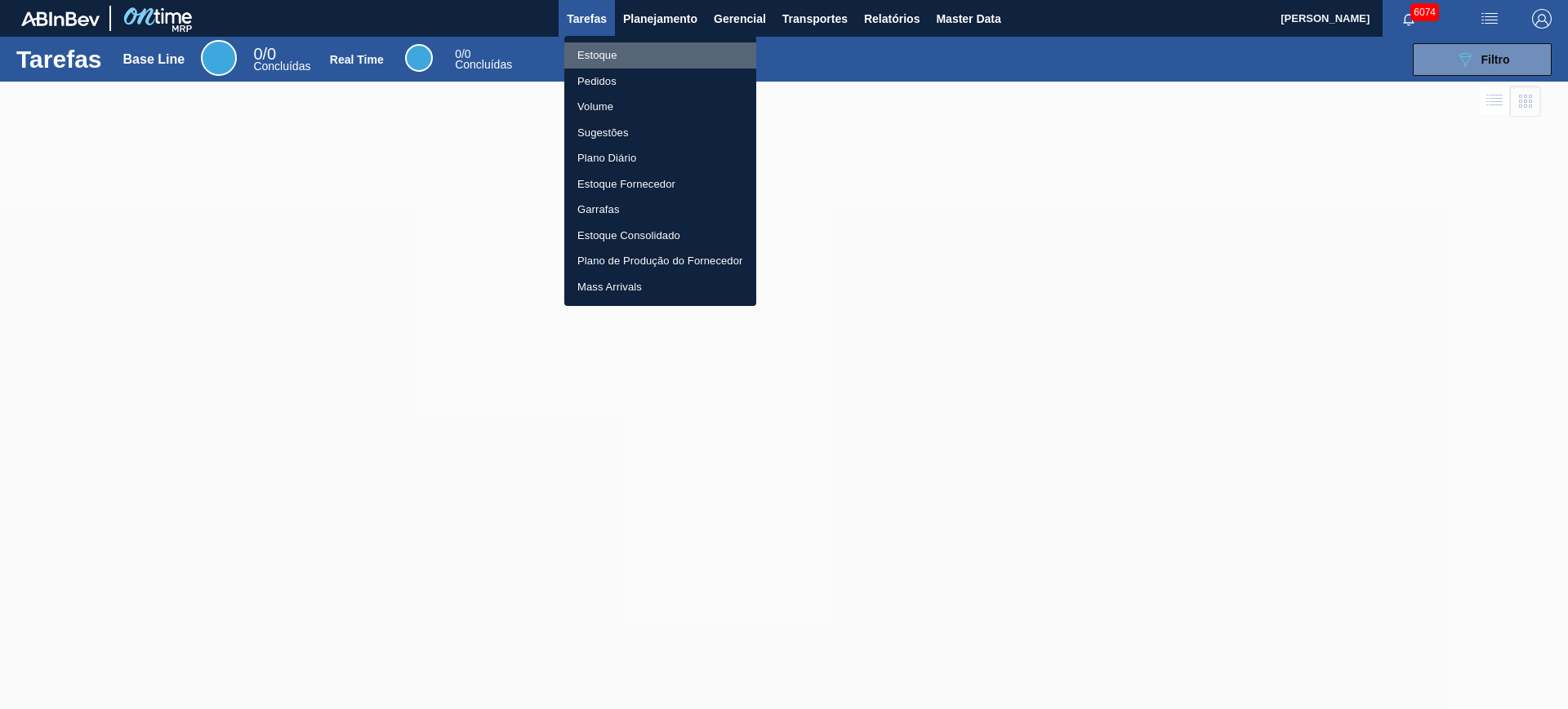
click at [626, 56] on li "Estoque" at bounding box center [659, 56] width 192 height 26
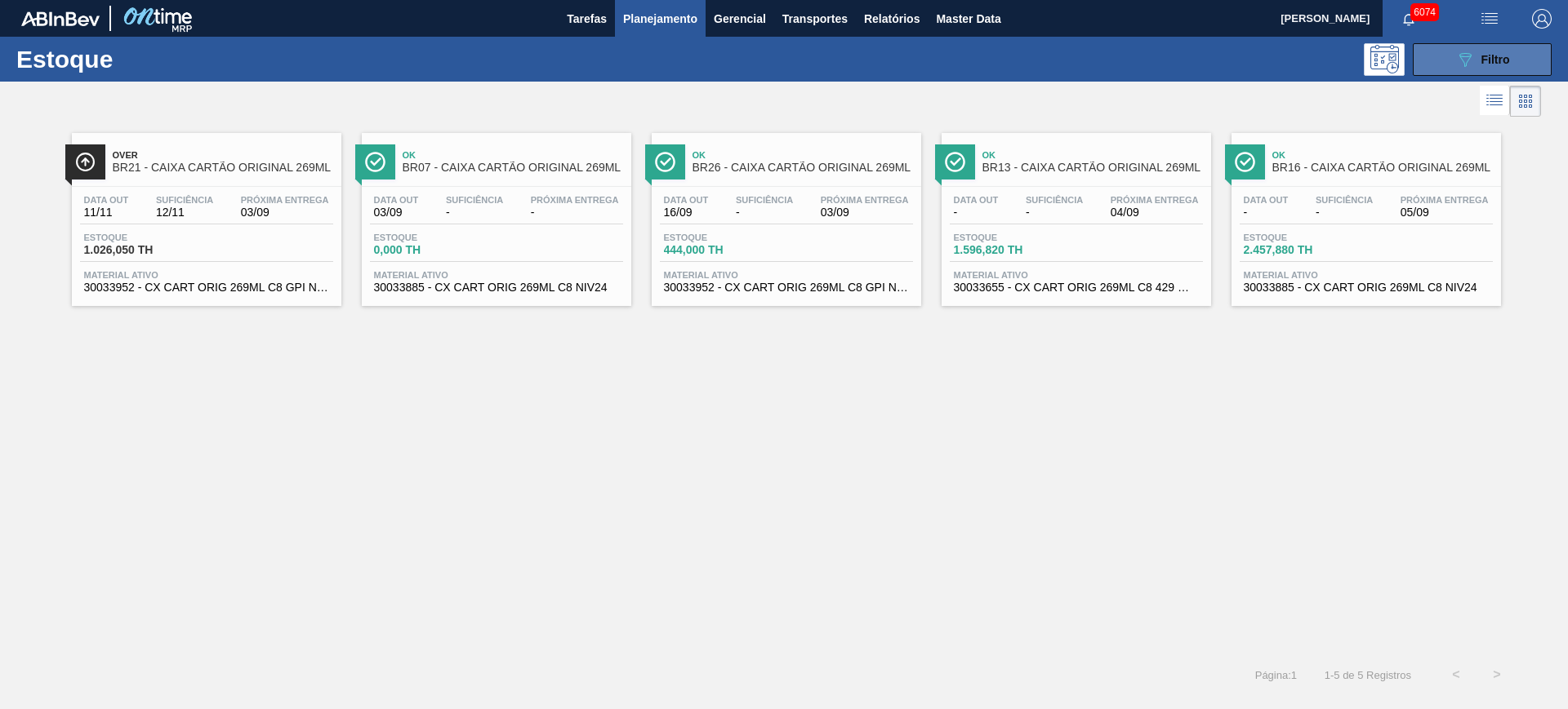
click at [1478, 63] on div "089F7B8B-B2A5-4AFE-B5C0-19BA573D28AC Filtro" at bounding box center [1483, 59] width 55 height 20
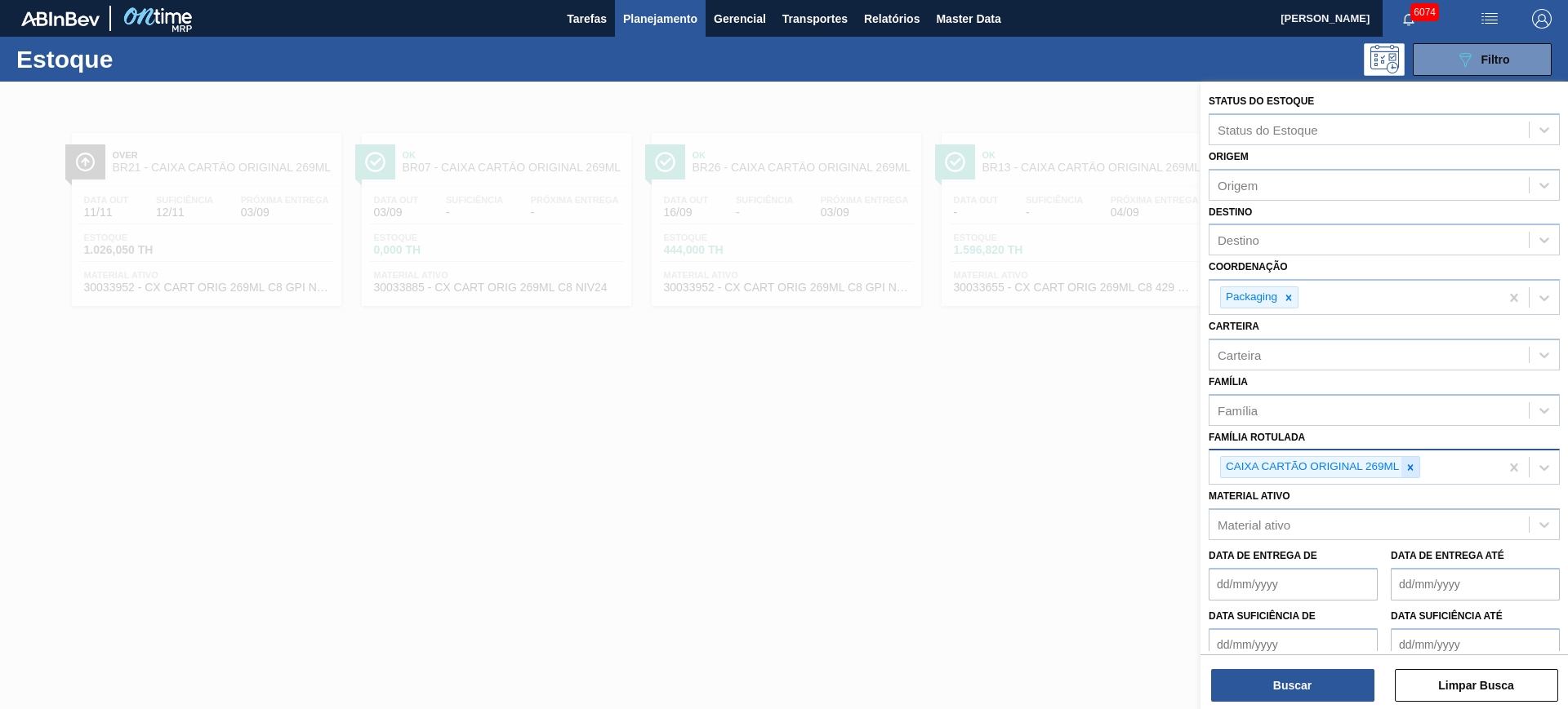
click at [1417, 474] on div at bounding box center [1410, 468] width 18 height 21
click at [1297, 296] on div at bounding box center [1289, 298] width 18 height 21
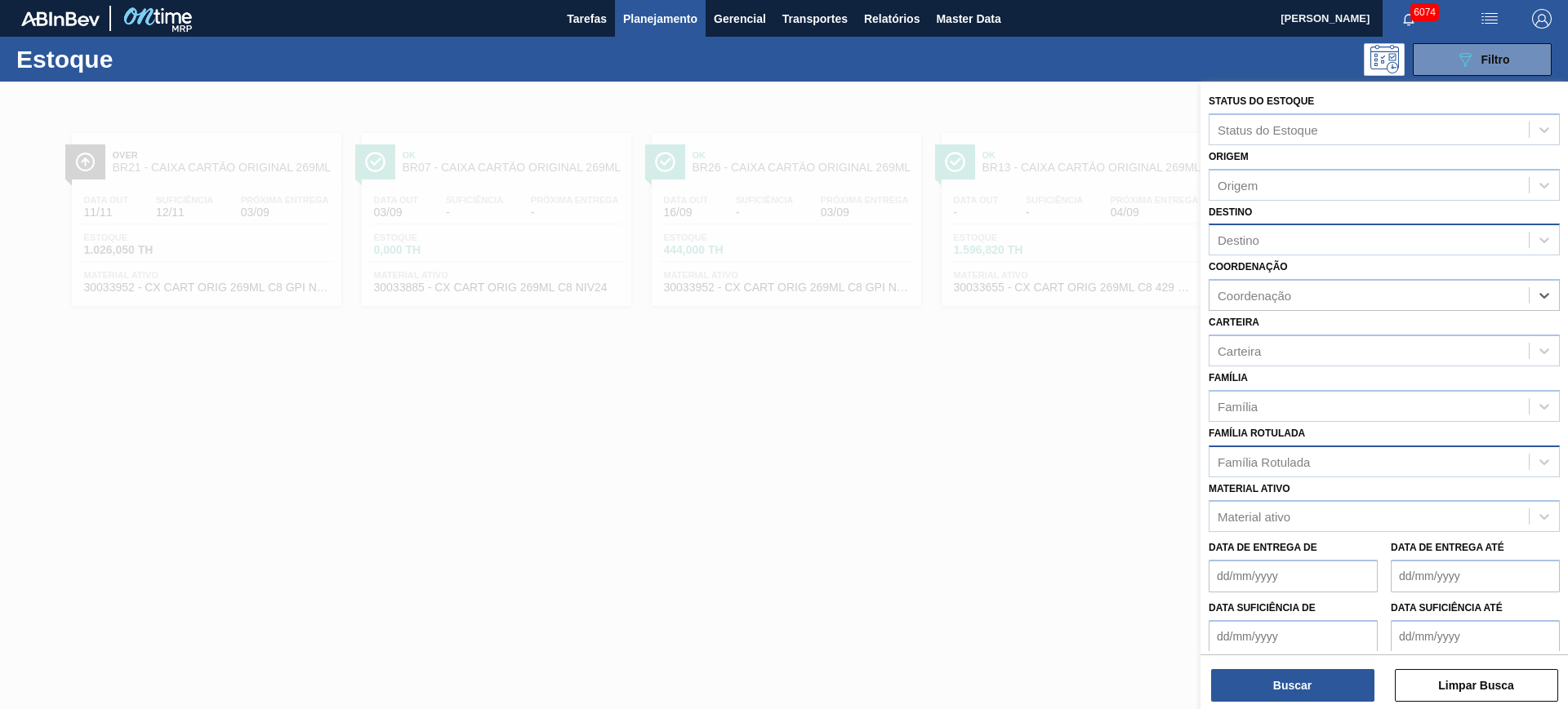
click at [1276, 246] on div "Destino" at bounding box center [1369, 239] width 319 height 24
type input "LAGE"
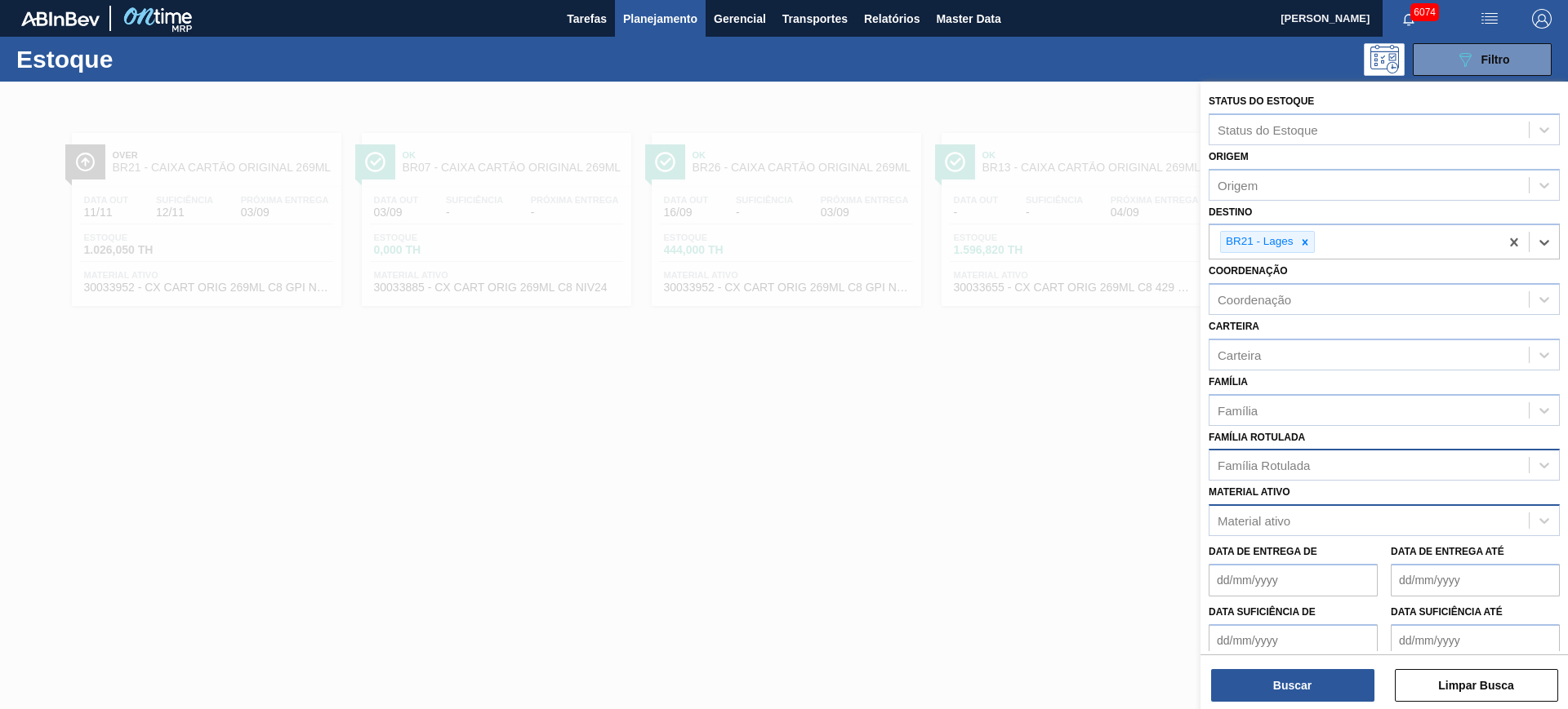
click at [1300, 524] on div "Material ativo" at bounding box center [1369, 520] width 319 height 24
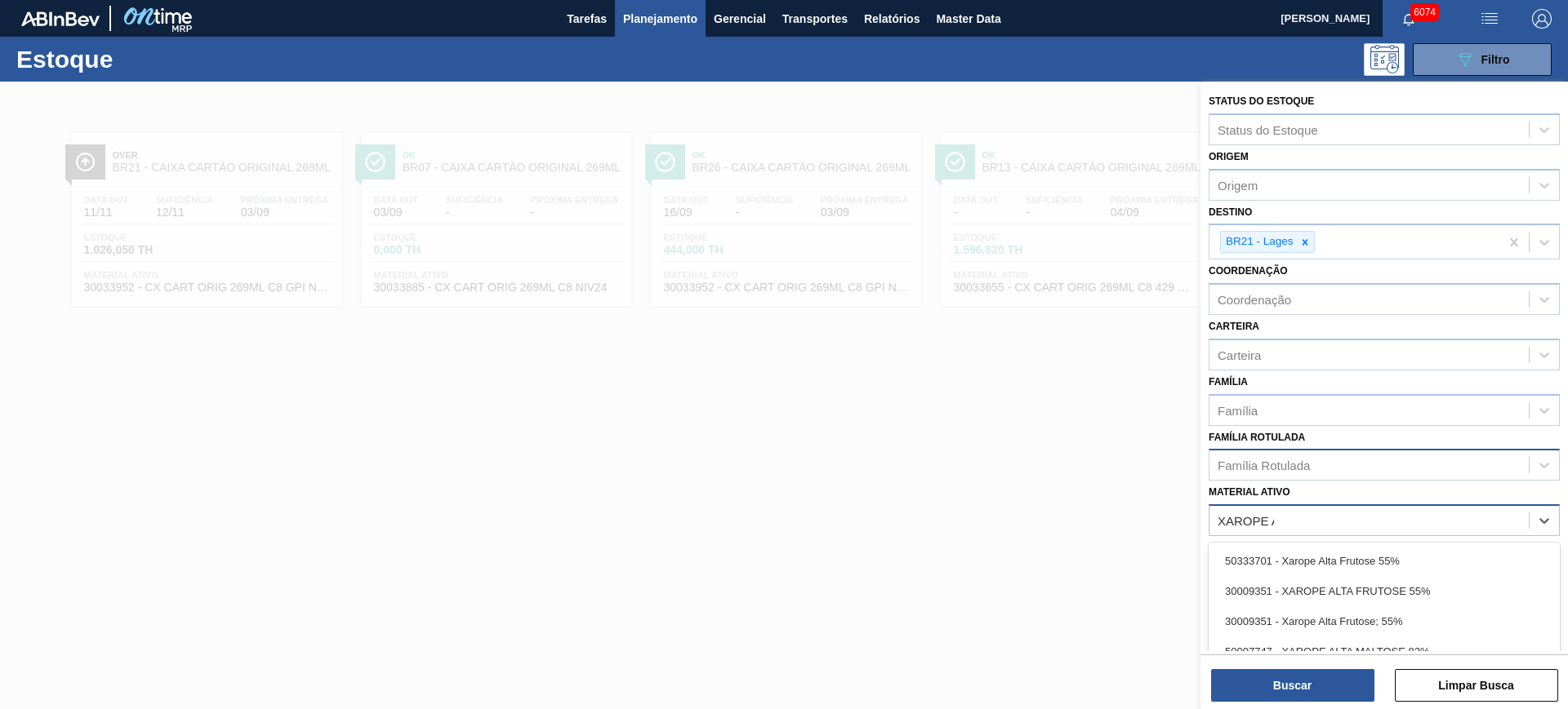
type ativo "XAROPE AL"
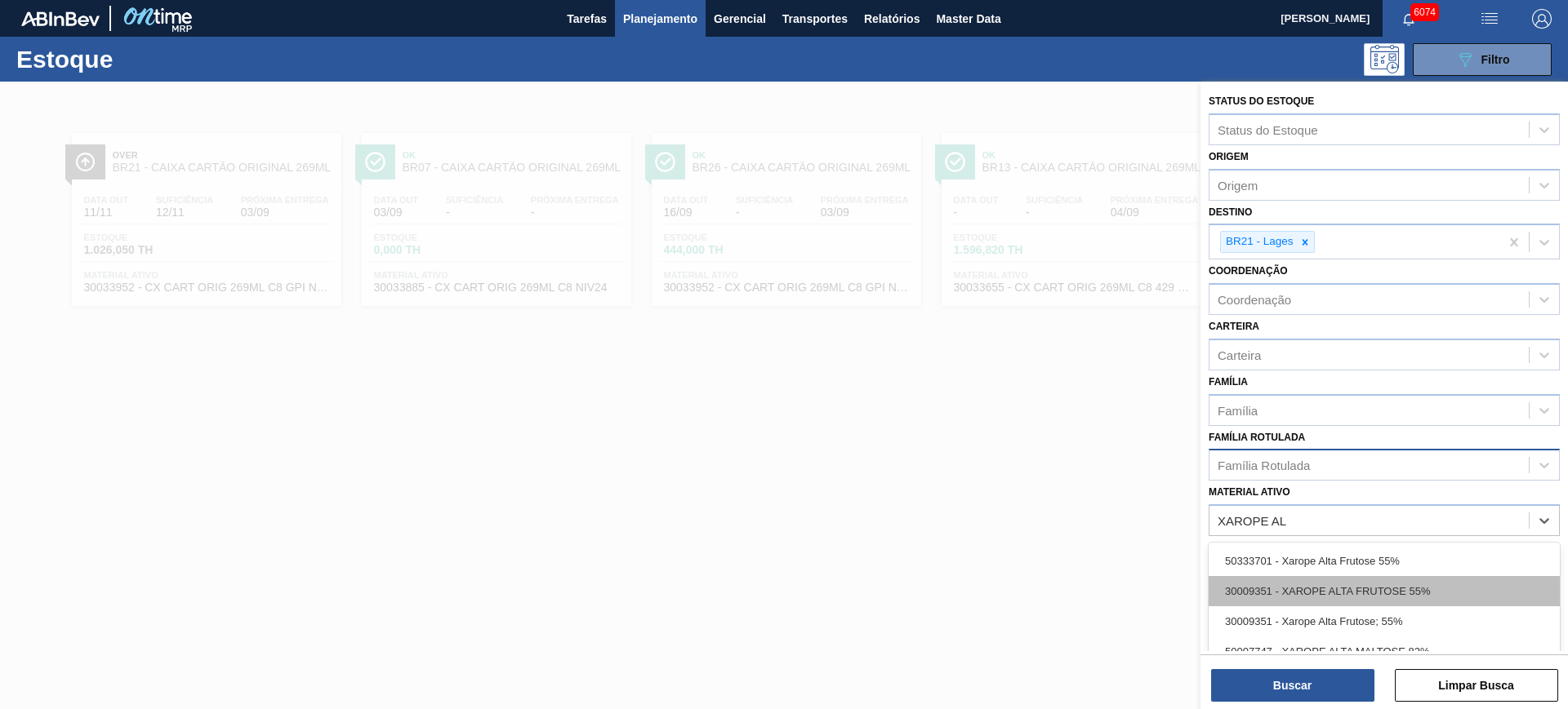
scroll to position [88, 0]
click at [1439, 584] on div "30003526 - XAROPE ALTA MALTOSE 82%" at bounding box center [1384, 594] width 351 height 30
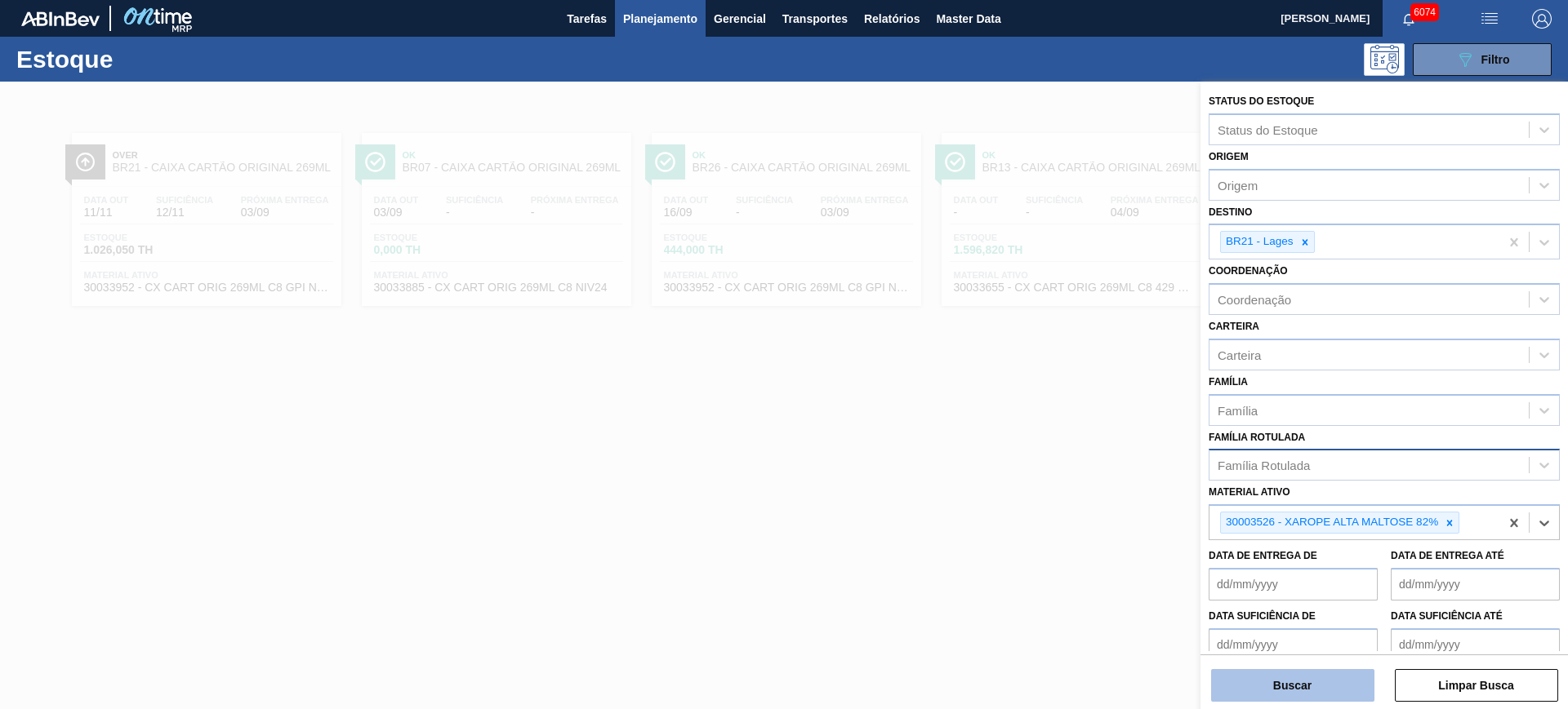
click at [1343, 684] on button "Buscar" at bounding box center [1293, 685] width 163 height 33
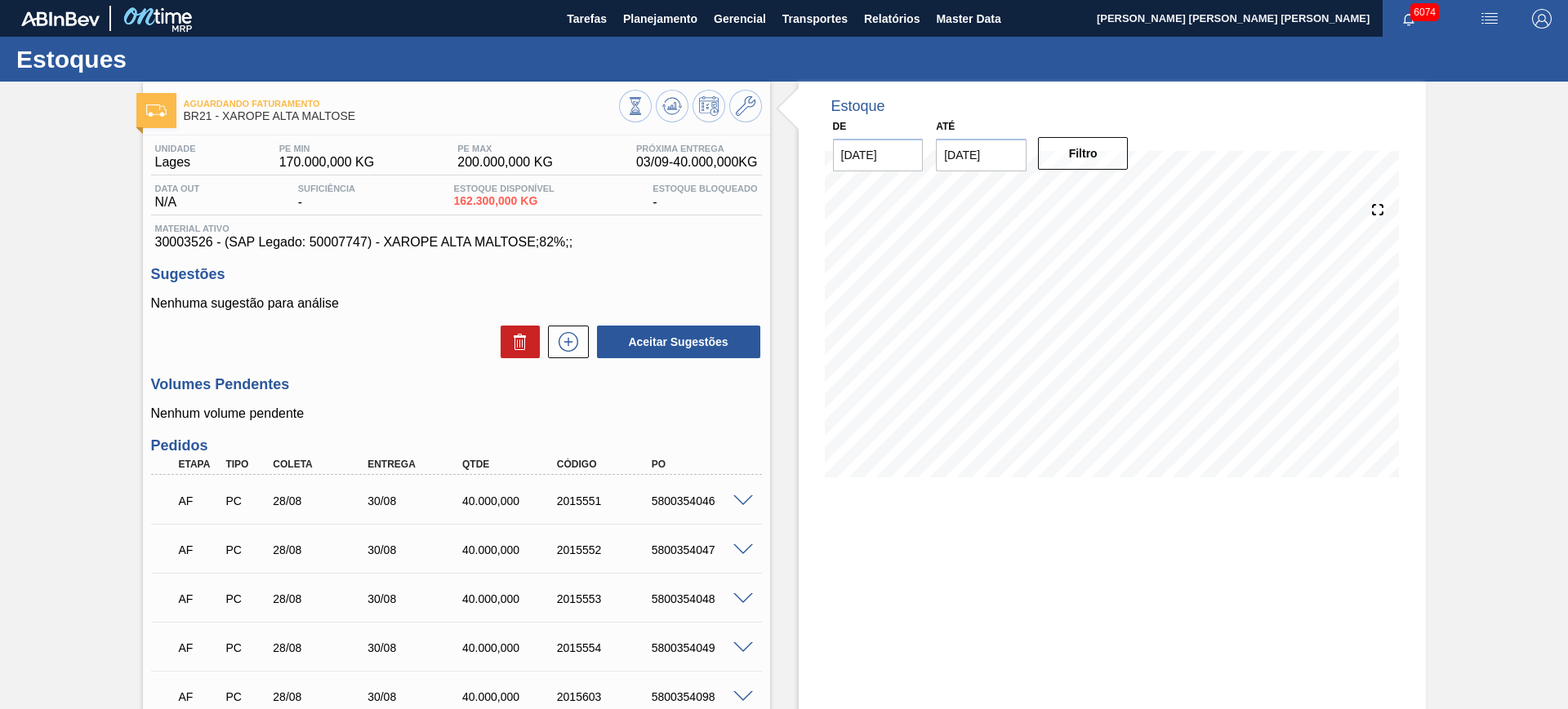
click at [1475, 22] on span "button" at bounding box center [1490, 19] width 40 height 20
click at [1456, 48] on li "Upload de Volumes" at bounding box center [1484, 58] width 142 height 29
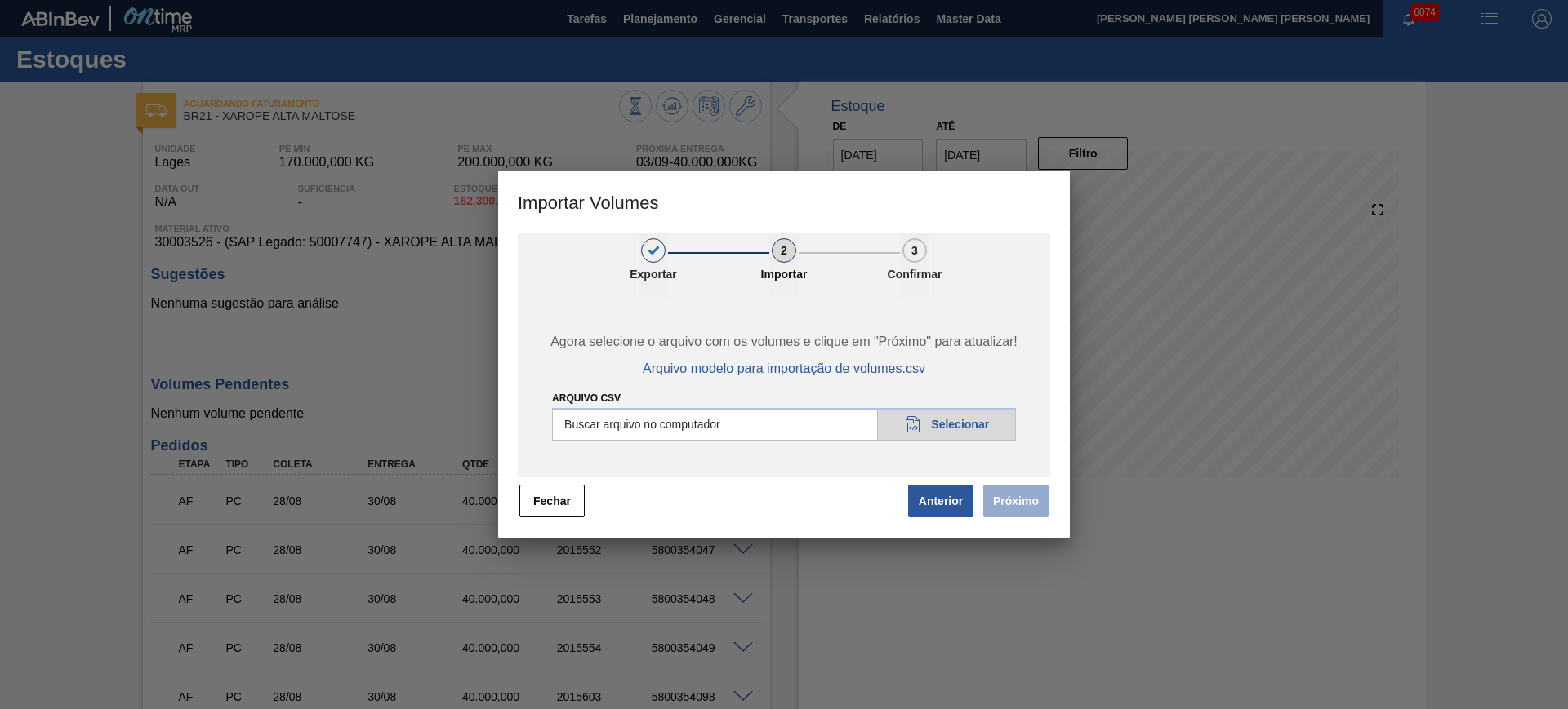
click at [778, 425] on input "Arquivo csv" at bounding box center [784, 424] width 464 height 33
type input "C:\fakepath\PedidoVolumeModeloImportacao (3).csv"
click at [1028, 507] on button "Próximo" at bounding box center [1015, 501] width 65 height 33
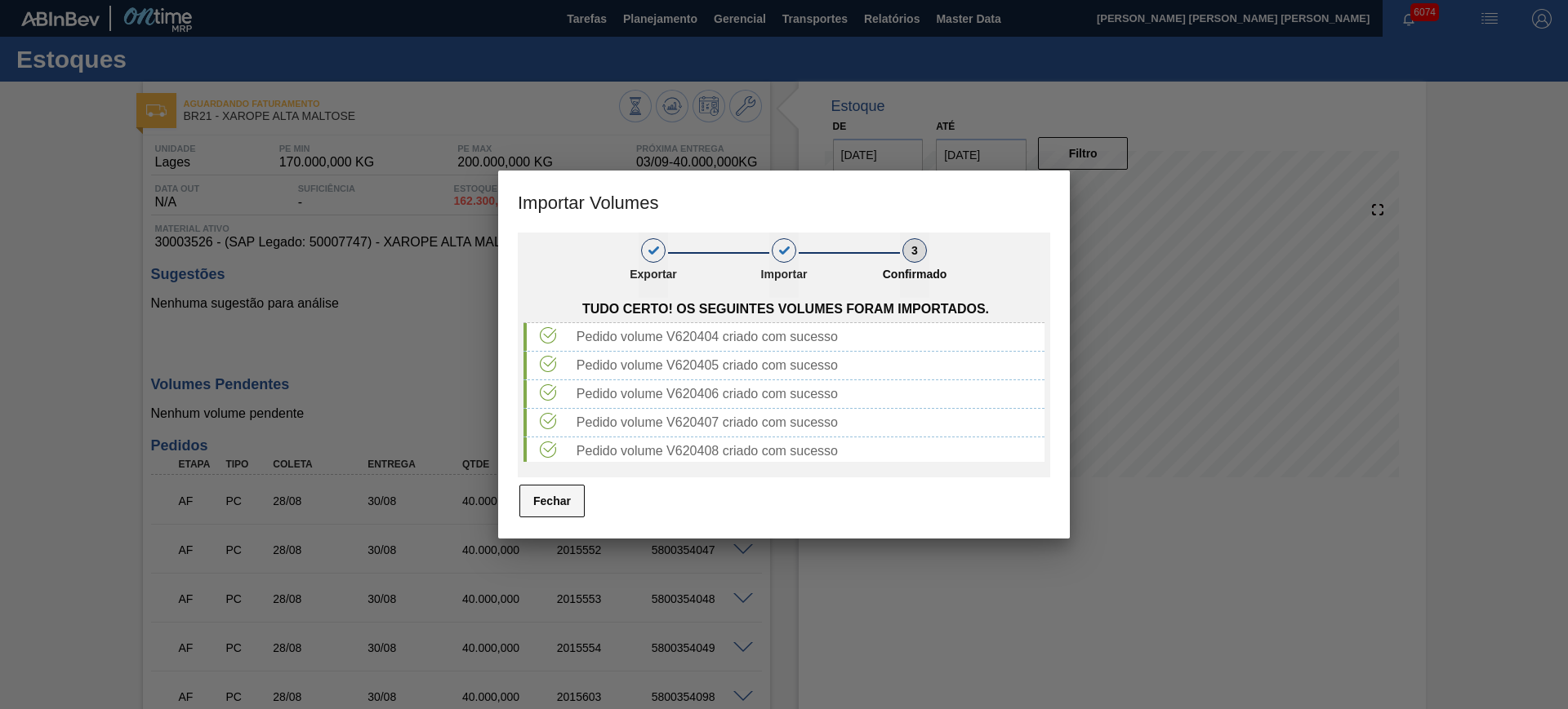
click at [562, 496] on button "Fechar" at bounding box center [552, 501] width 65 height 33
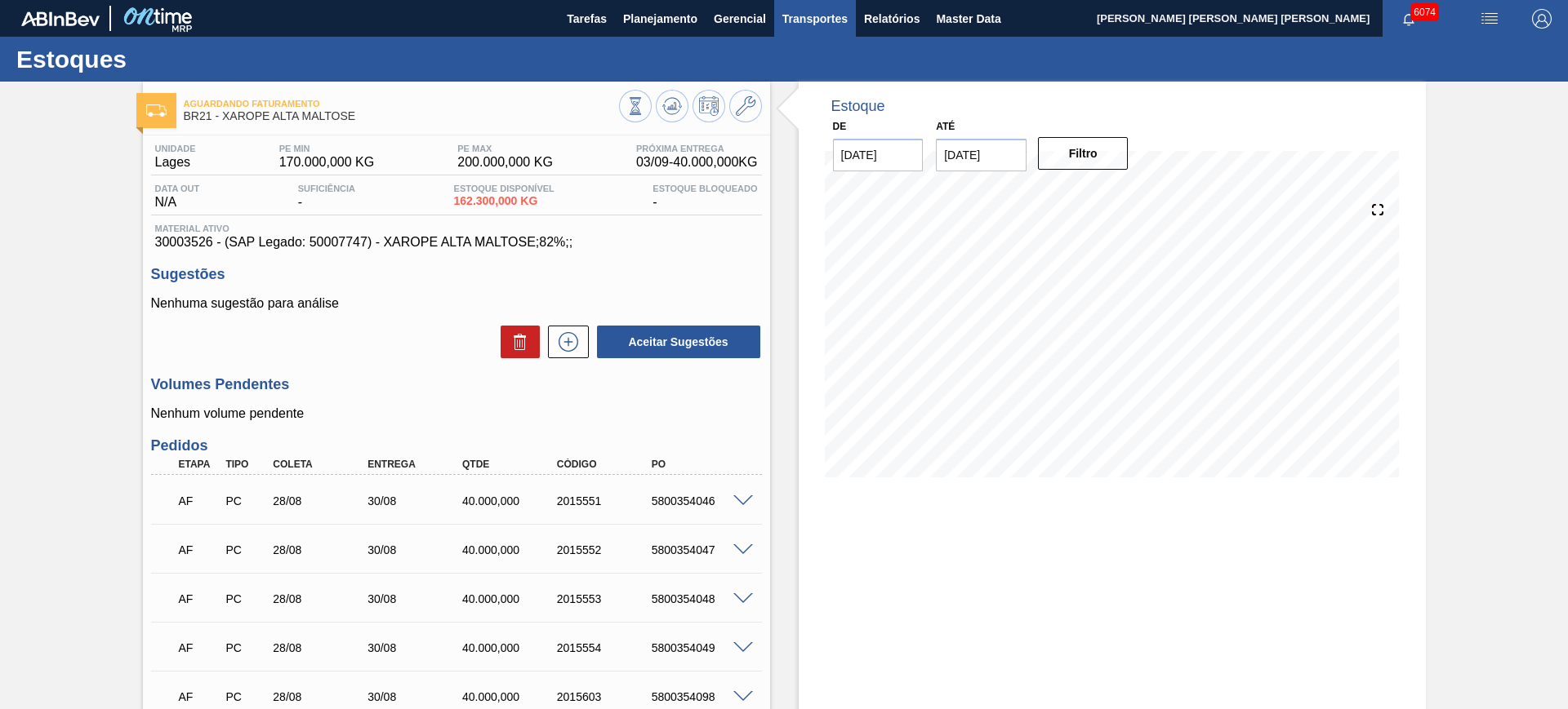
click at [801, 14] on span "Transportes" at bounding box center [814, 19] width 65 height 20
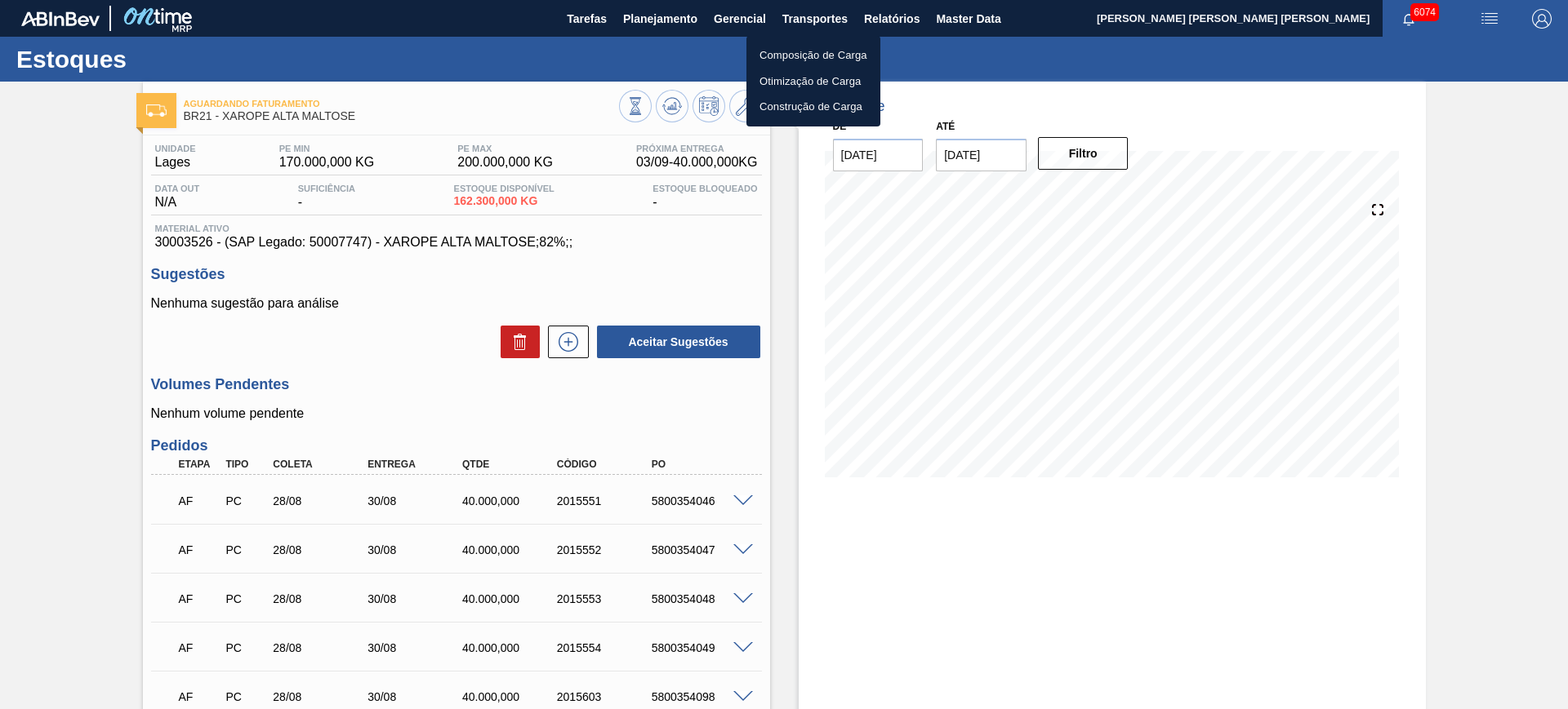
click at [790, 78] on li "Otimização de Carga" at bounding box center [813, 82] width 134 height 26
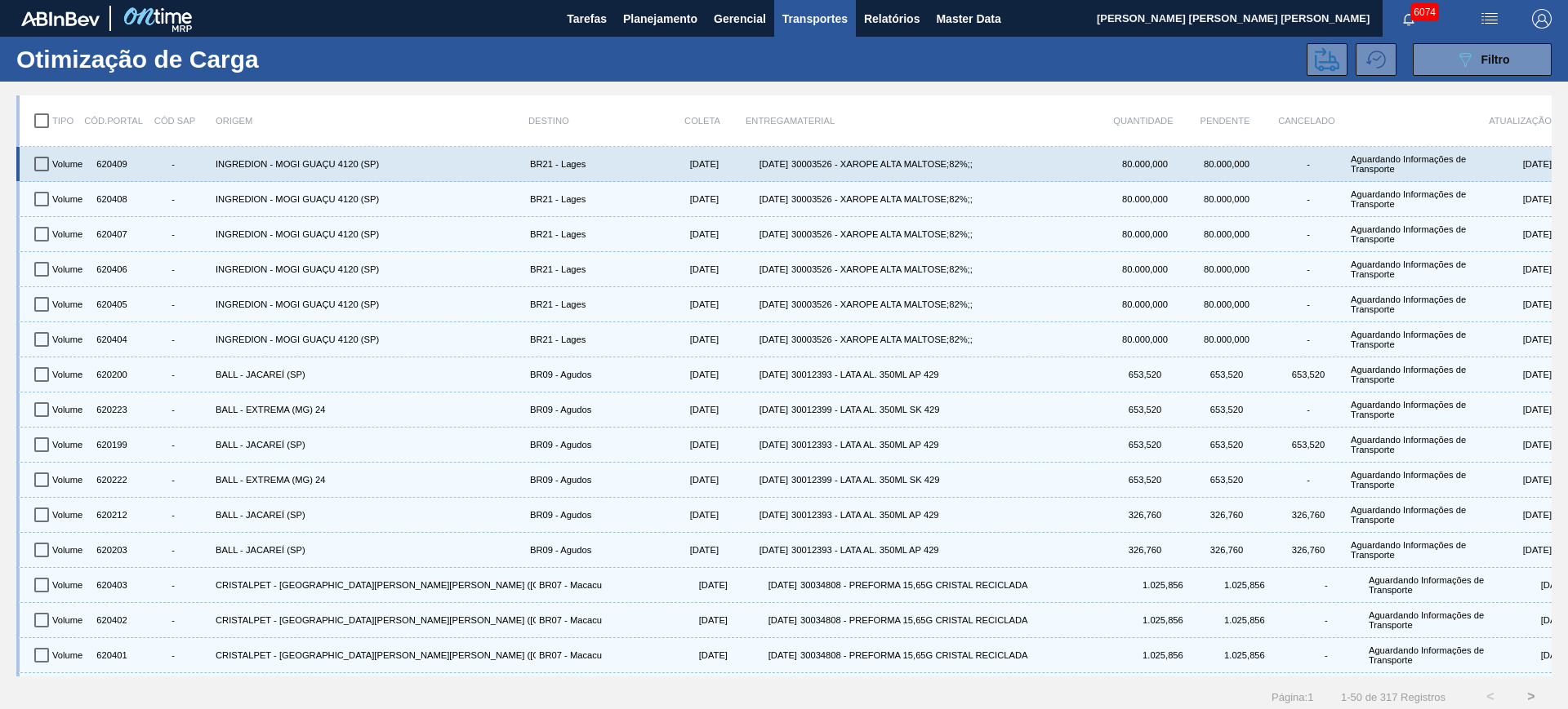
click at [39, 160] on input "checkbox" at bounding box center [42, 164] width 34 height 34
checkbox input "true"
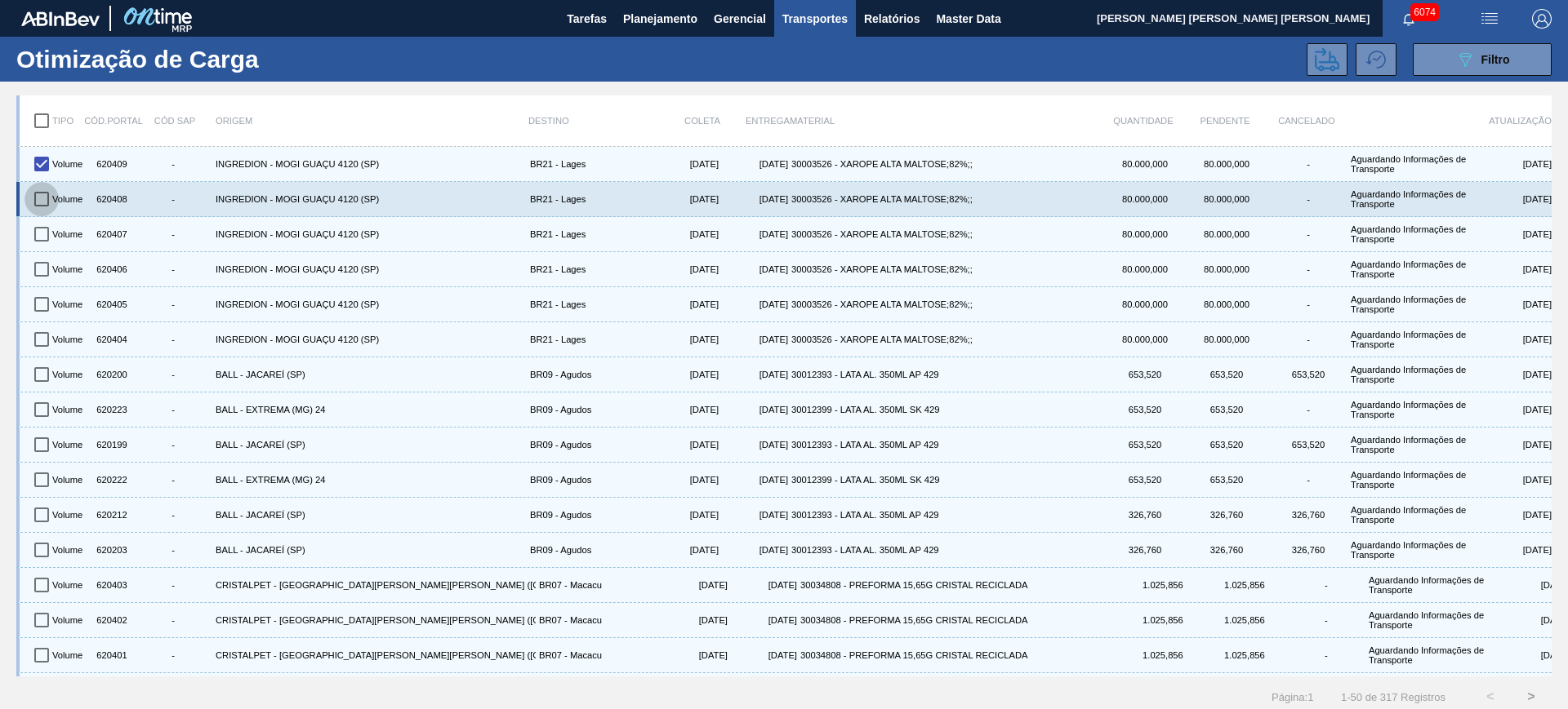
click at [45, 201] on input "checkbox" at bounding box center [42, 199] width 34 height 34
checkbox input "true"
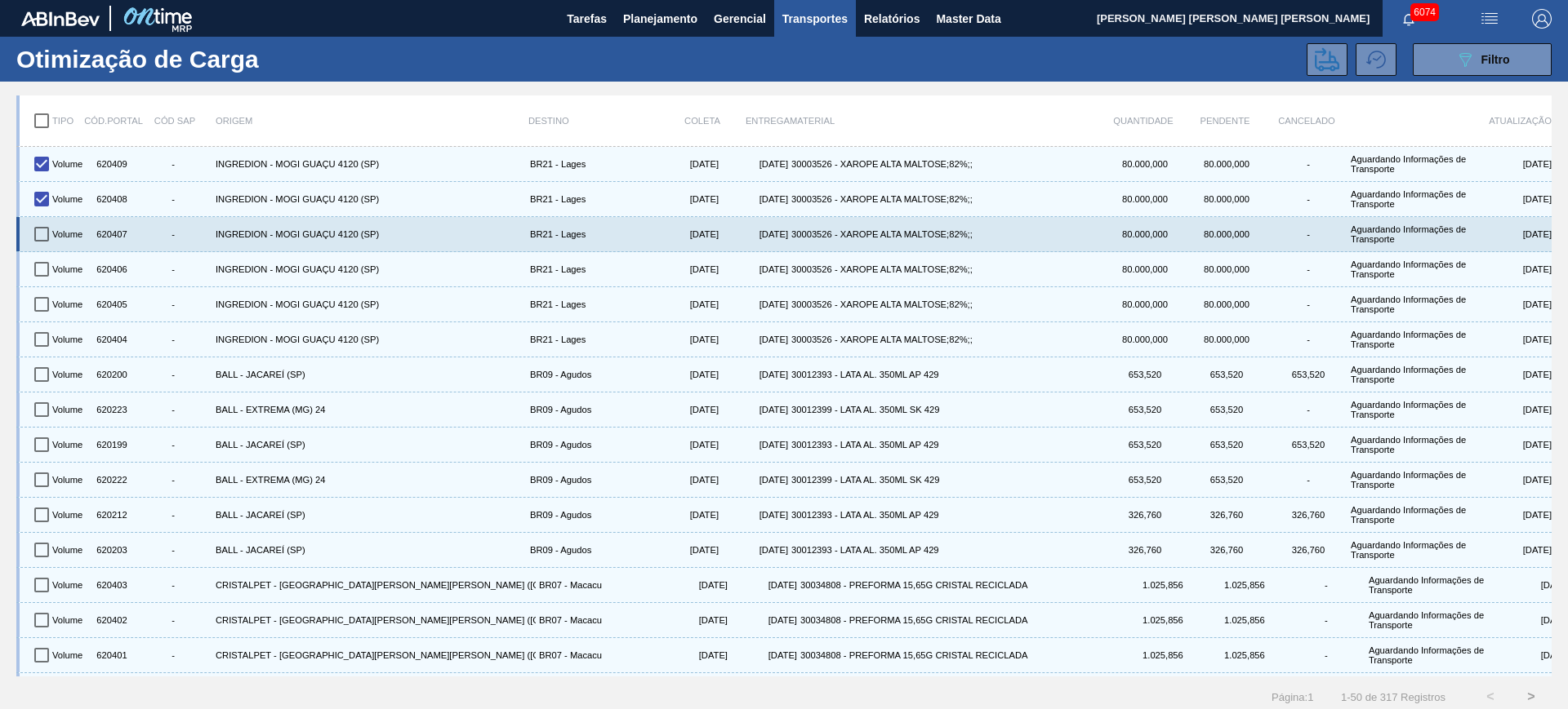
click at [44, 221] on input "checkbox" at bounding box center [42, 234] width 34 height 34
checkbox input "true"
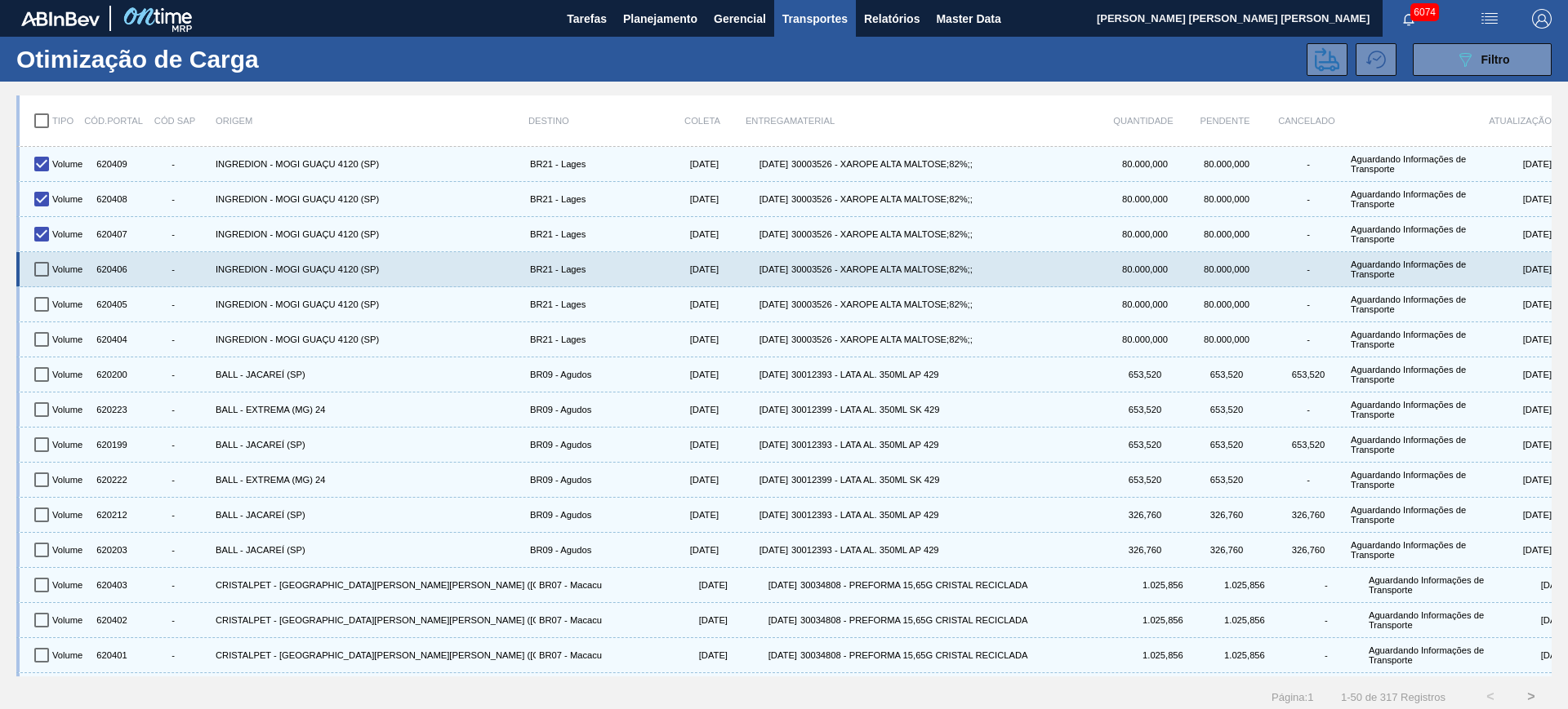
click at [51, 256] on input "checkbox" at bounding box center [42, 269] width 34 height 34
checkbox input "true"
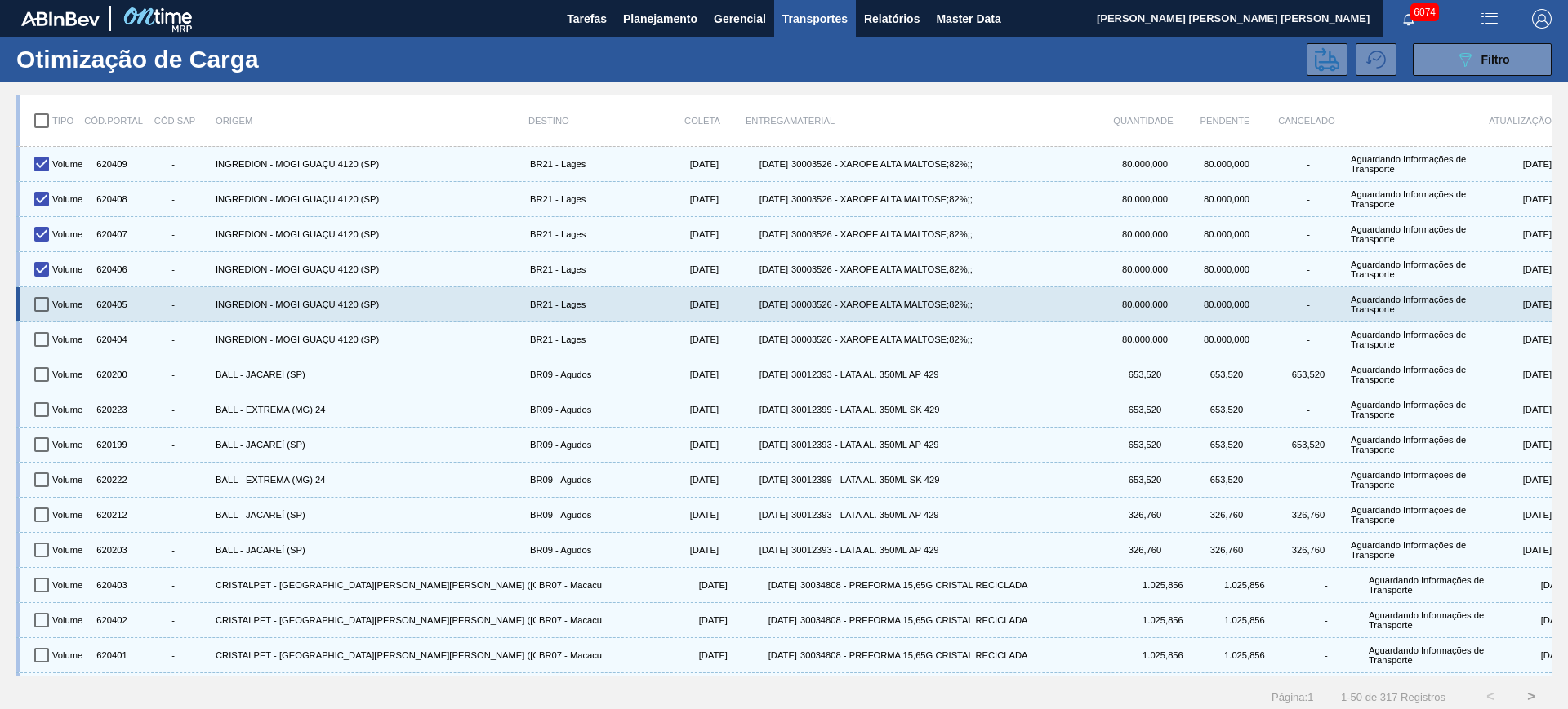
click at [46, 301] on input "checkbox" at bounding box center [42, 305] width 34 height 34
checkbox input "true"
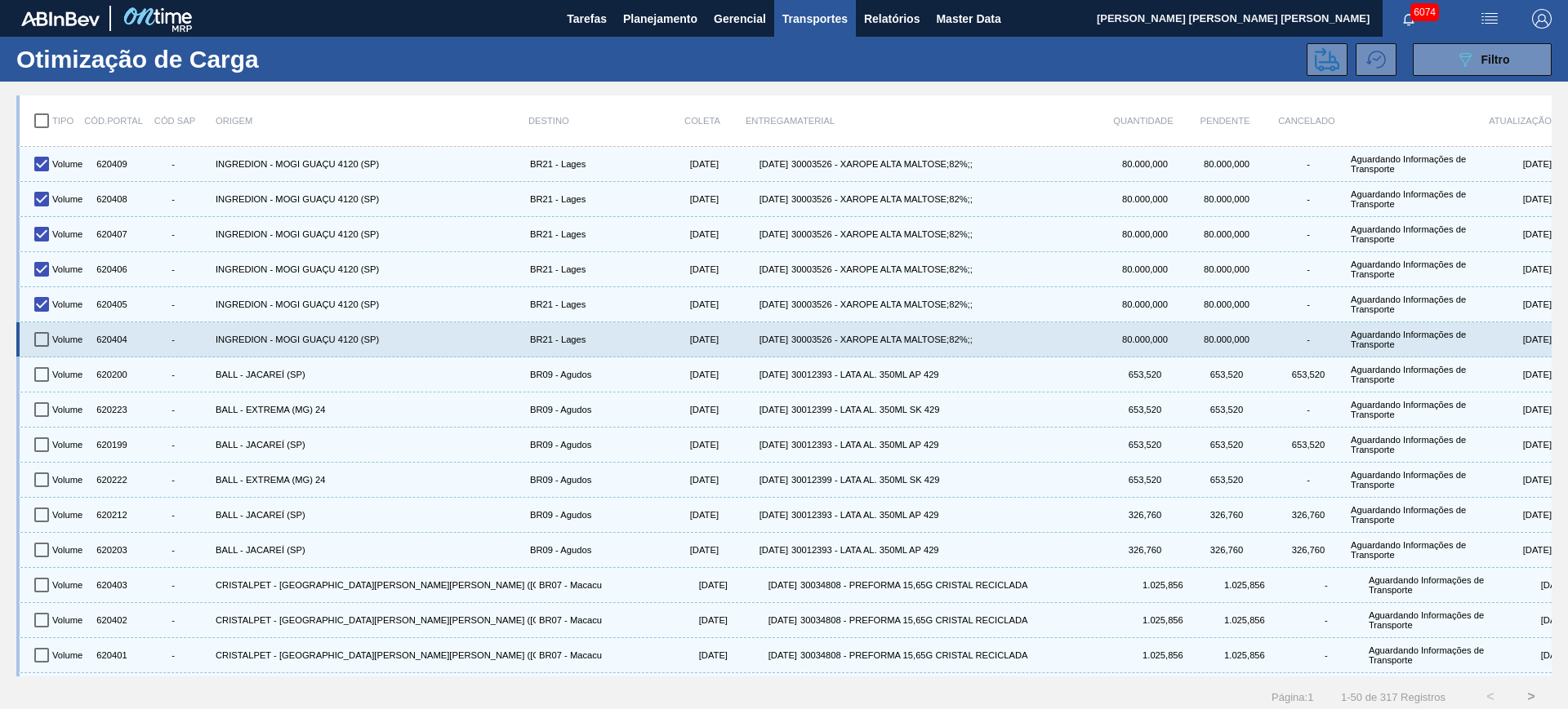
click at [51, 337] on input "checkbox" at bounding box center [42, 339] width 34 height 34
checkbox input "true"
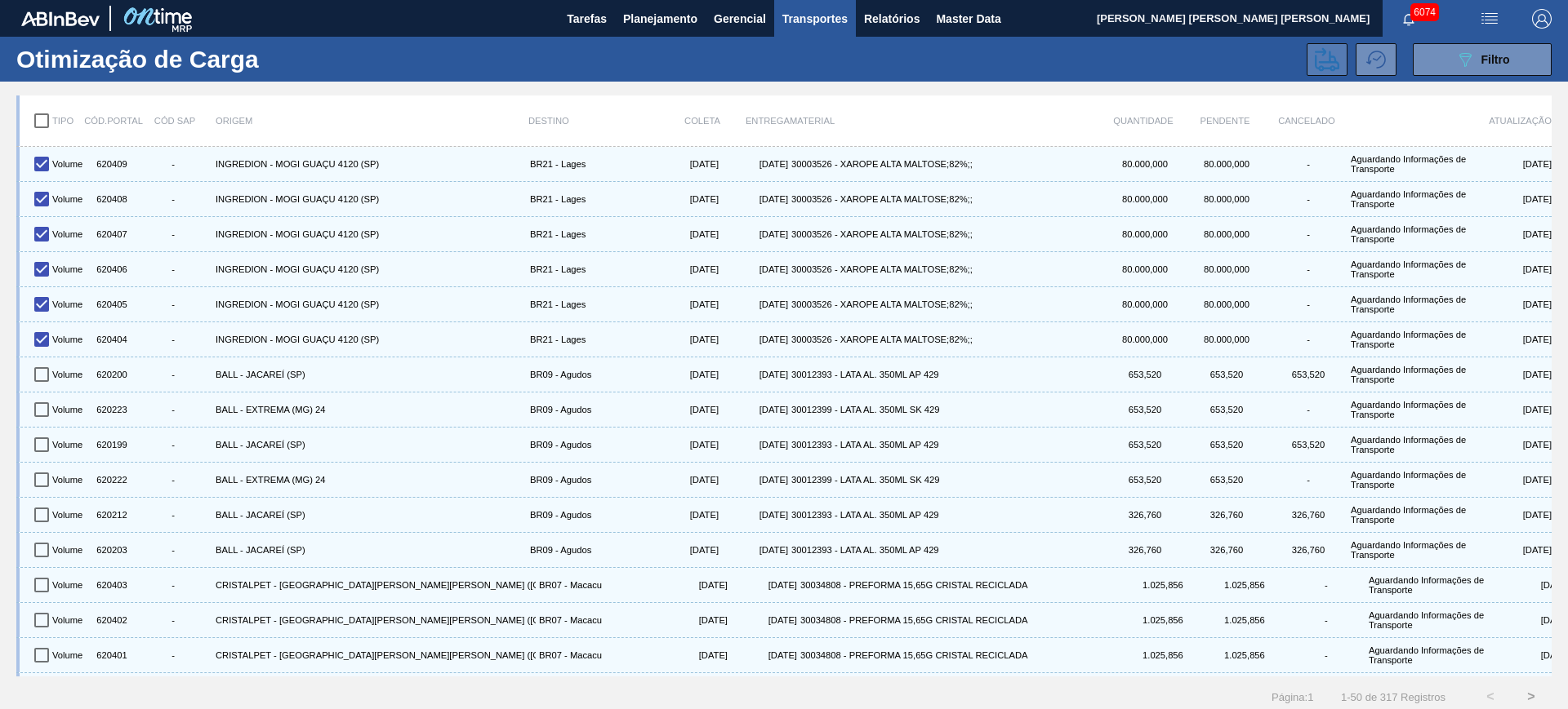
click at [1315, 60] on icon at bounding box center [1327, 58] width 25 height 24
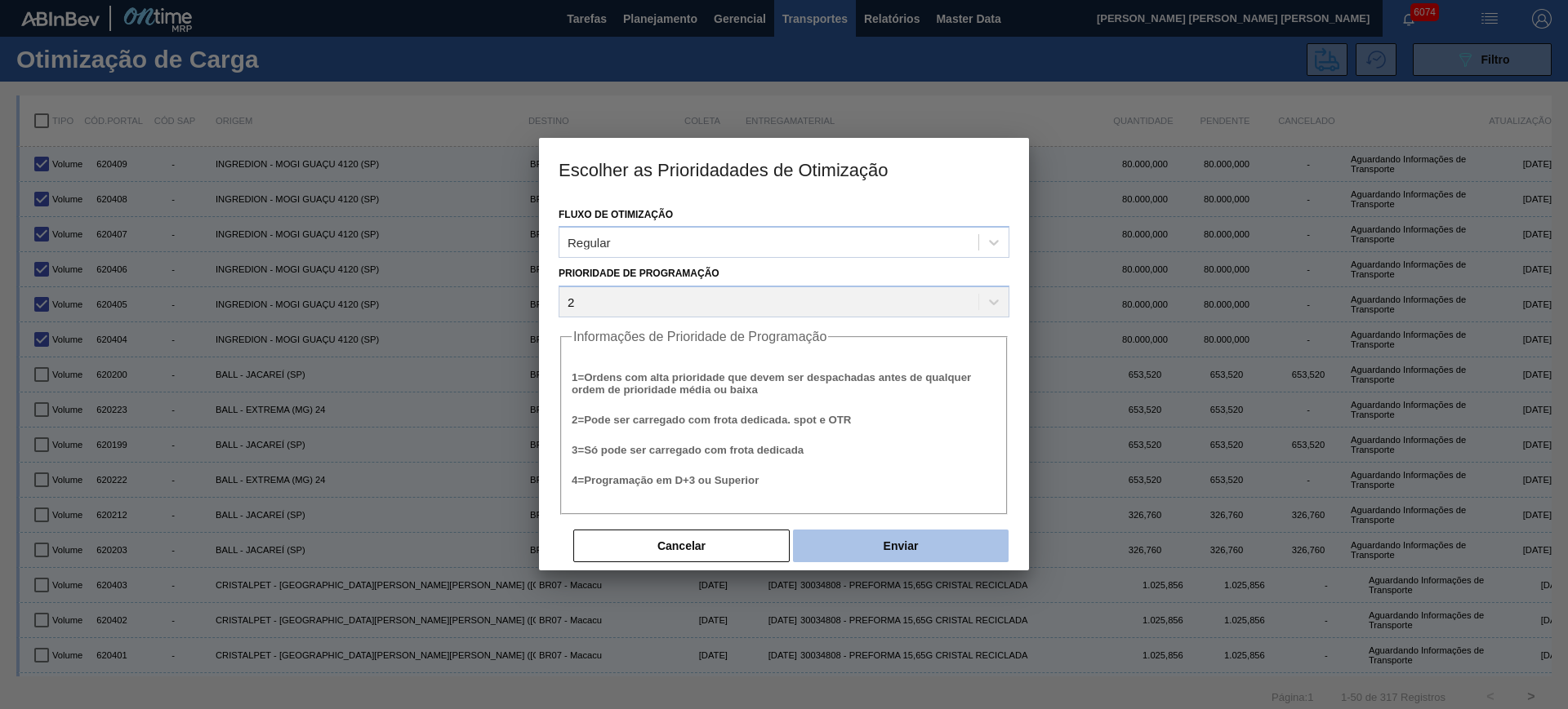
click at [946, 553] on button "Enviar" at bounding box center [901, 546] width 216 height 33
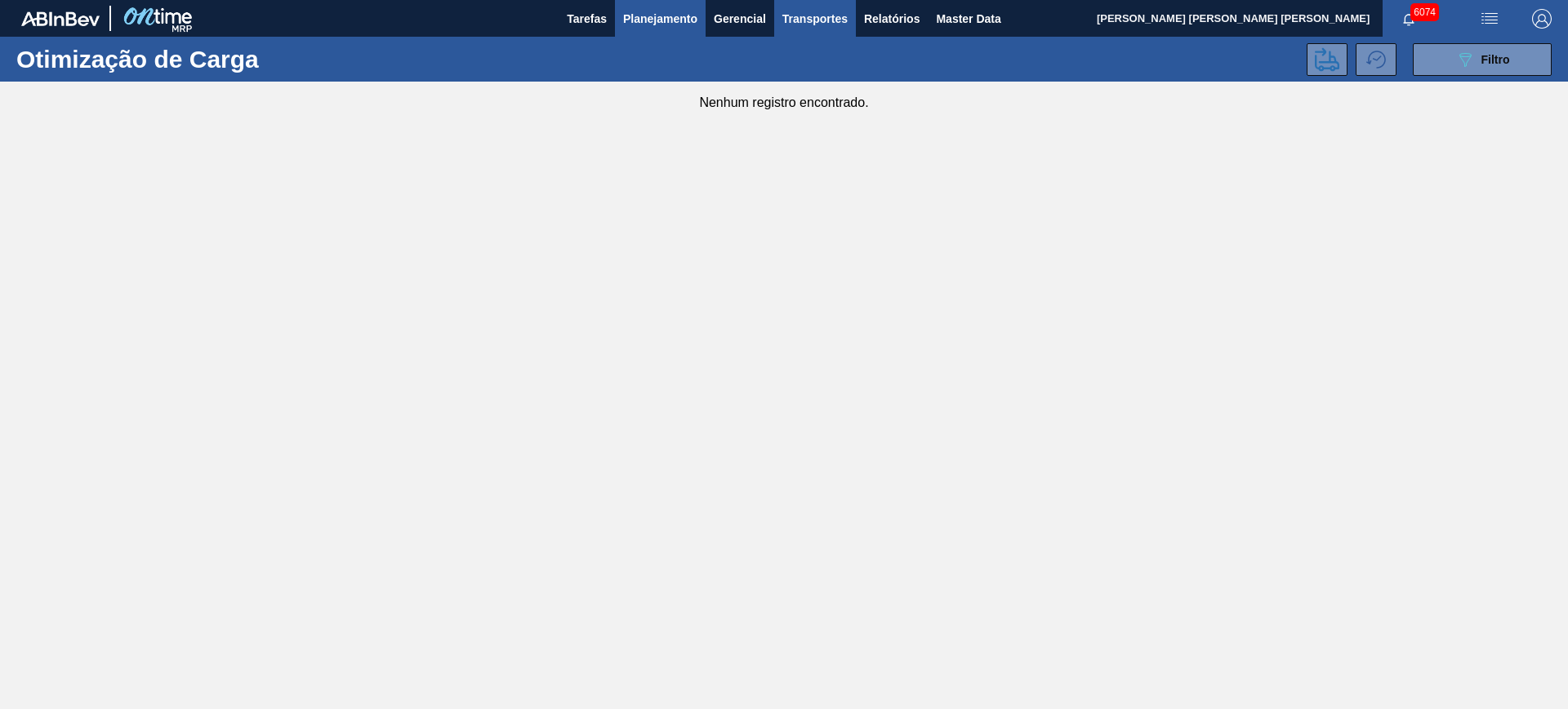
click at [670, 11] on span "Planejamento" at bounding box center [660, 19] width 75 height 20
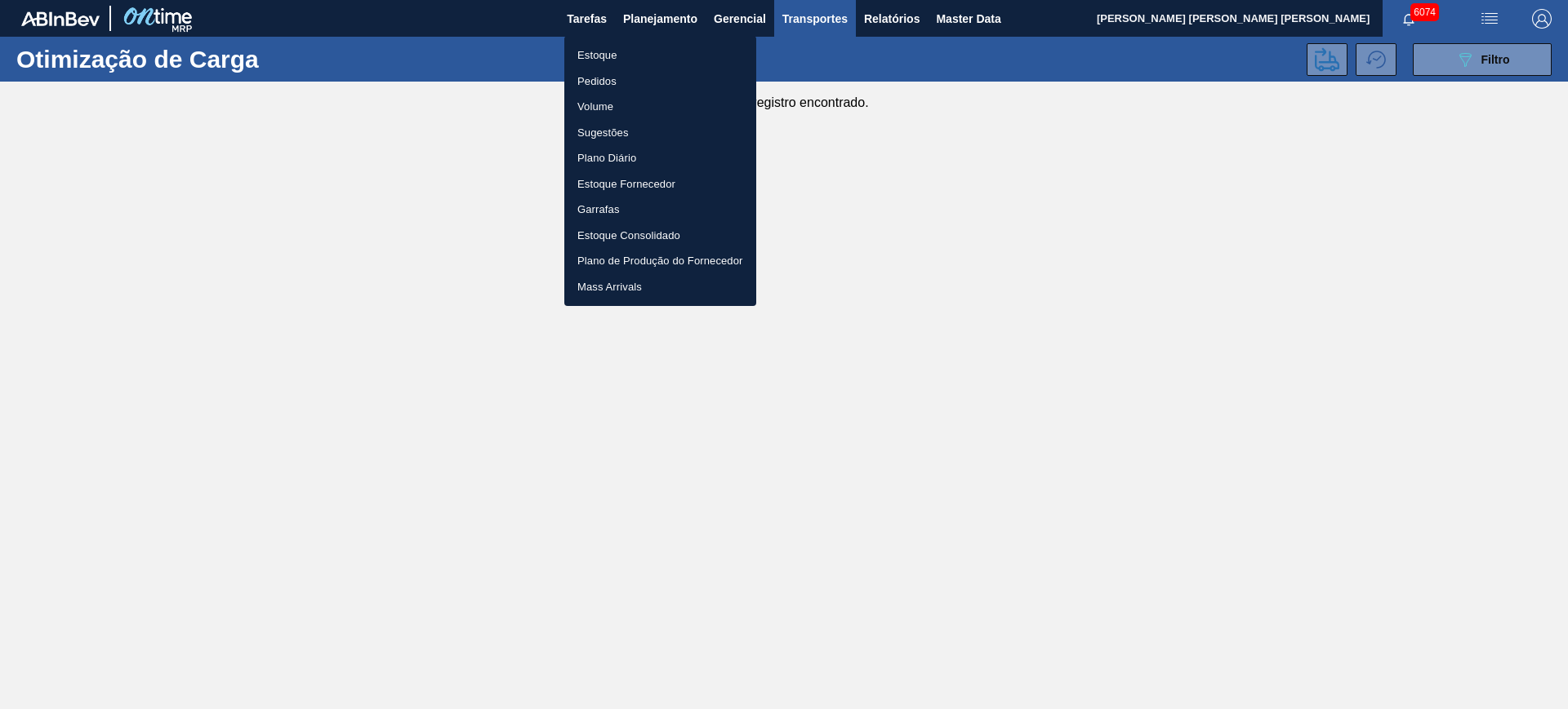
click at [658, 47] on li "Estoque" at bounding box center [659, 56] width 192 height 26
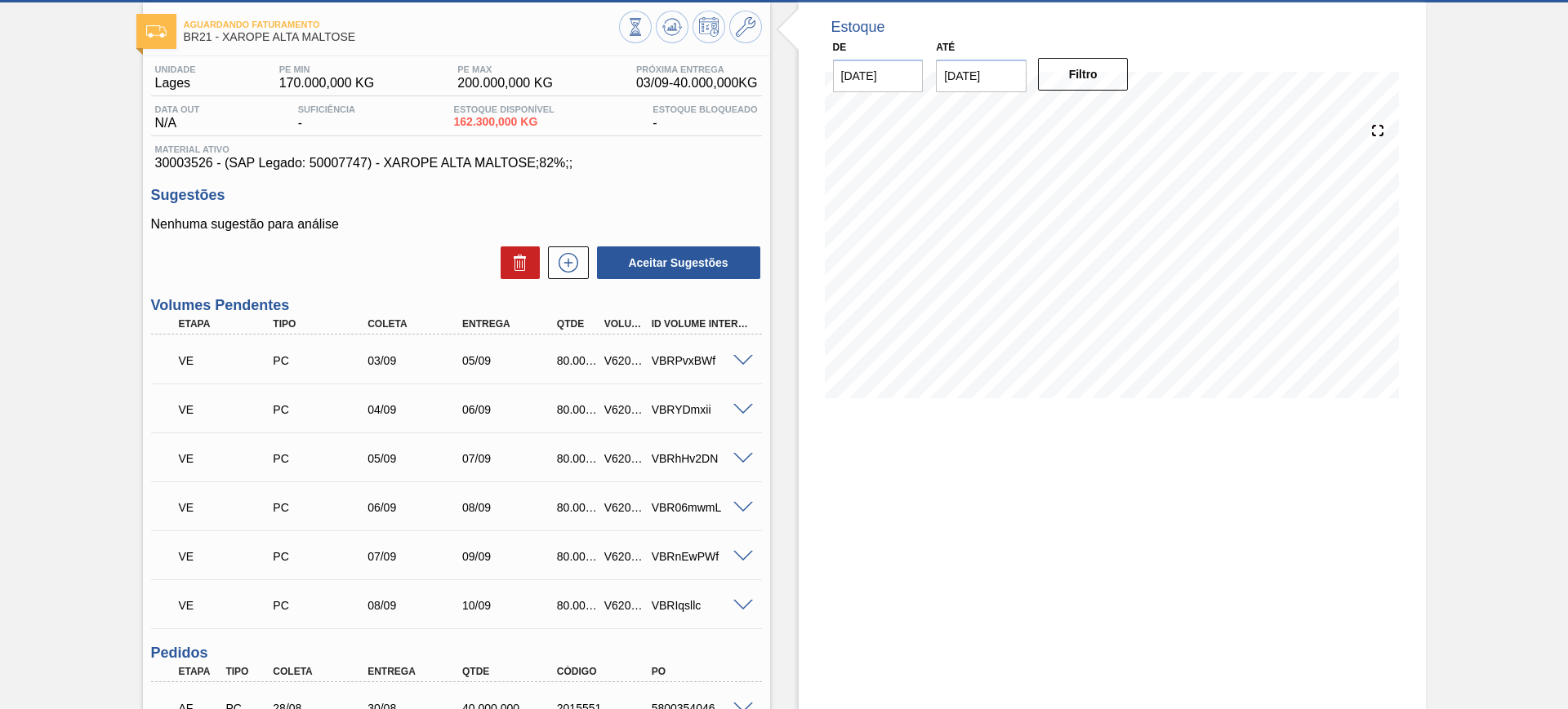
scroll to position [204, 0]
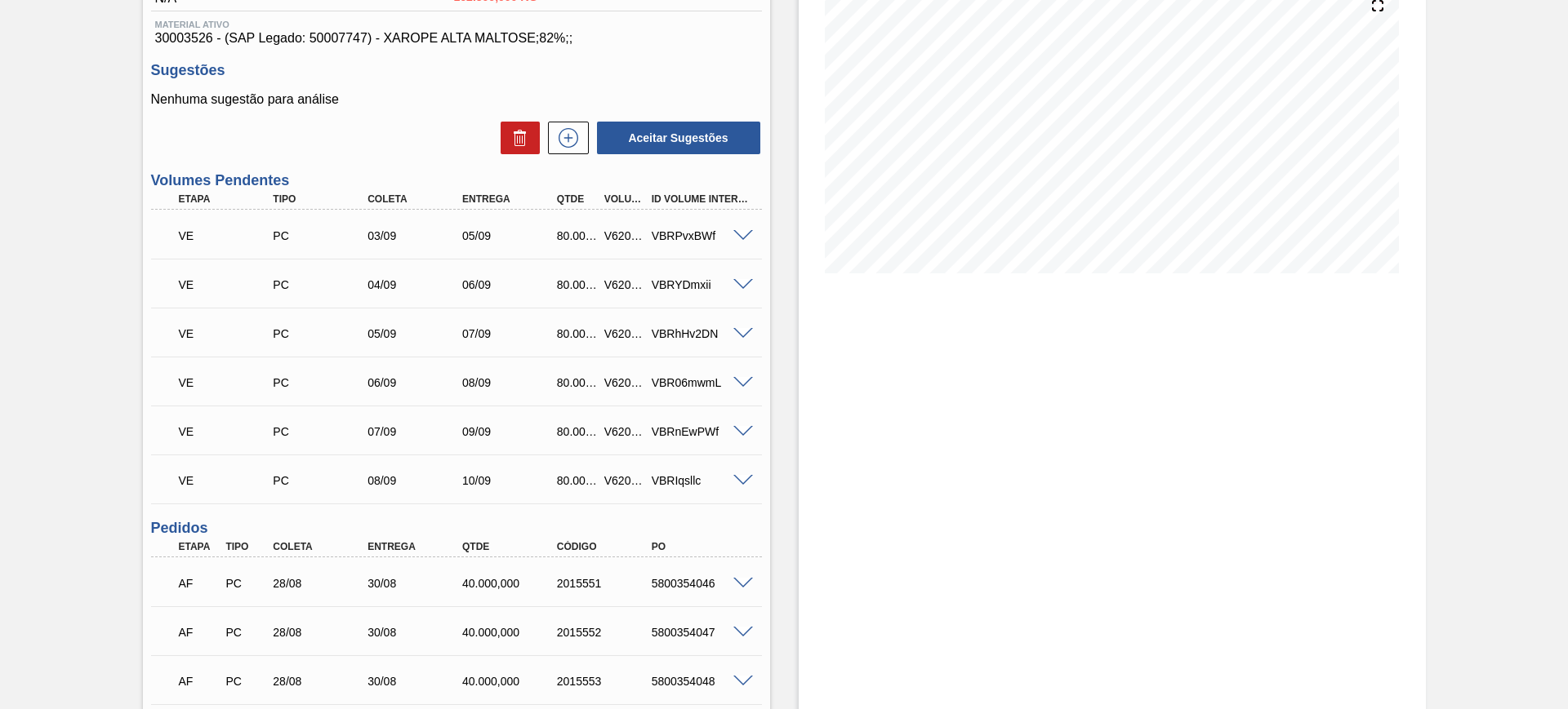
click at [623, 230] on div "V620404" at bounding box center [625, 236] width 49 height 13
click at [617, 229] on div "V620404" at bounding box center [625, 236] width 49 height 13
